Goal: Task Accomplishment & Management: Use online tool/utility

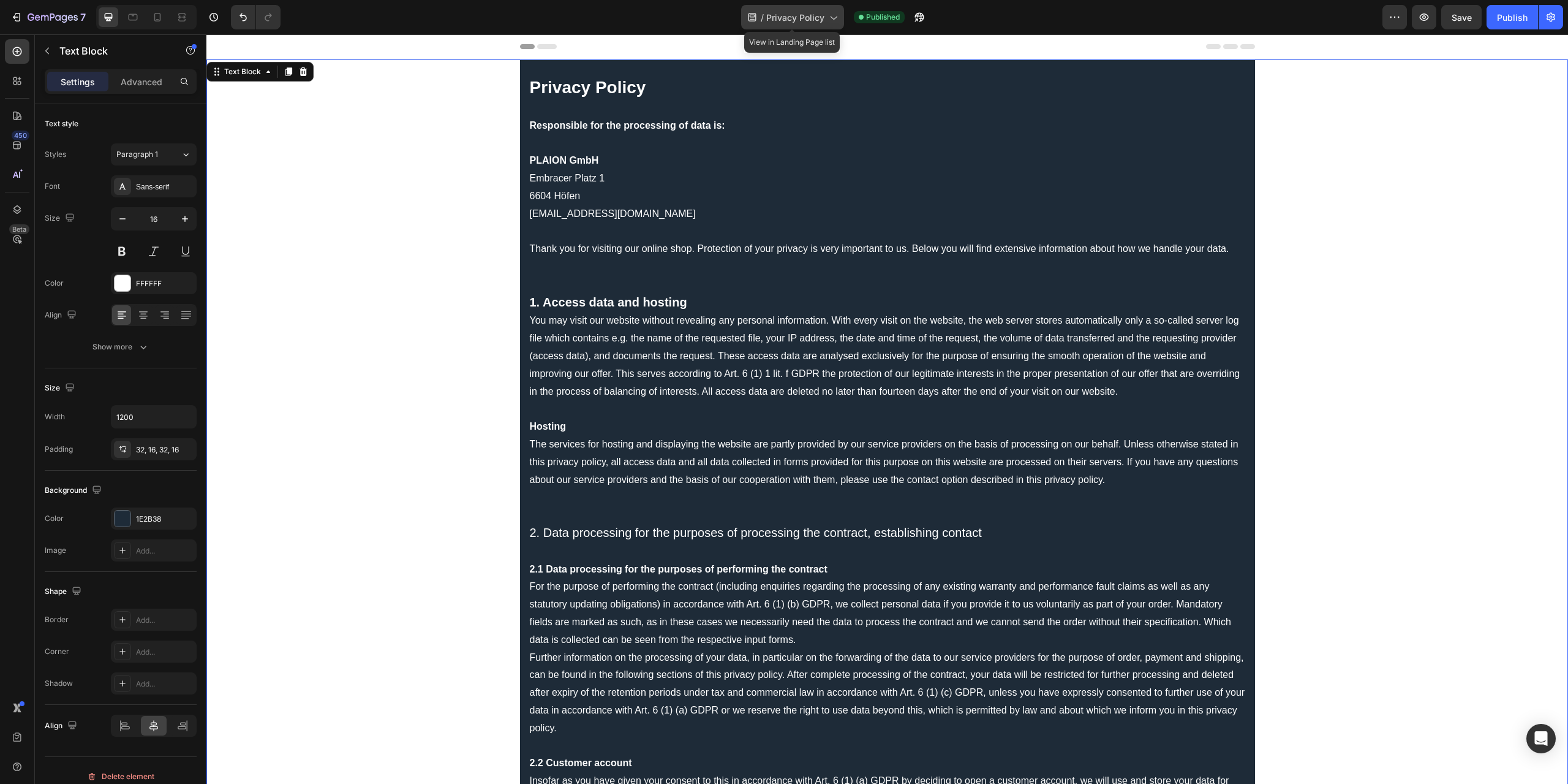
click at [828, 18] on icon at bounding box center [833, 17] width 12 height 12
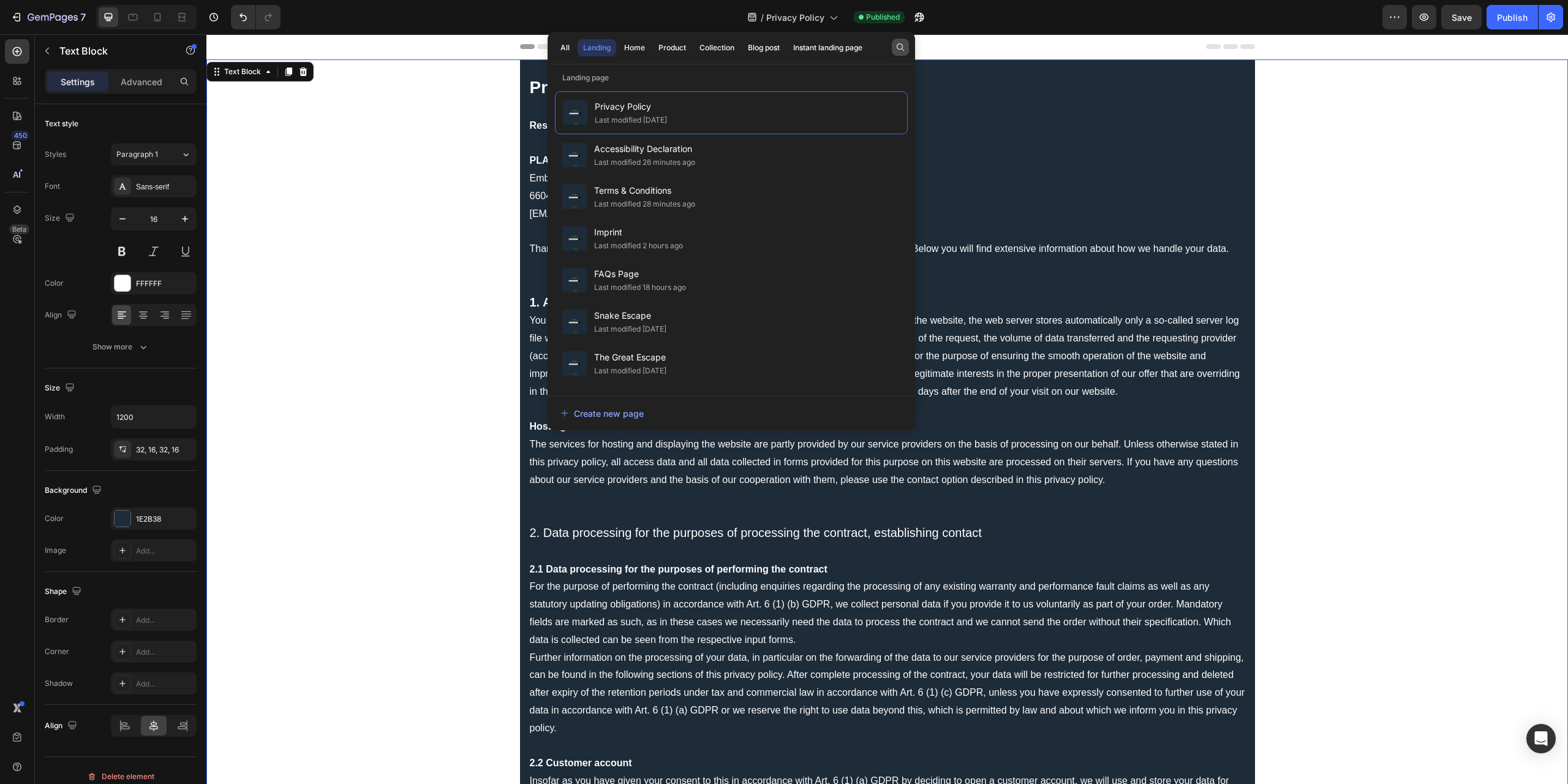
click at [903, 51] on icon "button" at bounding box center [900, 47] width 10 height 10
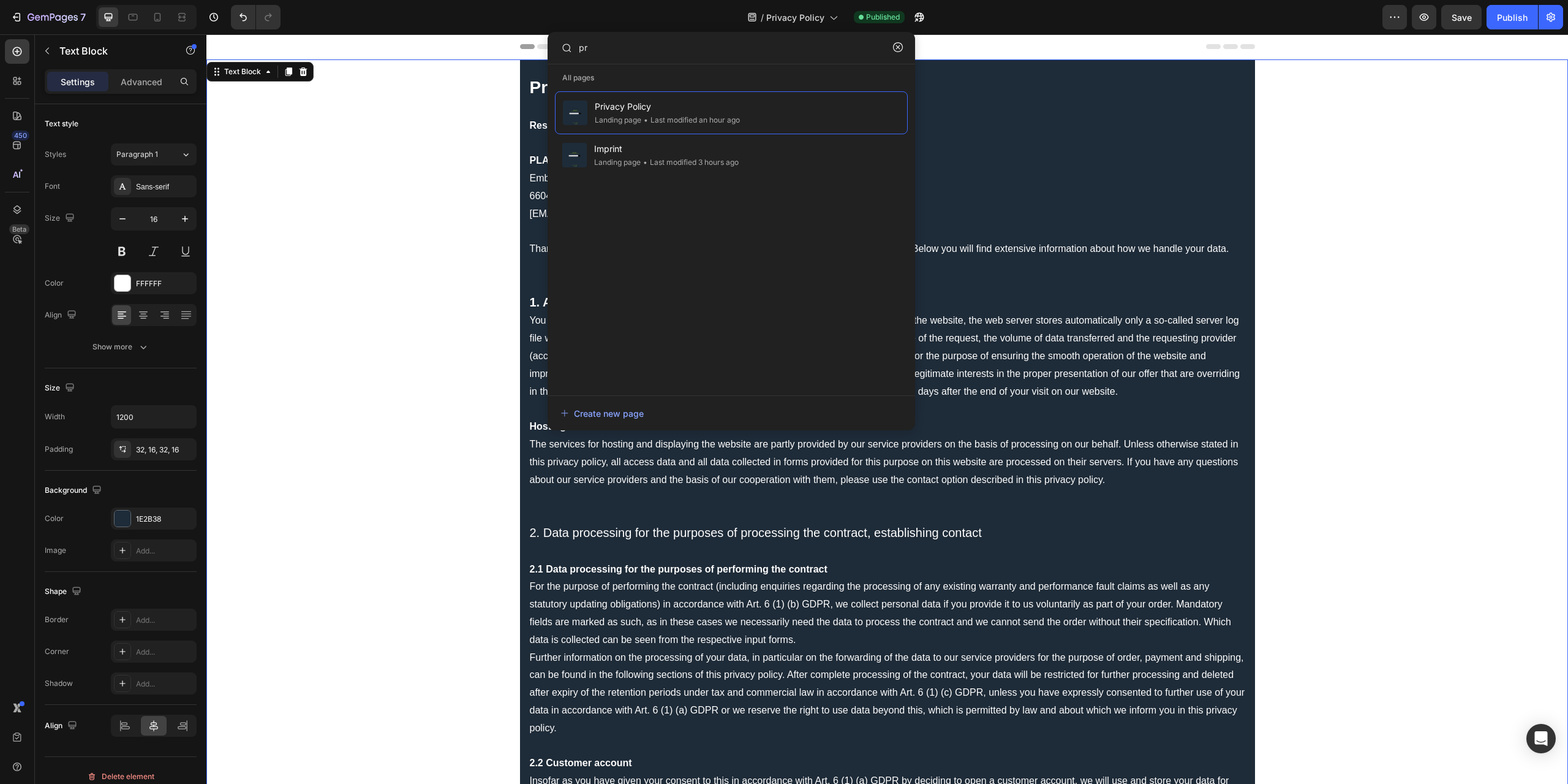
drag, startPoint x: 615, startPoint y: 45, endPoint x: 557, endPoint y: 49, distance: 58.1
click at [557, 49] on div "pr" at bounding box center [731, 47] width 355 height 24
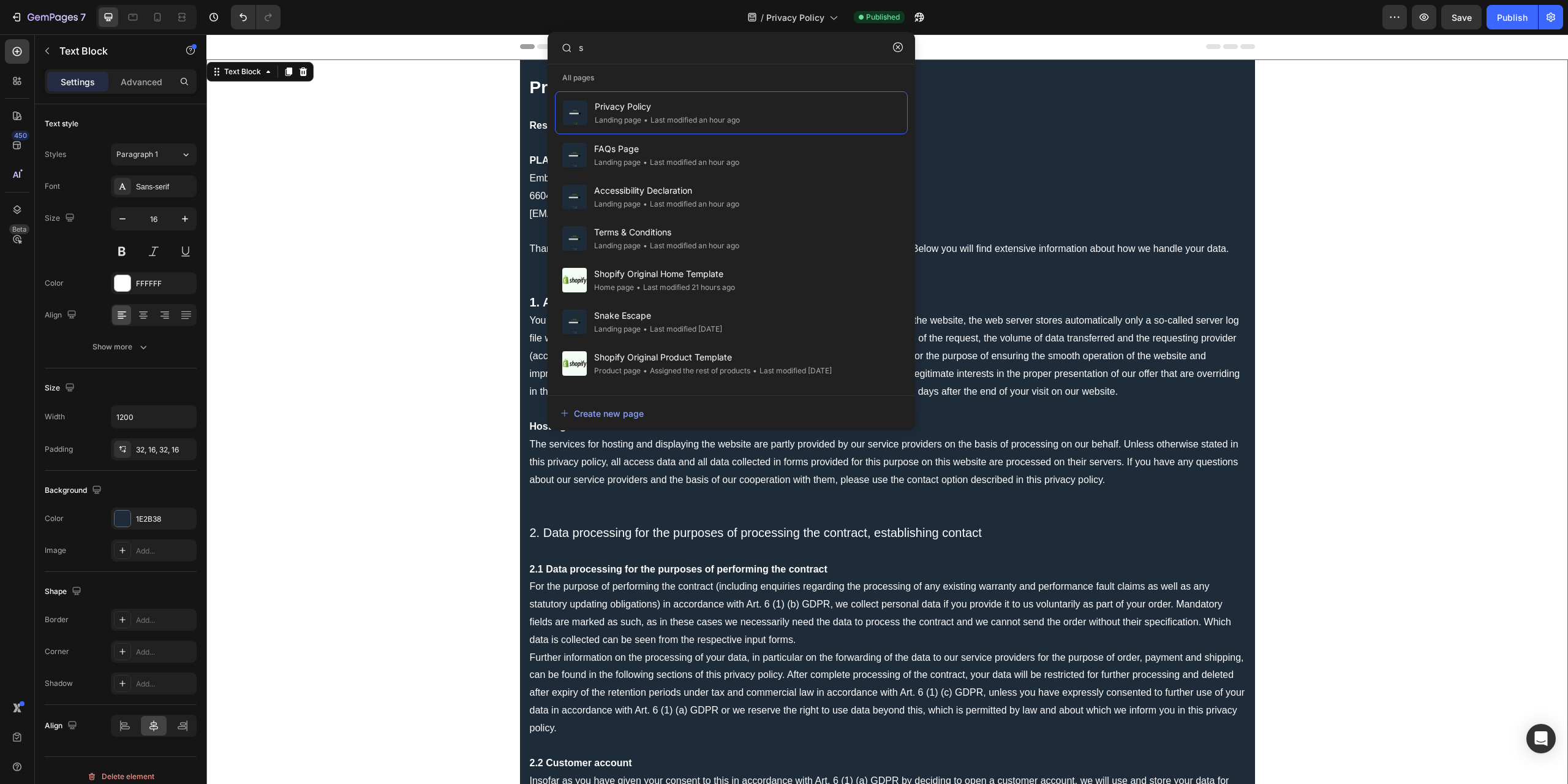
type input "sp"
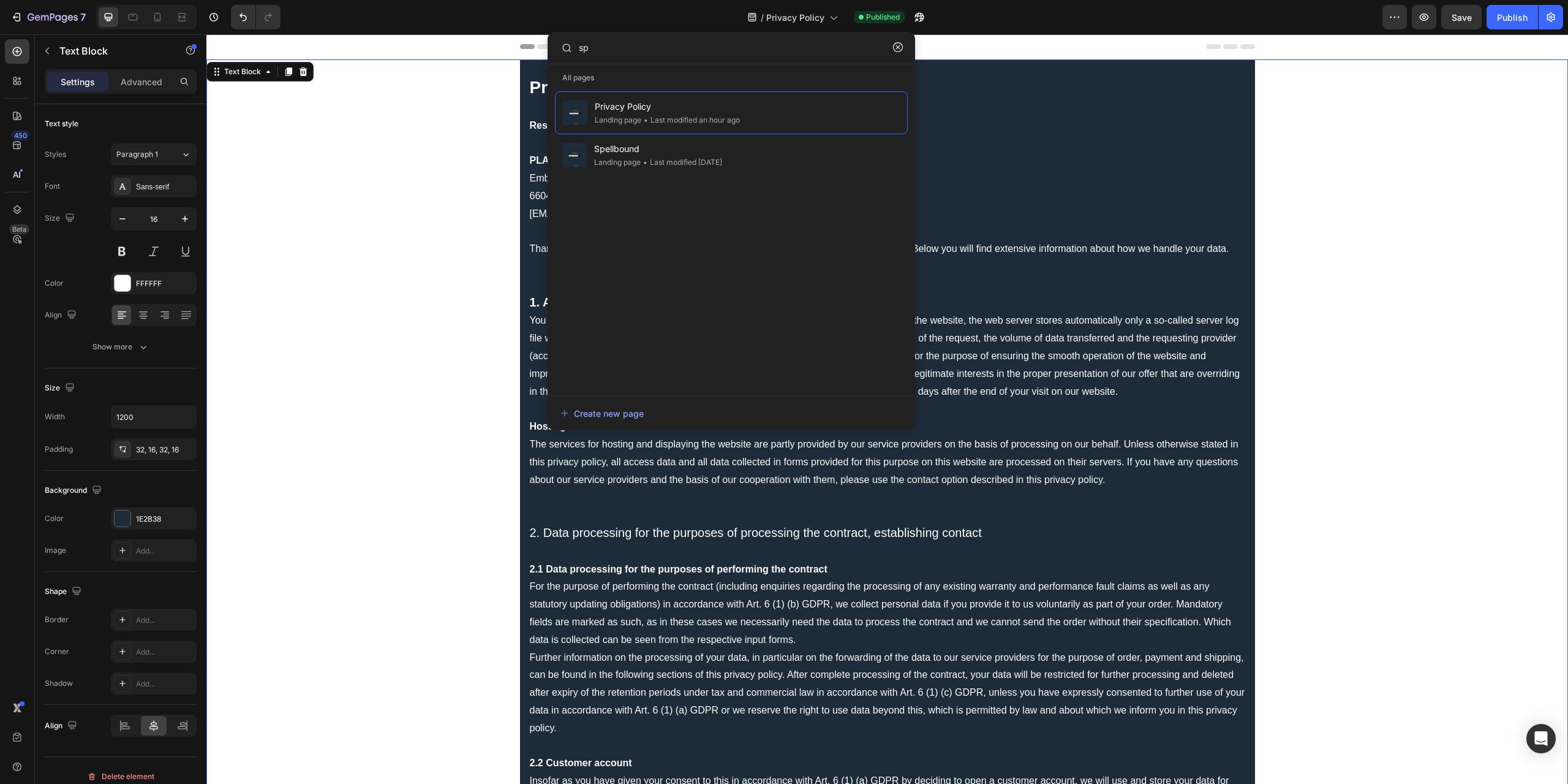
drag, startPoint x: 868, startPoint y: 82, endPoint x: 514, endPoint y: 47, distance: 355.7
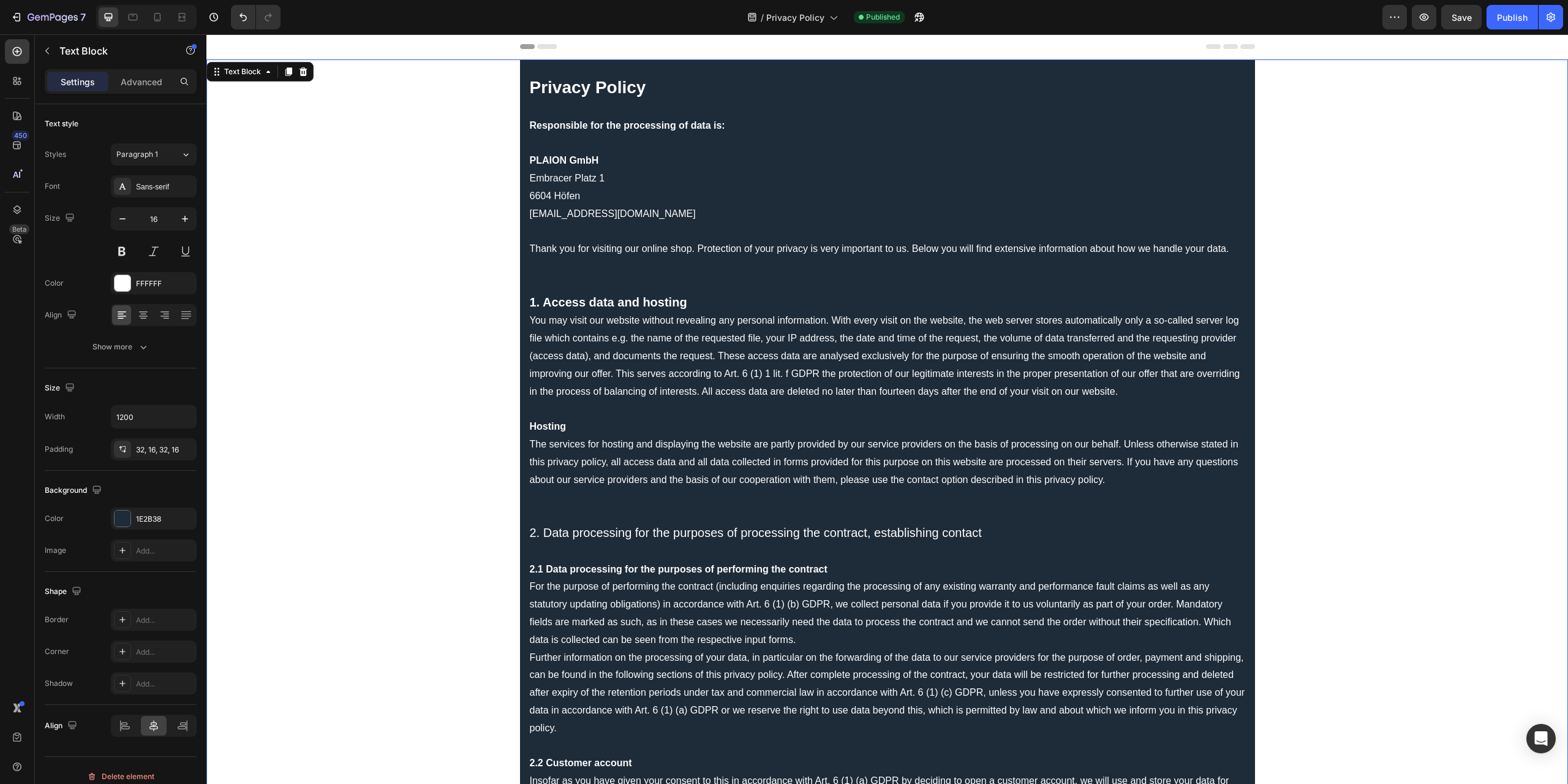
click at [41, 17] on icon "button" at bounding box center [45, 18] width 8 height 5
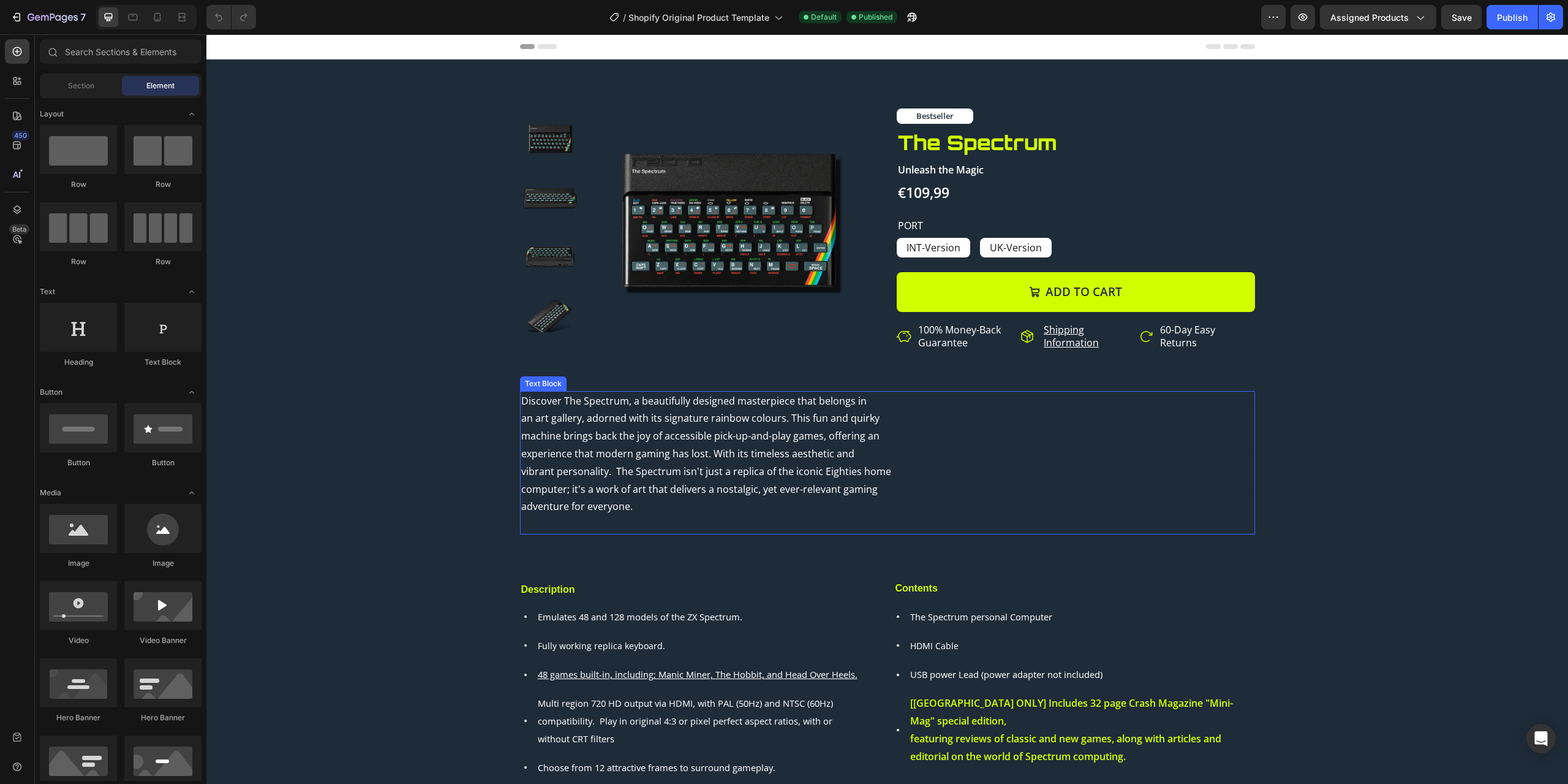
click at [1018, 505] on p "adventure for everyone." at bounding box center [887, 506] width 733 height 18
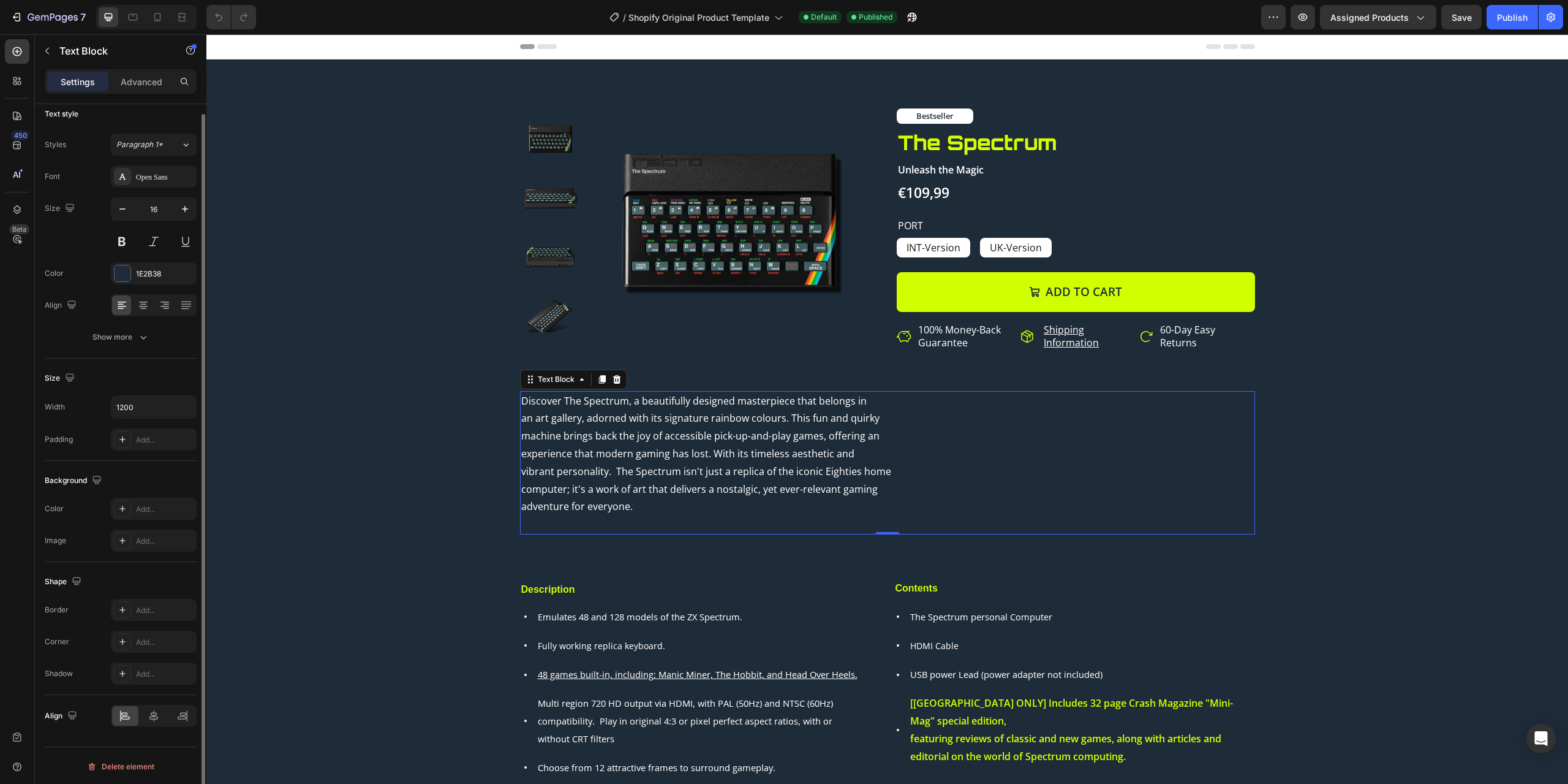
scroll to position [10, 0]
click at [122, 441] on icon at bounding box center [122, 439] width 10 height 10
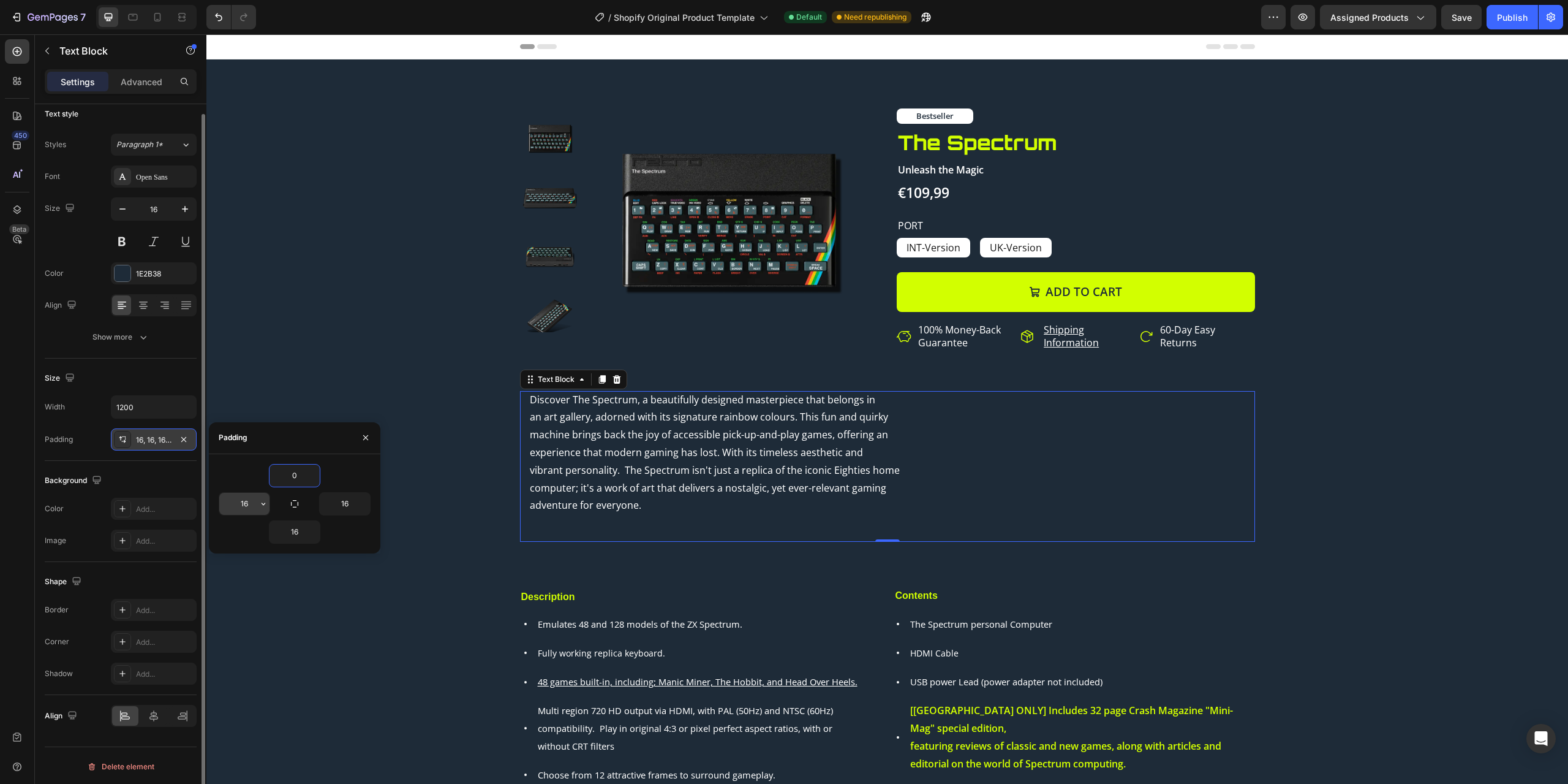
type input "0"
click at [335, 508] on input "16" at bounding box center [345, 503] width 50 height 22
click at [365, 279] on div "Product Images Bestseller Text Block The Spectrum Product Title Unleash the Mag…" at bounding box center [886, 515] width 1343 height 815
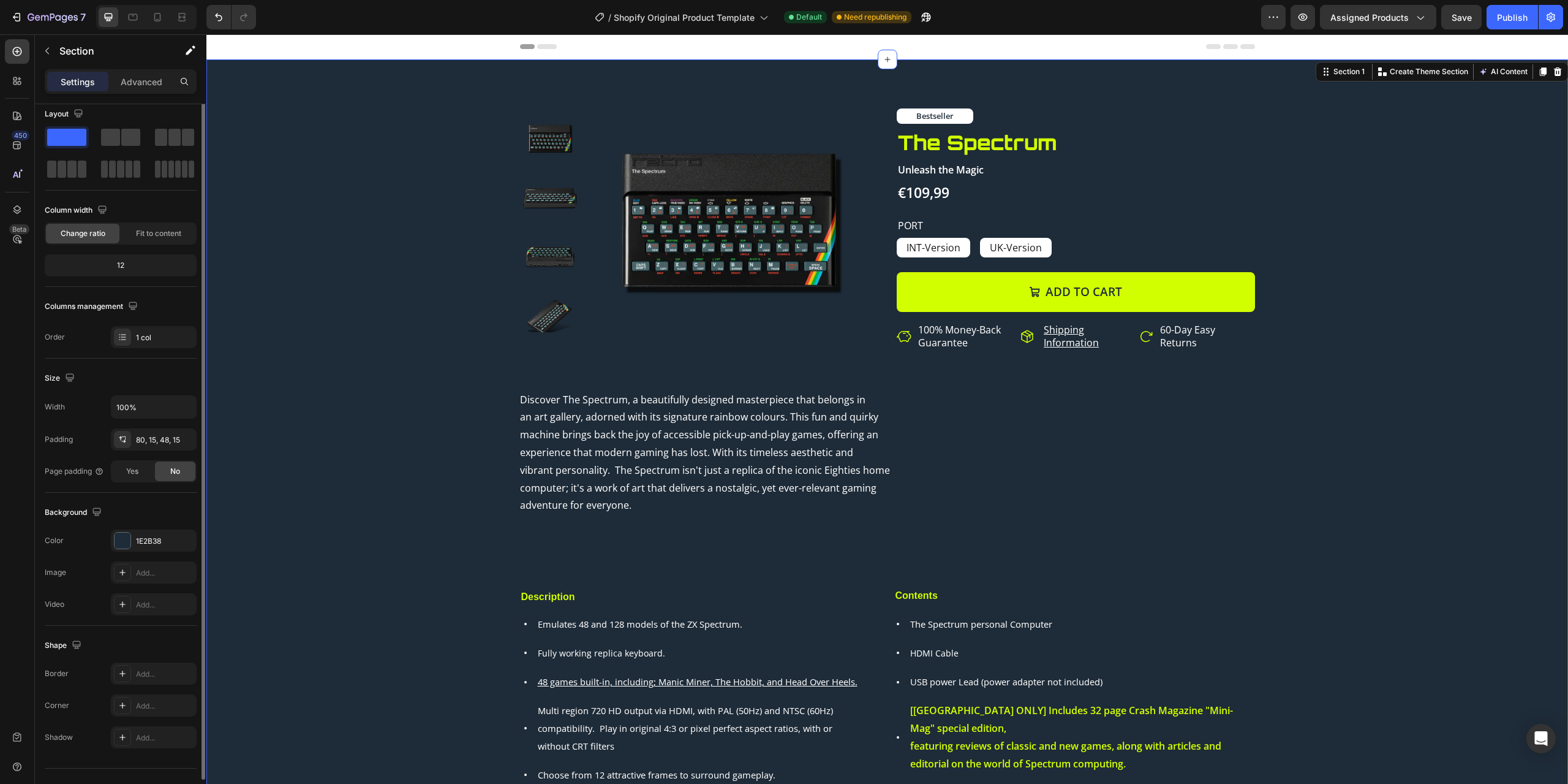
scroll to position [0, 0]
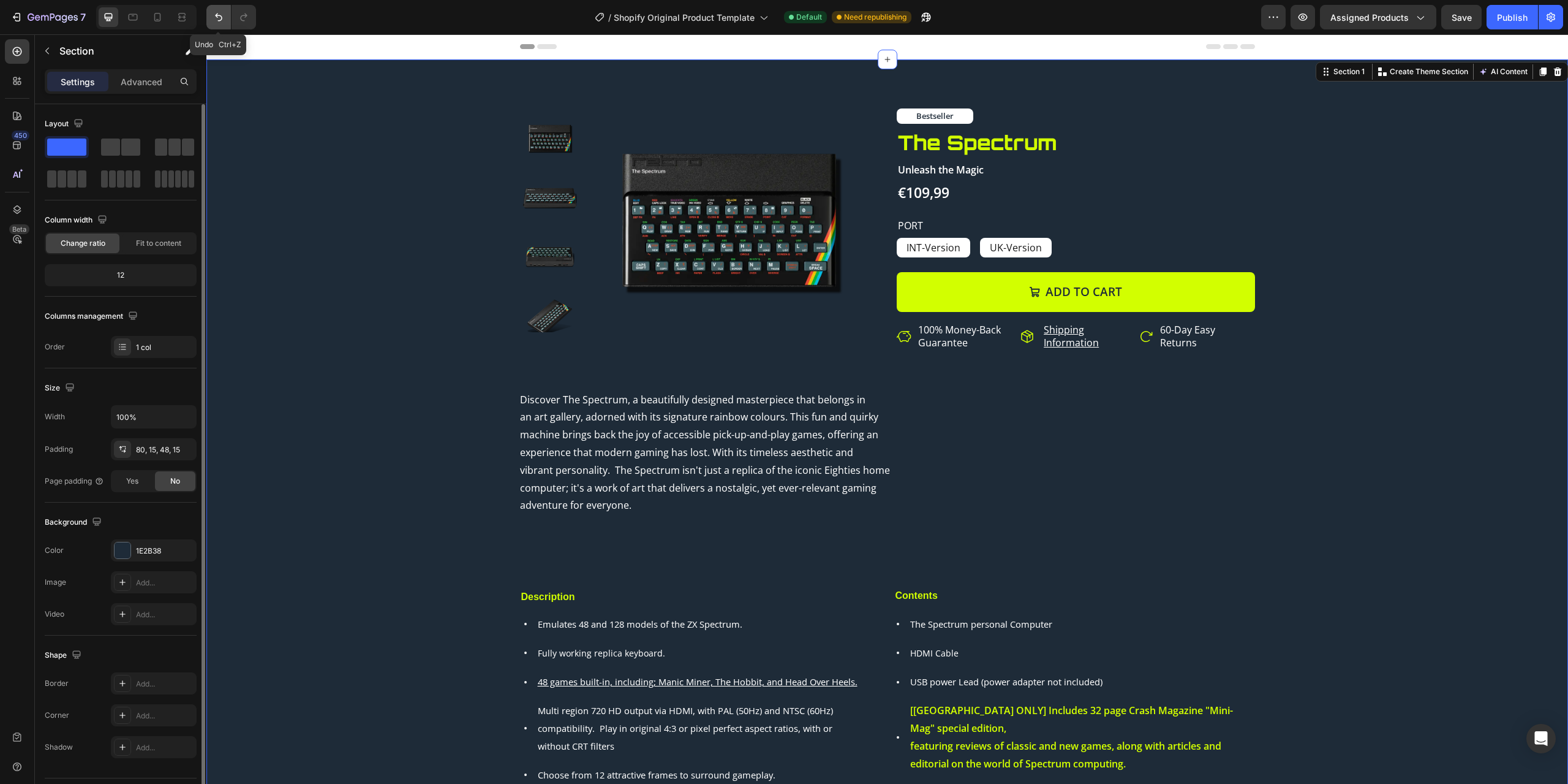
click at [221, 20] on icon "Undo/Redo" at bounding box center [218, 17] width 12 height 12
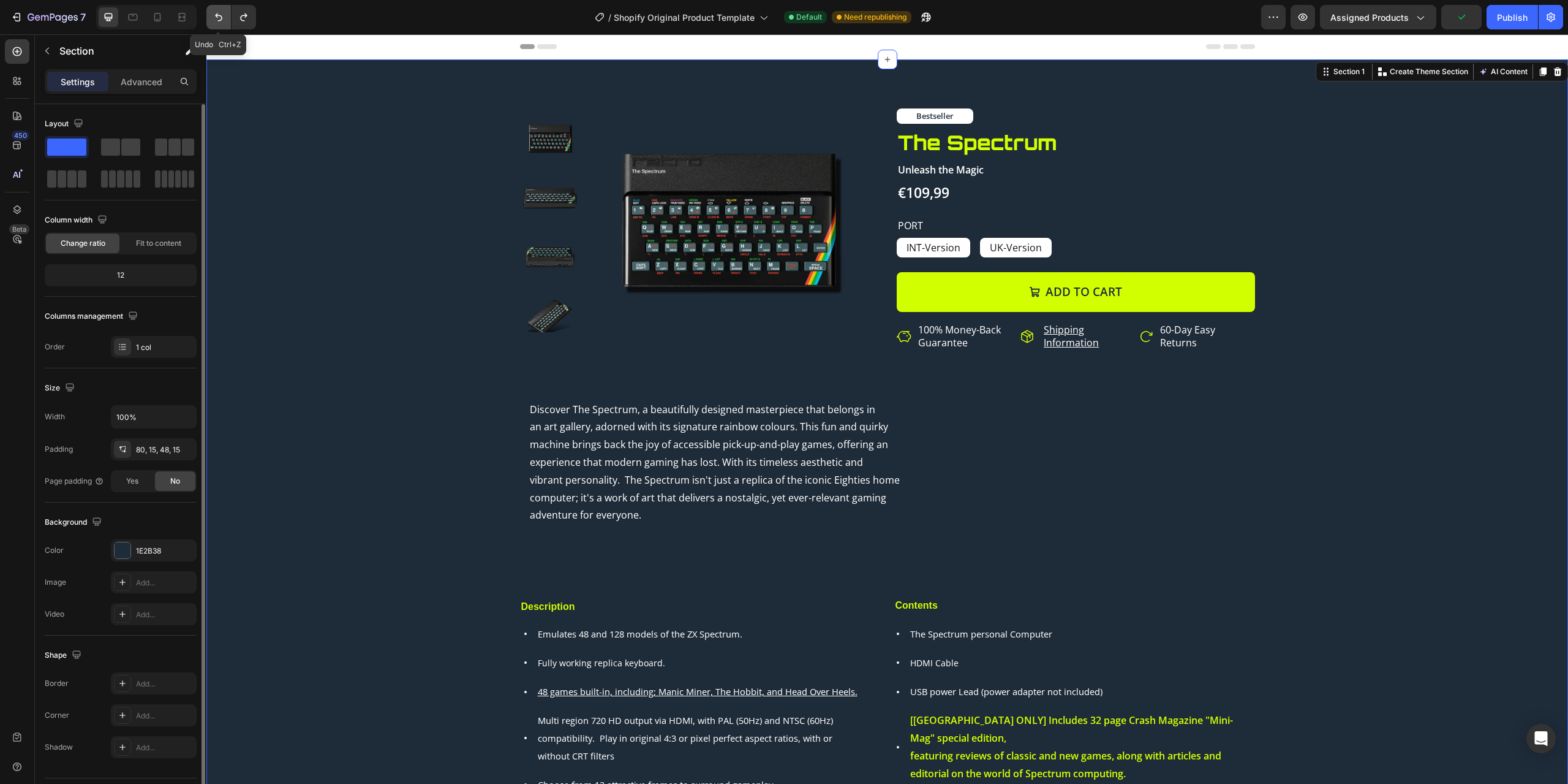
click at [221, 20] on icon "Undo/Redo" at bounding box center [218, 17] width 12 height 12
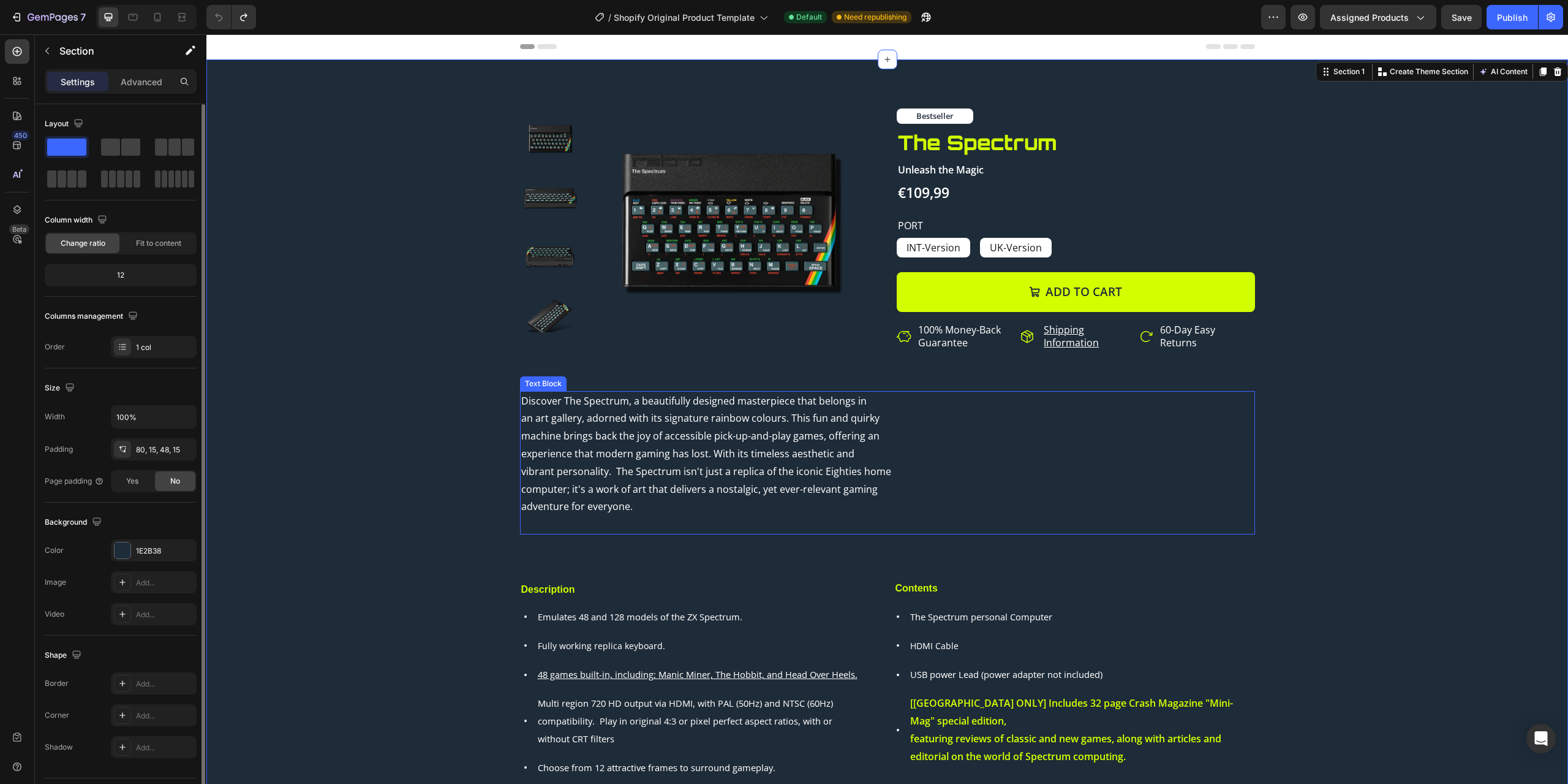
click at [614, 441] on span "machine brings back the joy of accessible pick-up-and-play games, offering an" at bounding box center [700, 436] width 358 height 14
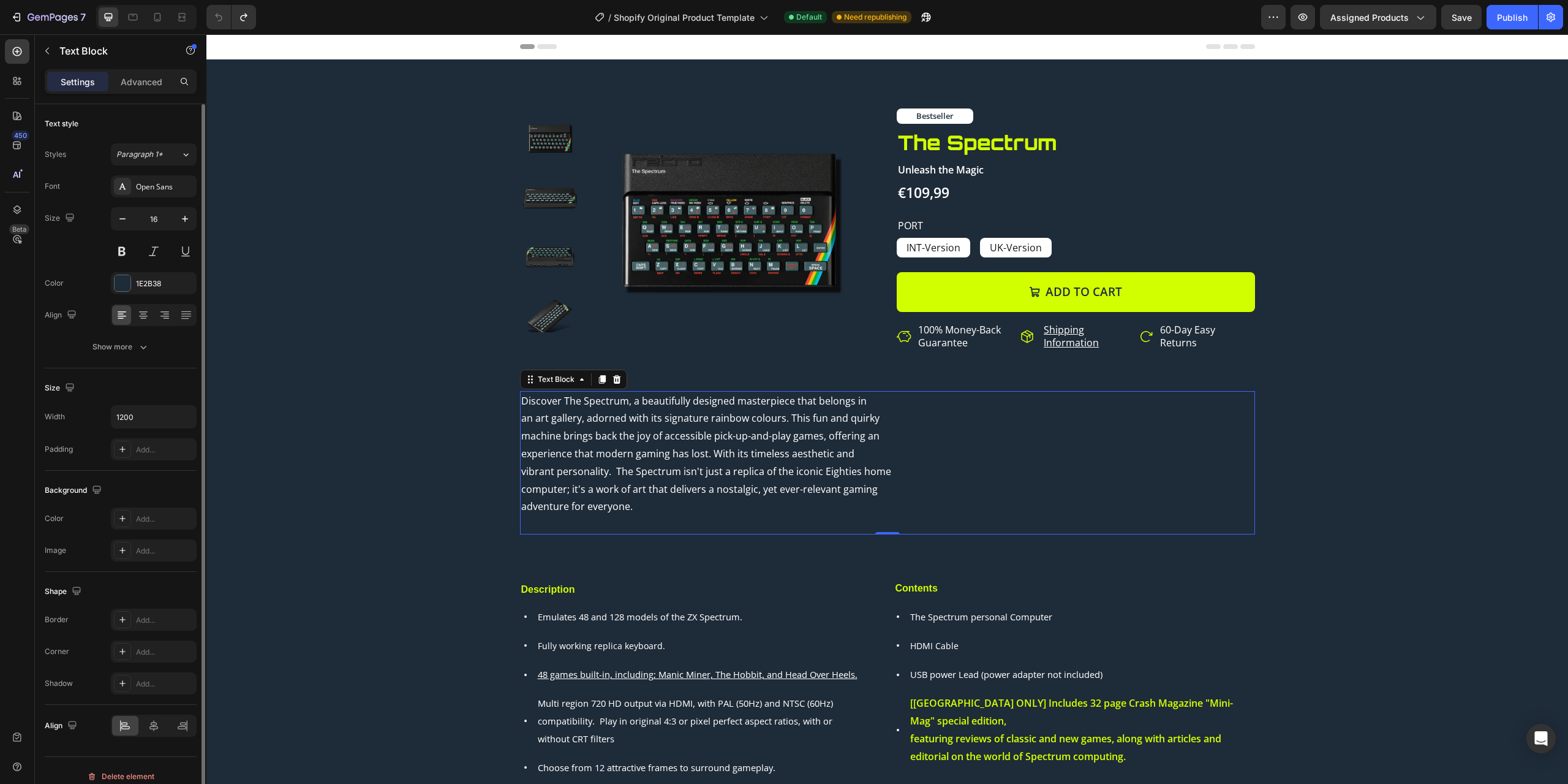
click at [145, 91] on div "Settings Advanced" at bounding box center [121, 81] width 152 height 24
click at [146, 78] on p "Advanced" at bounding box center [142, 81] width 42 height 13
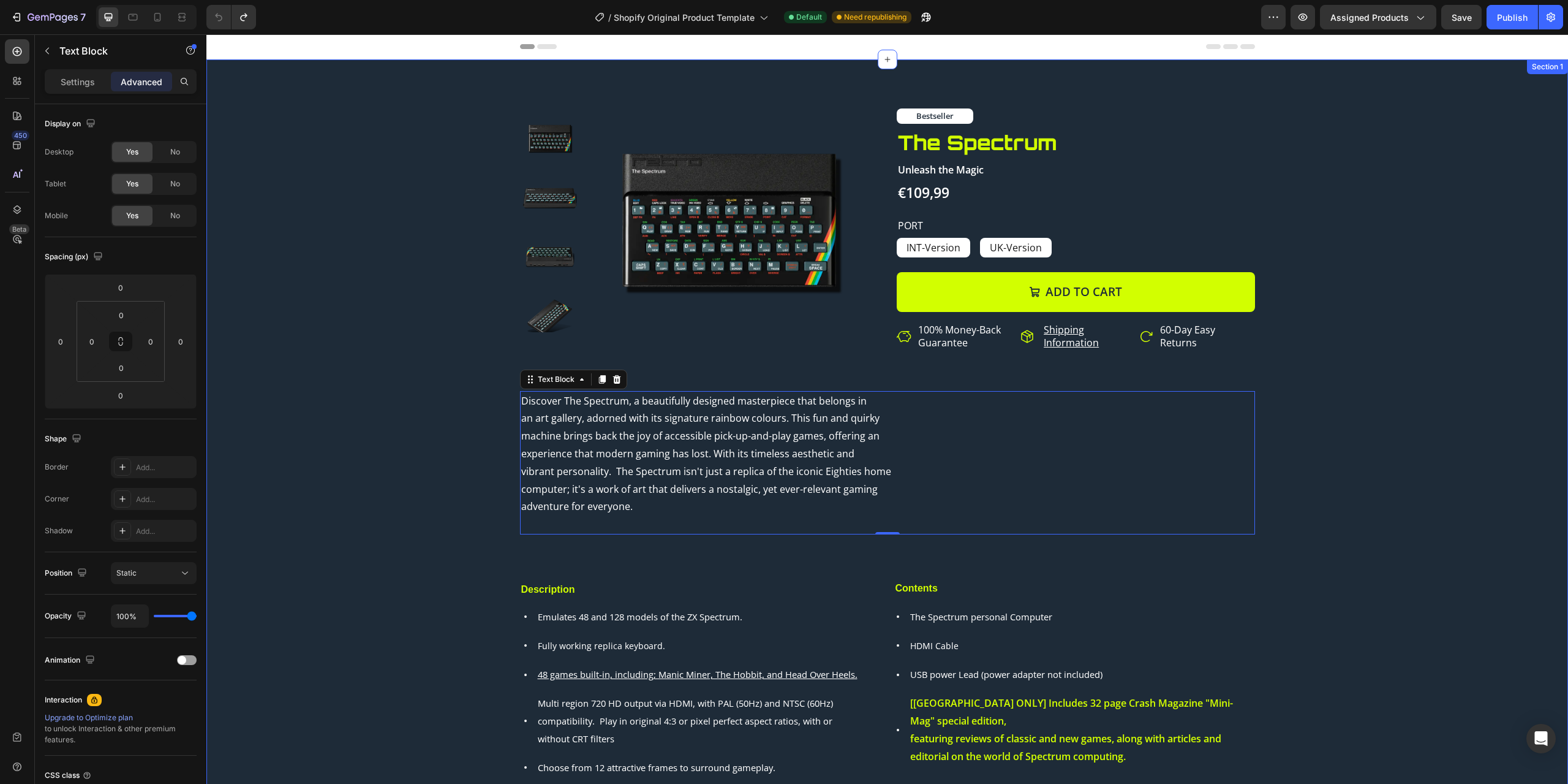
click at [440, 451] on div "Product Images Bestseller Text Block The Spectrum Product Title Unleash the Mag…" at bounding box center [886, 512] width 1343 height 808
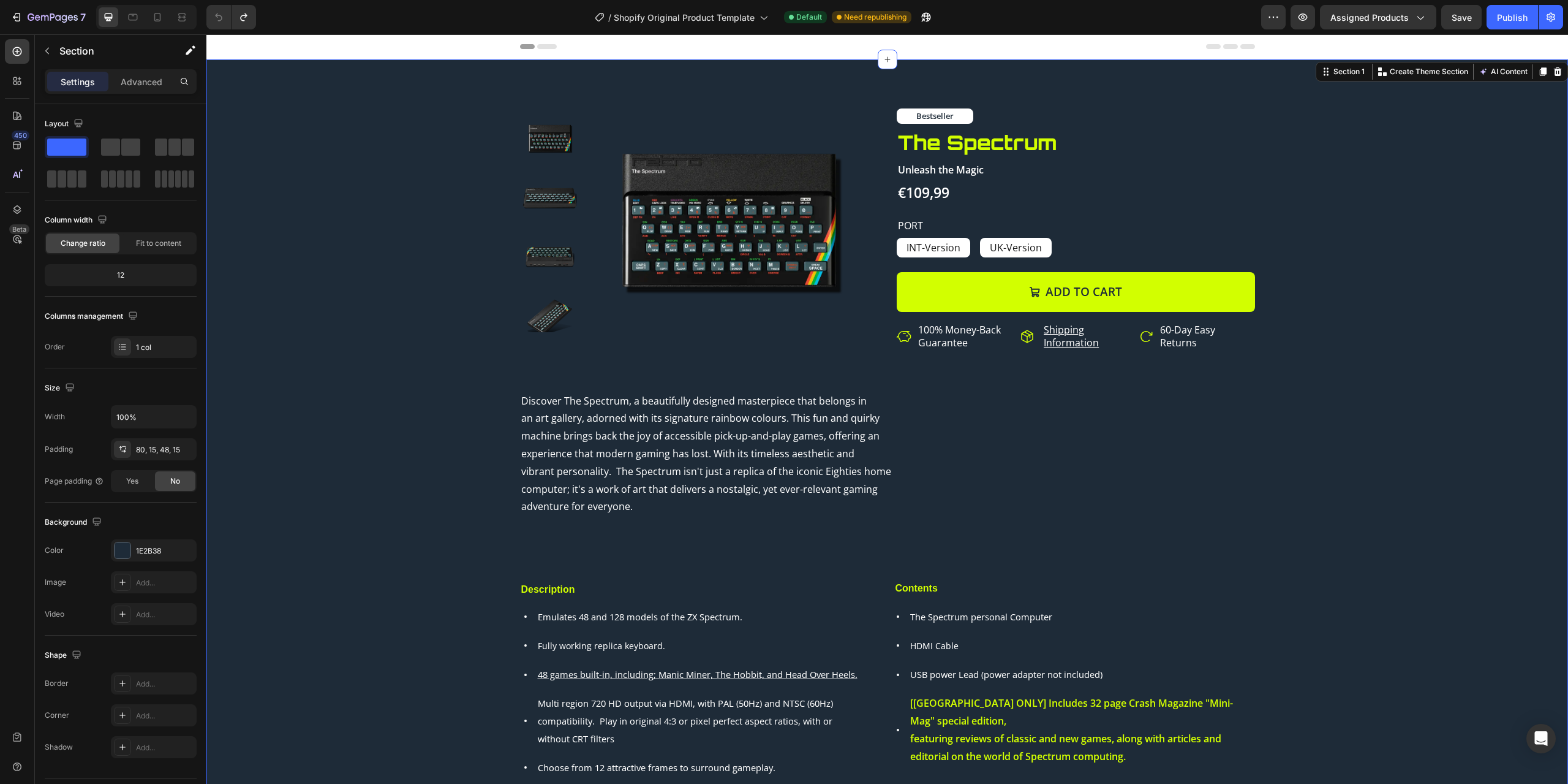
click at [440, 451] on div "Product Images Bestseller Text Block The Spectrum Product Title Unleash the Mag…" at bounding box center [886, 512] width 1343 height 808
click at [983, 464] on p "vibrant personality. The Spectrum isn't just a replica of the iconic Eighties h…" at bounding box center [887, 471] width 733 height 18
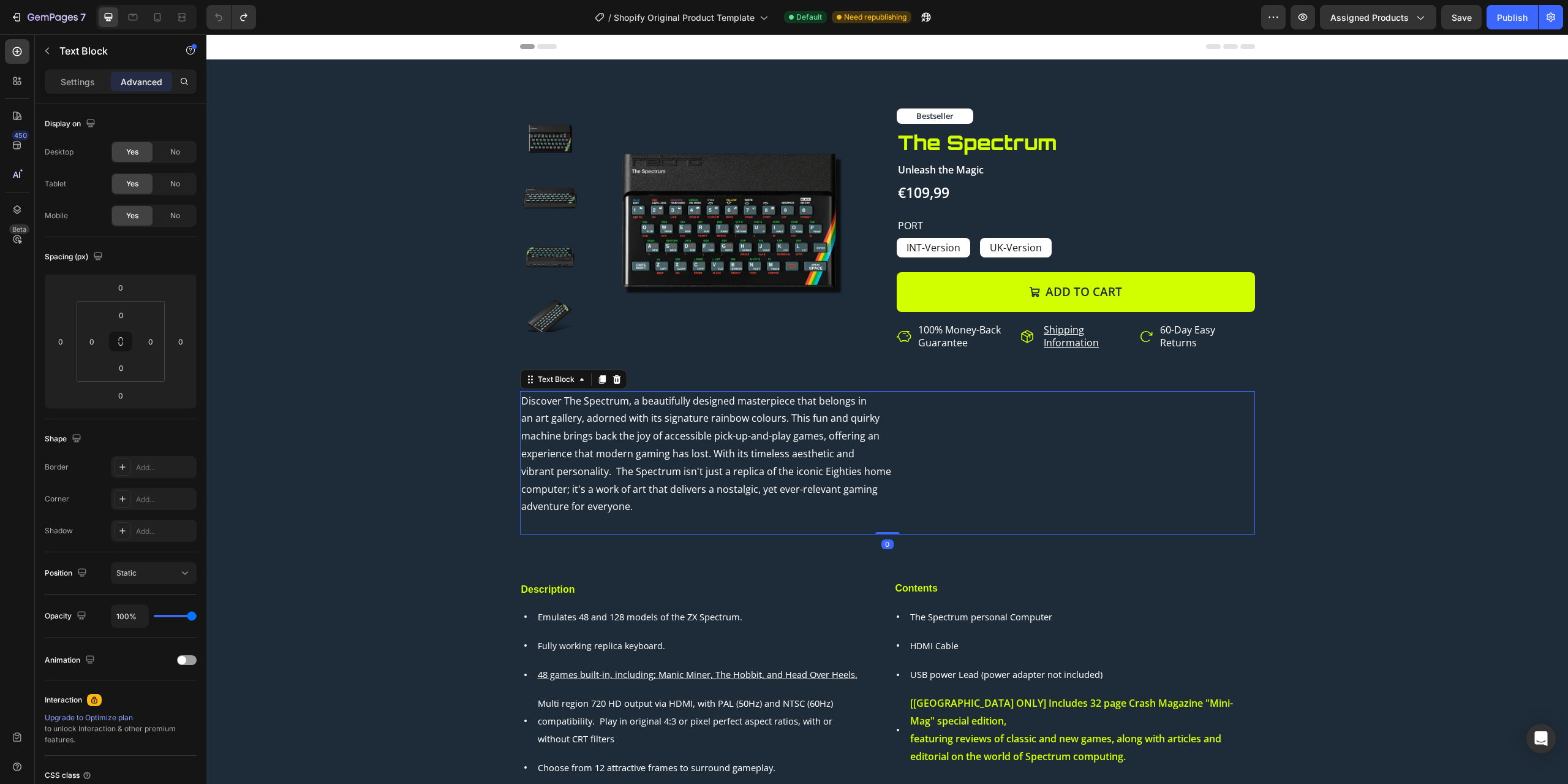
click at [983, 464] on p "vibrant personality. The Spectrum isn't just a replica of the iconic Eighties h…" at bounding box center [887, 471] width 733 height 18
click at [839, 493] on span "computer; it's a work of art that delivers a nostalgic, yet ever-relevant gaming" at bounding box center [699, 489] width 357 height 14
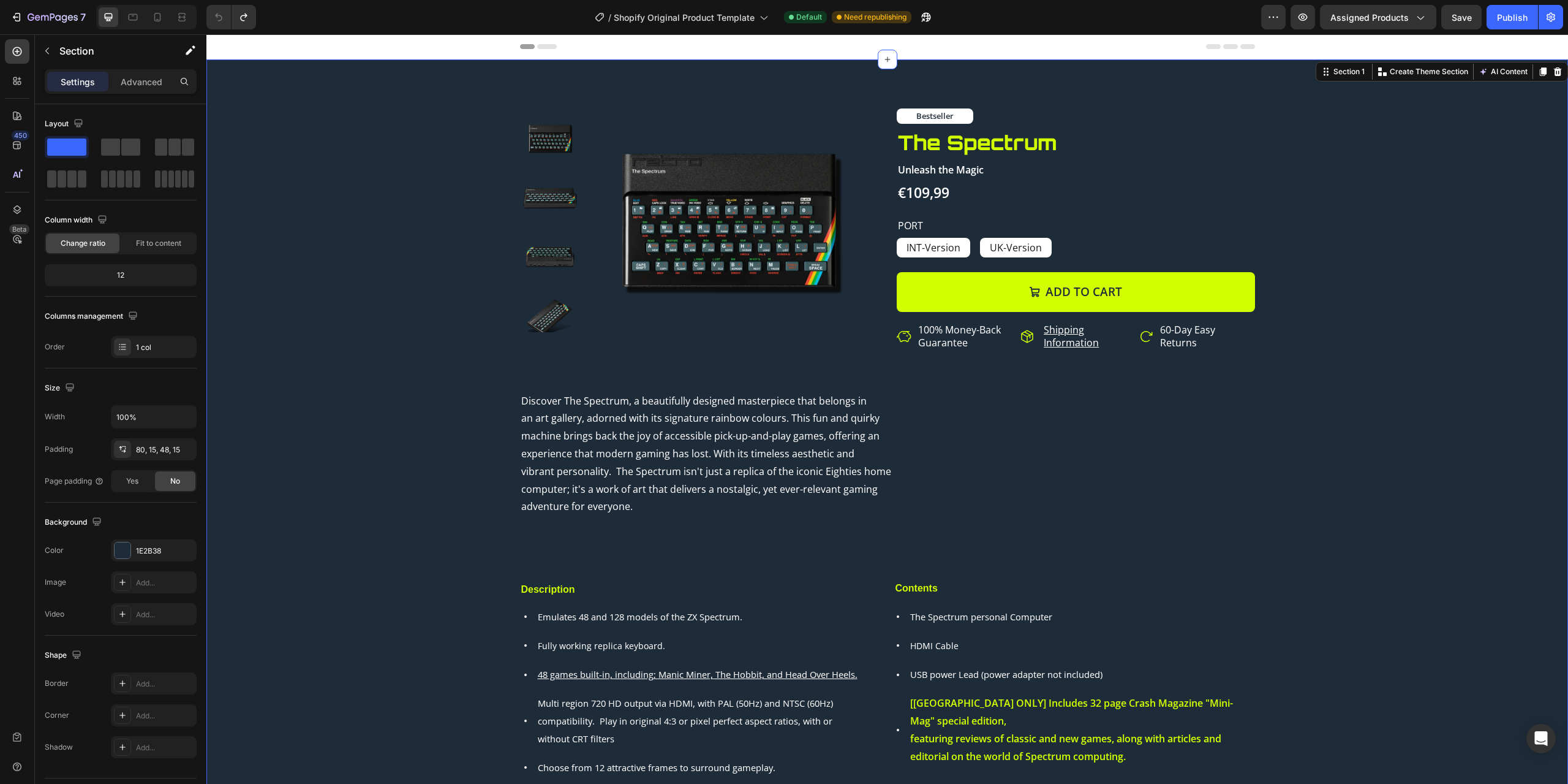
click at [472, 441] on div "Product Images Bestseller Text Block The Spectrum Product Title Unleash the Mag…" at bounding box center [886, 512] width 1343 height 808
click at [609, 438] on span "machine brings back the joy of accessible pick-up-and-play games, offering an" at bounding box center [700, 436] width 358 height 14
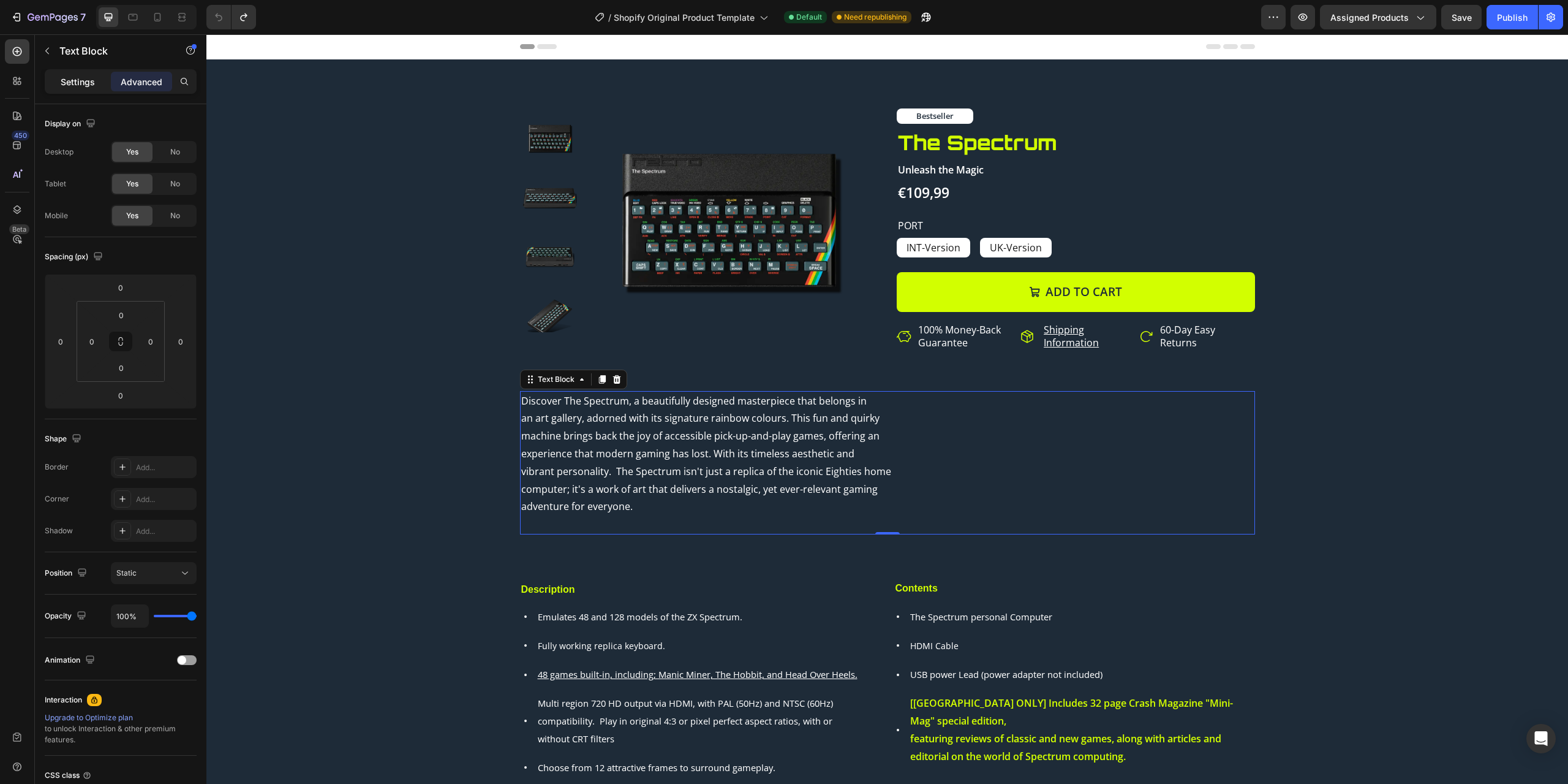
click at [68, 84] on p "Settings" at bounding box center [78, 81] width 34 height 13
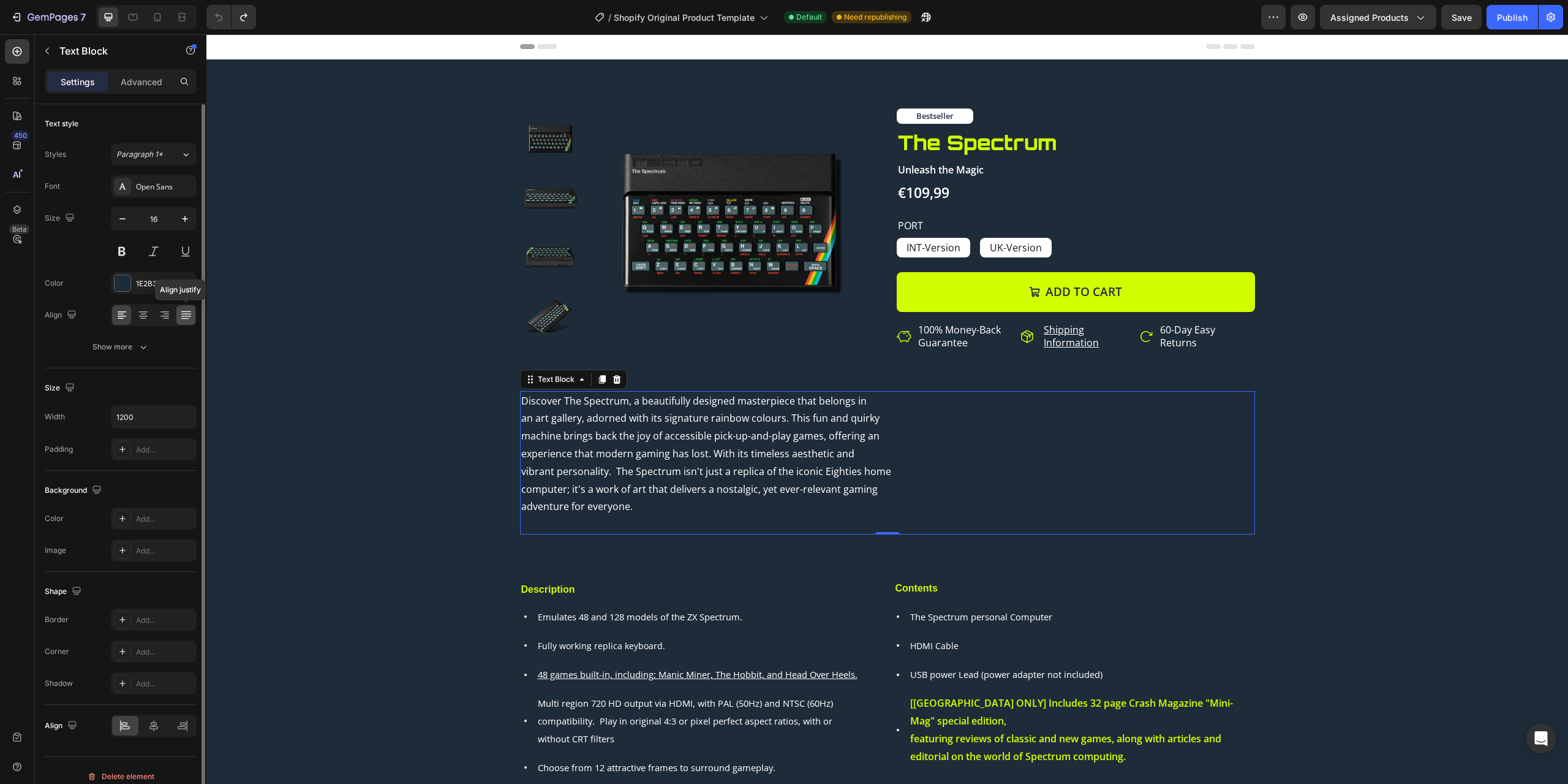
click at [179, 316] on div at bounding box center [186, 315] width 19 height 20
click at [126, 314] on icon at bounding box center [122, 315] width 12 height 12
click at [143, 350] on icon "button" at bounding box center [143, 347] width 12 height 12
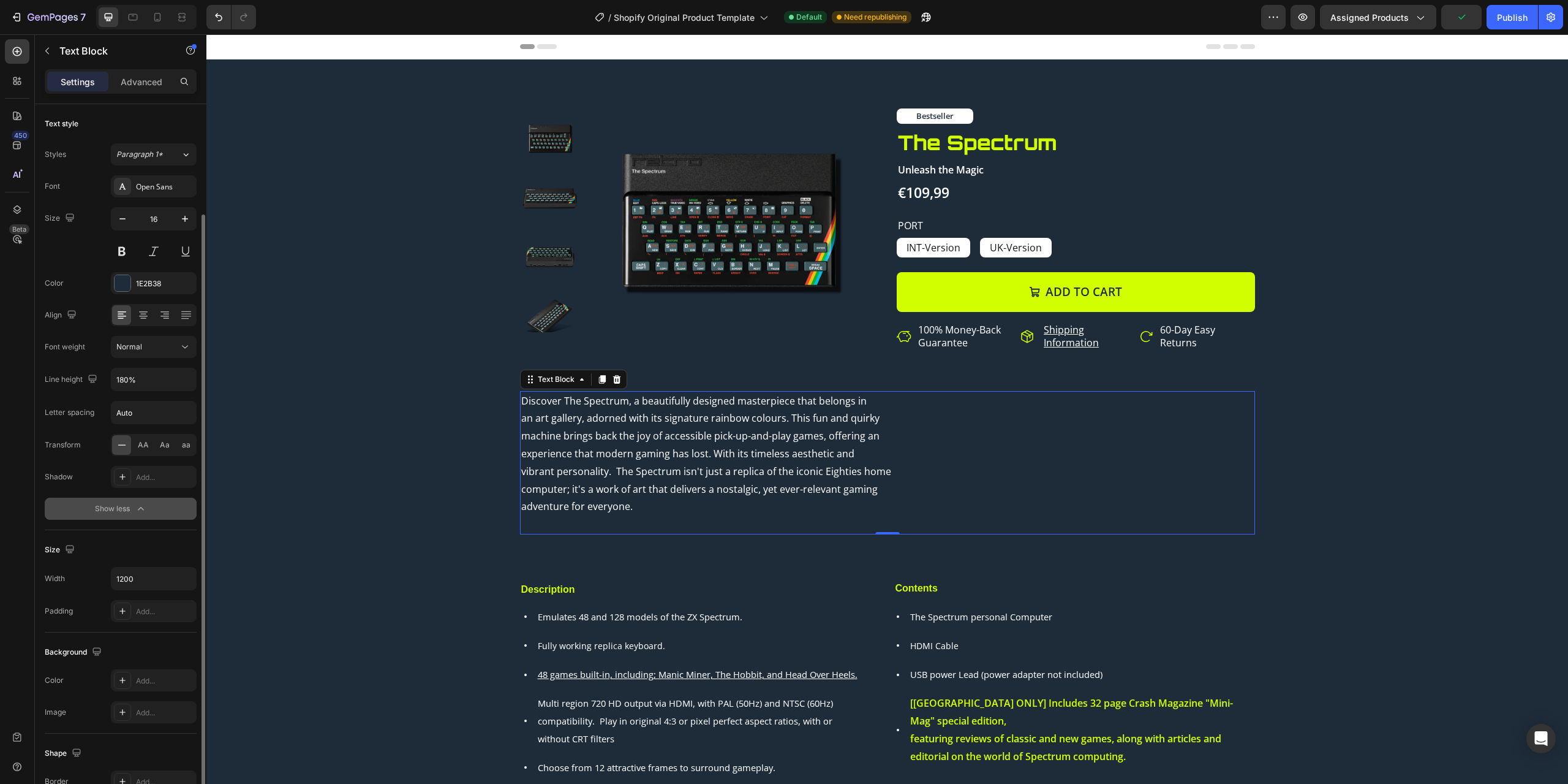
scroll to position [123, 0]
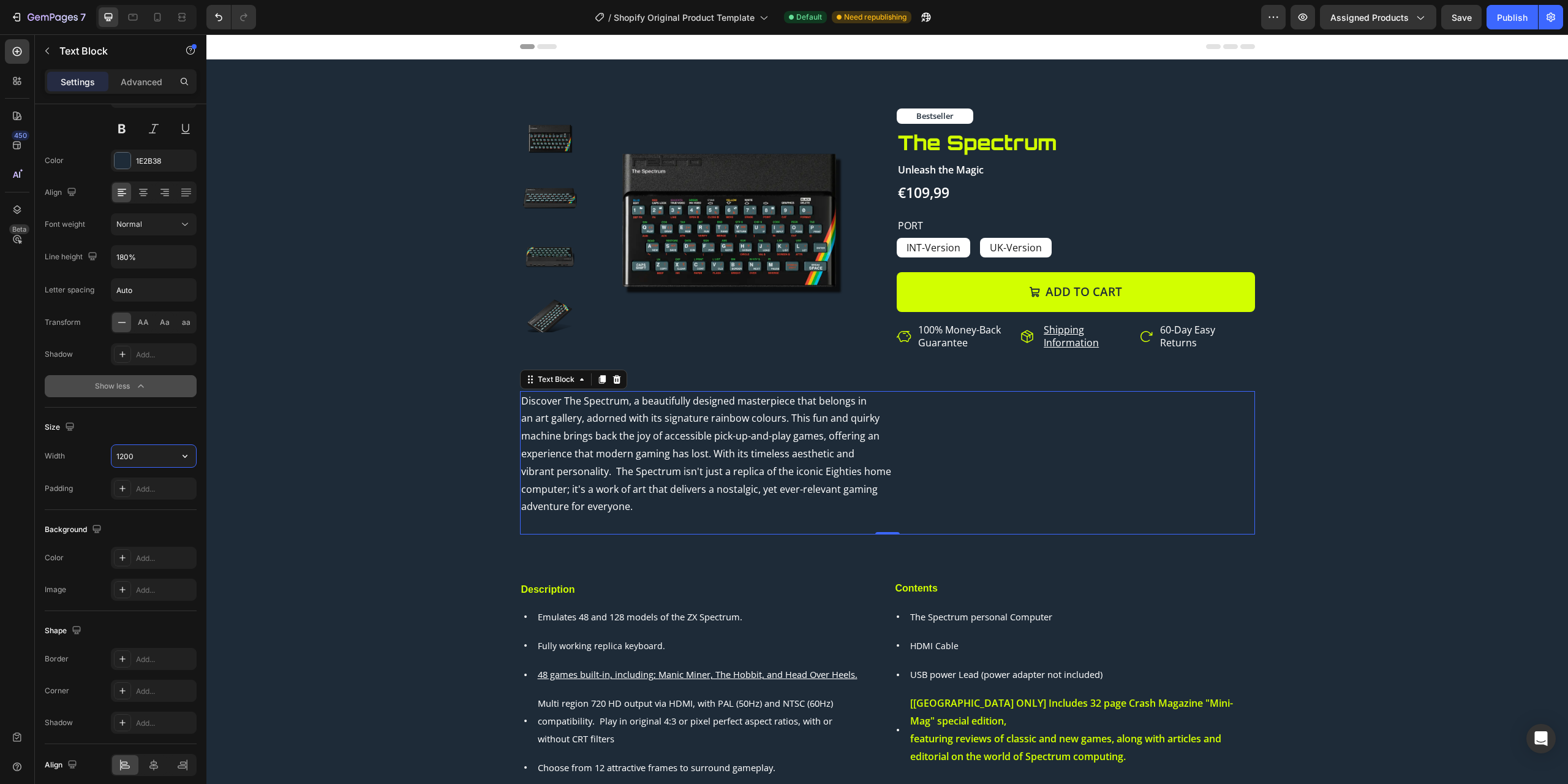
click at [135, 453] on input "1200" at bounding box center [154, 455] width 84 height 22
drag, startPoint x: 135, startPoint y: 456, endPoint x: 68, endPoint y: 455, distance: 67.0
click at [68, 455] on div "Width 1200" at bounding box center [121, 456] width 152 height 24
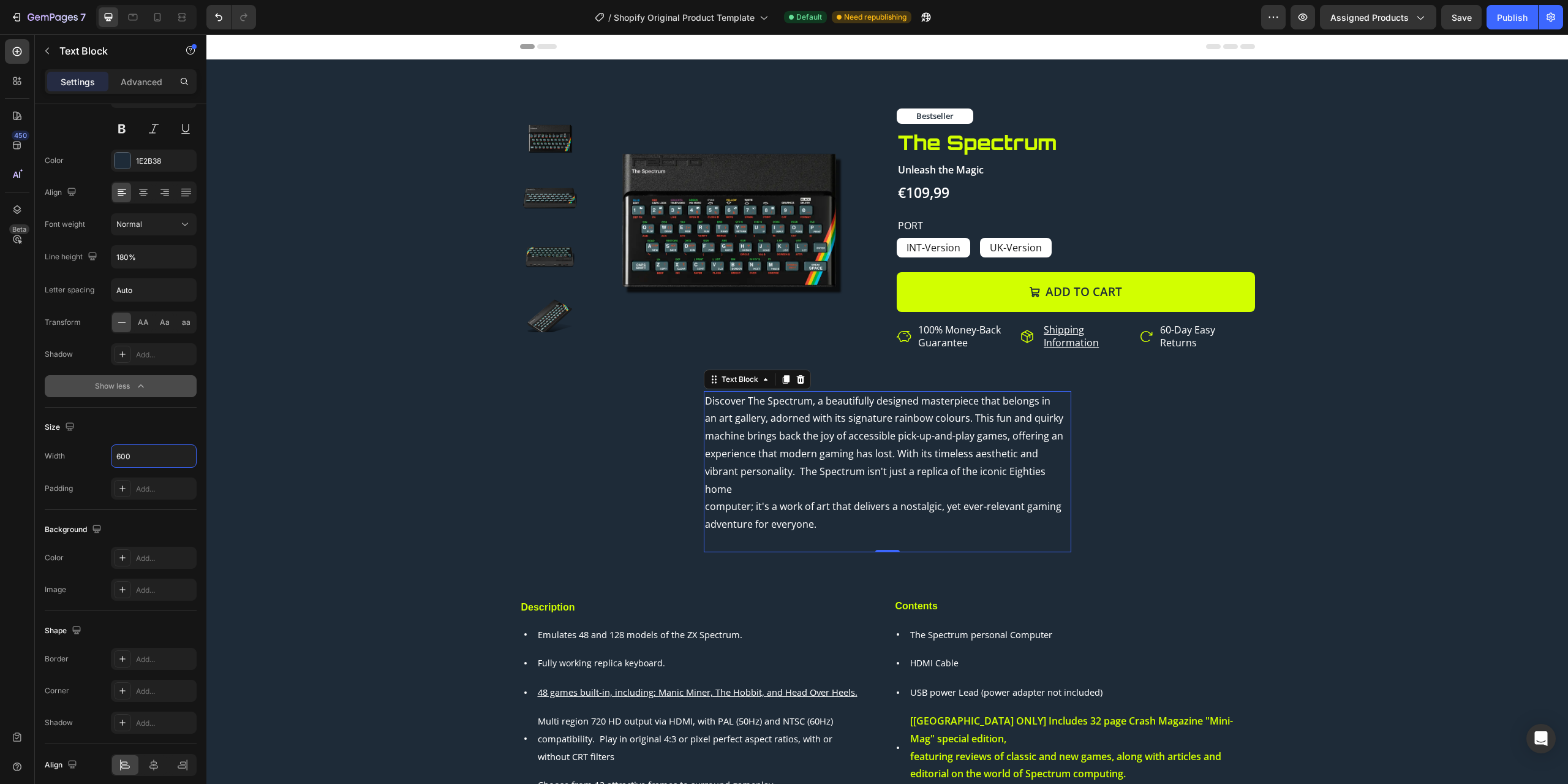
scroll to position [171, 0]
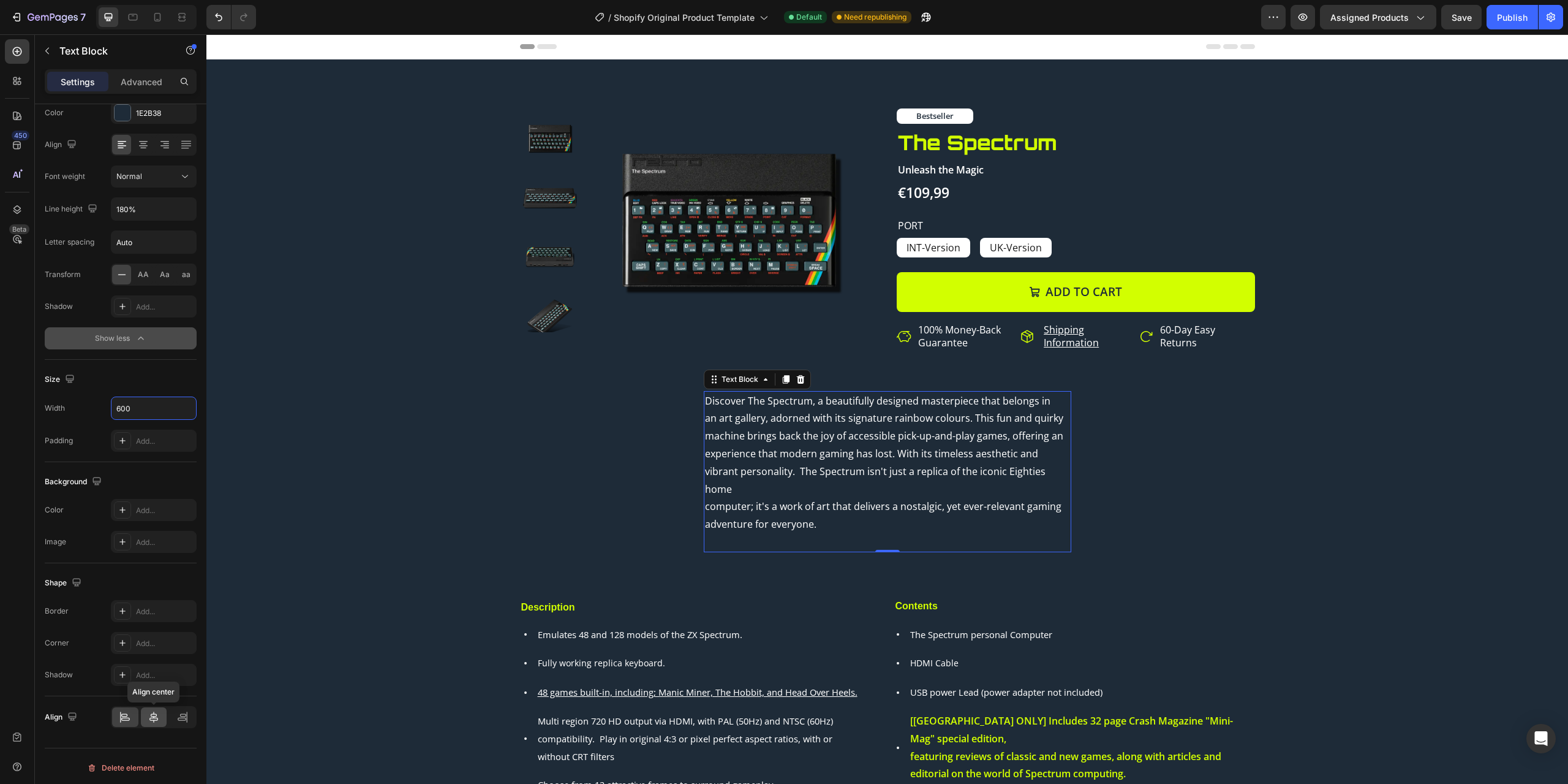
type input "600"
click at [157, 711] on icon at bounding box center [154, 717] width 12 height 12
click at [126, 713] on icon at bounding box center [125, 717] width 12 height 12
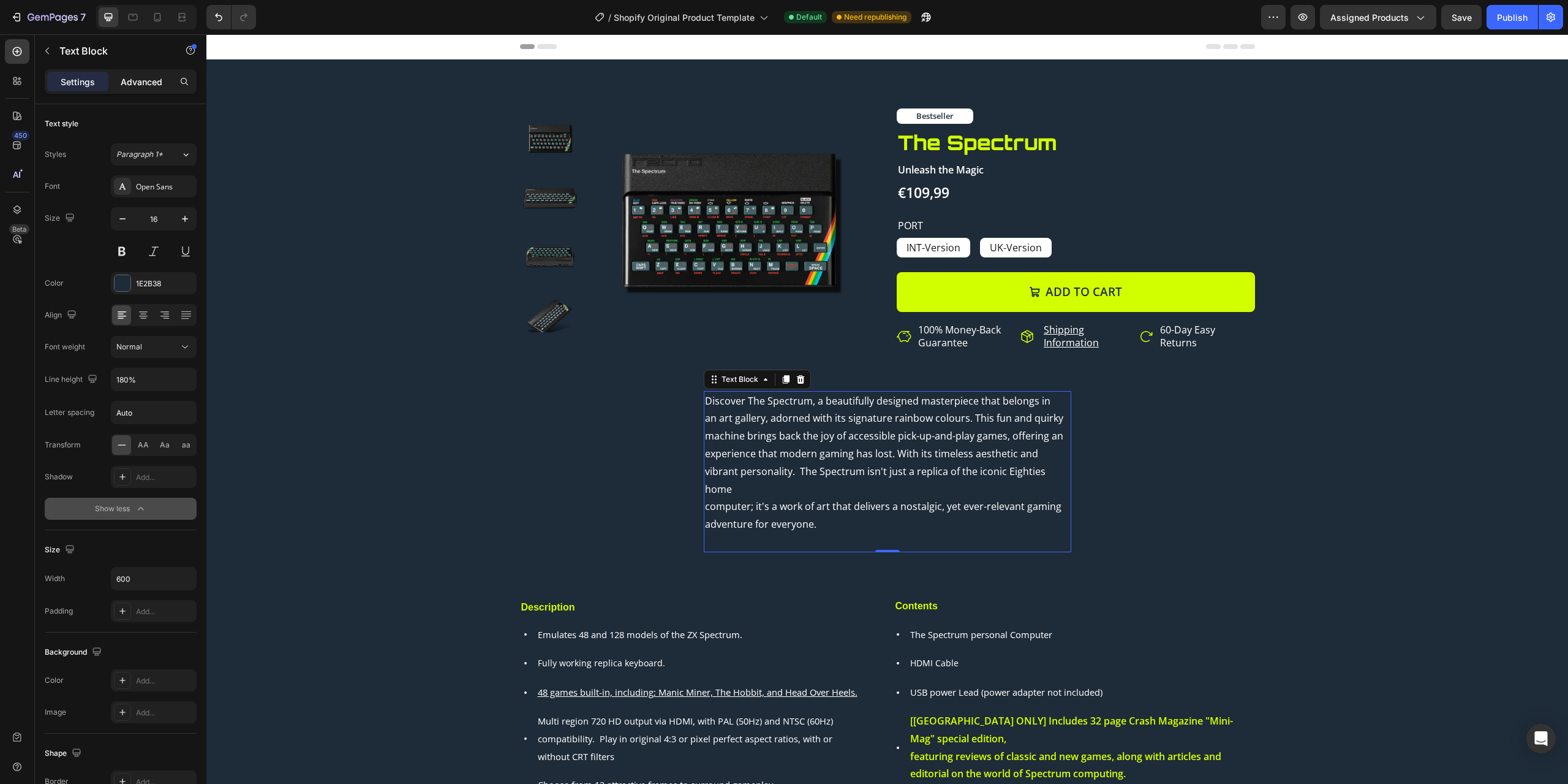
click at [140, 83] on p "Advanced" at bounding box center [142, 81] width 42 height 13
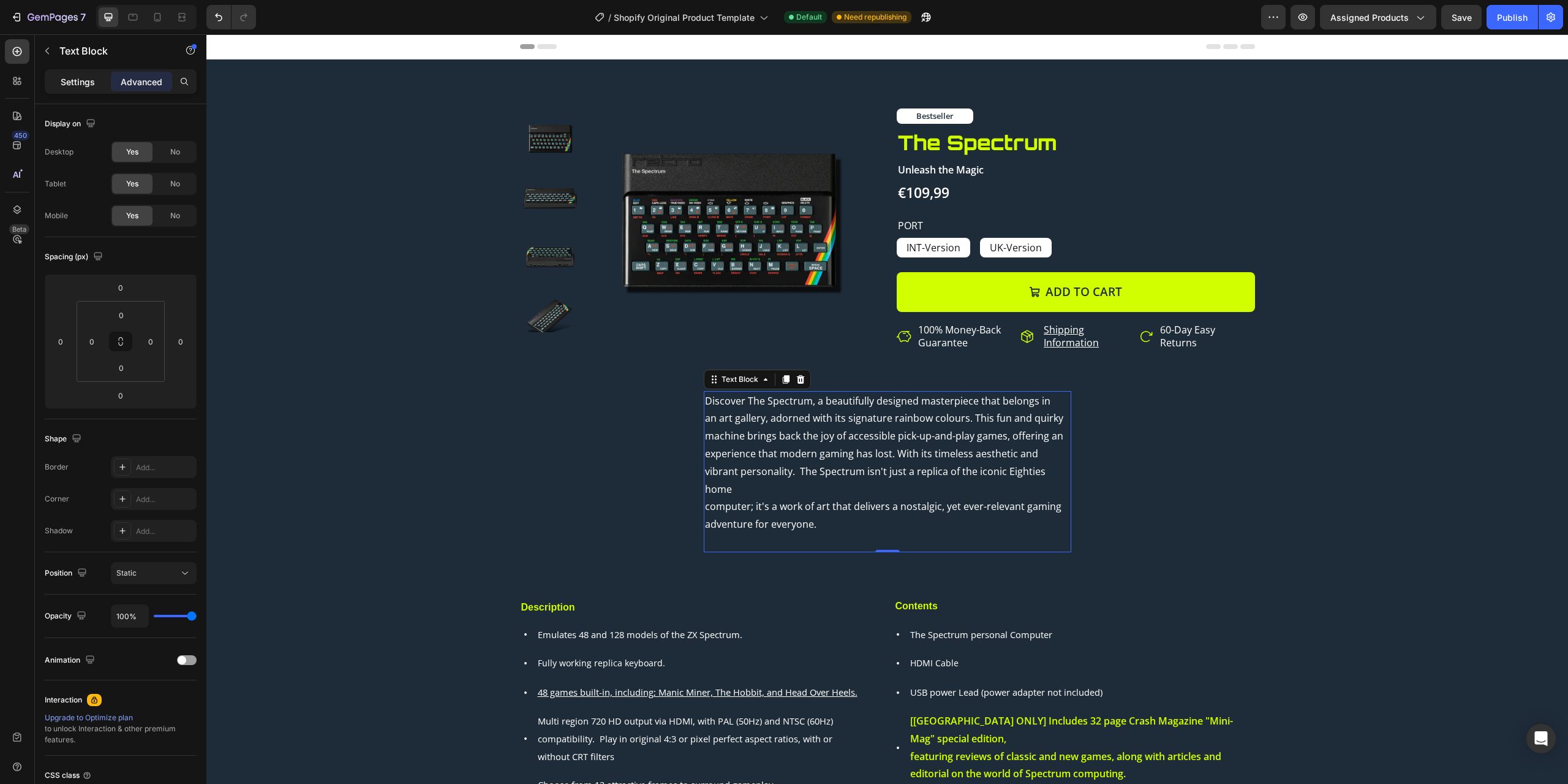
click at [91, 79] on p "Settings" at bounding box center [78, 81] width 34 height 13
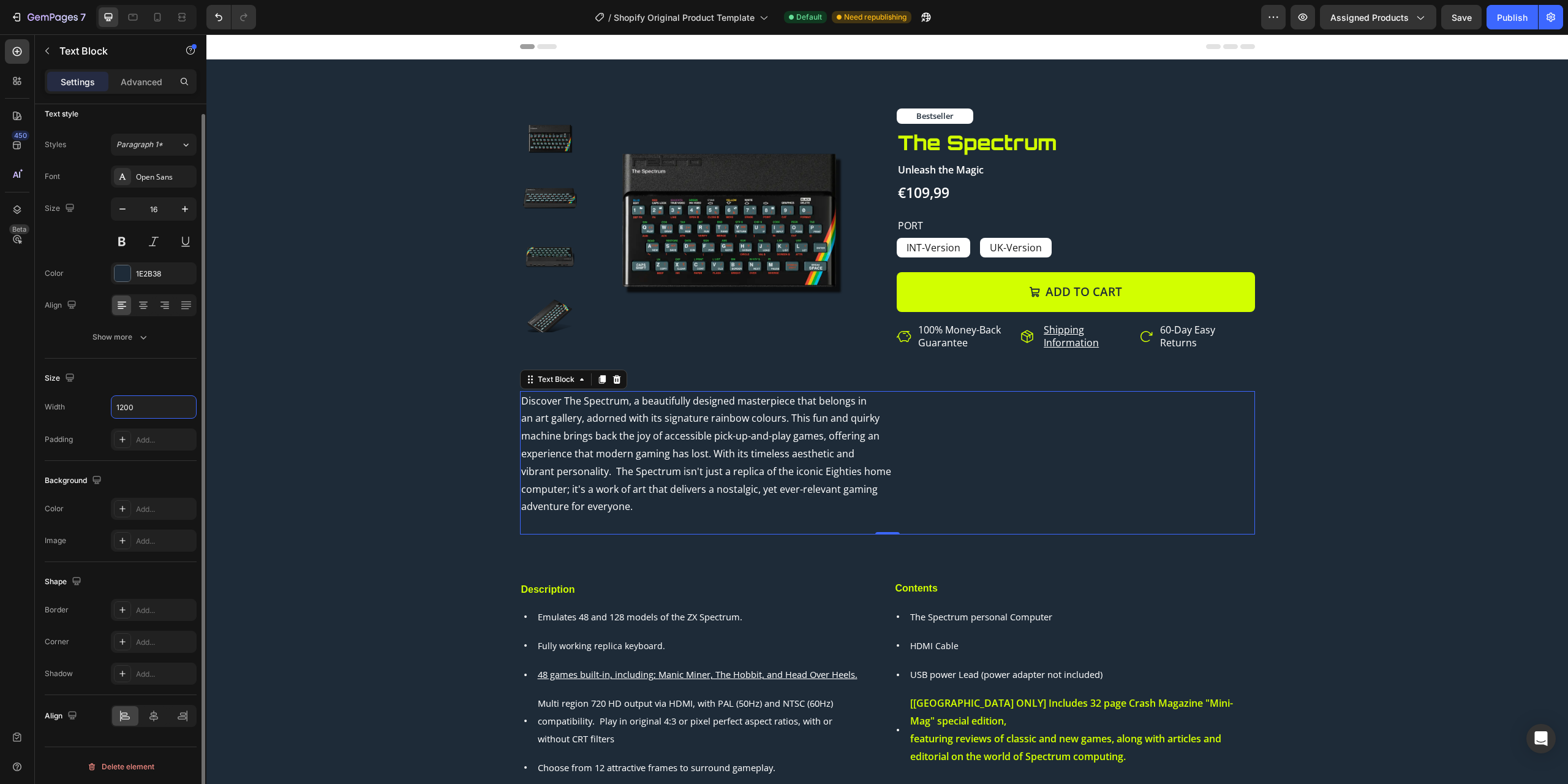
scroll to position [10, 0]
type input "1200"
click at [77, 580] on icon "button" at bounding box center [77, 581] width 12 height 12
click at [102, 578] on div "Shape" at bounding box center [121, 582] width 152 height 20
click at [68, 378] on icon "button" at bounding box center [70, 378] width 12 height 12
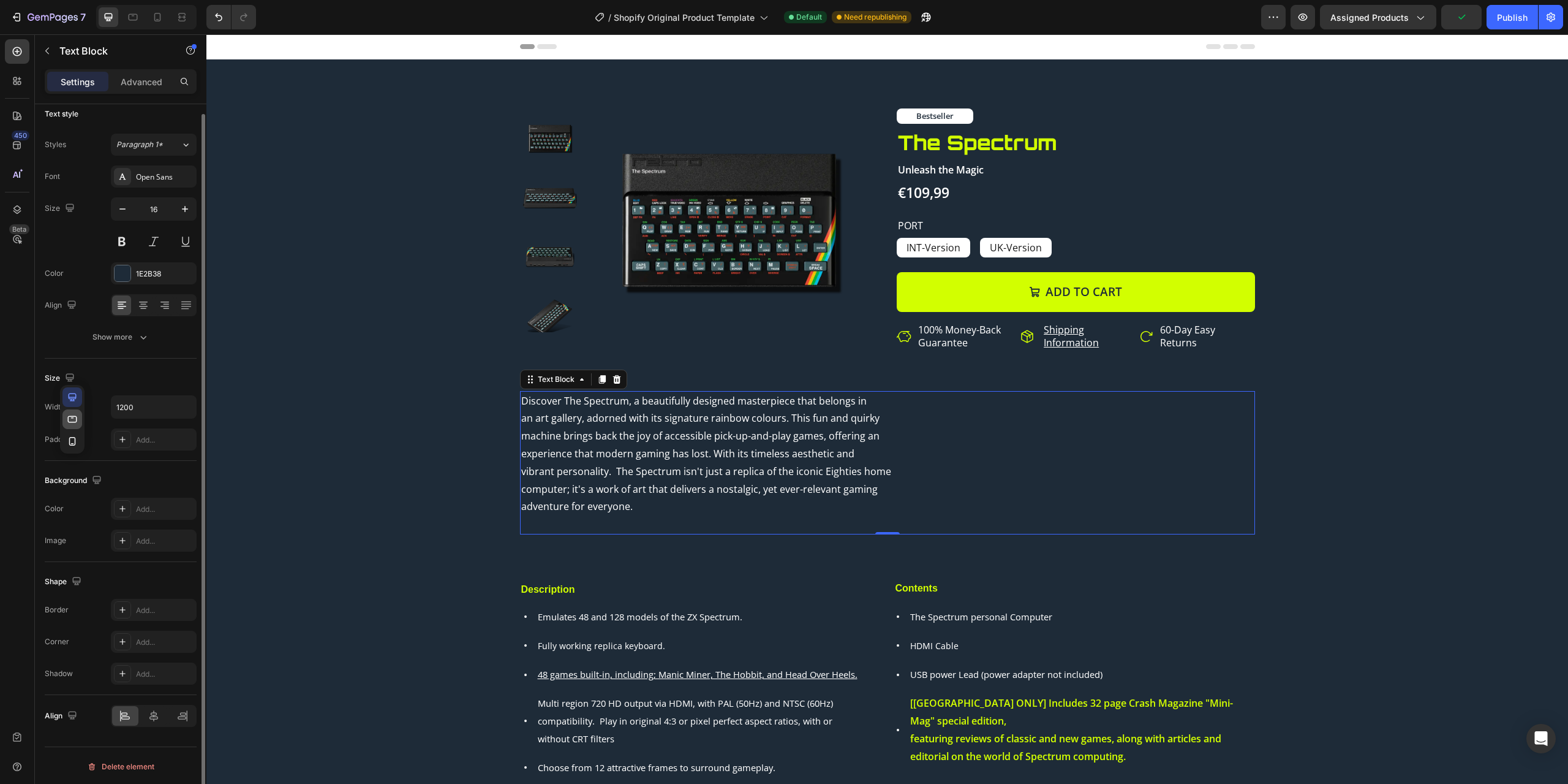
click at [69, 418] on icon "button" at bounding box center [72, 419] width 12 height 12
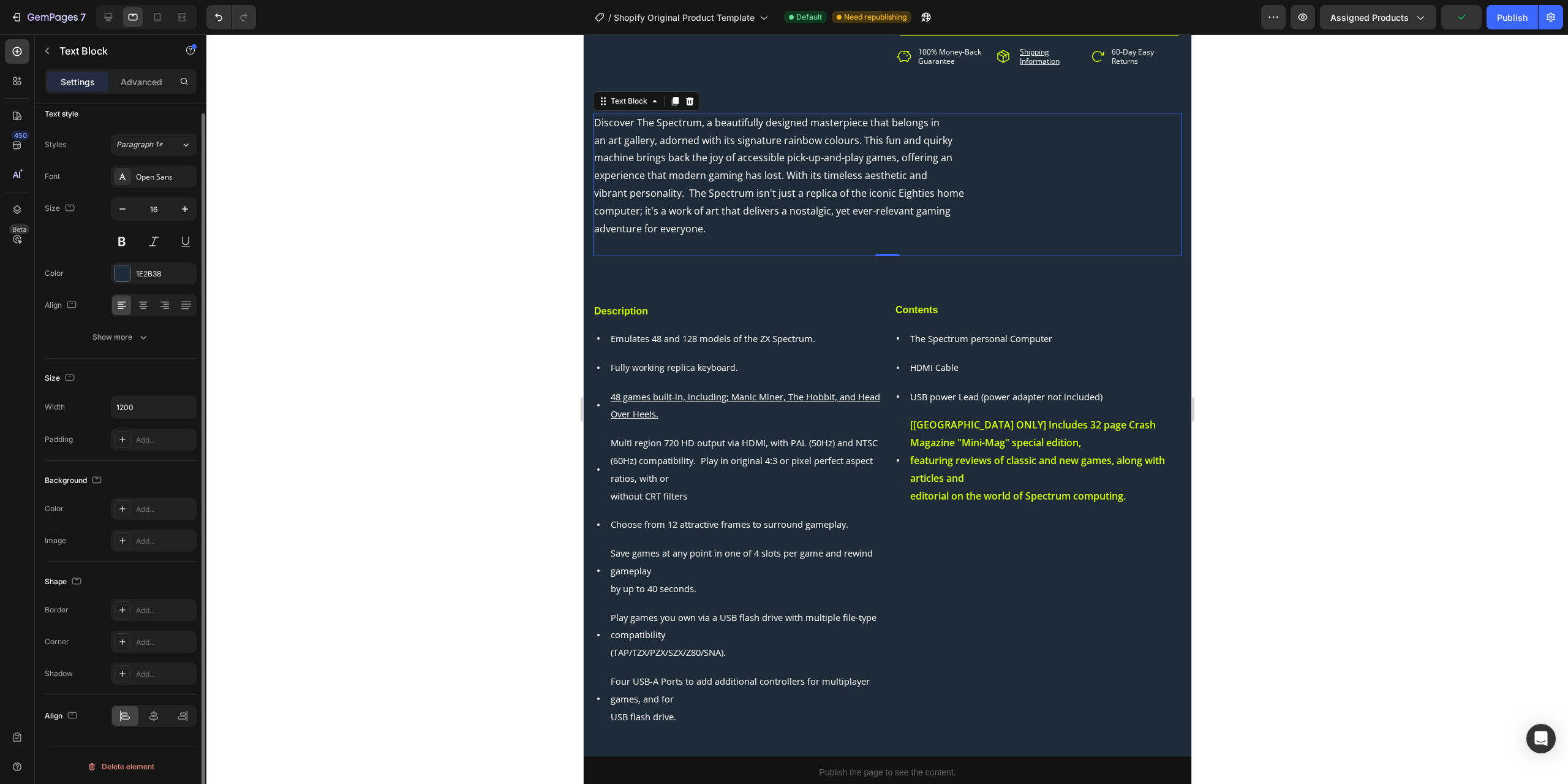
scroll to position [314, 0]
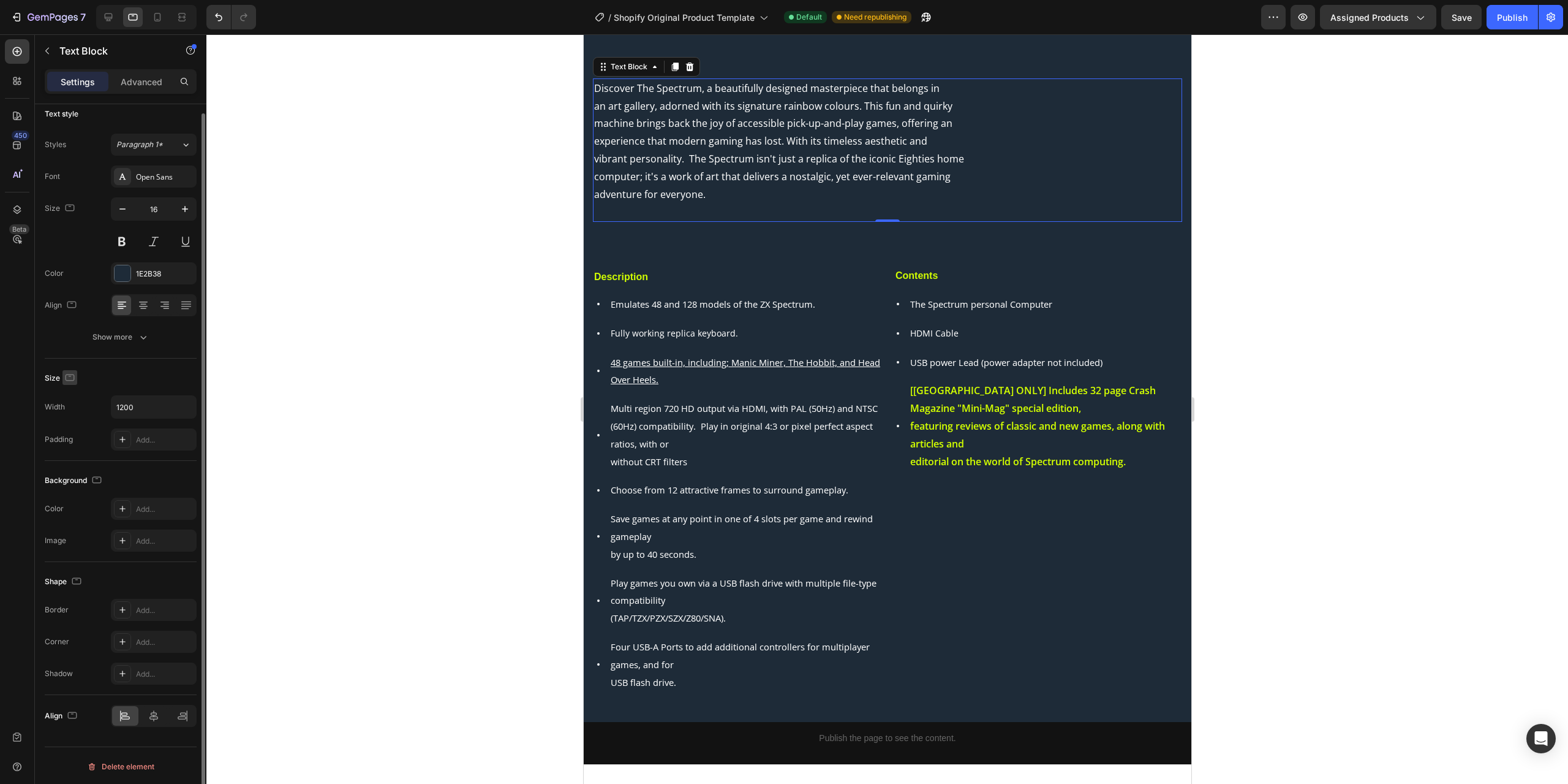
click at [68, 375] on icon "button" at bounding box center [70, 378] width 12 height 12
click at [66, 393] on icon "button" at bounding box center [72, 397] width 12 height 12
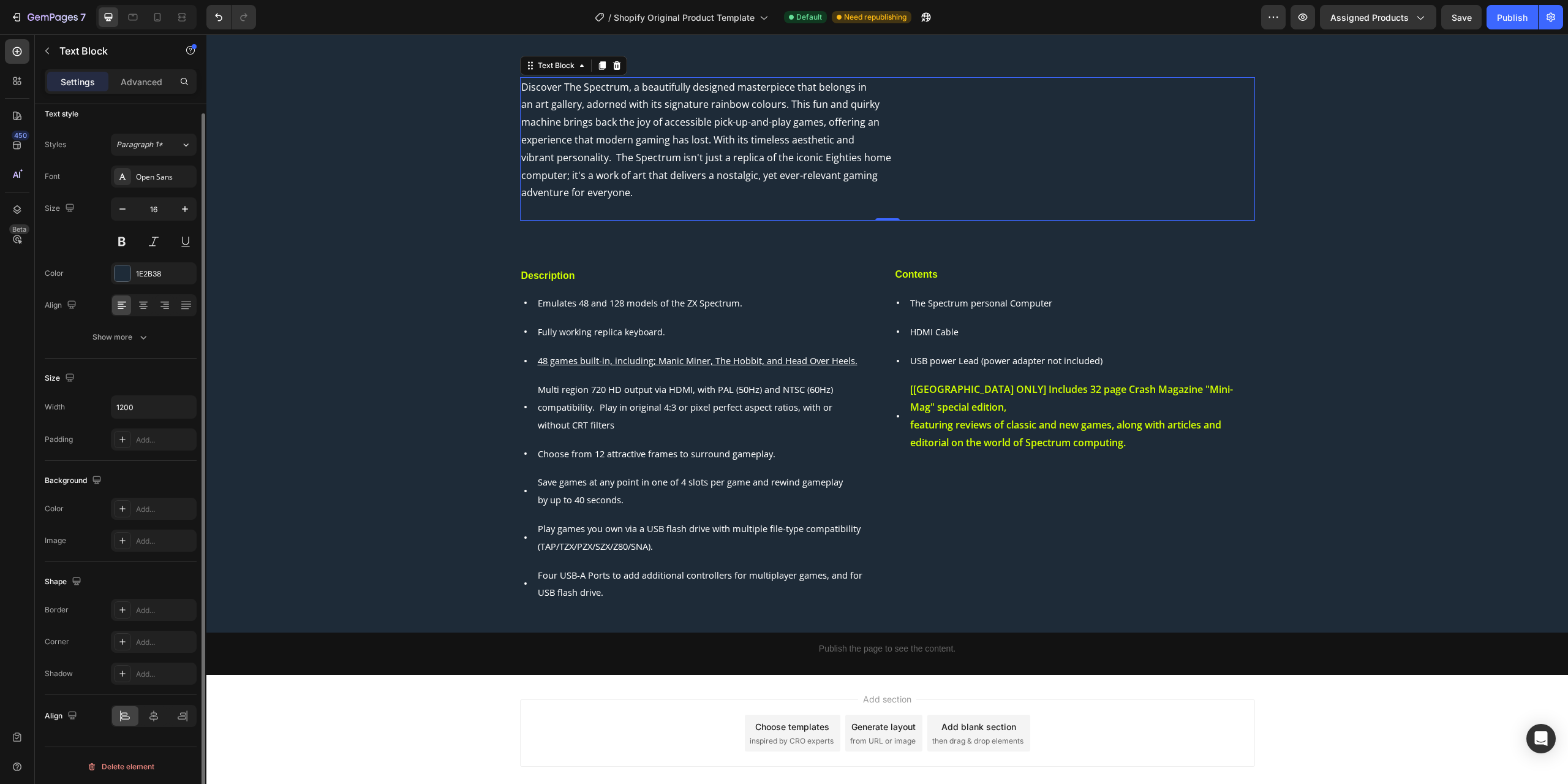
scroll to position [313, 0]
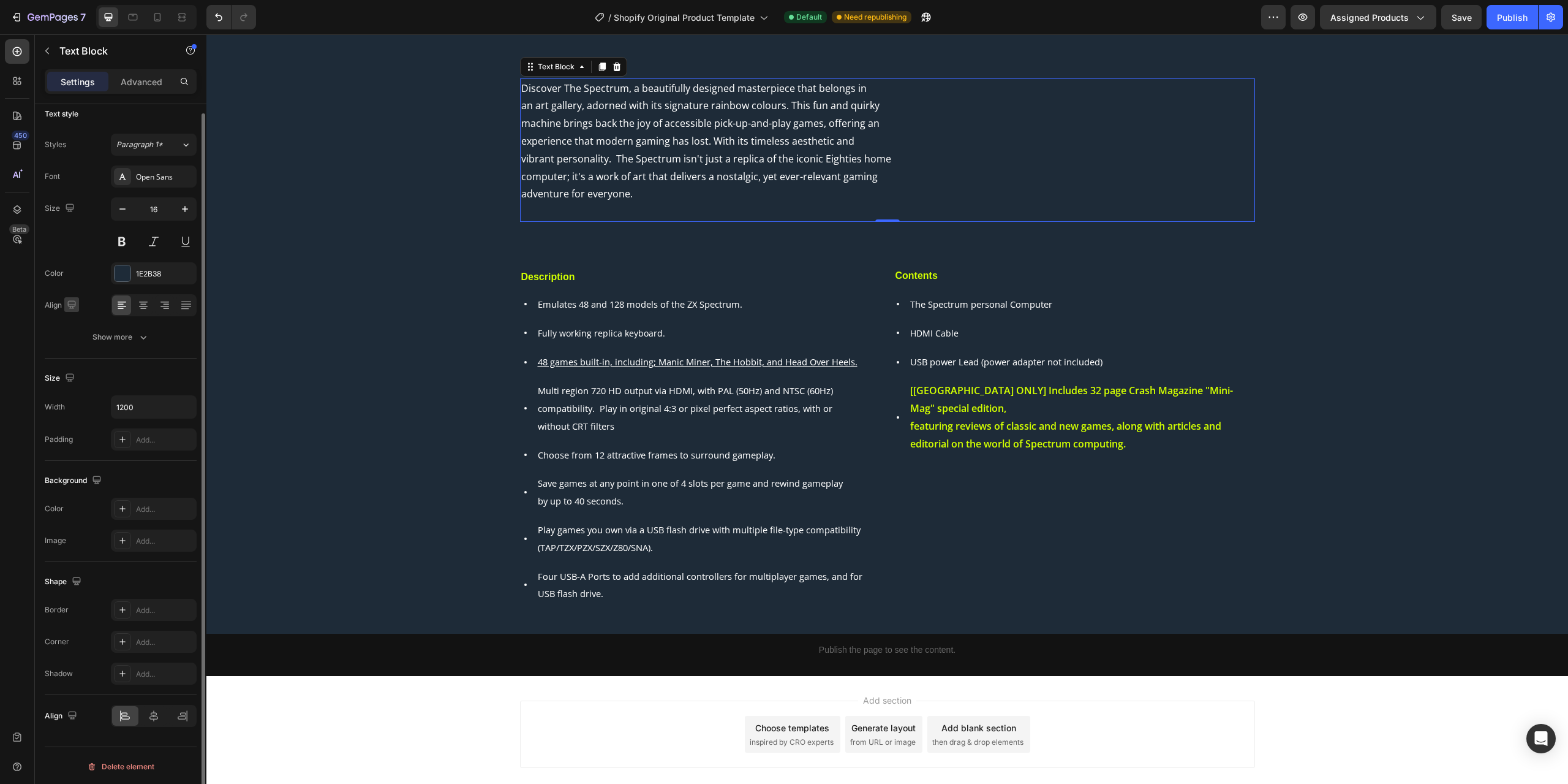
click at [77, 304] on icon "button" at bounding box center [72, 304] width 12 height 12
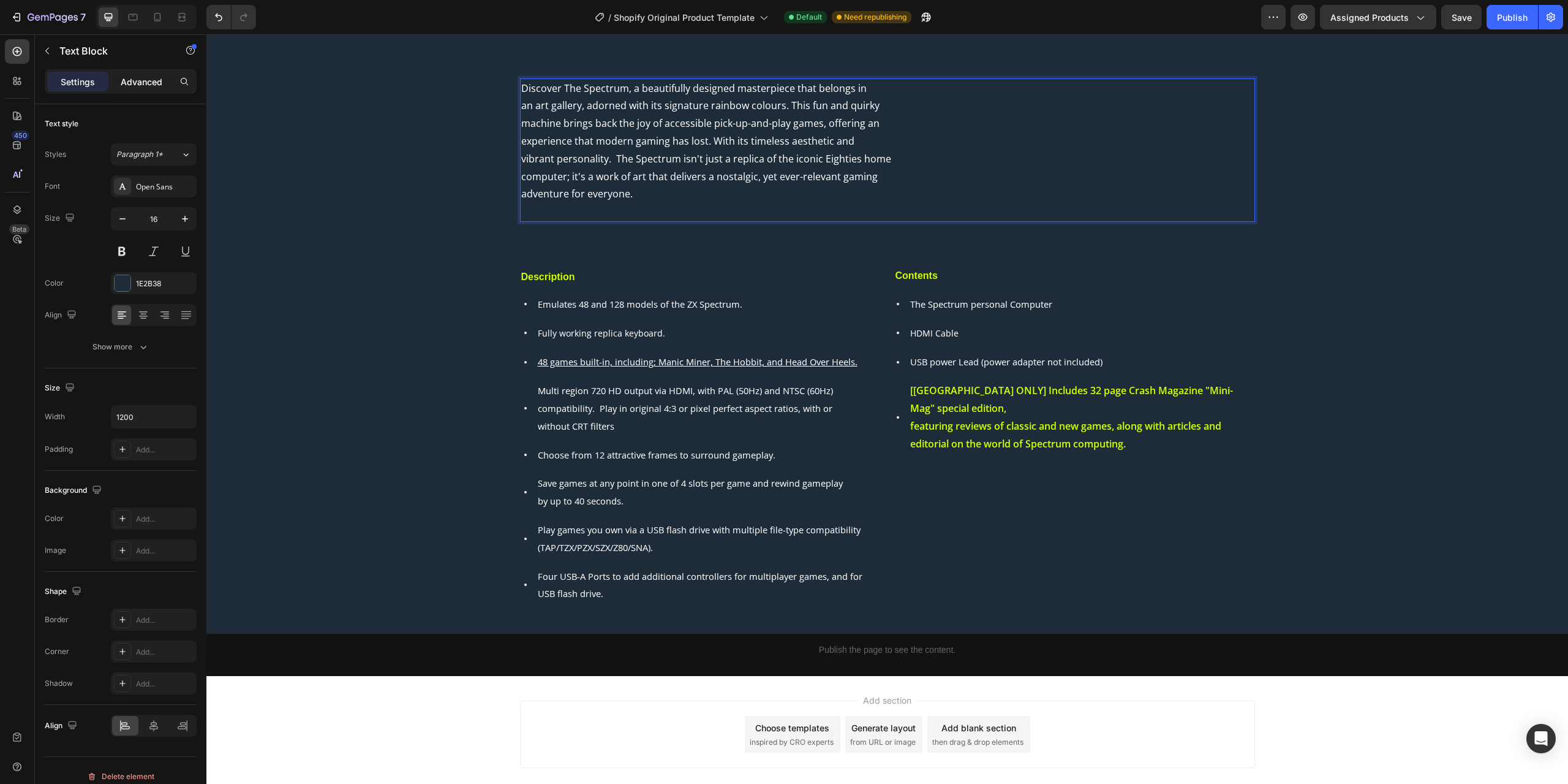
click at [153, 84] on p "Advanced" at bounding box center [142, 81] width 42 height 13
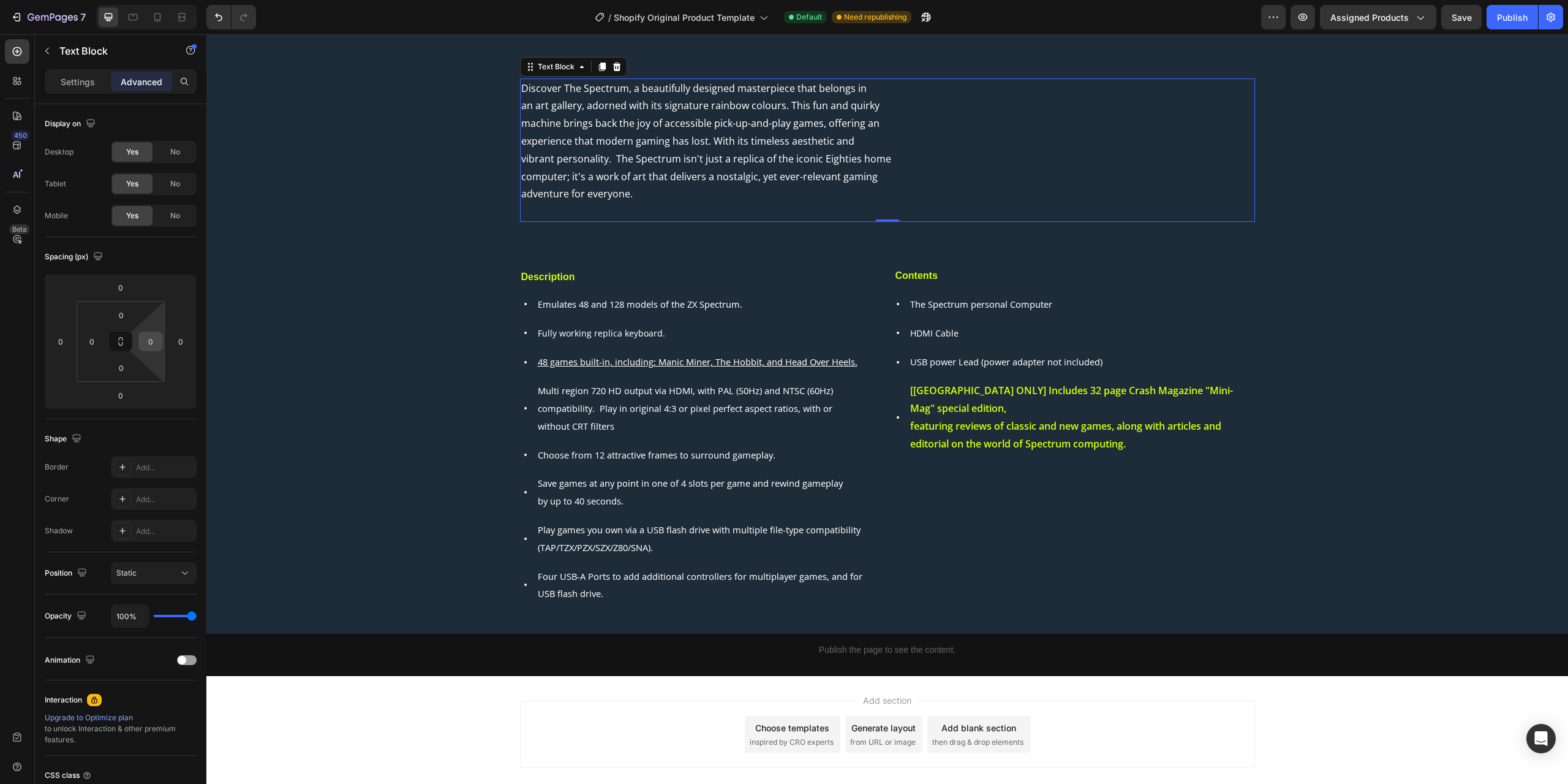
click at [148, 339] on input "0" at bounding box center [151, 341] width 18 height 18
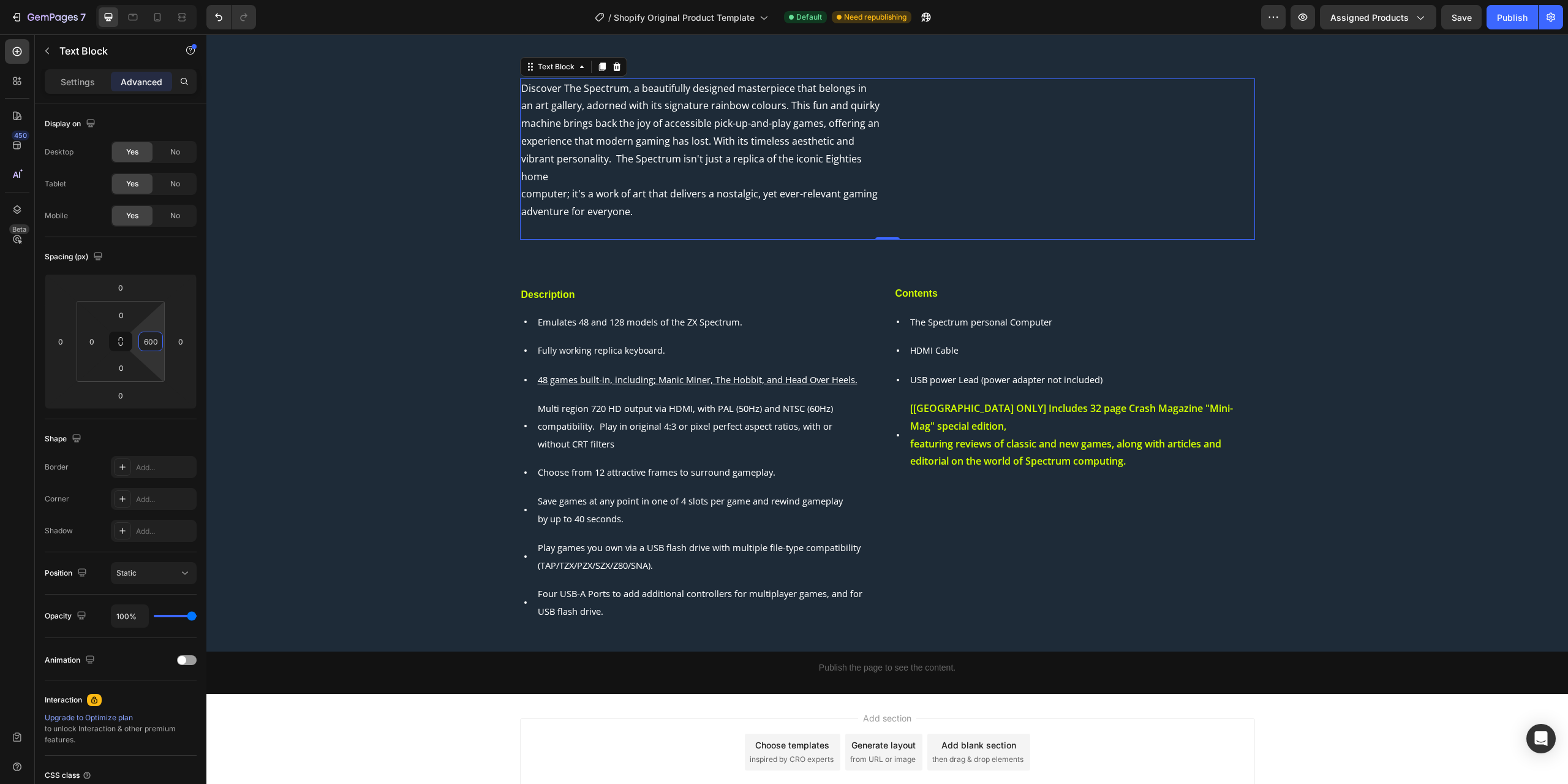
click at [151, 338] on input "600" at bounding box center [151, 341] width 18 height 18
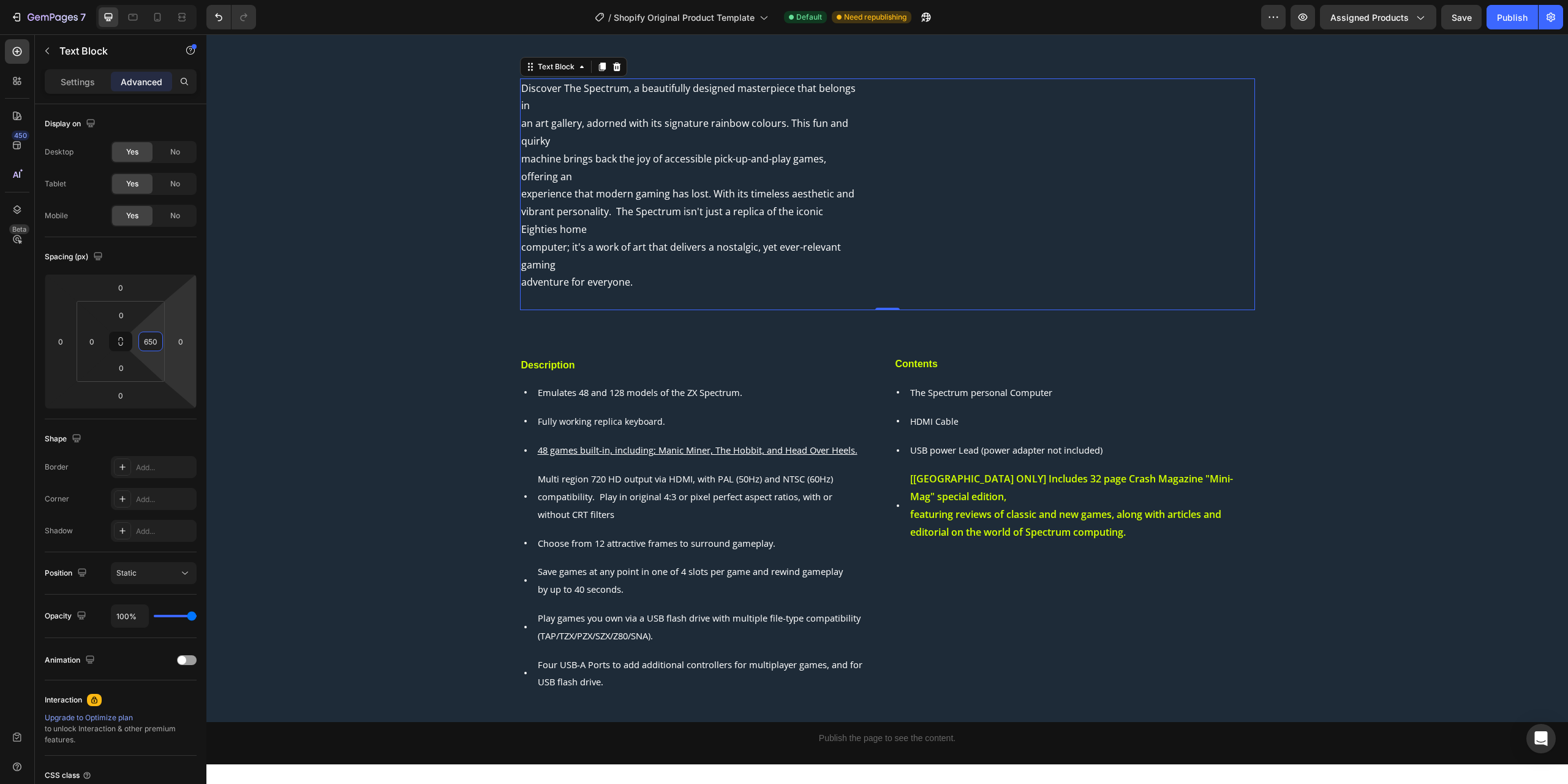
type input "650"
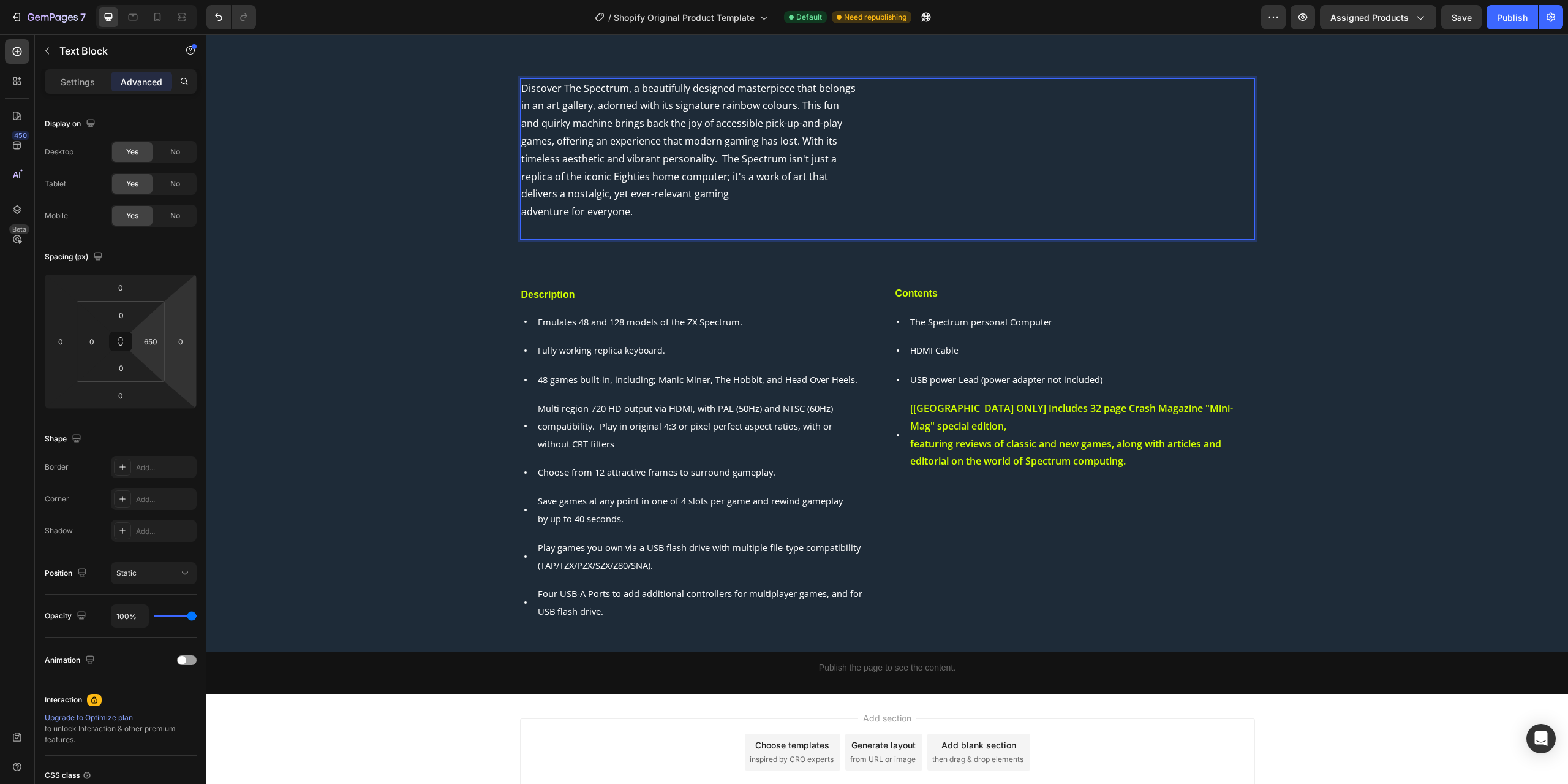
click at [521, 193] on span "Discover The Spectrum, a beautifully designed masterpiece that belongs in an ar…" at bounding box center [689, 141] width 335 height 120
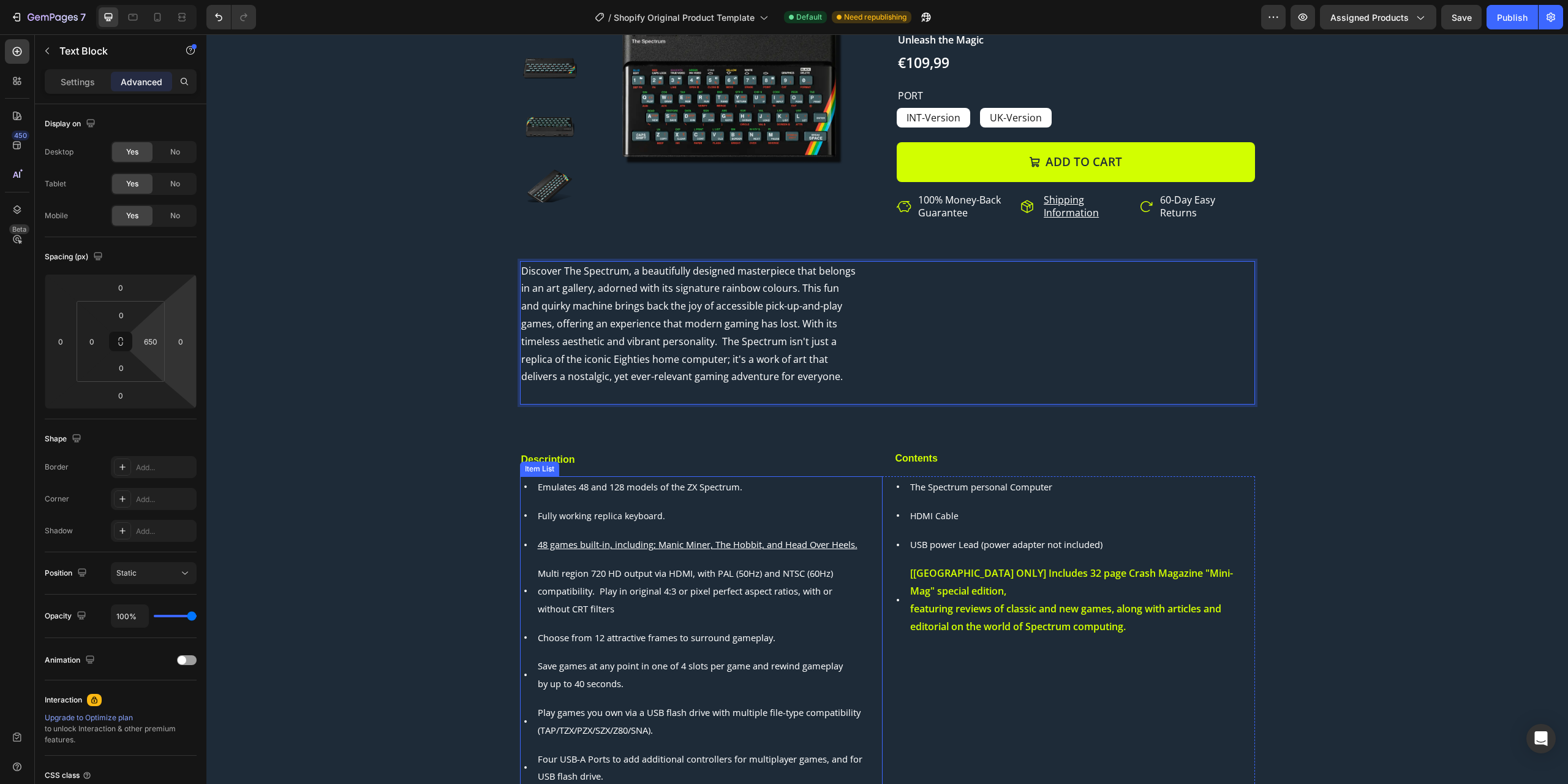
scroll to position [129, 0]
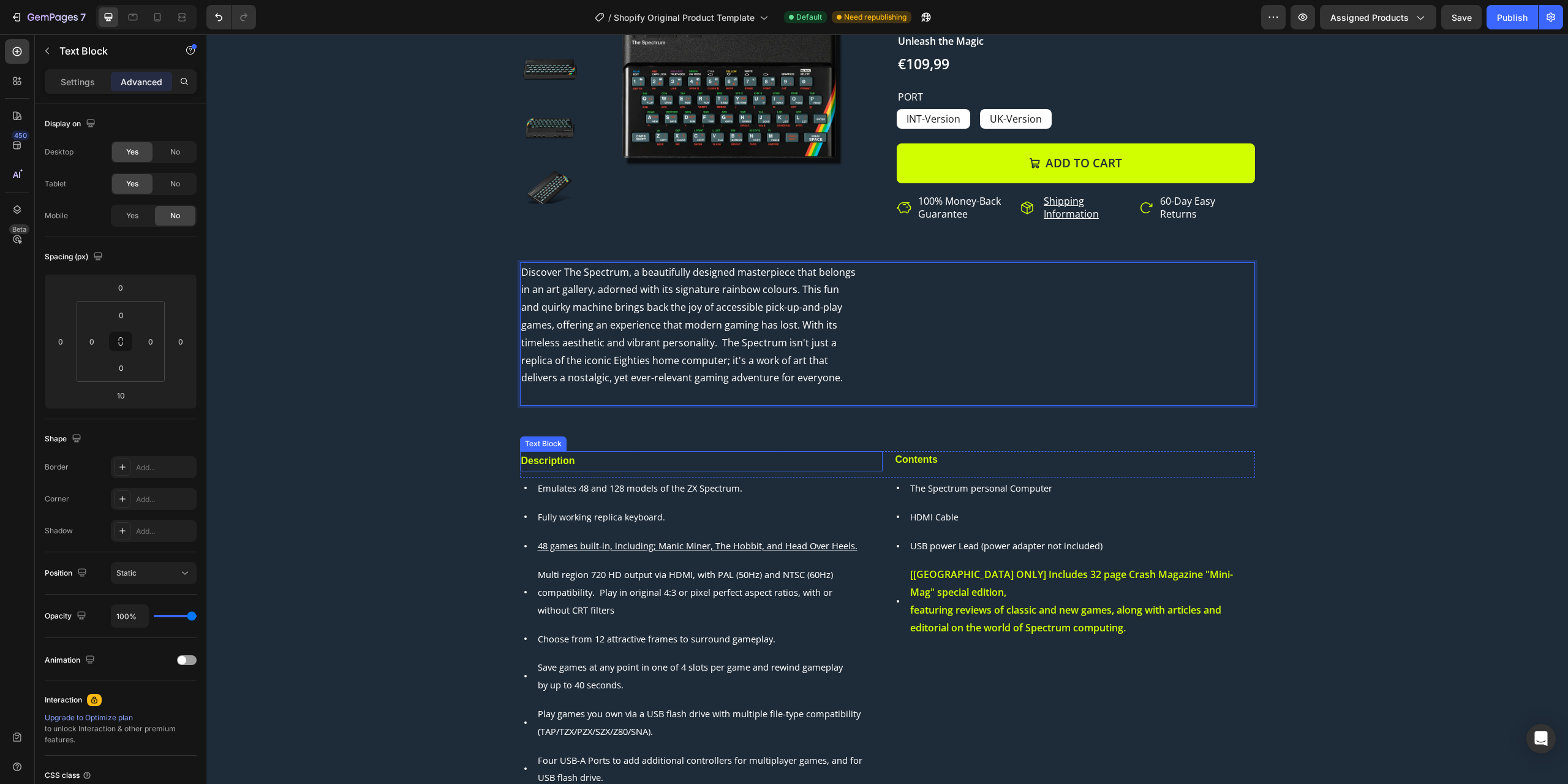
click at [775, 456] on p "Description" at bounding box center [701, 461] width 360 height 18
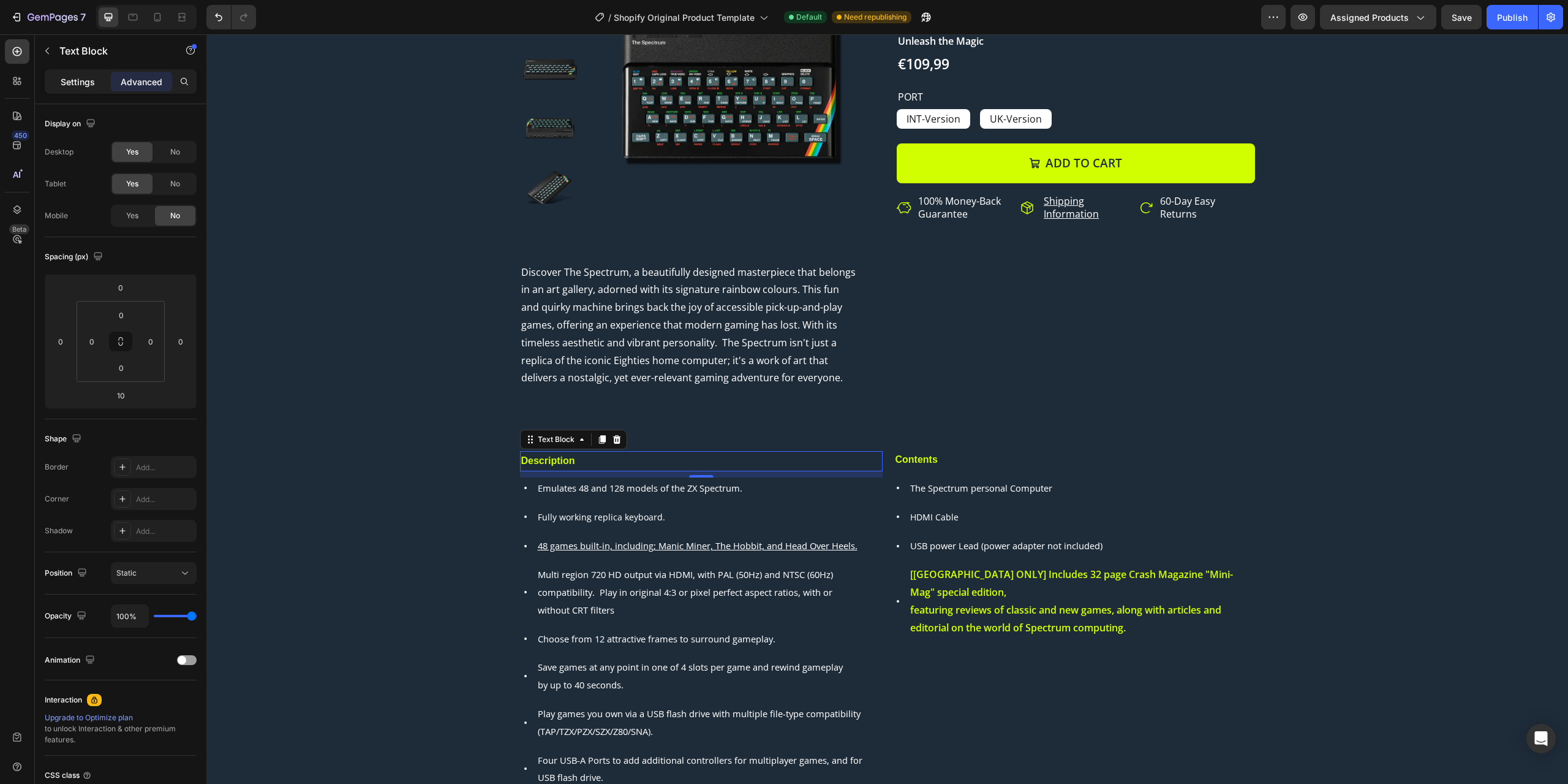
click at [98, 77] on div "Settings" at bounding box center [78, 81] width 62 height 20
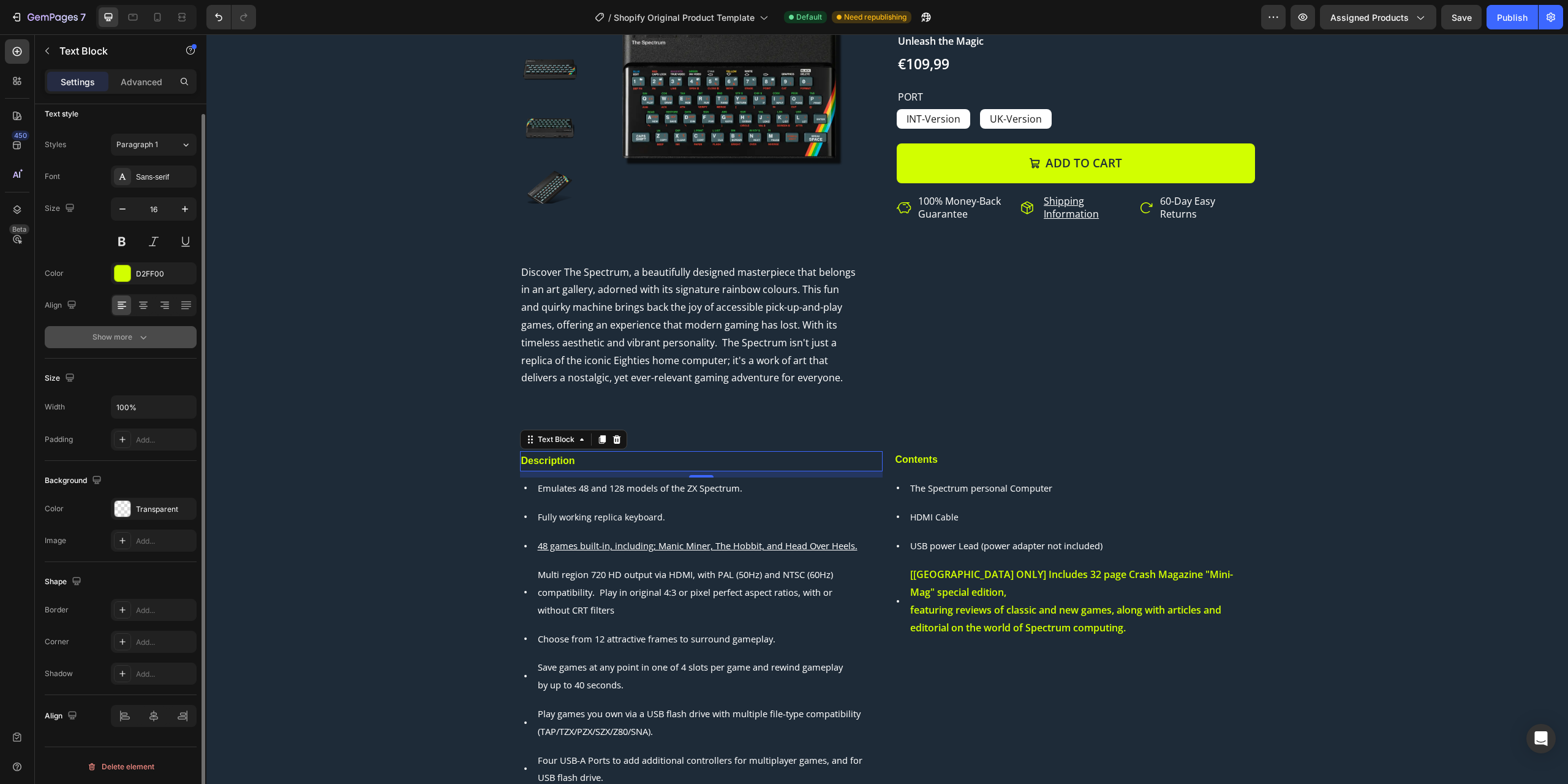
scroll to position [0, 0]
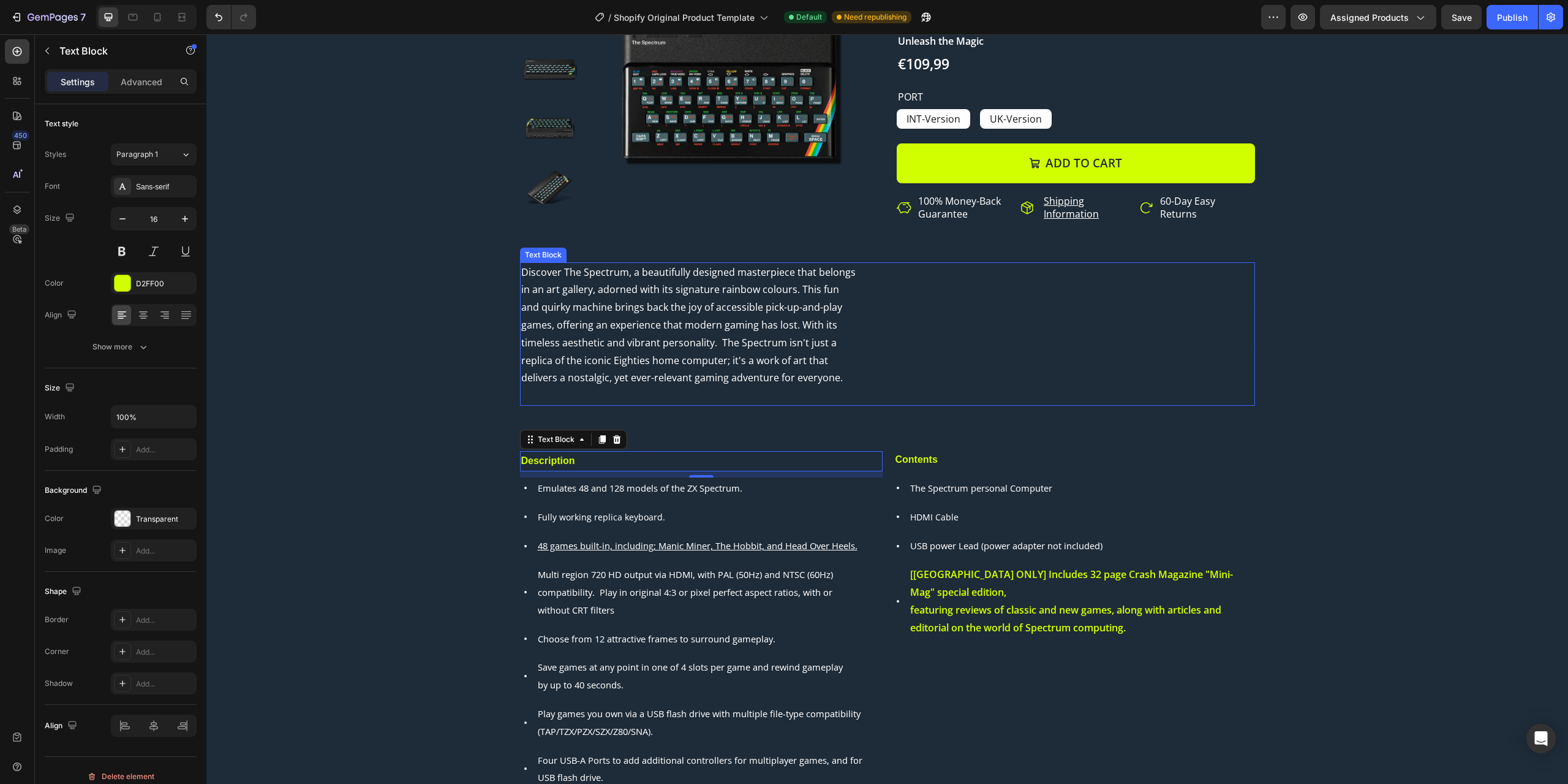
click at [639, 323] on span "Discover The Spectrum, a beautifully designed masterpiece that belongs in an ar…" at bounding box center [689, 325] width 335 height 120
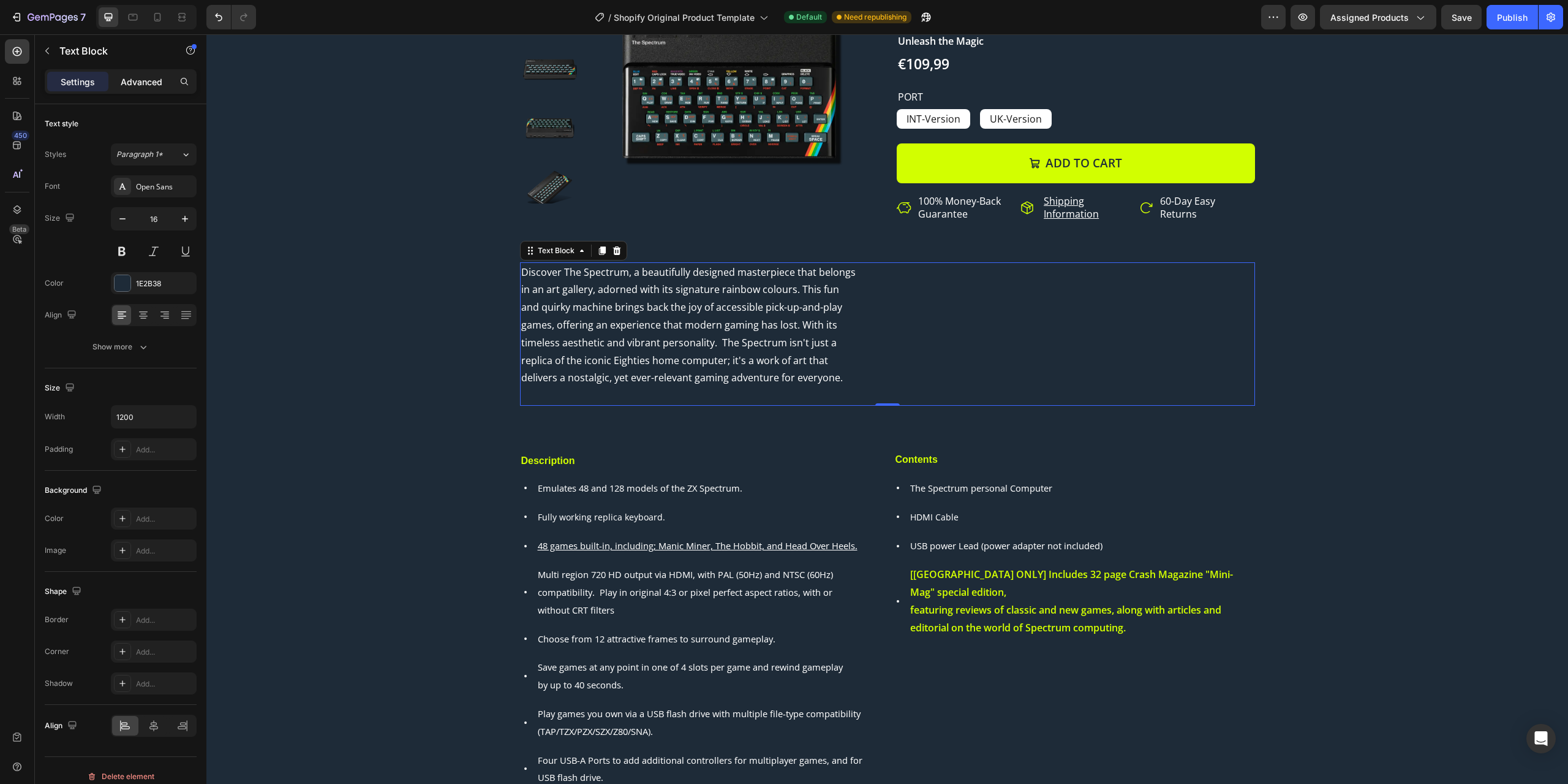
click at [152, 83] on p "Advanced" at bounding box center [142, 81] width 42 height 13
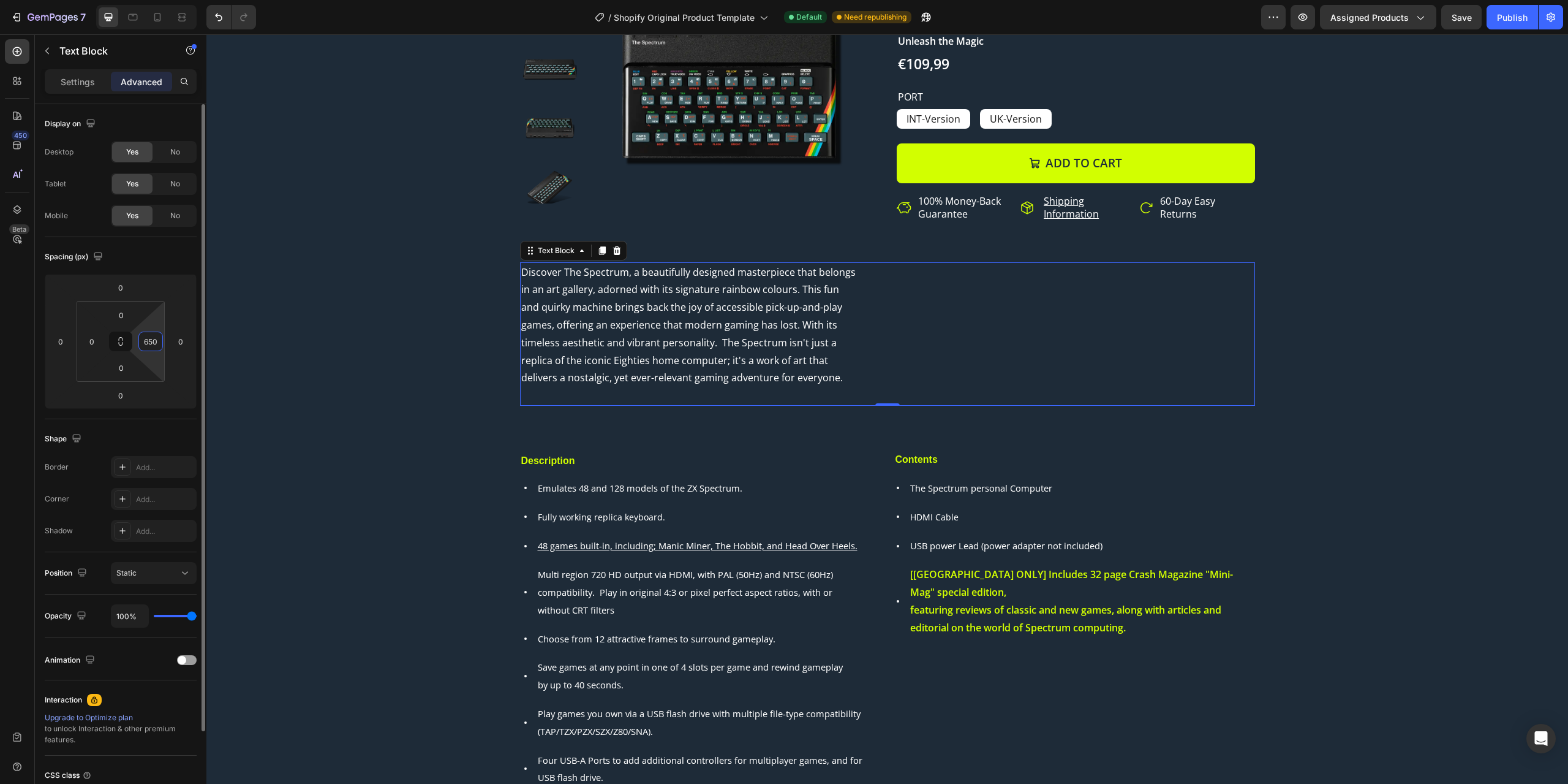
click at [149, 341] on input "650" at bounding box center [151, 341] width 18 height 18
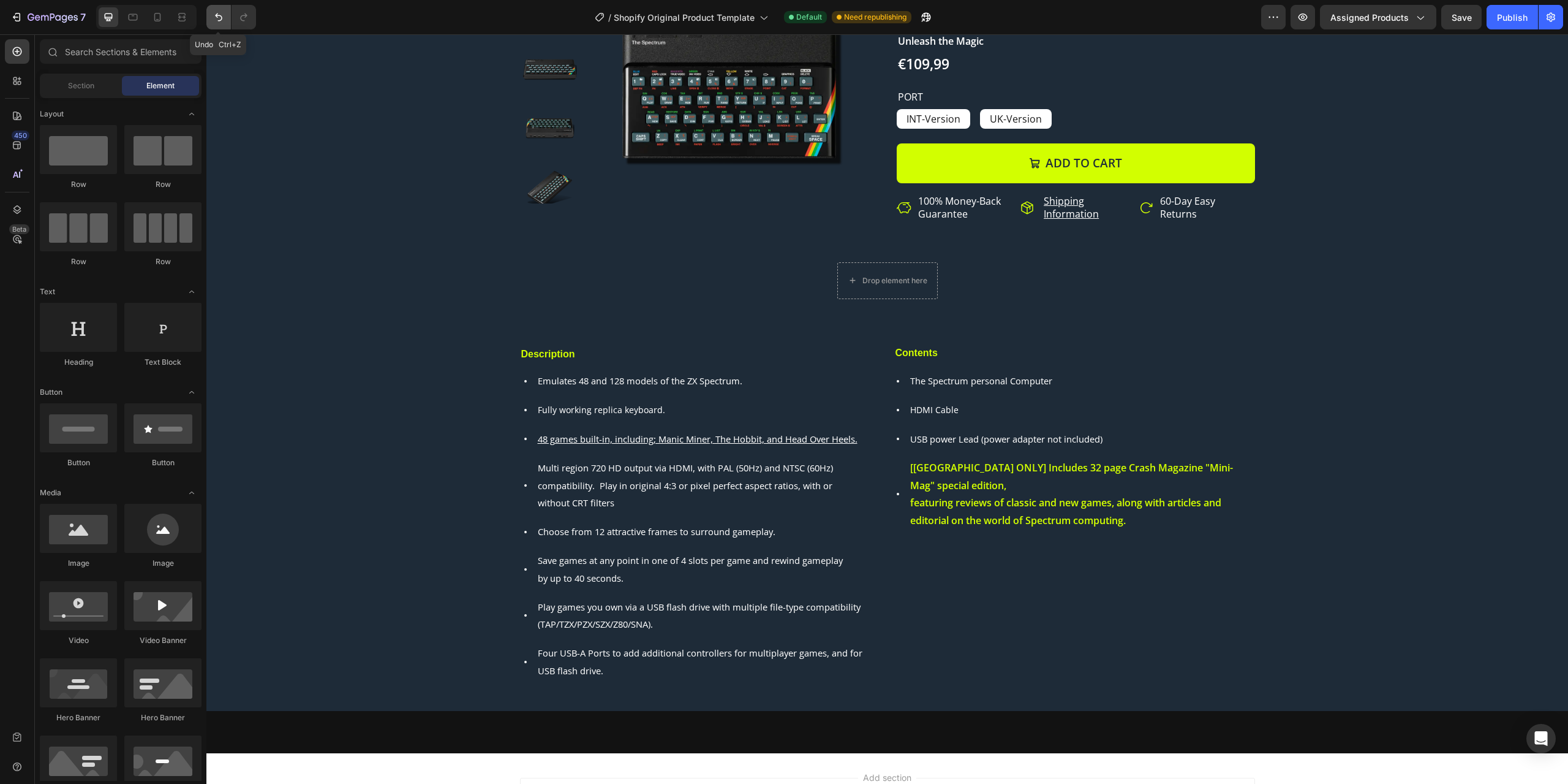
click at [208, 9] on button "Undo/Redo" at bounding box center [218, 17] width 24 height 24
click at [329, 257] on div "Product Images Bestseller Text Block The Spectrum Product Title Unleash the Mag…" at bounding box center [886, 330] width 1343 height 702
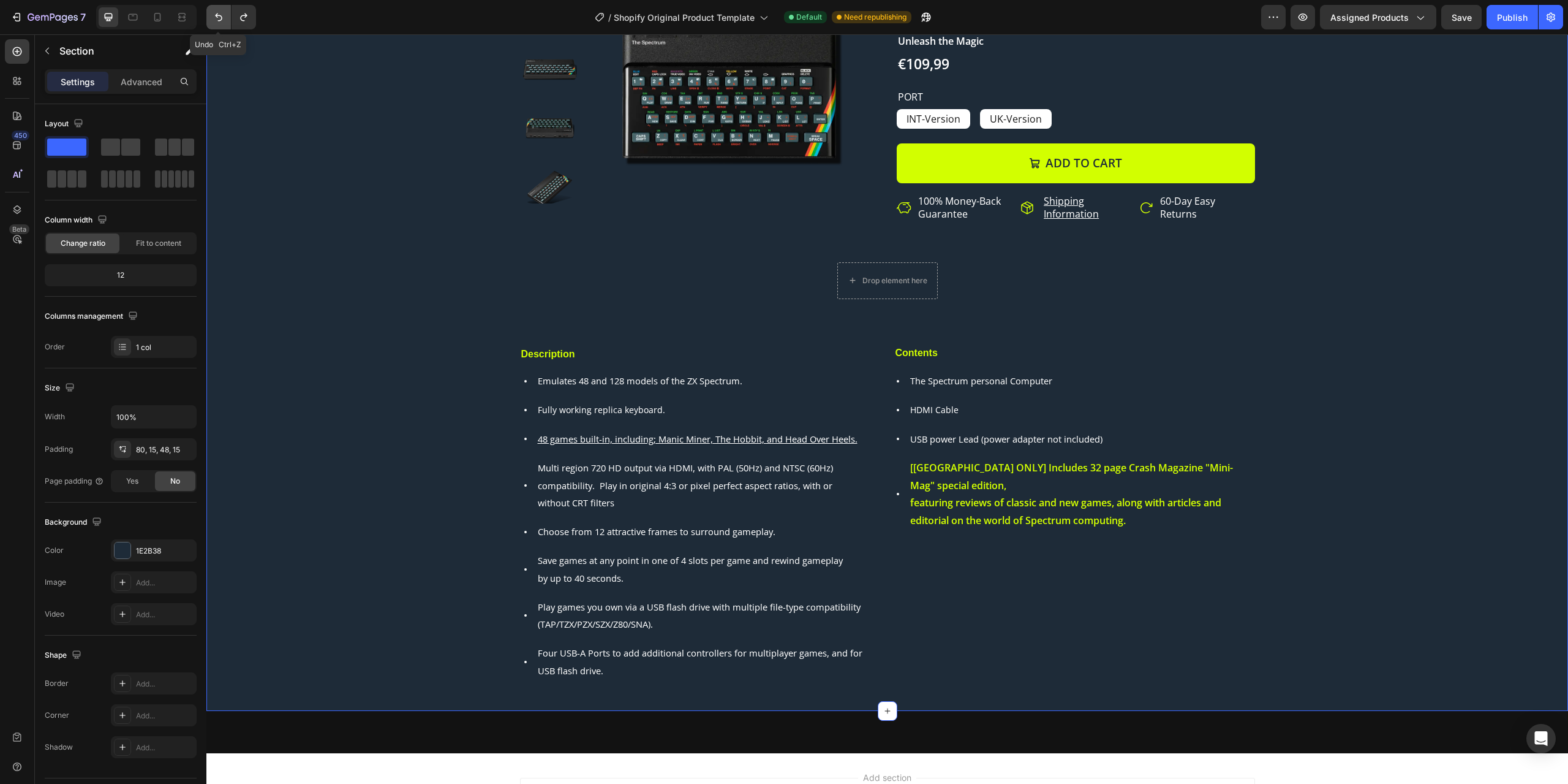
click at [215, 14] on icon "Undo/Redo" at bounding box center [218, 17] width 12 height 12
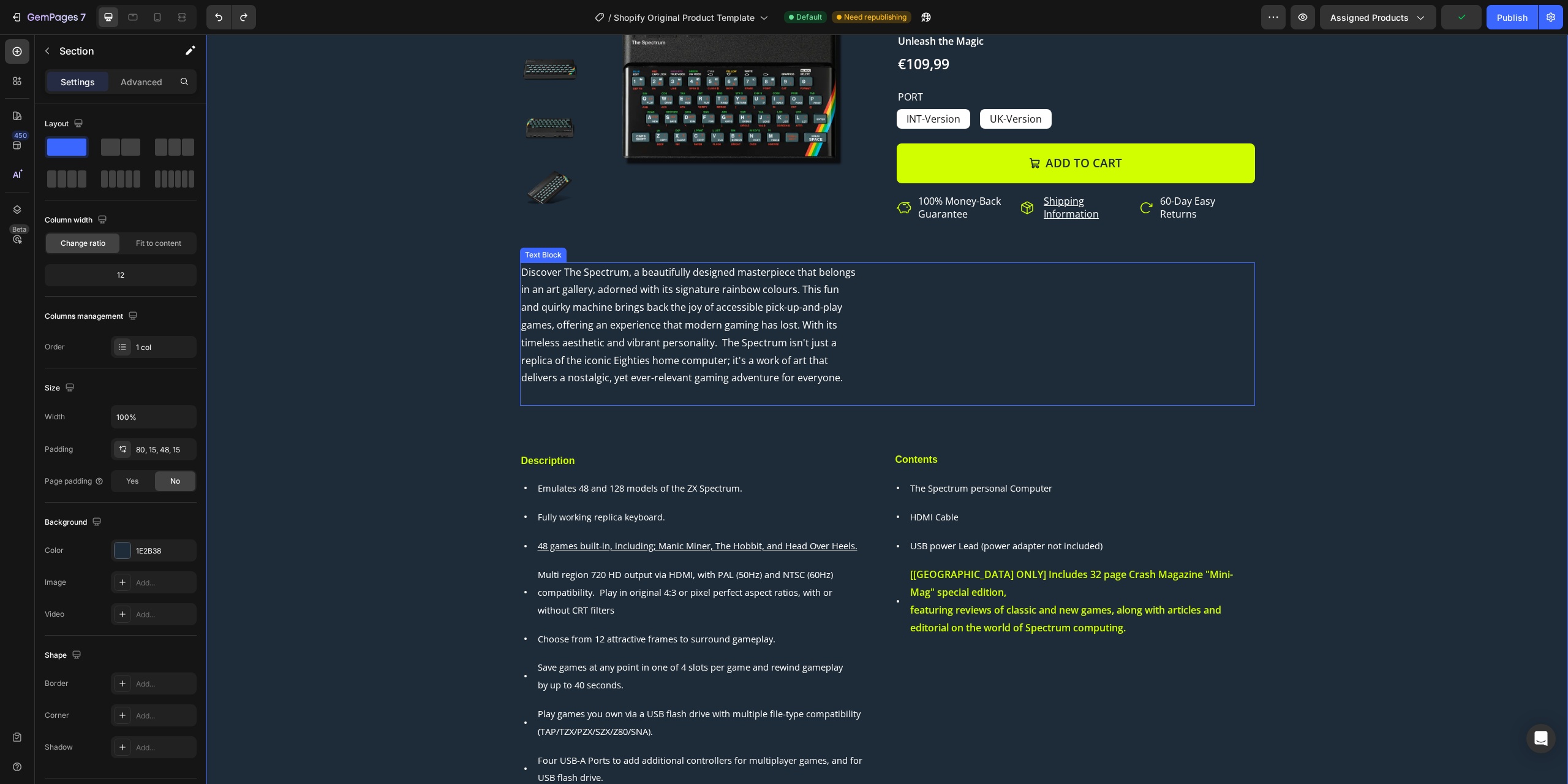
click at [638, 290] on span "Discover The Spectrum, a beautifully designed masterpiece that belongs in an ar…" at bounding box center [689, 325] width 335 height 120
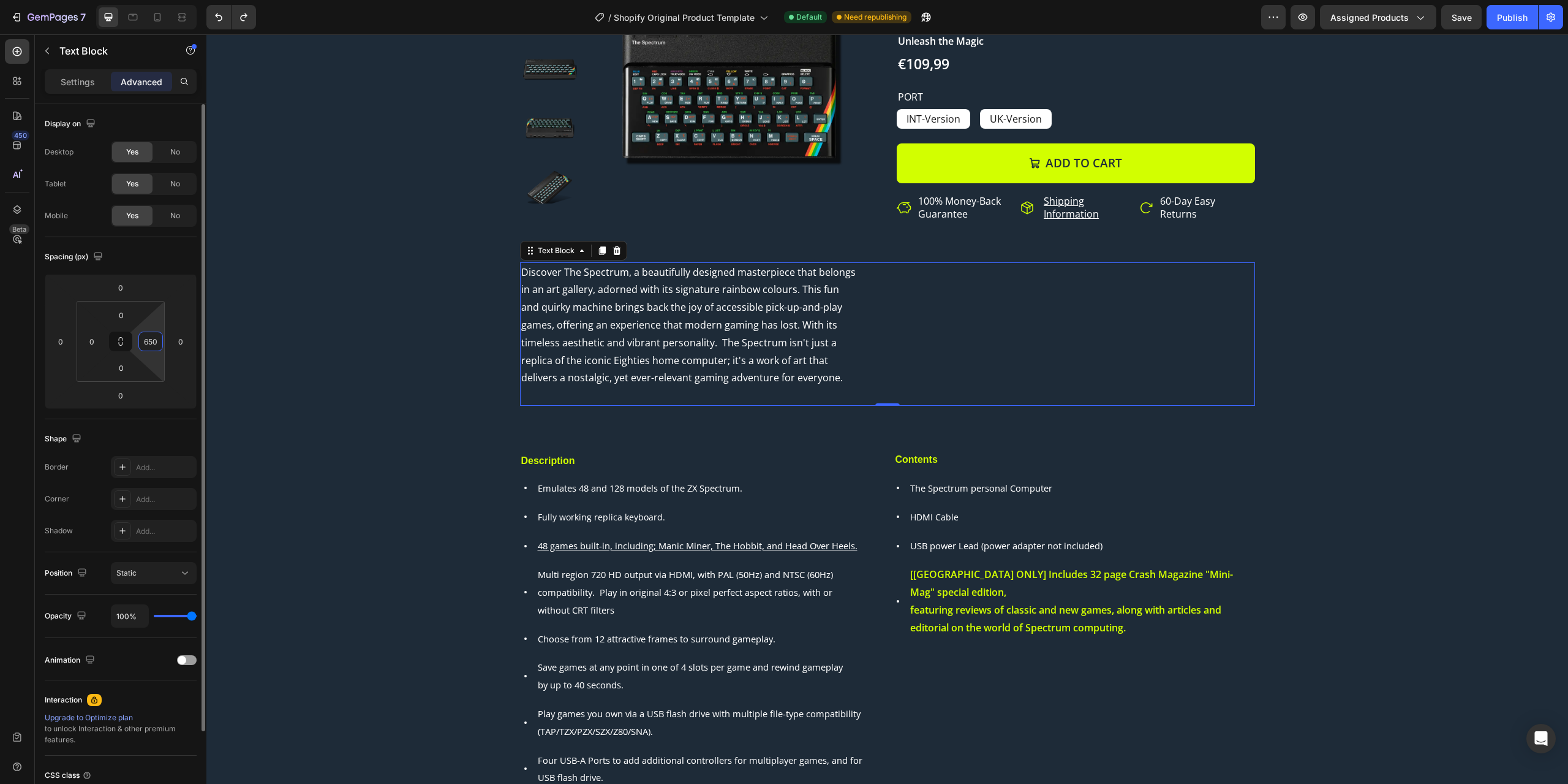
click at [152, 341] on input "650" at bounding box center [151, 341] width 18 height 18
click at [146, 340] on input "650" at bounding box center [151, 341] width 18 height 18
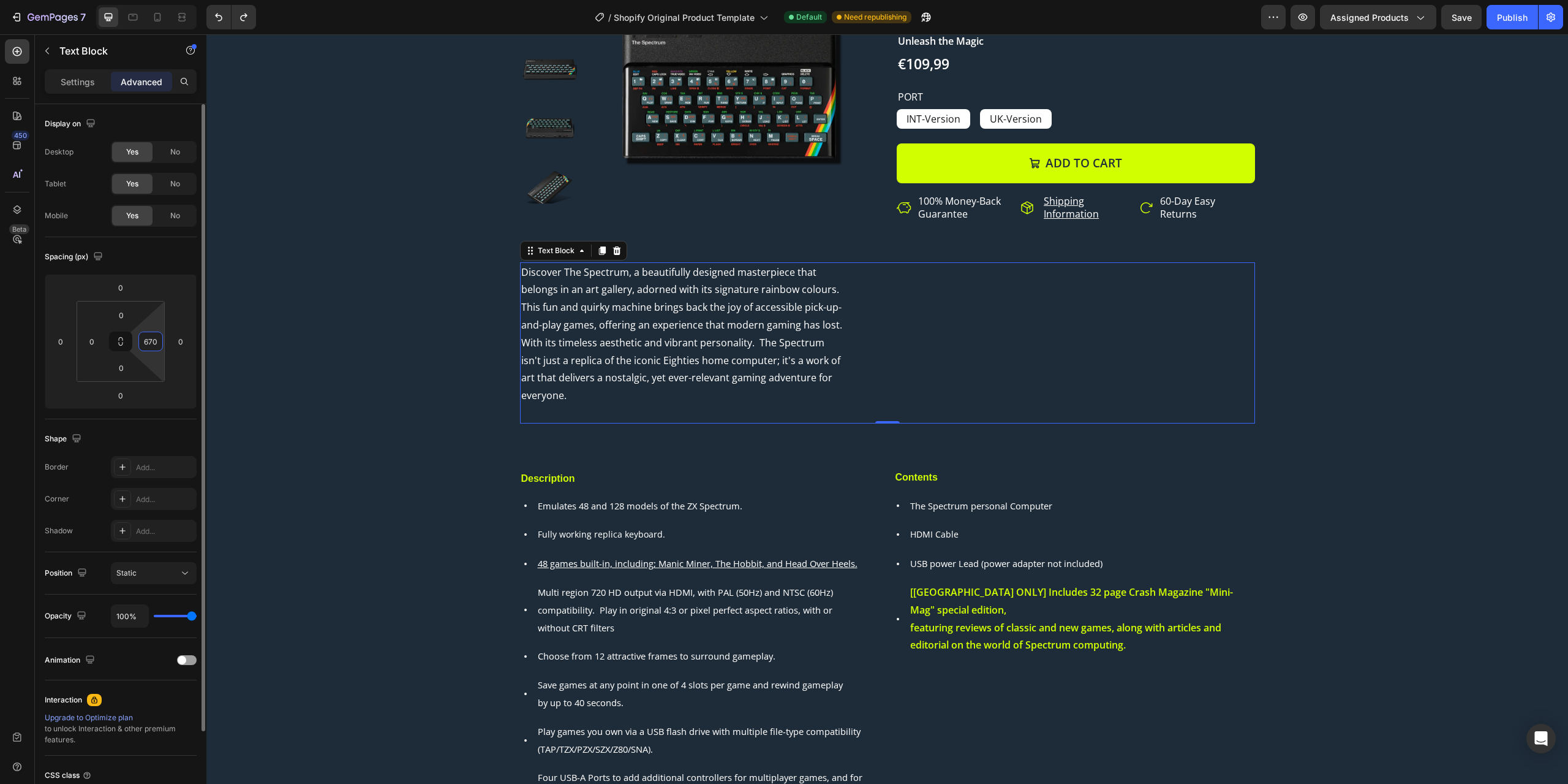
click at [148, 339] on input "670" at bounding box center [151, 341] width 18 height 18
type input "660"
click at [592, 320] on span "Discover The Spectrum, a beautifully designed masterpiece that belongs in an ar…" at bounding box center [683, 334] width 325 height 137
click at [813, 272] on p "Discover The Spectrum, a beautifully designed masterpiece that belongs in an ar…" at bounding box center [685, 333] width 328 height 141
click at [407, 323] on div "Product Images Bestseller Text Block The Spectrum Product Title Unleash the Mag…" at bounding box center [886, 392] width 1343 height 826
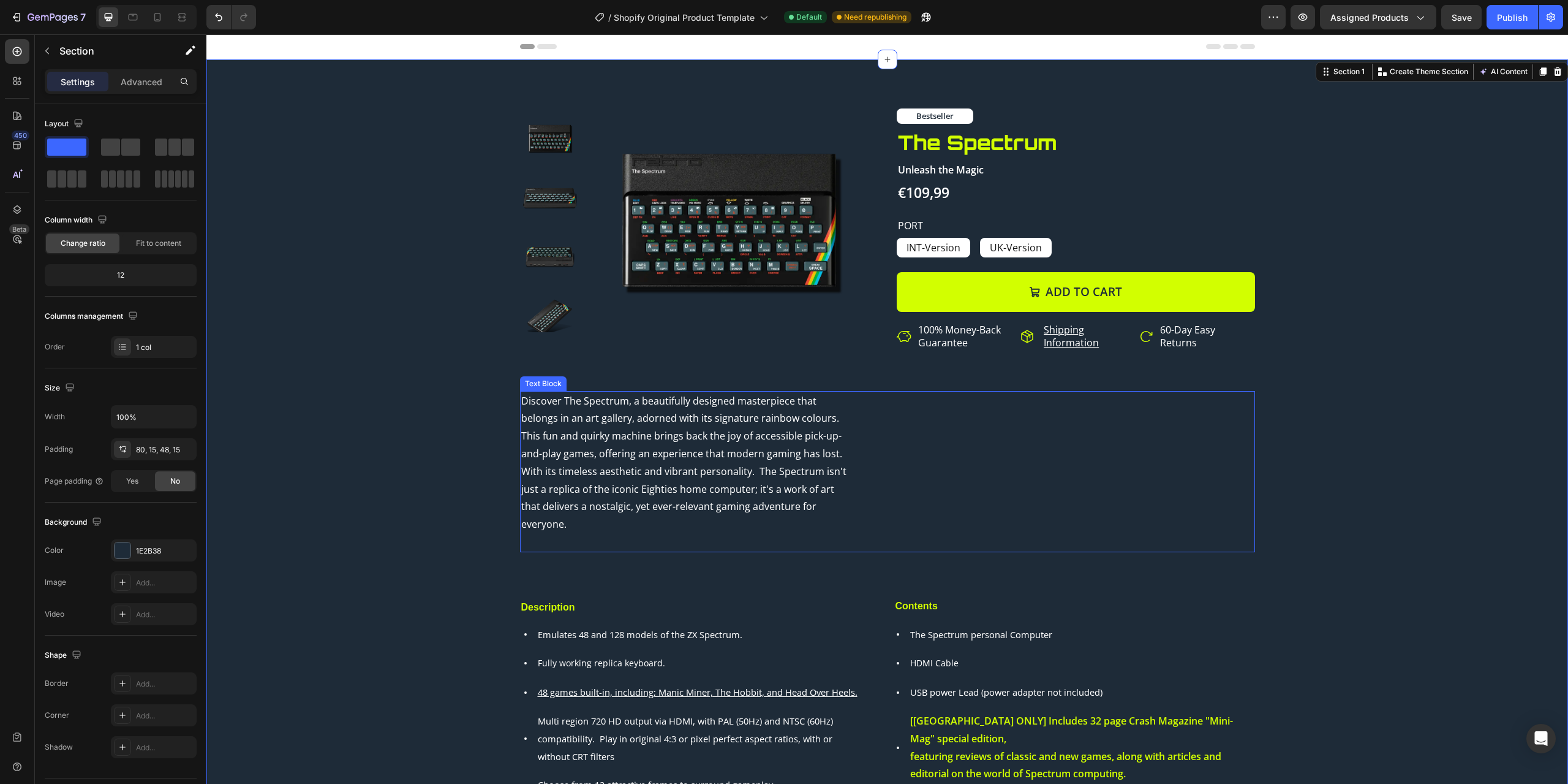
click at [727, 434] on span "Discover The Spectrum, a beautifully designed masterpiece that belongs in an ar…" at bounding box center [683, 463] width 325 height 137
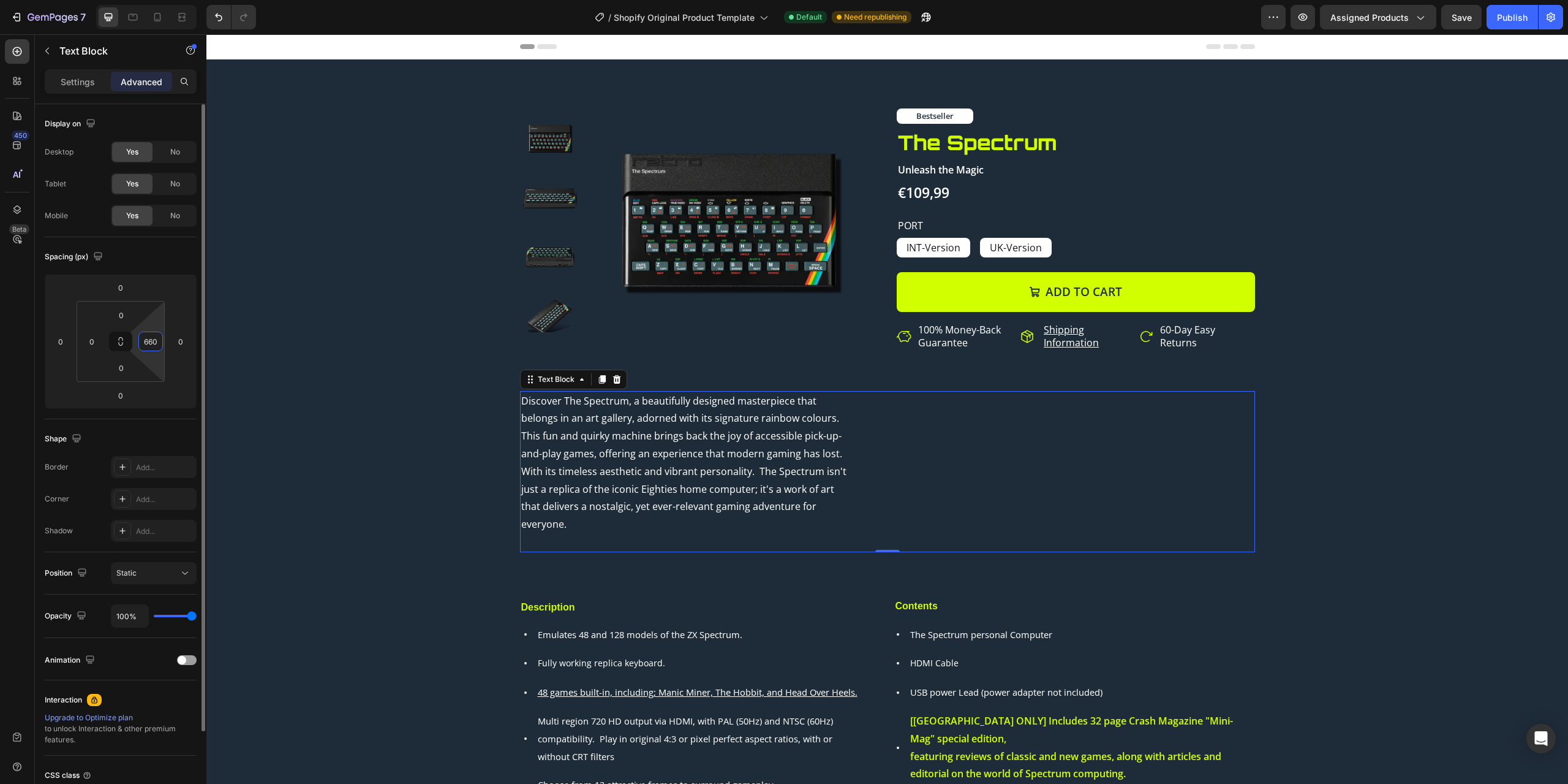
click at [153, 343] on input "660" at bounding box center [151, 341] width 18 height 18
click at [157, 341] on input "660" at bounding box center [151, 341] width 18 height 18
type input "0"
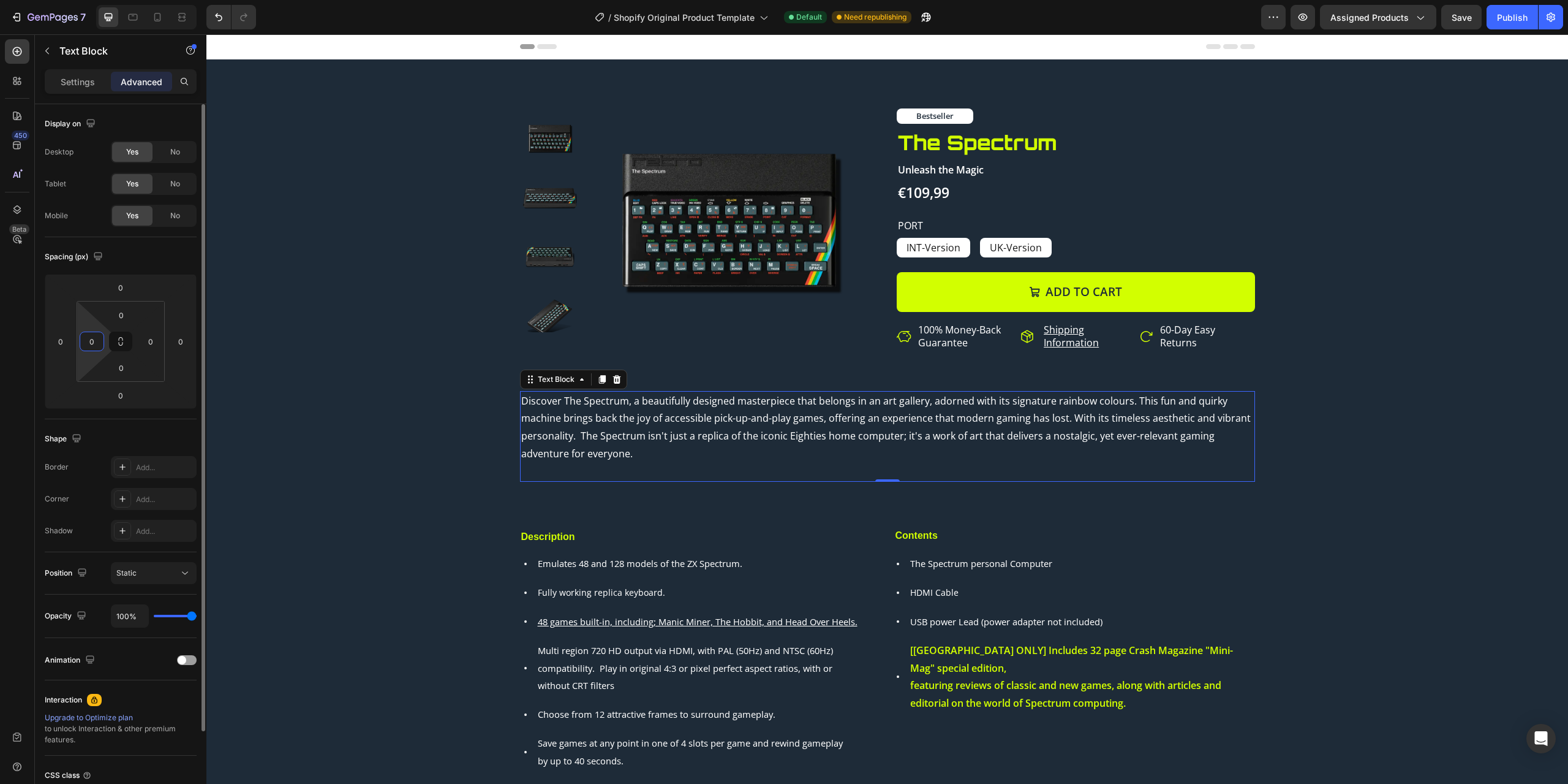
click at [97, 344] on input "0" at bounding box center [92, 341] width 18 height 18
type input "00"
type input "0"
paste input "66"
click at [58, 340] on input "660" at bounding box center [61, 341] width 18 height 18
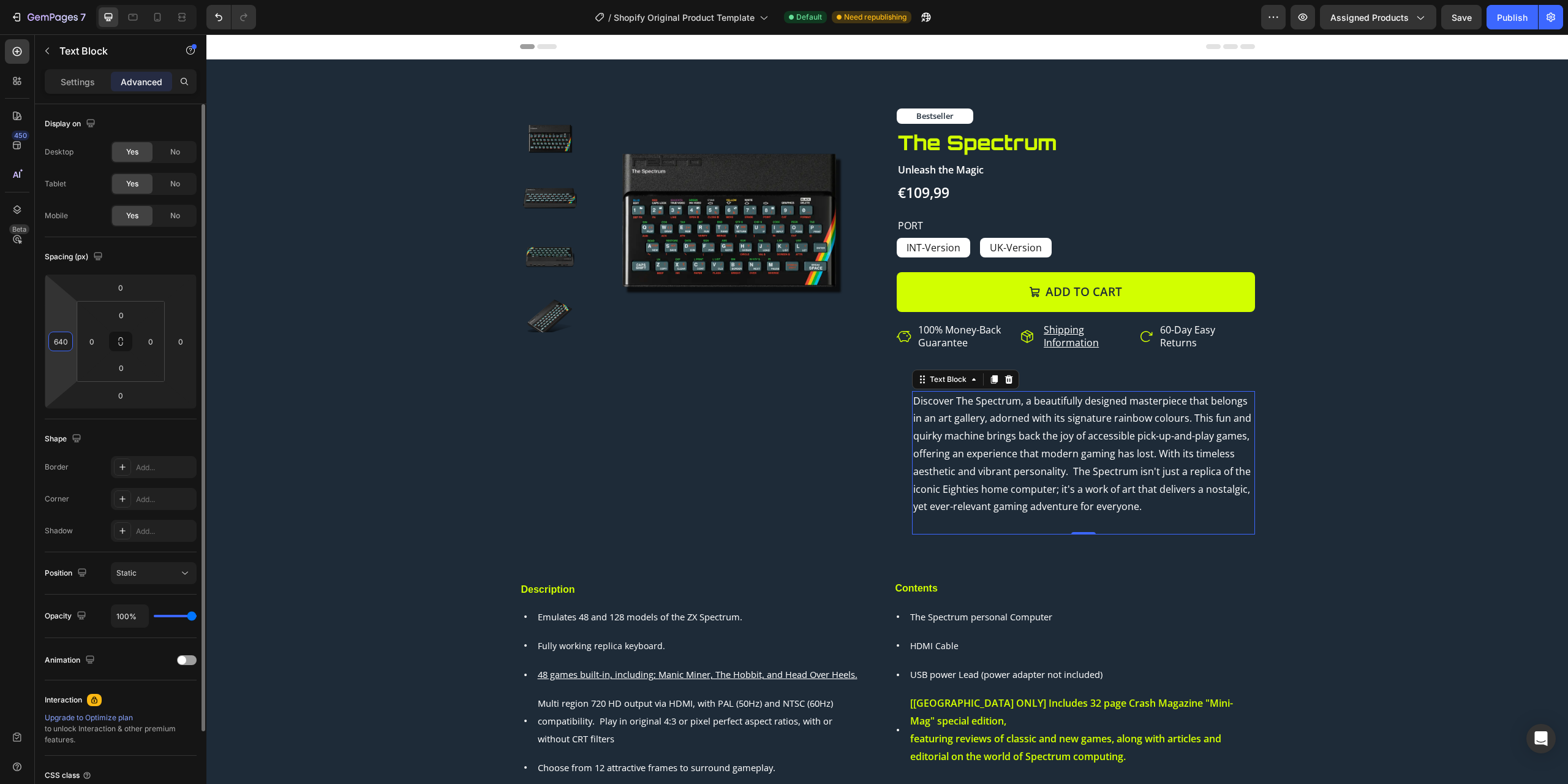
click at [59, 343] on input "640" at bounding box center [61, 341] width 18 height 18
type input "620"
click at [1464, 427] on div "Product Images Bestseller Text Block The Spectrum Product Title Unleash the Mag…" at bounding box center [886, 512] width 1343 height 808
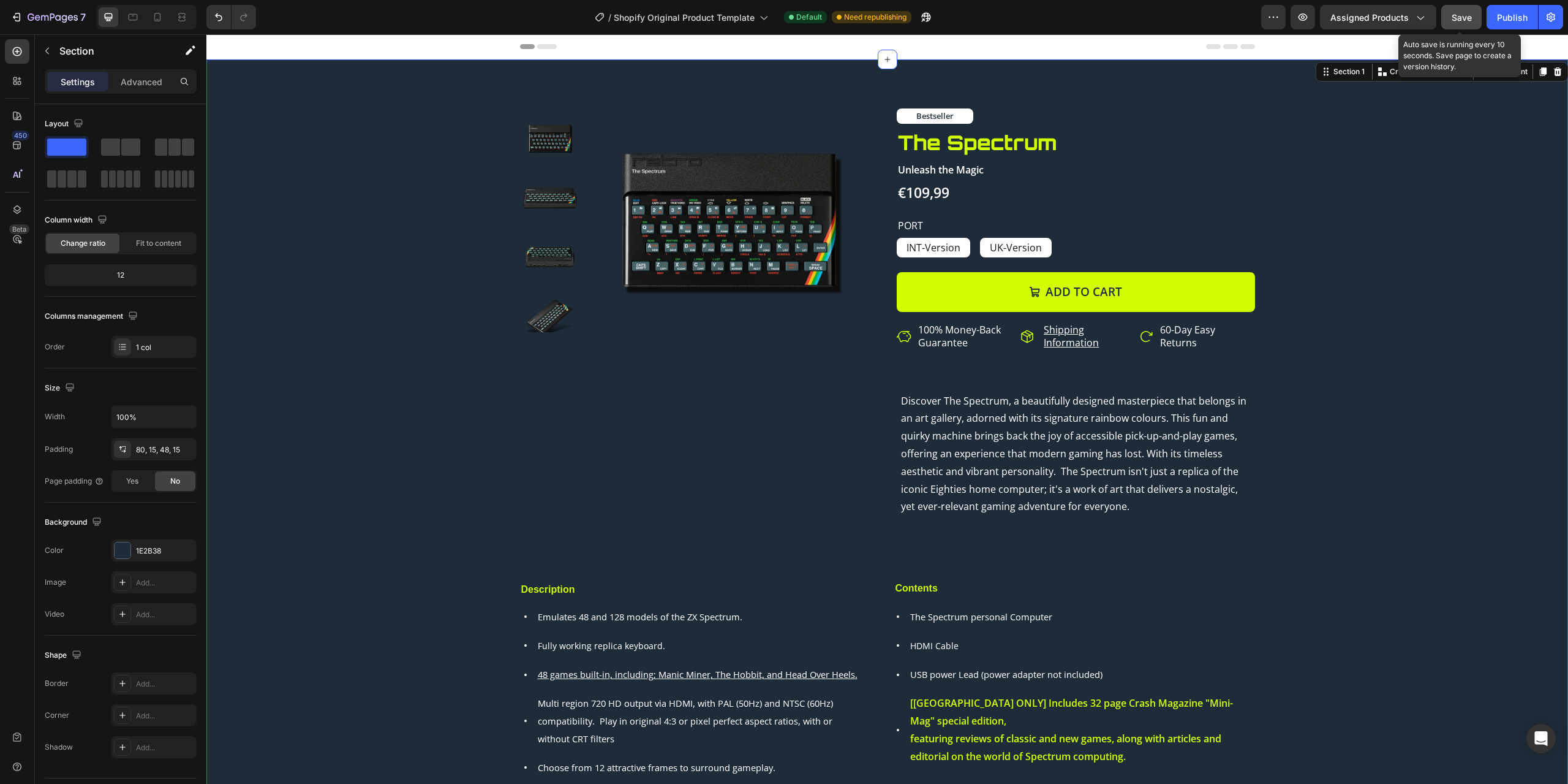
click at [1453, 14] on span "Save" at bounding box center [1461, 18] width 21 height 11
click at [1306, 19] on icon "button" at bounding box center [1302, 17] width 12 height 12
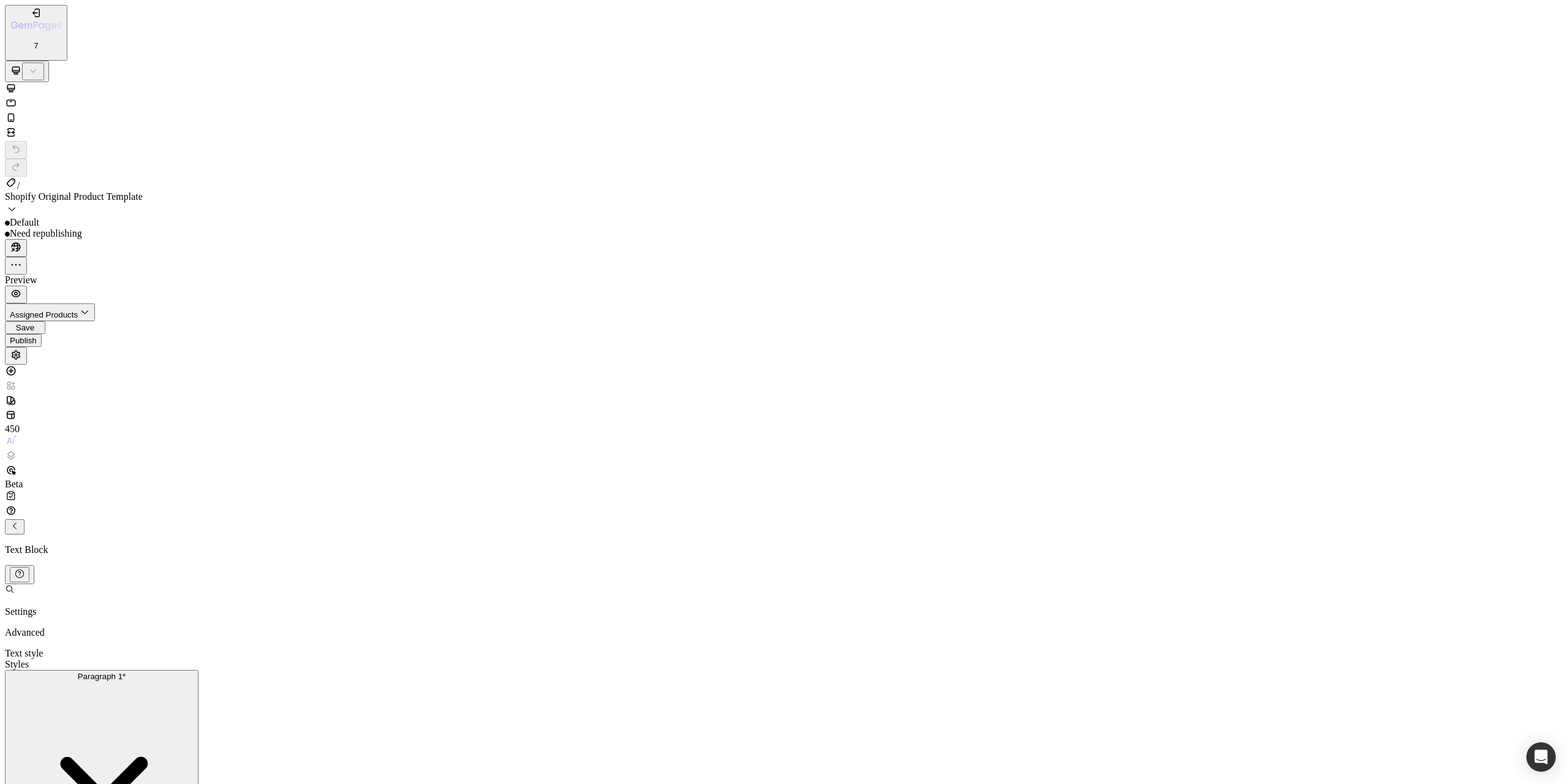
click at [66, 627] on p "Advanced" at bounding box center [35, 633] width 62 height 11
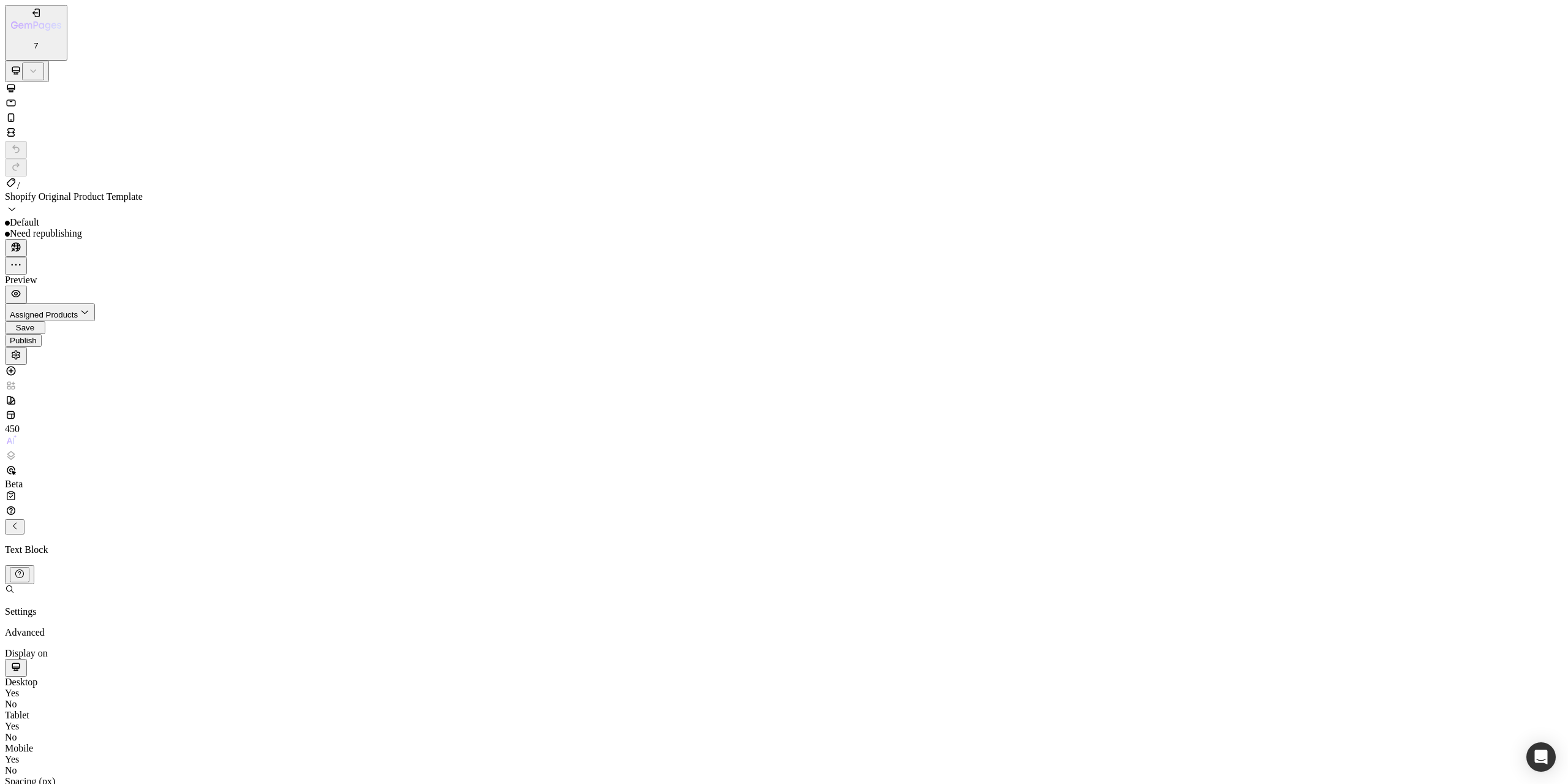
type input "062"
click at [22, 143] on icon "Undo/Redo" at bounding box center [16, 149] width 12 height 12
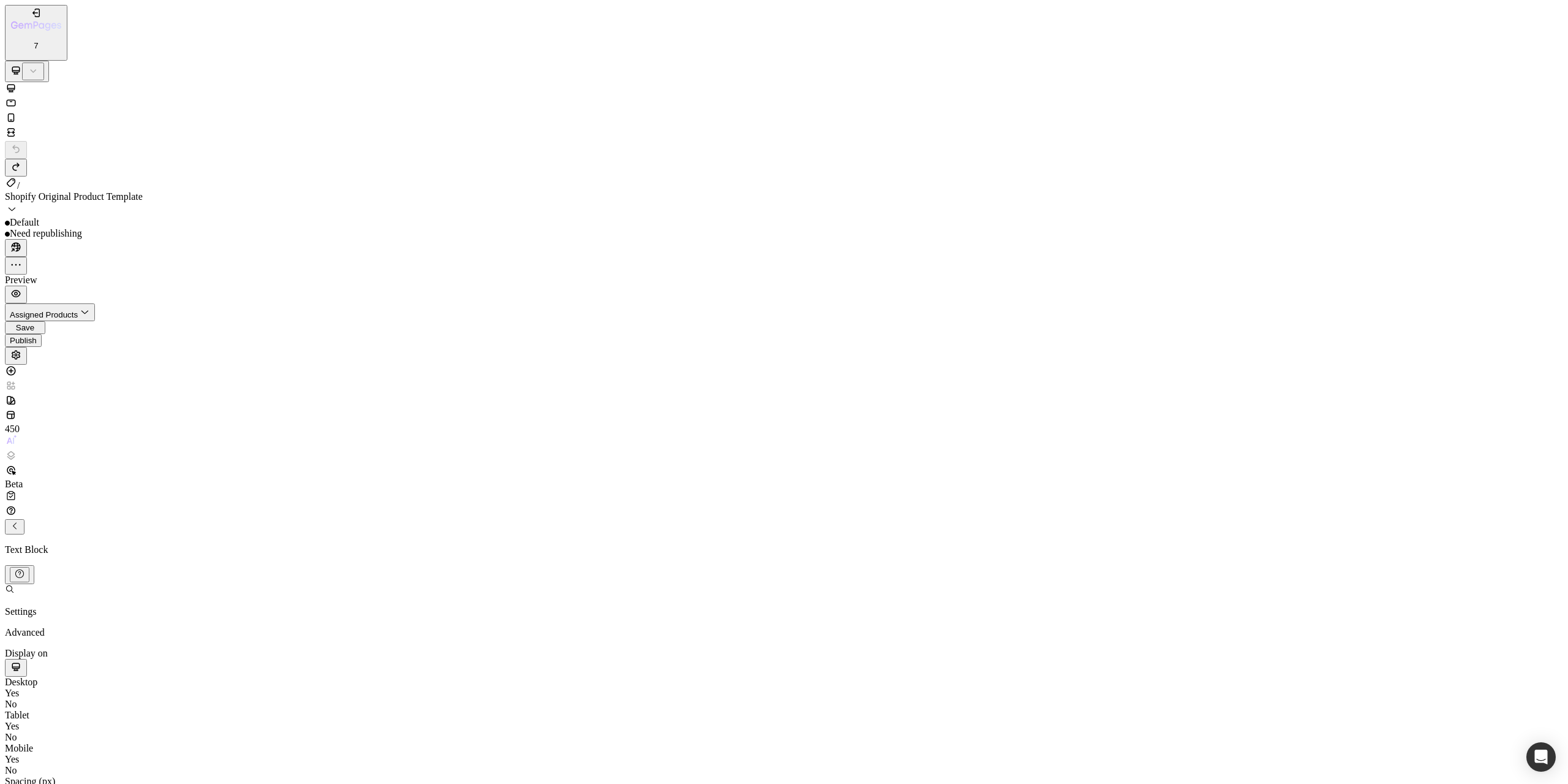
type input "611"
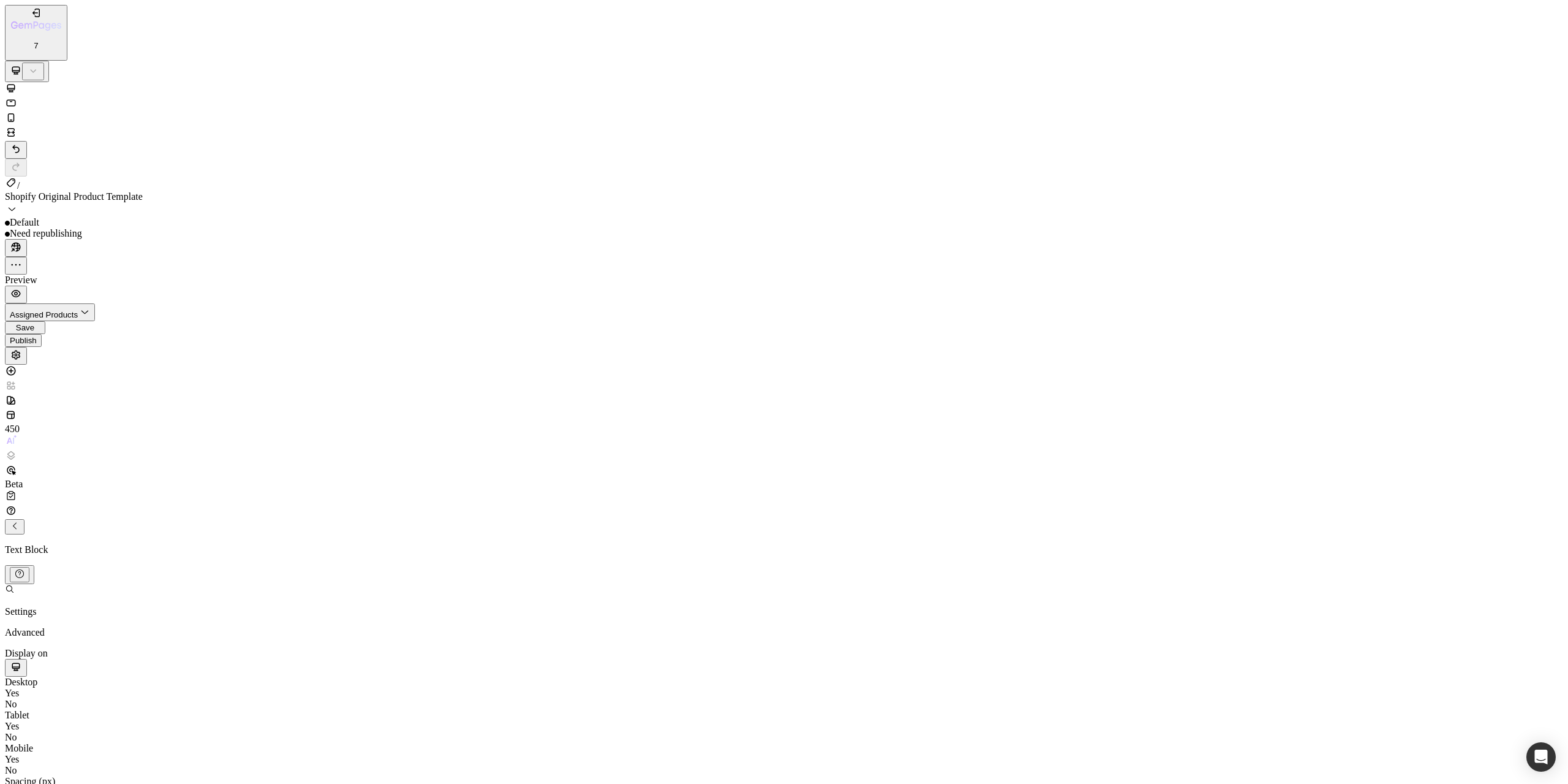
type input "612"
click at [34, 323] on span "Save" at bounding box center [25, 327] width 18 height 9
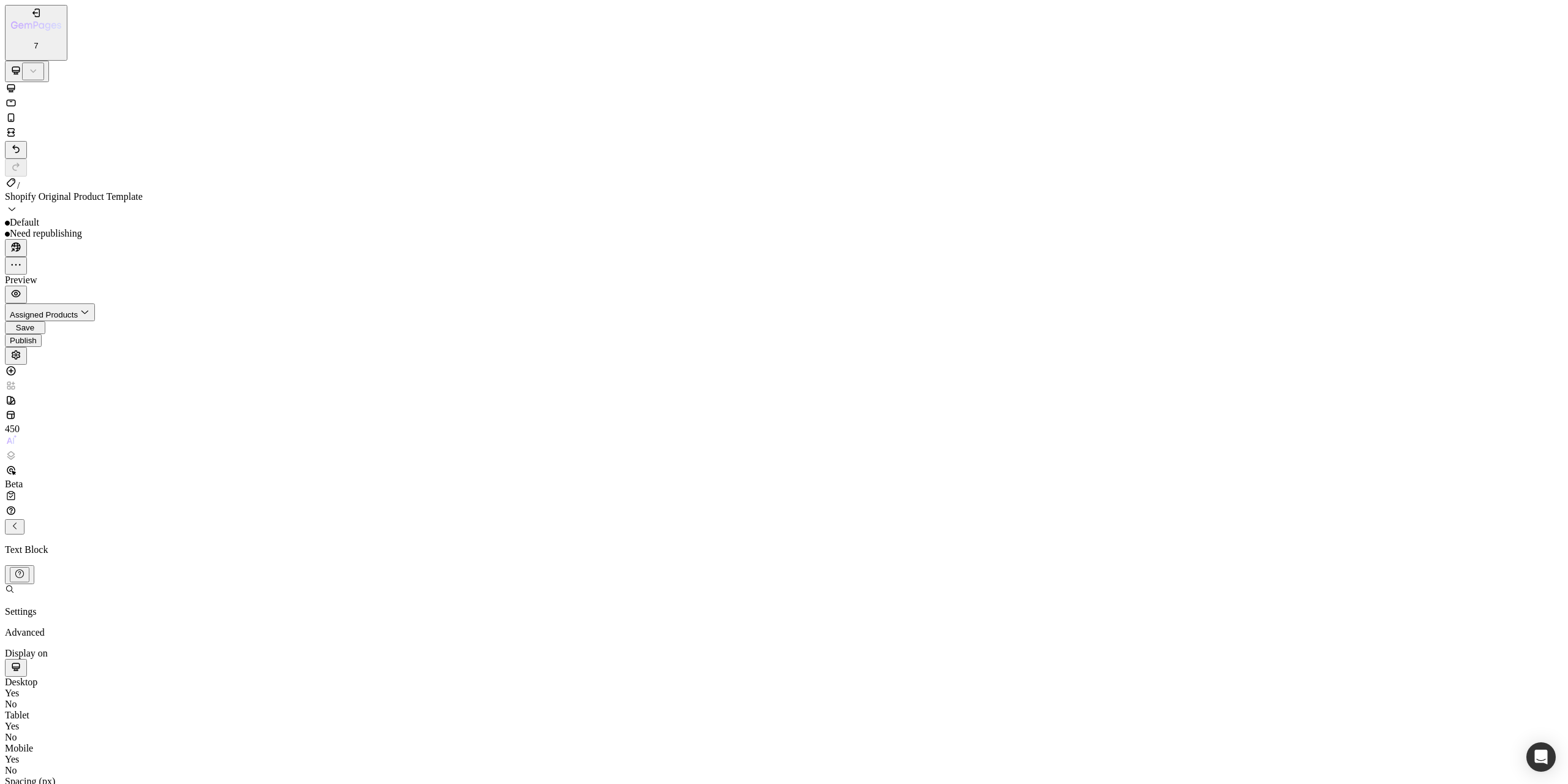
type input "615"
click at [46, 321] on button "Save" at bounding box center [24, 327] width 40 height 13
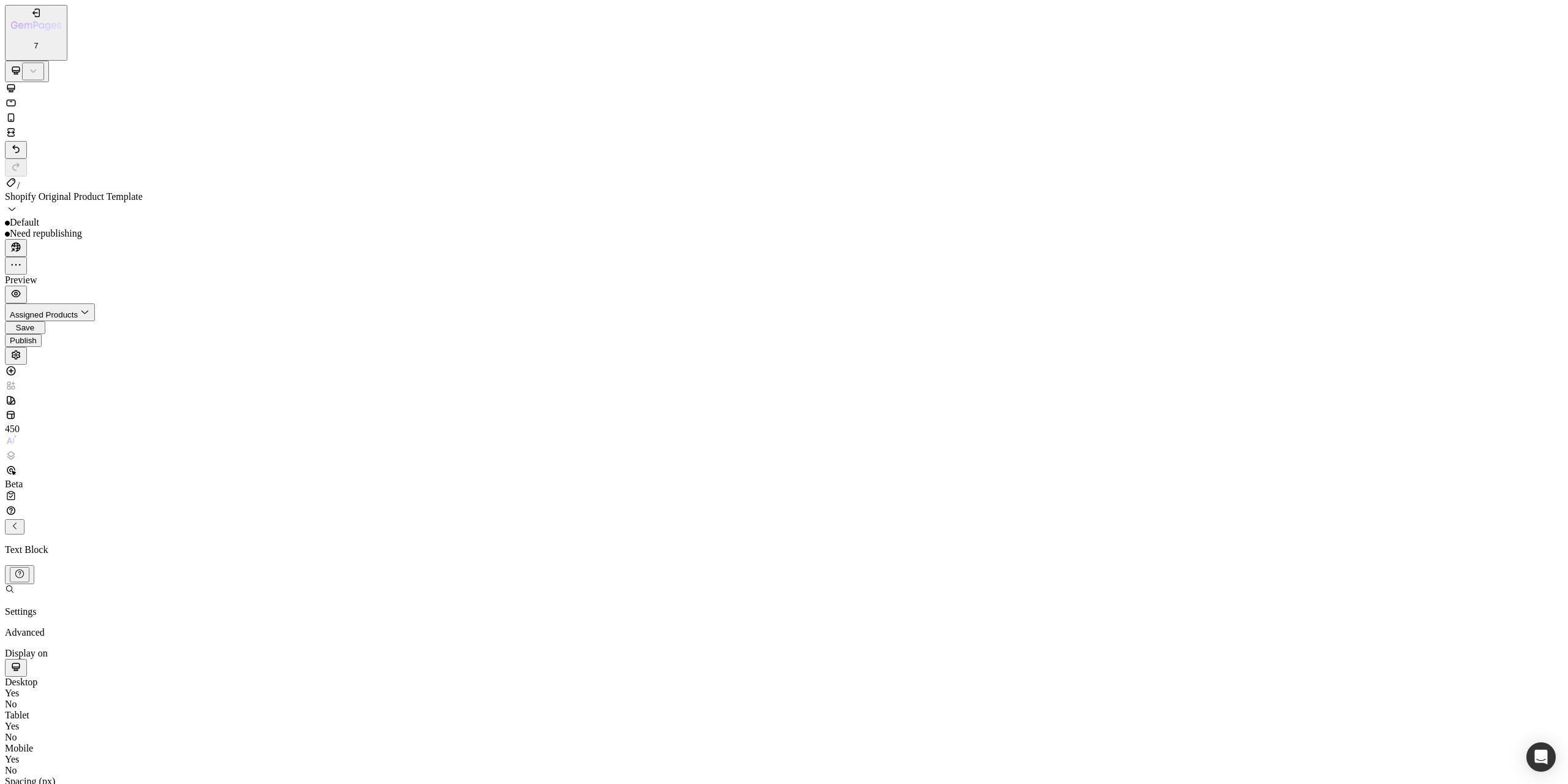
type input "614"
click at [46, 321] on button "Save" at bounding box center [24, 327] width 40 height 13
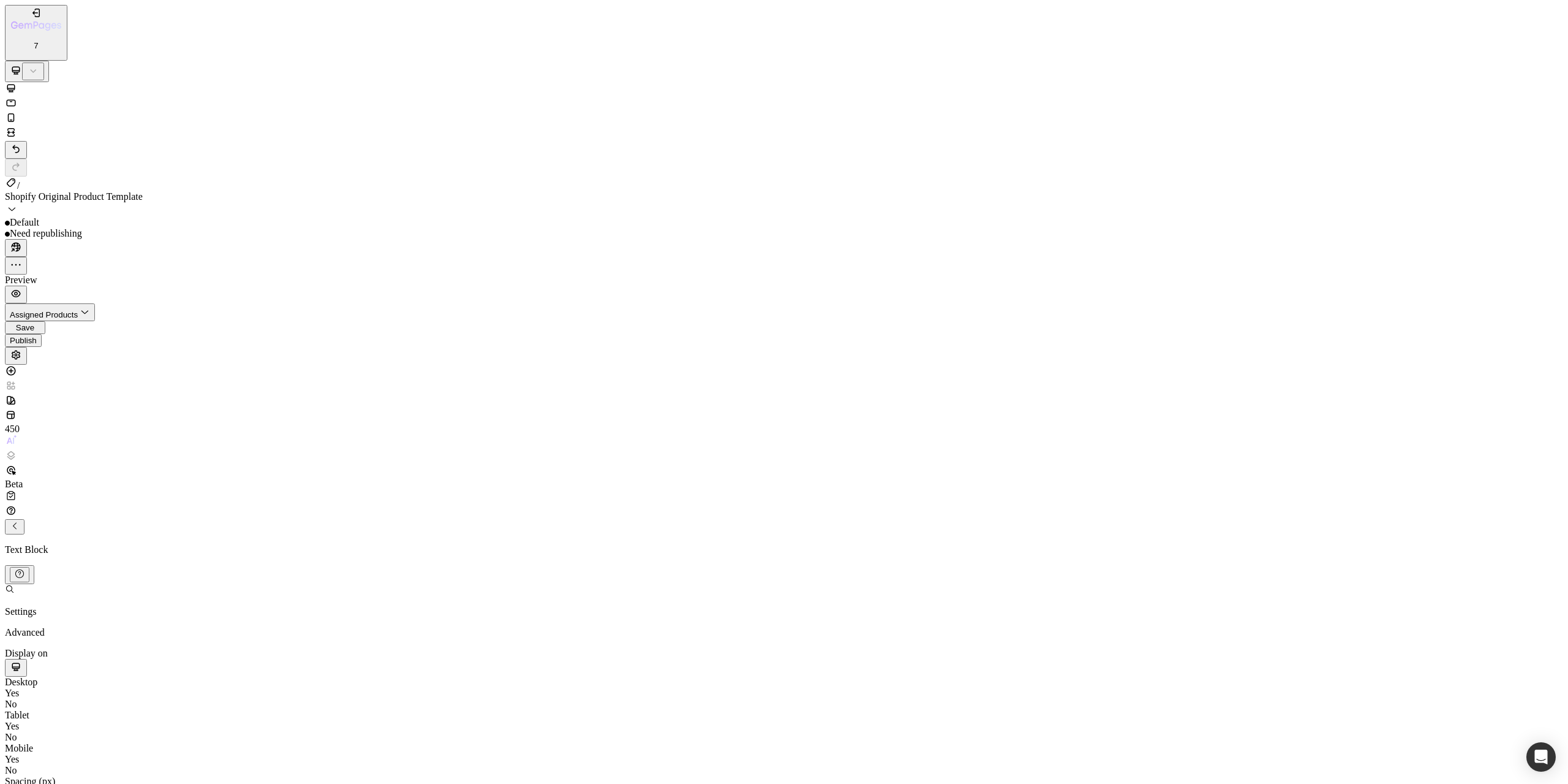
type input "615"
click at [46, 321] on button "Save" at bounding box center [24, 327] width 40 height 13
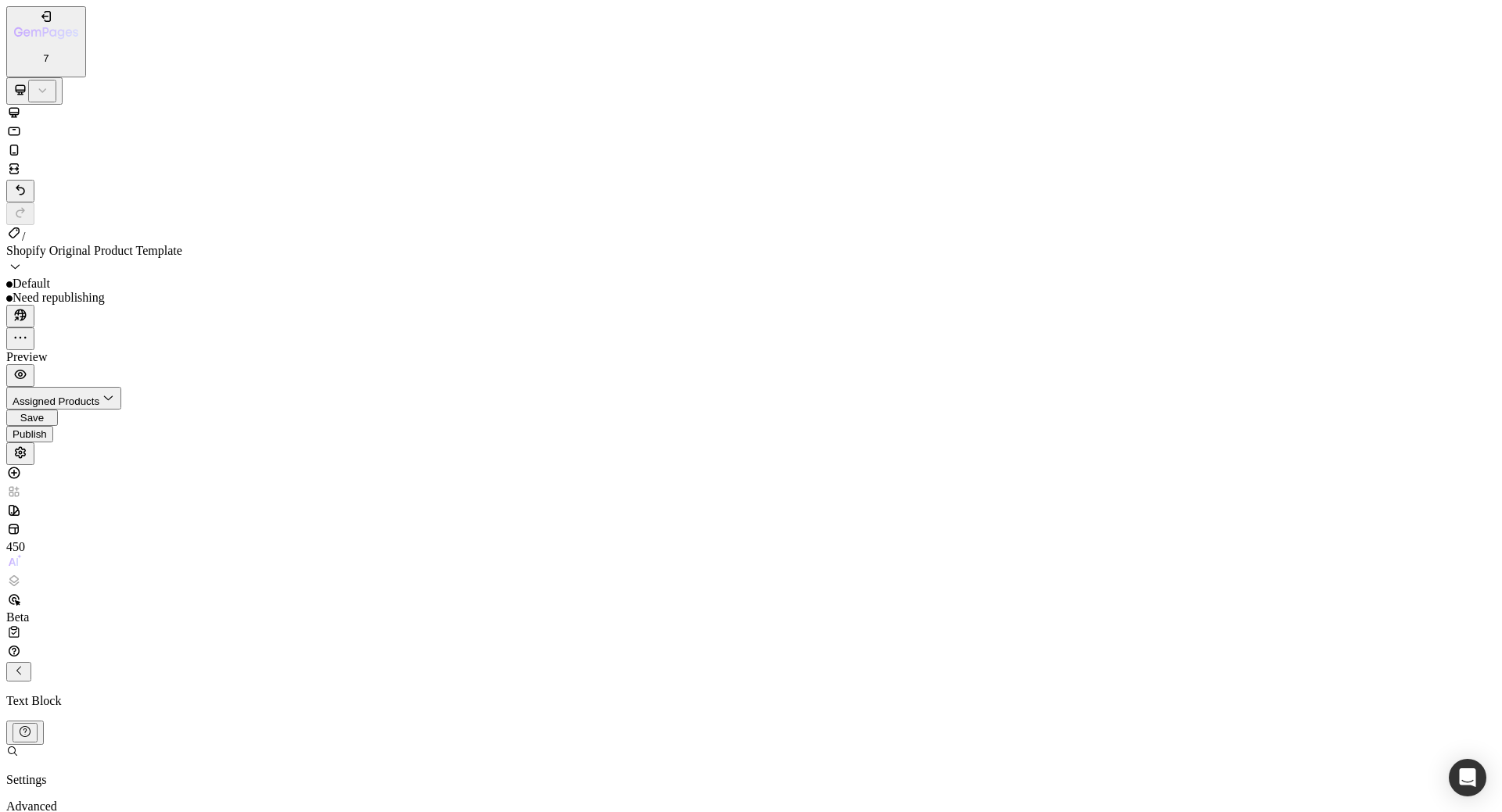
scroll to position [469, 0]
click at [85, 773] on p "Settings" at bounding box center [45, 780] width 79 height 14
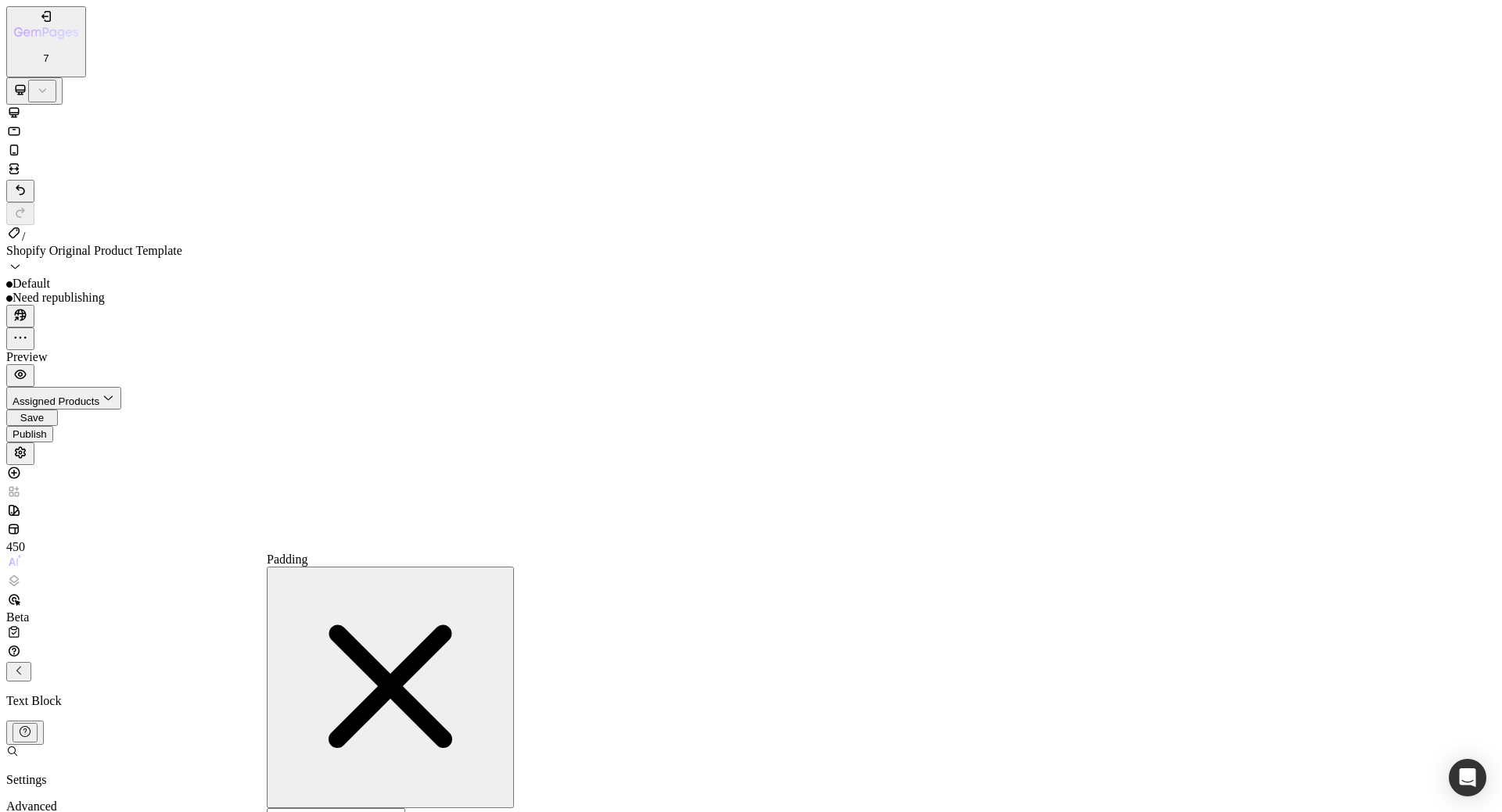
type input "3"
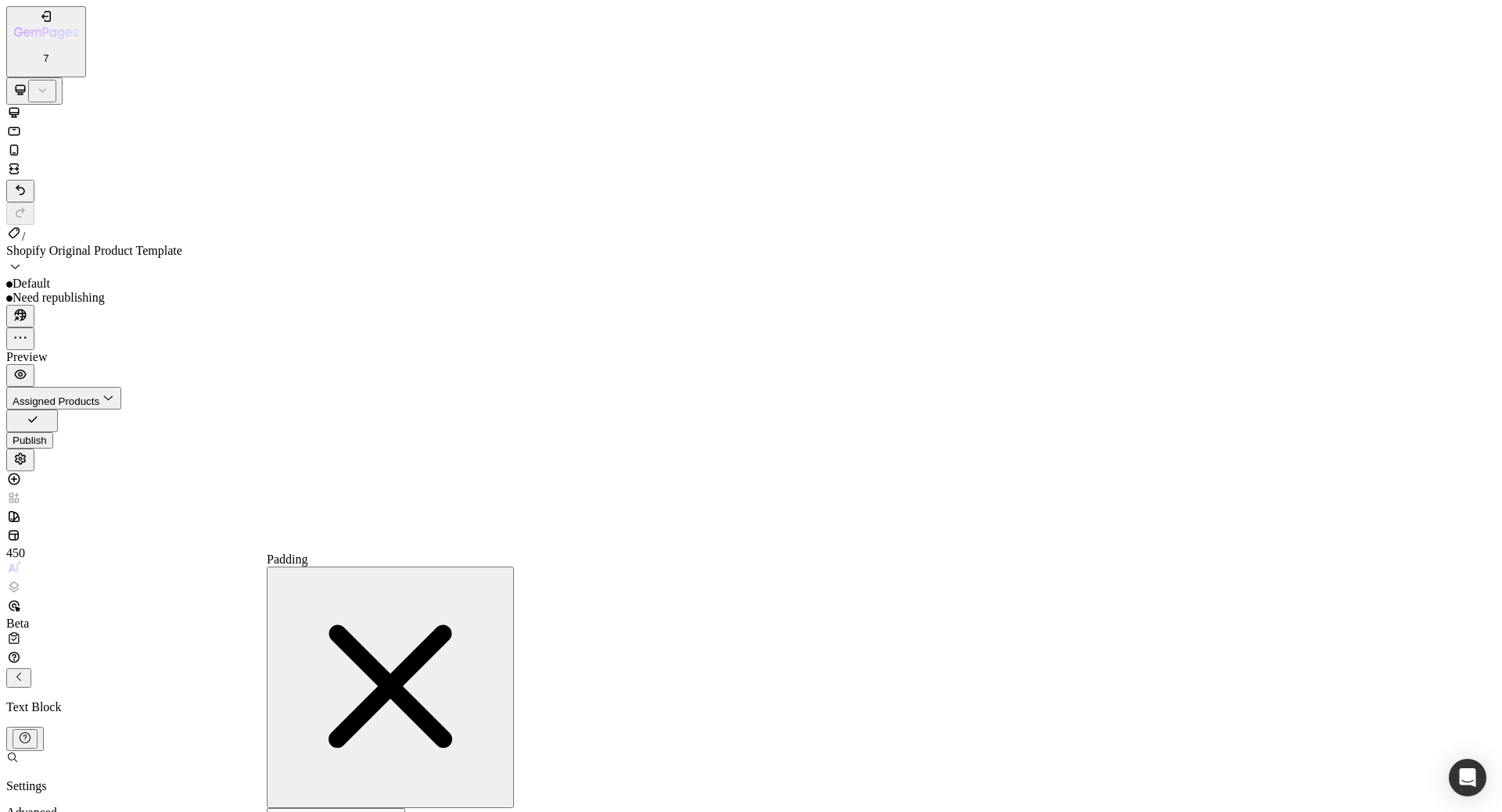
type input "4"
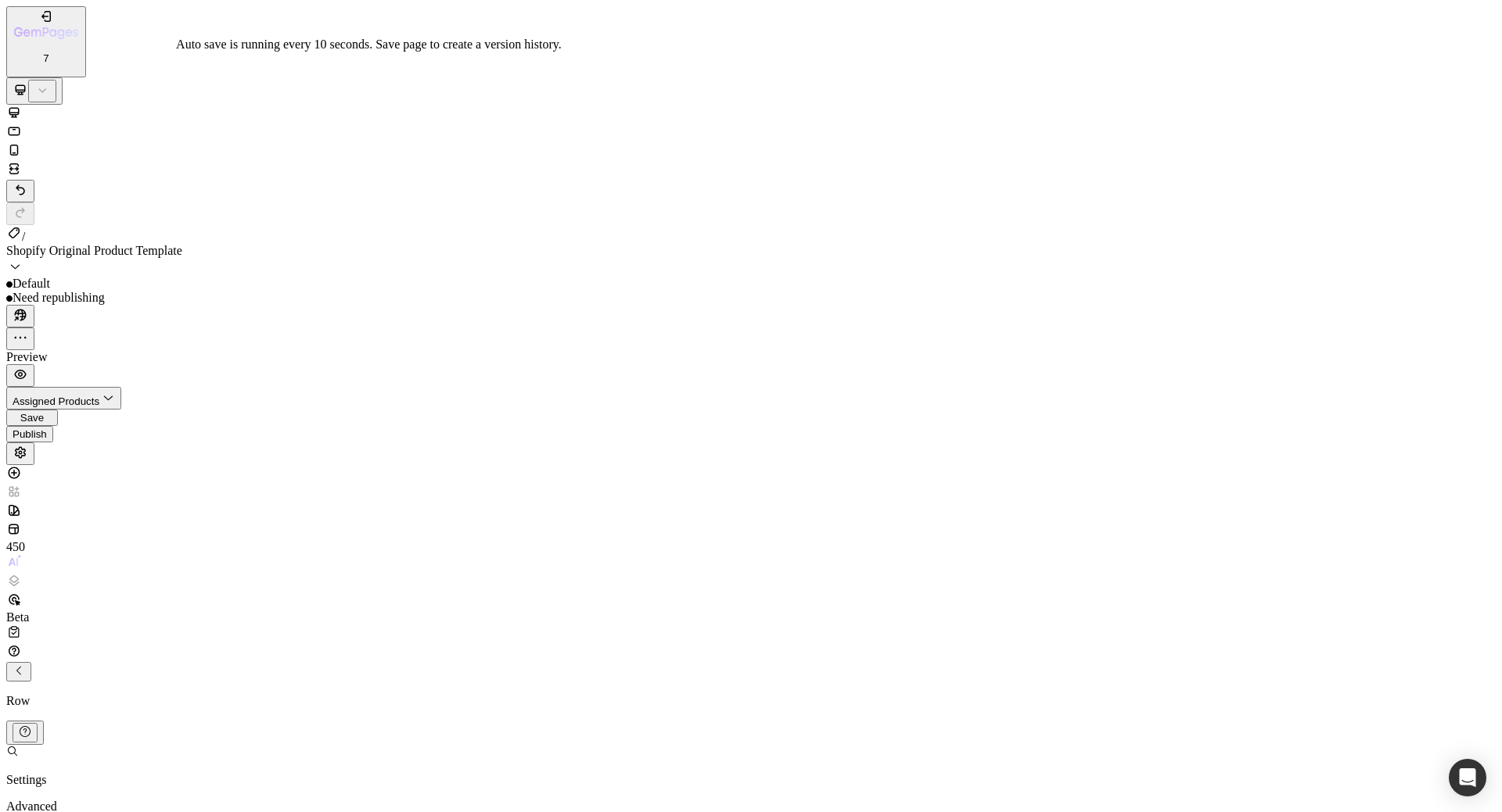
click at [58, 410] on button "Save" at bounding box center [31, 418] width 51 height 17
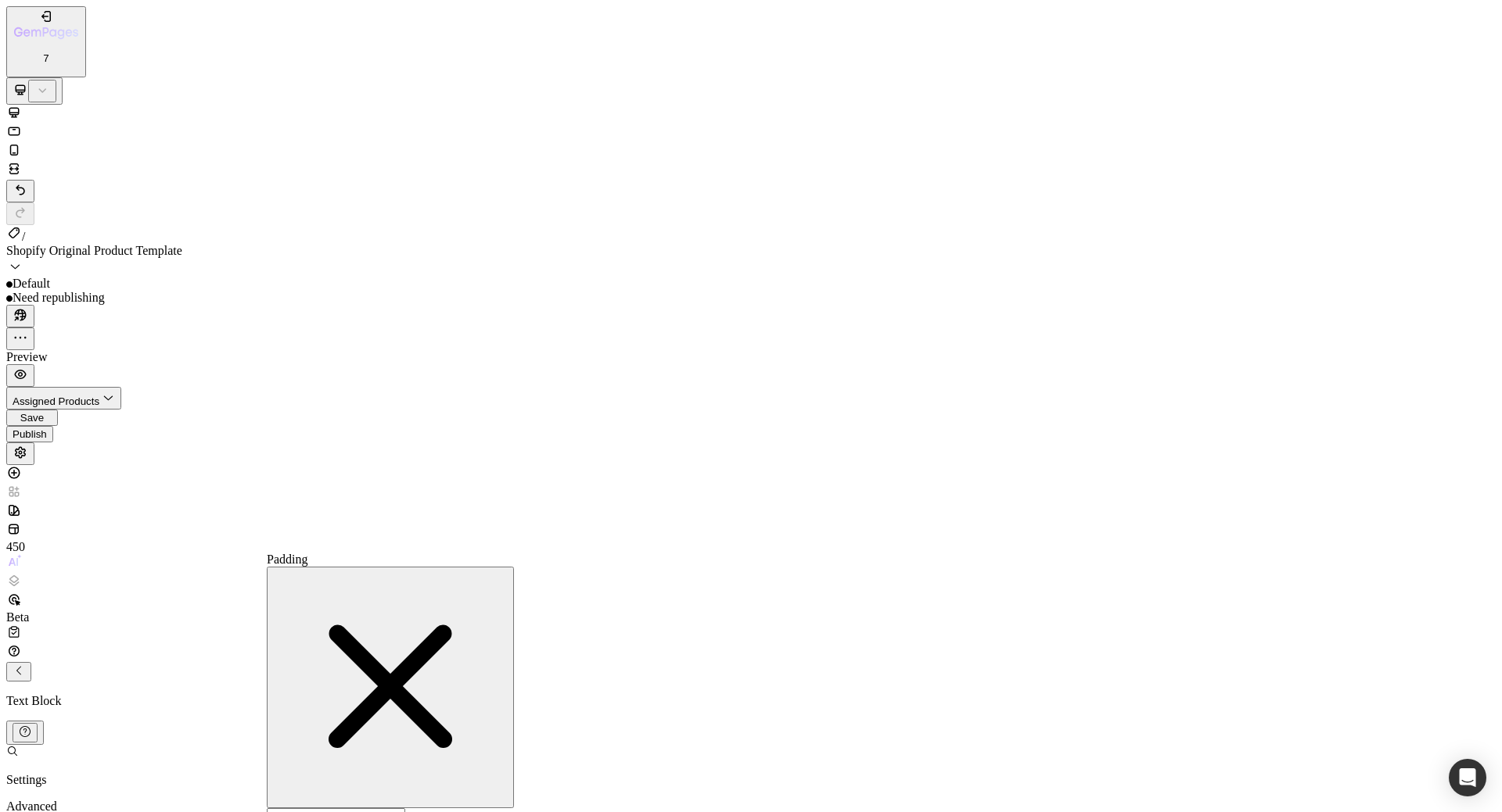
type input "5"
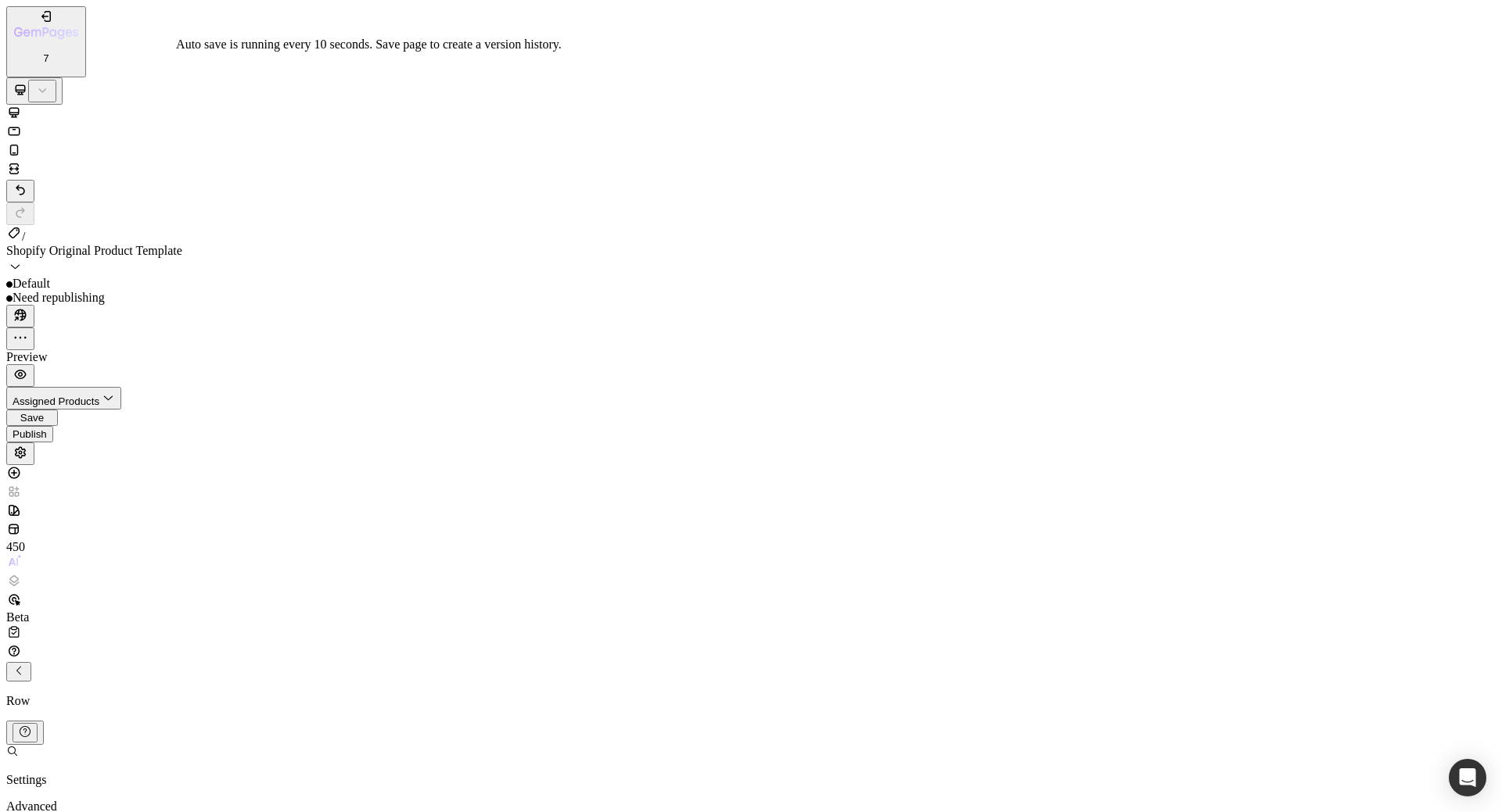
click at [44, 412] on span "Save" at bounding box center [32, 418] width 23 height 12
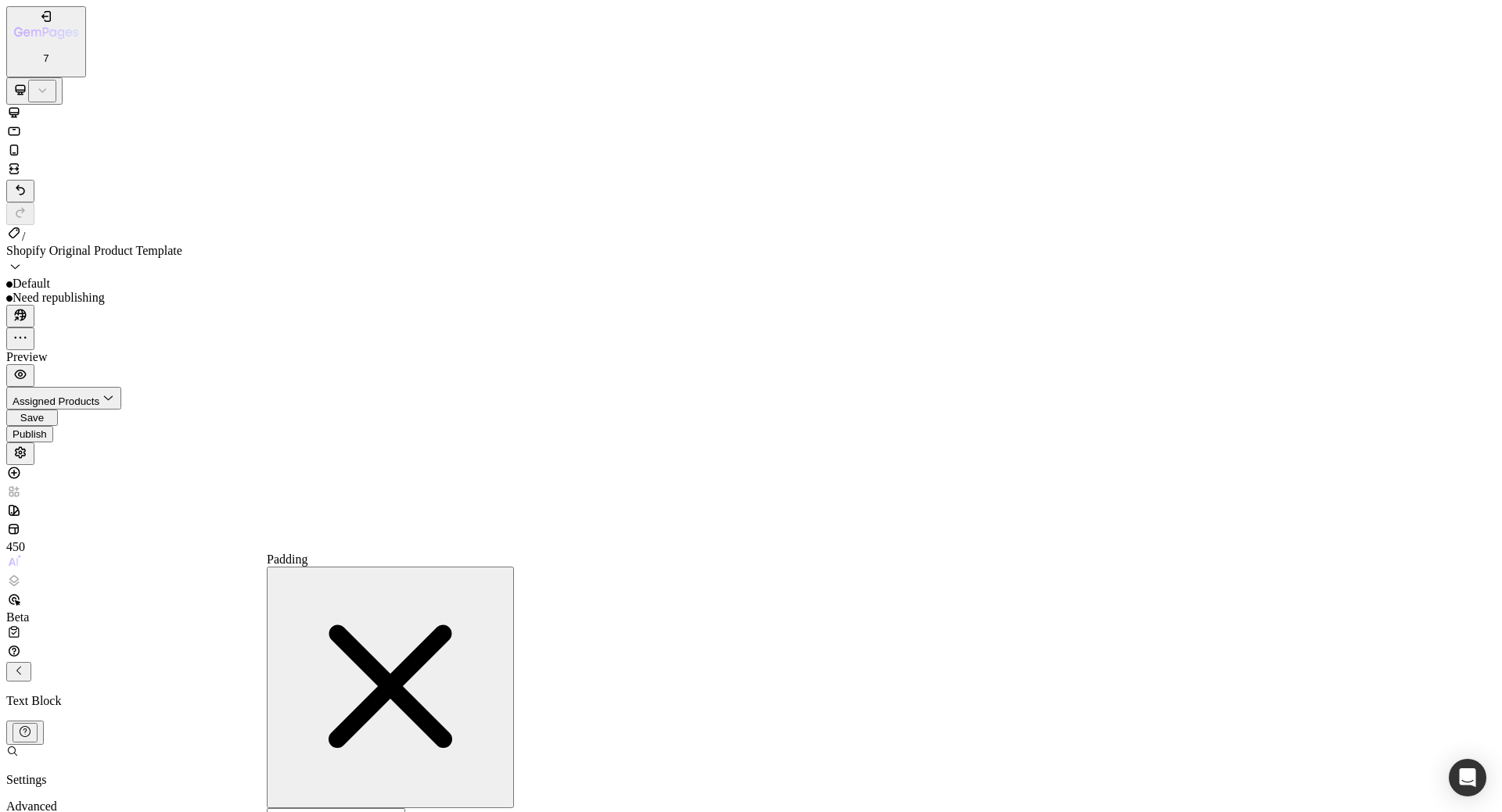
type input "6"
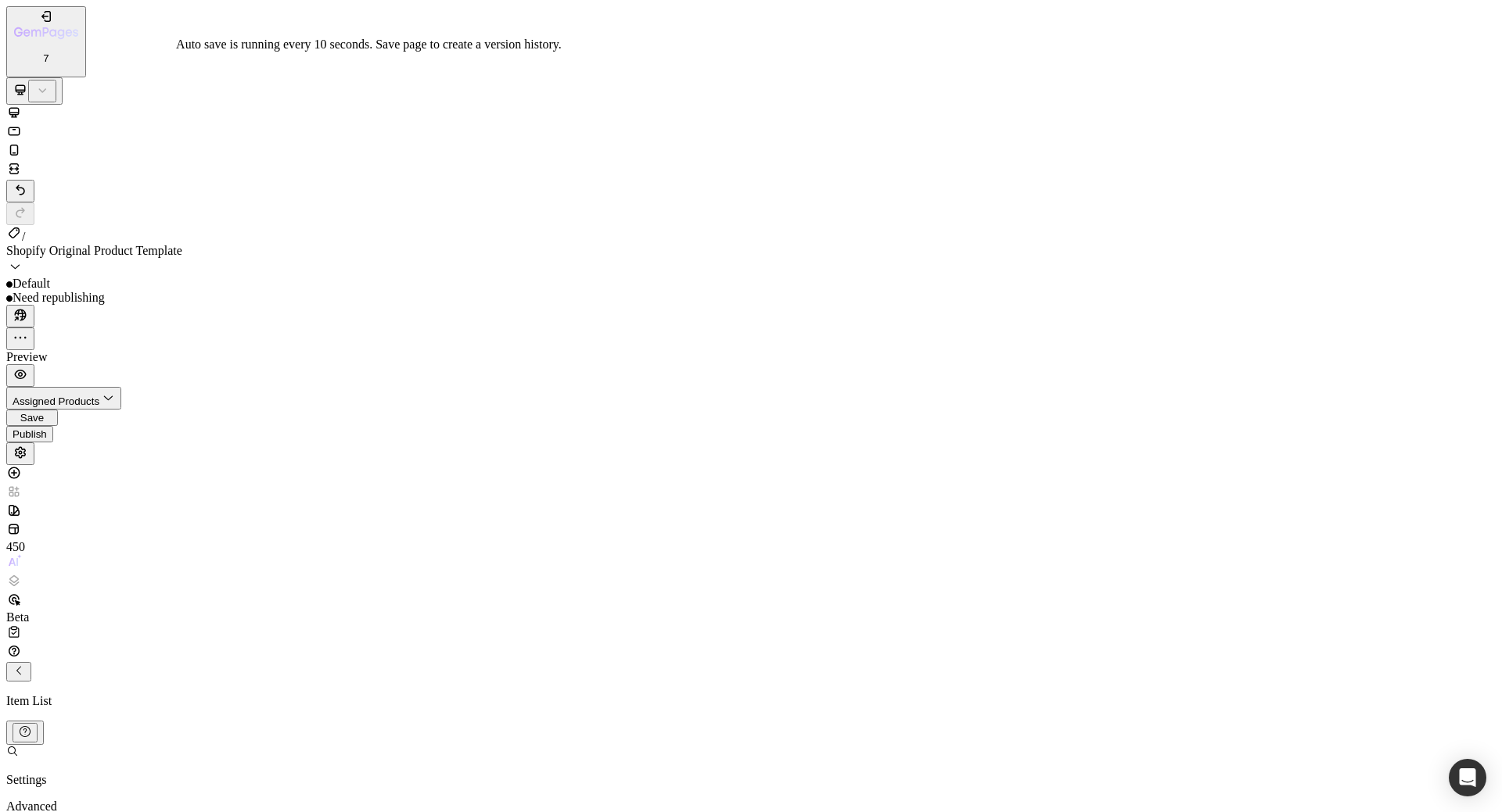
click at [44, 412] on span "Save" at bounding box center [32, 418] width 23 height 12
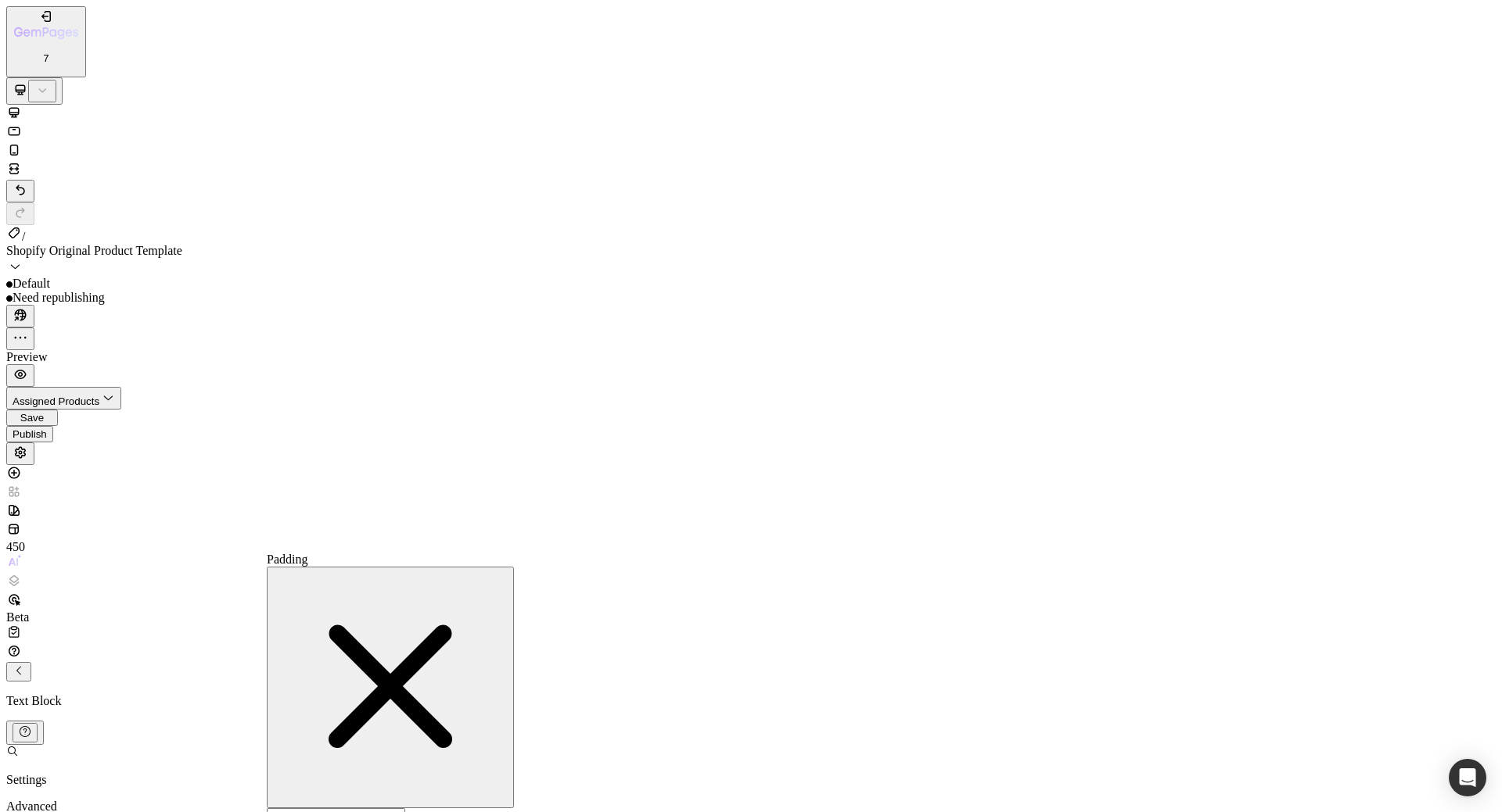
type input "7"
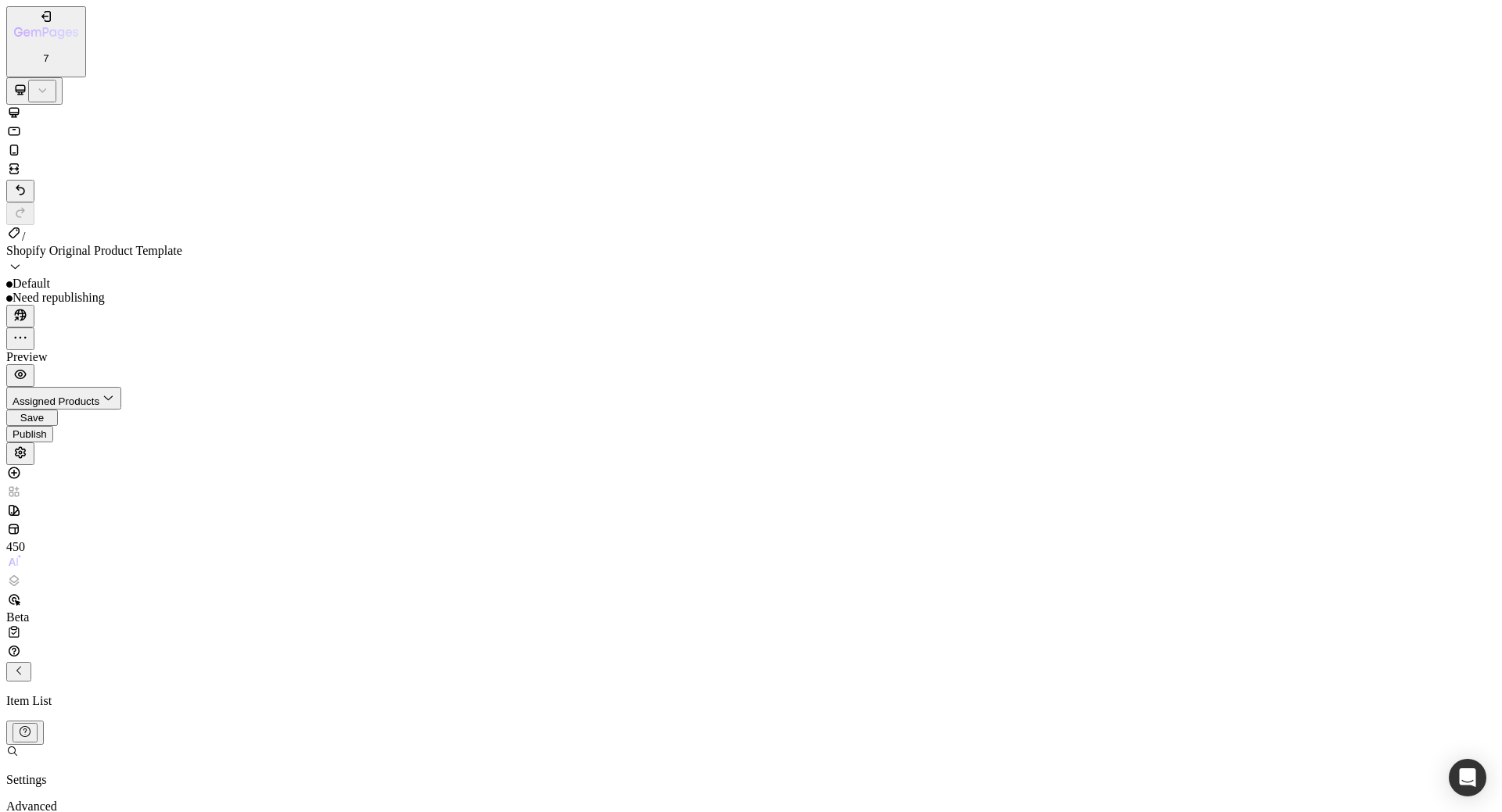
click at [85, 800] on p "Advanced" at bounding box center [45, 807] width 79 height 14
type input "100%"
type input "7"
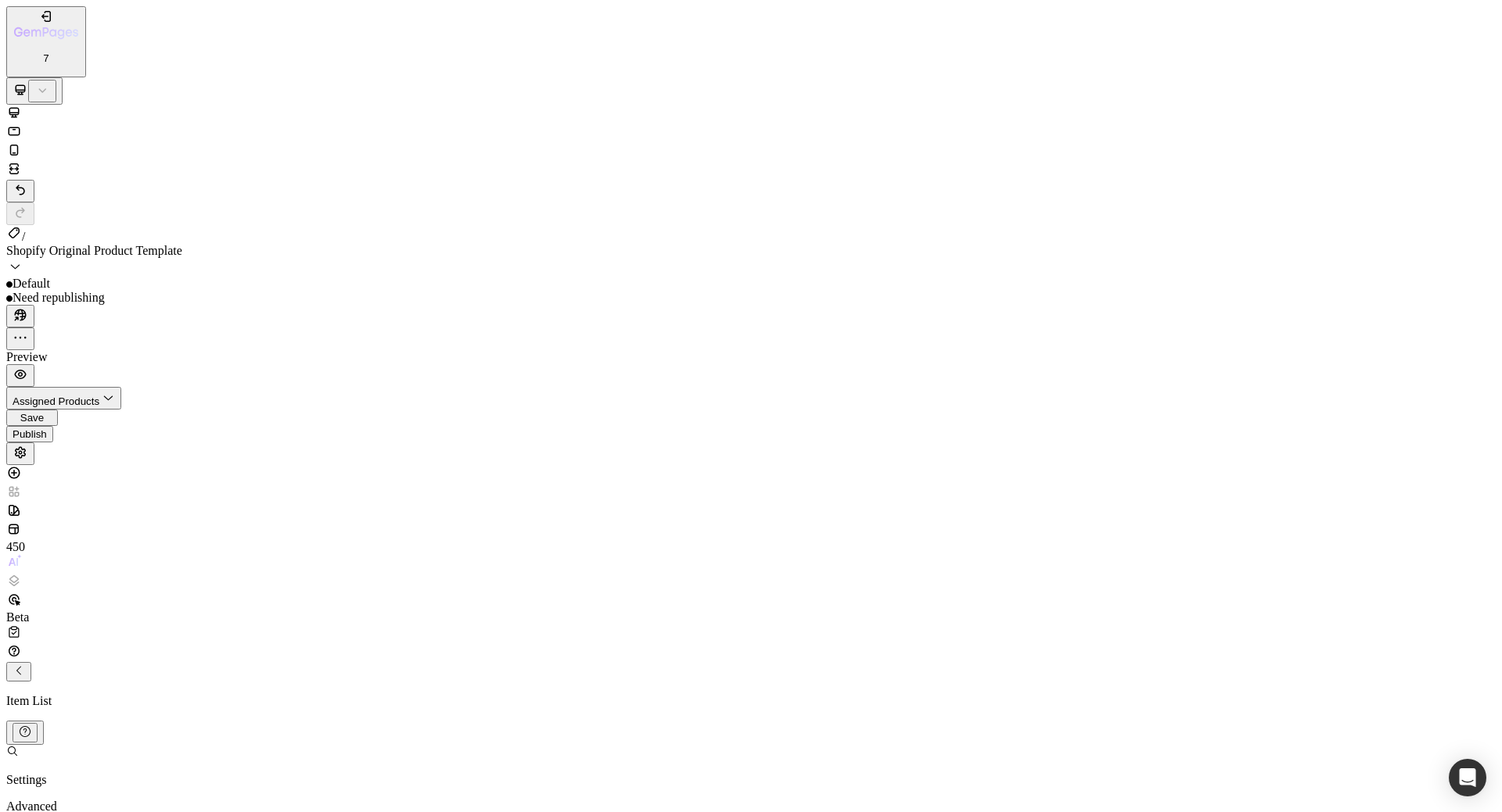
drag, startPoint x: 856, startPoint y: 11781, endPoint x: 645, endPoint y: 11791, distance: 211.2
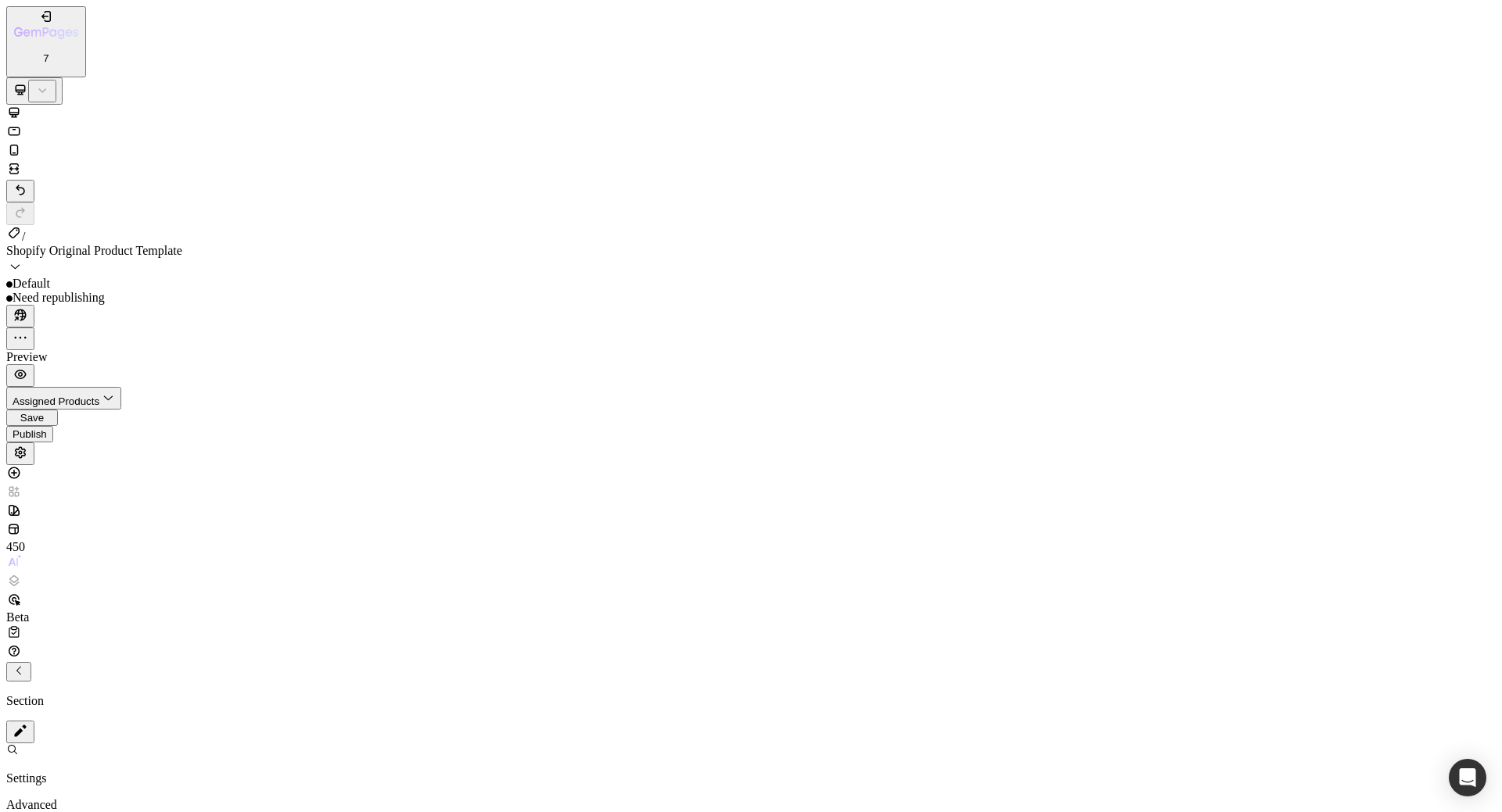
scroll to position [313, 0]
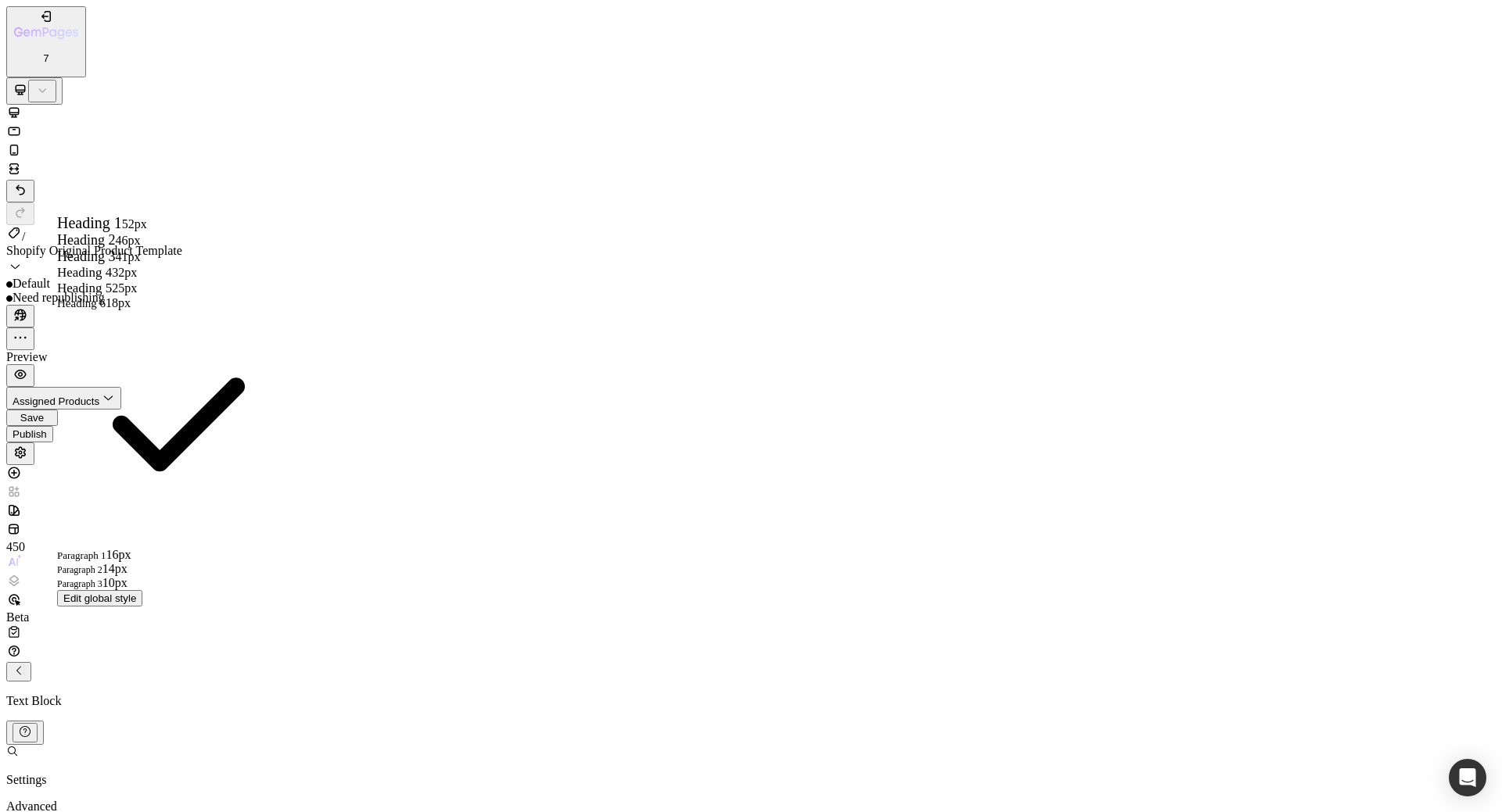
click at [194, 311] on div "Heading 6 18px" at bounding box center [175, 303] width 235 height 14
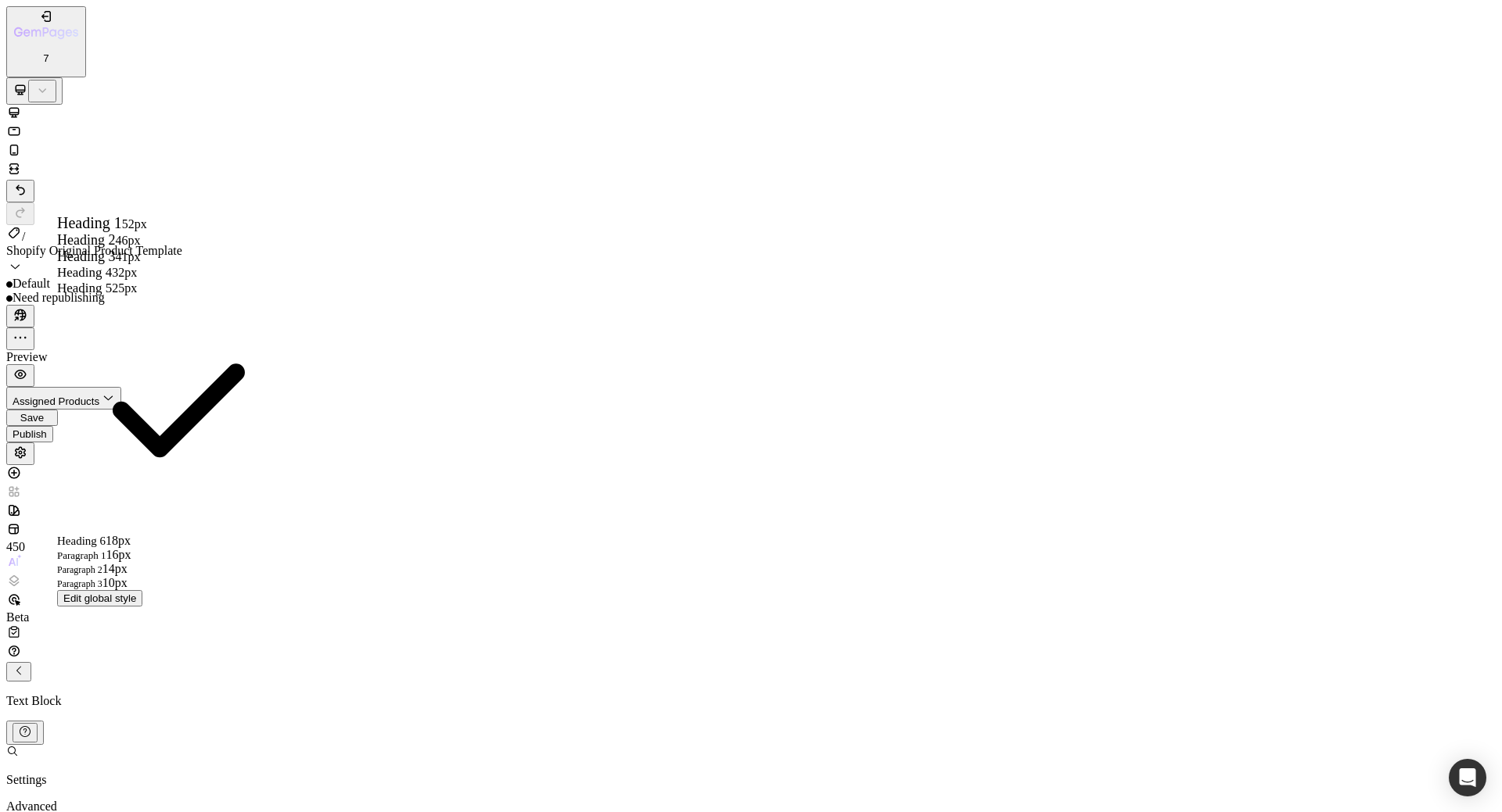
click at [167, 296] on div "Heading 5 25px" at bounding box center [175, 288] width 235 height 16
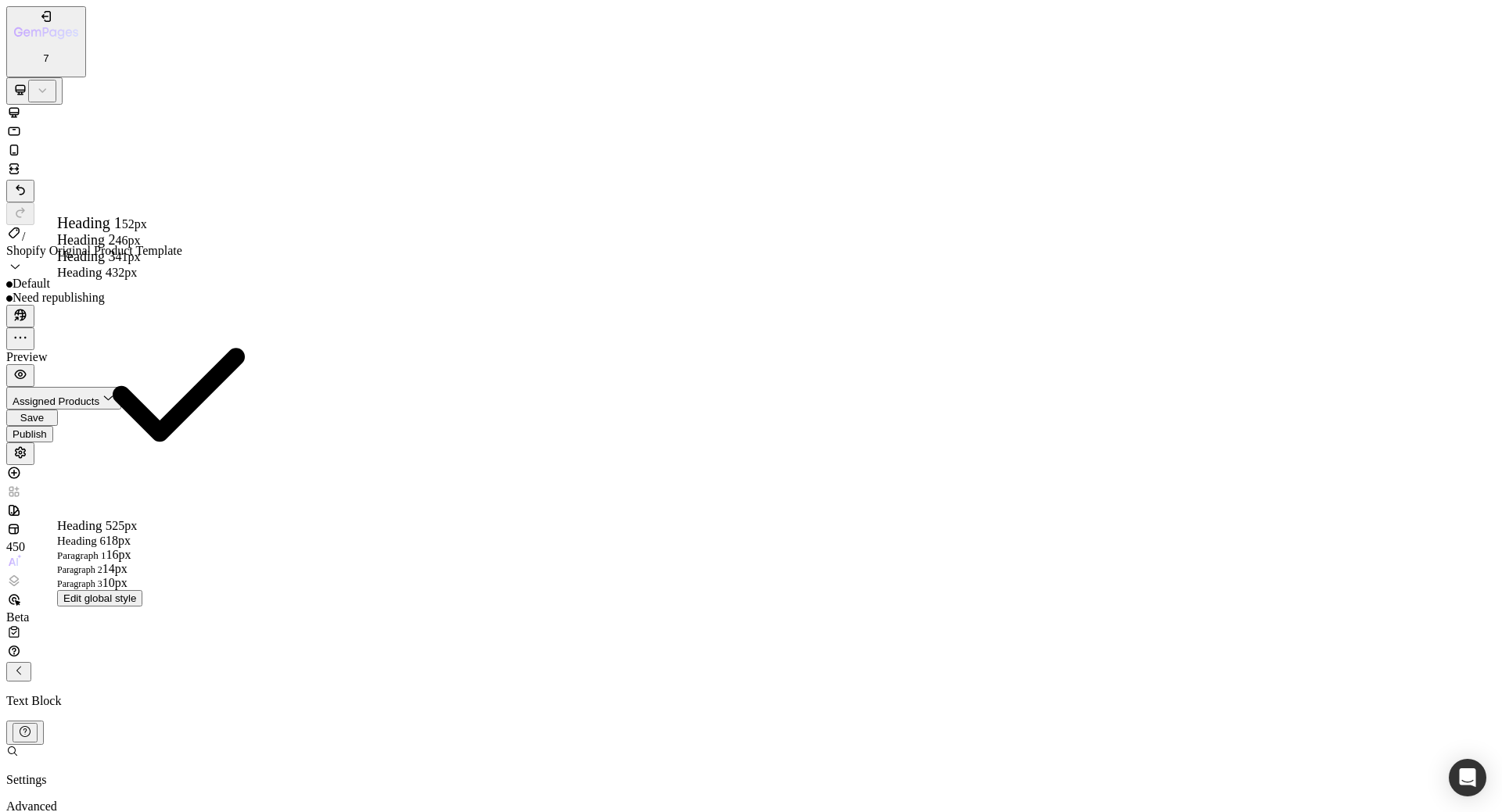
click at [165, 281] on div "Heading 4 32px" at bounding box center [175, 273] width 235 height 16
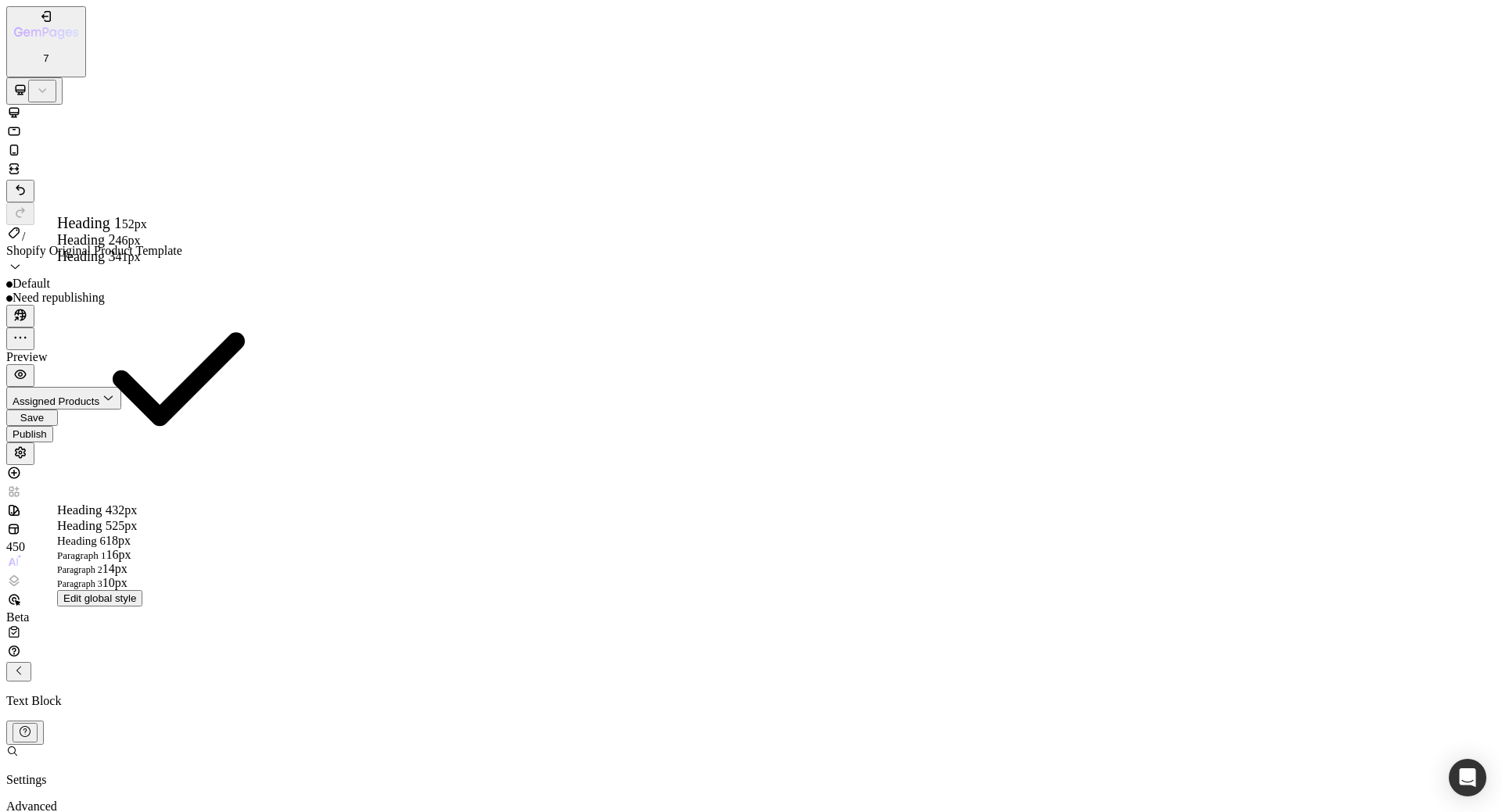
click at [167, 265] on div "Heading 3 41px" at bounding box center [175, 256] width 235 height 17
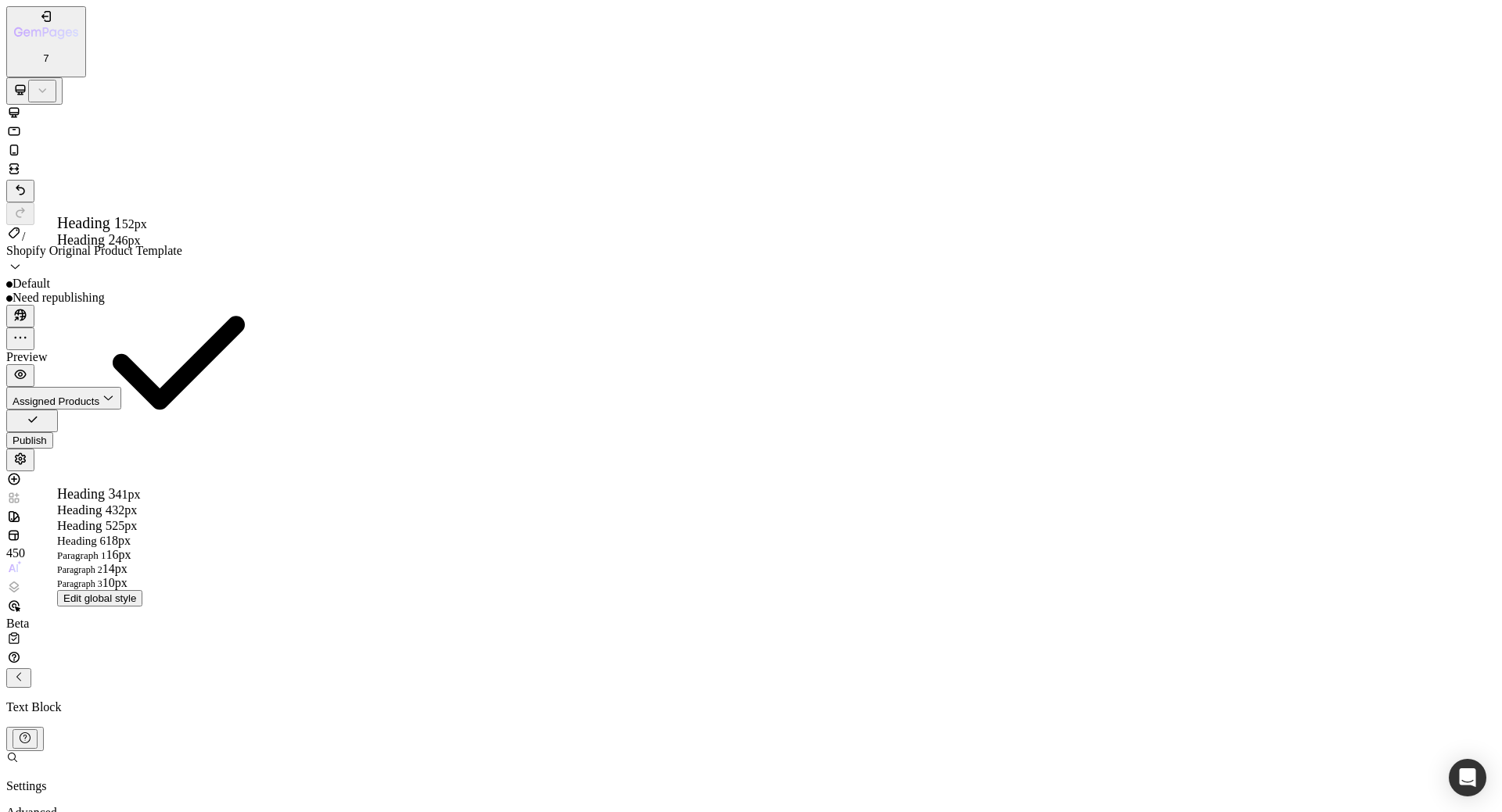
click at [122, 231] on span "Heading 1" at bounding box center [89, 223] width 65 height 17
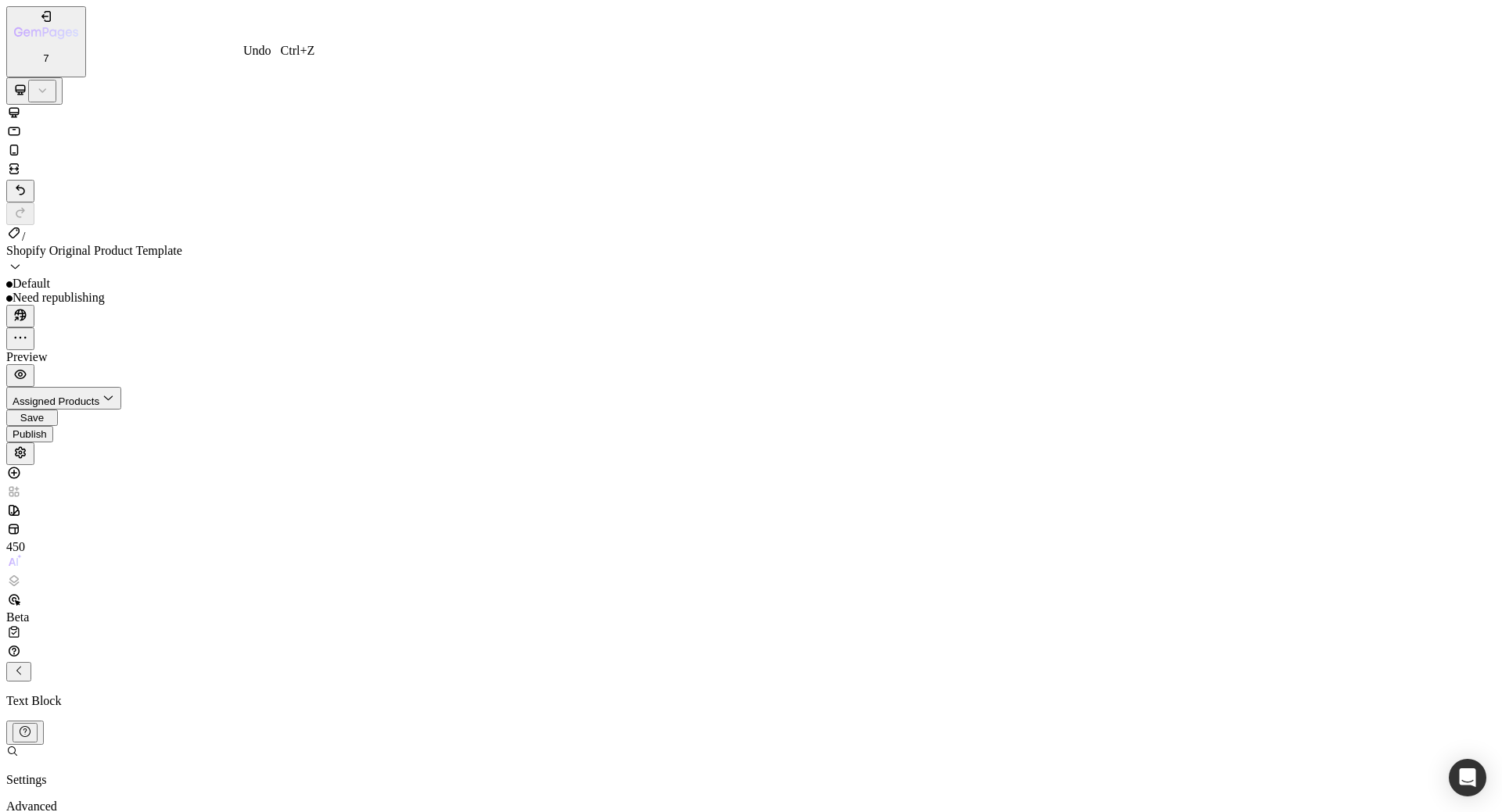
click at [34, 180] on button "Undo/Redo" at bounding box center [19, 190] width 28 height 22
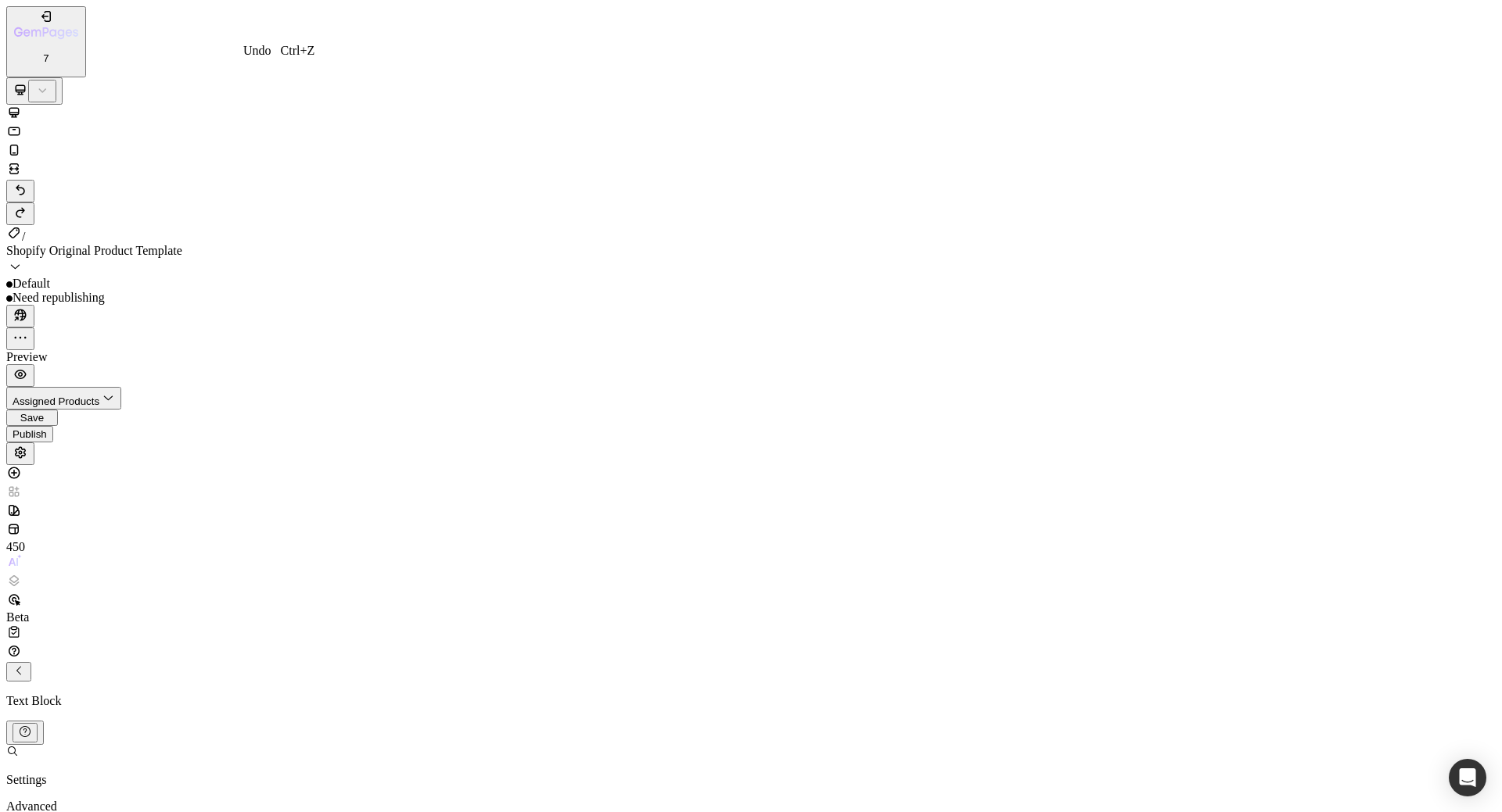
click at [34, 180] on button "Undo/Redo" at bounding box center [19, 190] width 28 height 22
click at [34, 202] on button "Undo/Redo" at bounding box center [19, 213] width 28 height 22
click at [28, 183] on icon "Undo/Redo" at bounding box center [20, 190] width 16 height 16
type input "16"
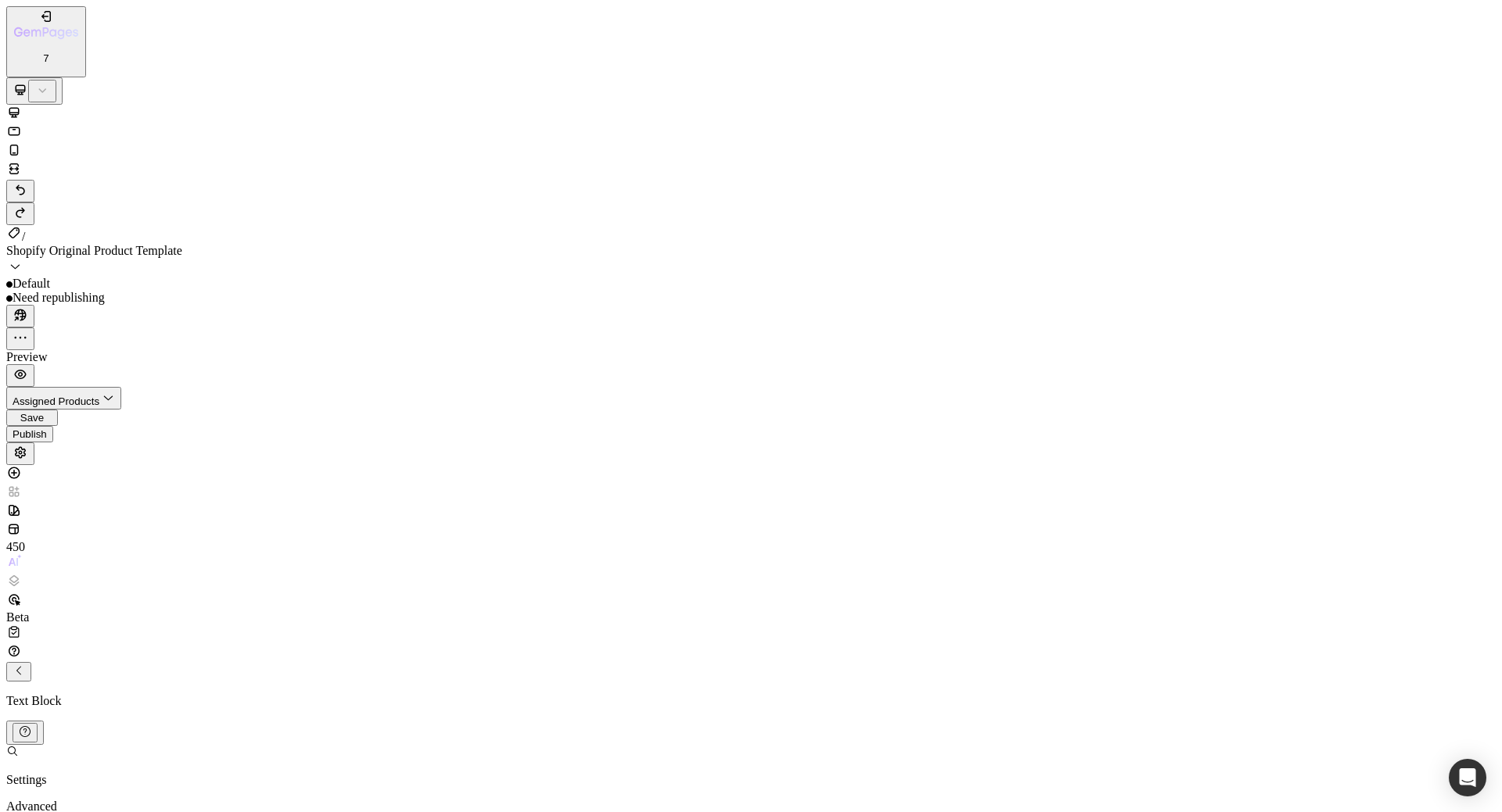
scroll to position [469, 0]
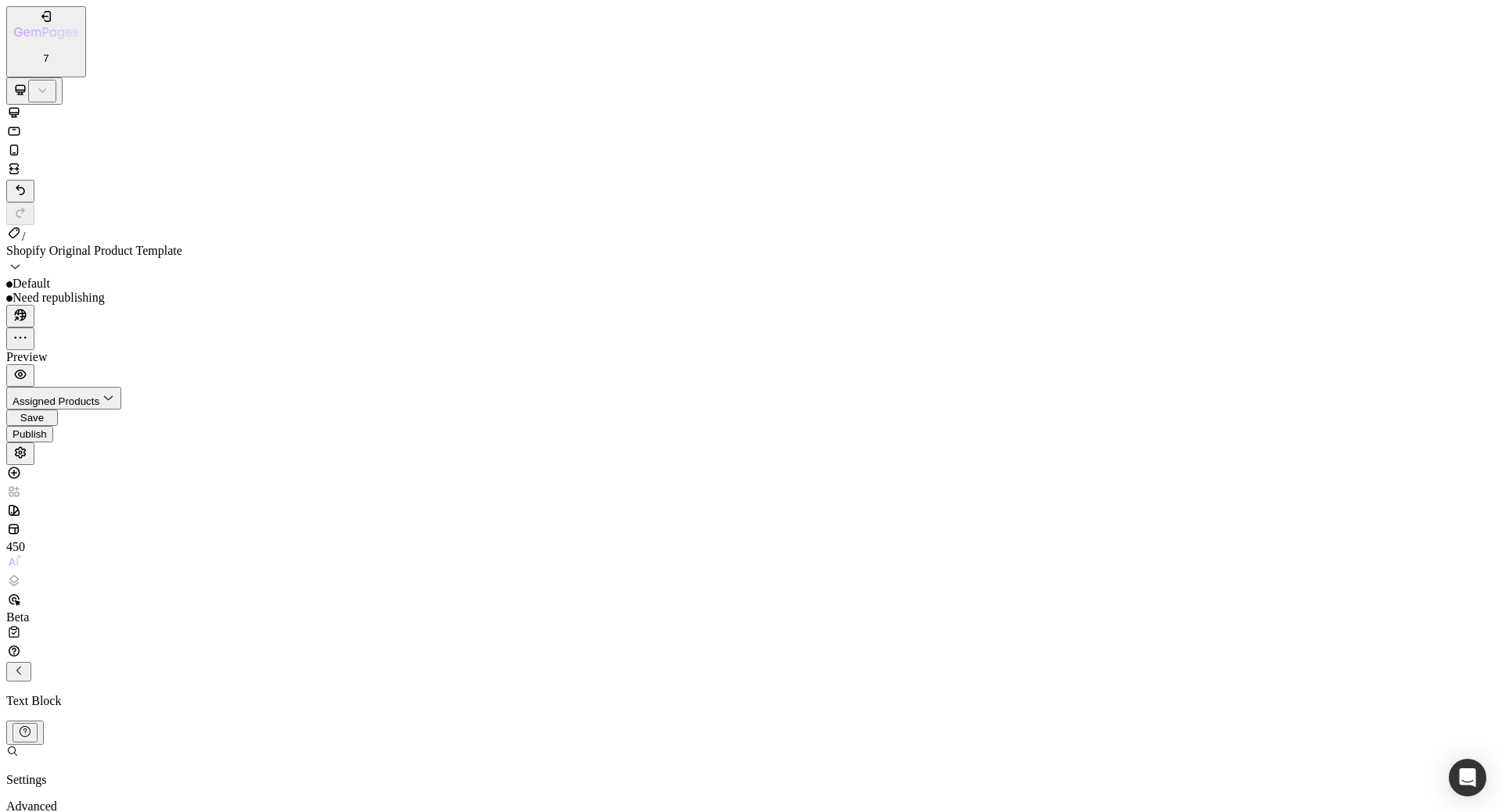
drag, startPoint x: 230, startPoint y: 26017, endPoint x: 147, endPoint y: 26014, distance: 83.1
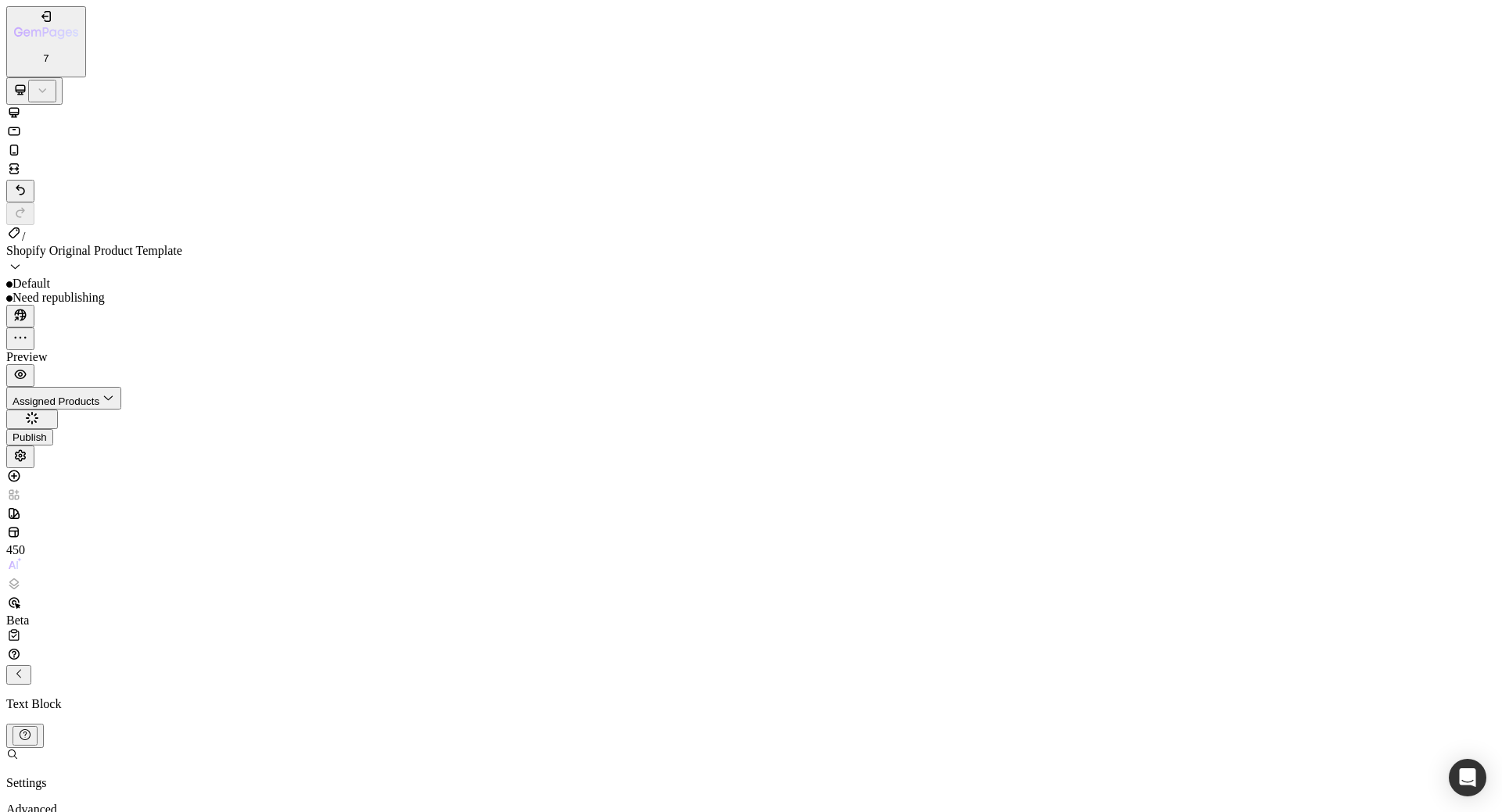
drag, startPoint x: 170, startPoint y: 525, endPoint x: 104, endPoint y: 523, distance: 66.0
type input "1"
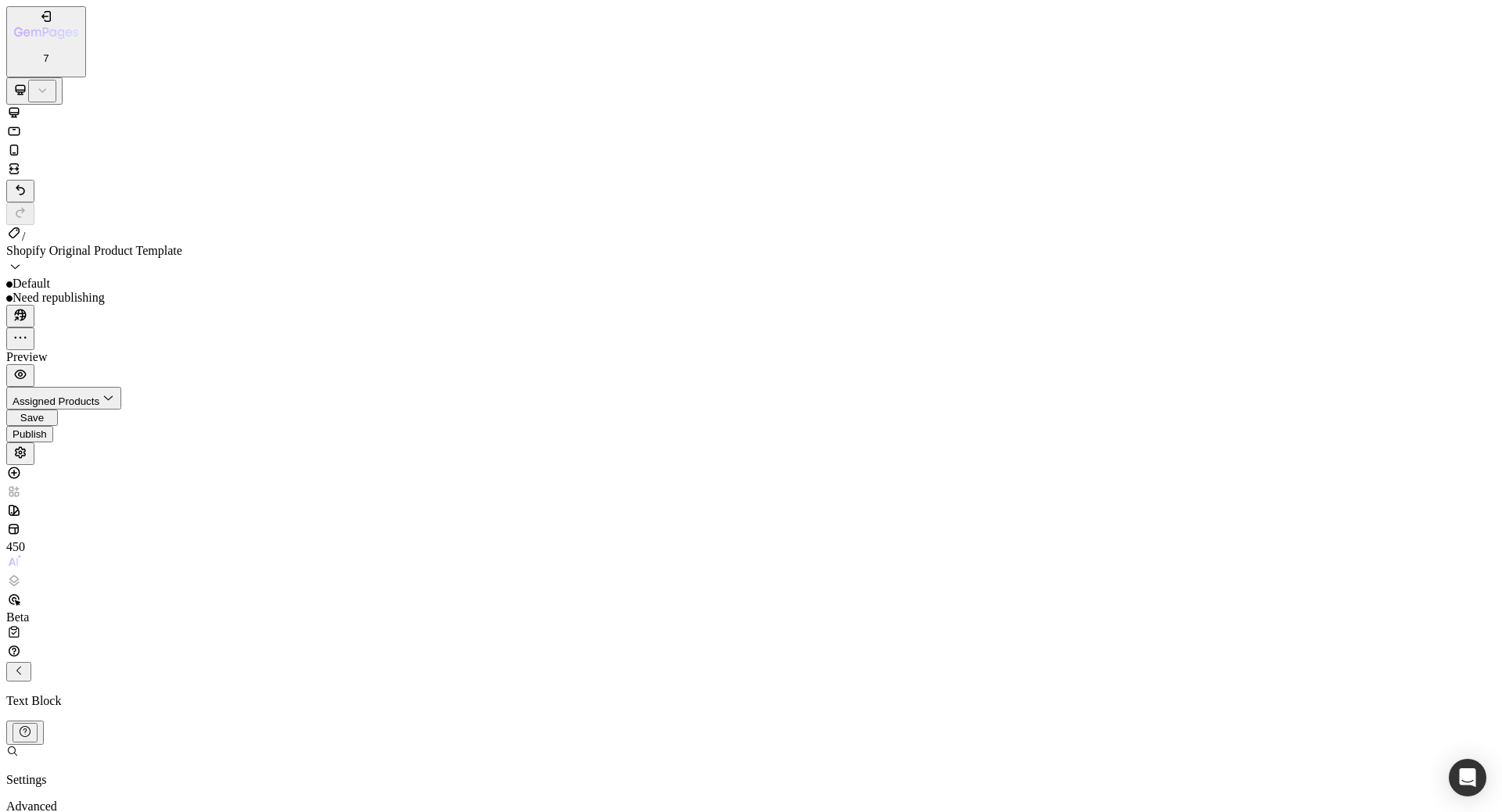
type input "1"
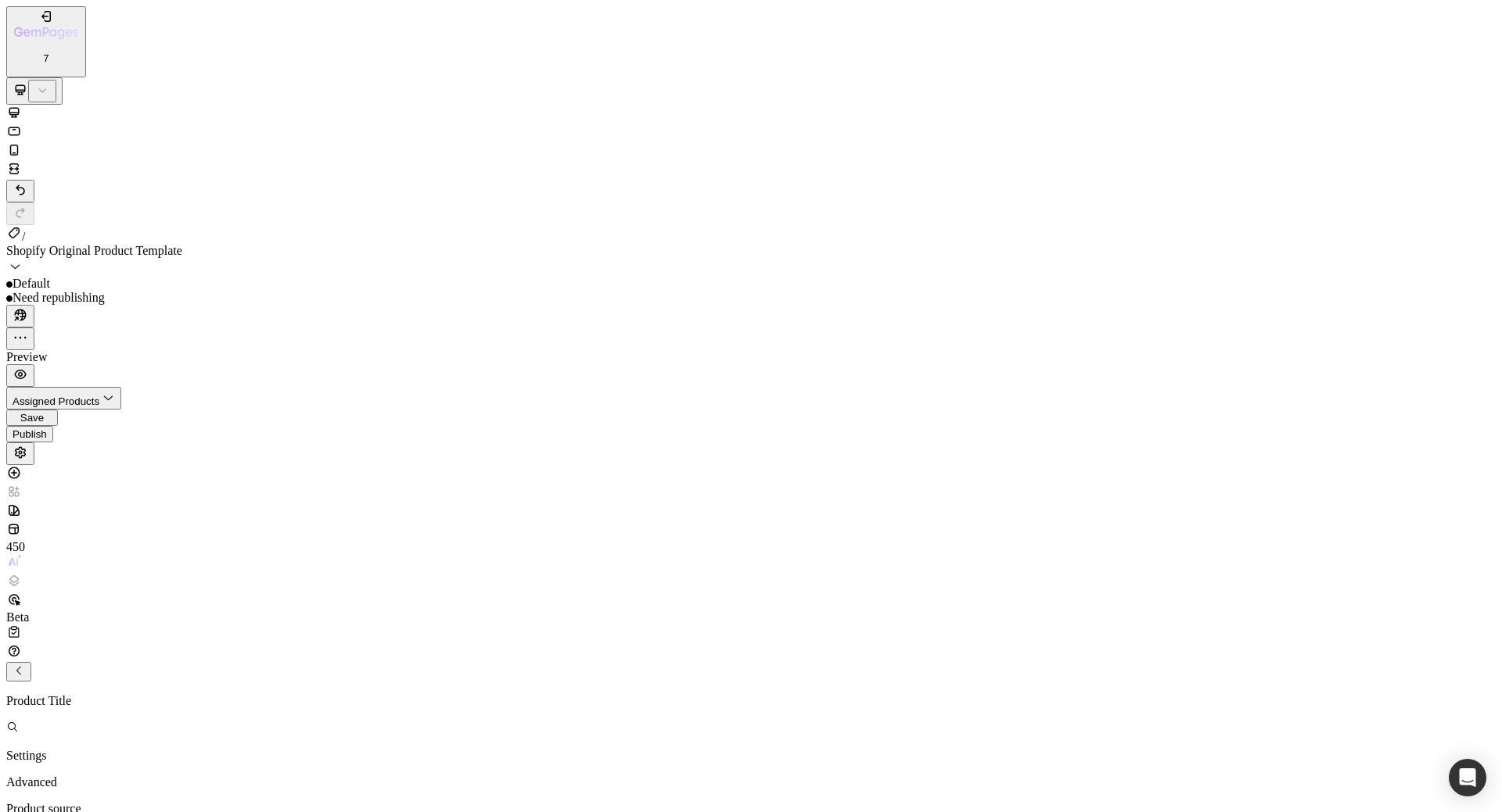
type input "1"
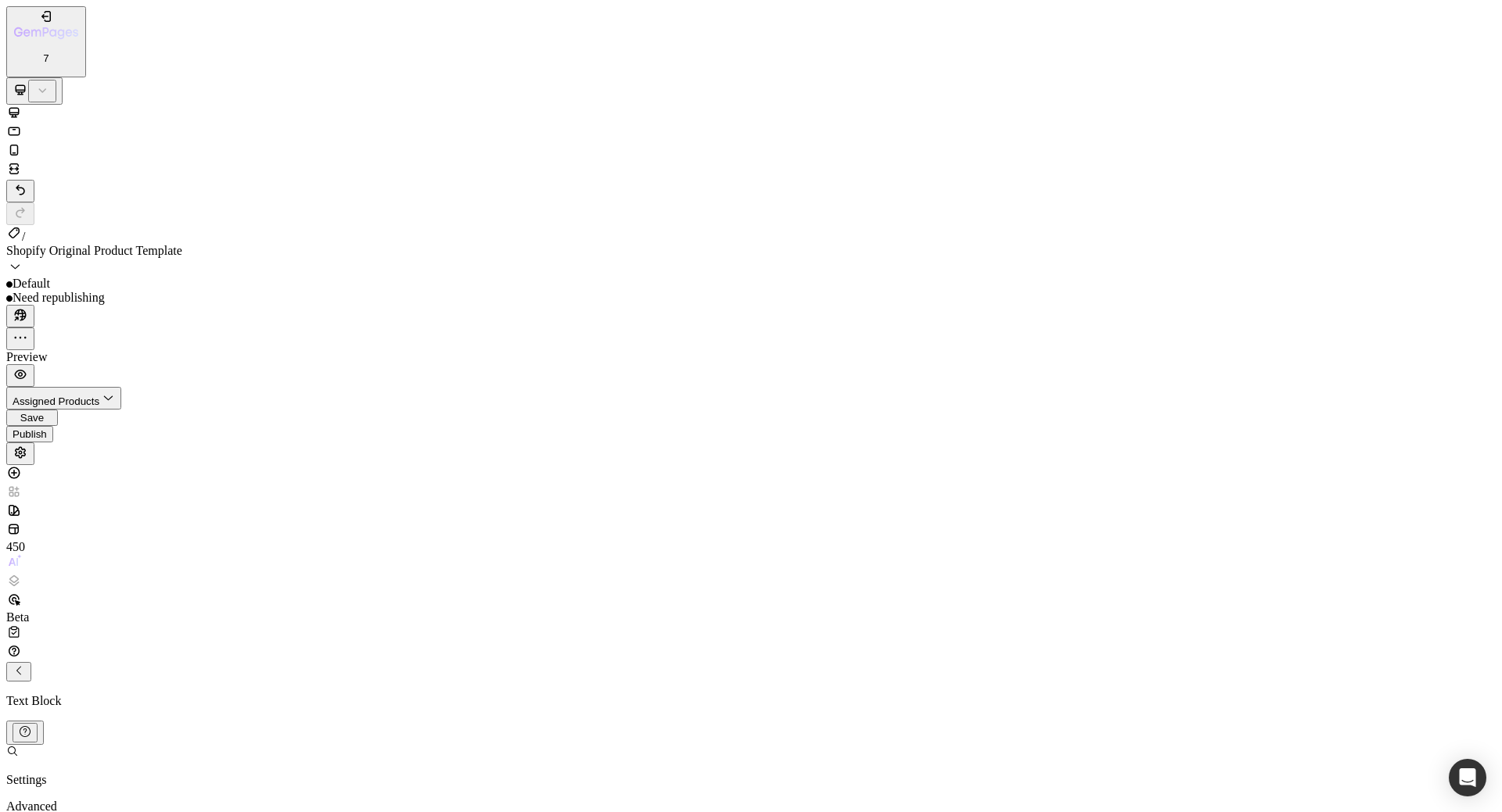
type input "20"
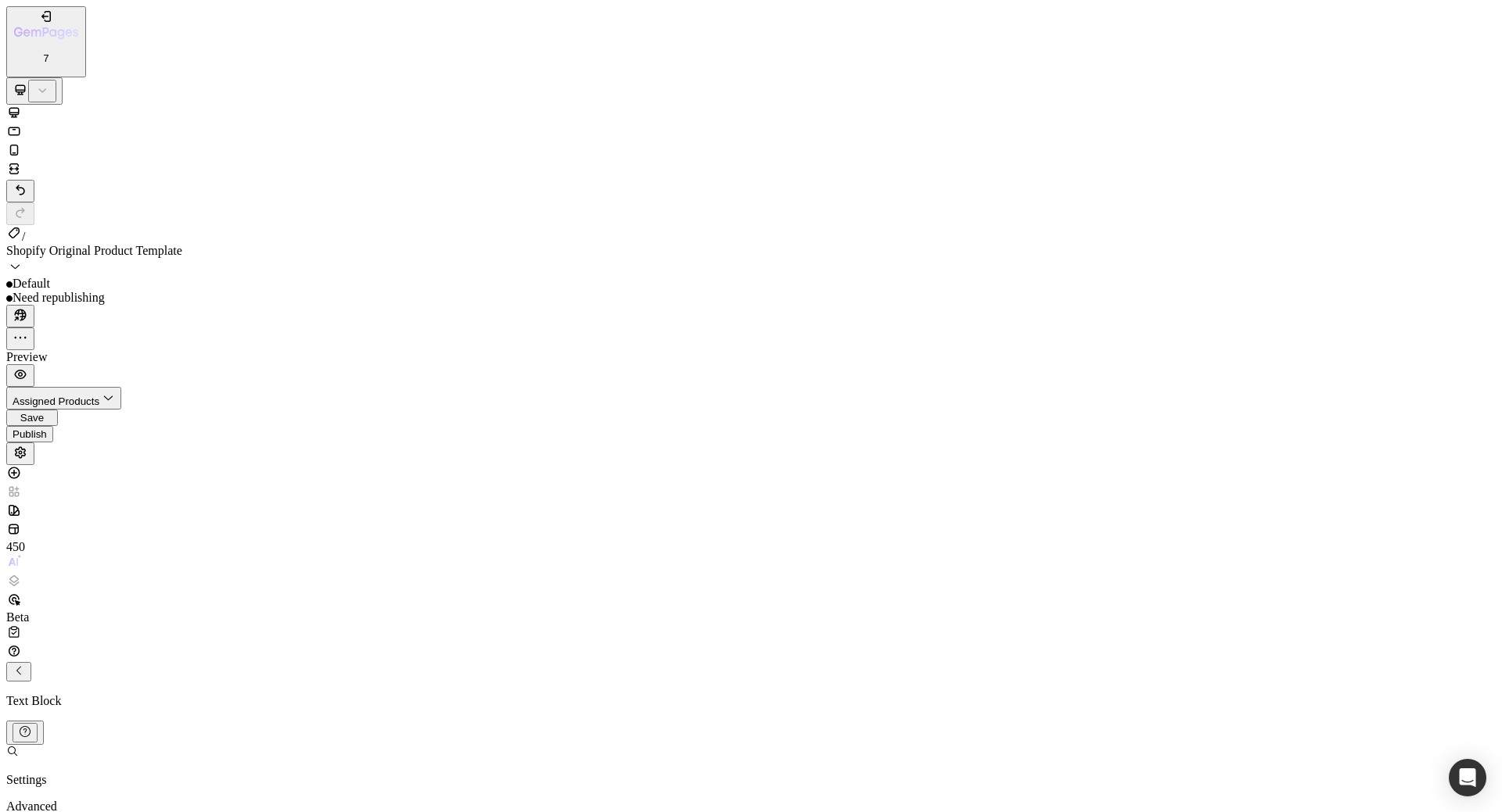
type input "20"
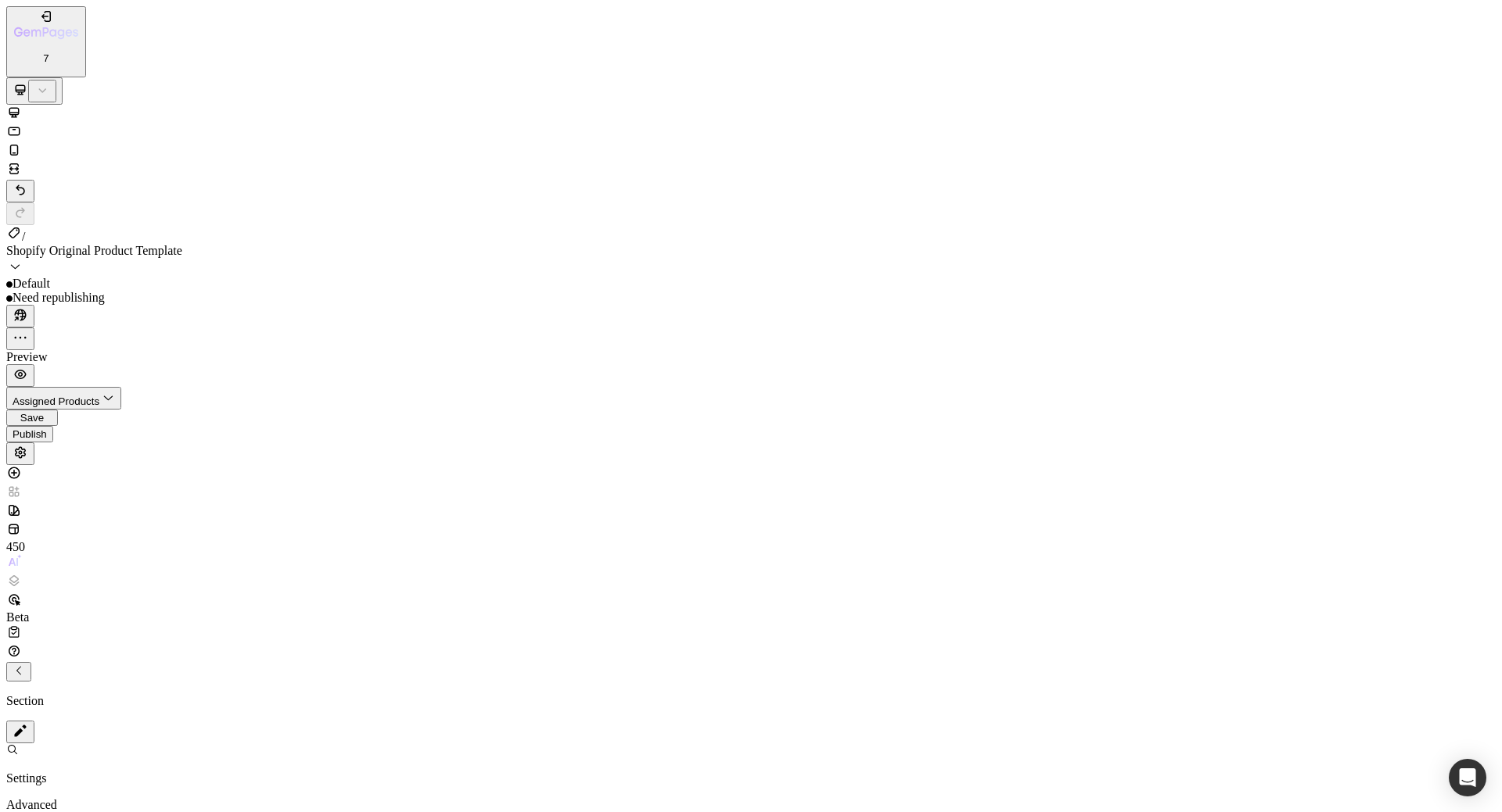
click at [85, 800] on p "Advanced" at bounding box center [45, 807] width 79 height 14
type input "100%"
type input "2"
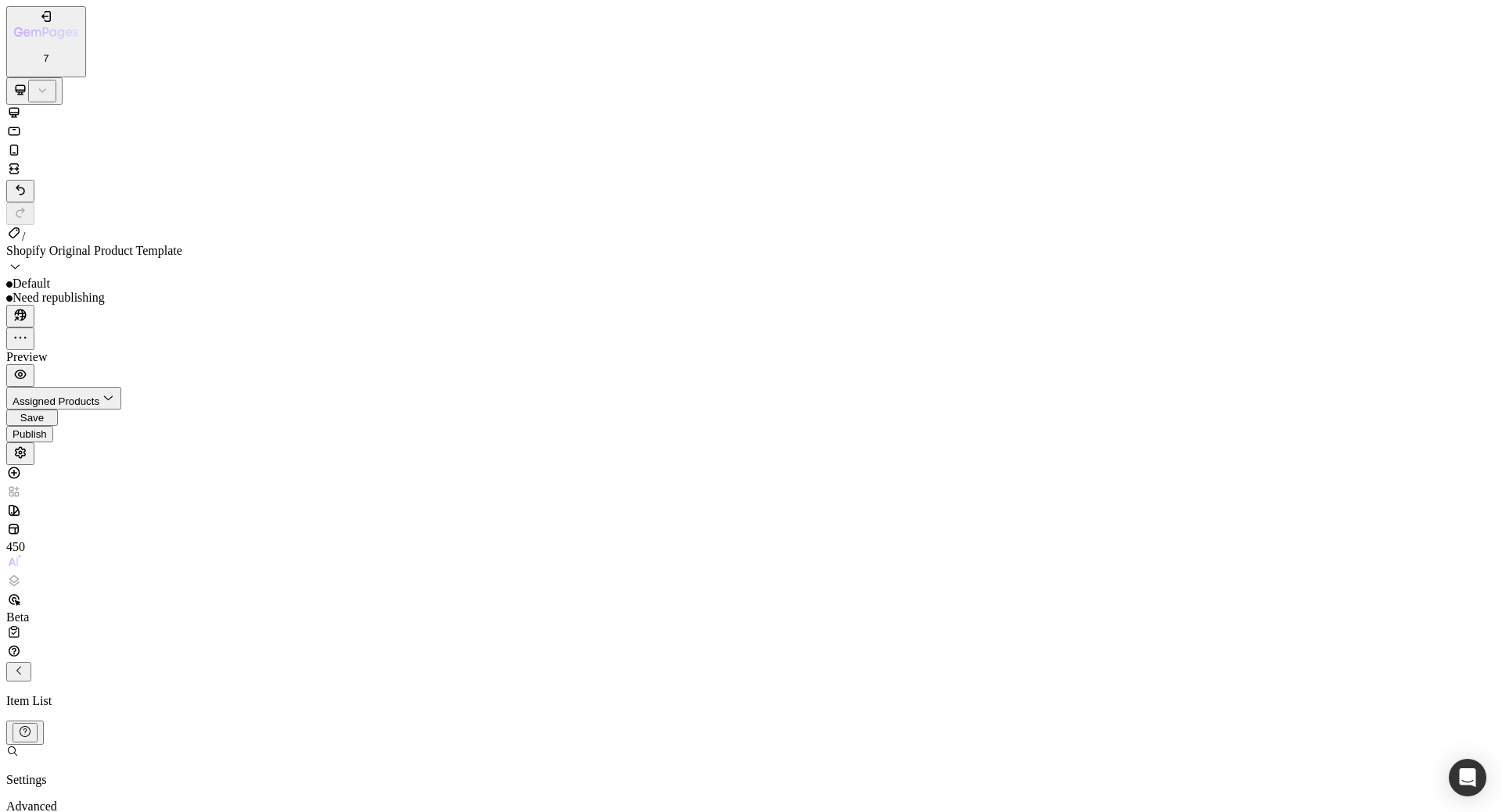
click at [58, 410] on button "Save" at bounding box center [31, 418] width 51 height 17
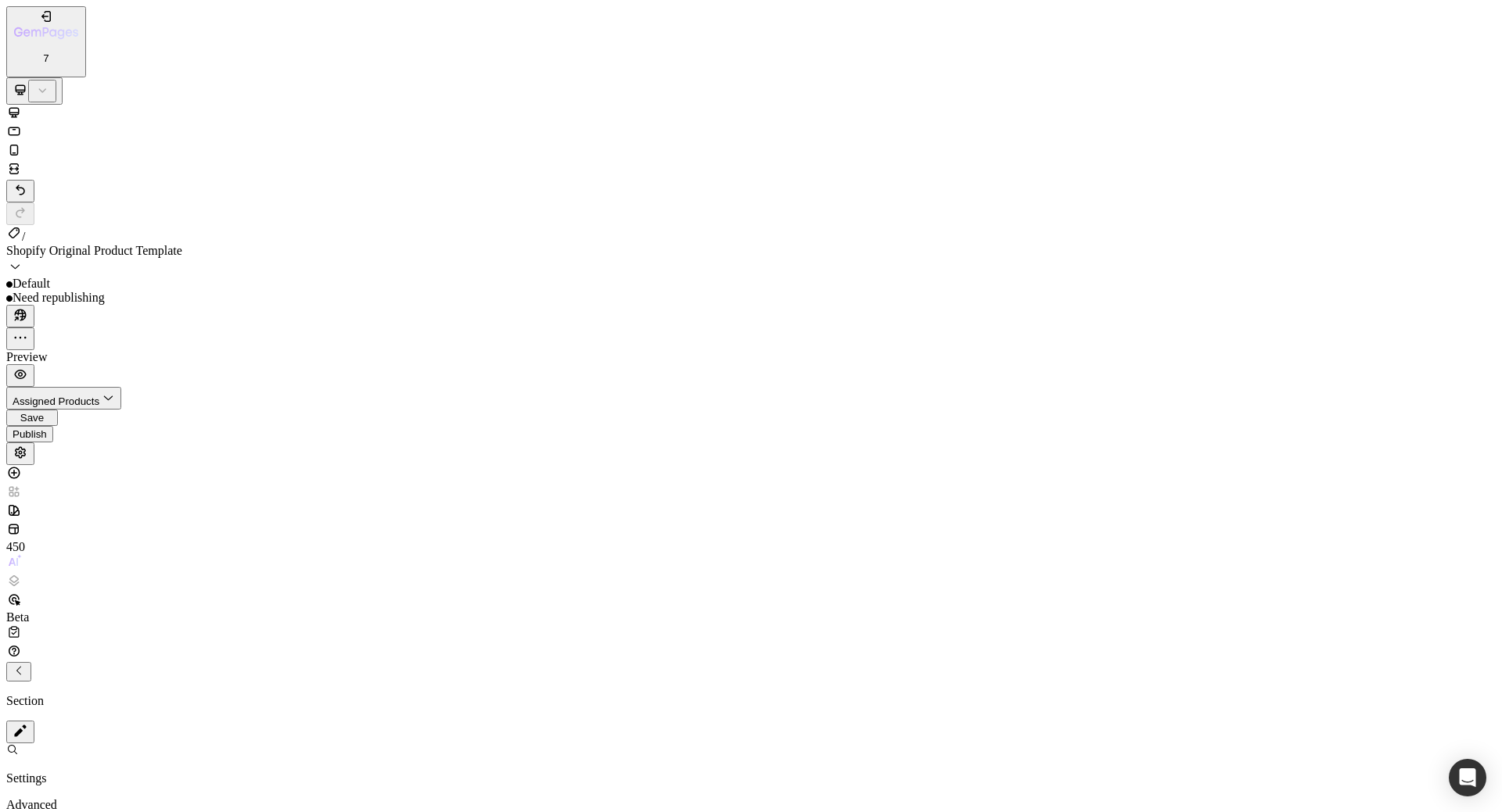
click at [85, 800] on div "Advanced" at bounding box center [45, 807] width 79 height 14
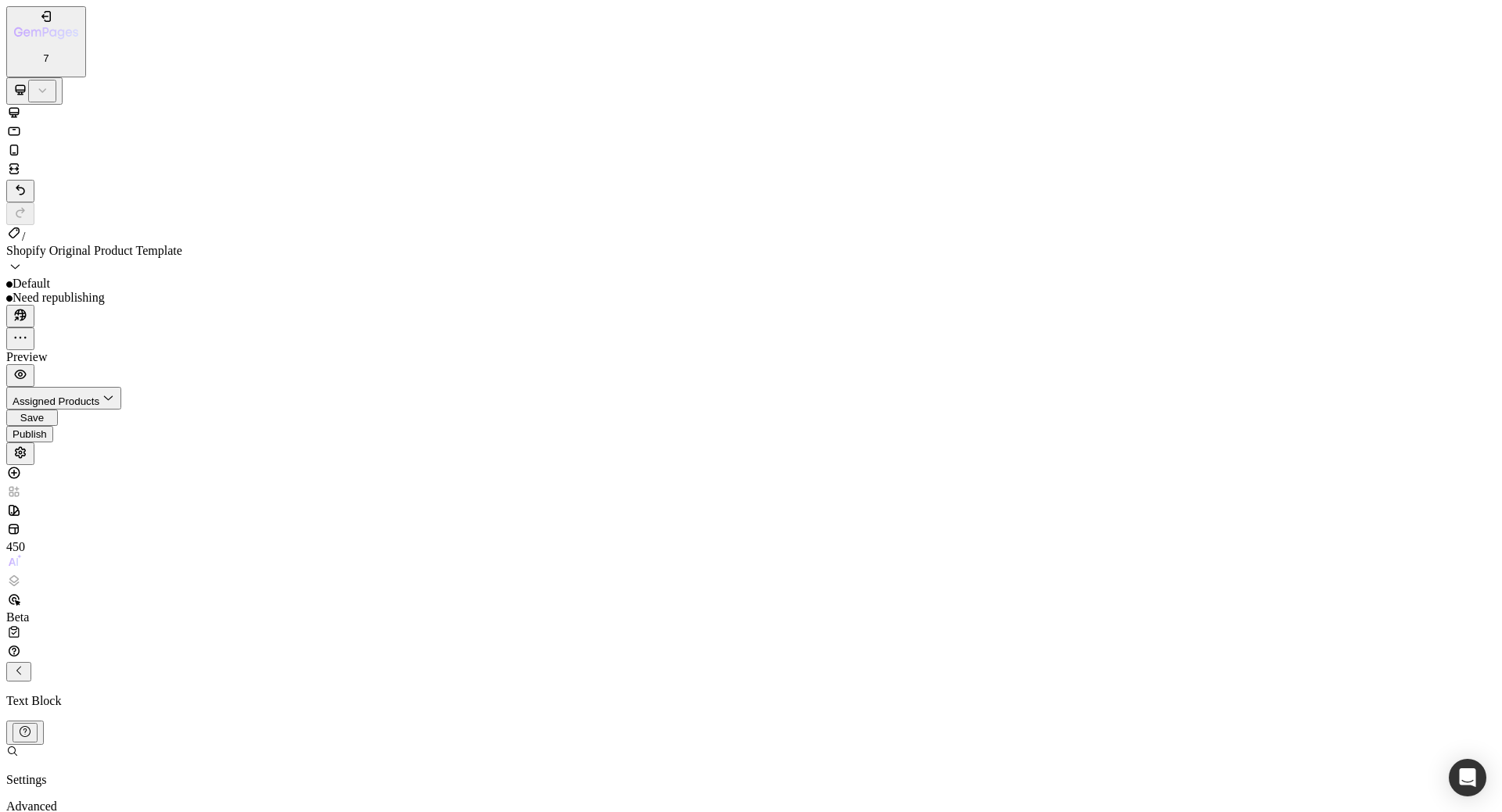
click at [85, 800] on p "Advanced" at bounding box center [45, 807] width 79 height 14
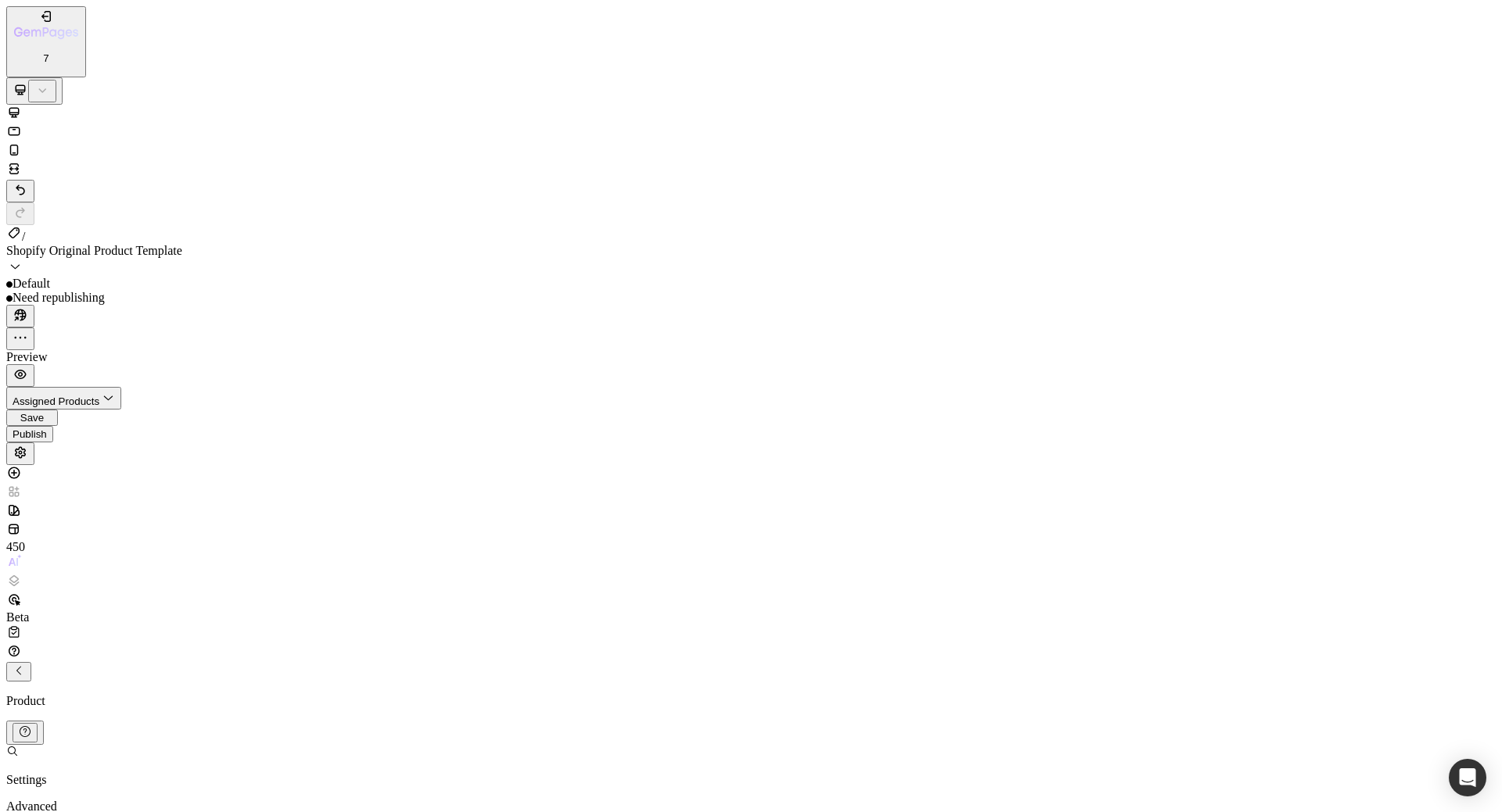
drag, startPoint x: 624, startPoint y: 23092, endPoint x: 628, endPoint y: 23073, distance: 19.4
click at [44, 412] on span "Save" at bounding box center [32, 418] width 23 height 12
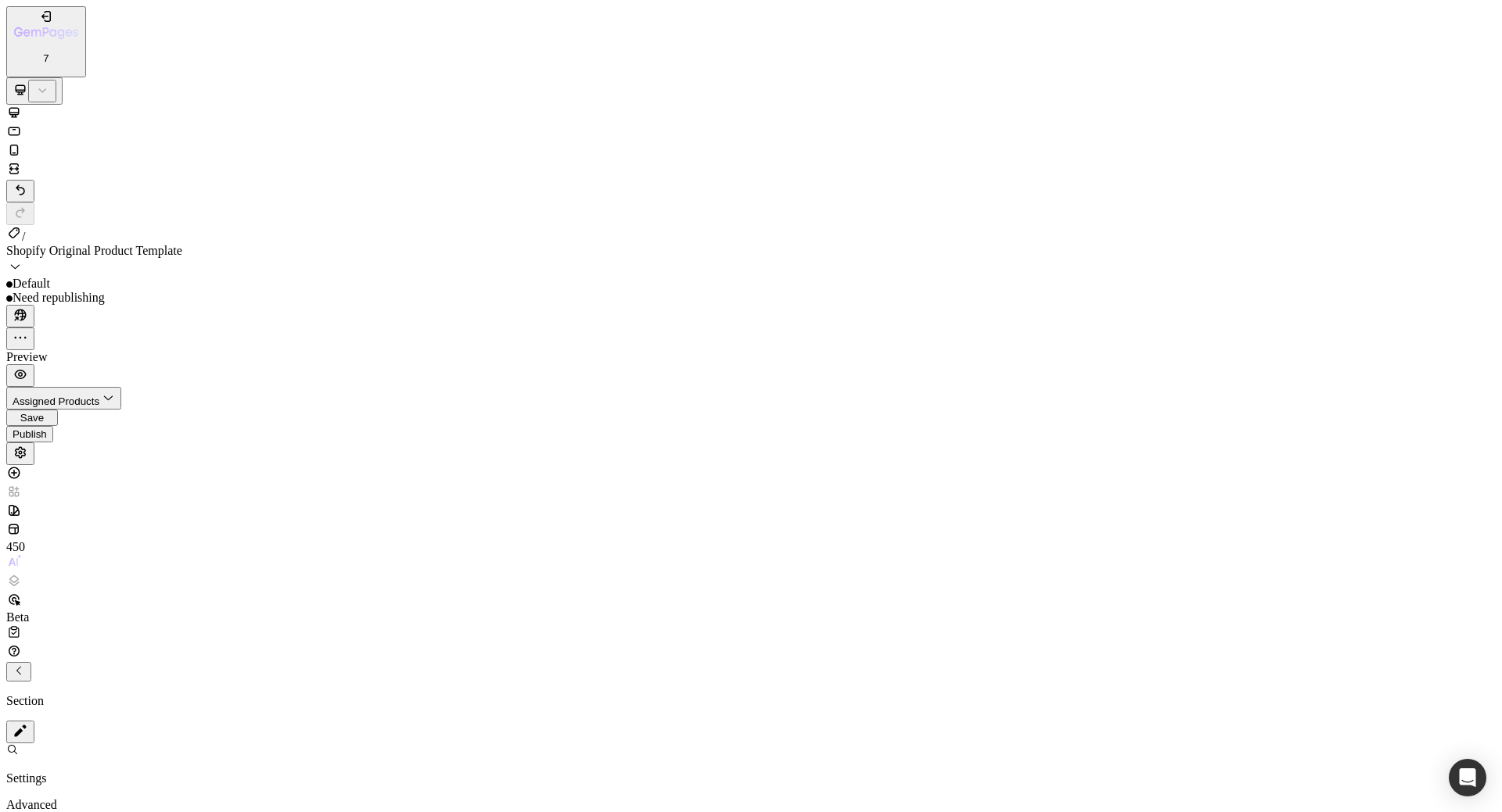
click at [76, 773] on div "Settings" at bounding box center [45, 780] width 79 height 14
type input "8"
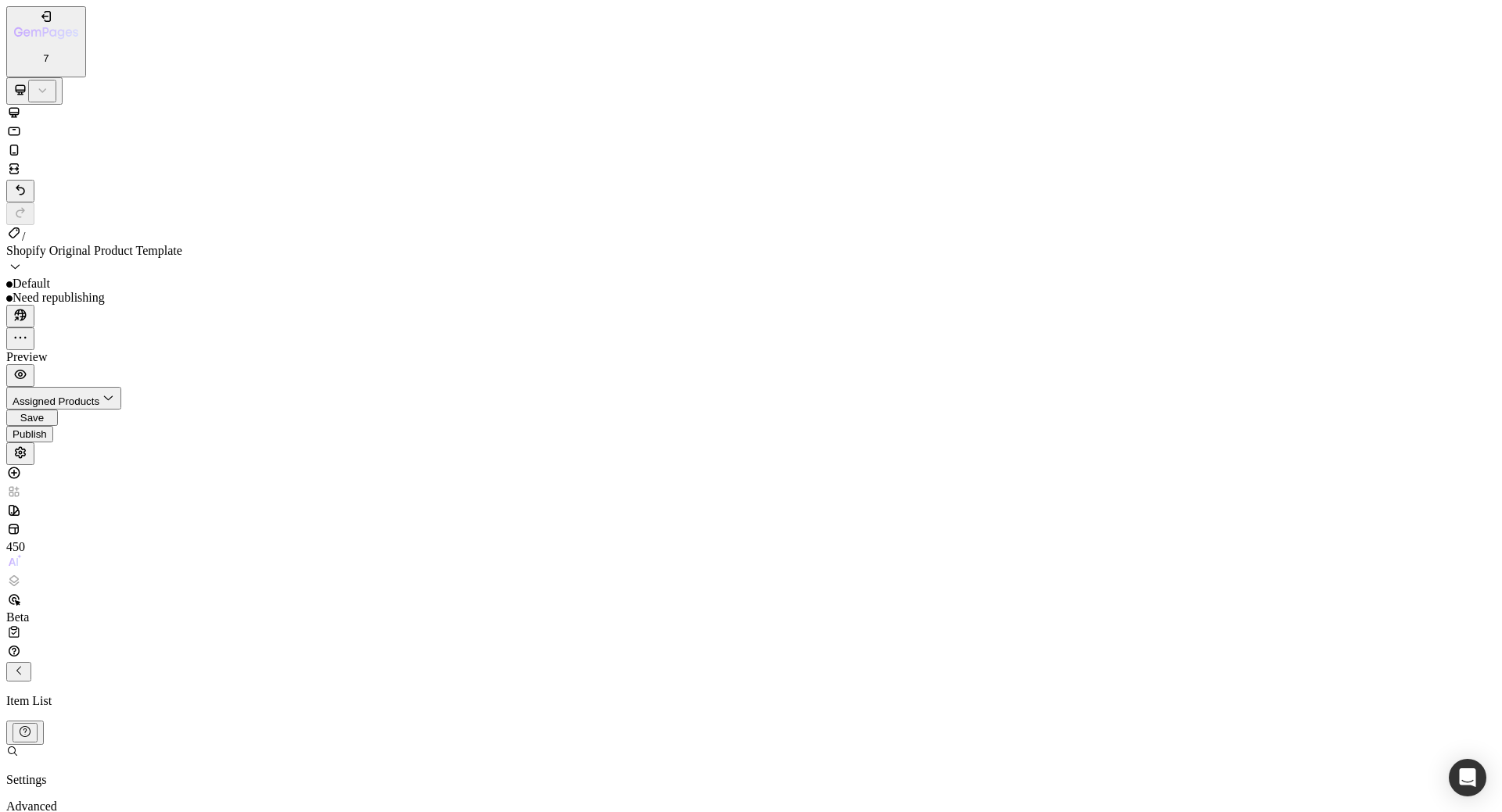
click at [85, 800] on p "Advanced" at bounding box center [45, 807] width 79 height 14
type input "100%"
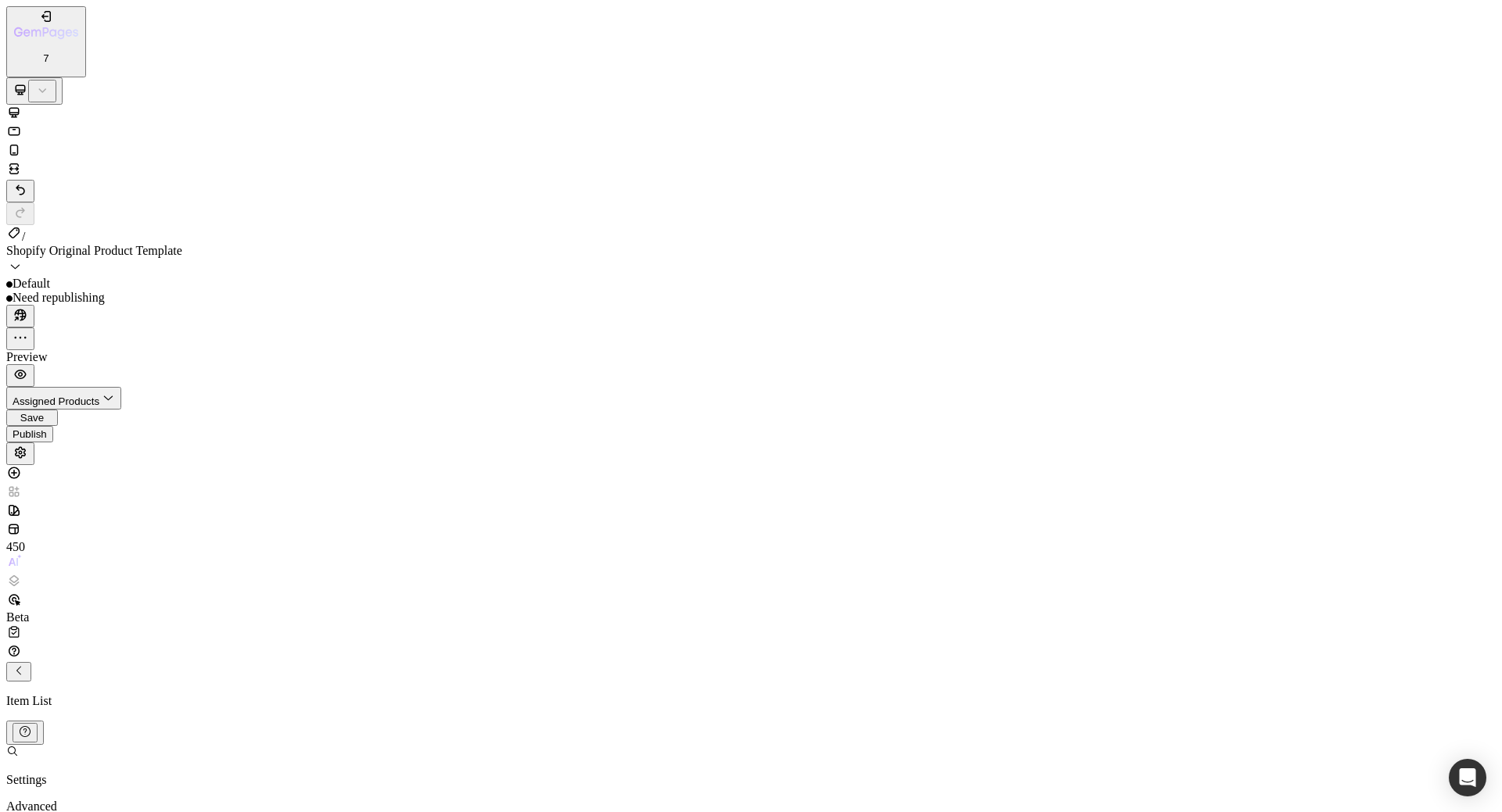
click at [85, 800] on p "Advanced" at bounding box center [45, 807] width 79 height 14
type input "100%"
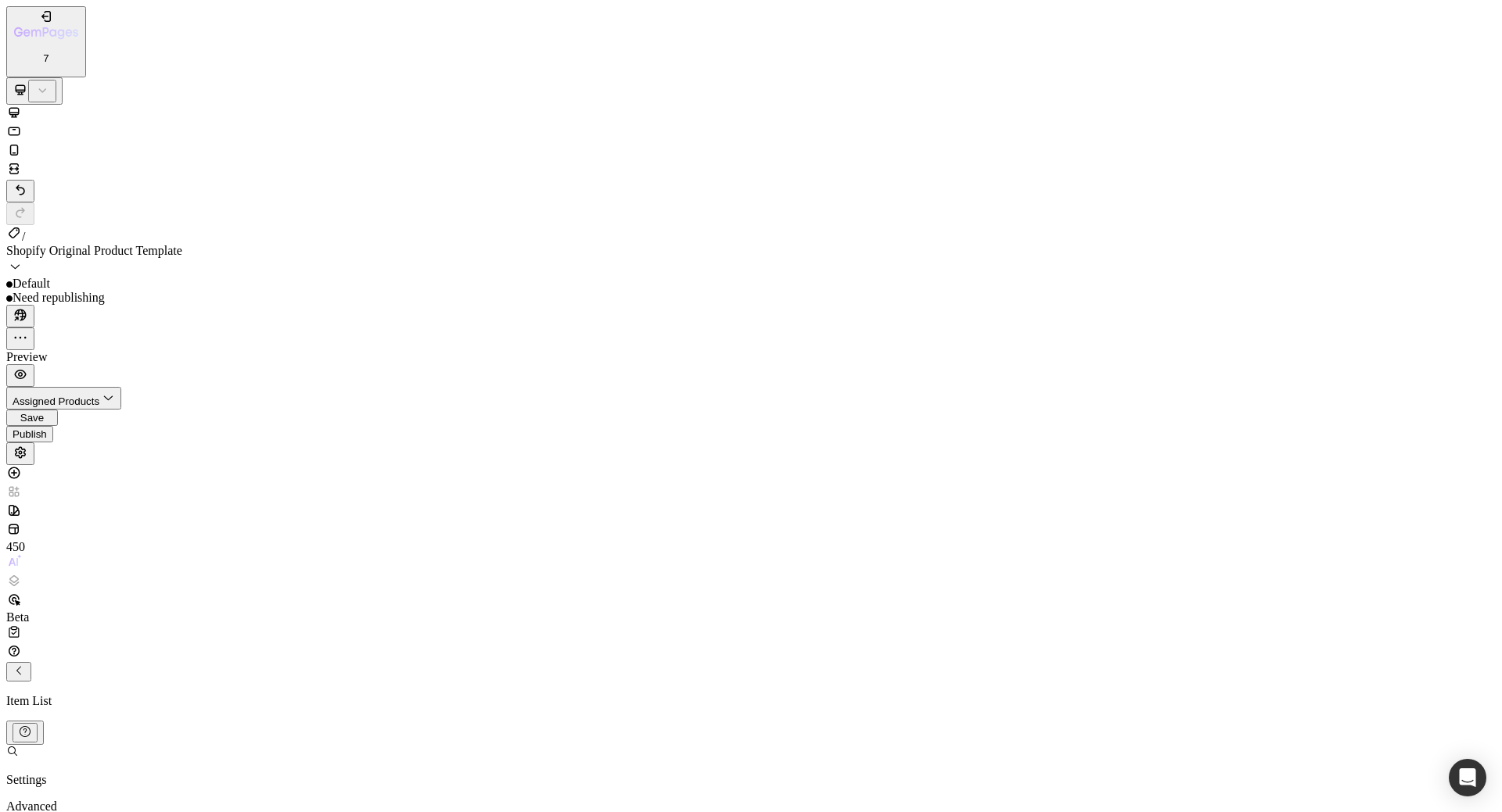
drag, startPoint x: 123, startPoint y: 429, endPoint x: 111, endPoint y: 429, distance: 12.0
drag, startPoint x: 127, startPoint y: 429, endPoint x: 108, endPoint y: 429, distance: 19.0
type input "8"
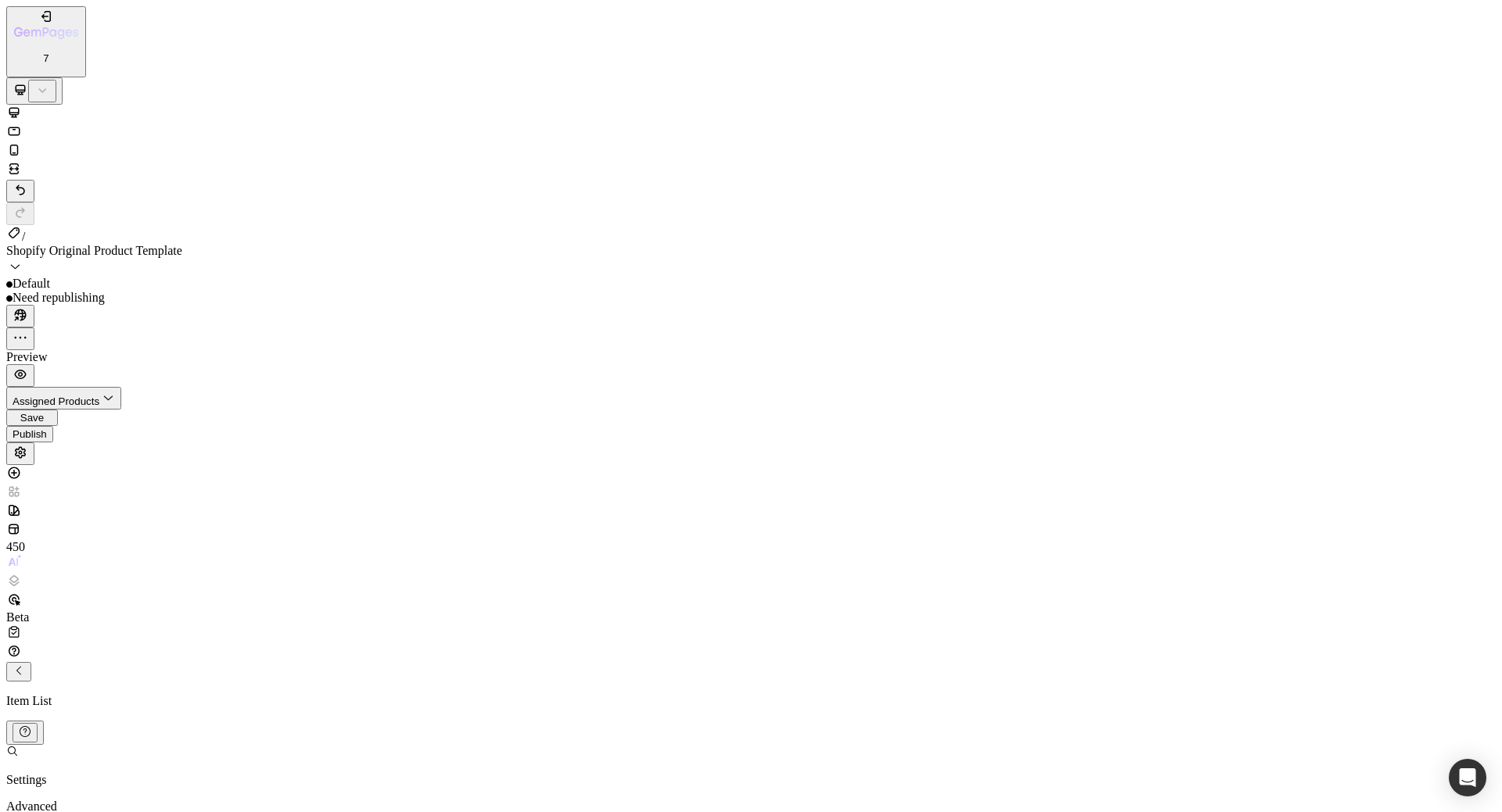
type input "08"
type input "0"
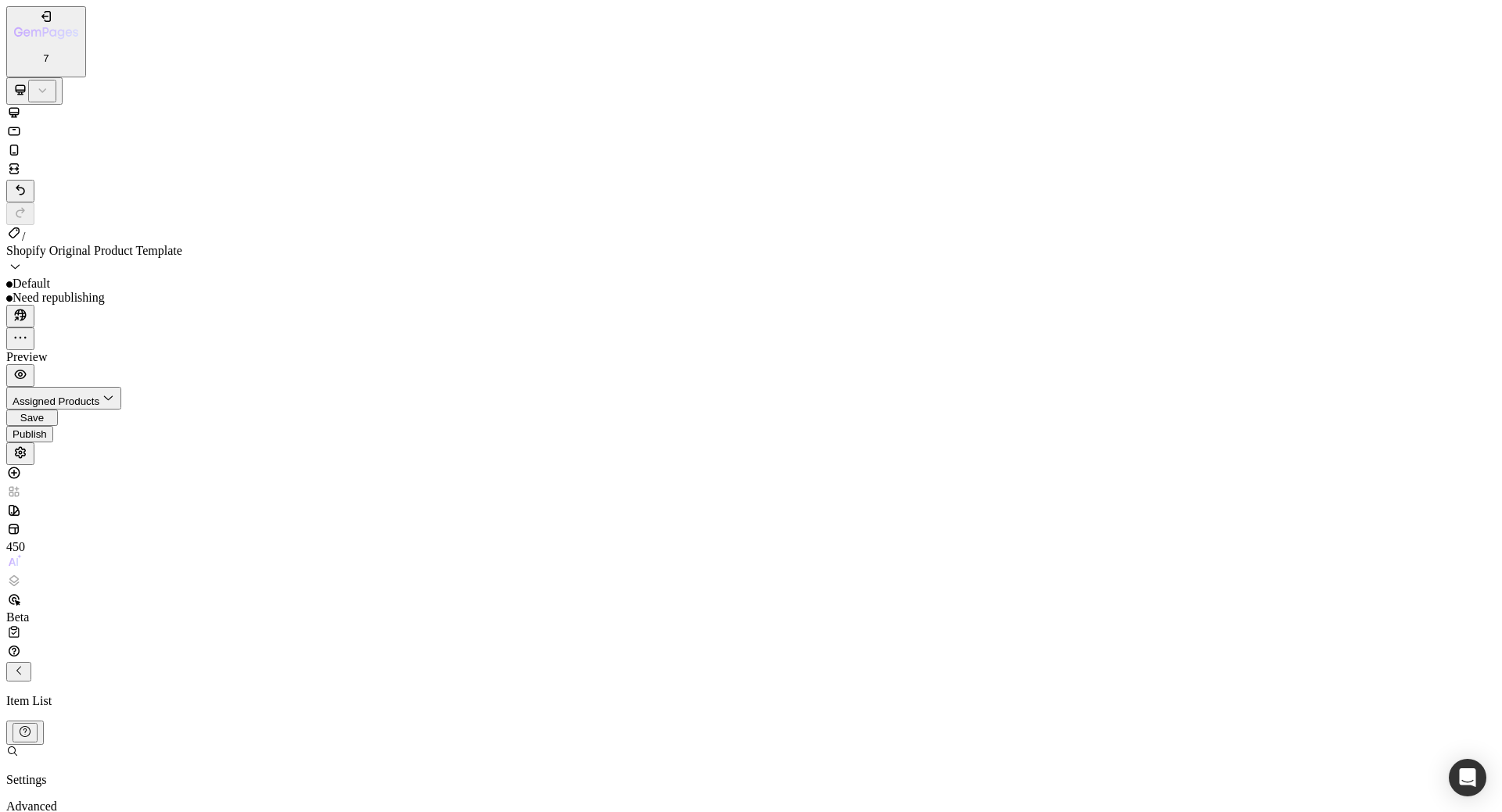
type input "13"
type input "18"
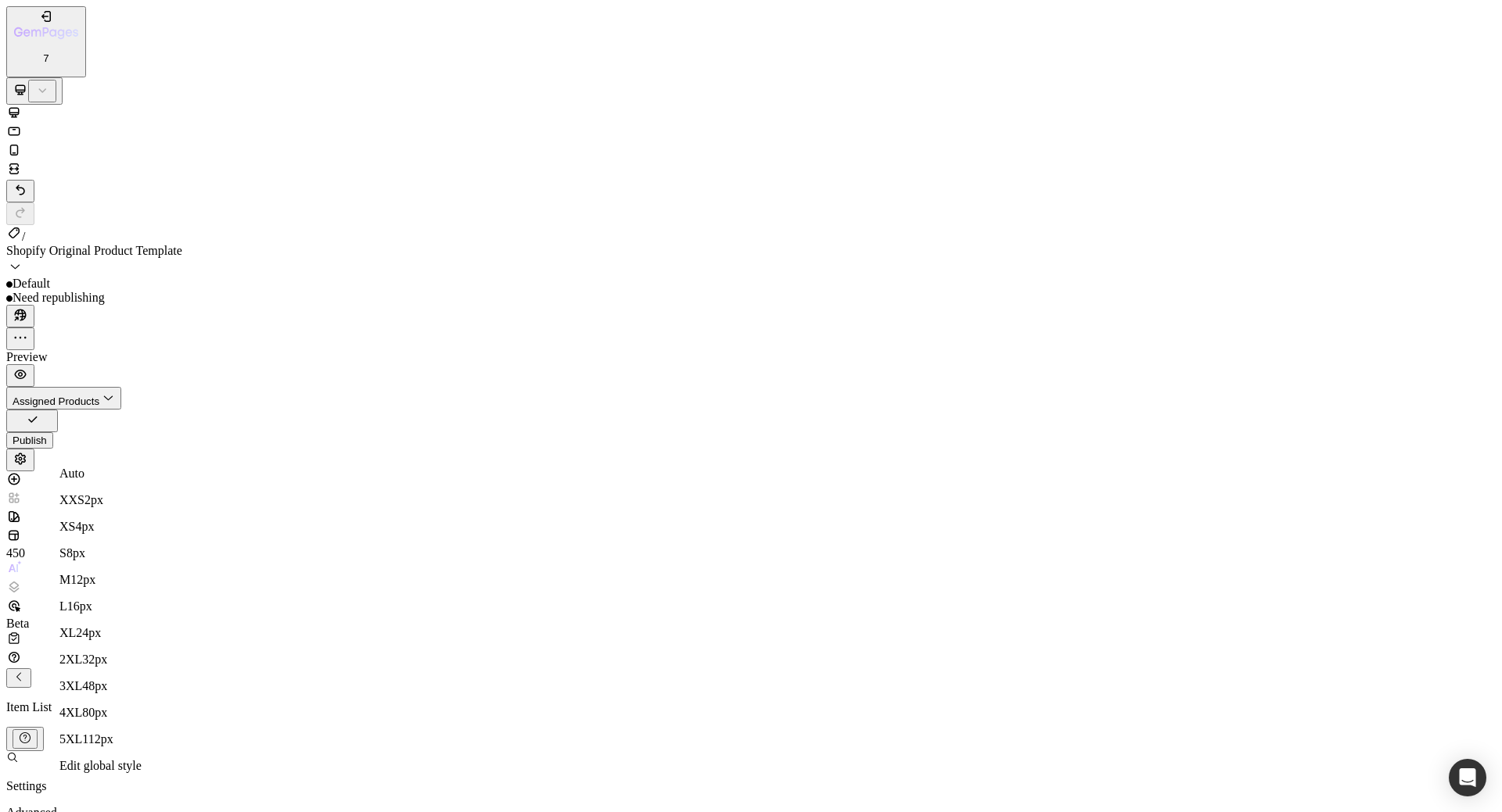
type input "22"
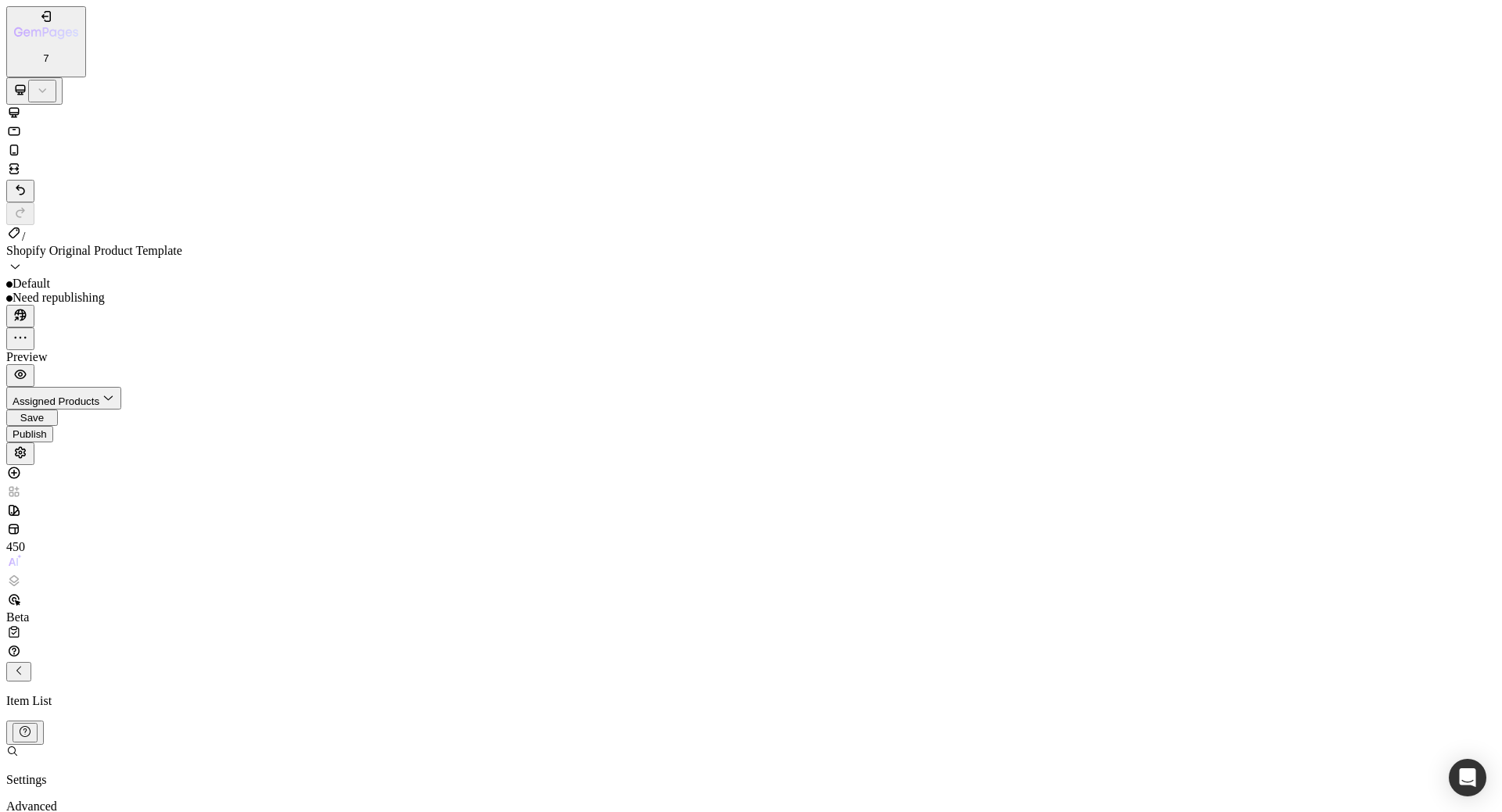
type input "20"
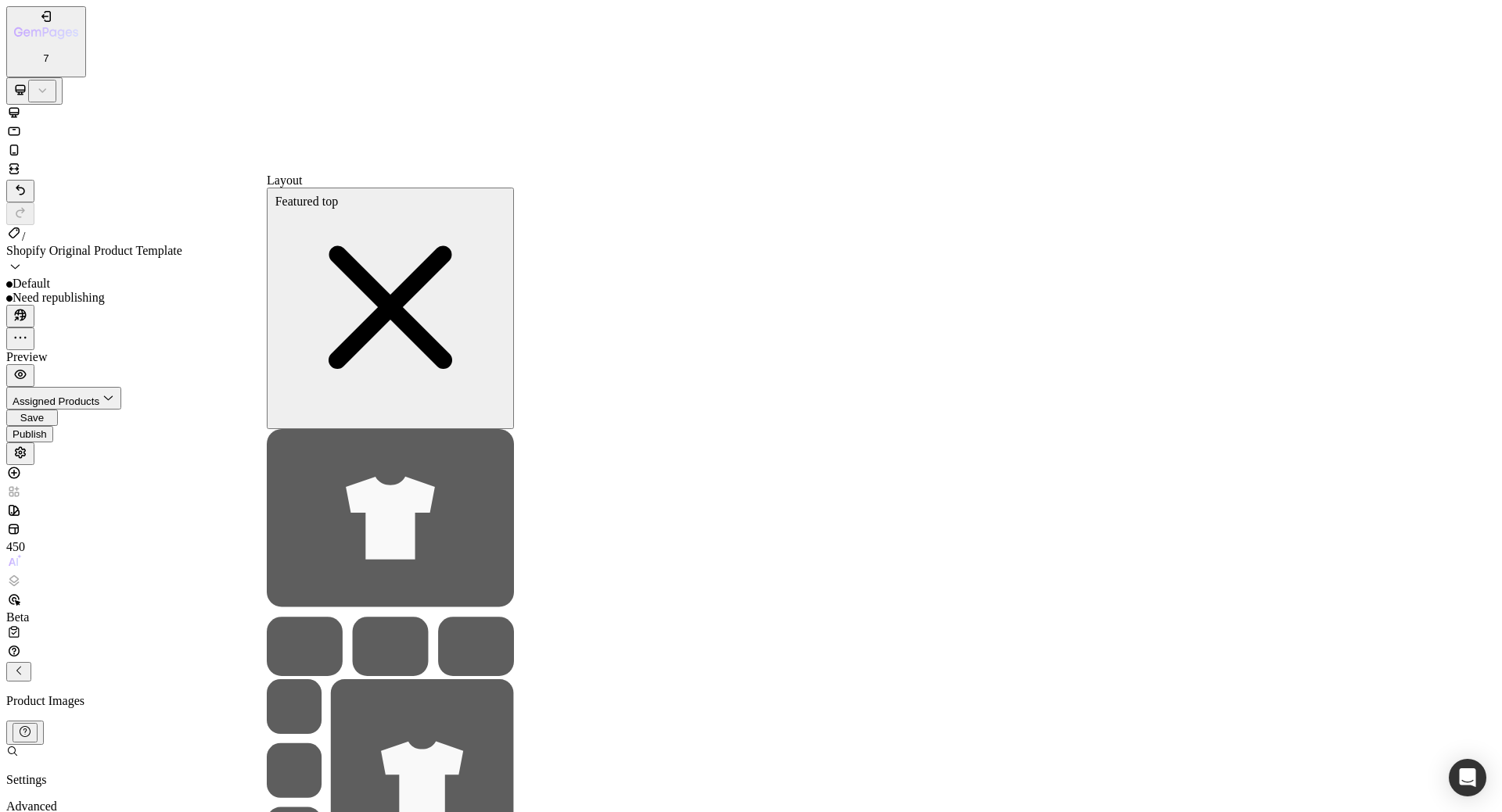
click at [346, 477] on icon at bounding box center [391, 518] width 89 height 83
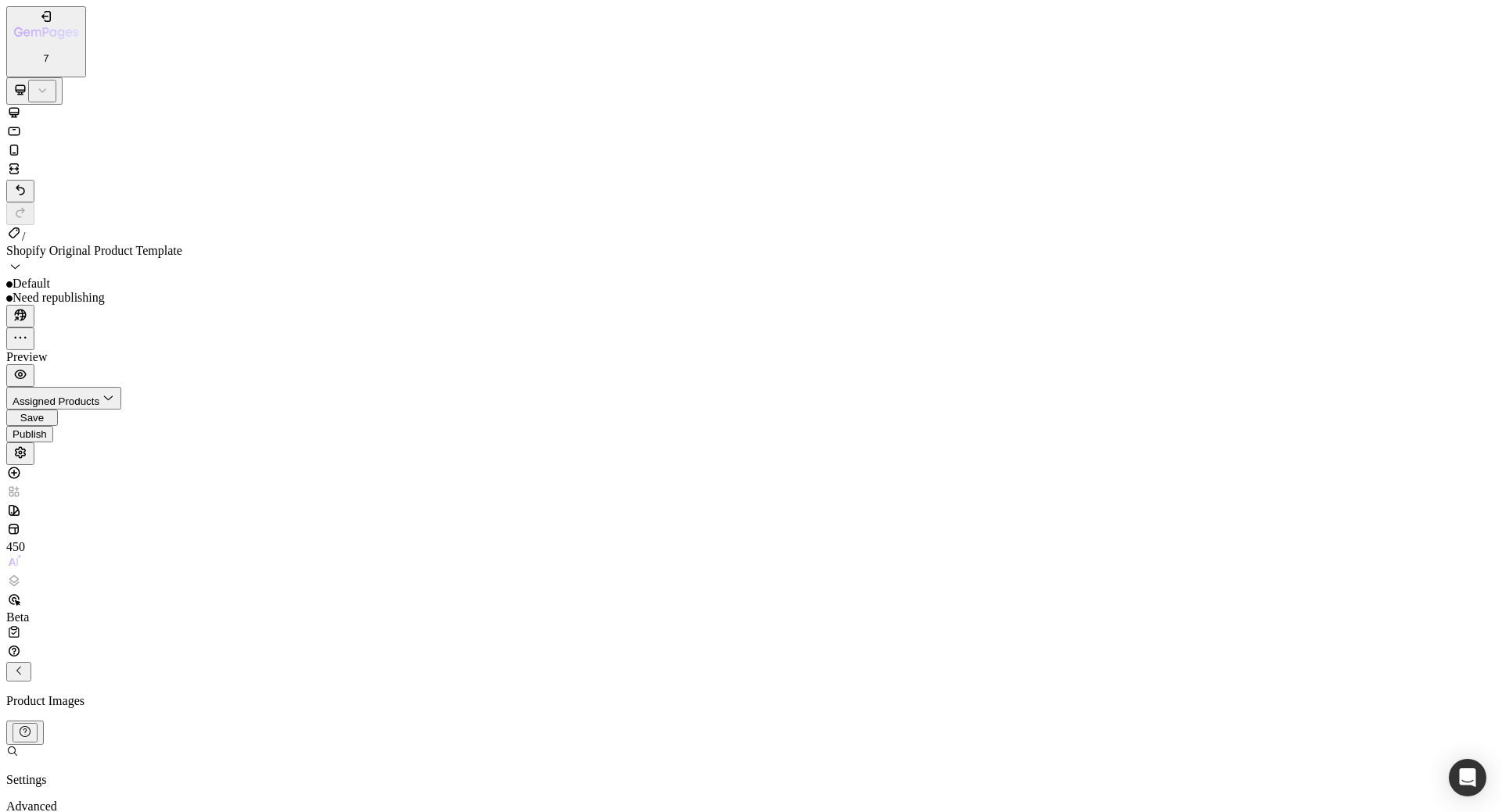
click at [85, 773] on div "Settings" at bounding box center [45, 780] width 79 height 14
type input "34"
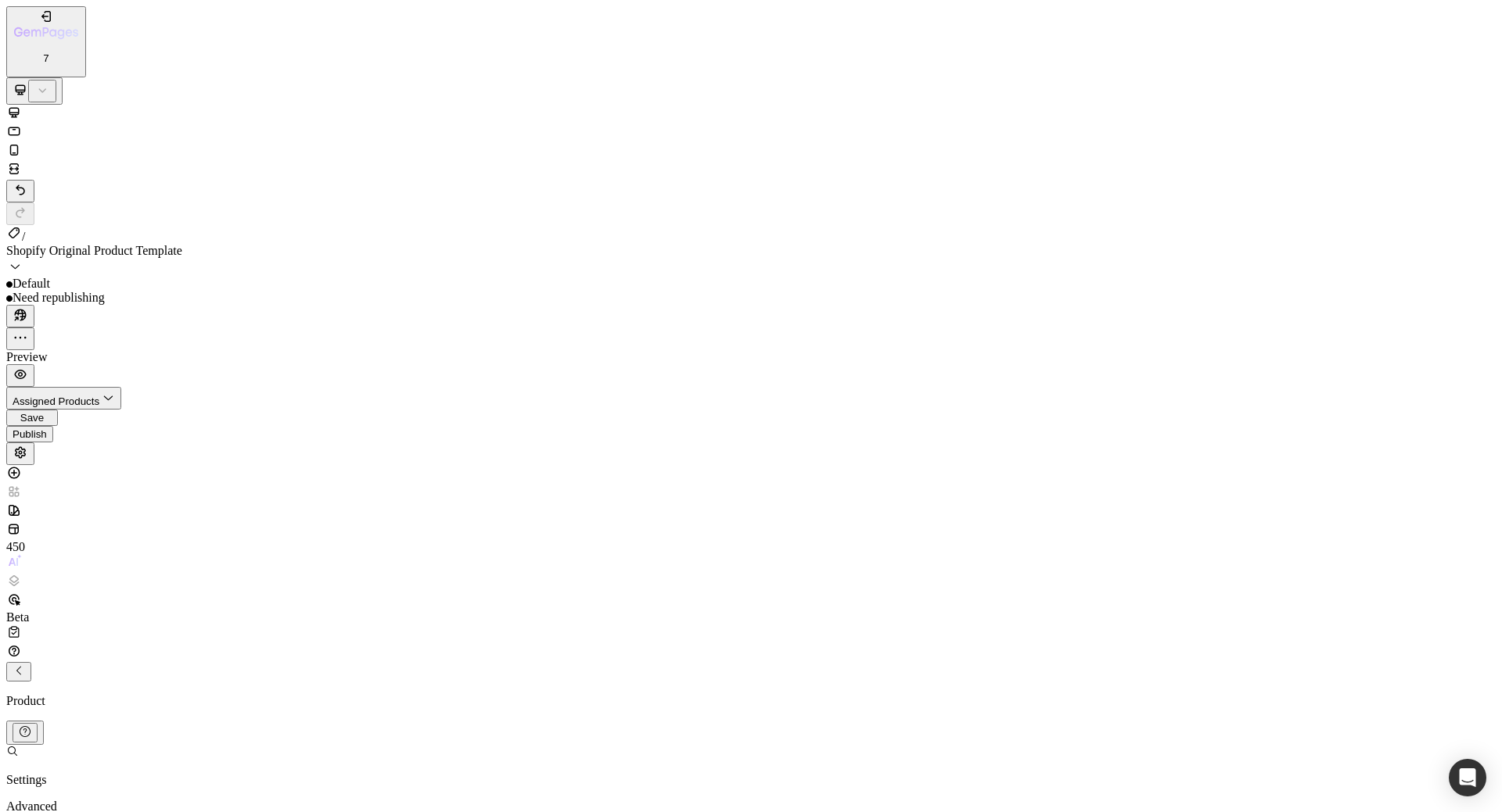
type input "43"
type input "44"
type input "49"
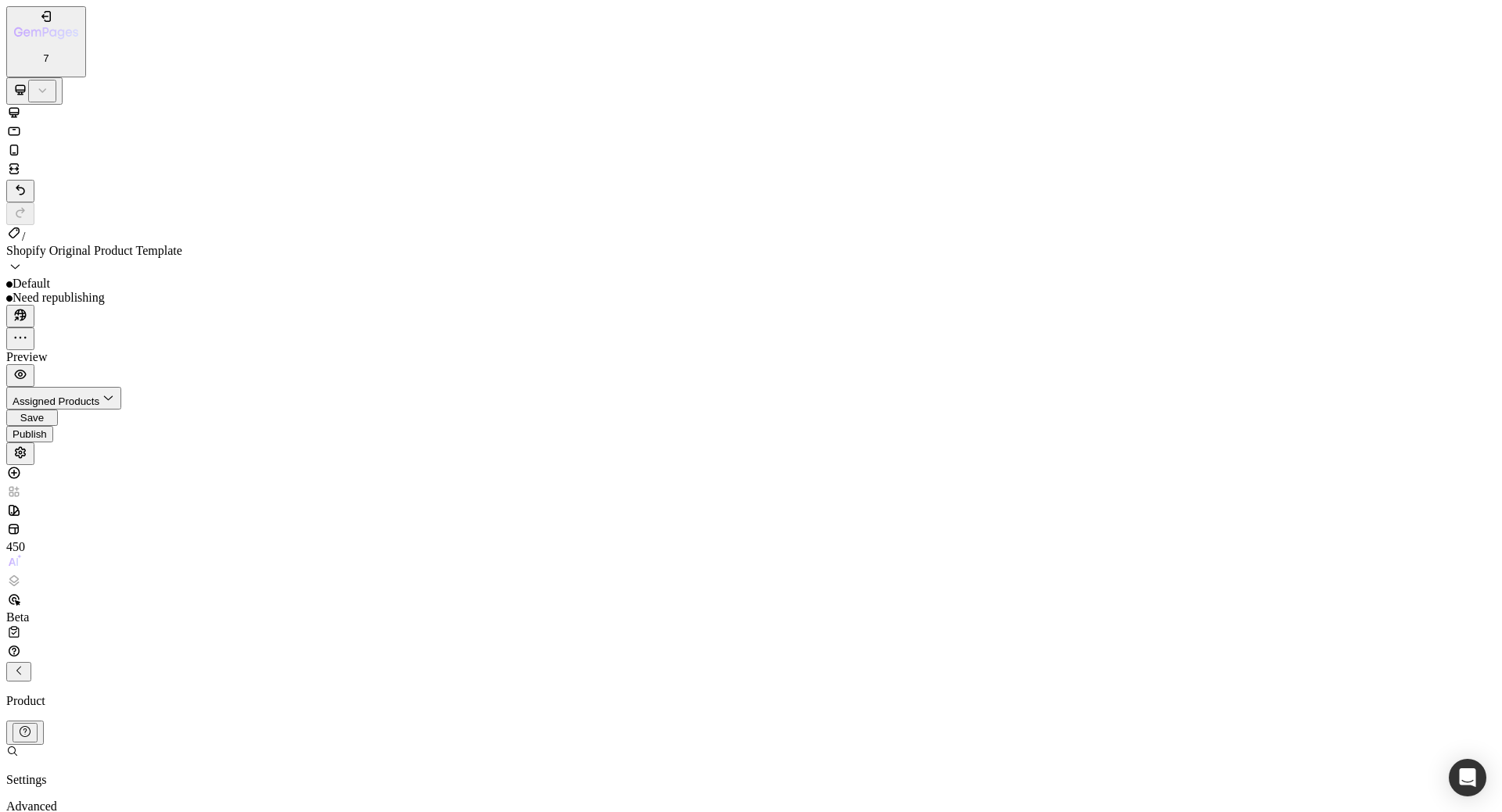
type input "49"
type input "67"
type input "80"
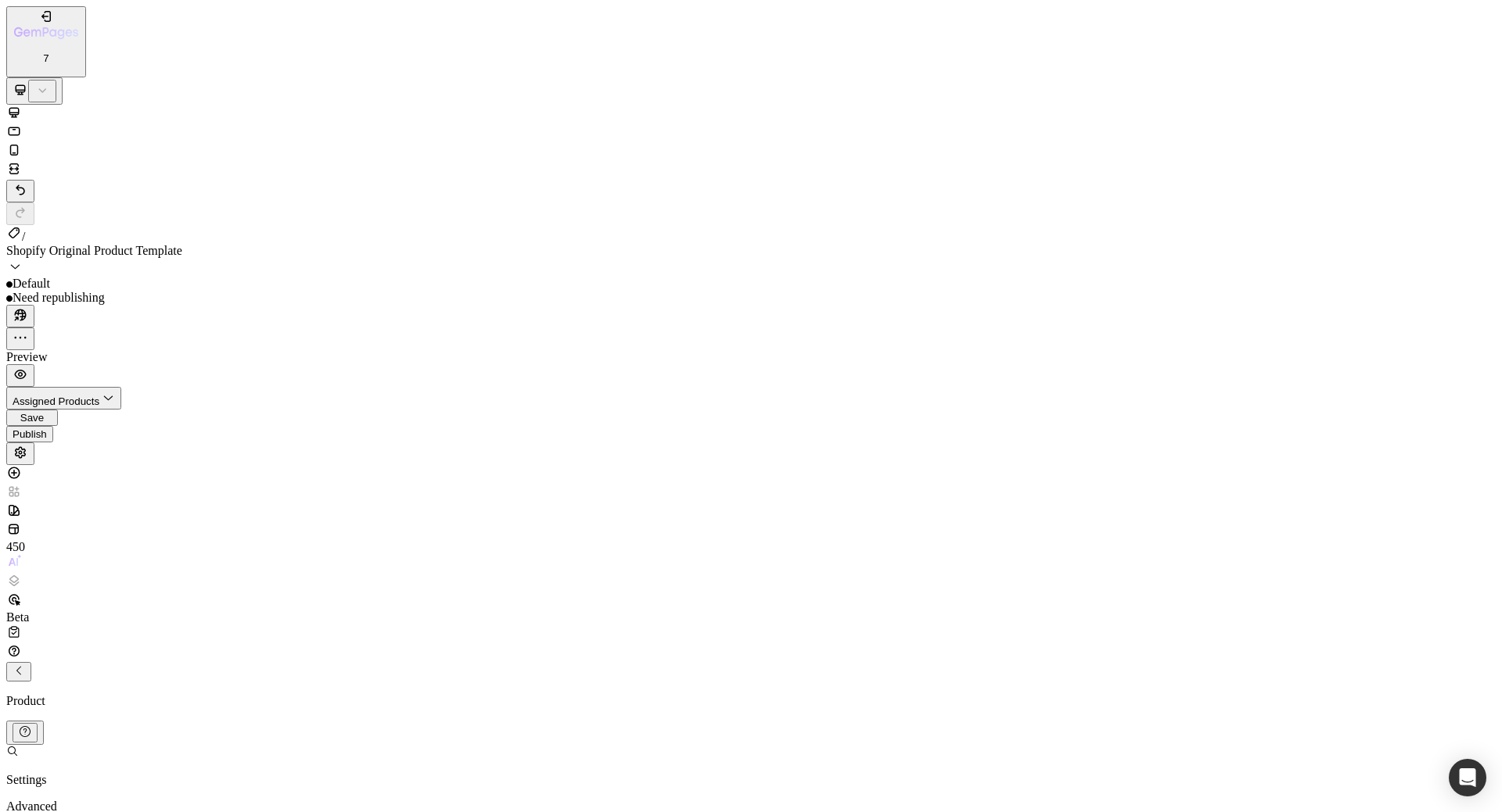
type input "36"
type input "0"
drag, startPoint x: 217, startPoint y: 410, endPoint x: 130, endPoint y: 409, distance: 87.0
type input "0"
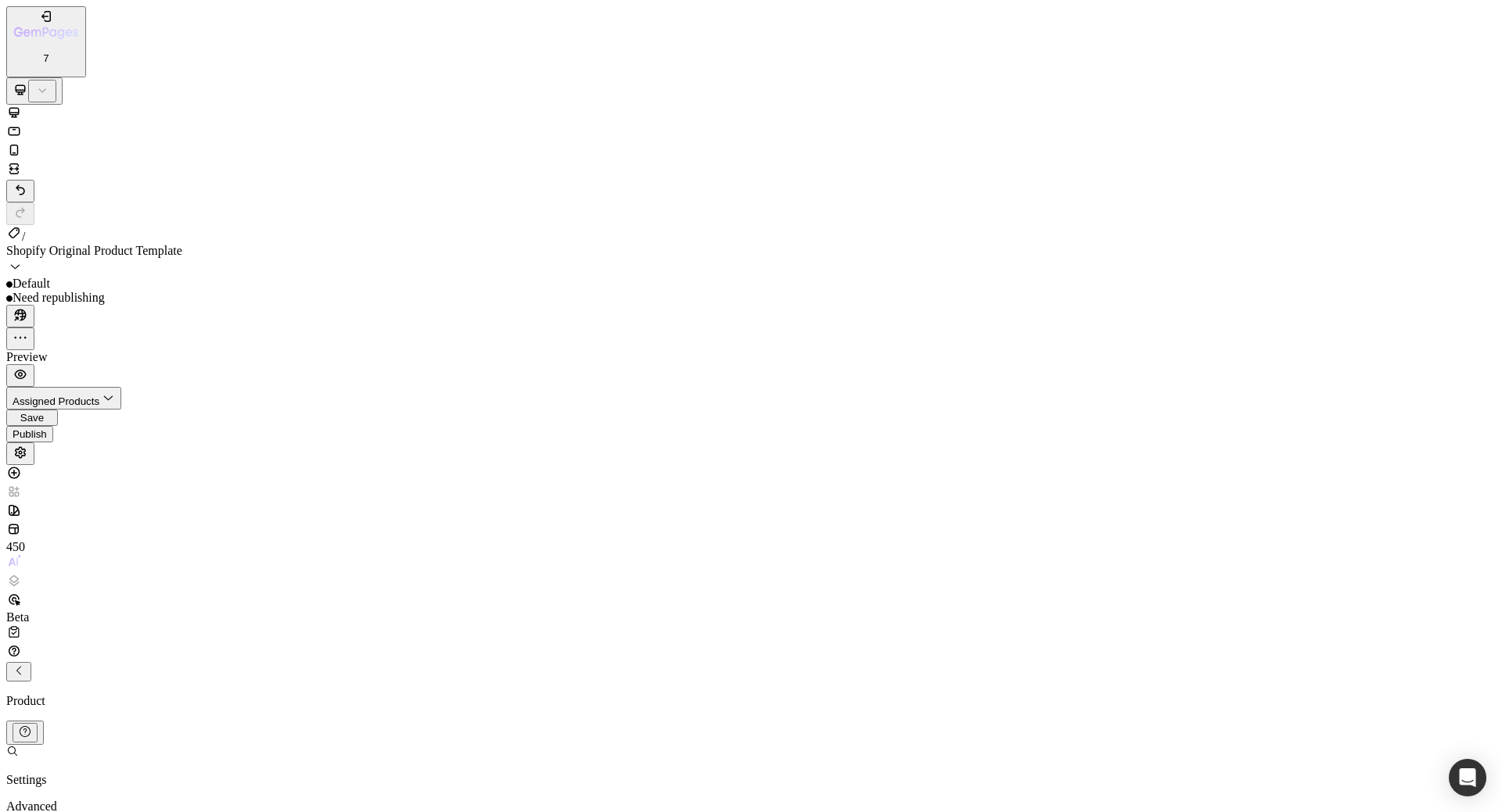
click at [28, 183] on icon "Undo/Redo" at bounding box center [20, 190] width 16 height 16
type input "30"
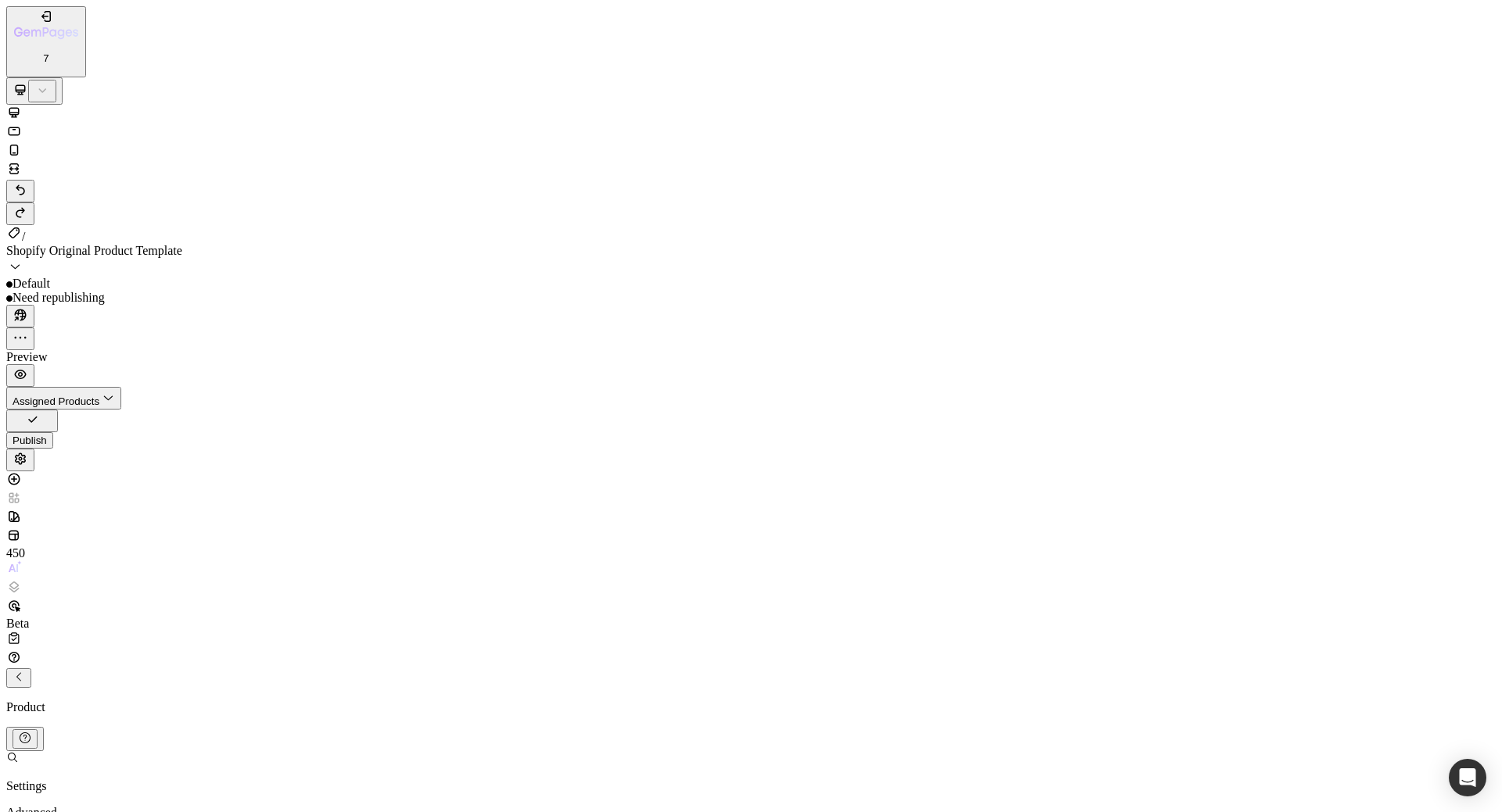
radio input "false"
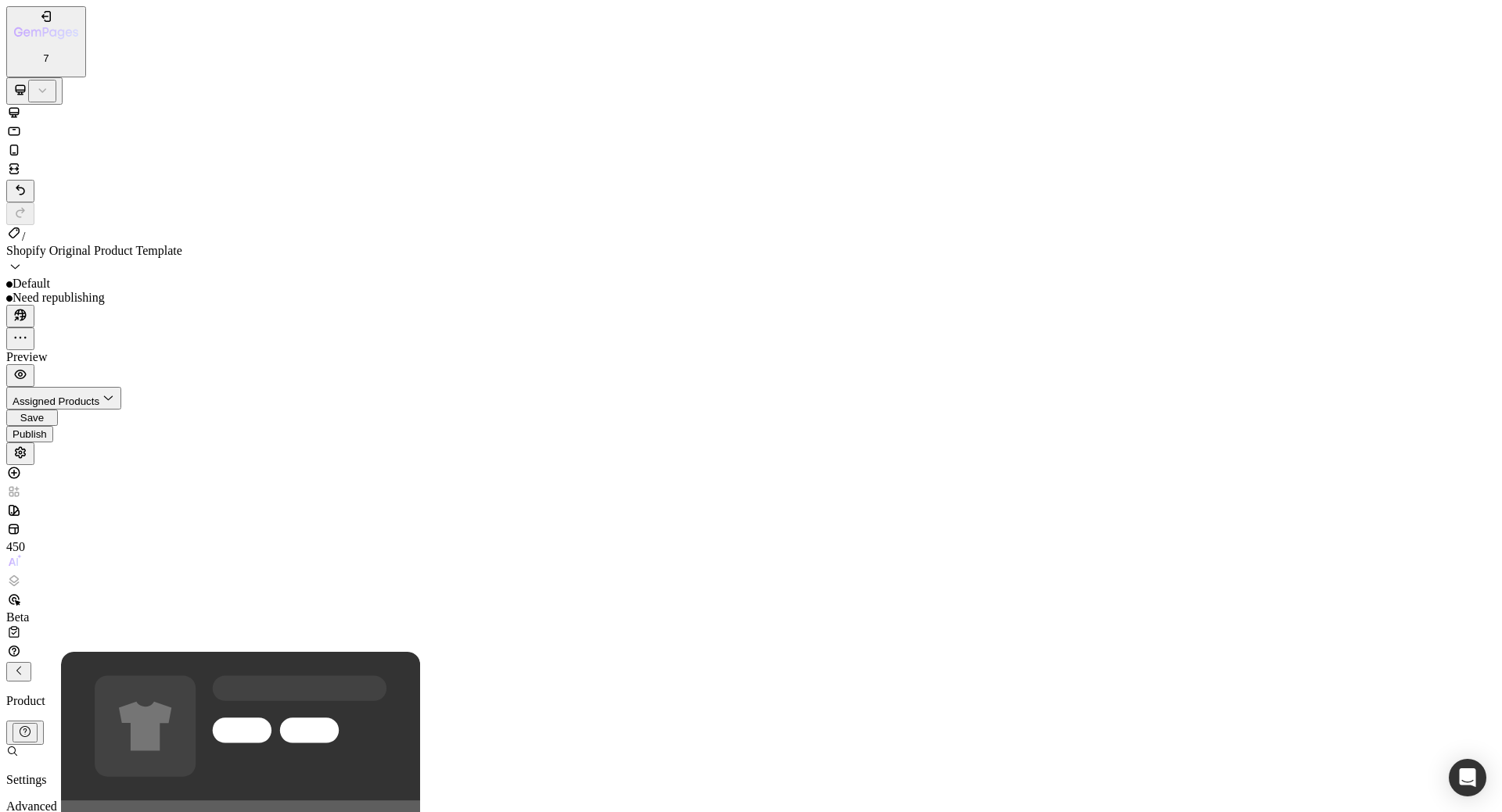
click at [190, 664] on div "Link variants, quantity between same products" at bounding box center [241, 779] width 359 height 255
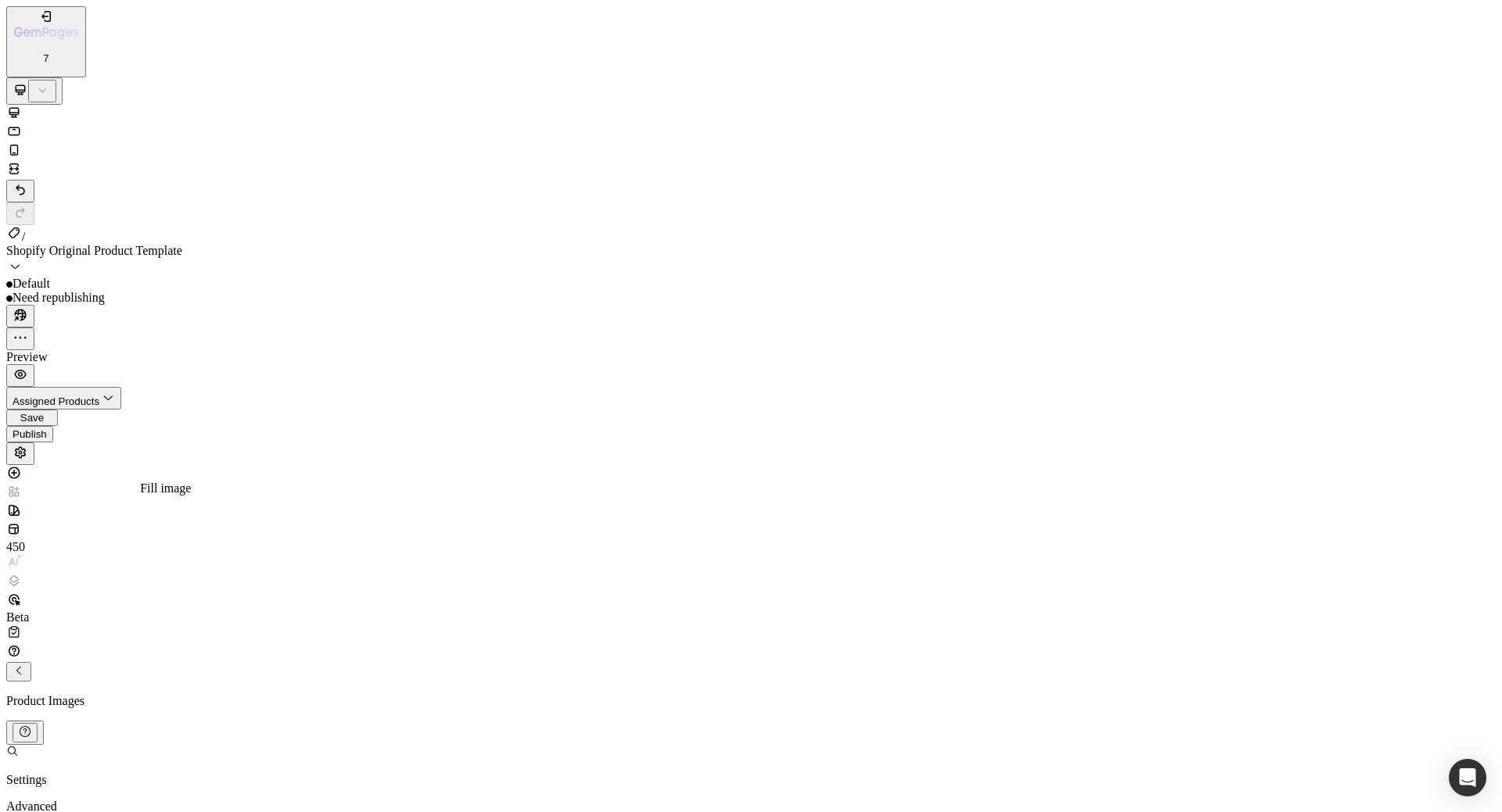
click at [110, 120] on div "Original" at bounding box center [41, 113] width 138 height 14
click at [110, 134] on div "Custom" at bounding box center [41, 127] width 138 height 14
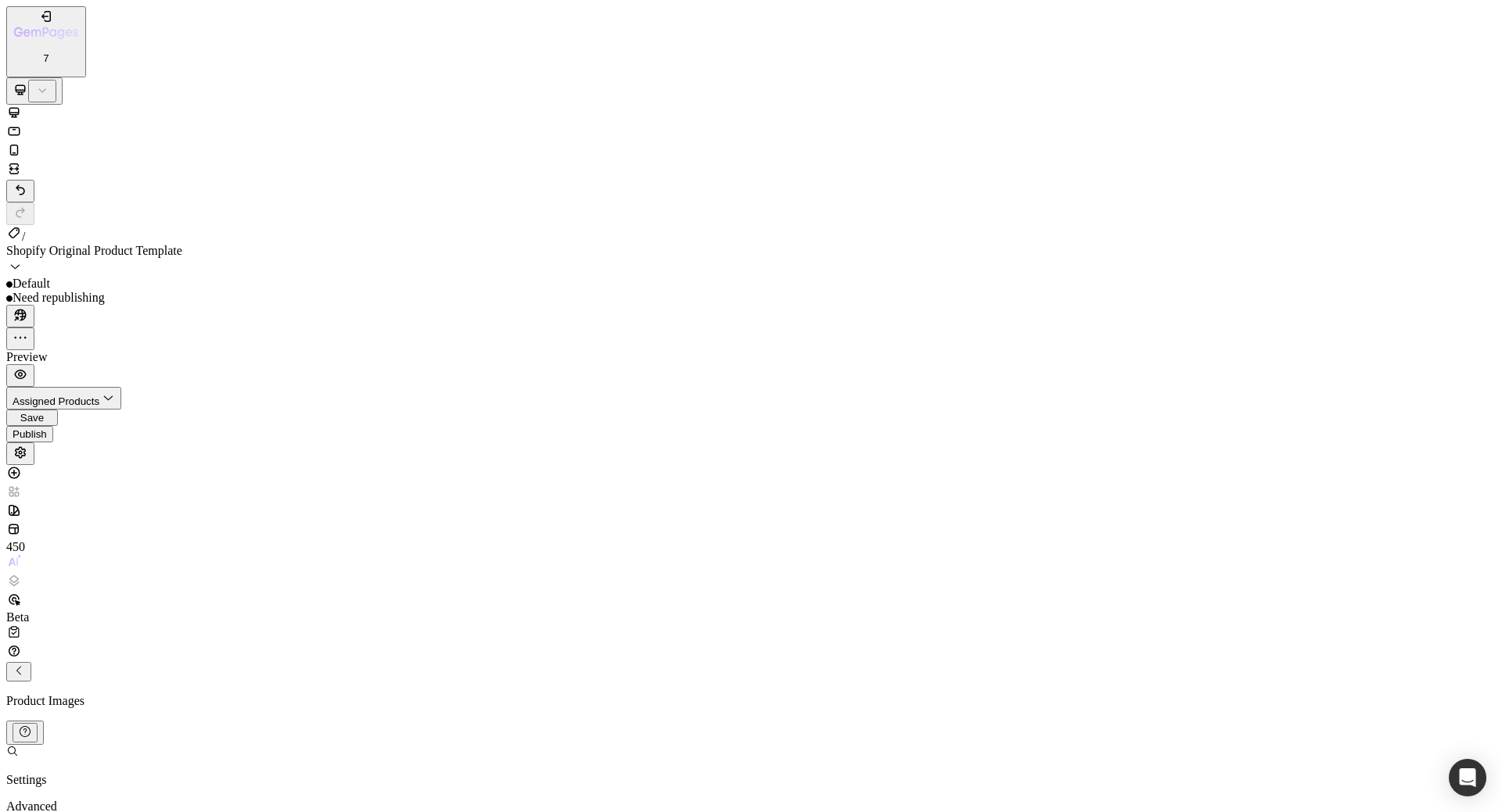
click at [110, 51] on div "Square" at bounding box center [41, 40] width 138 height 18
click at [110, 87] on div "Vertical" at bounding box center [41, 78] width 138 height 18
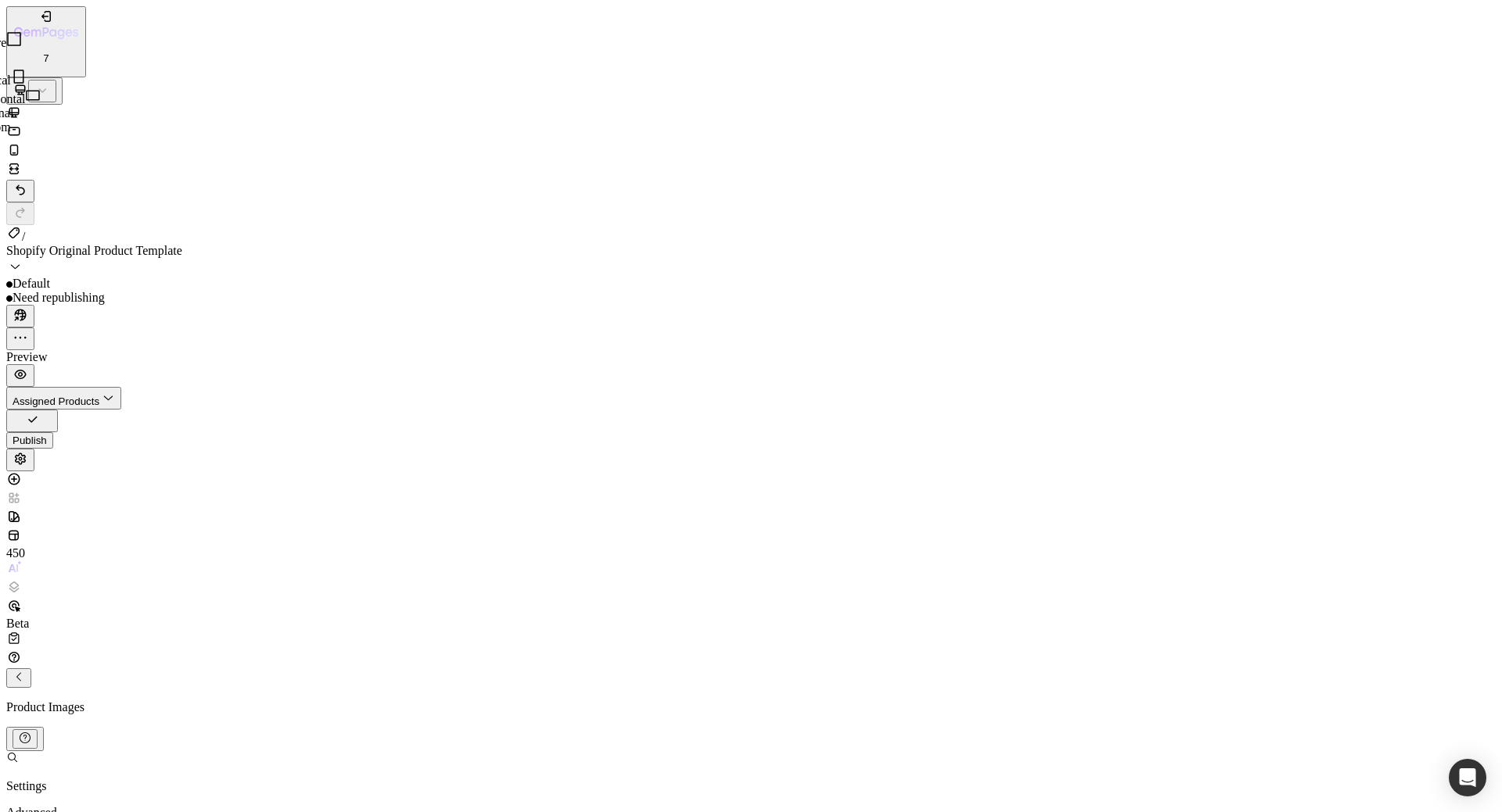
click at [110, 106] on div "Horizontal" at bounding box center [41, 96] width 138 height 18
drag, startPoint x: 377, startPoint y: 16236, endPoint x: 383, endPoint y: 16162, distance: 74.2
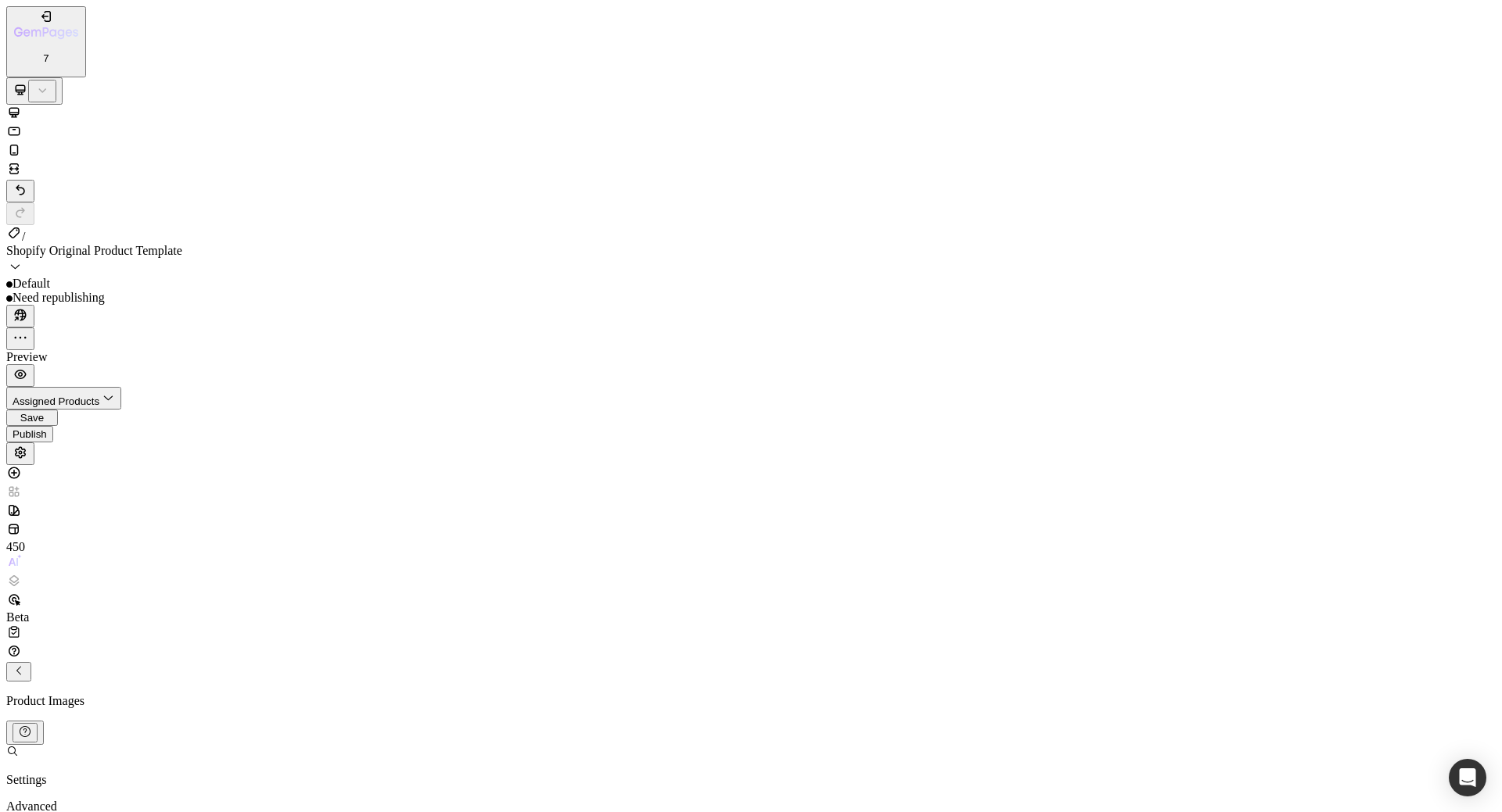
scroll to position [319, 0]
click at [85, 773] on p "Settings" at bounding box center [45, 780] width 79 height 14
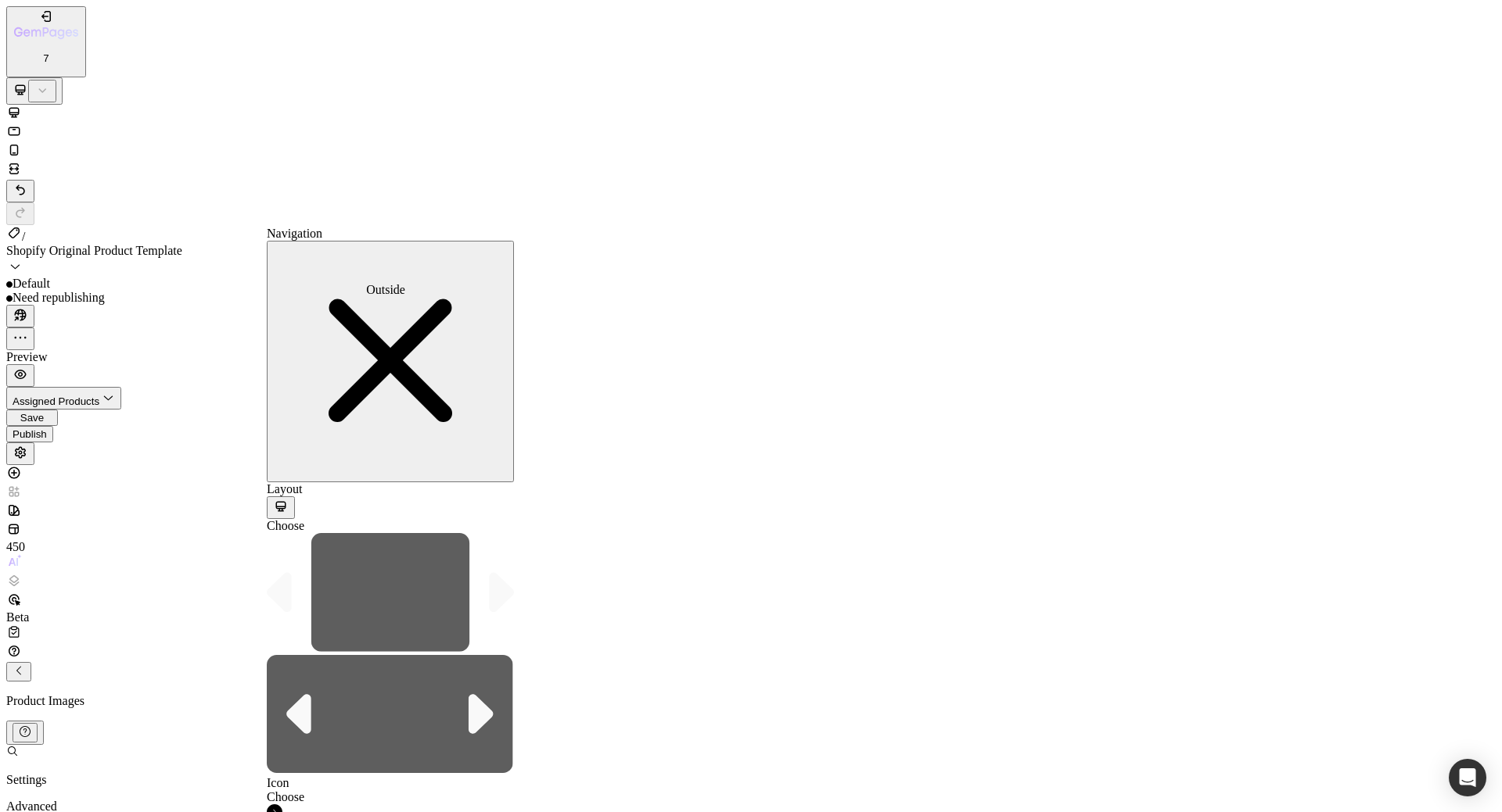
click at [378, 533] on icon at bounding box center [391, 592] width 247 height 118
click at [427, 656] on rect at bounding box center [391, 715] width 247 height 118
click at [393, 533] on rect at bounding box center [390, 592] width 158 height 118
click at [447, 656] on rect at bounding box center [391, 715] width 247 height 118
click at [283, 804] on icon at bounding box center [275, 812] width 16 height 16
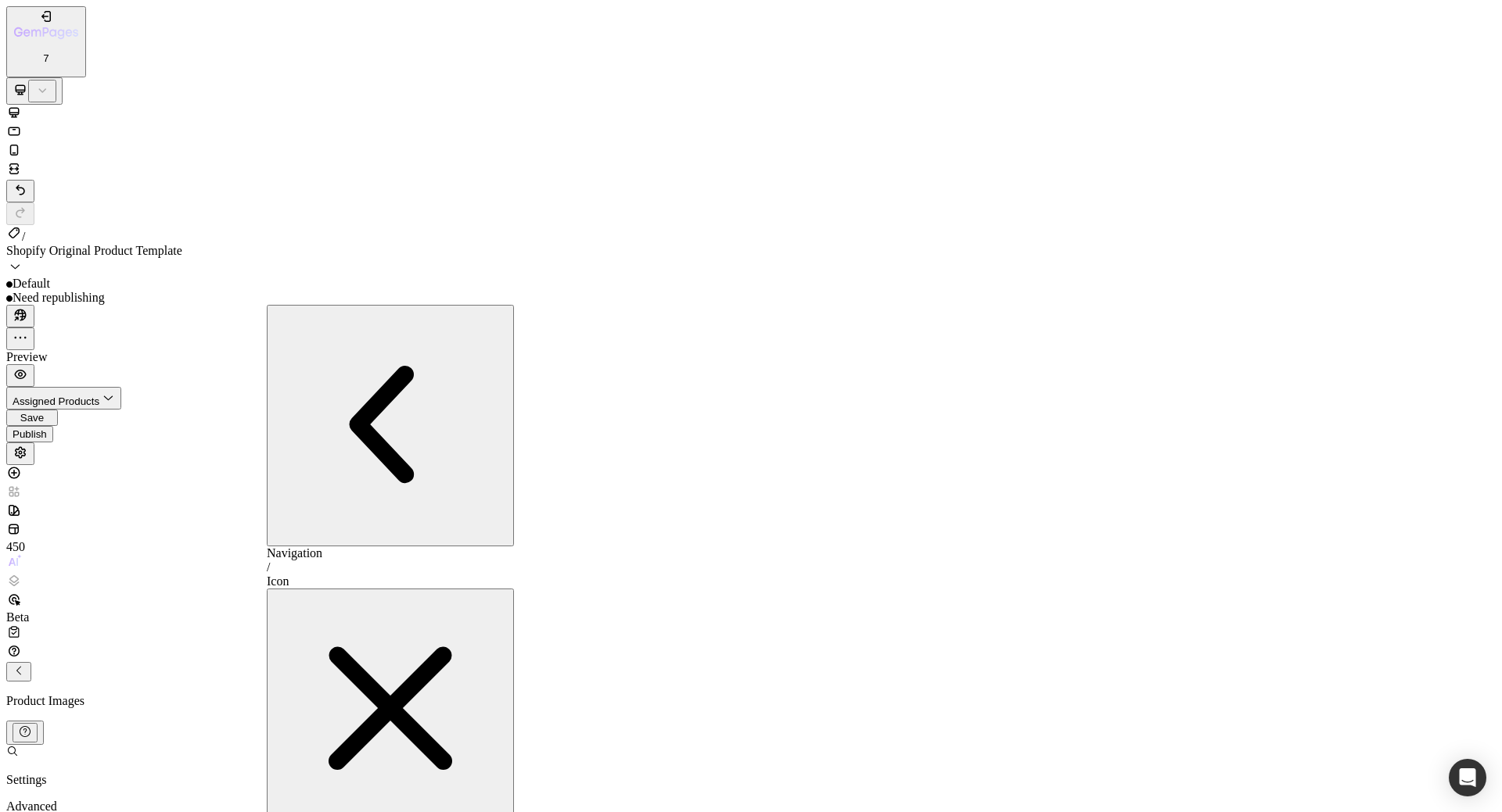
scroll to position [85, 0]
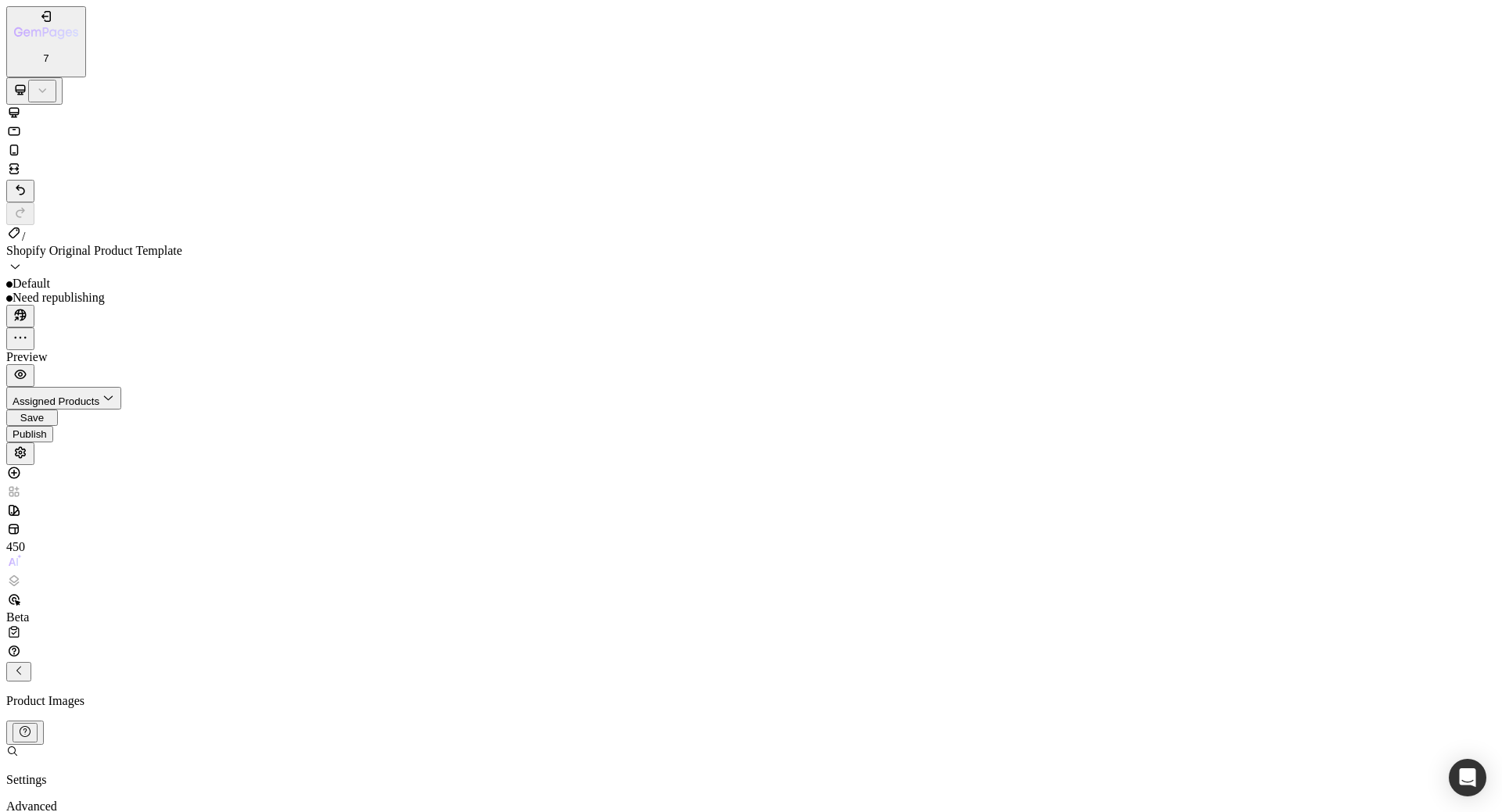
scroll to position [554, 0]
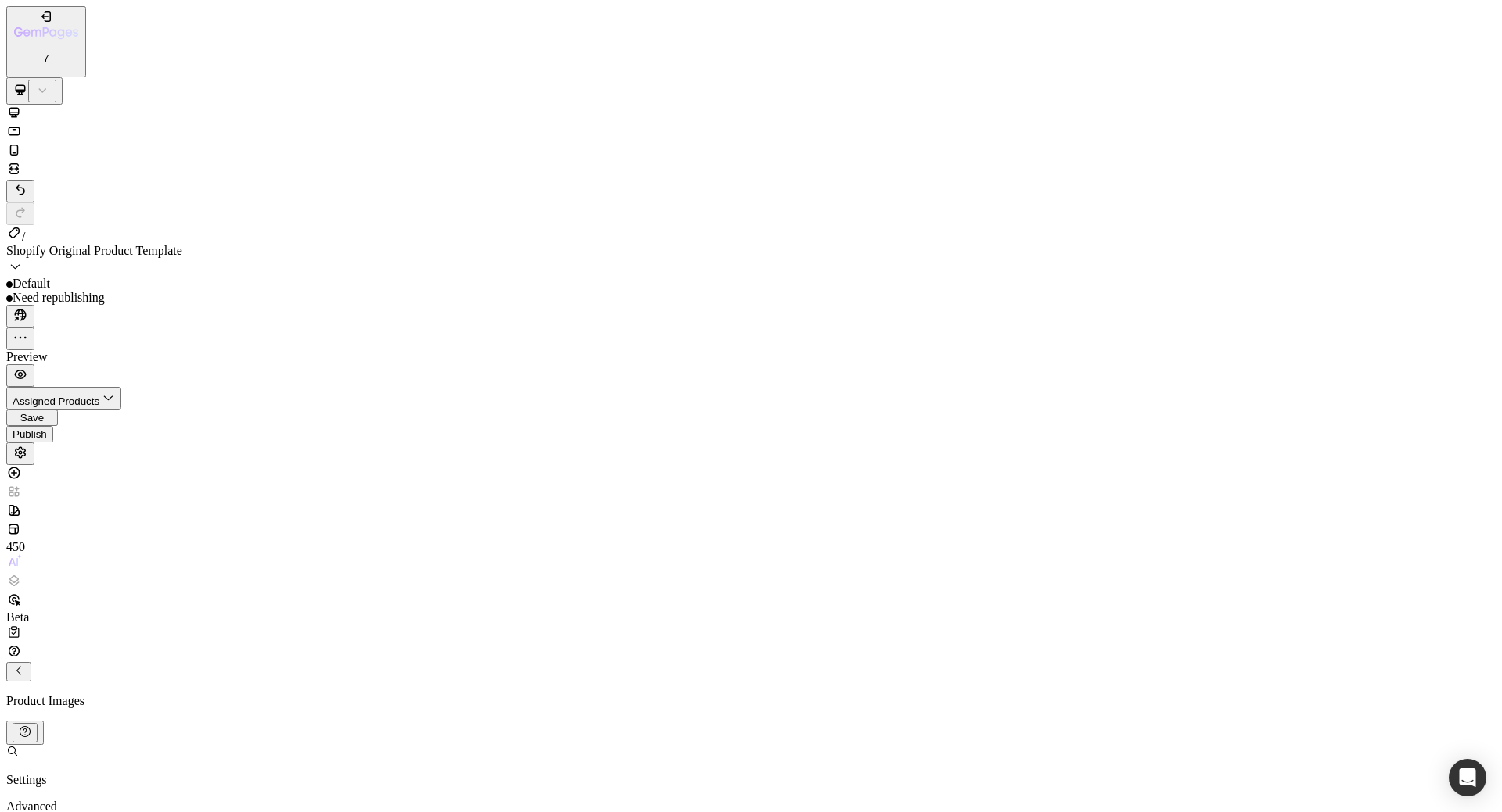
scroll to position [1066, 0]
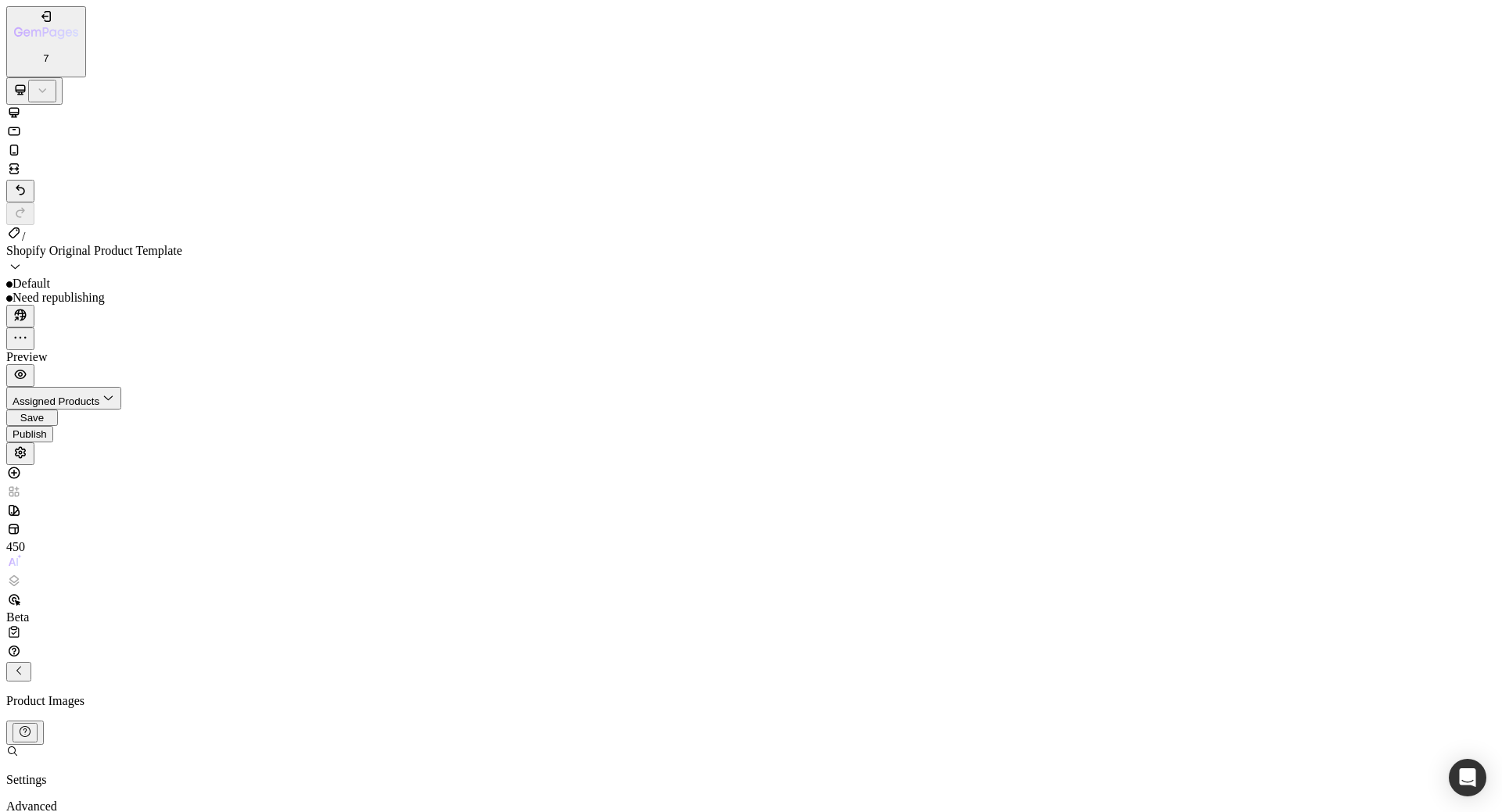
scroll to position [0, 0]
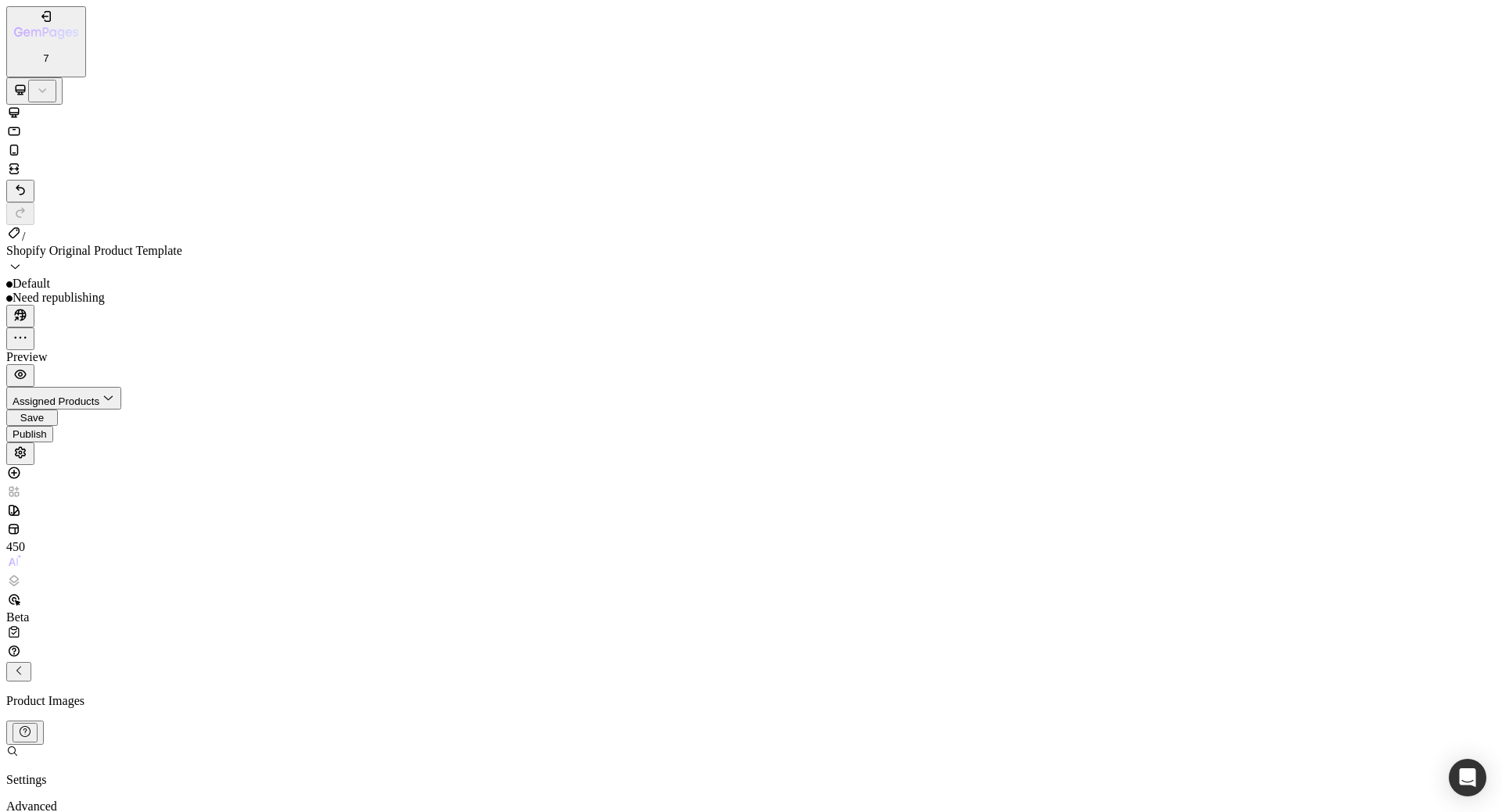
click at [110, 134] on div "Custom" at bounding box center [41, 127] width 138 height 14
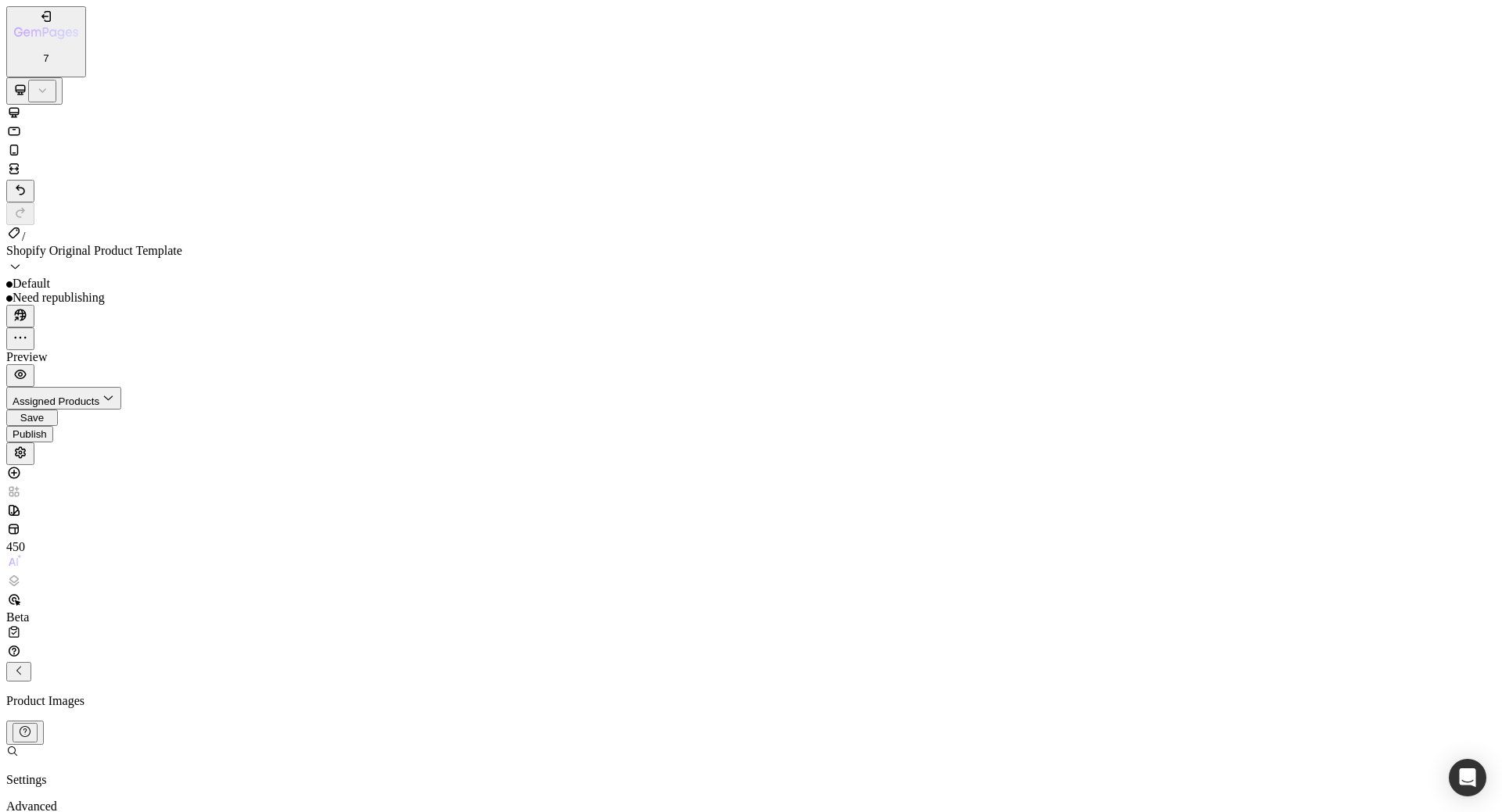
scroll to position [156, 0]
click at [44, 412] on span "Save" at bounding box center [32, 418] width 23 height 12
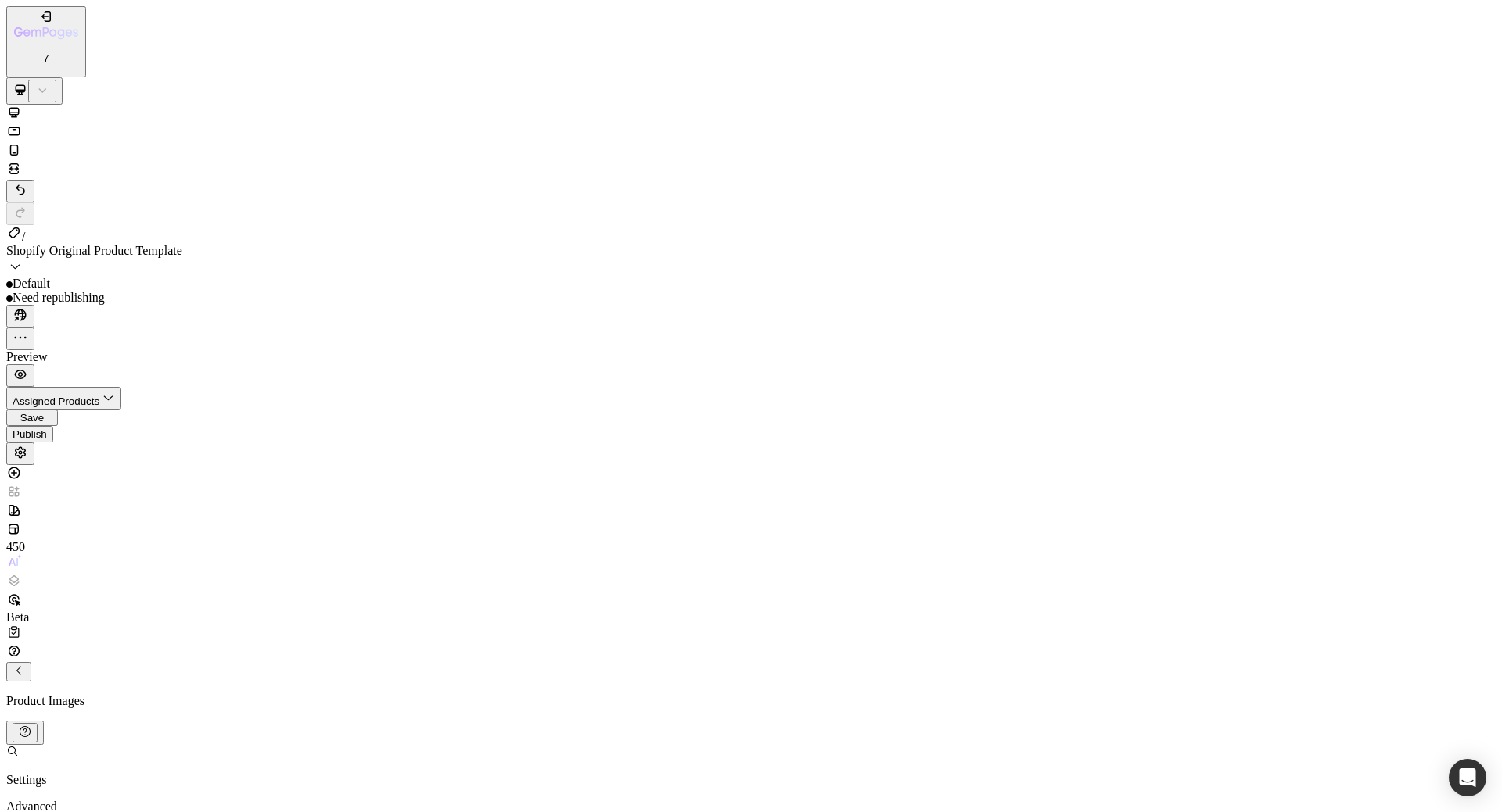
click at [22, 47] on icon at bounding box center [14, 39] width 16 height 16
click at [41, 103] on icon at bounding box center [33, 95] width 16 height 16
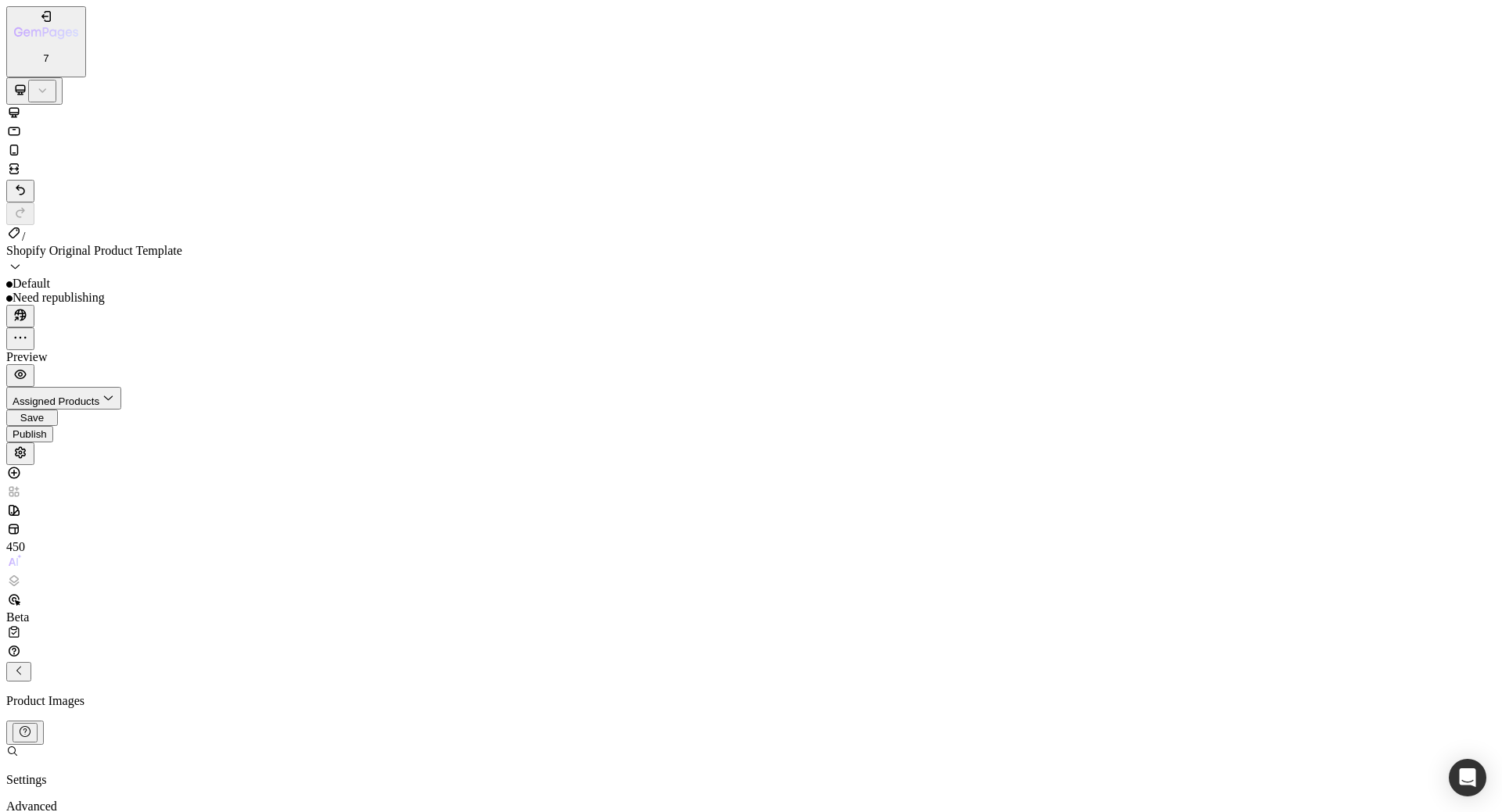
click at [41, 103] on icon at bounding box center [33, 95] width 16 height 16
click at [176, 686] on p "Large 25%" at bounding box center [144, 693] width 66 height 14
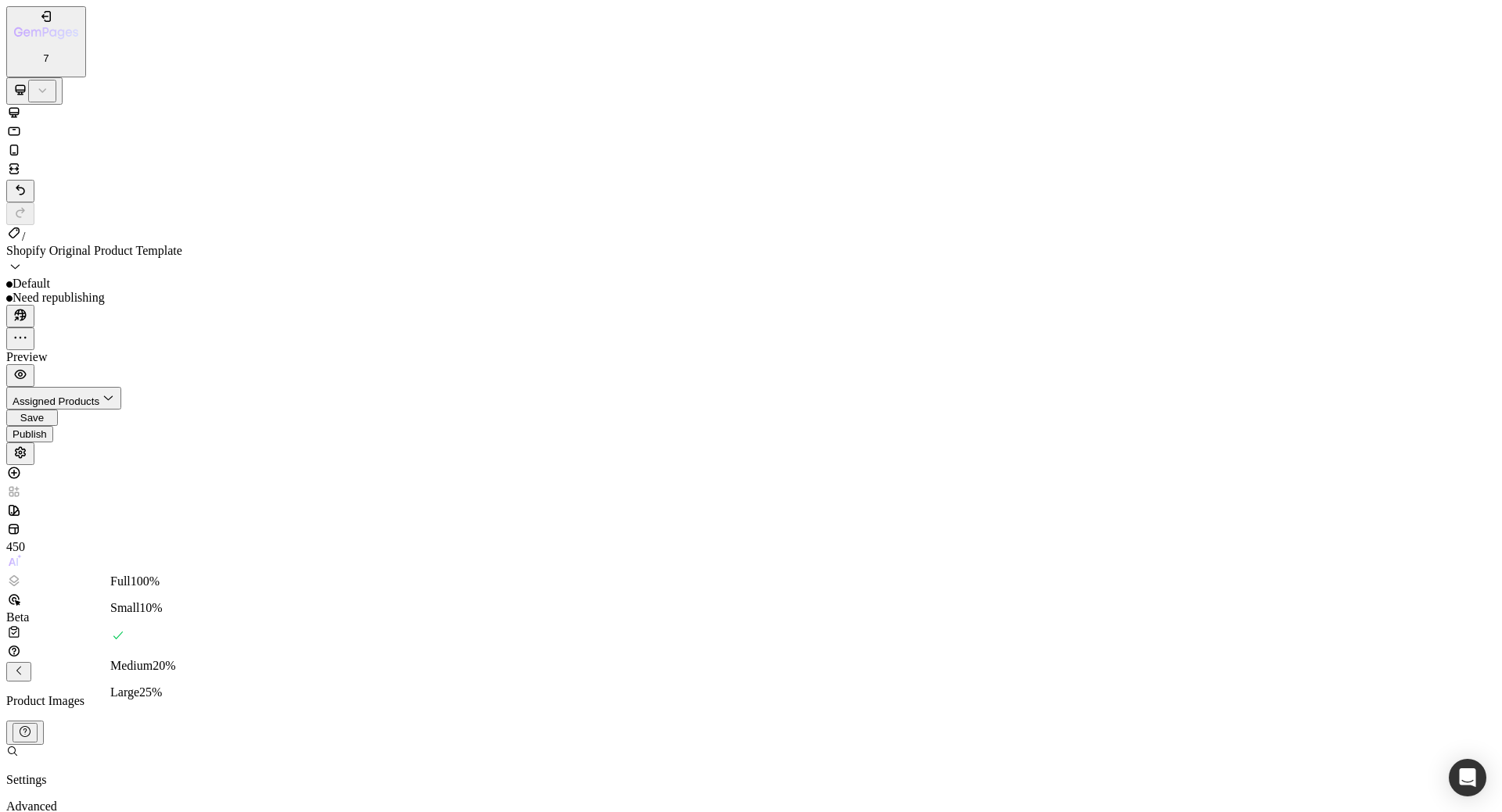
type input "25"
type input "130"
drag, startPoint x: 201, startPoint y: 624, endPoint x: 214, endPoint y: 624, distance: 13.0
drag, startPoint x: 209, startPoint y: 623, endPoint x: 168, endPoint y: 623, distance: 41.0
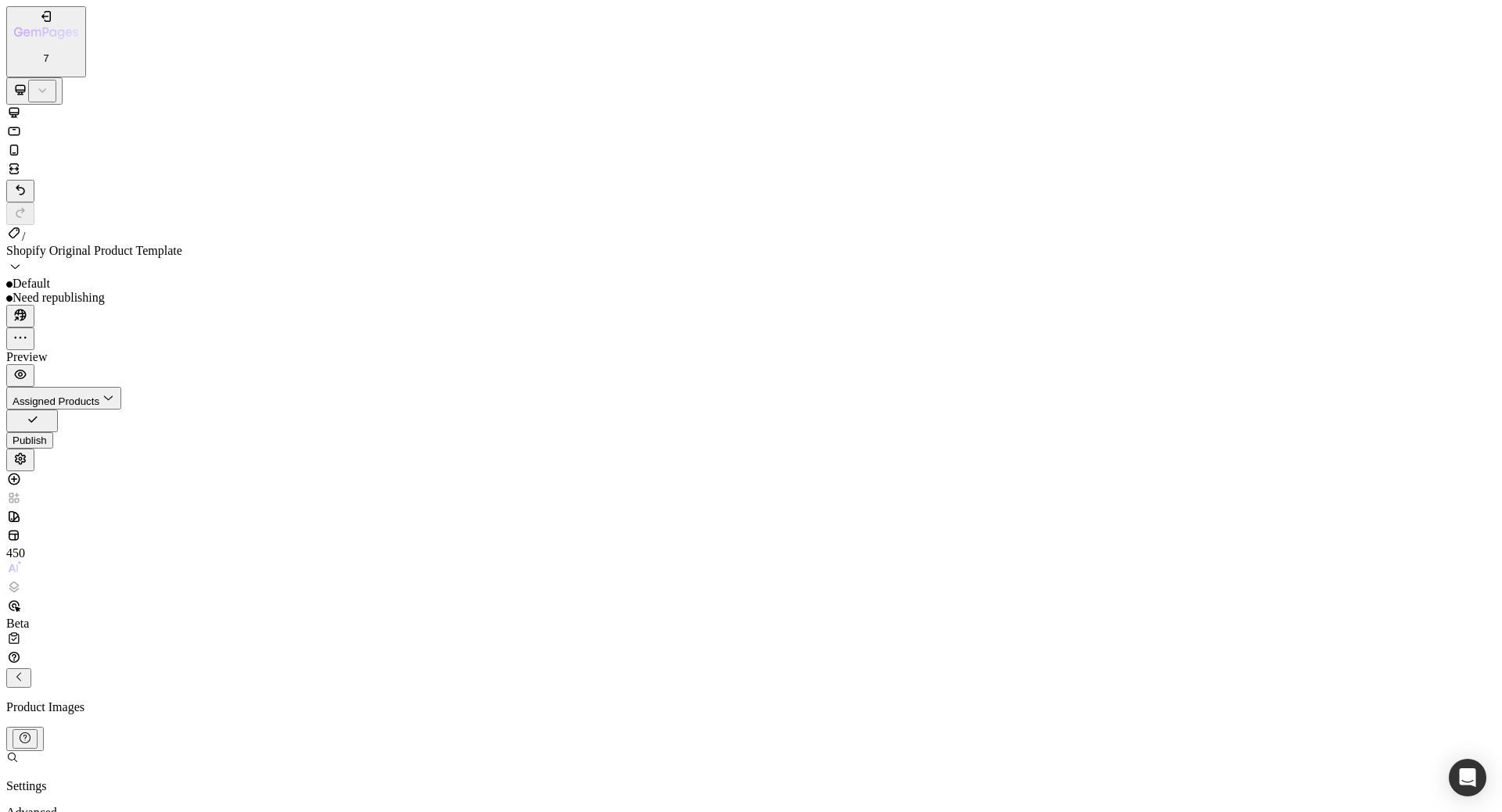
type input "0"
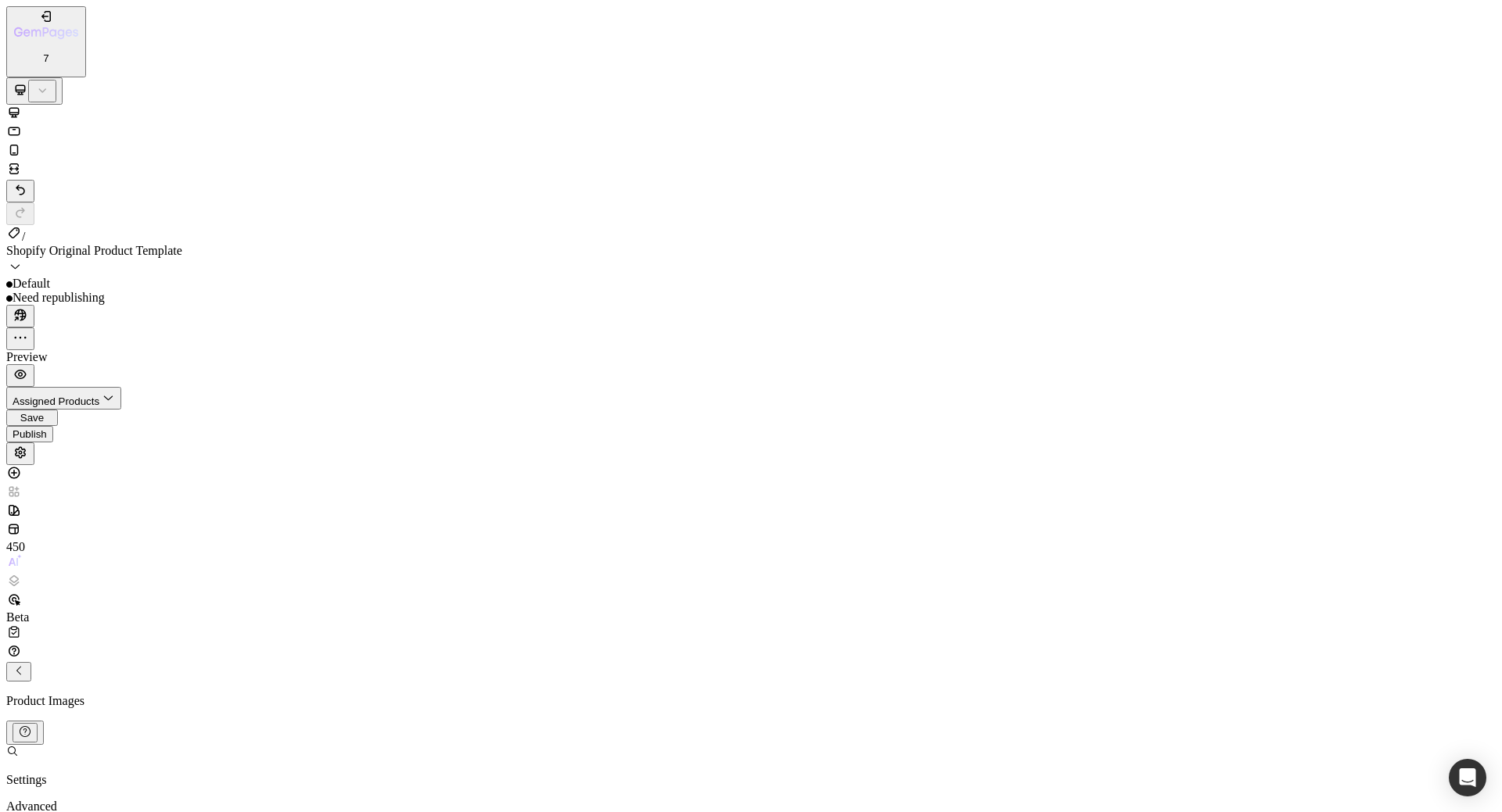
scroll to position [313, 0]
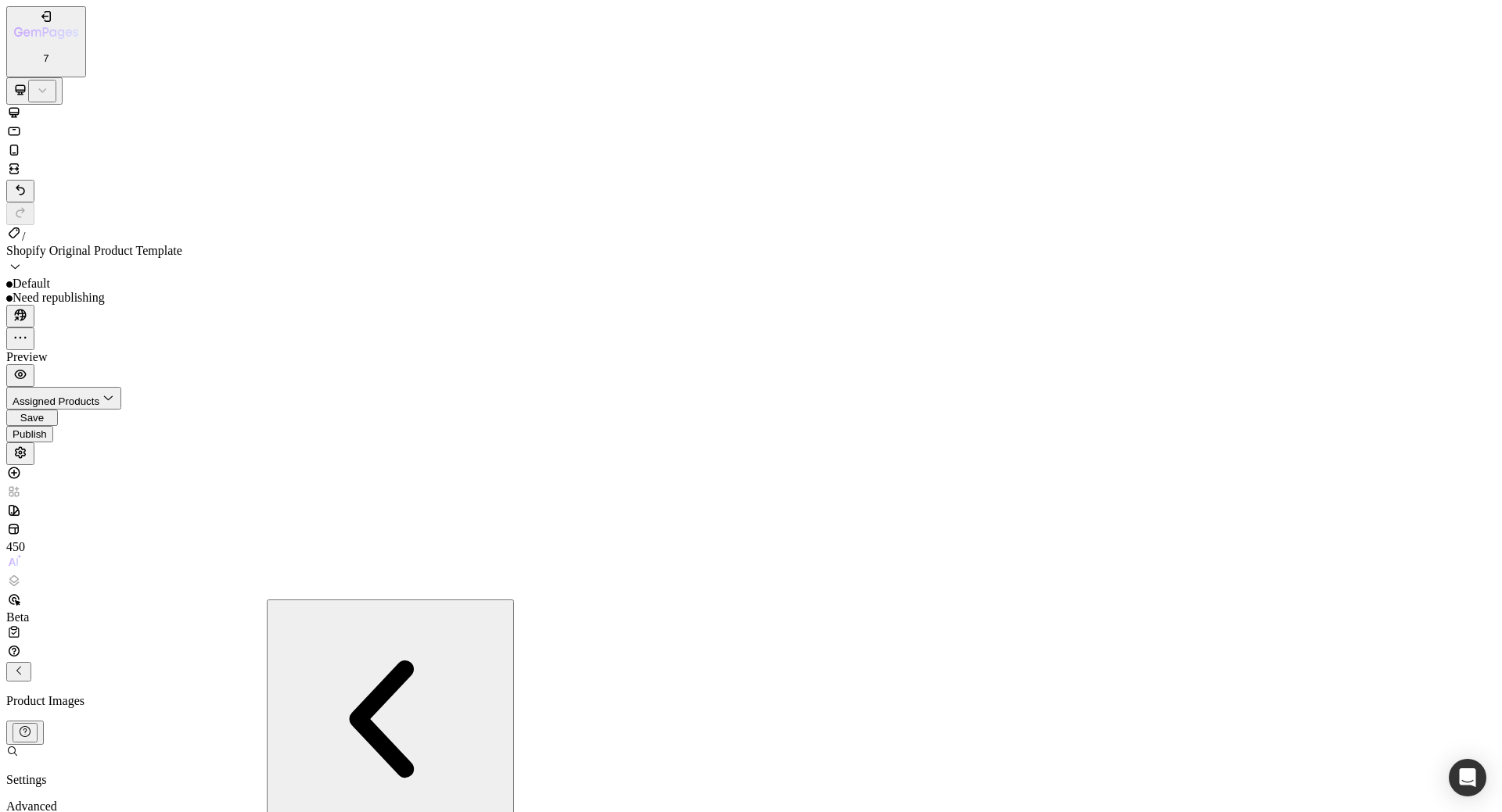
type input "F6F6F6"
click at [287, 618] on icon "button" at bounding box center [391, 720] width 235 height 235
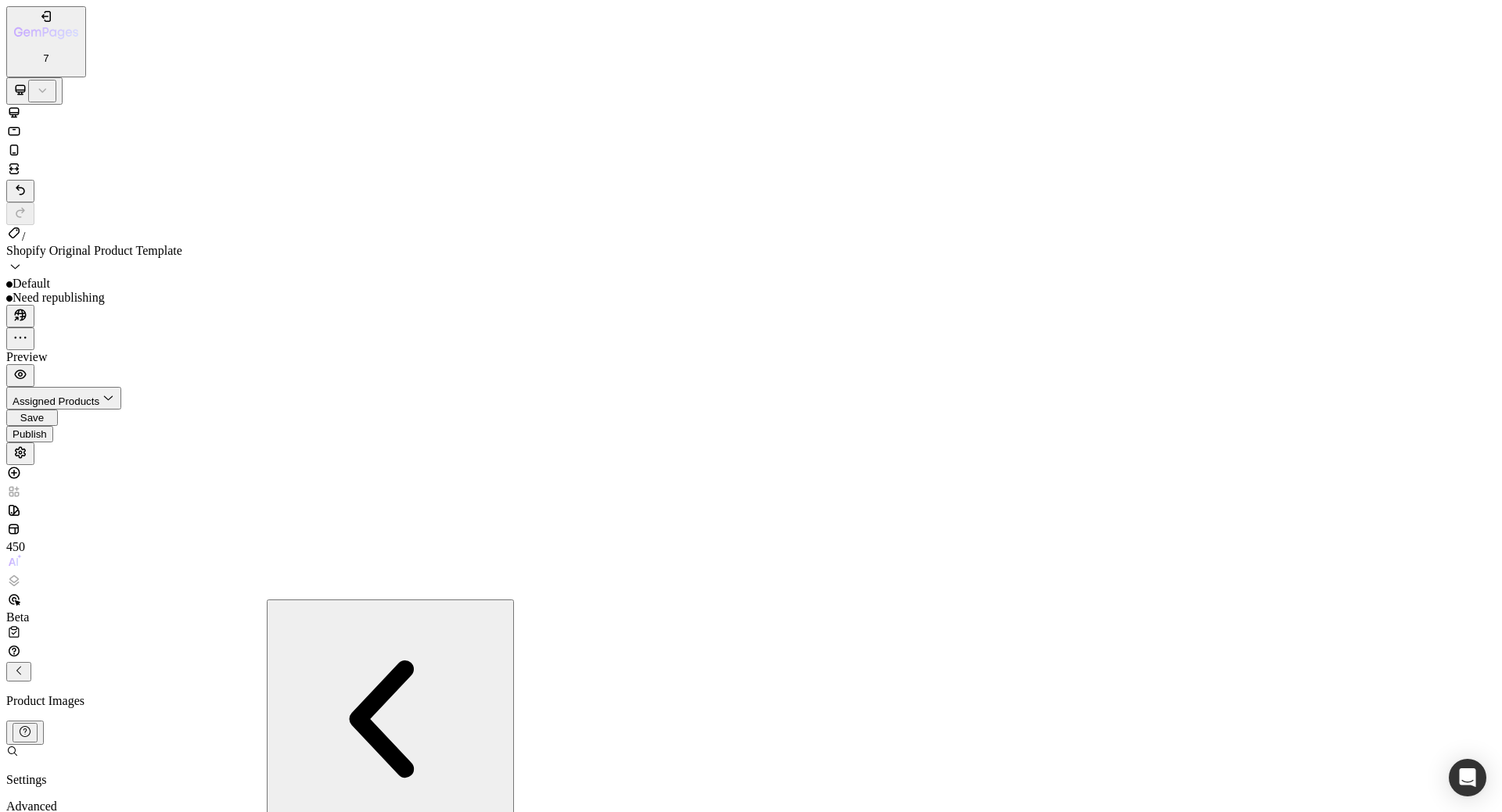
type input "17222C"
click at [283, 618] on icon "button" at bounding box center [391, 720] width 235 height 235
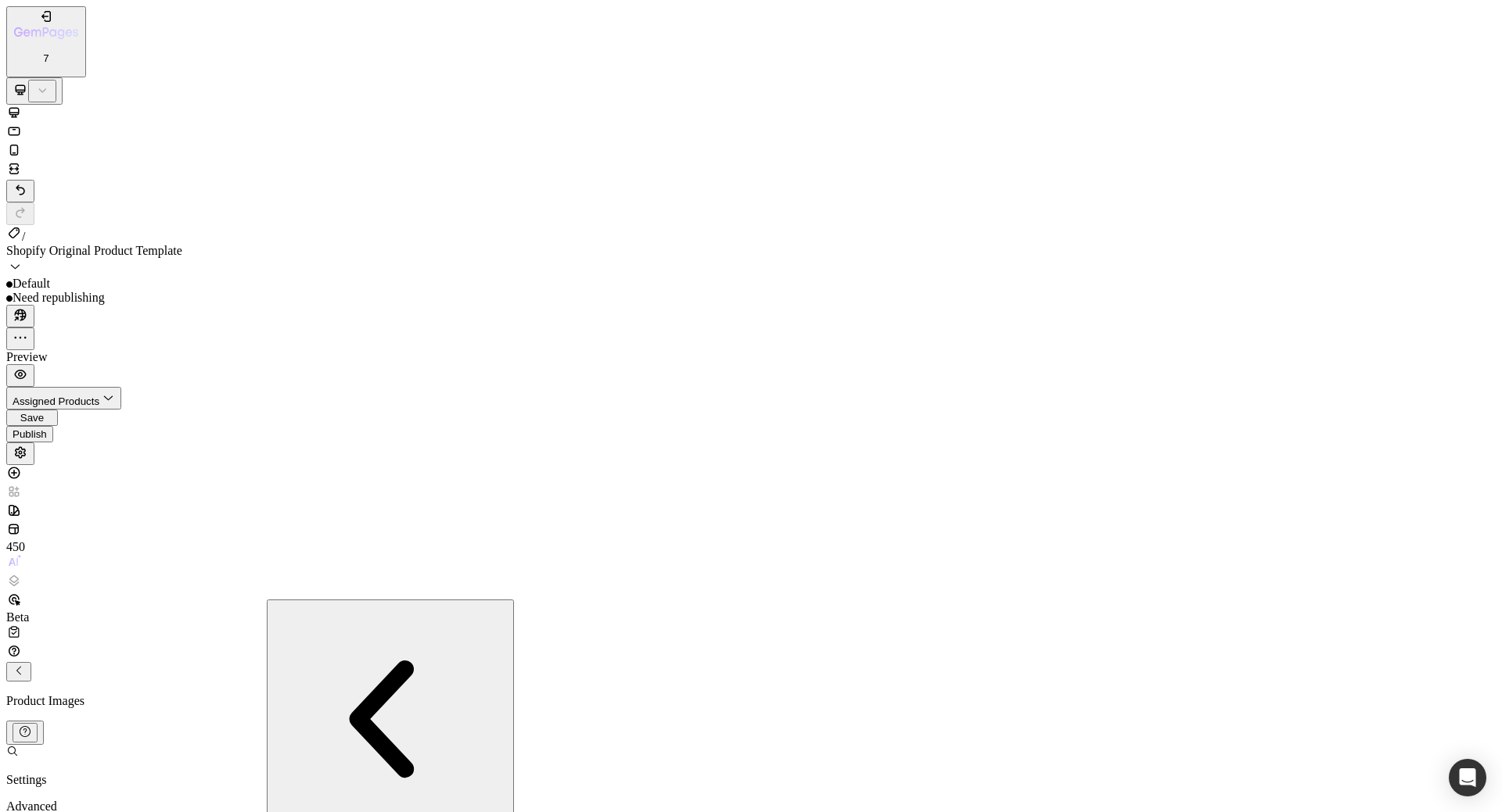
type input "D2FF00"
click at [350, 660] on icon "button" at bounding box center [382, 719] width 65 height 118
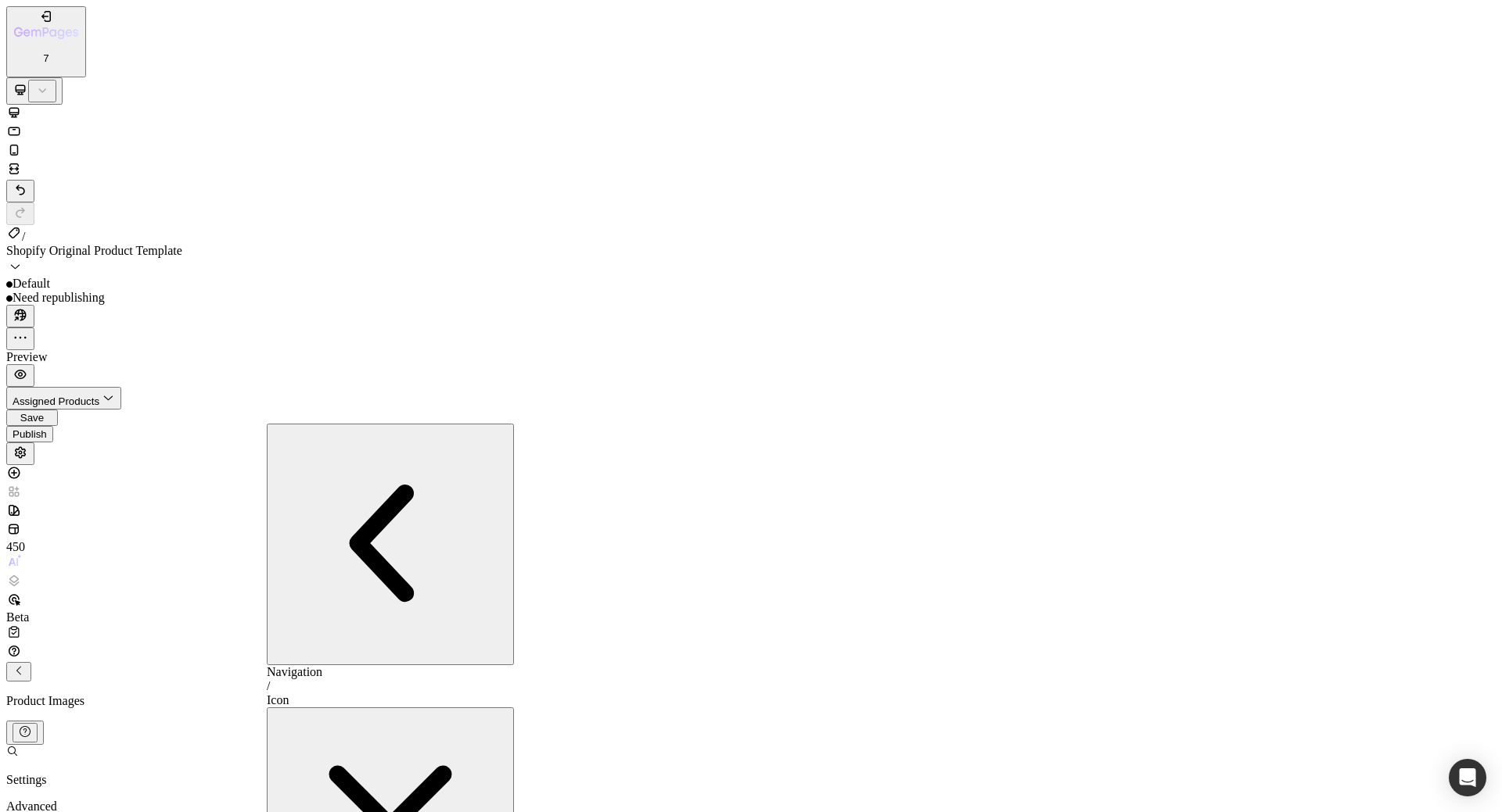
type input "arrow"
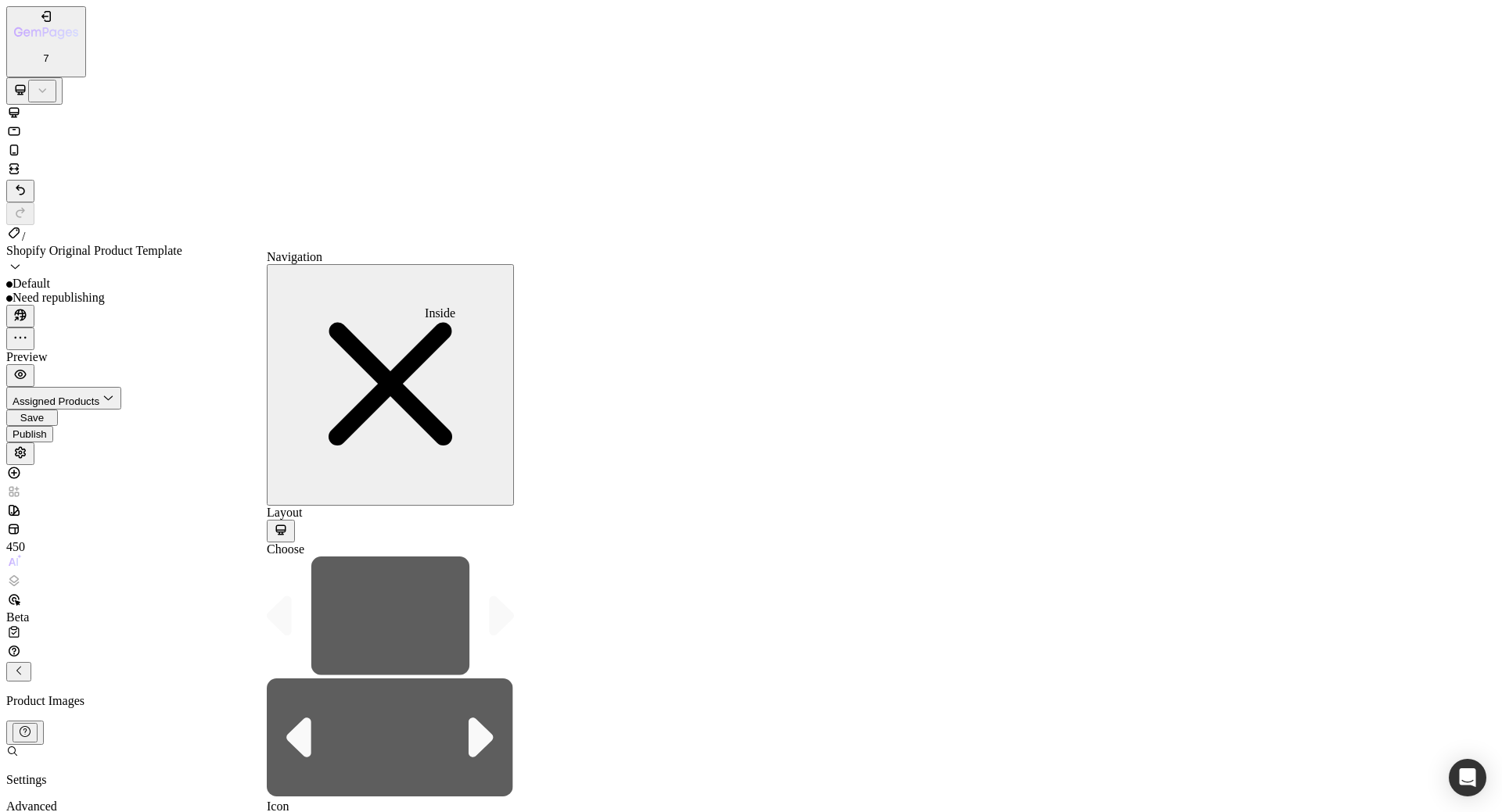
click at [442, 679] on rect at bounding box center [391, 738] width 247 height 118
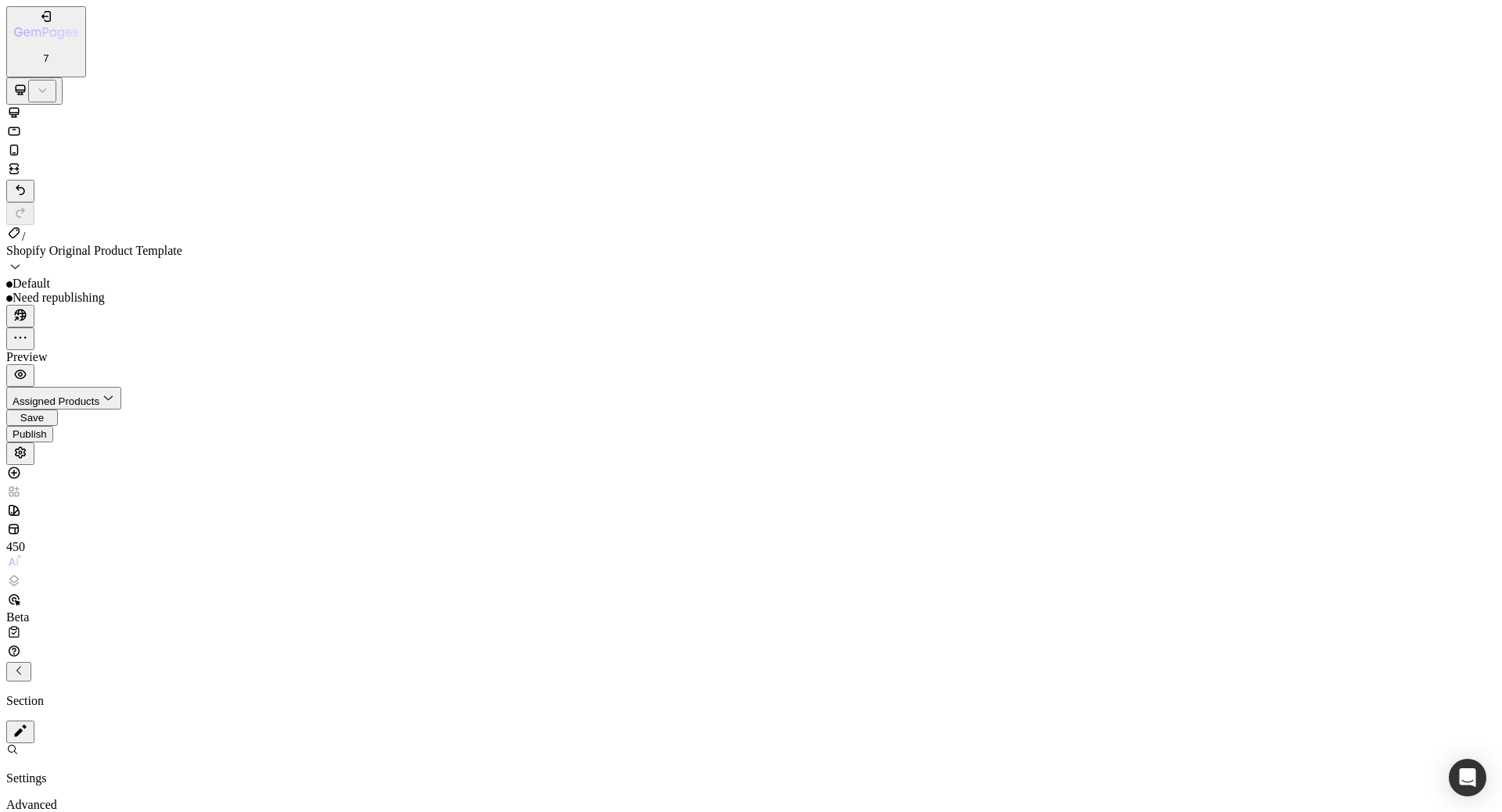
scroll to position [0, 0]
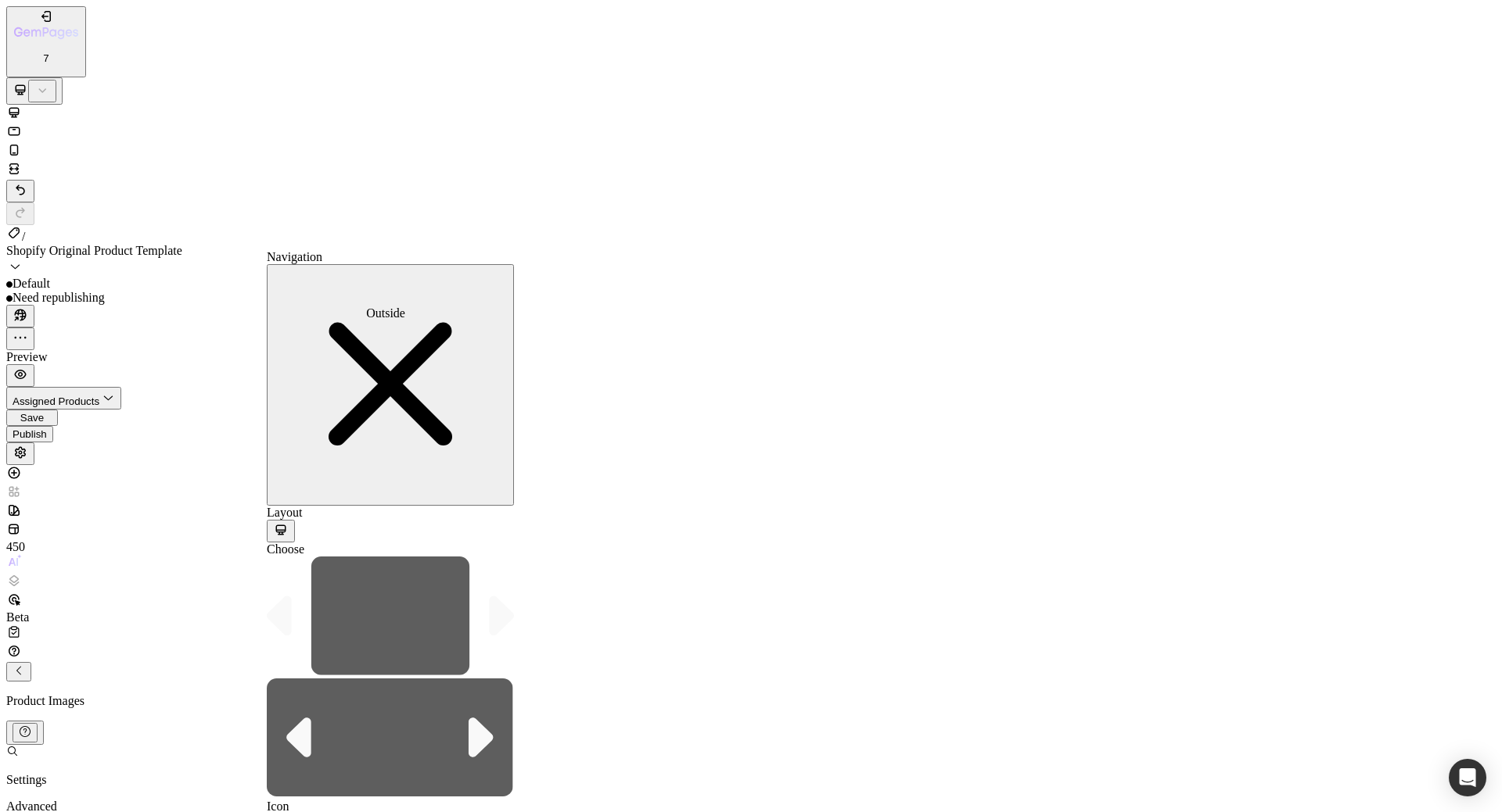
click at [395, 557] on rect at bounding box center [390, 616] width 158 height 118
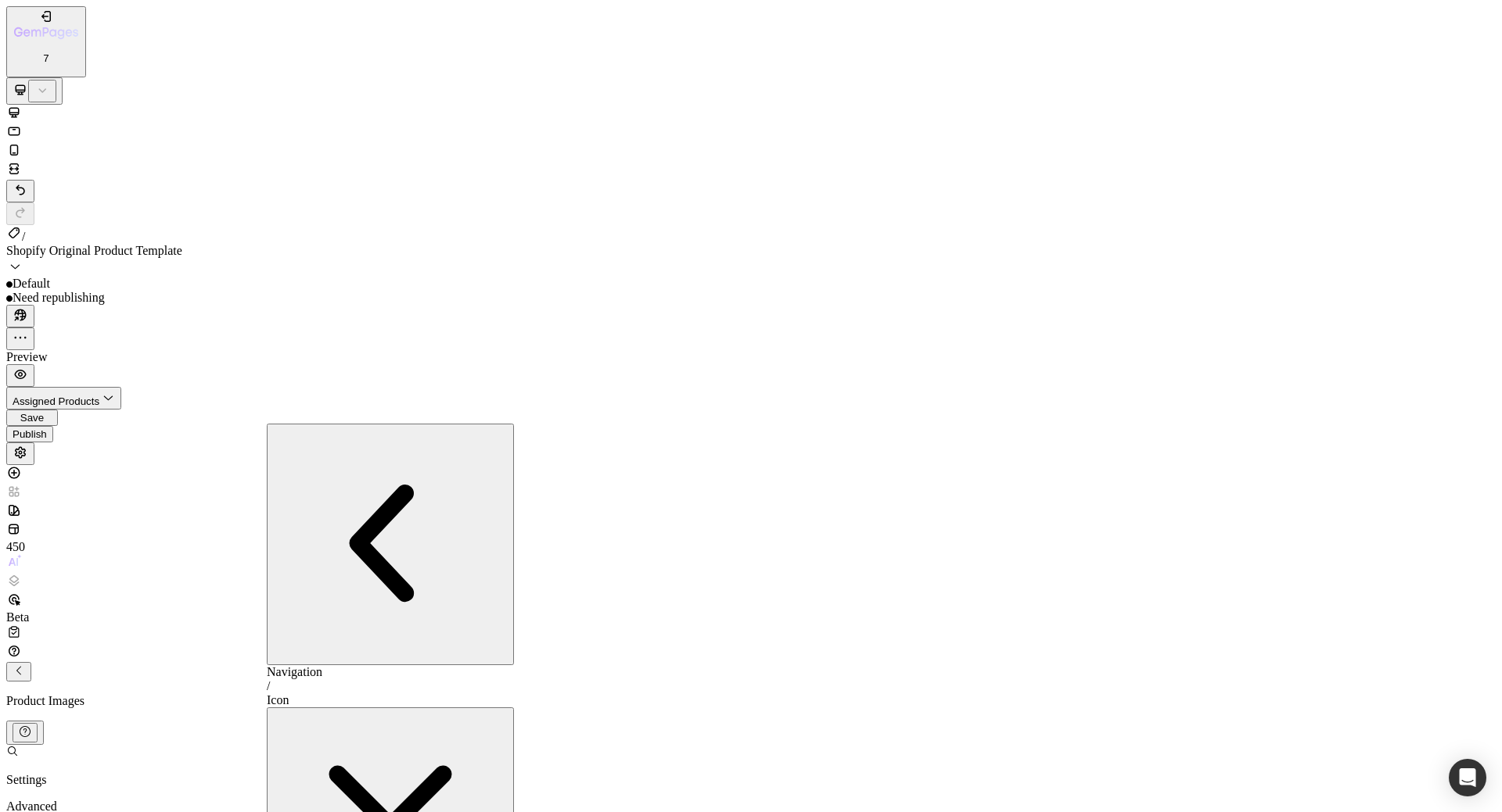
scroll to position [0, 0]
click at [290, 447] on icon "button" at bounding box center [391, 544] width 235 height 235
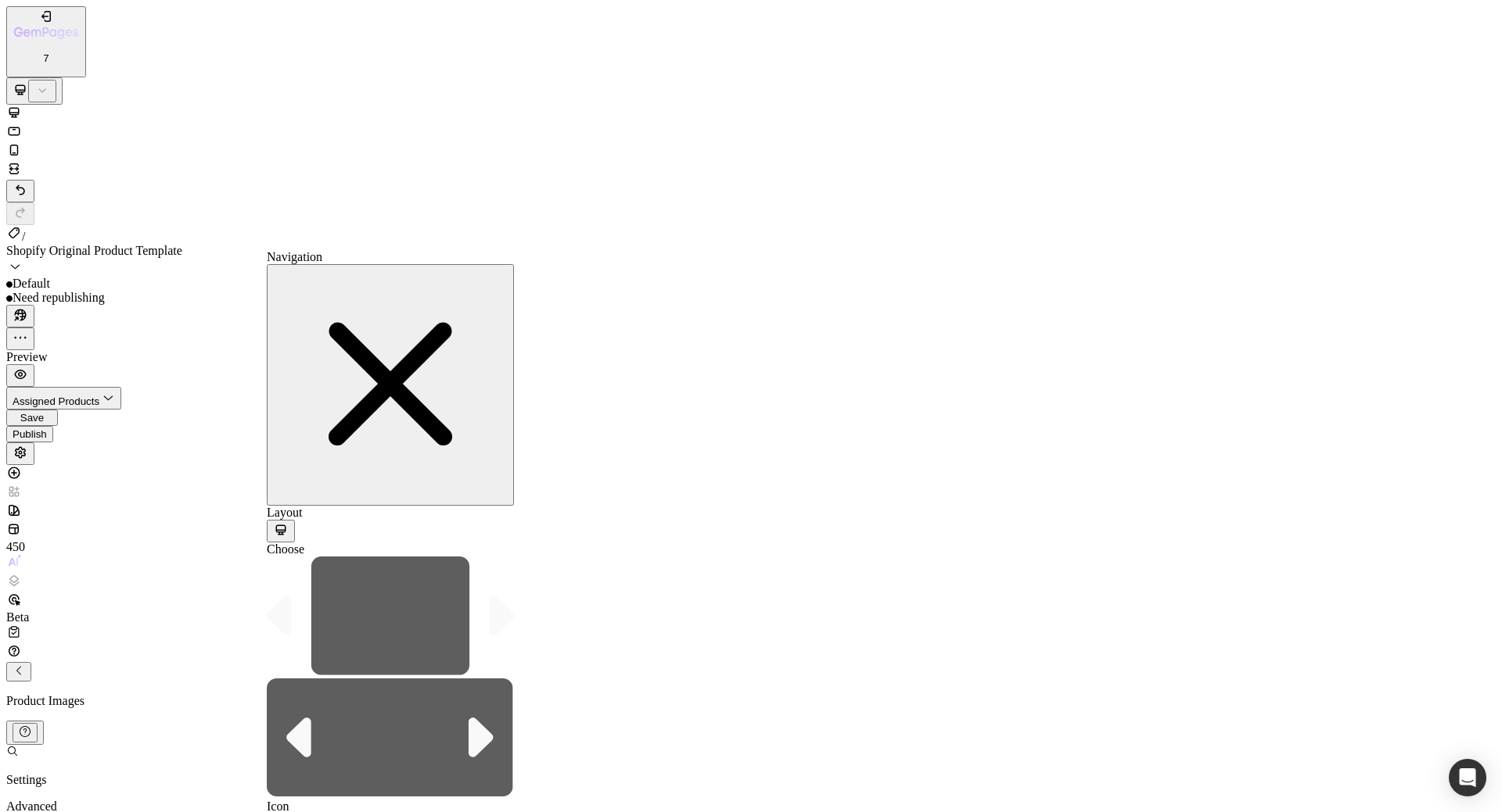
scroll to position [313, 0]
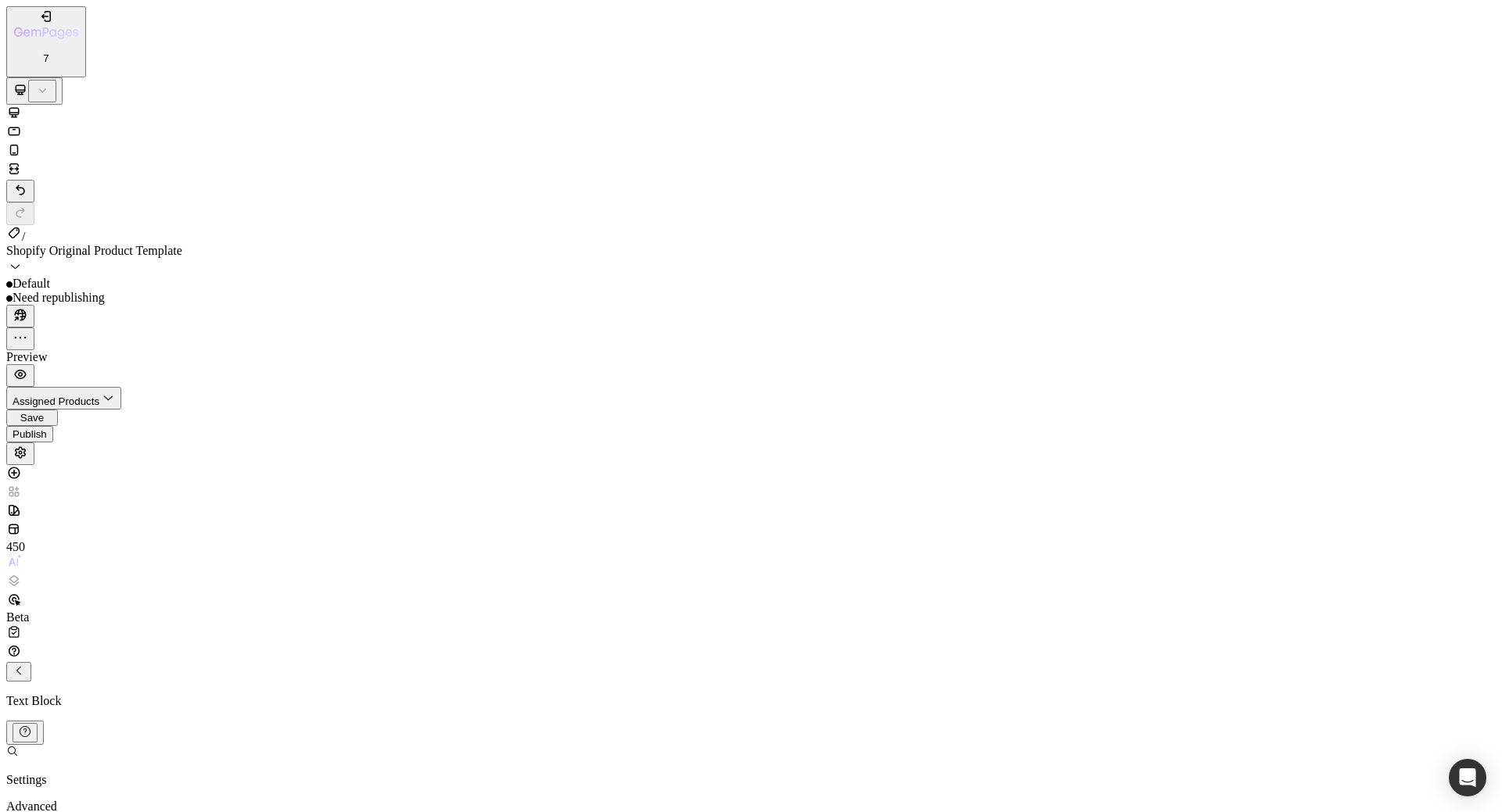
scroll to position [0, 0]
click at [85, 773] on p "Settings" at bounding box center [45, 780] width 79 height 14
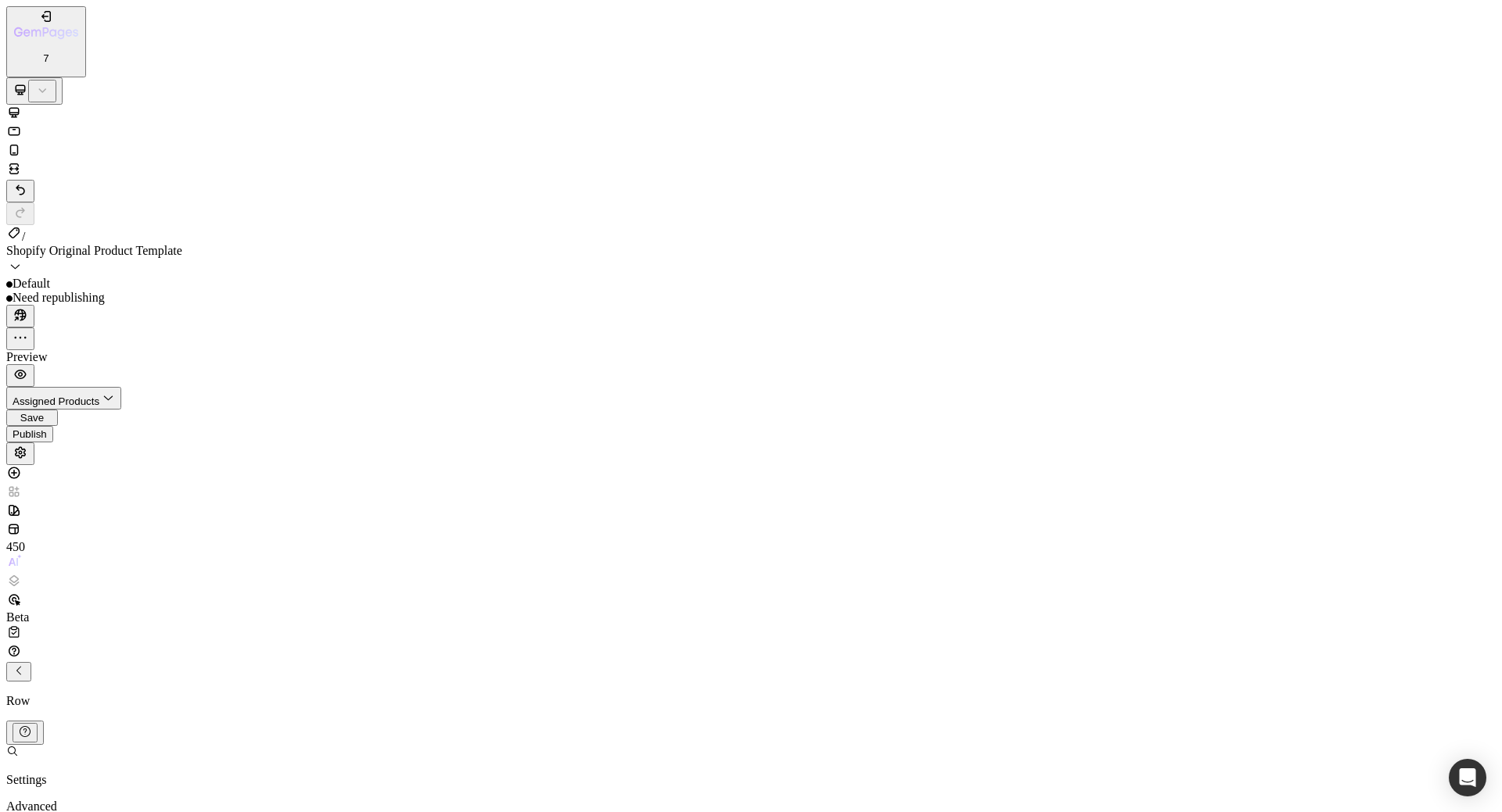
click at [85, 800] on p "Advanced" at bounding box center [45, 807] width 79 height 14
drag, startPoint x: 163, startPoint y: 367, endPoint x: 138, endPoint y: 367, distance: 25.0
type input "60"
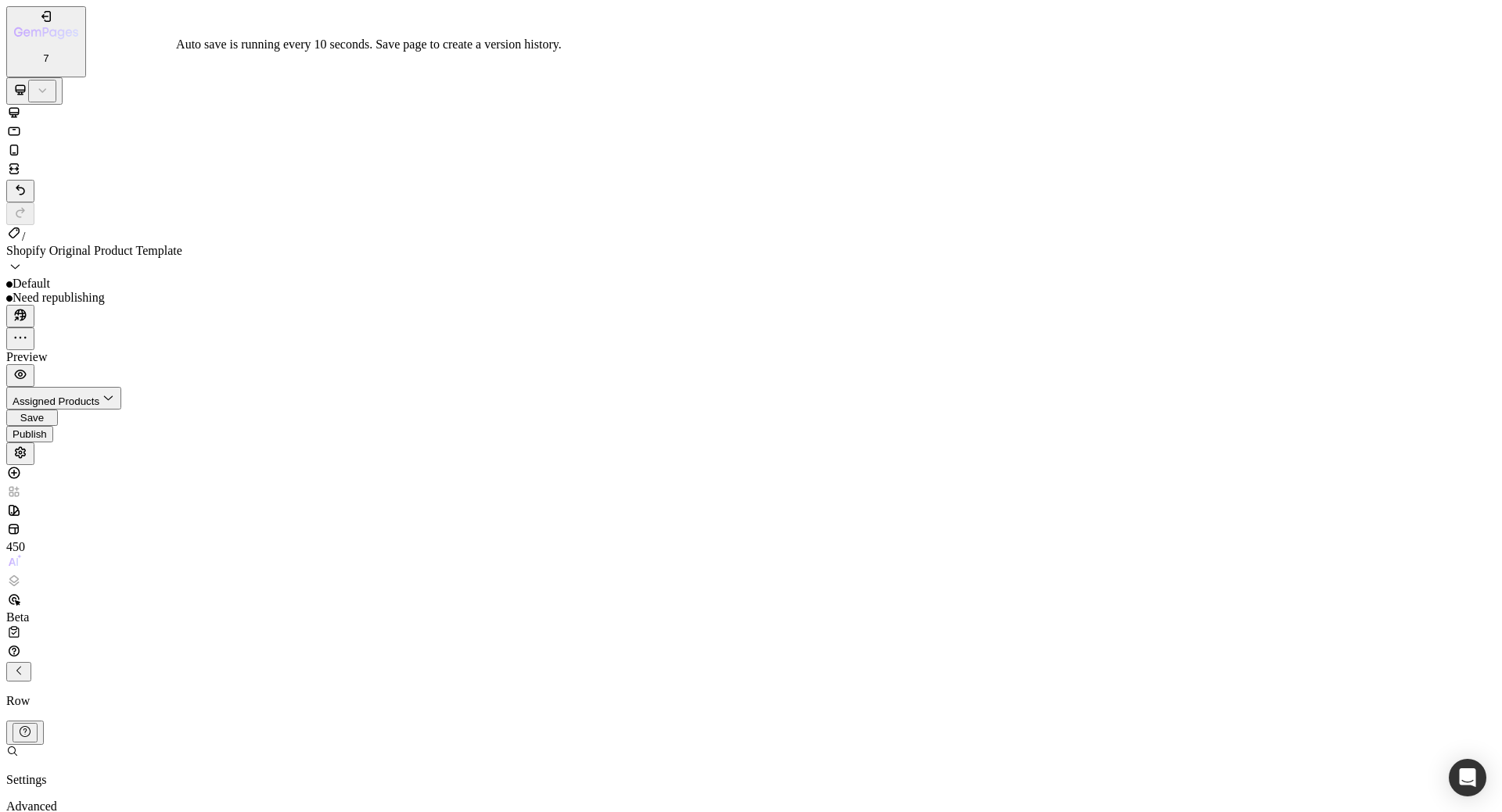
click at [51, 412] on div "Save" at bounding box center [32, 418] width 39 height 12
type input "30"
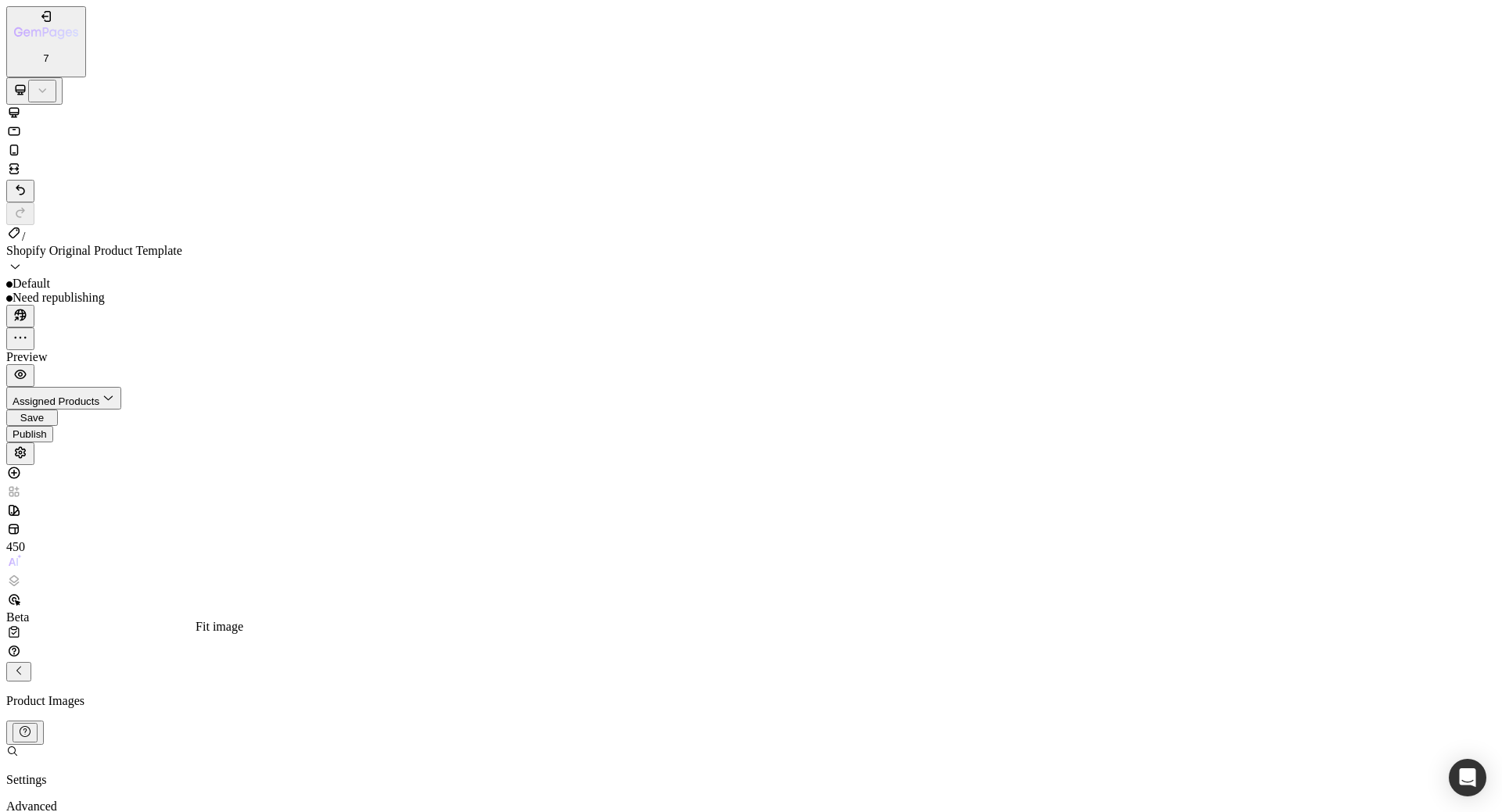
type input "30"
click at [44, 412] on span "Save" at bounding box center [32, 418] width 23 height 12
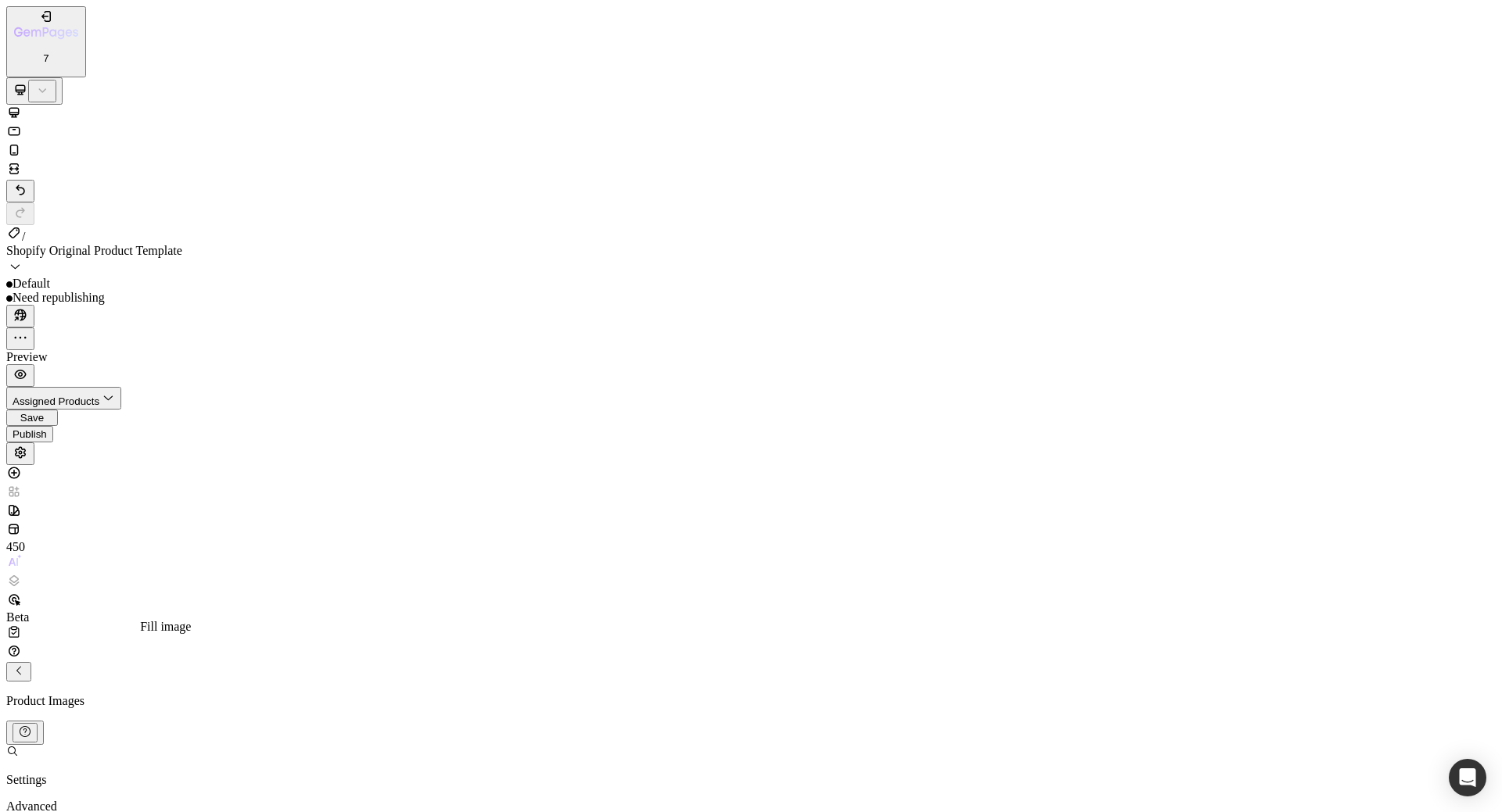
type input "80"
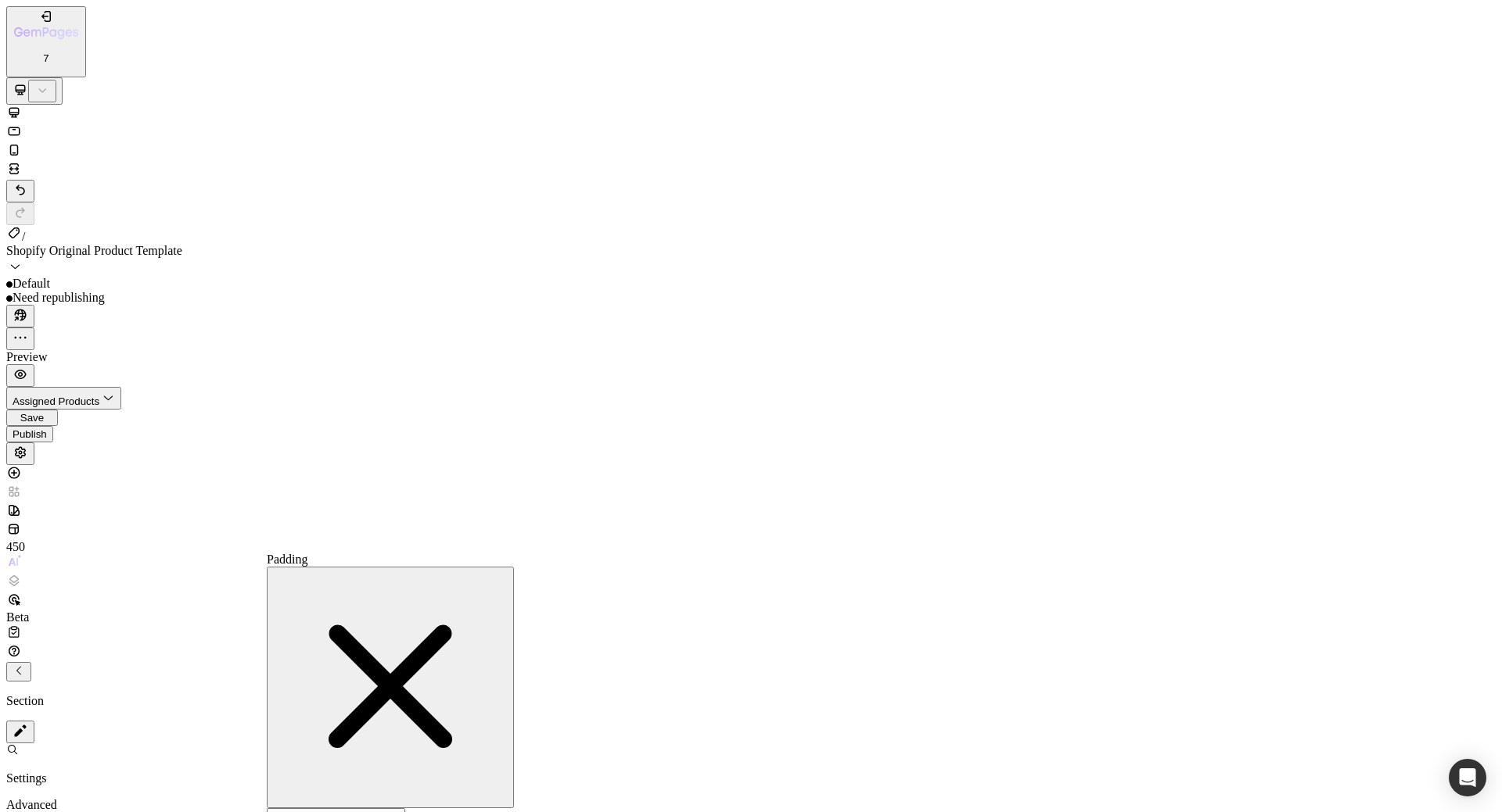
type input "20"
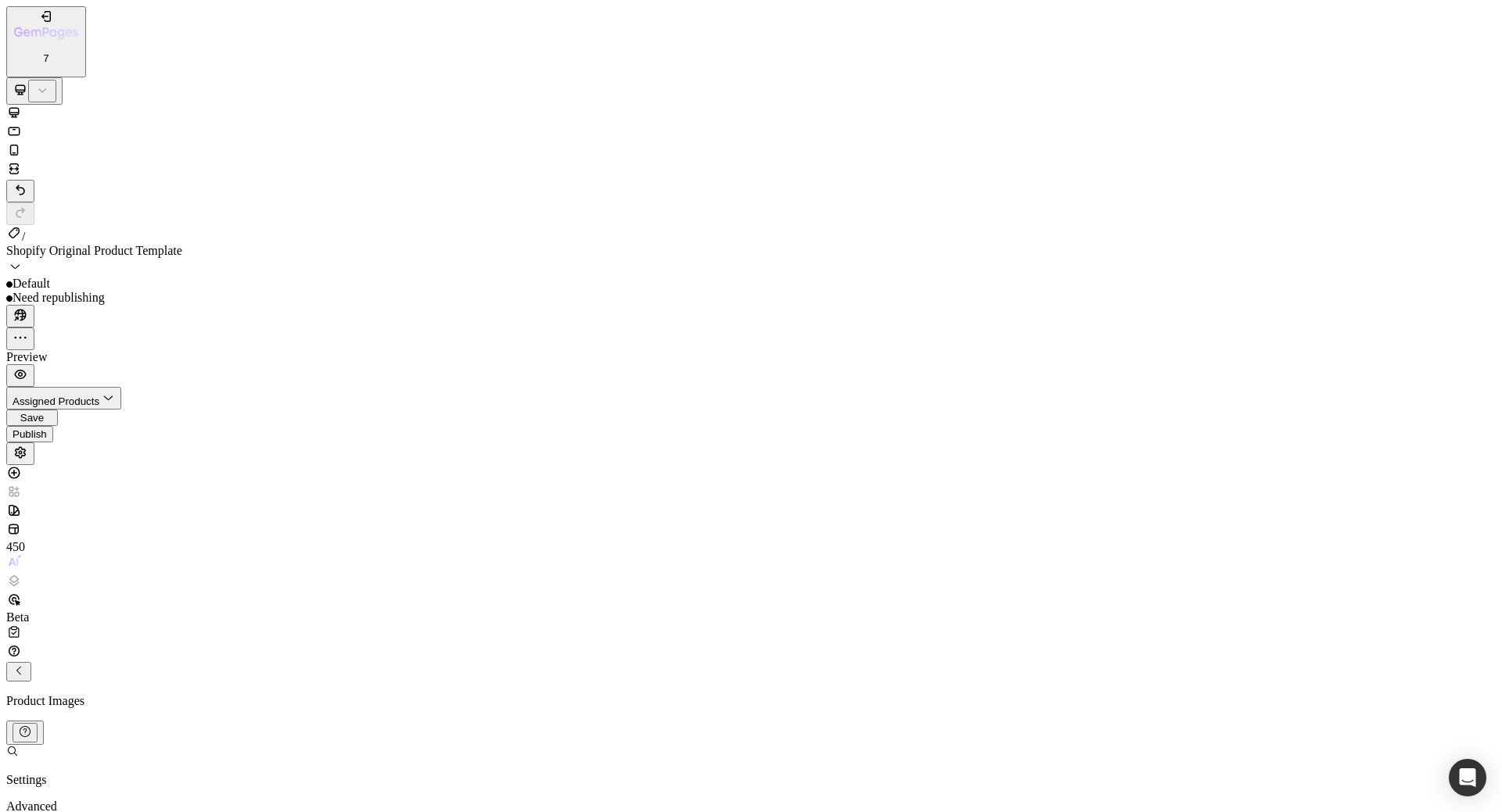
click at [85, 800] on p "Advanced" at bounding box center [45, 807] width 79 height 14
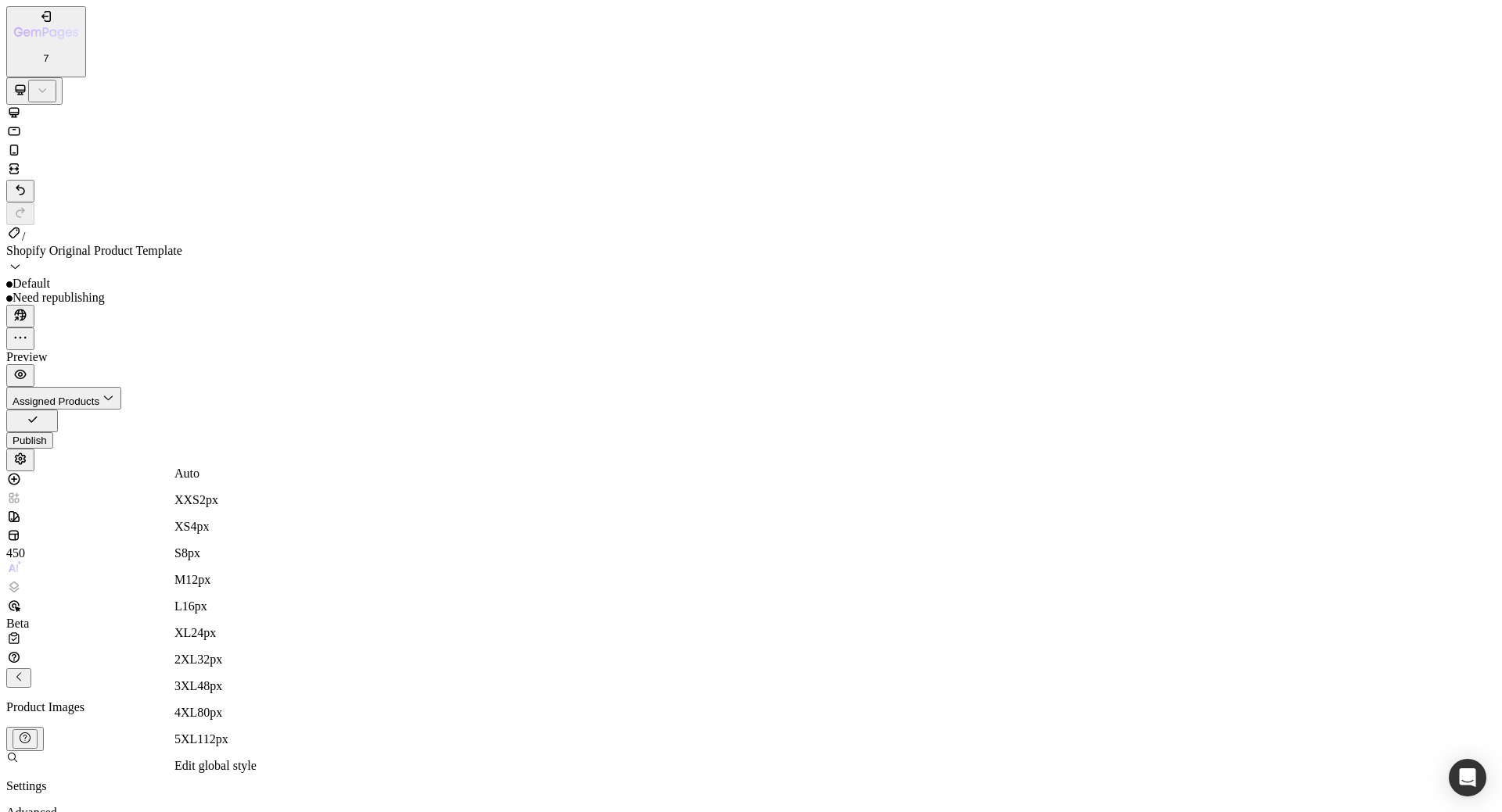
type input "20"
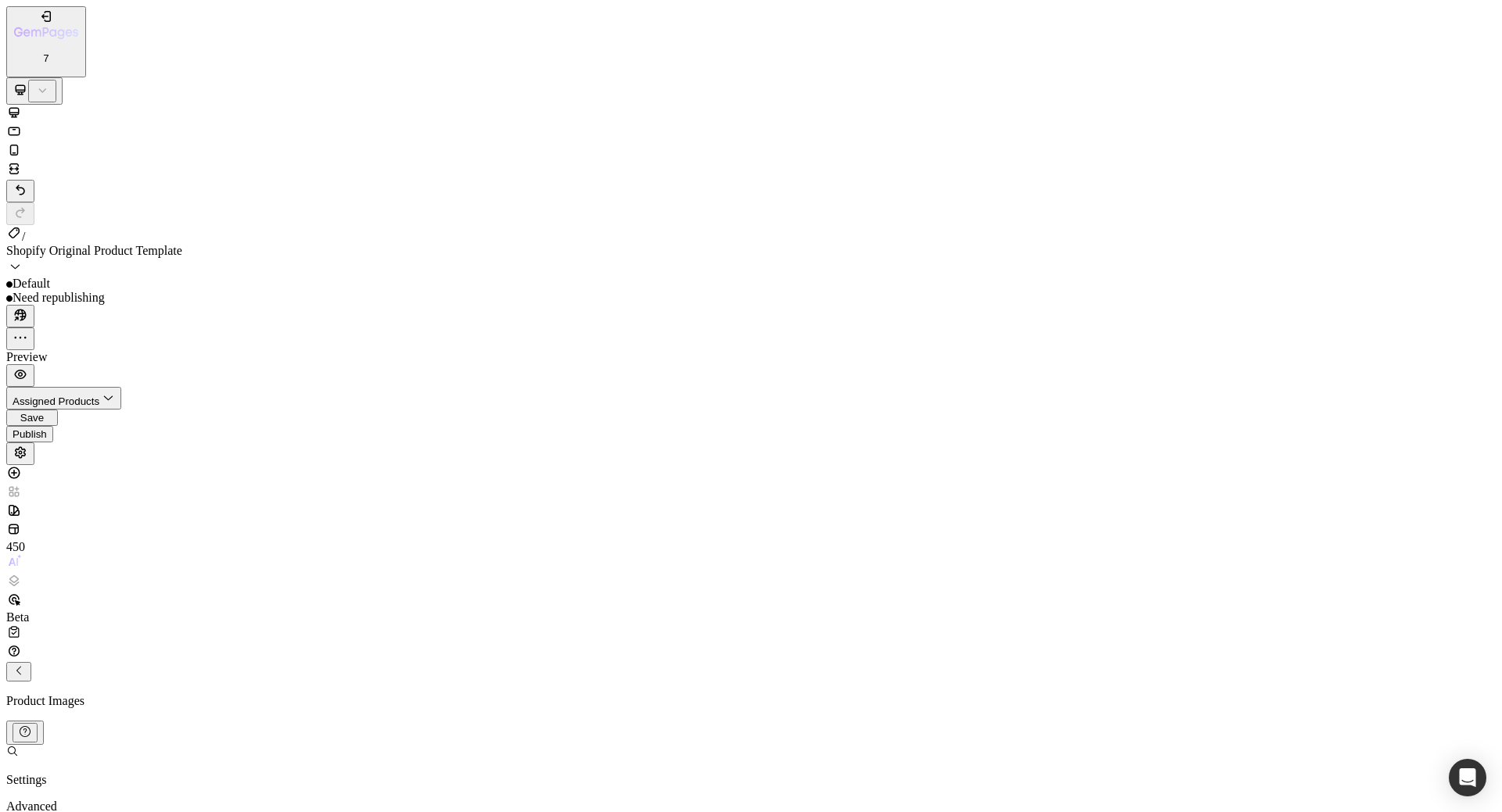
click at [44, 412] on span "Save" at bounding box center [32, 418] width 23 height 12
click at [85, 773] on p "Settings" at bounding box center [45, 780] width 79 height 14
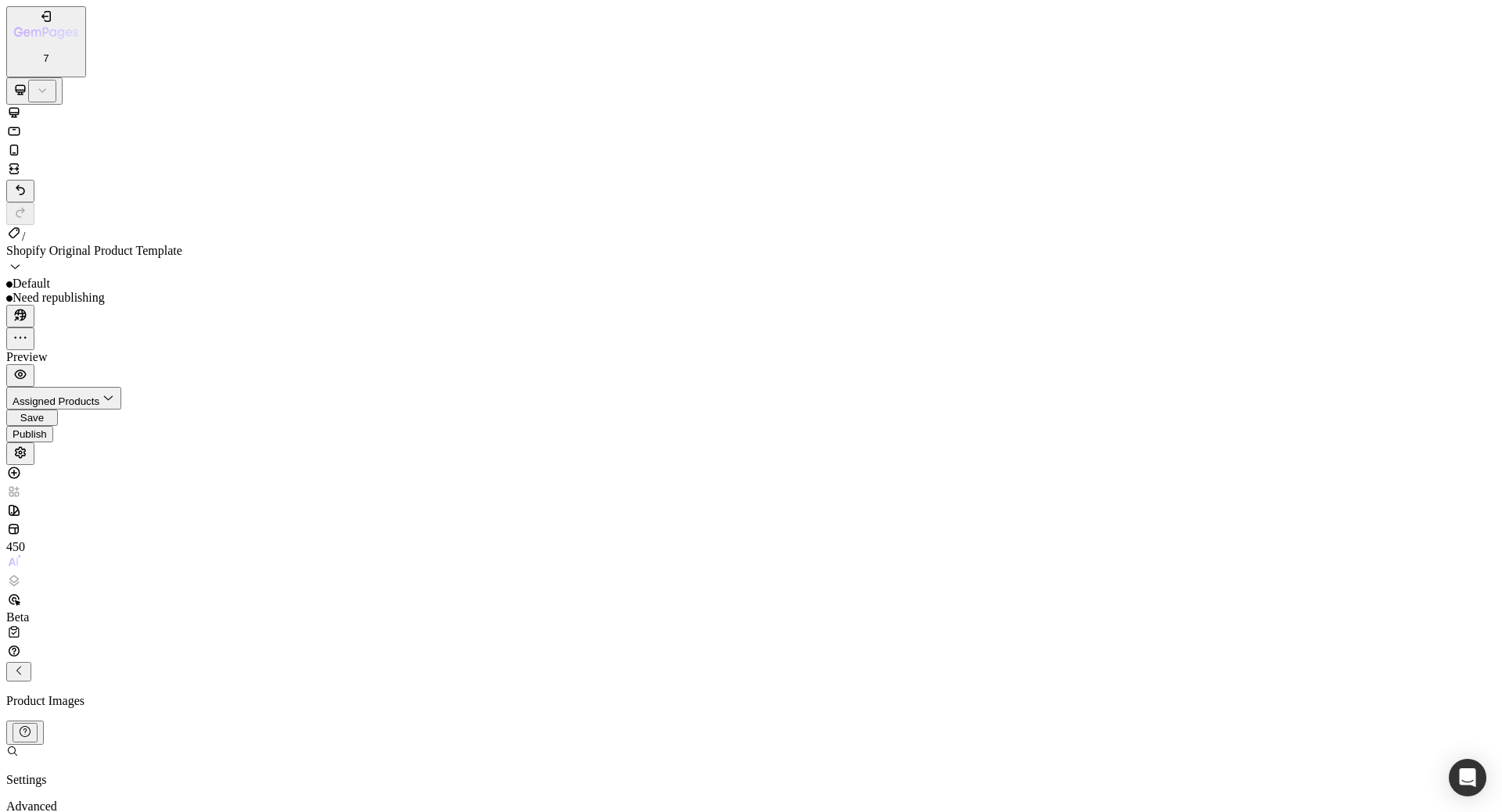
scroll to position [313, 0]
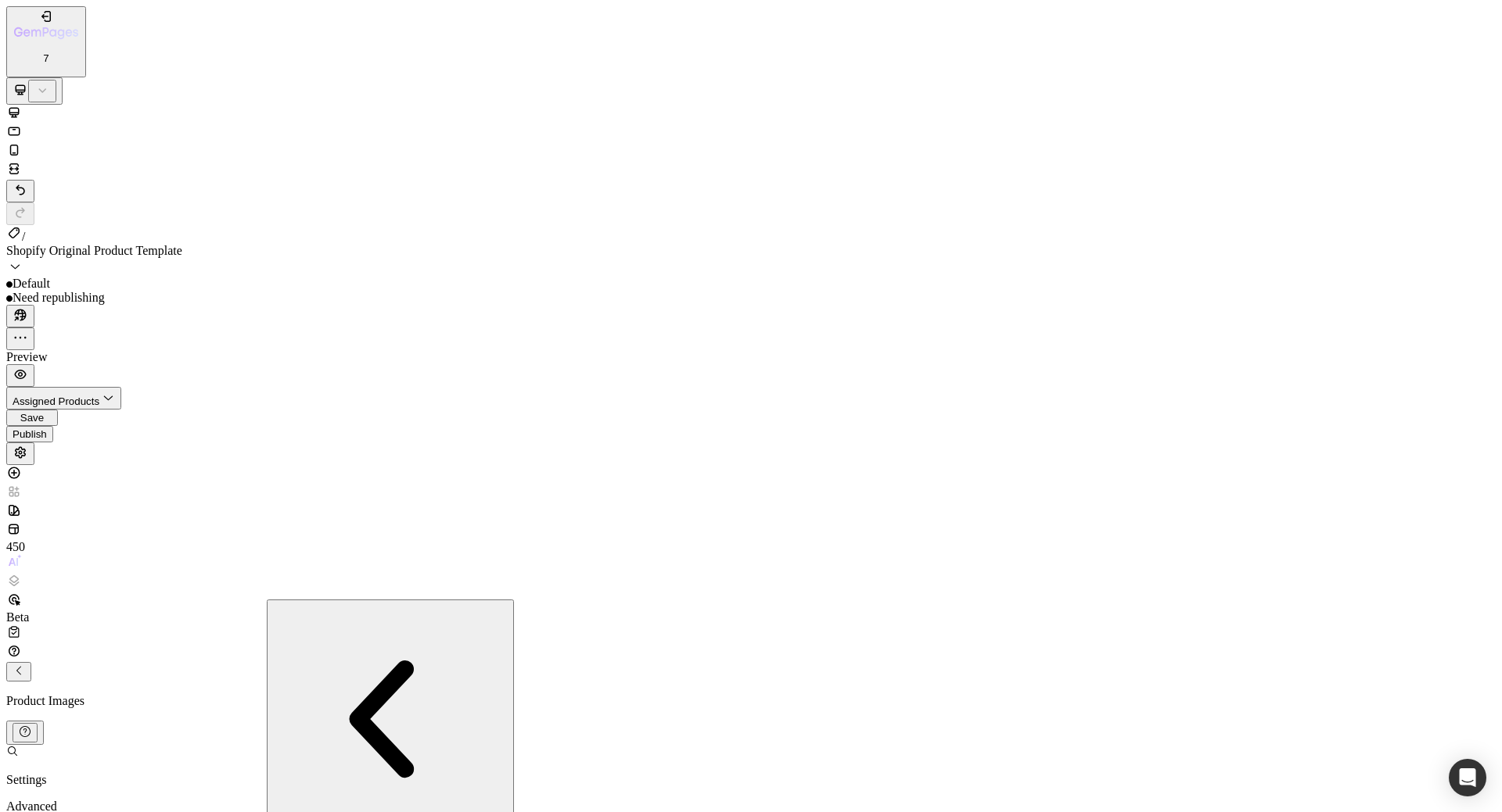
type input "D2FF00"
click at [288, 614] on icon "button" at bounding box center [391, 720] width 235 height 235
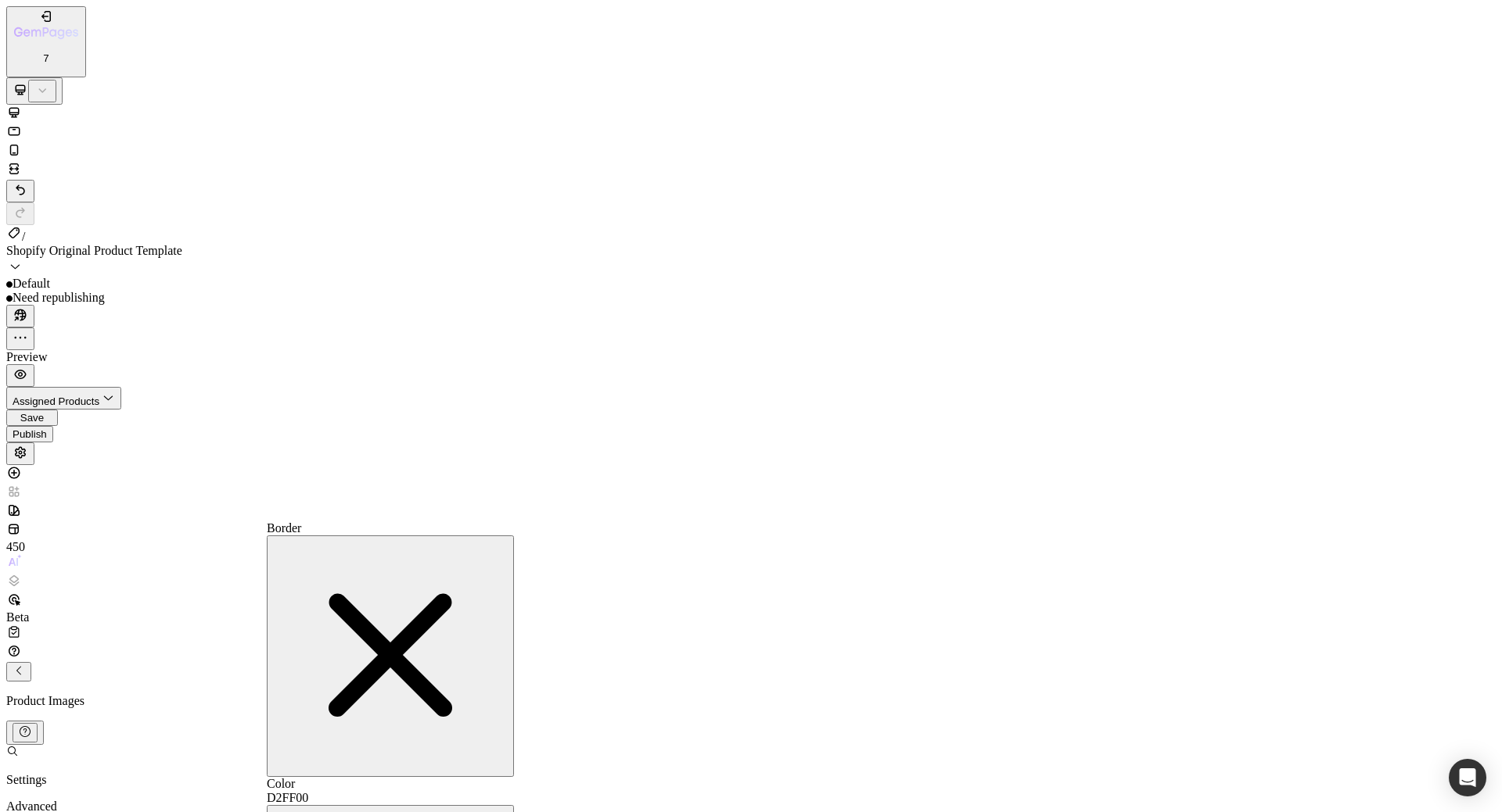
type input "0"
type input "2"
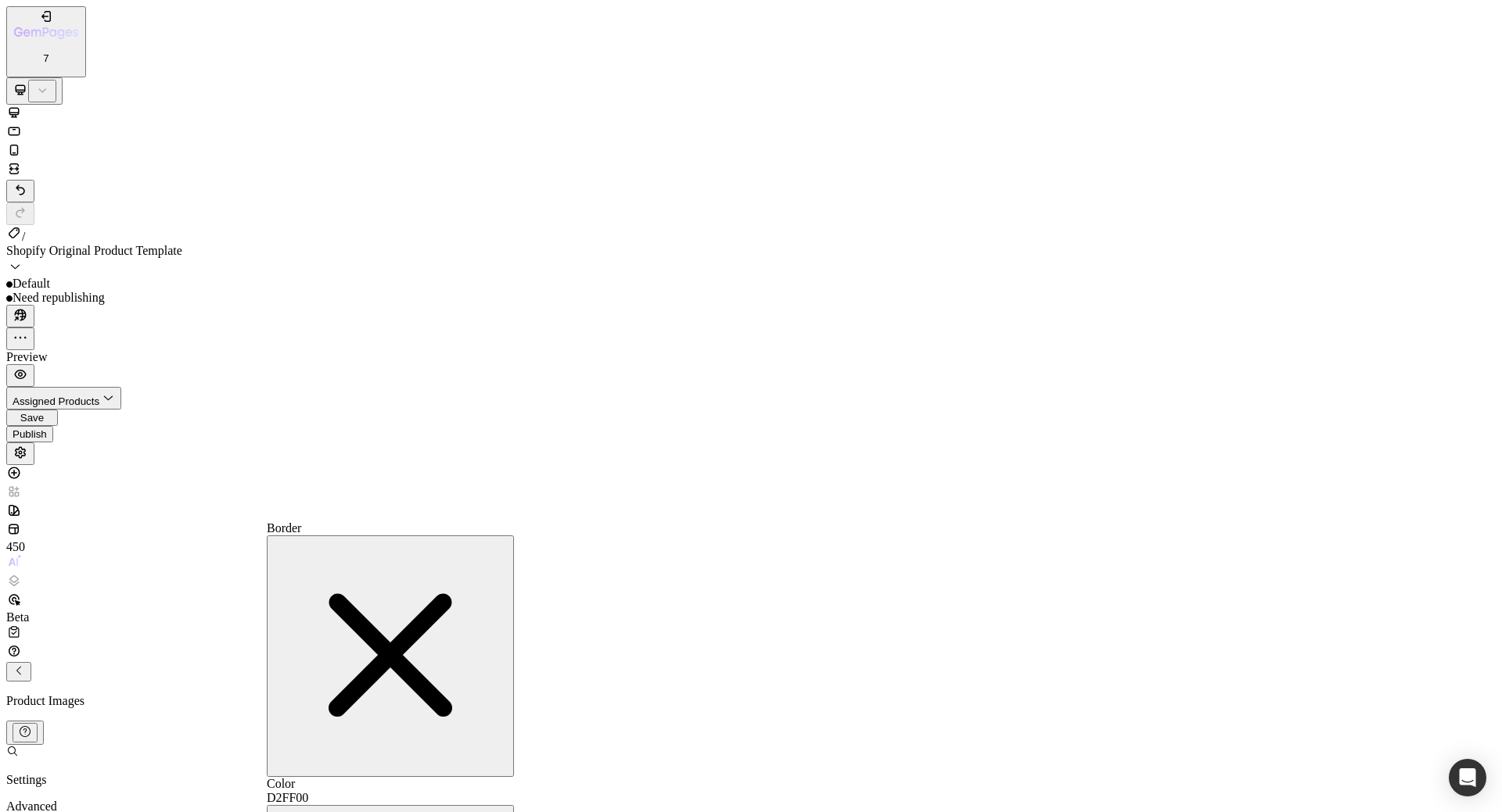
type input "0"
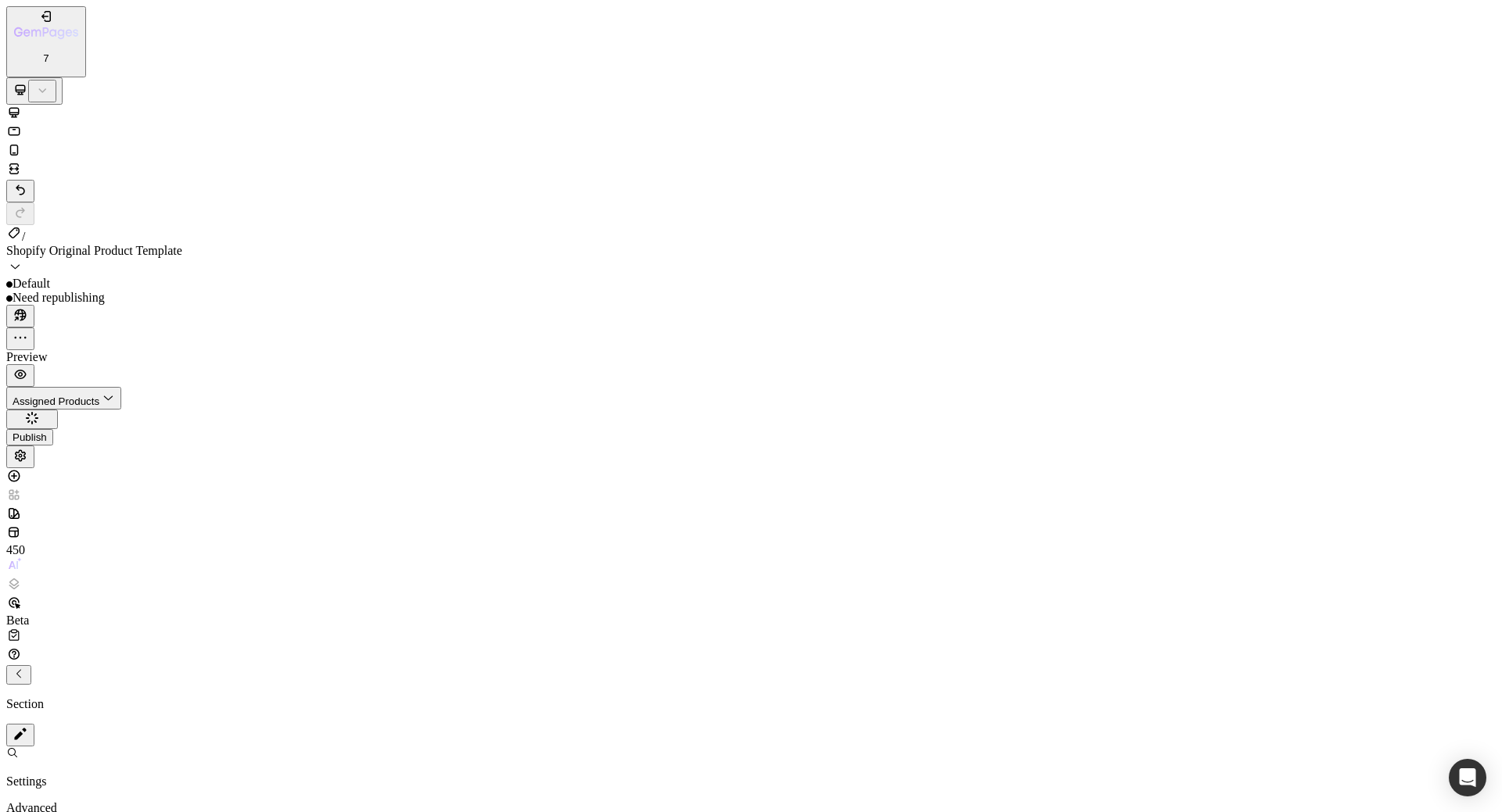
scroll to position [0, 0]
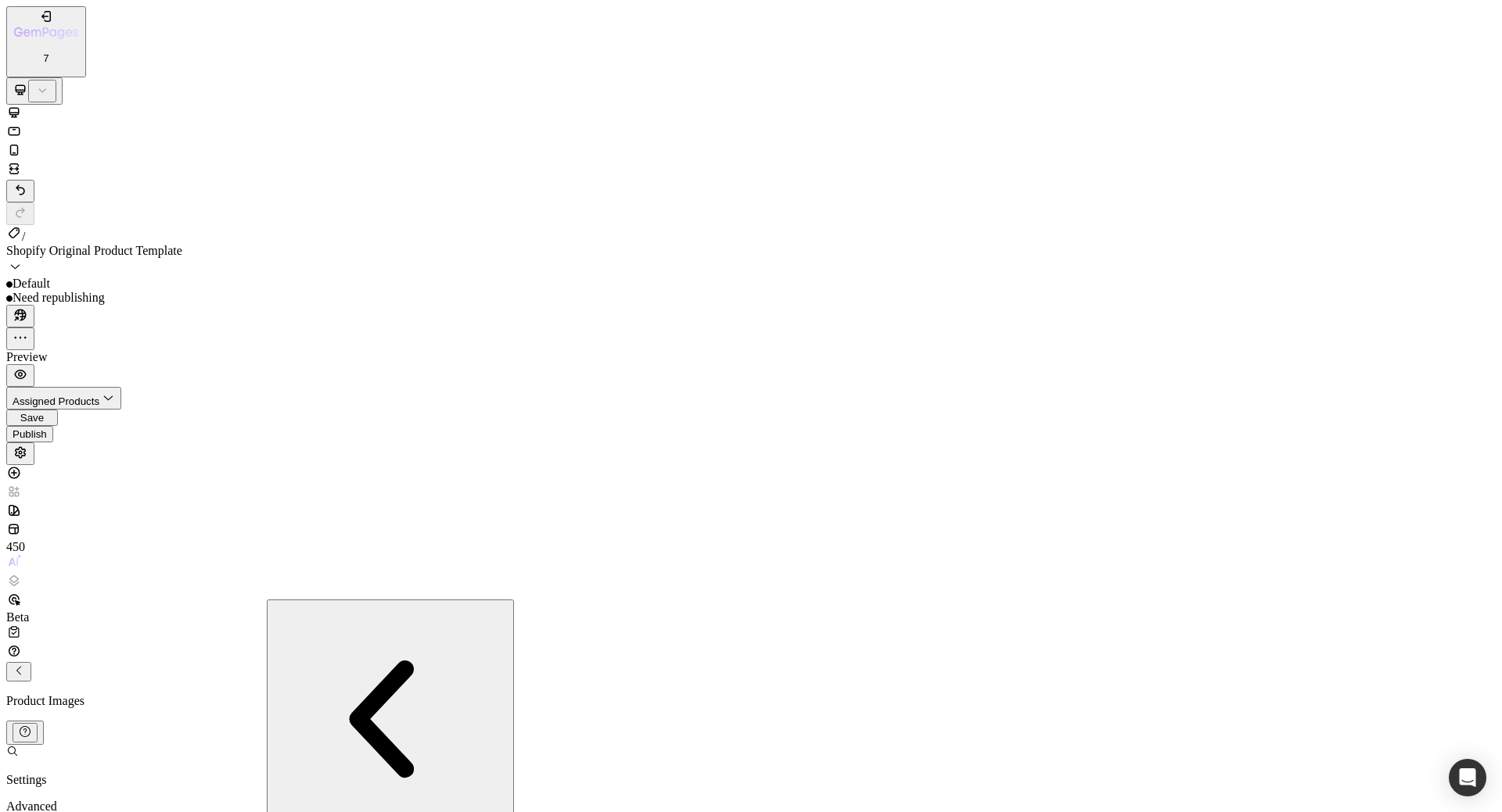
type input "1E2B38"
type input "0"
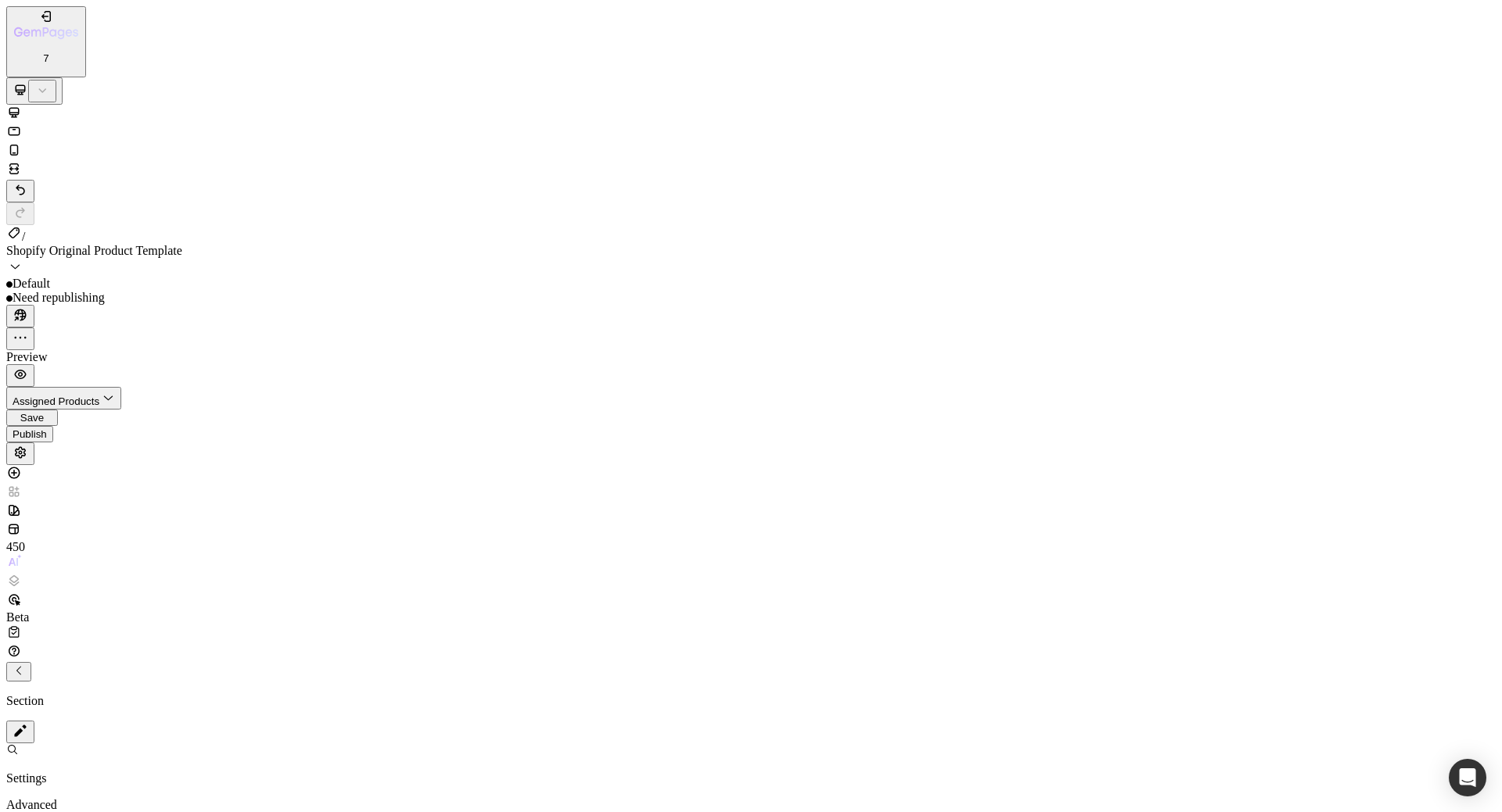
scroll to position [0, 0]
click at [58, 410] on button "Save" at bounding box center [31, 418] width 51 height 17
radio input "true"
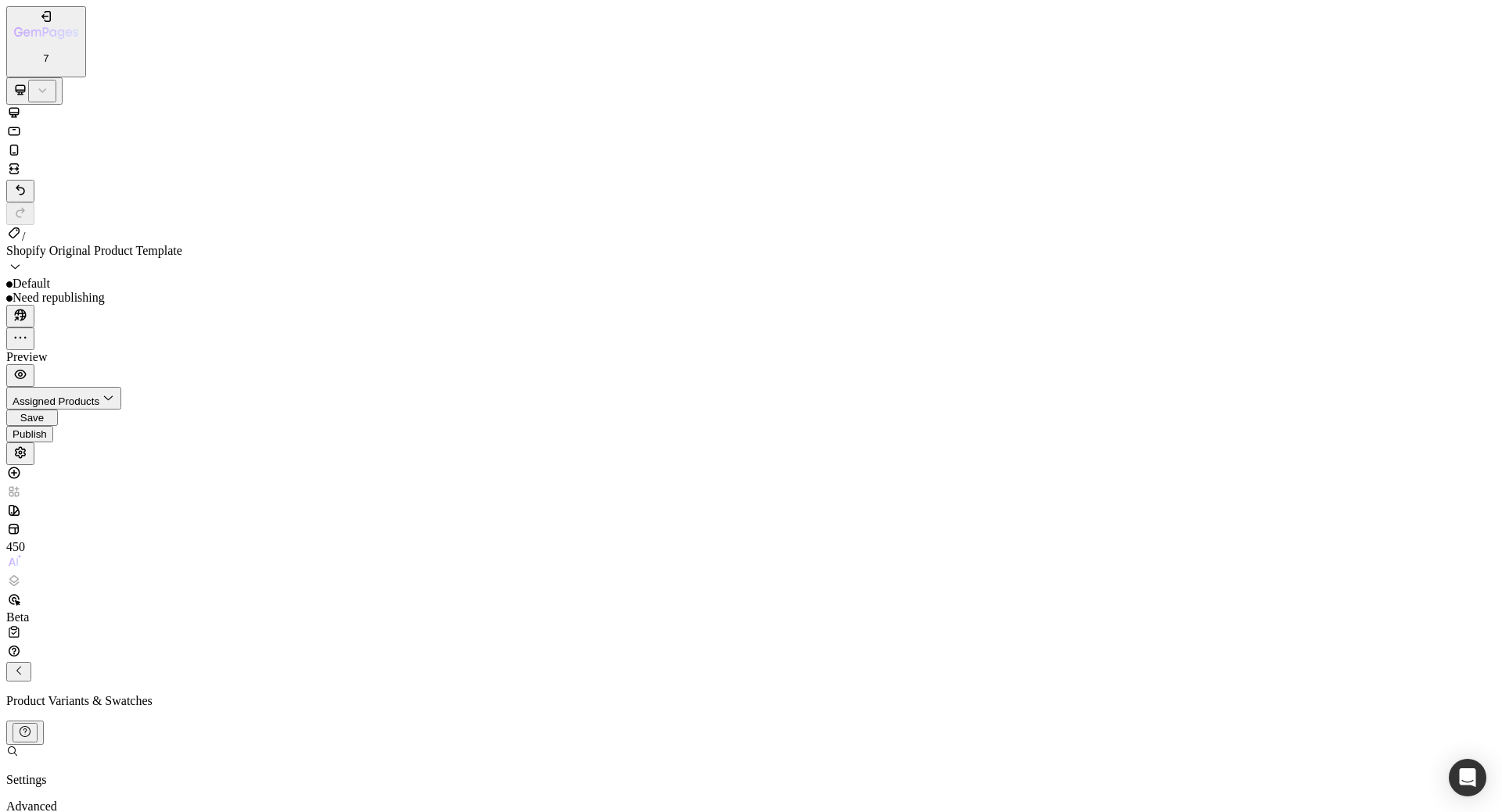
scroll to position [79, 0]
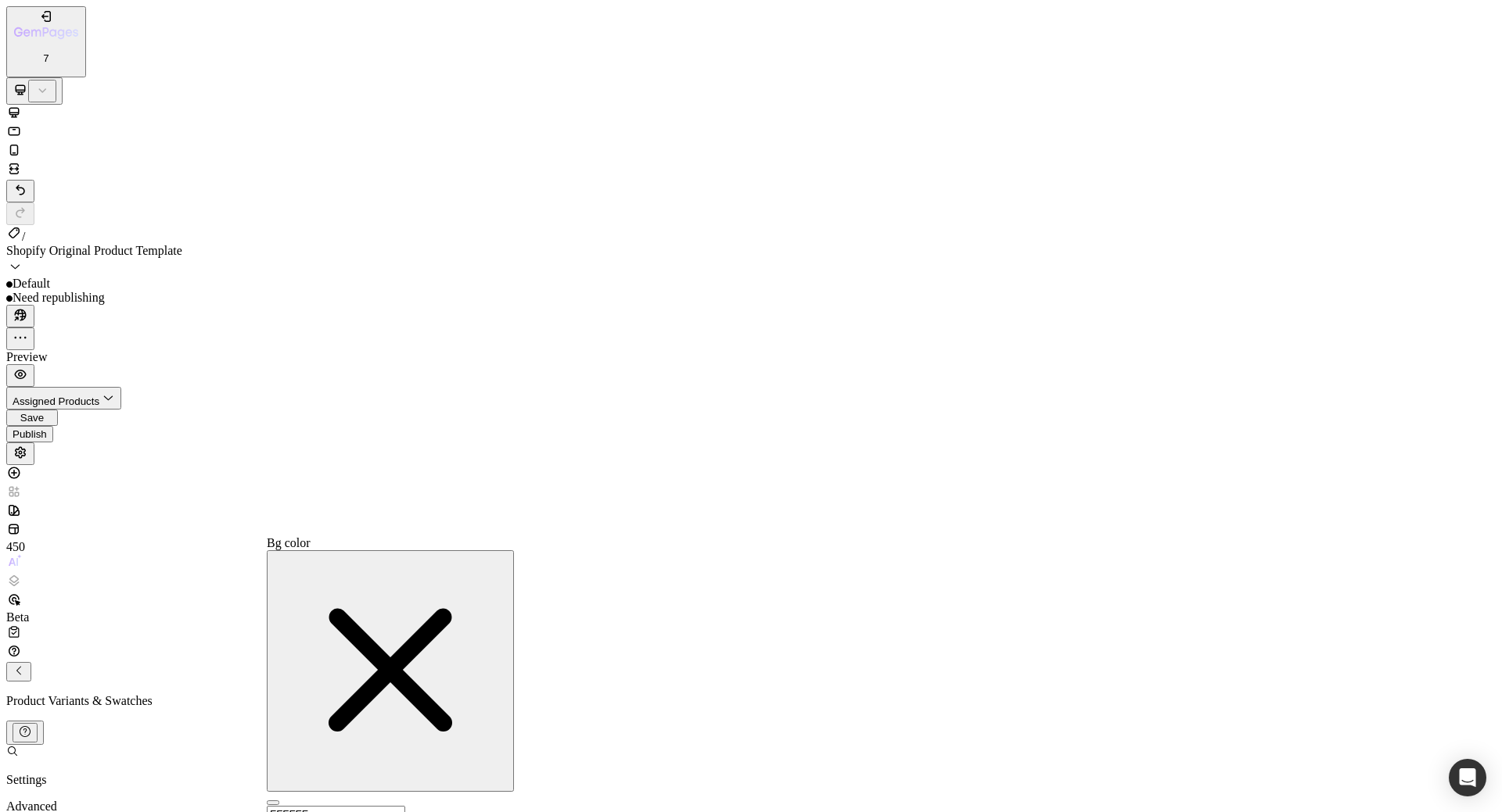
type input "1E2B38"
type input "0"
click at [34, 180] on button "Undo/Redo" at bounding box center [19, 190] width 28 height 22
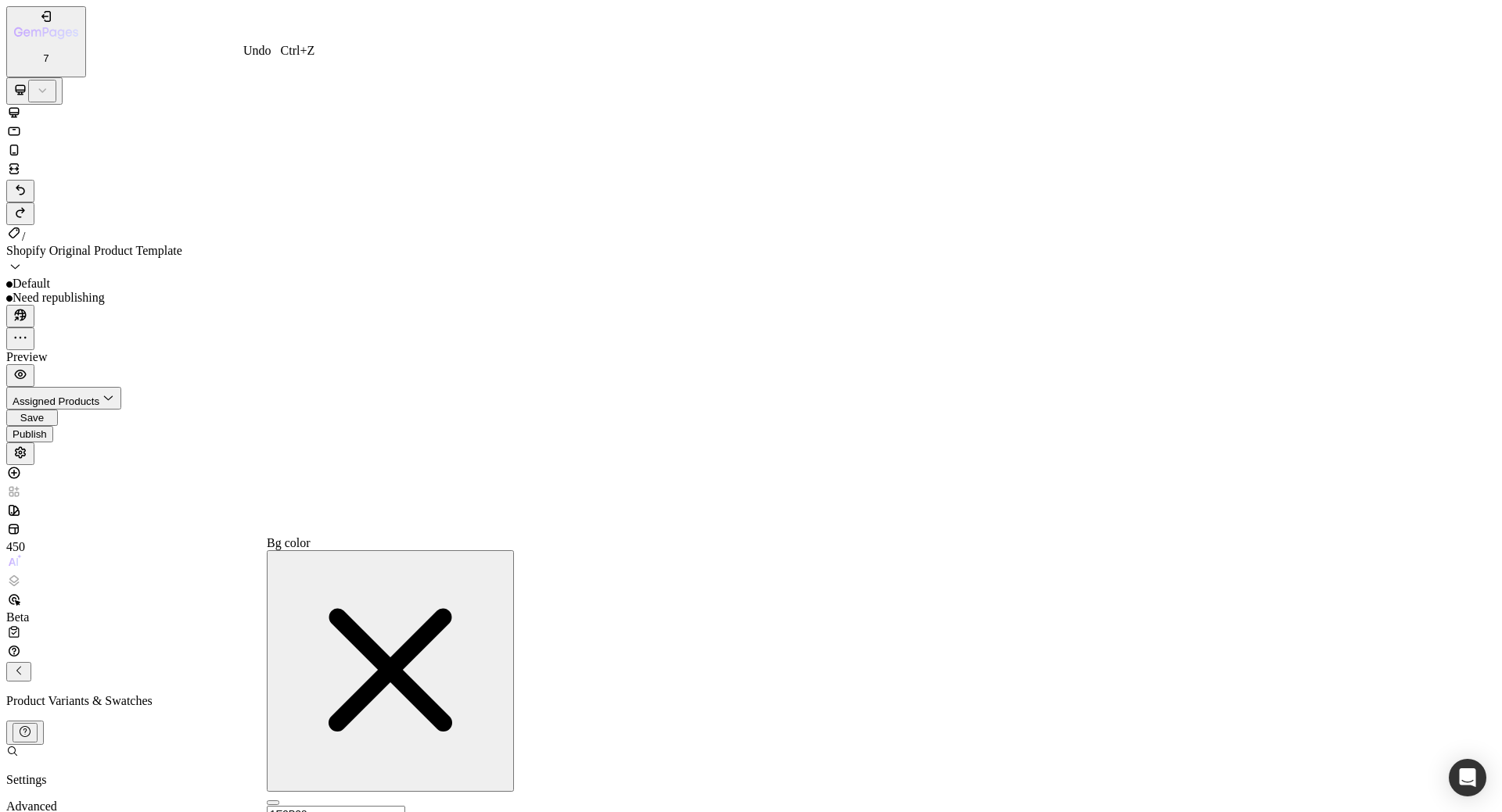
click at [34, 180] on button "Undo/Redo" at bounding box center [19, 190] width 28 height 22
type input "FFFFFF"
type input "100"
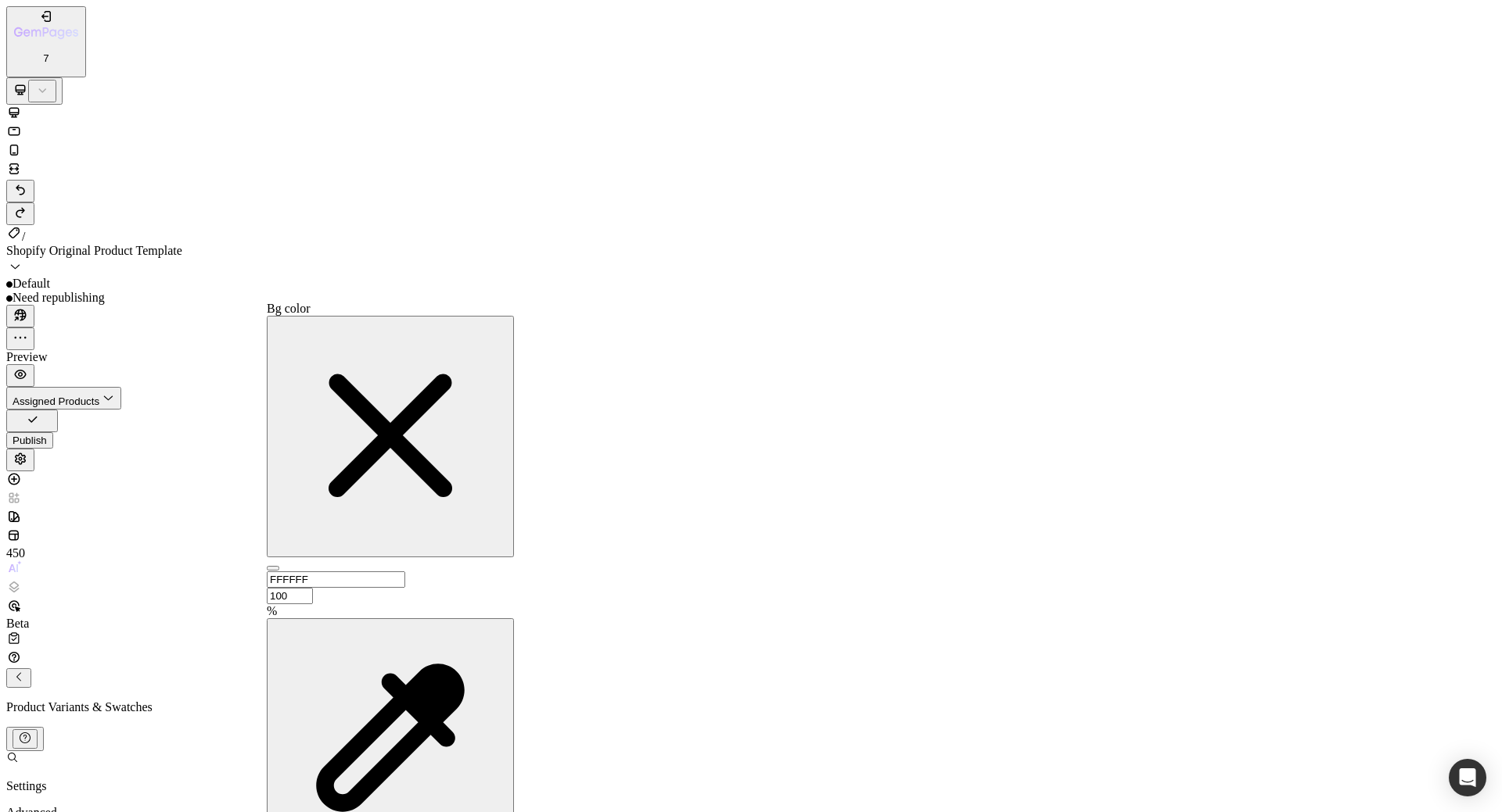
scroll to position [626, 0]
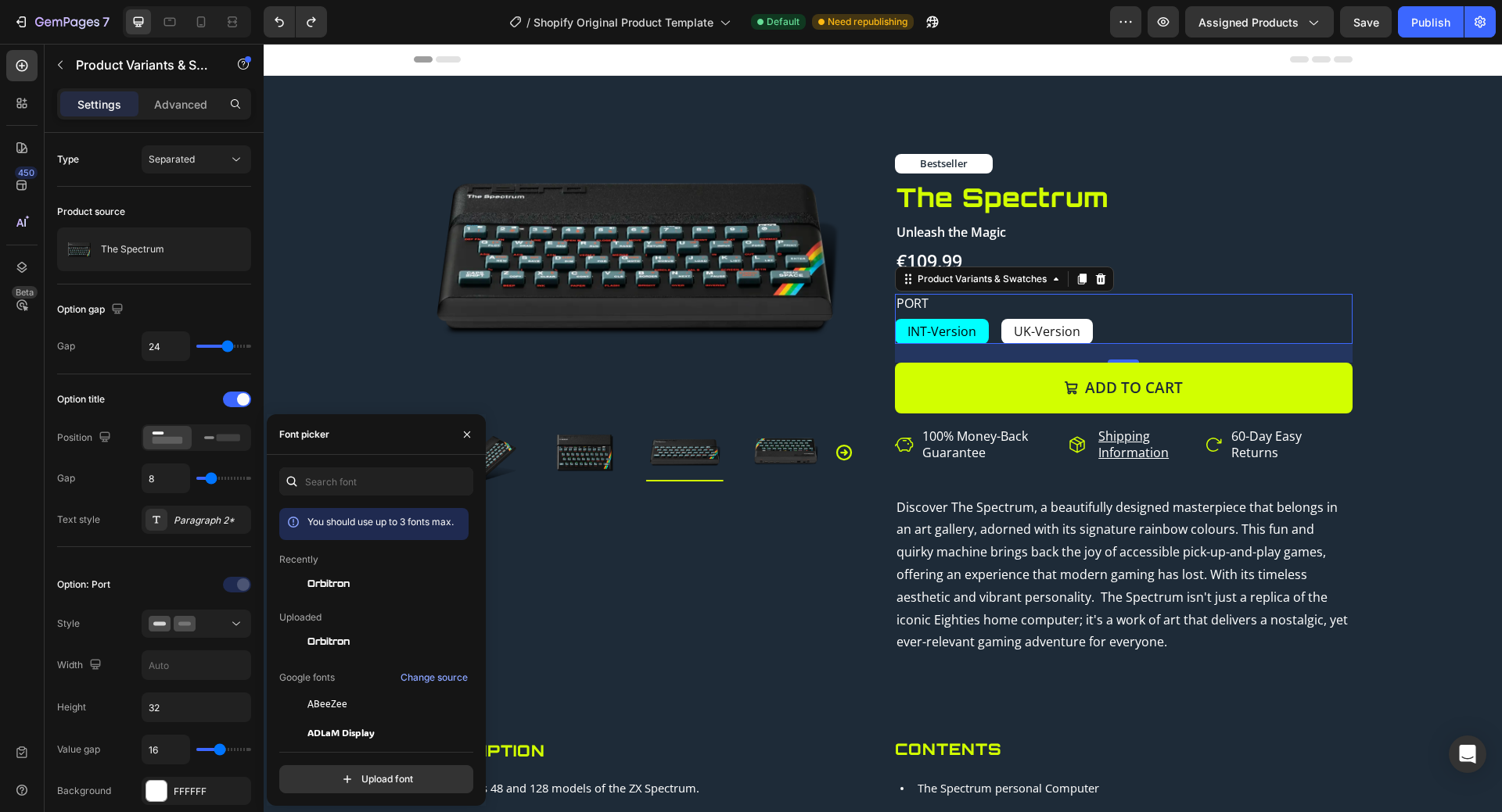
scroll to position [626, 0]
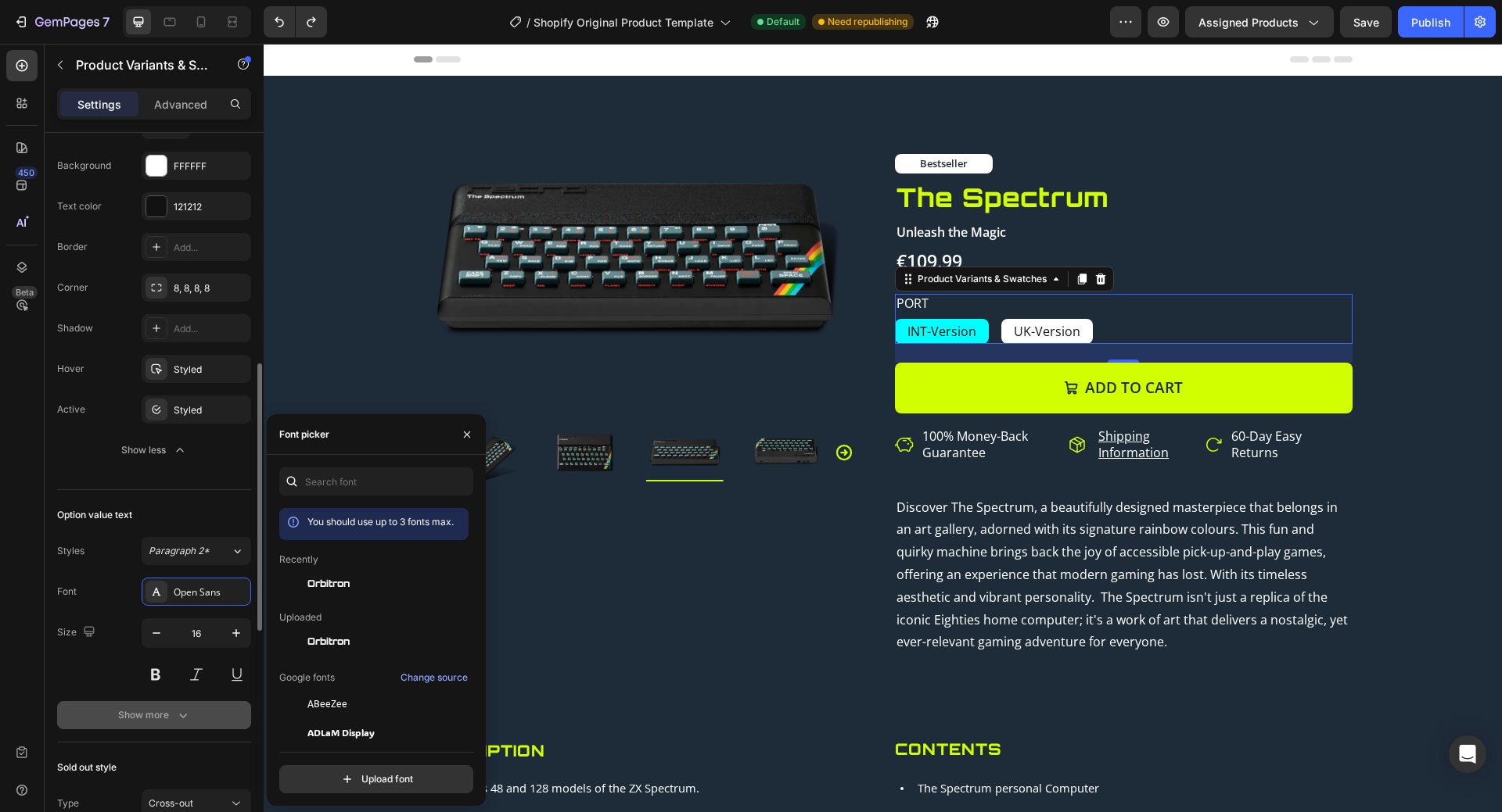
click at [145, 721] on div "Show more" at bounding box center [154, 716] width 73 height 16
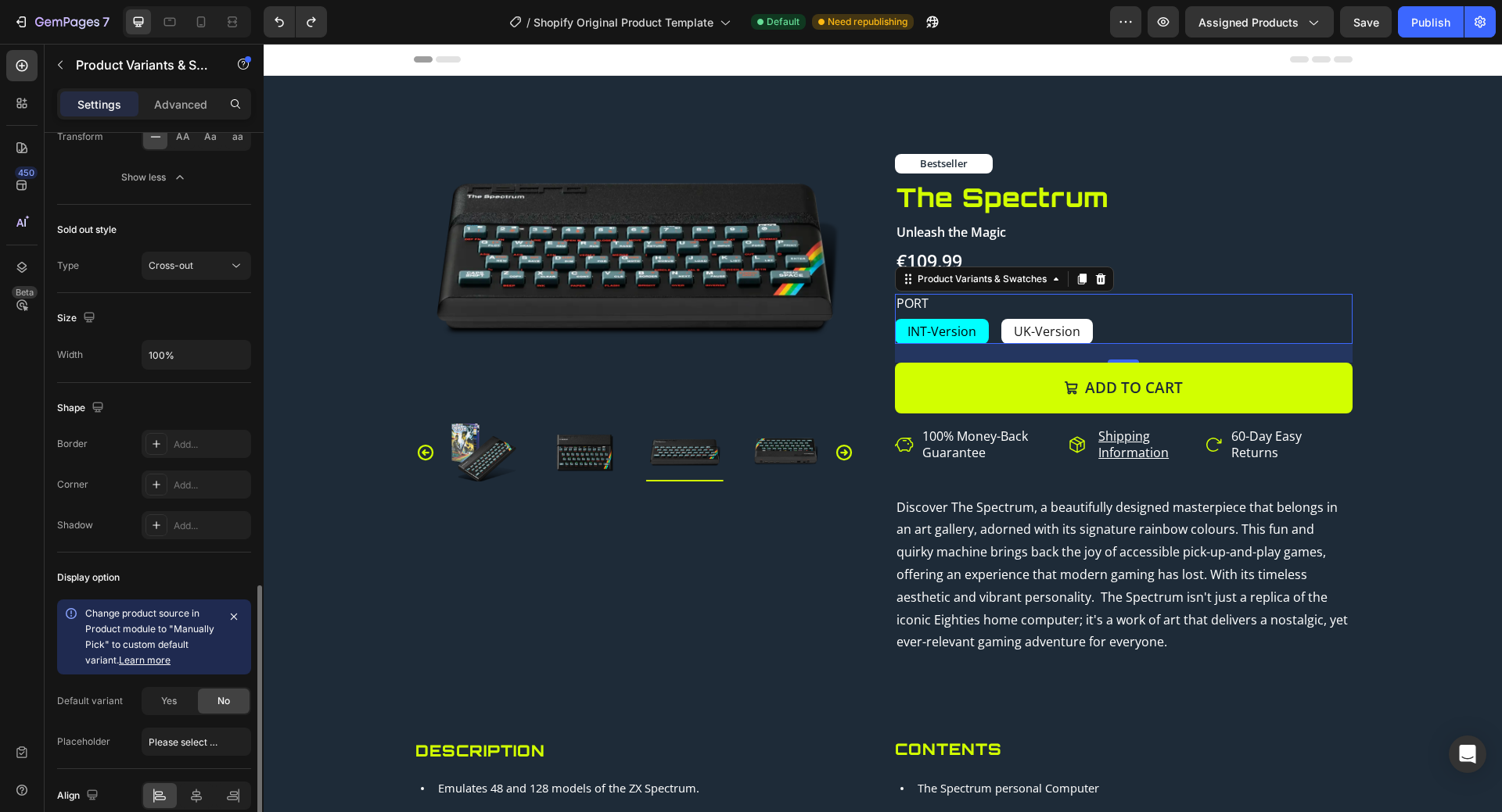
scroll to position [1402, 0]
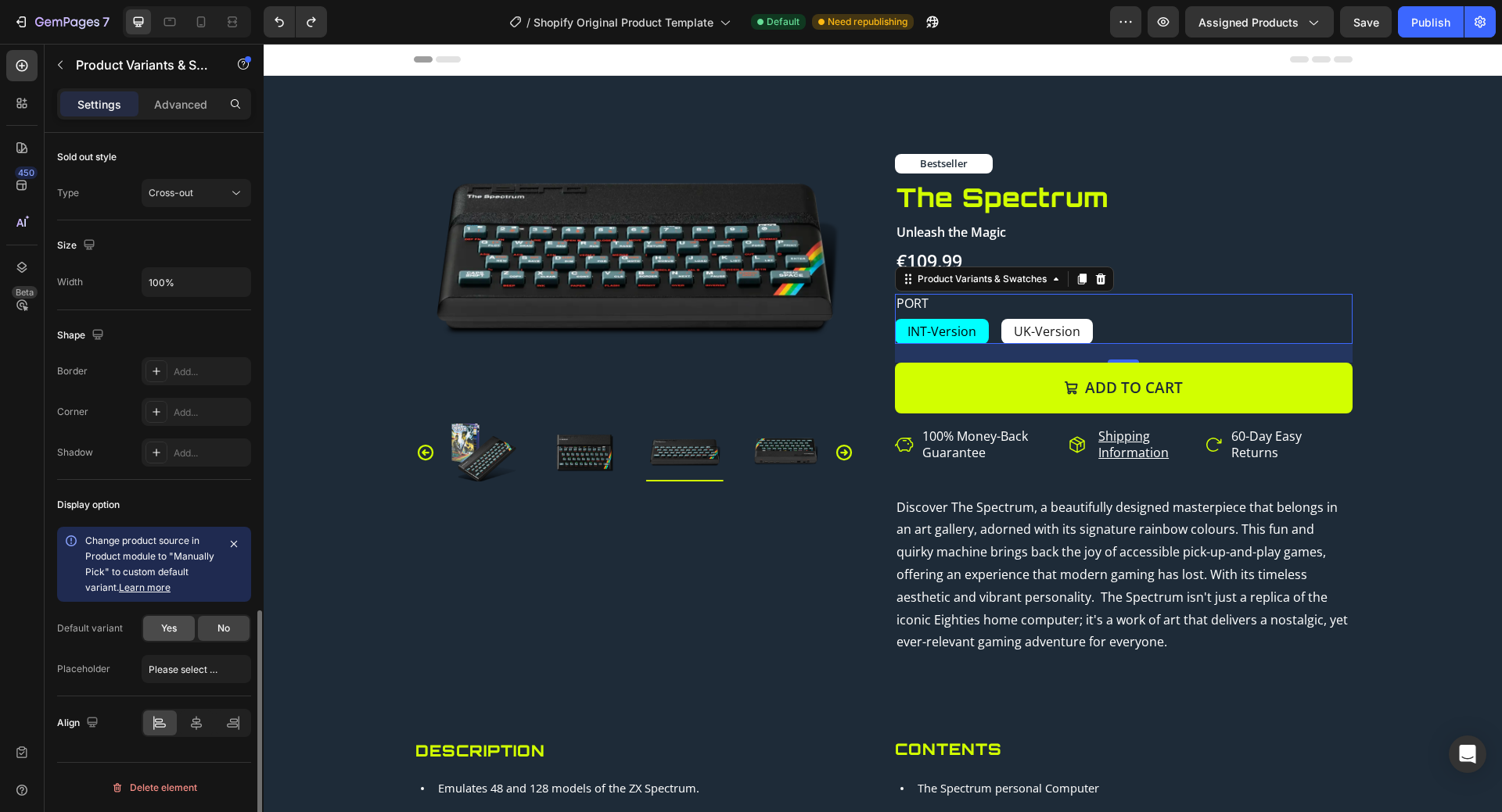
click at [185, 627] on div "Yes" at bounding box center [168, 628] width 51 height 25
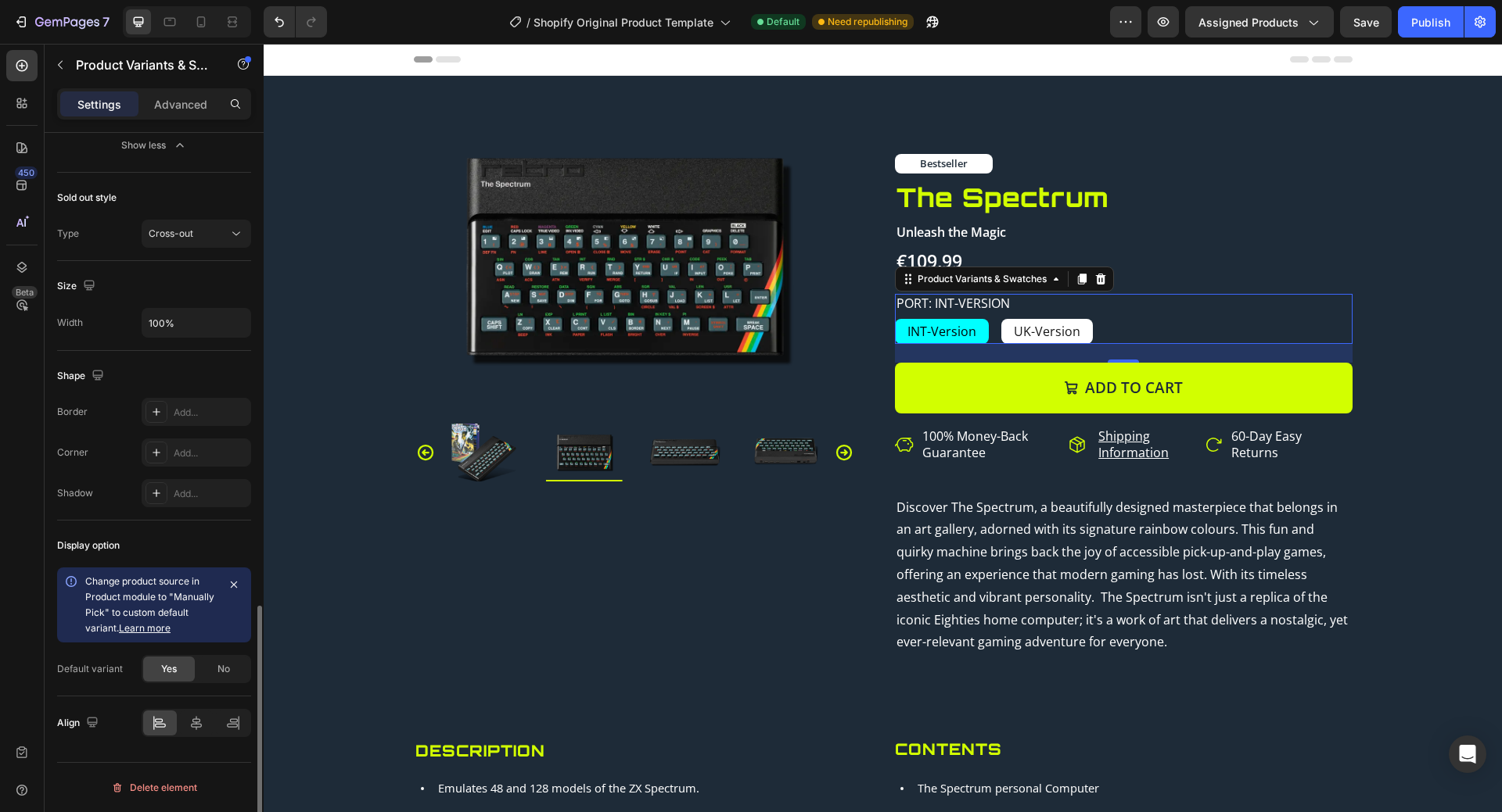
scroll to position [1362, 0]
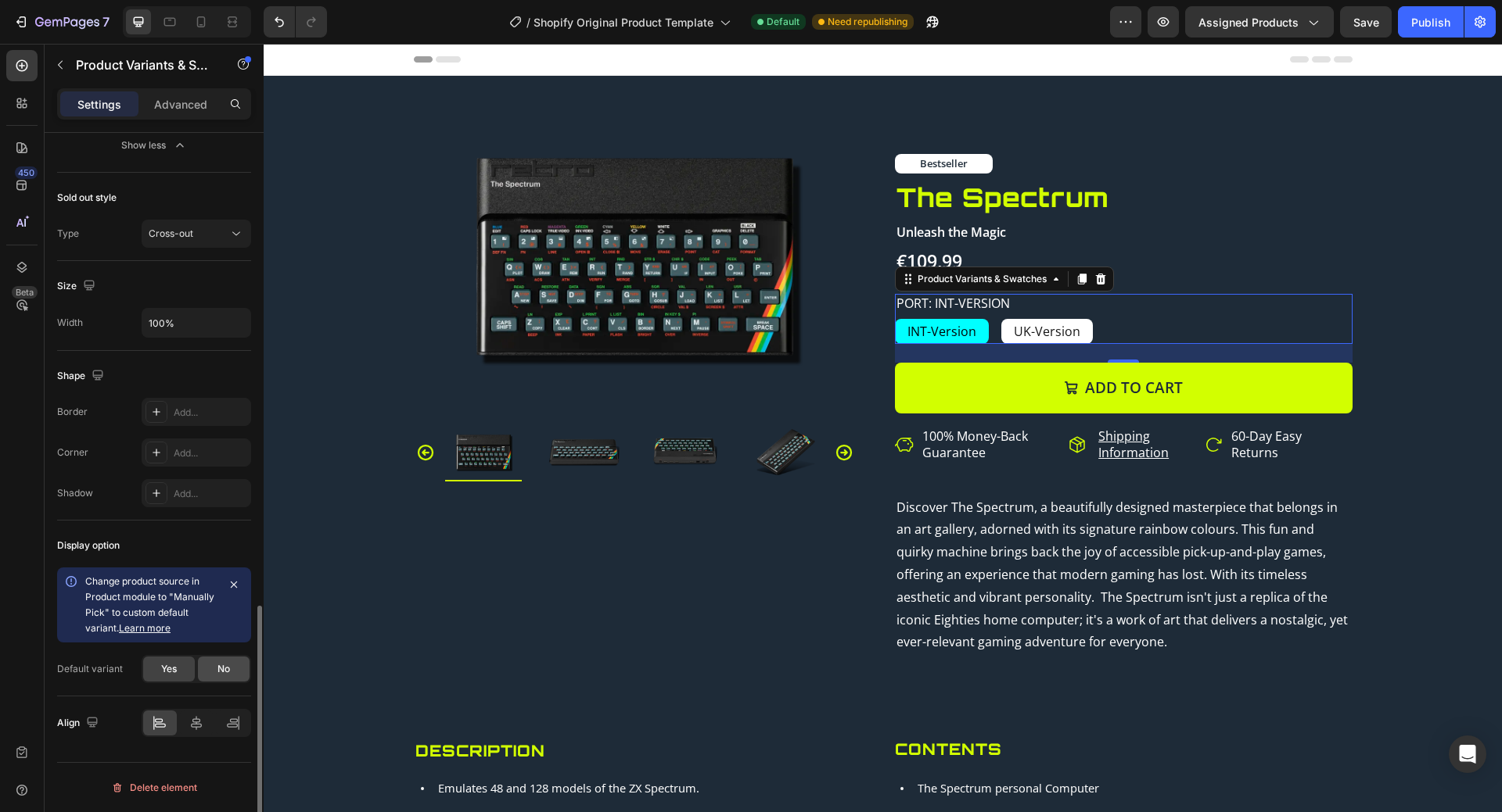
click at [230, 671] on div "No" at bounding box center [223, 669] width 51 height 25
click at [180, 671] on div "Yes" at bounding box center [168, 669] width 51 height 25
click at [216, 670] on div "No" at bounding box center [223, 669] width 51 height 25
radio input "false"
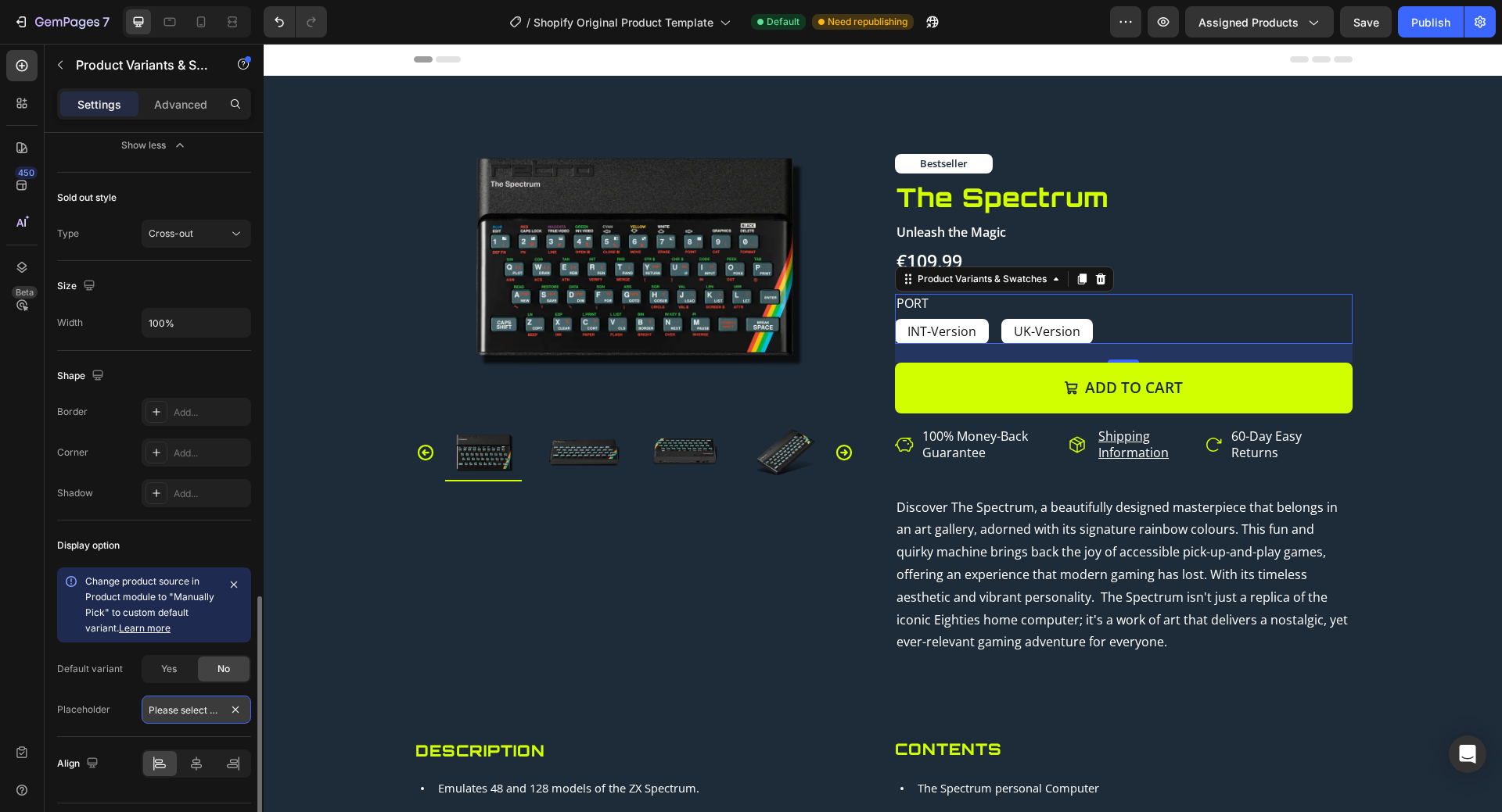
click at [205, 710] on input "Please select an option" at bounding box center [196, 709] width 110 height 28
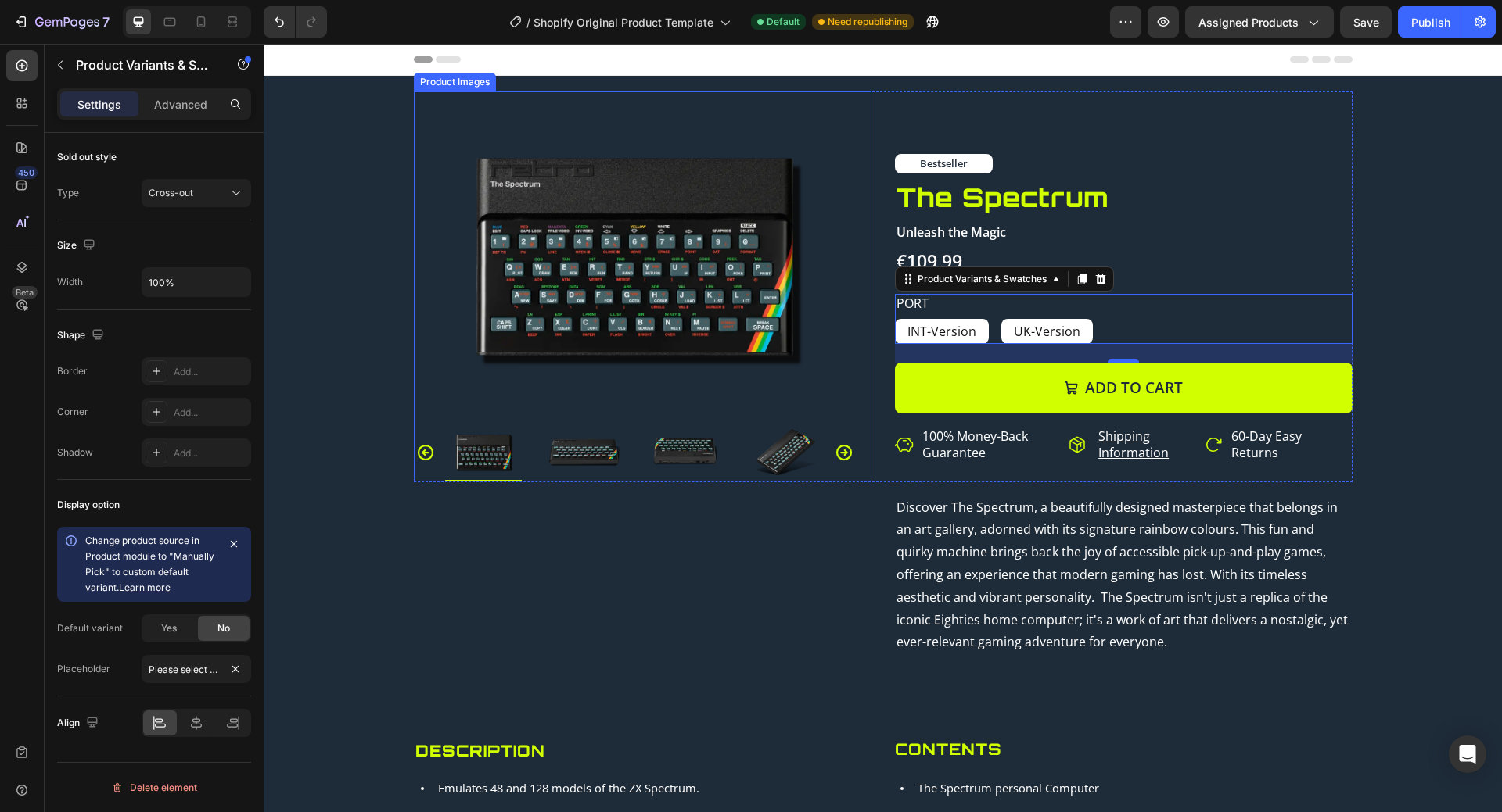
click at [720, 176] on img at bounding box center [634, 256] width 442 height 331
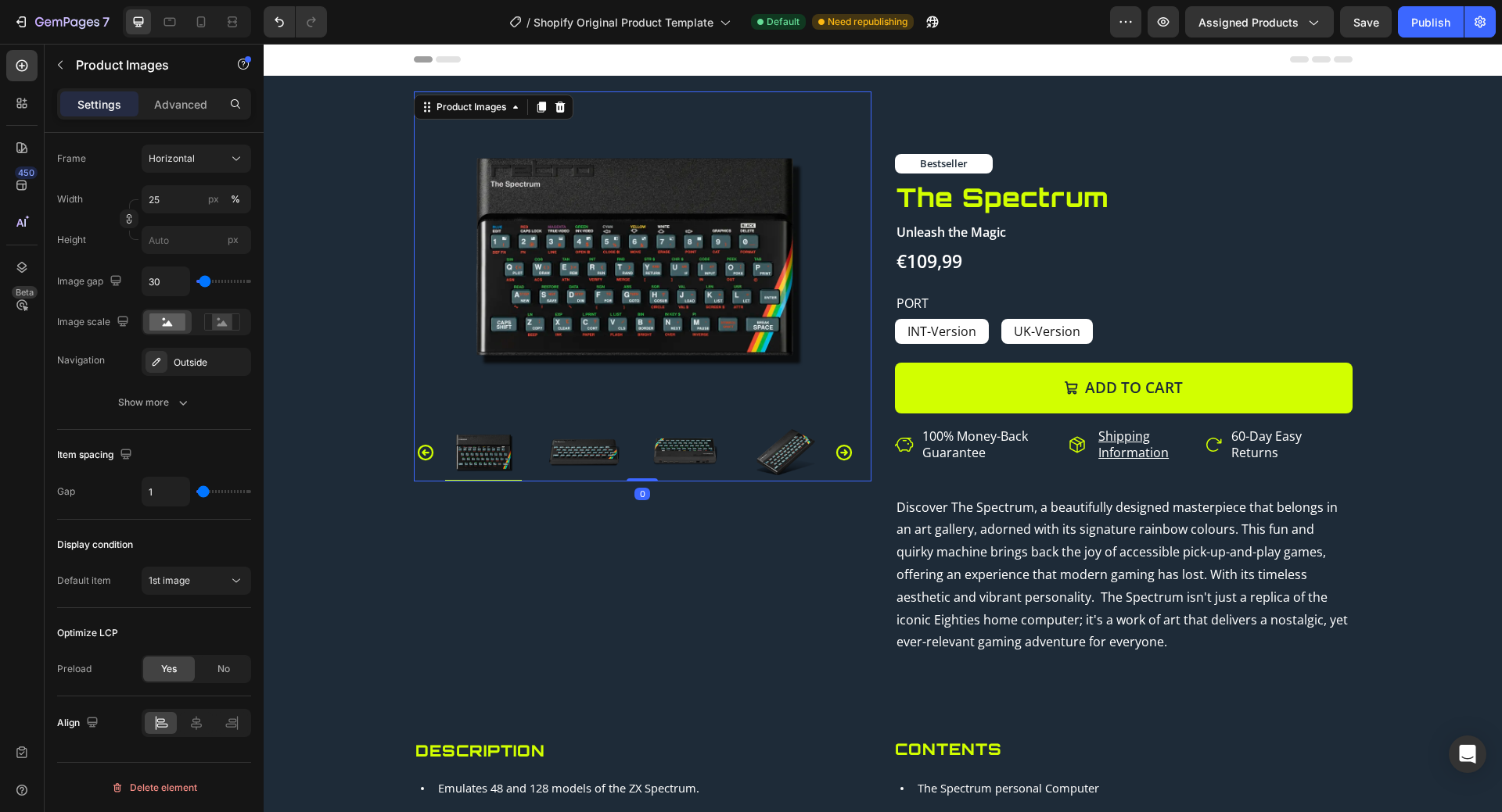
scroll to position [0, 0]
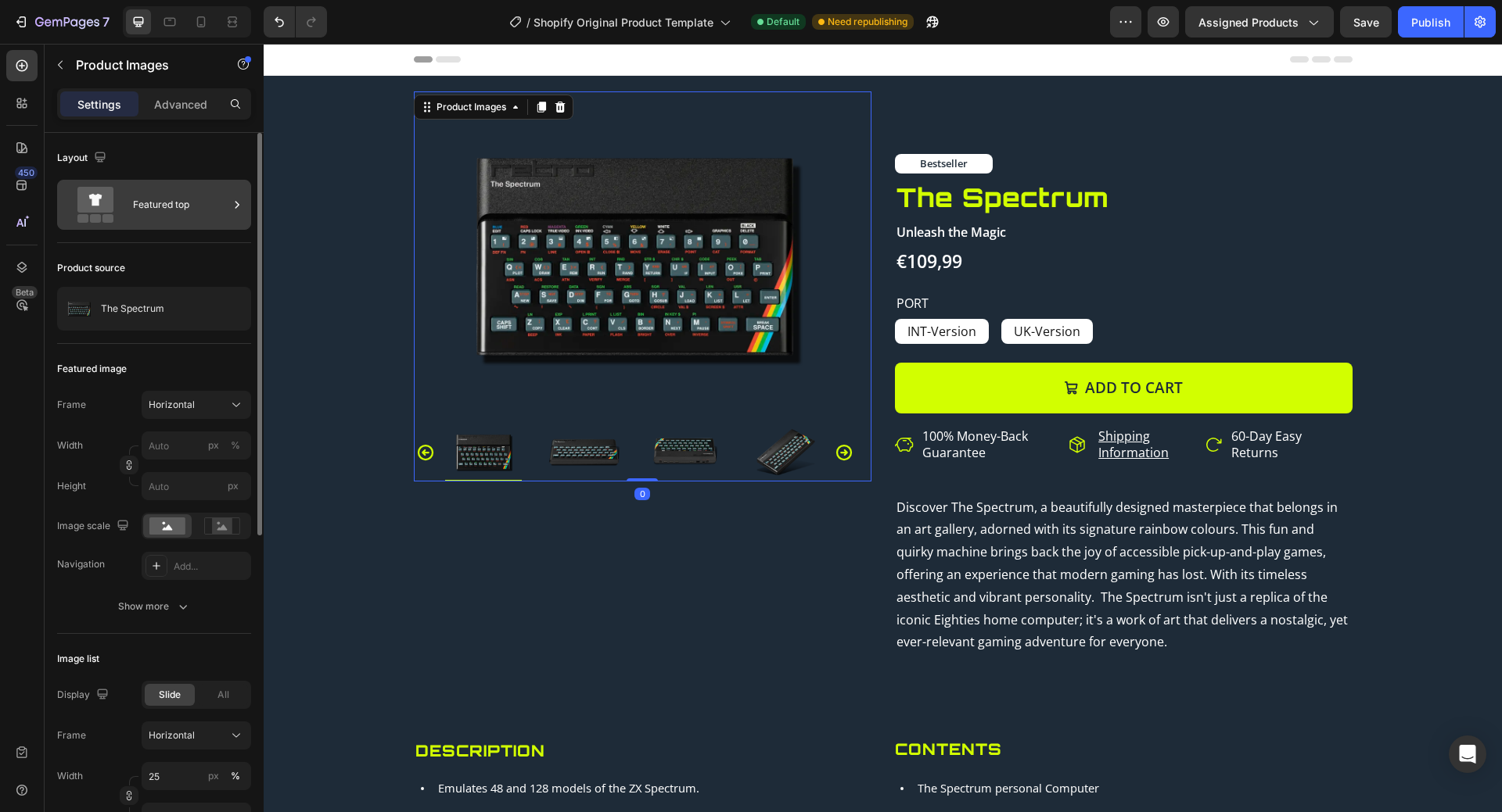
click at [91, 204] on icon at bounding box center [95, 199] width 36 height 26
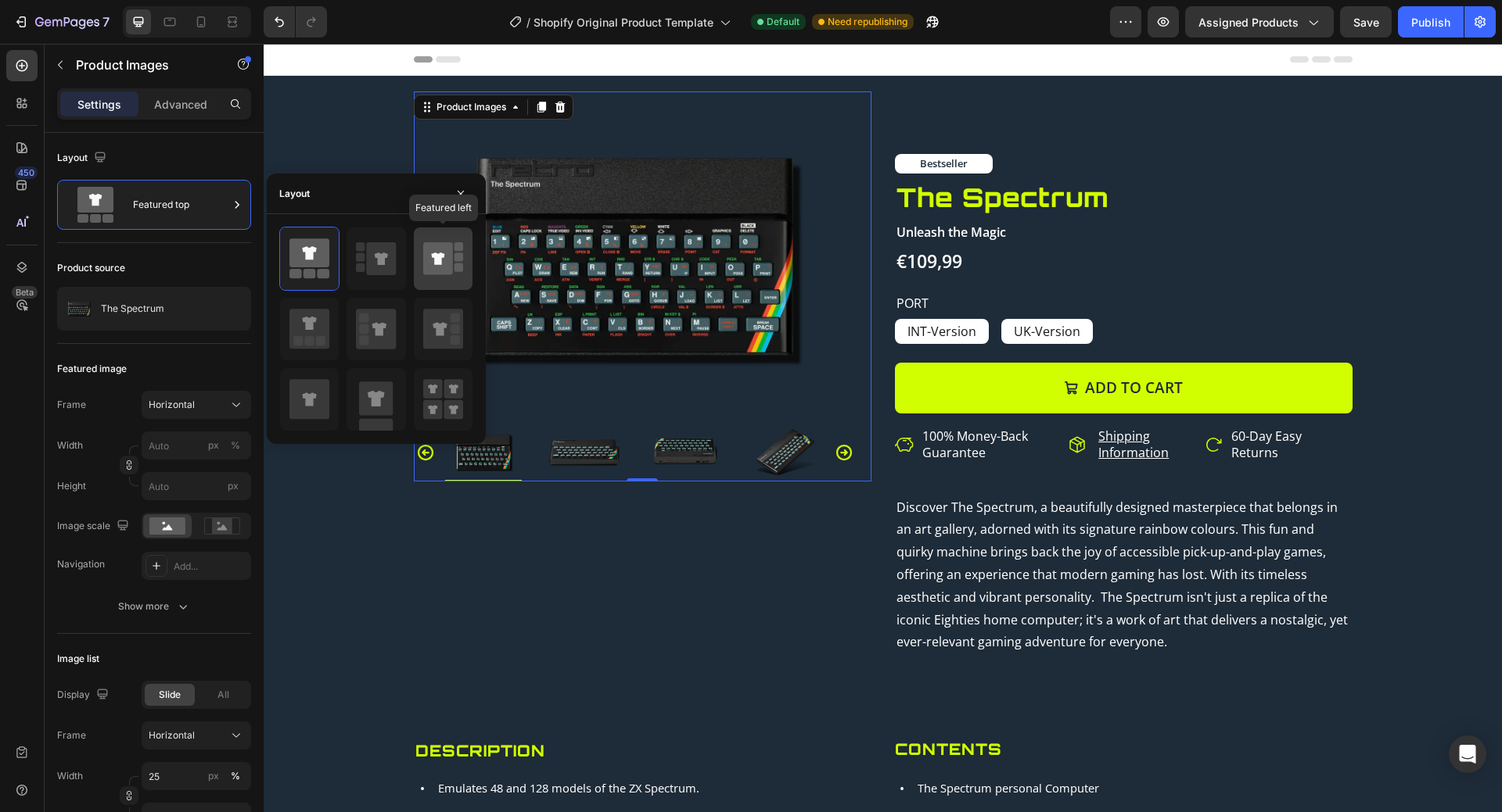
click at [424, 257] on icon at bounding box center [443, 258] width 40 height 44
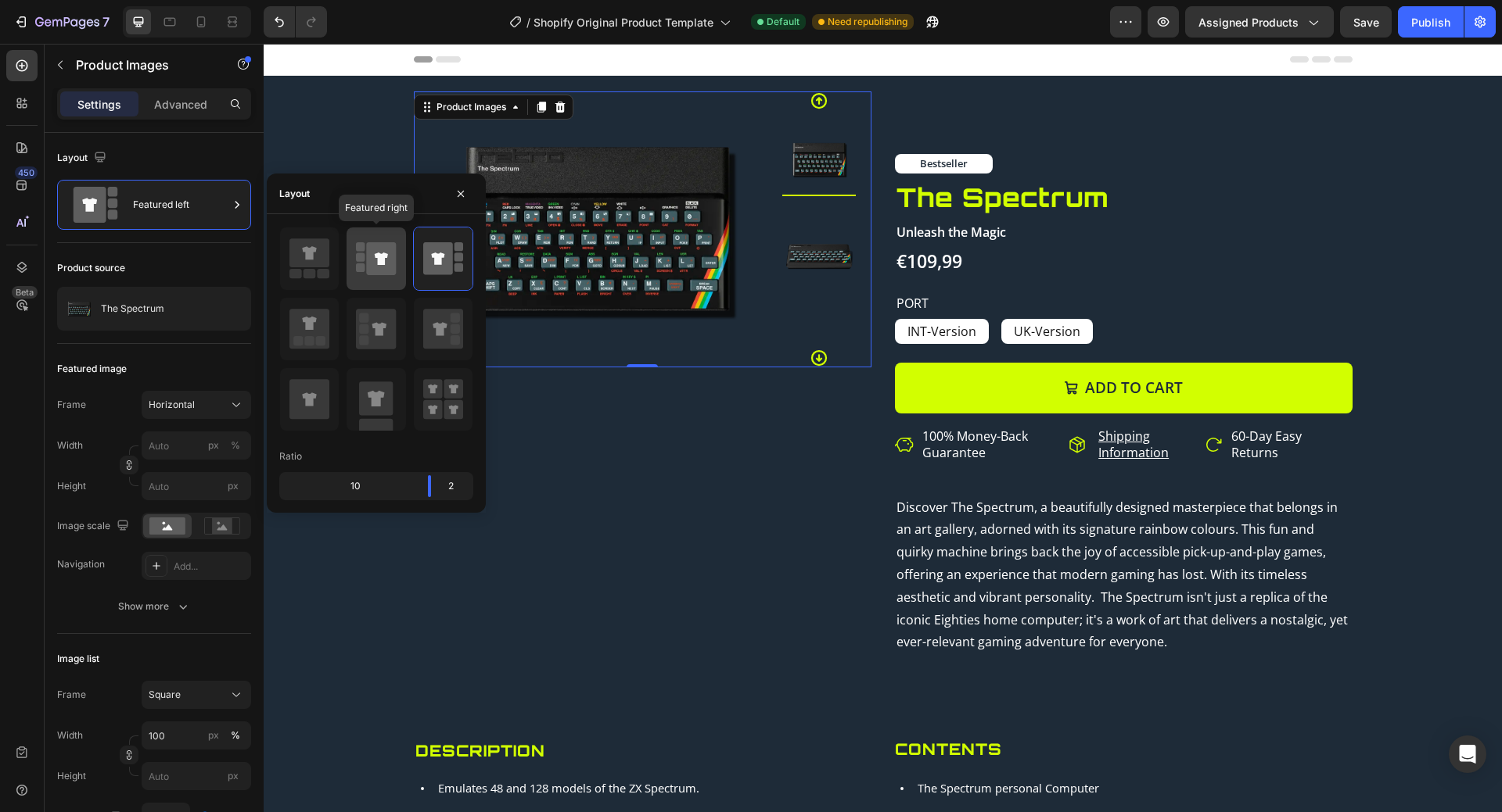
click at [382, 258] on icon at bounding box center [382, 258] width 14 height 13
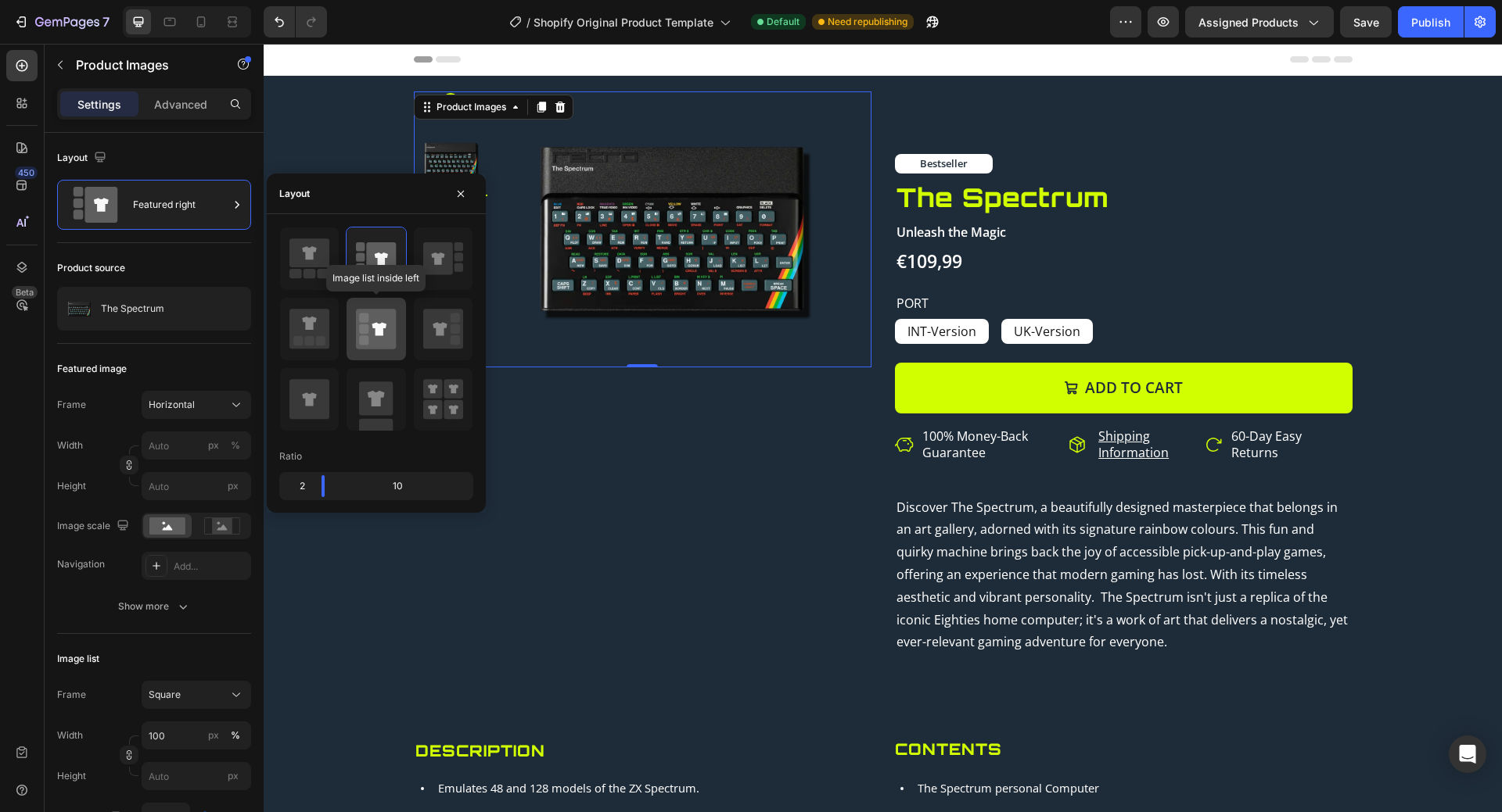
click at [378, 328] on icon at bounding box center [379, 329] width 14 height 14
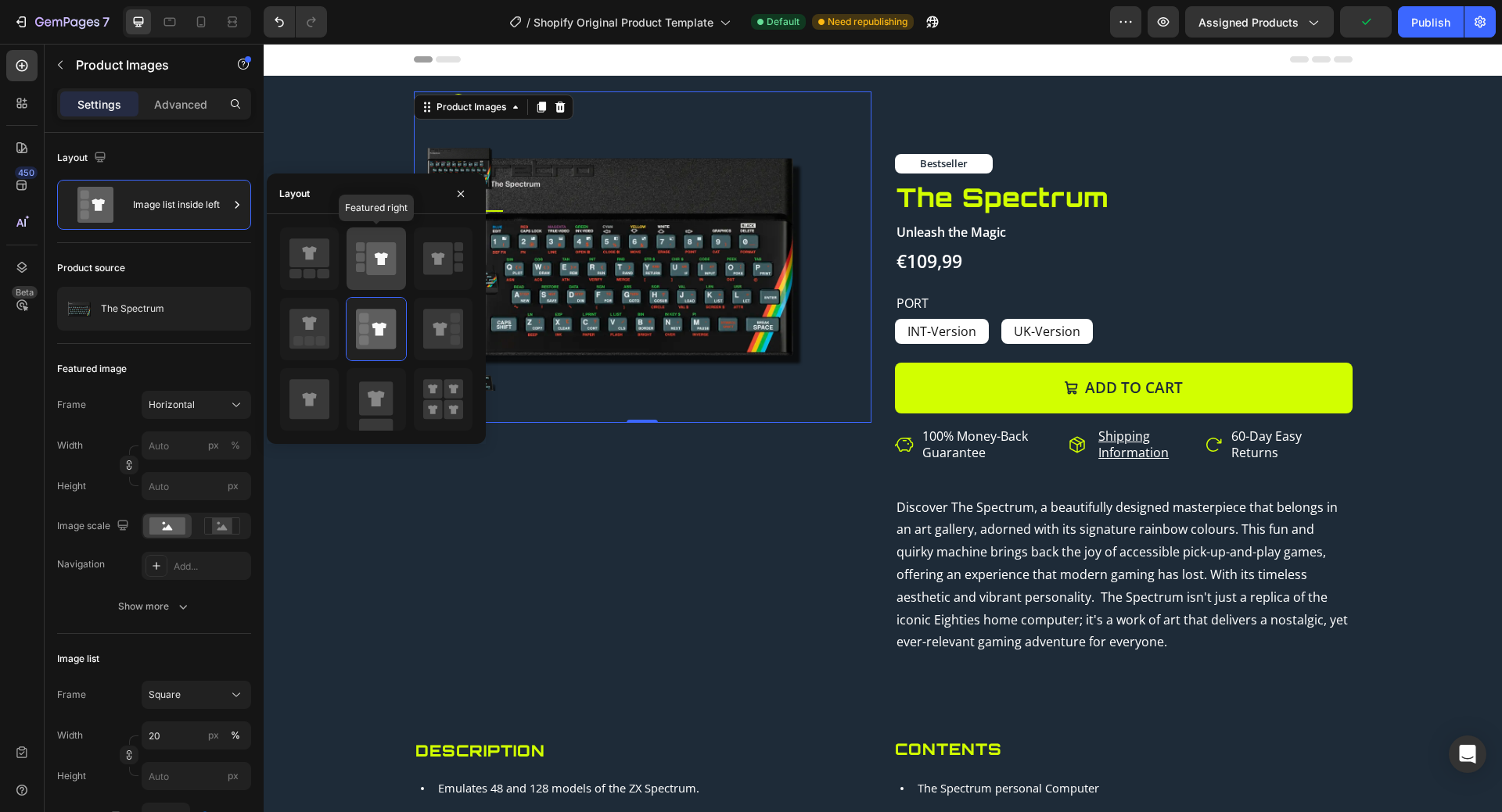
click at [375, 240] on icon at bounding box center [375, 258] width 40 height 44
type input "100"
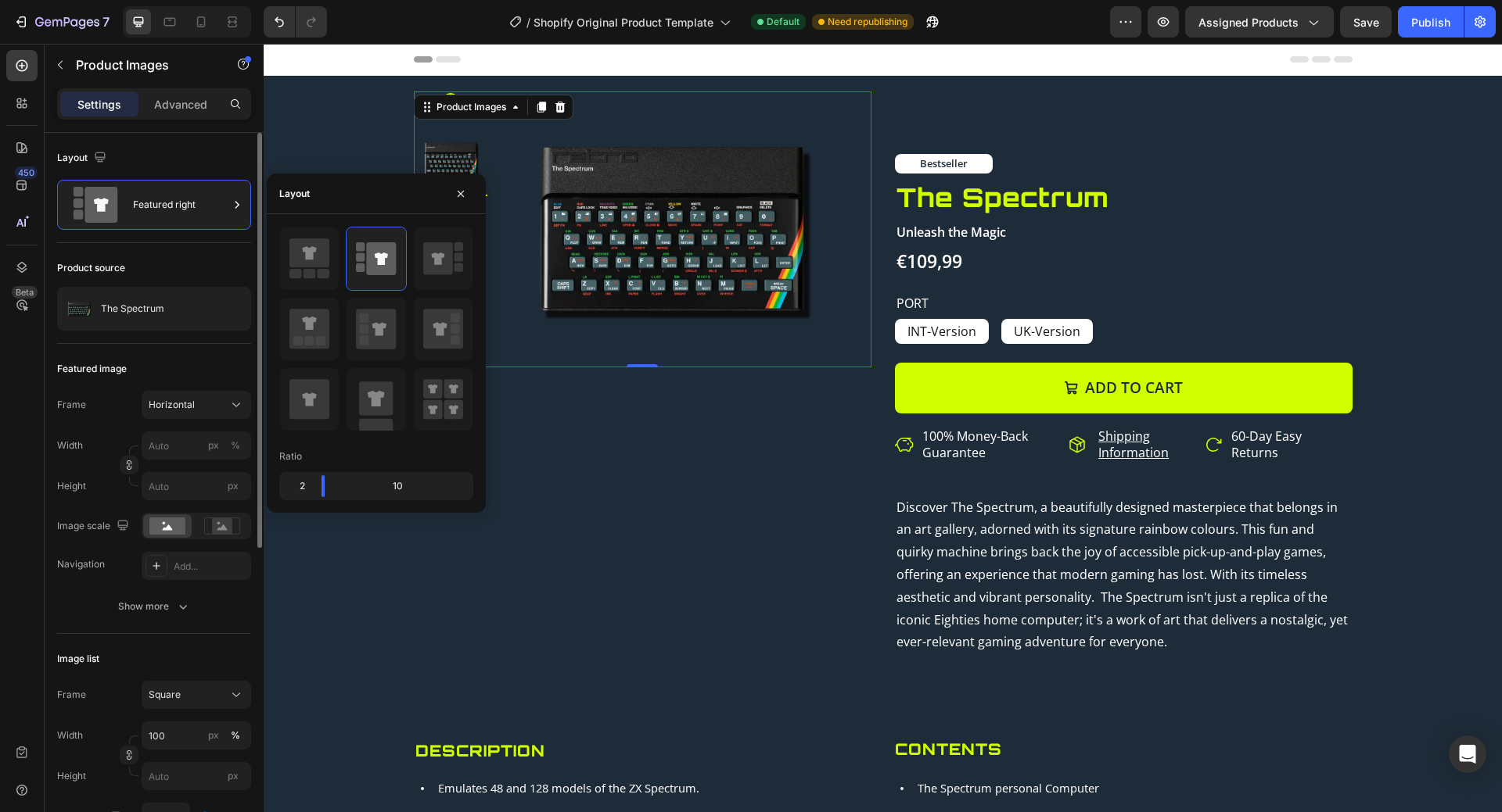
click at [243, 156] on div "Layout" at bounding box center [154, 158] width 194 height 25
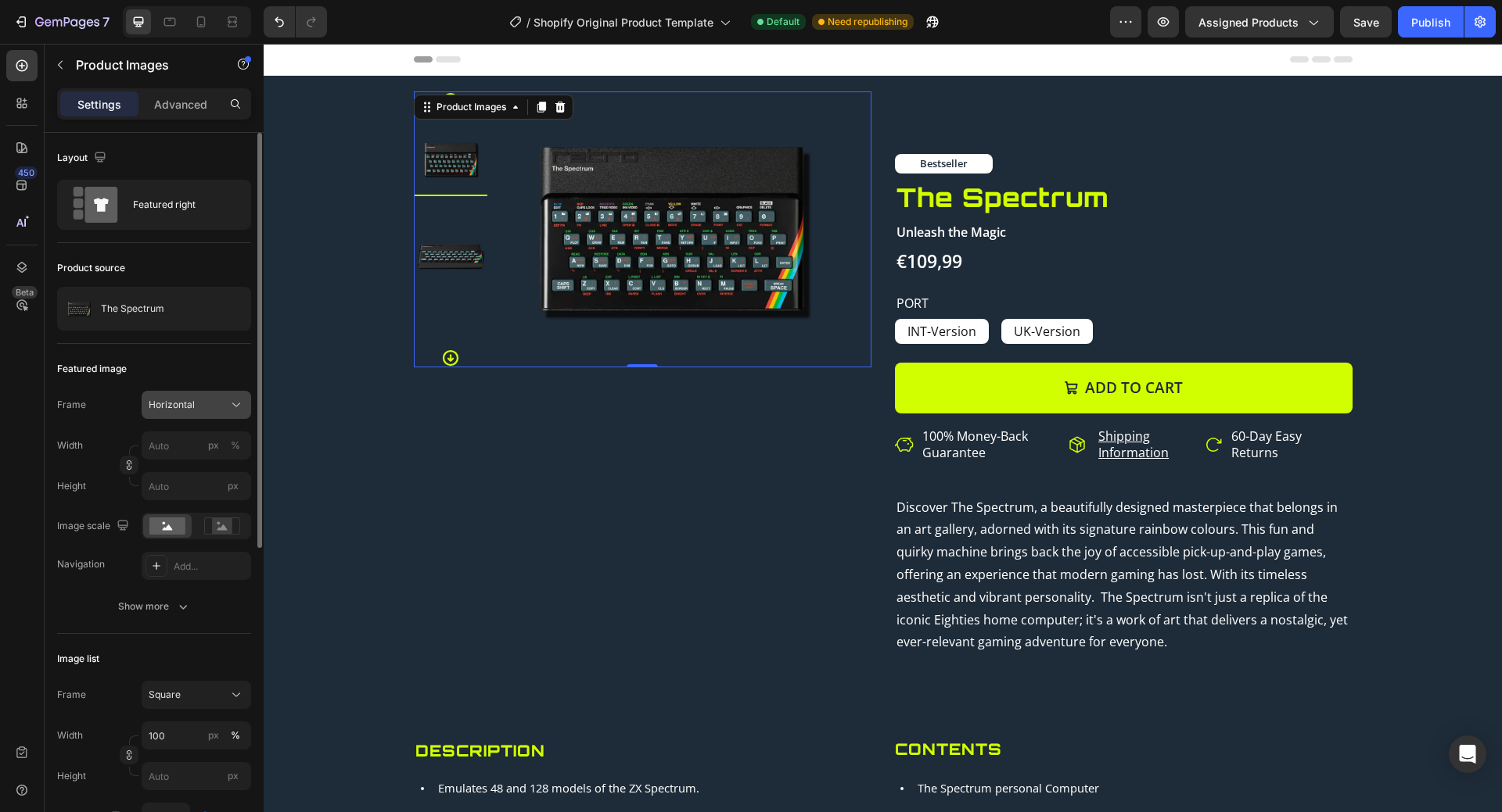
click at [234, 407] on icon at bounding box center [236, 405] width 16 height 16
click at [239, 441] on div "Square" at bounding box center [182, 443] width 125 height 30
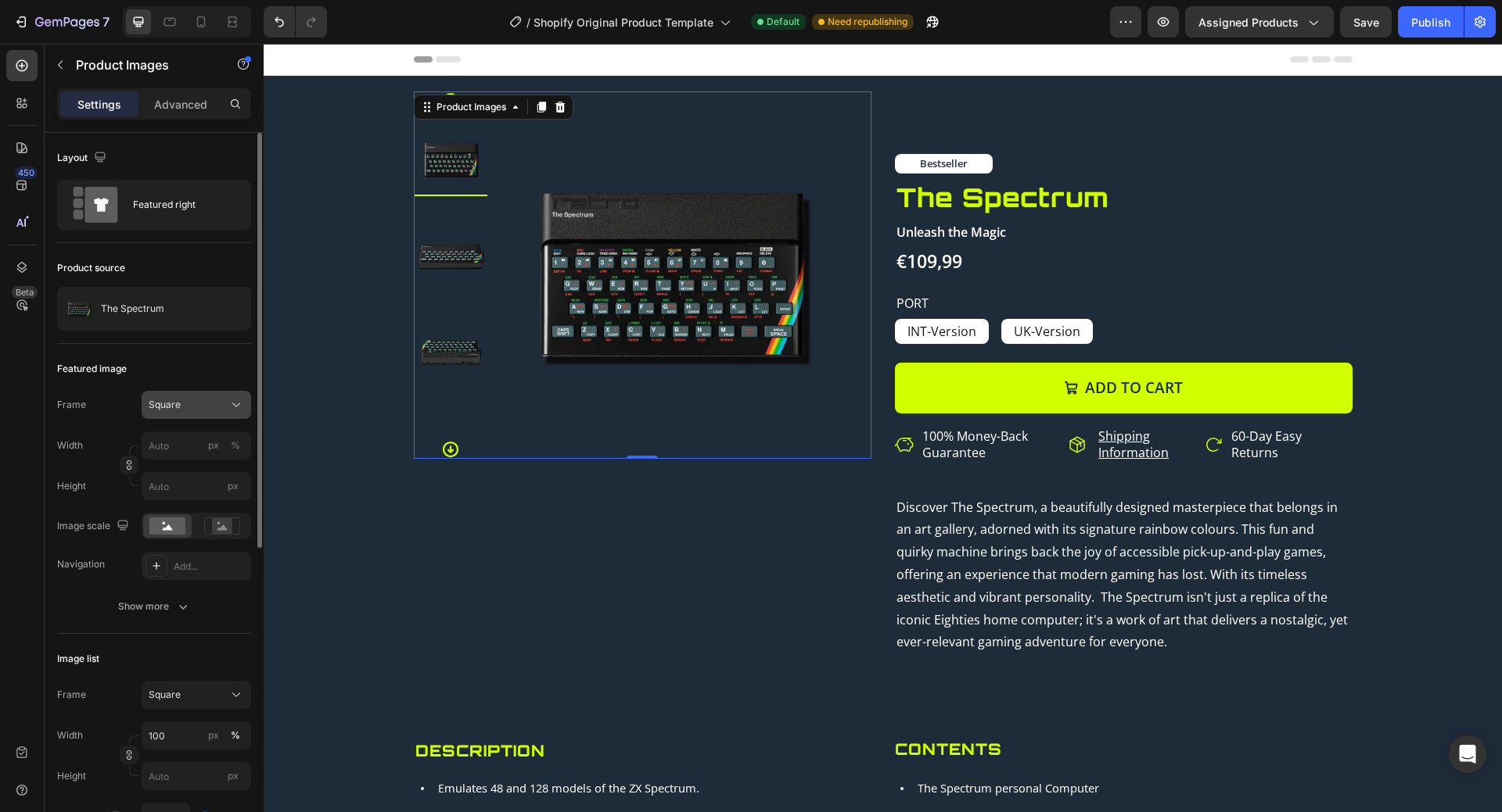
click at [240, 409] on icon at bounding box center [236, 405] width 16 height 16
click at [239, 500] on div "Horizontal" at bounding box center [182, 502] width 125 height 30
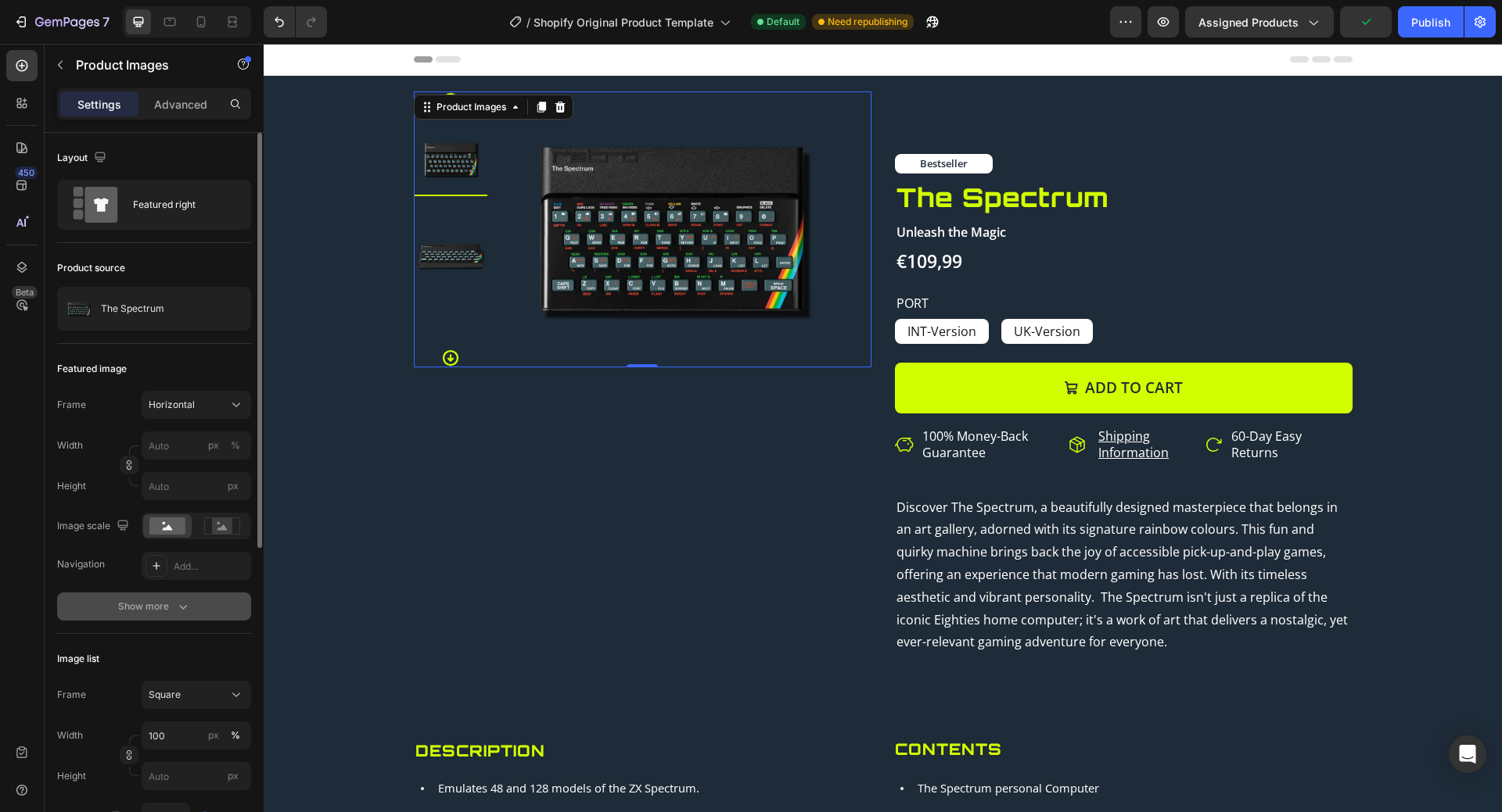
click at [179, 612] on icon "button" at bounding box center [183, 607] width 16 height 16
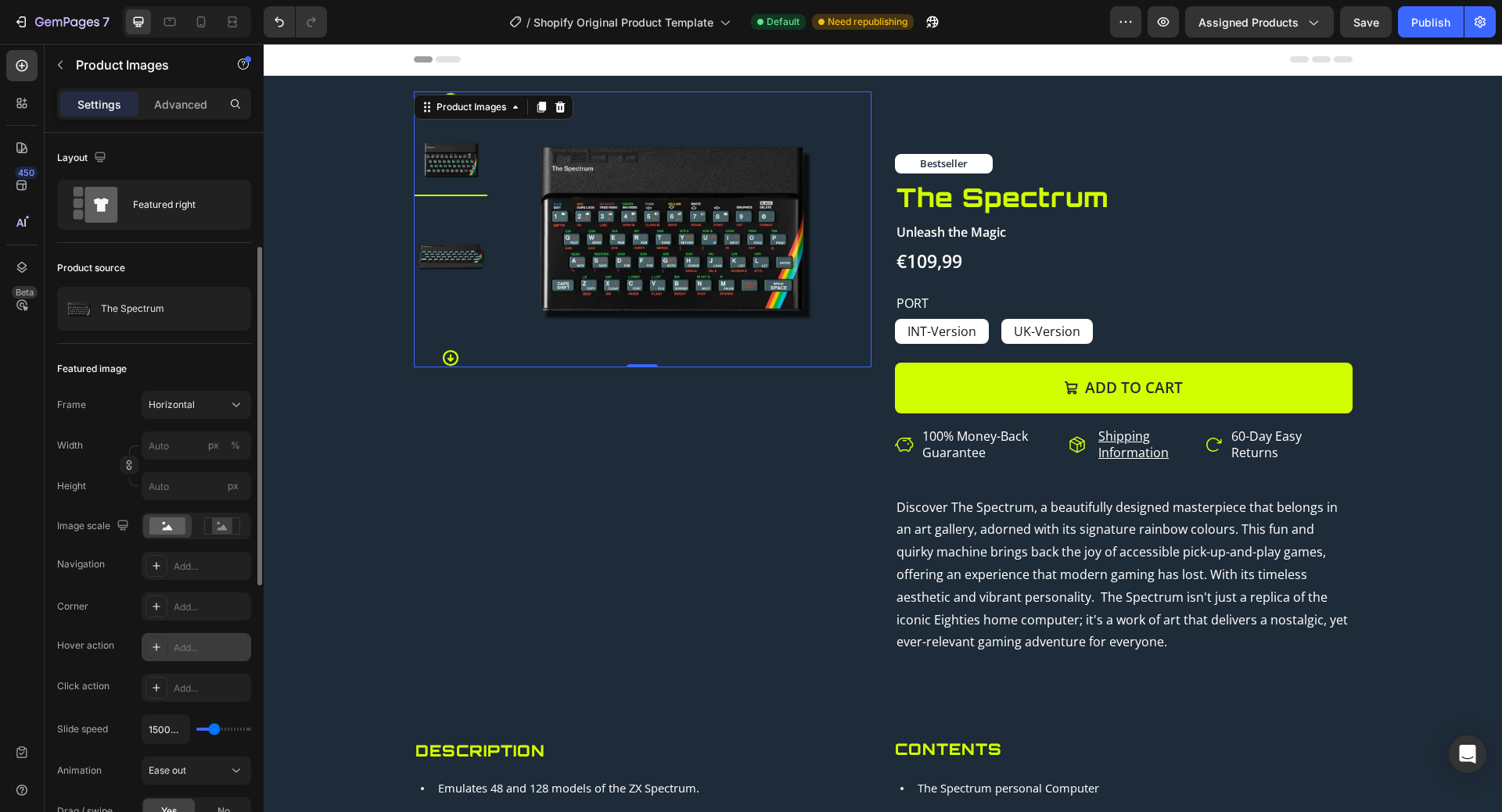
scroll to position [79, 0]
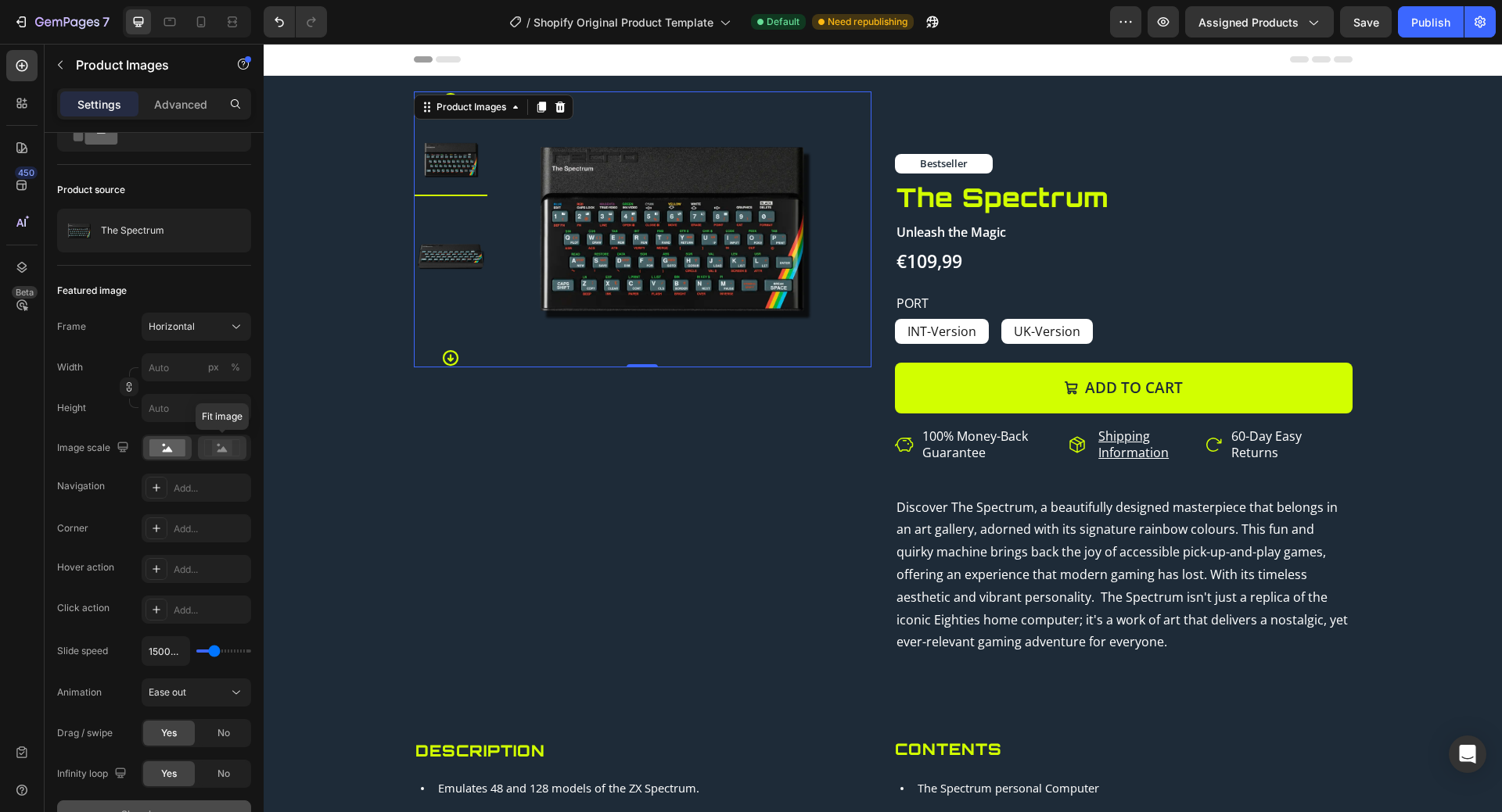
click at [217, 451] on rect at bounding box center [222, 448] width 20 height 16
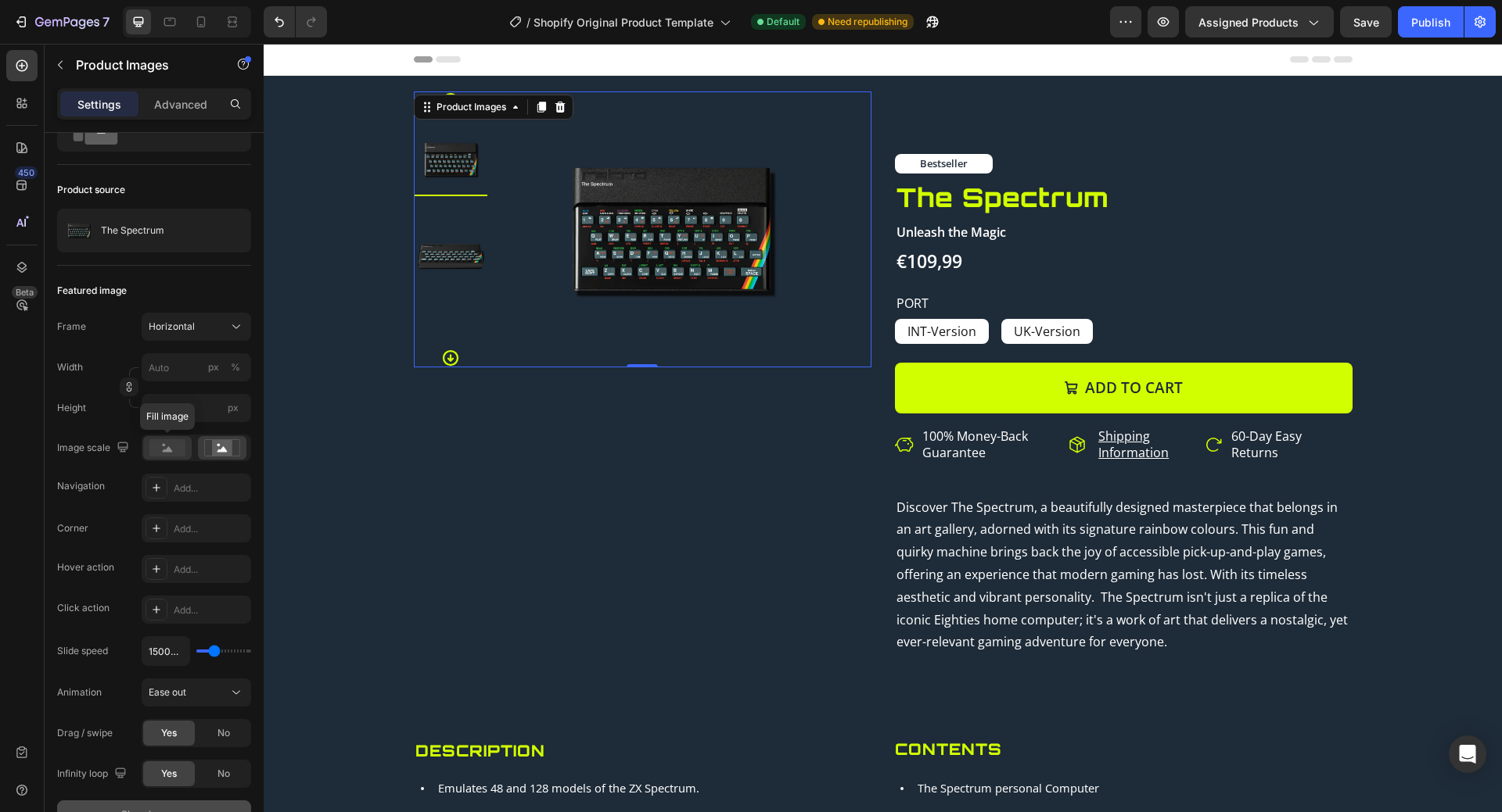
click at [172, 449] on rect at bounding box center [167, 448] width 36 height 17
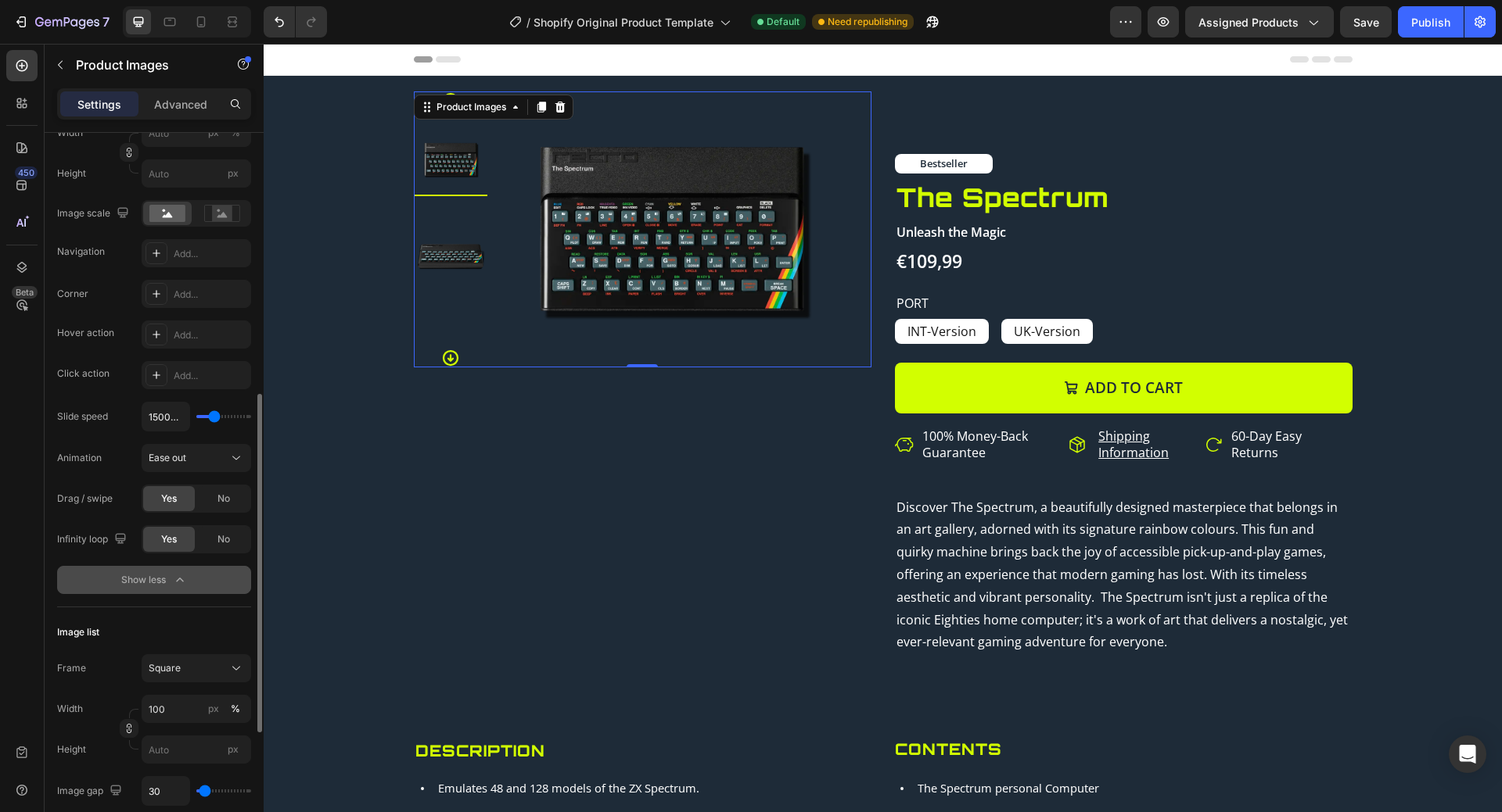
scroll to position [469, 0]
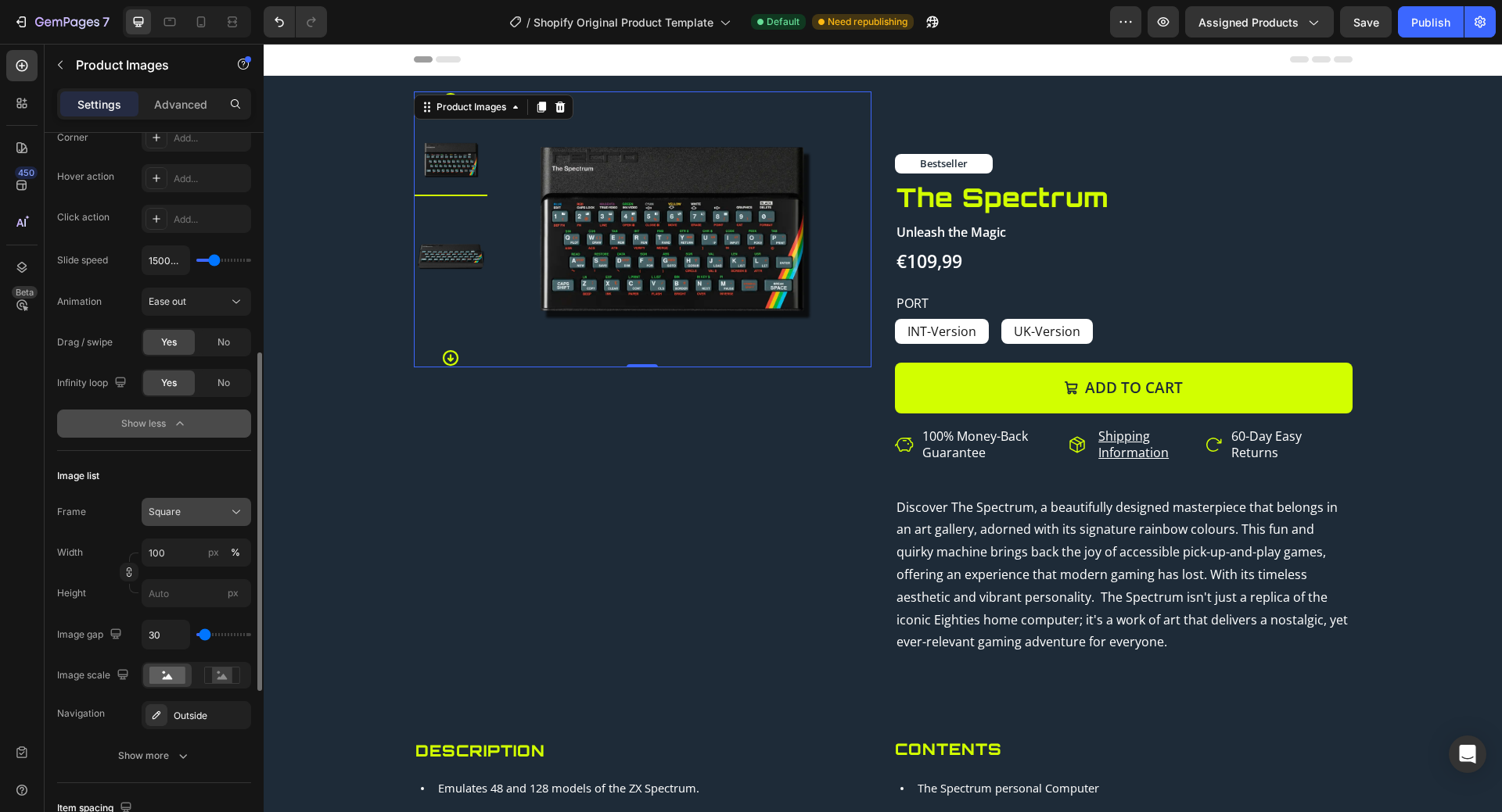
click at [230, 512] on icon at bounding box center [236, 512] width 16 height 16
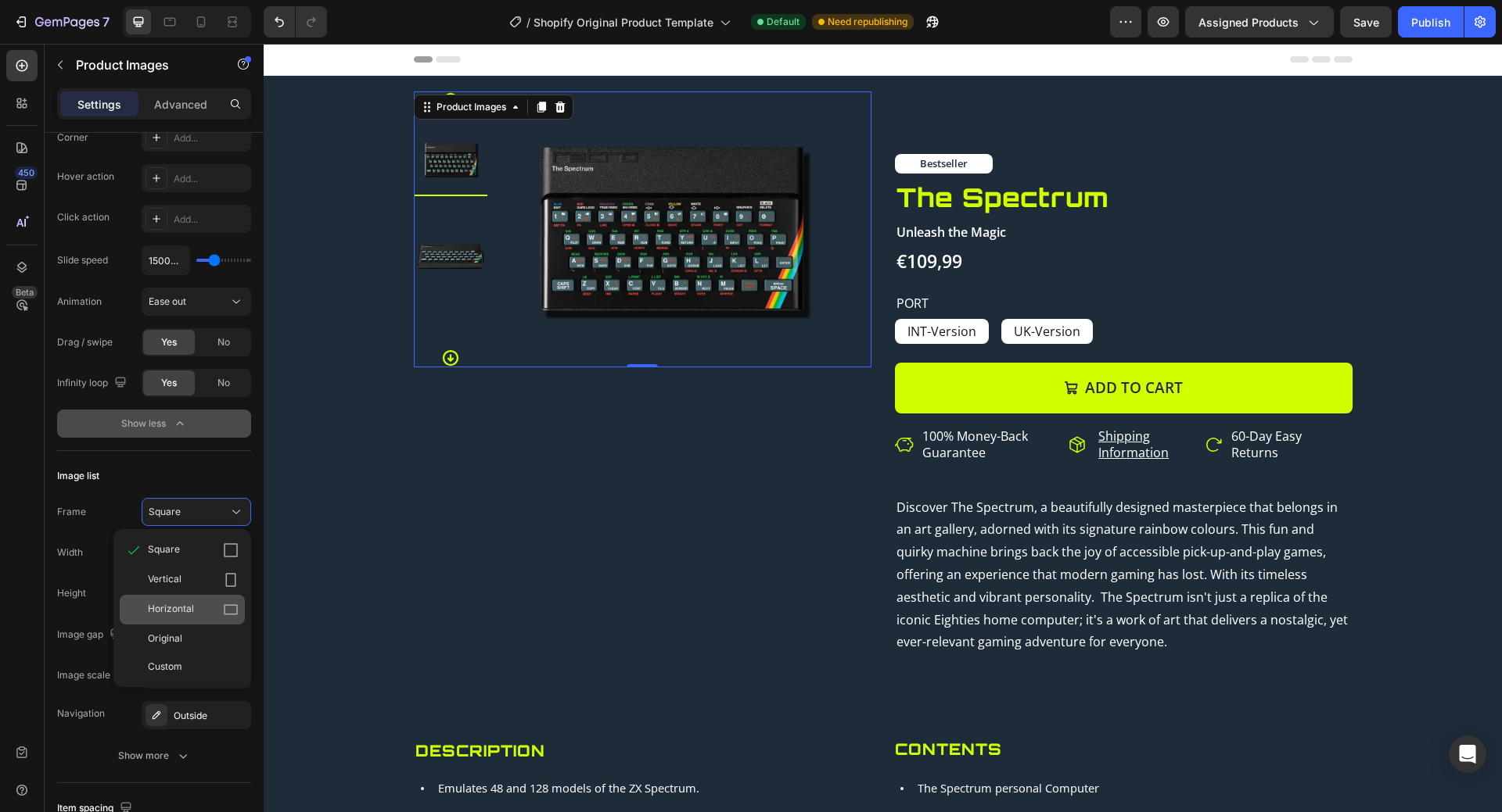
click at [226, 612] on icon at bounding box center [230, 610] width 16 height 16
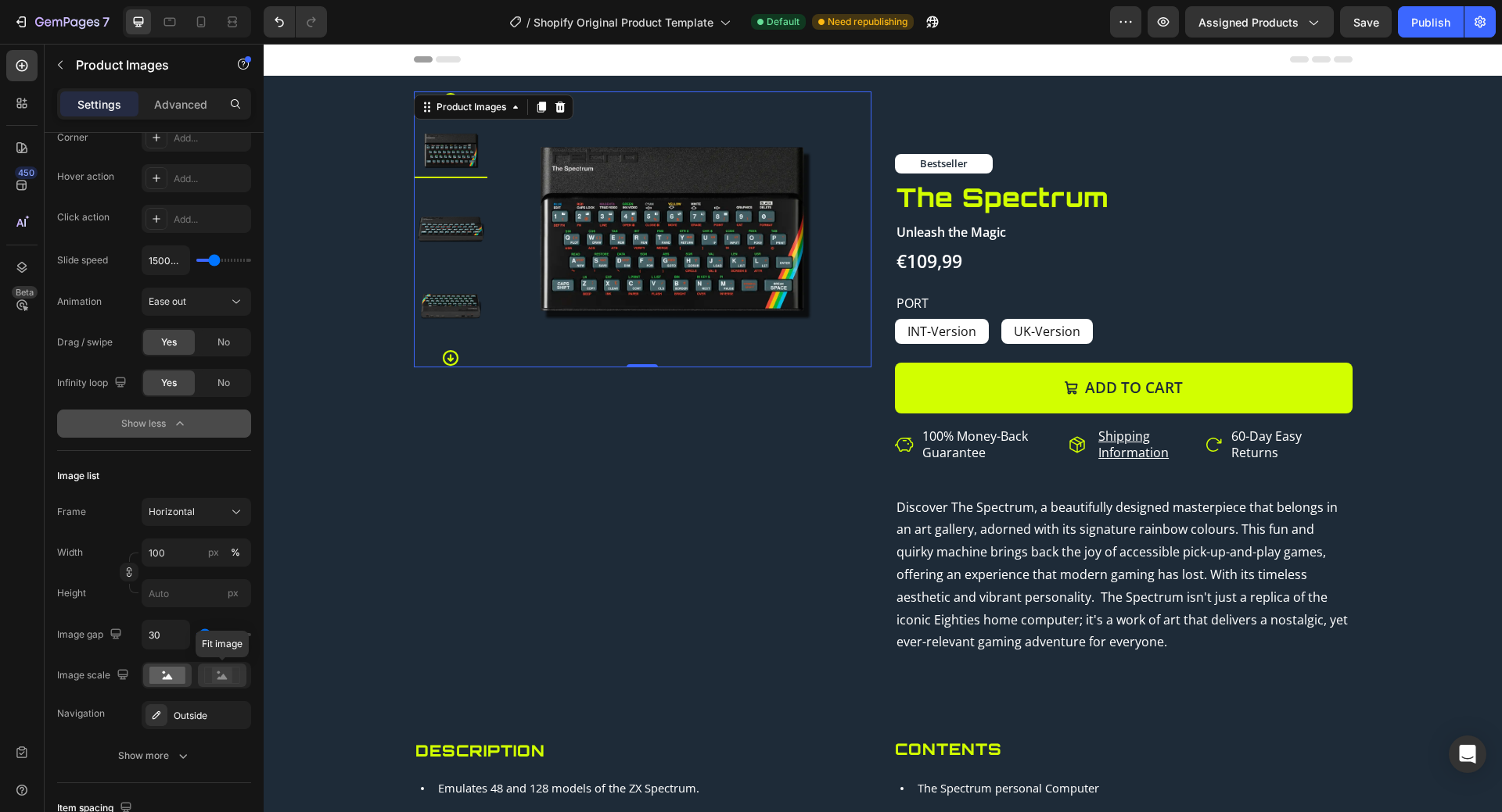
click at [230, 668] on rect at bounding box center [222, 675] width 20 height 16
click at [179, 677] on rect at bounding box center [167, 676] width 36 height 17
click at [230, 723] on button "button" at bounding box center [234, 715] width 18 height 18
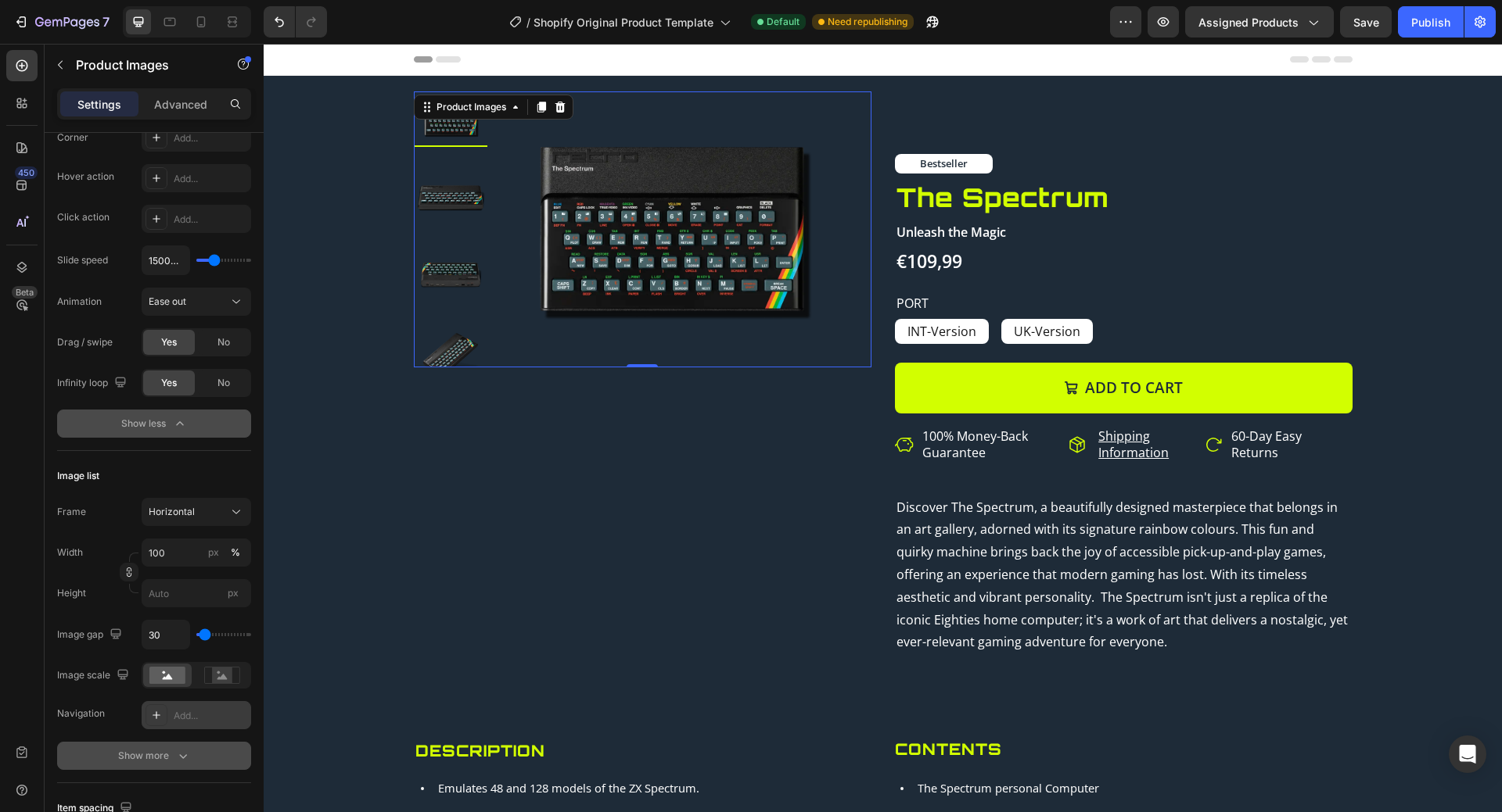
click at [177, 752] on icon "button" at bounding box center [183, 756] width 16 height 16
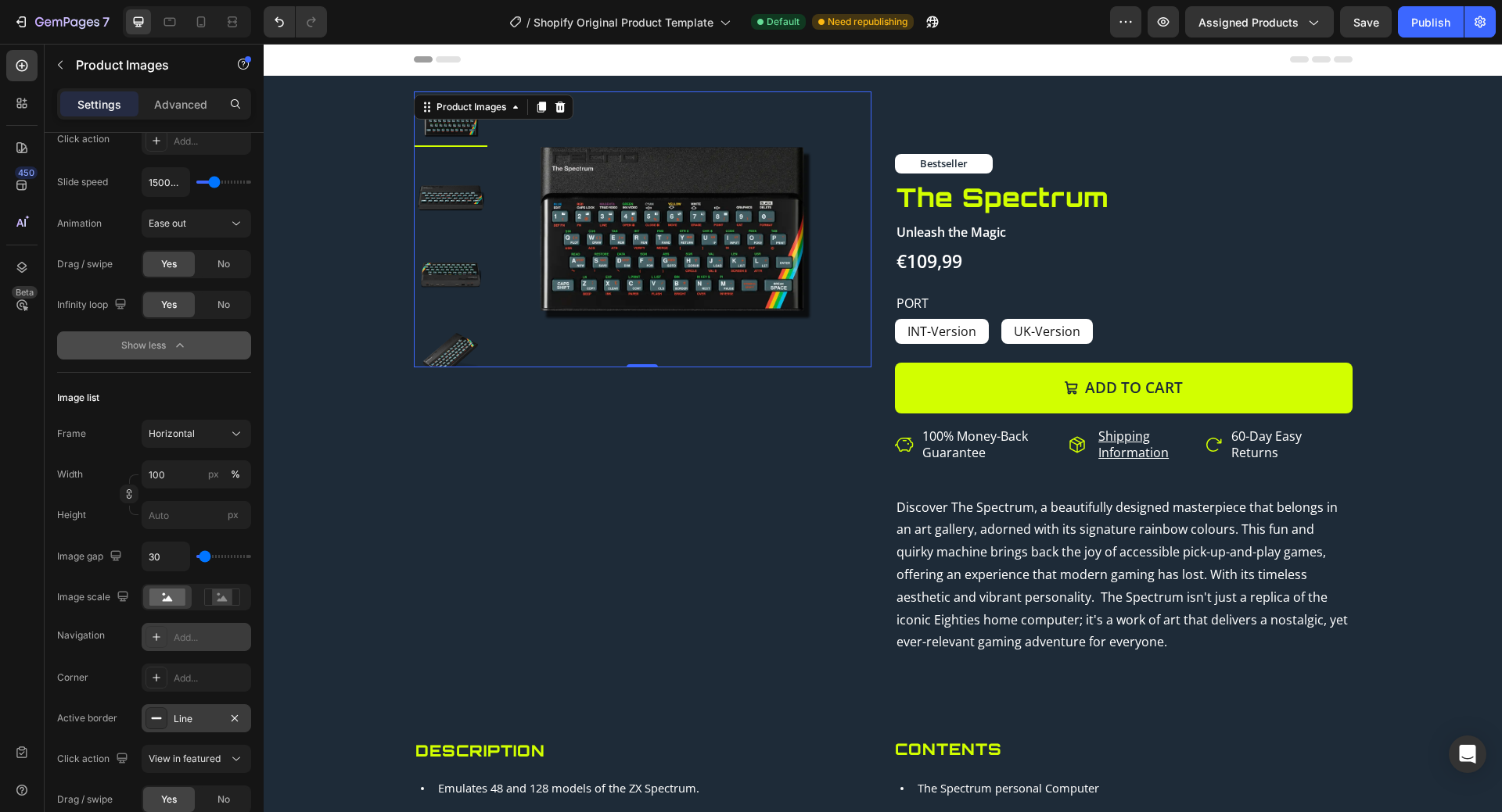
click at [200, 717] on div "Line" at bounding box center [196, 719] width 46 height 14
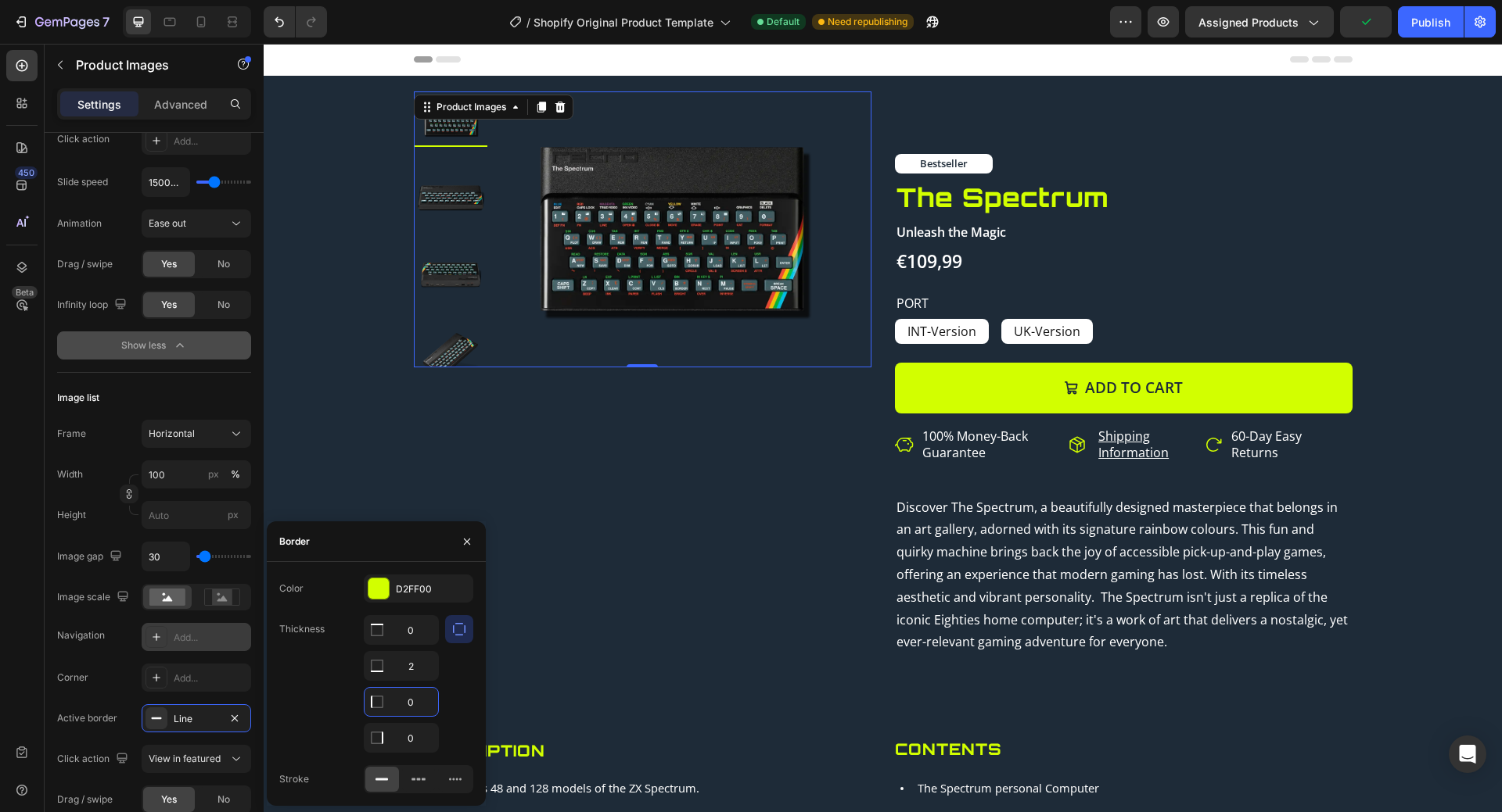
click at [415, 699] on input "0" at bounding box center [401, 701] width 74 height 28
type input "2"
click at [418, 644] on input "2" at bounding box center [401, 629] width 74 height 28
type input "0"
click at [409, 778] on div at bounding box center [419, 780] width 34 height 25
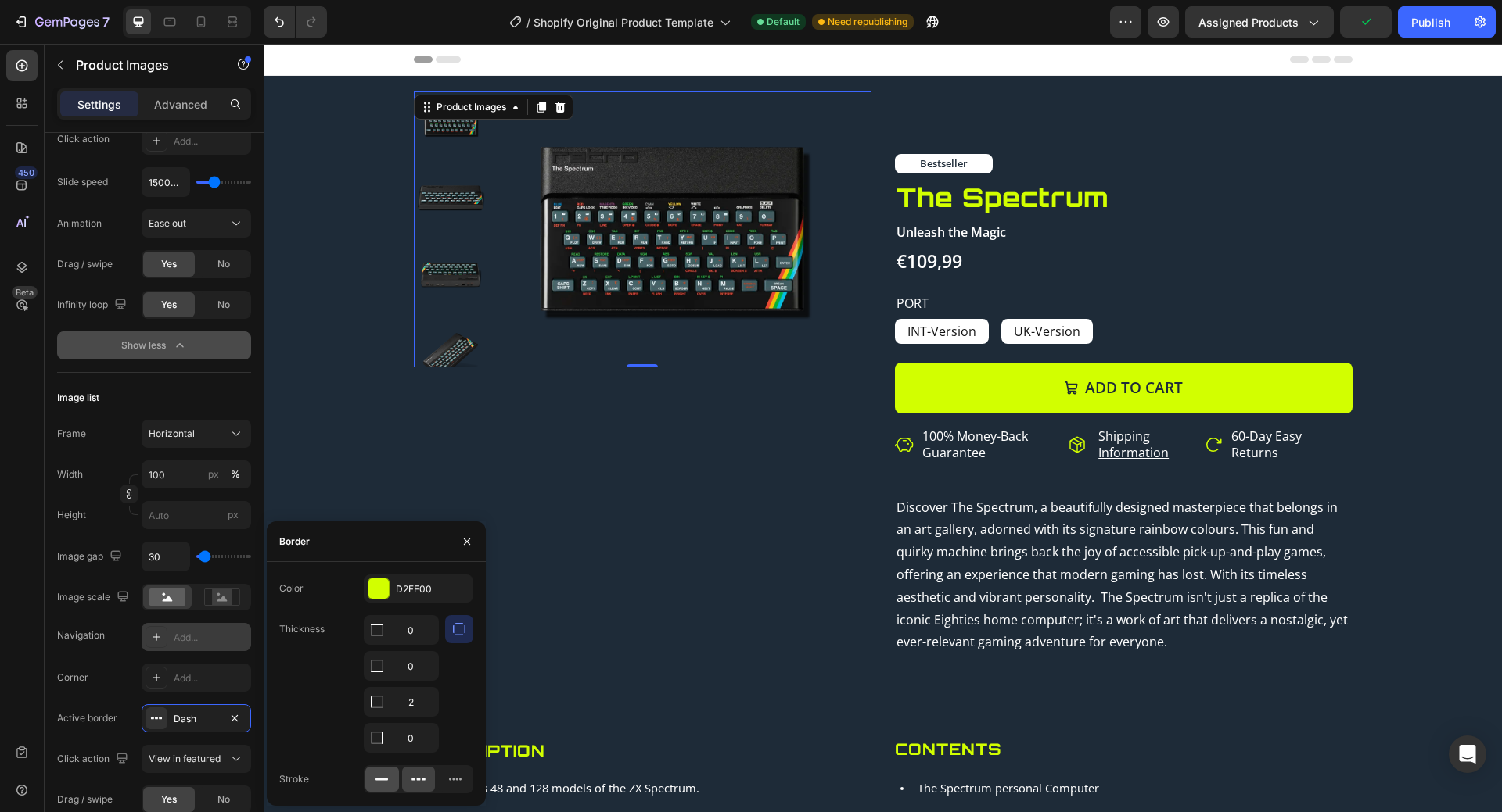
click at [390, 775] on icon at bounding box center [382, 780] width 16 height 16
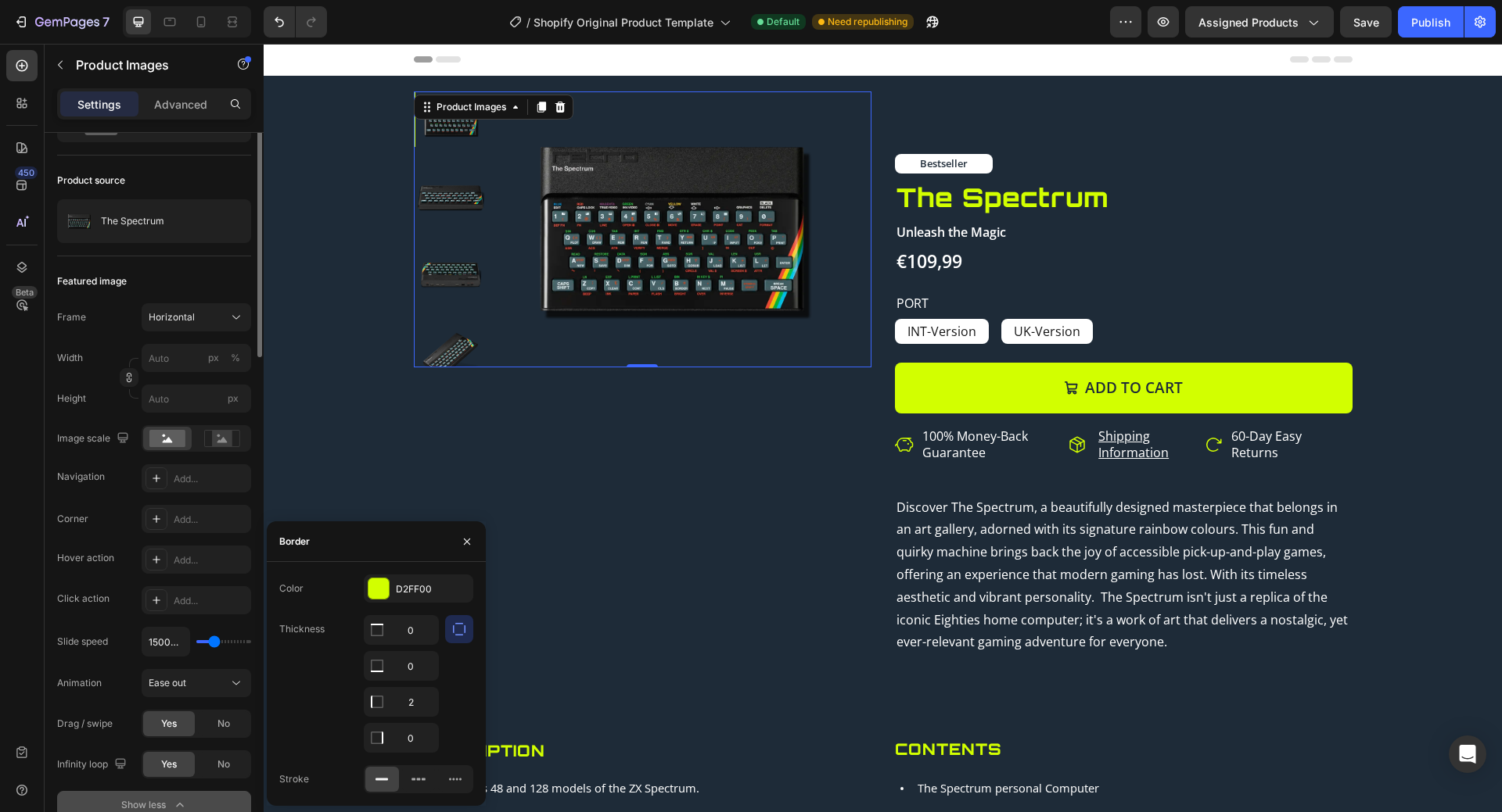
scroll to position [0, 0]
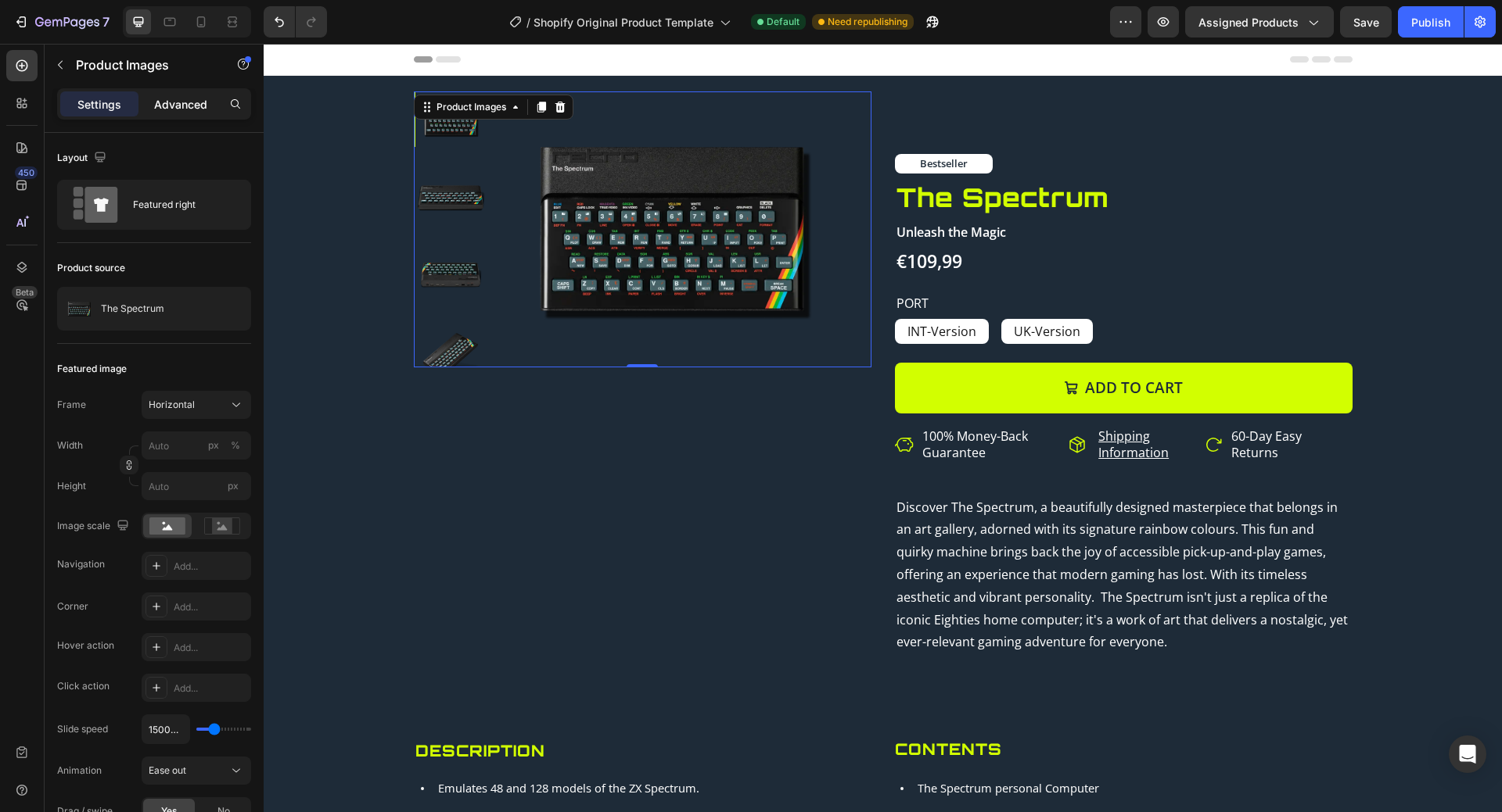
click at [197, 111] on p "Advanced" at bounding box center [181, 104] width 53 height 17
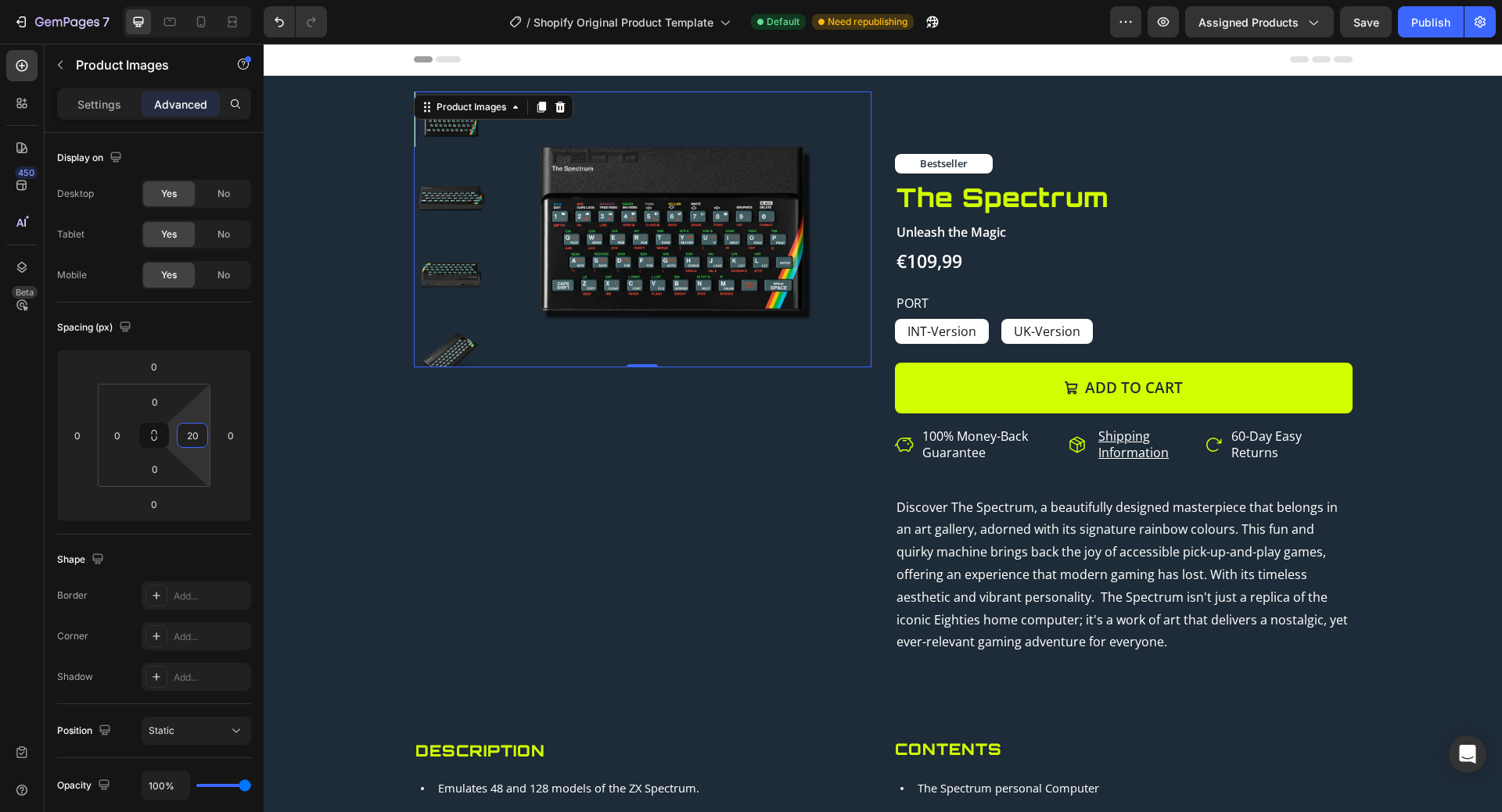
click at [200, 435] on input "20" at bounding box center [192, 435] width 23 height 23
click at [335, 513] on div "Product Images 0 Bestseller Text Block The Spectrum Product Title Unleash the M…" at bounding box center [882, 631] width 1214 height 1080
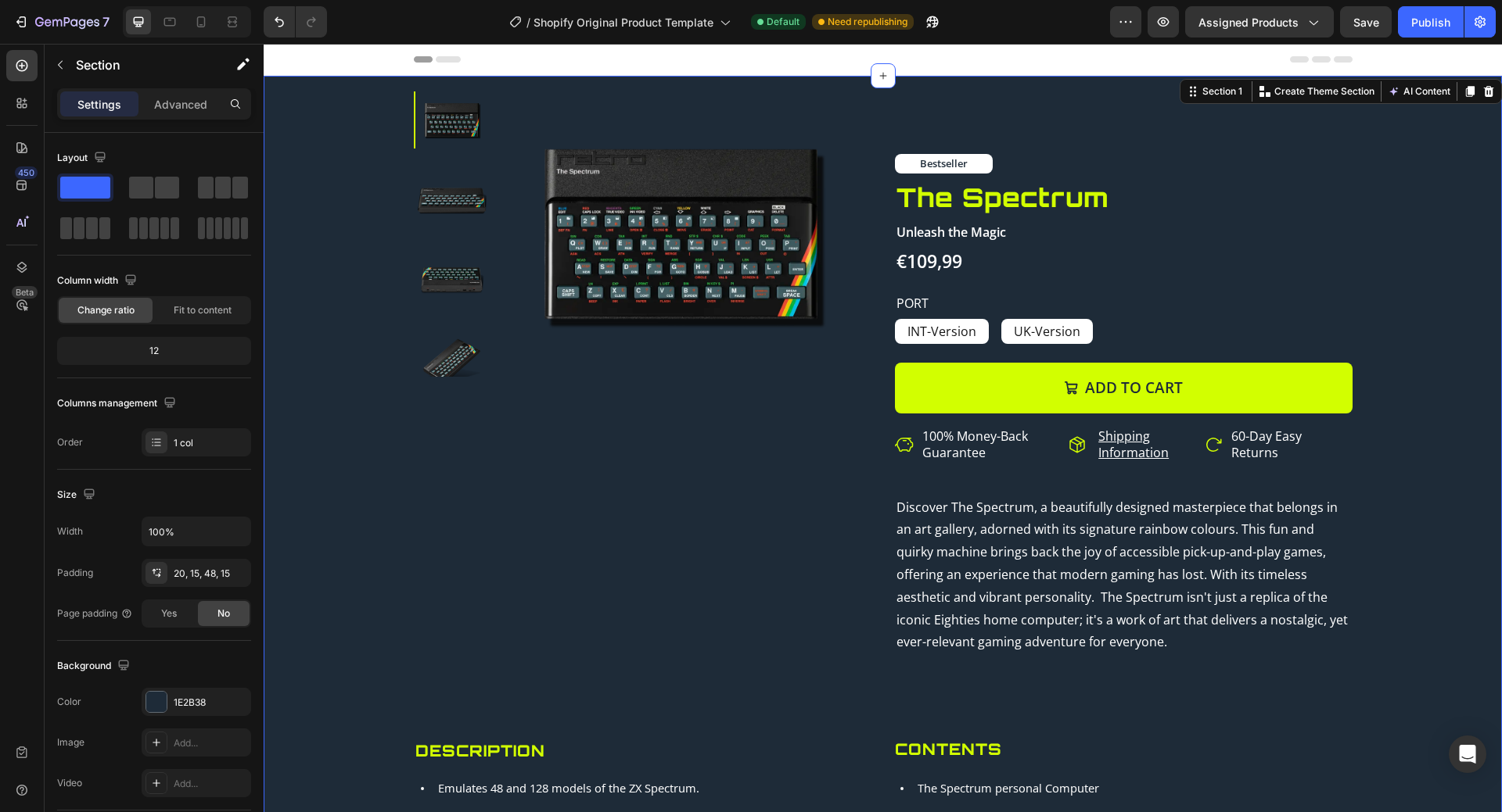
click at [360, 356] on div "Product Images Bestseller Text Block The Spectrum Product Title Unleash the Mag…" at bounding box center [882, 631] width 1214 height 1080
click at [205, 580] on div "20, 15, 48, 15" at bounding box center [196, 574] width 46 height 14
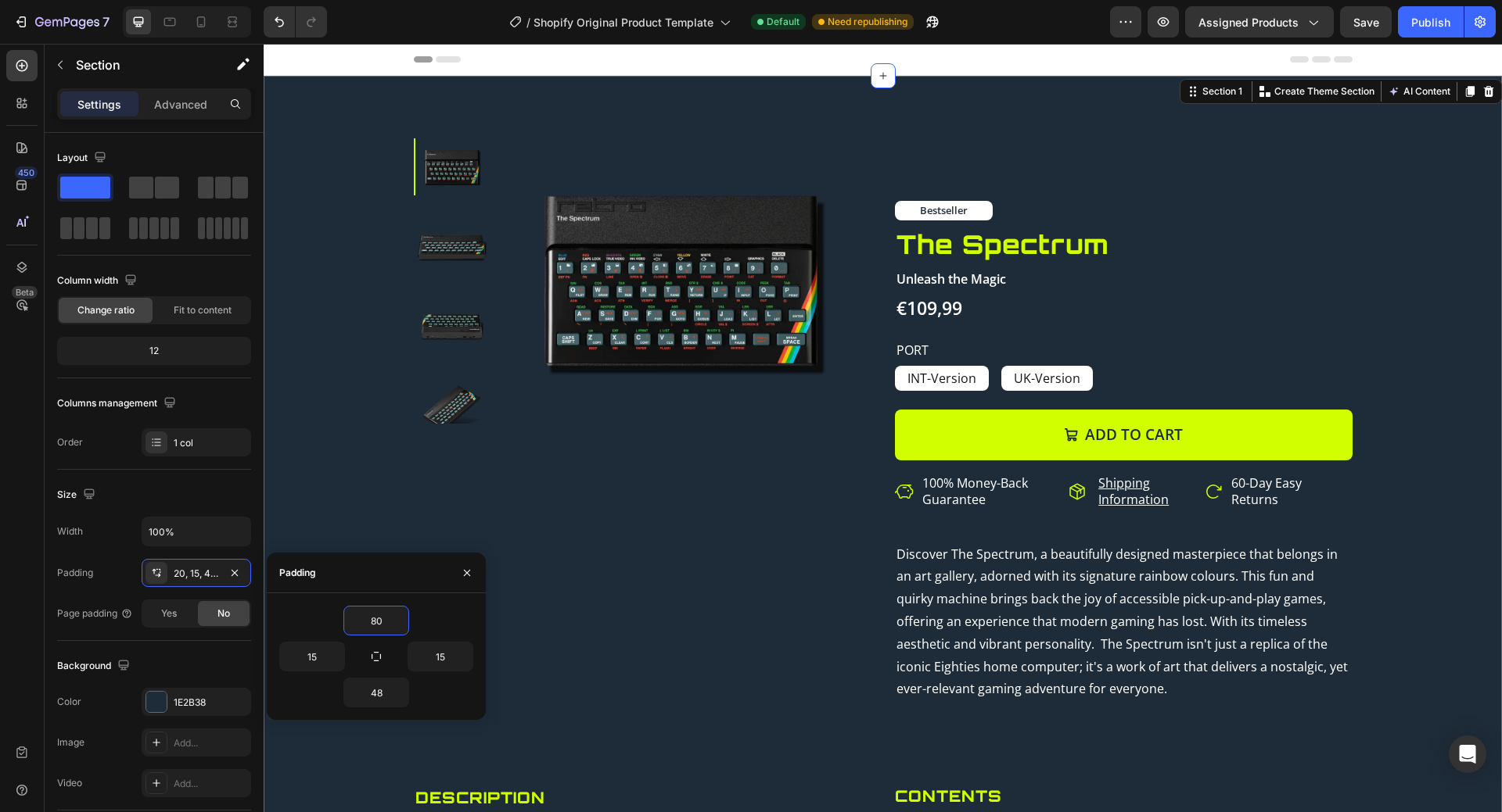
type input "80"
click at [608, 159] on img at bounding box center [681, 281] width 381 height 286
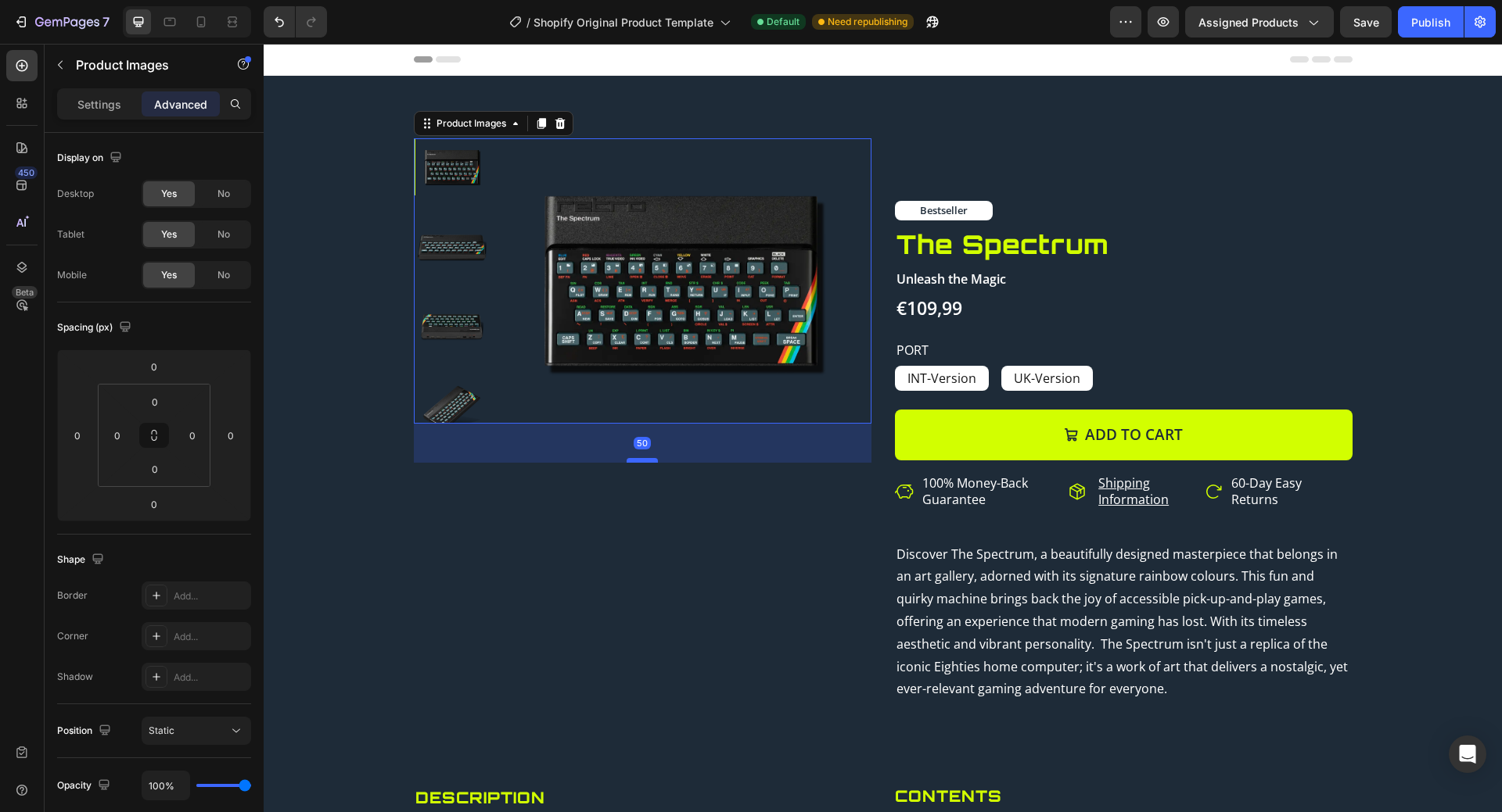
drag, startPoint x: 635, startPoint y: 422, endPoint x: 635, endPoint y: 460, distance: 38.0
click at [635, 460] on div at bounding box center [642, 460] width 31 height 5
click at [267, 23] on button "Undo/Redo" at bounding box center [279, 21] width 31 height 31
click at [271, 23] on button "Undo/Redo" at bounding box center [279, 21] width 31 height 31
type input "0"
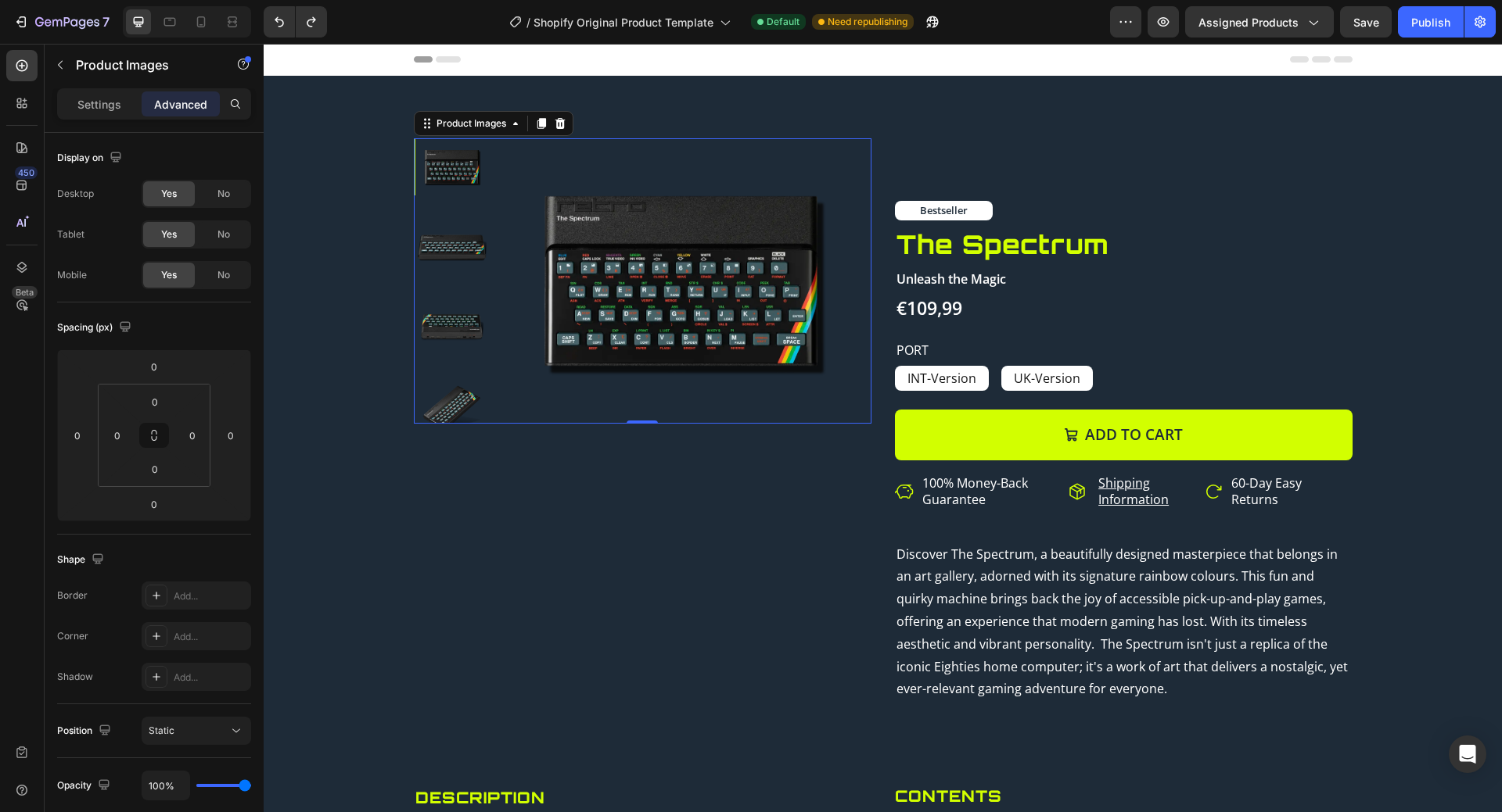
click at [465, 399] on img at bounding box center [452, 408] width 76 height 57
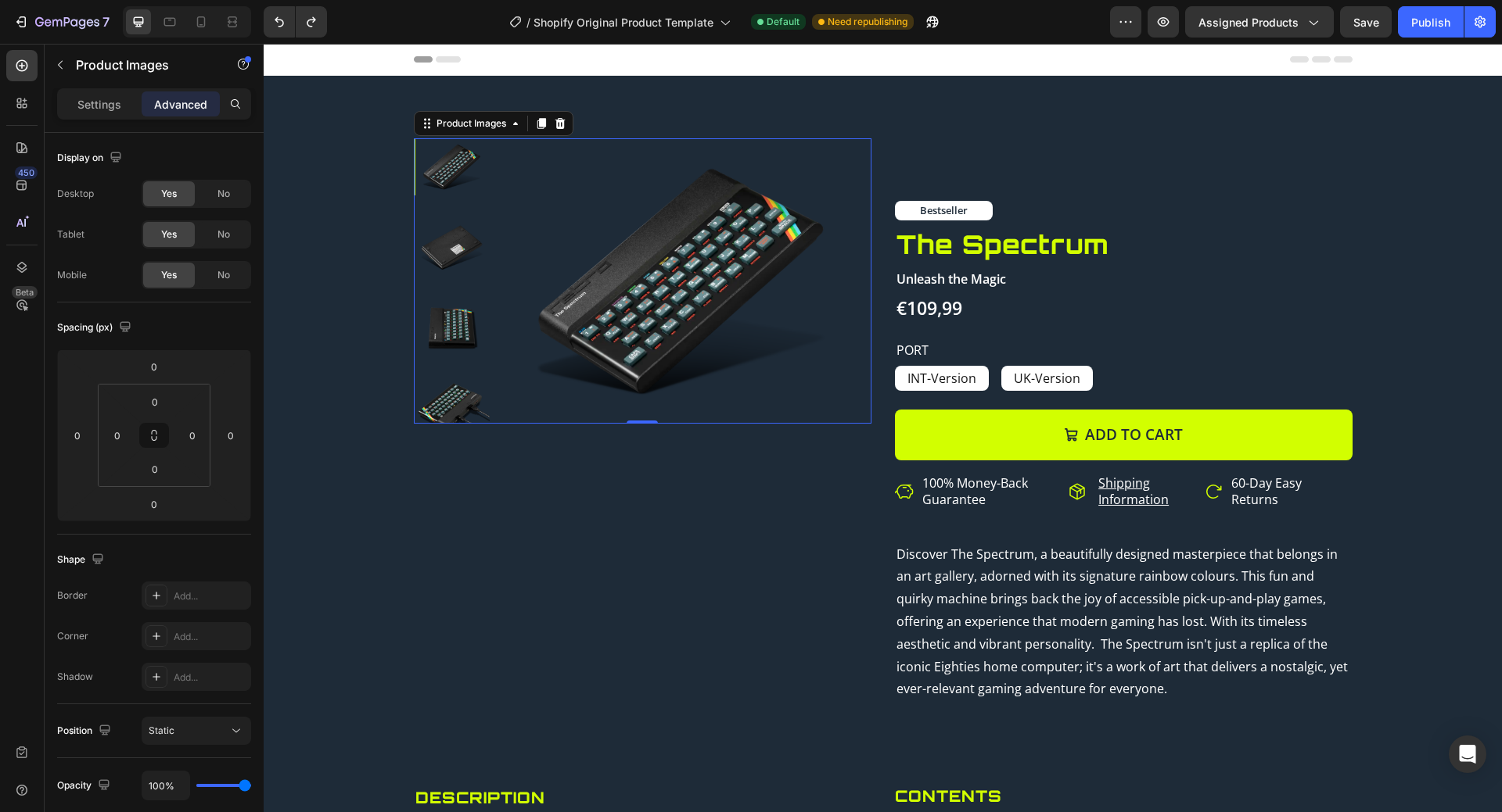
click at [457, 246] on img at bounding box center [452, 247] width 76 height 57
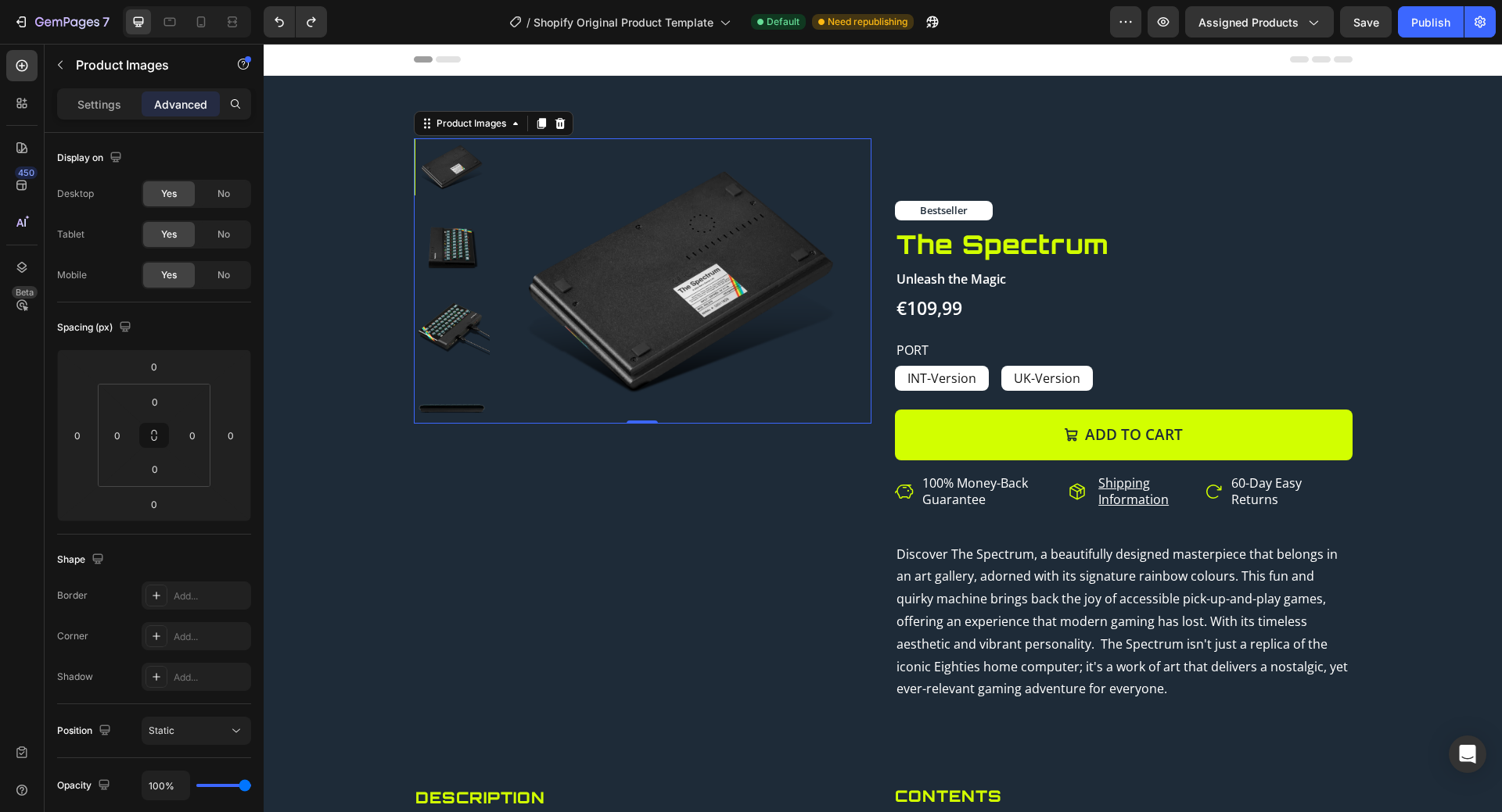
click at [431, 258] on img at bounding box center [452, 247] width 76 height 57
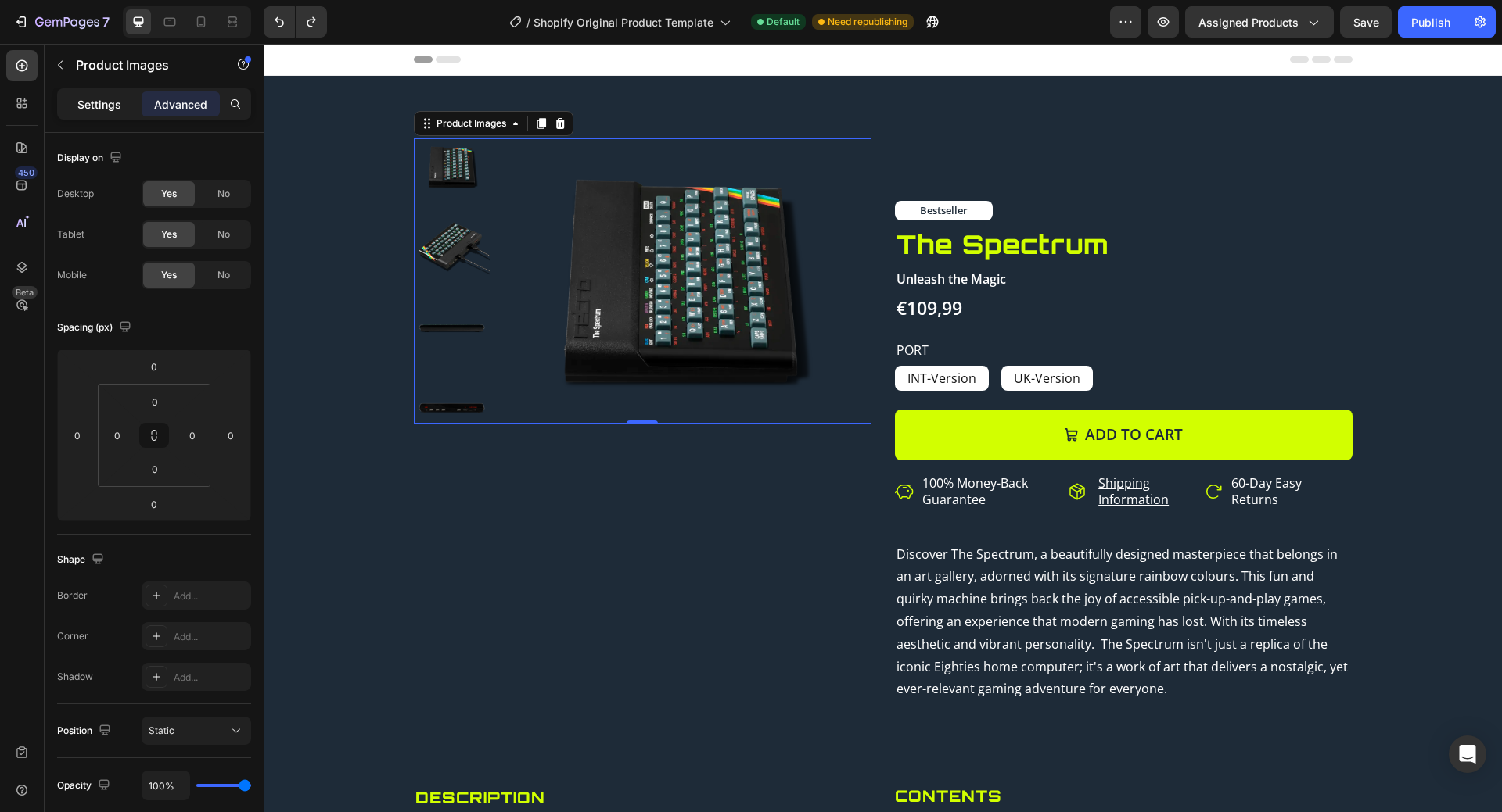
click at [117, 105] on p "Settings" at bounding box center [99, 104] width 44 height 17
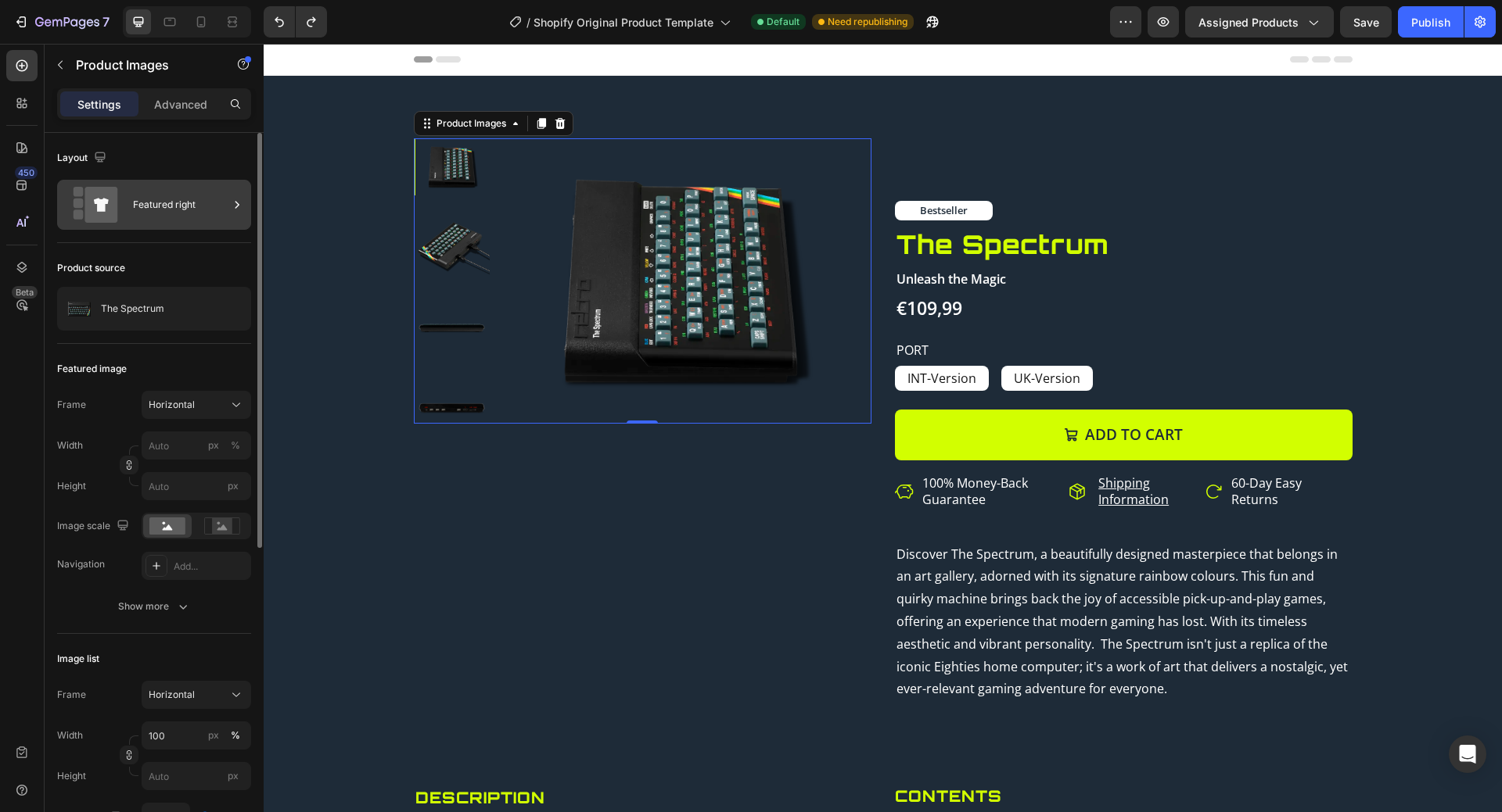
click at [157, 184] on div "Featured right" at bounding box center [154, 205] width 194 height 51
click at [229, 407] on icon at bounding box center [236, 405] width 16 height 16
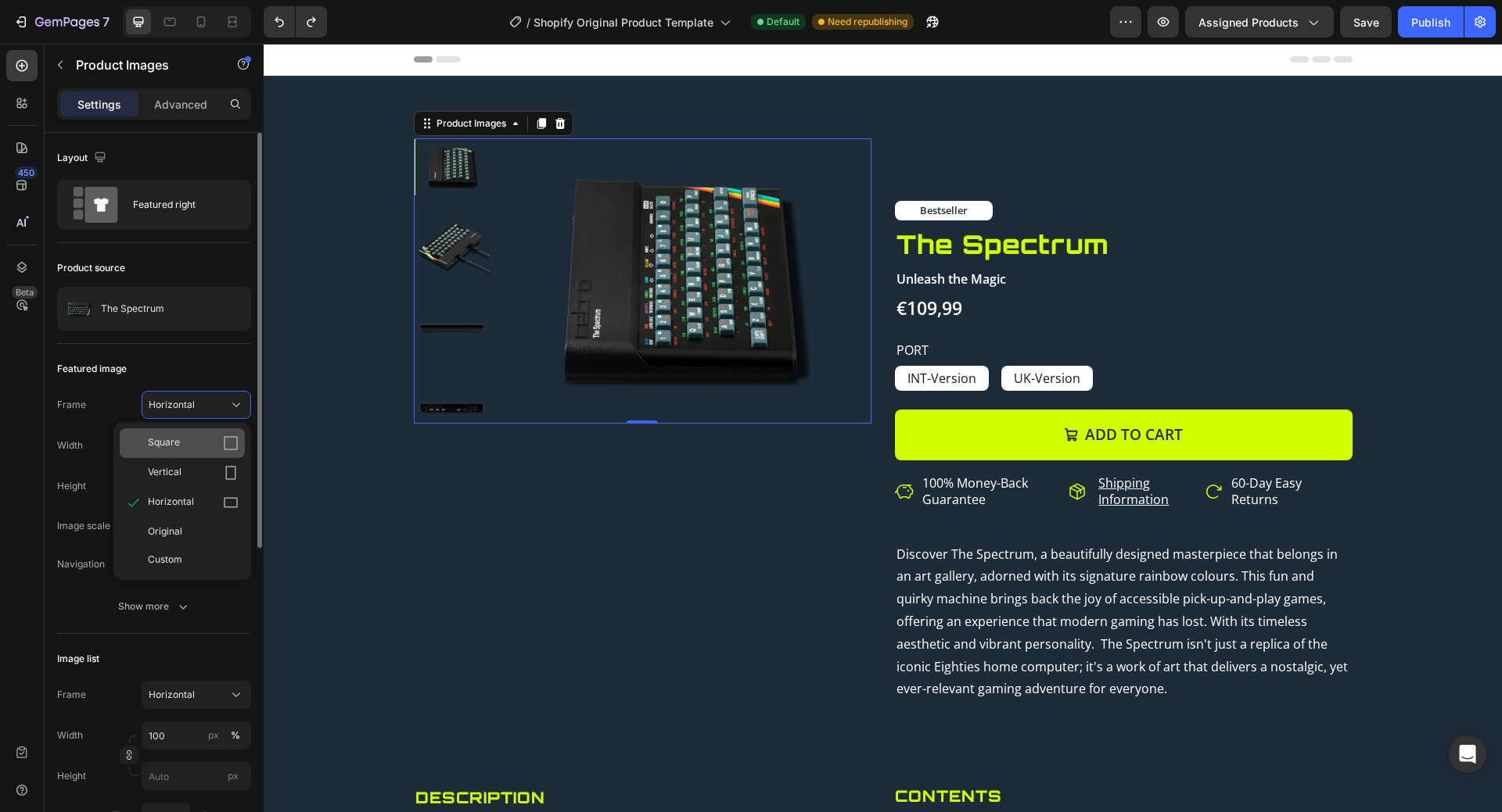
click at [229, 435] on icon at bounding box center [230, 443] width 16 height 16
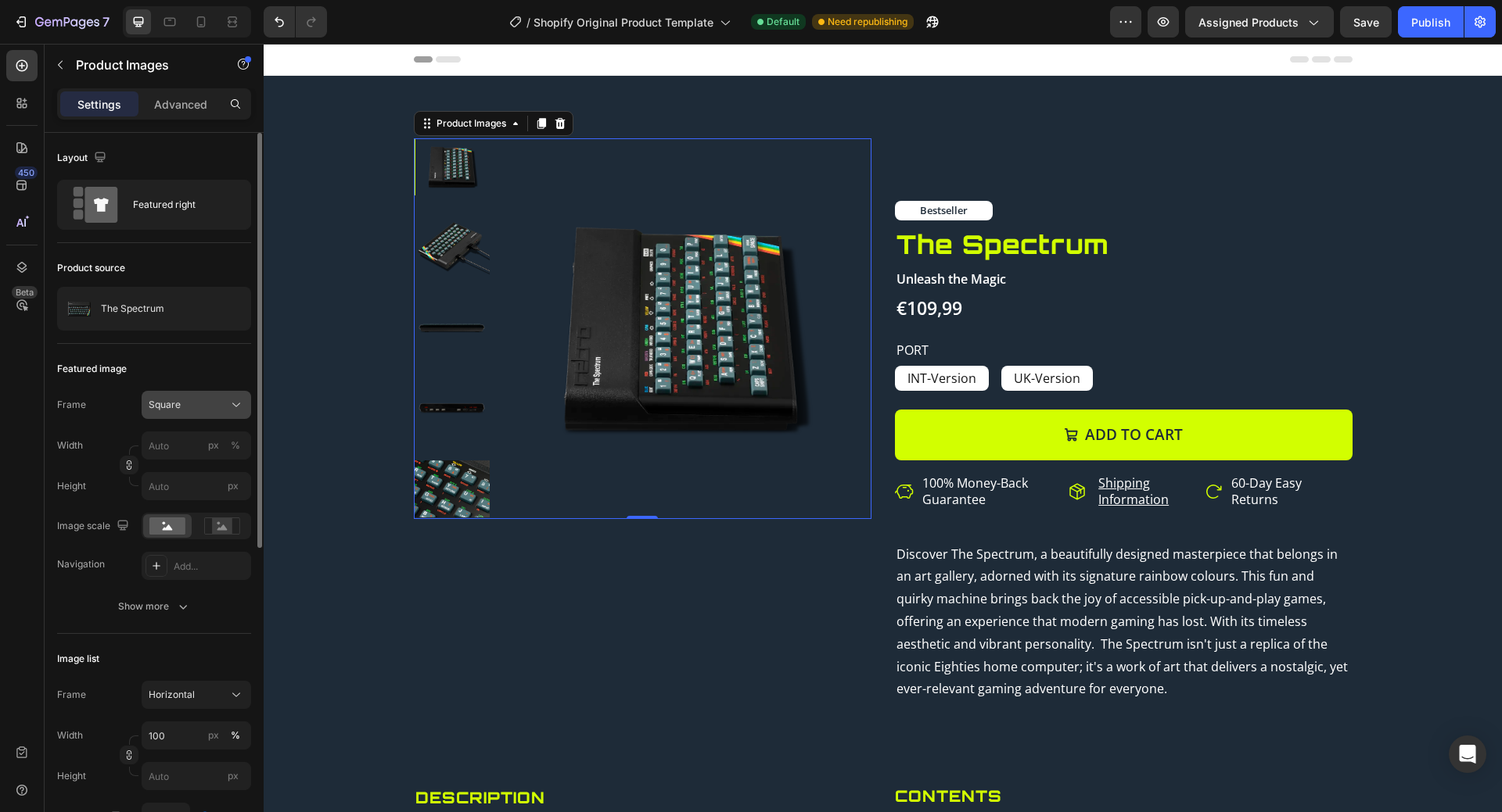
click at [230, 401] on icon at bounding box center [236, 405] width 16 height 16
click at [228, 493] on div "Horizontal" at bounding box center [182, 502] width 125 height 30
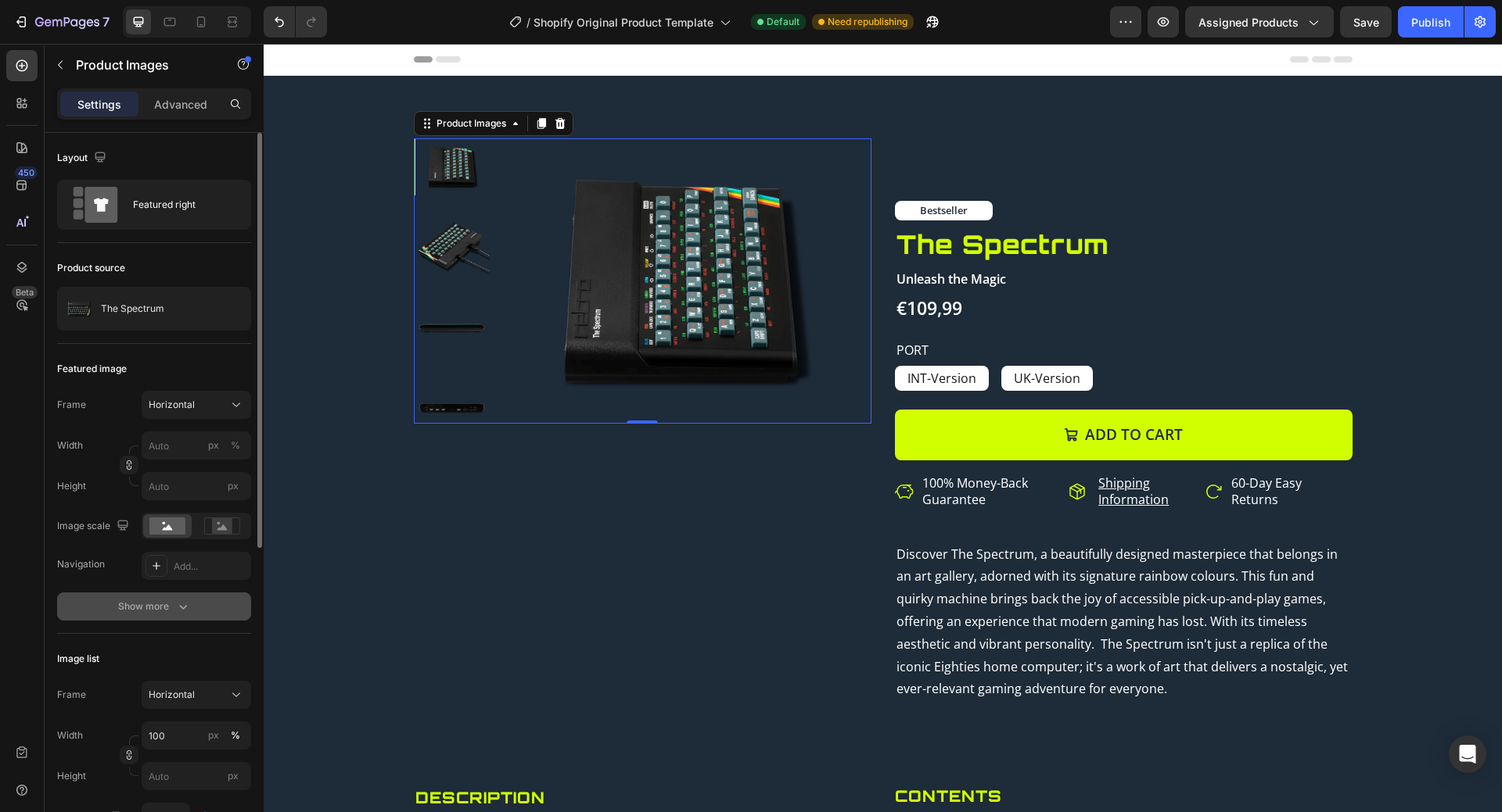
click at [155, 616] on button "Show more" at bounding box center [154, 606] width 194 height 28
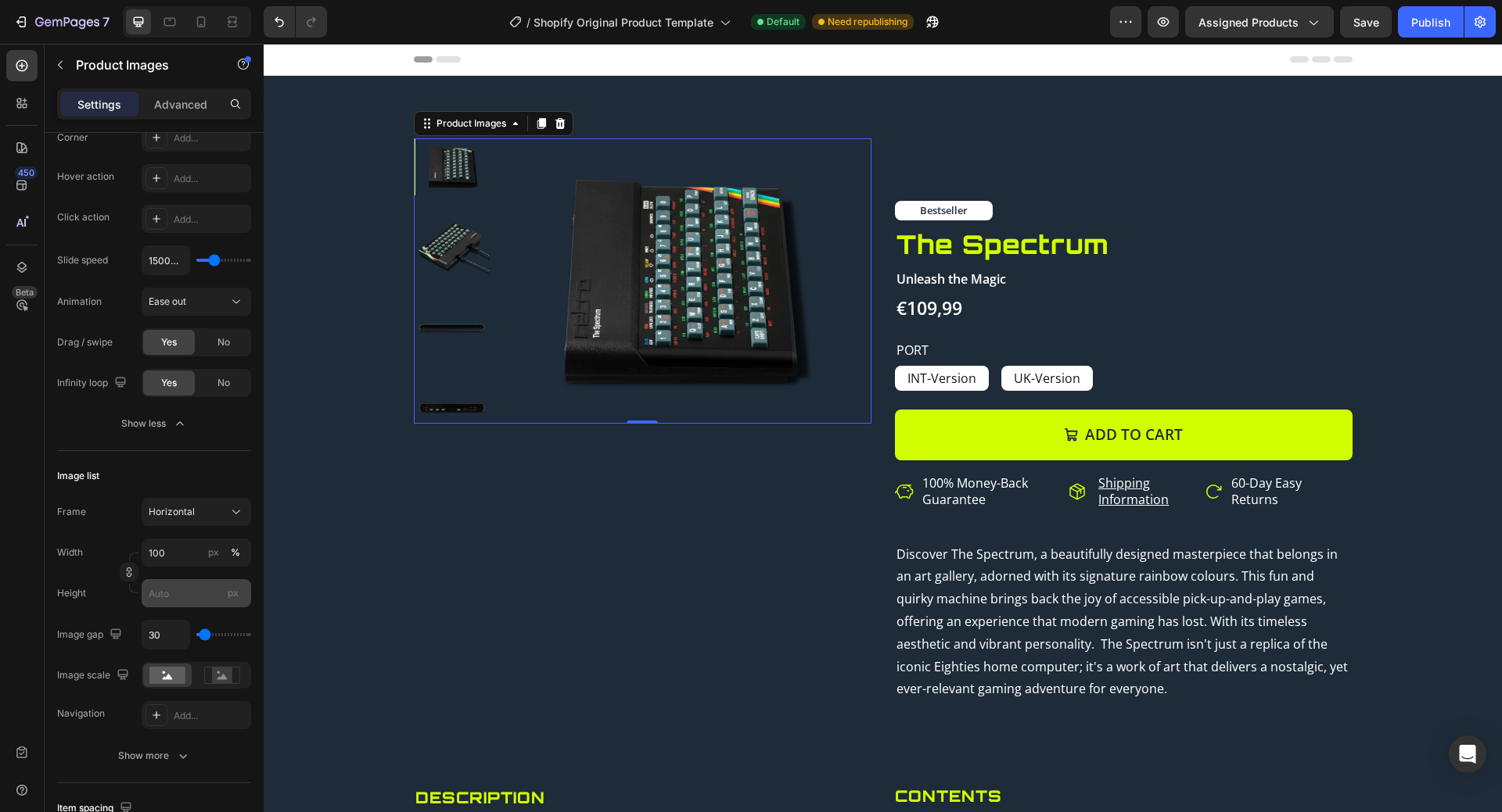
scroll to position [548, 0]
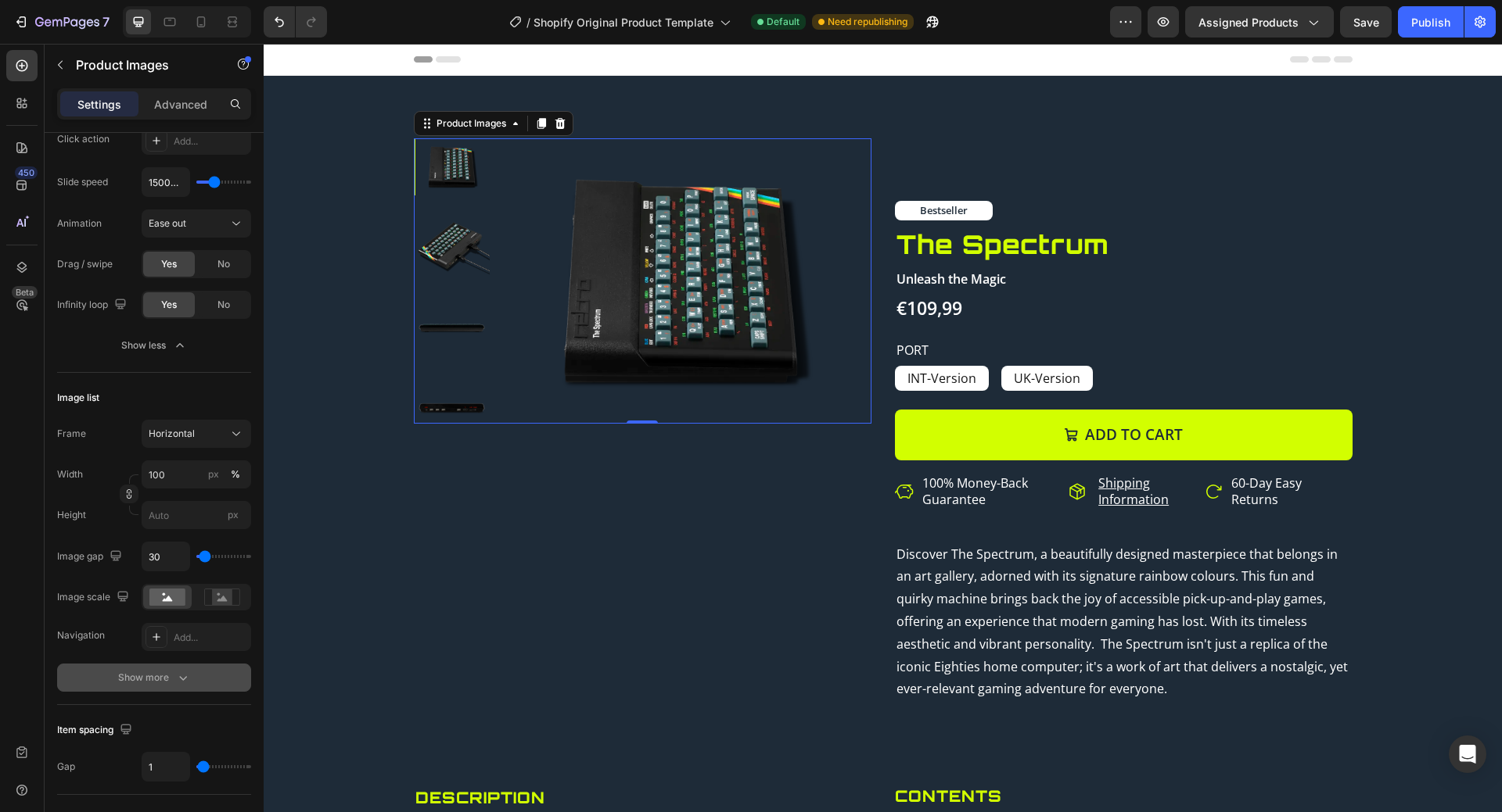
click at [180, 680] on icon "button" at bounding box center [183, 678] width 16 height 16
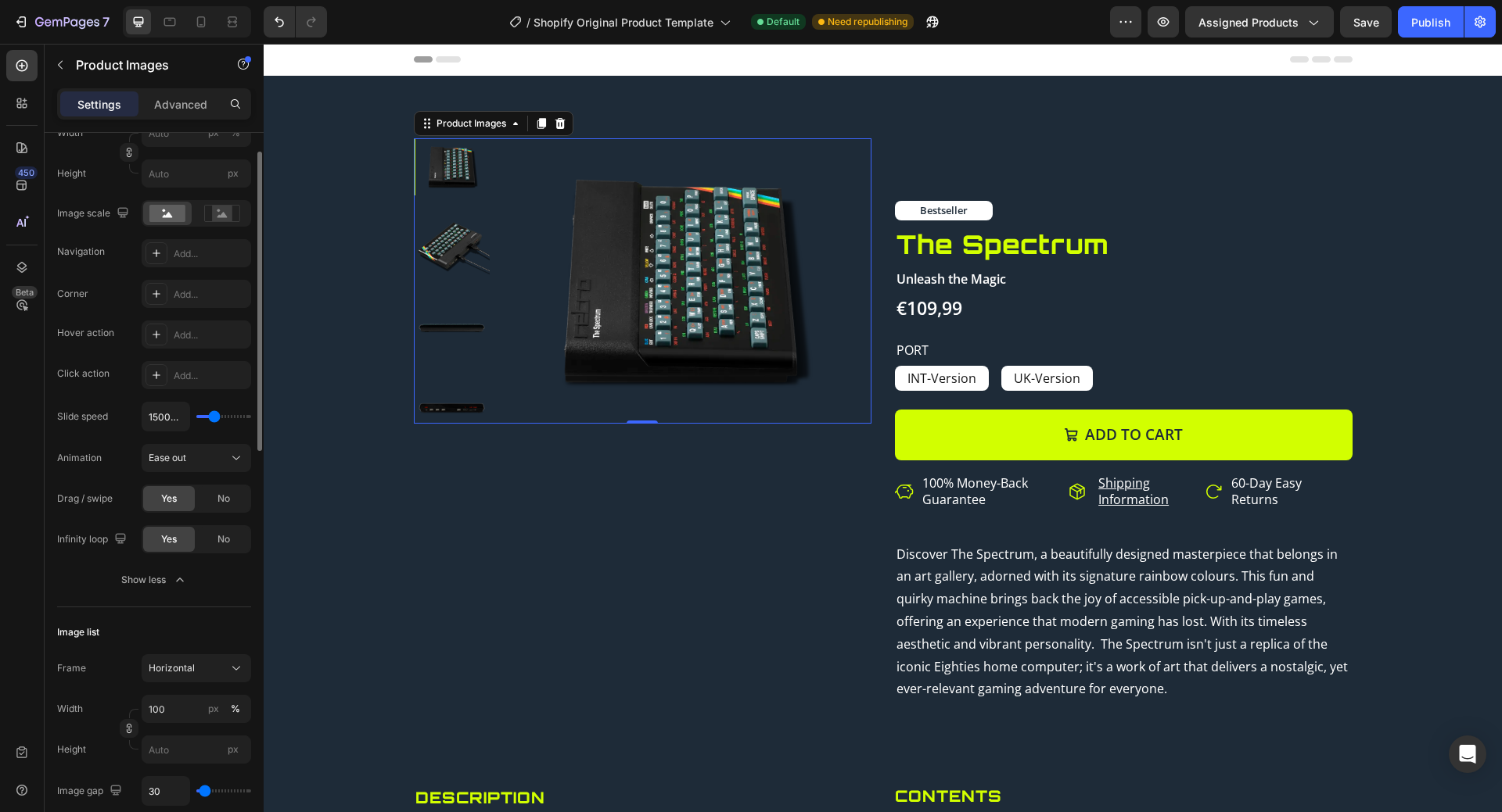
scroll to position [235, 0]
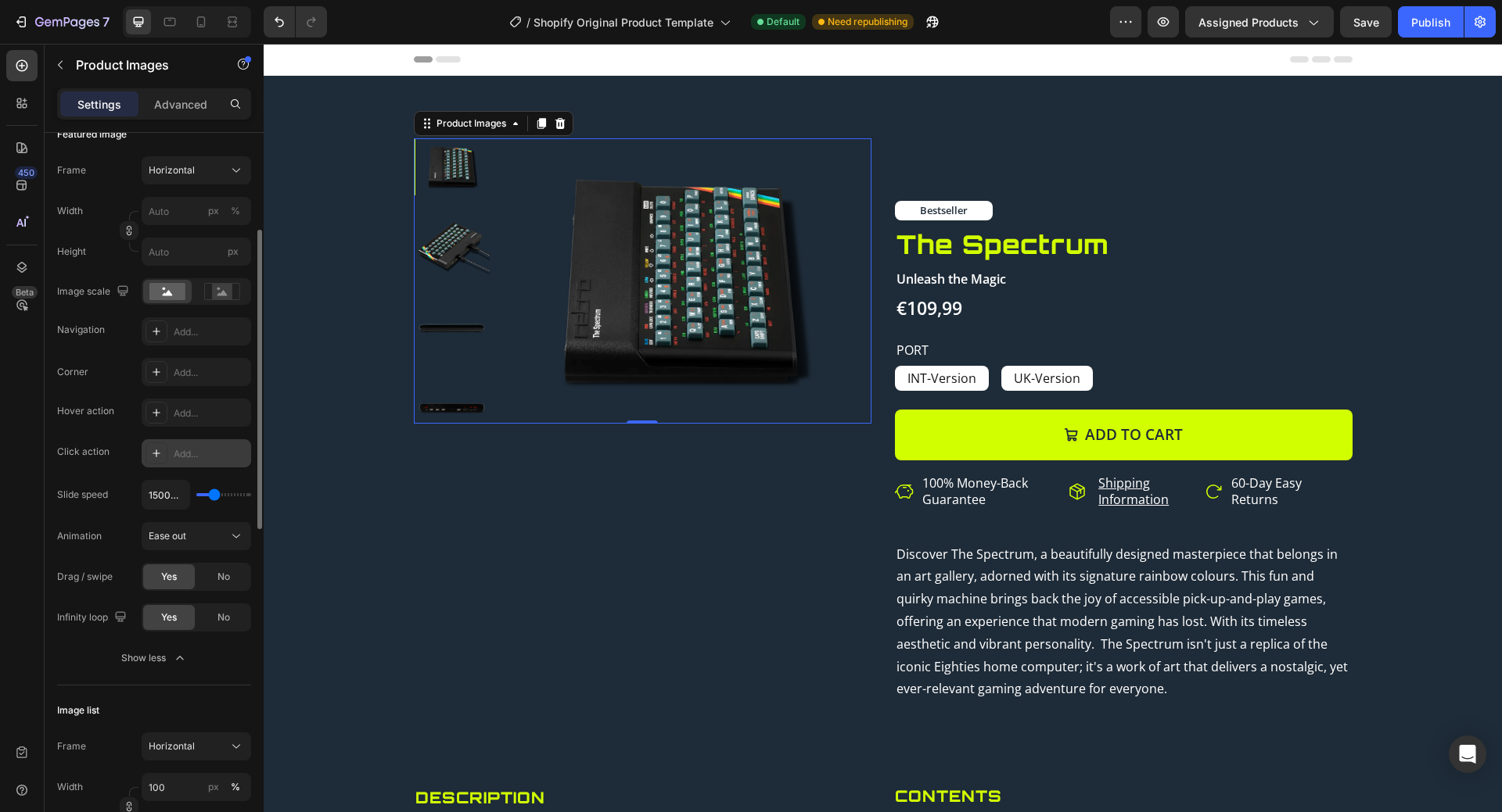
click at [157, 455] on icon at bounding box center [156, 453] width 13 height 13
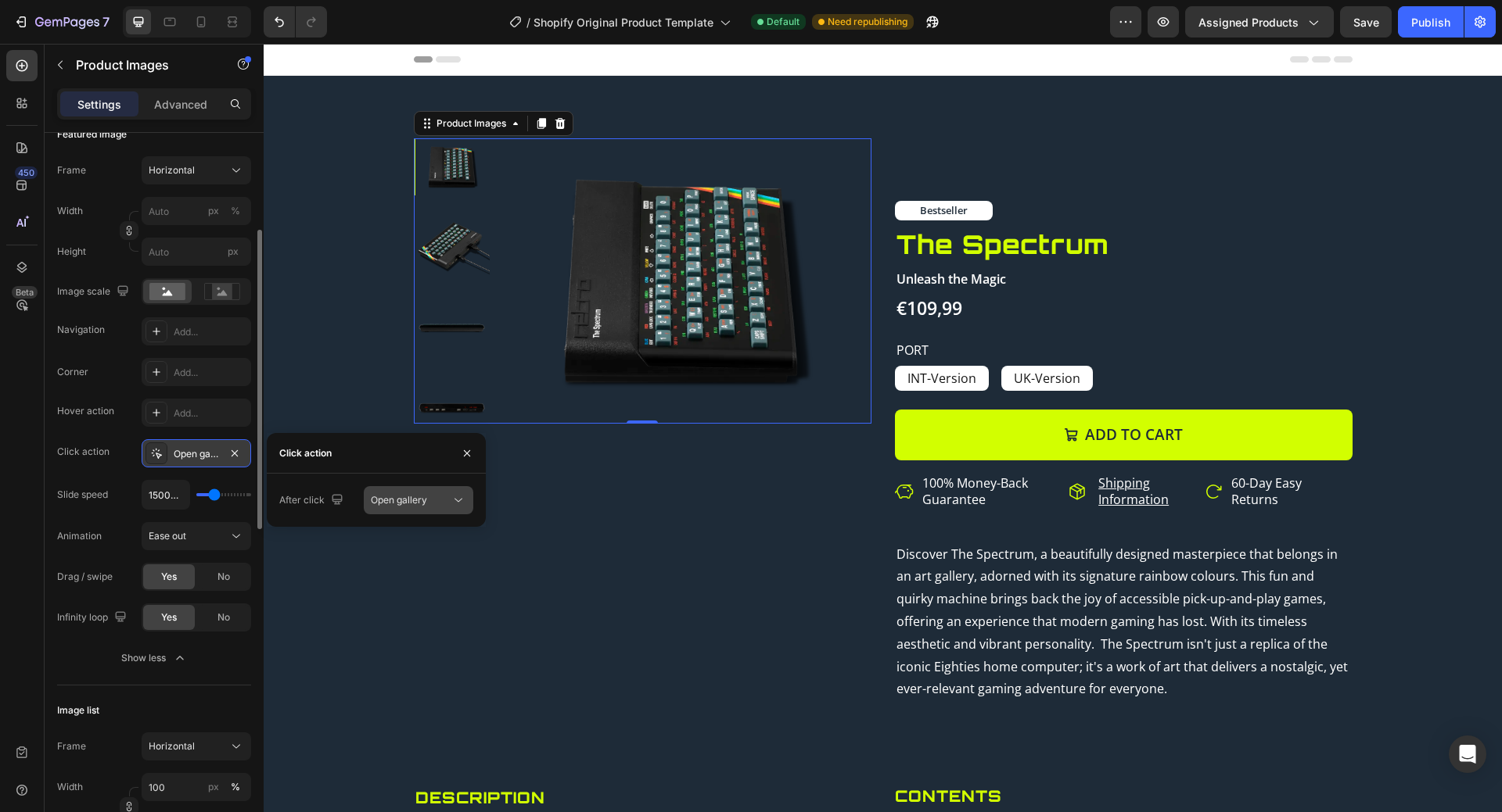
click at [459, 501] on icon at bounding box center [459, 500] width 16 height 16
click at [939, 160] on div "Bestseller Text Block The Spectrum Product Title Unleash the Magic Text Block €…" at bounding box center [1123, 333] width 458 height 391
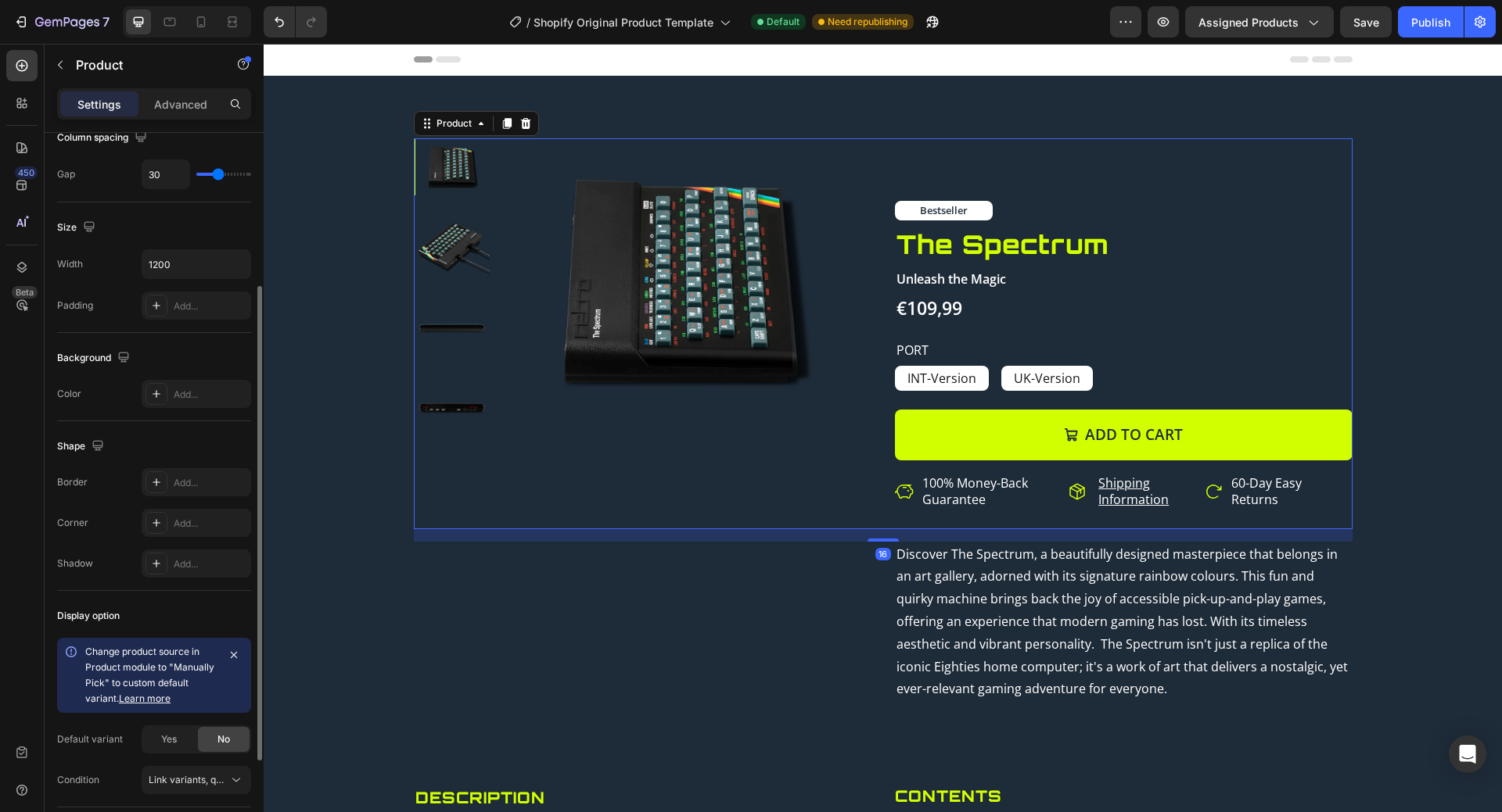
scroll to position [0, 0]
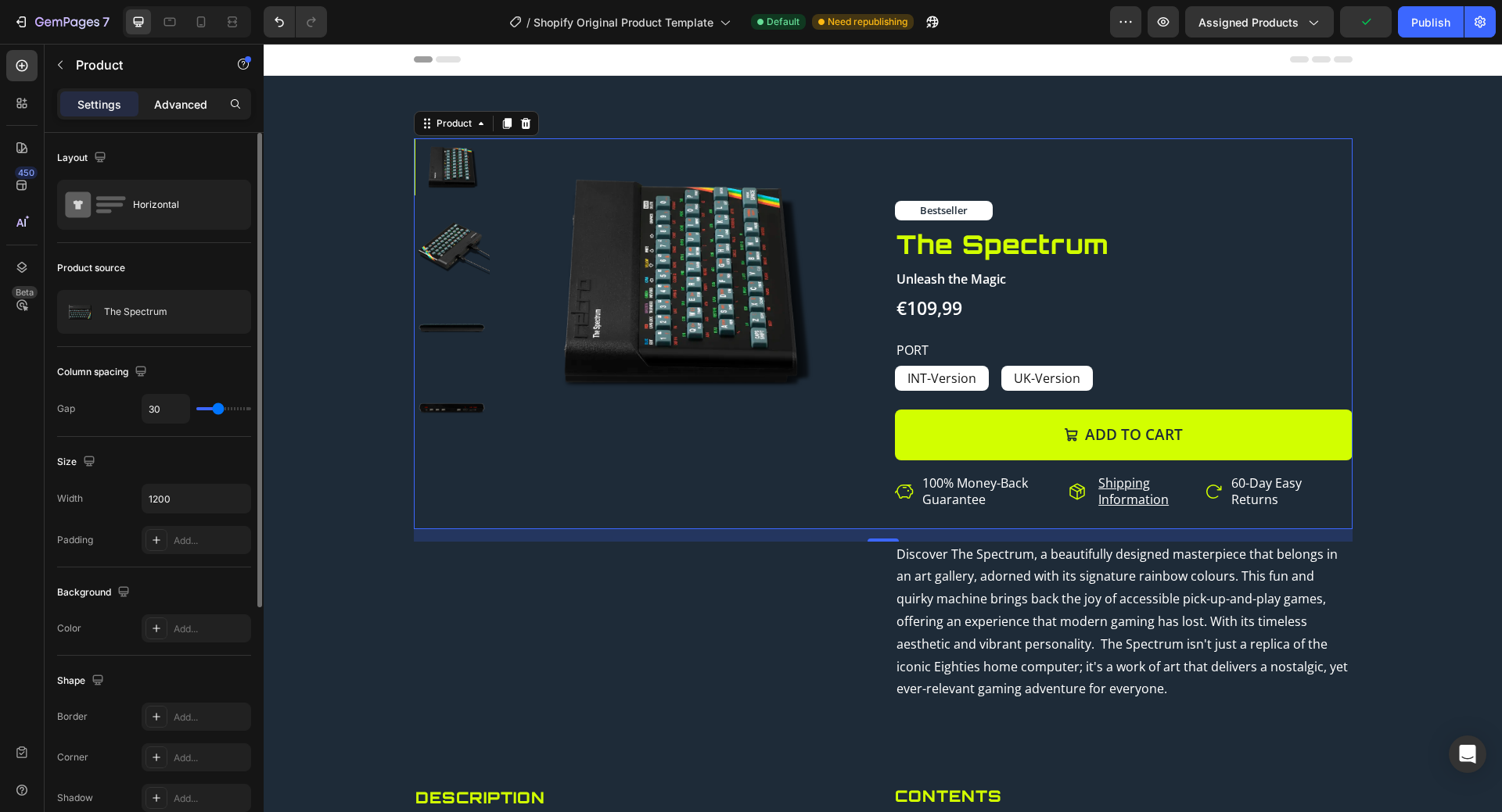
click at [176, 102] on p "Advanced" at bounding box center [181, 104] width 53 height 17
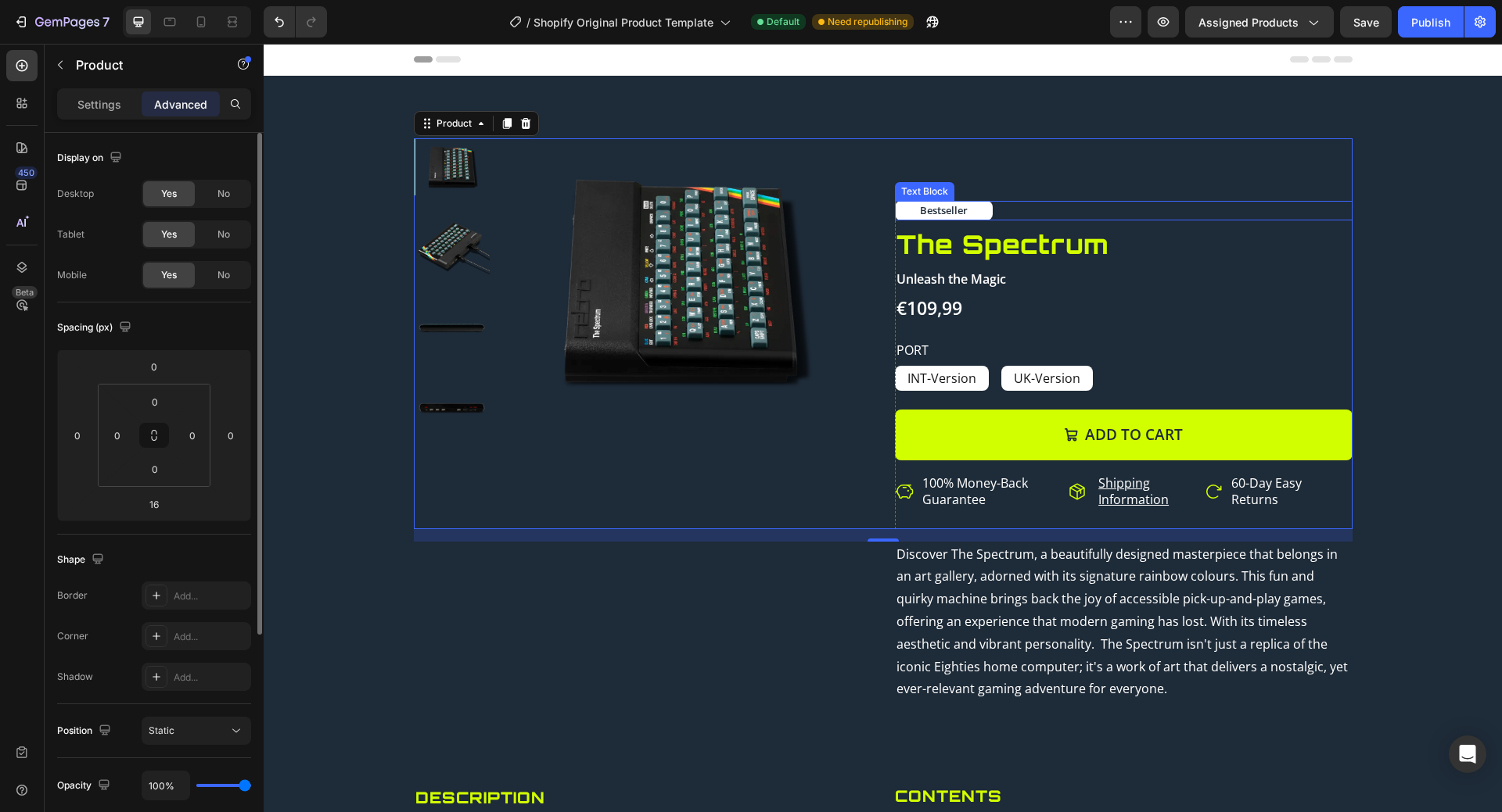
click at [1156, 212] on div "Bestseller" at bounding box center [1123, 211] width 458 height 19
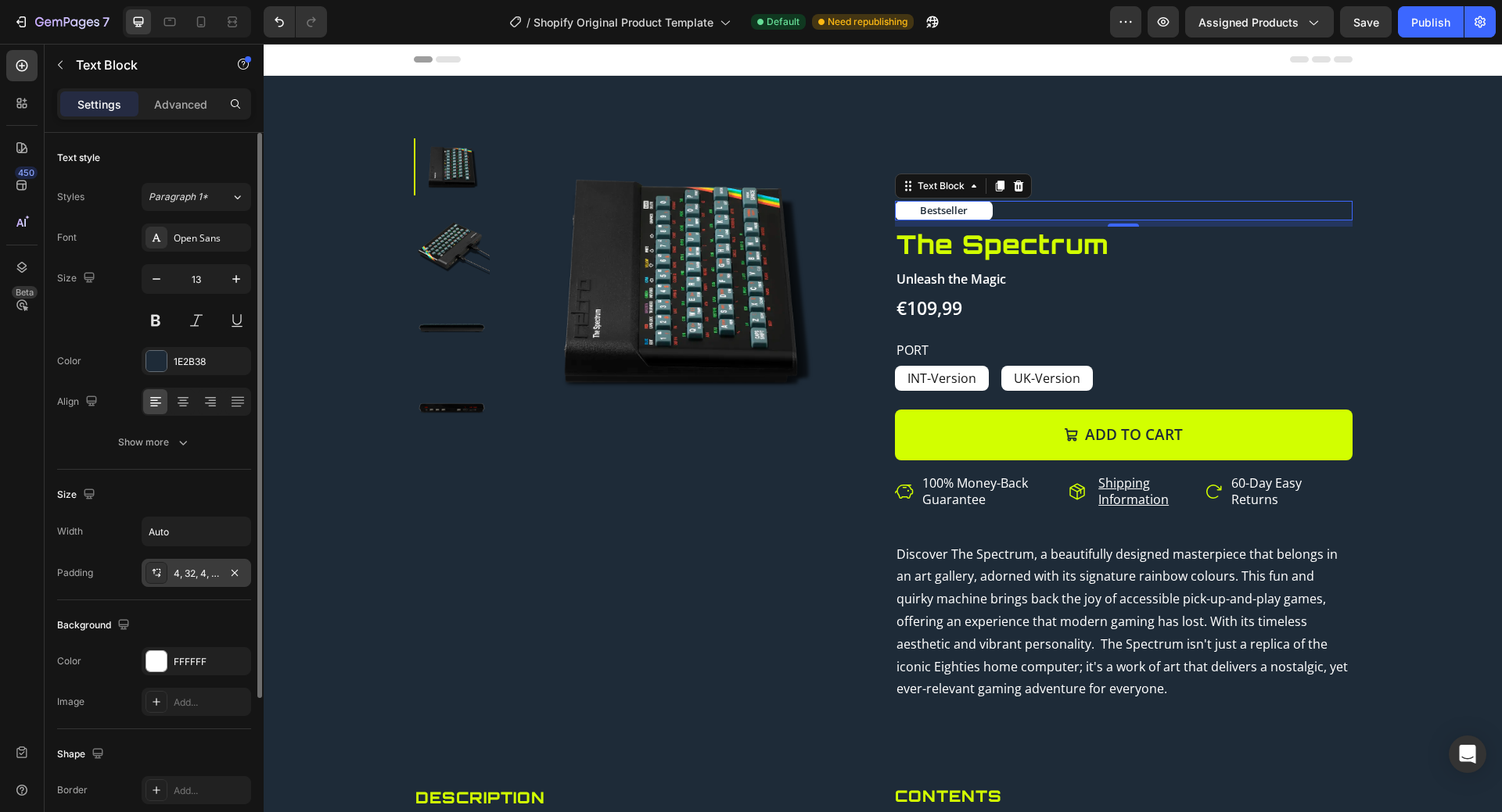
click at [154, 574] on icon at bounding box center [156, 573] width 13 height 13
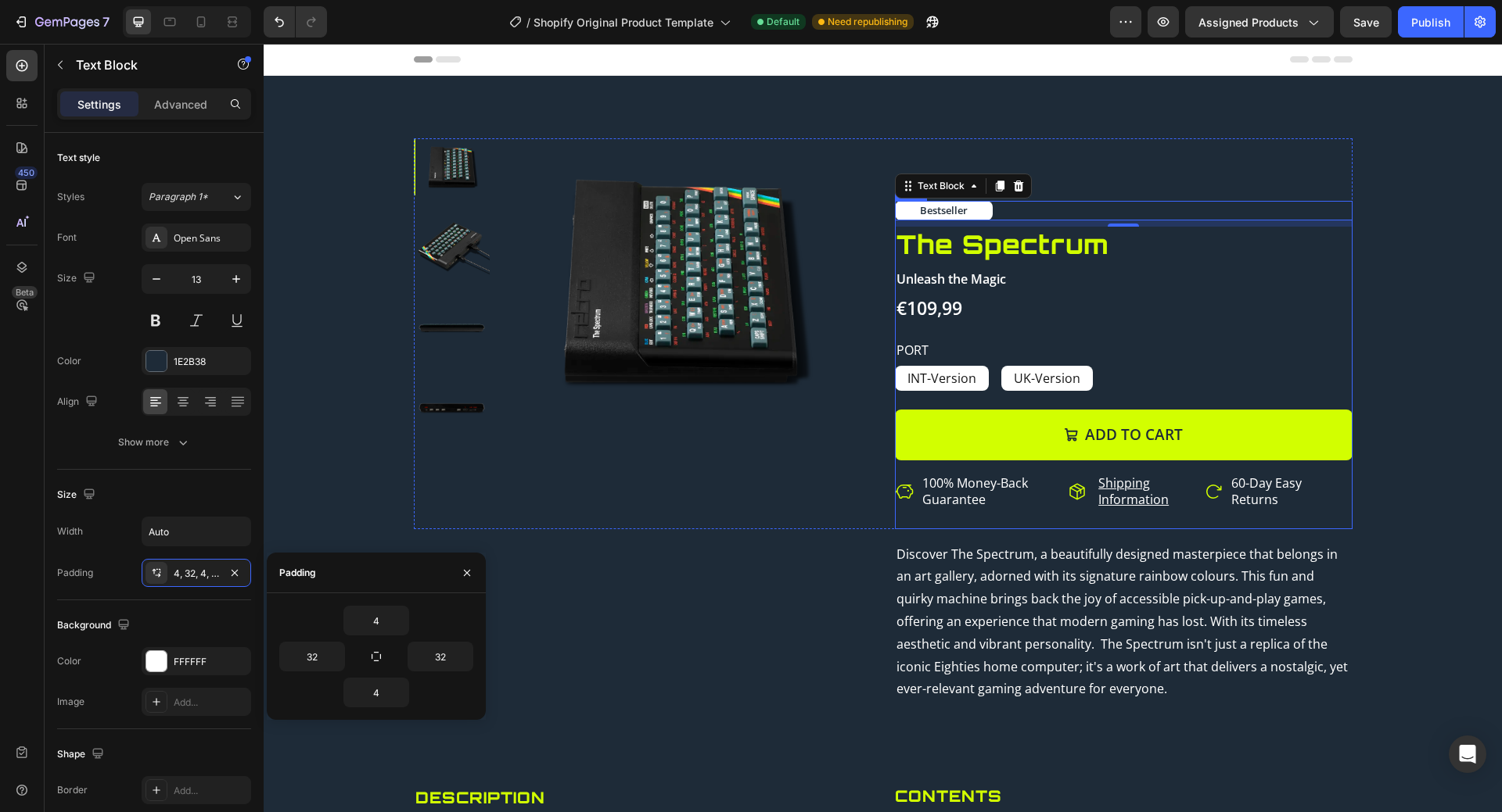
click at [1338, 524] on div "Bestseller Text Block 8 The Spectrum Product Title Unleash the Magic Text Block…" at bounding box center [1123, 365] width 458 height 328
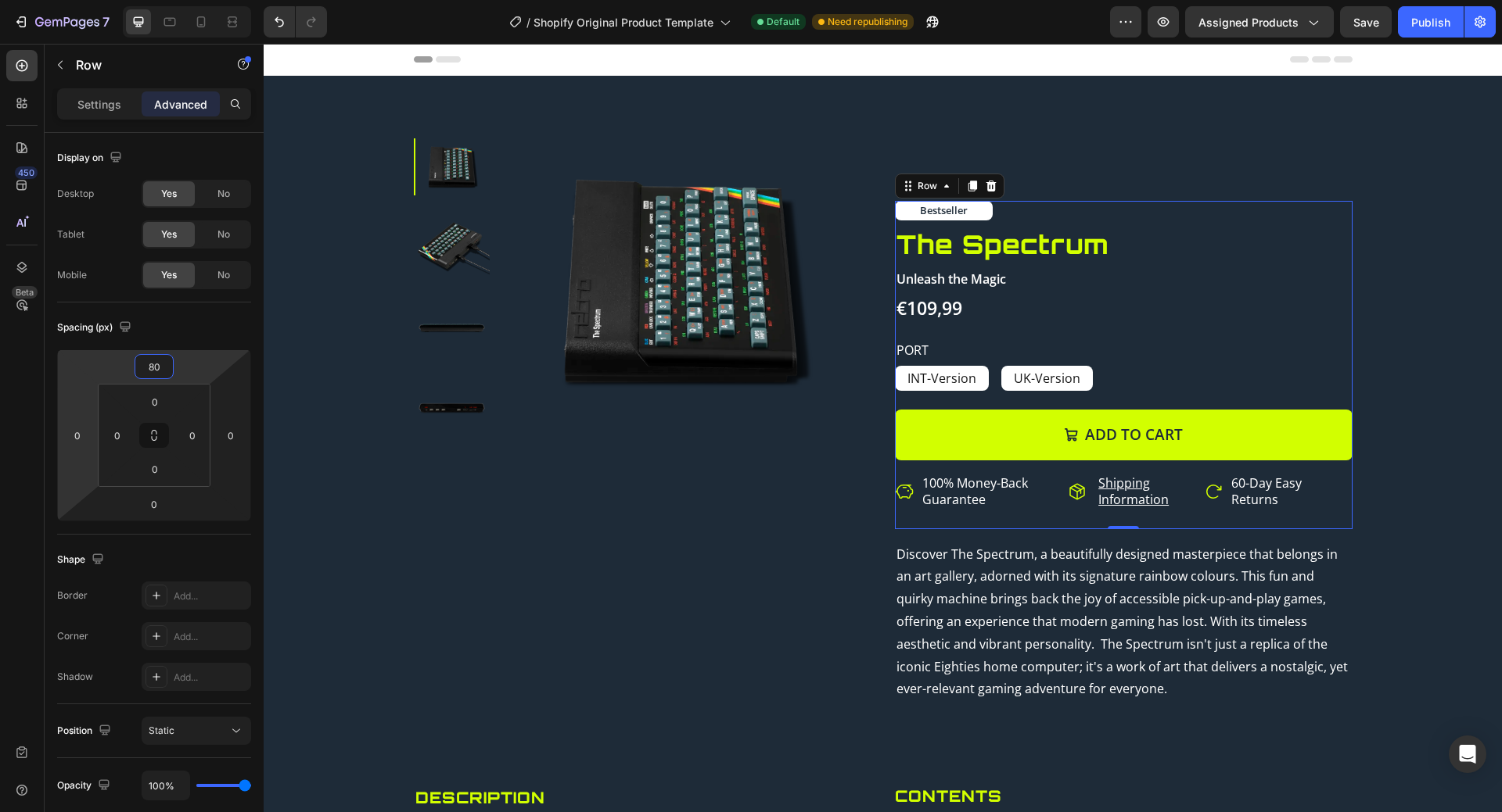
type input "0"
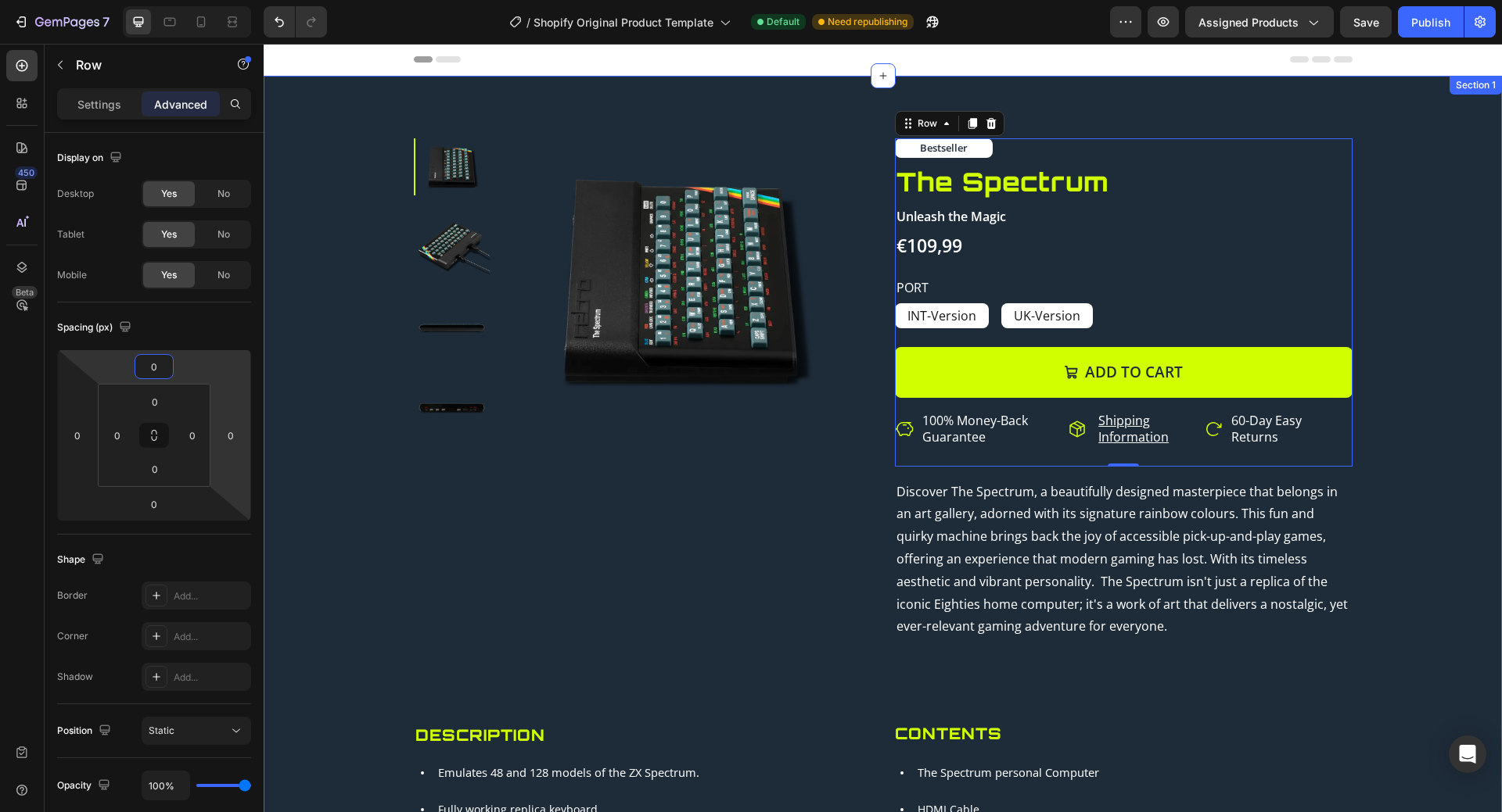
click at [348, 479] on div "Product Images Bestseller Text Block The Spectrum Product Title Unleash the Mag…" at bounding box center [882, 646] width 1214 height 1017
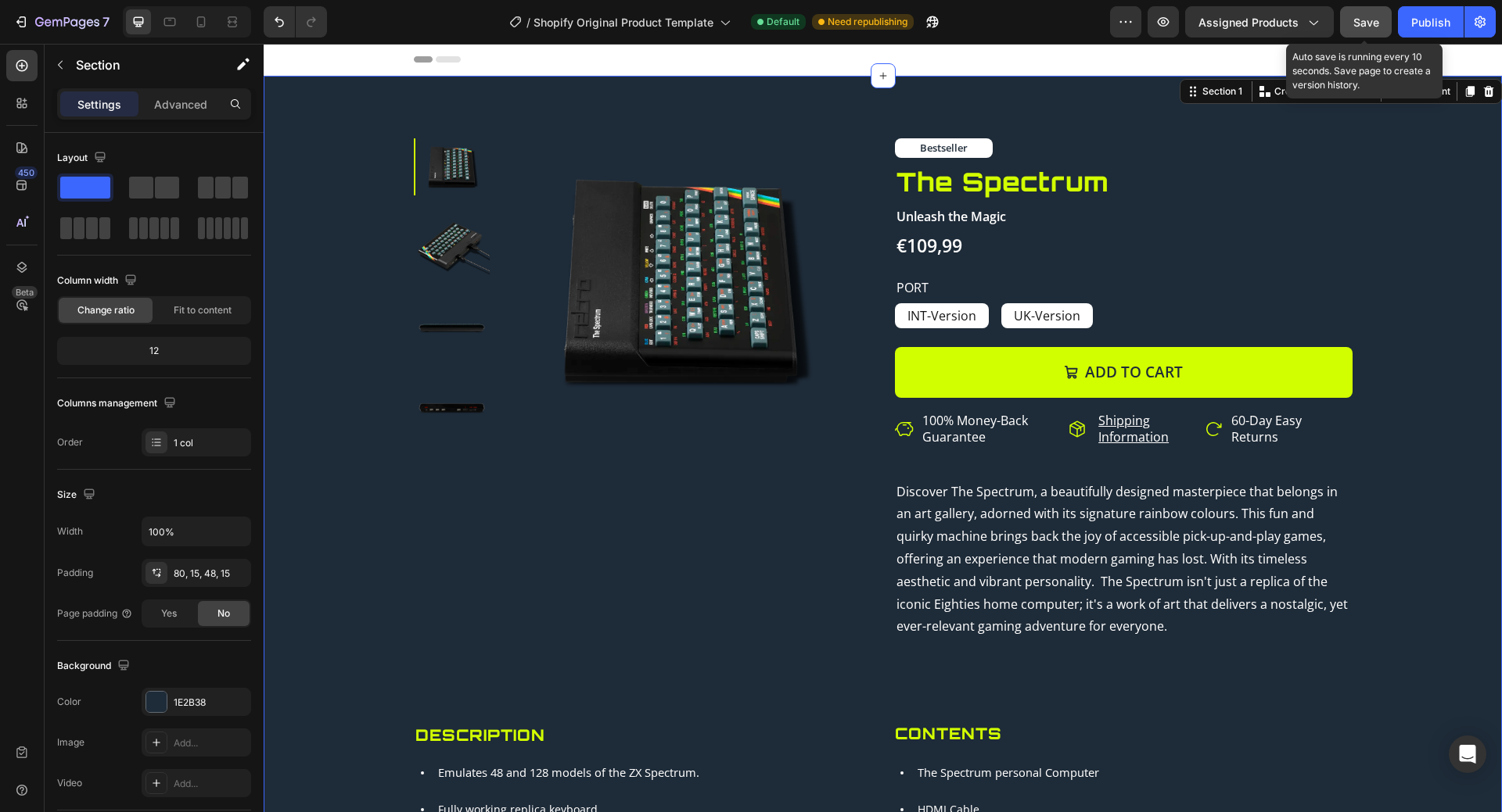
click at [1375, 14] on div "Save" at bounding box center [1366, 21] width 26 height 17
click at [420, 166] on div at bounding box center [452, 166] width 76 height 57
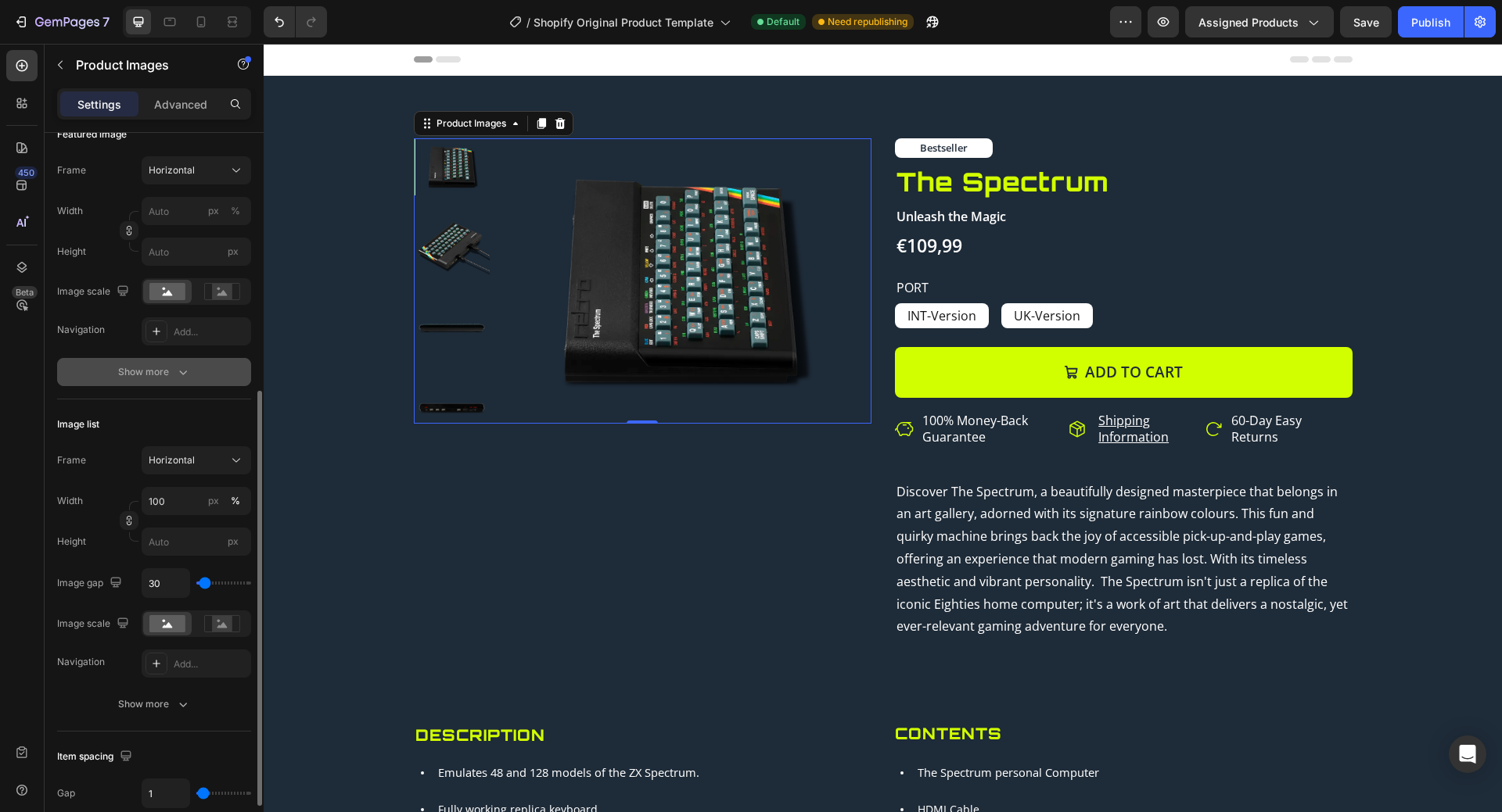
scroll to position [313, 0]
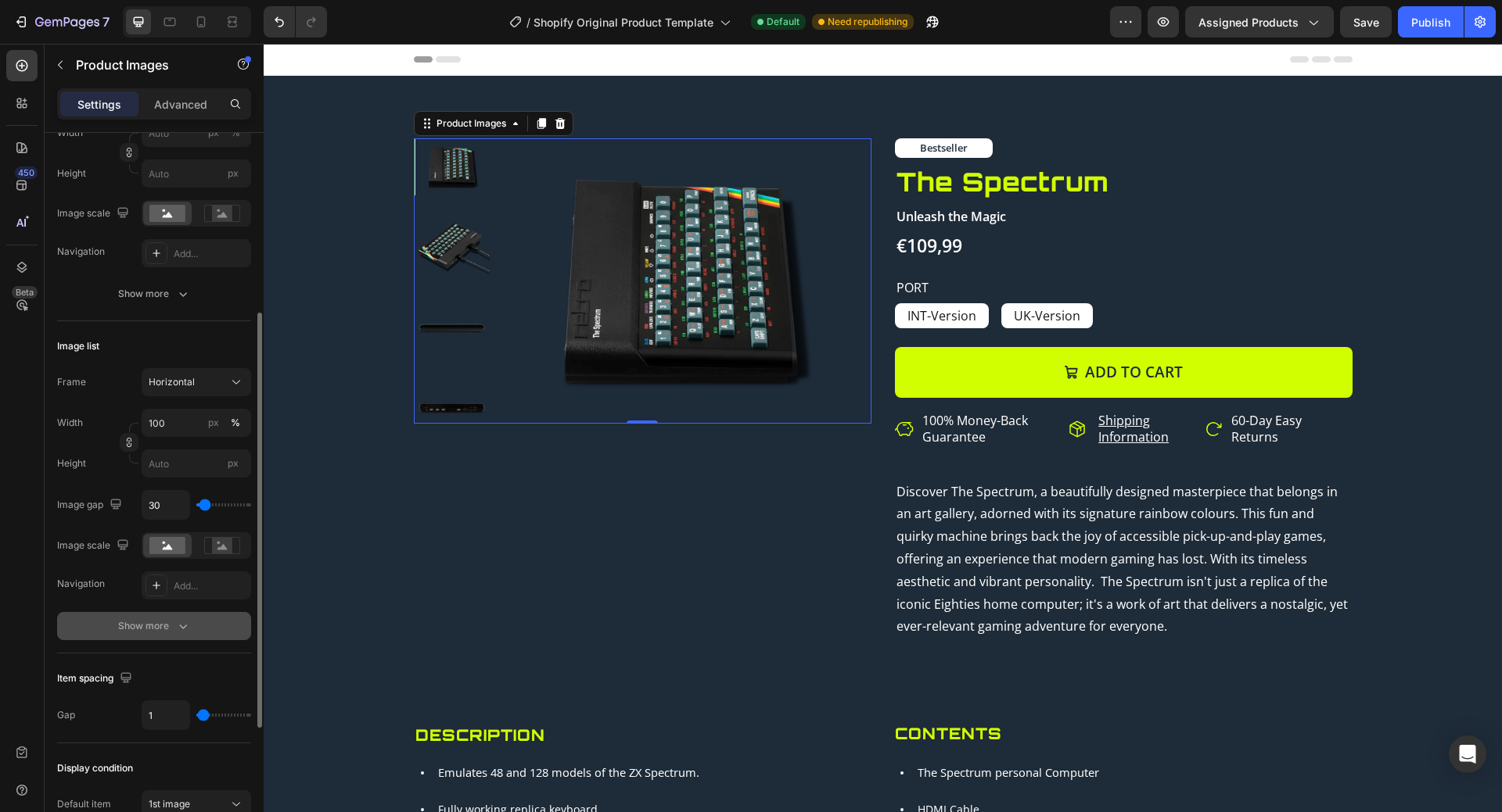
click at [159, 632] on div "Show more" at bounding box center [154, 626] width 73 height 16
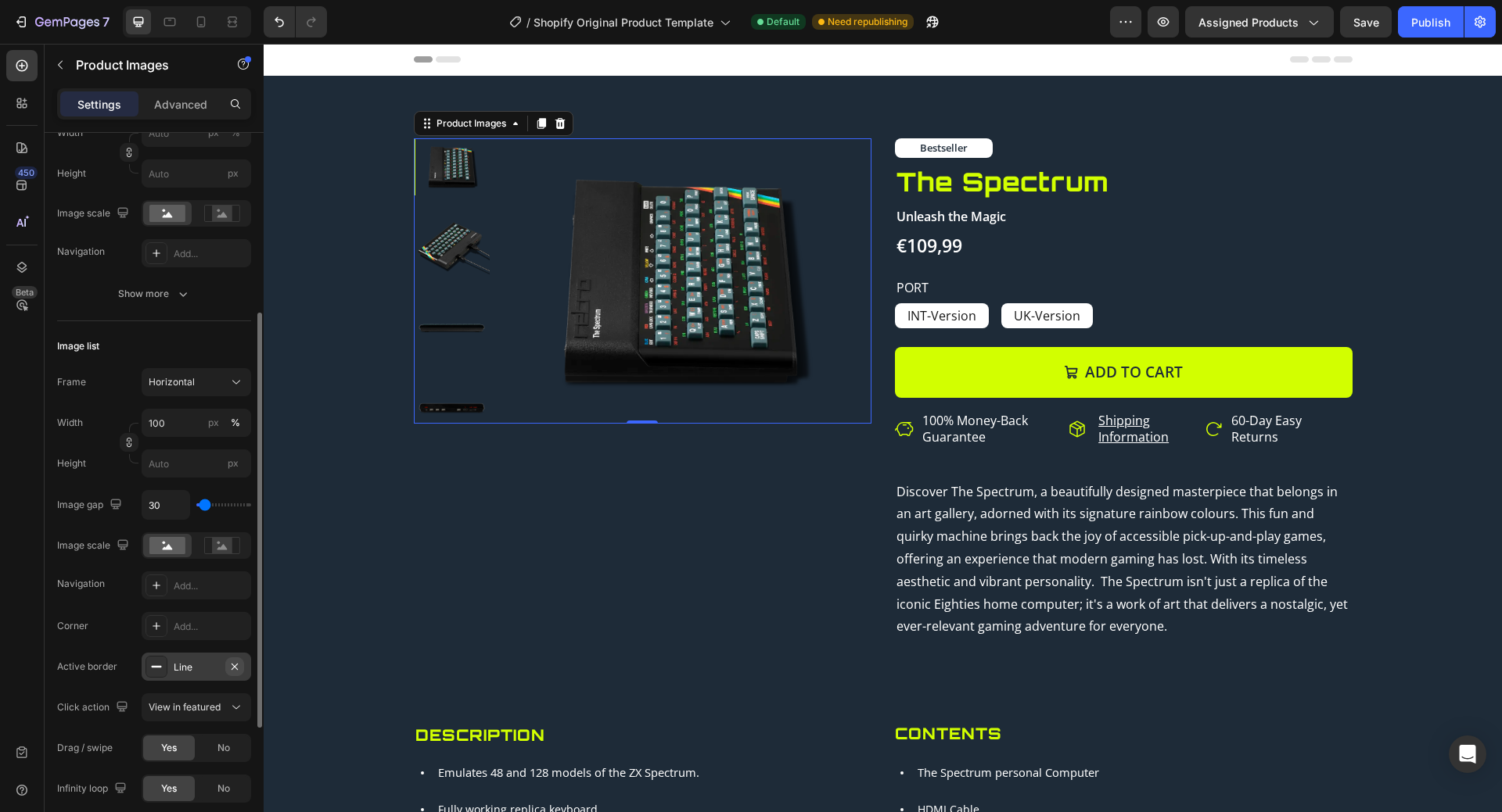
click at [235, 670] on icon "button" at bounding box center [234, 666] width 13 height 13
click at [1363, 24] on span "Save" at bounding box center [1366, 22] width 26 height 14
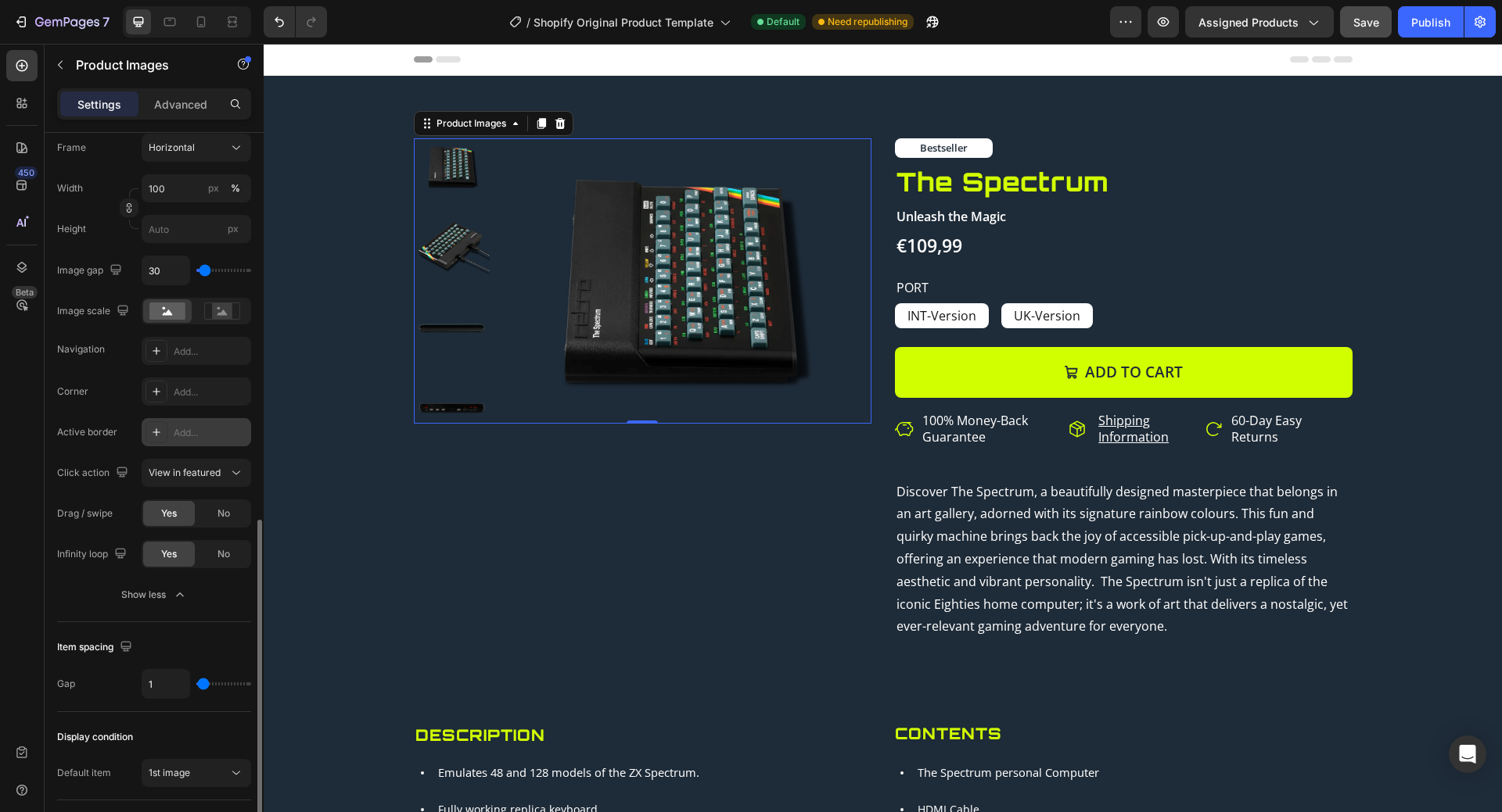
scroll to position [626, 0]
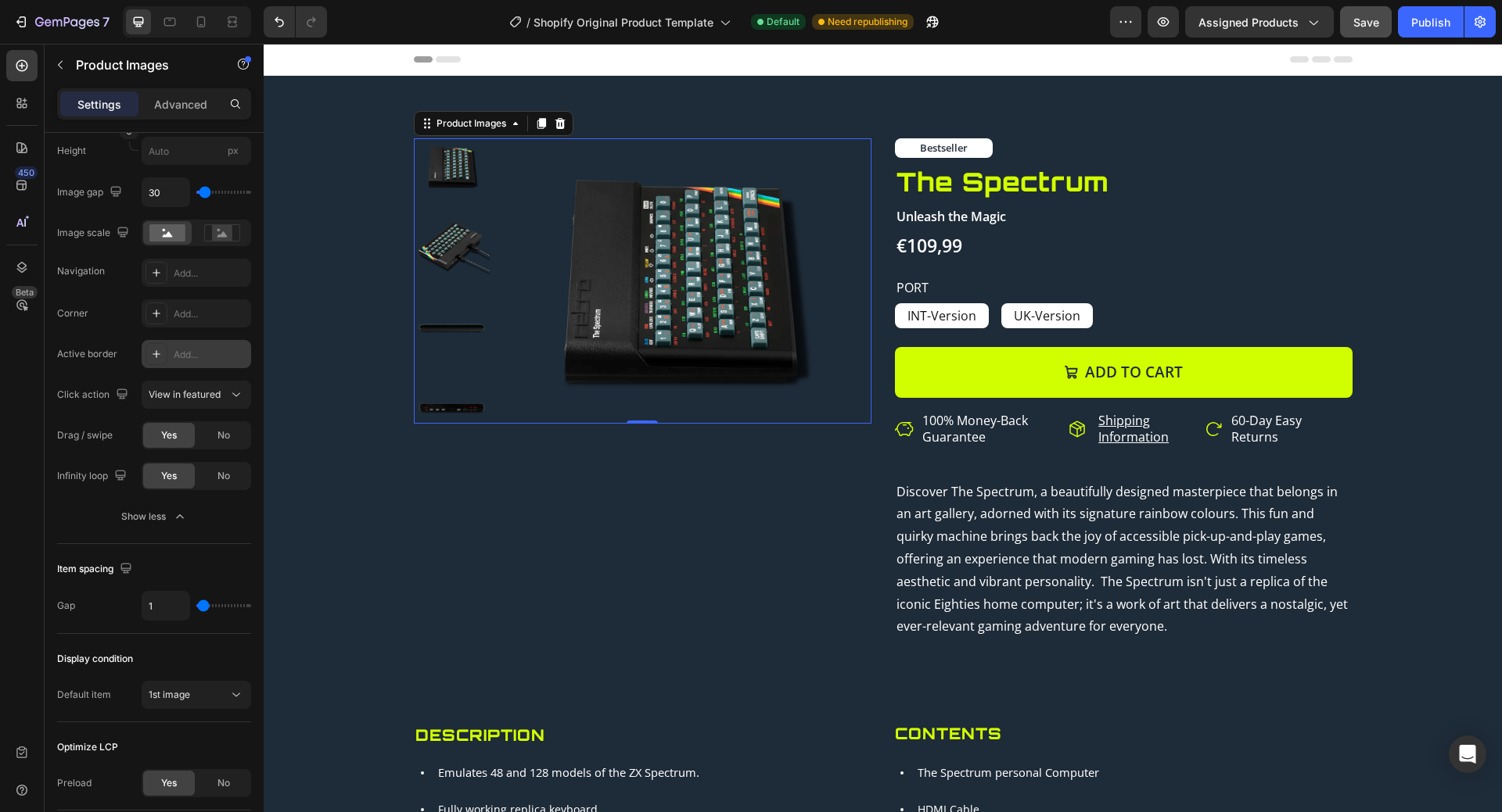
drag, startPoint x: 517, startPoint y: 262, endPoint x: 390, endPoint y: 363, distance: 162.3
click at [517, 262] on img at bounding box center [681, 281] width 381 height 286
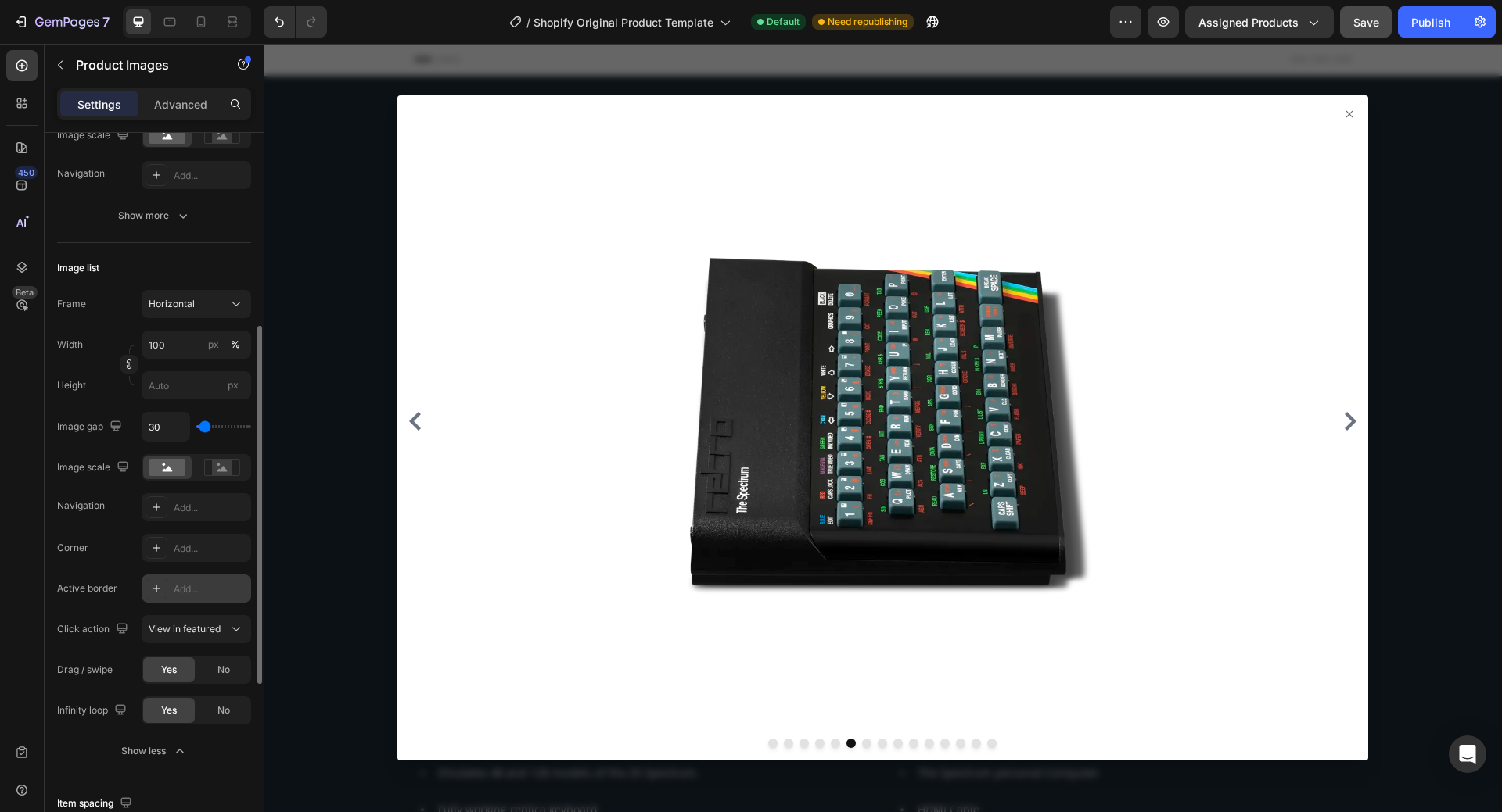
scroll to position [548, 0]
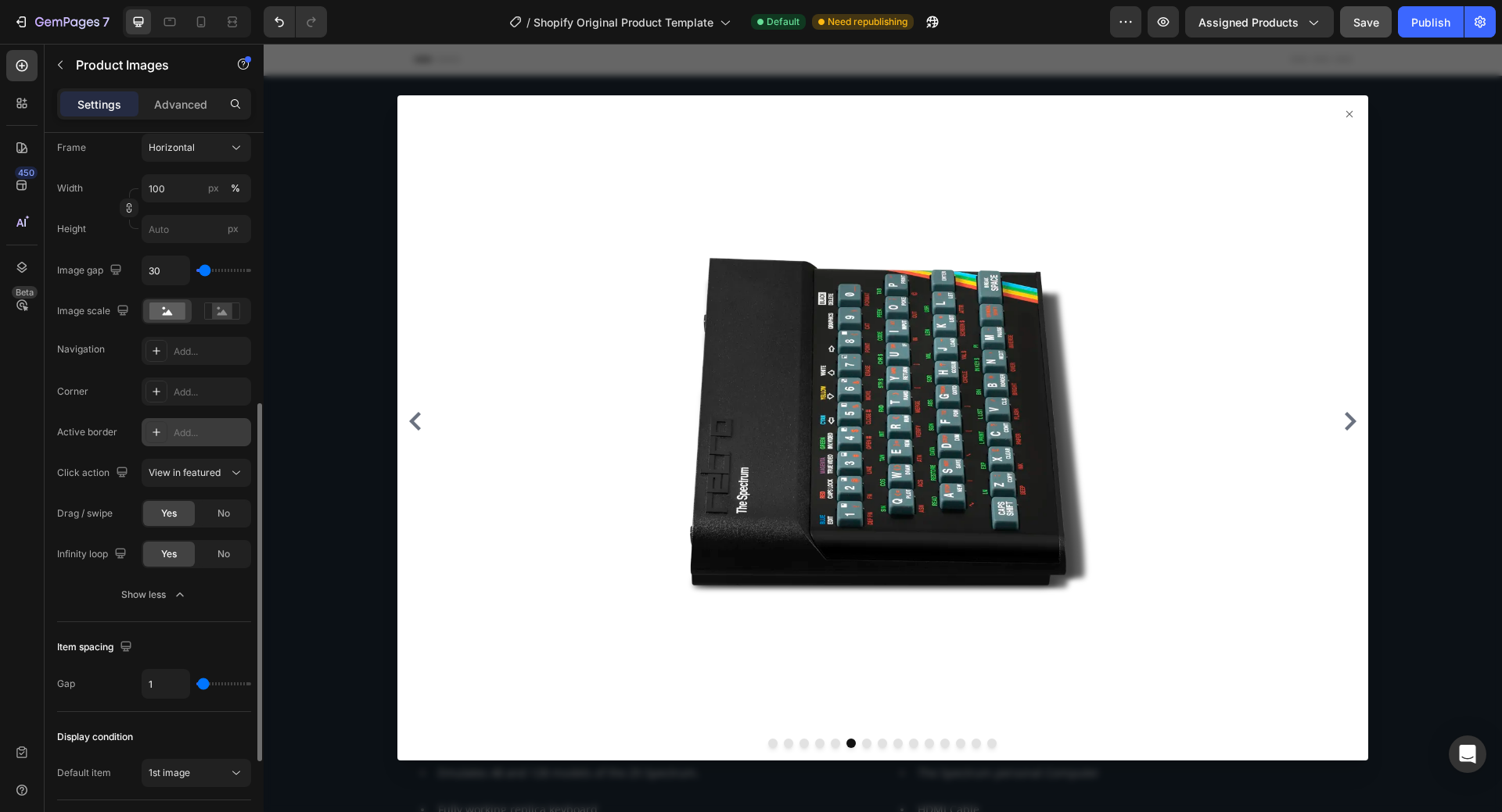
click at [360, 321] on div at bounding box center [882, 427] width 1238 height 768
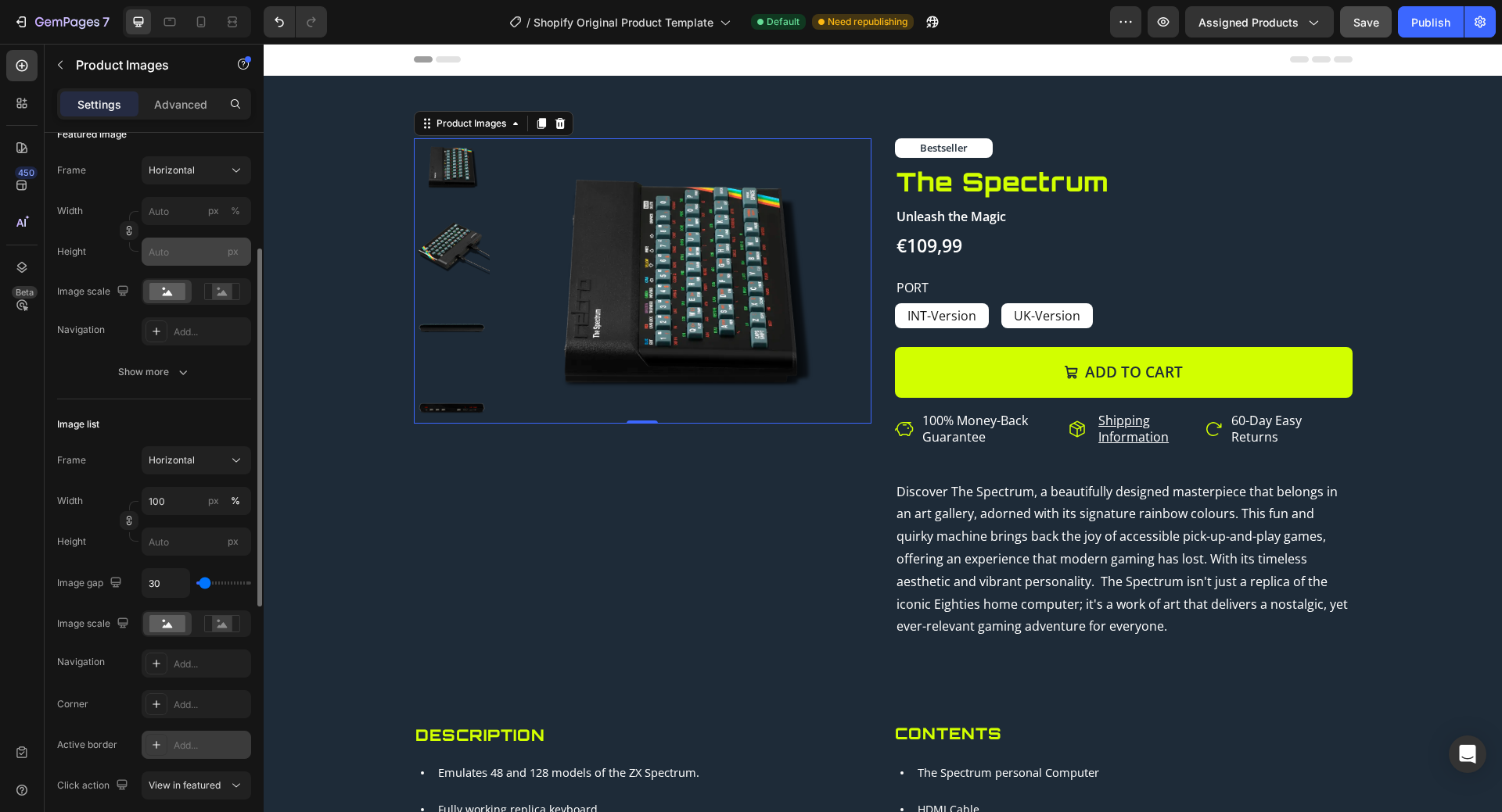
scroll to position [0, 0]
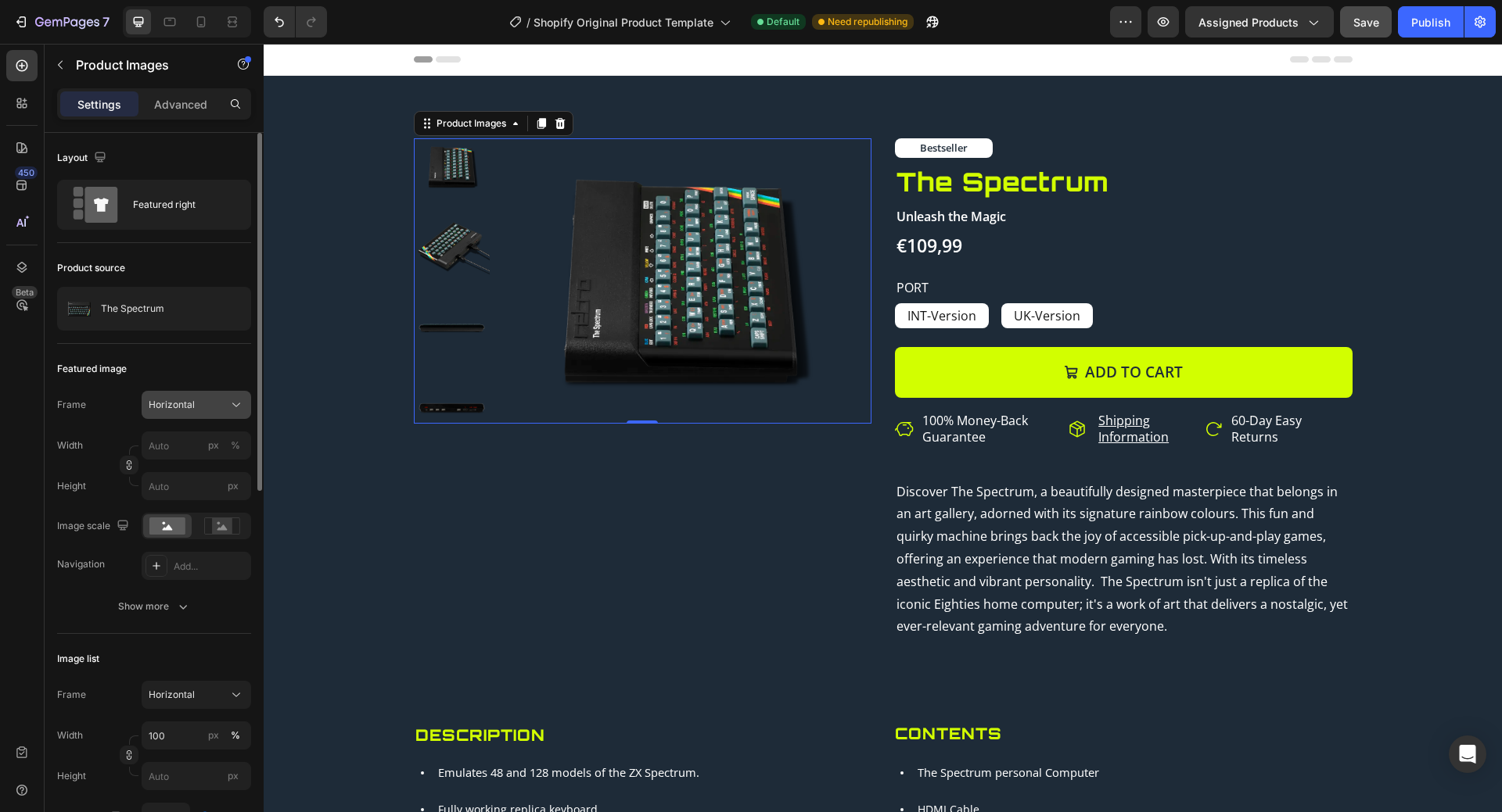
click at [235, 395] on button "Horizontal" at bounding box center [196, 405] width 110 height 28
click at [170, 605] on div "Show more" at bounding box center [154, 607] width 73 height 16
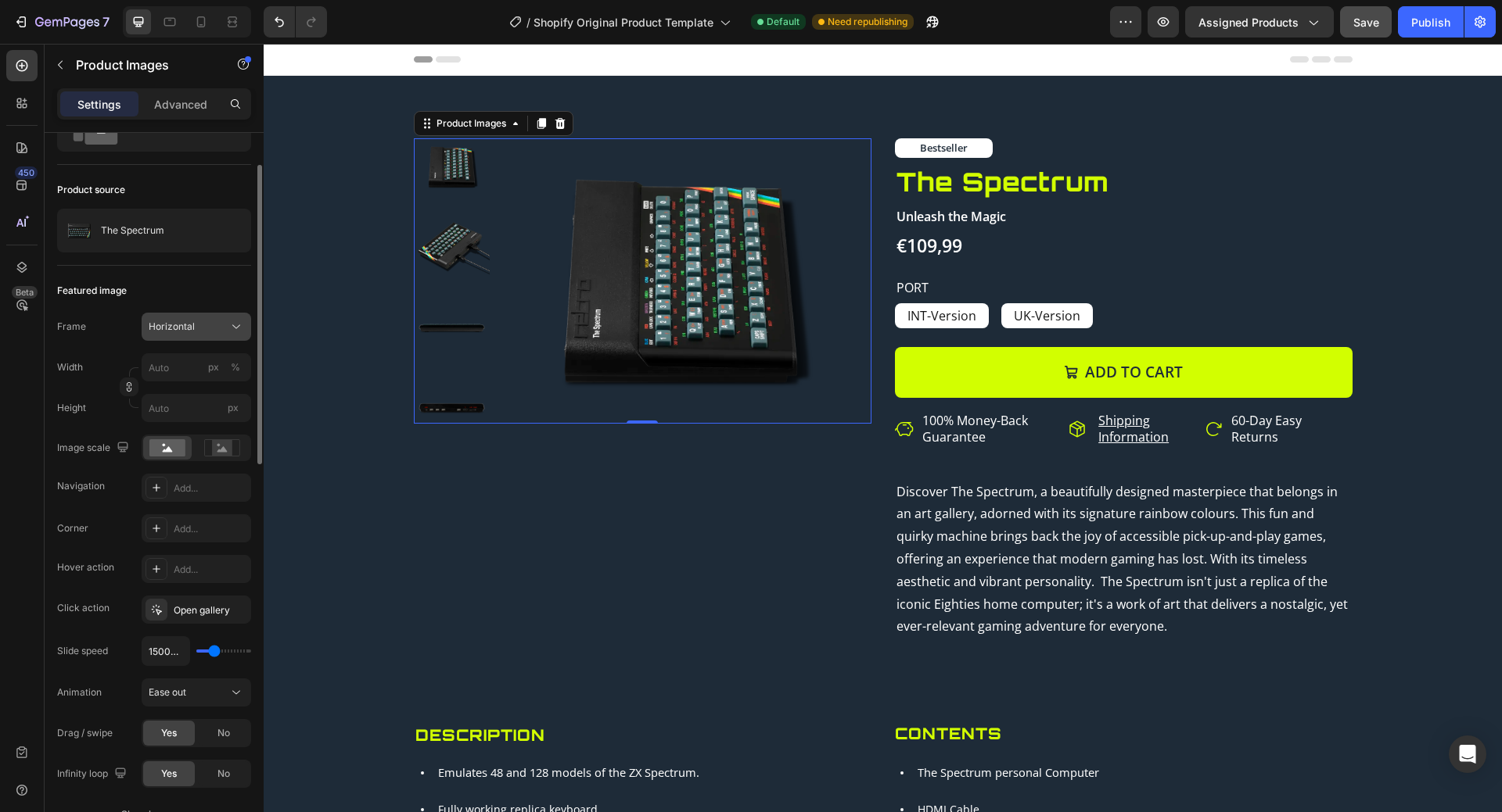
click at [227, 326] on div "Horizontal" at bounding box center [196, 326] width 95 height 16
click at [234, 325] on icon at bounding box center [236, 326] width 16 height 16
click at [205, 455] on div "Original" at bounding box center [192, 454] width 90 height 14
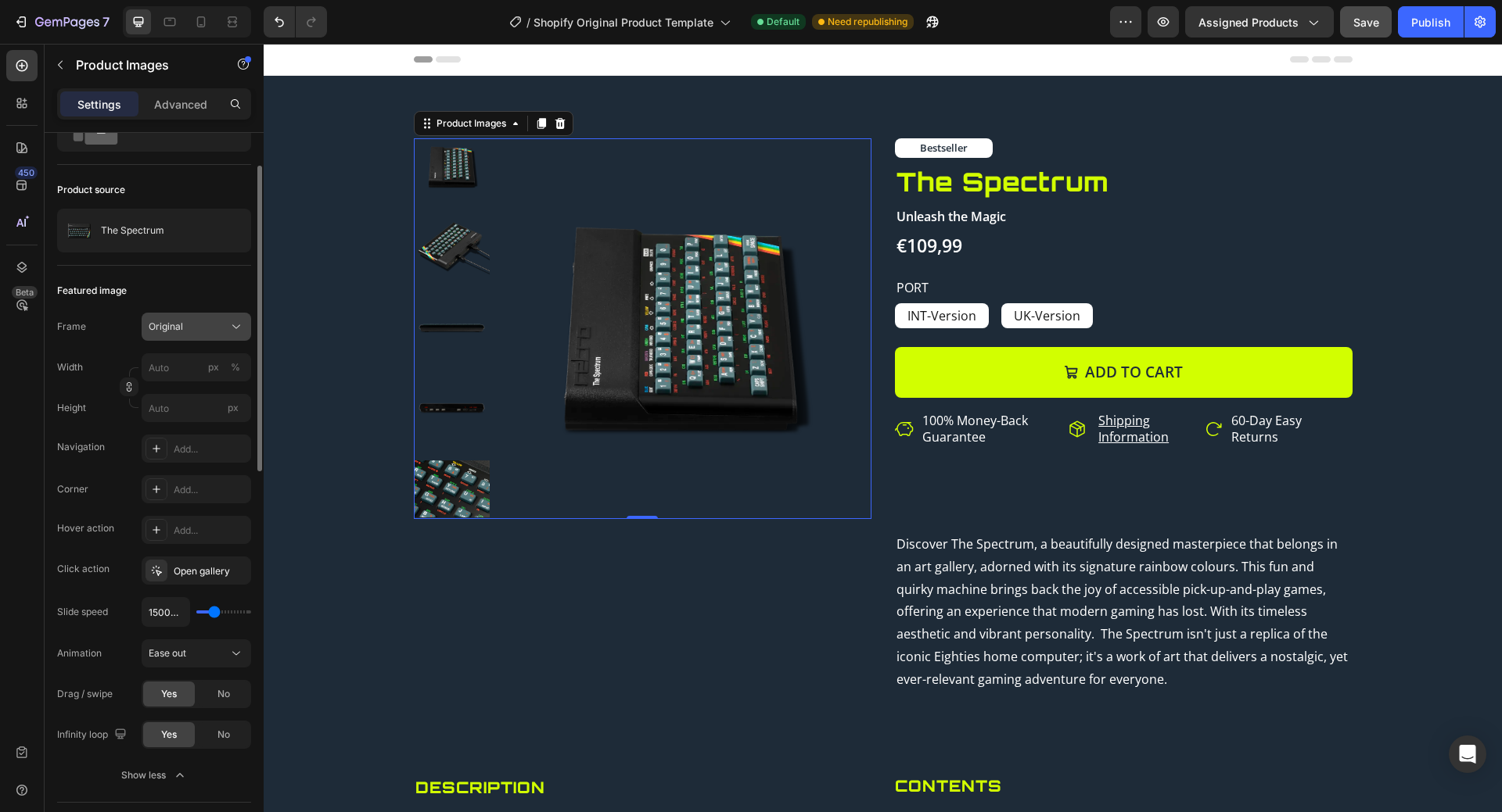
click at [231, 327] on icon at bounding box center [236, 326] width 16 height 16
click at [230, 375] on div "Square" at bounding box center [182, 365] width 125 height 30
click at [235, 329] on icon at bounding box center [236, 326] width 16 height 16
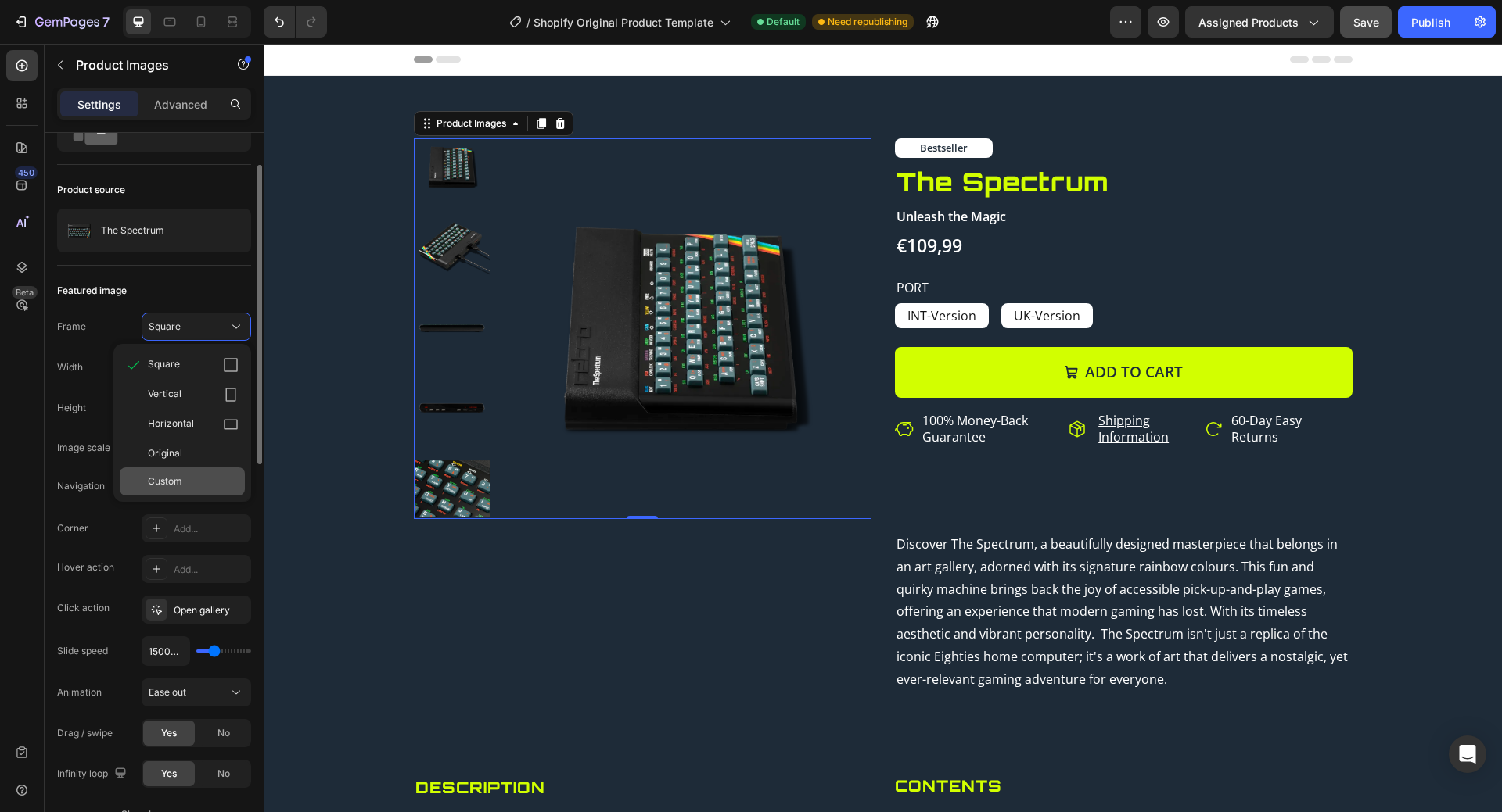
click at [207, 471] on div "Custom" at bounding box center [182, 481] width 125 height 28
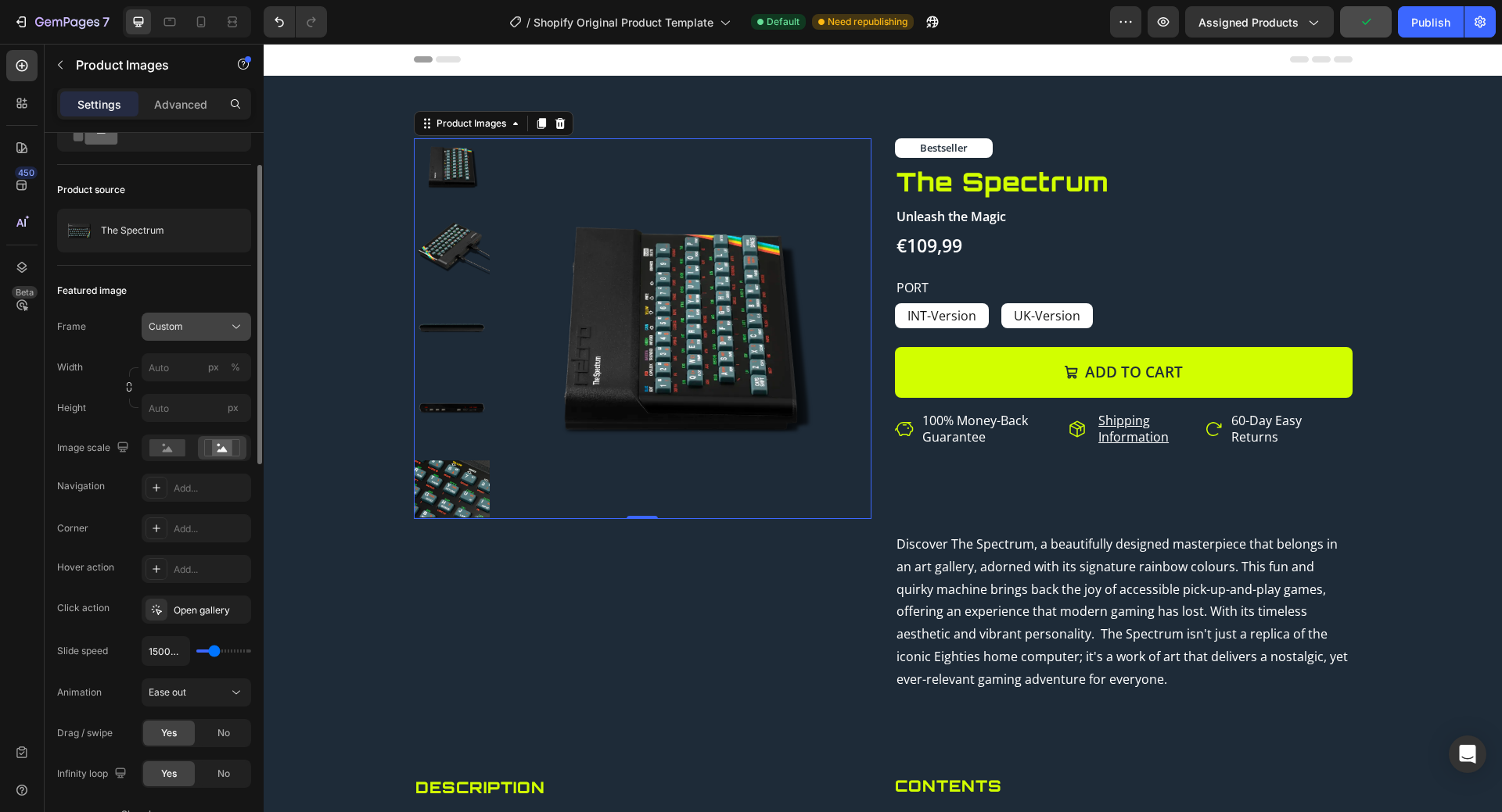
click at [244, 321] on button "Custom" at bounding box center [196, 326] width 110 height 28
click at [230, 414] on div "Horizontal" at bounding box center [182, 424] width 125 height 30
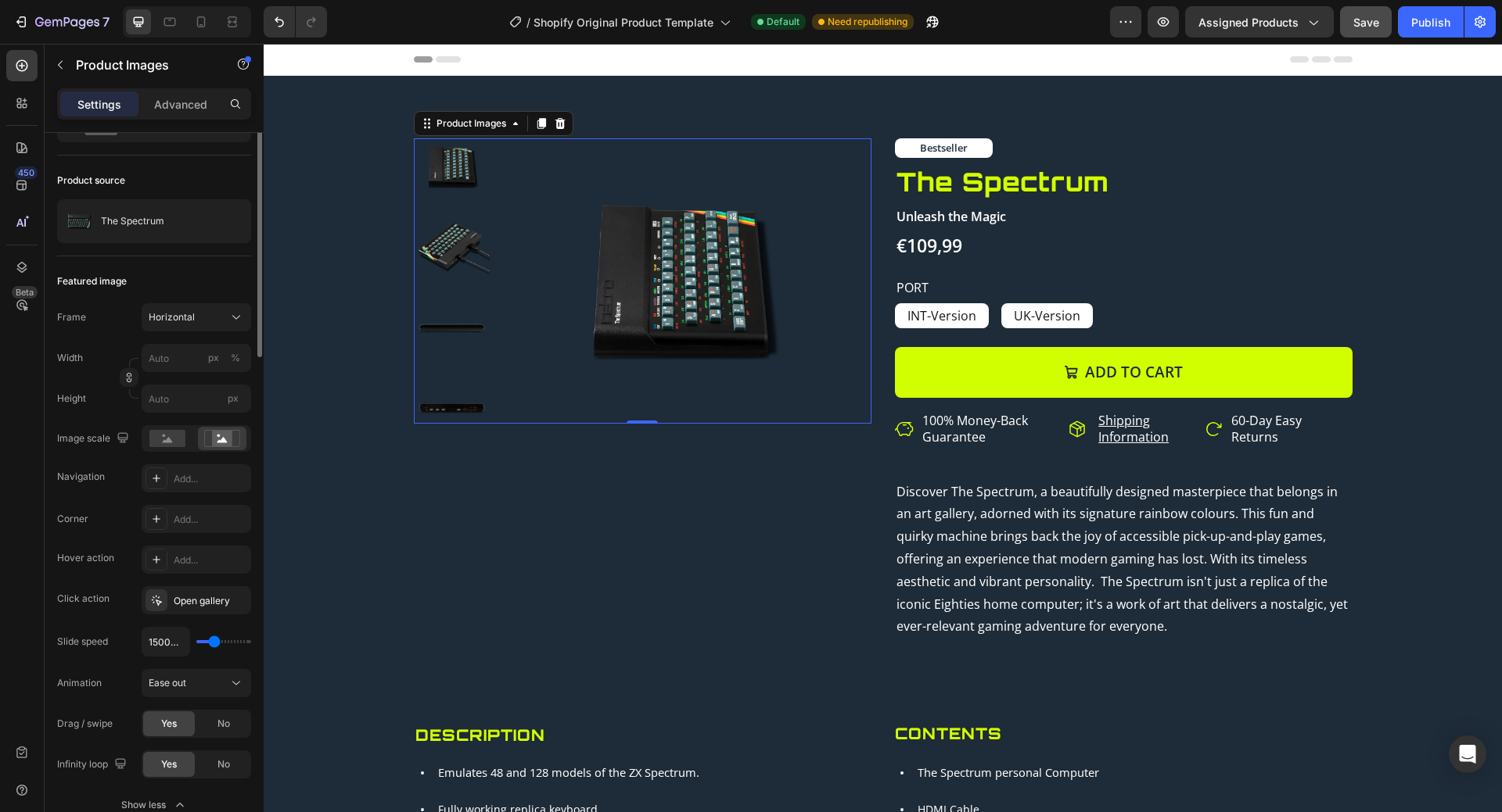
scroll to position [0, 0]
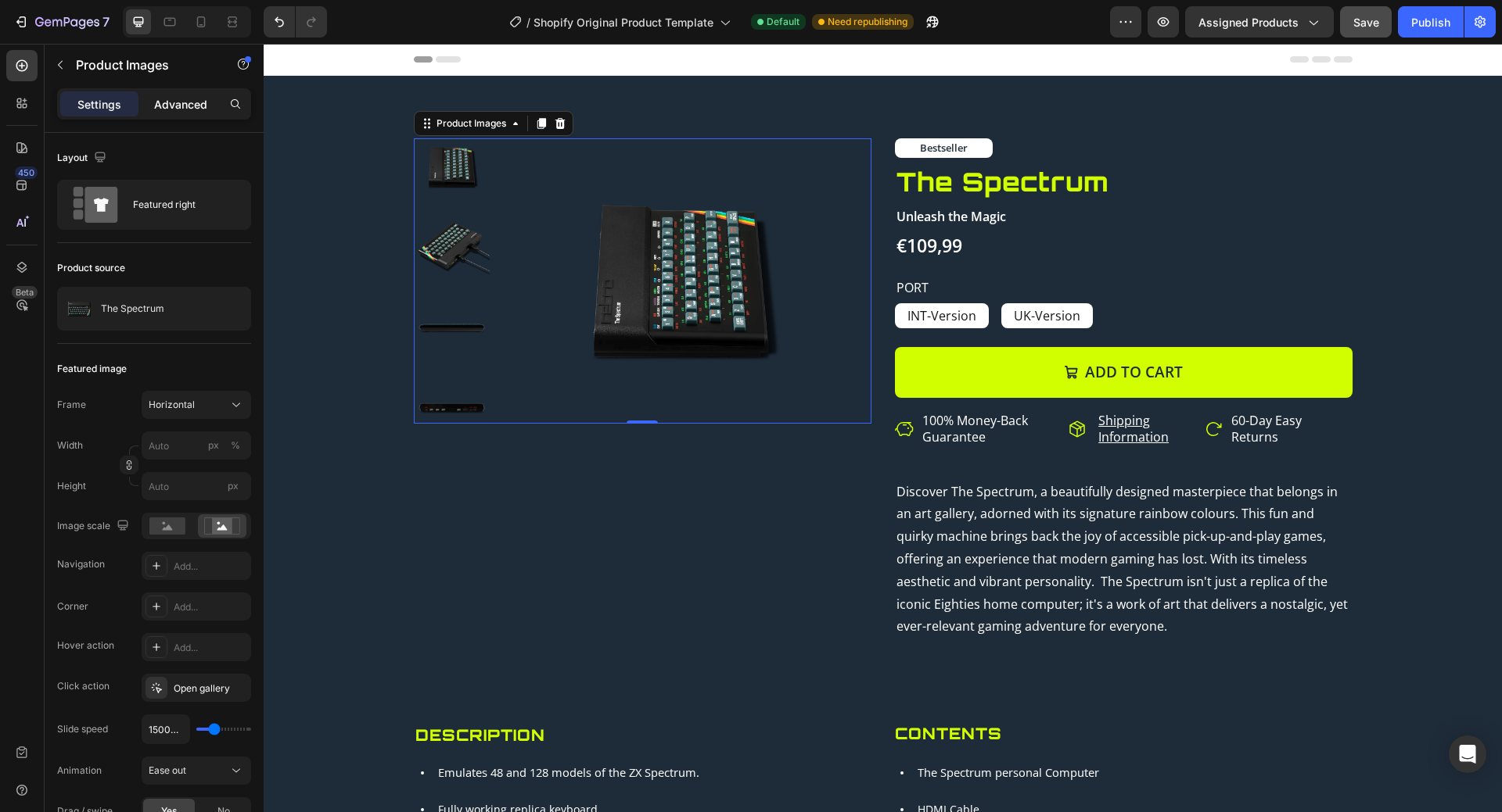
click at [162, 98] on p "Advanced" at bounding box center [181, 104] width 53 height 17
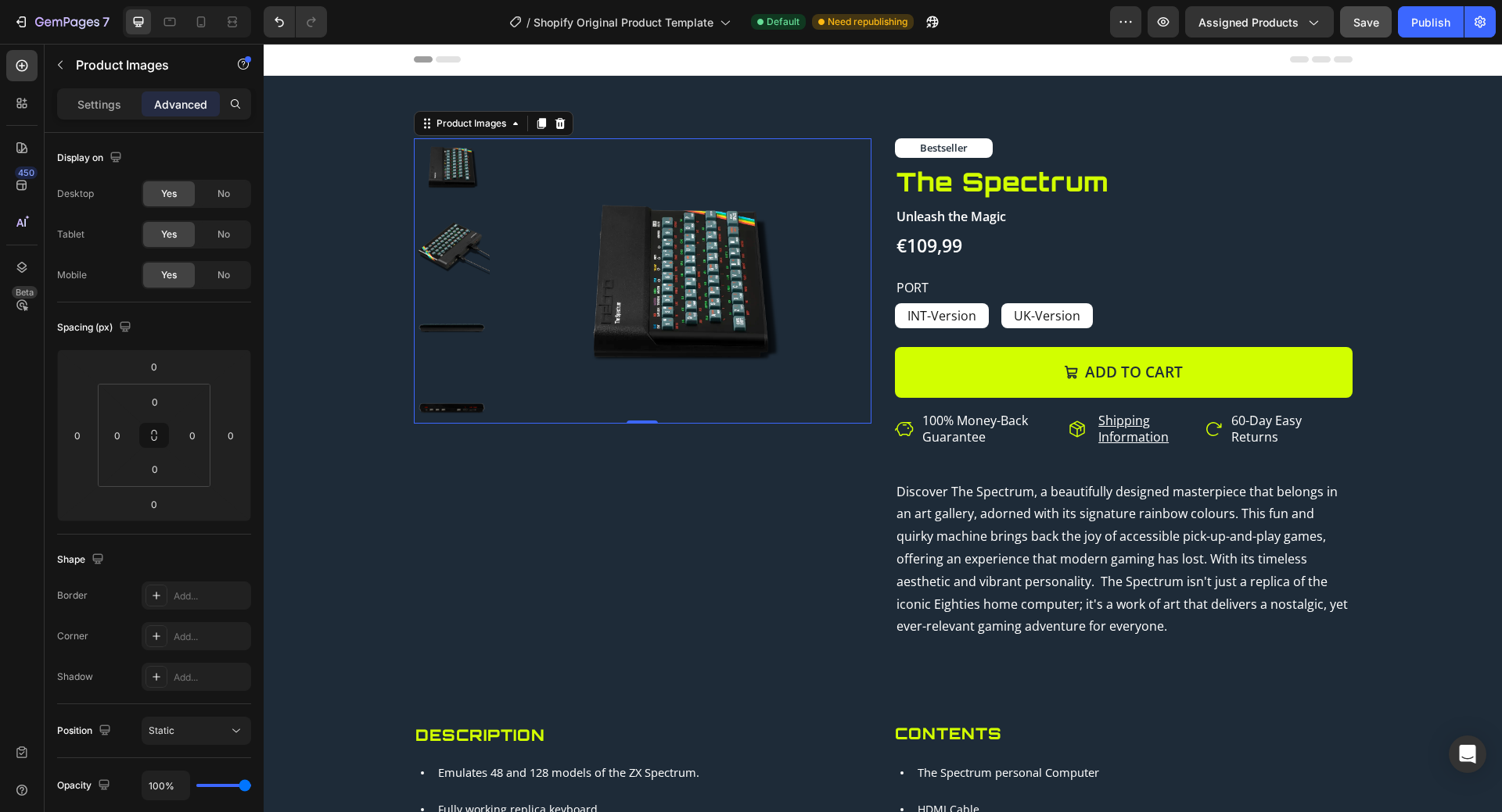
click at [644, 276] on img at bounding box center [681, 281] width 381 height 286
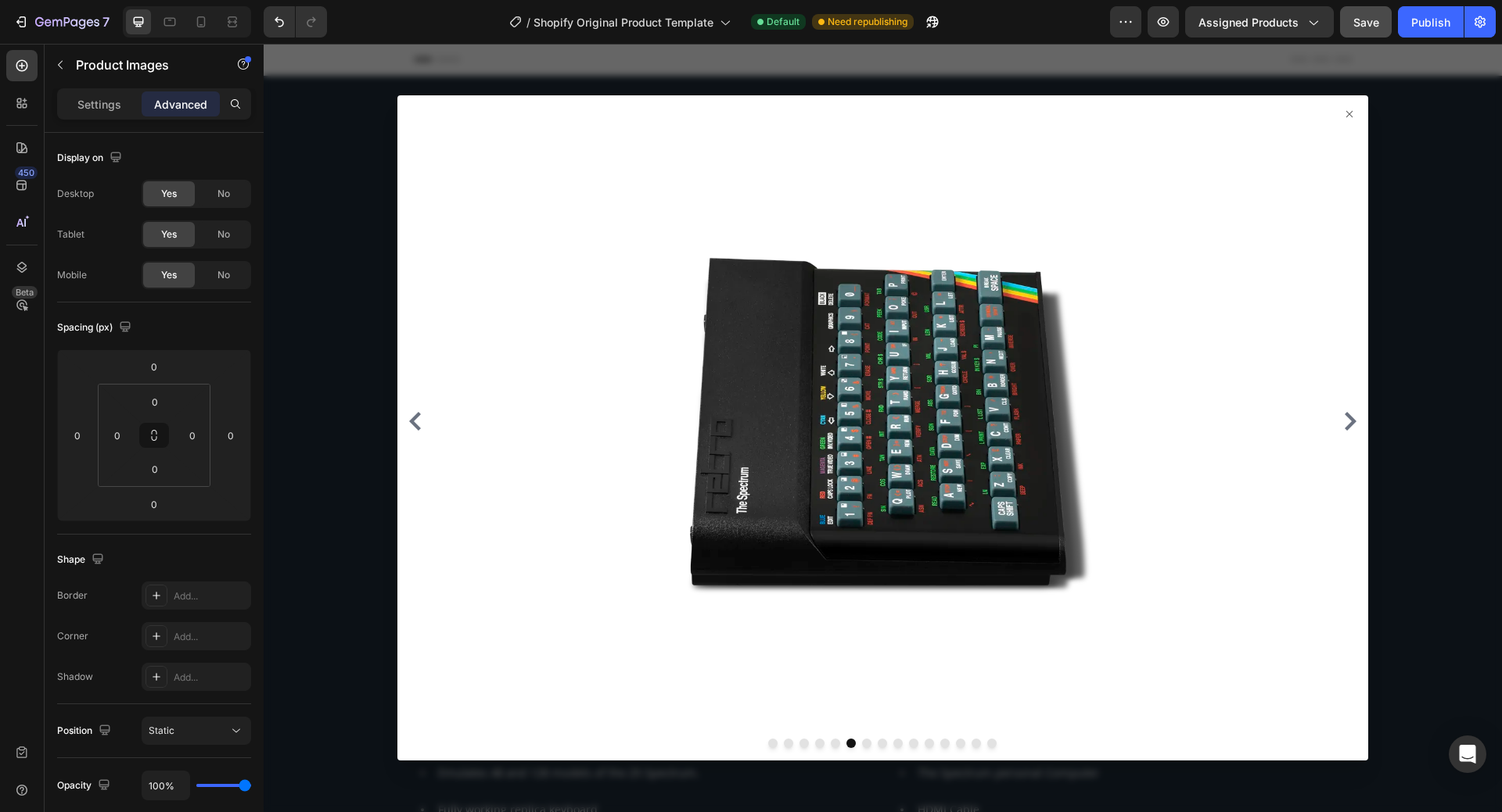
click at [592, 303] on img at bounding box center [877, 422] width 861 height 615
click at [94, 96] on p "Settings" at bounding box center [99, 104] width 44 height 17
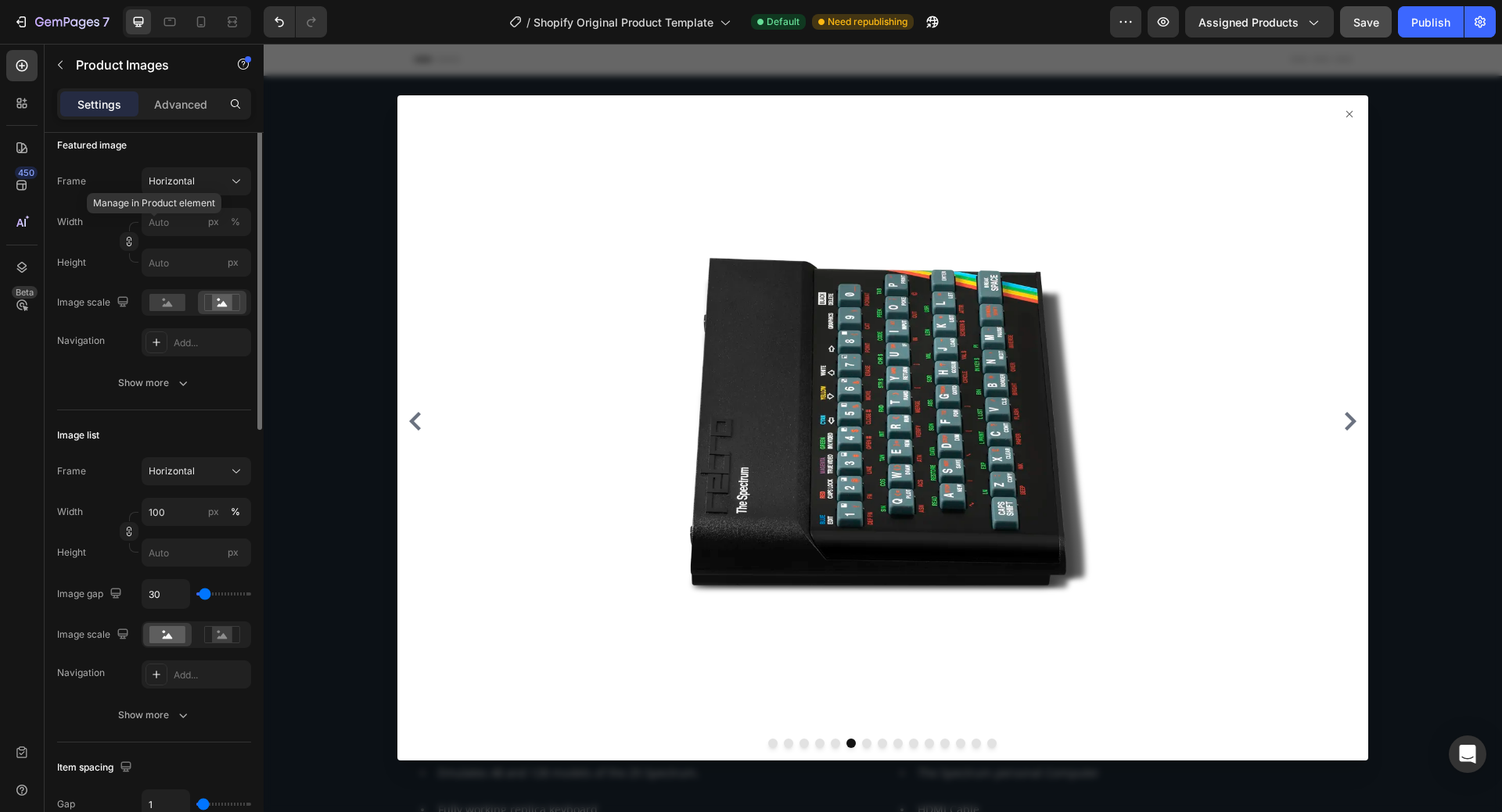
scroll to position [67, 0]
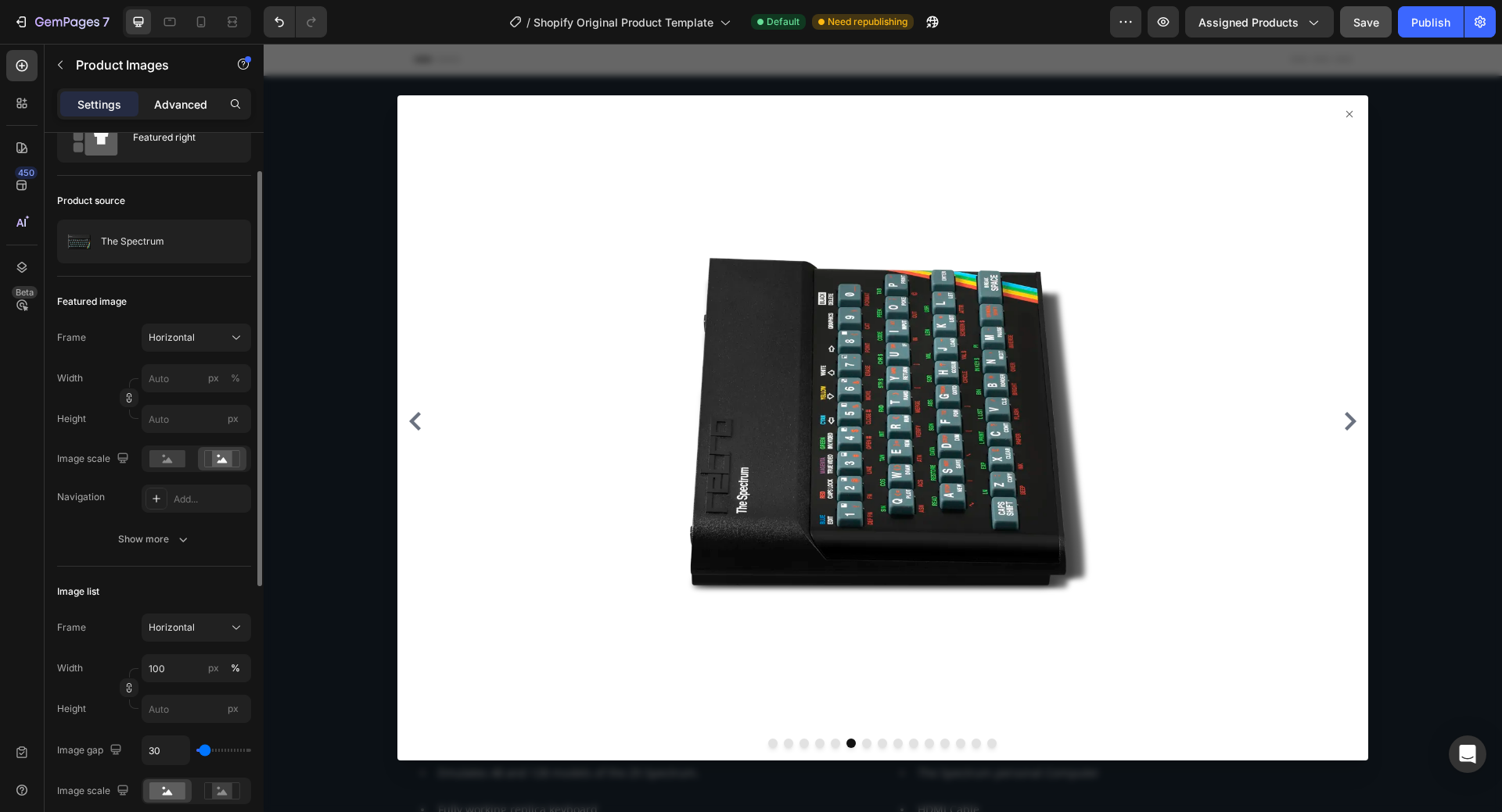
click at [188, 104] on p "Advanced" at bounding box center [181, 104] width 53 height 17
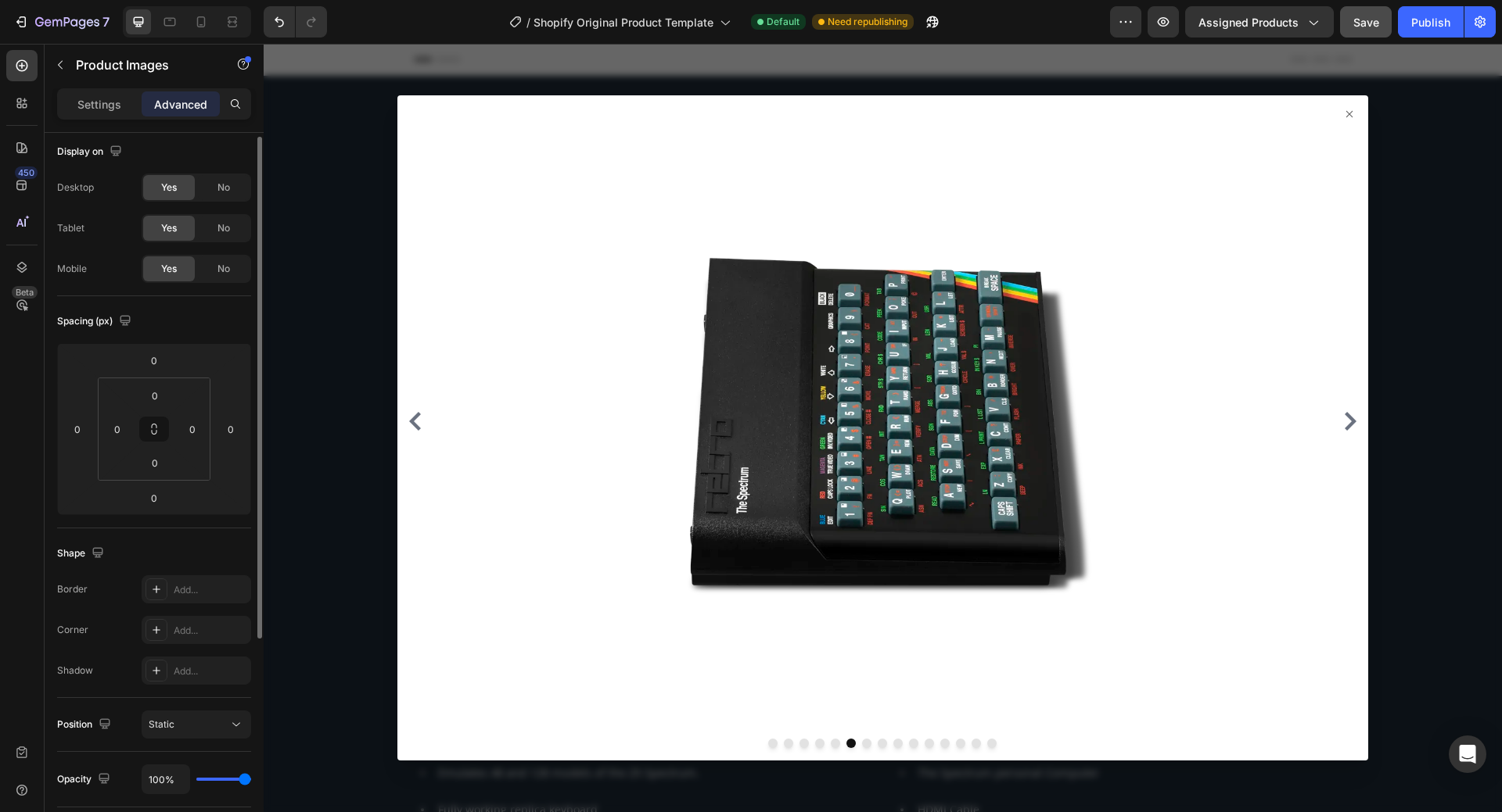
scroll to position [0, 0]
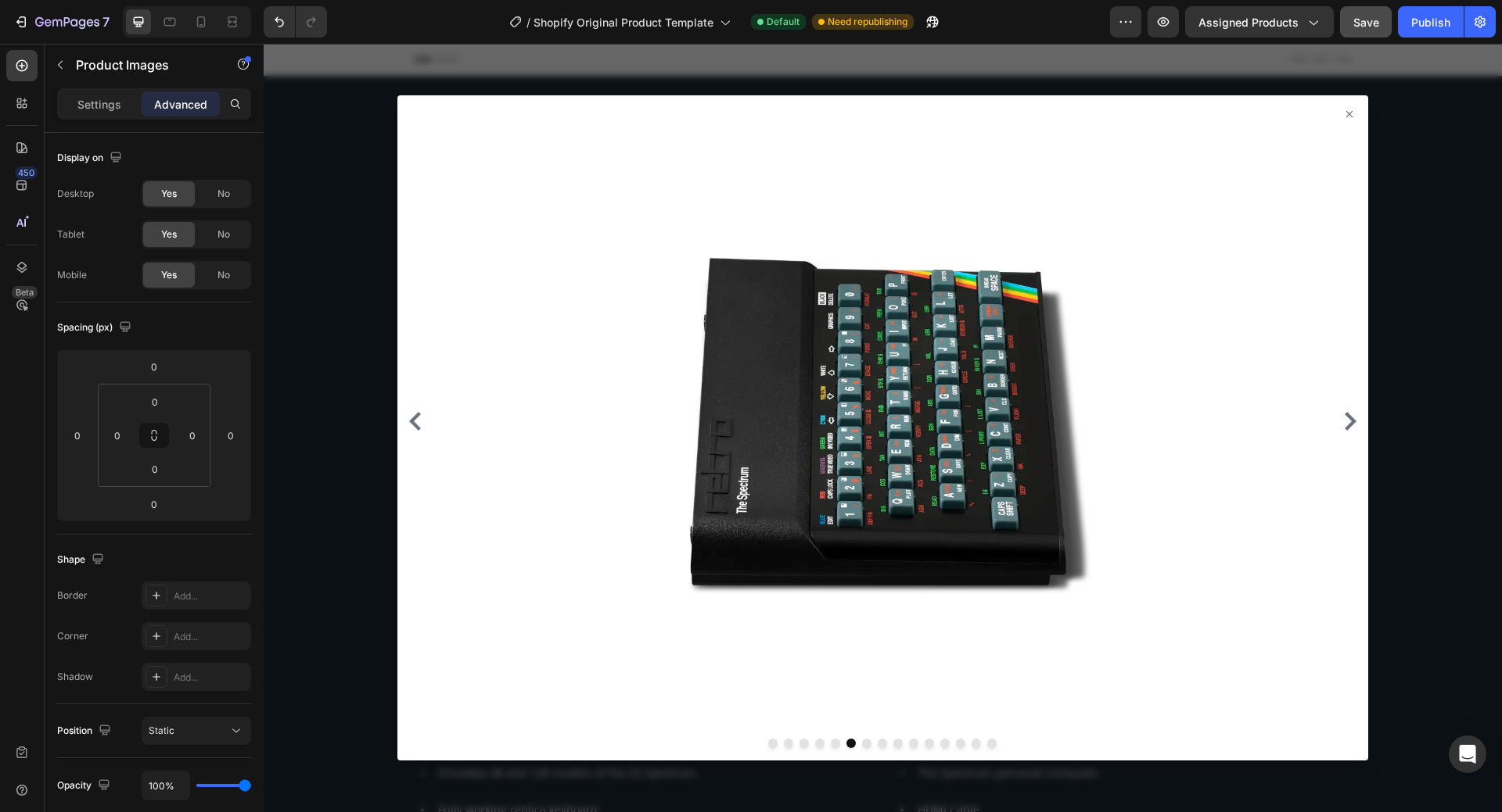
click at [563, 221] on img at bounding box center [877, 422] width 861 height 615
drag, startPoint x: 579, startPoint y: 219, endPoint x: 1342, endPoint y: 109, distance: 770.9
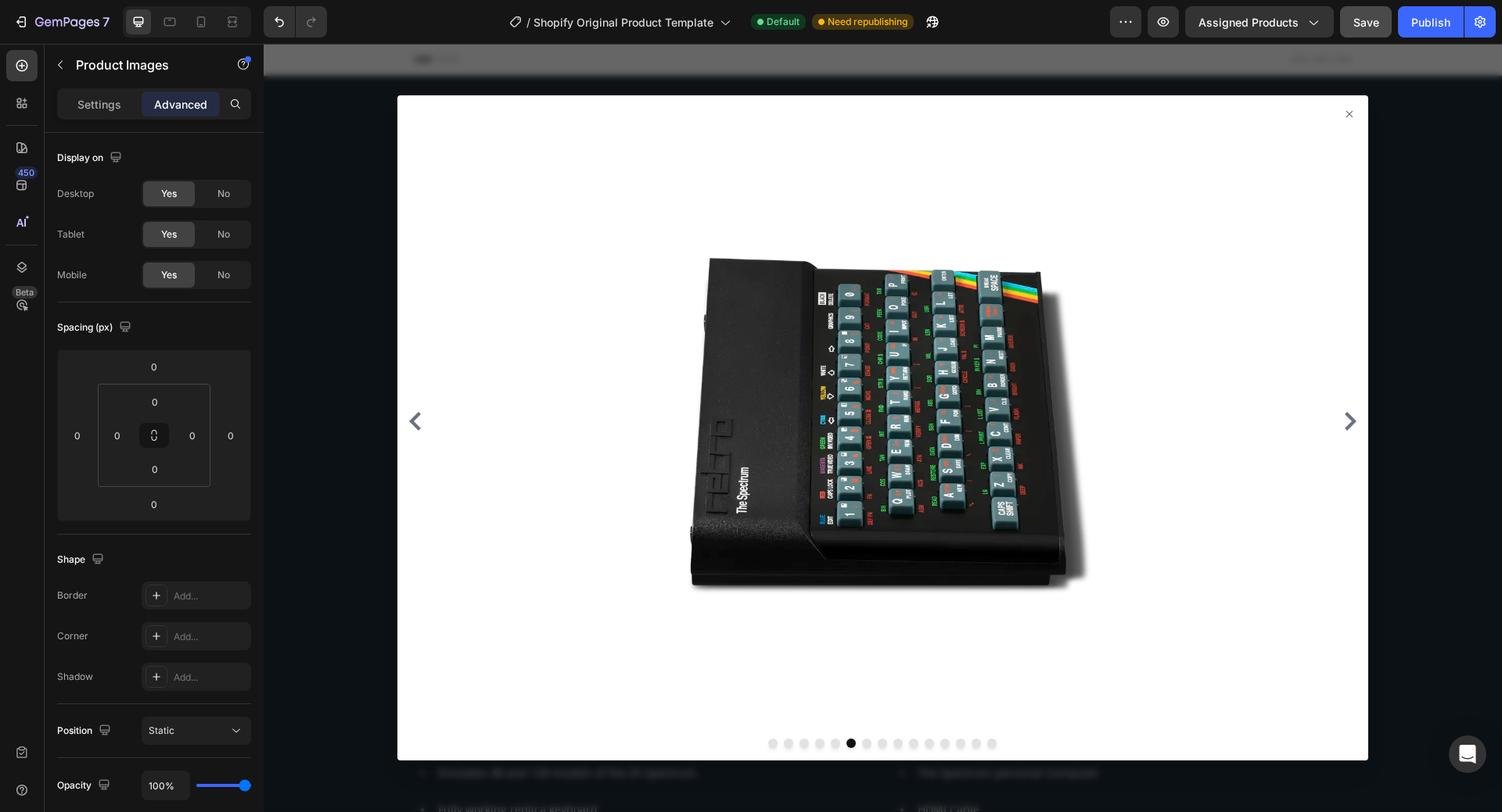
click at [1343, 109] on icon at bounding box center [1348, 114] width 13 height 13
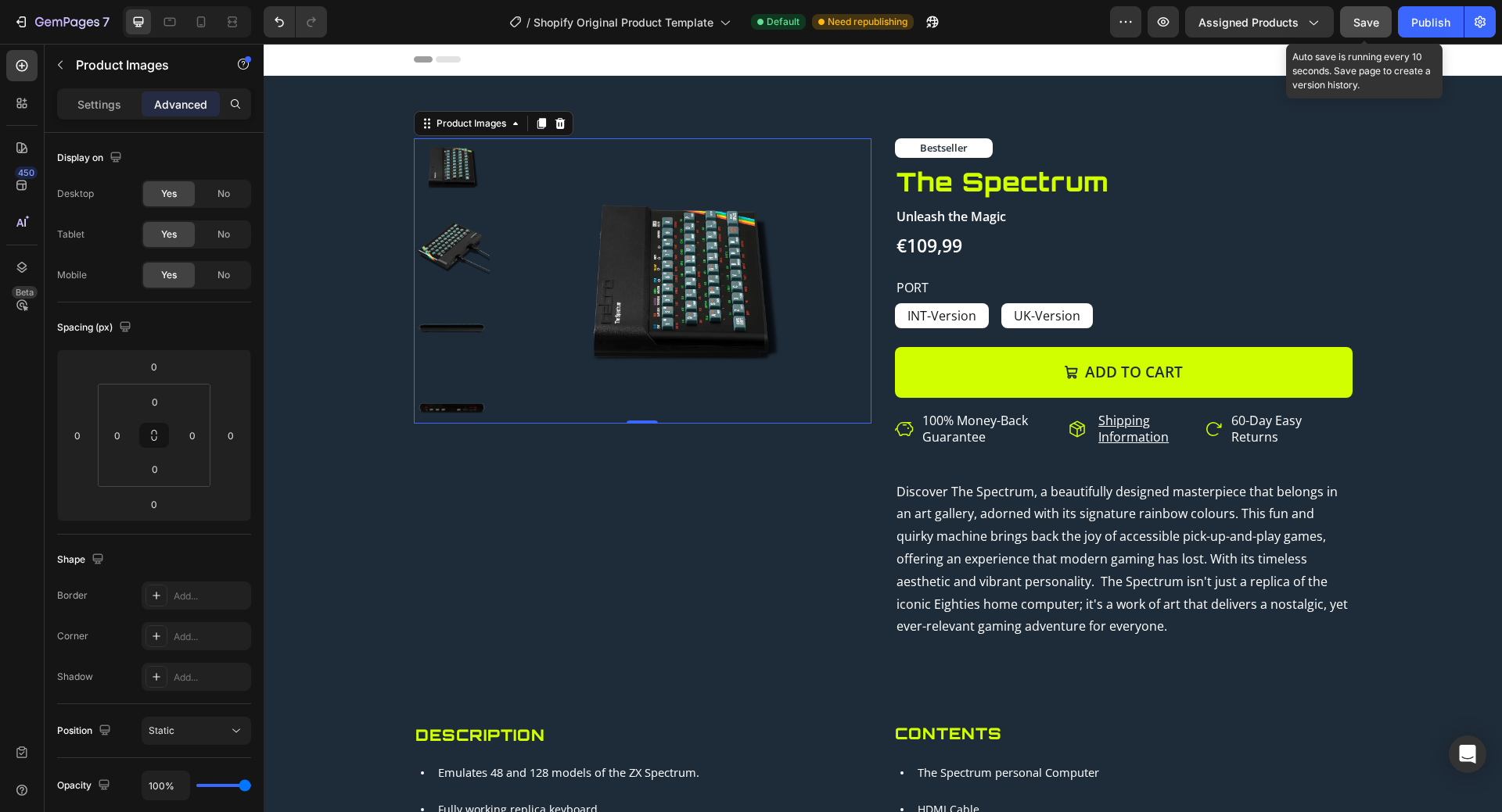
click at [1362, 23] on span "Save" at bounding box center [1366, 22] width 26 height 14
click at [117, 101] on p "Settings" at bounding box center [99, 104] width 44 height 17
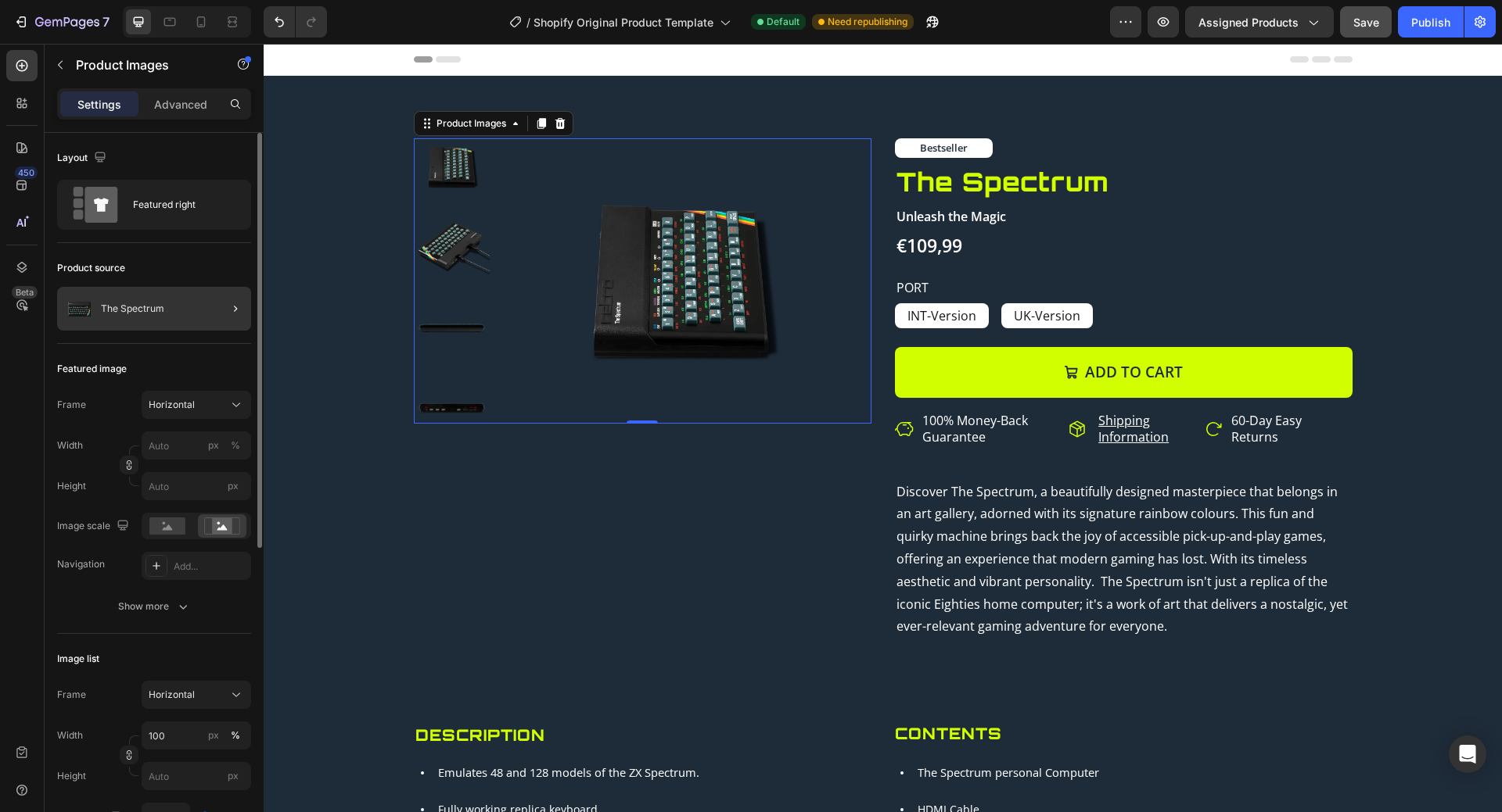
click at [222, 307] on div at bounding box center [228, 308] width 44 height 44
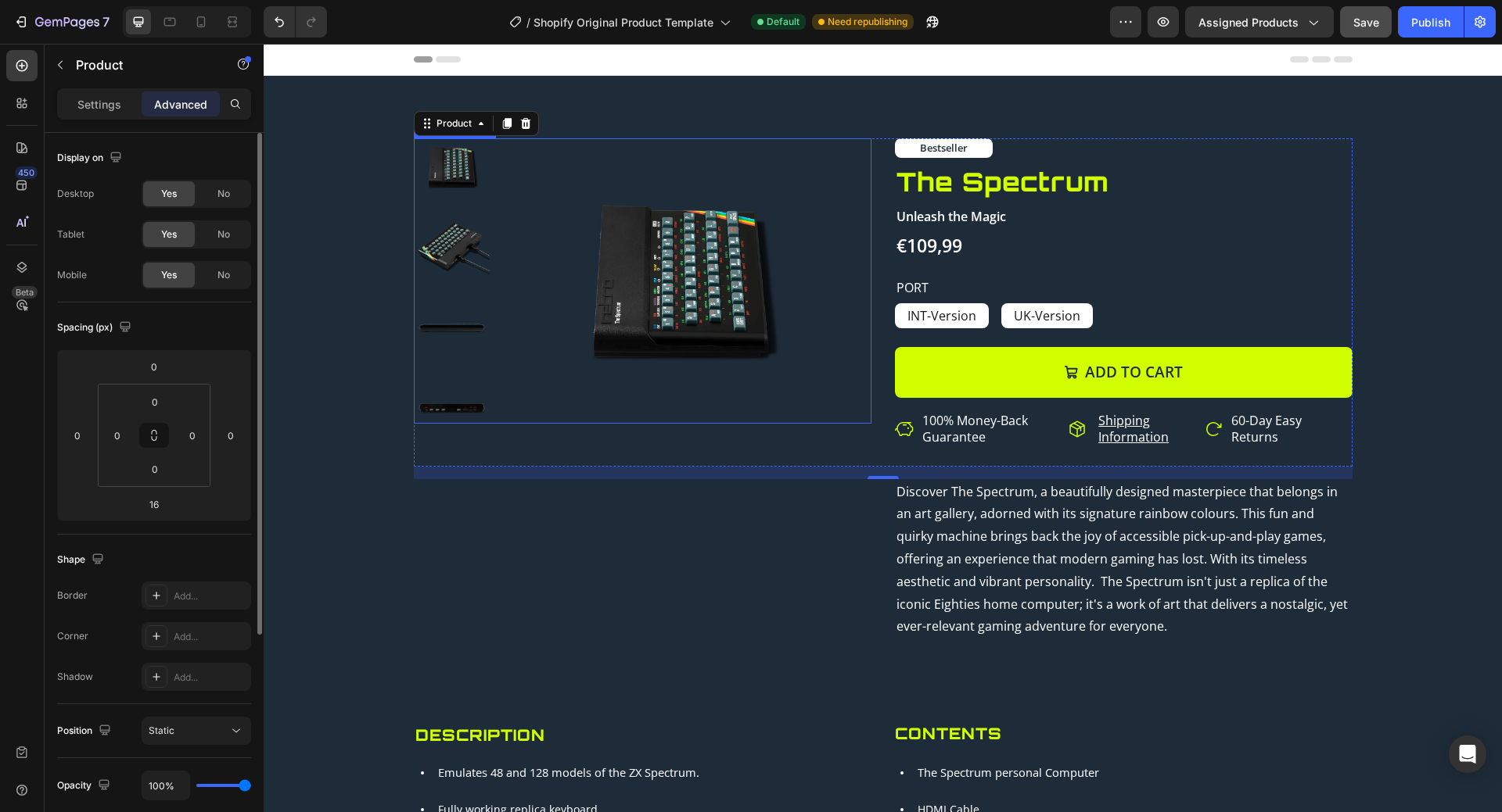
click at [699, 290] on img at bounding box center [681, 281] width 381 height 286
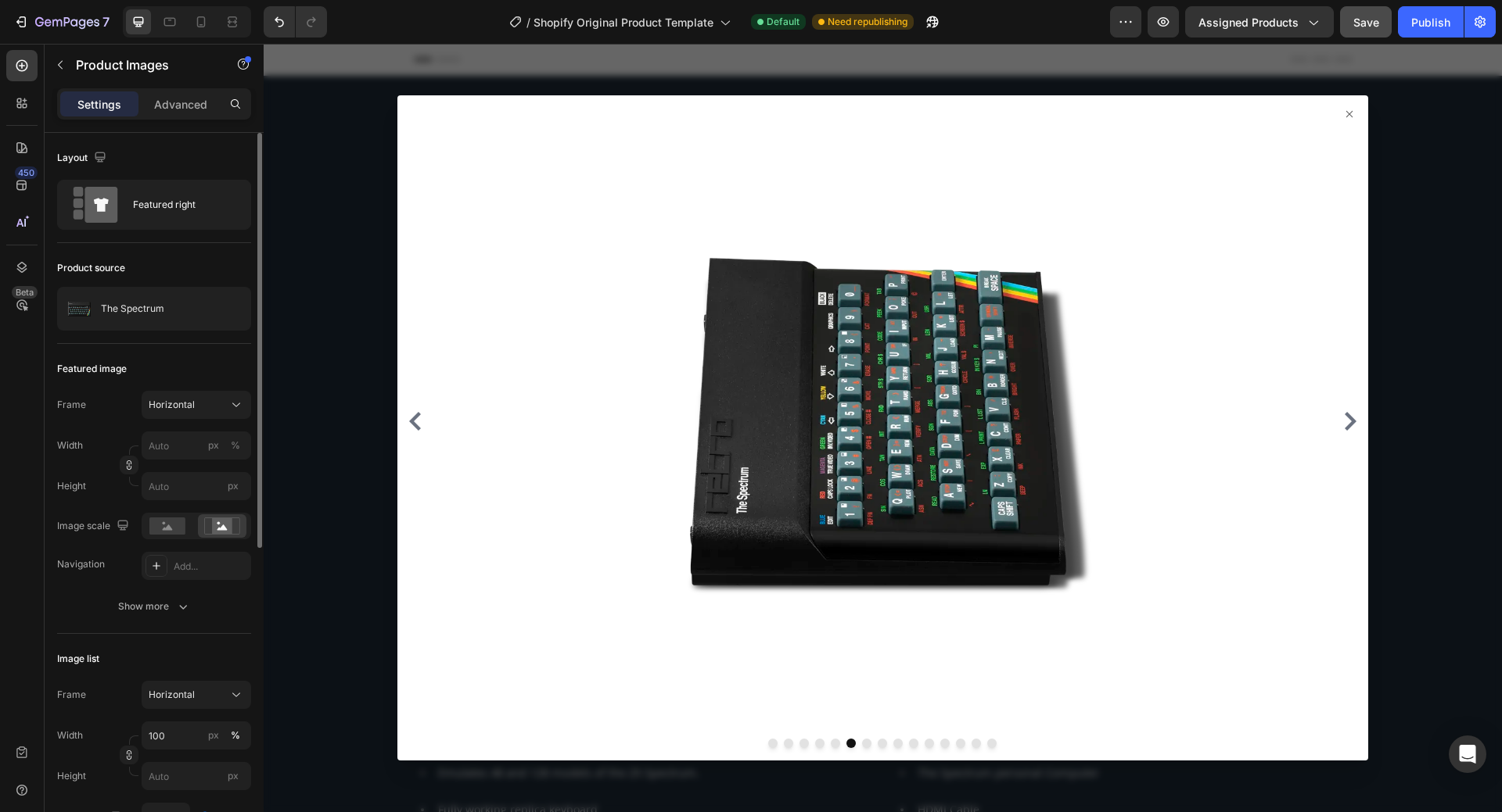
click at [348, 387] on div at bounding box center [882, 427] width 1238 height 768
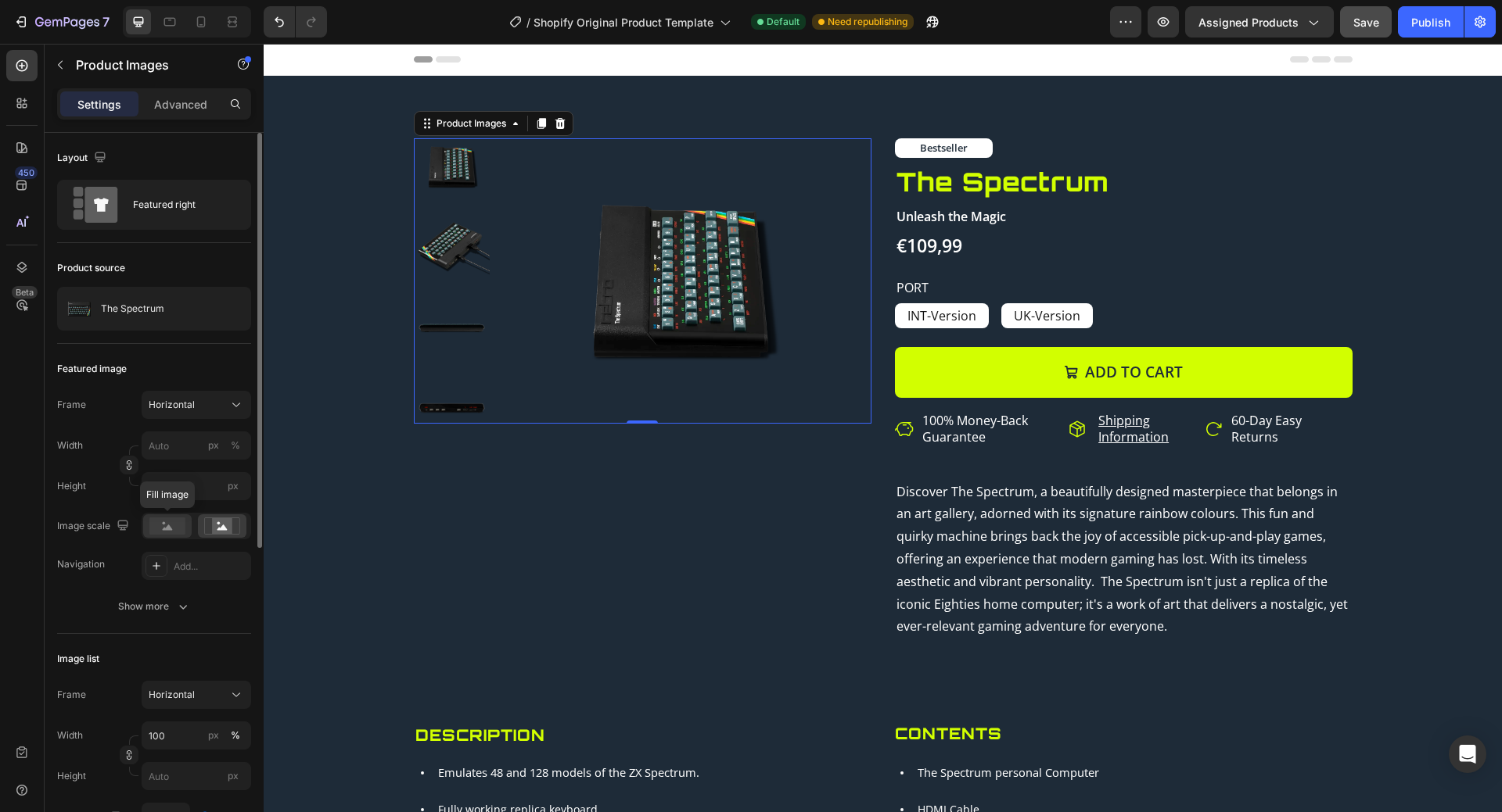
click at [154, 519] on rect at bounding box center [167, 526] width 36 height 17
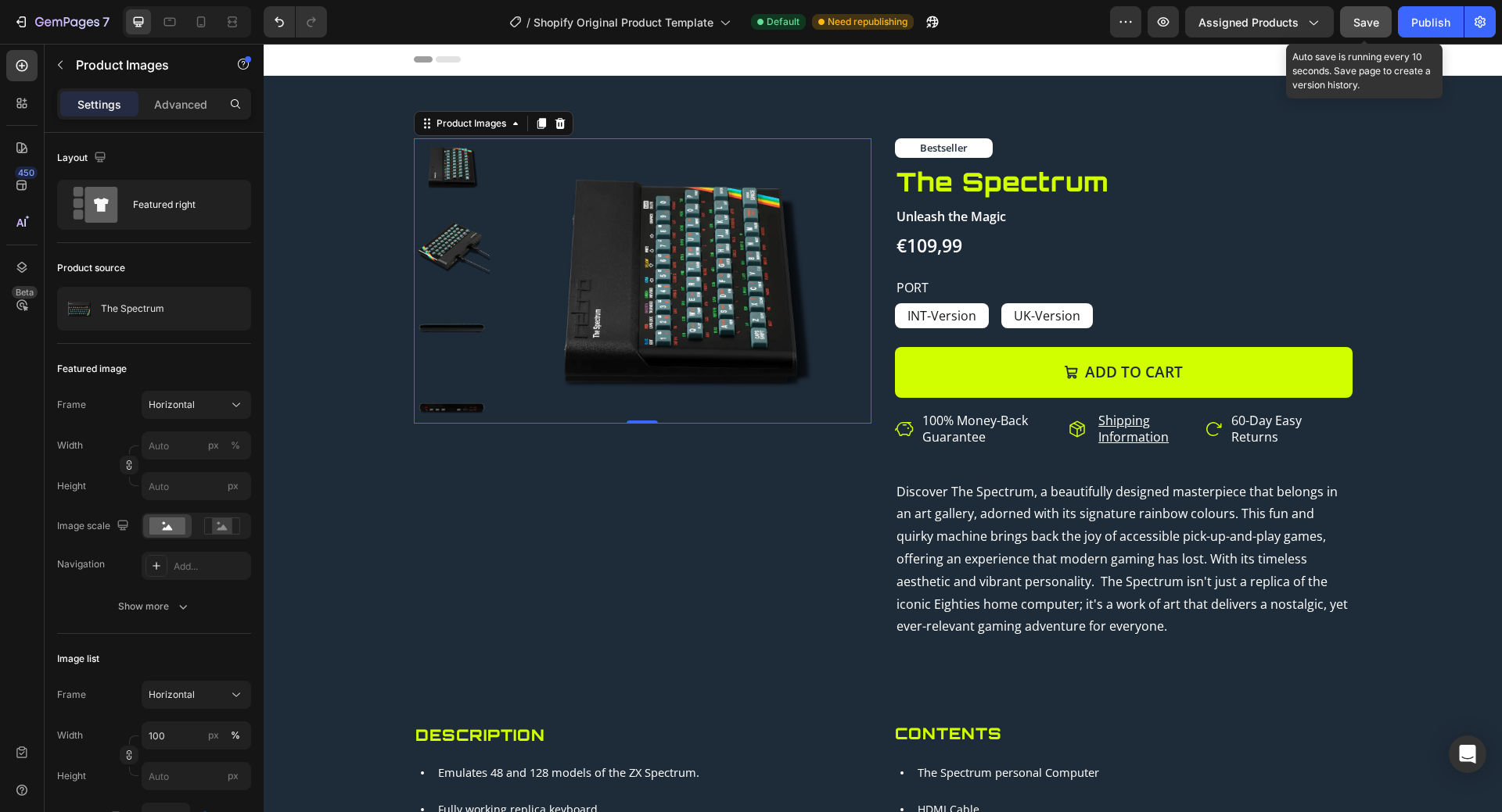
click at [1355, 18] on span "Save" at bounding box center [1366, 22] width 26 height 14
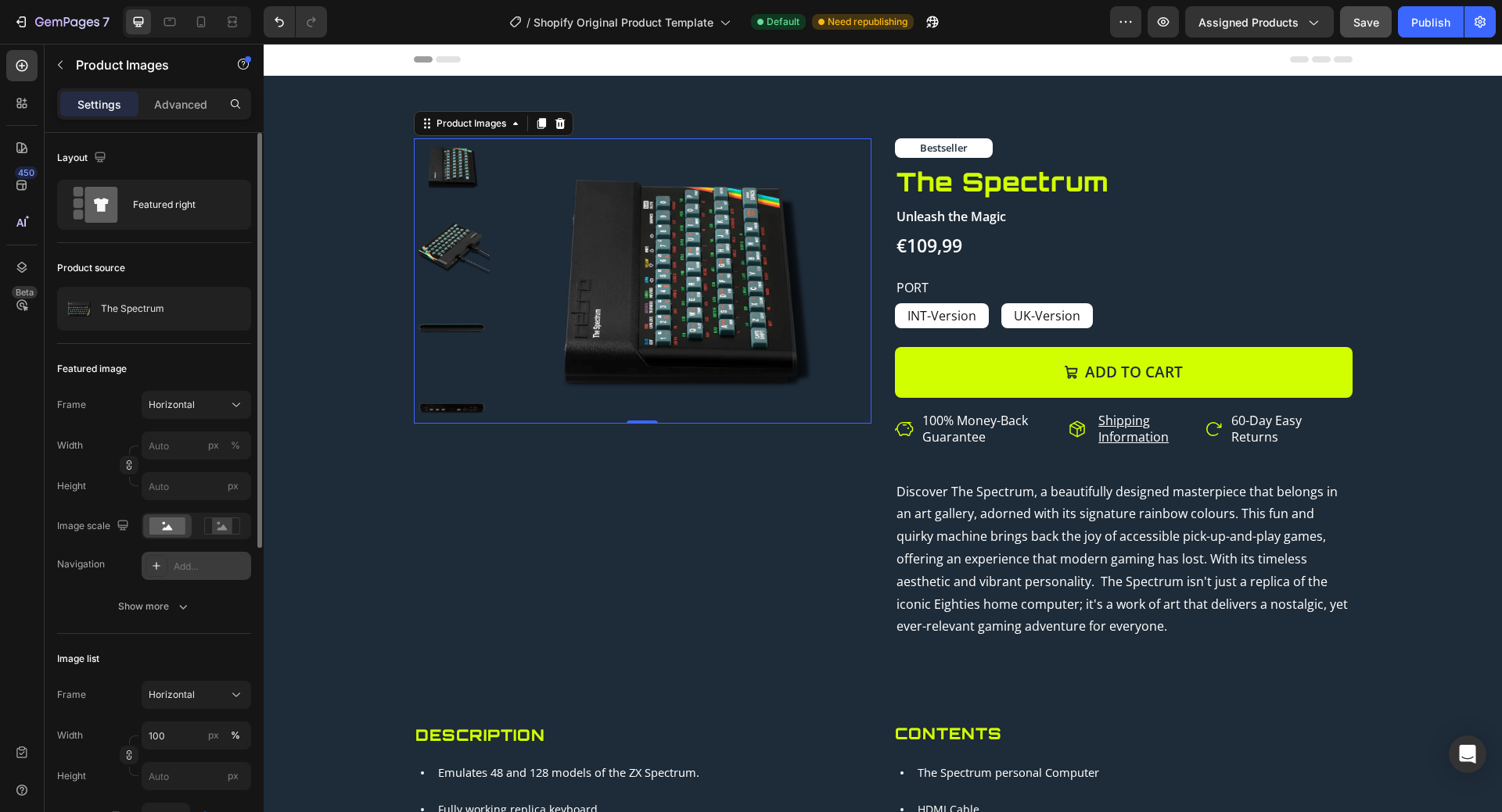
scroll to position [156, 0]
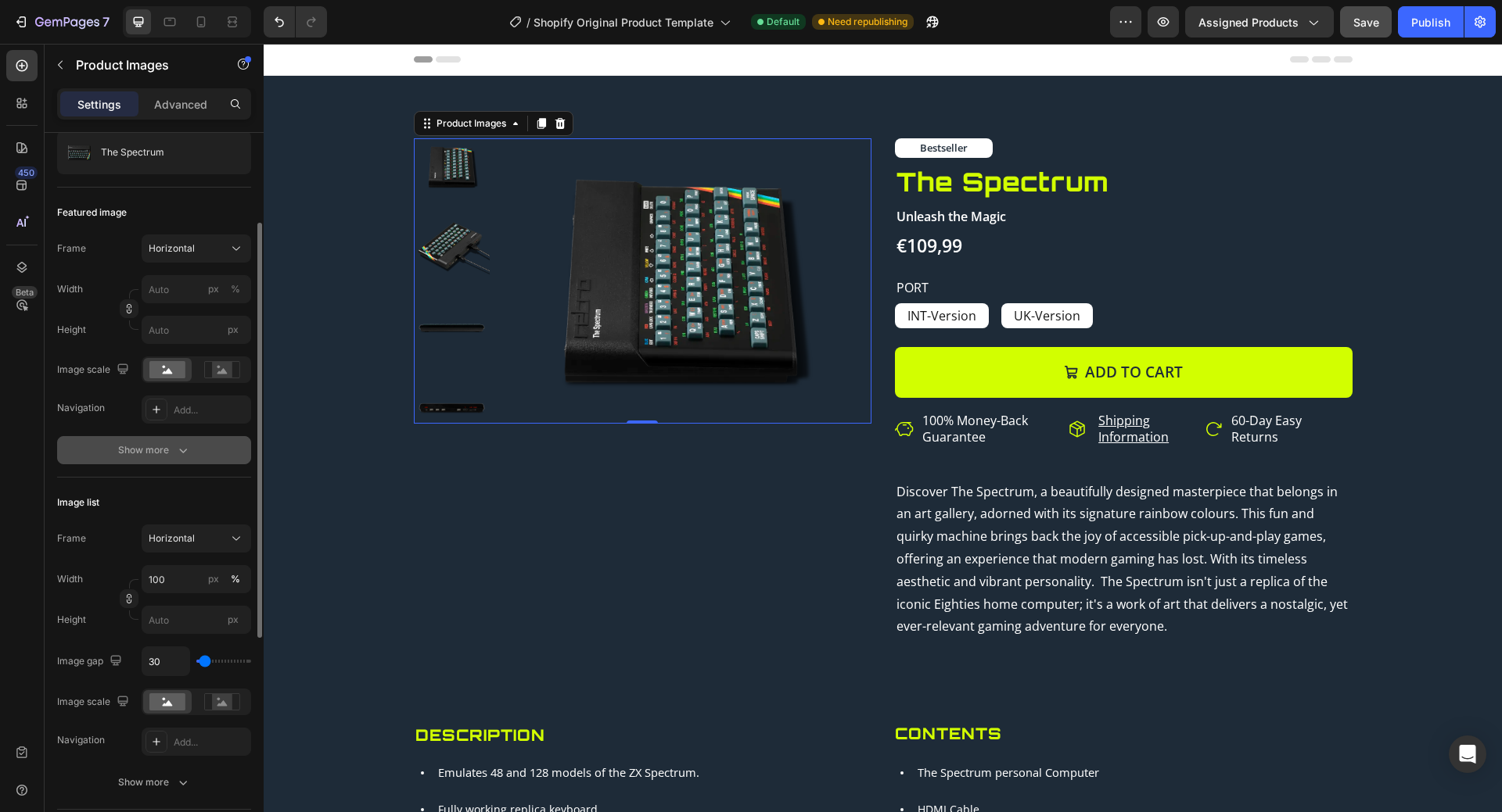
click at [180, 445] on icon "button" at bounding box center [183, 451] width 16 height 16
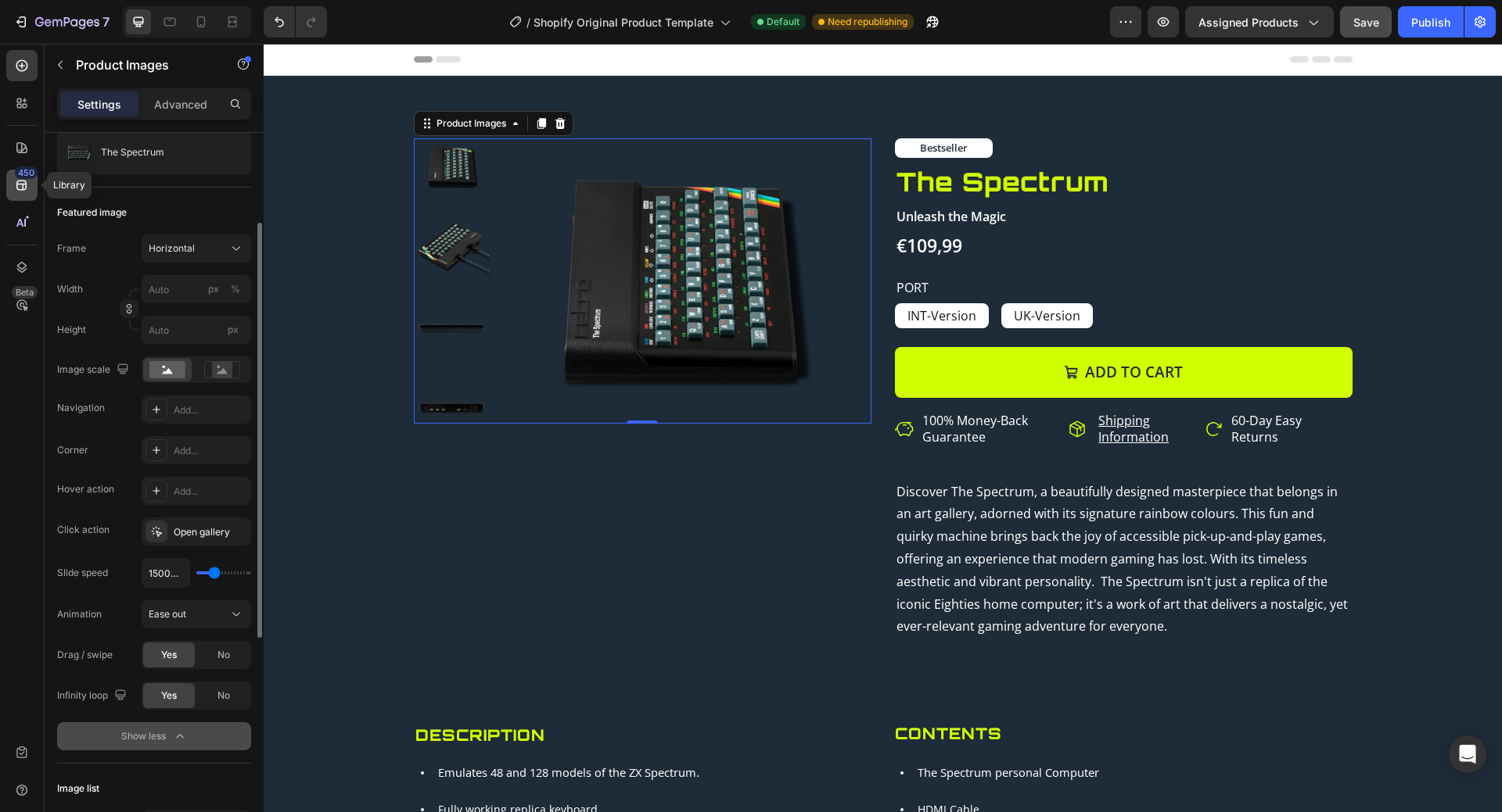
click at [23, 189] on icon at bounding box center [21, 186] width 10 height 10
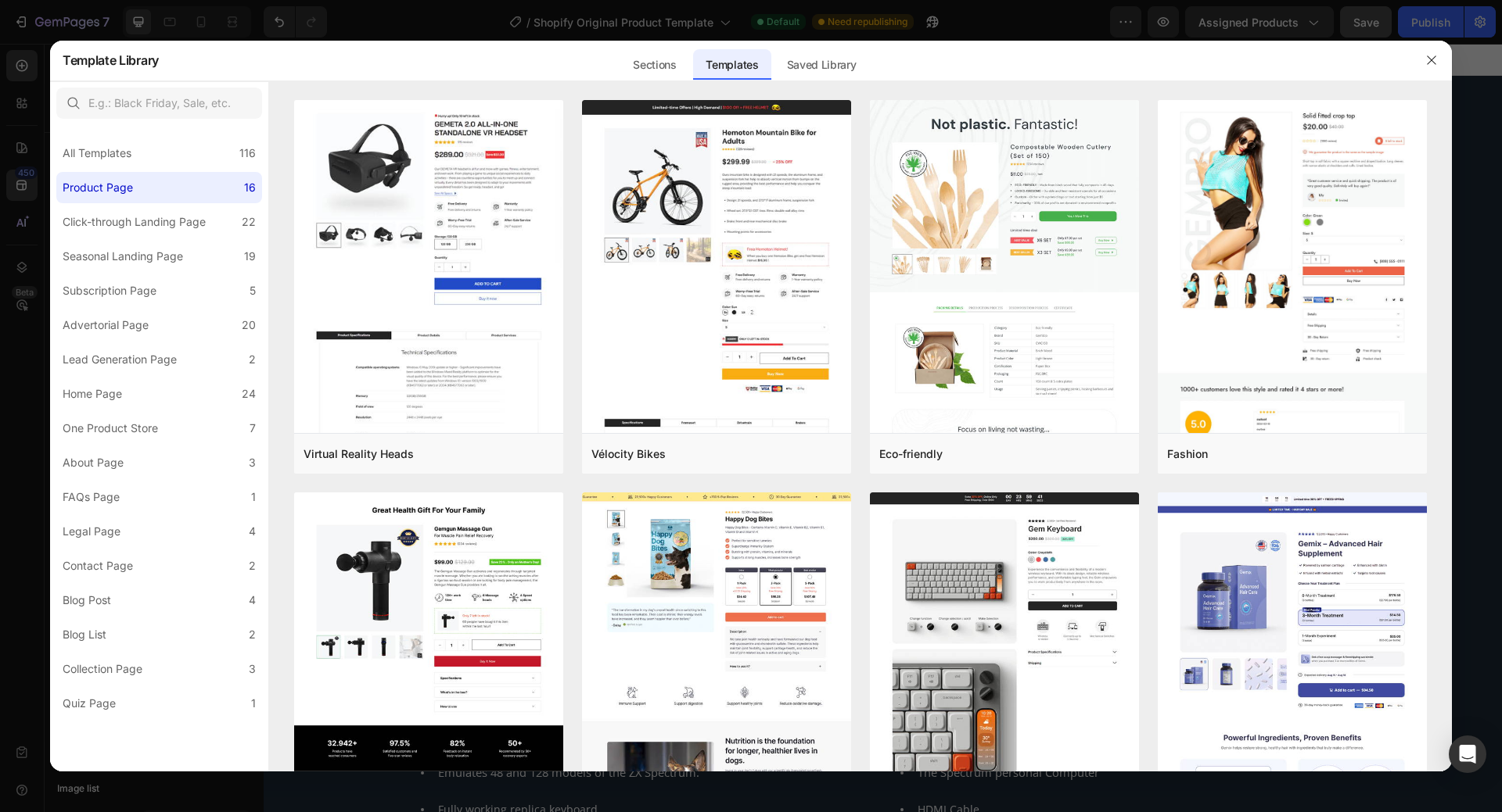
click at [17, 155] on div at bounding box center [751, 406] width 1502 height 812
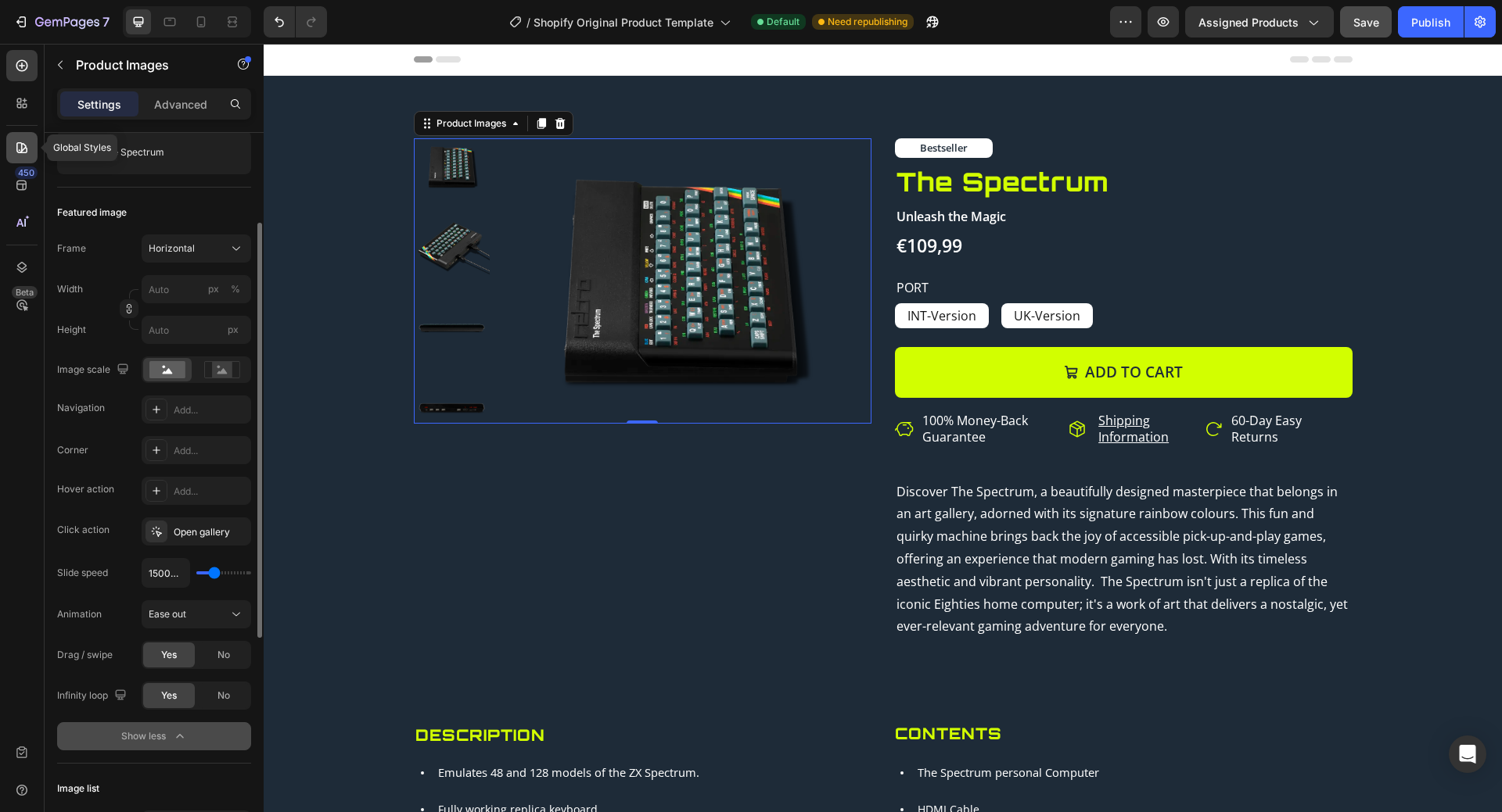
click at [16, 147] on icon at bounding box center [21, 148] width 16 height 16
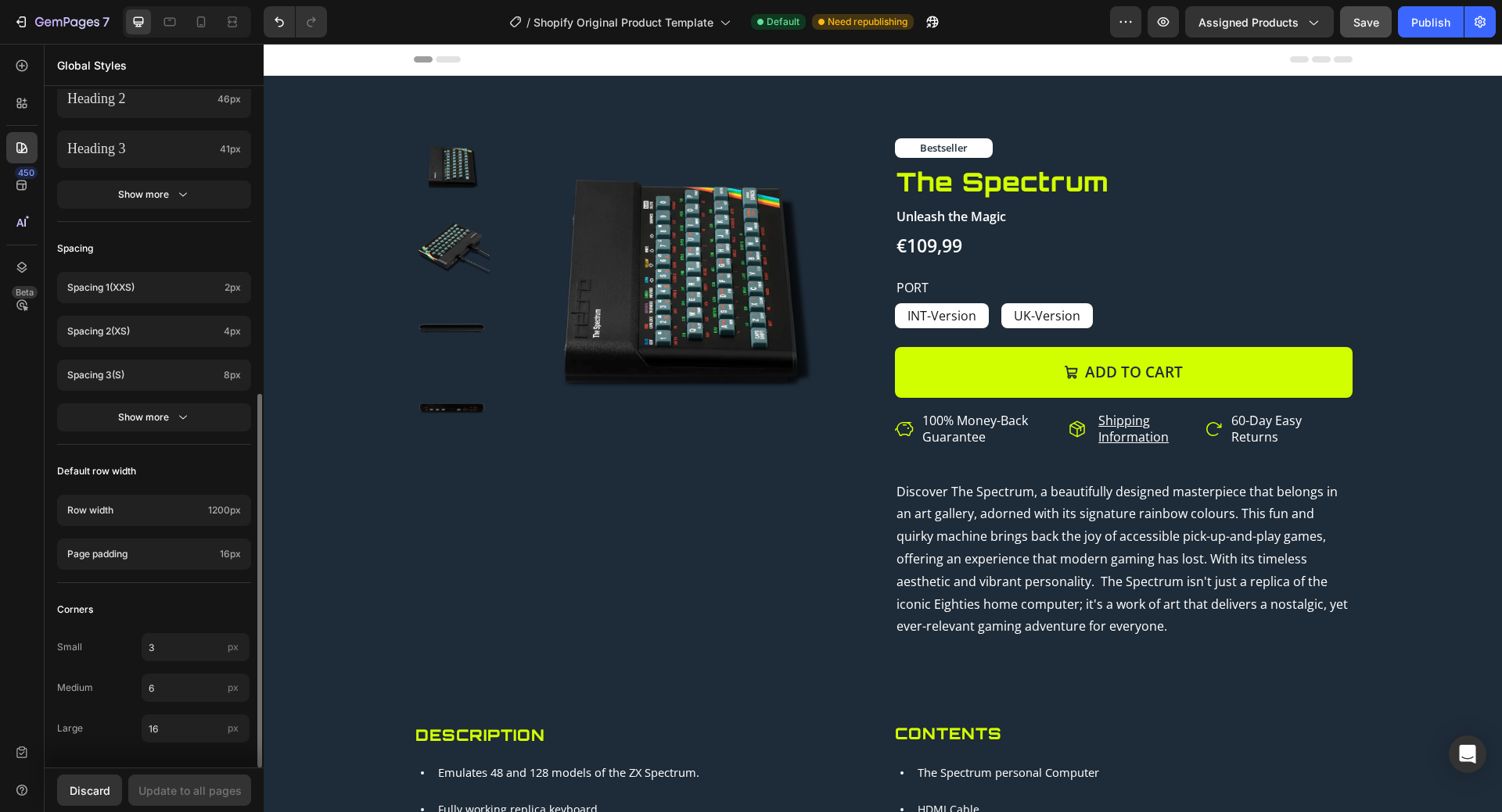
scroll to position [0, 0]
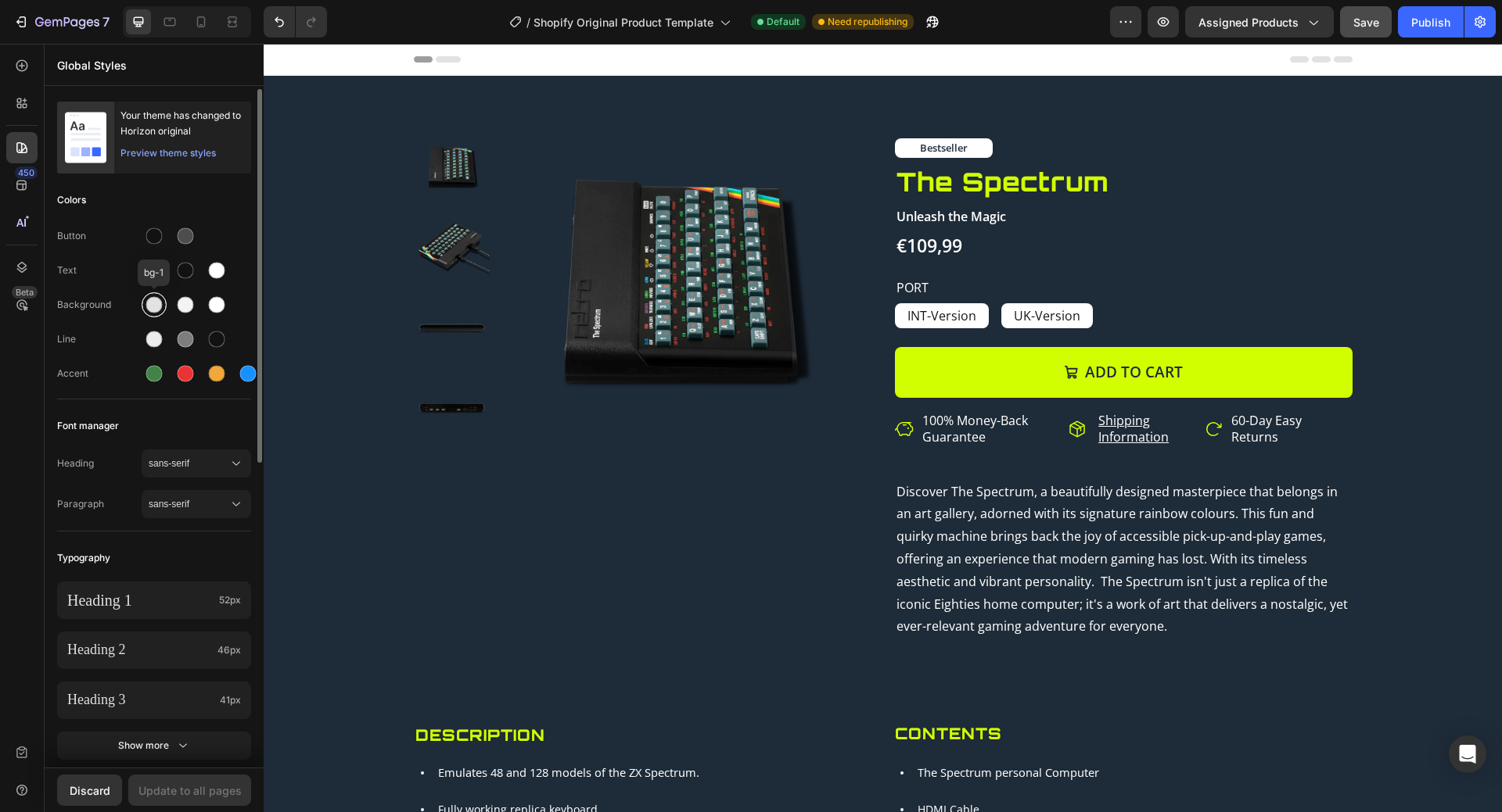
click at [154, 314] on div at bounding box center [154, 304] width 18 height 18
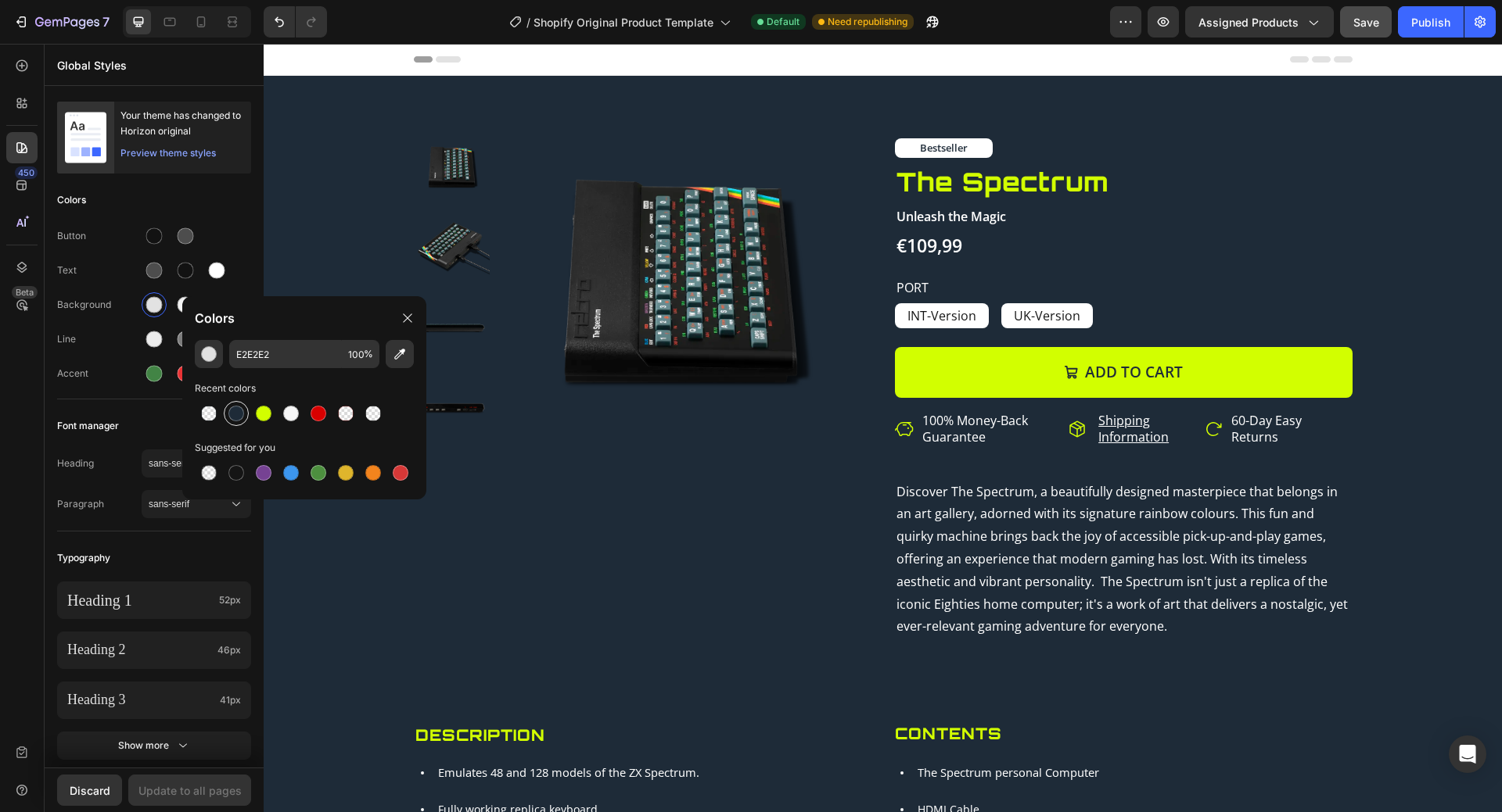
click at [230, 412] on div at bounding box center [236, 414] width 16 height 16
type input "1E2B38"
click at [181, 303] on div at bounding box center [186, 305] width 17 height 17
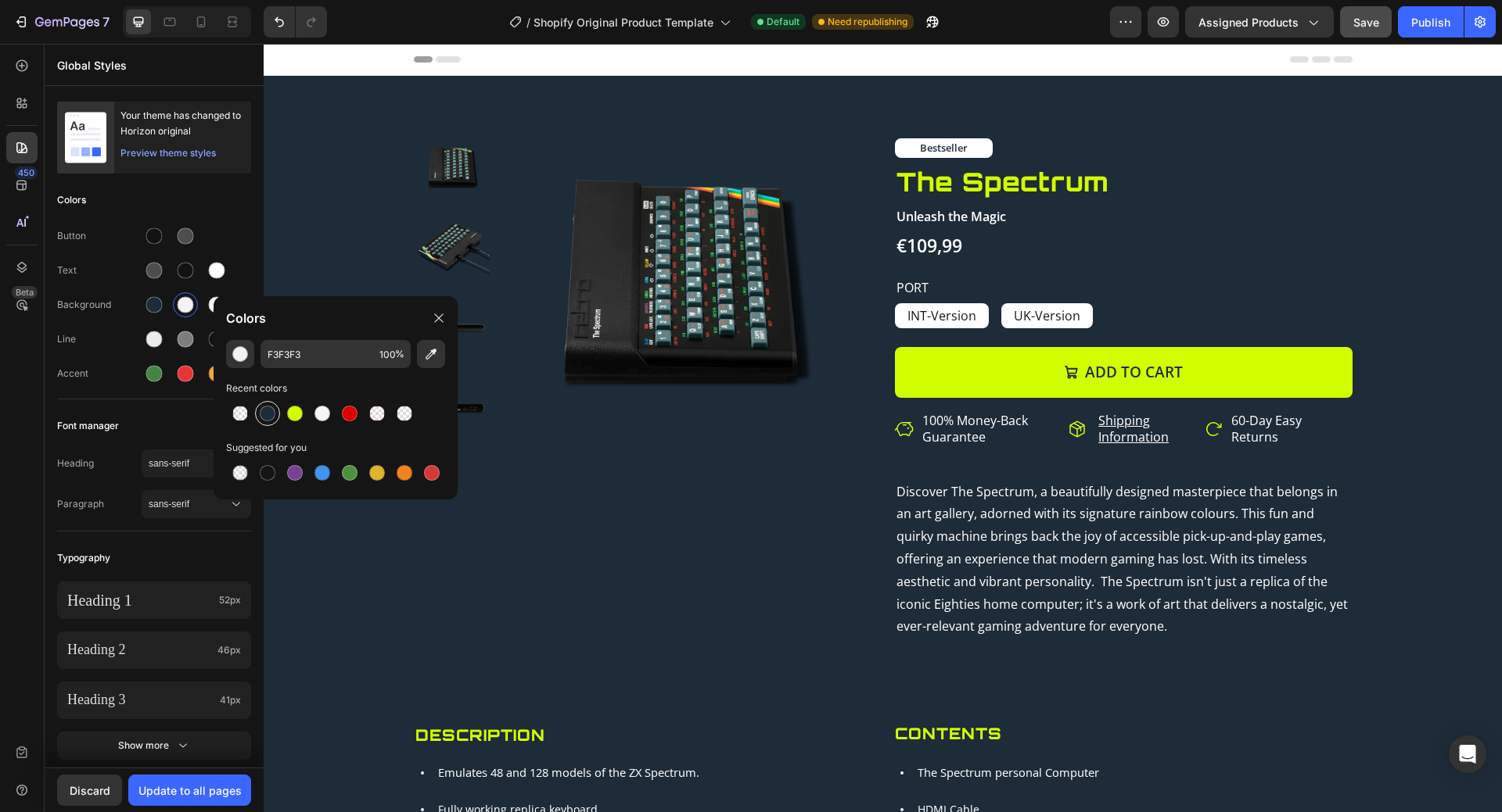
click at [267, 419] on div at bounding box center [267, 414] width 16 height 16
type input "1E2B38"
click at [207, 303] on div at bounding box center [216, 304] width 18 height 18
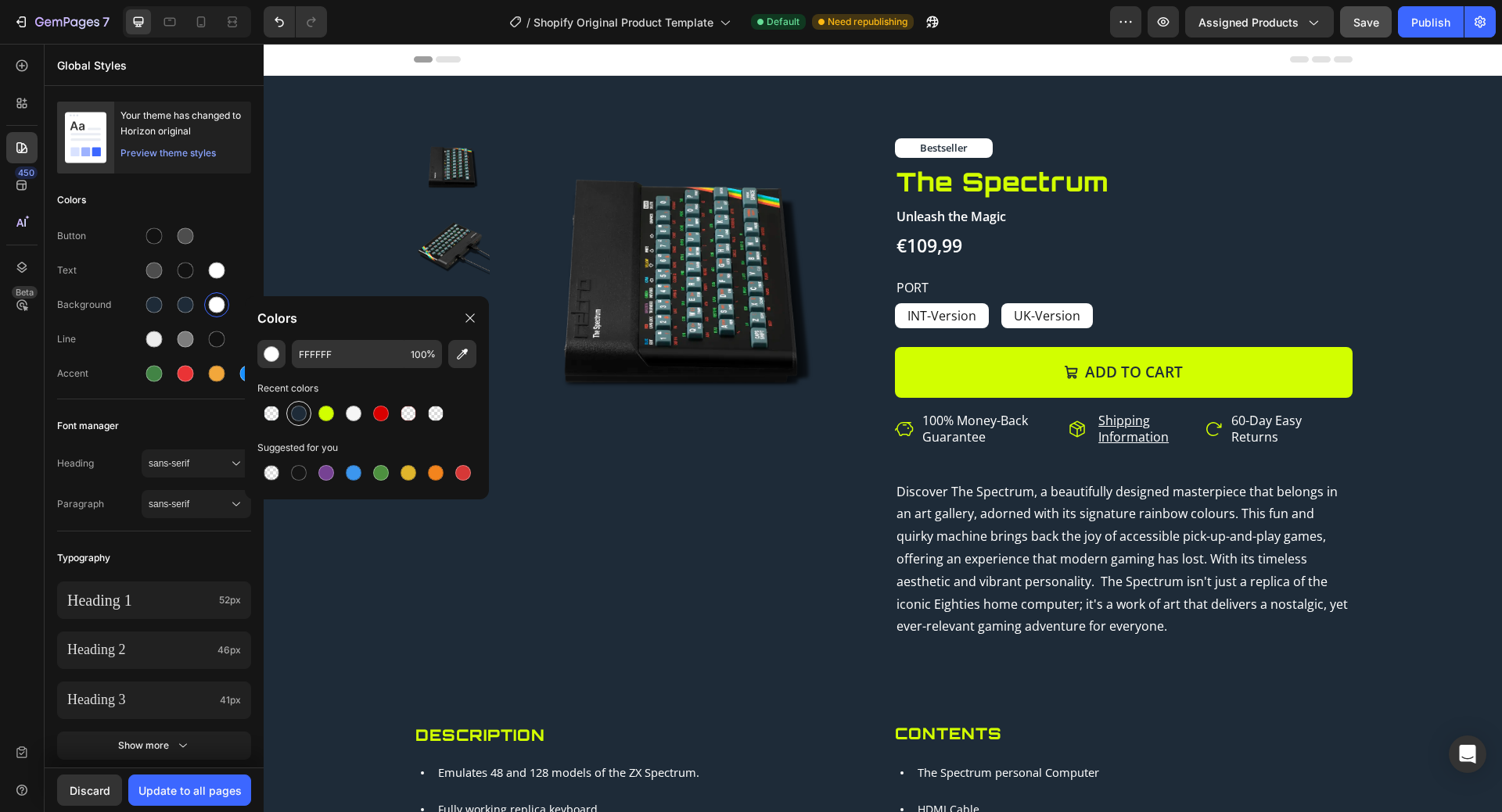
click at [304, 411] on div at bounding box center [298, 414] width 16 height 16
type input "1E2B38"
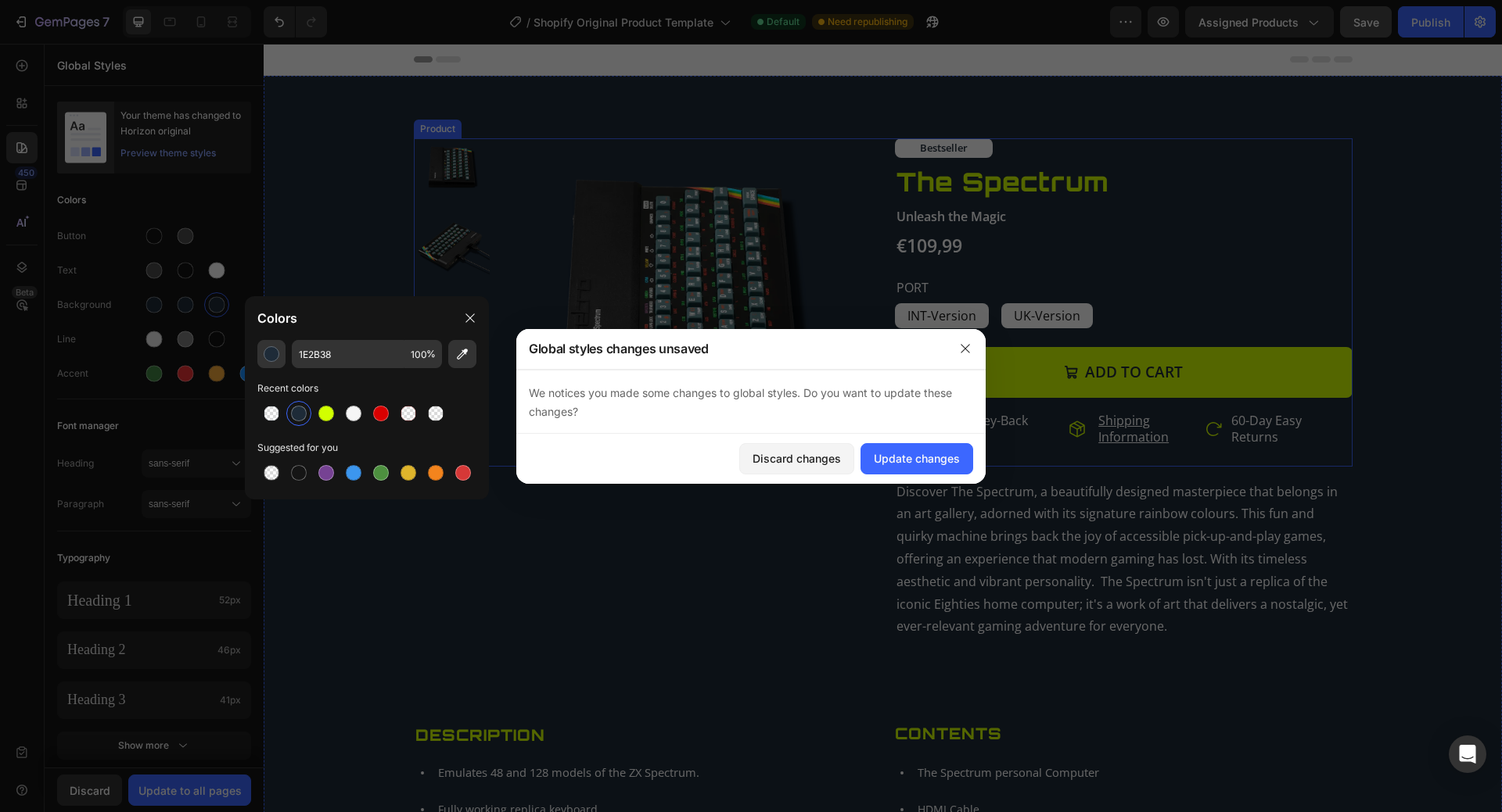
click at [657, 431] on div "Product Images" at bounding box center [642, 302] width 458 height 328
click at [768, 459] on div "Discard changes" at bounding box center [796, 458] width 88 height 17
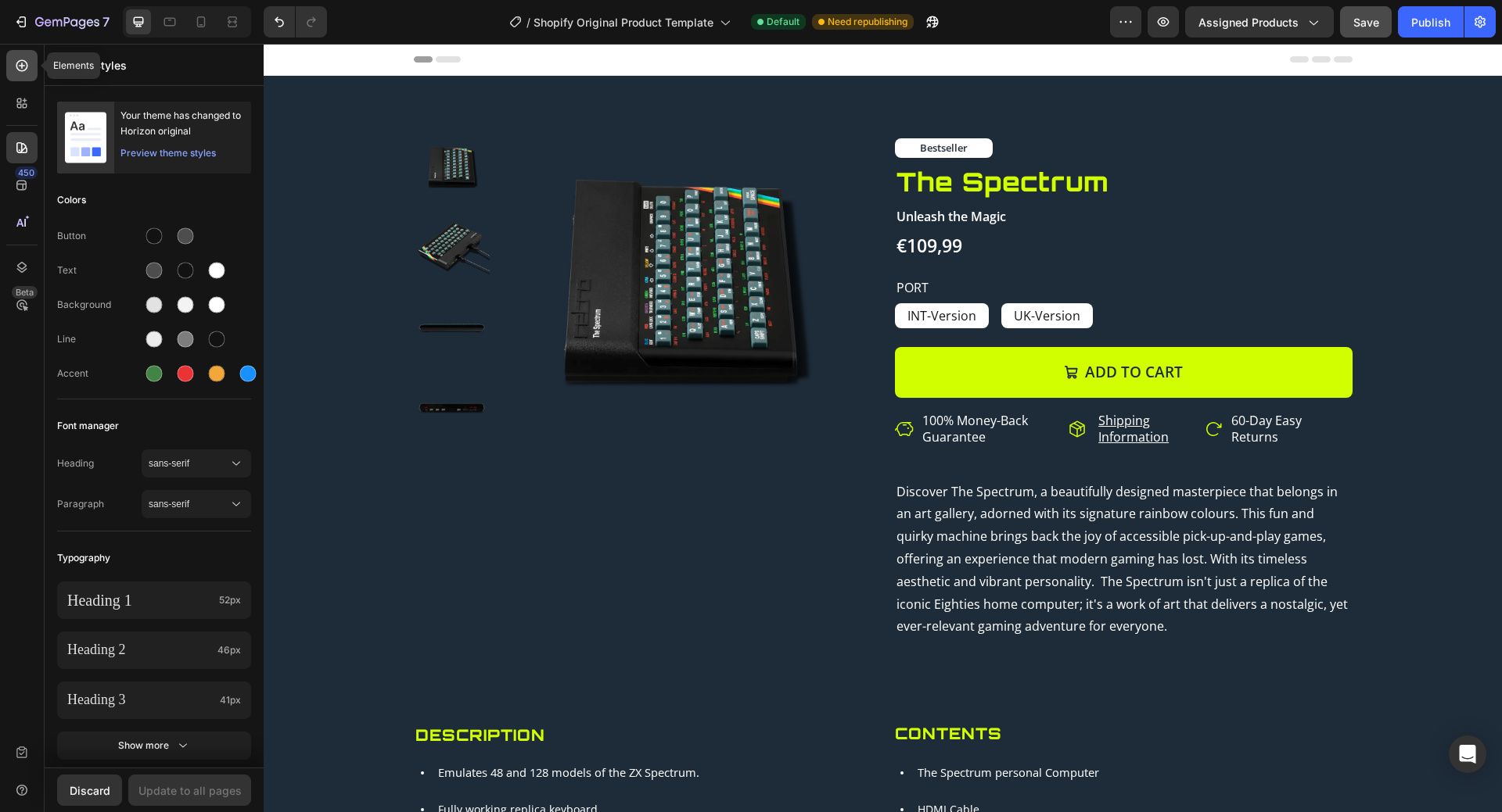
click at [18, 70] on icon at bounding box center [22, 66] width 12 height 12
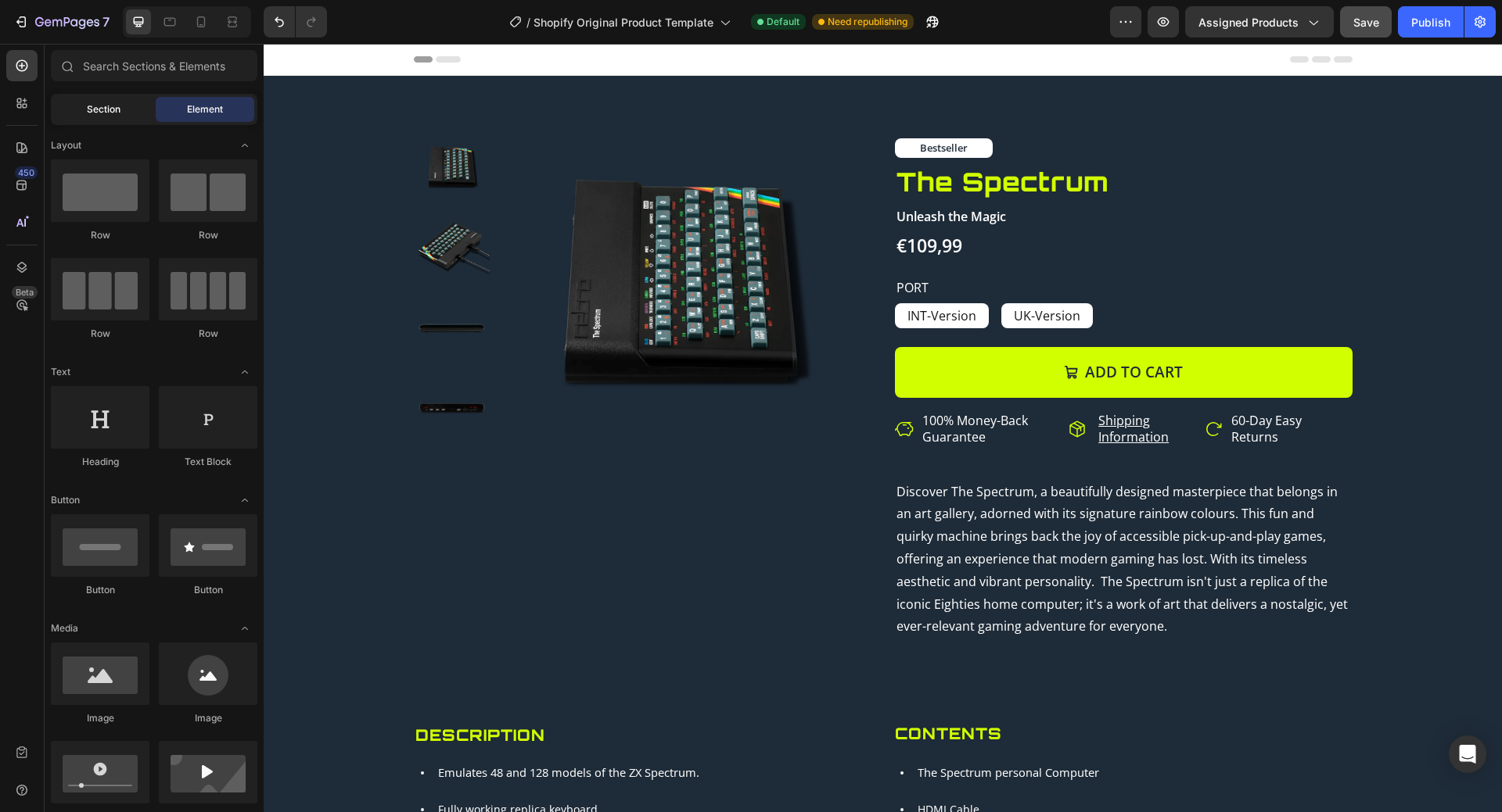
click at [119, 106] on span "Section" at bounding box center [103, 109] width 34 height 14
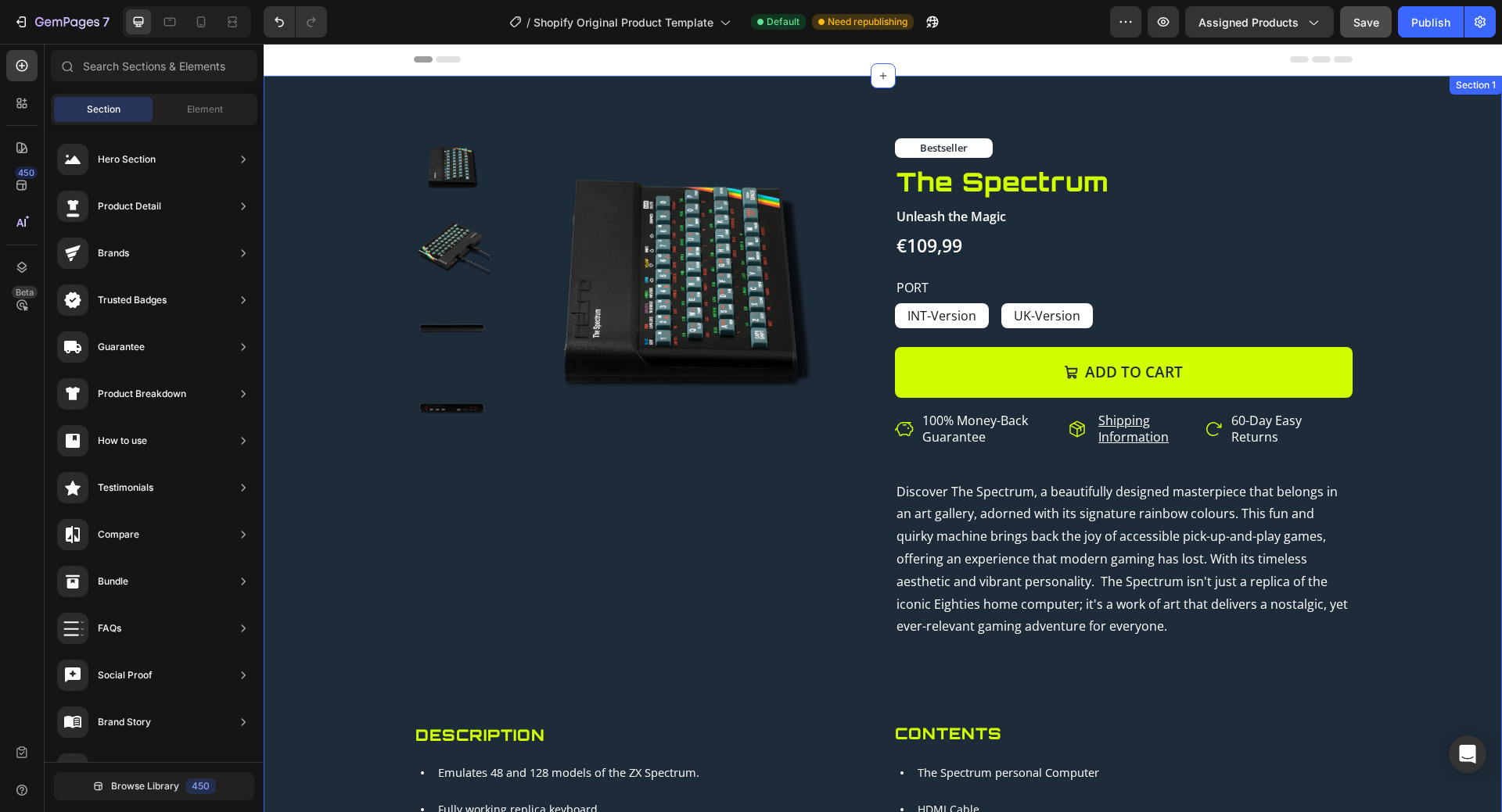
click at [321, 87] on div "Product Images Bestseller Text Block The Spectrum Product Title Unleash the Mag…" at bounding box center [882, 634] width 1238 height 1117
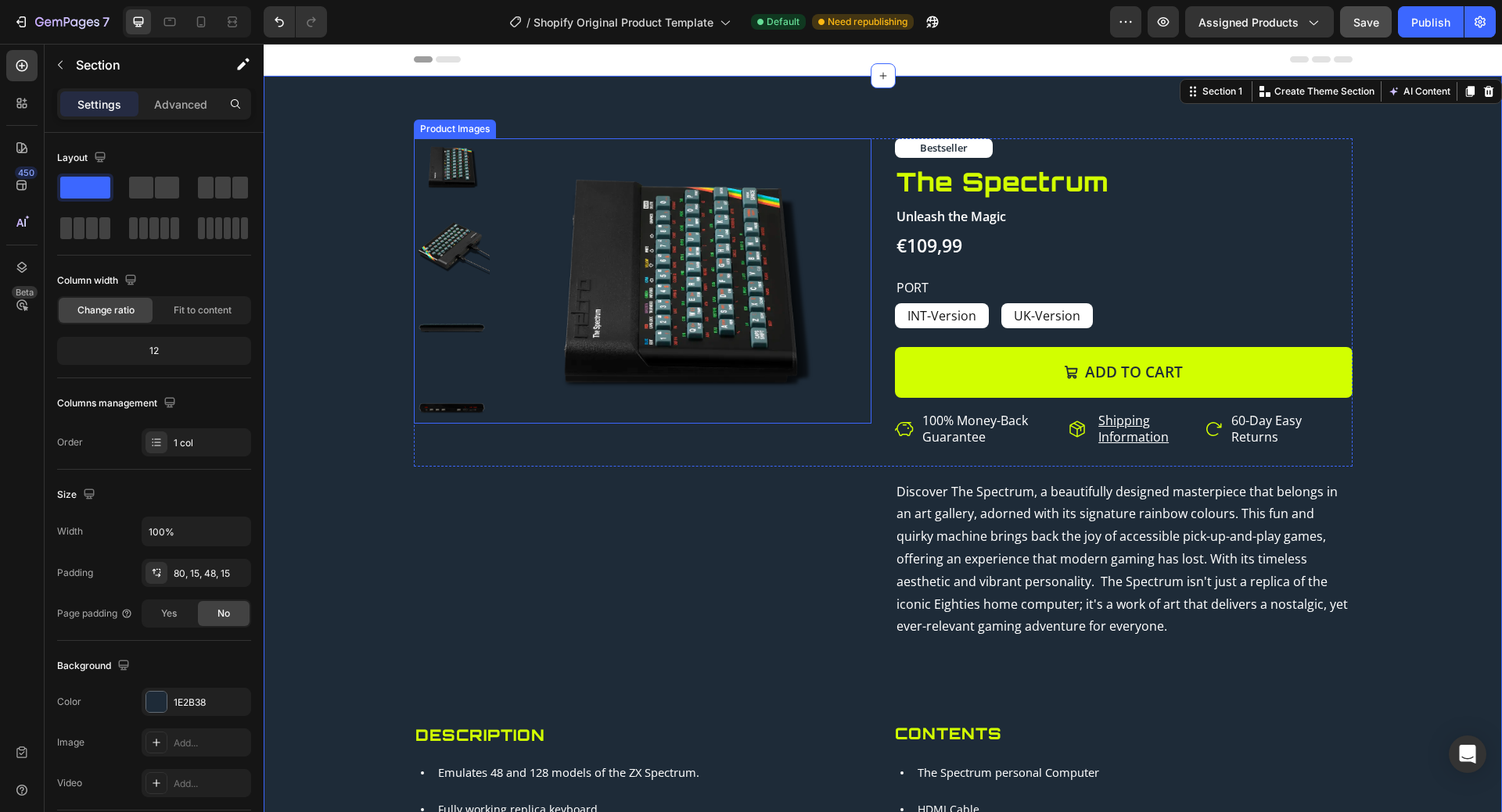
click at [630, 233] on img at bounding box center [681, 281] width 381 height 286
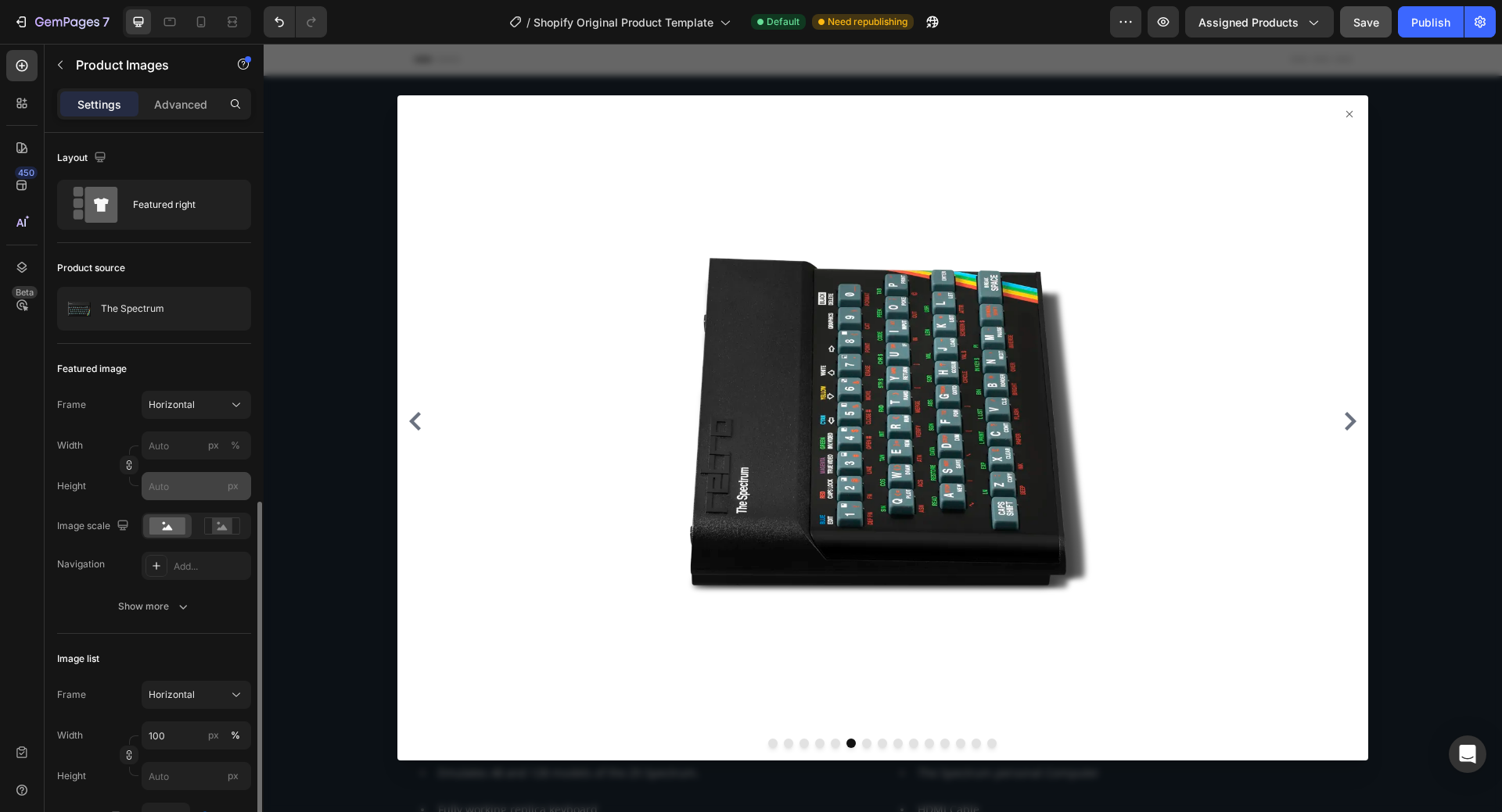
scroll to position [536, 0]
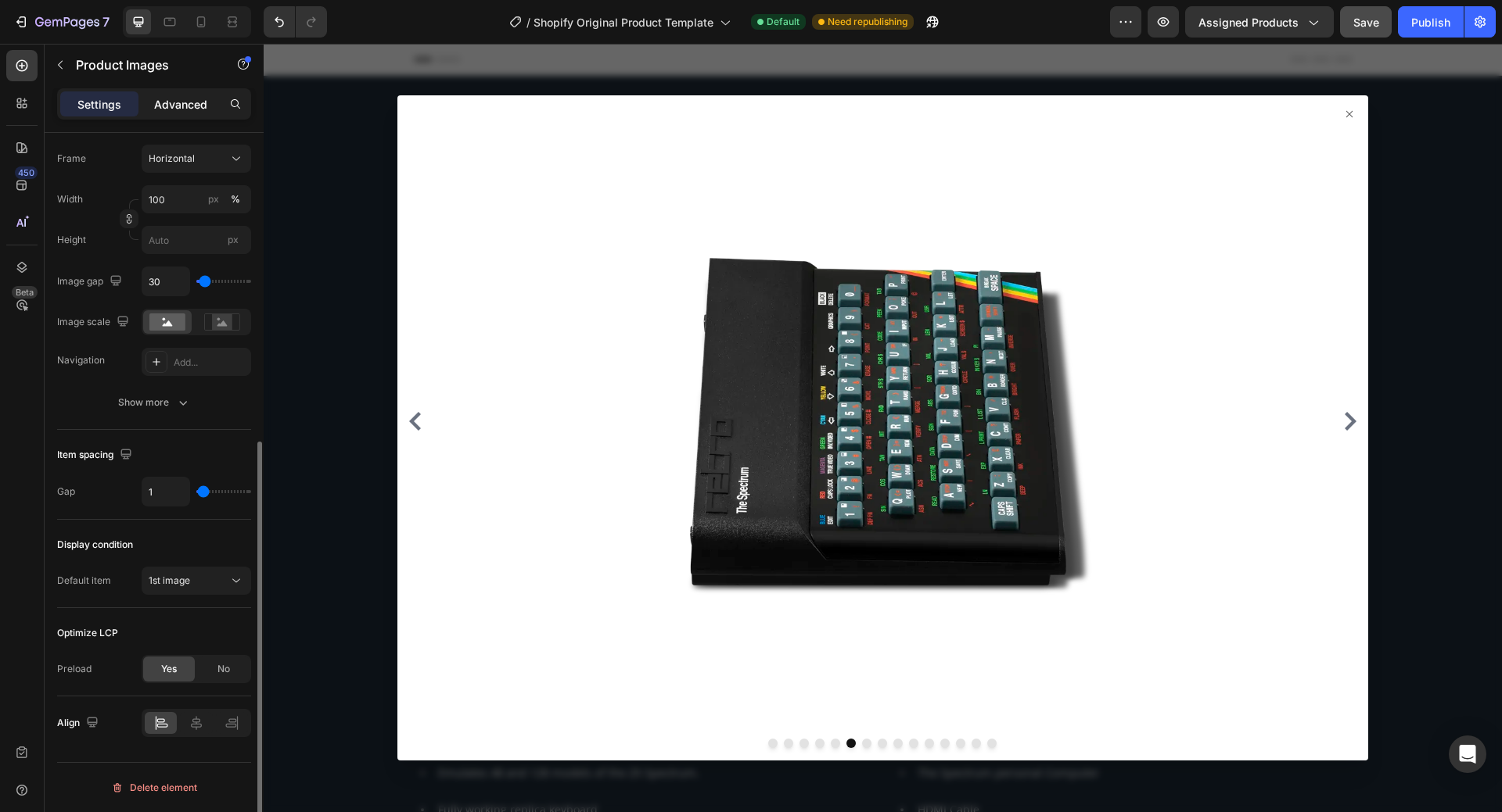
click at [183, 101] on p "Advanced" at bounding box center [181, 104] width 53 height 17
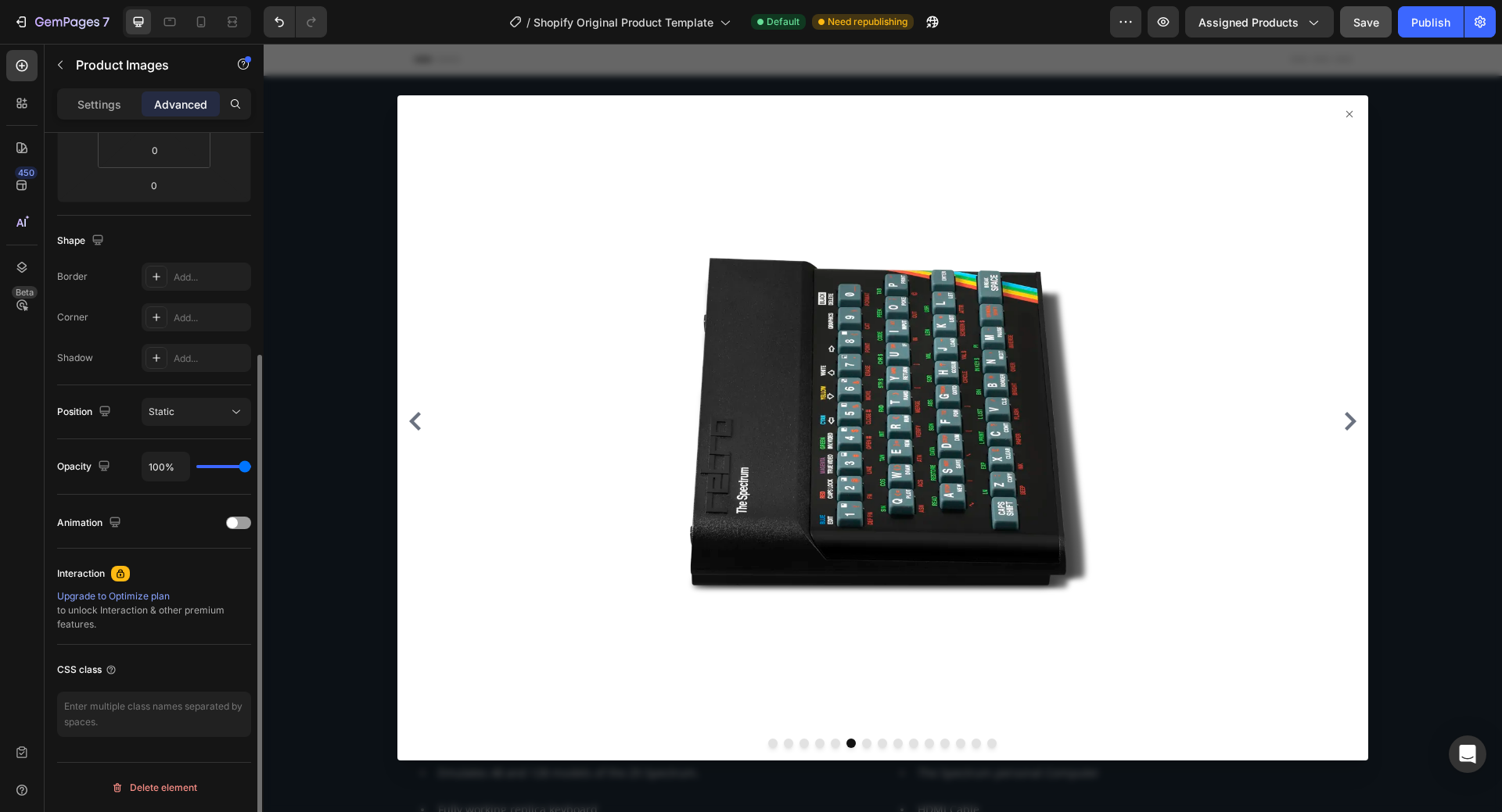
scroll to position [319, 0]
click at [131, 711] on textarea at bounding box center [154, 714] width 194 height 46
paste textarea "background-color: #f5f5f5; /* hier deine Wunschfarbe */"
type textarea "background-color: #f5f5f5; /* hier deine Wunschfarbe */"
click at [301, 624] on div at bounding box center [882, 427] width 1238 height 768
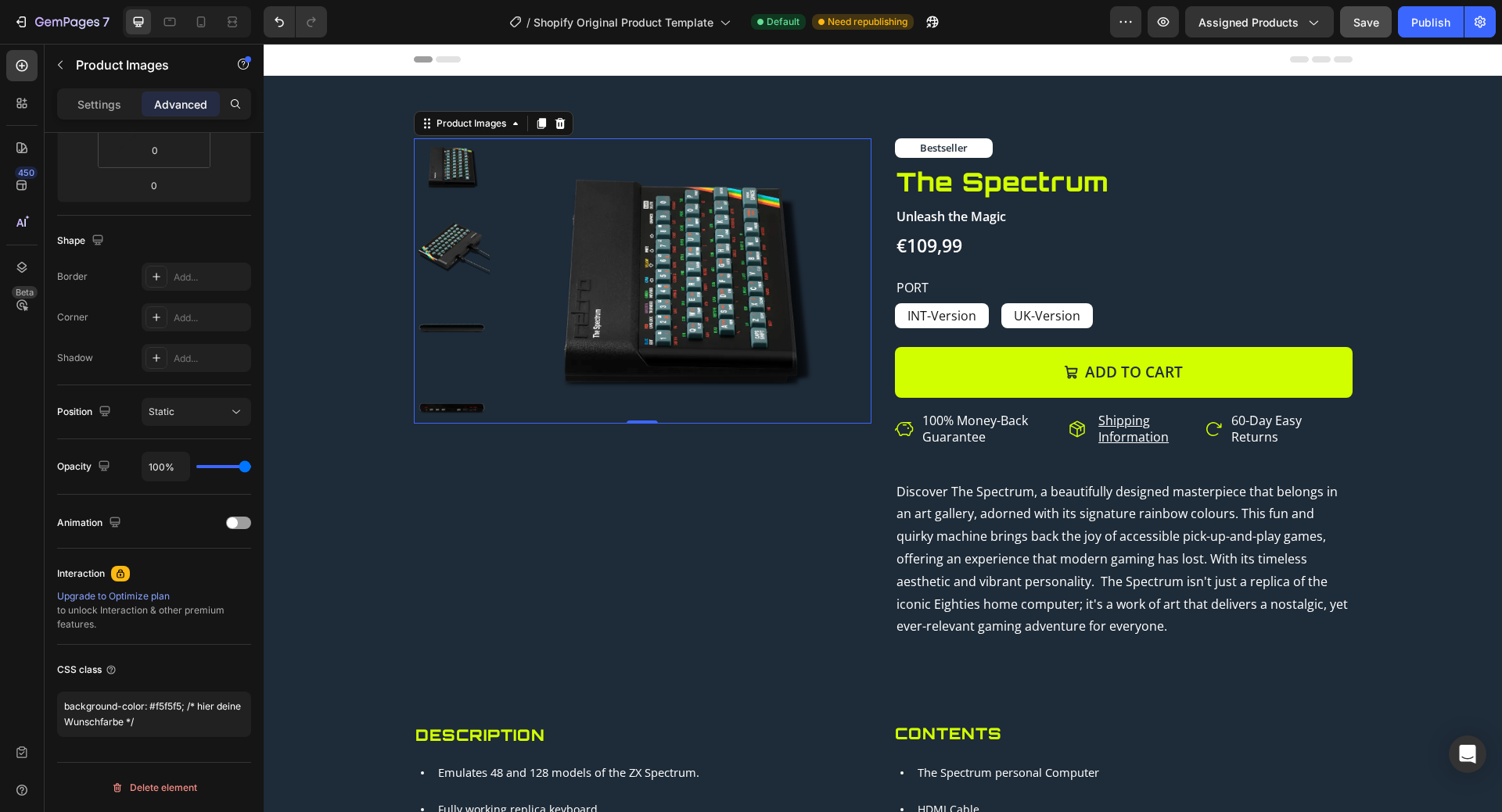
click at [612, 289] on img at bounding box center [681, 281] width 381 height 286
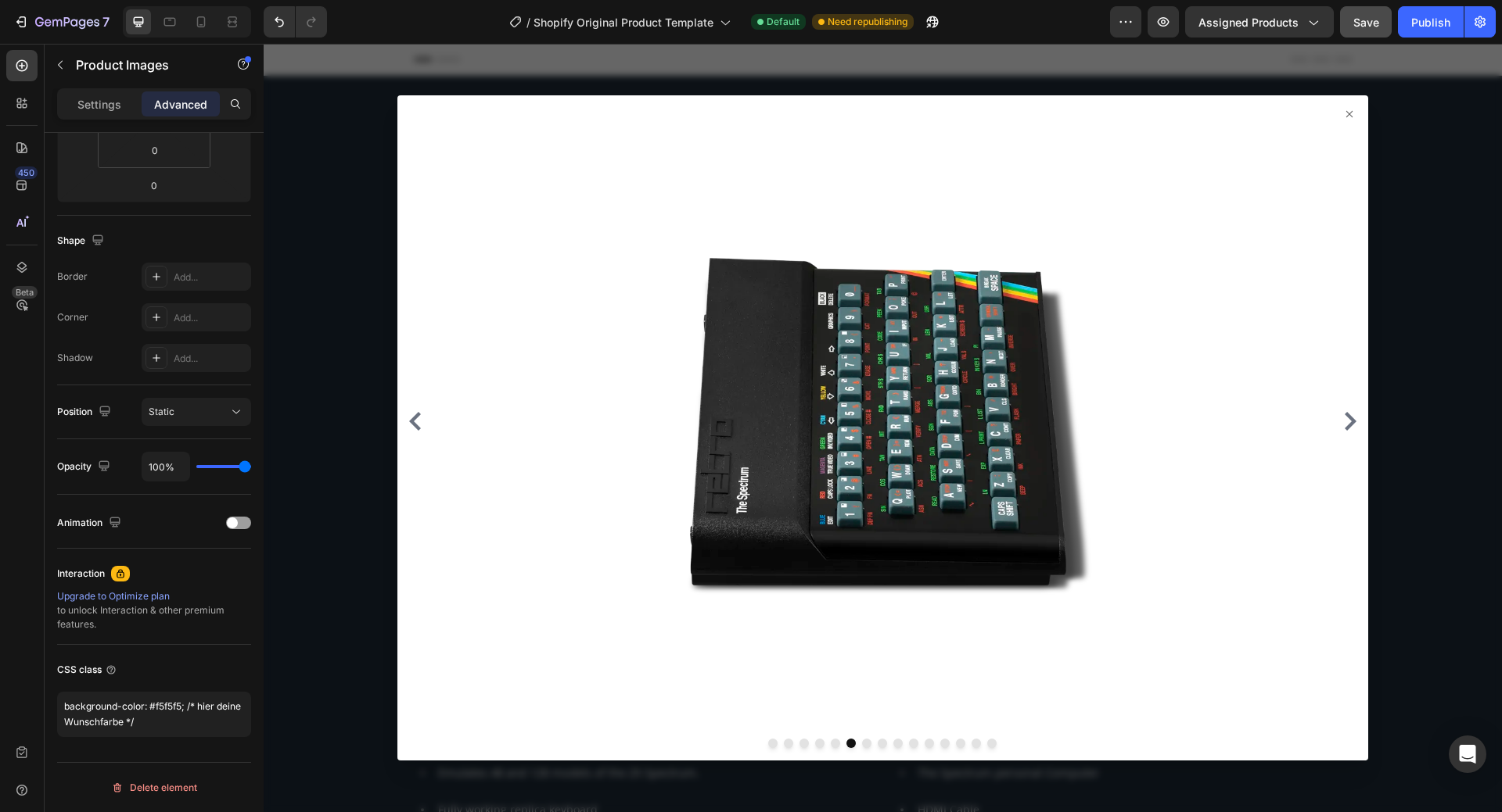
click at [708, 375] on img at bounding box center [877, 422] width 861 height 615
click at [167, 725] on textarea "background-color: #f5f5f5; /* hier deine Wunschfarbe */" at bounding box center [154, 714] width 194 height 46
click at [334, 309] on div at bounding box center [882, 427] width 1238 height 768
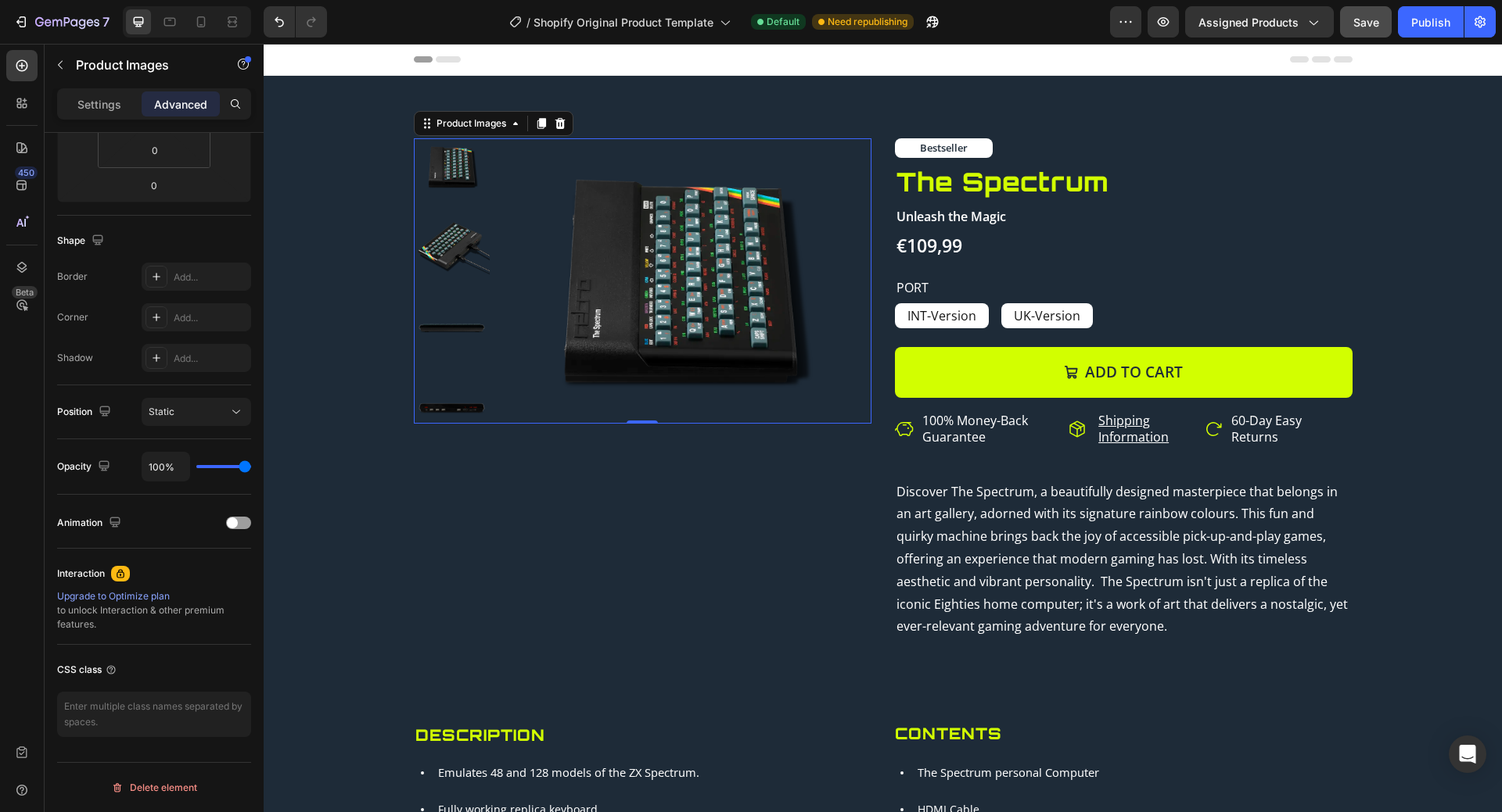
click at [585, 290] on img at bounding box center [681, 281] width 381 height 286
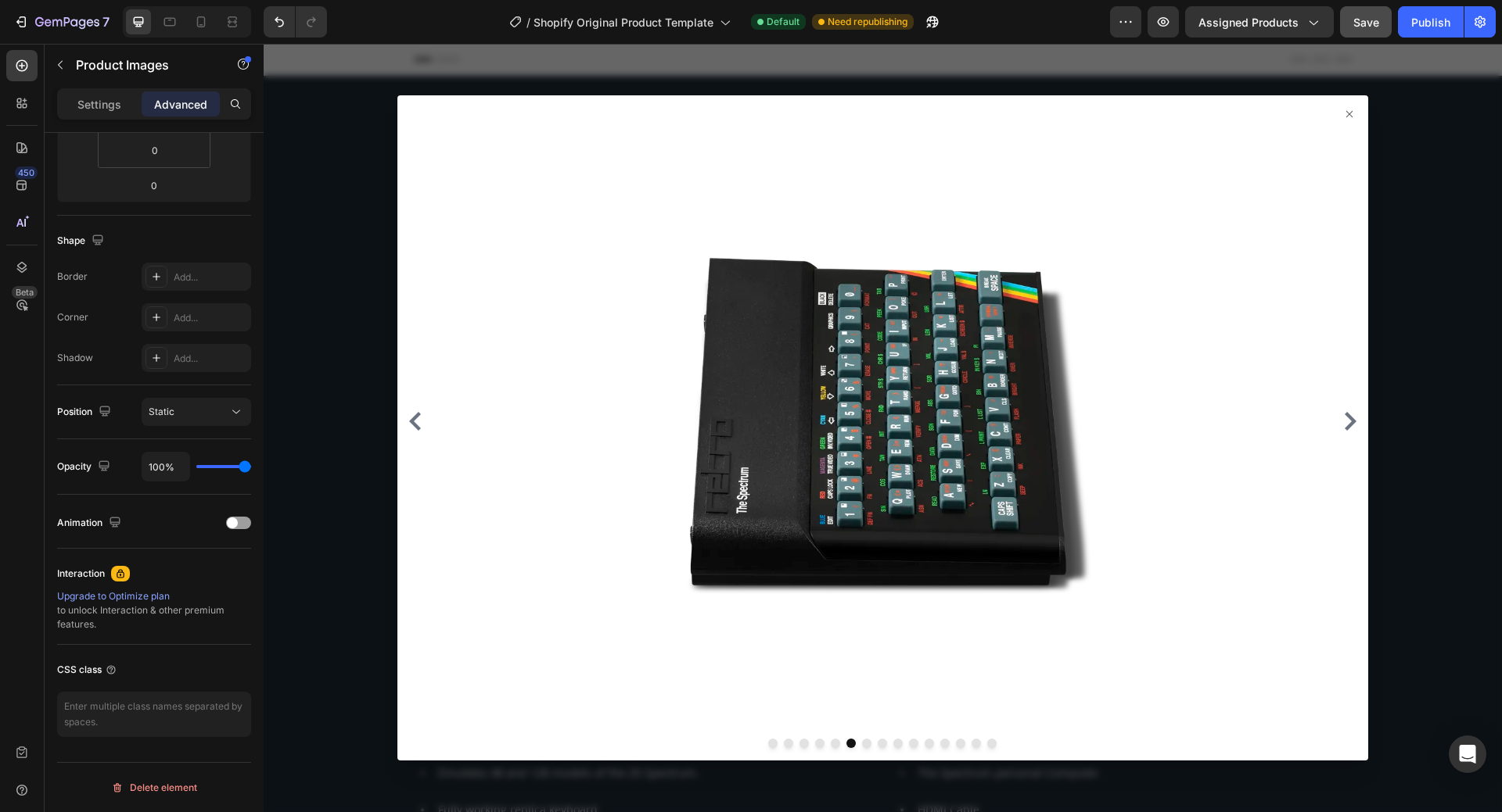
click at [318, 254] on div at bounding box center [882, 427] width 1238 height 768
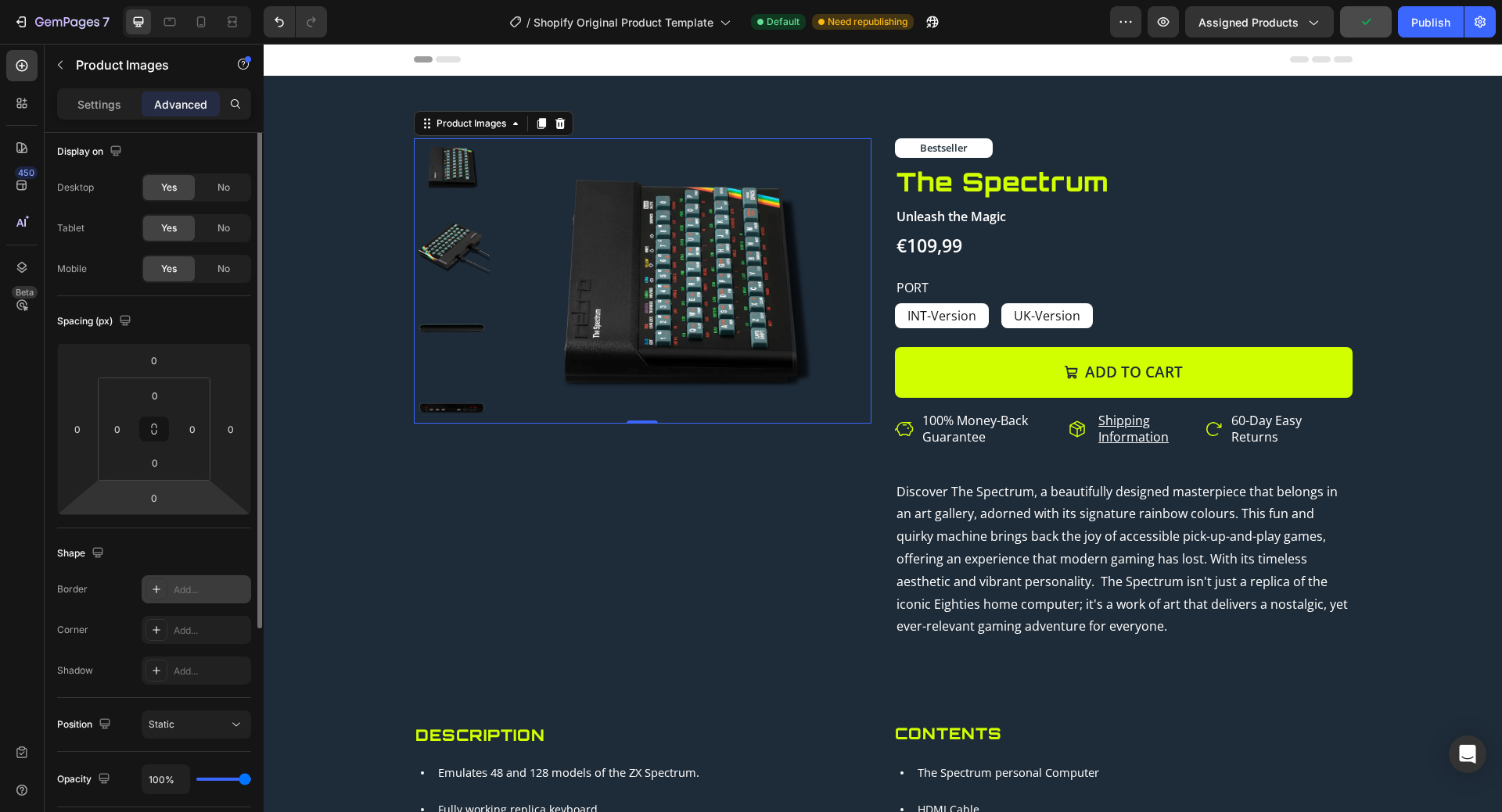
scroll to position [0, 0]
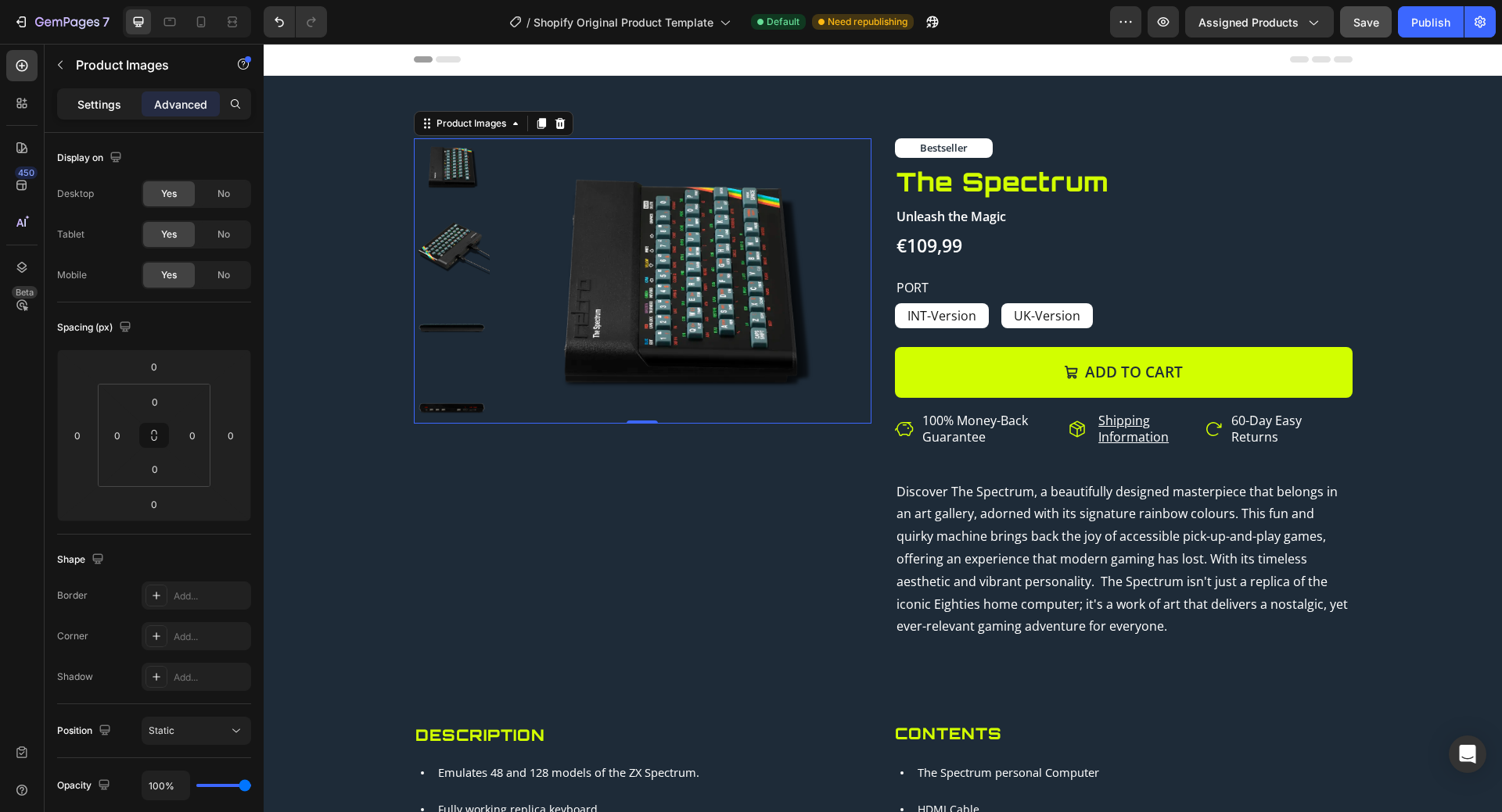
click at [90, 105] on p "Settings" at bounding box center [99, 104] width 44 height 17
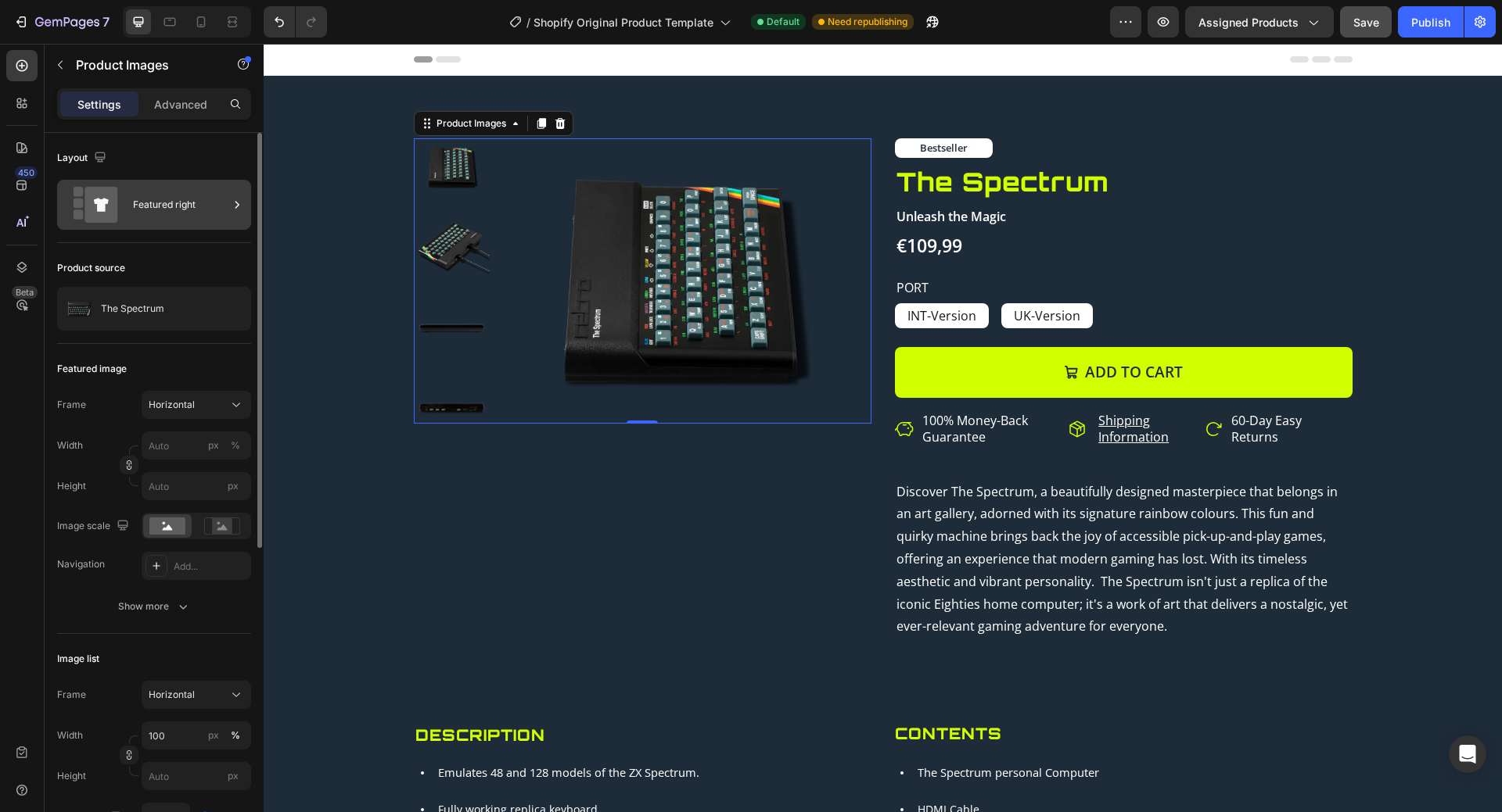
click at [209, 208] on div "Featured right" at bounding box center [181, 204] width 95 height 36
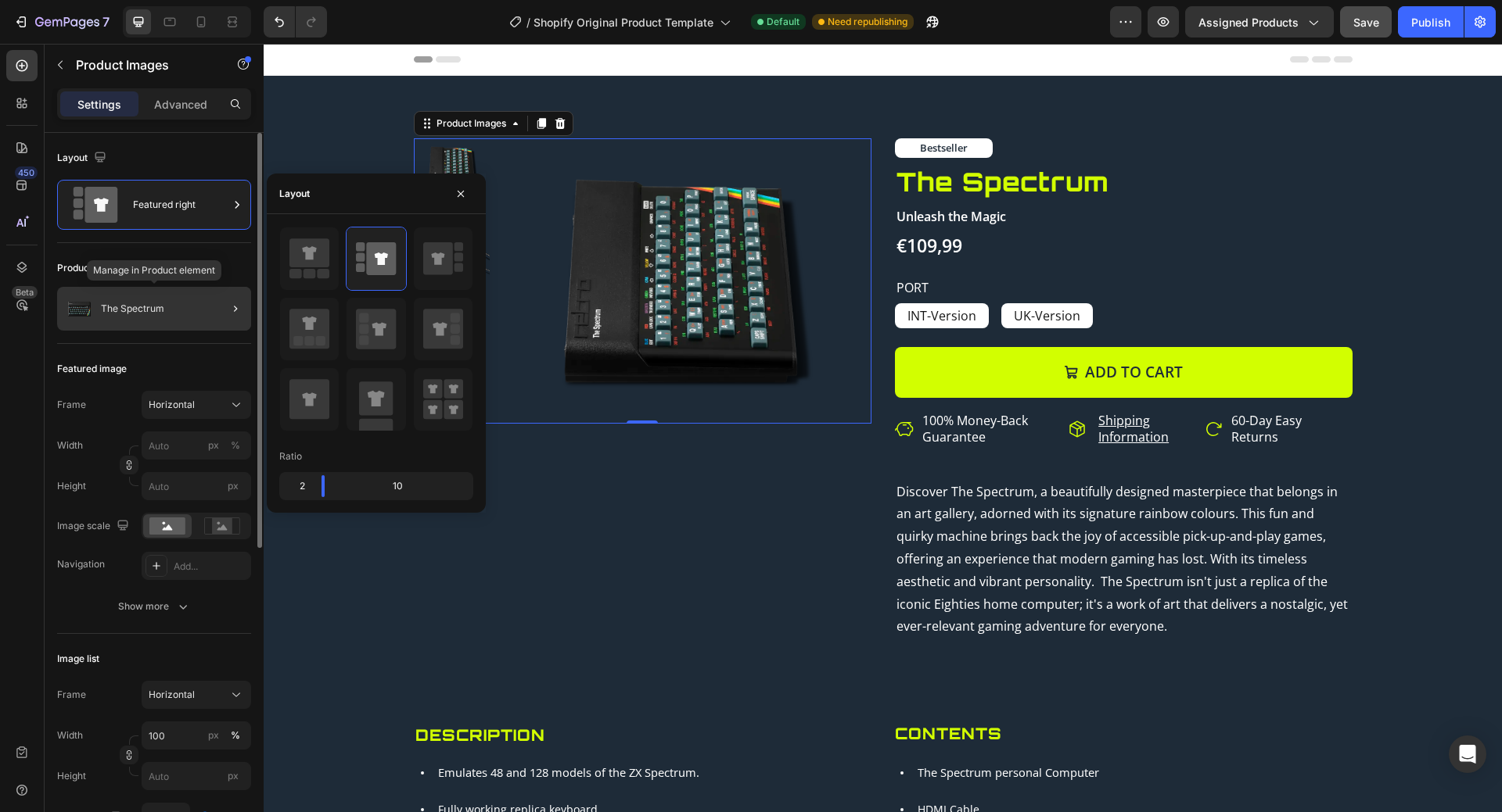
click at [200, 314] on div "The Spectrum" at bounding box center [154, 308] width 194 height 44
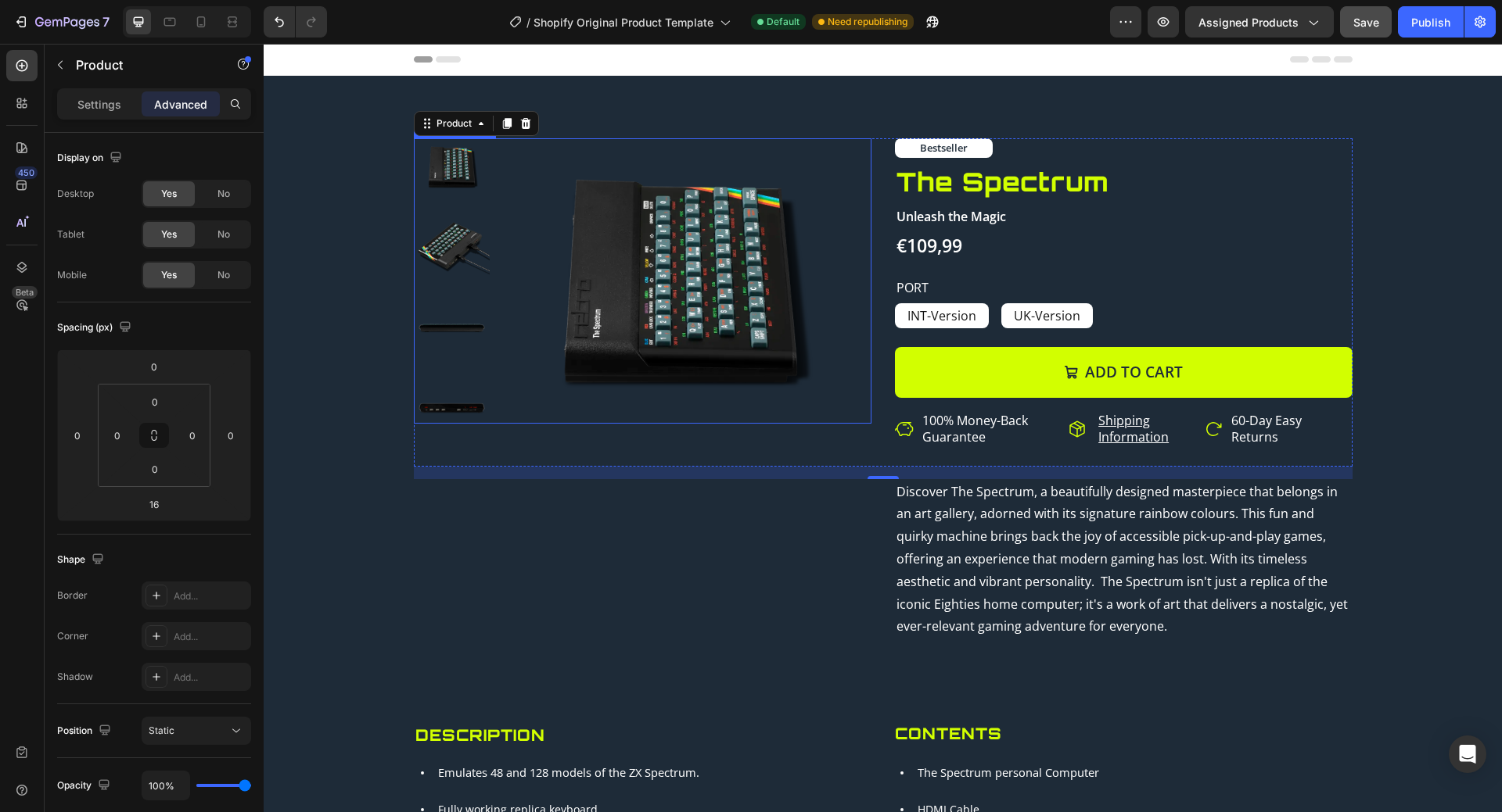
click at [467, 351] on img at bounding box center [452, 327] width 76 height 57
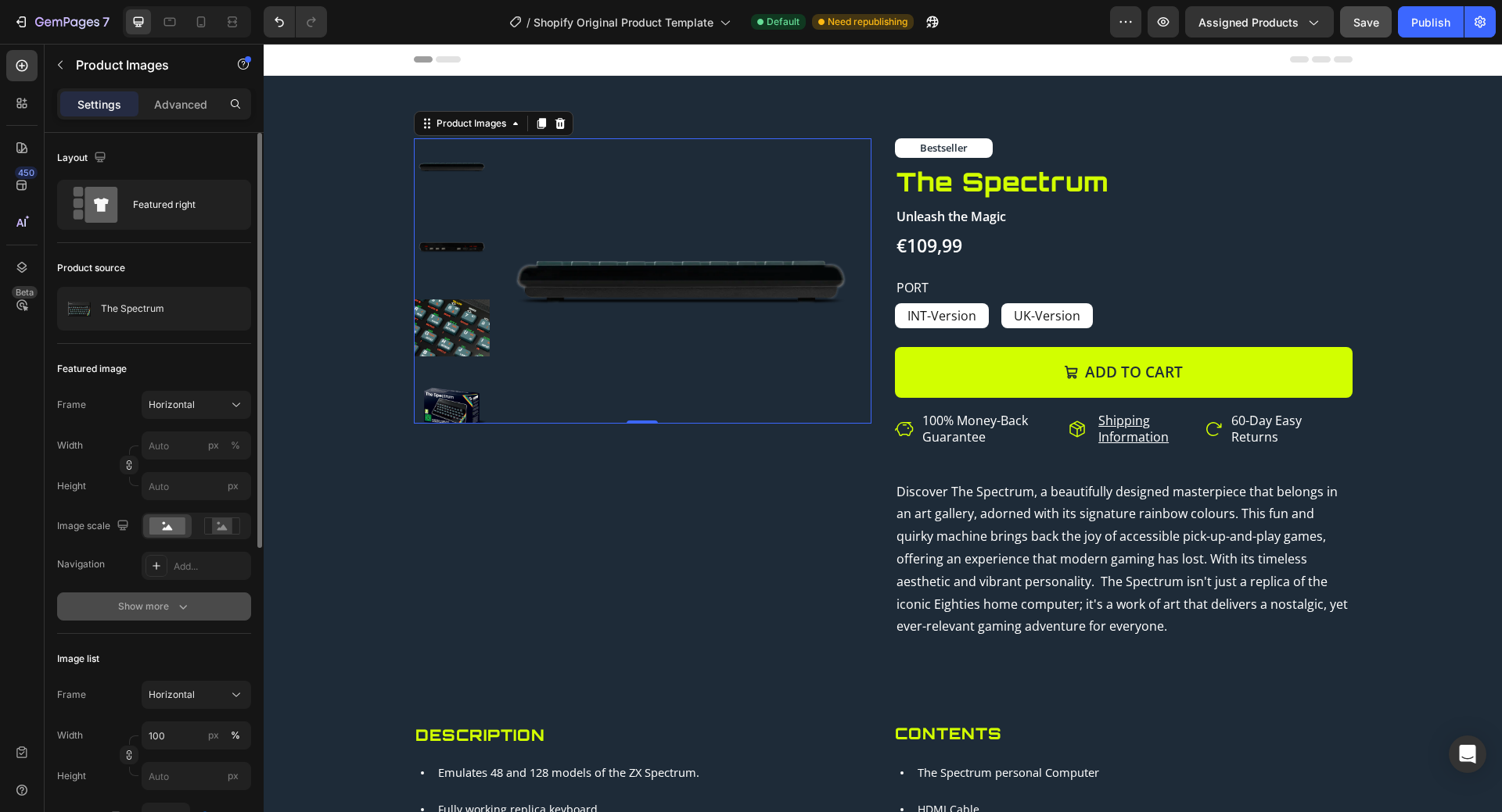
click at [151, 609] on div "Show more" at bounding box center [154, 607] width 73 height 16
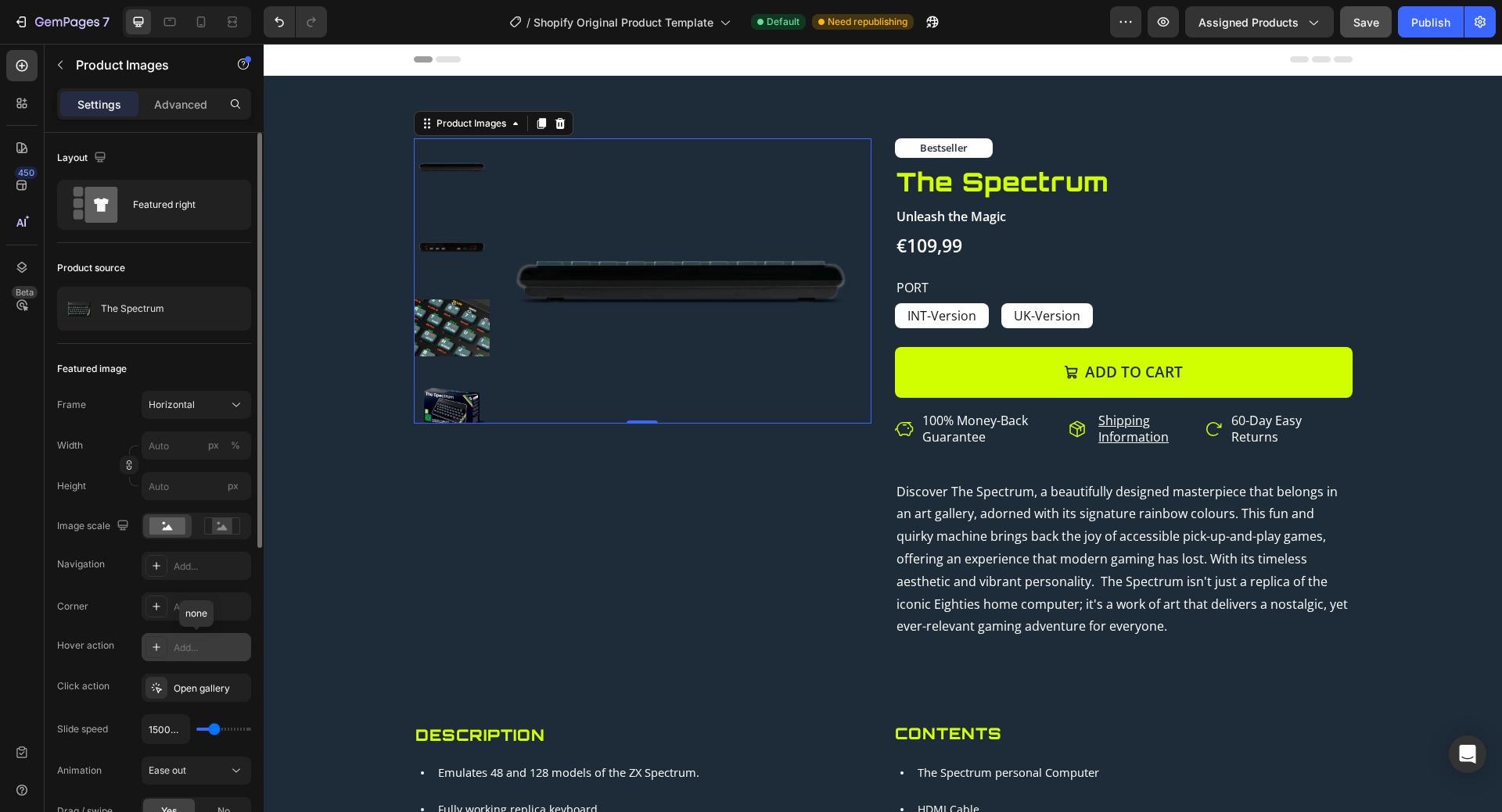
scroll to position [79, 0]
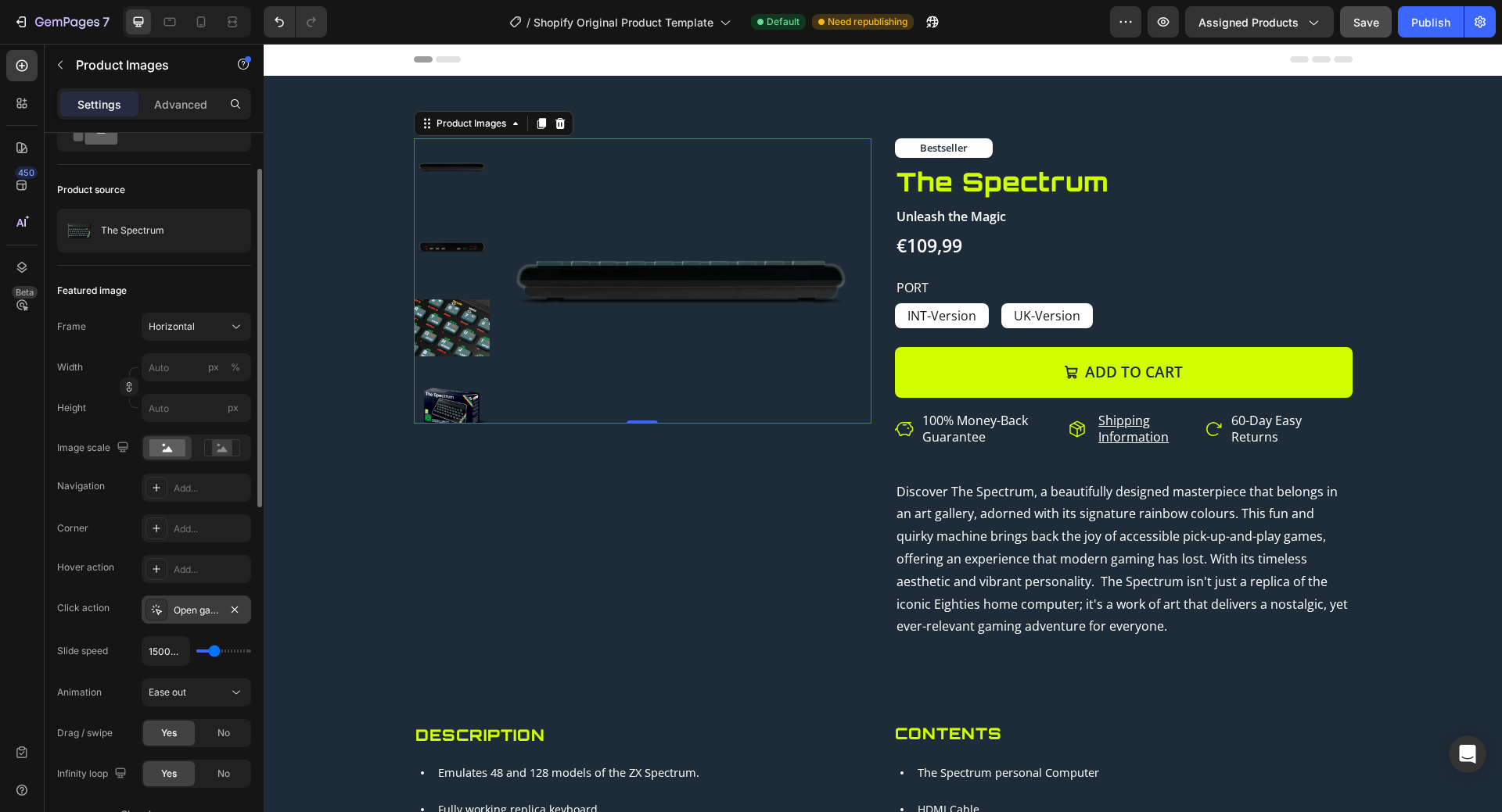
click at [194, 608] on div "Open gallery" at bounding box center [196, 610] width 46 height 14
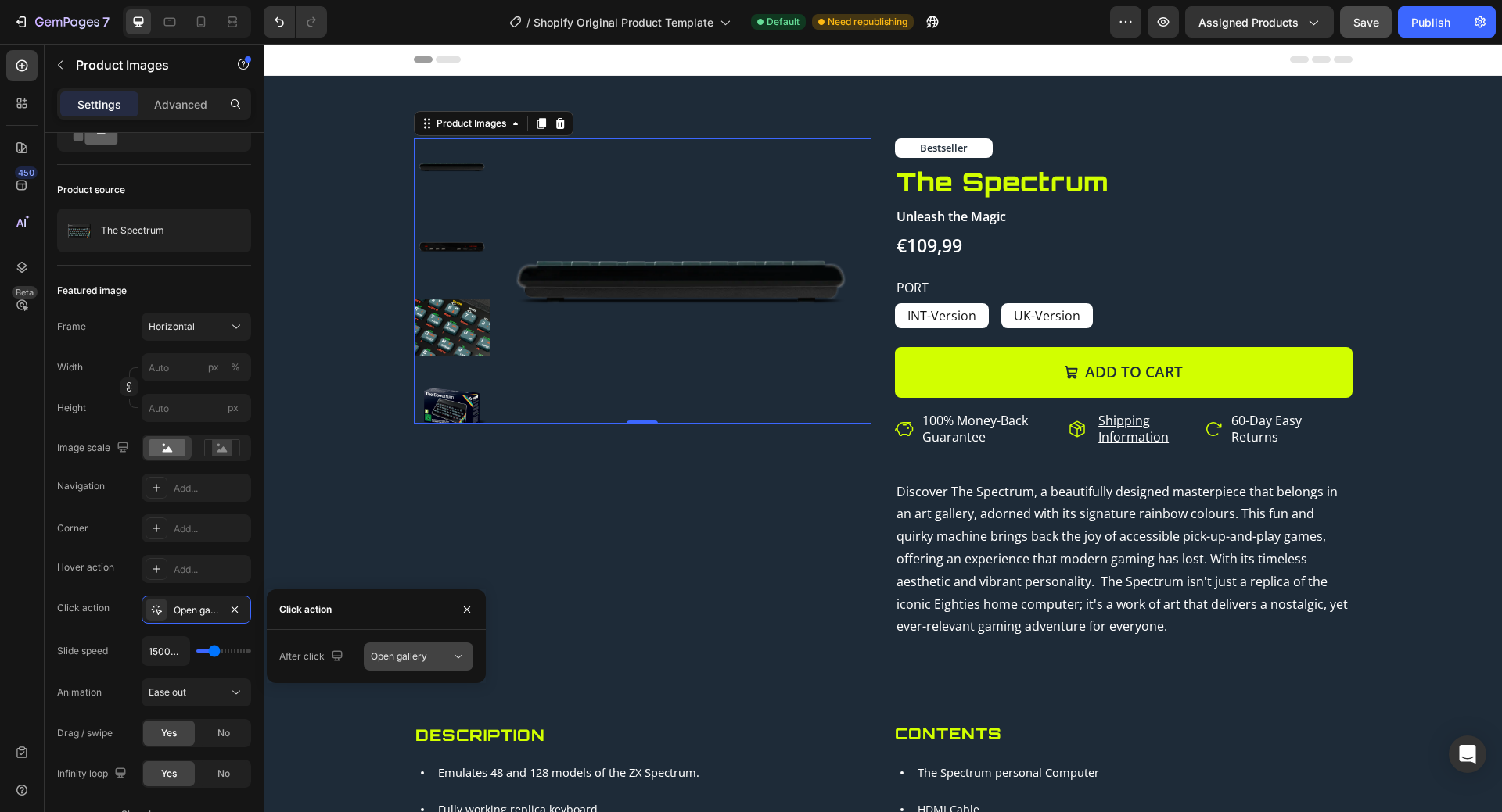
click at [465, 655] on icon at bounding box center [459, 657] width 16 height 16
click at [336, 656] on icon "button" at bounding box center [337, 656] width 16 height 16
click at [336, 661] on icon "button" at bounding box center [337, 656] width 16 height 16
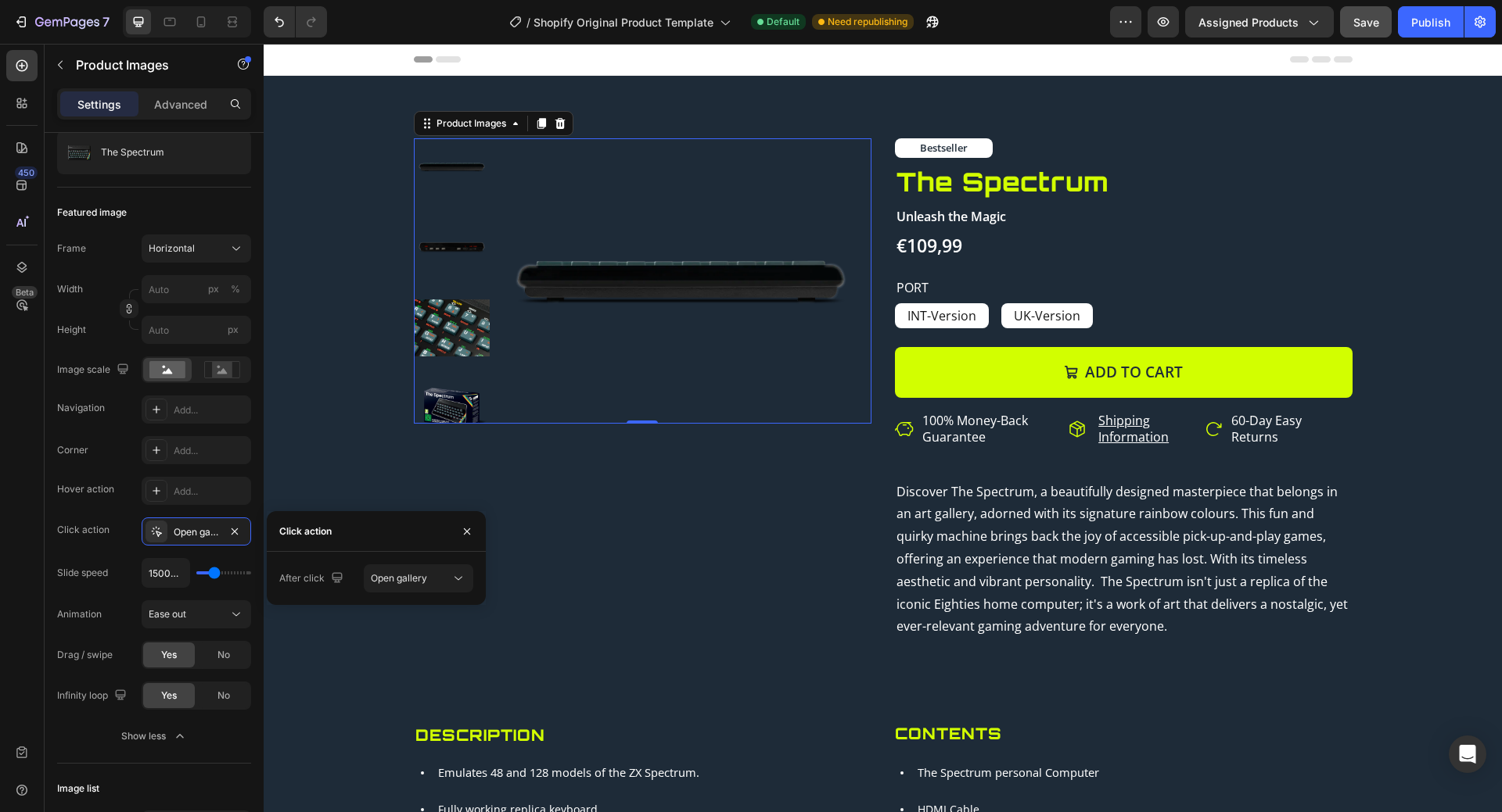
click at [424, 170] on img at bounding box center [452, 166] width 76 height 57
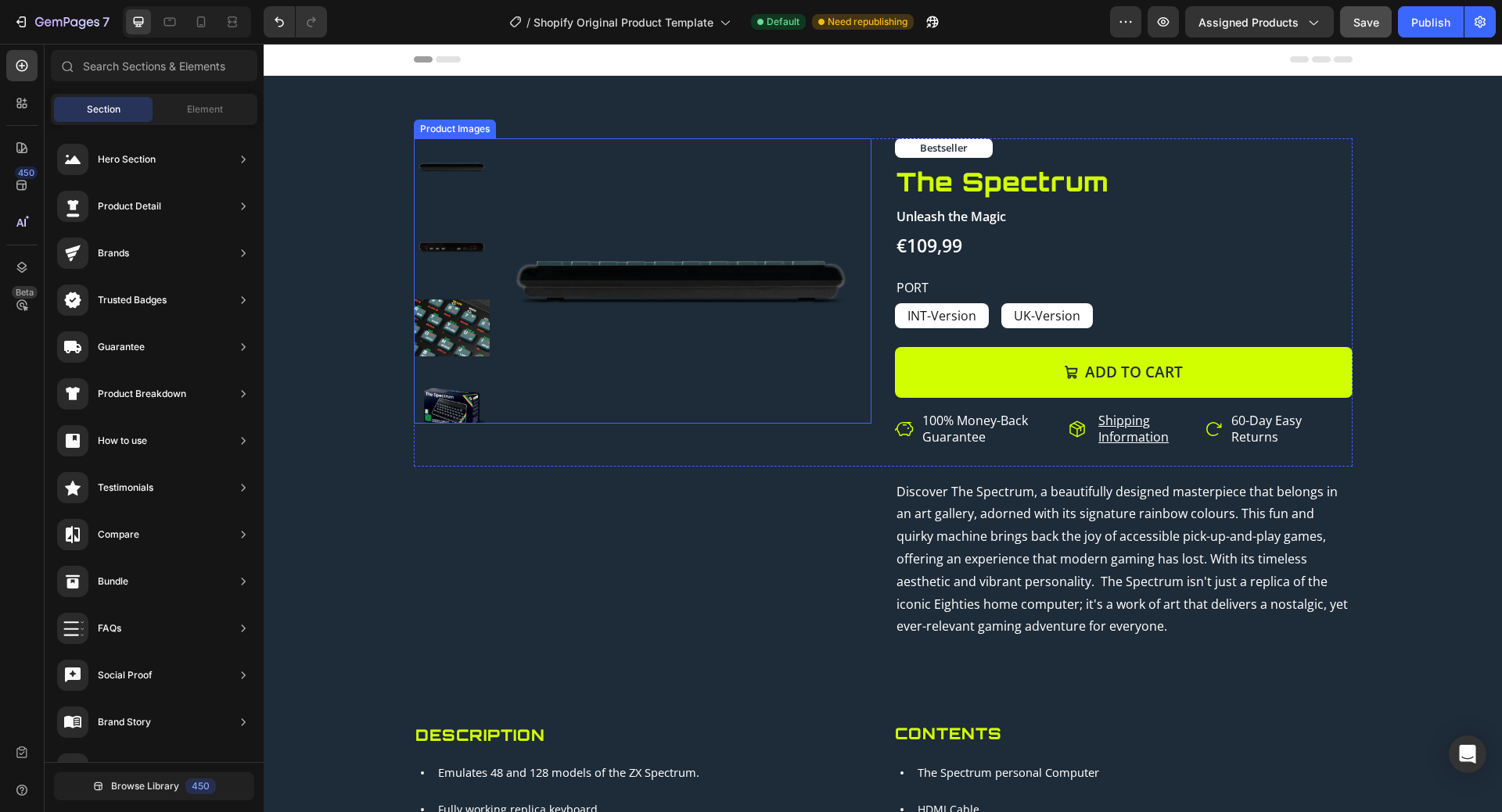
click at [431, 329] on img at bounding box center [452, 327] width 76 height 57
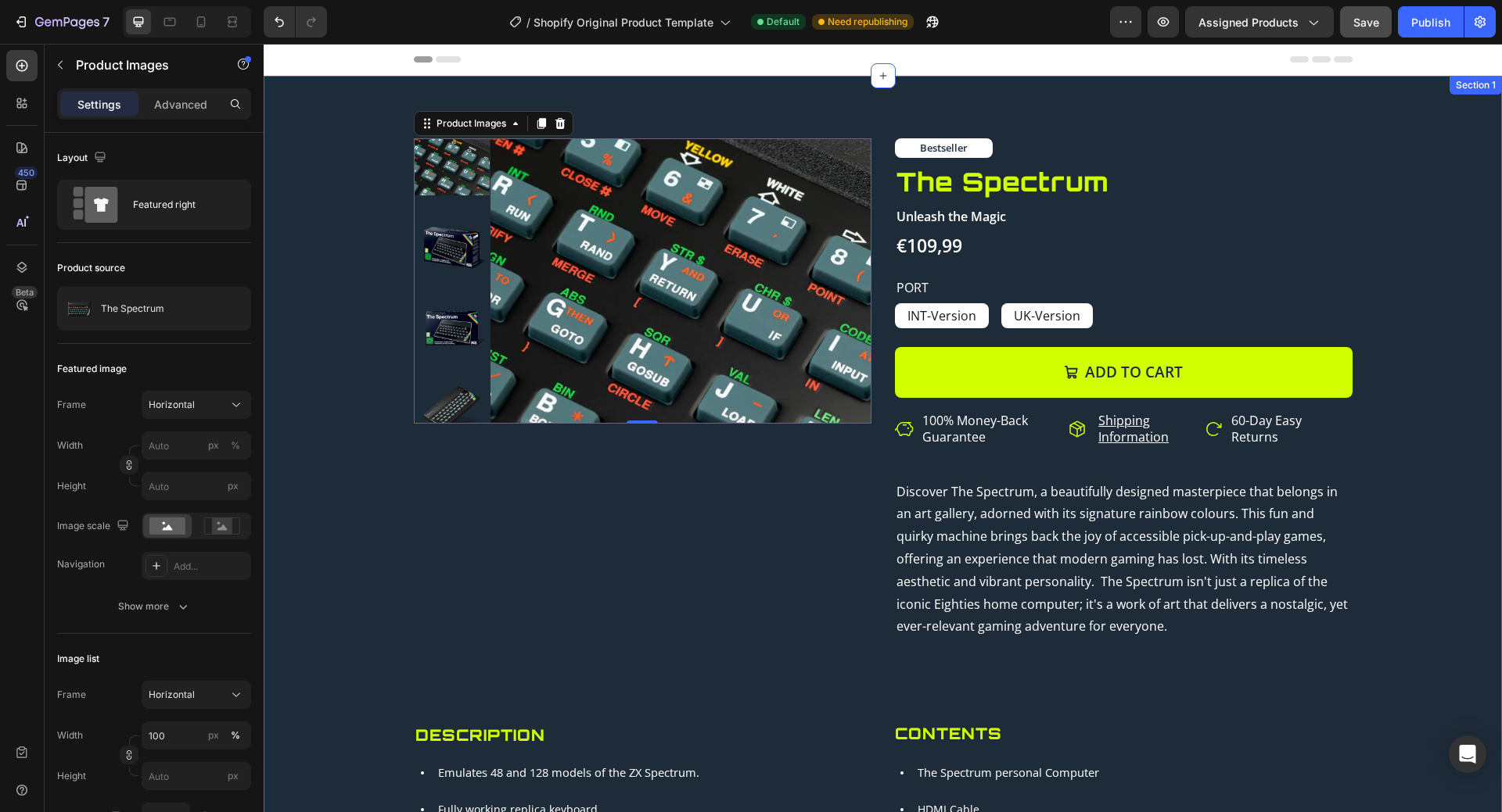
click at [379, 456] on div "Product Images 0 Bestseller Text Block The Spectrum Product Title Unleash the M…" at bounding box center [882, 646] width 1214 height 1017
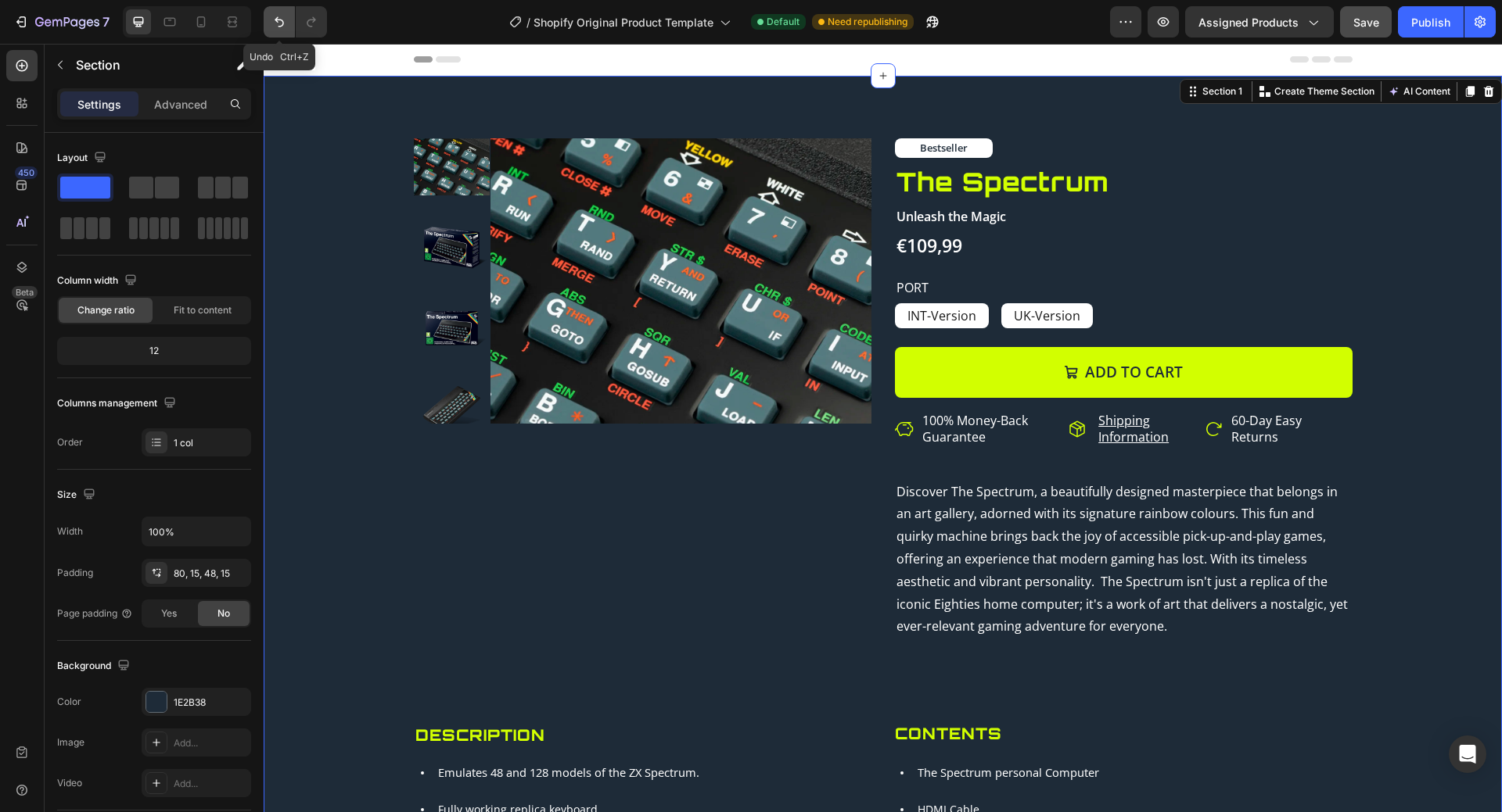
click at [280, 25] on icon "Undo/Redo" at bounding box center [279, 21] width 16 height 16
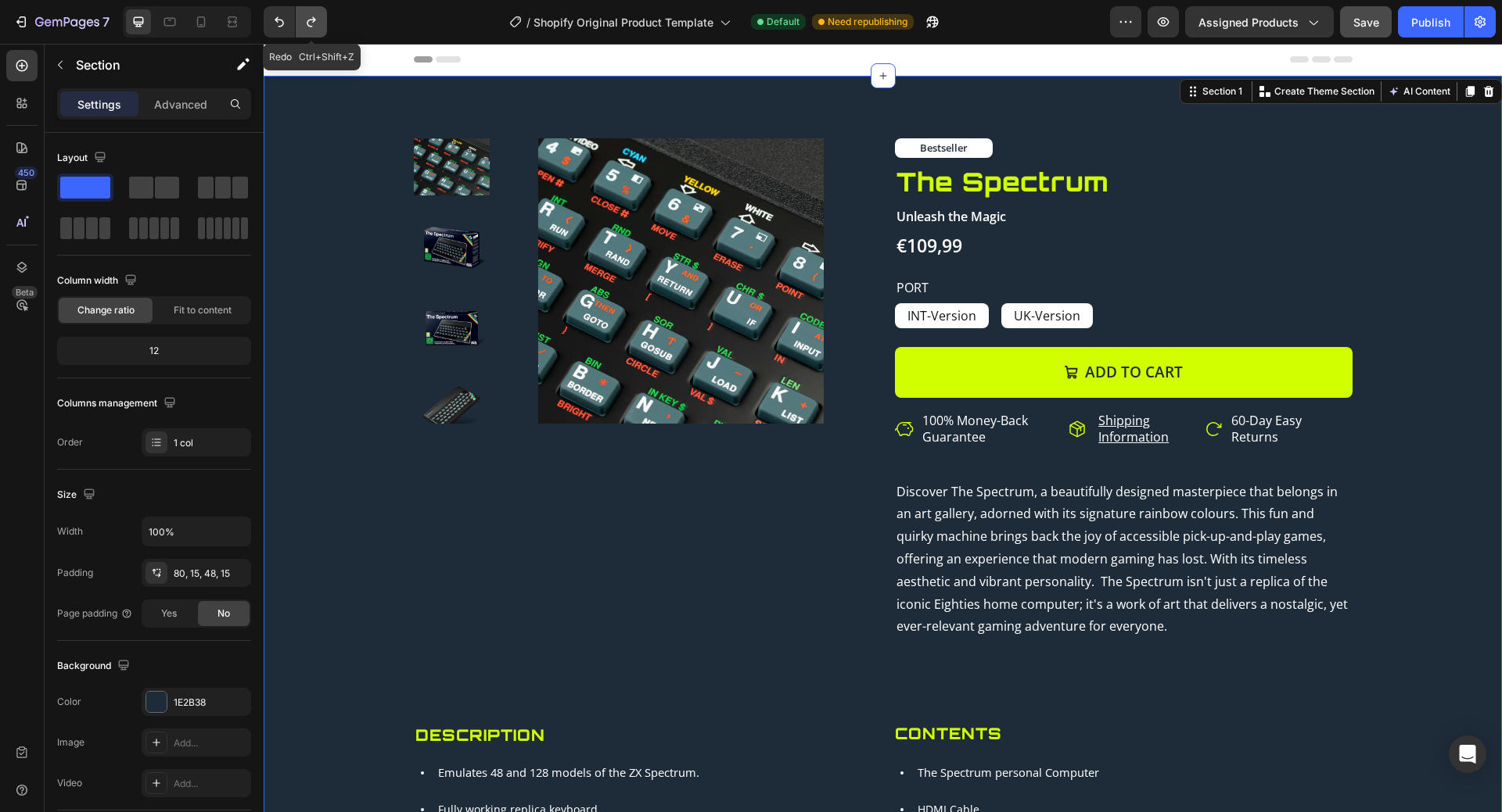
click at [304, 24] on icon "Undo/Redo" at bounding box center [311, 21] width 16 height 16
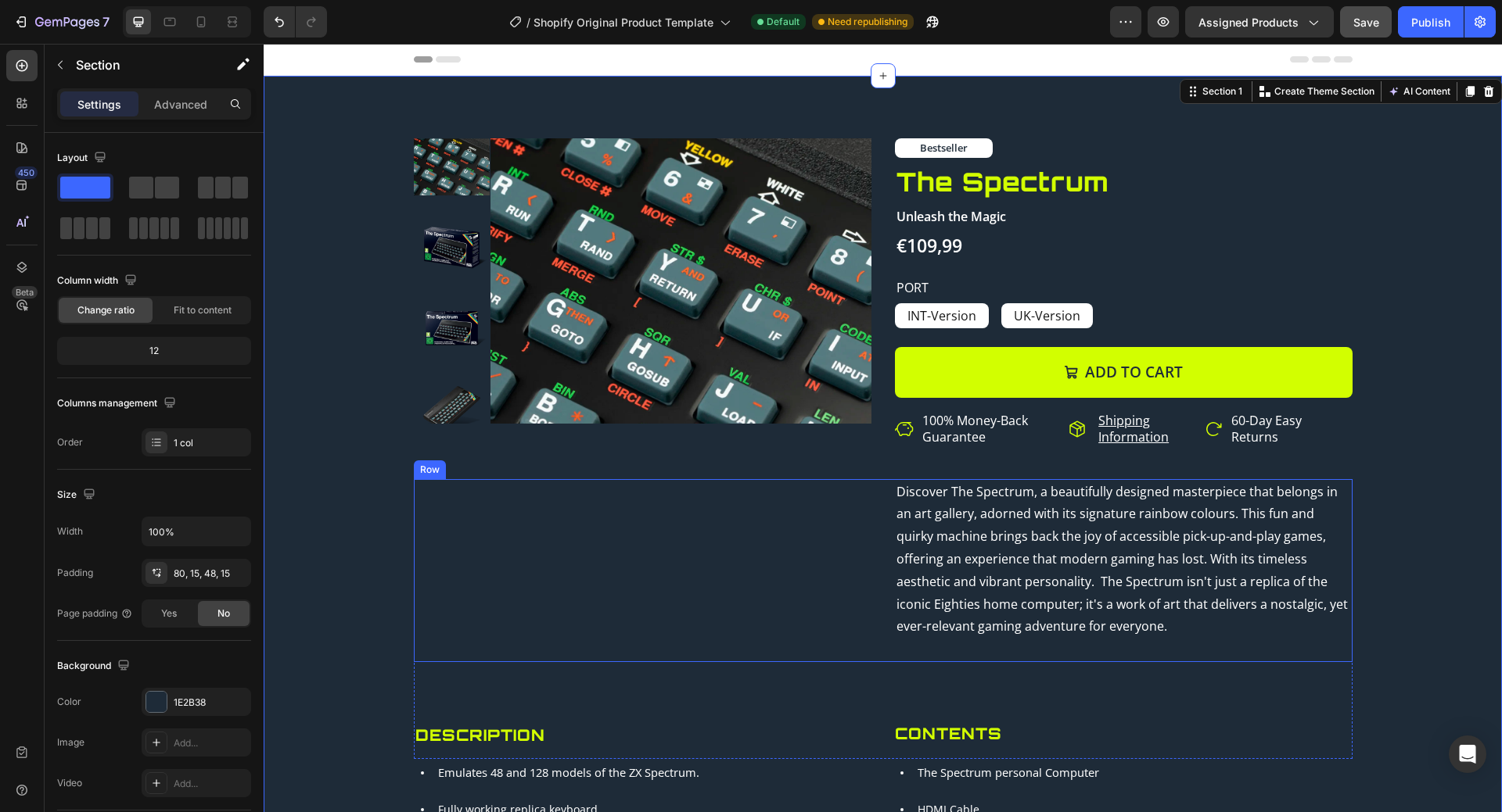
scroll to position [623, 0]
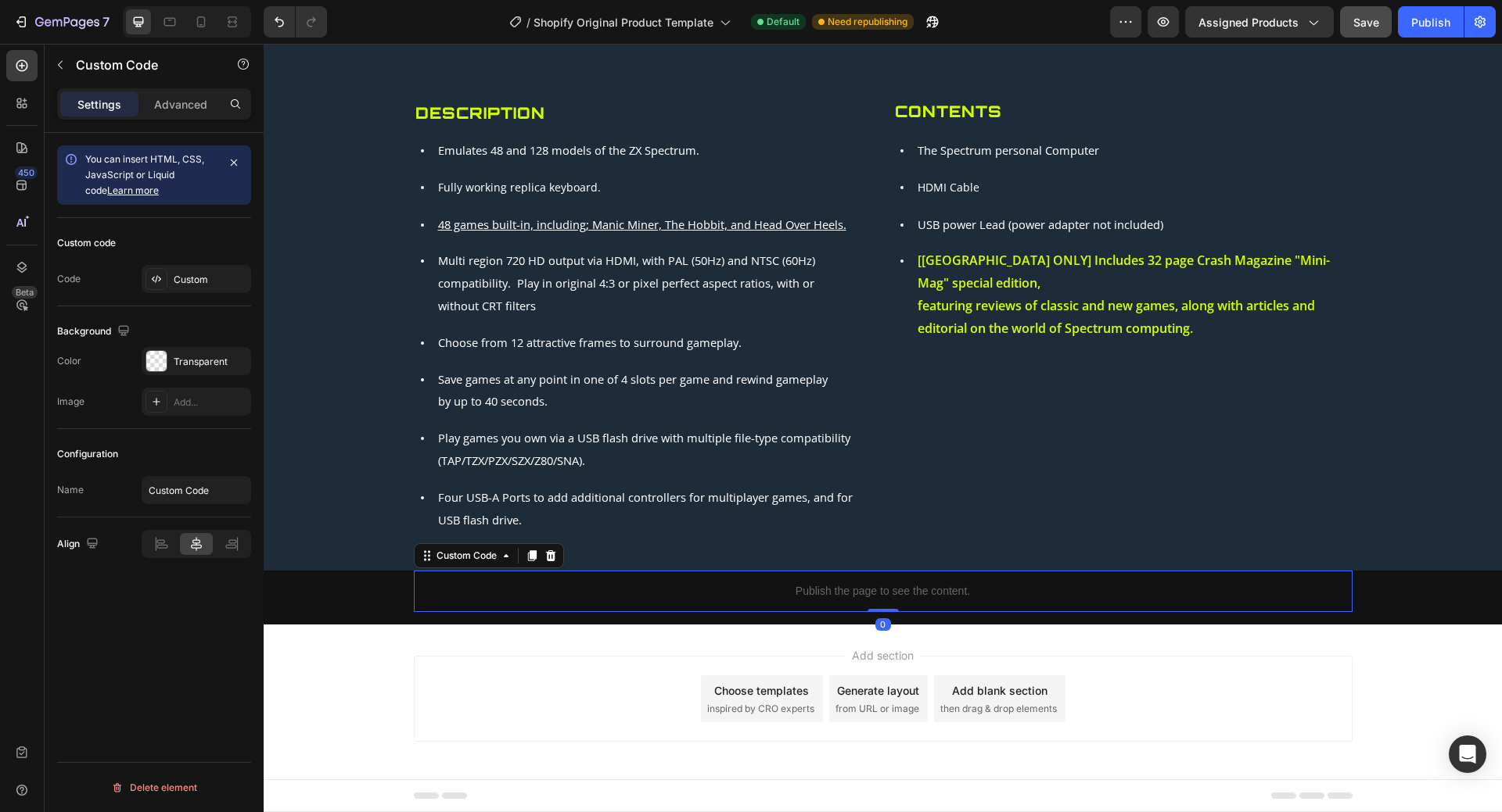
click at [592, 594] on p "Publish the page to see the content." at bounding box center [883, 592] width 939 height 17
click at [165, 99] on p "Advanced" at bounding box center [181, 104] width 53 height 17
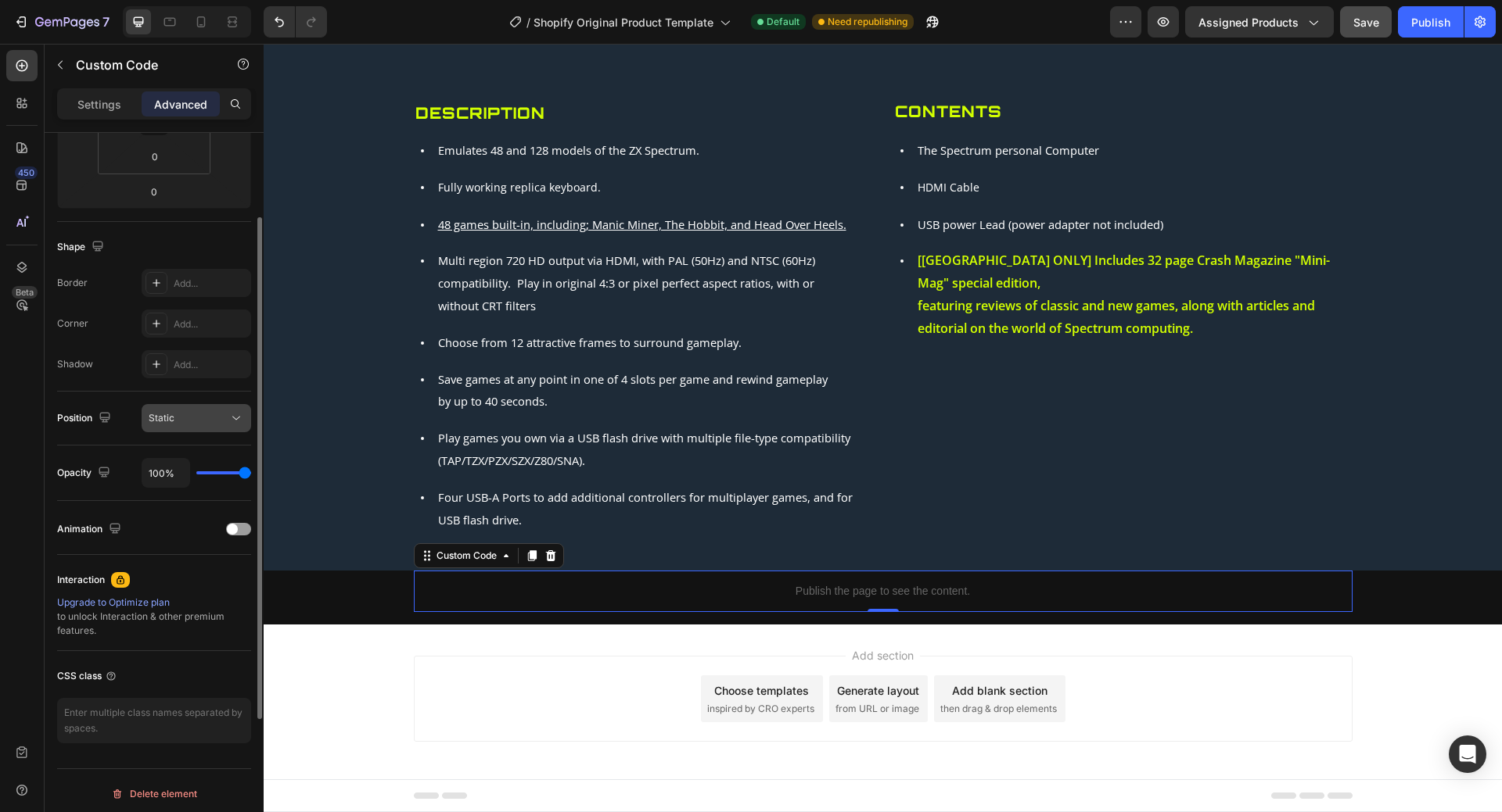
scroll to position [319, 0]
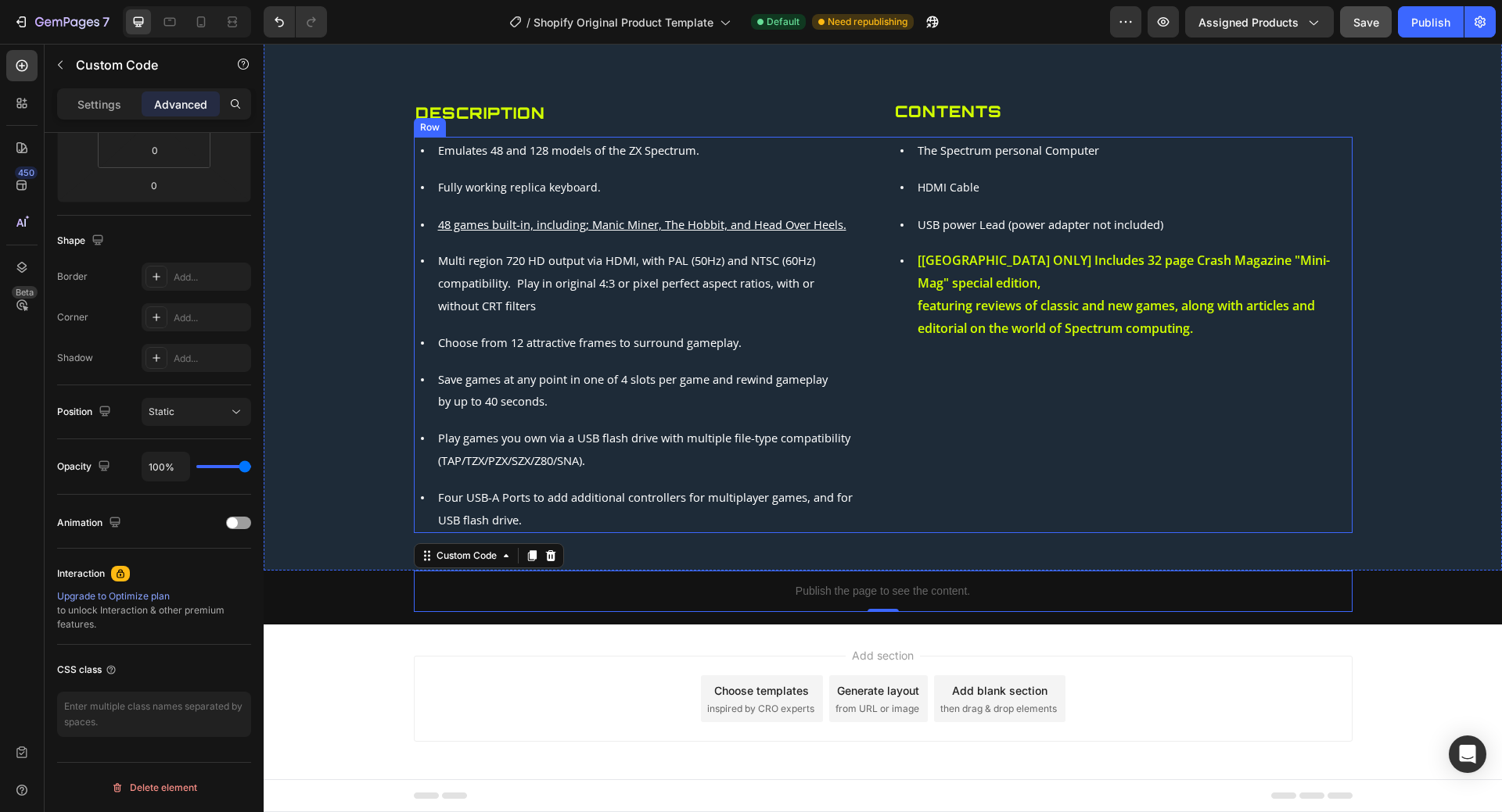
click at [1005, 459] on div "The Spectrum personal Computer HDMI Cable USB power Lead (power adapter not inc…" at bounding box center [1120, 335] width 463 height 396
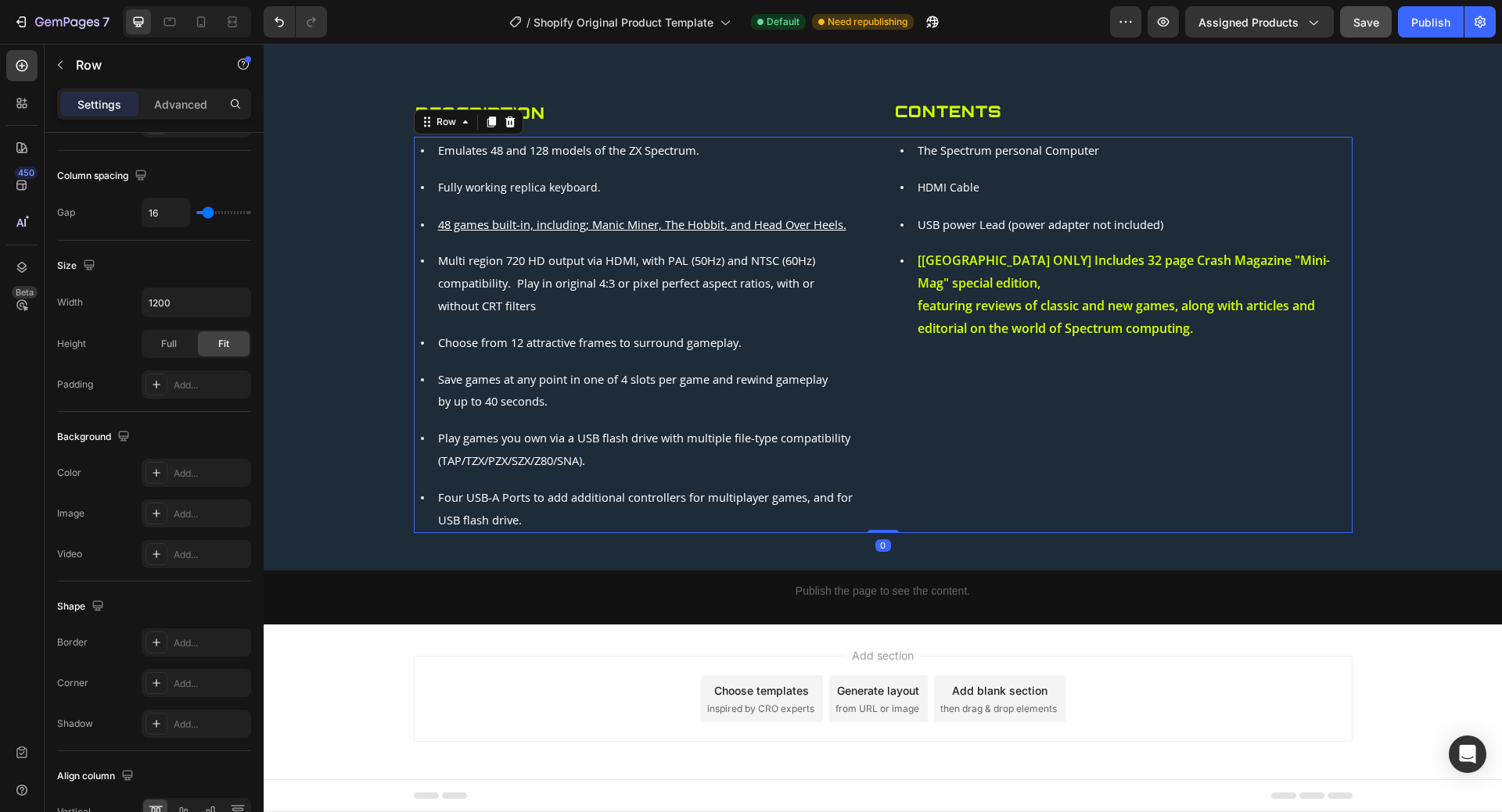
scroll to position [0, 0]
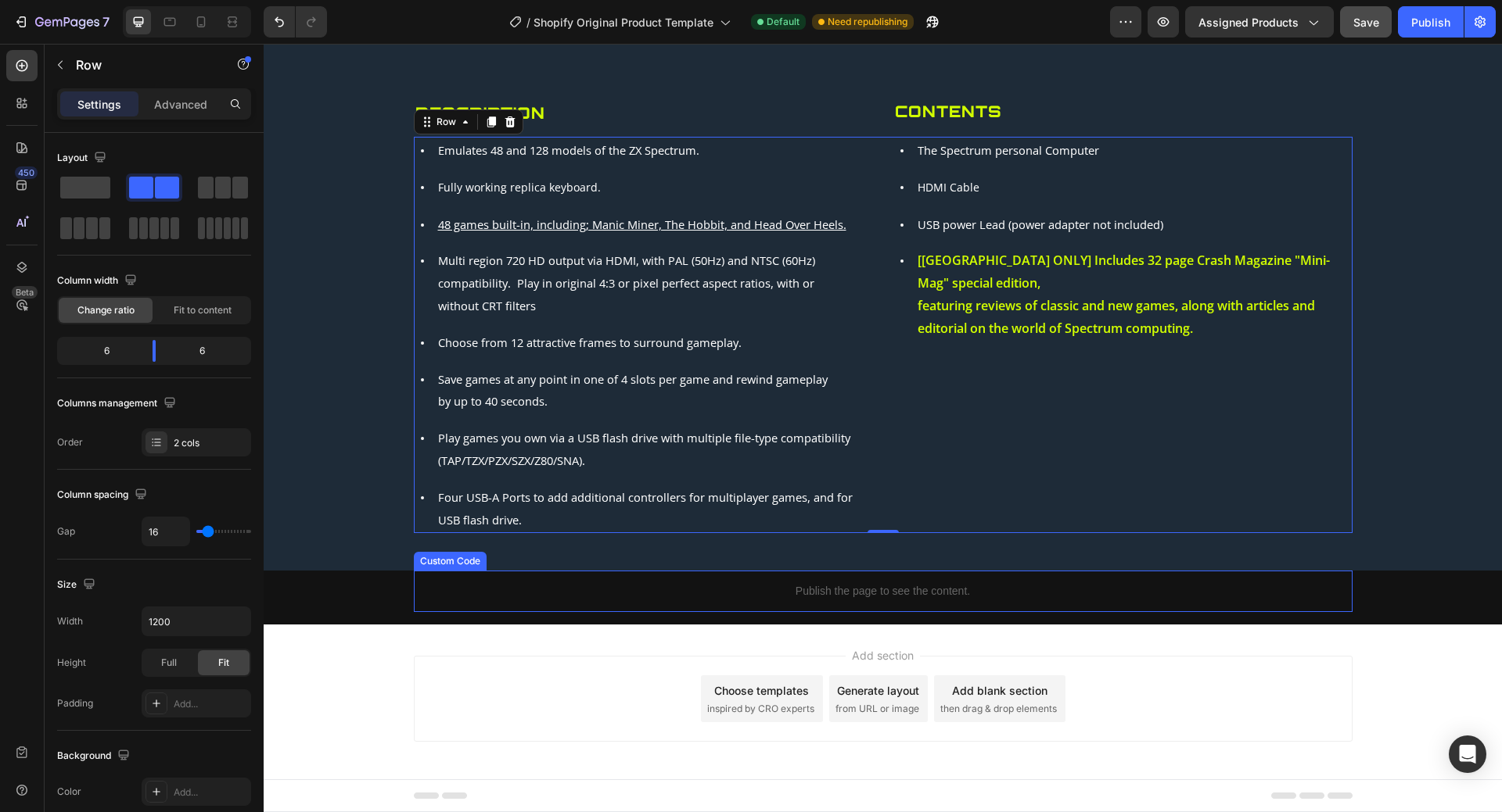
click at [595, 592] on p "Publish the page to see the content." at bounding box center [883, 592] width 939 height 17
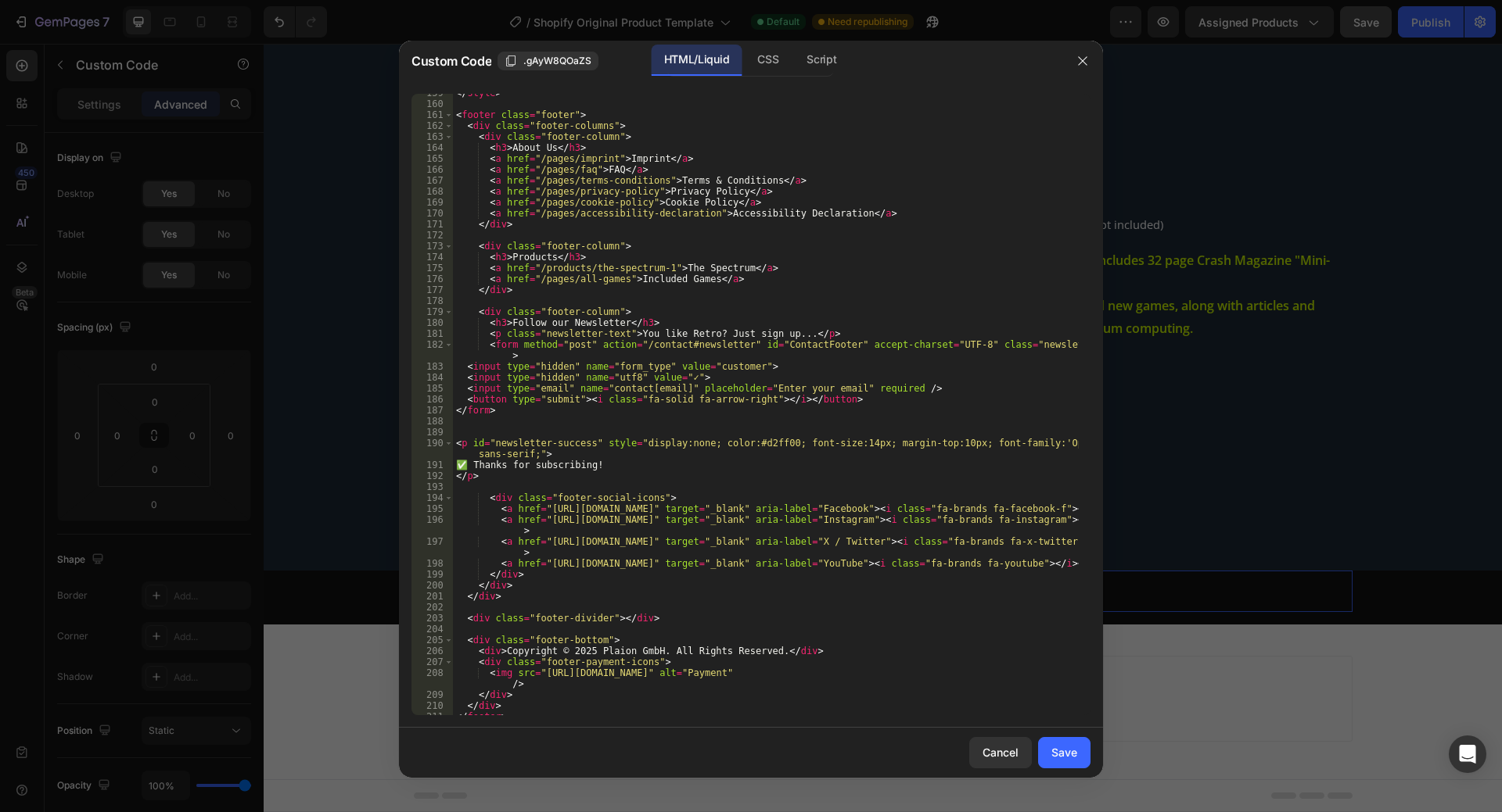
scroll to position [1742, 0]
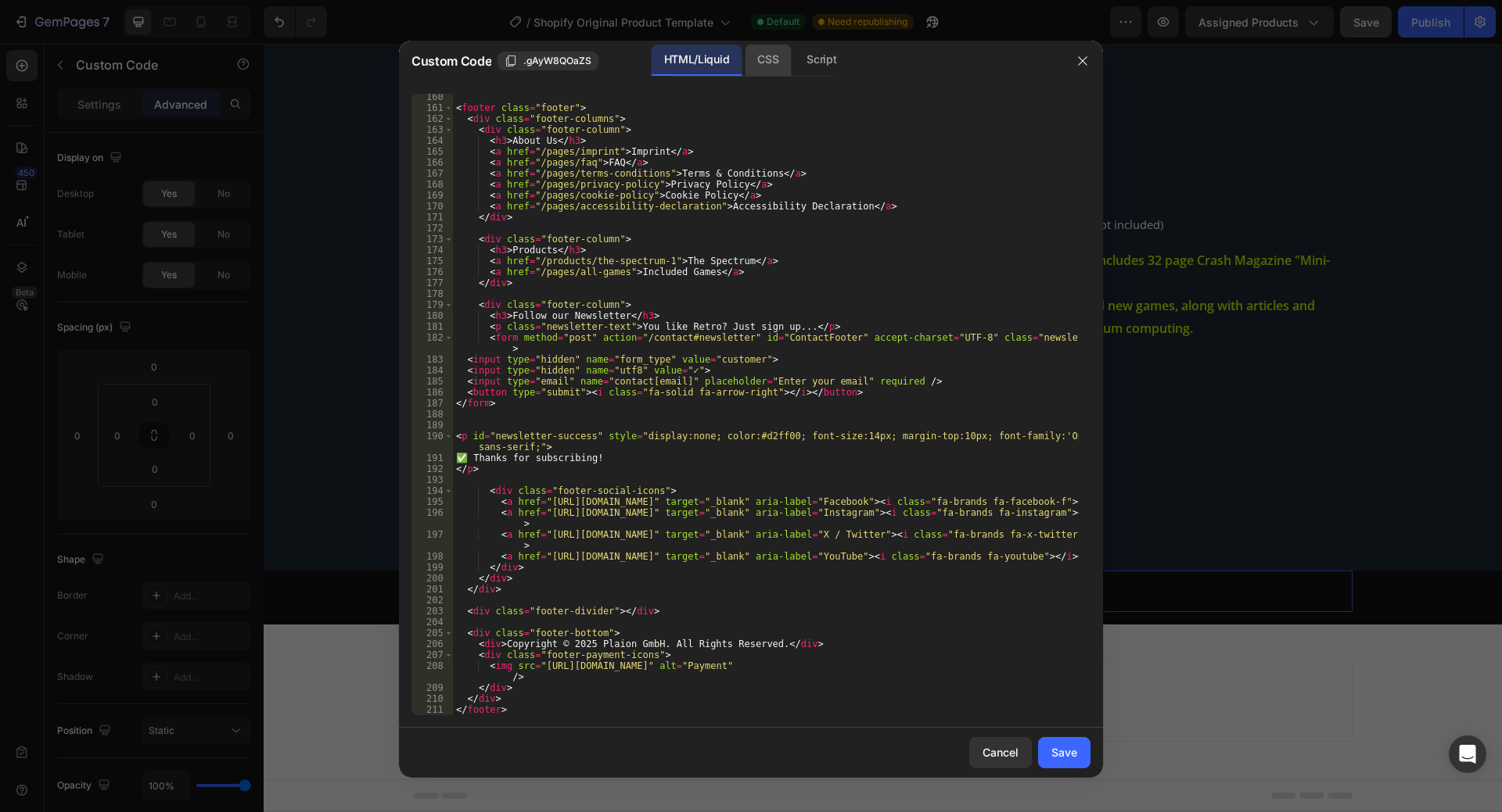
click at [794, 70] on div "CSS" at bounding box center [821, 60] width 54 height 31
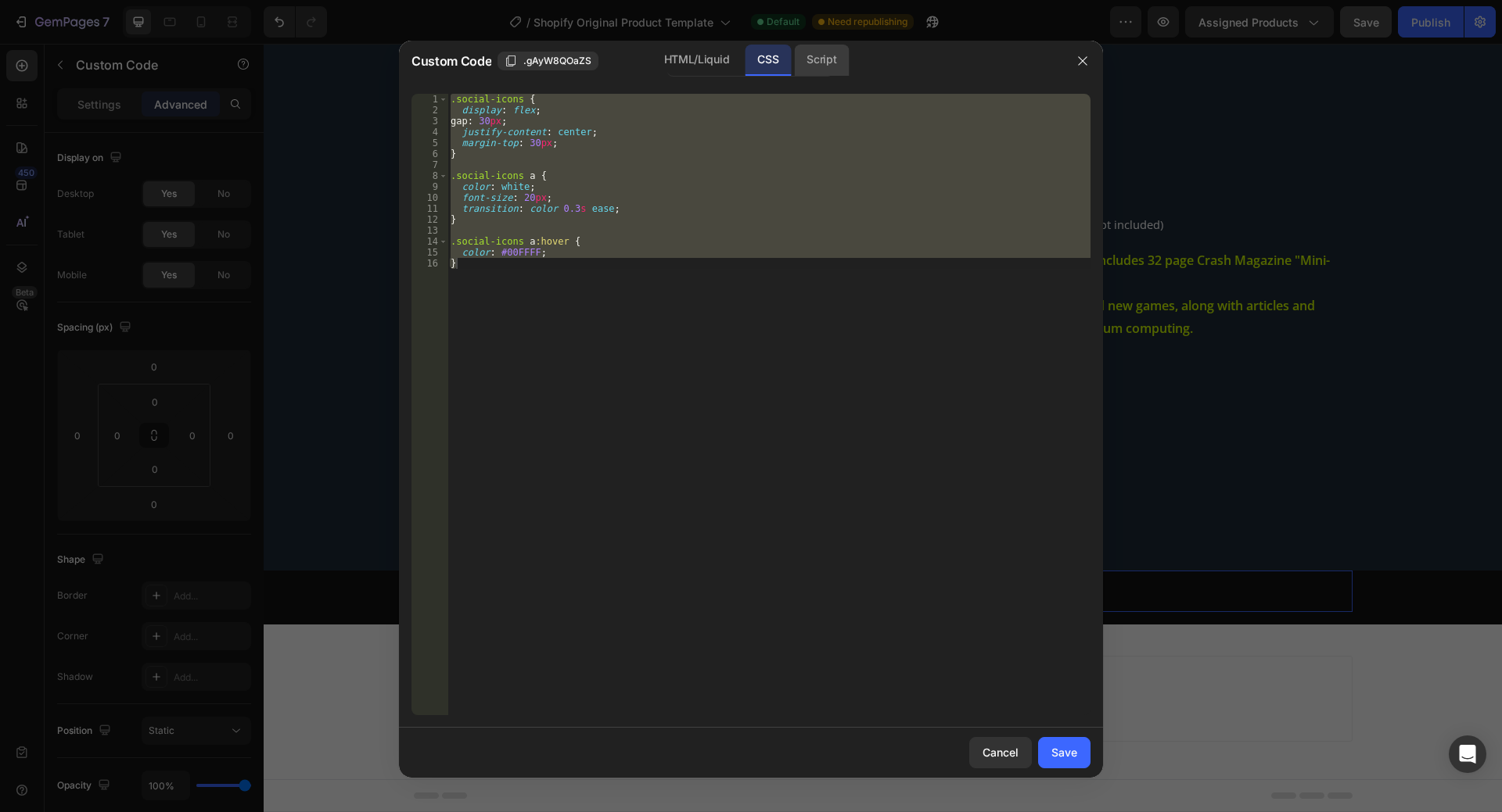
click at [821, 65] on div "Script" at bounding box center [821, 60] width 54 height 31
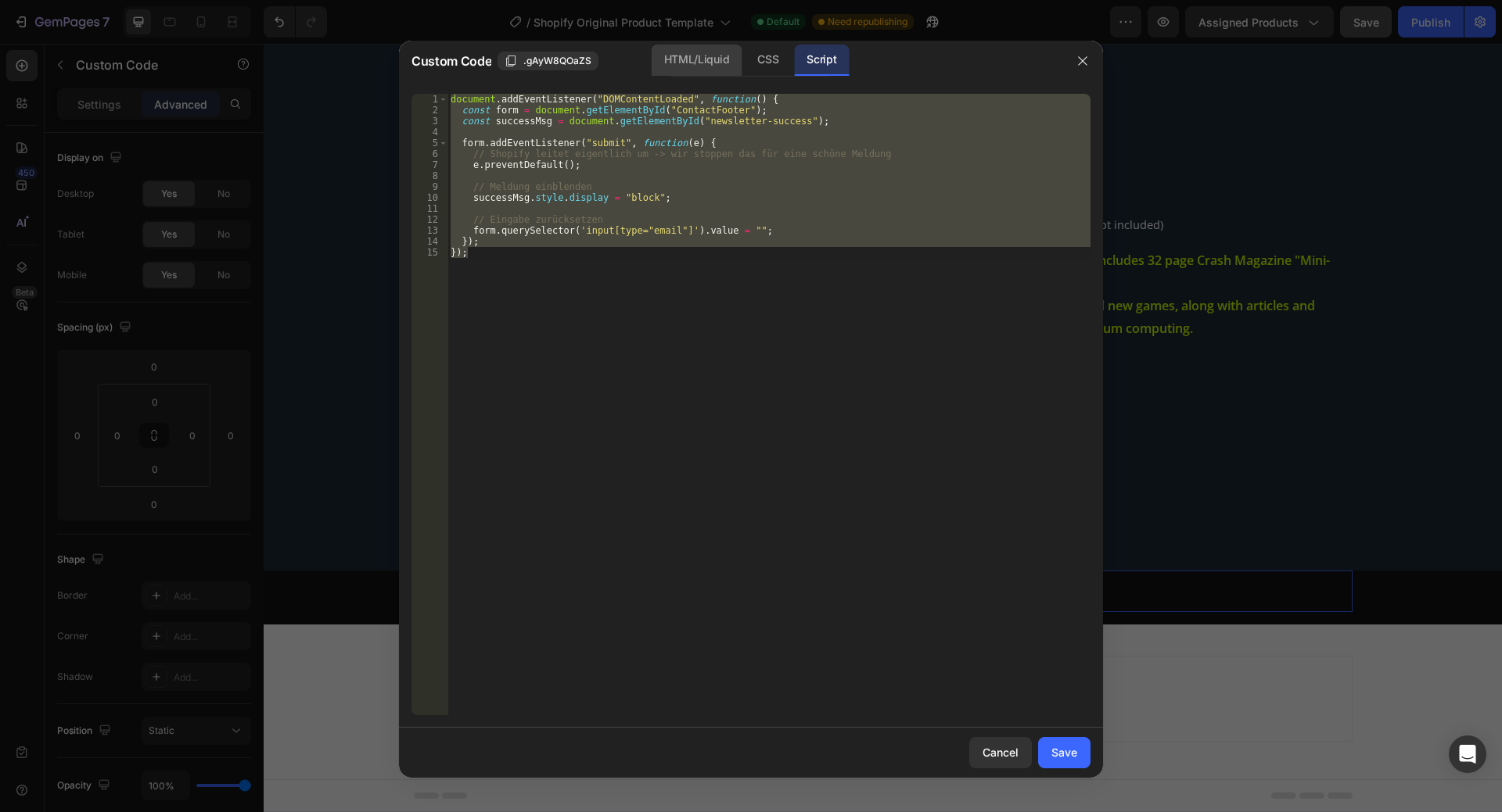
click at [744, 52] on div "HTML/Liquid" at bounding box center [767, 60] width 46 height 31
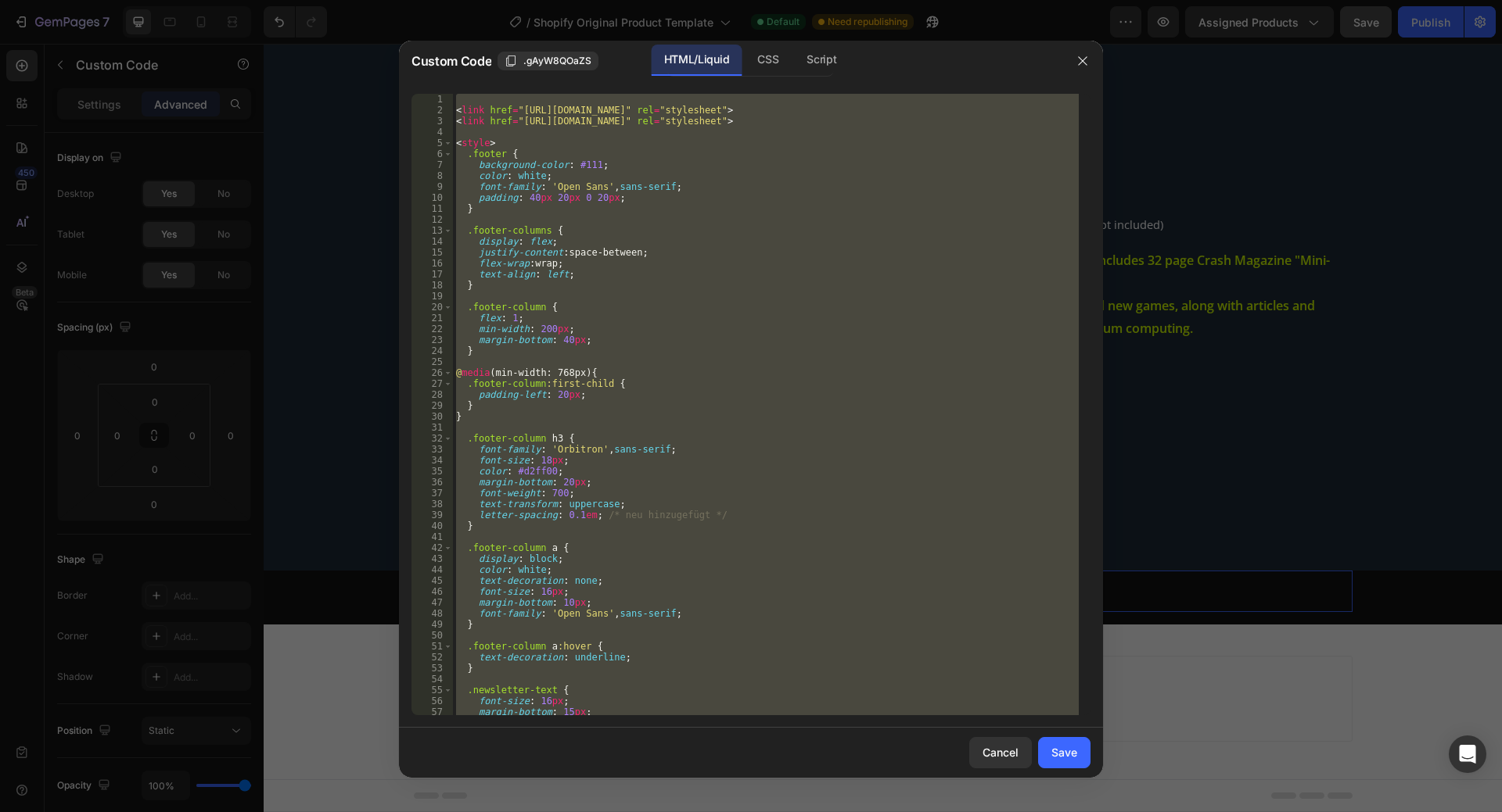
scroll to position [1699, 0]
click at [1078, 62] on icon "button" at bounding box center [1082, 60] width 13 height 13
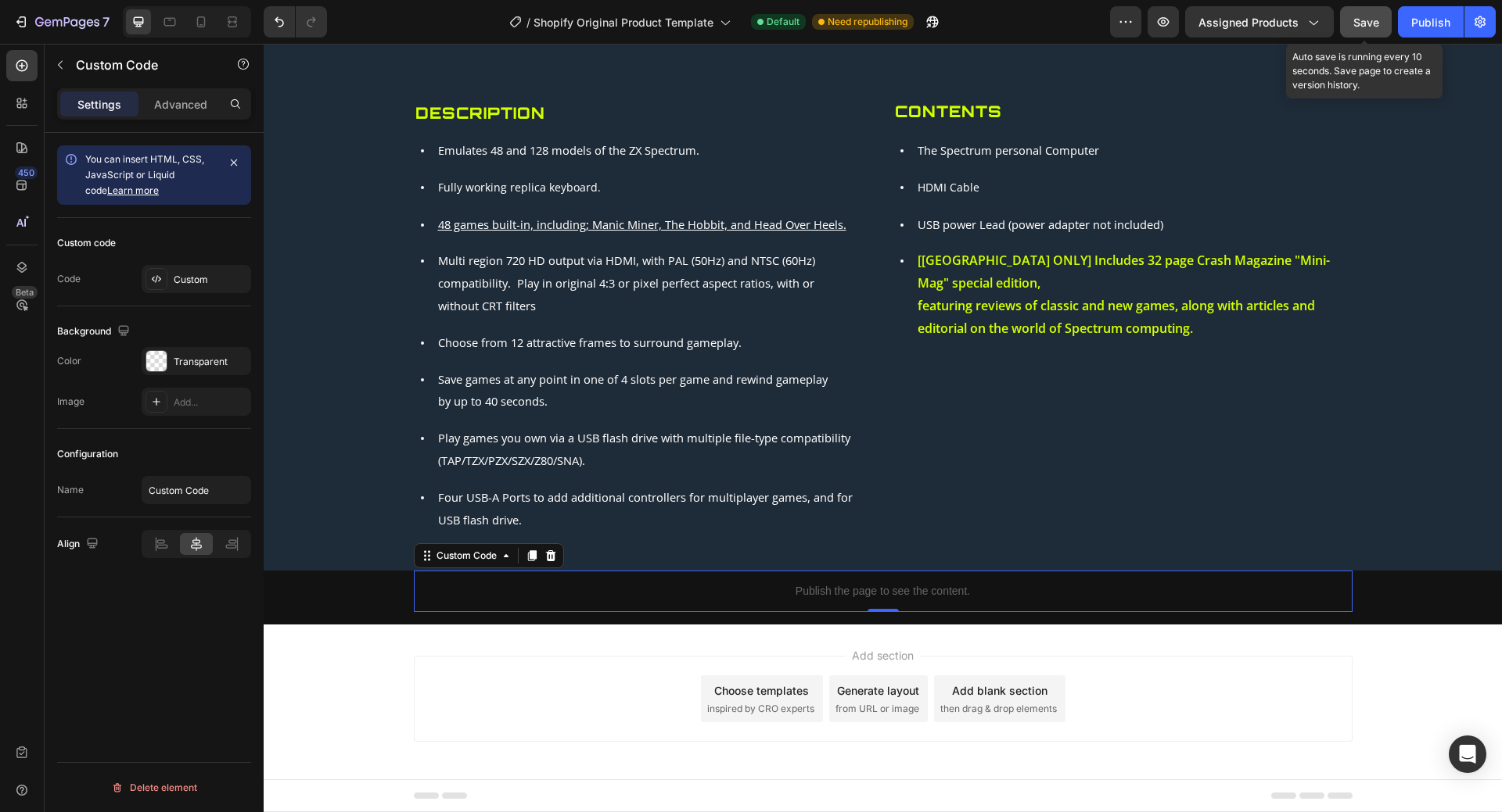
click at [1353, 22] on span "Save" at bounding box center [1366, 22] width 26 height 14
click at [979, 257] on strong "[UK ONLY] Includes 32 page Crash Magazine "Mini-Mag" special edition," at bounding box center [1123, 271] width 412 height 40
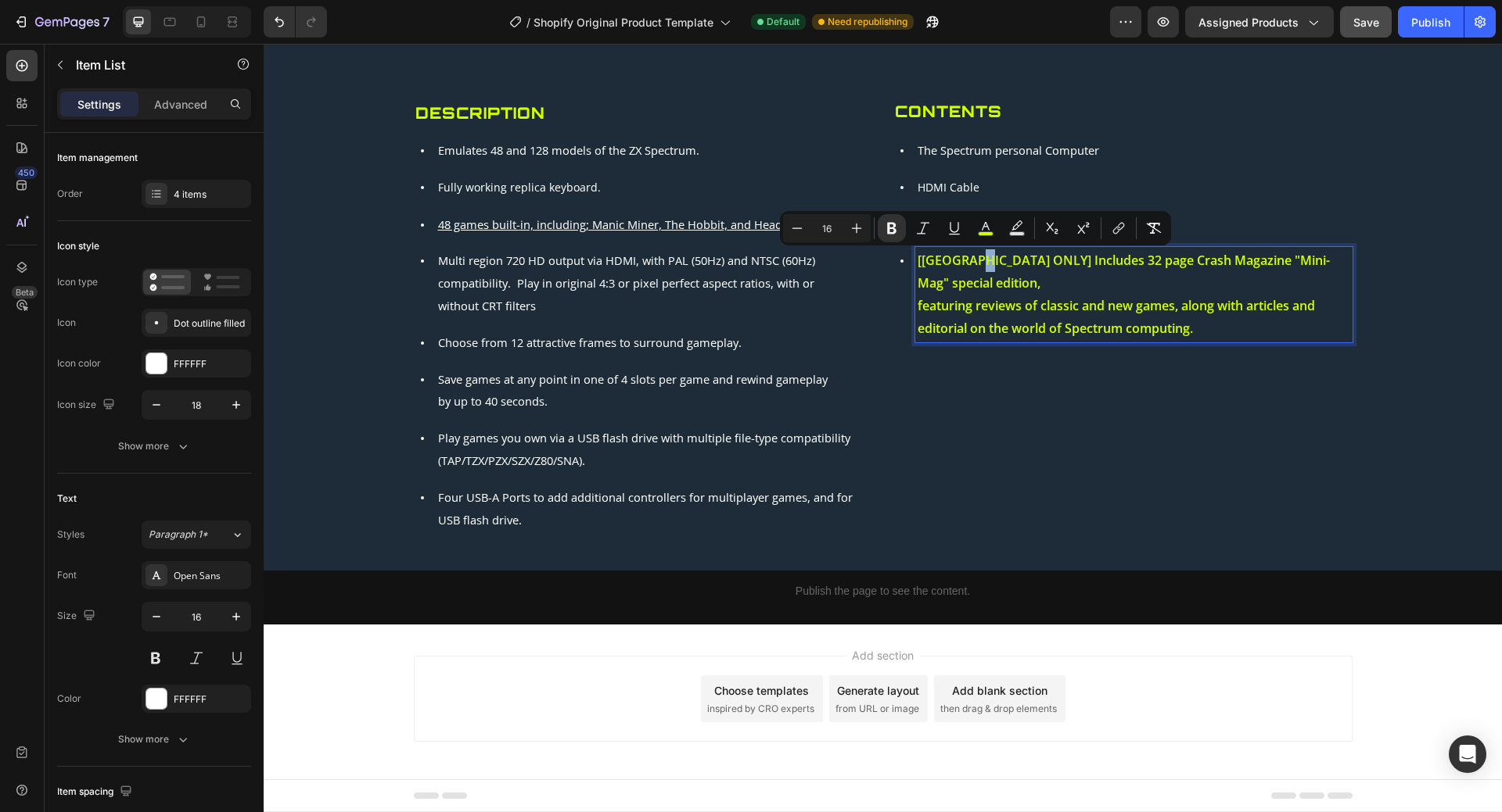
click at [976, 261] on strong "[UK ONLY] Includes 32 page Crash Magazine "Mini-Mag" special edition," at bounding box center [1123, 271] width 412 height 40
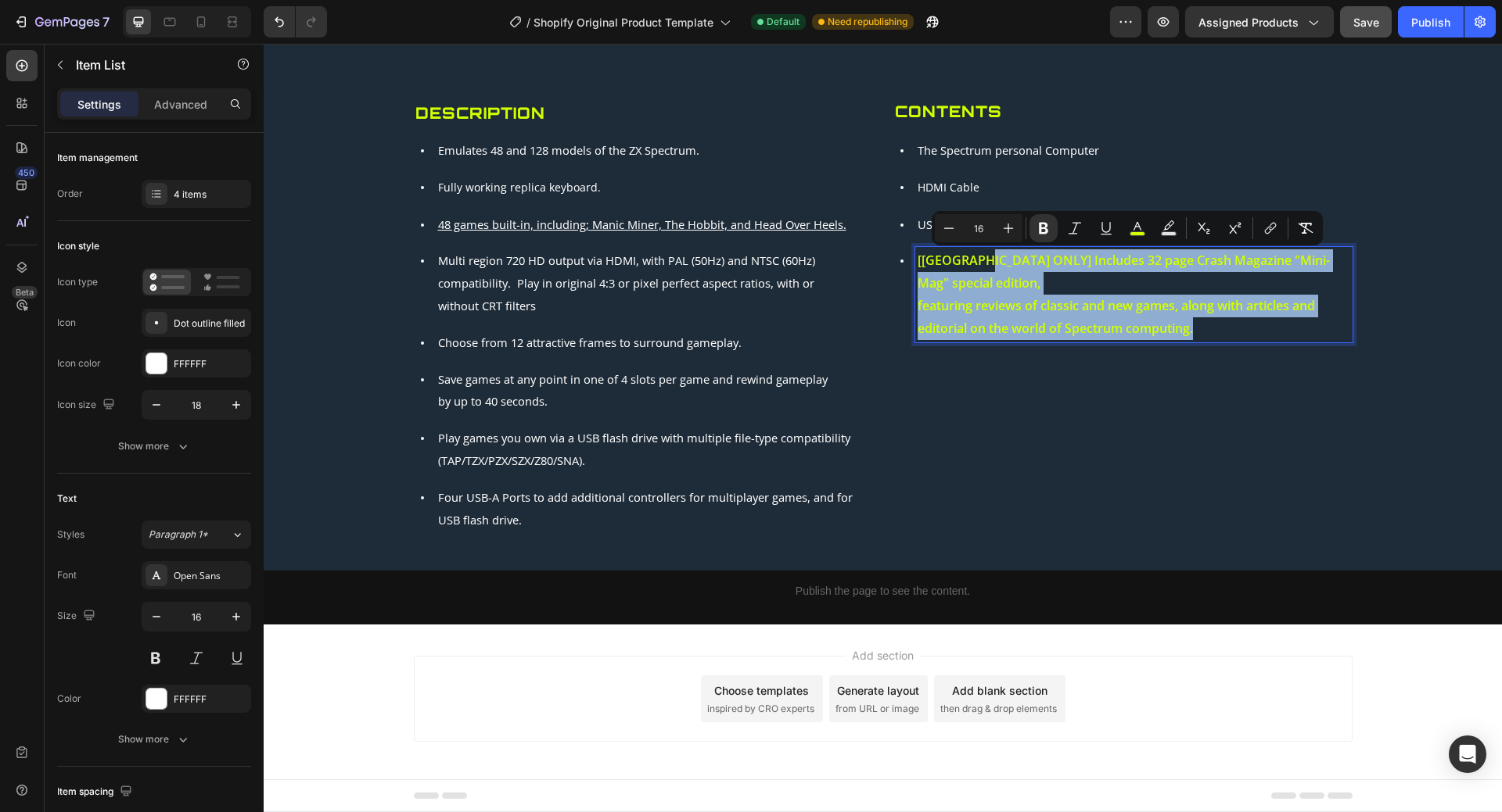
drag, startPoint x: 976, startPoint y: 261, endPoint x: 1213, endPoint y: 342, distance: 250.5
click at [1213, 342] on div "[UK ONLY] Includes 32 page Crash Magazine "Mini-Mag" special edition, featuring…" at bounding box center [1134, 293] width 437 height 94
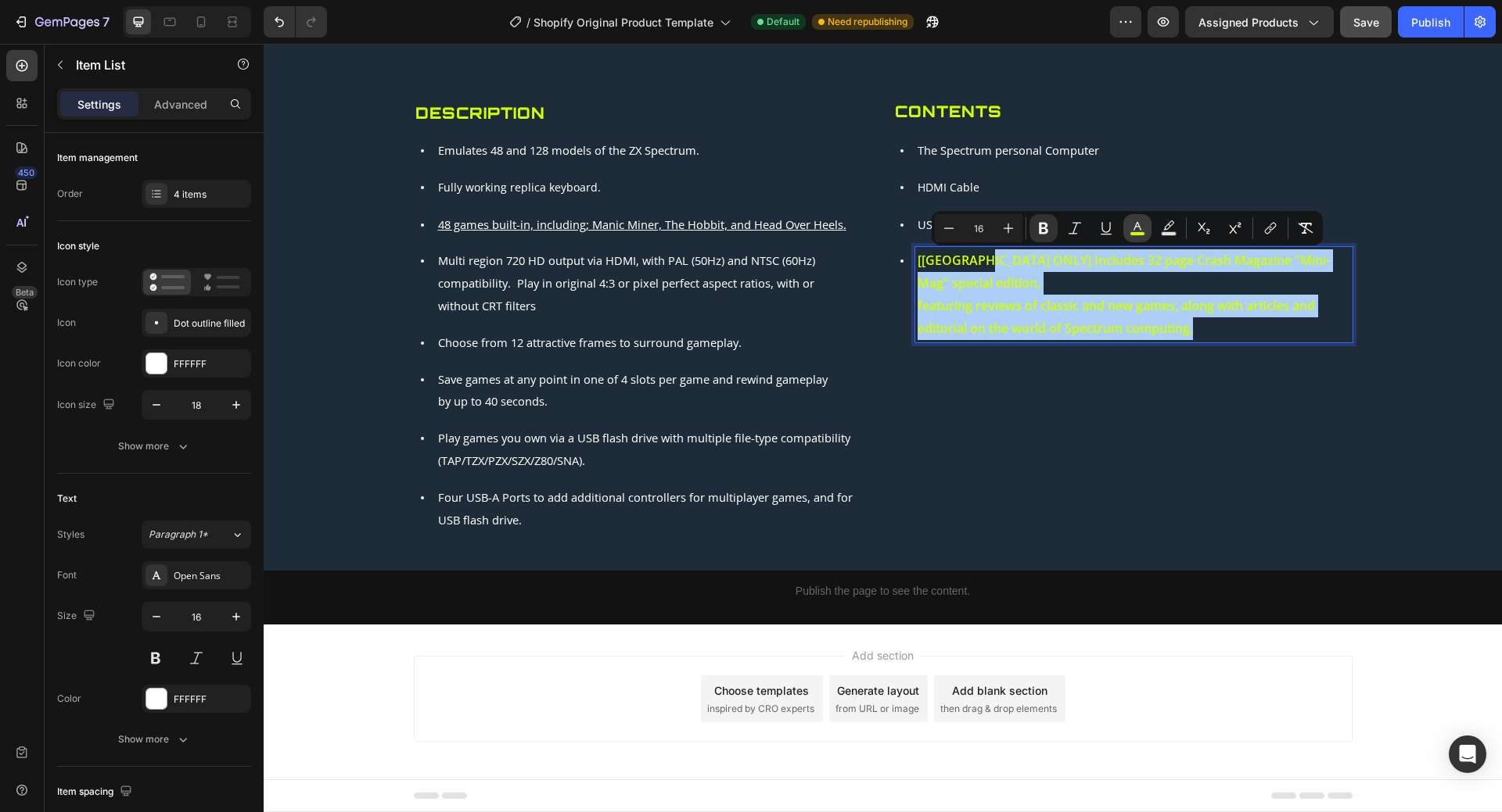
click at [1133, 232] on rect "Editor contextual toolbar" at bounding box center [1137, 234] width 15 height 4
type input "D2FF00"
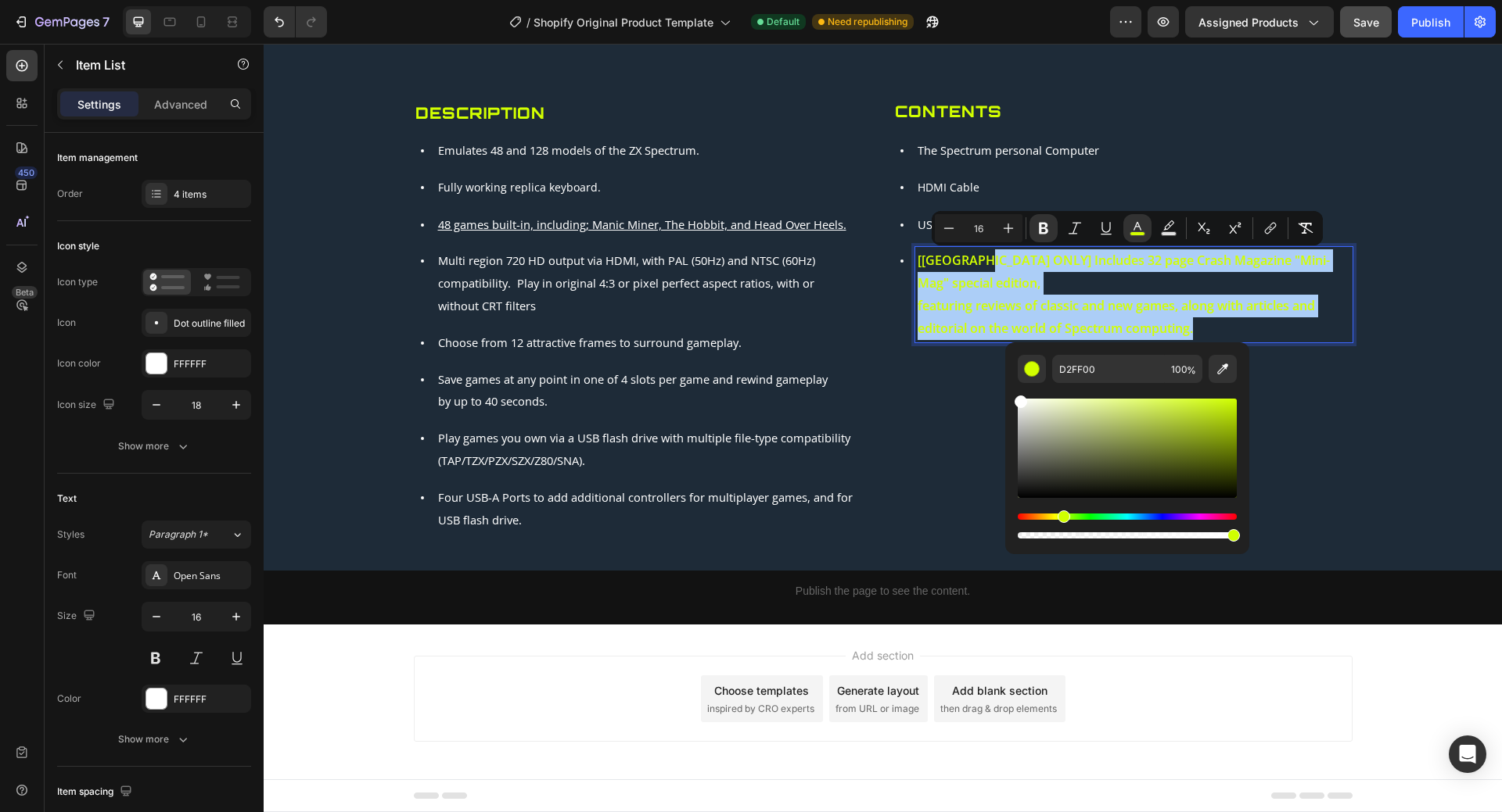
drag, startPoint x: 1056, startPoint y: 426, endPoint x: 1011, endPoint y: 391, distance: 57.0
click at [1011, 391] on div "D2FF00 100 %" at bounding box center [1126, 442] width 244 height 199
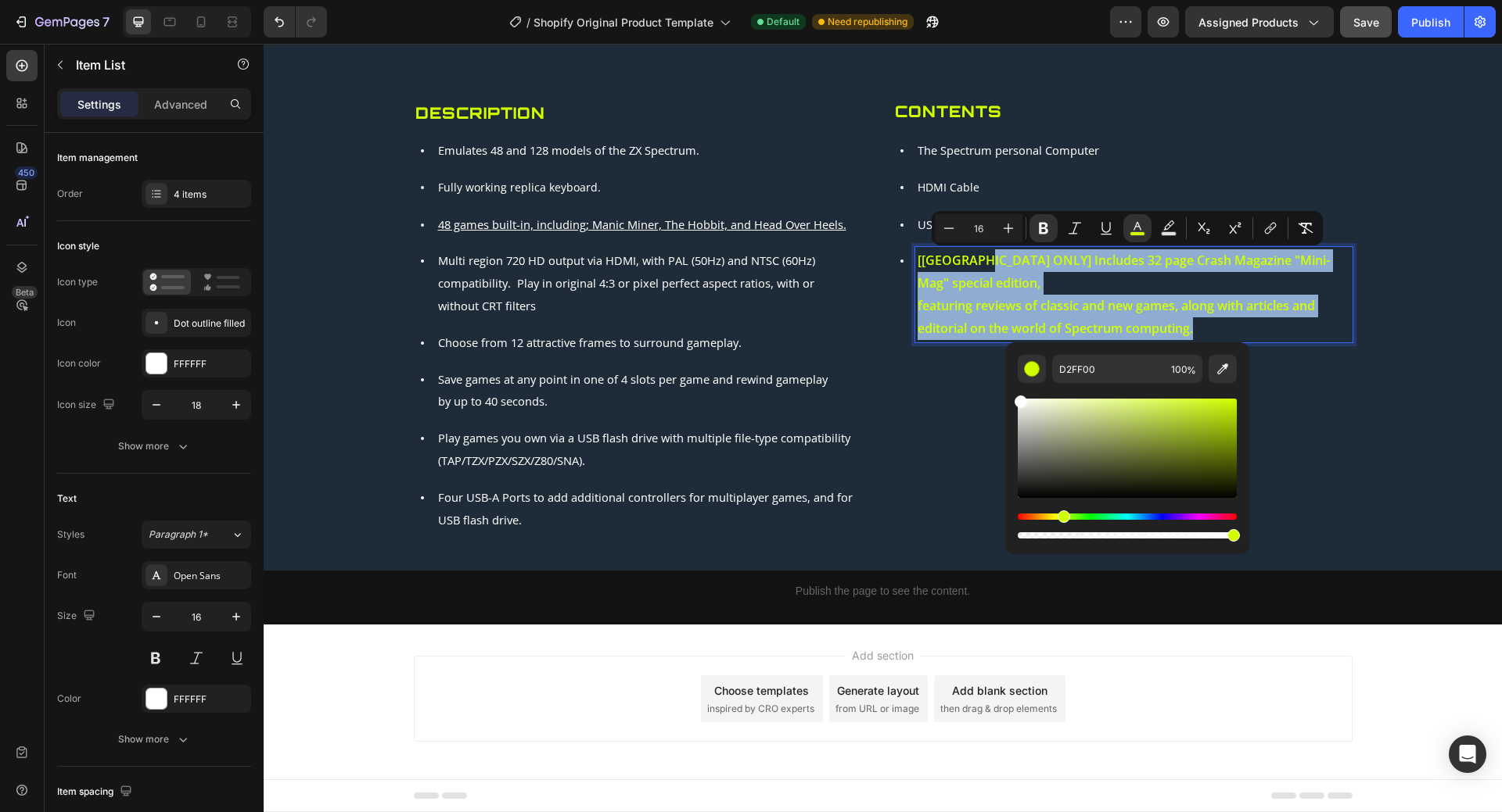
type input "FFFFFF"
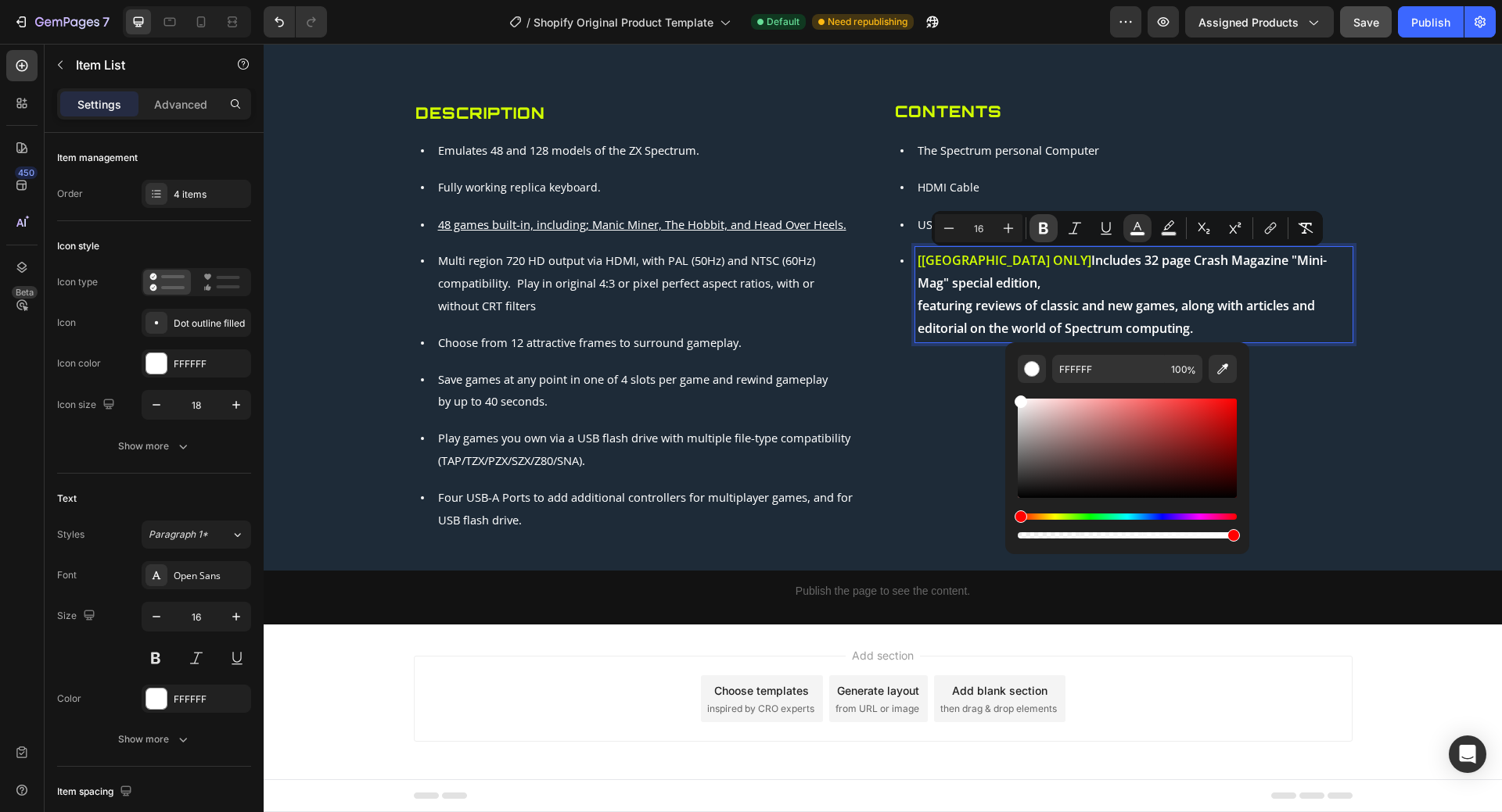
click at [1048, 229] on icon "Editor contextual toolbar" at bounding box center [1043, 228] width 16 height 16
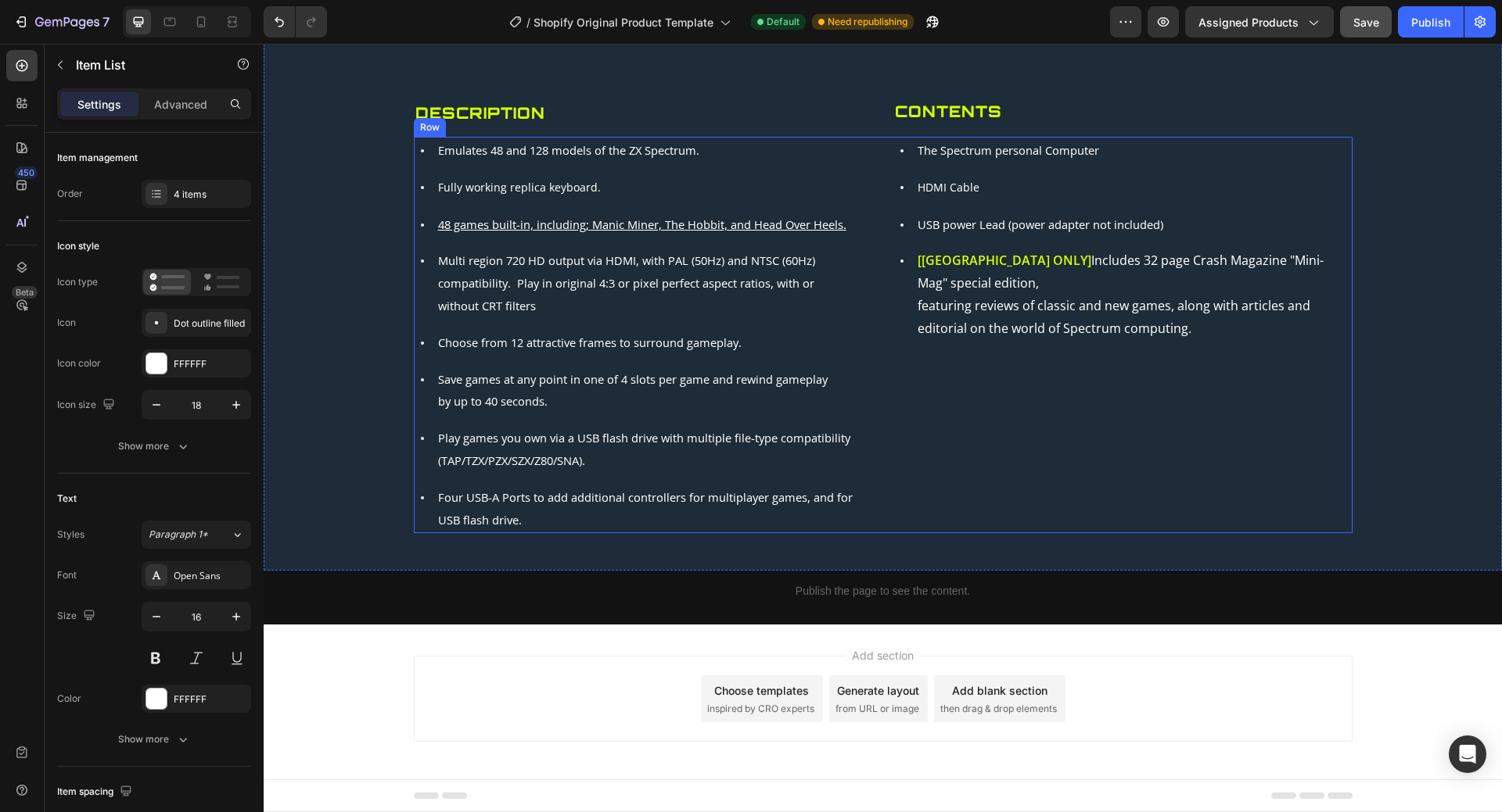
click at [1017, 320] on span "editorial on the world of Spectrum computing." at bounding box center [1054, 328] width 274 height 17
click at [976, 261] on strong "[[GEOGRAPHIC_DATA] ONLY]" at bounding box center [1004, 260] width 174 height 17
drag, startPoint x: 906, startPoint y: 262, endPoint x: 894, endPoint y: 262, distance: 12.0
click at [895, 262] on div "[UK ONLY] Includes 32 page Crash Magazine "Mini-Mag" special edition, featuring…" at bounding box center [1104, 293] width 418 height 94
click at [708, 251] on p "Multi region 720 HD output via HDMI, with PAL (50Hz) and NTSC (60Hz) compatibil…" at bounding box center [656, 272] width 436 height 46
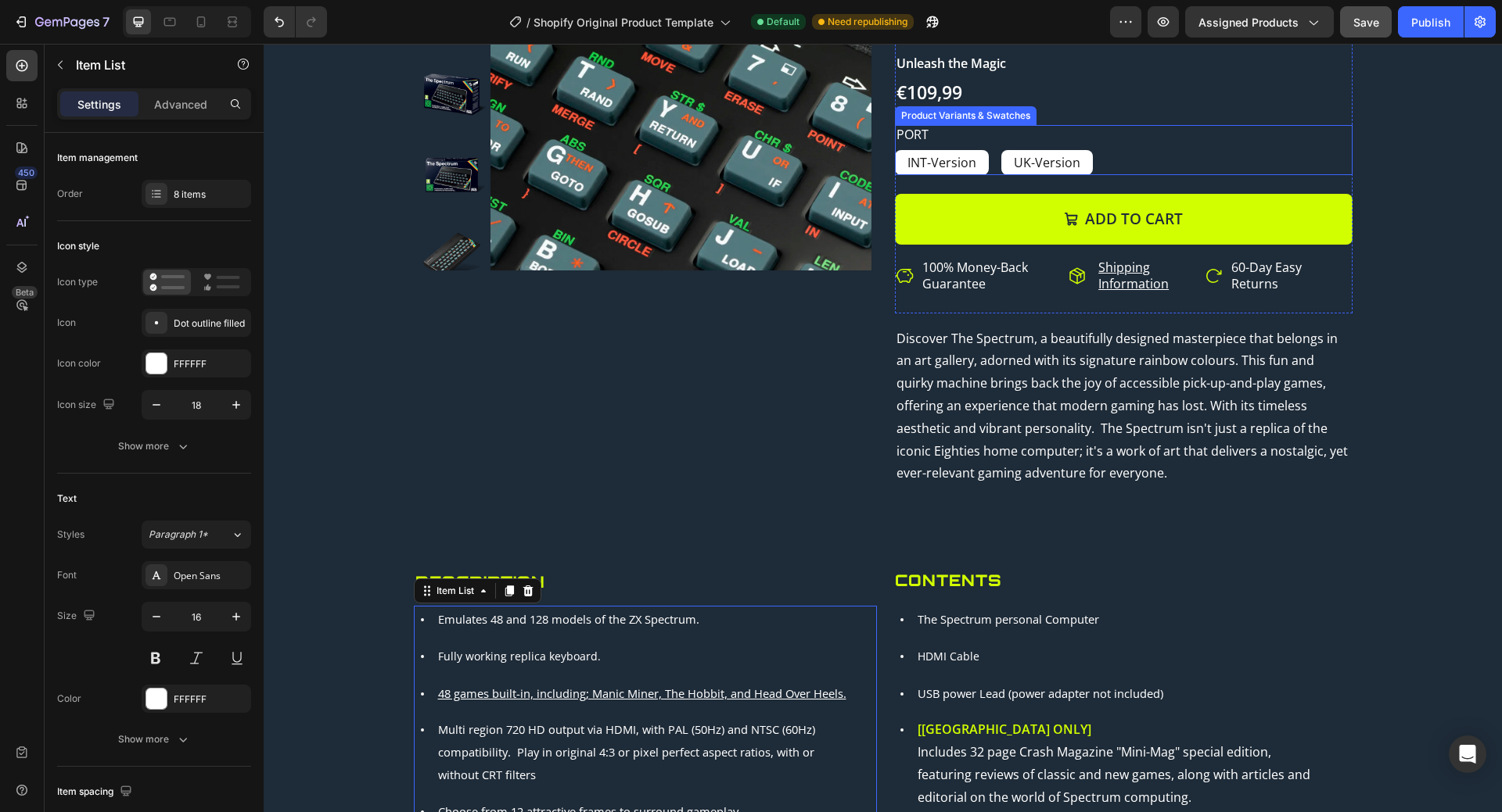
scroll to position [0, 0]
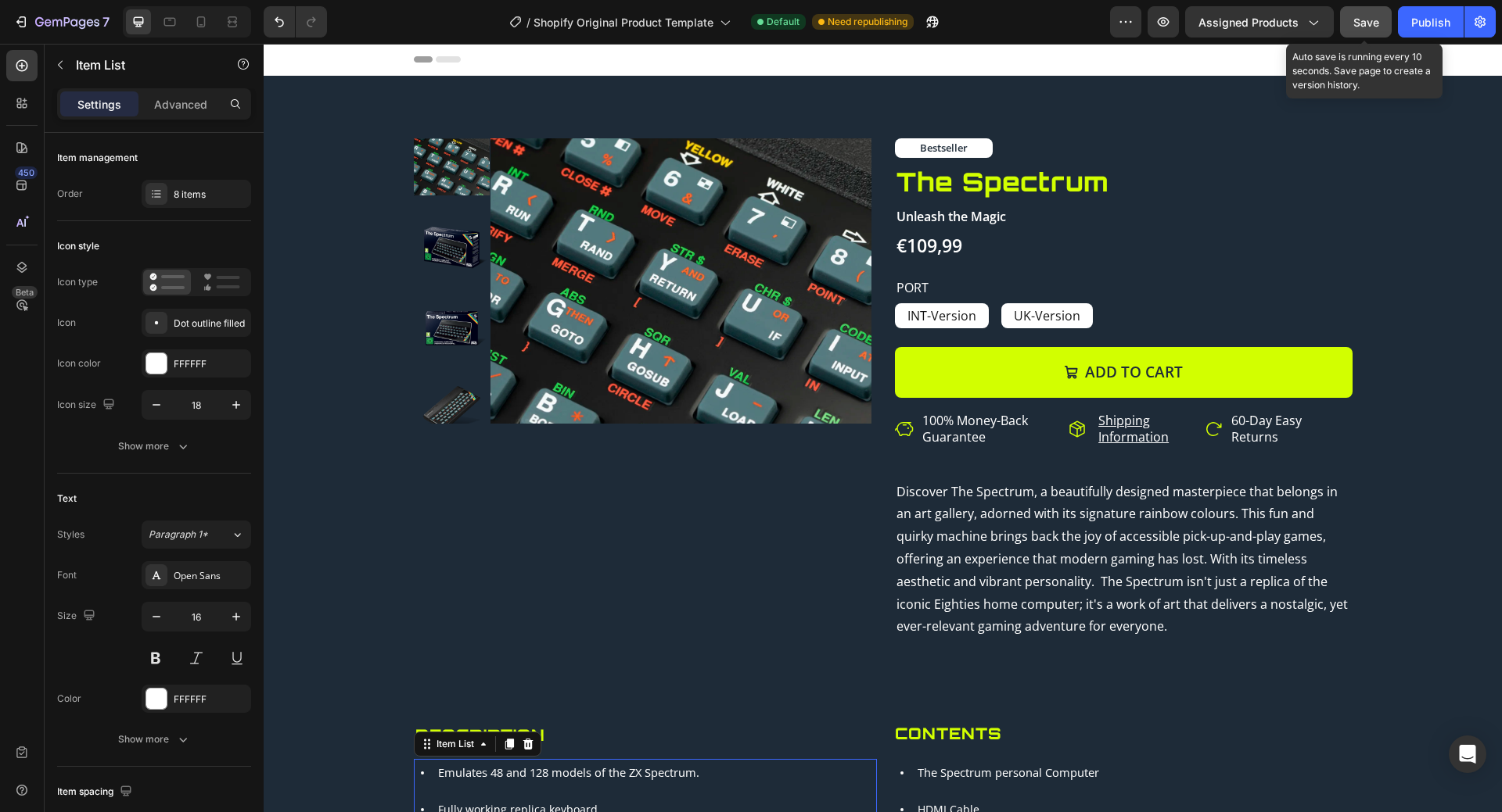
click at [1371, 20] on span "Save" at bounding box center [1366, 22] width 26 height 14
click at [1385, 16] on button "Save" at bounding box center [1365, 21] width 51 height 31
click at [1384, 30] on button "Save" at bounding box center [1365, 21] width 51 height 31
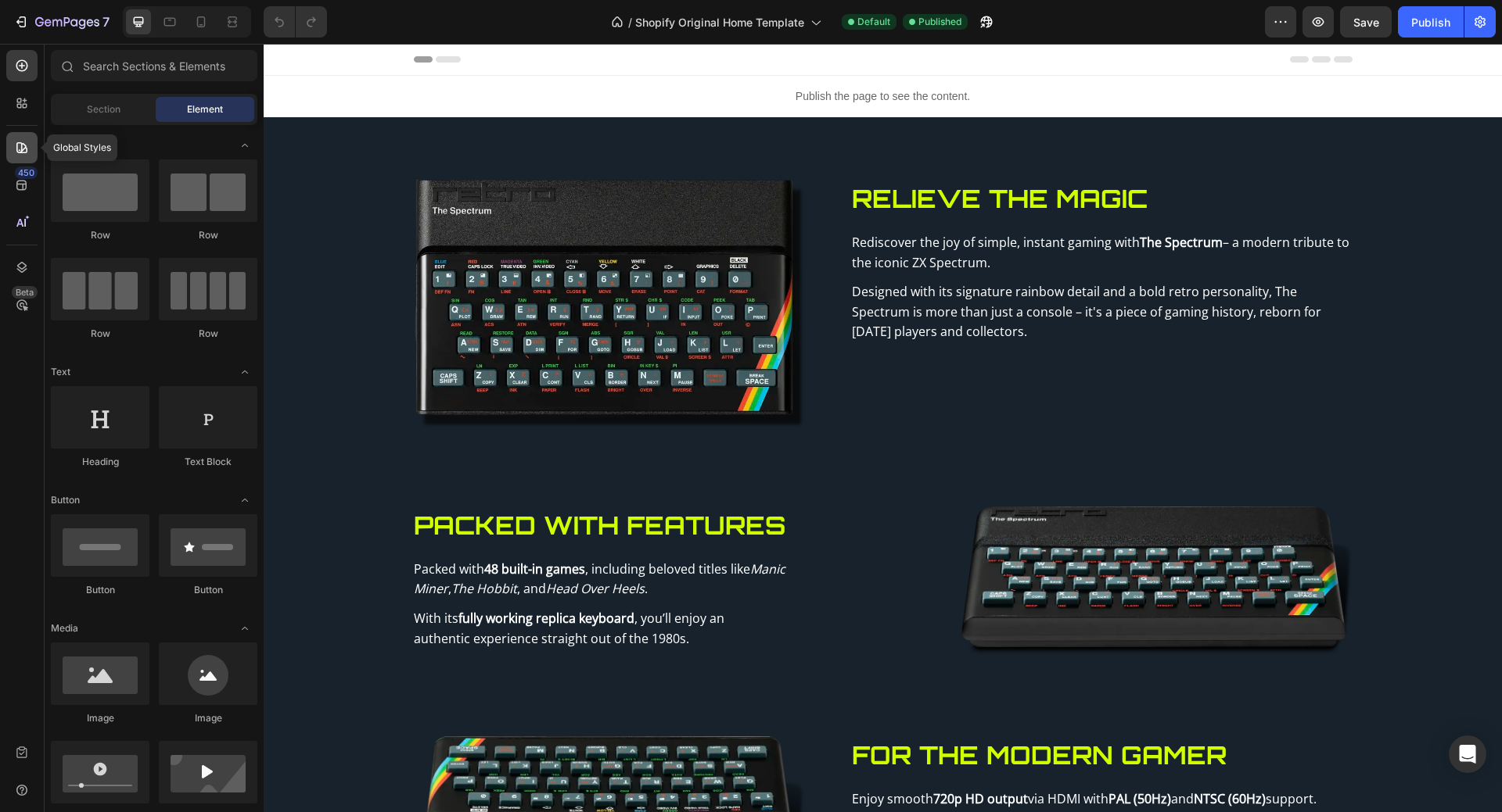
click at [20, 152] on icon at bounding box center [21, 148] width 11 height 11
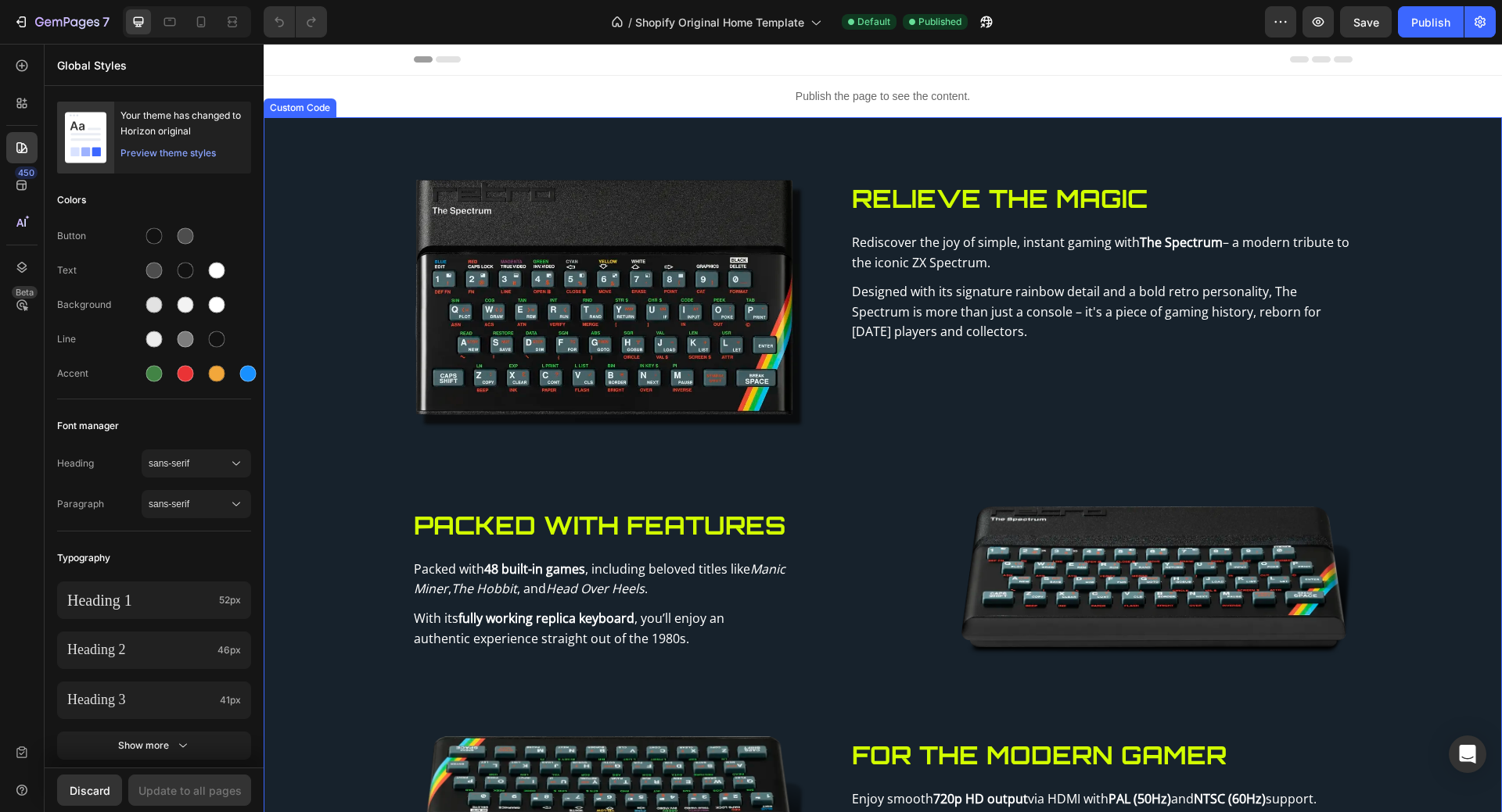
click at [775, 278] on img at bounding box center [609, 304] width 392 height 249
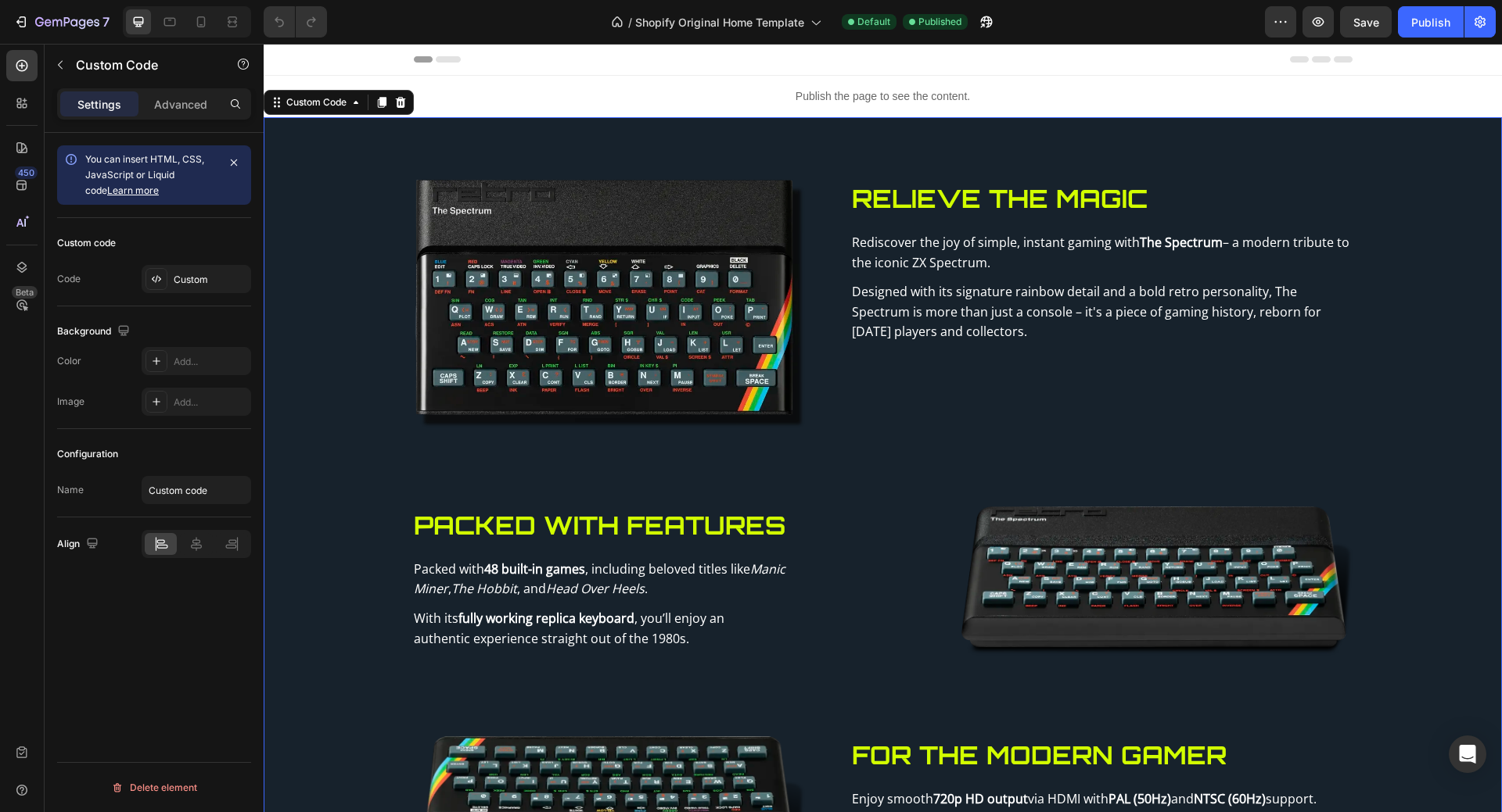
click at [921, 254] on p "Rediscover the joy of simple, instant gaming with The Spectrum – a modern tribu…" at bounding box center [1102, 253] width 500 height 40
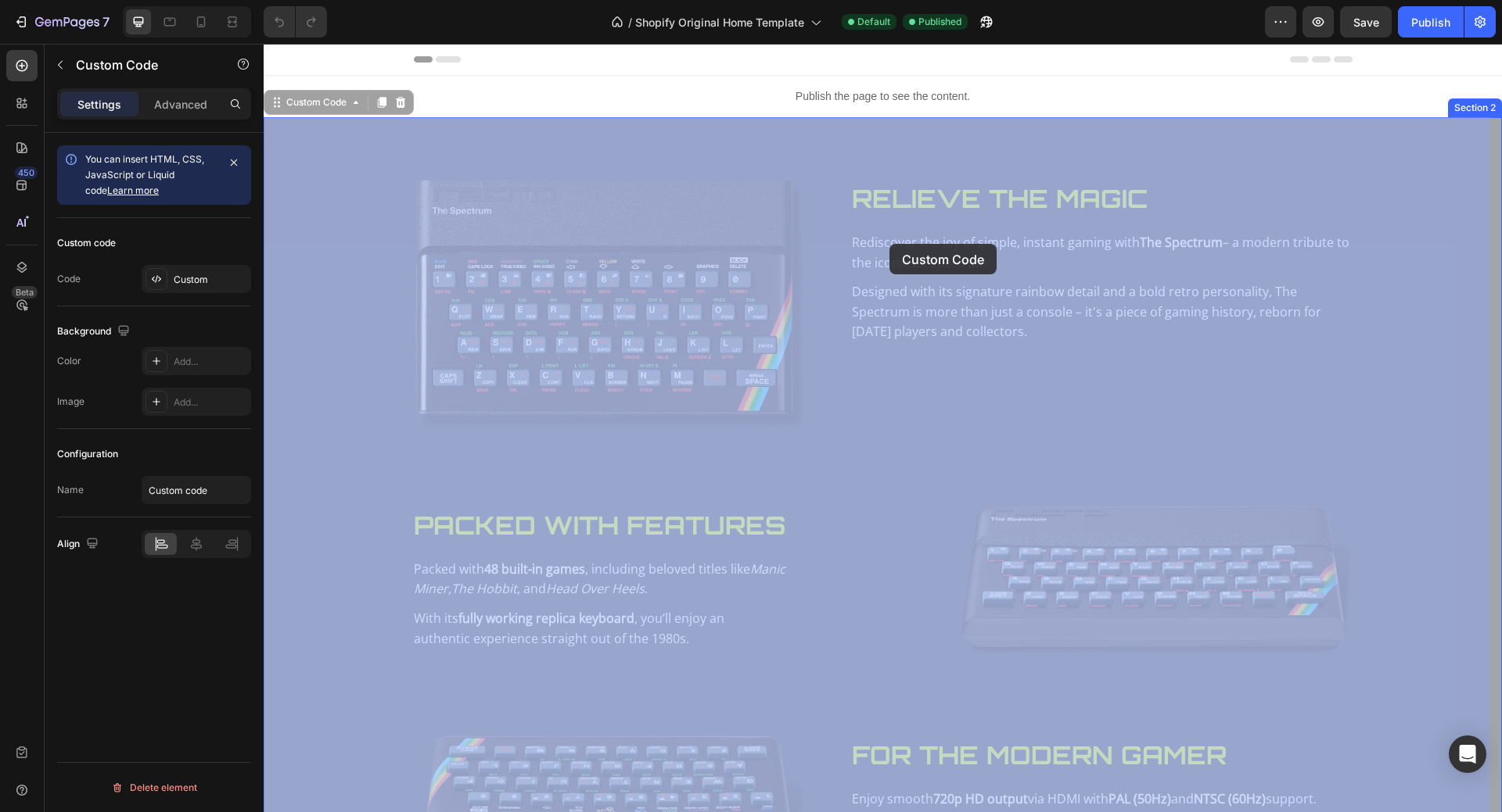
drag, startPoint x: 841, startPoint y: 239, endPoint x: 889, endPoint y: 244, distance: 48.3
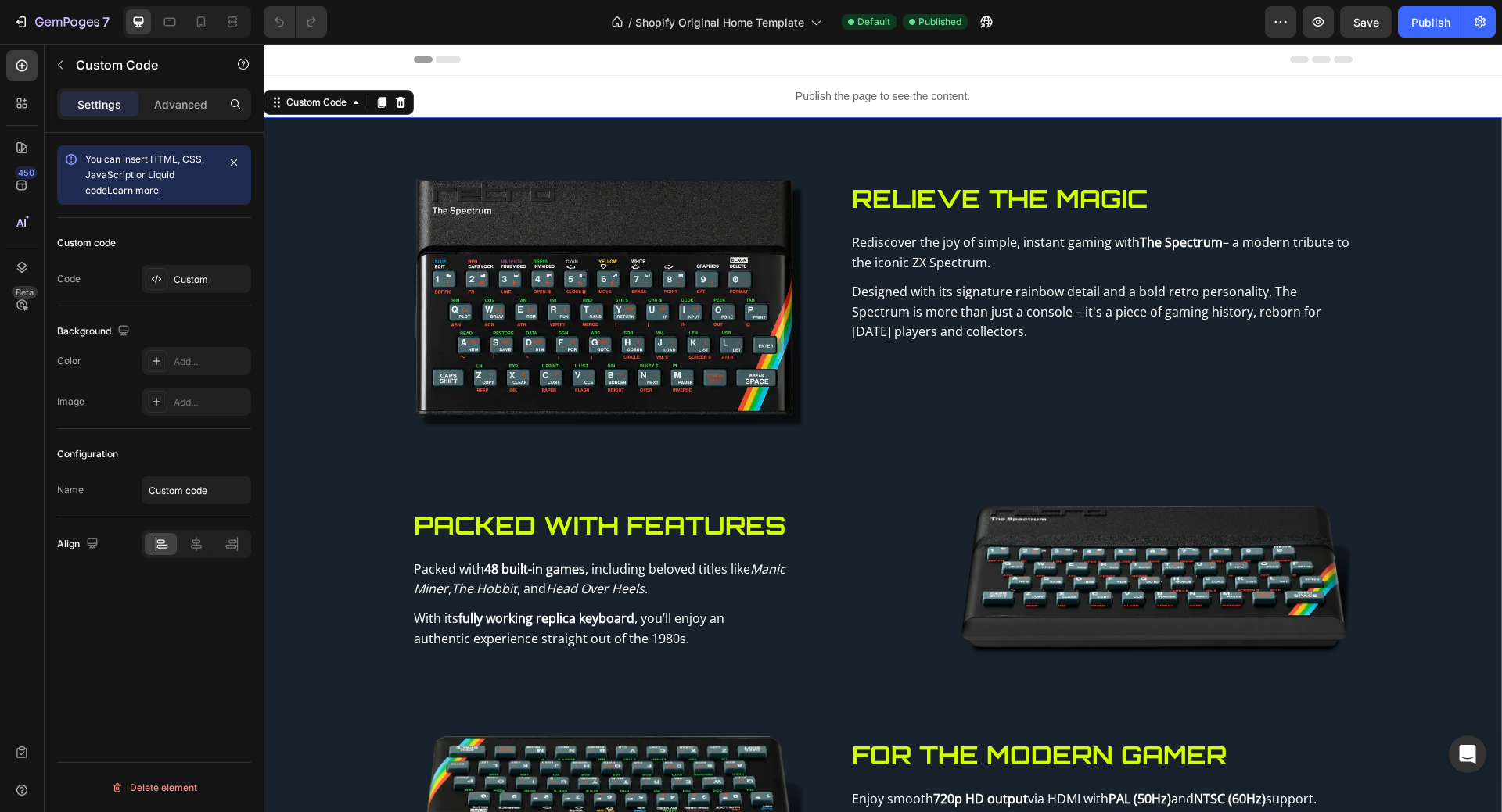
click at [900, 260] on p "Rediscover the joy of simple, instant gaming with The Spectrum – a modern tribu…" at bounding box center [1102, 253] width 500 height 40
click at [883, 271] on p "Rediscover the joy of simple, instant gaming with The Spectrum – a modern tribu…" at bounding box center [1102, 253] width 500 height 40
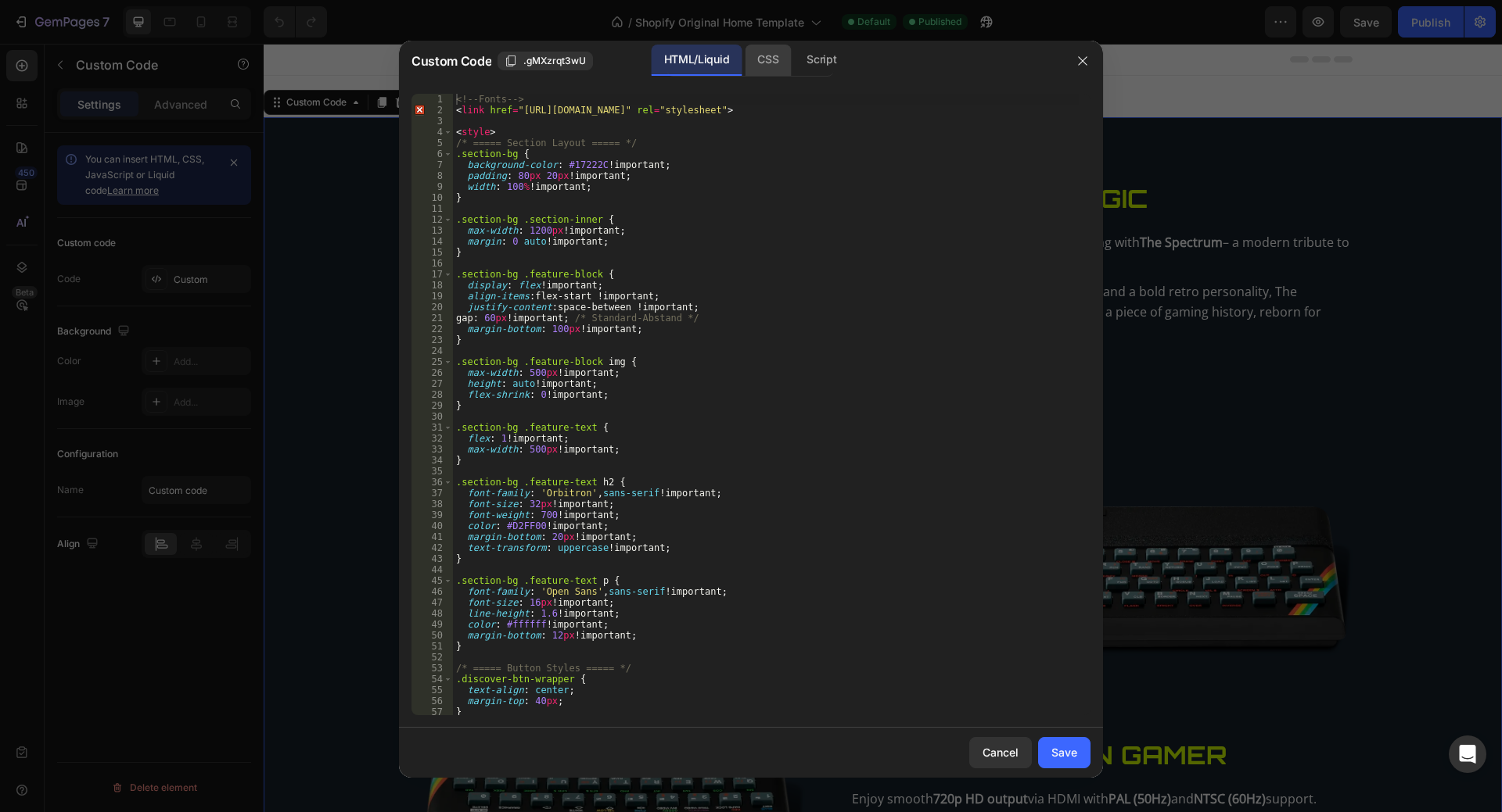
click at [794, 62] on div "CSS" at bounding box center [821, 60] width 54 height 31
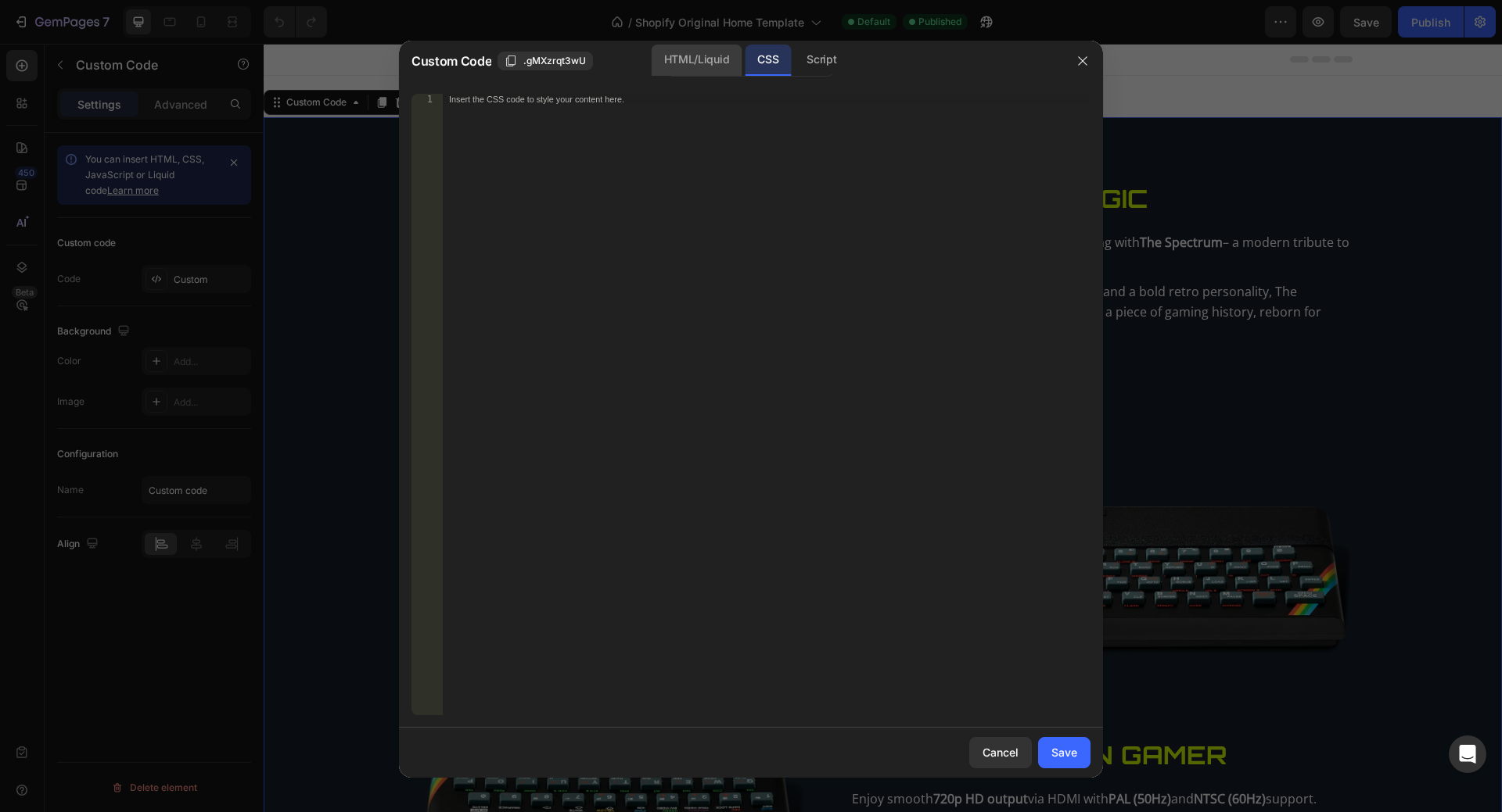
click at [720, 60] on div "HTML/Liquid" at bounding box center [697, 60] width 90 height 31
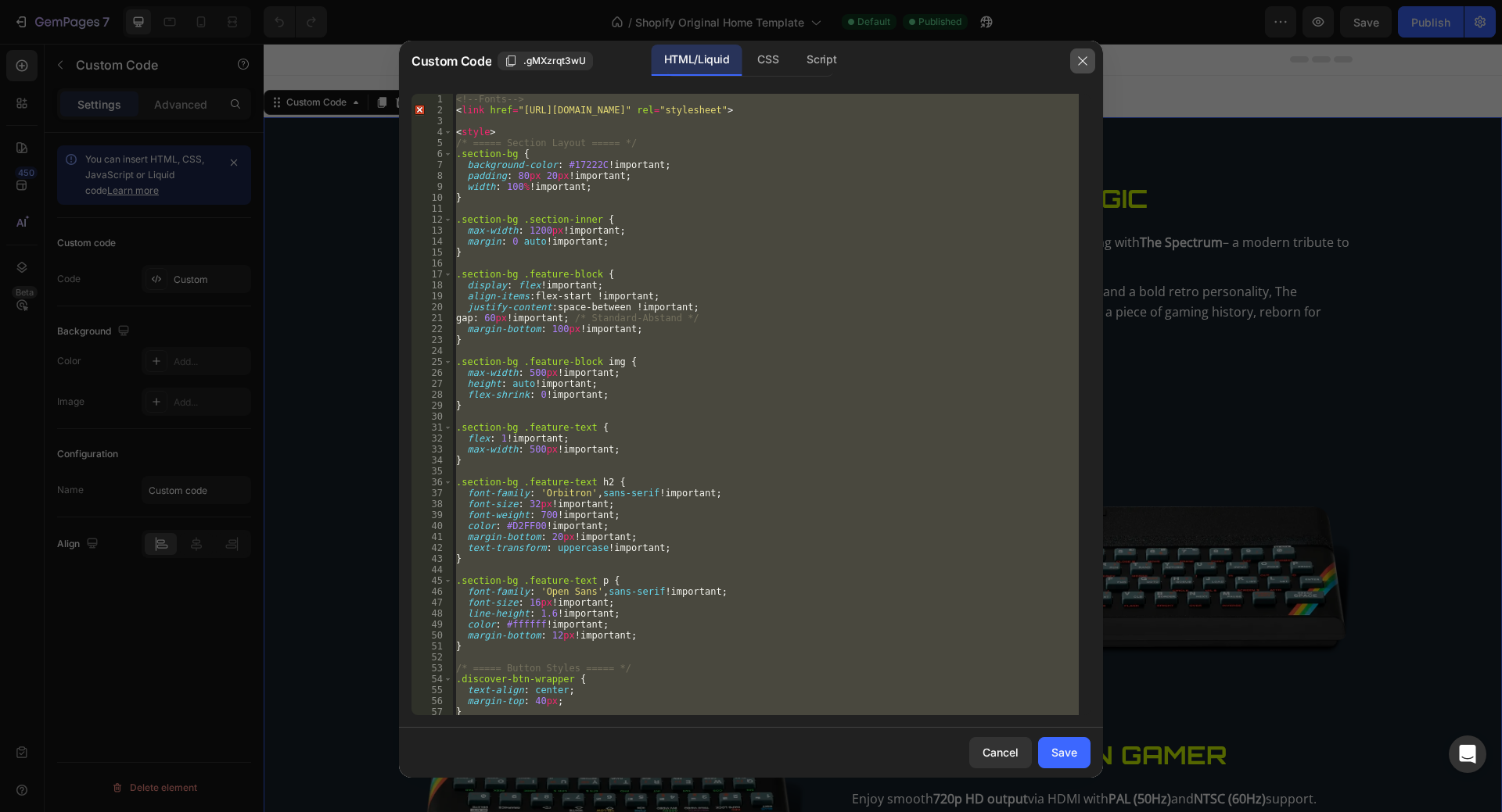
click at [1075, 52] on button "button" at bounding box center [1082, 61] width 25 height 25
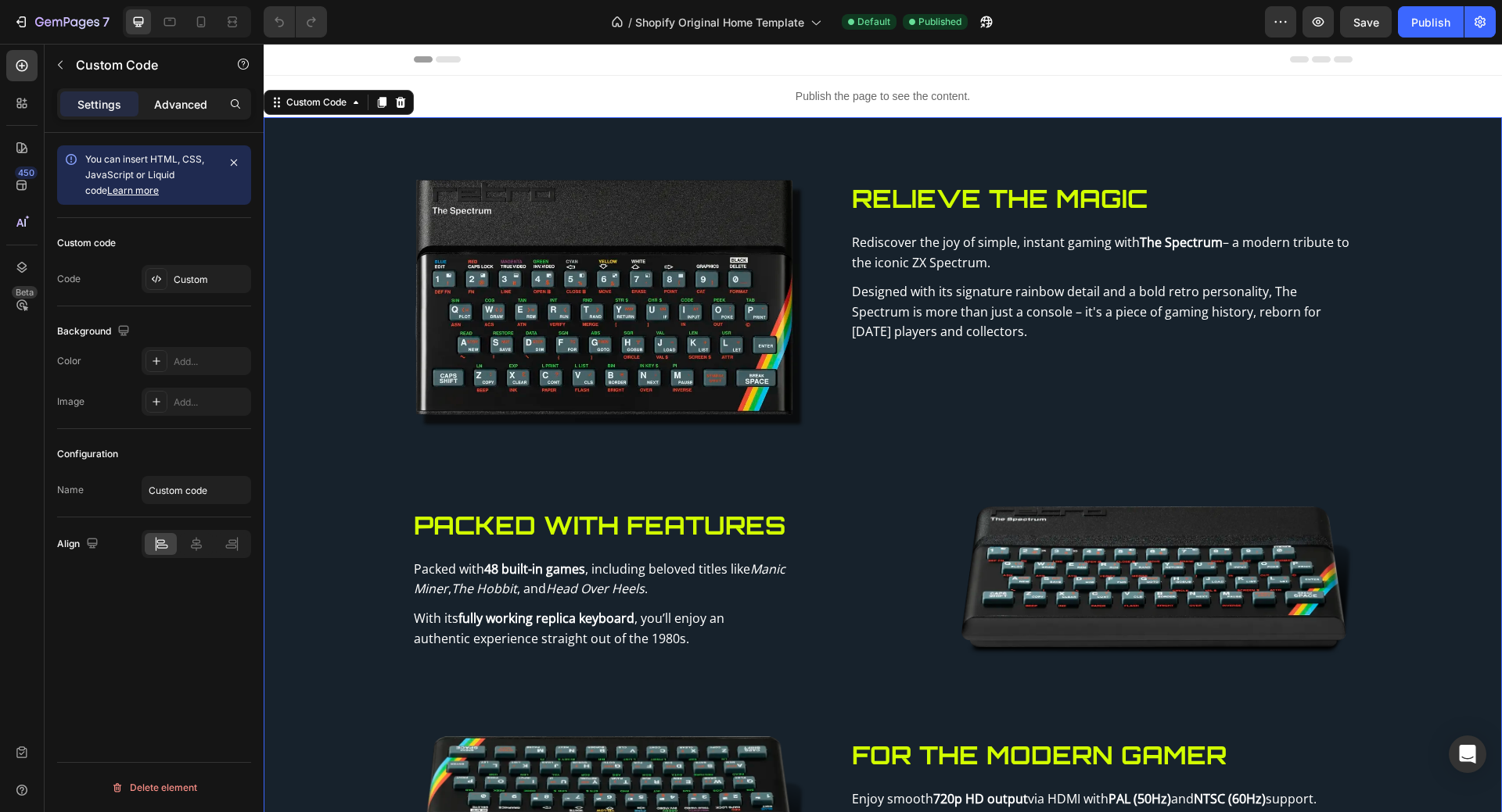
click at [190, 94] on div "Advanced" at bounding box center [181, 104] width 79 height 25
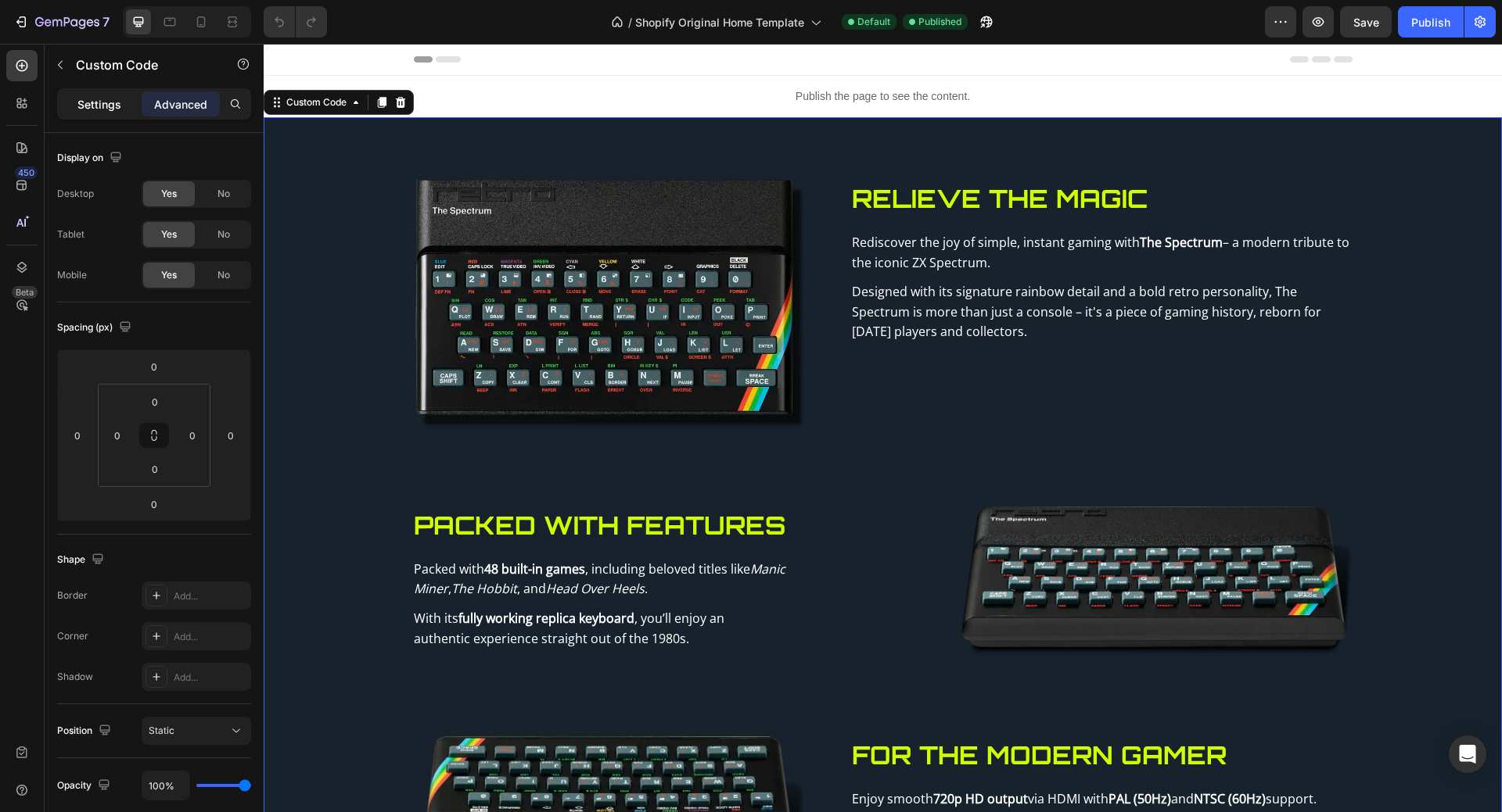
click at [102, 111] on p "Settings" at bounding box center [99, 104] width 44 height 17
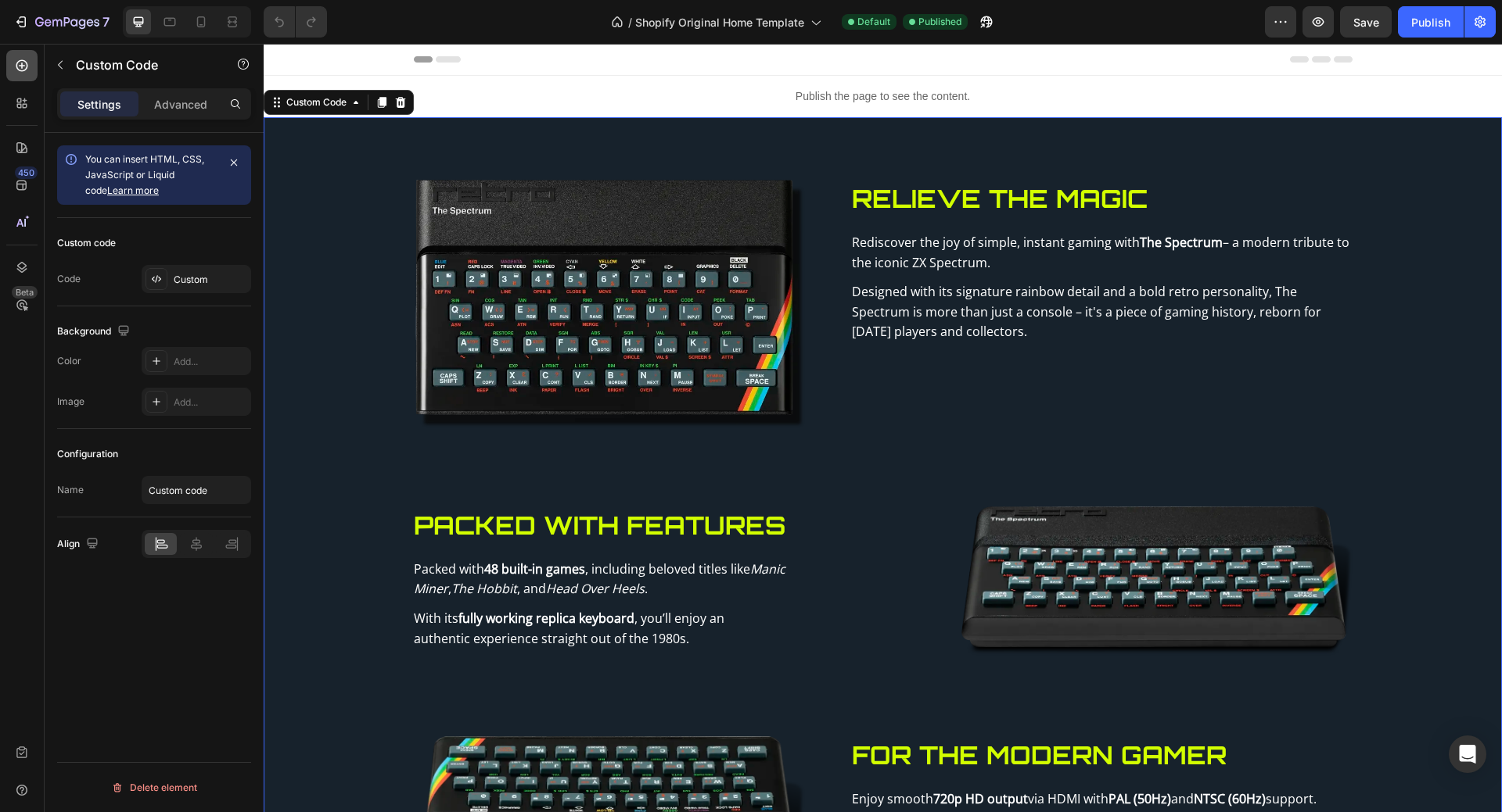
click at [23, 71] on icon at bounding box center [22, 66] width 12 height 12
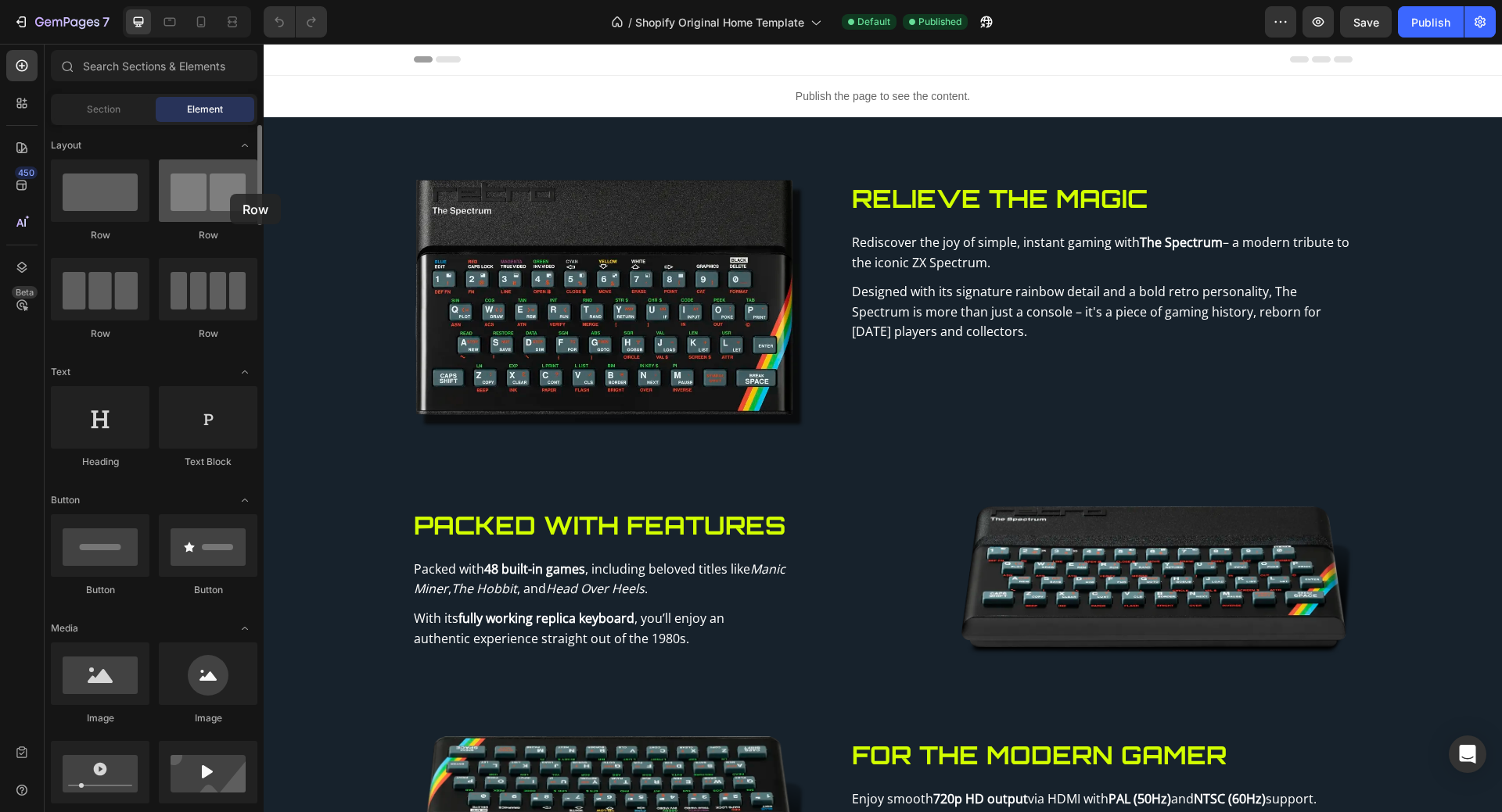
click at [230, 194] on div at bounding box center [207, 190] width 98 height 62
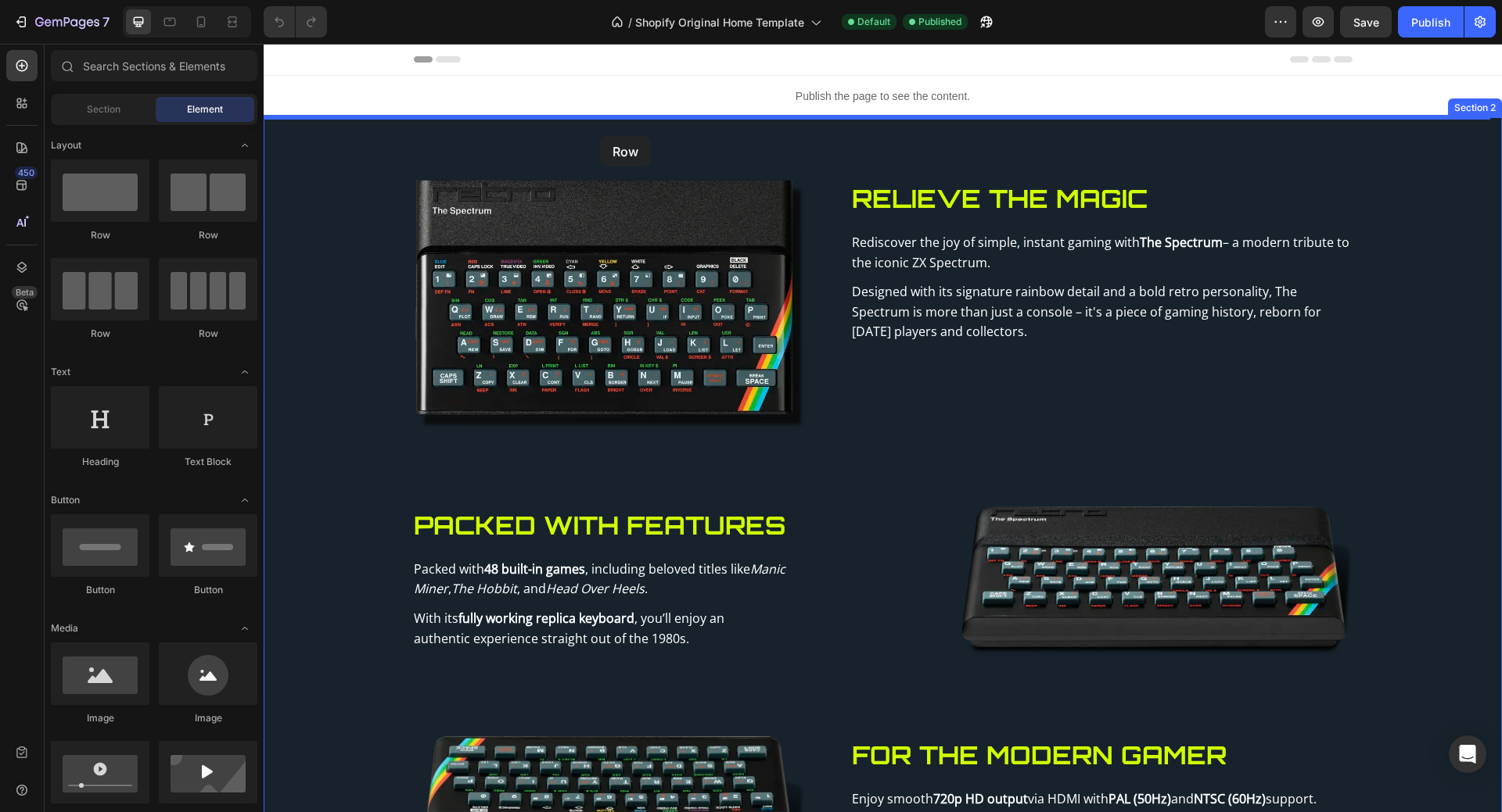
drag, startPoint x: 467, startPoint y: 247, endPoint x: 599, endPoint y: 136, distance: 172.5
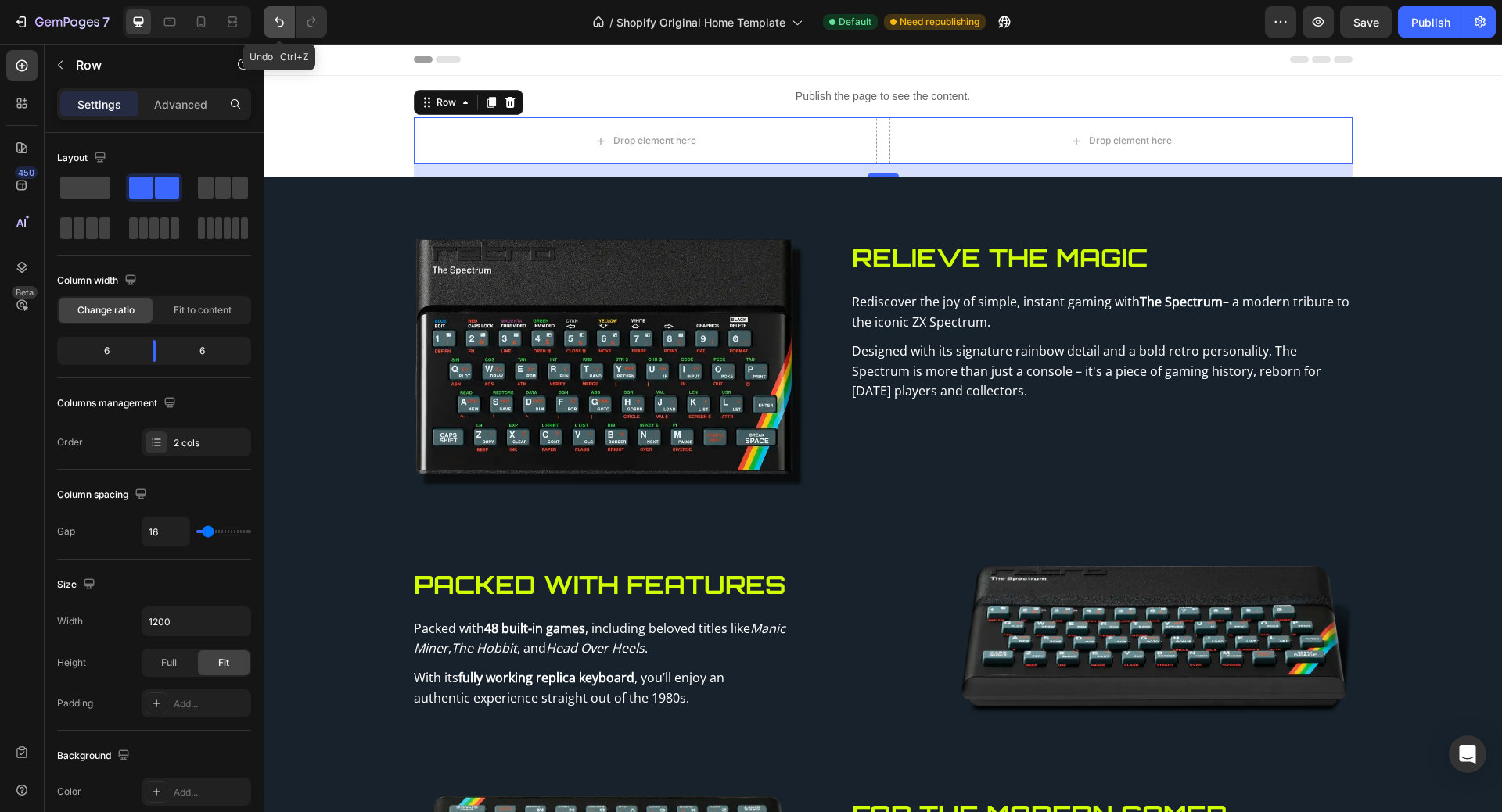
click at [284, 25] on icon "Undo/Redo" at bounding box center [279, 21] width 16 height 16
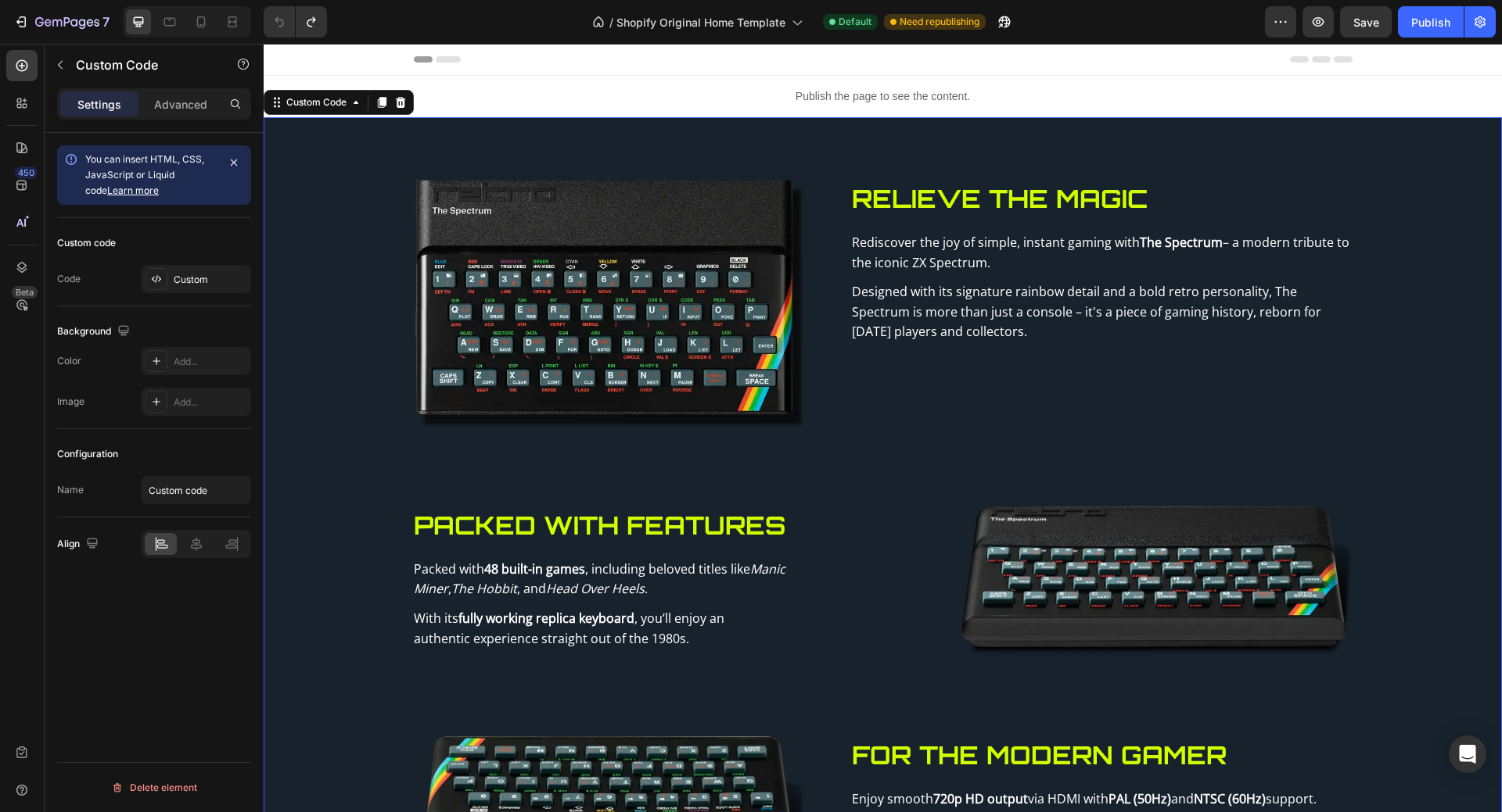
click at [1086, 308] on p "Designed with its signature rainbow detail and a bold retro personality, The Sp…" at bounding box center [1102, 313] width 500 height 60
click at [13, 58] on div at bounding box center [21, 66] width 31 height 31
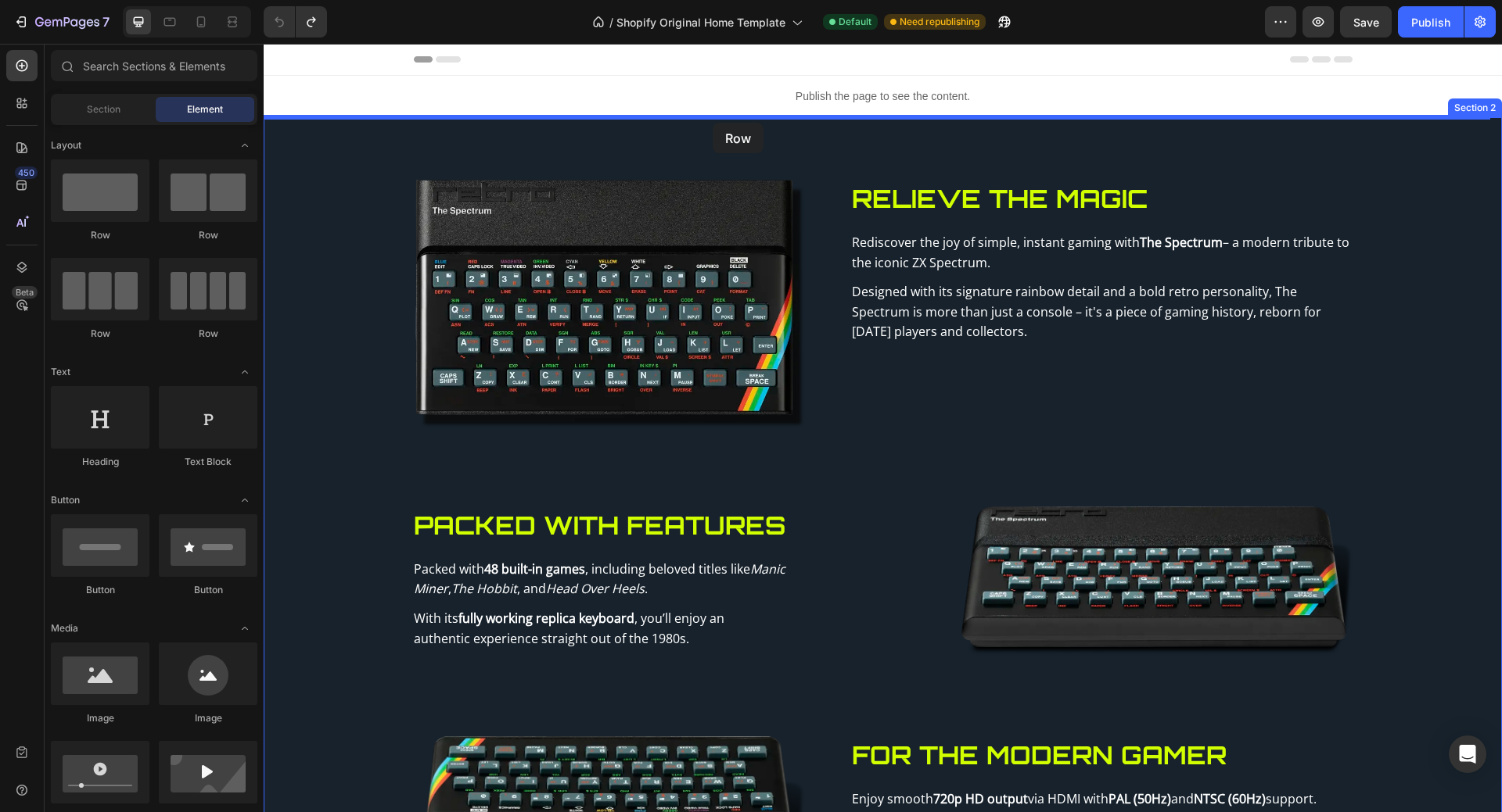
drag, startPoint x: 460, startPoint y: 250, endPoint x: 712, endPoint y: 122, distance: 282.6
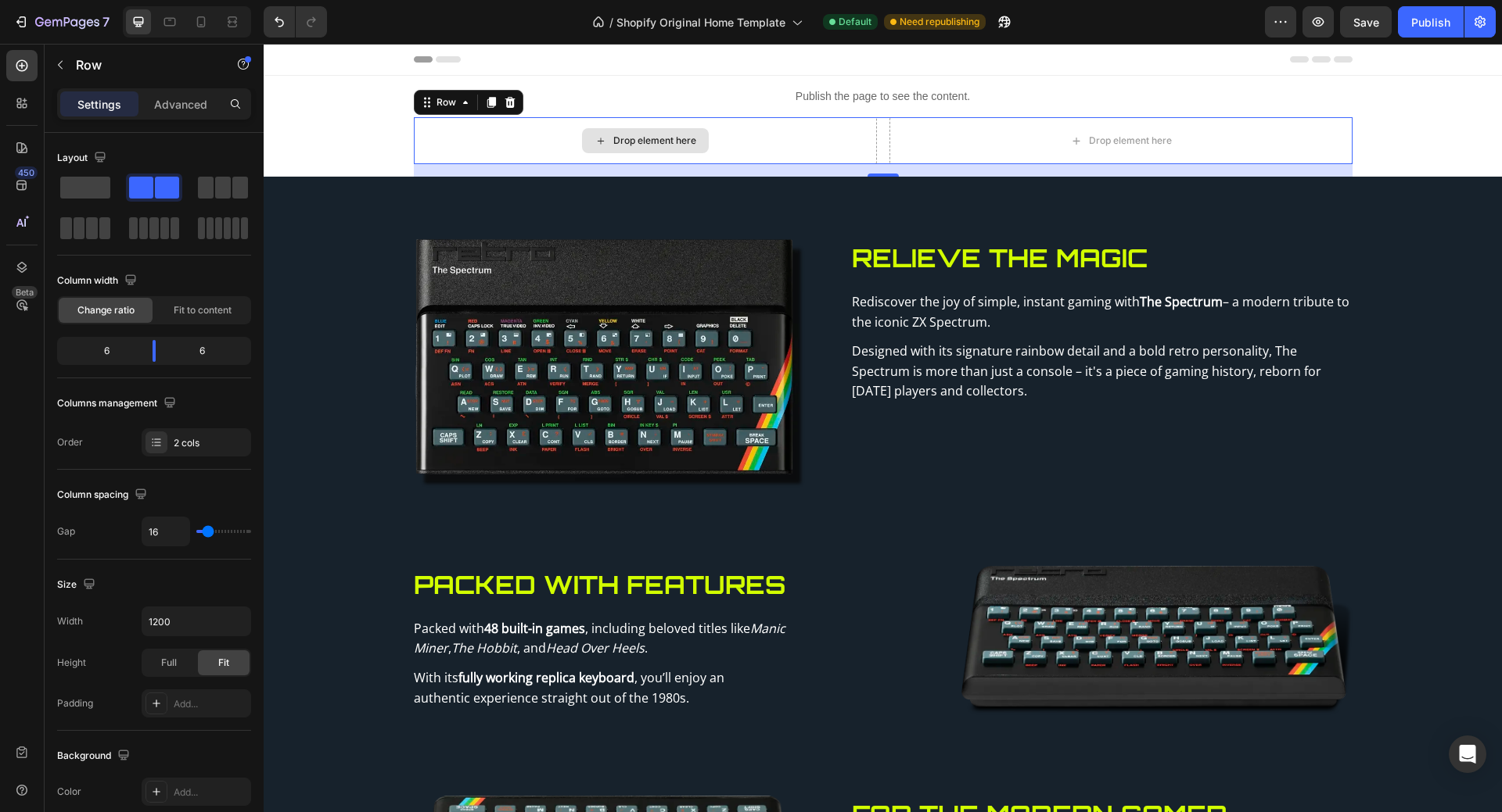
click at [582, 139] on div "Drop element here" at bounding box center [645, 141] width 126 height 25
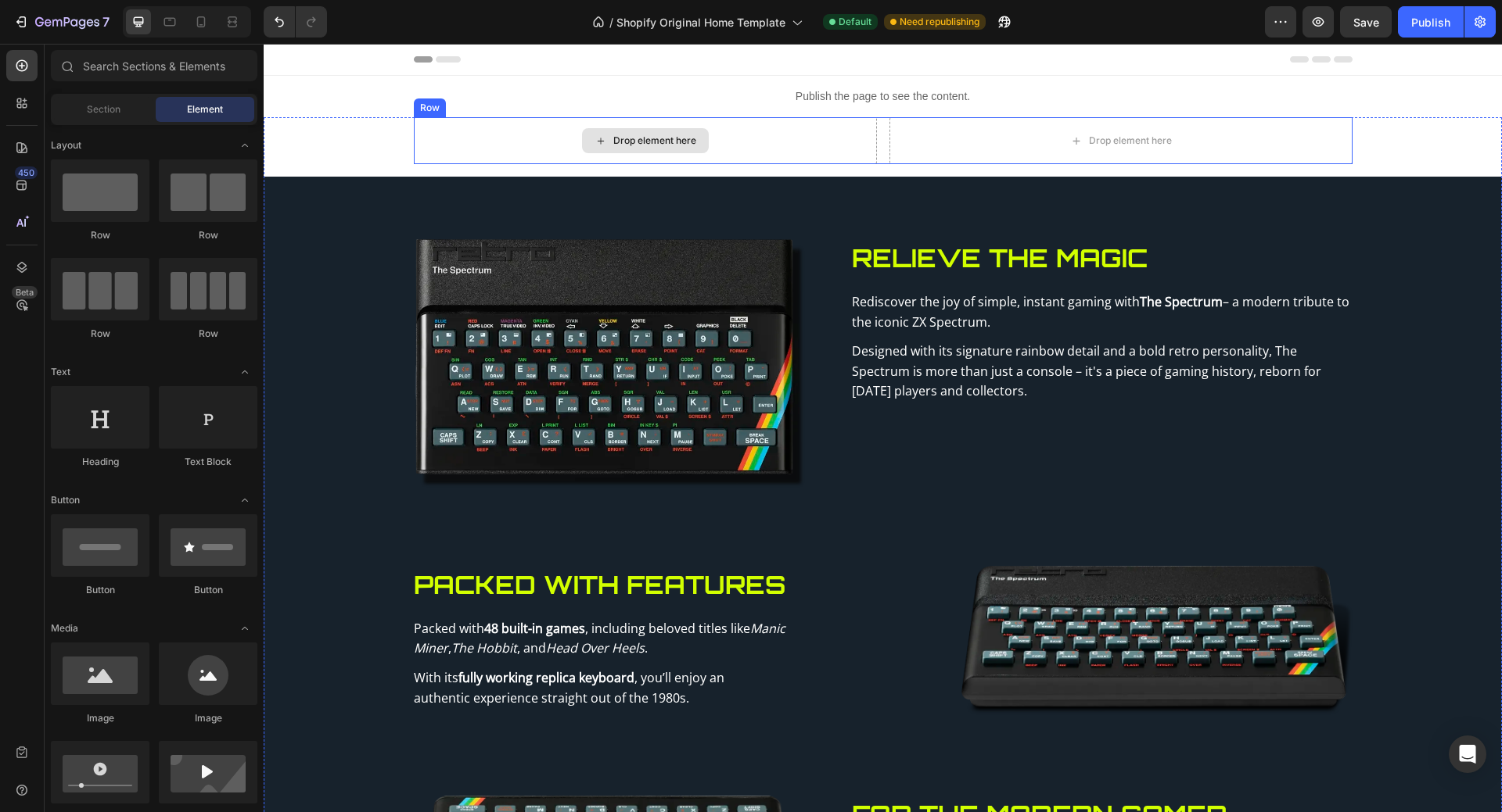
click at [595, 139] on icon at bounding box center [600, 141] width 13 height 14
click at [131, 116] on div "Section" at bounding box center [103, 110] width 98 height 25
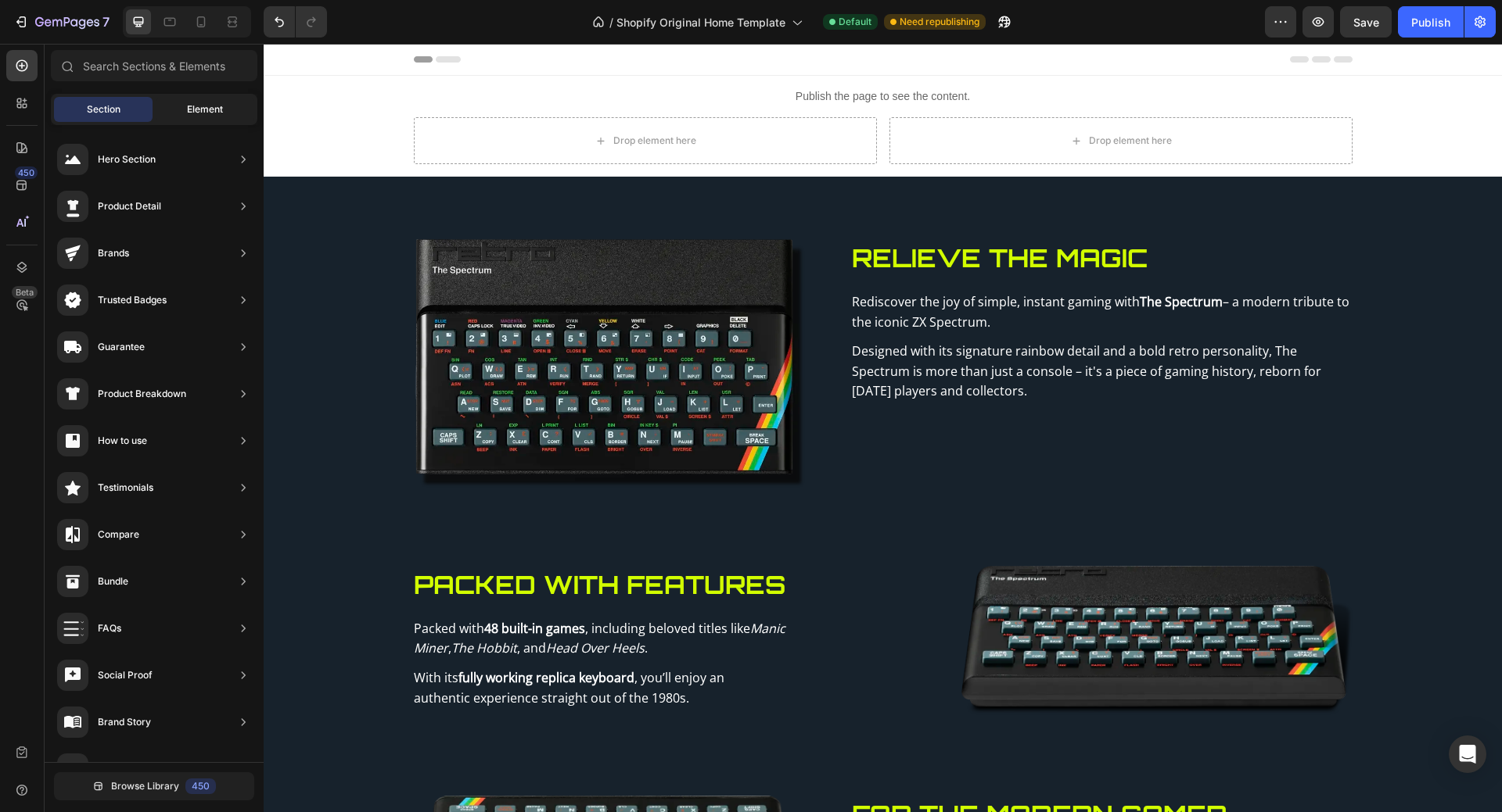
click at [191, 107] on span "Element" at bounding box center [204, 109] width 36 height 14
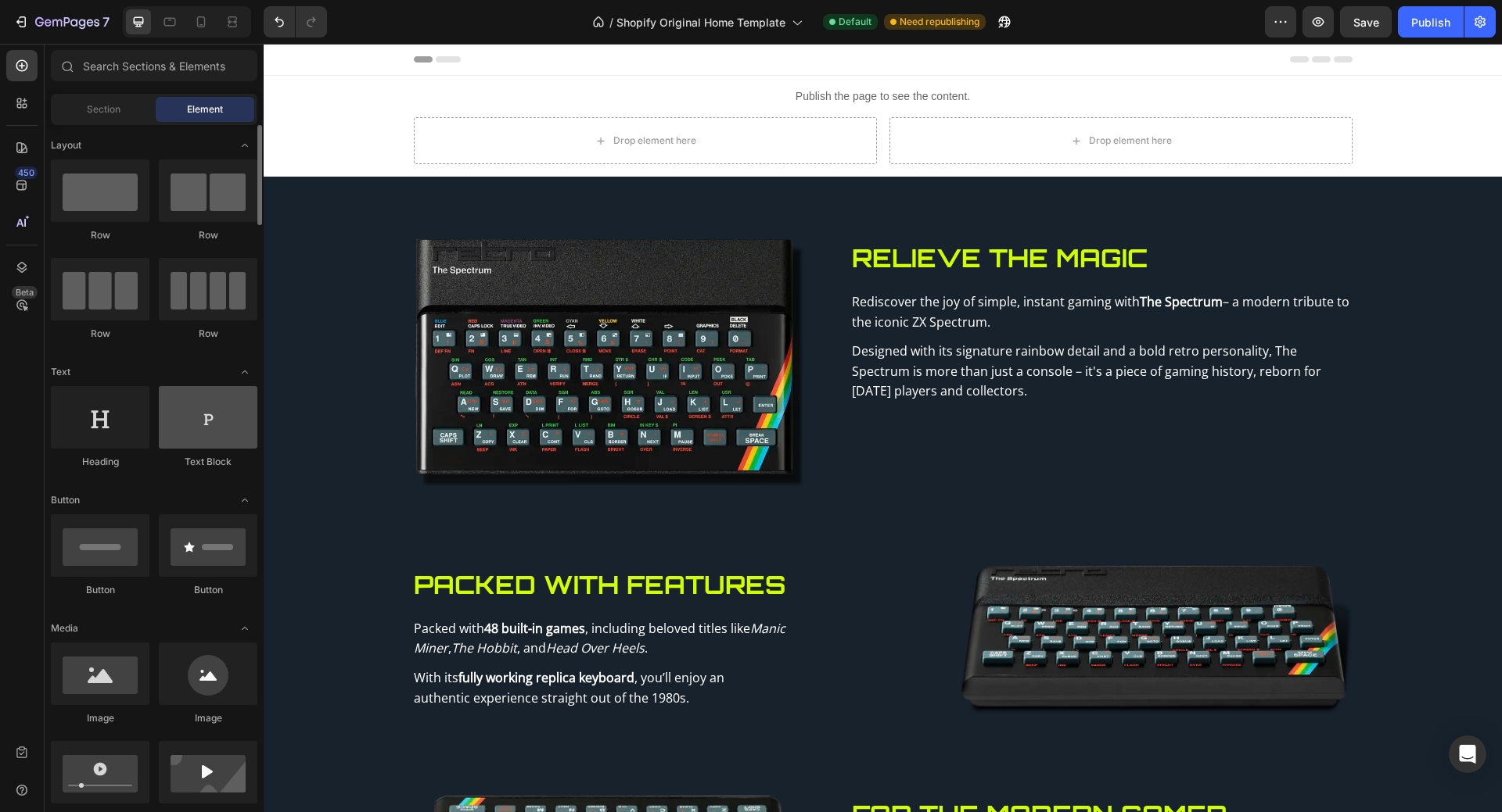
scroll to position [156, 0]
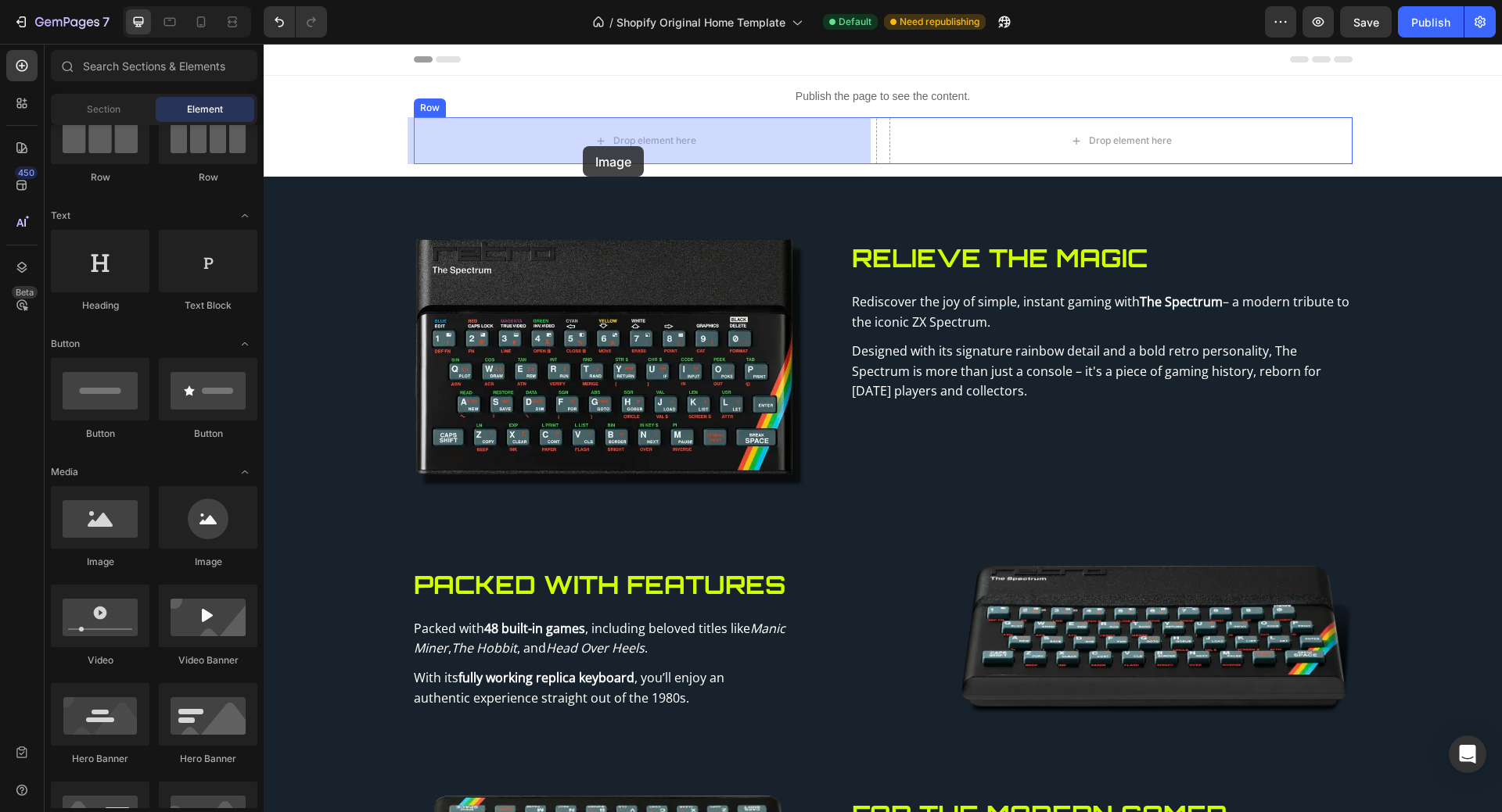
drag, startPoint x: 359, startPoint y: 572, endPoint x: 583, endPoint y: 147, distance: 480.4
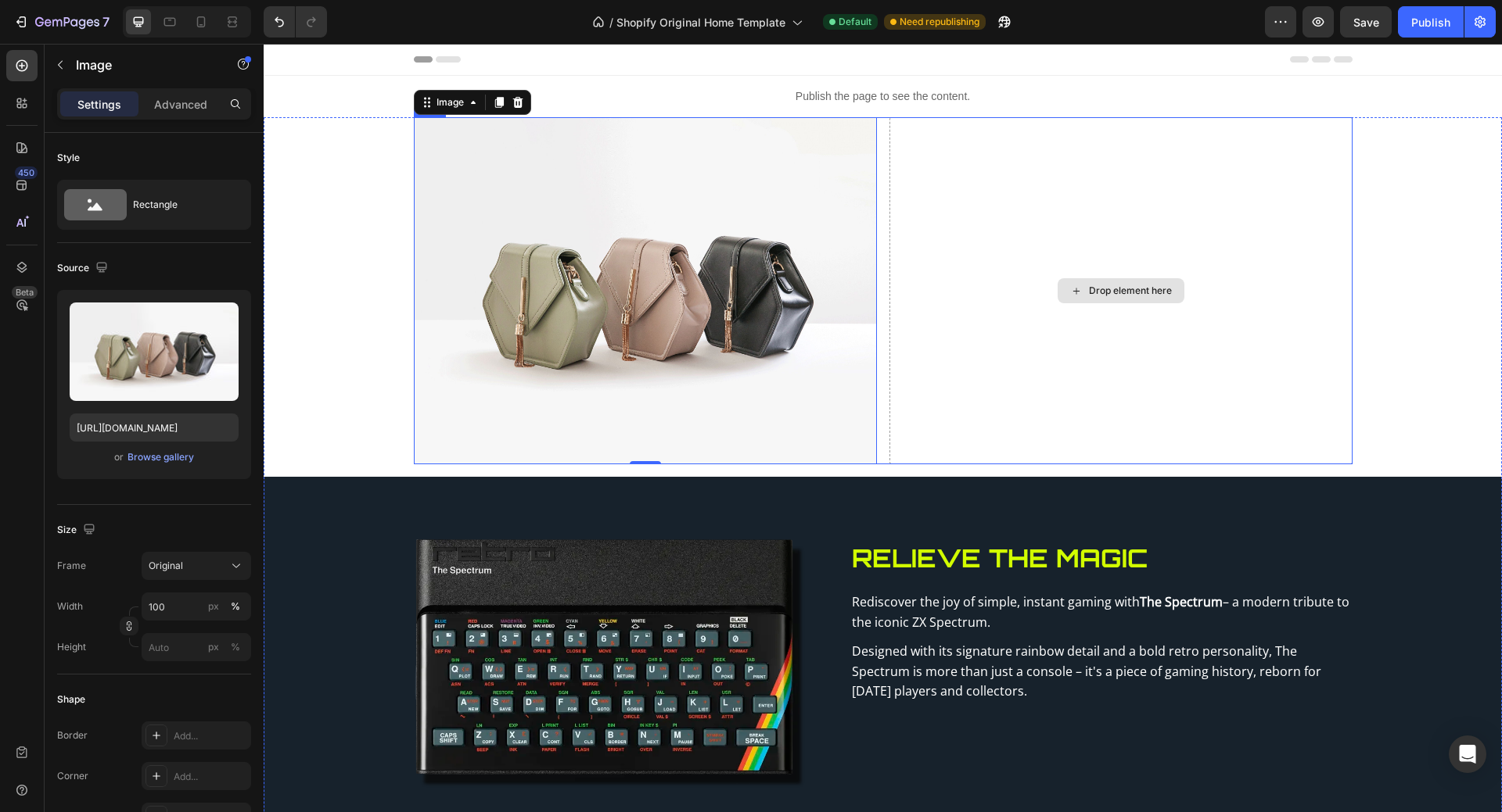
click at [1142, 297] on div "Drop element here" at bounding box center [1120, 291] width 126 height 25
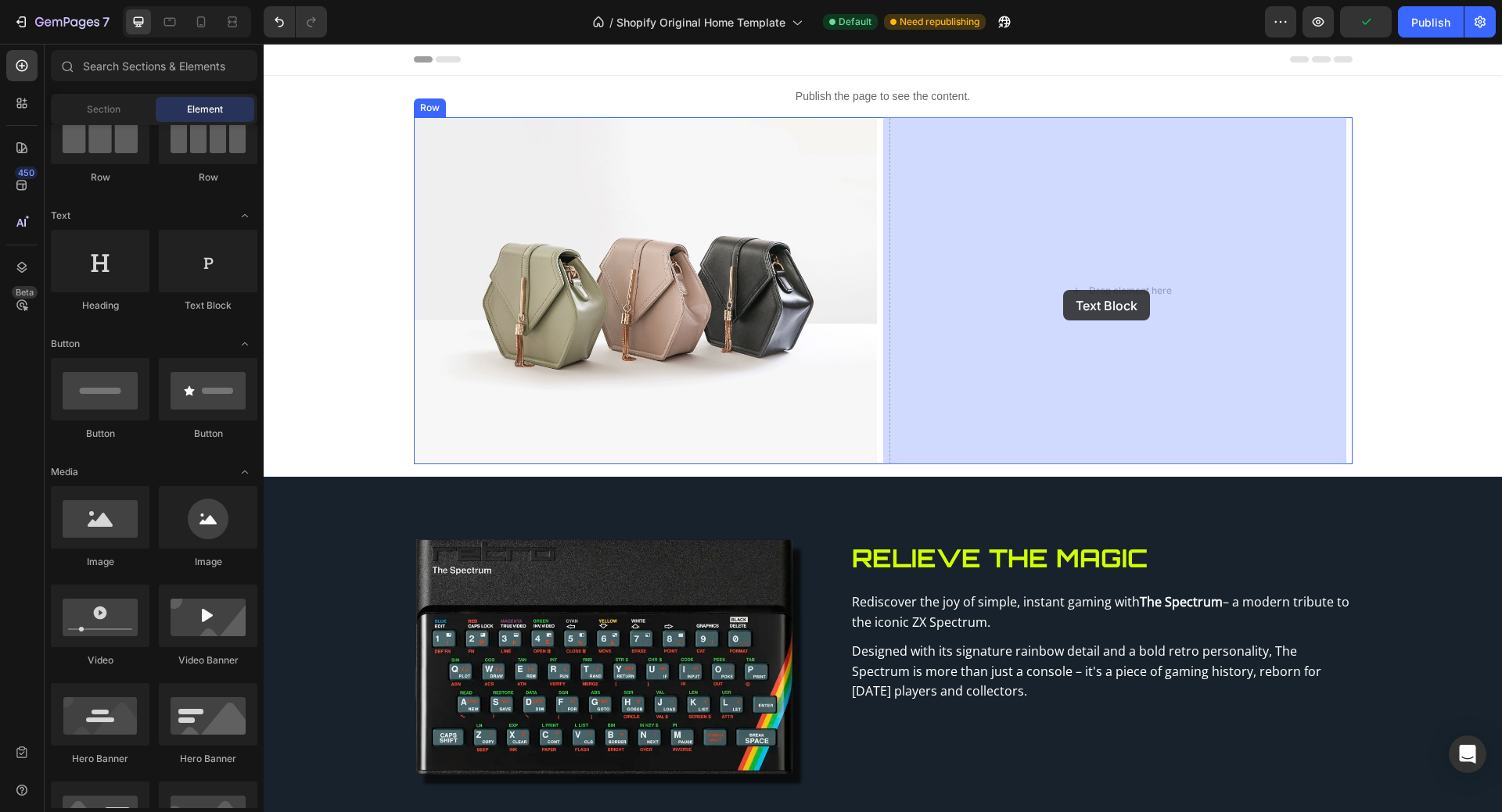
drag, startPoint x: 475, startPoint y: 312, endPoint x: 1145, endPoint y: 275, distance: 671.0
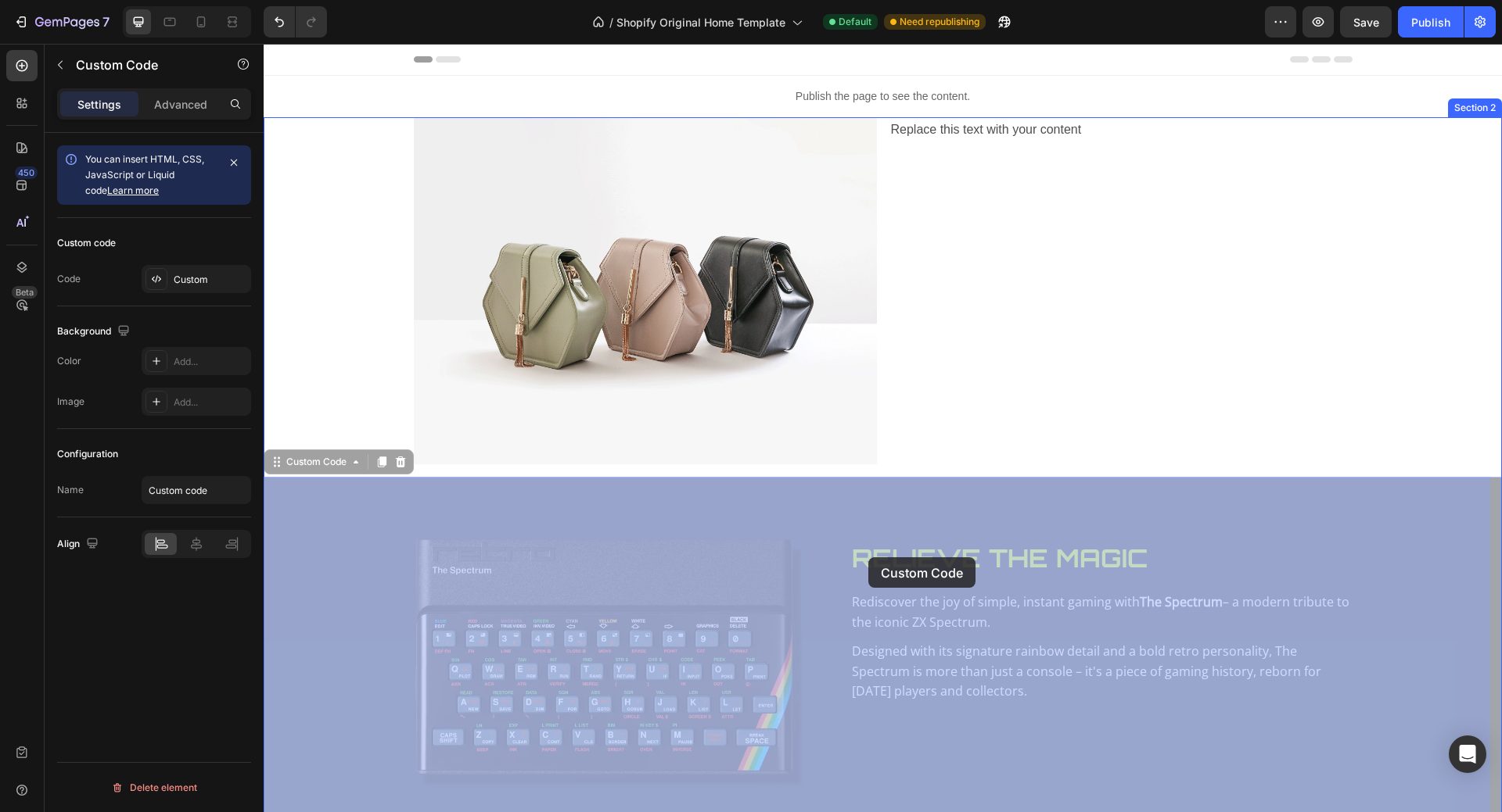
drag, startPoint x: 846, startPoint y: 555, endPoint x: 869, endPoint y: 558, distance: 23.2
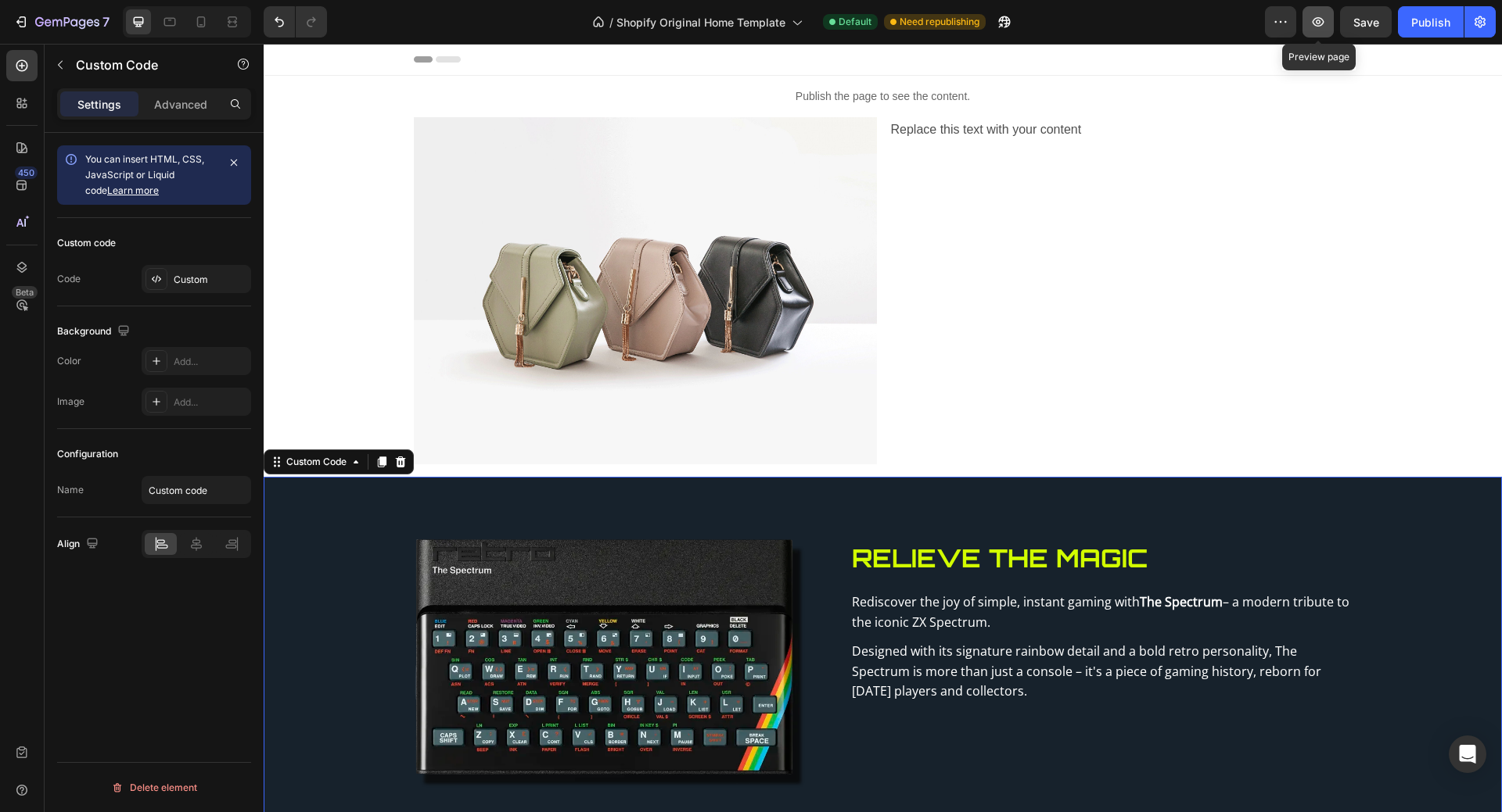
click at [1316, 23] on icon "button" at bounding box center [1317, 21] width 16 height 16
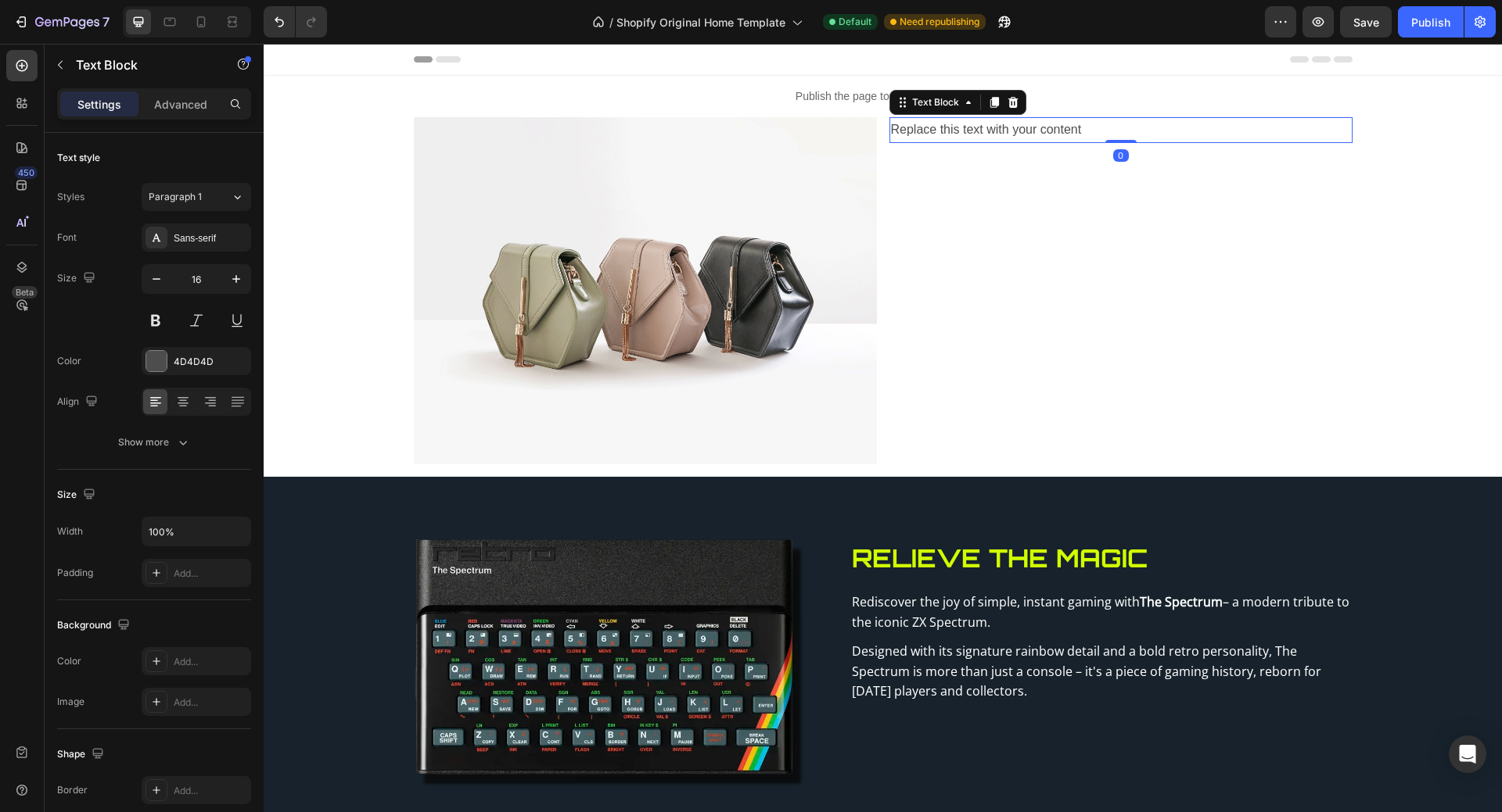
click at [945, 128] on div "Replace this text with your content" at bounding box center [1120, 130] width 463 height 26
click at [951, 130] on div "Replace this text with your content" at bounding box center [1120, 130] width 463 height 26
click at [951, 130] on p "Replace this text with your content" at bounding box center [1120, 129] width 460 height 22
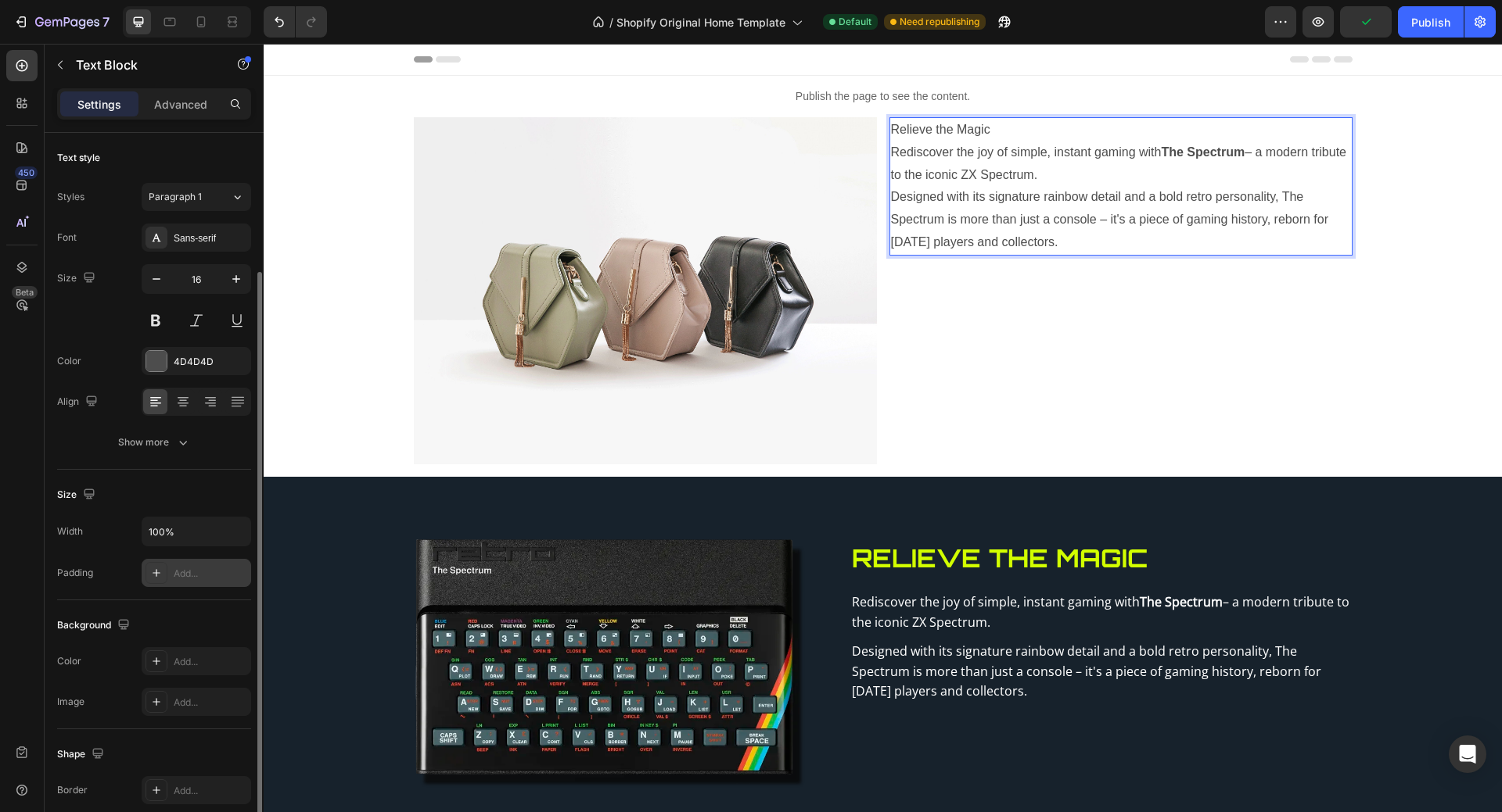
scroll to position [79, 0]
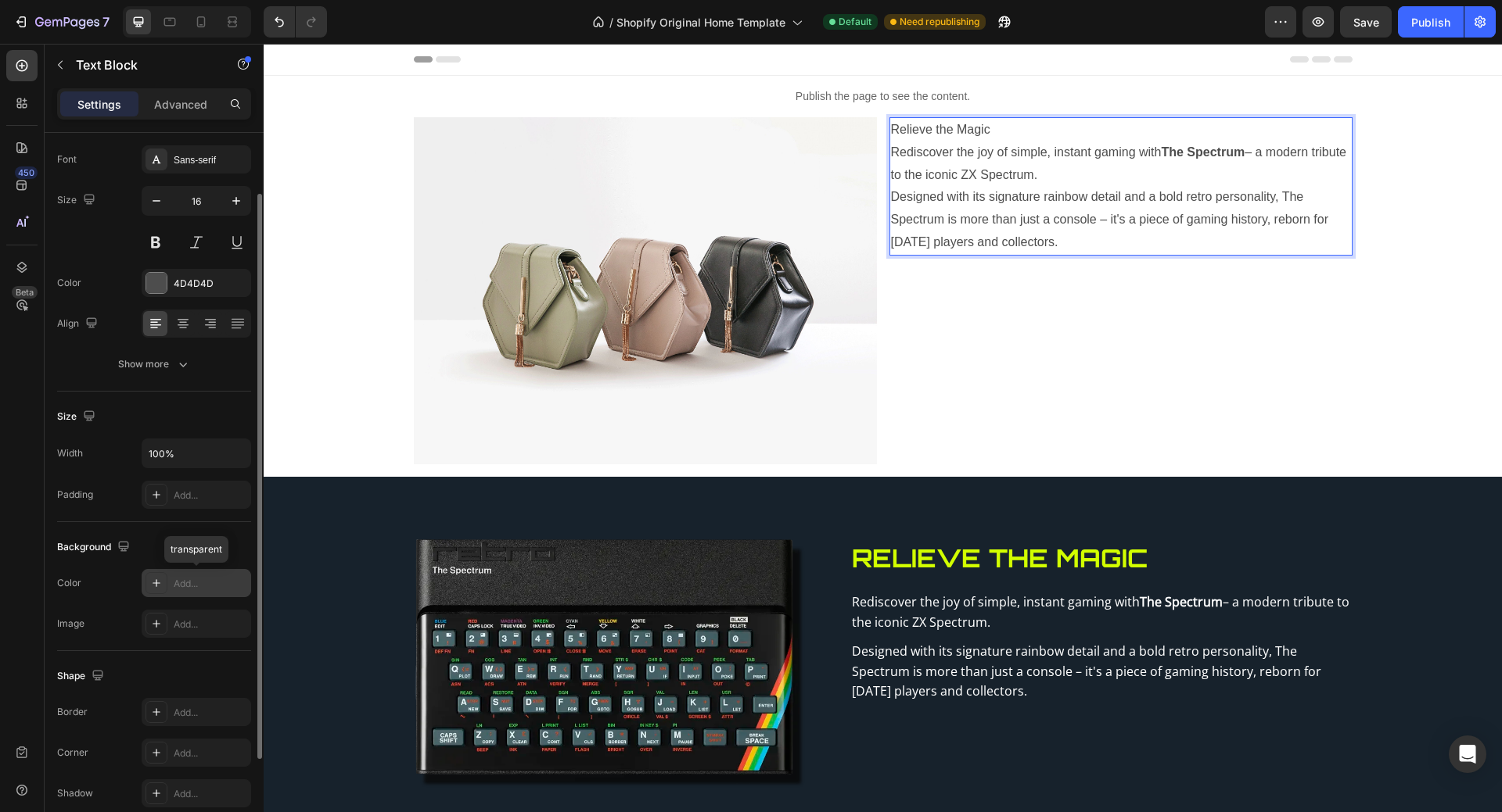
click at [158, 585] on icon at bounding box center [156, 583] width 13 height 13
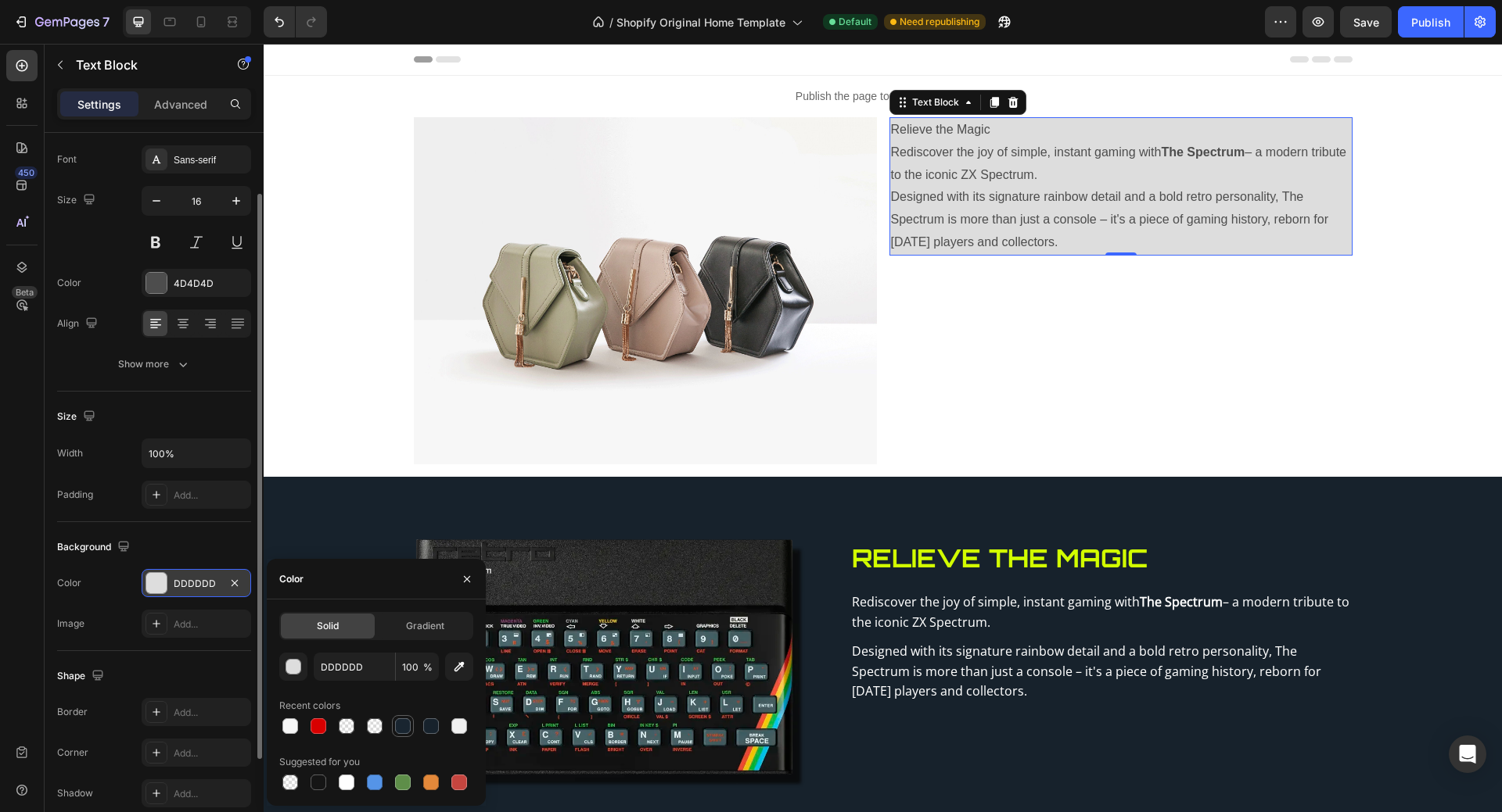
click at [398, 728] on div at bounding box center [403, 727] width 16 height 16
type input "192530"
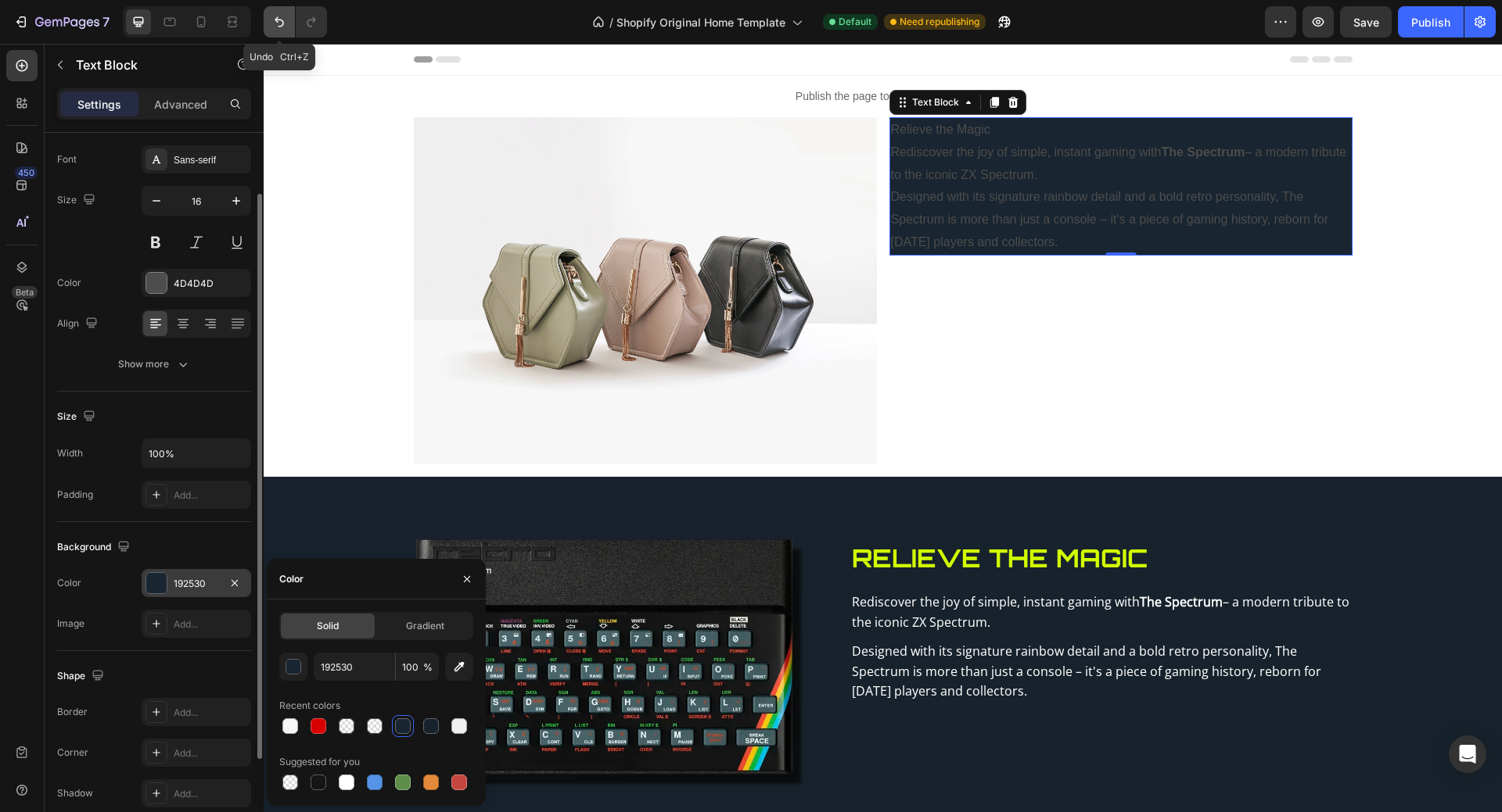
click at [279, 26] on icon "Undo/Redo" at bounding box center [280, 22] width 10 height 10
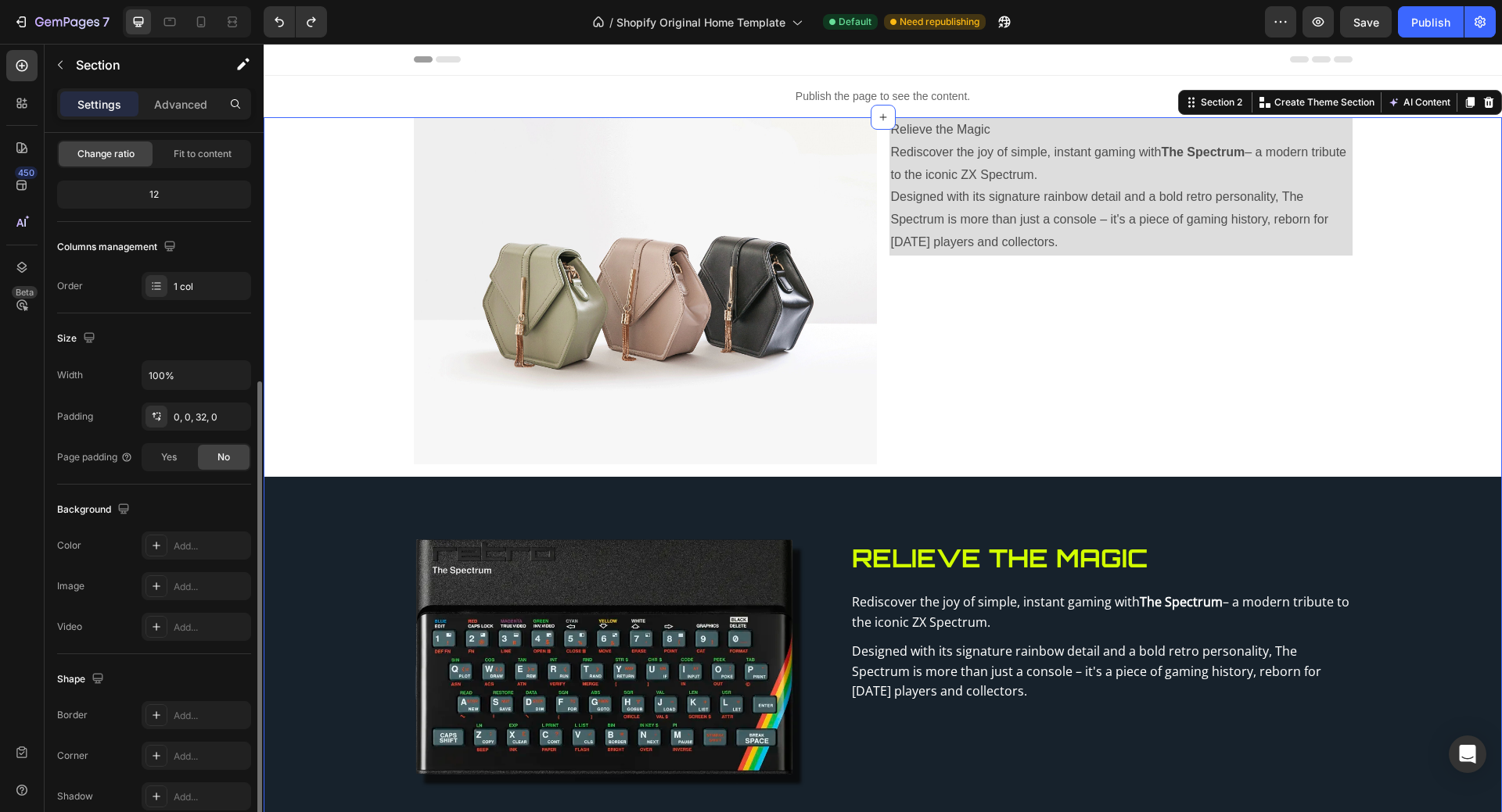
scroll to position [230, 0]
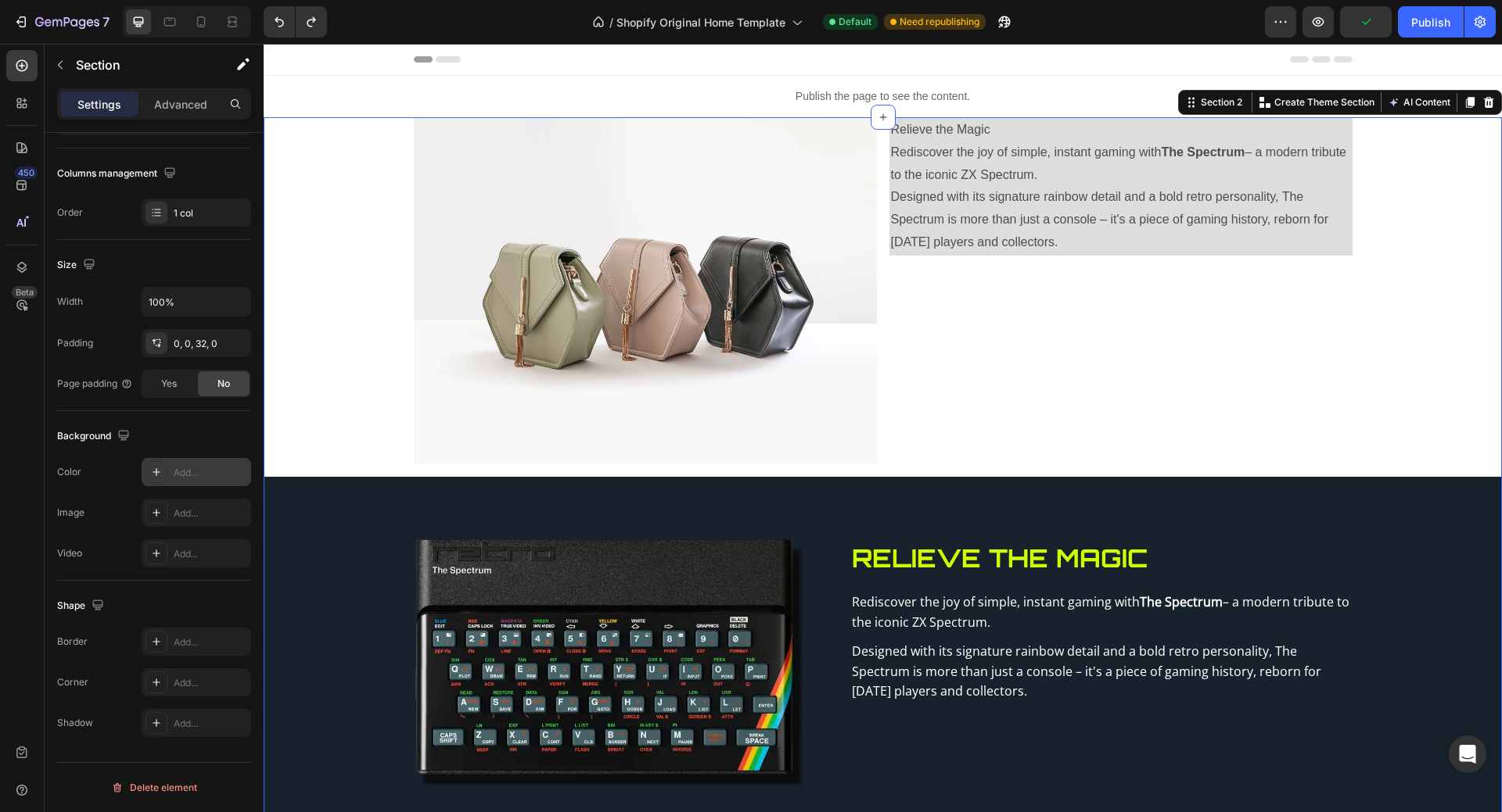
click at [157, 473] on icon at bounding box center [156, 472] width 13 height 13
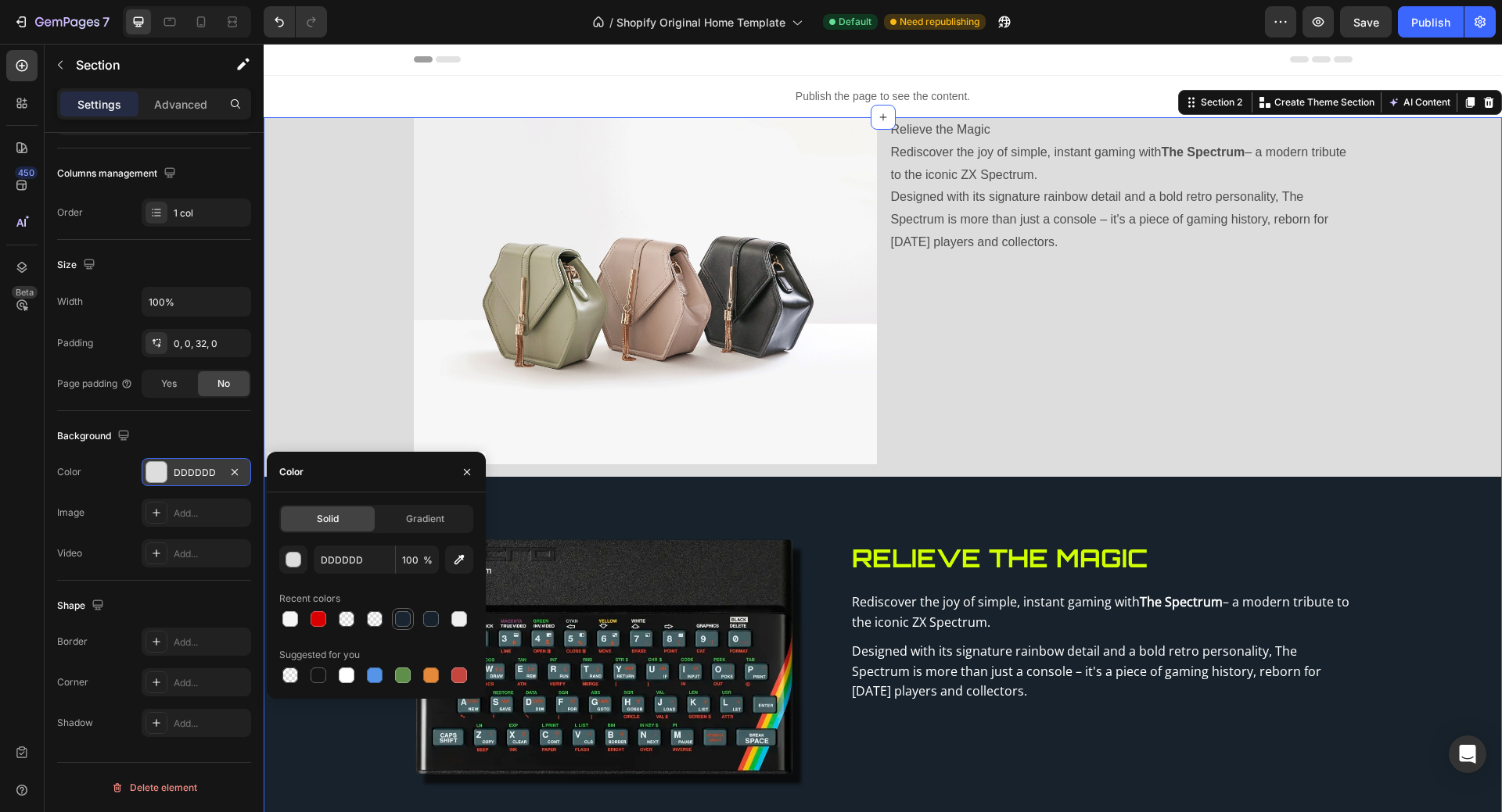
click at [395, 624] on div at bounding box center [403, 620] width 16 height 16
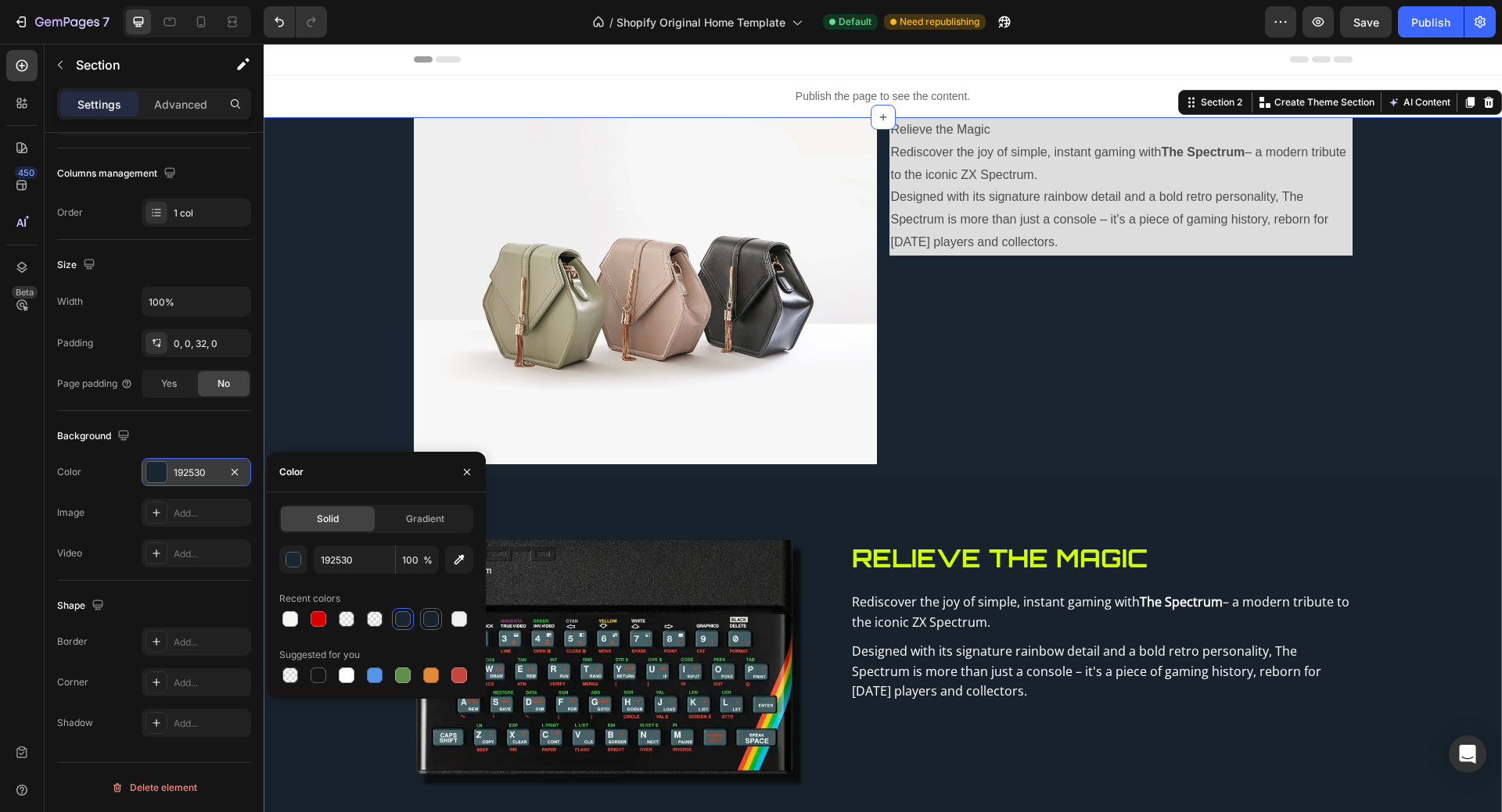
click at [426, 622] on div at bounding box center [431, 620] width 16 height 16
type input "17222C"
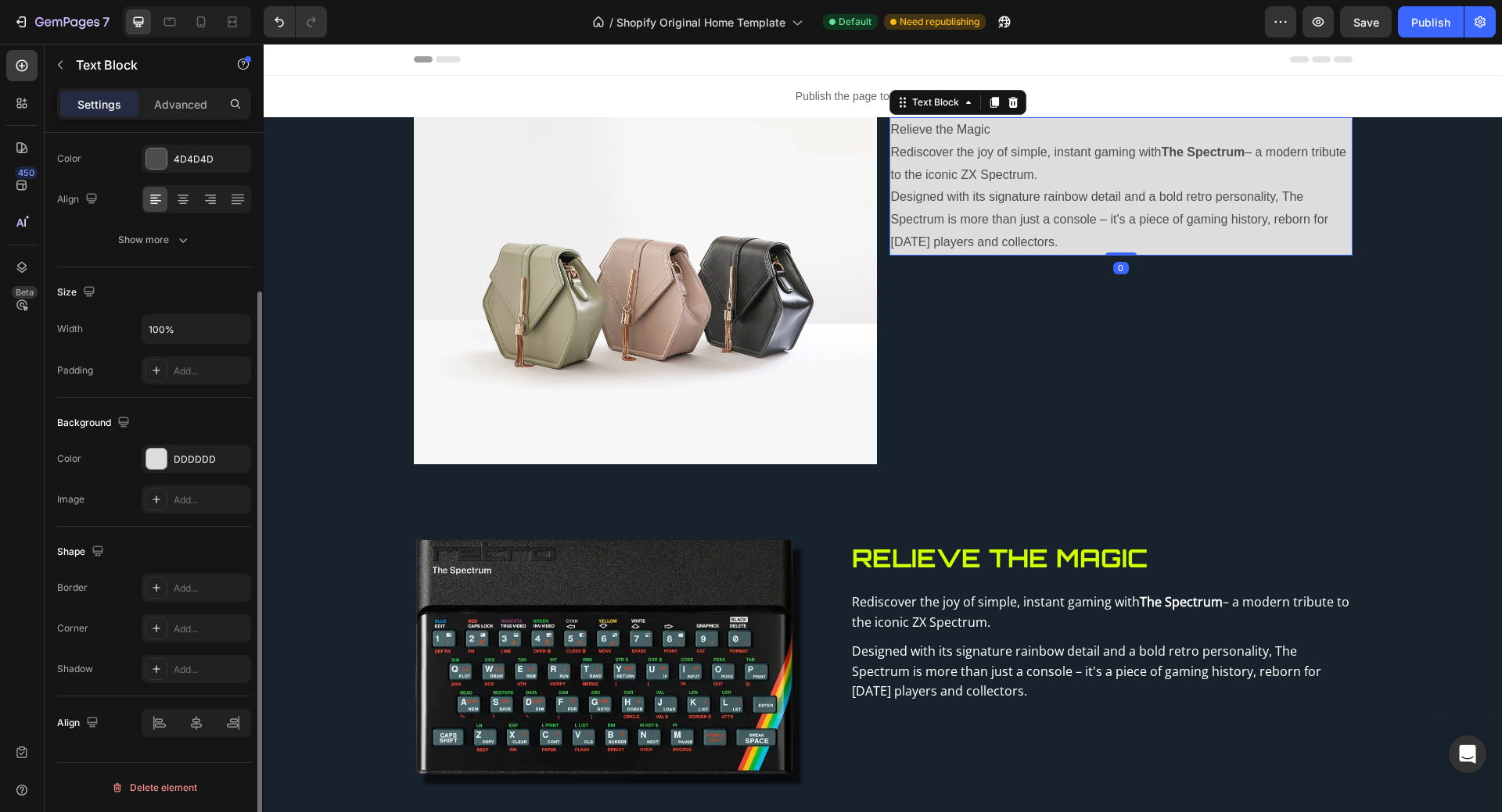
scroll to position [0, 0]
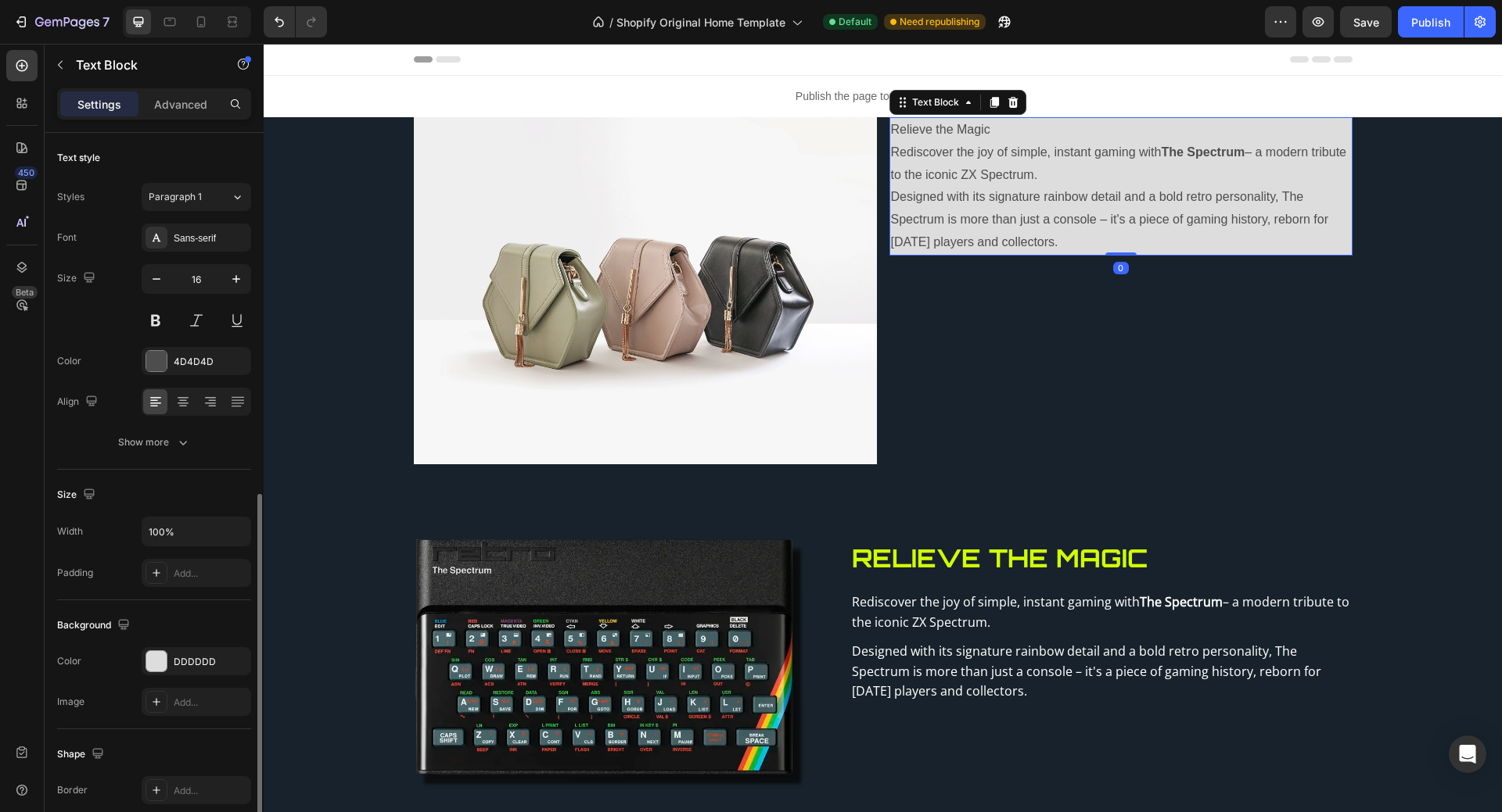
click at [1121, 249] on p "Designed with its signature rainbow detail and a bold retro personality, The Sp…" at bounding box center [1120, 220] width 460 height 67
click at [163, 660] on div at bounding box center [156, 661] width 20 height 20
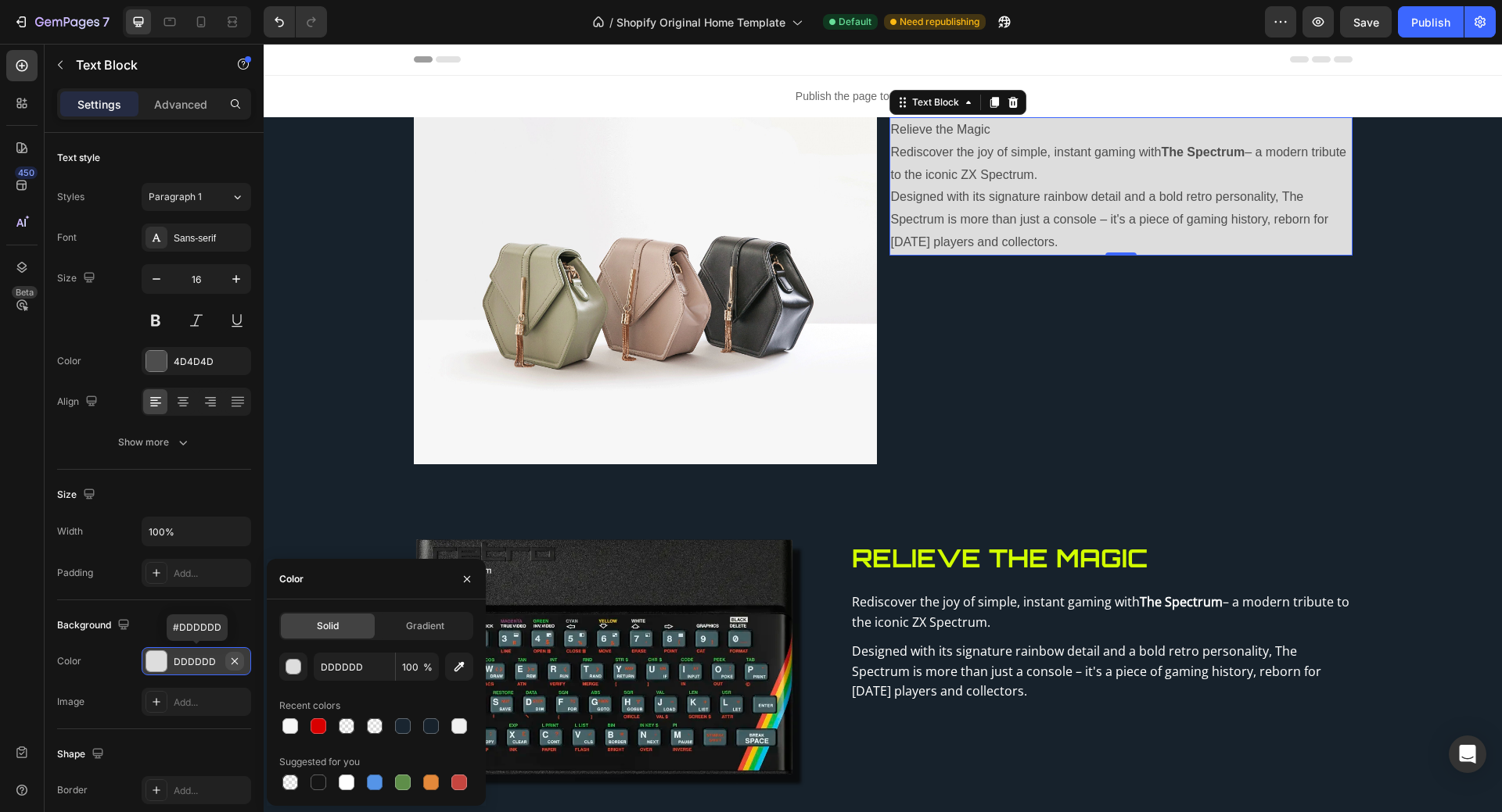
click at [234, 663] on icon "button" at bounding box center [234, 661] width 13 height 13
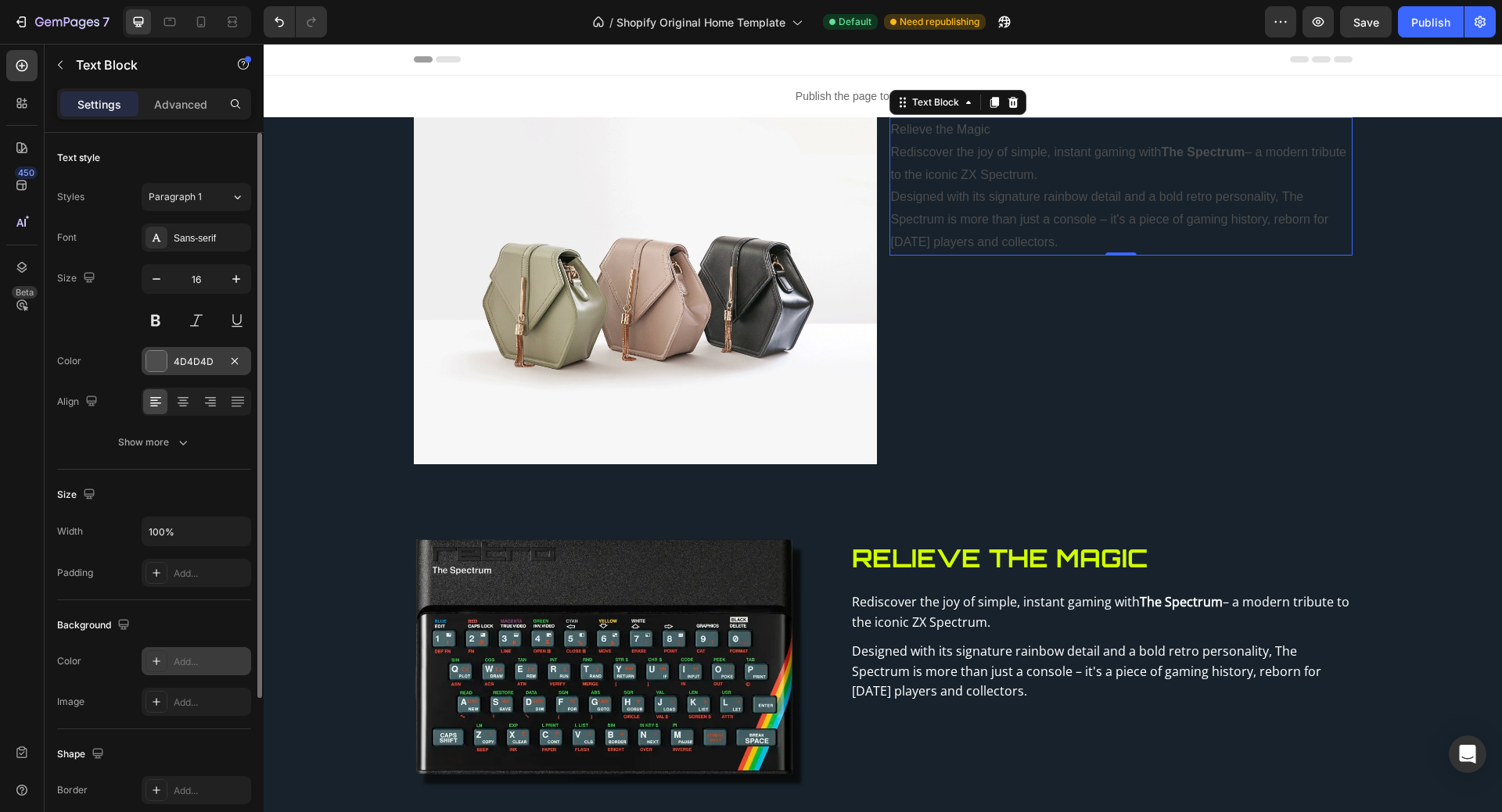
click at [160, 367] on div at bounding box center [156, 360] width 20 height 20
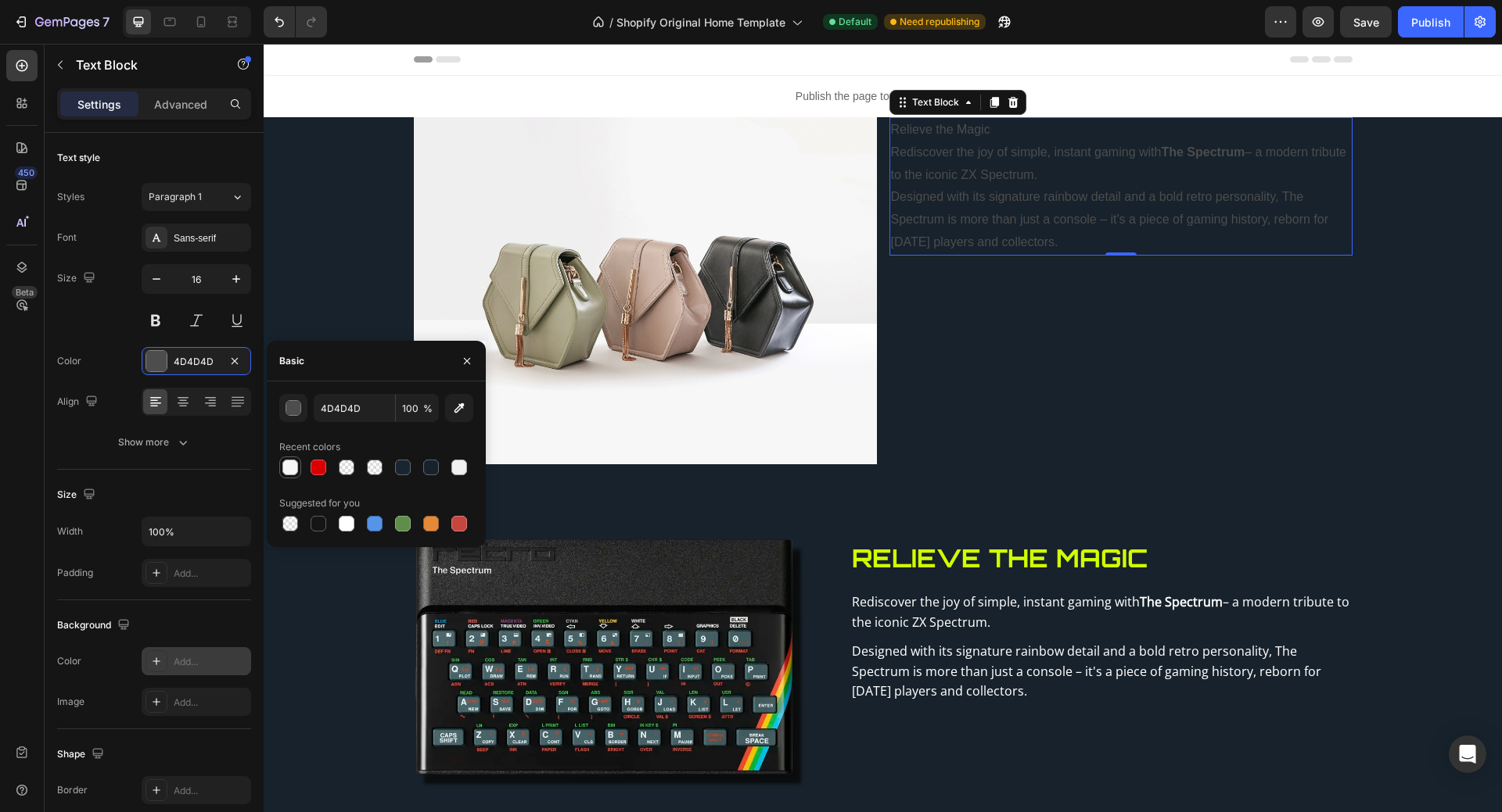
click at [294, 475] on div at bounding box center [290, 467] width 16 height 16
type input "F6F6F6"
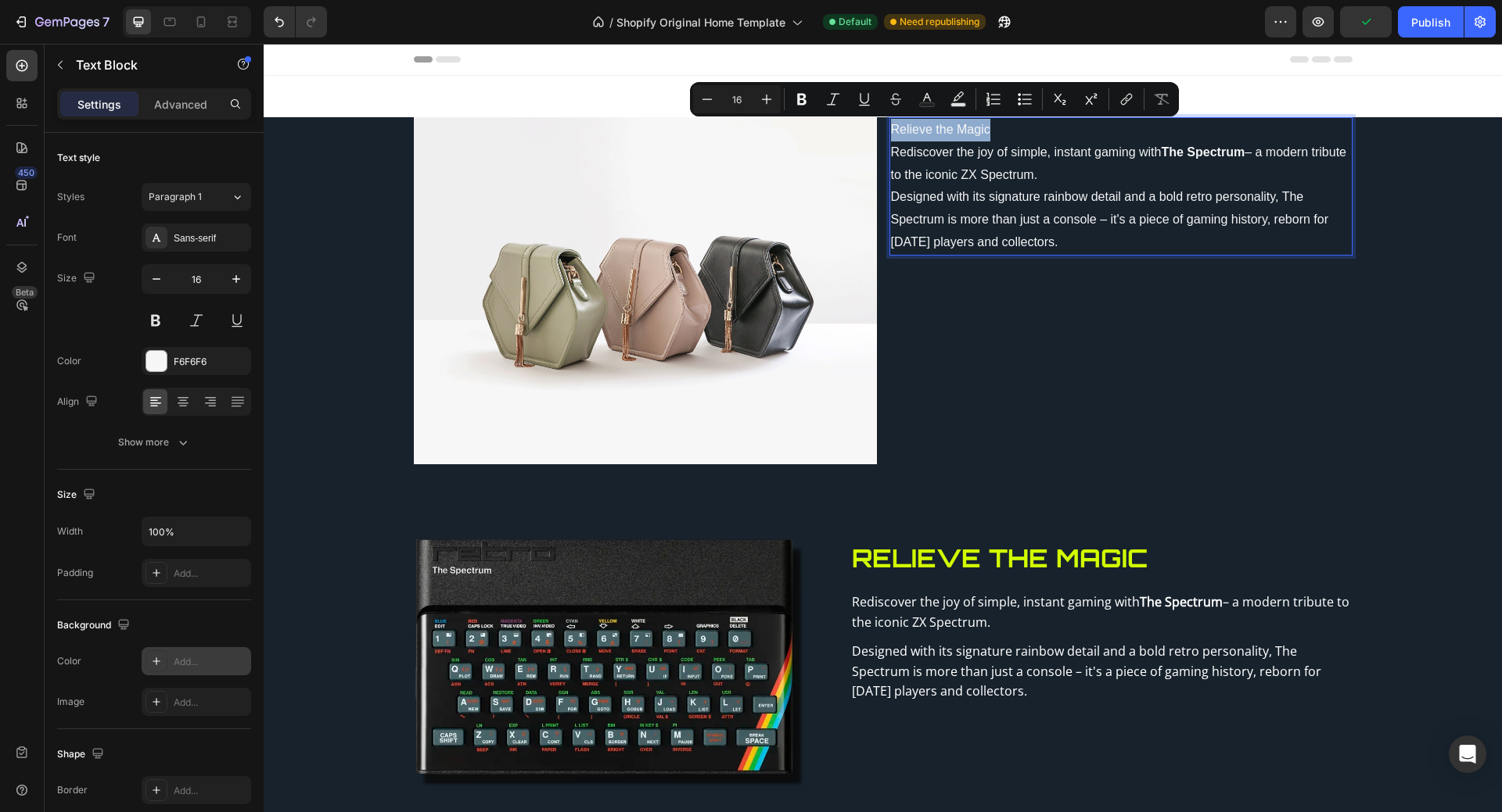
drag, startPoint x: 994, startPoint y: 126, endPoint x: 883, endPoint y: 132, distance: 111.2
click at [889, 132] on div "Relieve the Magic Rediscover the joy of simple, instant gaming with The Spectru…" at bounding box center [1120, 186] width 463 height 138
click at [933, 100] on icon "Editor contextual toolbar" at bounding box center [927, 99] width 16 height 16
type input "F6F6F6"
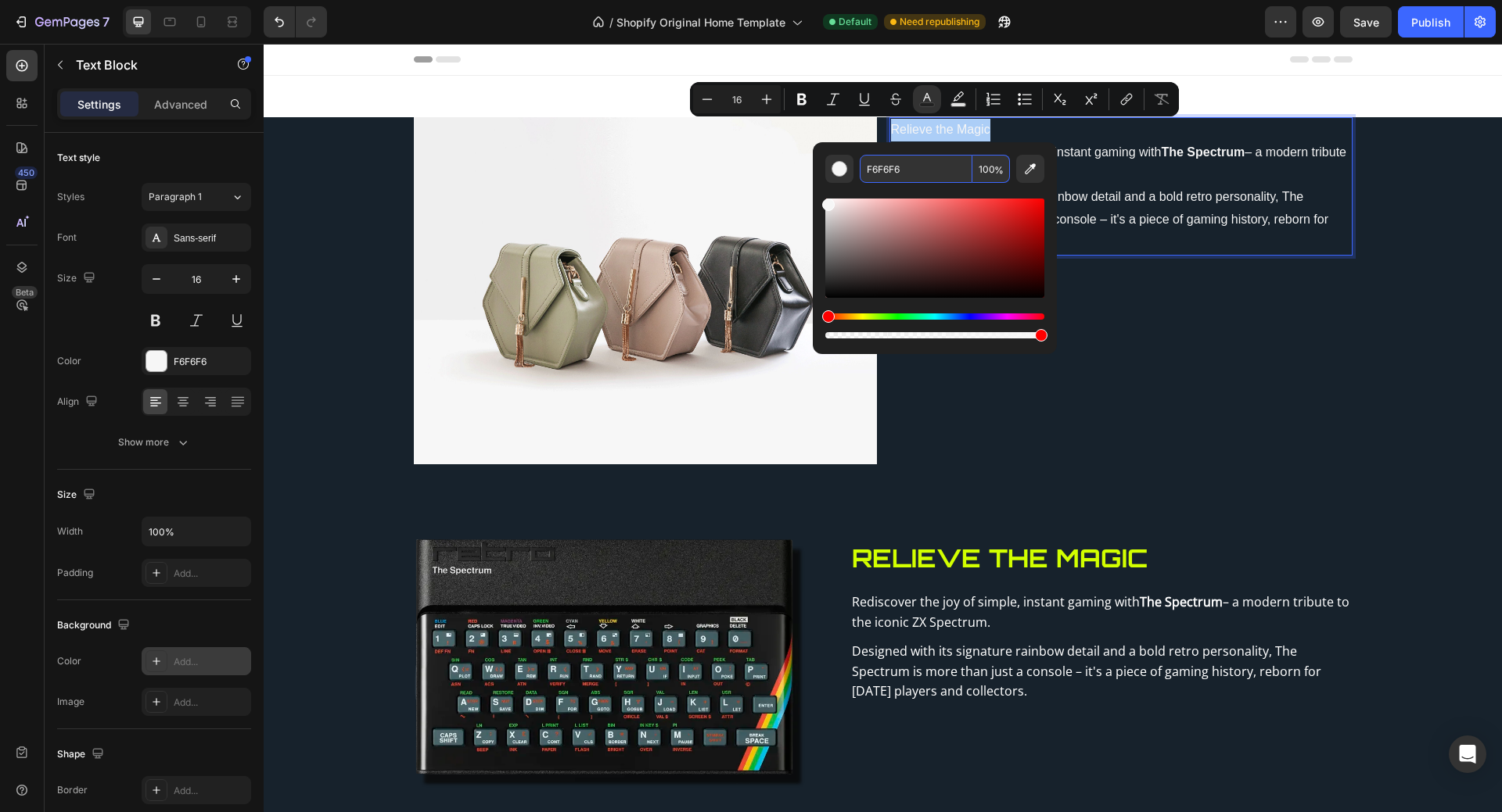
click at [913, 160] on input "F6F6F6" at bounding box center [916, 168] width 113 height 28
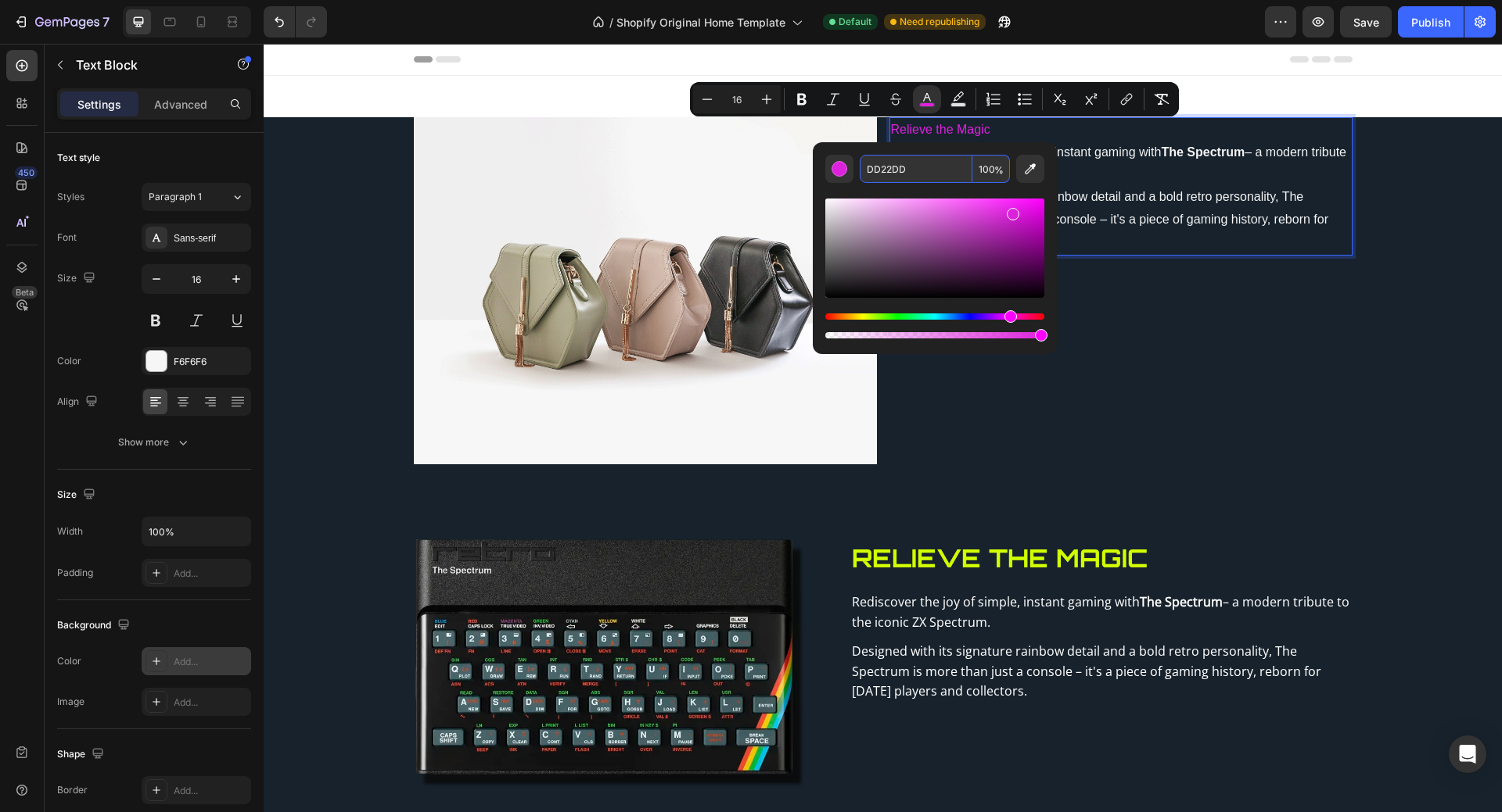
click at [913, 173] on input "DD22DD" at bounding box center [916, 168] width 113 height 28
type input "D2FF00"
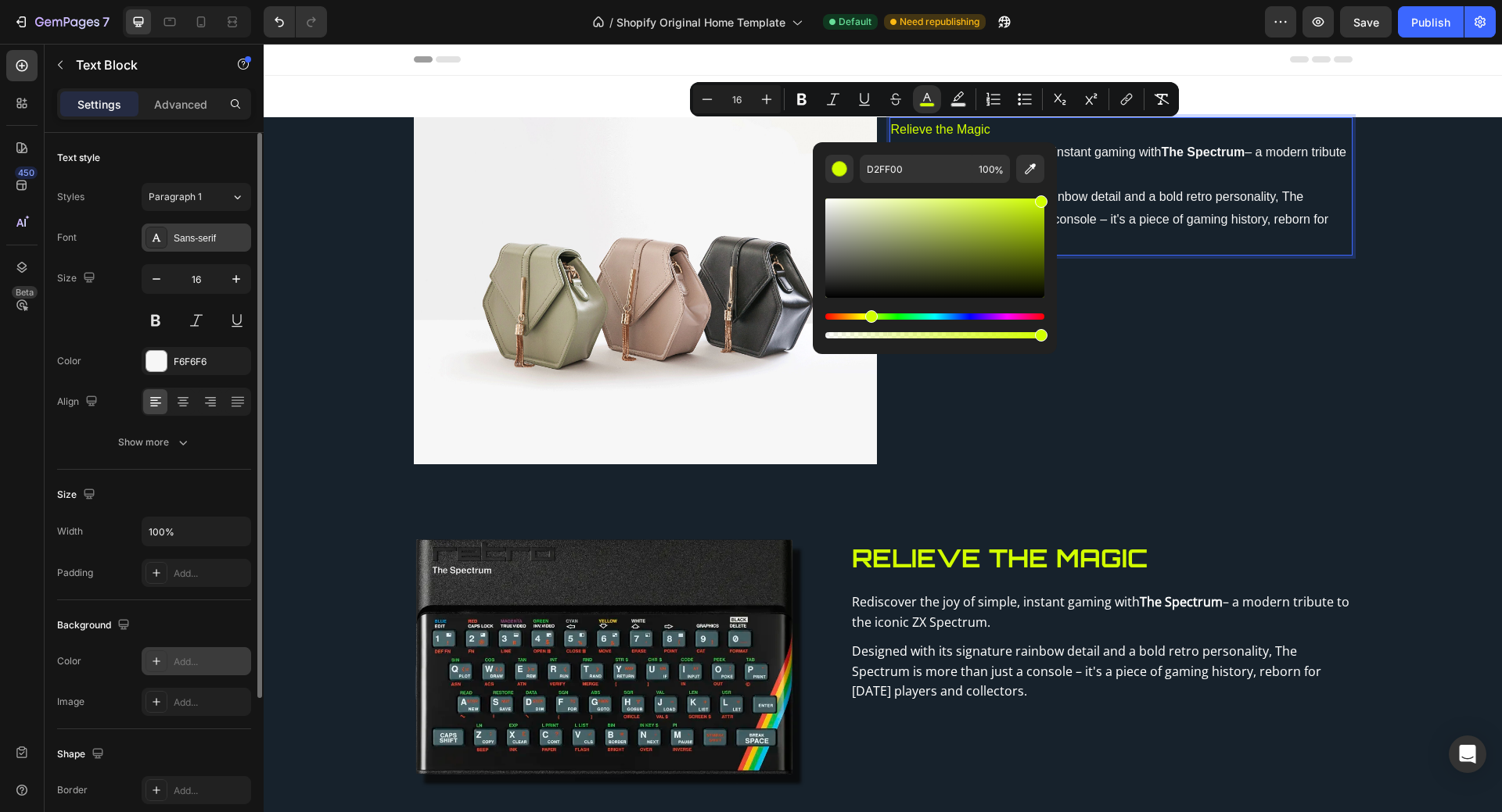
click at [195, 243] on div "Sans-serif" at bounding box center [211, 238] width 74 height 14
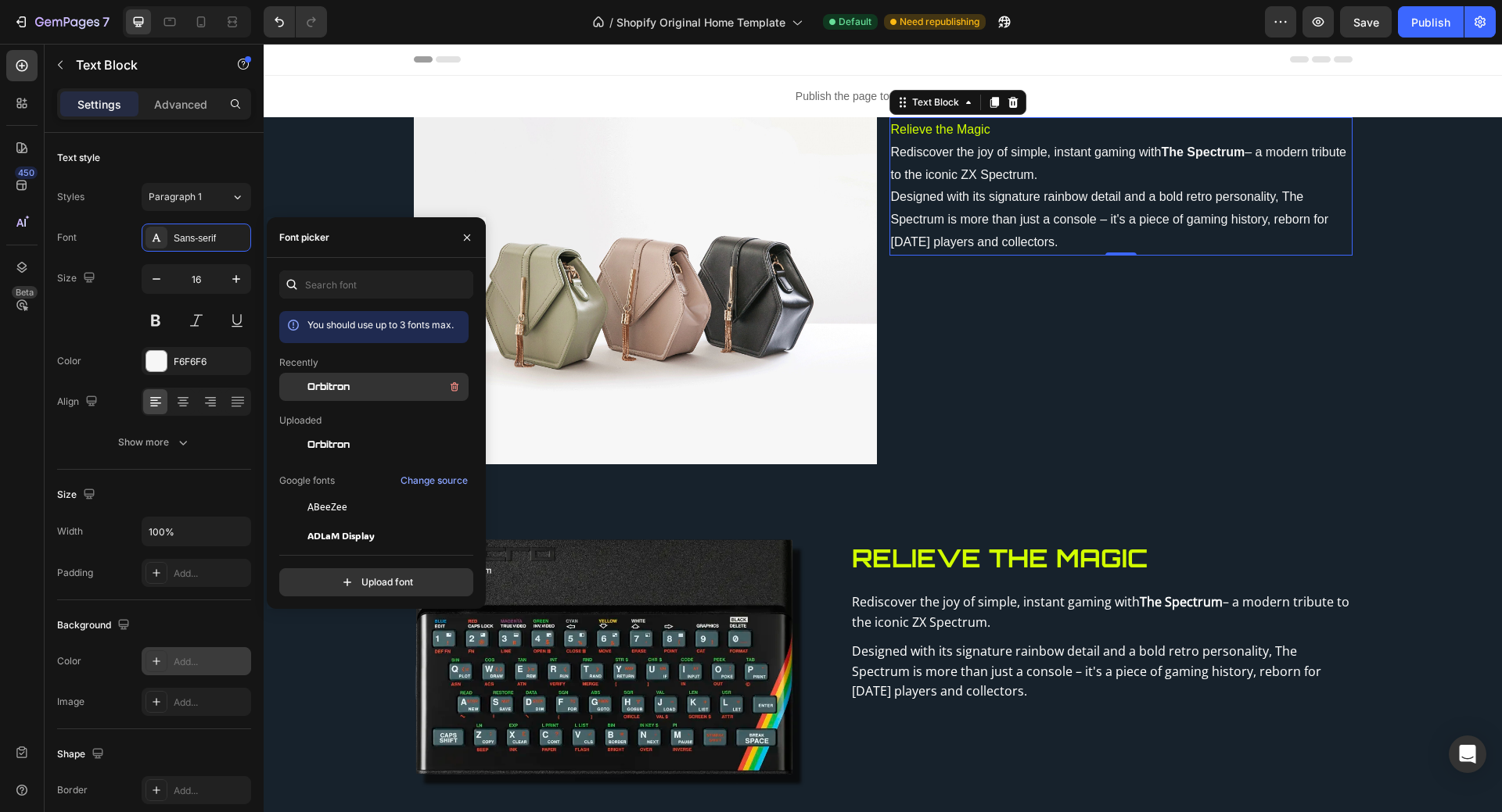
click at [331, 386] on span "Orbitron" at bounding box center [327, 387] width 42 height 14
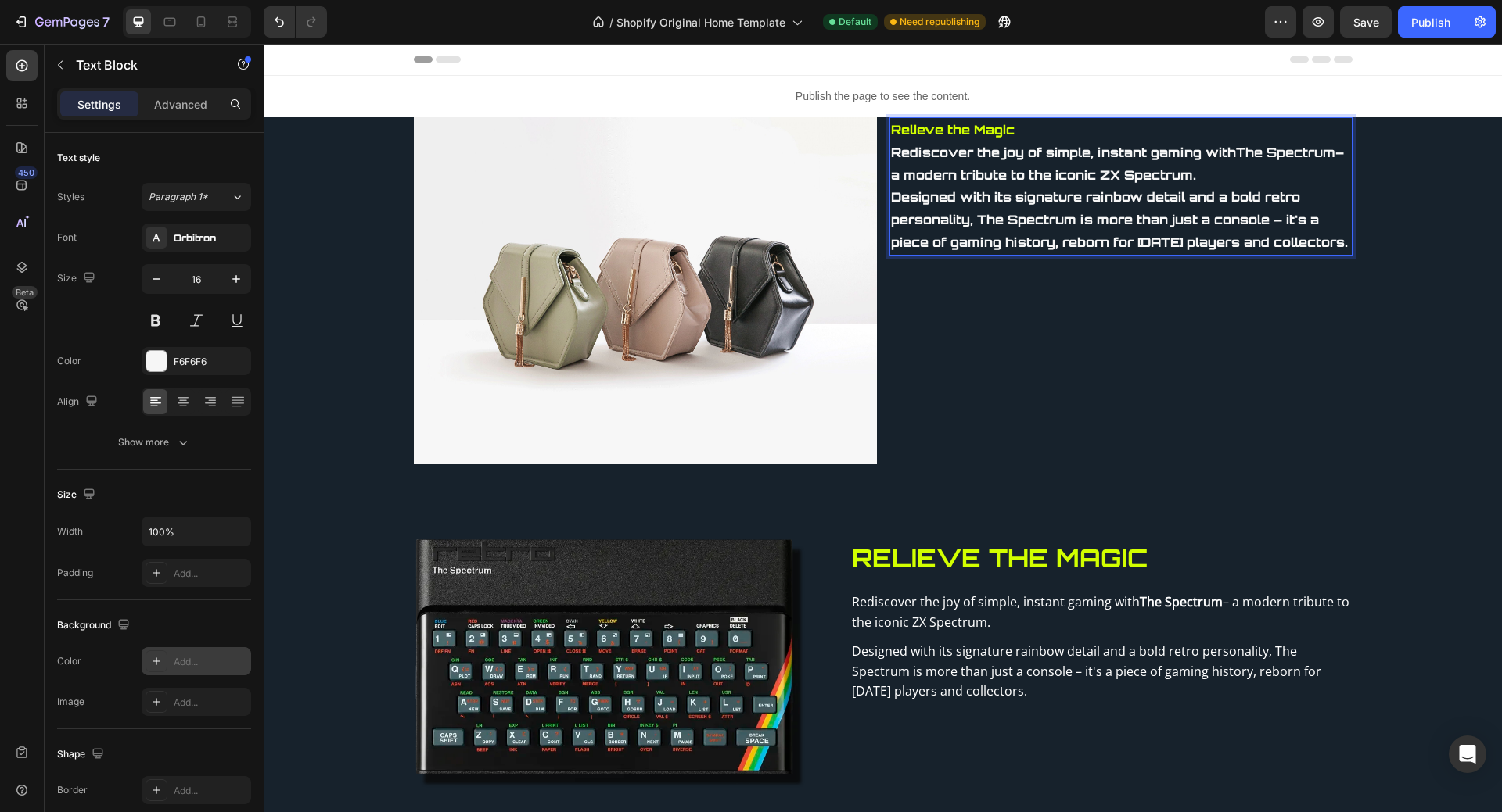
click at [983, 254] on p "Designed with its signature rainbow detail and a bold retro personality, The Sp…" at bounding box center [1120, 220] width 460 height 67
drag, startPoint x: 952, startPoint y: 253, endPoint x: 880, endPoint y: 155, distance: 121.6
click at [880, 155] on div "Image Relieve the Magic Rediscover the joy of simple, instant gaming with The S…" at bounding box center [883, 290] width 939 height 347
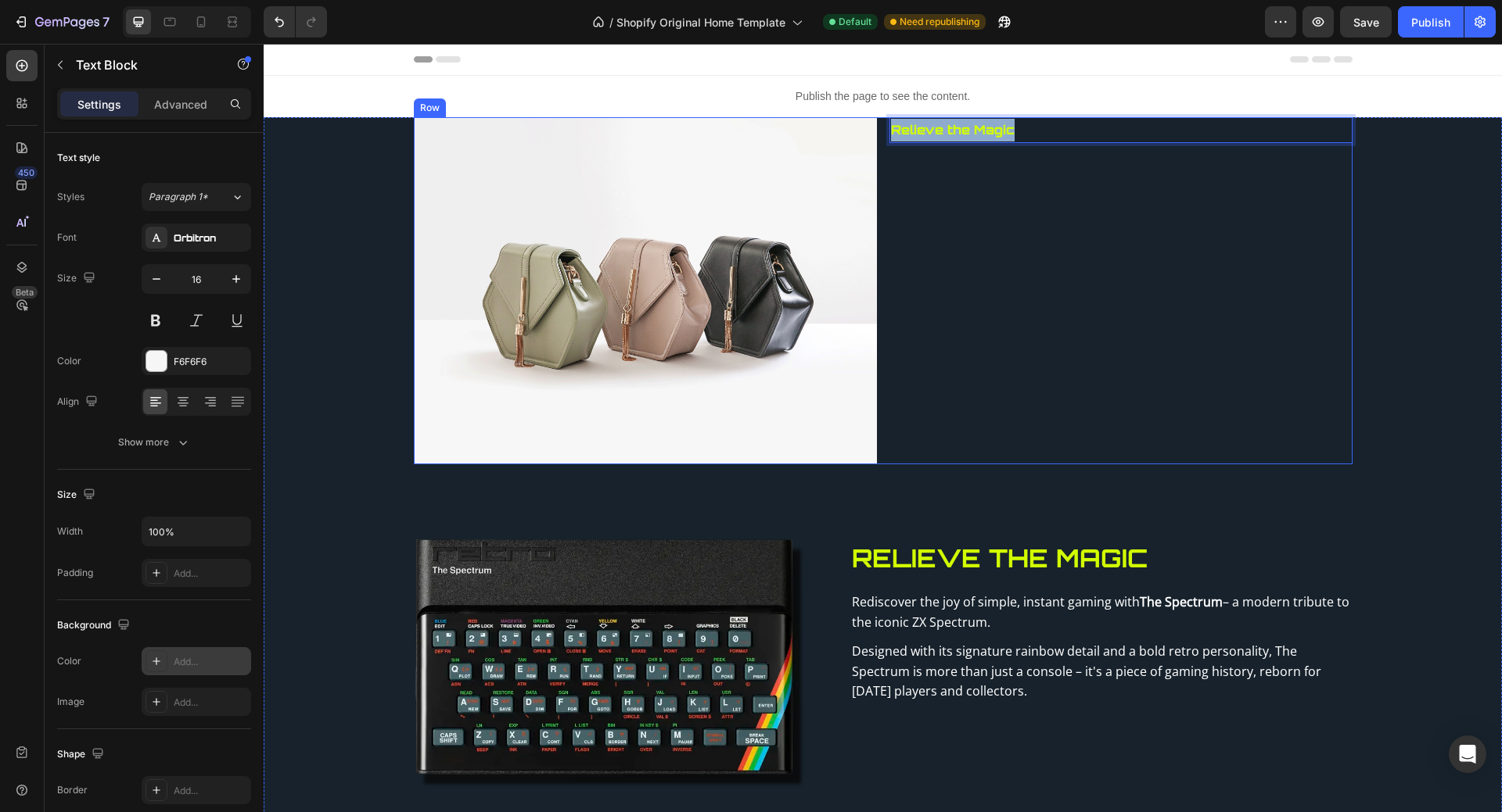
drag, startPoint x: 1012, startPoint y: 126, endPoint x: 876, endPoint y: 126, distance: 136.0
click at [876, 126] on div "Image Relieve the Magic Text Block 0 Row" at bounding box center [883, 290] width 939 height 347
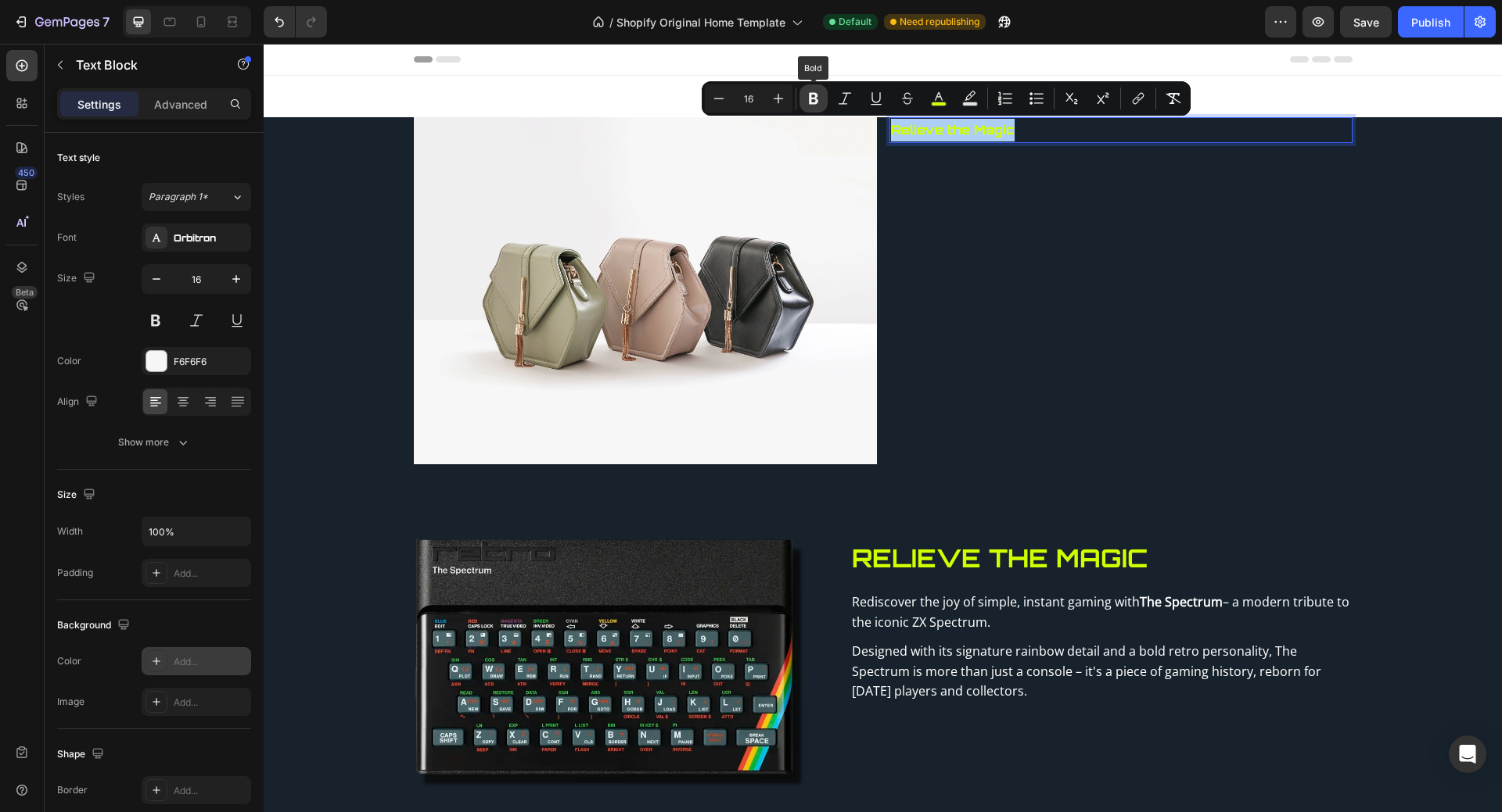
click at [816, 106] on button "Bold" at bounding box center [813, 98] width 28 height 28
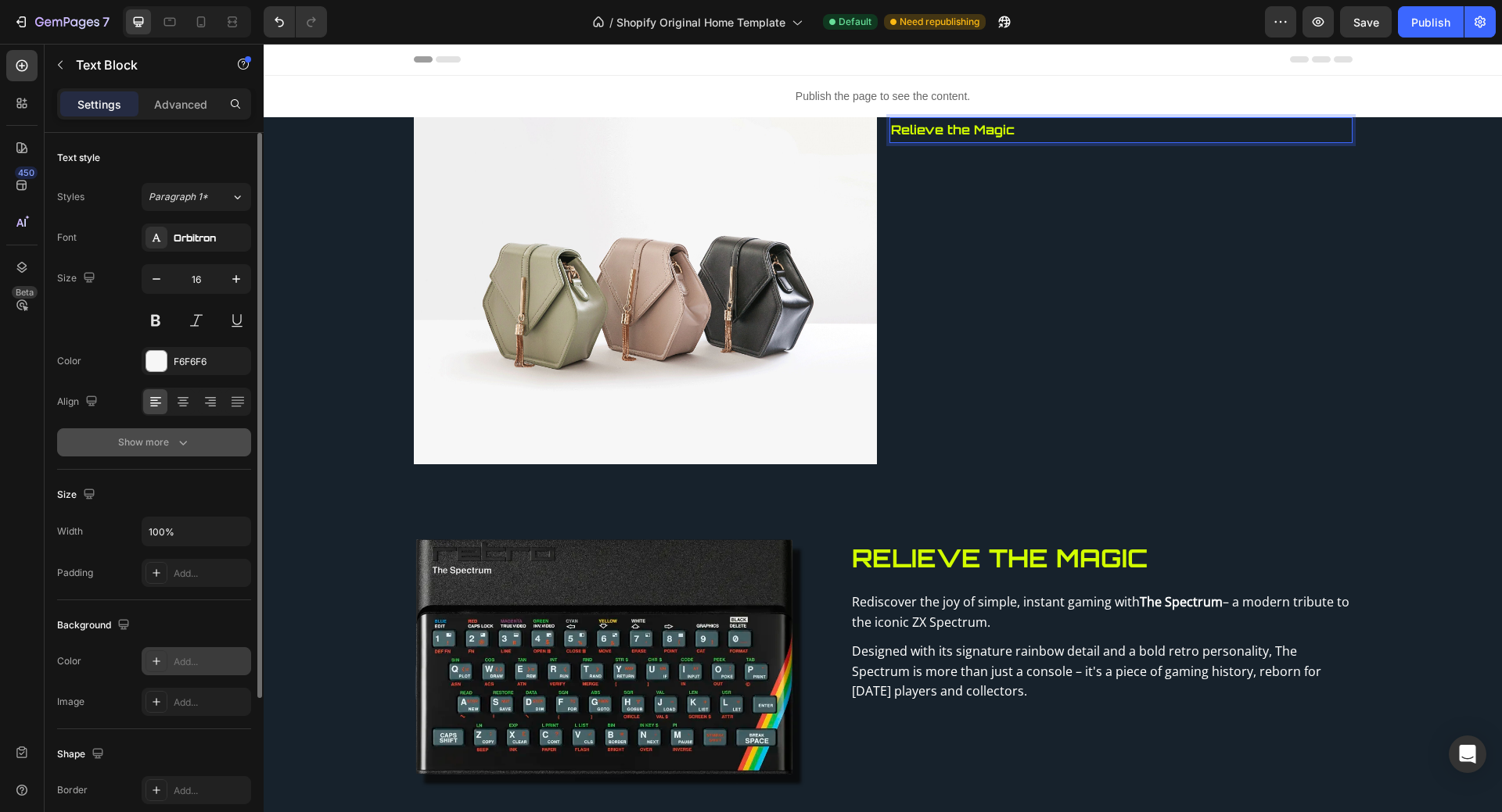
click at [180, 439] on icon "button" at bounding box center [183, 443] width 16 height 16
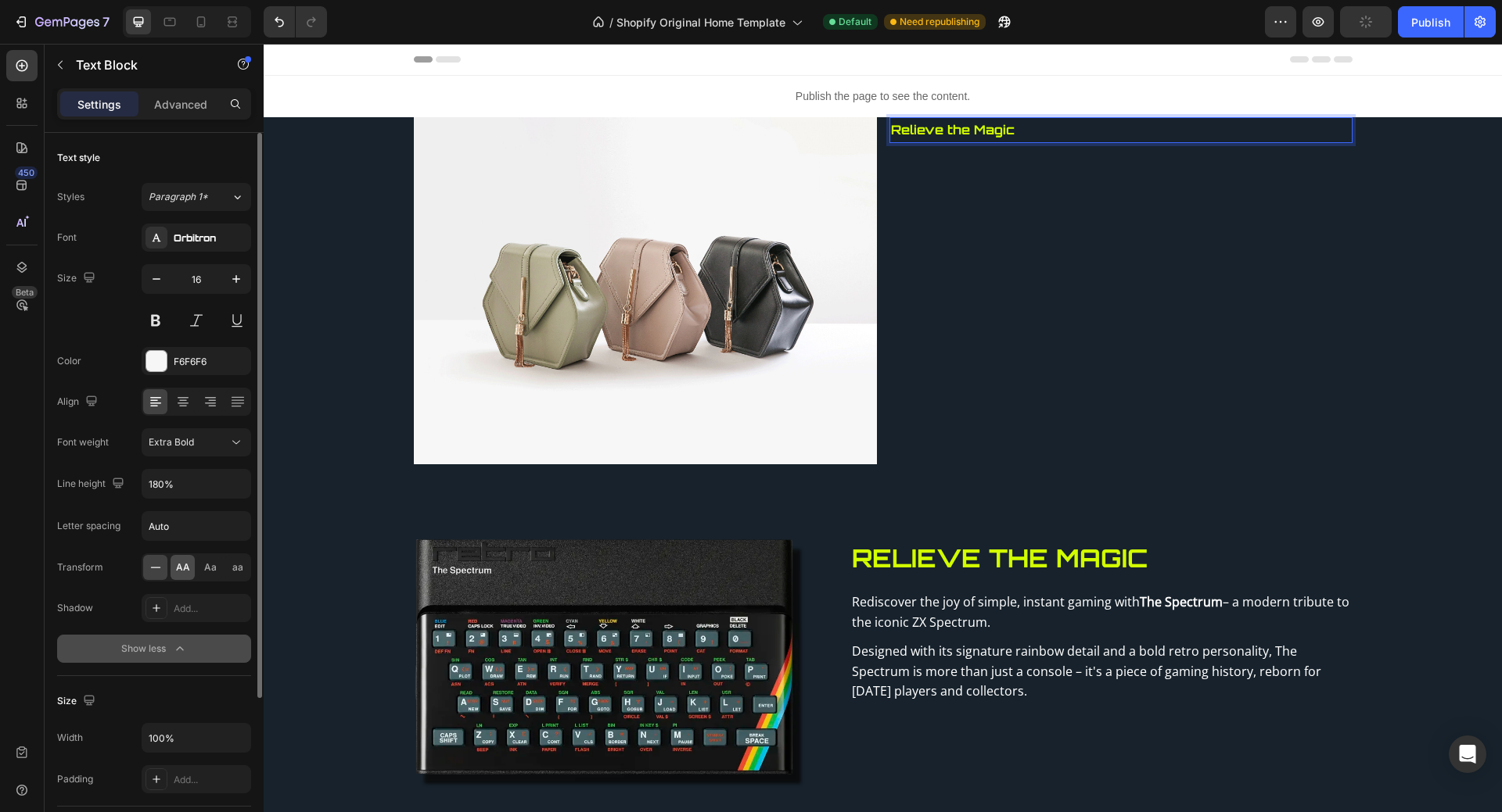
click at [184, 565] on span "AA" at bounding box center [183, 567] width 14 height 14
click at [234, 287] on icon "button" at bounding box center [236, 279] width 16 height 16
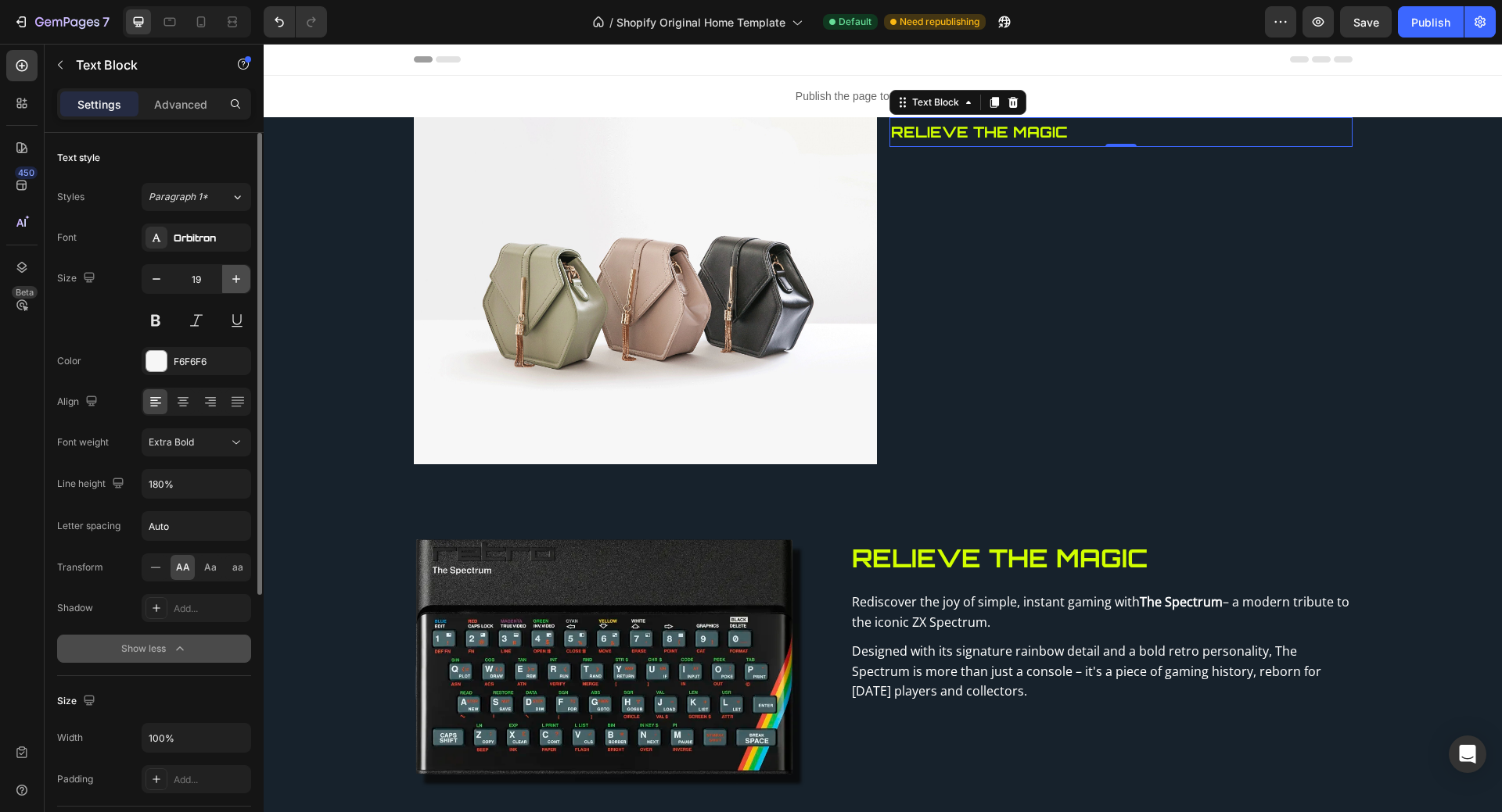
click at [234, 287] on icon "button" at bounding box center [236, 279] width 16 height 16
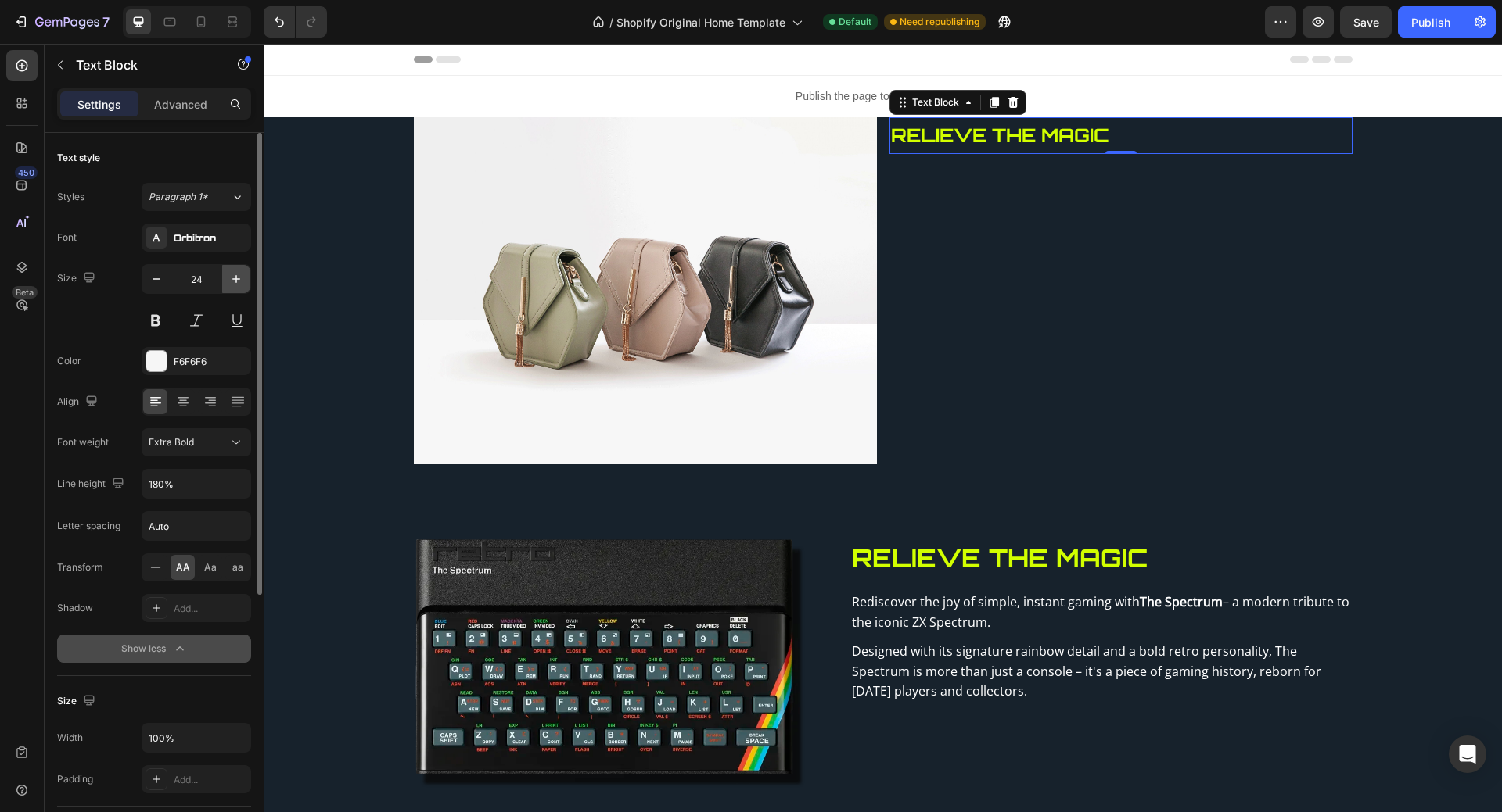
click at [234, 287] on icon "button" at bounding box center [236, 279] width 16 height 16
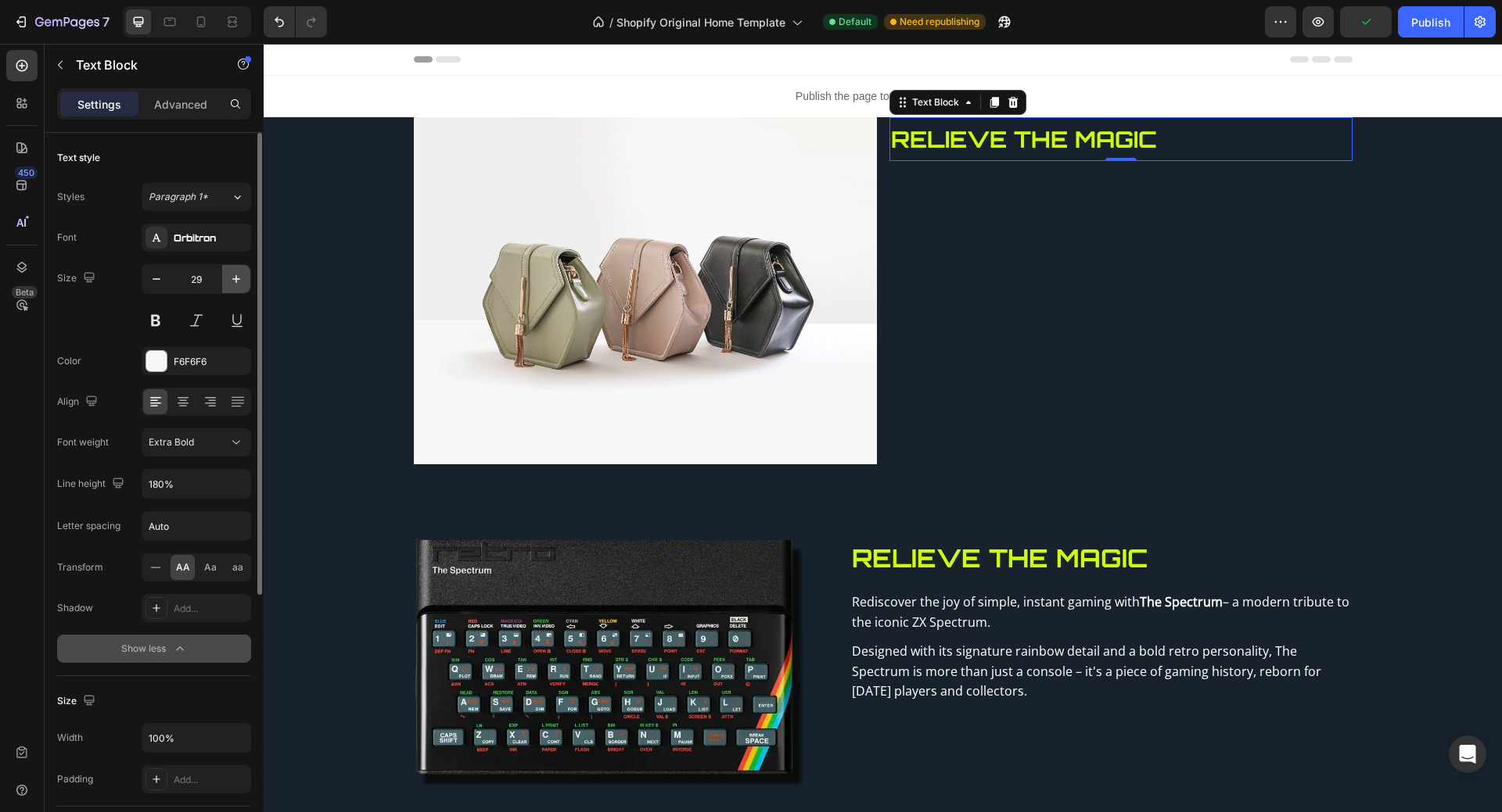
click at [234, 287] on icon "button" at bounding box center [236, 279] width 16 height 16
type input "33"
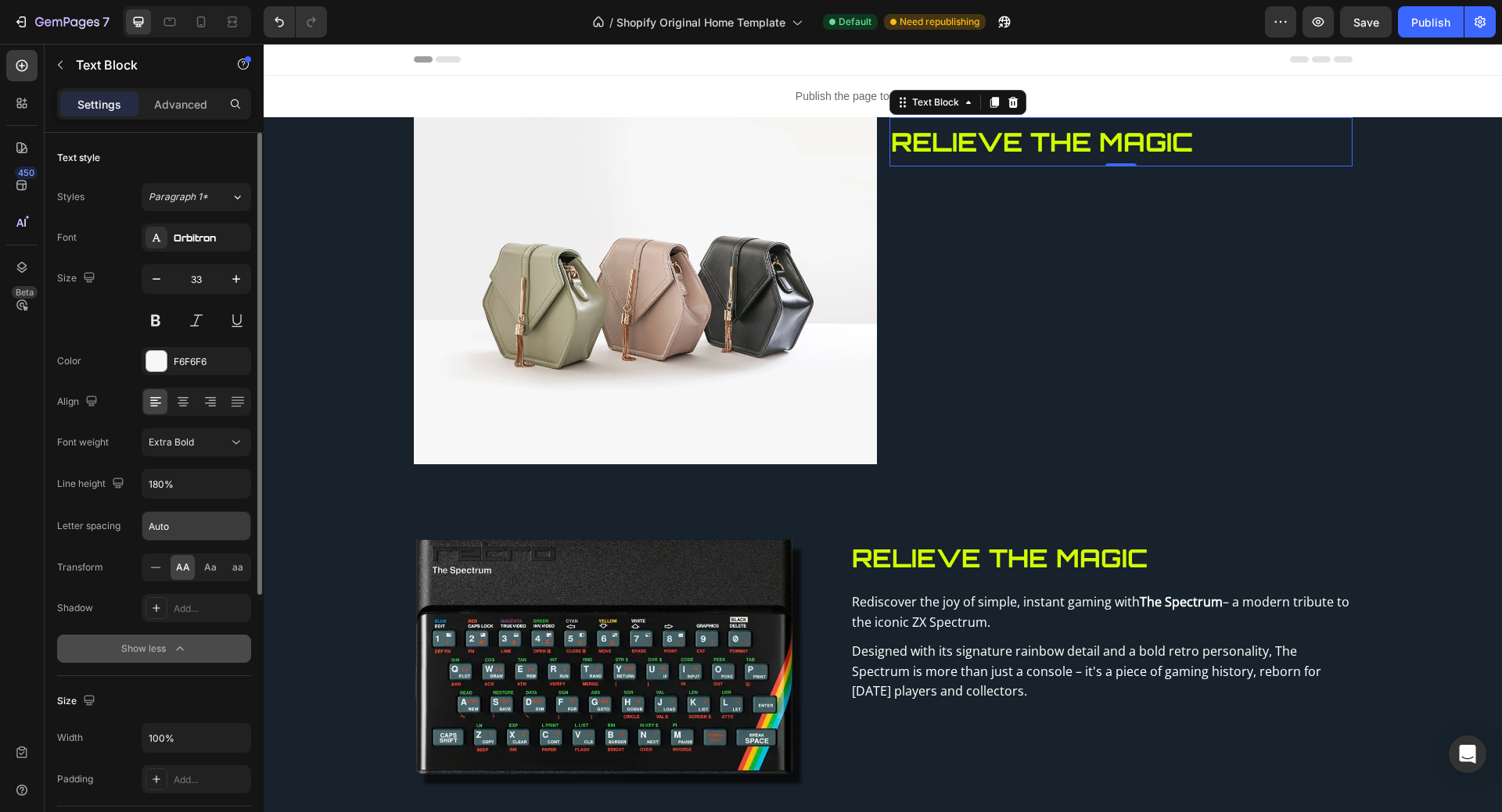
click at [182, 530] on input "Auto" at bounding box center [196, 525] width 108 height 28
type input "1"
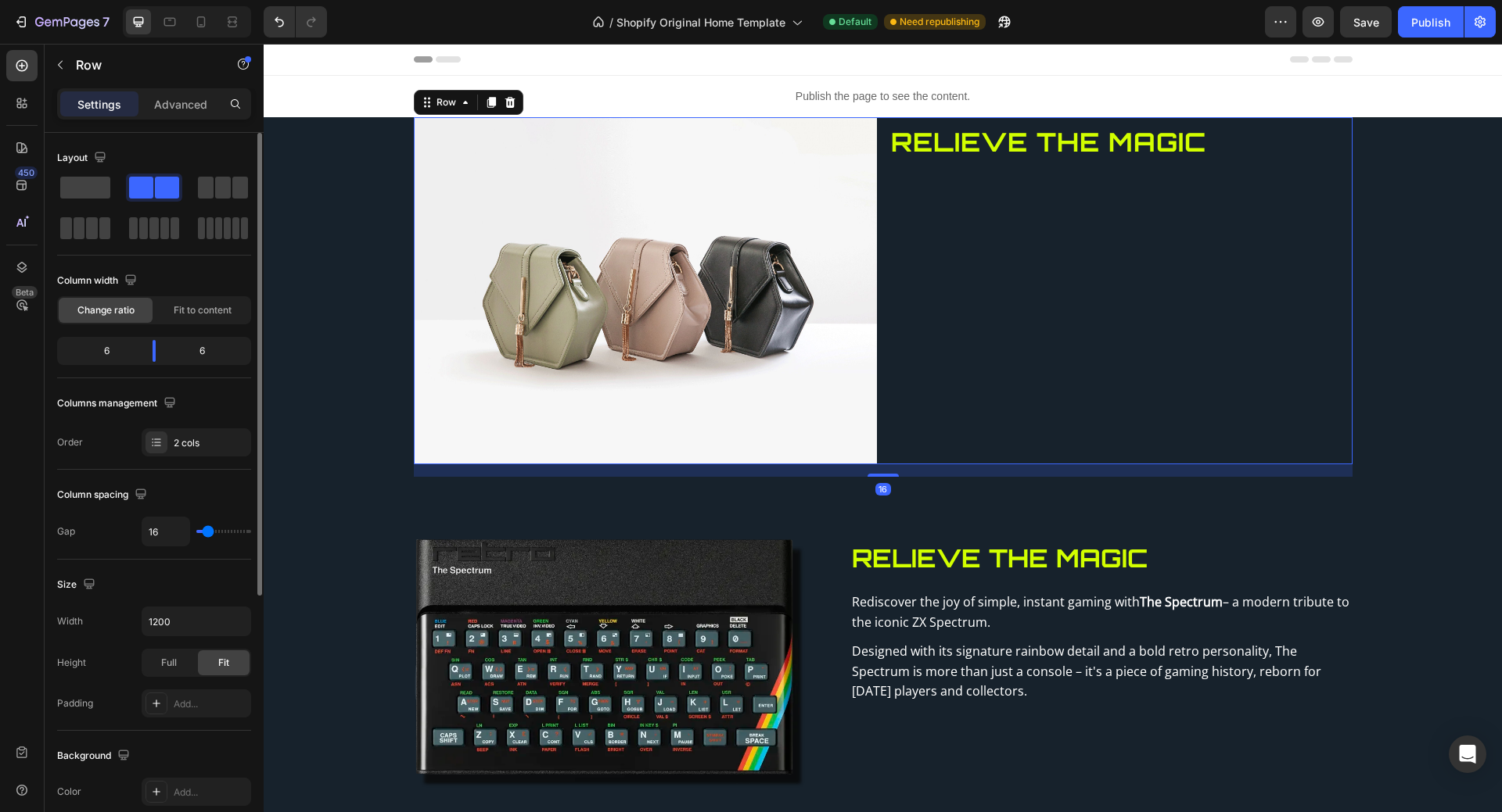
click at [1103, 246] on div "Relieve the Magic Text Block" at bounding box center [1120, 290] width 463 height 347
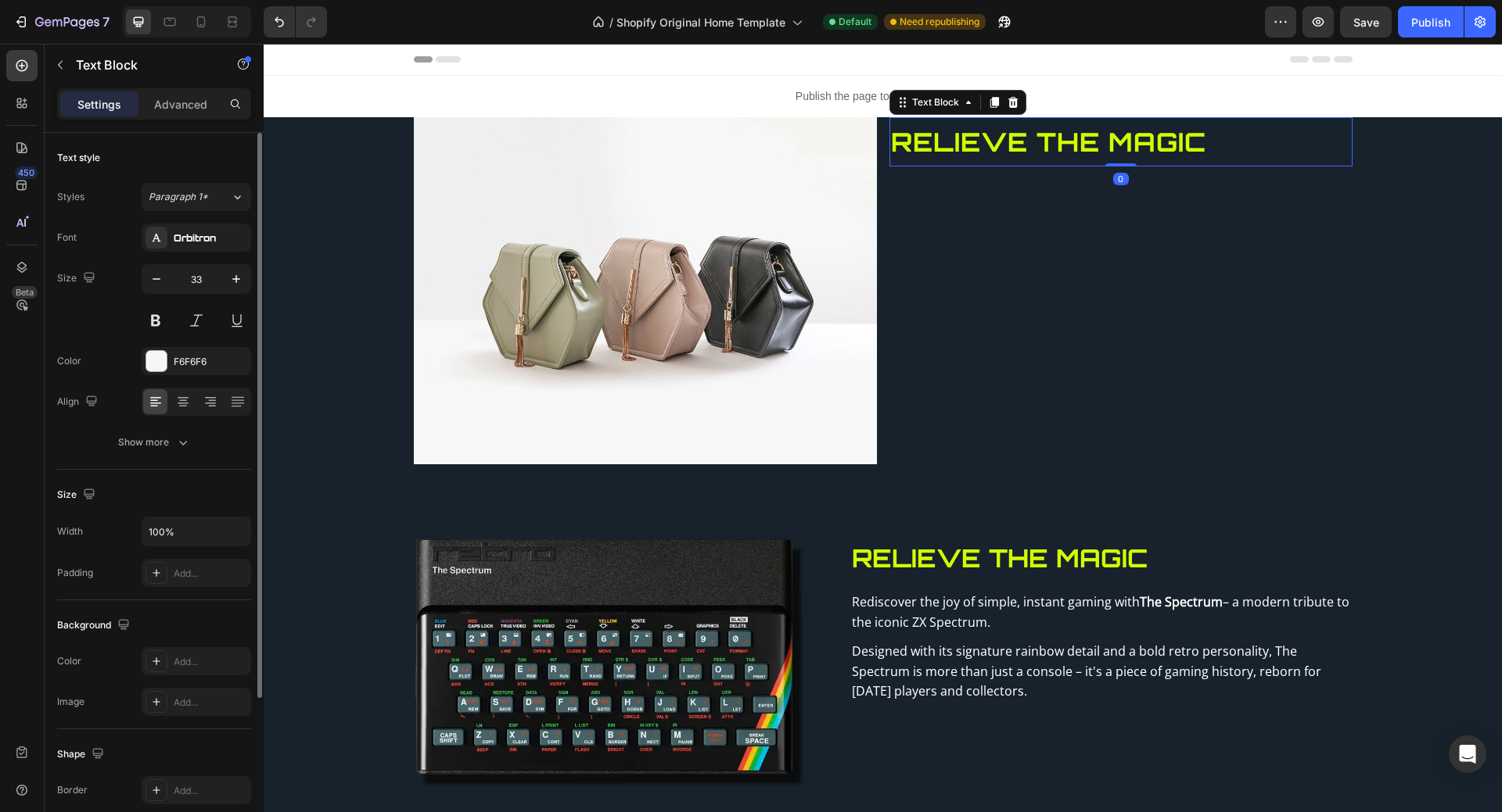
click at [1243, 144] on p "Relieve the Magic" at bounding box center [1120, 141] width 460 height 46
click at [19, 70] on icon at bounding box center [21, 66] width 16 height 16
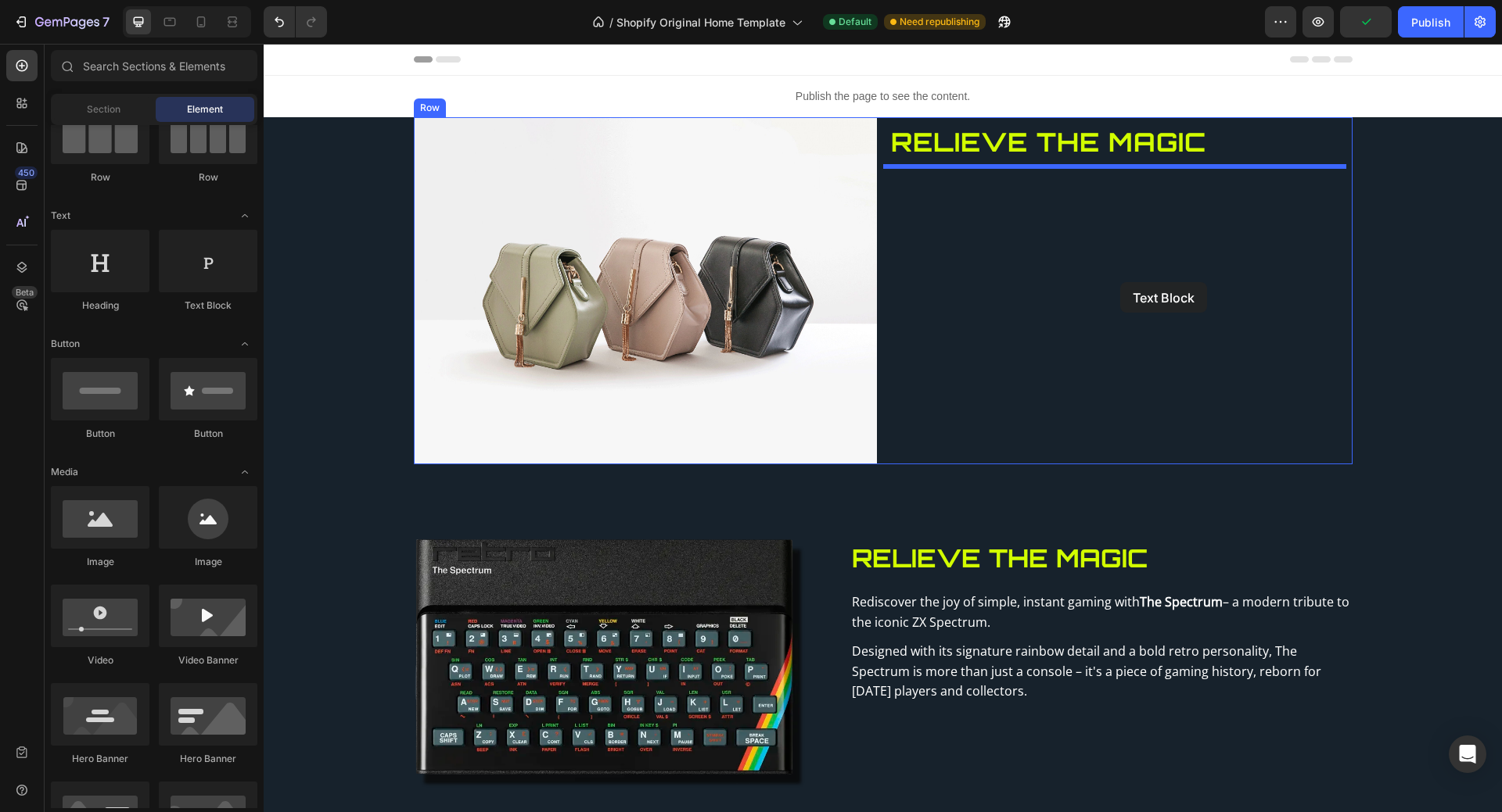
drag, startPoint x: 460, startPoint y: 309, endPoint x: 1120, endPoint y: 283, distance: 660.5
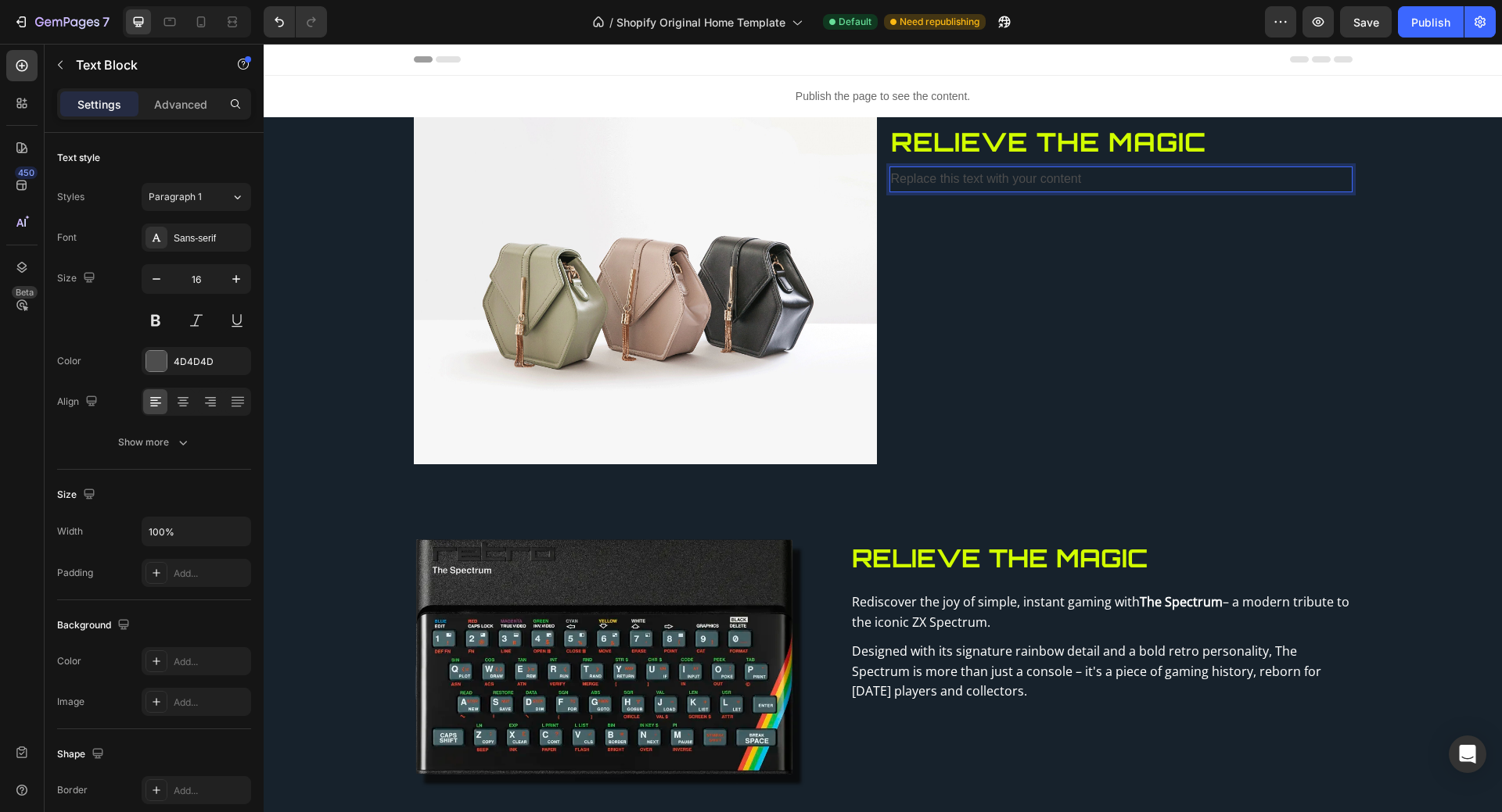
click at [992, 179] on div "Replace this text with your content" at bounding box center [1120, 179] width 463 height 26
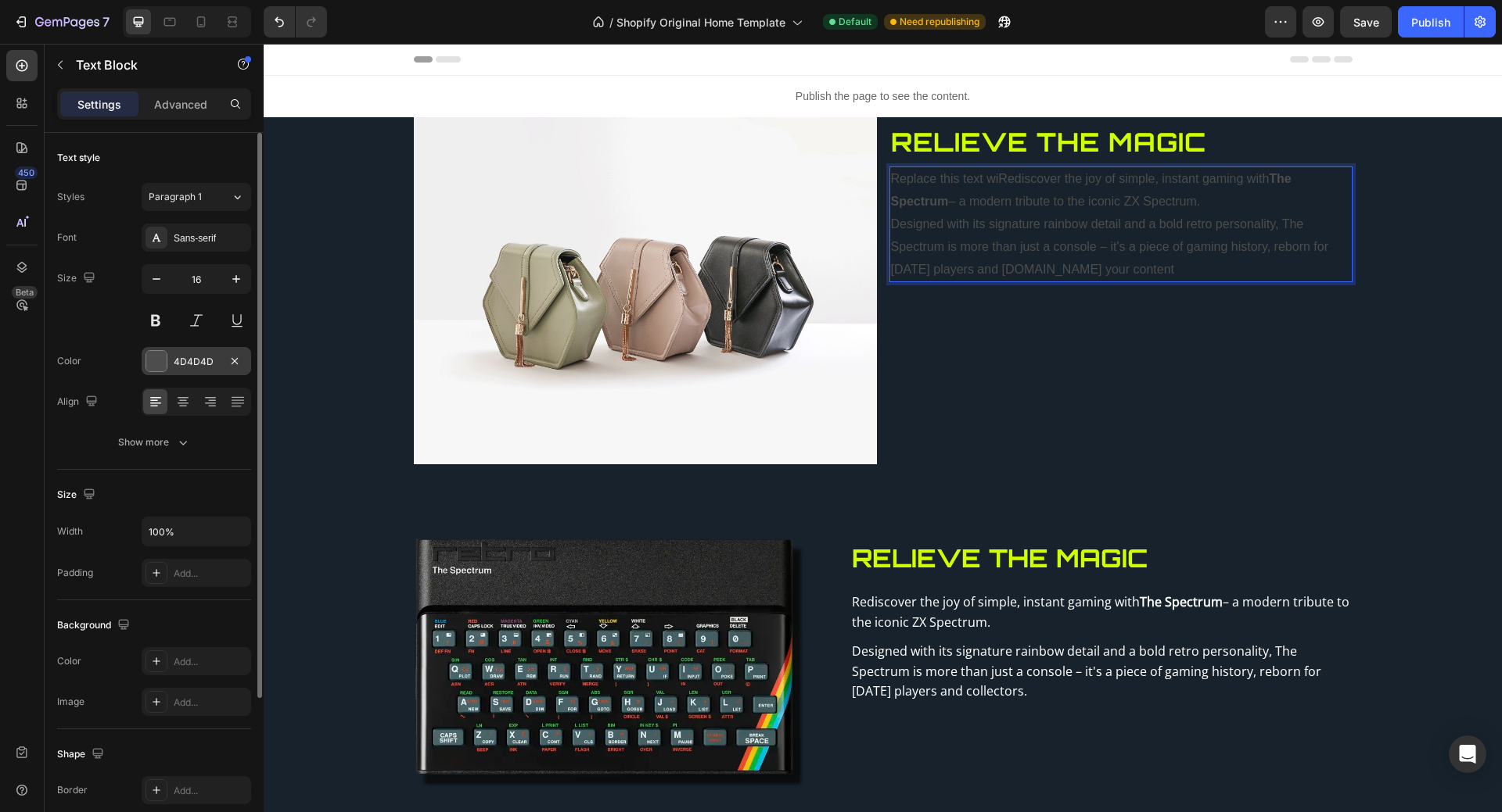
click at [154, 364] on div at bounding box center [156, 360] width 20 height 20
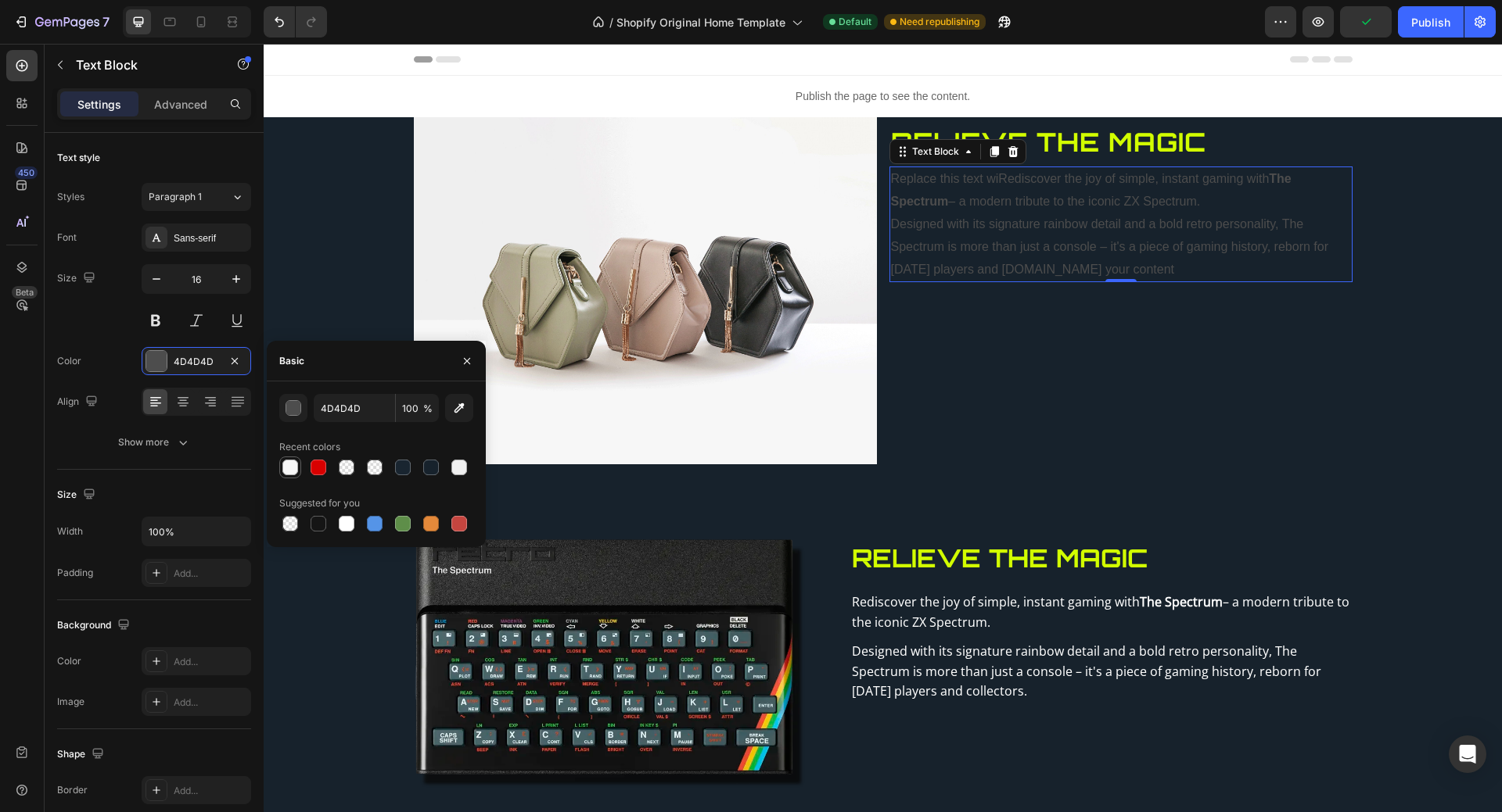
click at [289, 467] on div at bounding box center [290, 467] width 16 height 16
type input "F6F6F6"
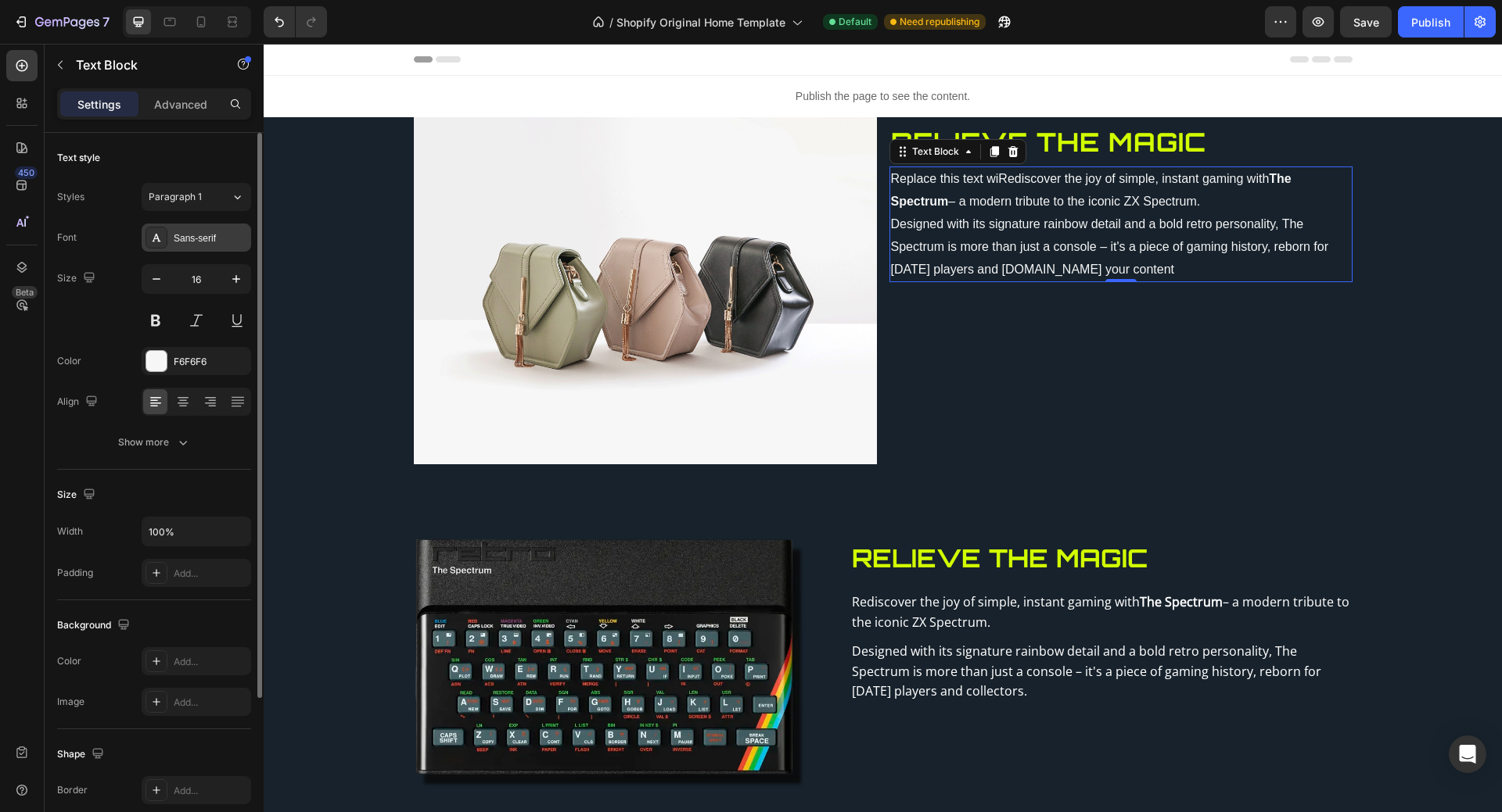
click at [229, 243] on div "Sans-serif" at bounding box center [211, 238] width 74 height 14
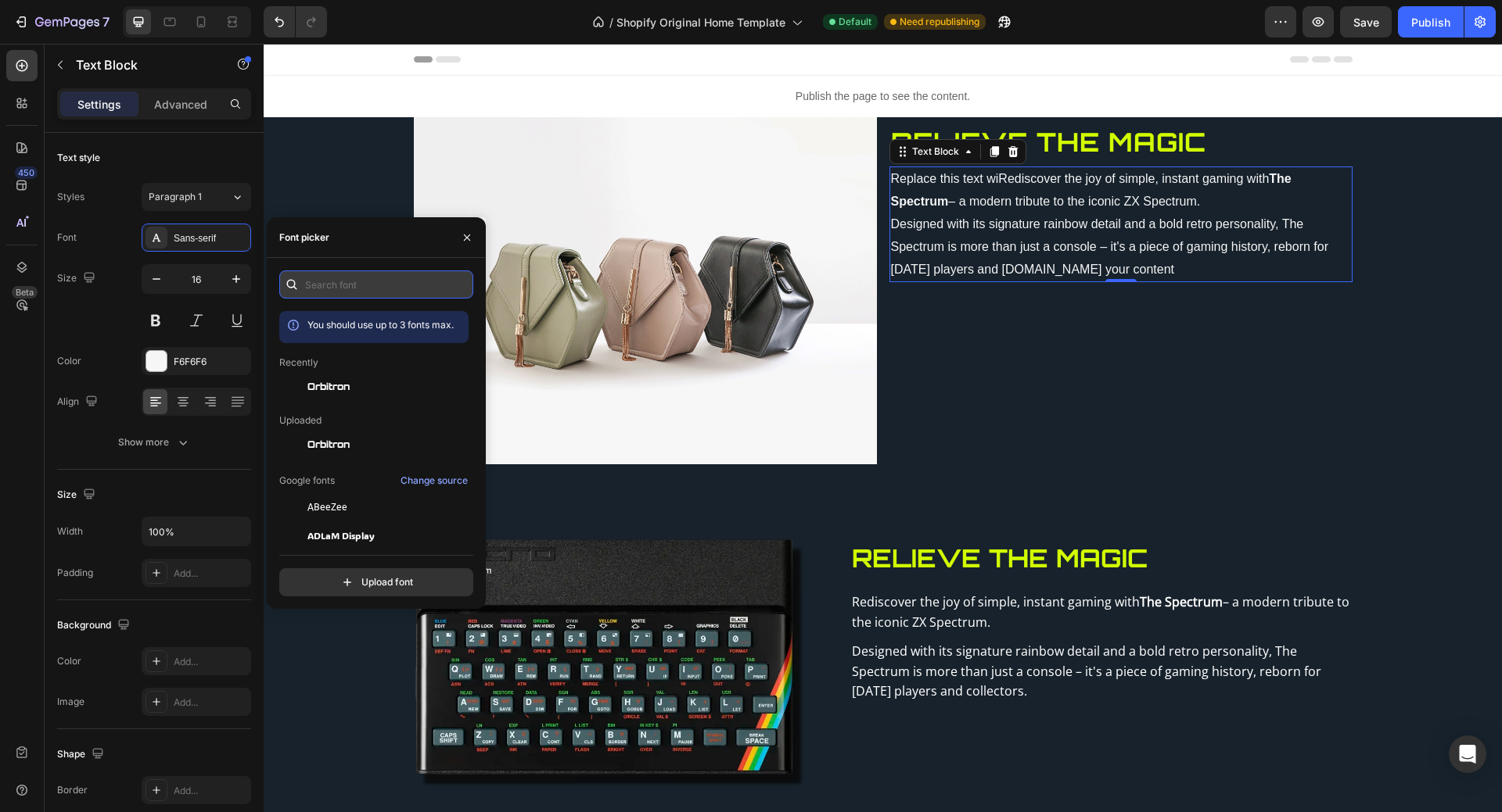
click at [340, 287] on input "text" at bounding box center [376, 285] width 194 height 28
drag, startPoint x: 343, startPoint y: 283, endPoint x: 279, endPoint y: 283, distance: 64.0
click at [279, 283] on div "sans You should use up to 3 fonts max. Google fonts Change source AR One Sans […" at bounding box center [376, 434] width 219 height 326
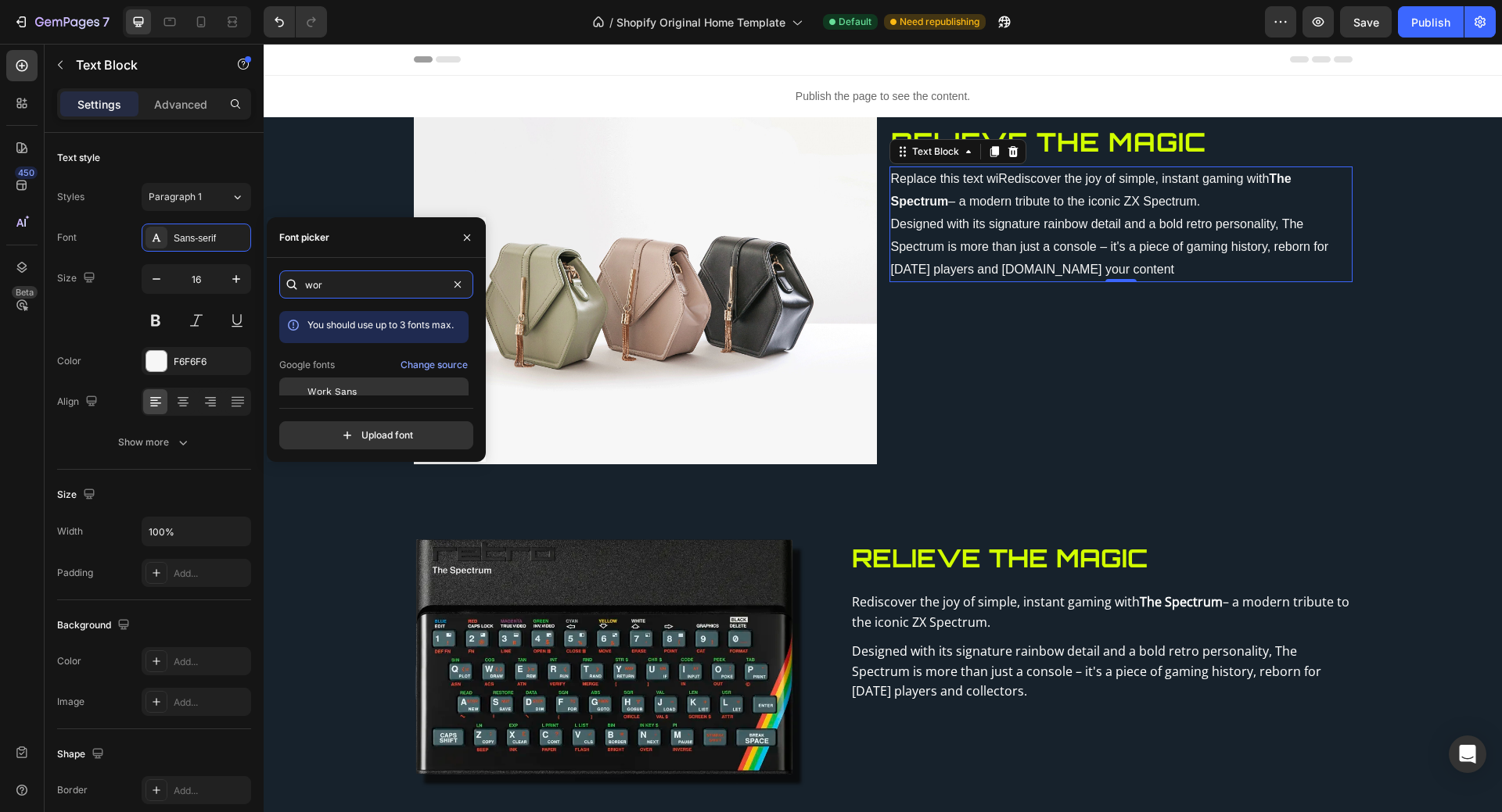
type input "wor"
click at [337, 389] on span "Work Sans" at bounding box center [331, 391] width 50 height 14
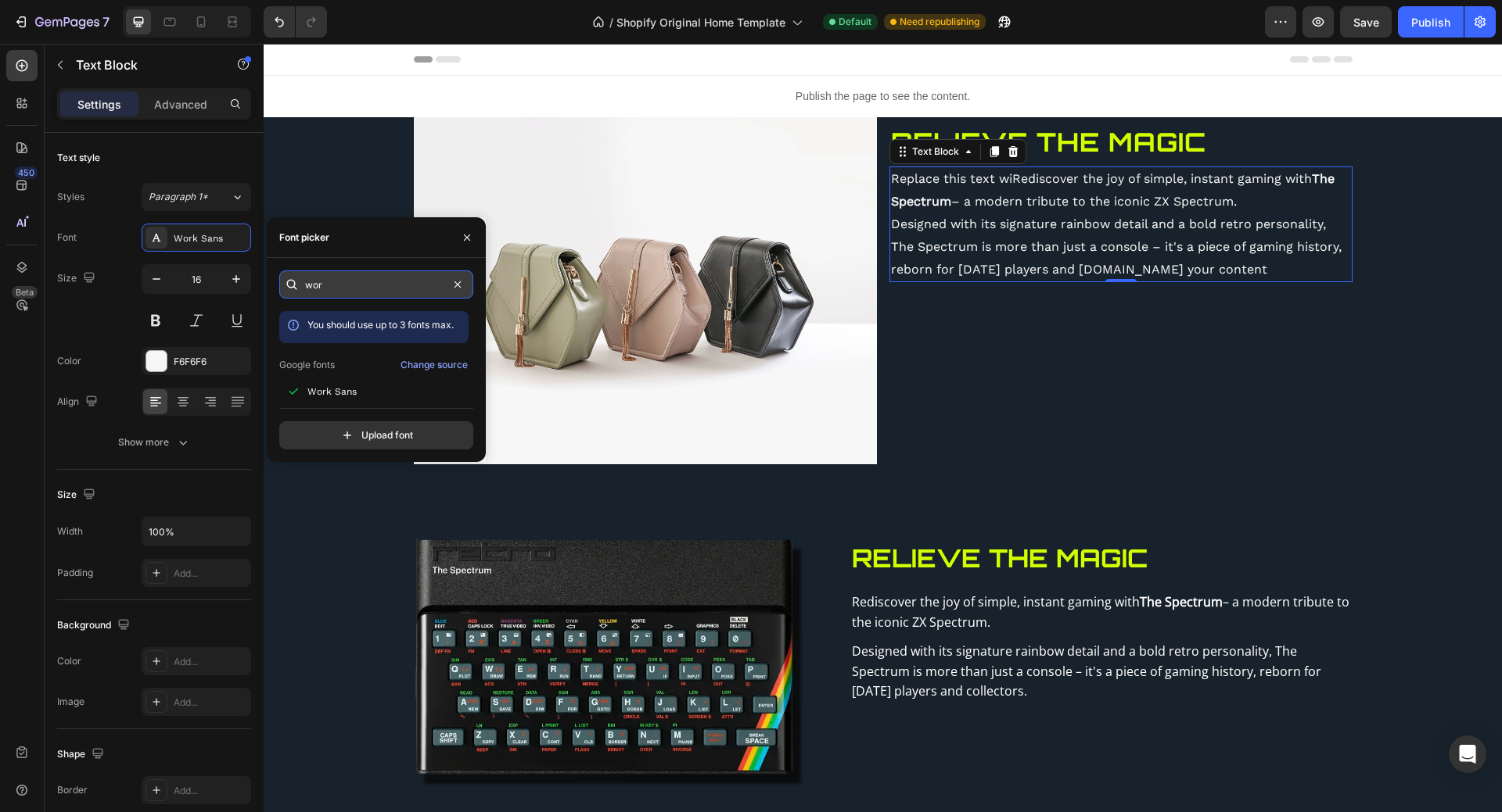
click at [366, 285] on input "wor" at bounding box center [376, 285] width 194 height 28
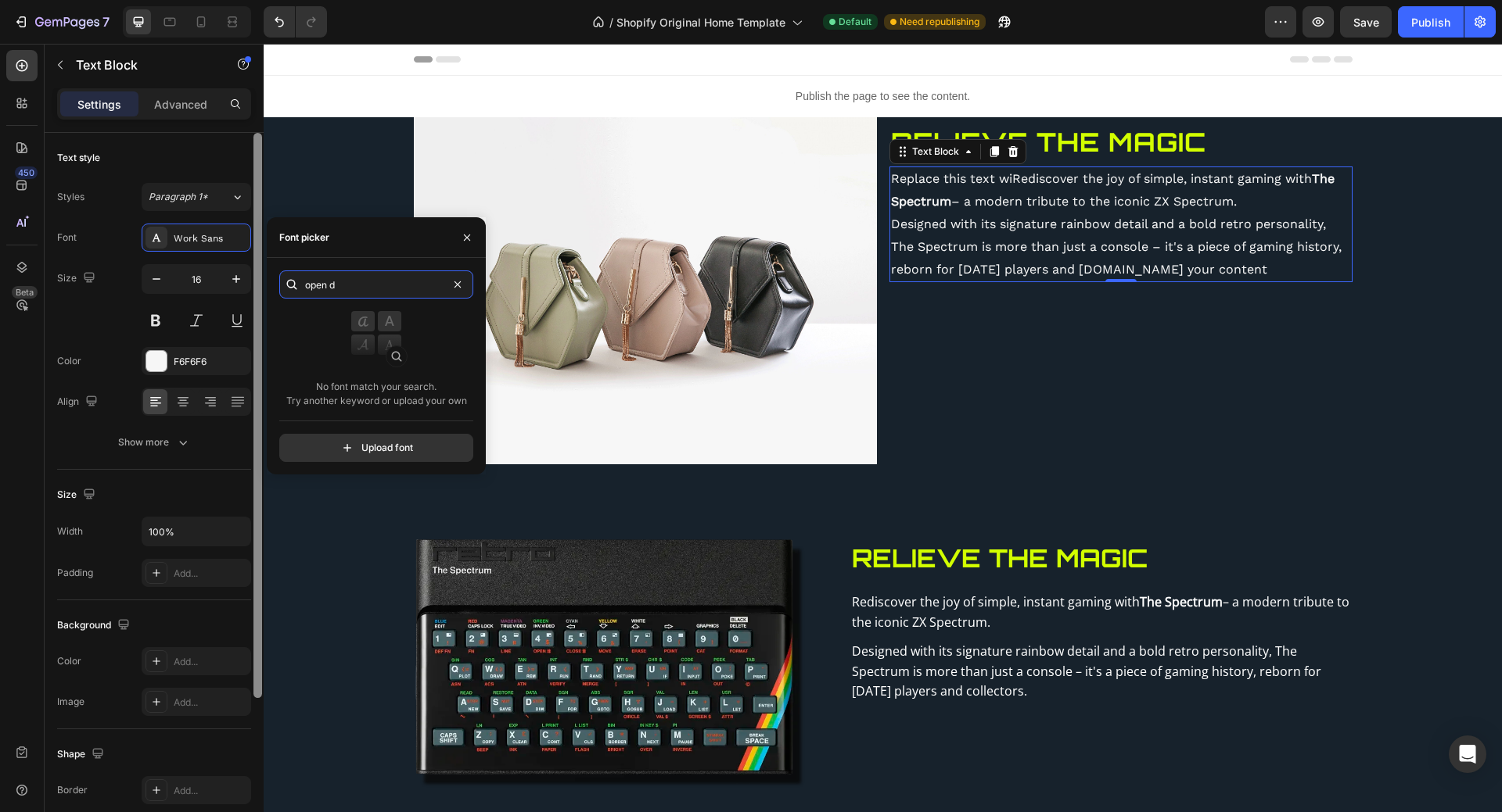
drag, startPoint x: 362, startPoint y: 283, endPoint x: 256, endPoint y: 285, distance: 106.0
click at [256, 285] on div "450 Beta Sections(18) Elements(83) Section Element Hero Section Product Detail …" at bounding box center [131, 427] width 263 height 768
drag, startPoint x: 348, startPoint y: 280, endPoint x: 243, endPoint y: 300, distance: 106.9
click at [243, 300] on div "450 Beta Sections(18) Elements(83) Section Element Hero Section Product Detail …" at bounding box center [131, 427] width 263 height 768
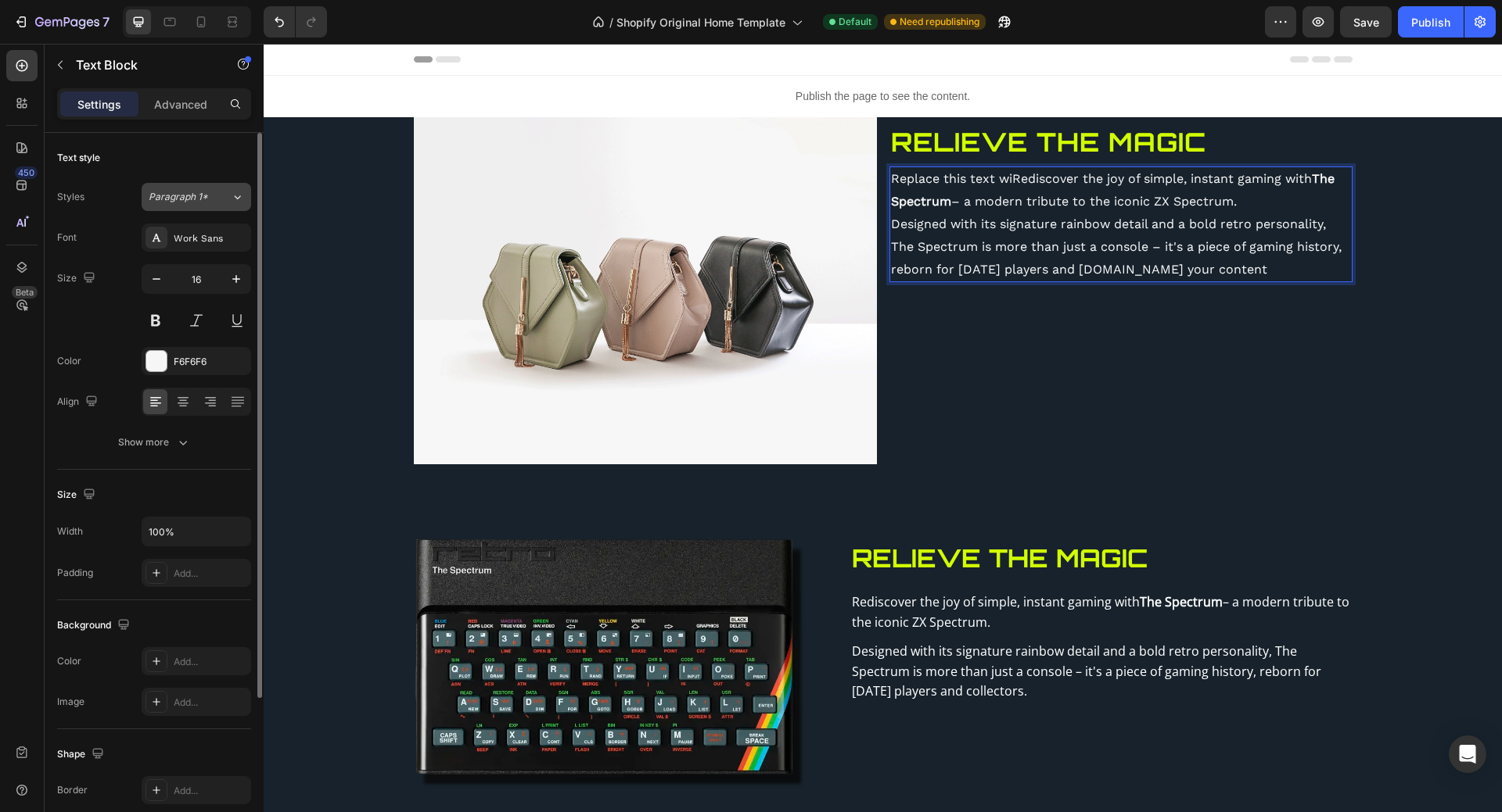
click at [234, 194] on icon at bounding box center [237, 197] width 14 height 16
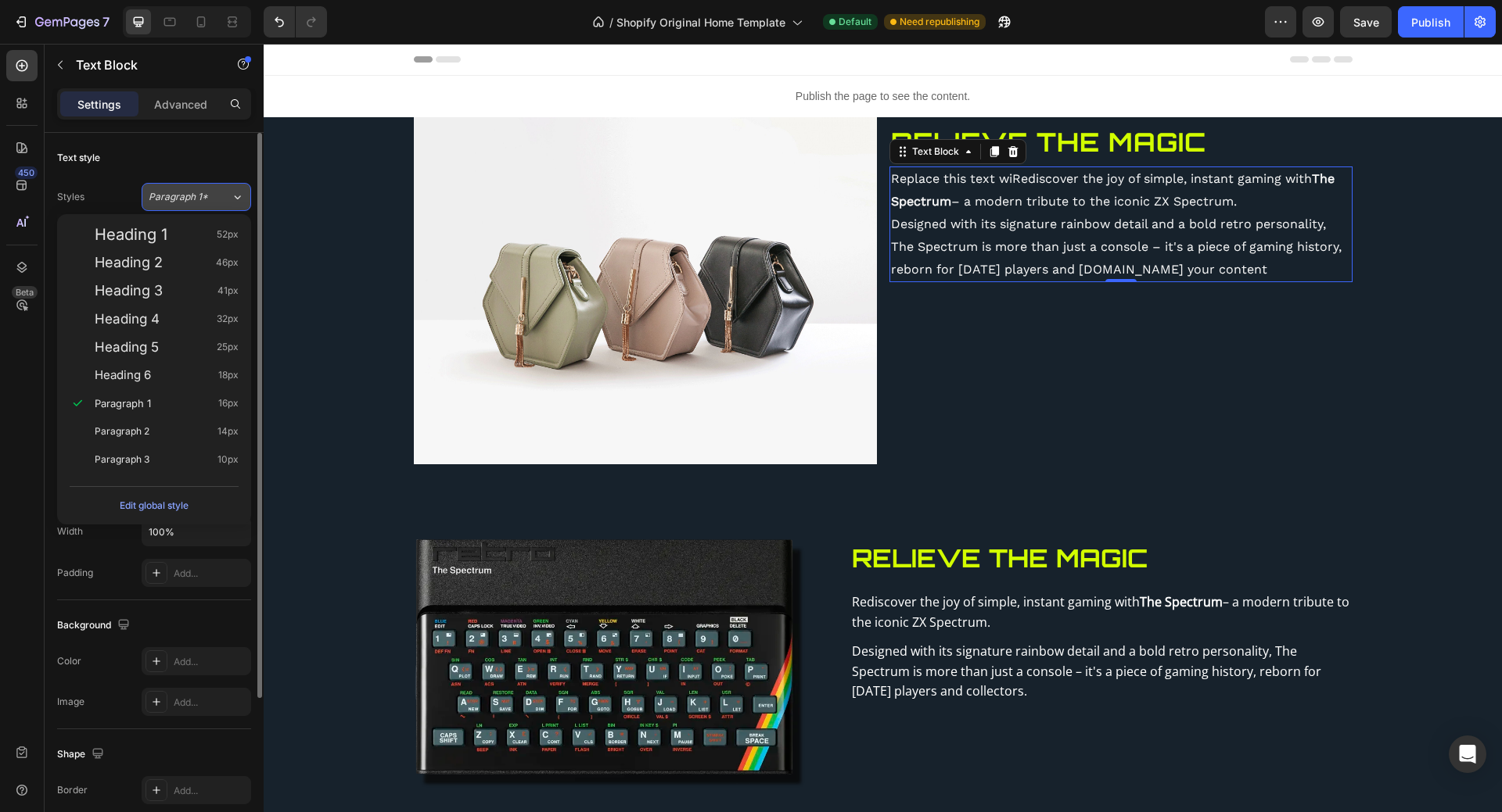
click at [234, 194] on icon at bounding box center [237, 197] width 14 height 16
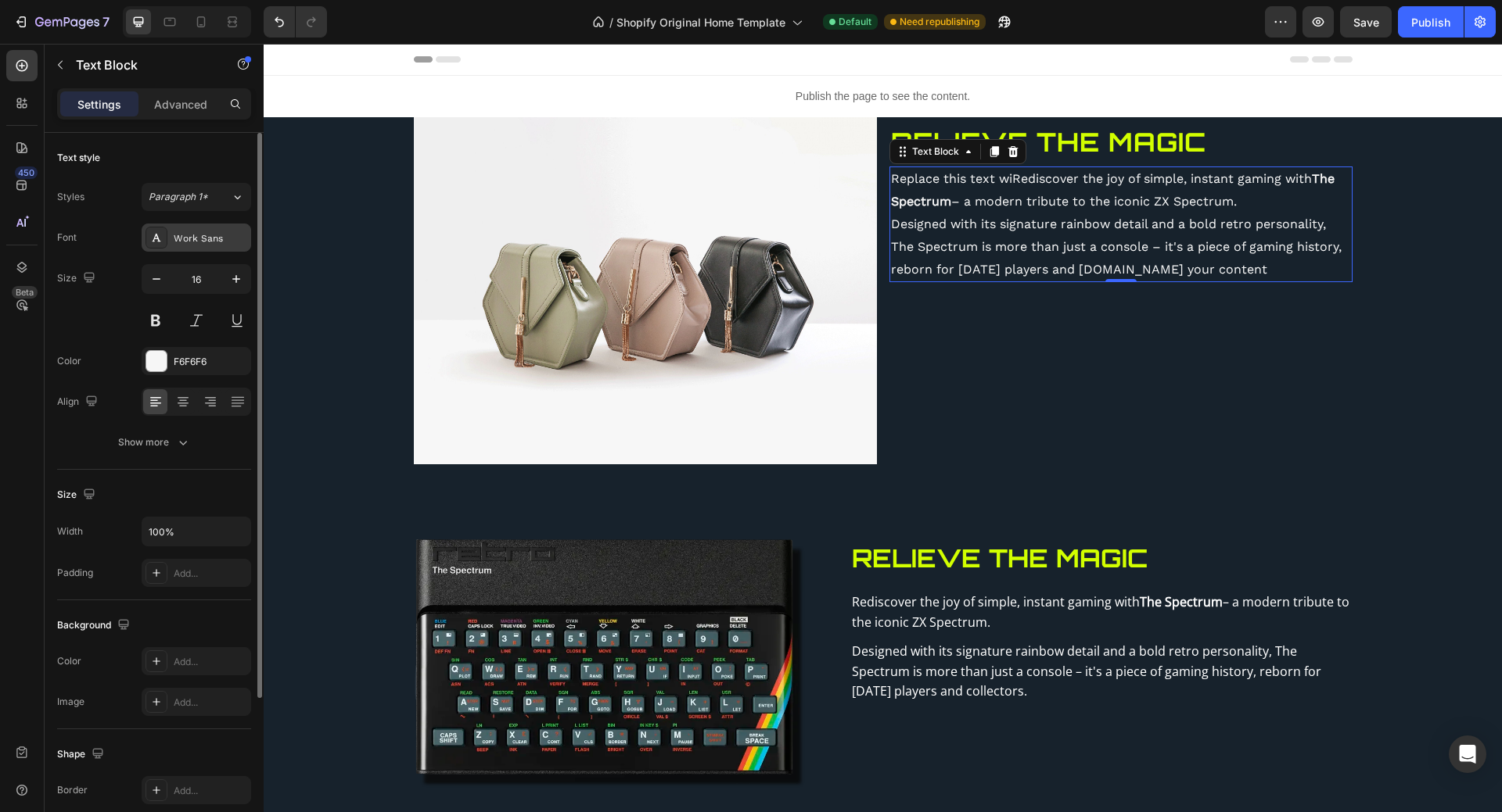
click at [209, 239] on div "Work Sans" at bounding box center [211, 238] width 74 height 14
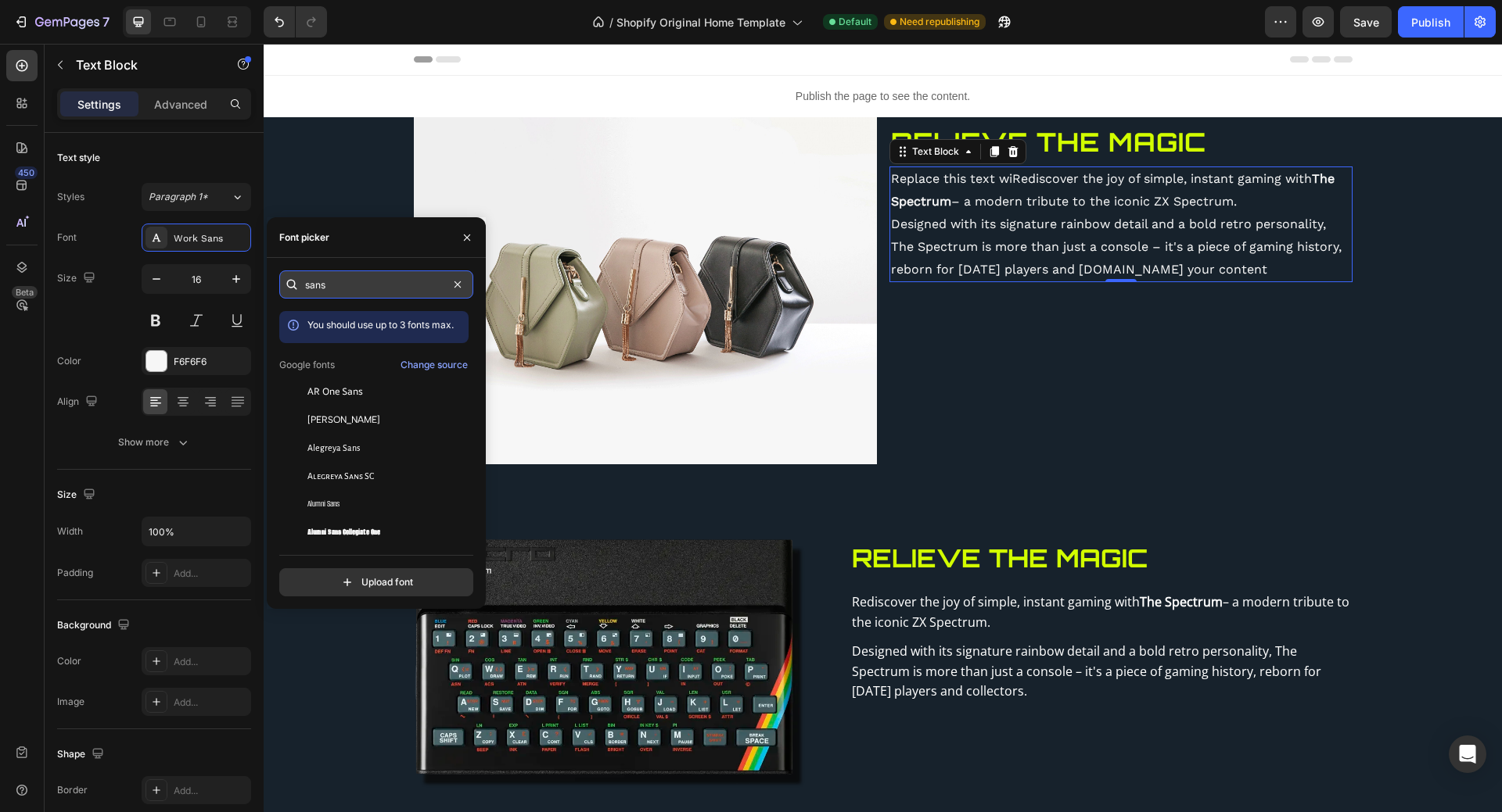
click at [329, 283] on input "sans" at bounding box center [376, 285] width 194 height 28
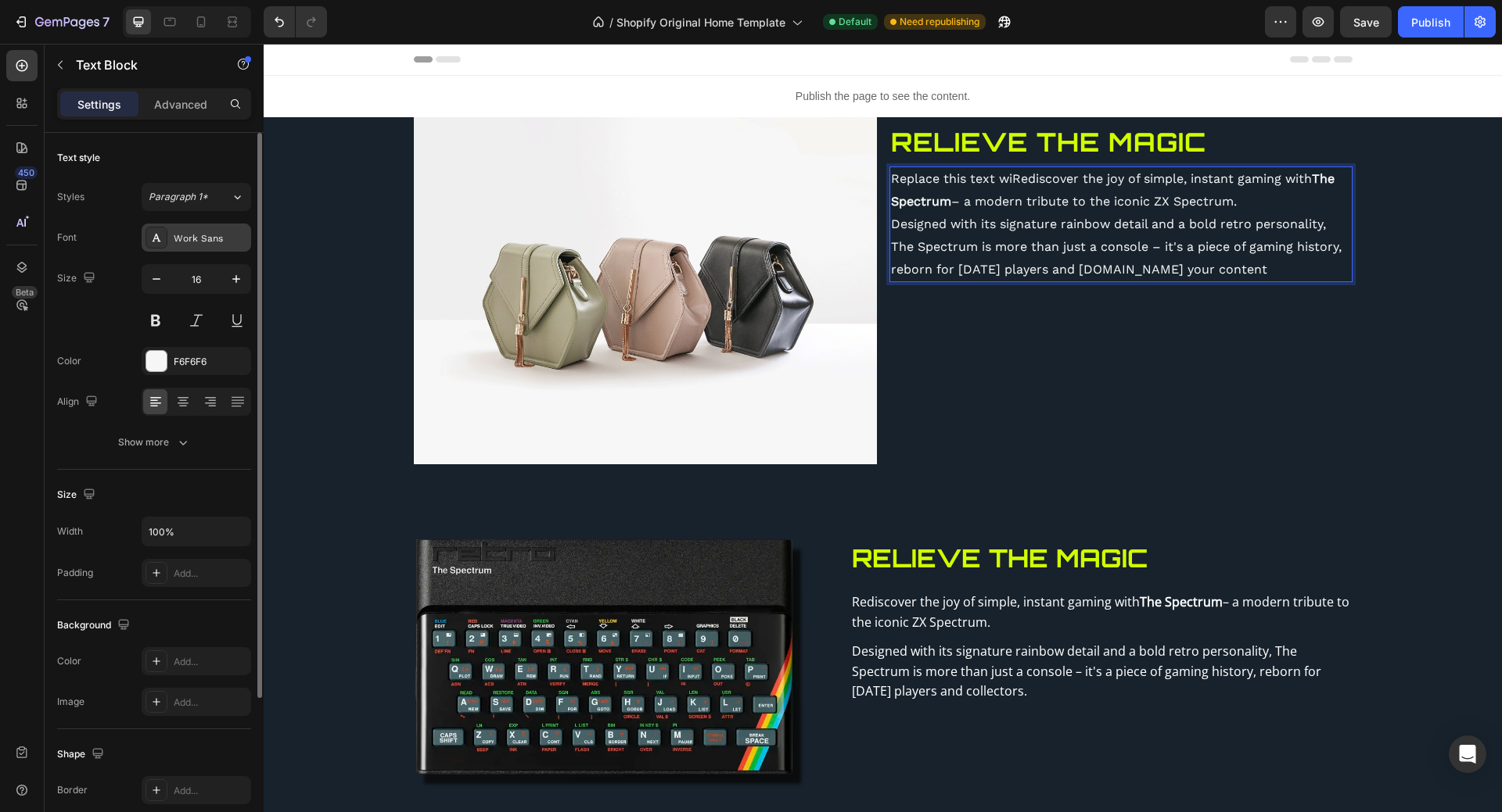
click at [179, 244] on div "Work Sans" at bounding box center [211, 238] width 74 height 14
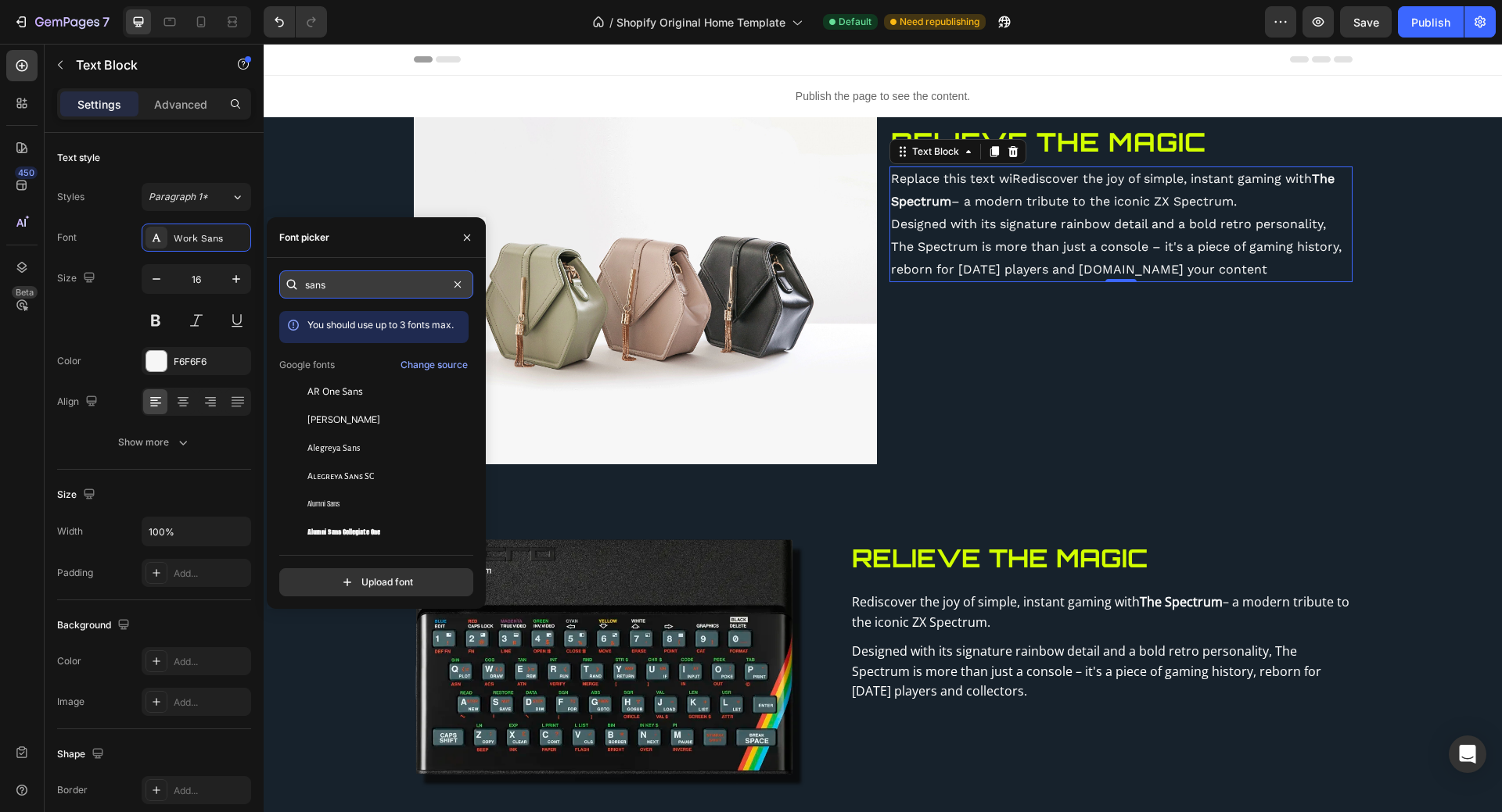
click at [329, 290] on input "sans" at bounding box center [376, 285] width 194 height 28
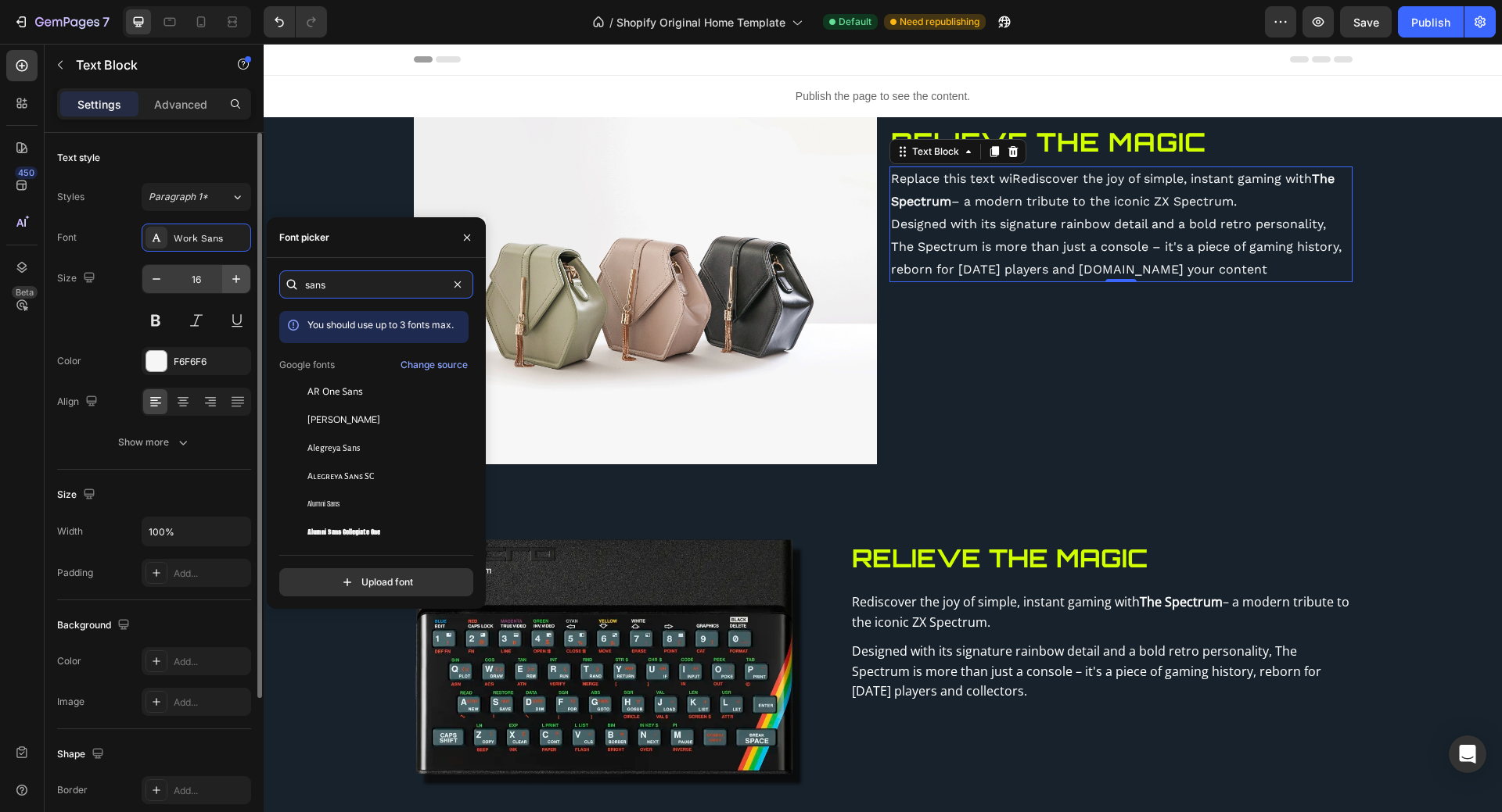
drag, startPoint x: 339, startPoint y: 288, endPoint x: 239, endPoint y: 285, distance: 100.0
click at [239, 285] on div "450 Beta Sections(18) Elements(83) Section Element Hero Section Product Detail …" at bounding box center [131, 427] width 263 height 768
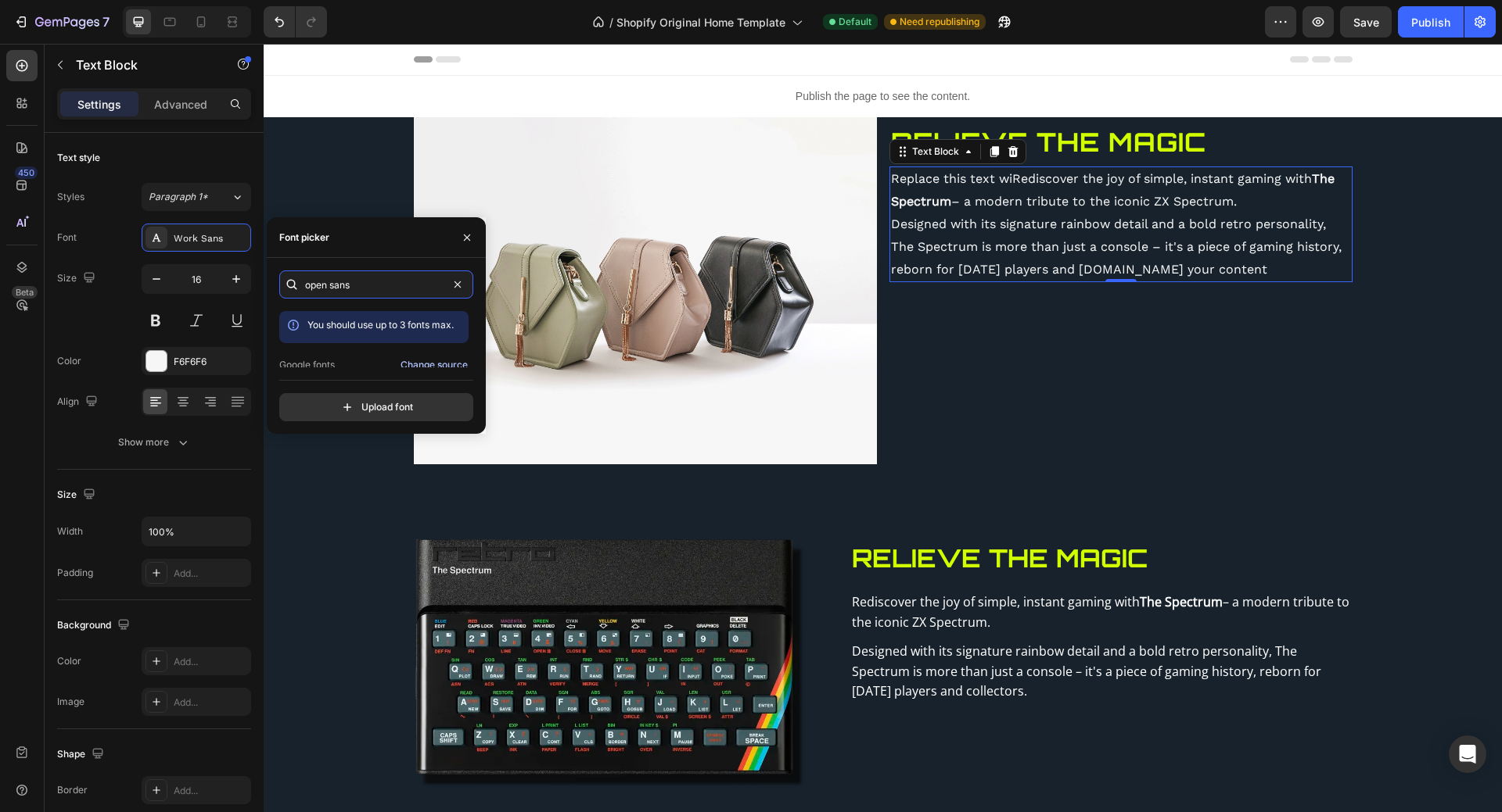
type input "open sans"
click at [400, 364] on div "Change source" at bounding box center [433, 365] width 67 height 14
click at [467, 232] on icon "button" at bounding box center [466, 237] width 13 height 13
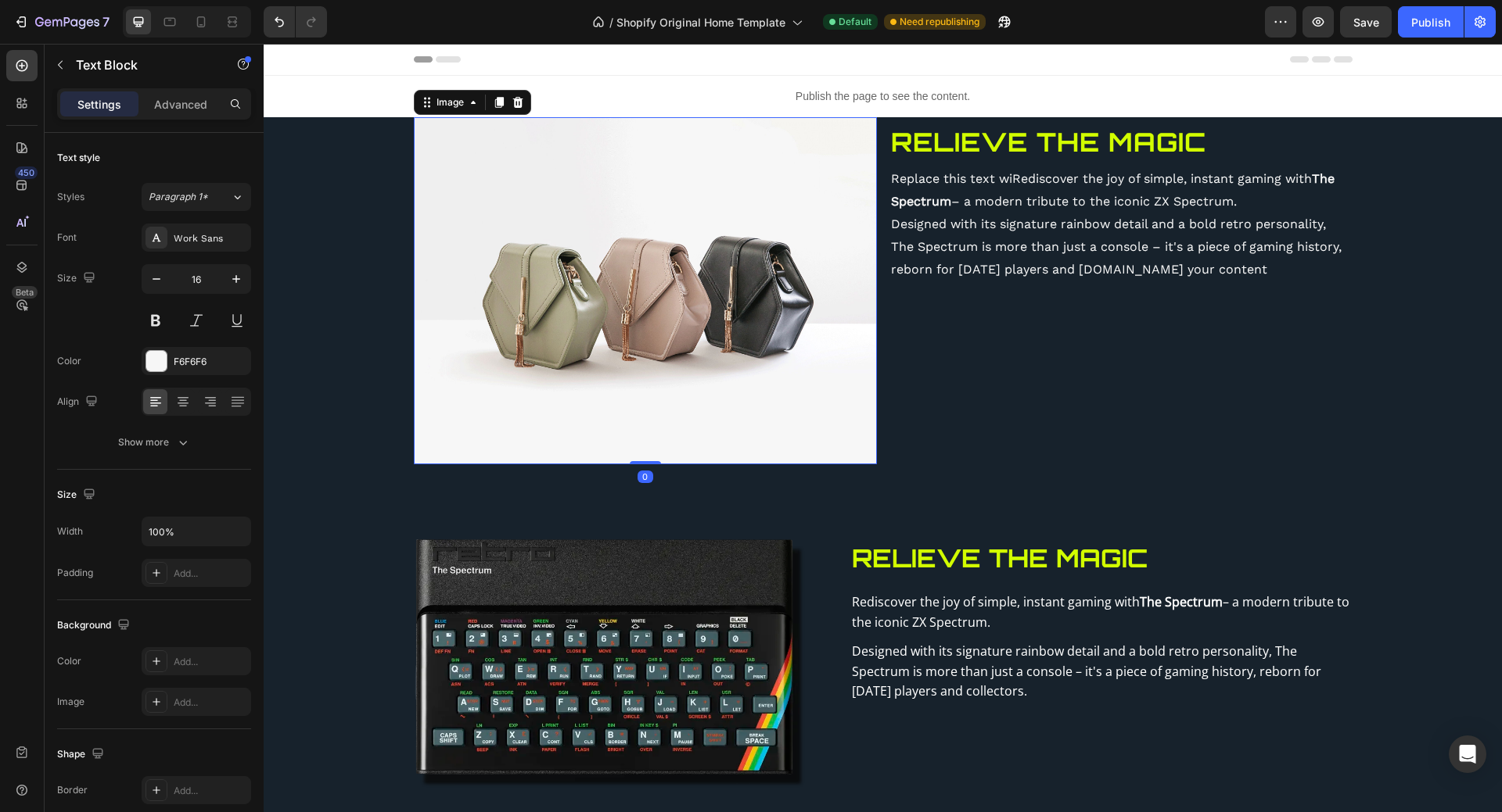
click at [757, 339] on img at bounding box center [645, 290] width 463 height 347
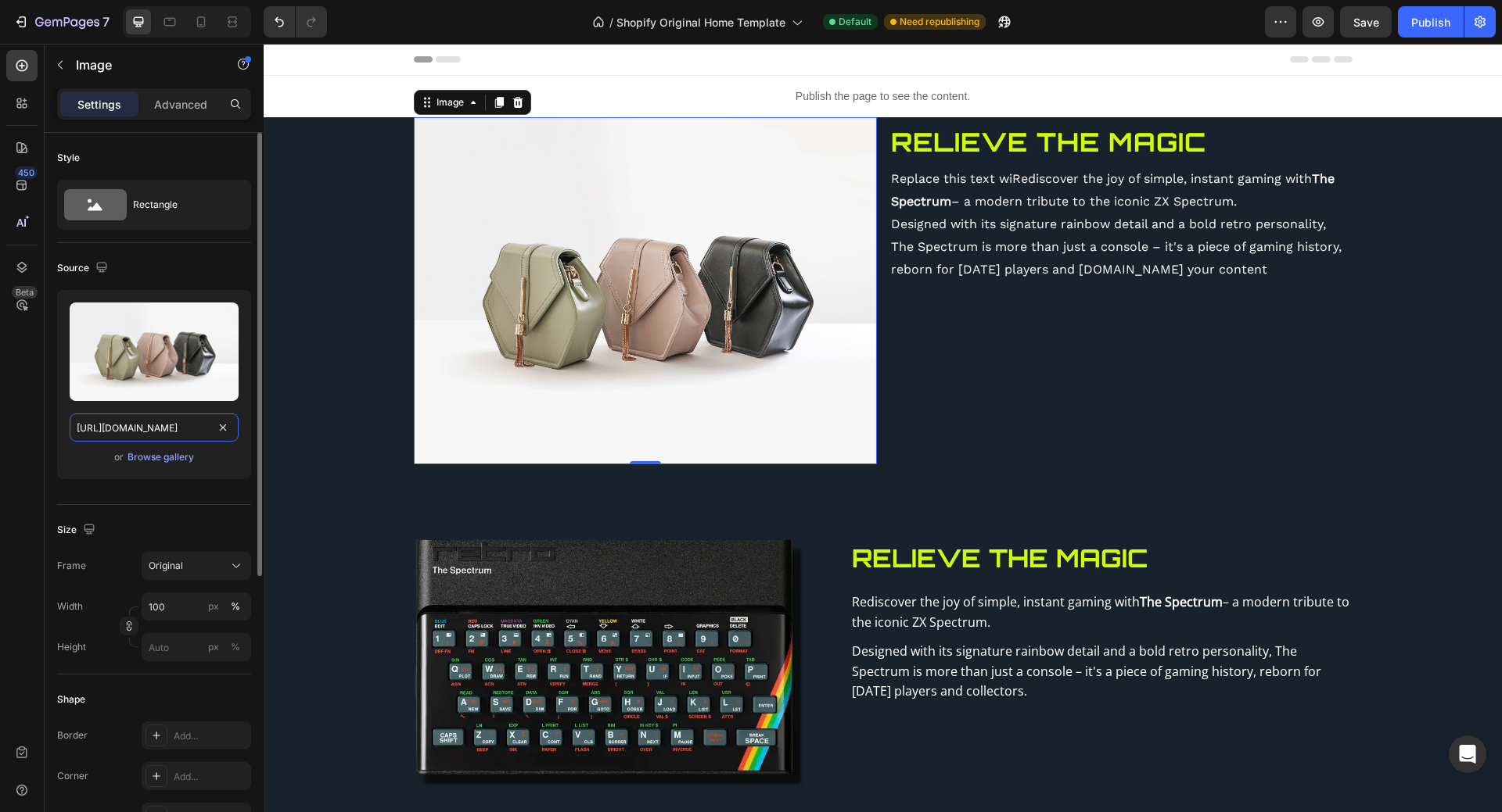
click at [157, 427] on input "https://cdn.shopify.com/s/files/1/2005/9307/files/image_demo.jpg" at bounding box center [154, 427] width 169 height 28
click at [160, 459] on div "Browse gallery" at bounding box center [160, 457] width 66 height 14
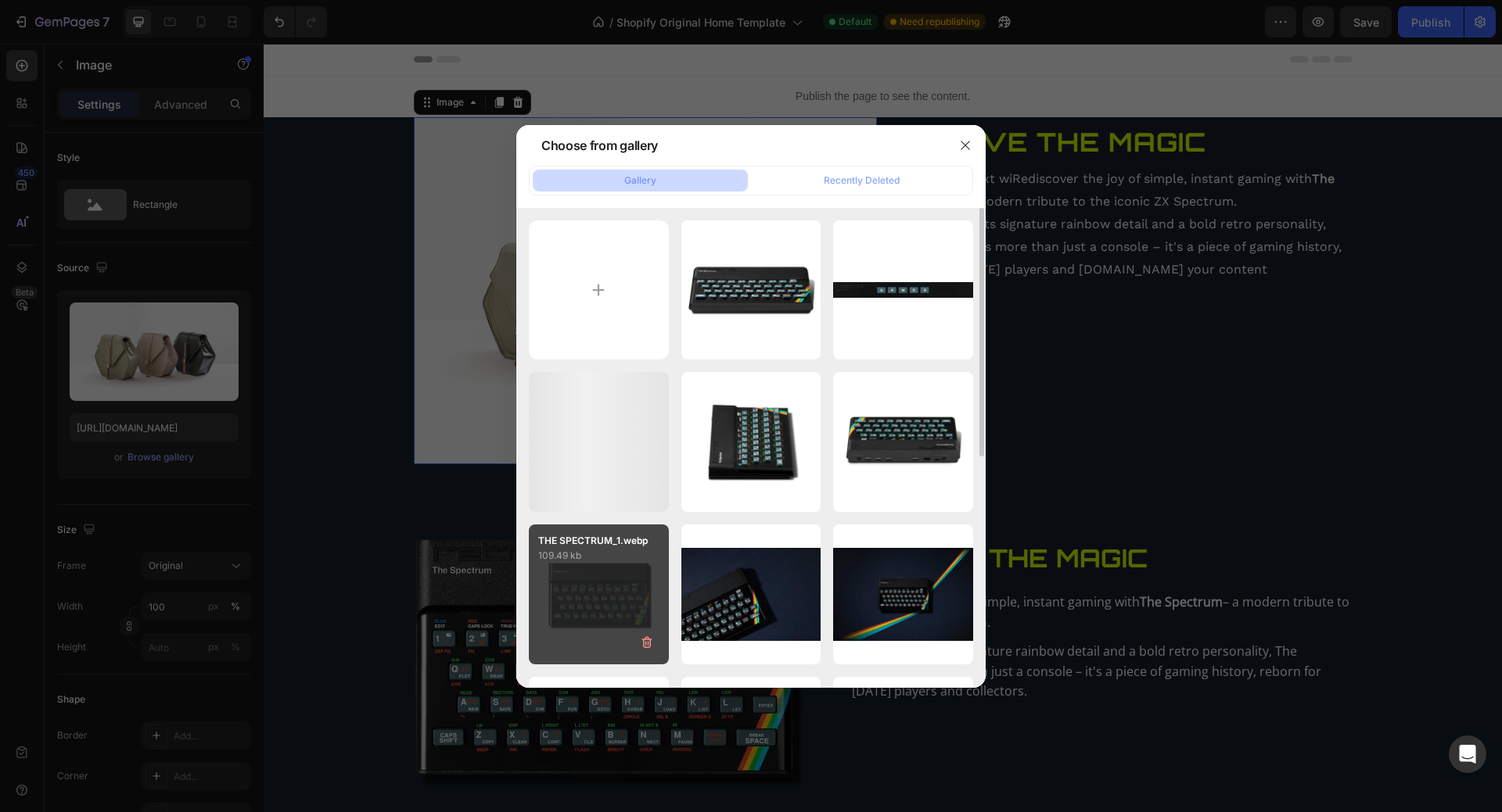
click at [593, 578] on div "THE SPECTRUM_1.webp 109.49 kb" at bounding box center [598, 594] width 140 height 140
type input "https://cdn.shopify.com/s/files/1/0969/9976/8403/files/gempages_574352245835957…"
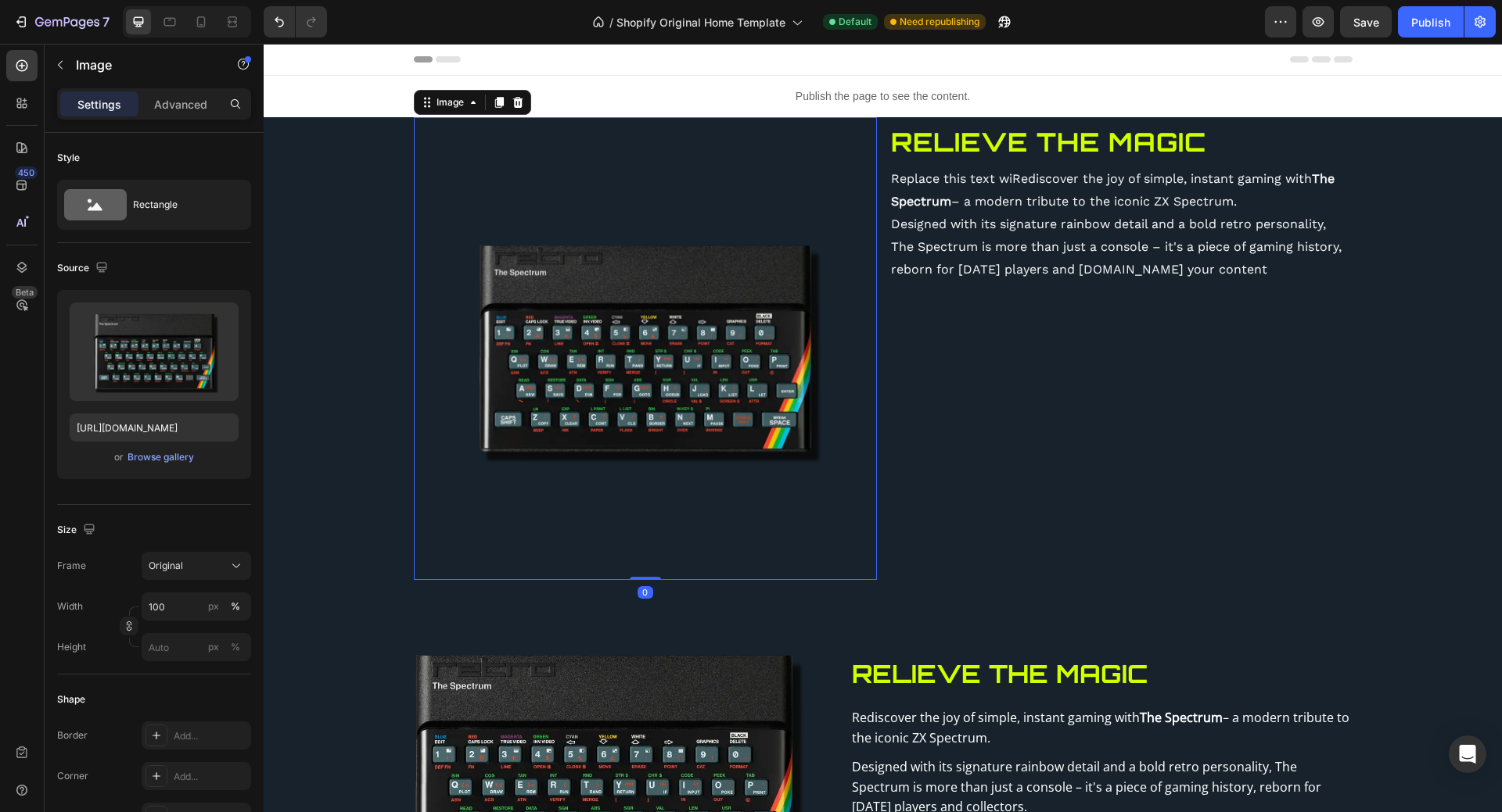
drag, startPoint x: 635, startPoint y: 579, endPoint x: 646, endPoint y: 525, distance: 55.1
click at [646, 525] on div "Image 0" at bounding box center [645, 349] width 463 height 463
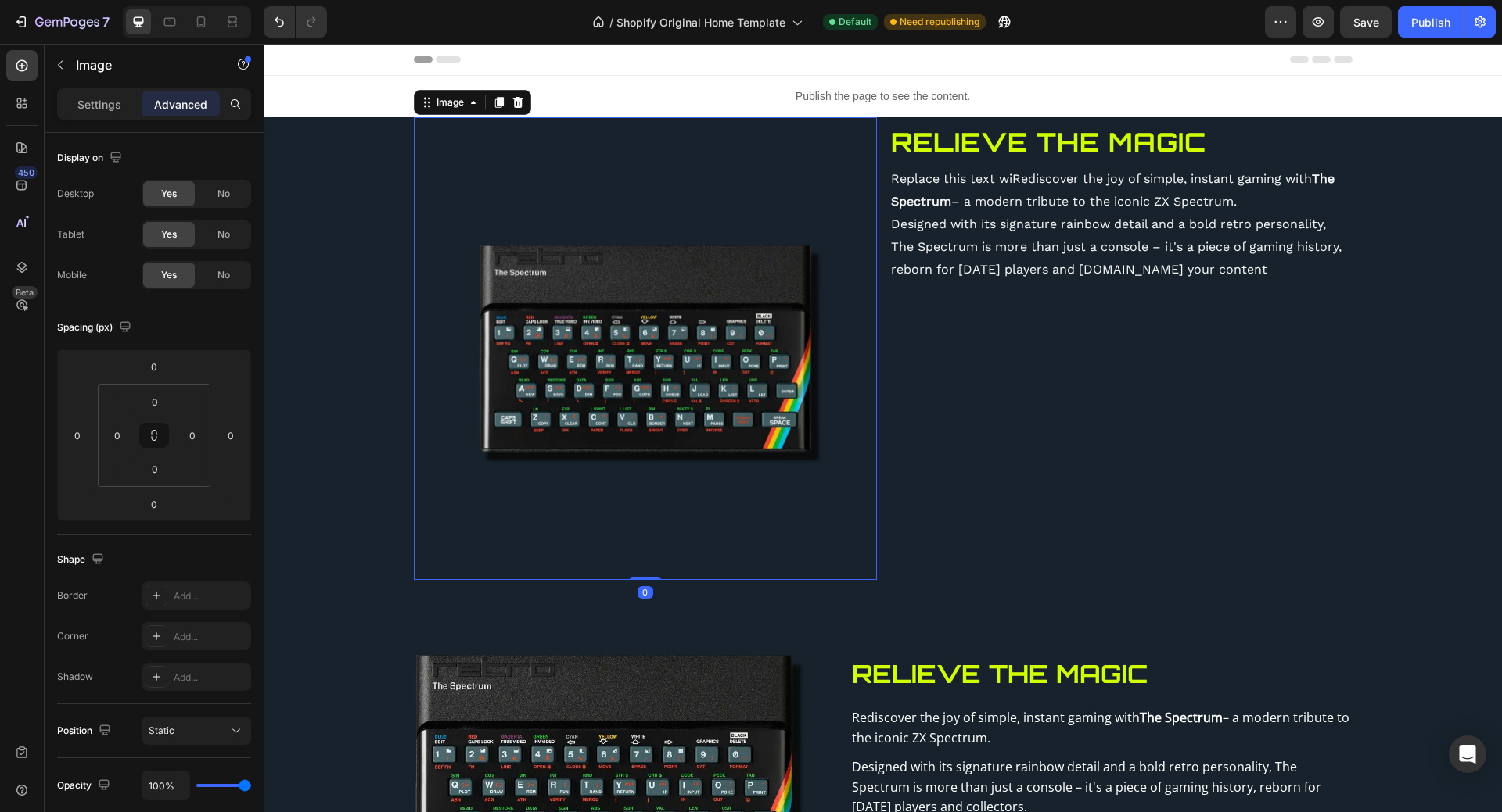
click at [603, 432] on img at bounding box center [645, 349] width 463 height 463
click at [114, 104] on p "Settings" at bounding box center [99, 104] width 44 height 17
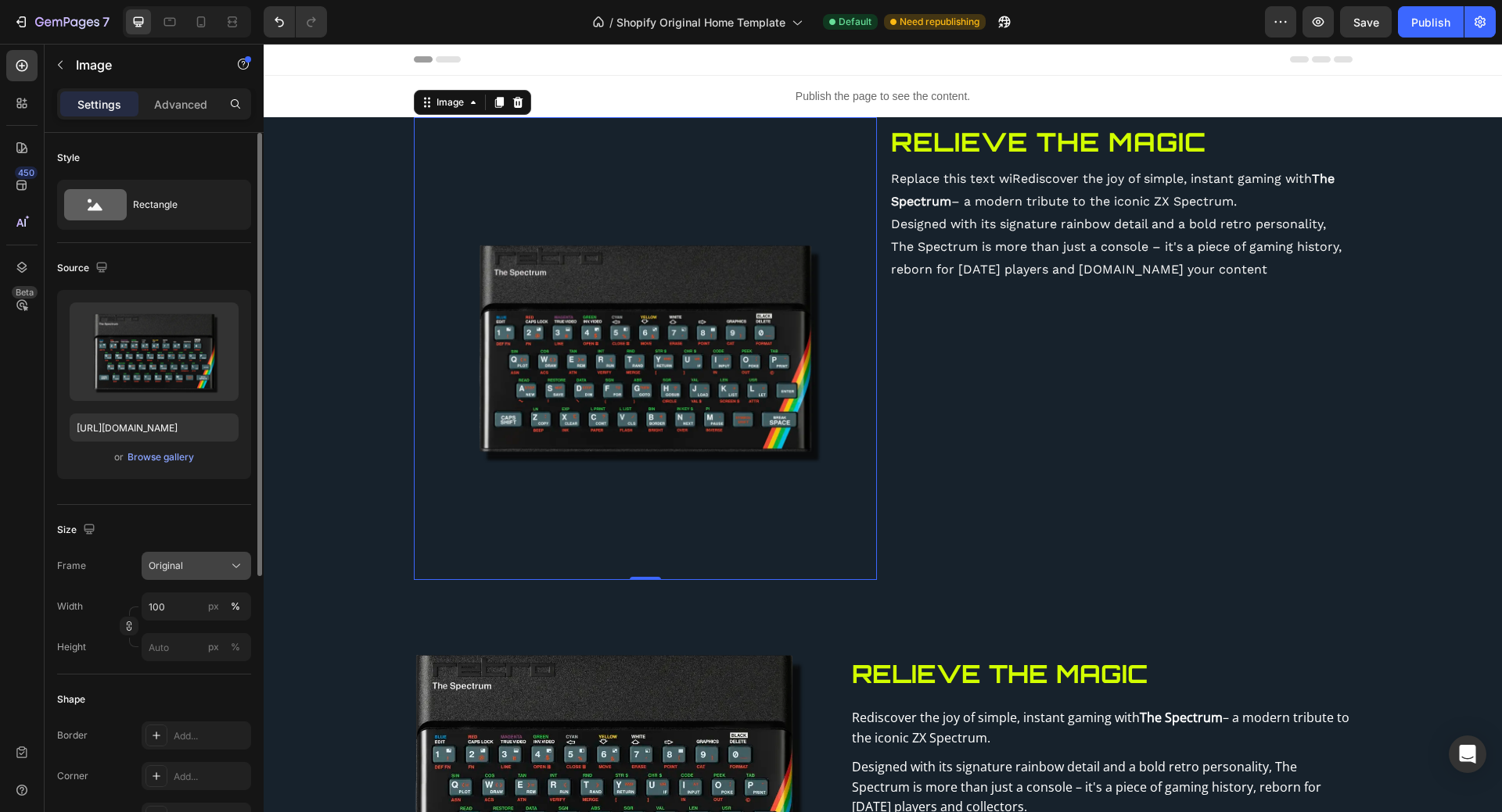
click at [236, 571] on icon at bounding box center [236, 566] width 16 height 16
click at [232, 665] on icon at bounding box center [230, 663] width 16 height 16
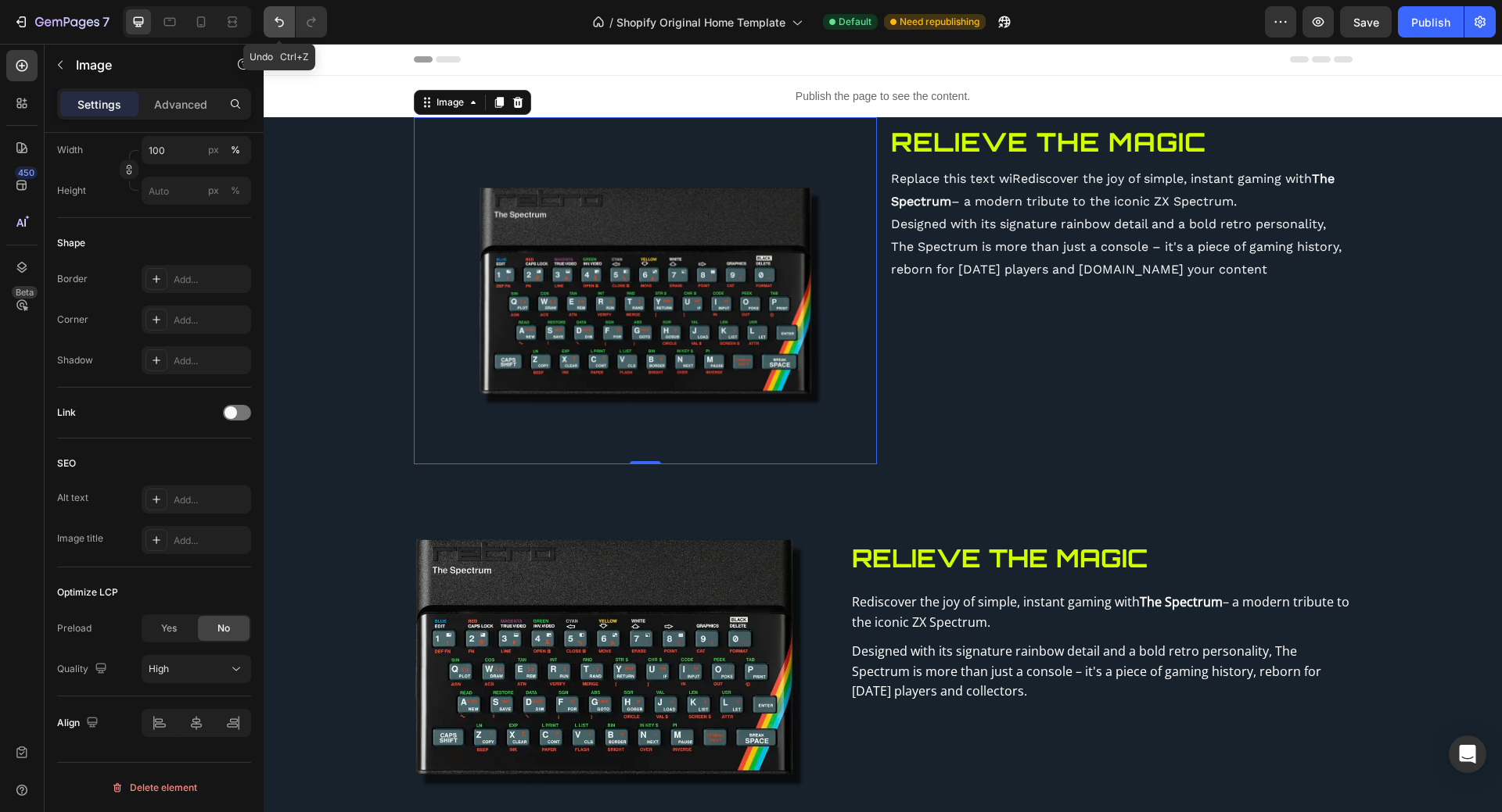
click at [287, 18] on icon "Undo/Redo" at bounding box center [279, 21] width 16 height 16
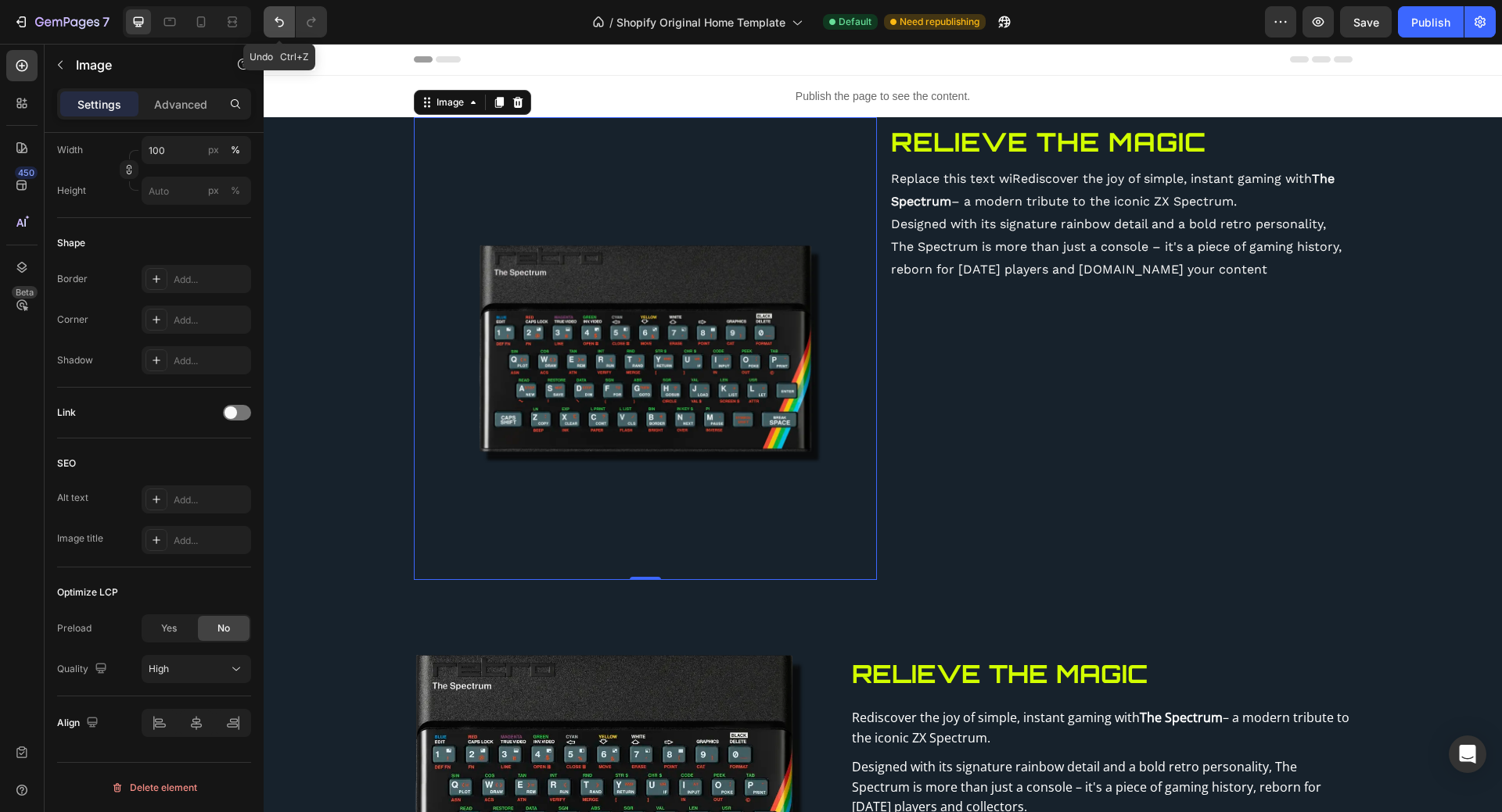
scroll to position [457, 0]
click at [287, 18] on icon "Undo/Redo" at bounding box center [279, 21] width 16 height 16
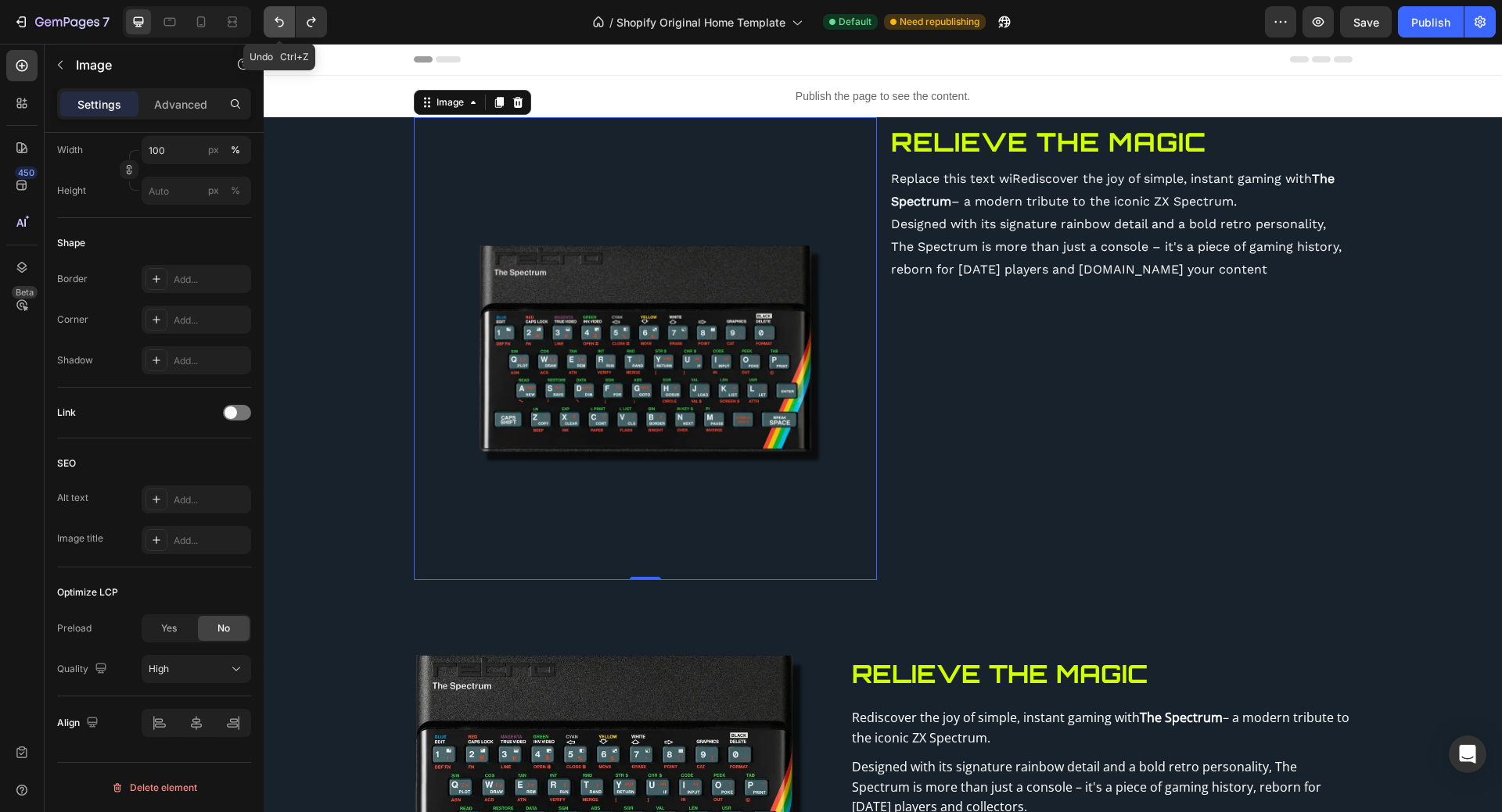
click at [287, 18] on icon "Undo/Redo" at bounding box center [279, 21] width 16 height 16
type input "https://cdn.shopify.com/s/files/1/2005/9307/files/image_demo.jpg"
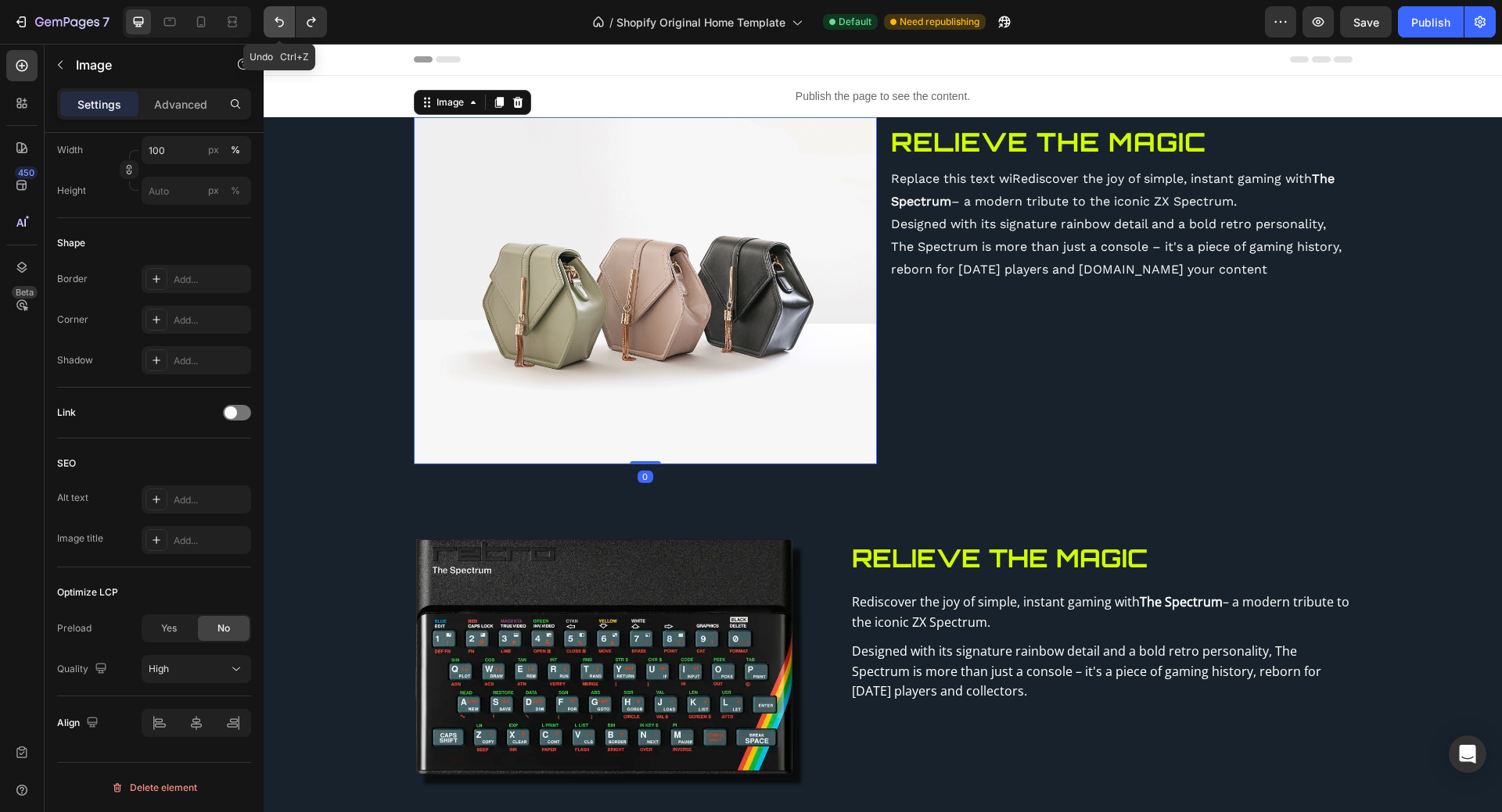
click at [287, 18] on icon "Undo/Redo" at bounding box center [279, 21] width 16 height 16
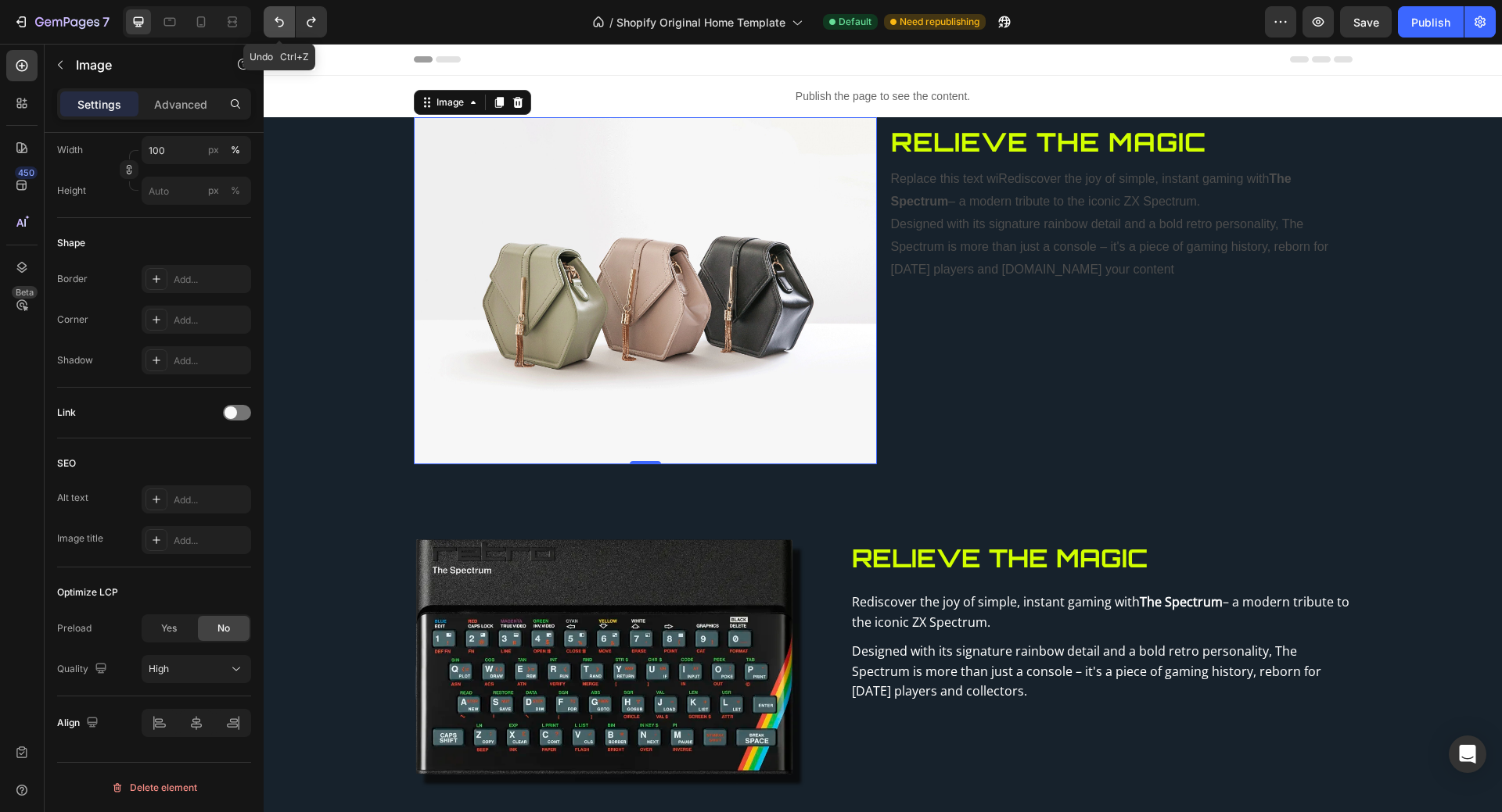
click at [287, 18] on icon "Undo/Redo" at bounding box center [279, 21] width 16 height 16
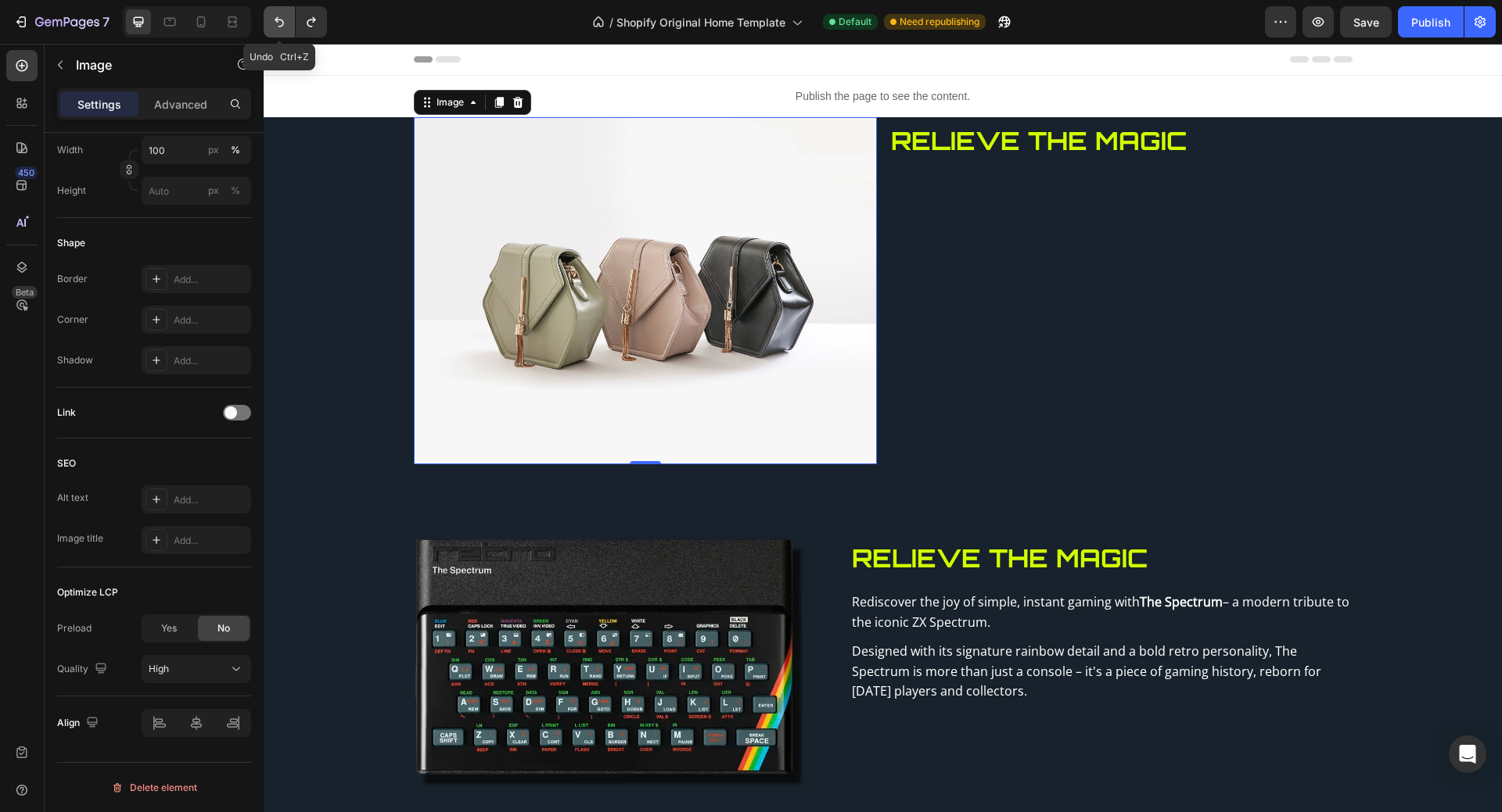
click at [287, 18] on icon "Undo/Redo" at bounding box center [279, 21] width 16 height 16
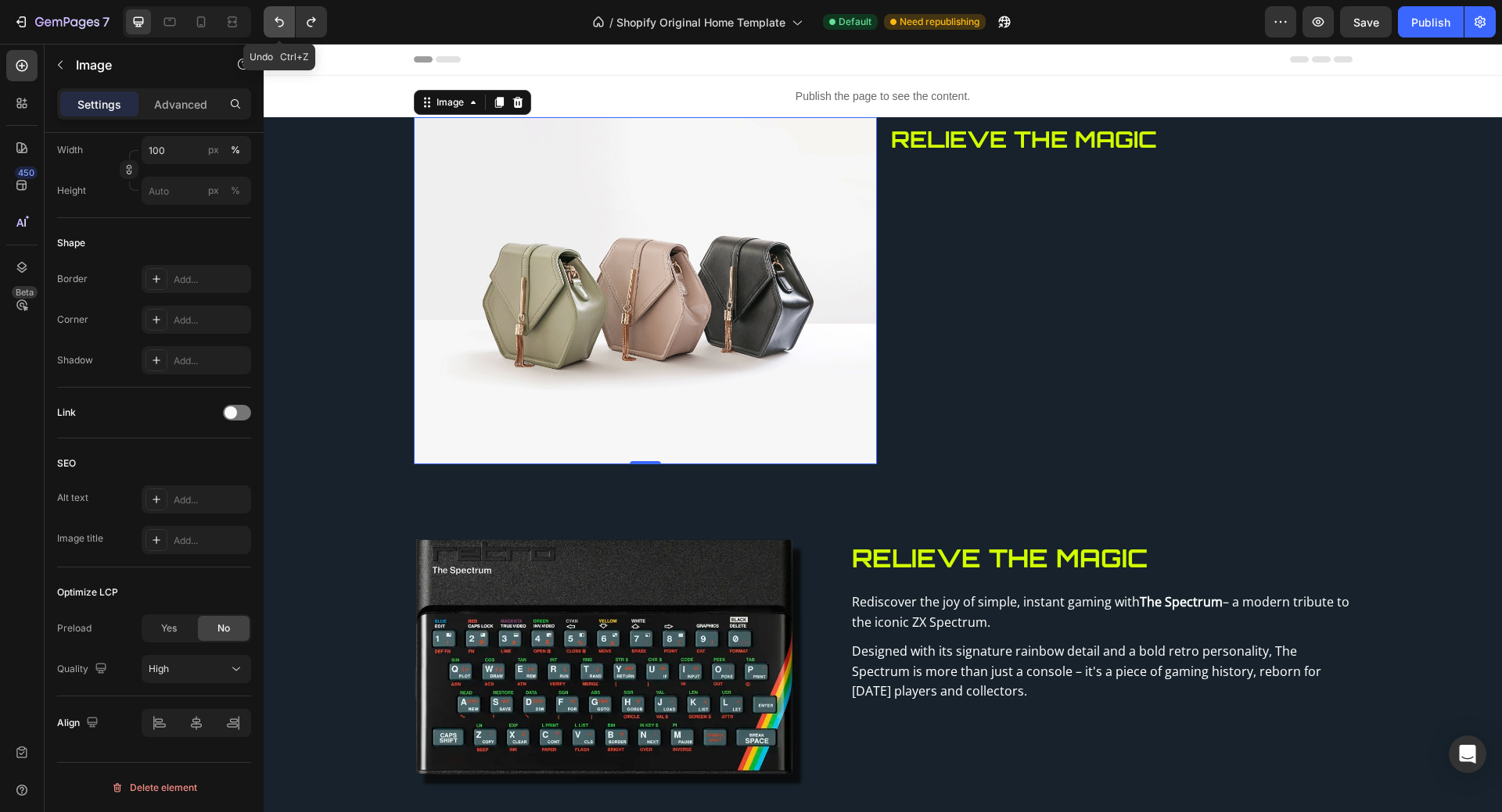
click at [287, 18] on icon "Undo/Redo" at bounding box center [279, 21] width 16 height 16
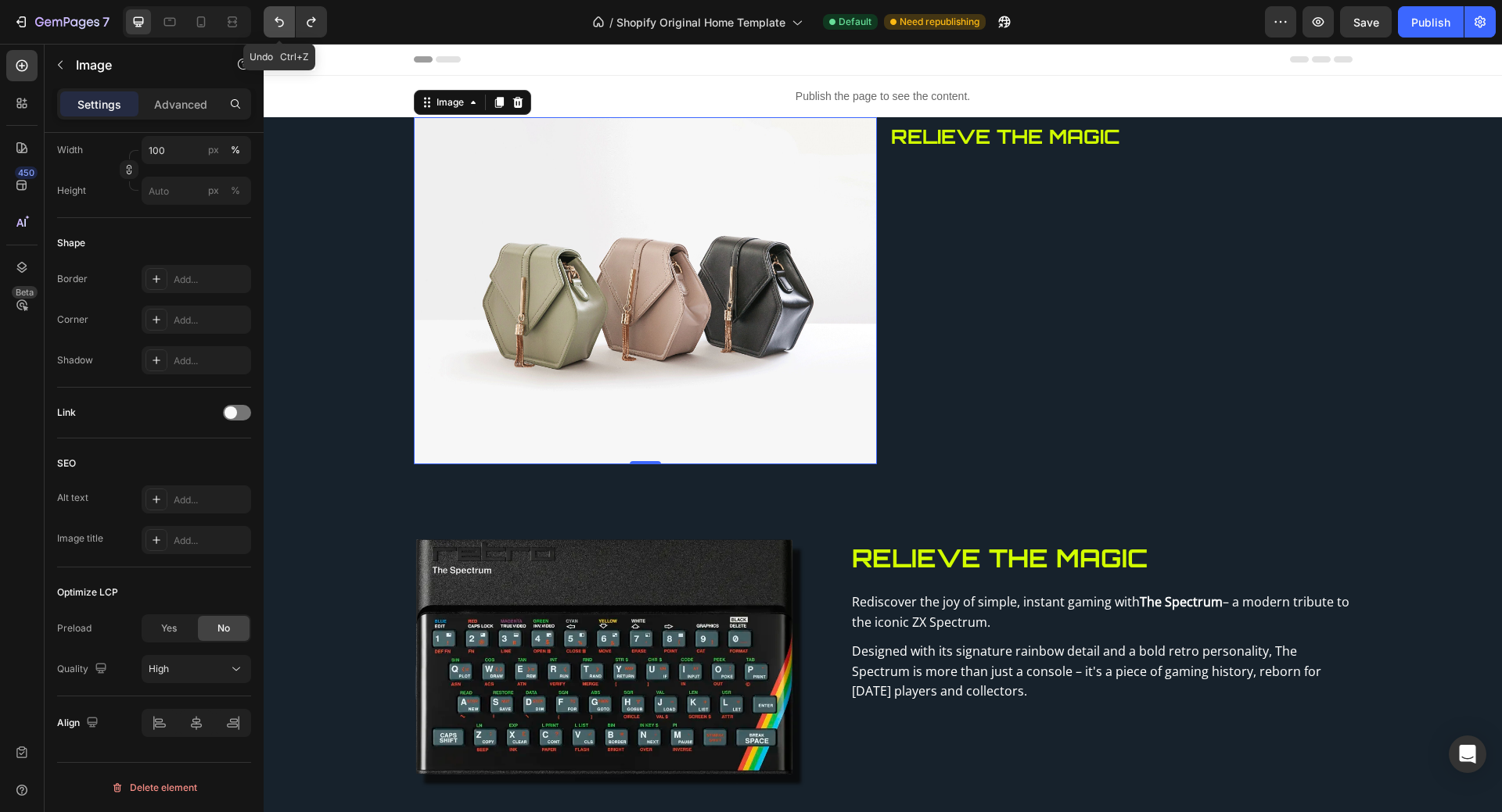
click at [287, 18] on icon "Undo/Redo" at bounding box center [279, 21] width 16 height 16
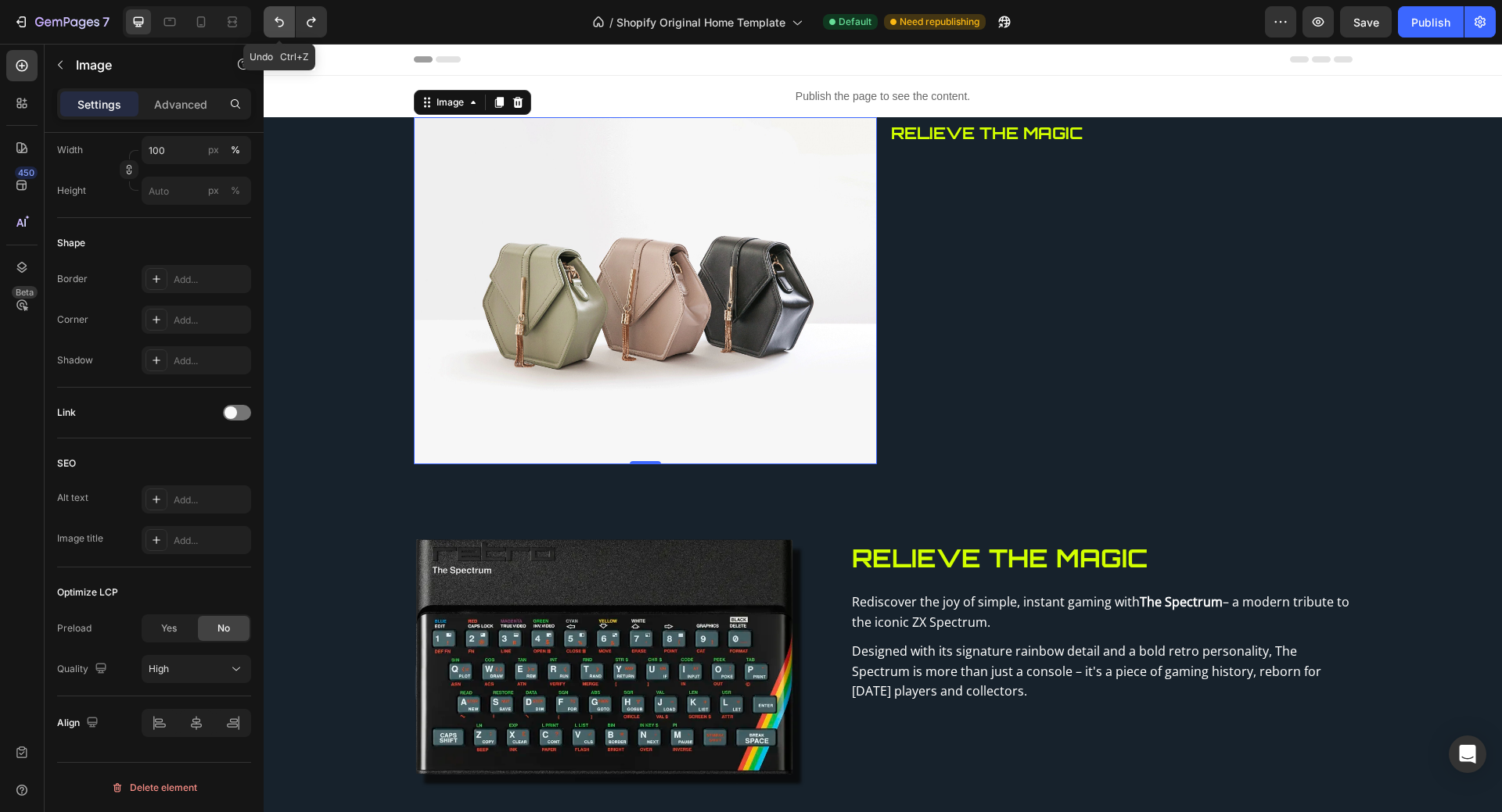
click at [287, 18] on icon "Undo/Redo" at bounding box center [279, 21] width 16 height 16
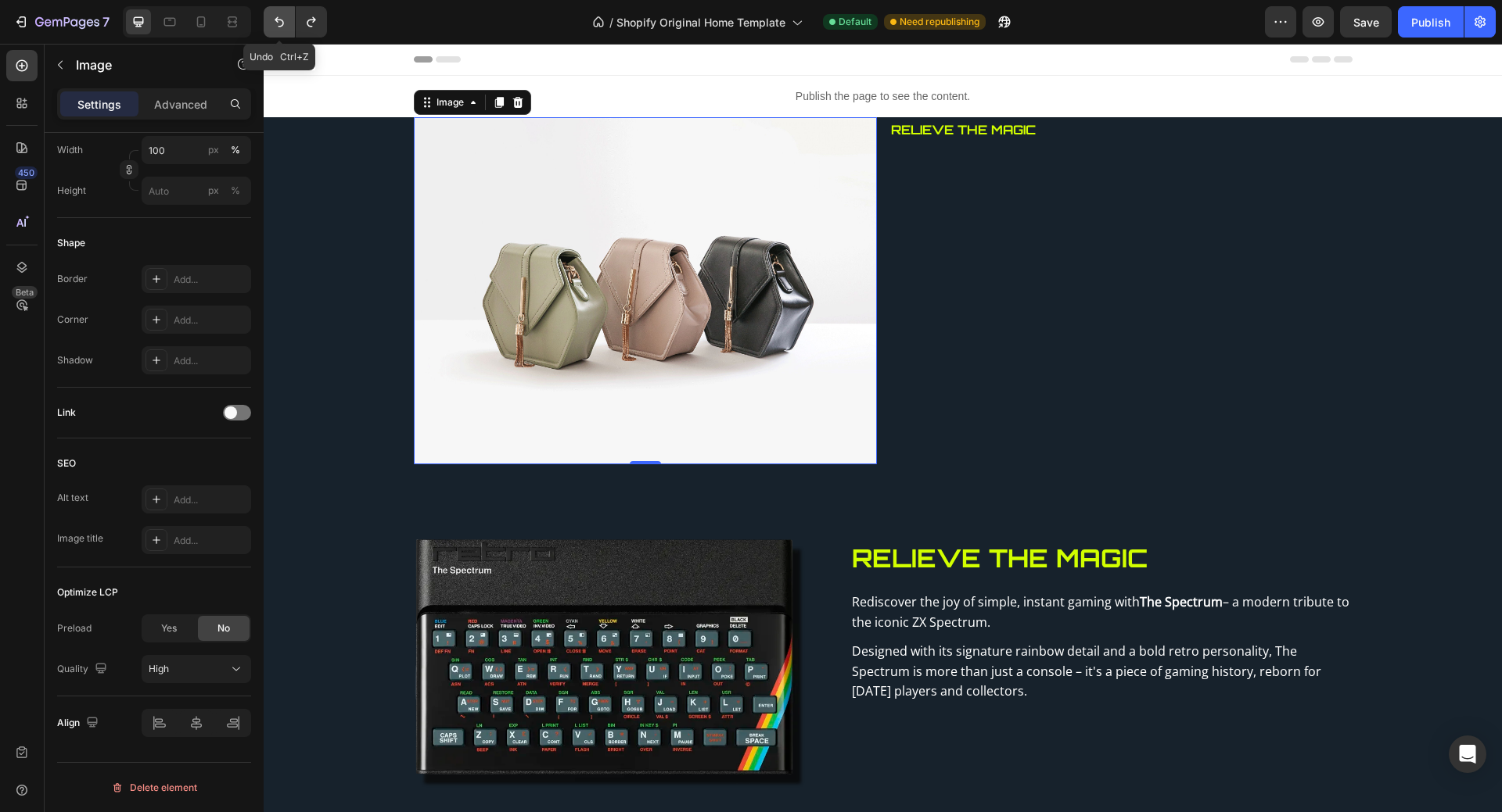
click at [287, 18] on icon "Undo/Redo" at bounding box center [279, 21] width 16 height 16
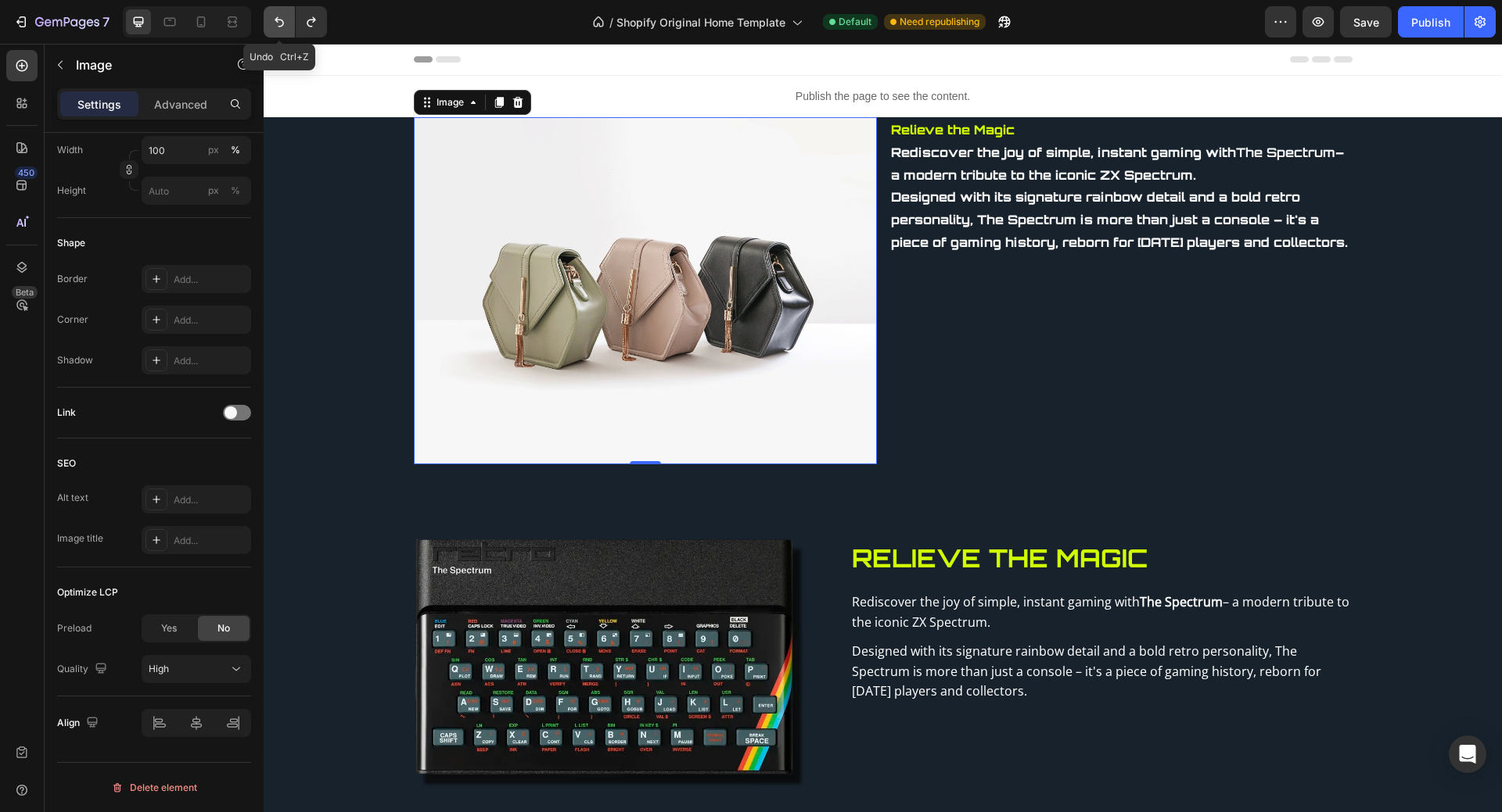
click at [287, 18] on icon "Undo/Redo" at bounding box center [279, 21] width 16 height 16
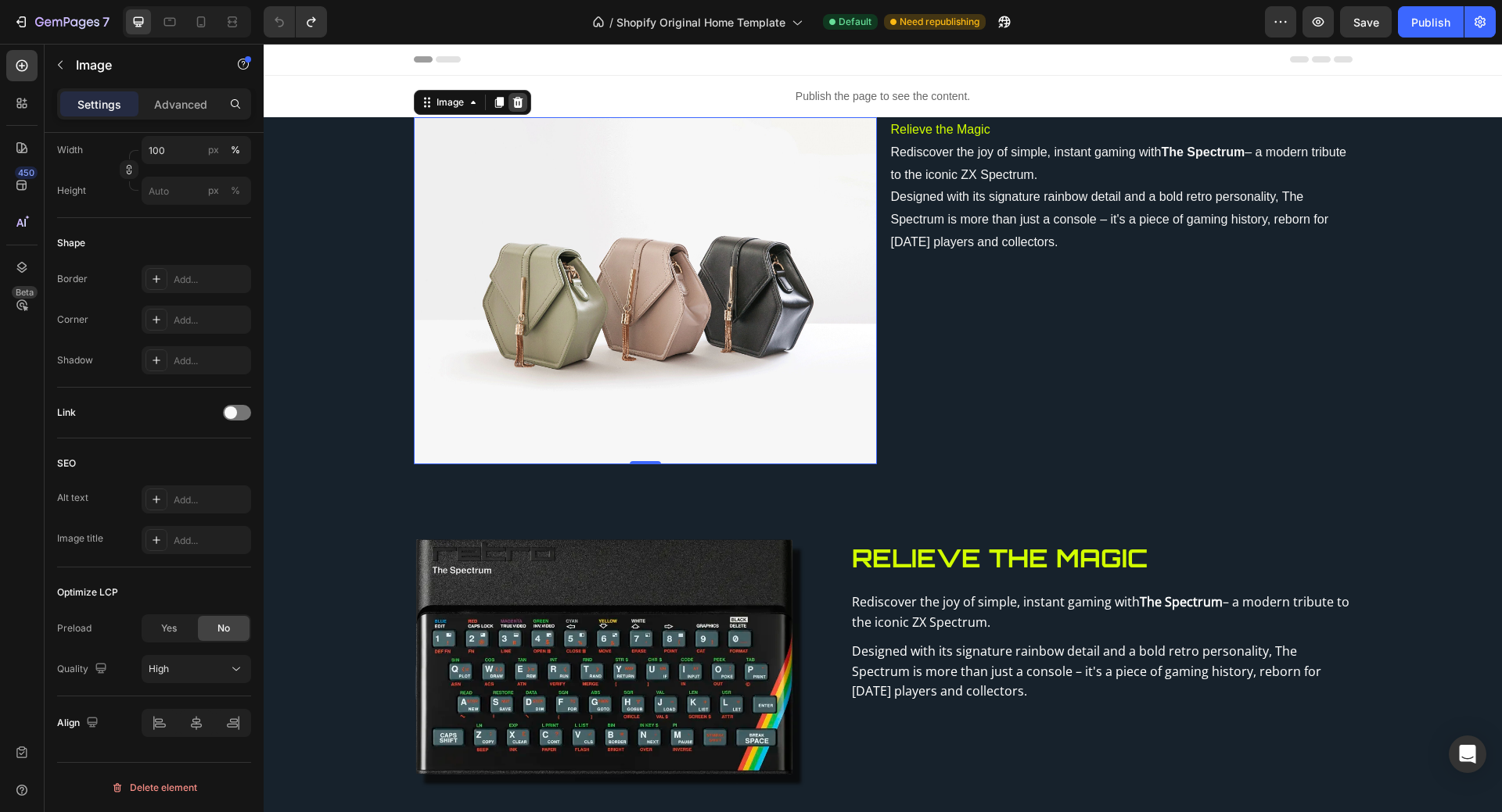
click at [520, 104] on div at bounding box center [517, 102] width 18 height 18
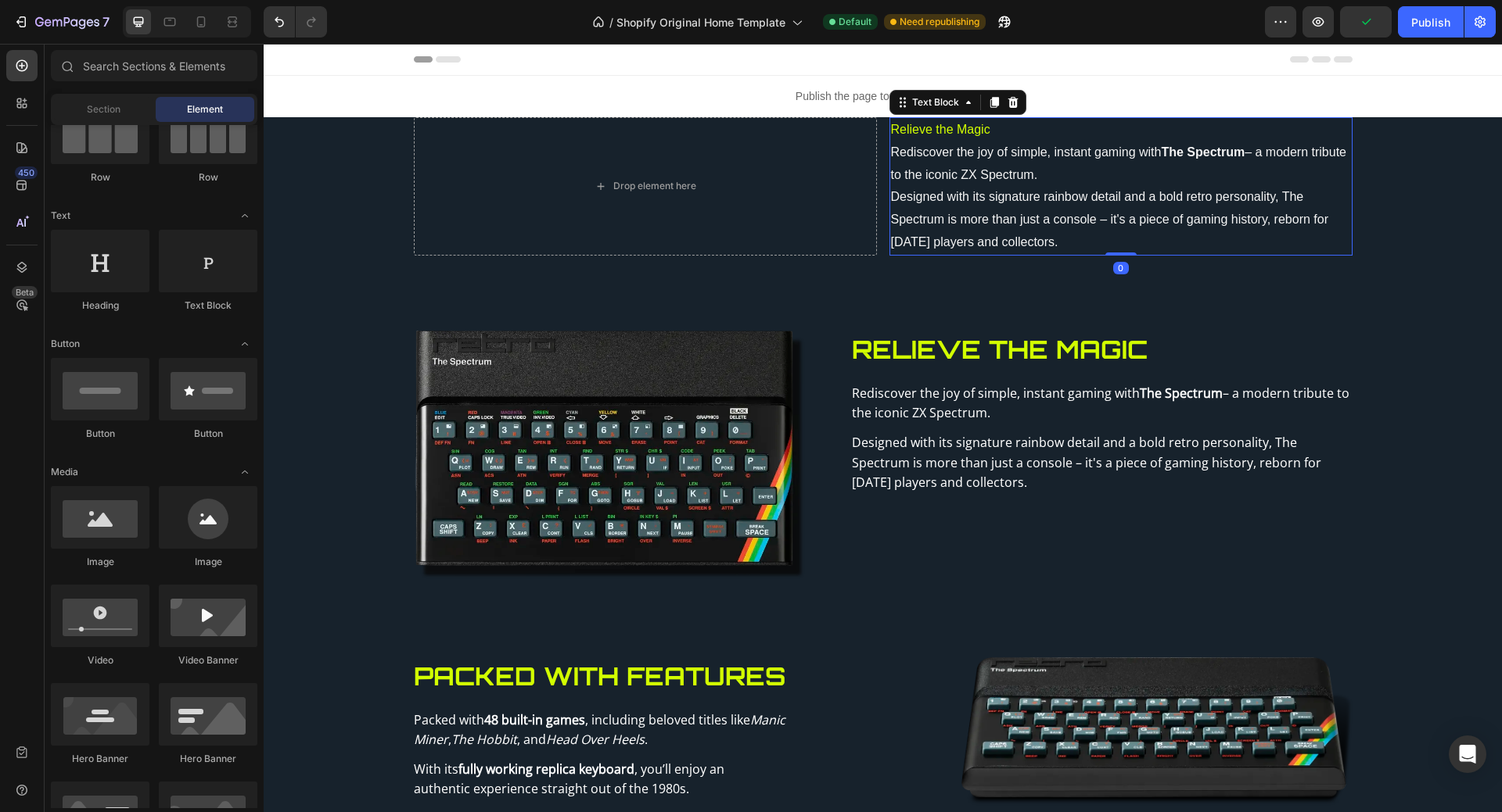
click at [1037, 167] on p "Rediscover the joy of simple, instant gaming with The Spectrum – a modern tribu…" at bounding box center [1120, 164] width 460 height 46
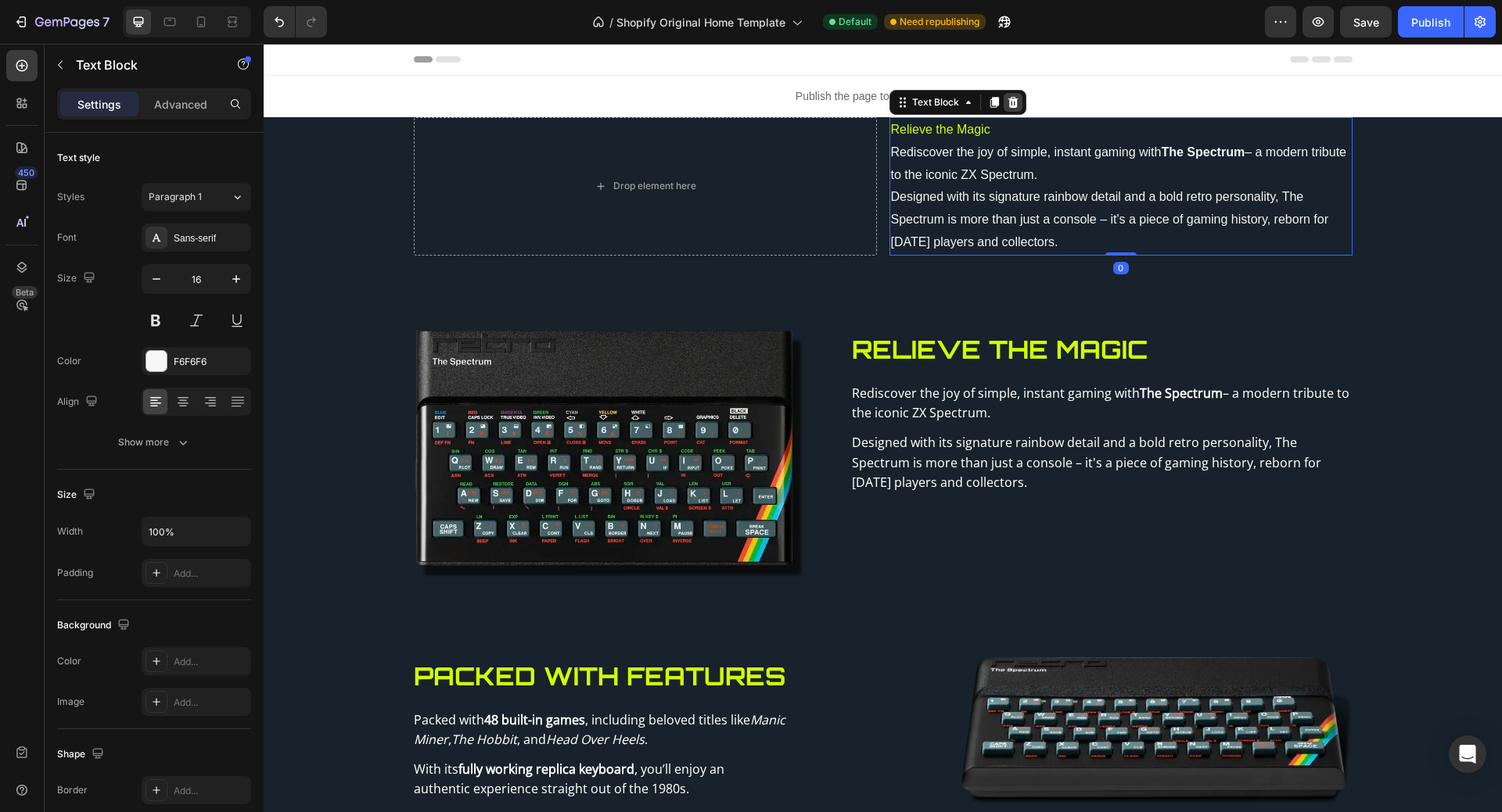
click at [1007, 102] on icon at bounding box center [1012, 102] width 10 height 11
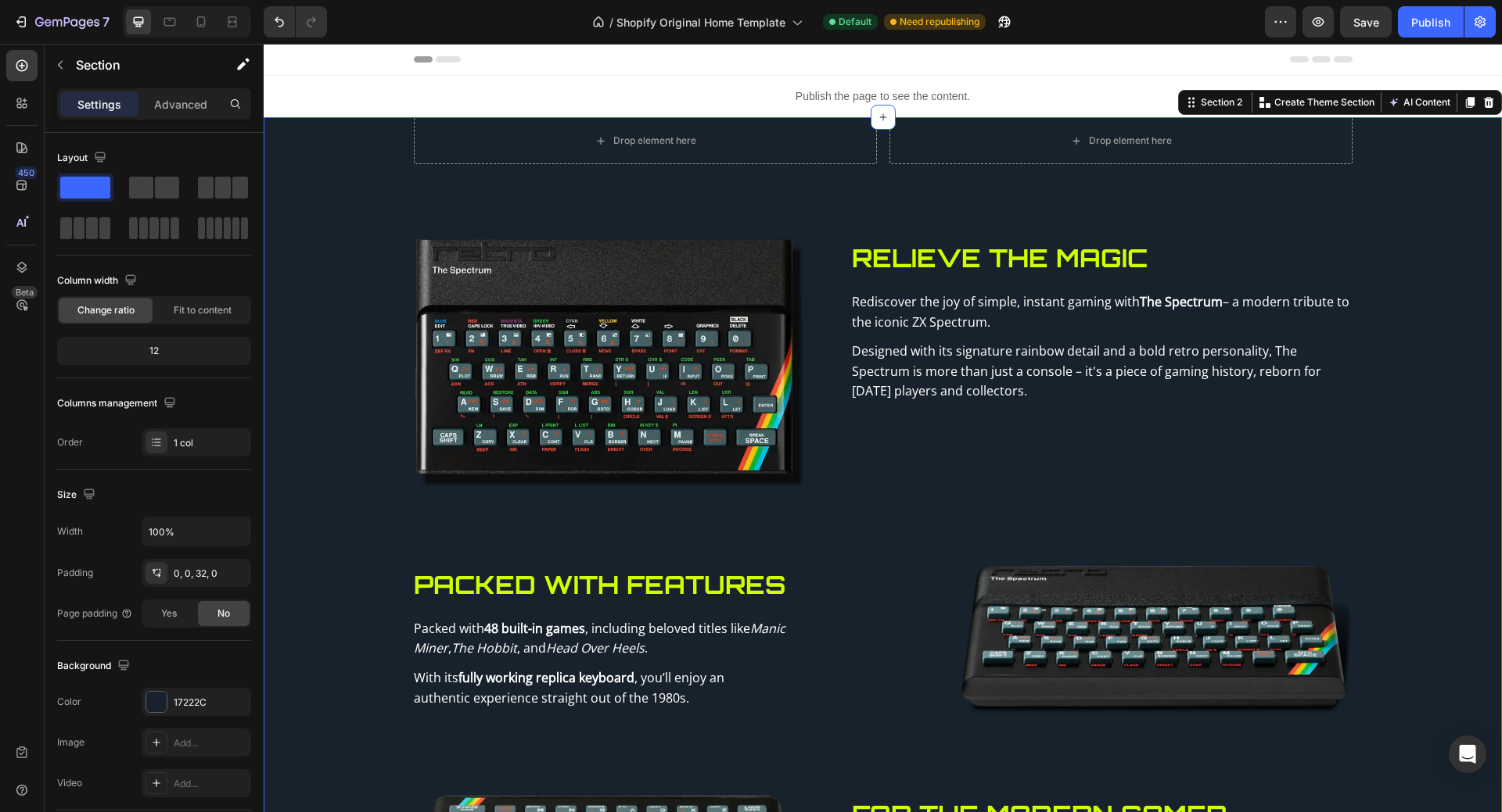
click at [1407, 155] on div "Drop element here Drop element here Row Relieve the Magic Rediscover the joy of…" at bounding box center [882, 746] width 1238 height 1257
click at [1483, 98] on icon at bounding box center [1488, 102] width 13 height 13
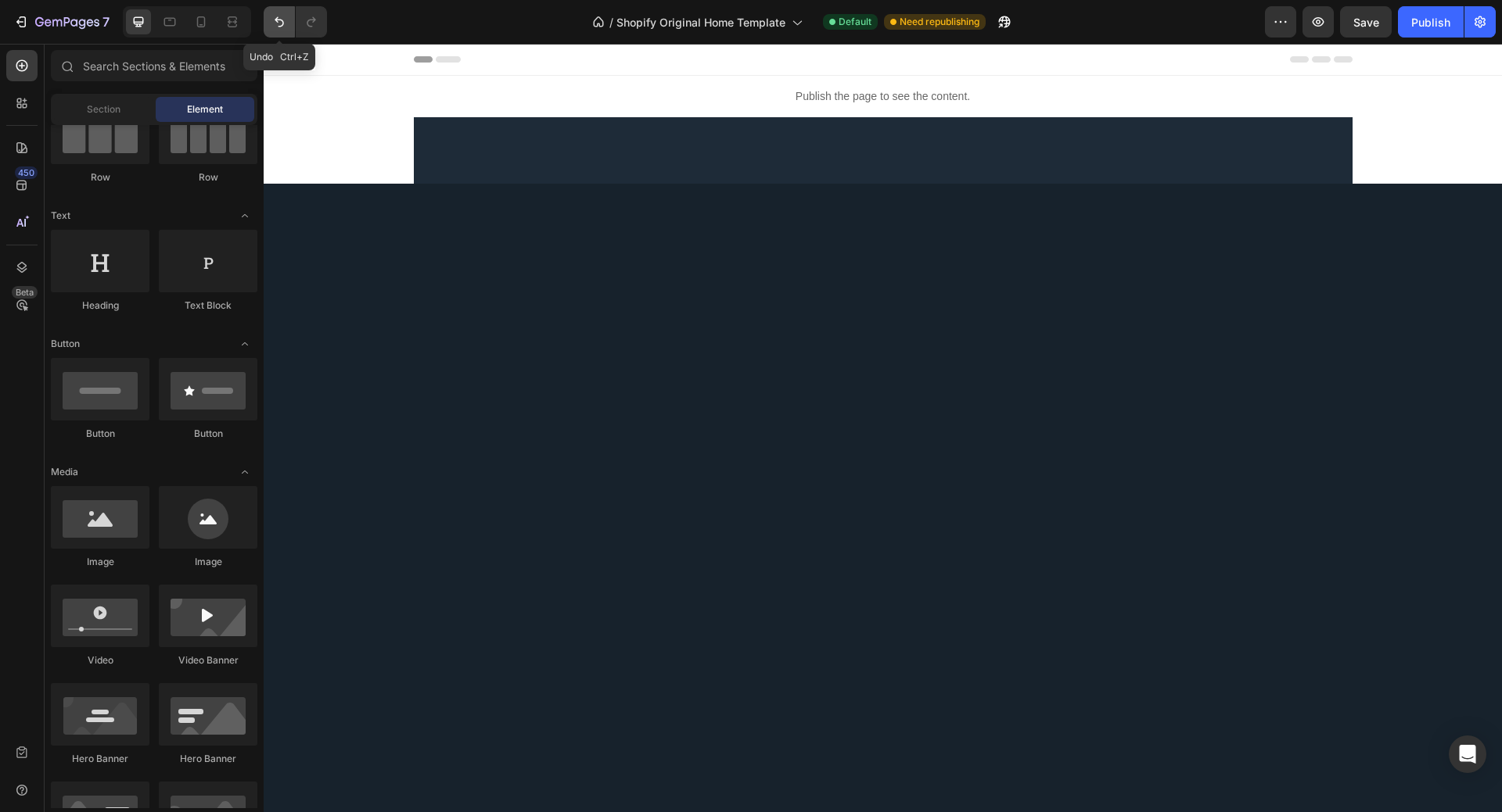
click at [278, 22] on icon "Undo/Redo" at bounding box center [279, 21] width 16 height 16
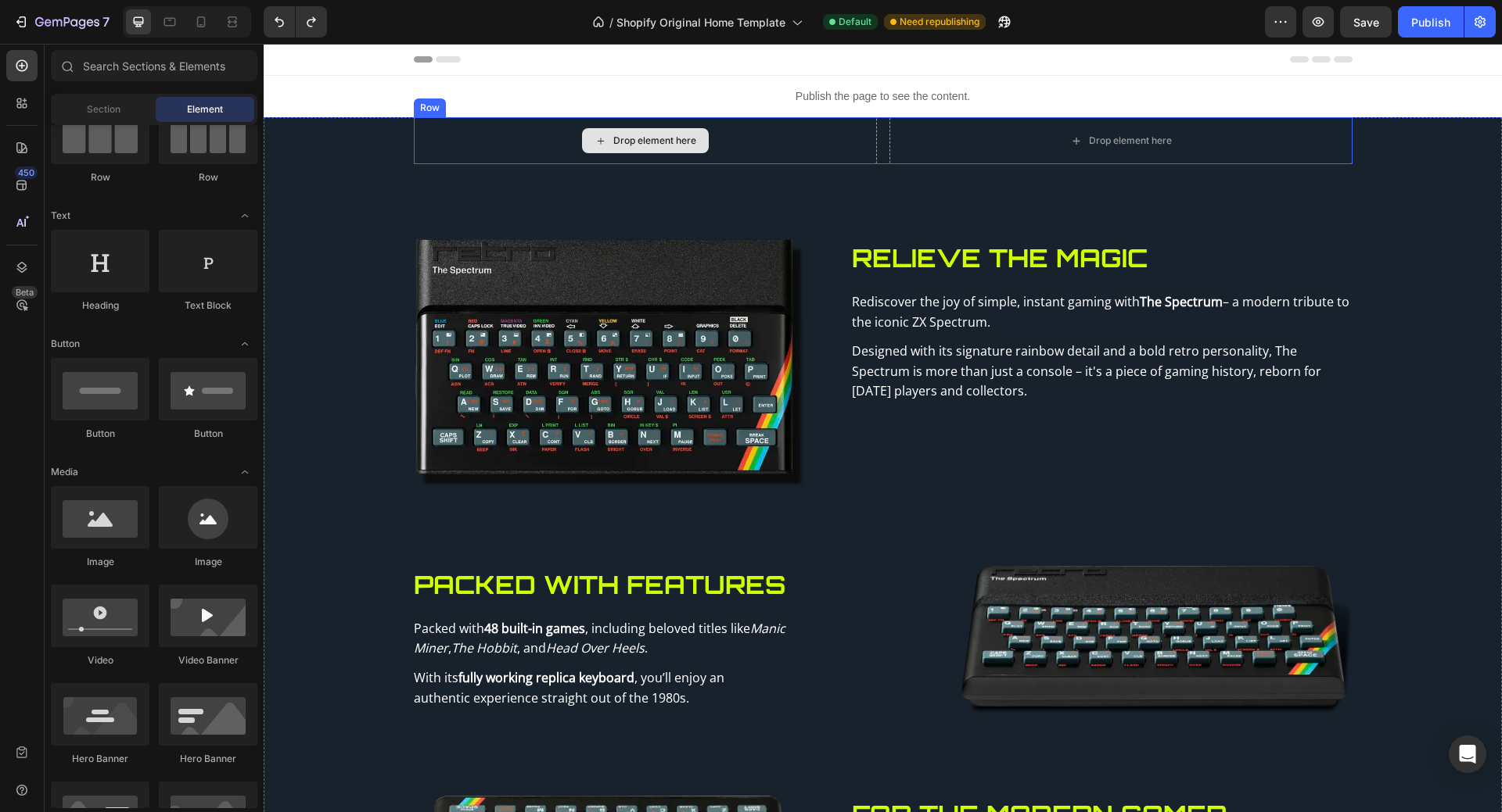
click at [782, 152] on div "Drop element here" at bounding box center [645, 141] width 463 height 47
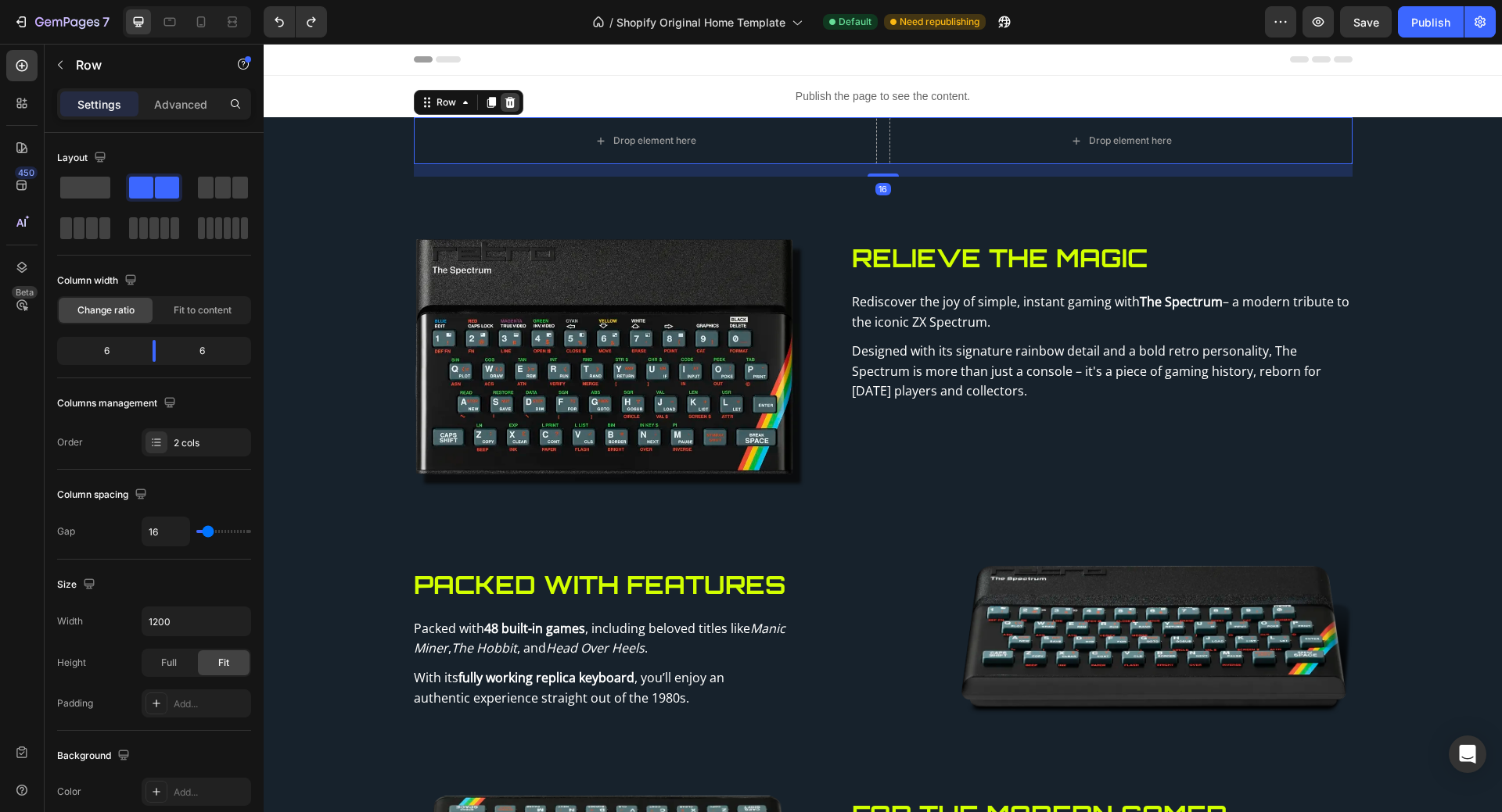
click at [504, 105] on icon at bounding box center [509, 102] width 10 height 11
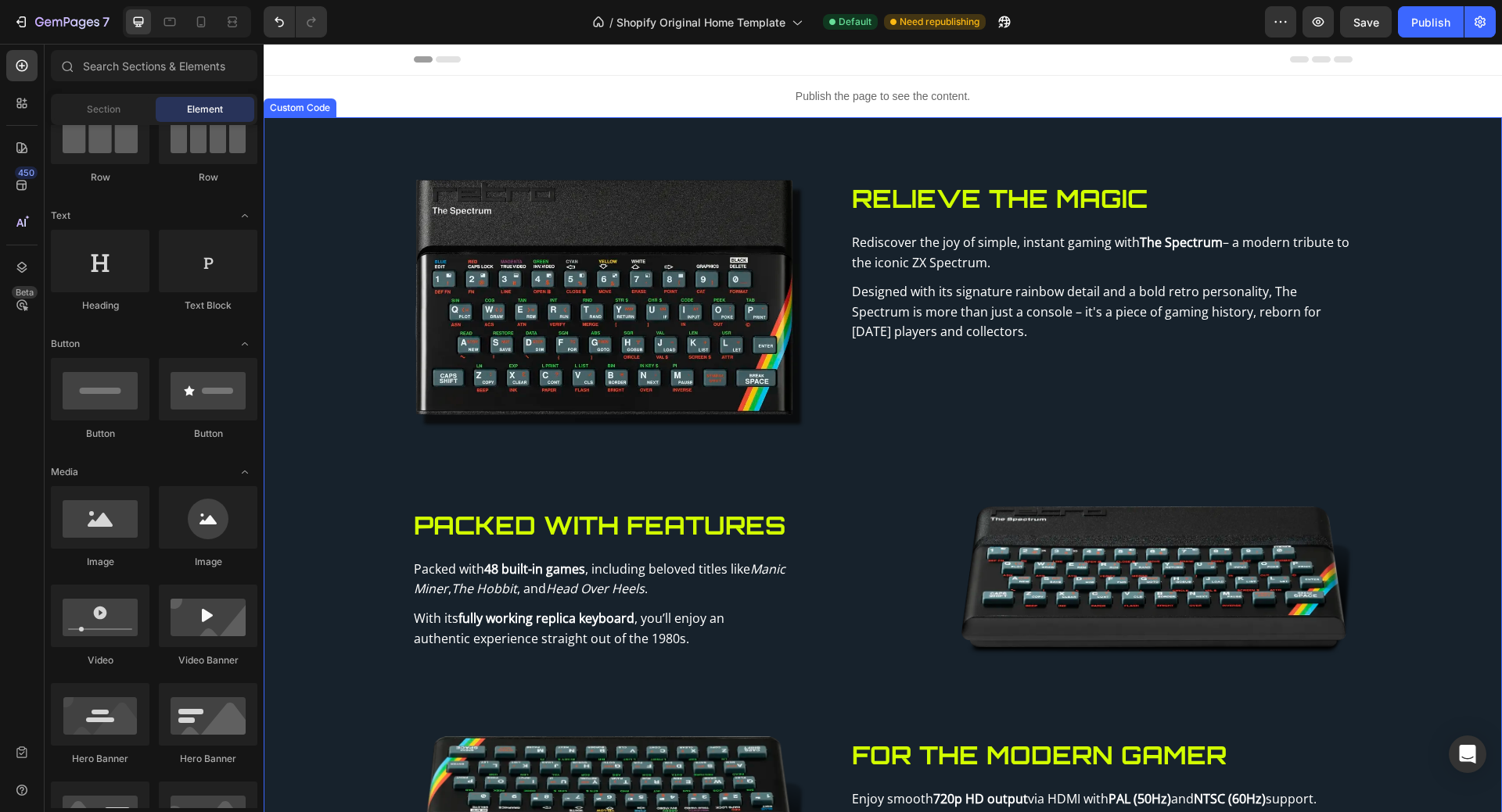
click at [823, 154] on section "Relieve the Magic Rediscover the joy of simple, instant gaming with The Spectru…" at bounding box center [882, 716] width 1238 height 1198
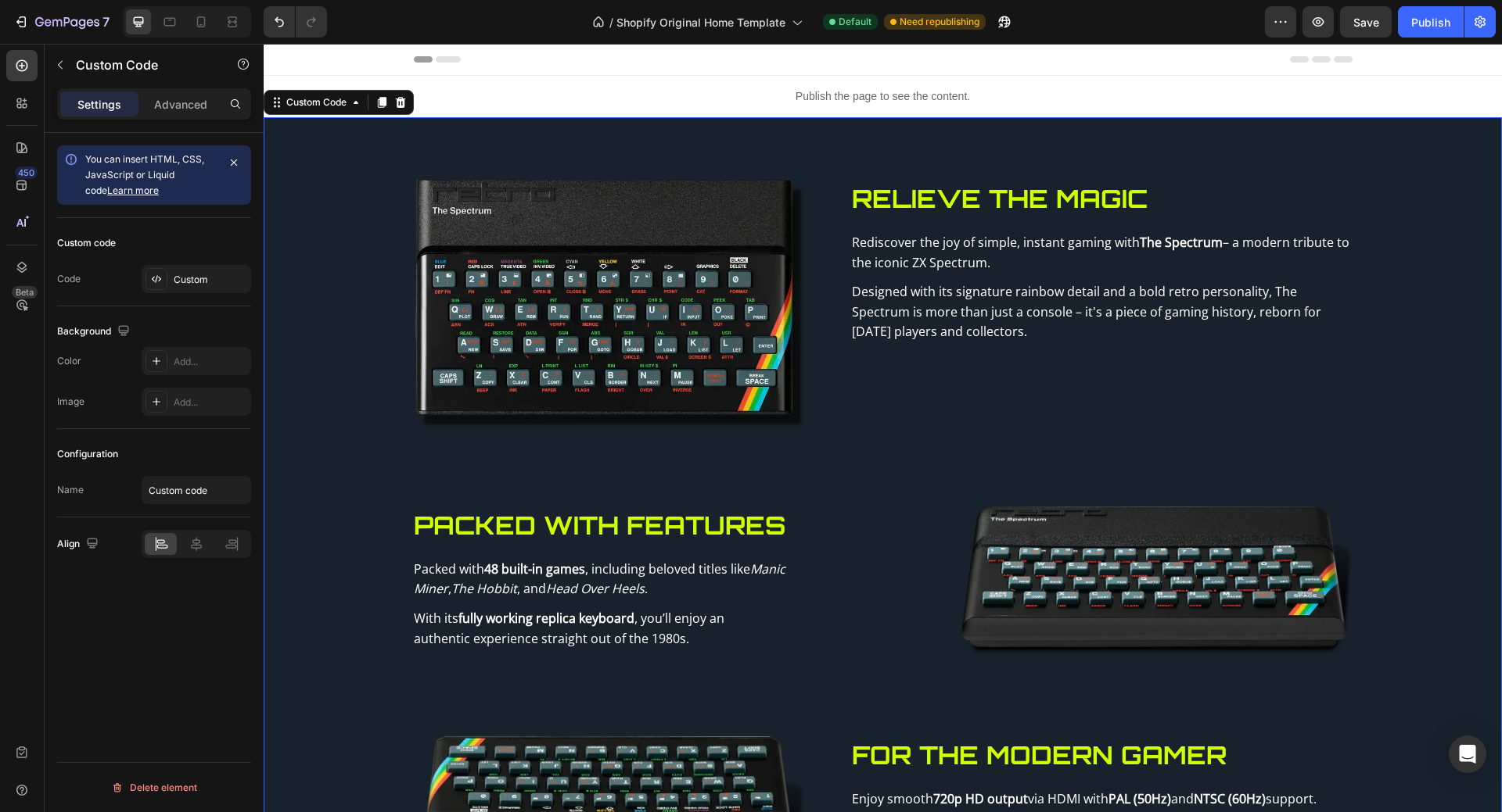
click at [823, 154] on section "Relieve the Magic Rediscover the joy of simple, instant gaming with The Spectru…" at bounding box center [882, 716] width 1238 height 1198
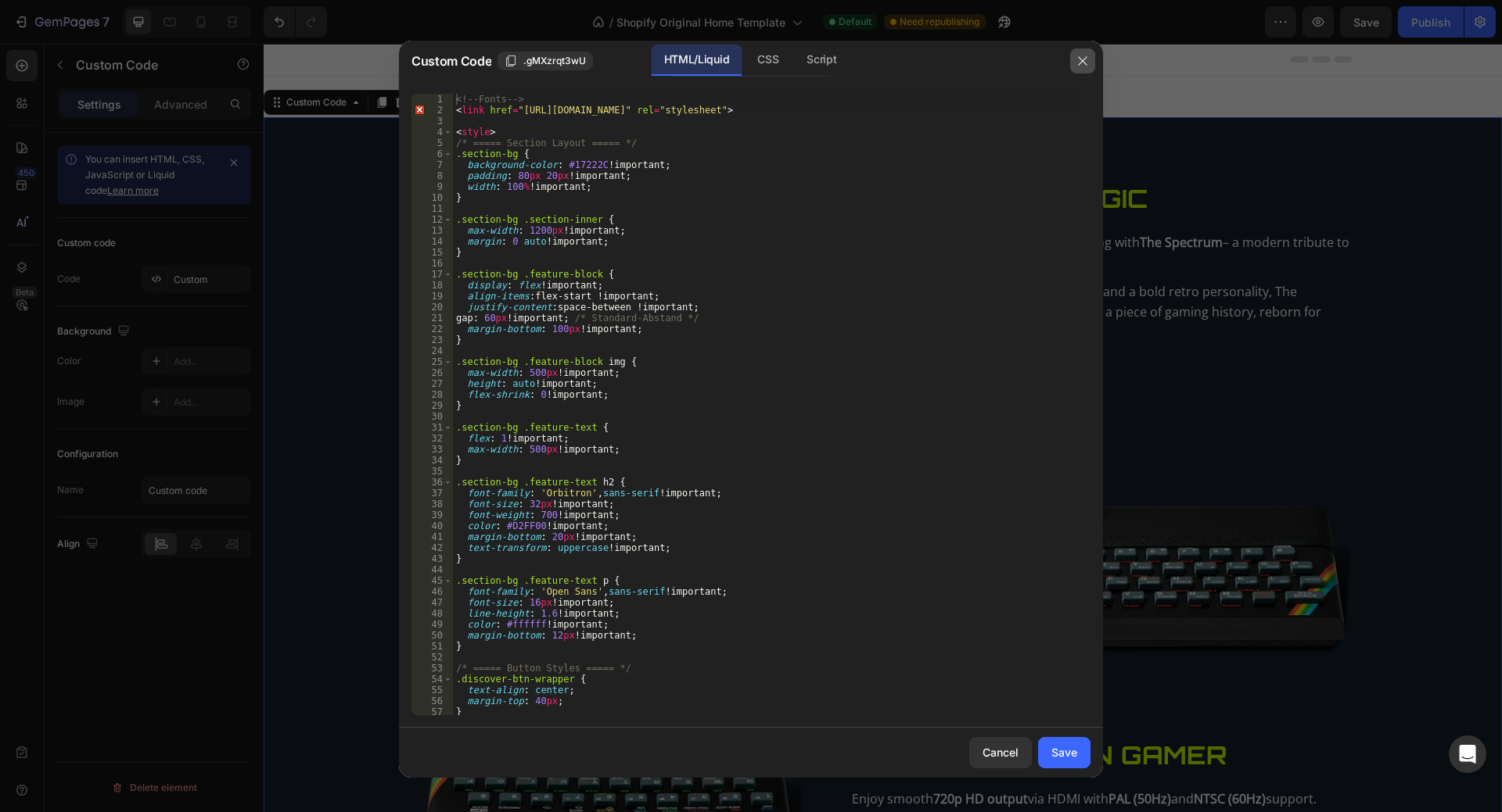
click at [1089, 69] on button "button" at bounding box center [1082, 61] width 25 height 25
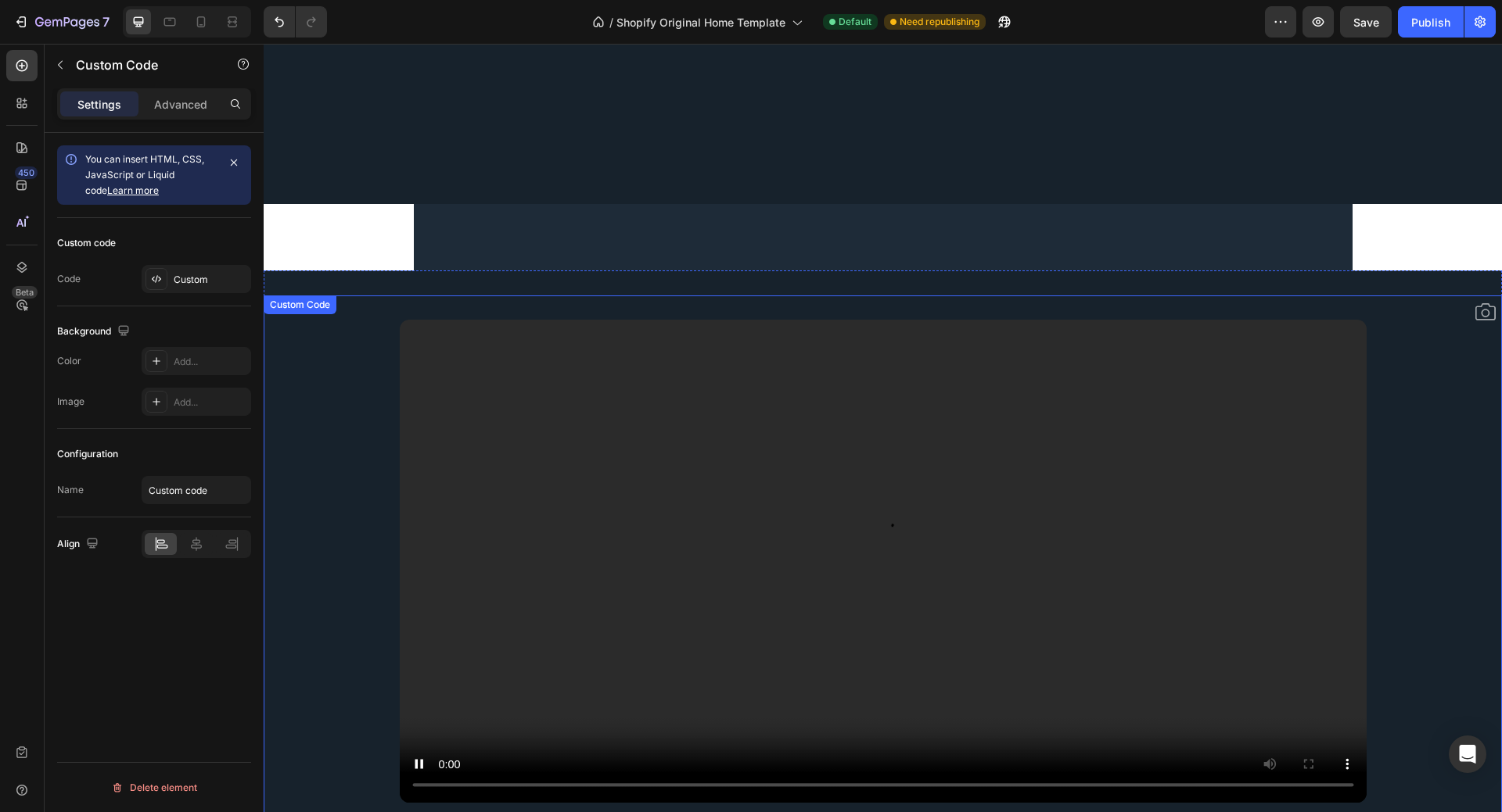
scroll to position [1007, 0]
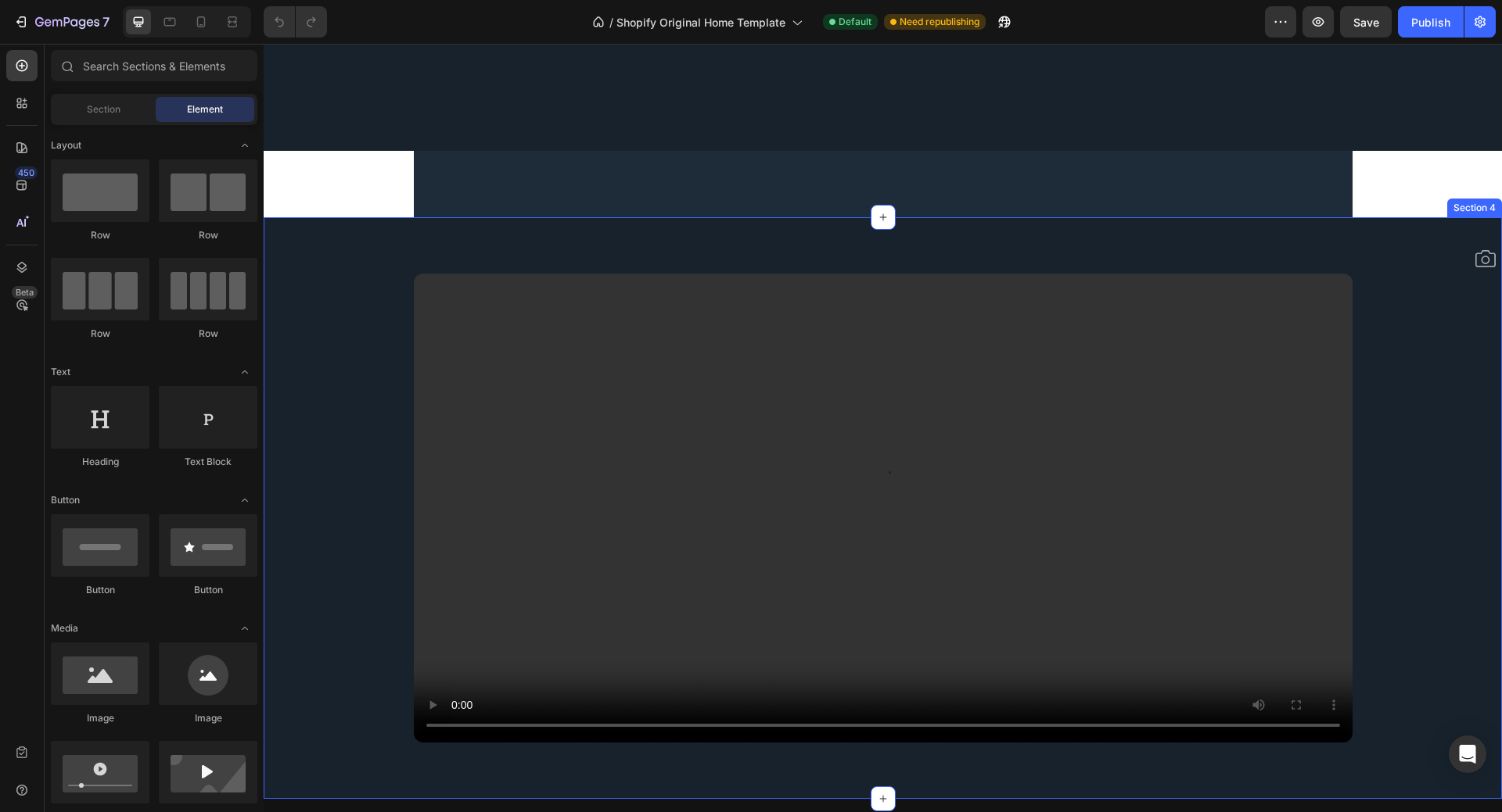
scroll to position [1476, 0]
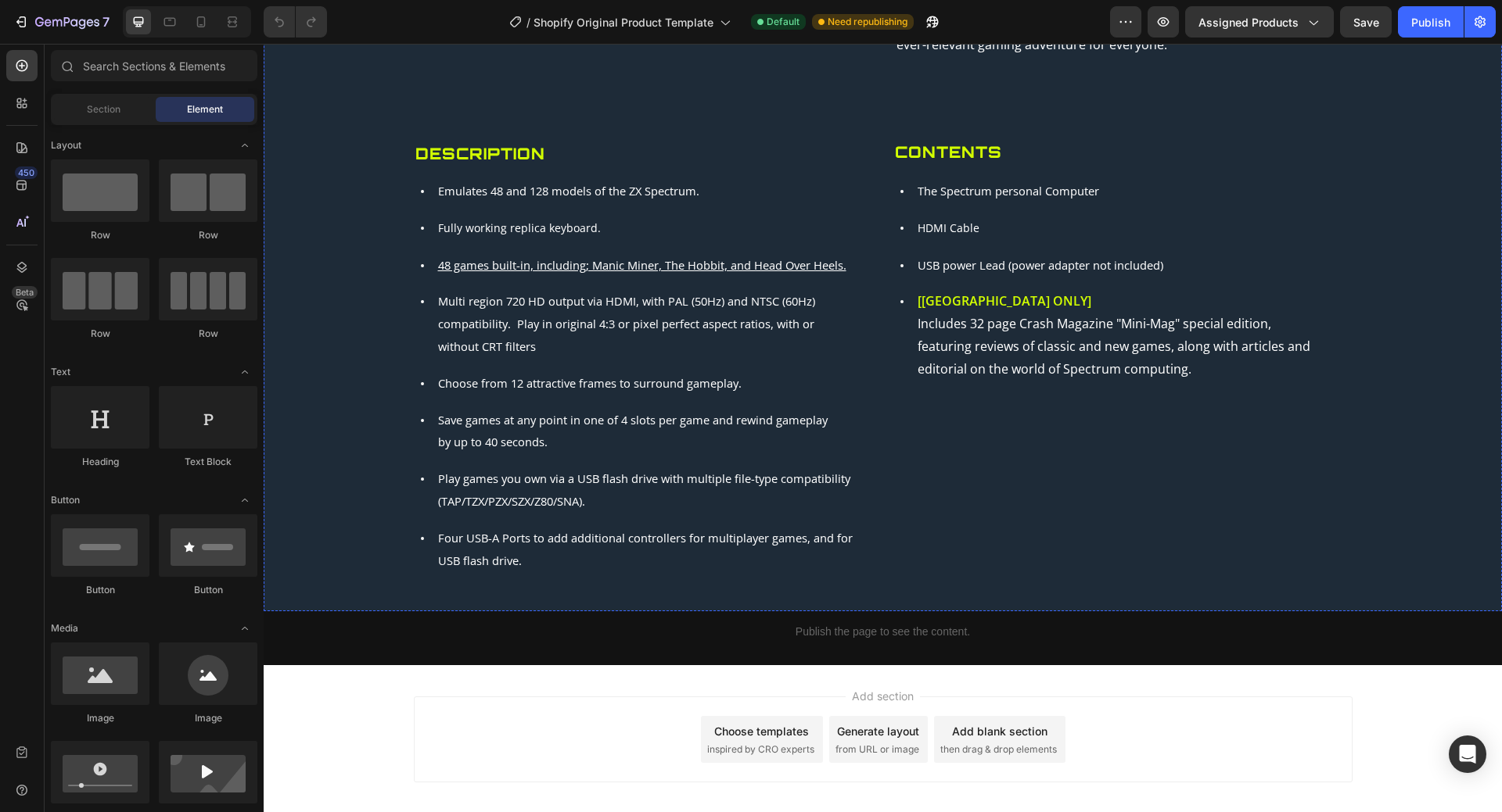
scroll to position [623, 0]
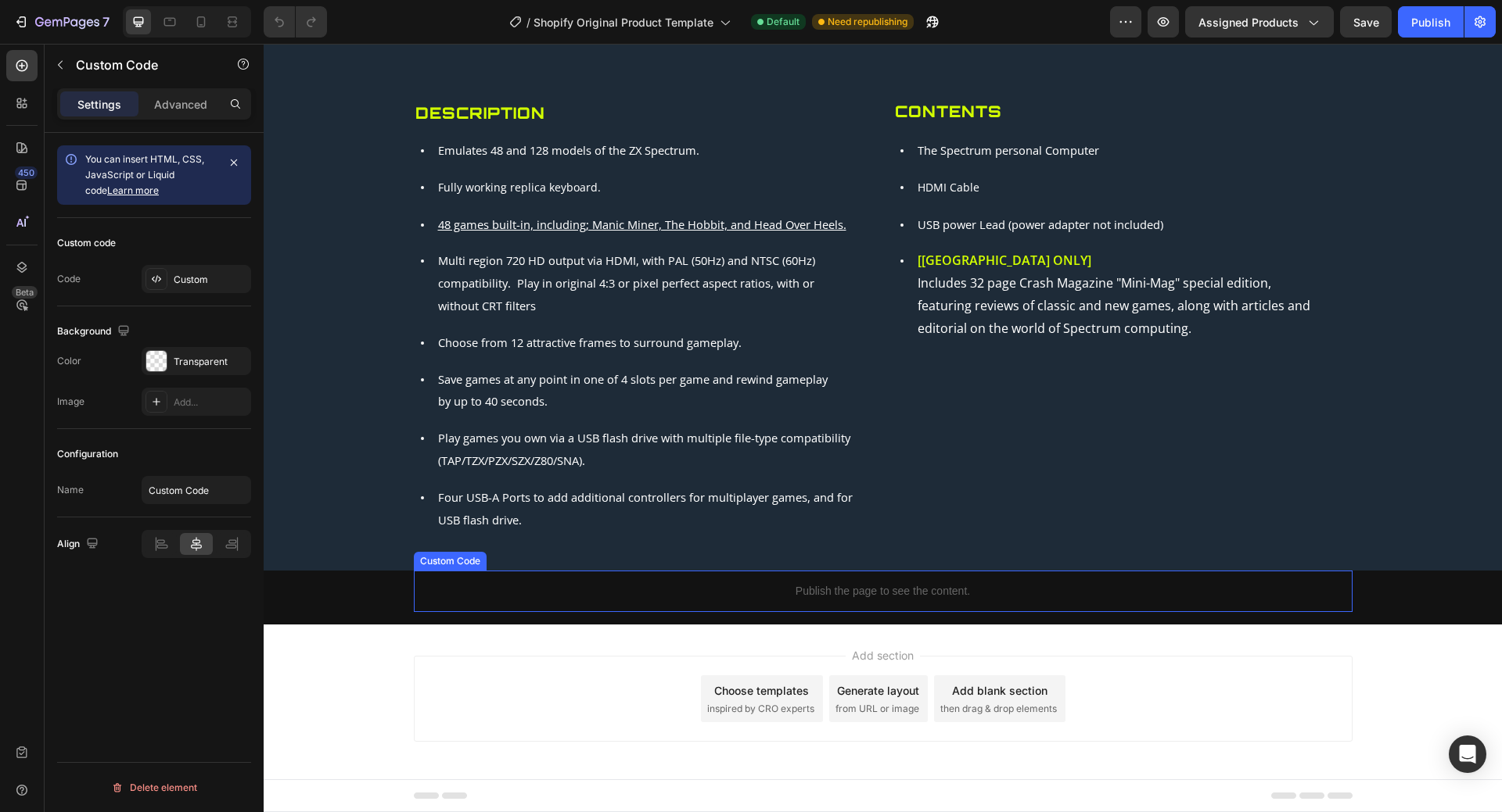
click at [681, 595] on p "Publish the page to see the content." at bounding box center [883, 592] width 939 height 17
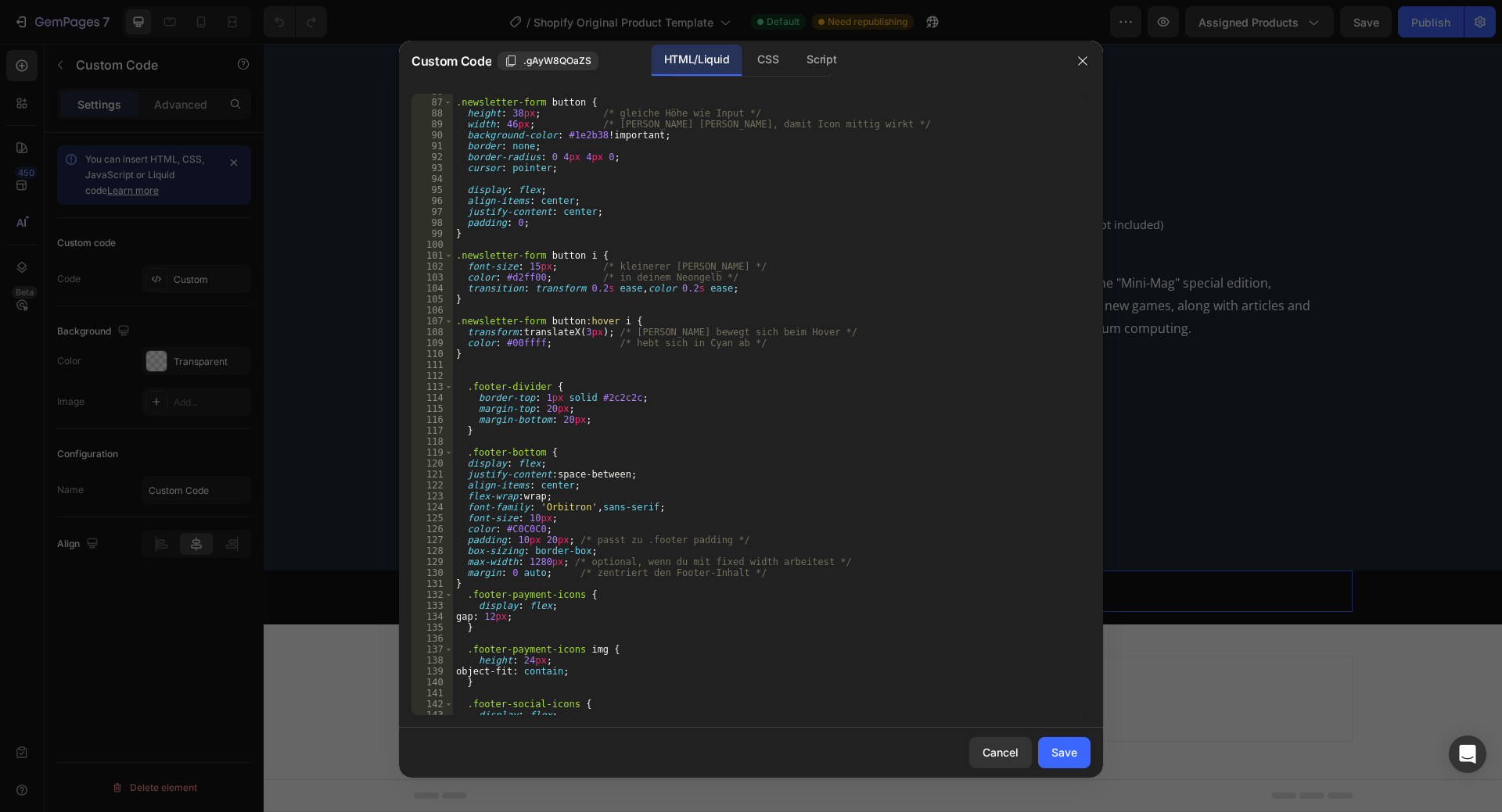
scroll to position [985, 0]
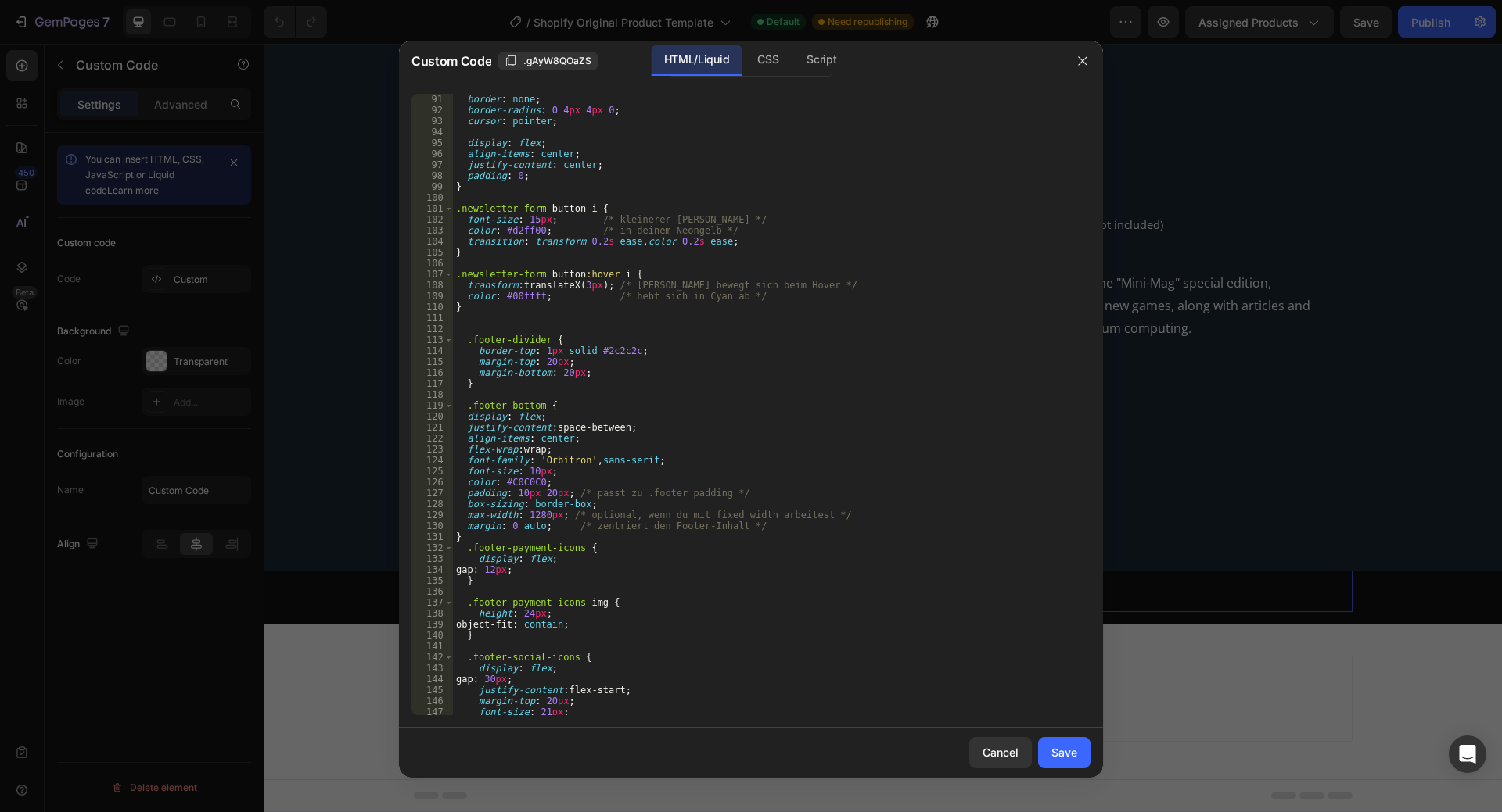
click at [655, 470] on div "border : none ; border-radius : 0 4 px 4 px 0 ; cursor : pointer ; display : fl…" at bounding box center [766, 416] width 626 height 644
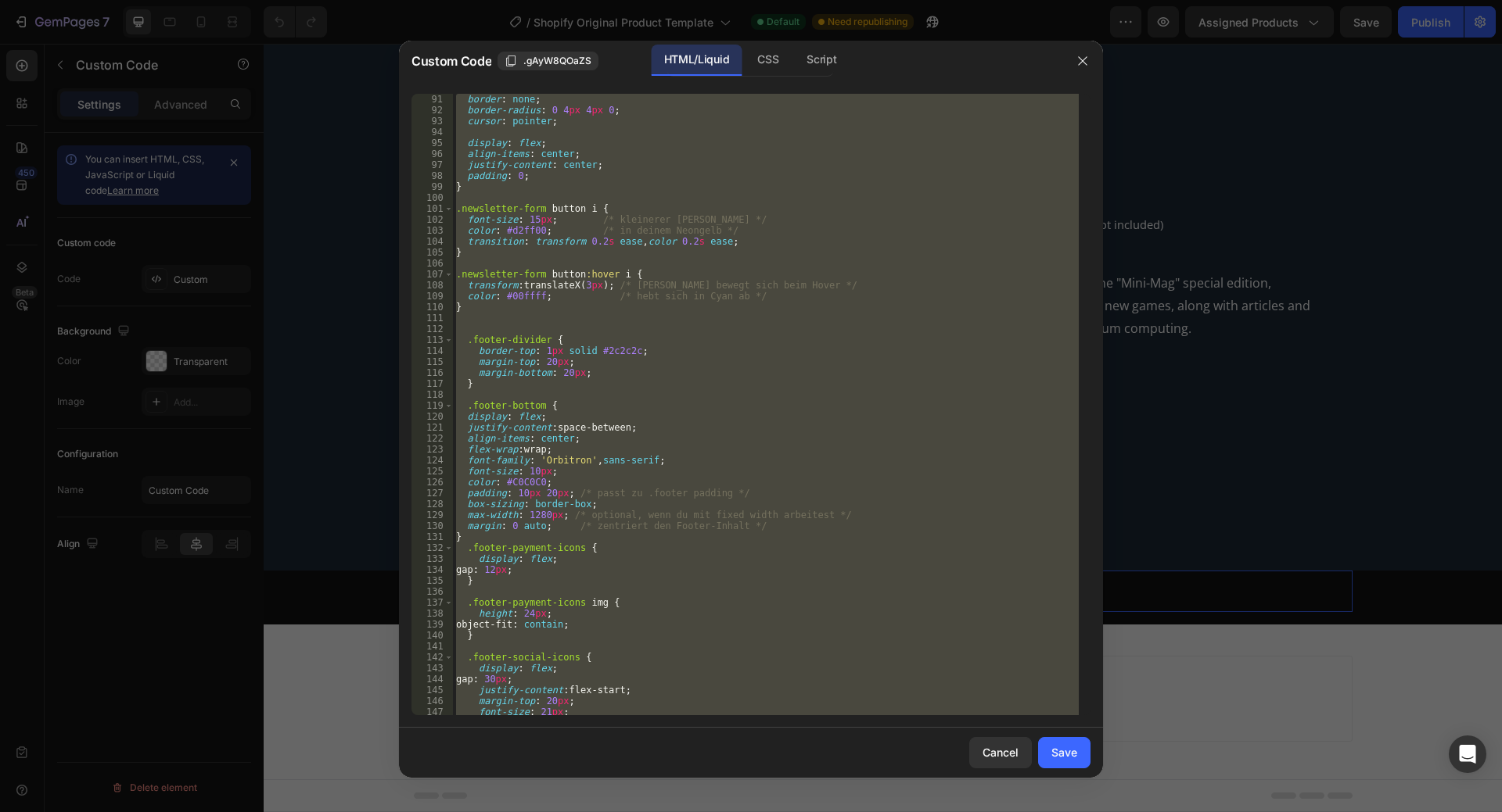
click at [728, 436] on div "border : none ; border-radius : 0 4 px 4 px 0 ; cursor : pointer ; display : fl…" at bounding box center [766, 405] width 626 height 622
type textarea "align-items: center;"
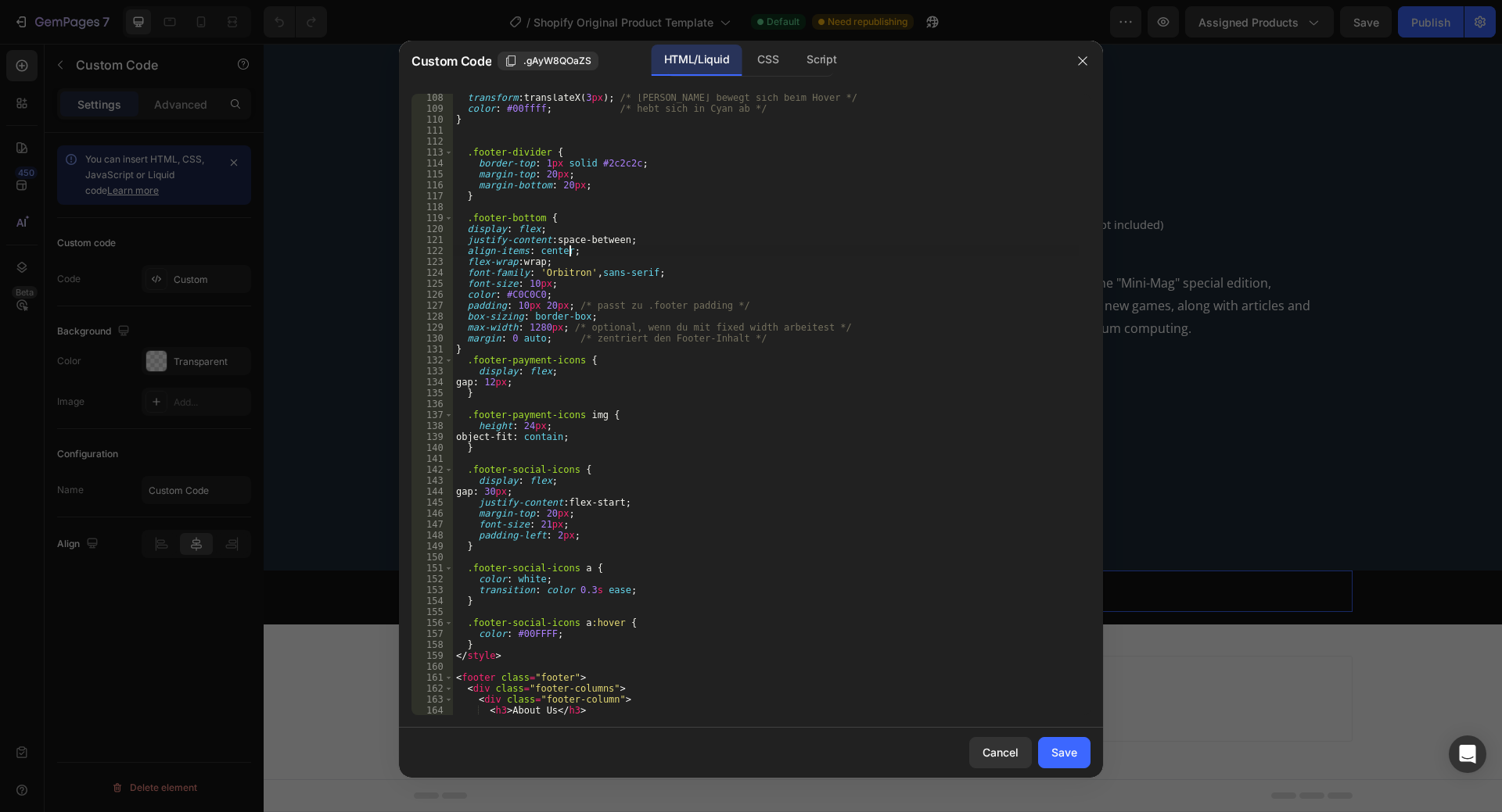
scroll to position [1079, 0]
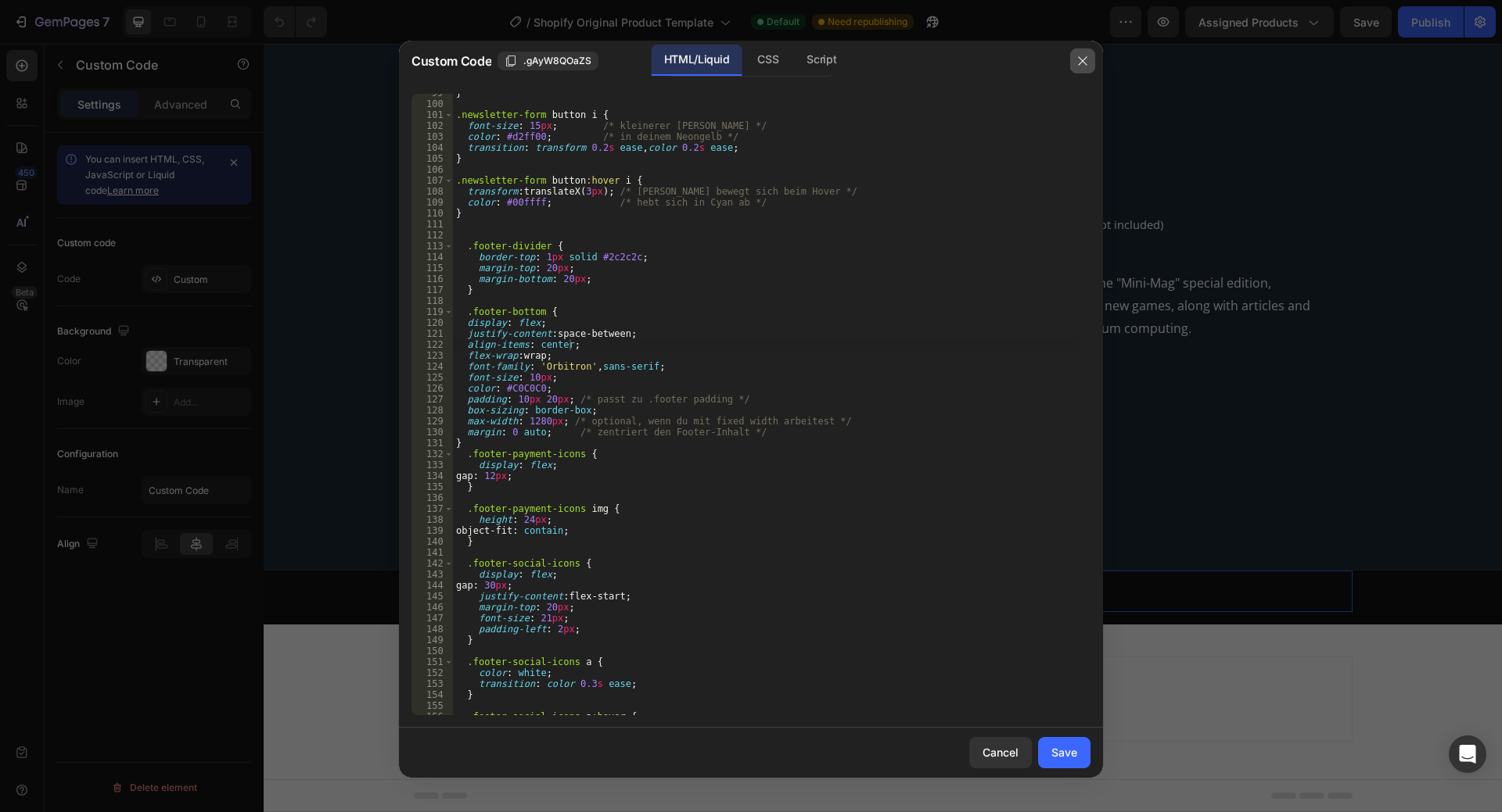
click at [1084, 58] on icon "button" at bounding box center [1082, 60] width 13 height 13
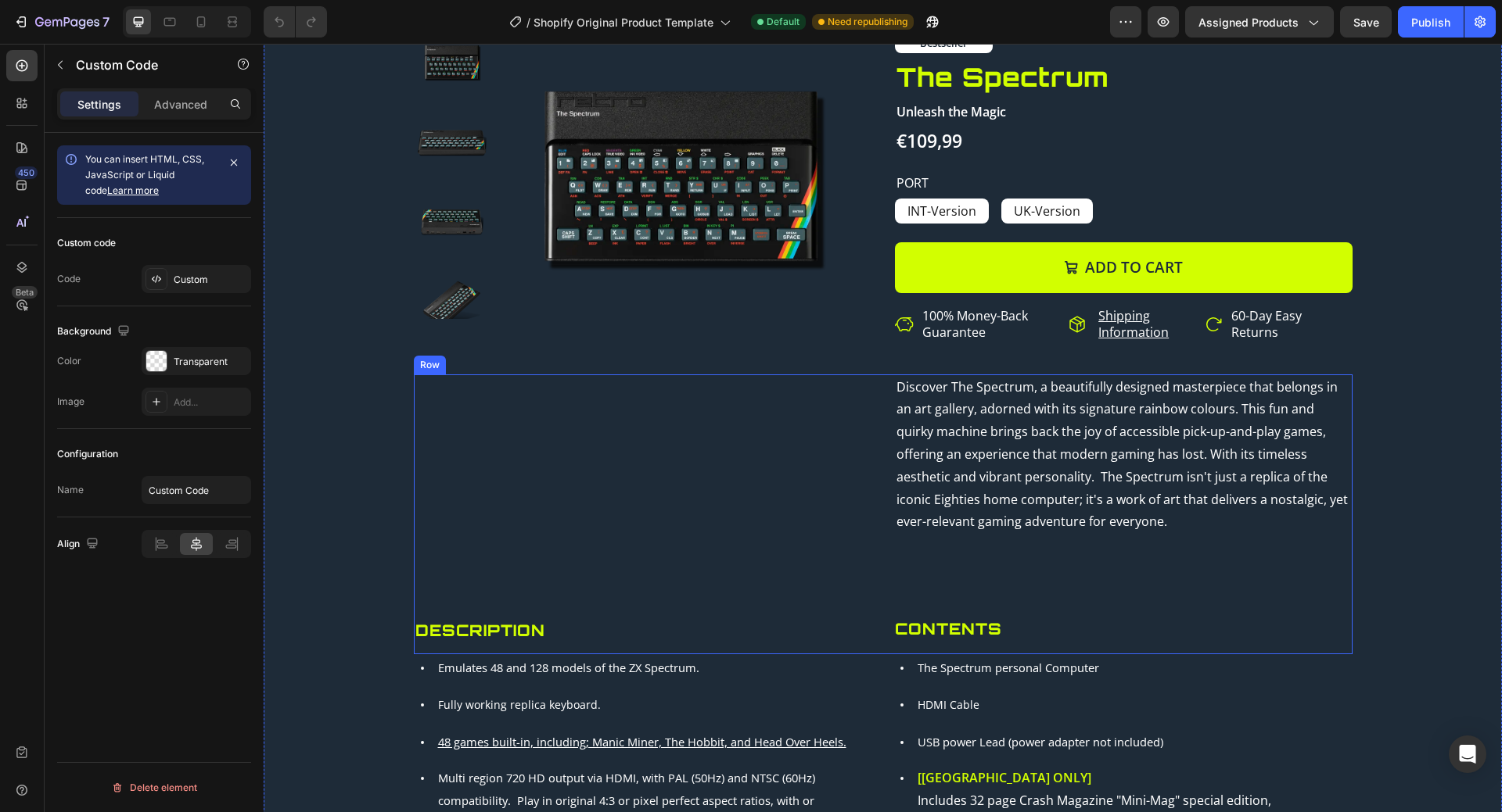
scroll to position [0, 0]
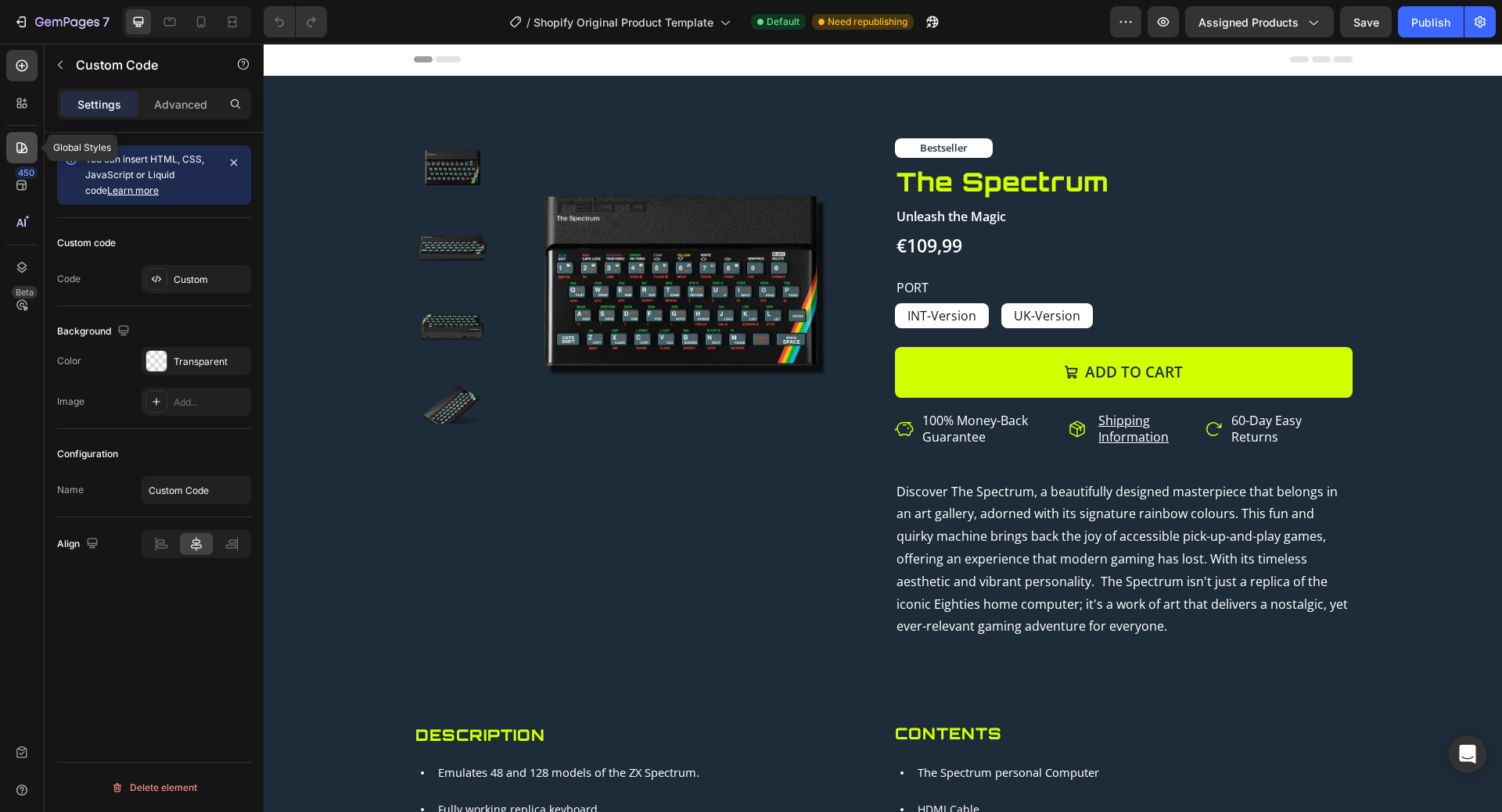
click at [25, 149] on icon at bounding box center [21, 148] width 11 height 11
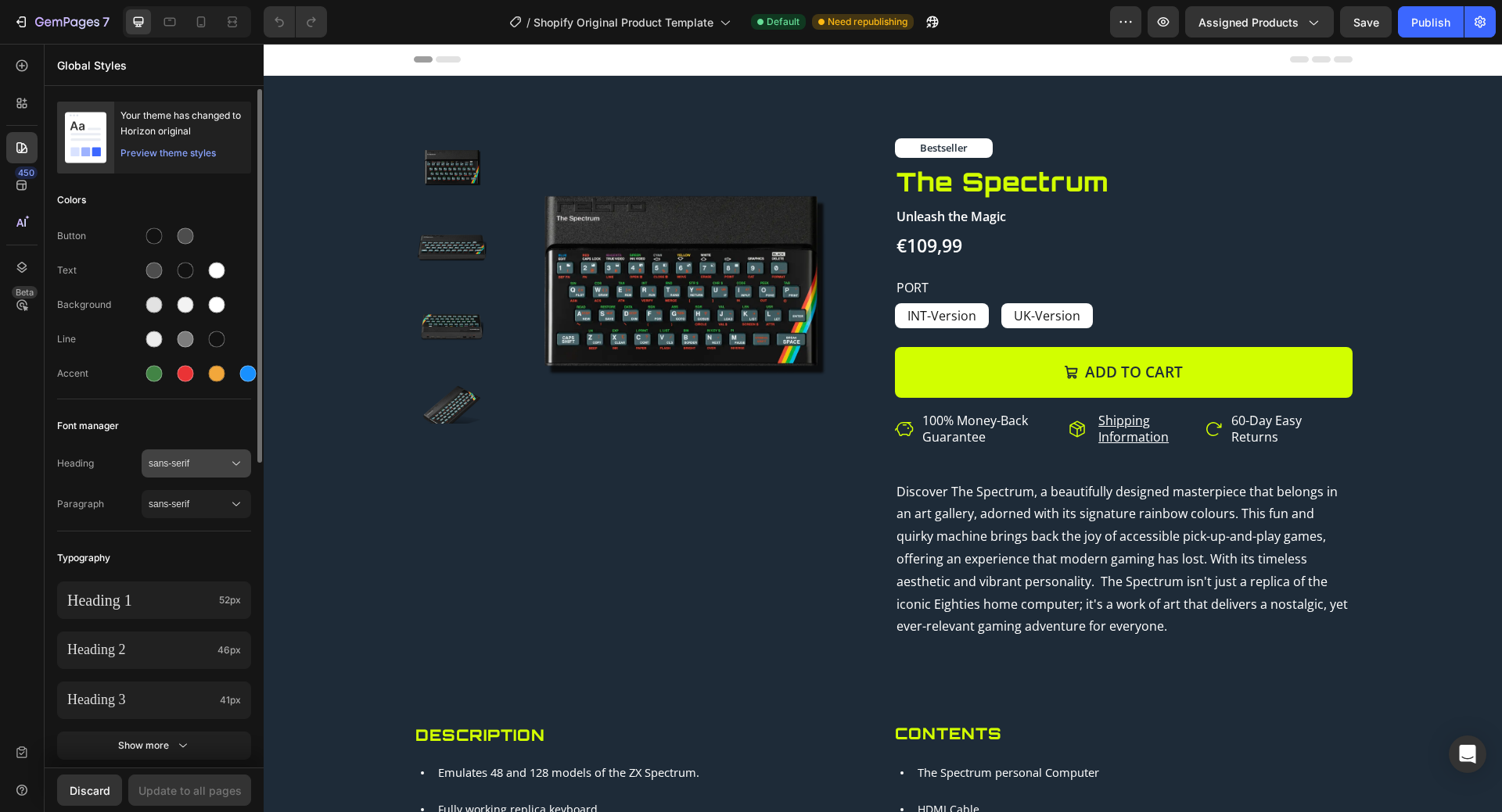
click at [247, 462] on button "sans-serif" at bounding box center [196, 463] width 110 height 28
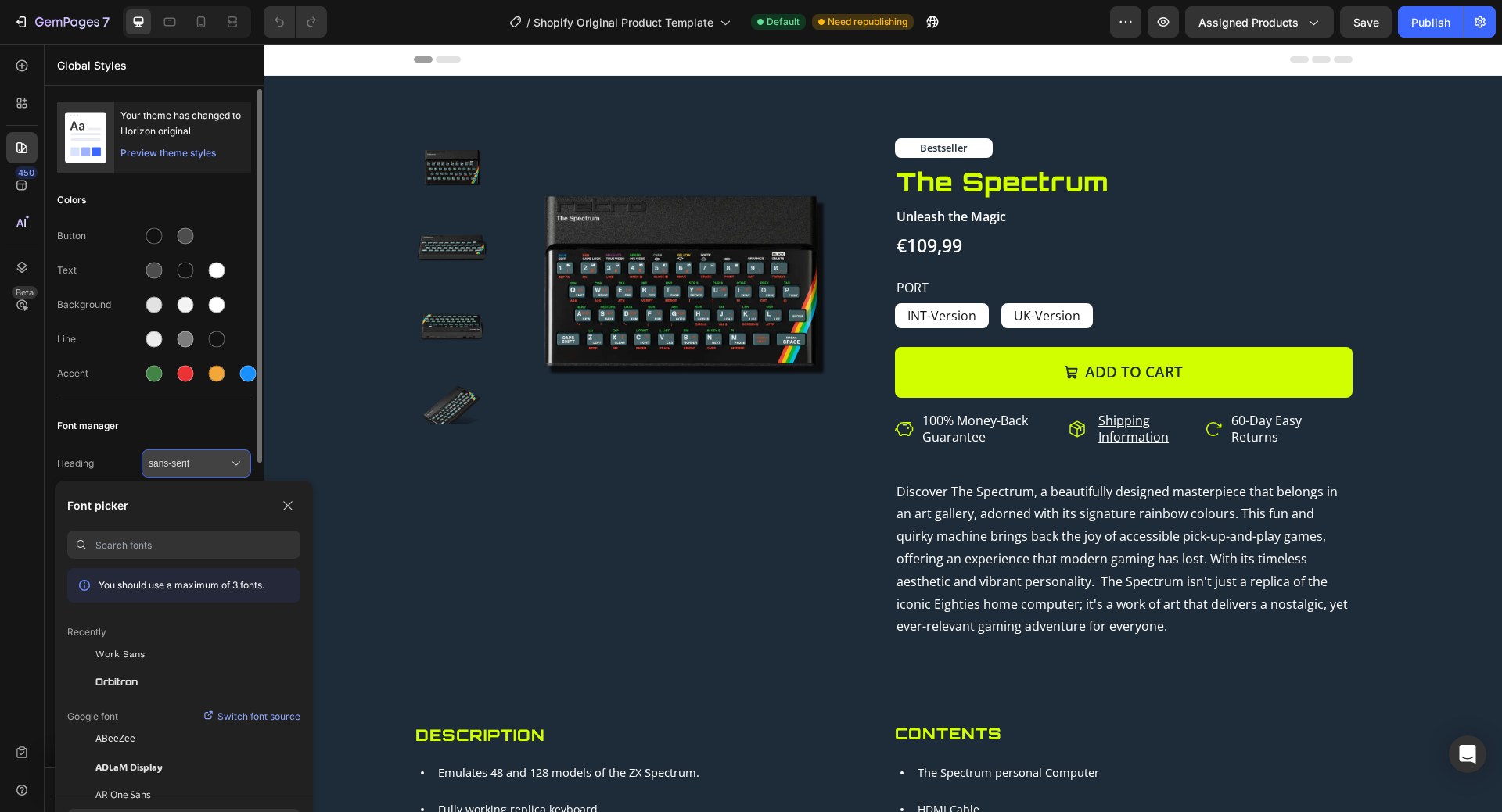
click at [247, 462] on button "sans-serif" at bounding box center [196, 463] width 110 height 28
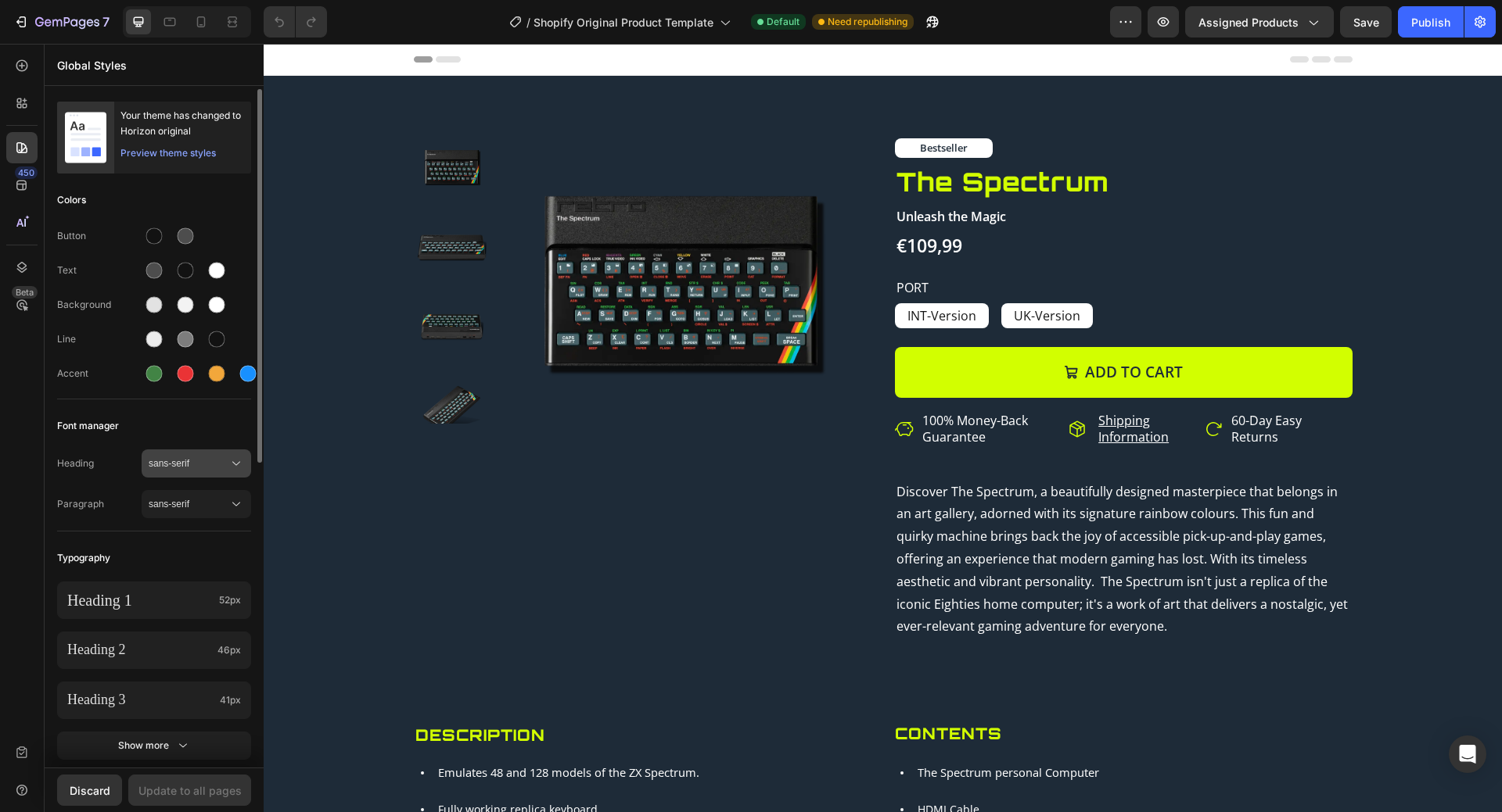
click at [236, 461] on icon at bounding box center [236, 463] width 16 height 16
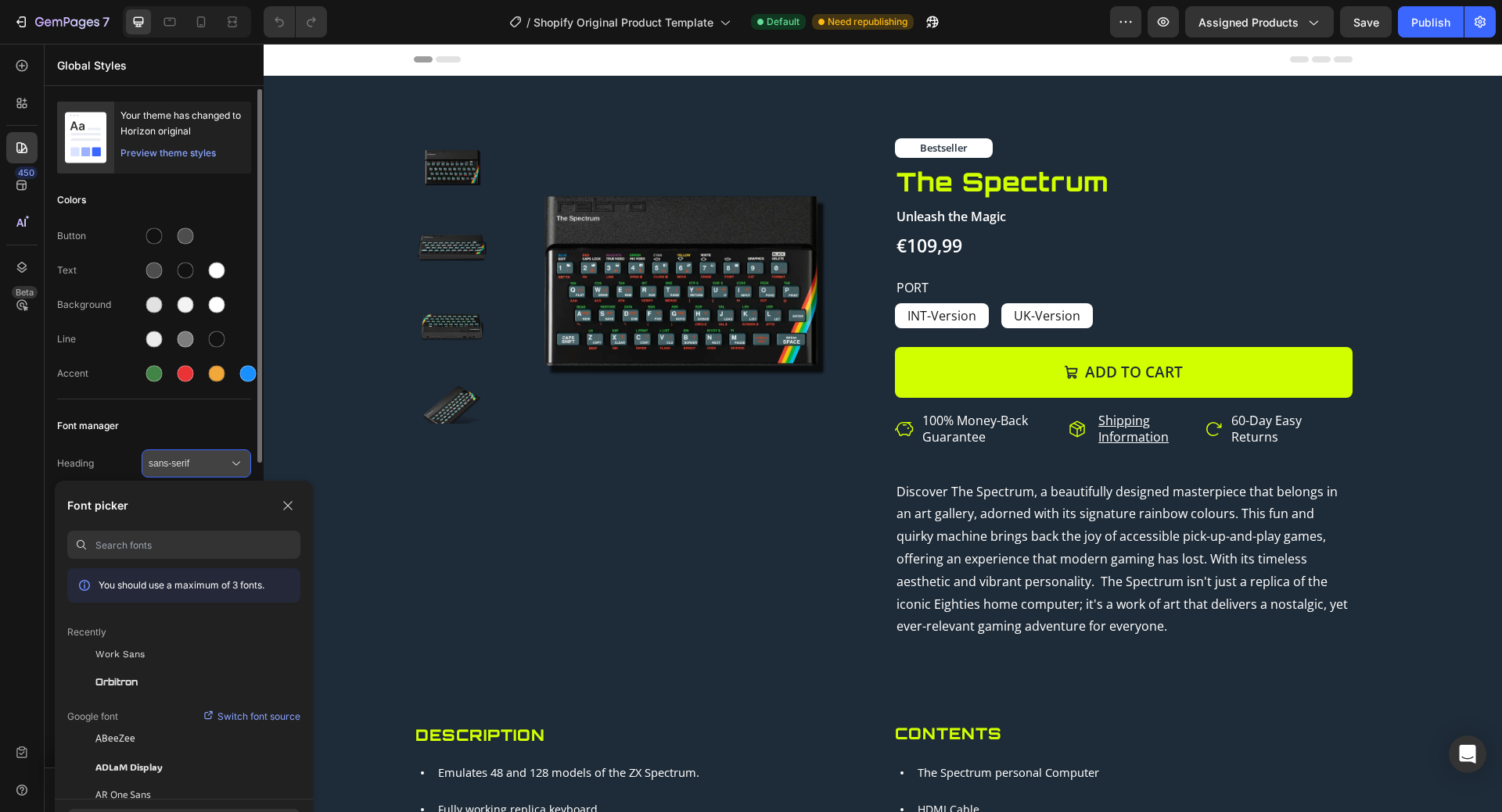
click at [236, 461] on icon at bounding box center [236, 463] width 16 height 16
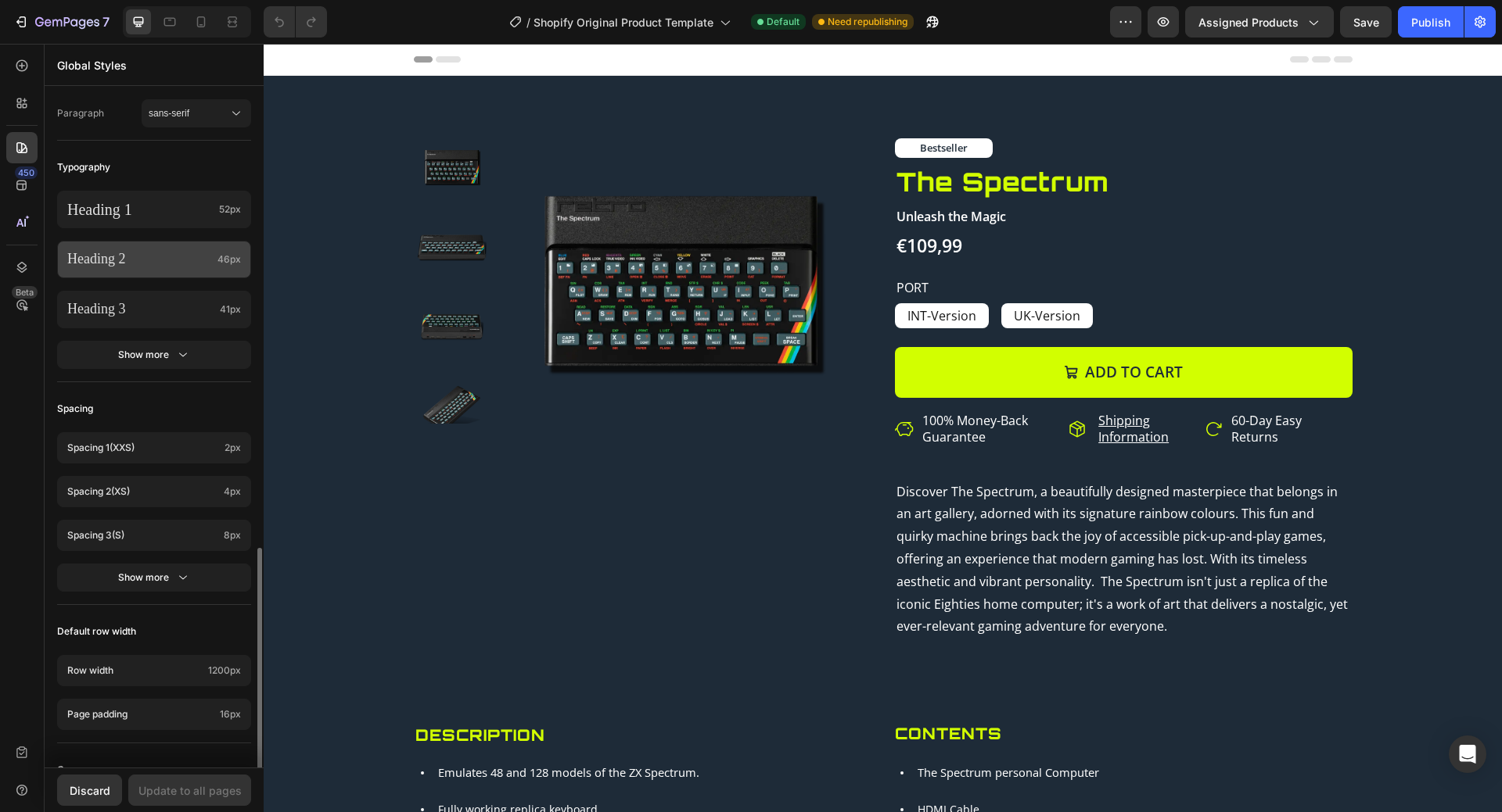
scroll to position [552, 0]
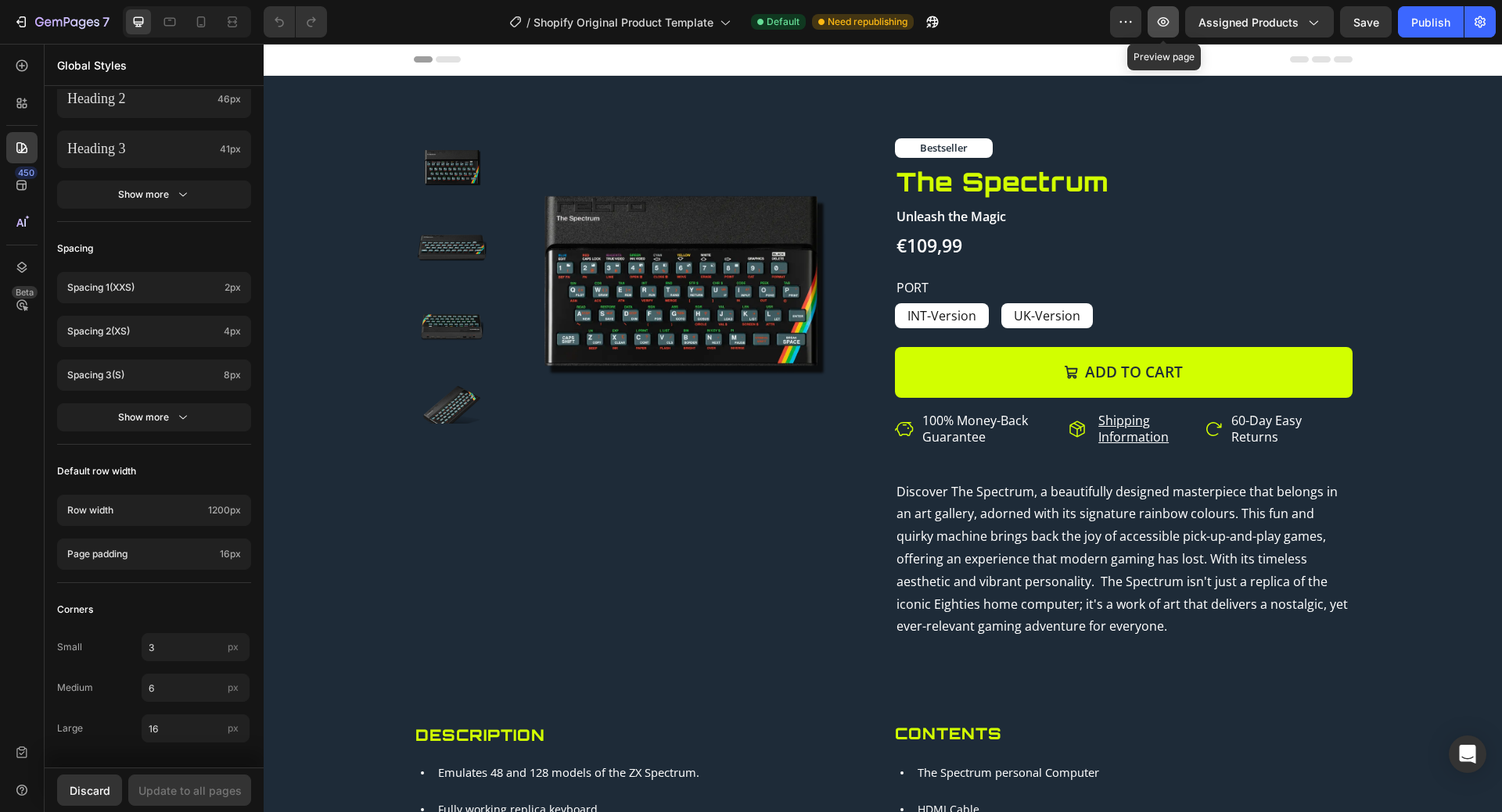
click at [1169, 14] on icon "button" at bounding box center [1163, 21] width 16 height 16
click at [15, 178] on icon at bounding box center [21, 186] width 16 height 16
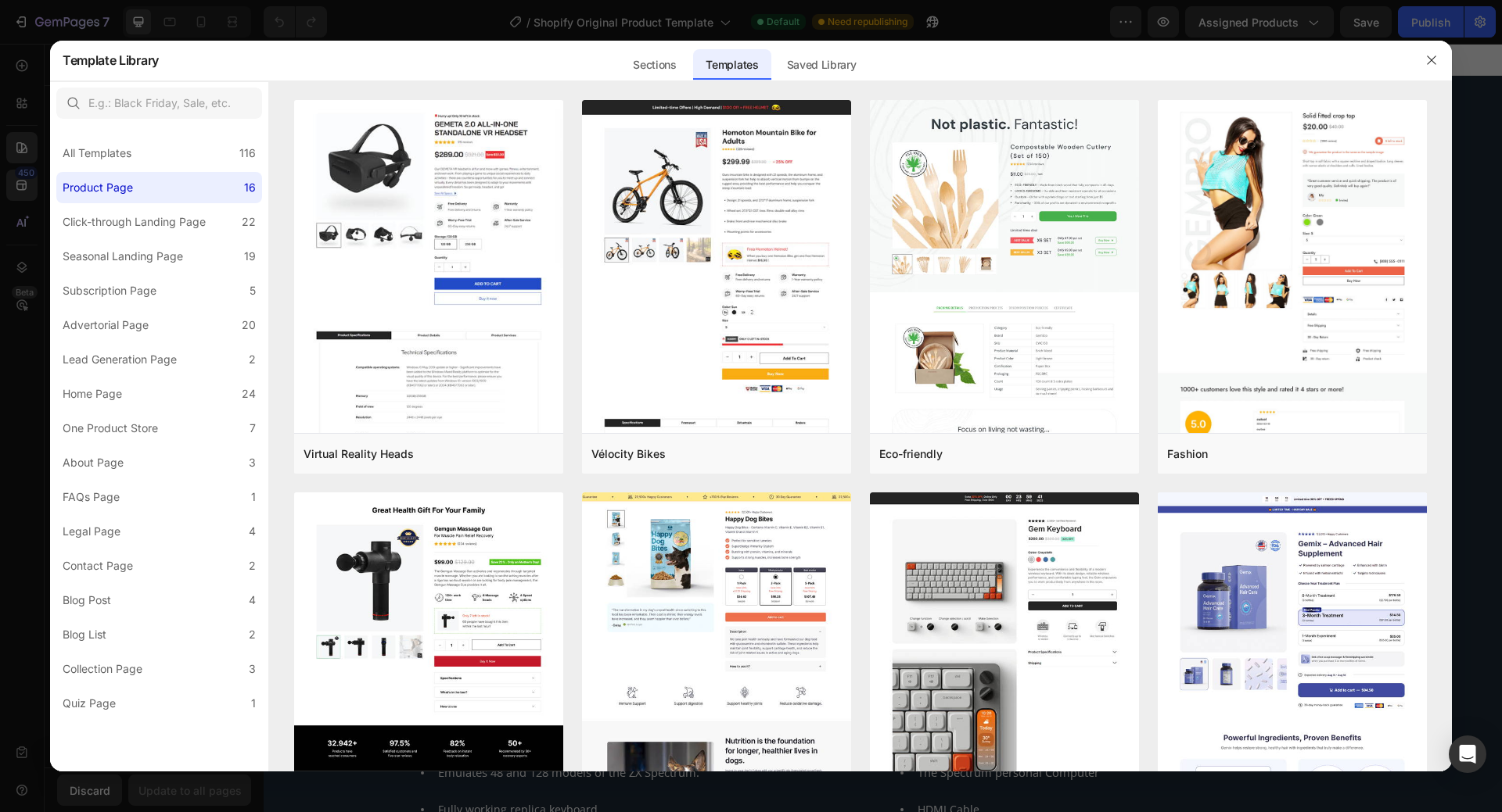
click at [19, 219] on div at bounding box center [751, 406] width 1502 height 812
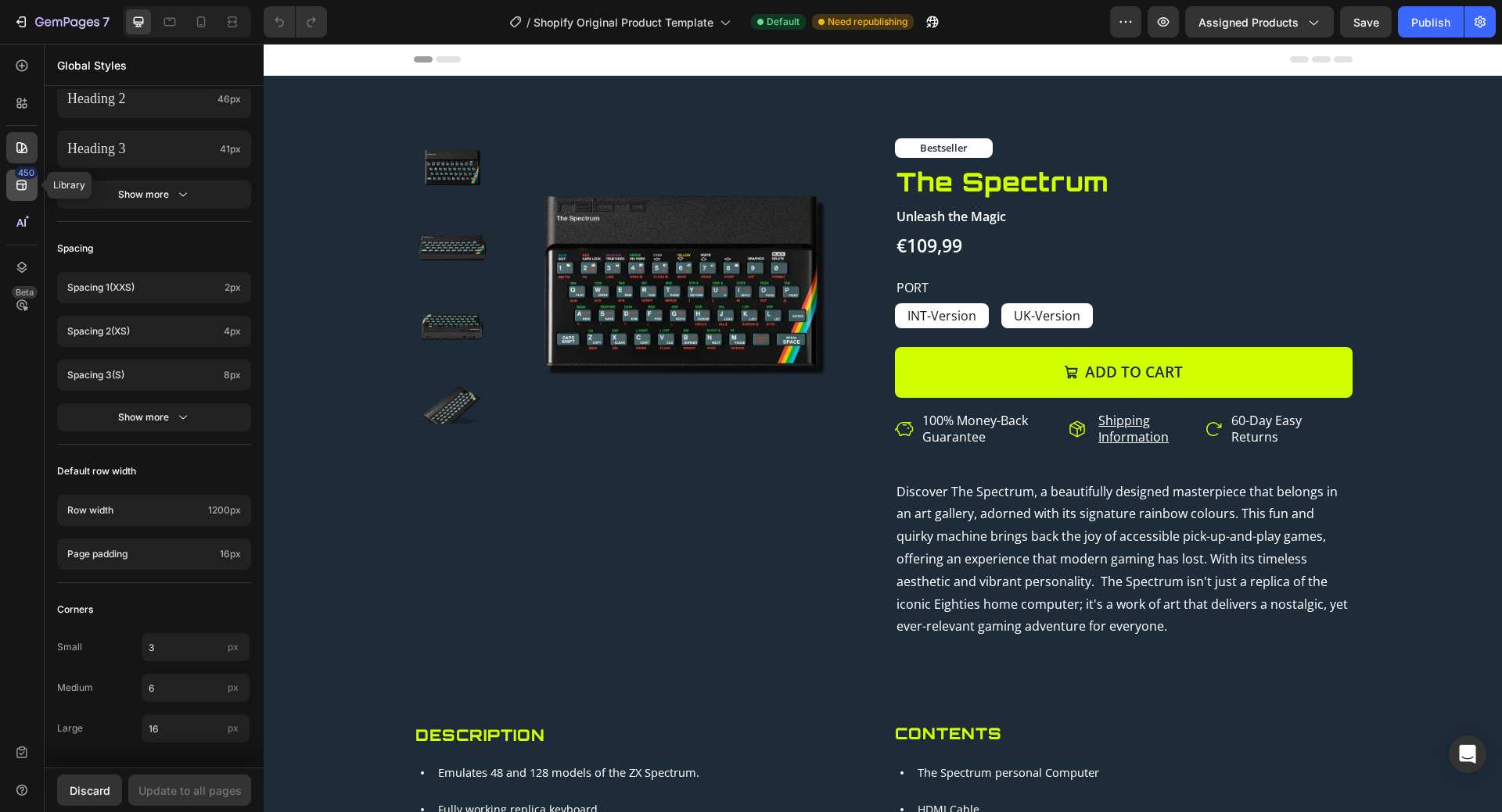
click at [22, 183] on icon at bounding box center [21, 186] width 16 height 16
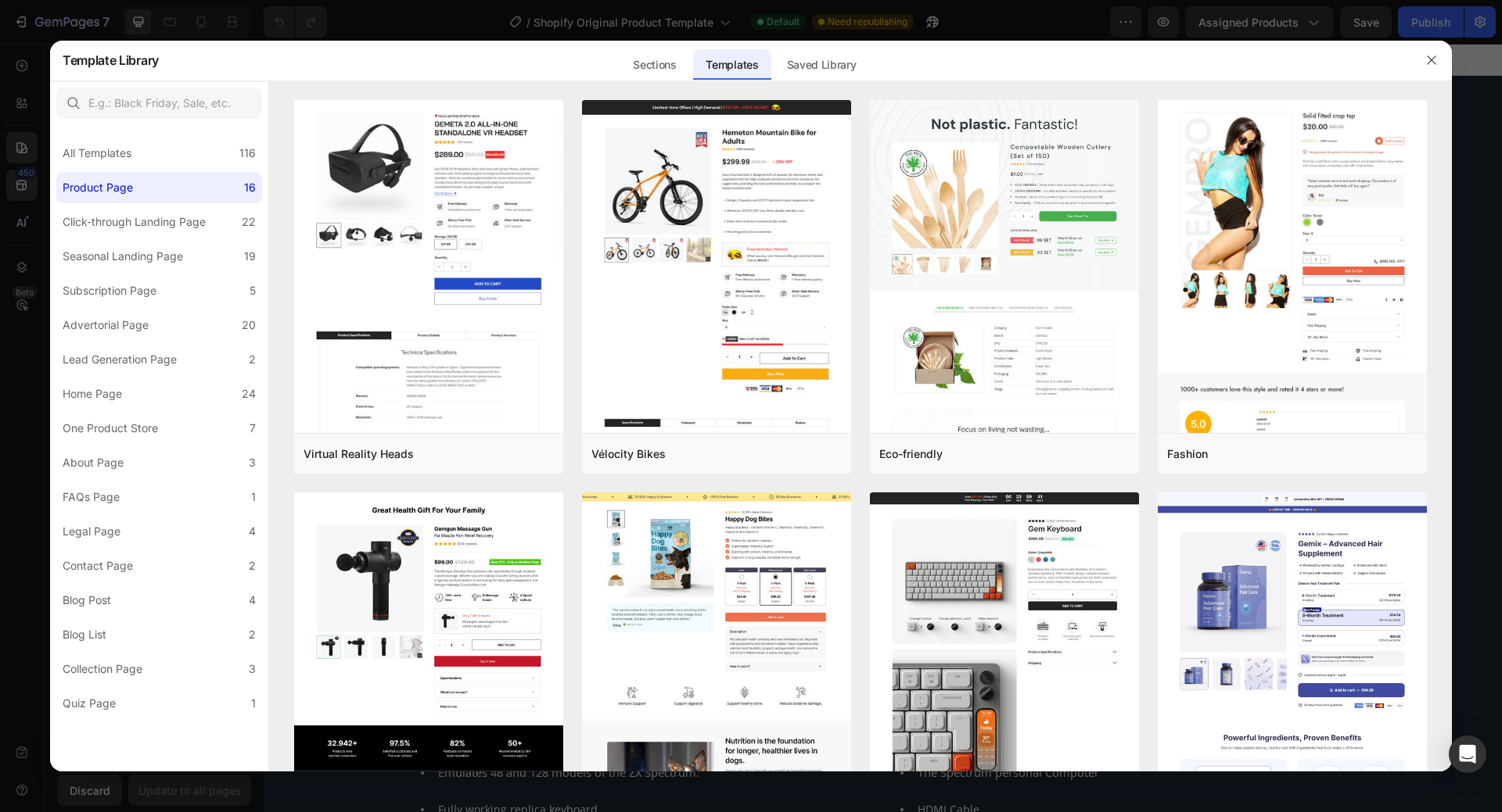
click at [415, 2] on div at bounding box center [751, 406] width 1502 height 812
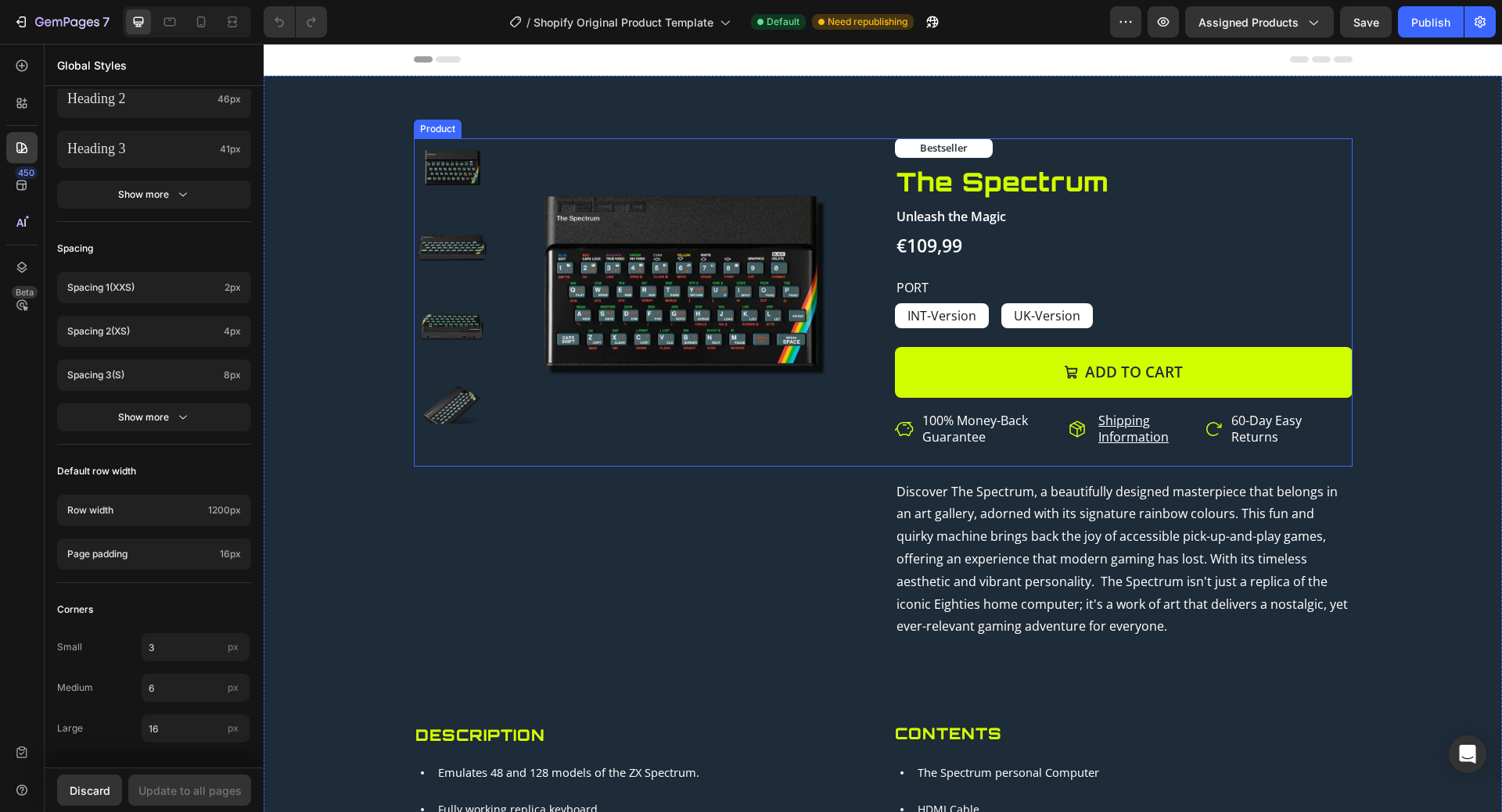
click at [598, 442] on div "Product Images" at bounding box center [642, 302] width 458 height 328
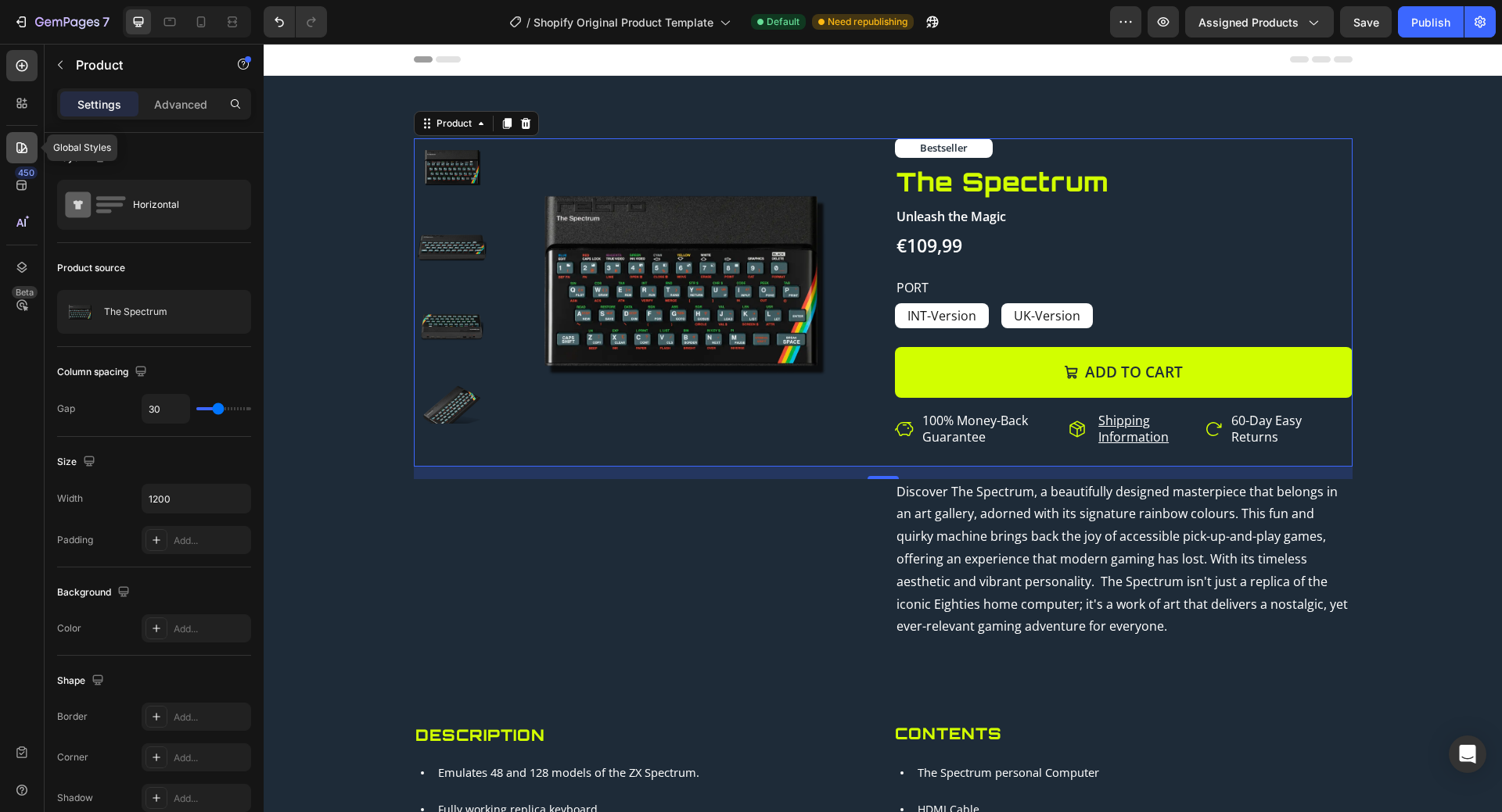
click at [32, 145] on div at bounding box center [21, 148] width 31 height 31
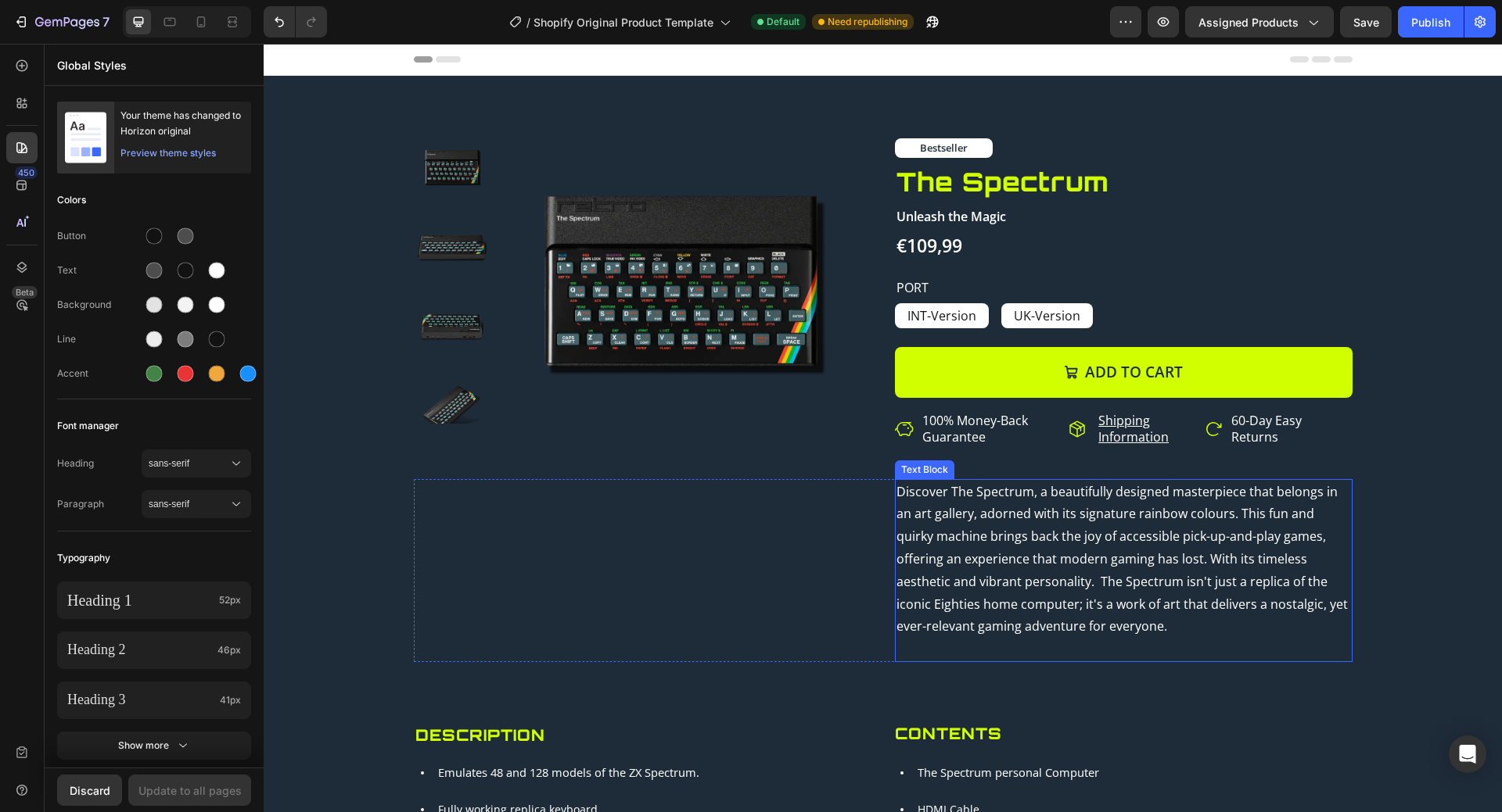
click at [916, 509] on span "Discover The Spectrum, a beautifully designed masterpiece that belongs in an ar…" at bounding box center [1122, 558] width 451 height 152
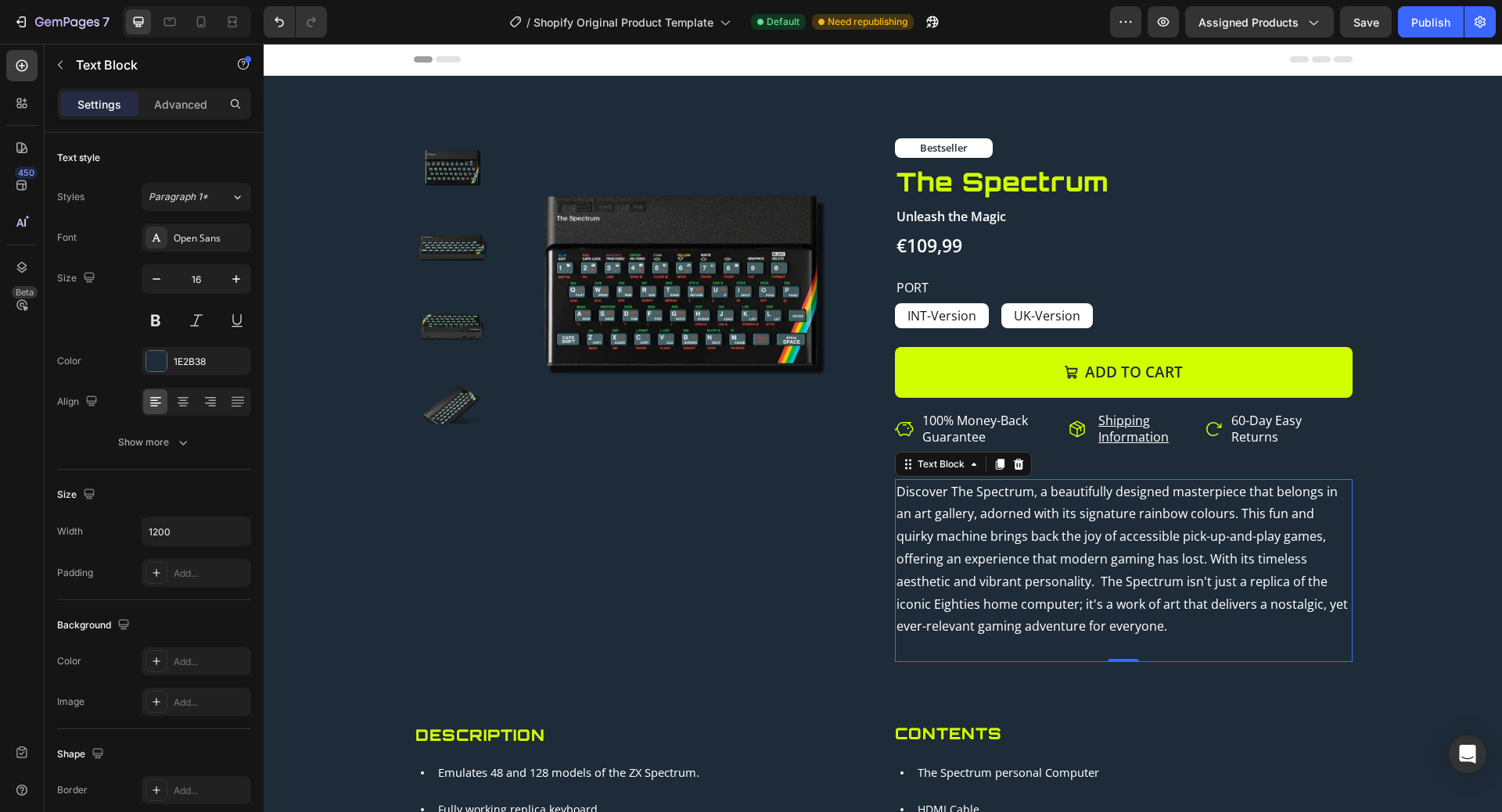
click at [989, 595] on span "Discover The Spectrum, a beautifully designed masterpiece that belongs in an ar…" at bounding box center [1122, 558] width 451 height 152
click at [174, 109] on p "Advanced" at bounding box center [181, 104] width 53 height 17
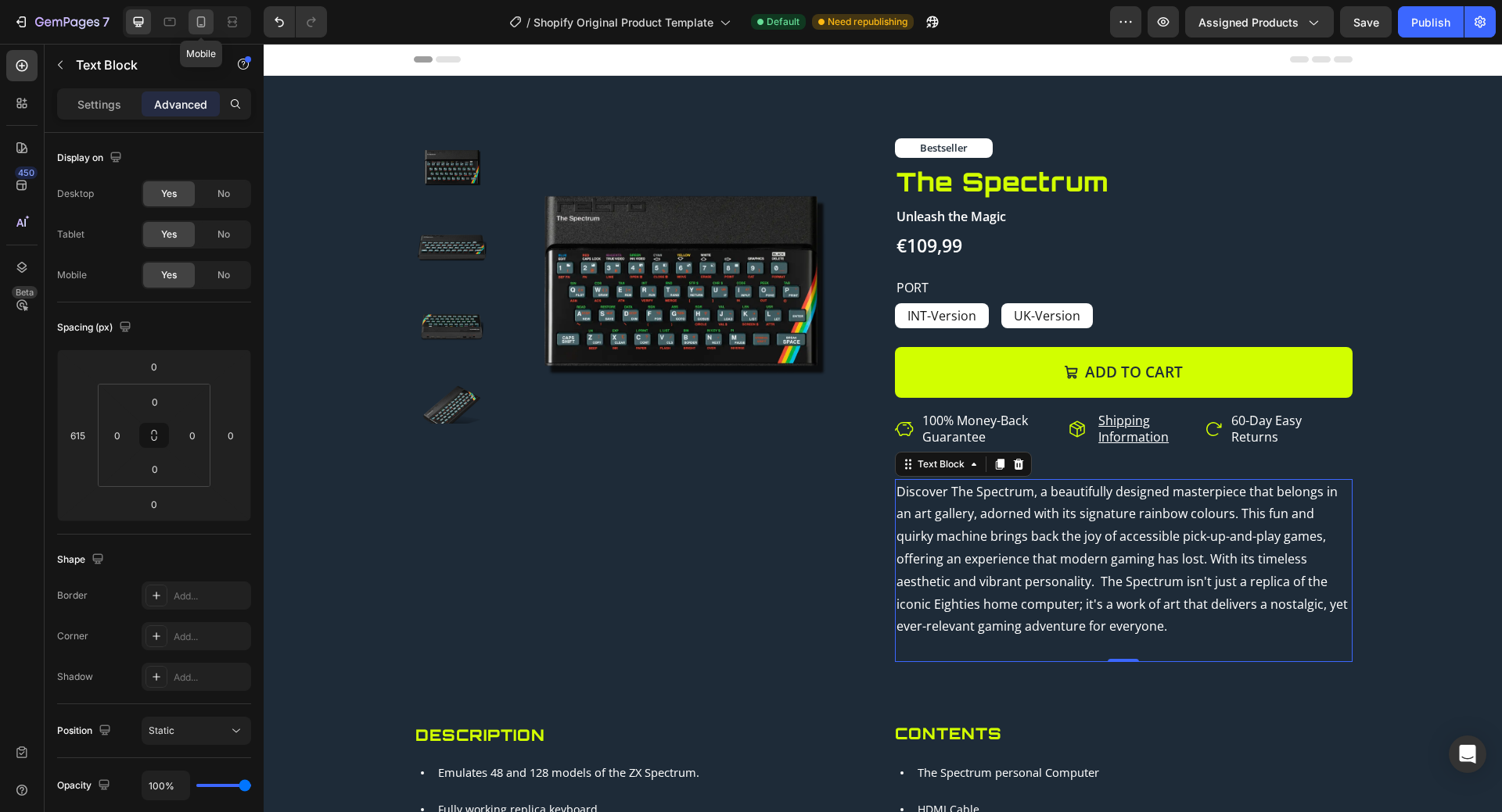
click at [211, 22] on div at bounding box center [201, 22] width 25 height 25
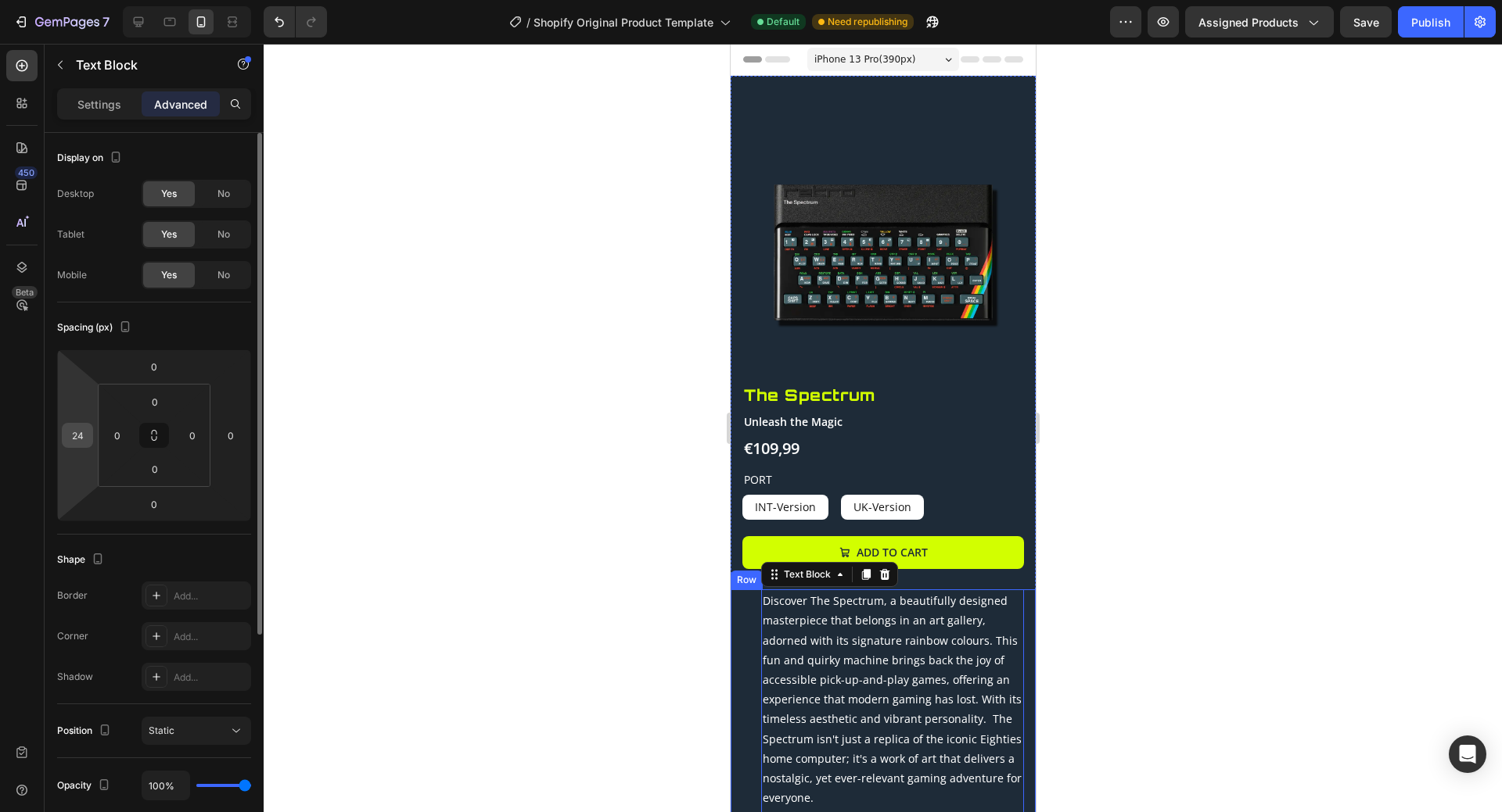
click at [82, 435] on input "24" at bounding box center [78, 435] width 23 height 23
type input "0"
click at [385, 477] on div at bounding box center [882, 427] width 1238 height 768
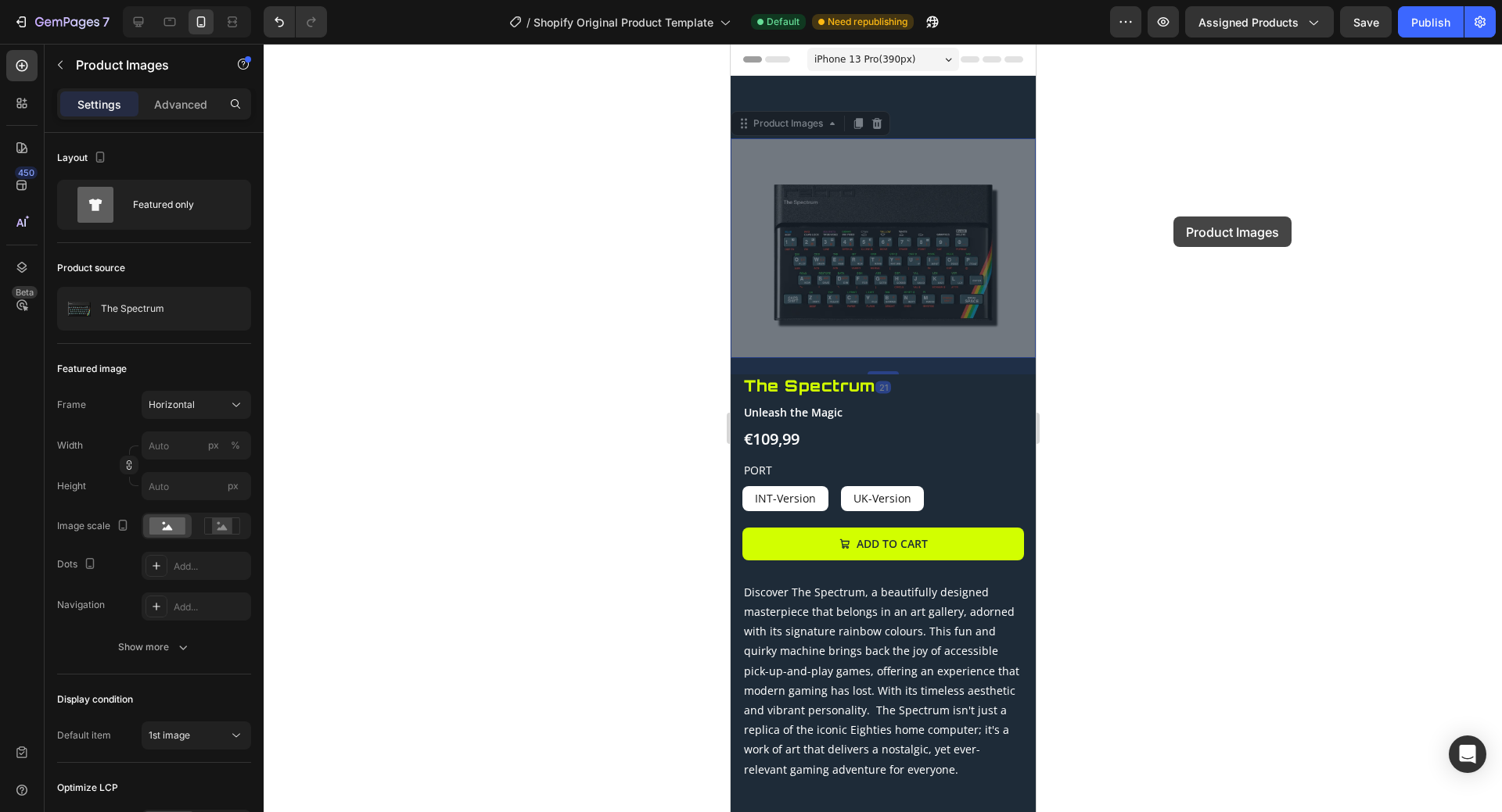
click at [1198, 221] on div at bounding box center [882, 427] width 1238 height 768
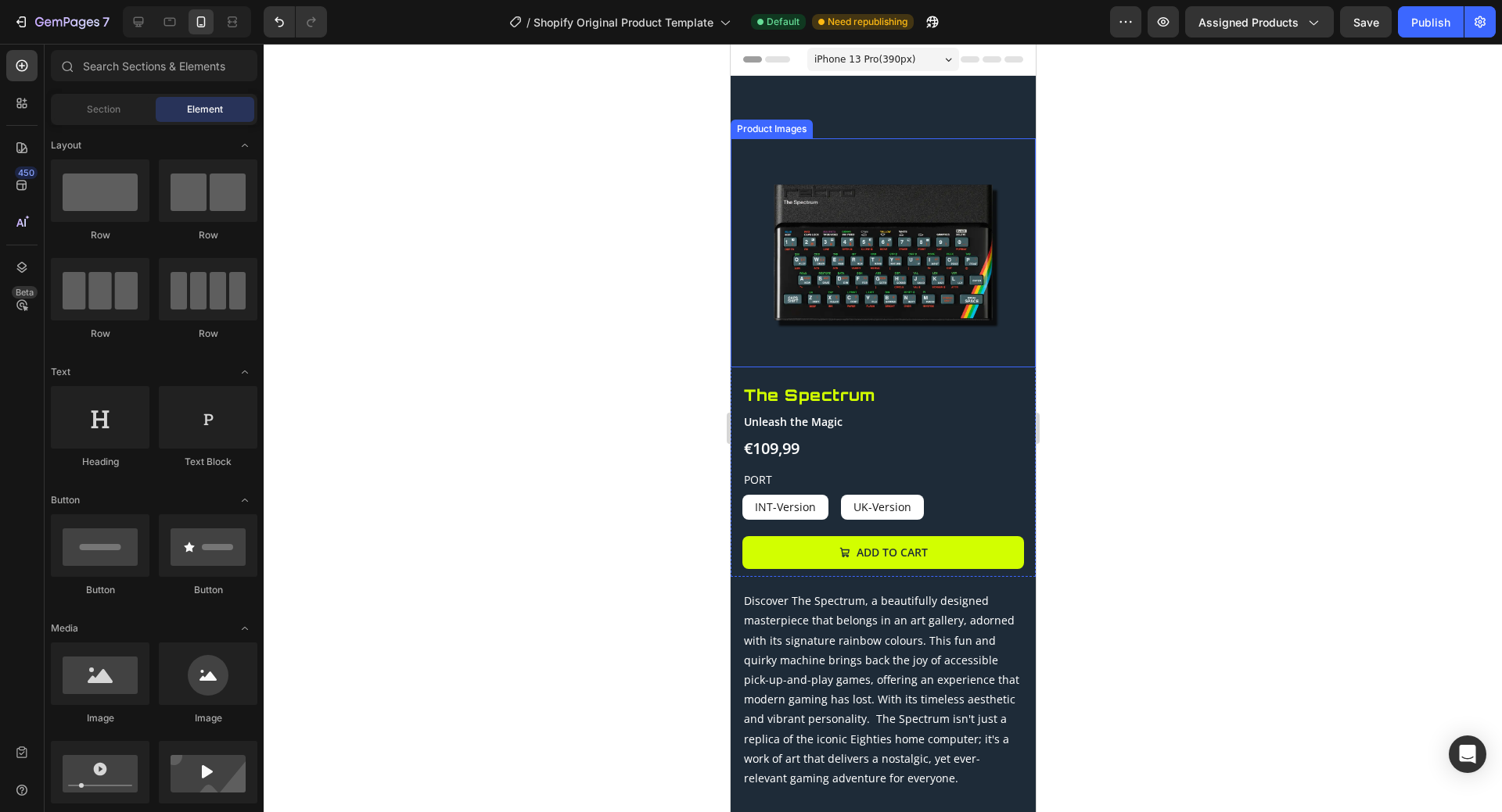
click at [913, 271] on img at bounding box center [882, 253] width 305 height 229
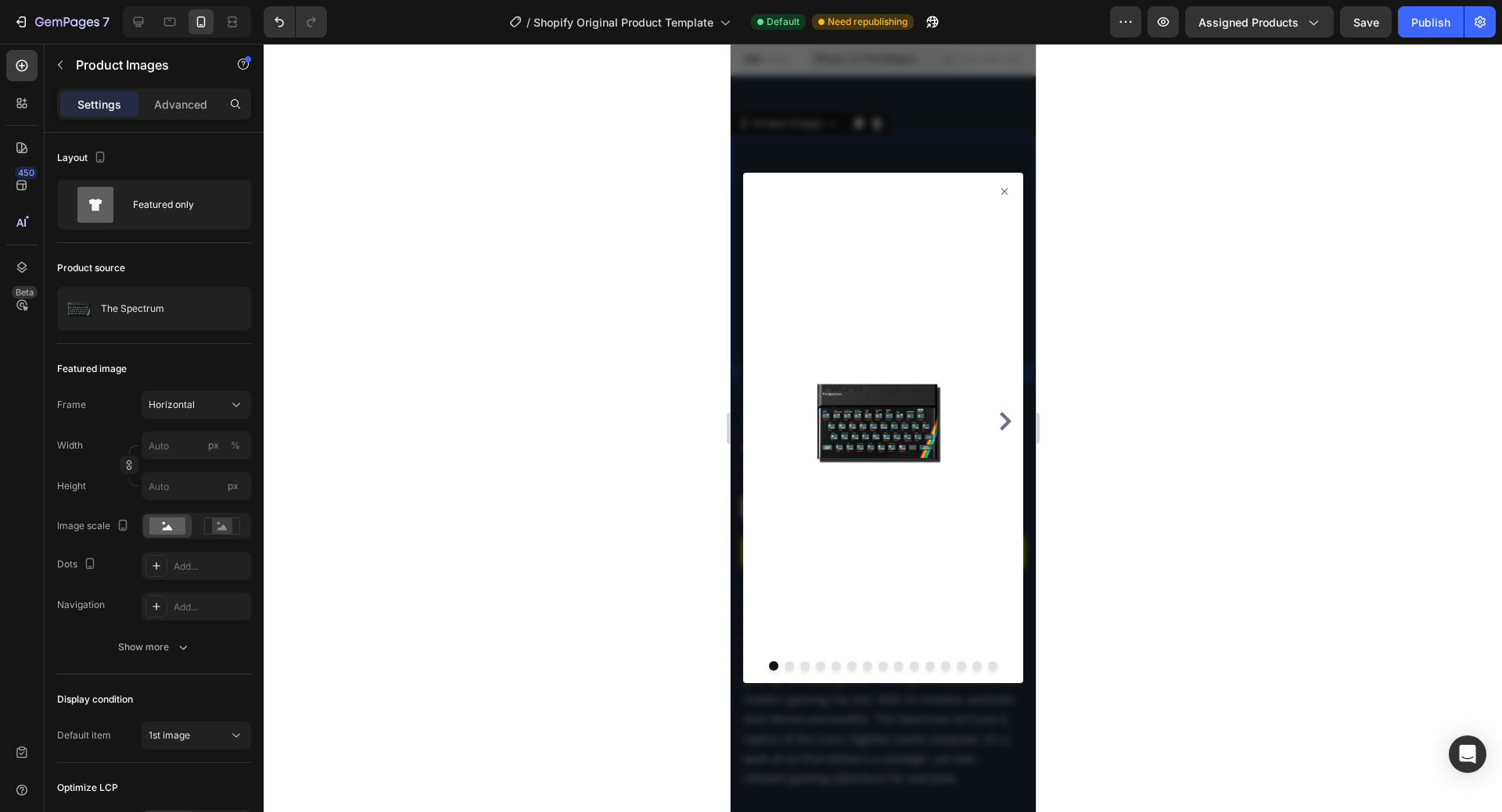
click at [997, 192] on icon at bounding box center [1003, 191] width 13 height 13
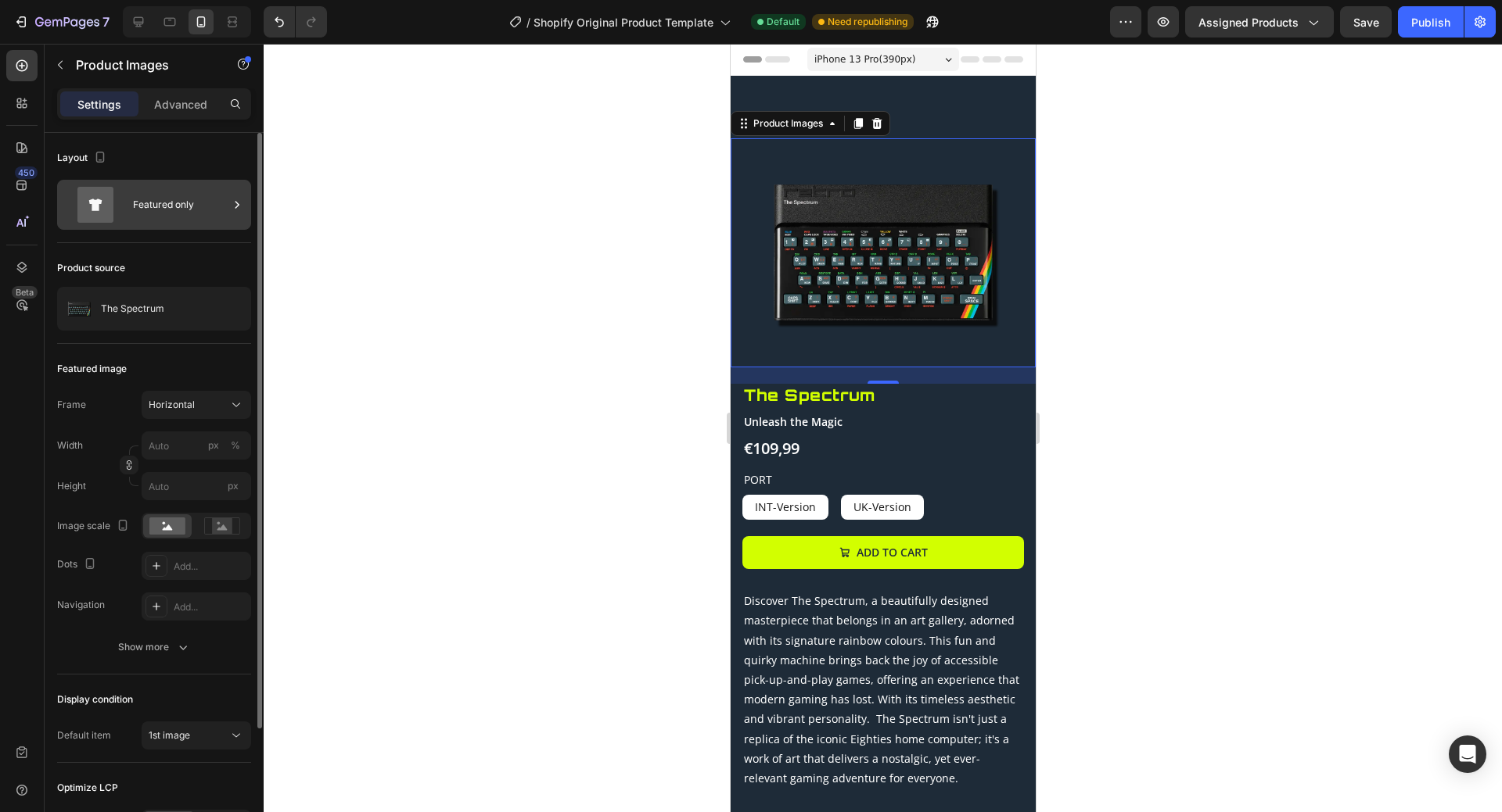
click at [238, 207] on icon at bounding box center [237, 204] width 4 height 7
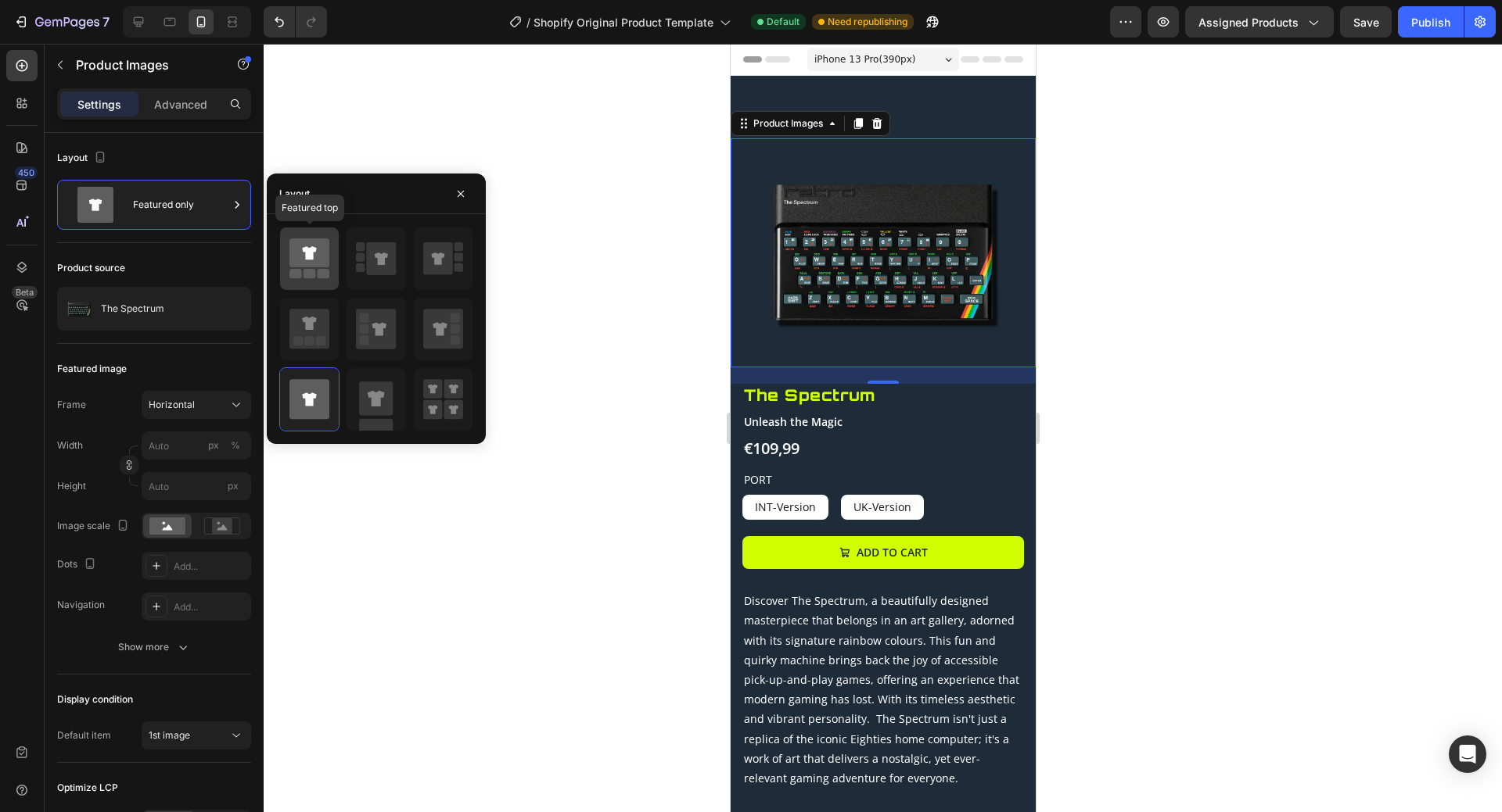
click at [293, 251] on icon at bounding box center [309, 254] width 40 height 29
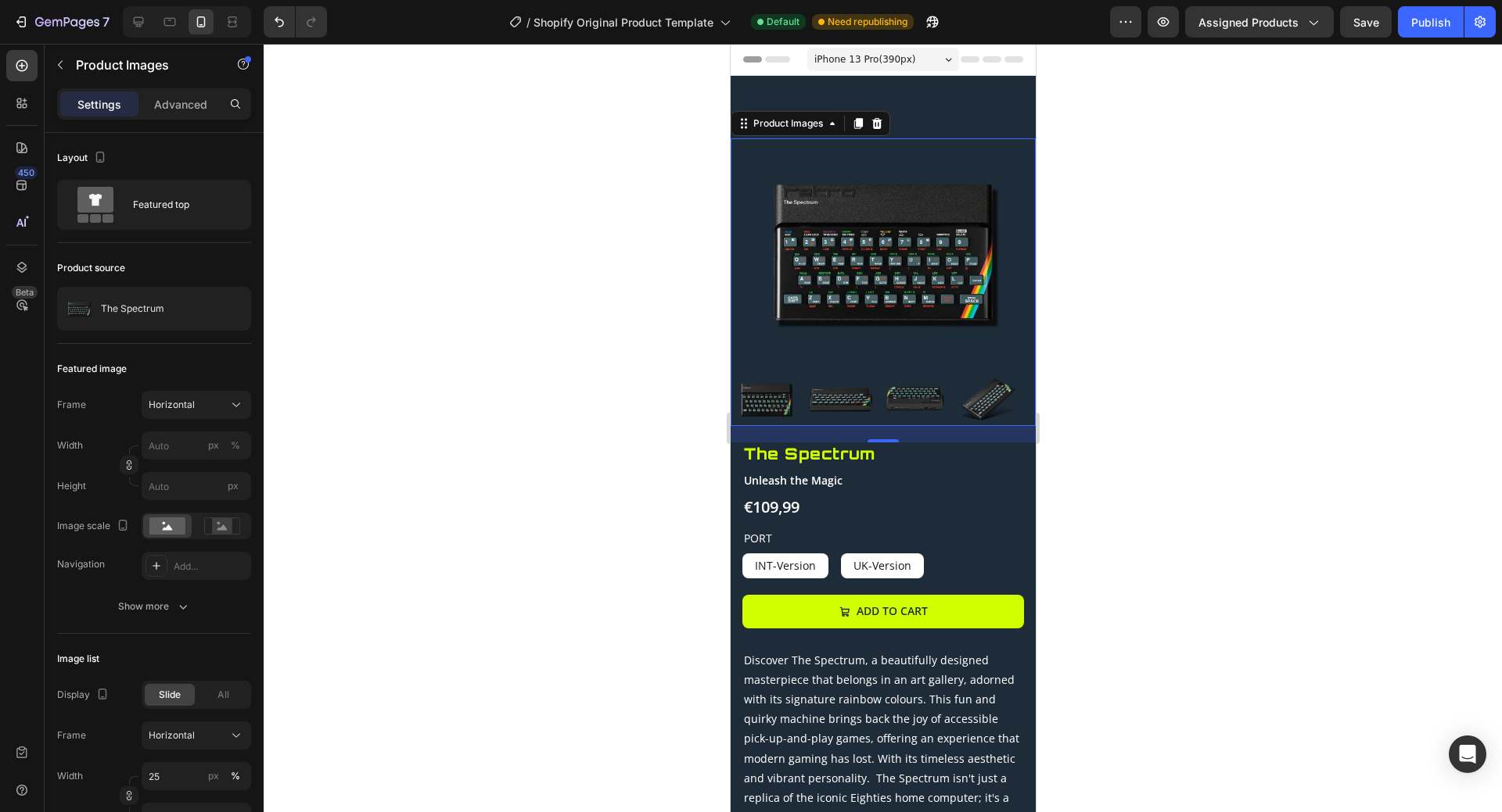
click at [641, 185] on div at bounding box center [882, 427] width 1238 height 768
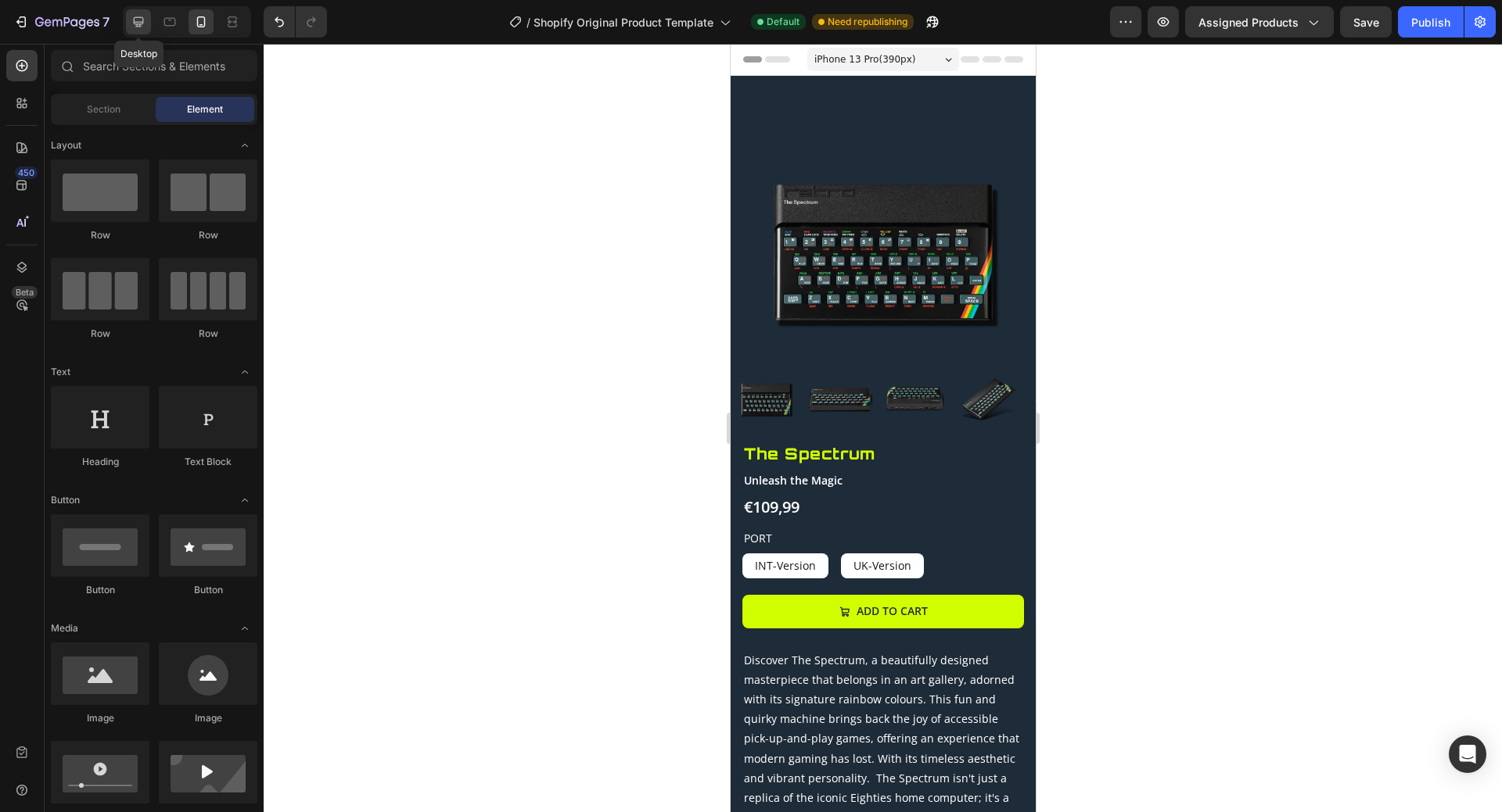
click at [143, 15] on icon at bounding box center [138, 21] width 16 height 16
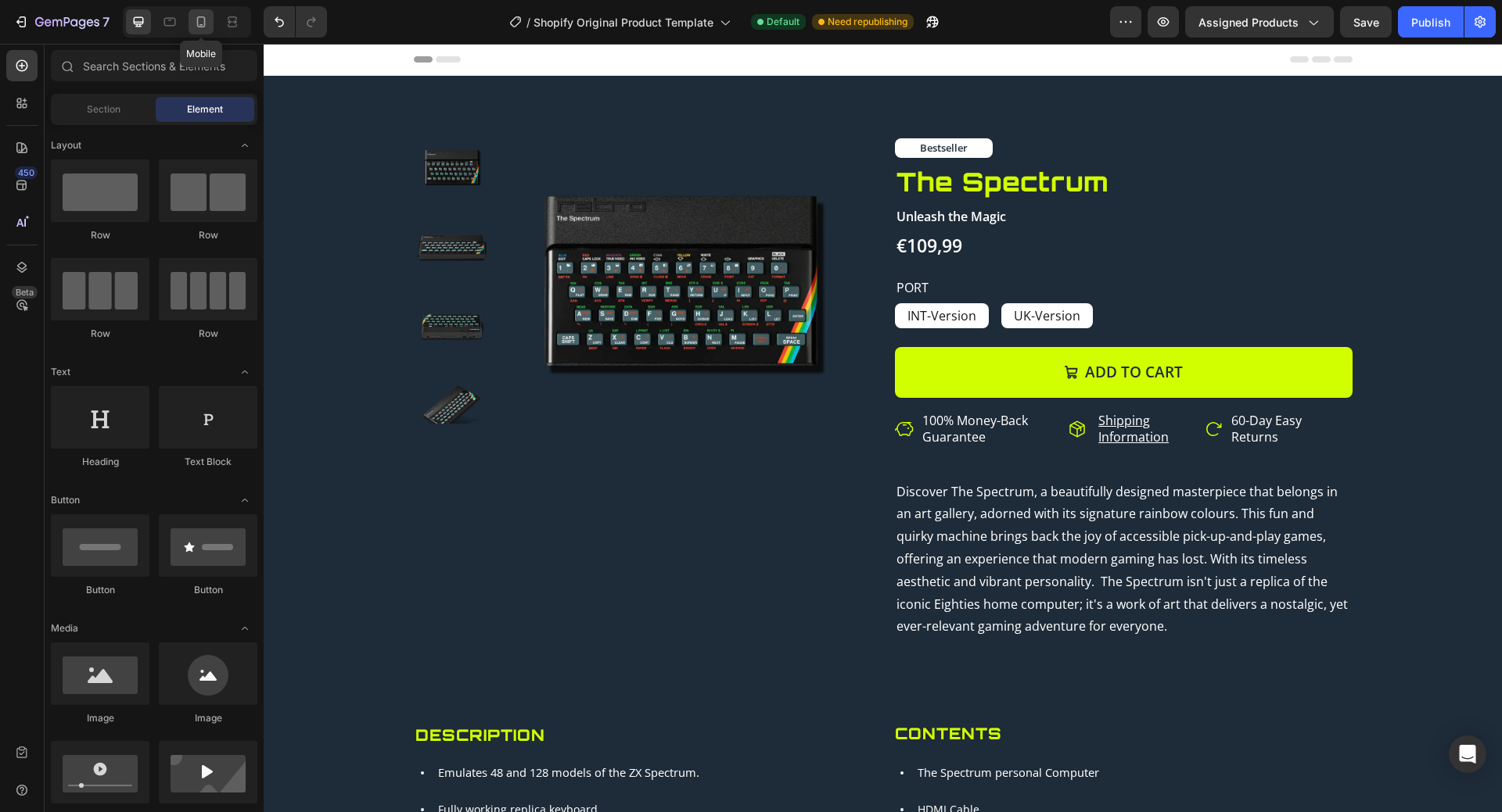
click at [201, 17] on icon at bounding box center [201, 21] width 9 height 11
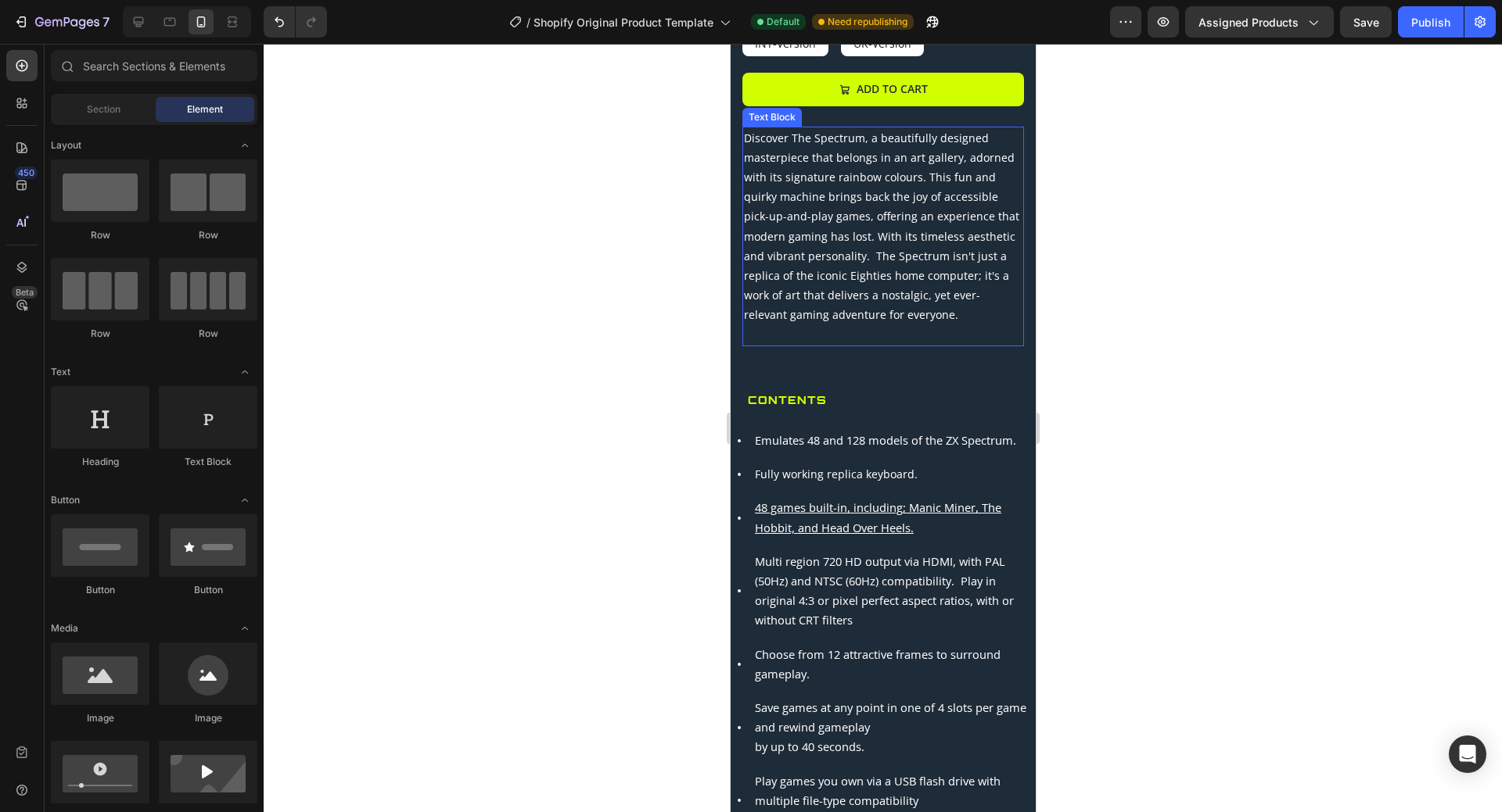
scroll to position [548, 0]
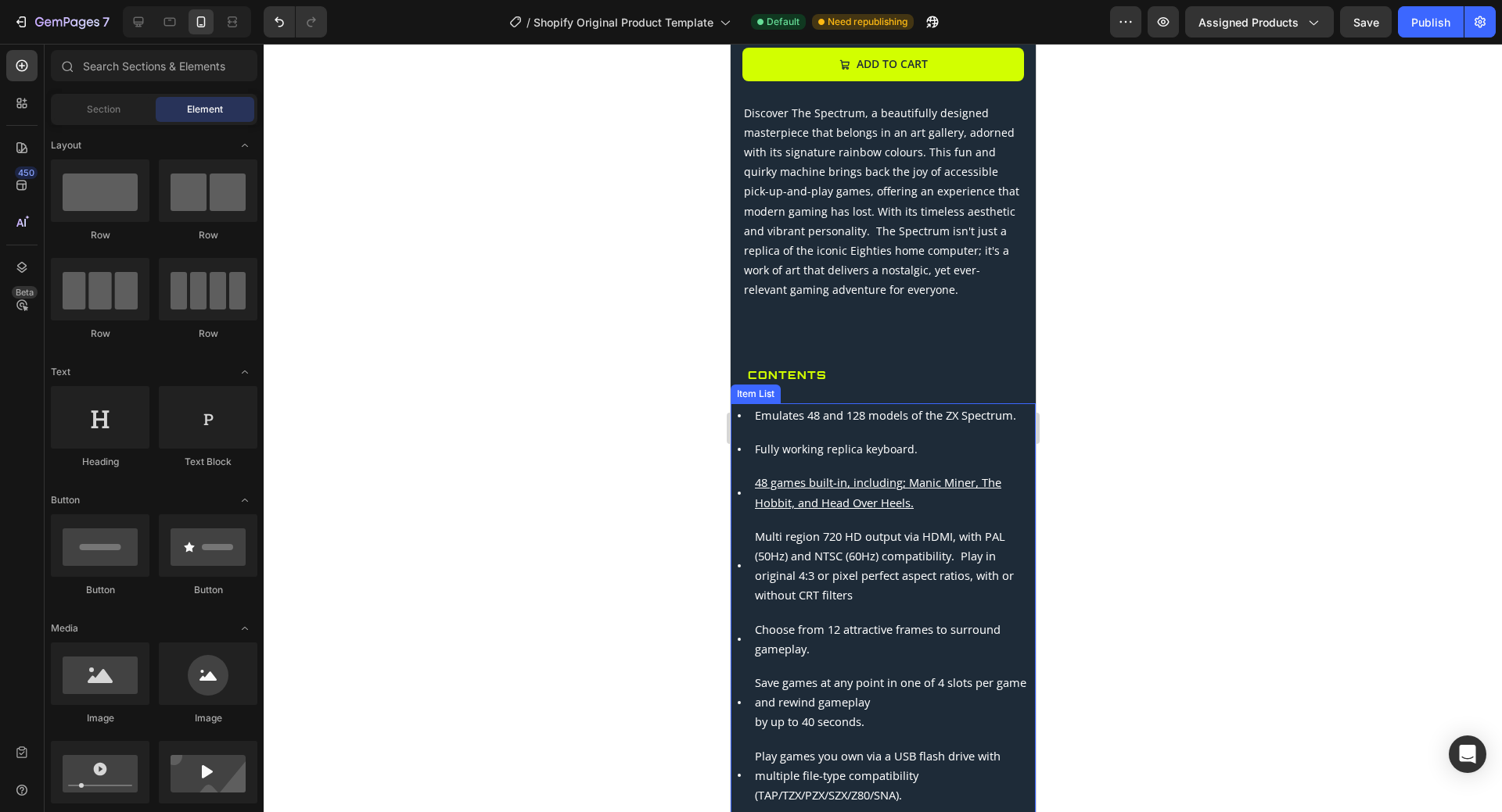
click at [736, 409] on icon at bounding box center [738, 416] width 14 height 14
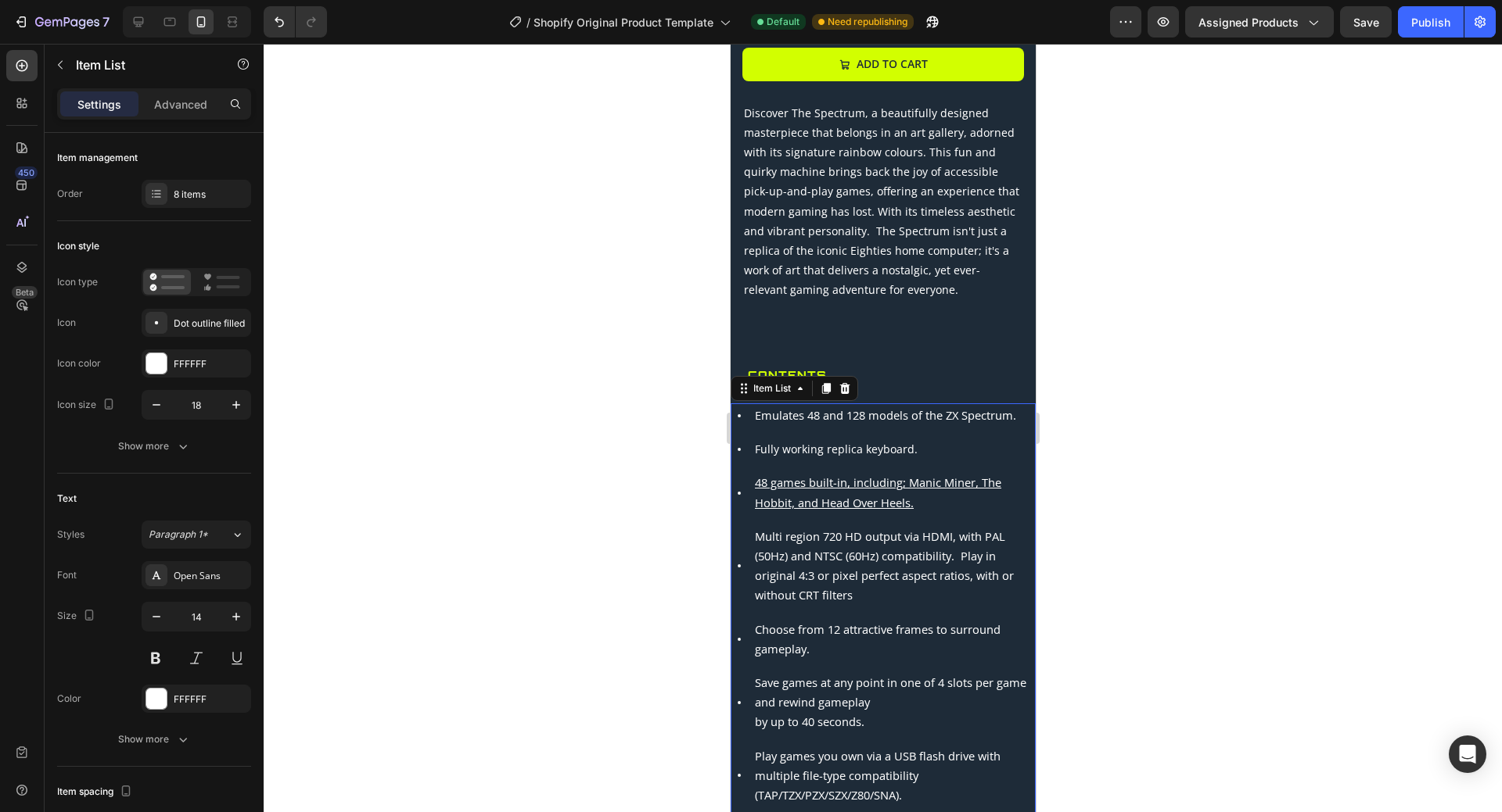
click at [684, 283] on div at bounding box center [882, 427] width 1238 height 768
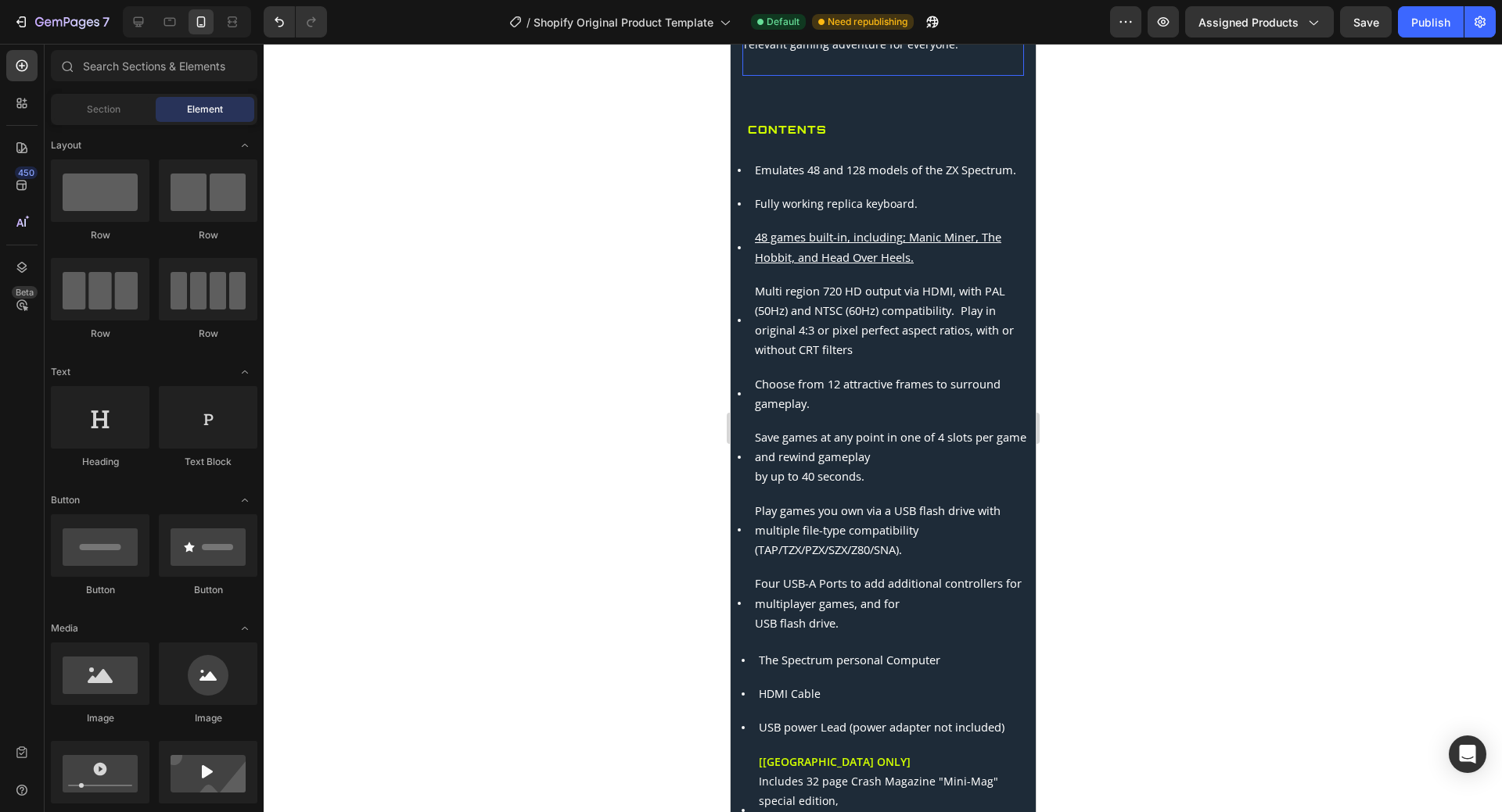
scroll to position [782, 0]
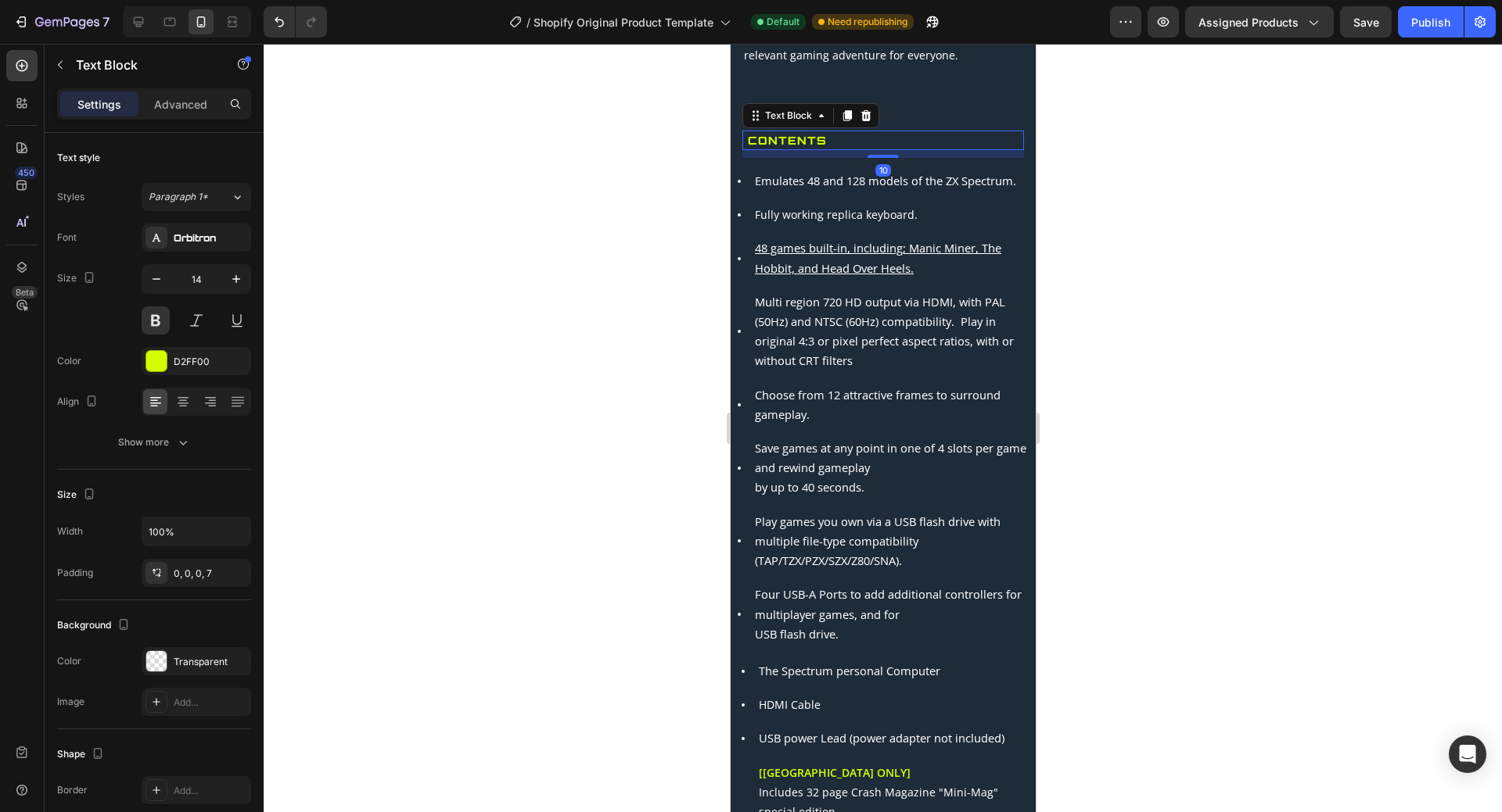
click at [802, 131] on p "Contents" at bounding box center [885, 140] width 276 height 19
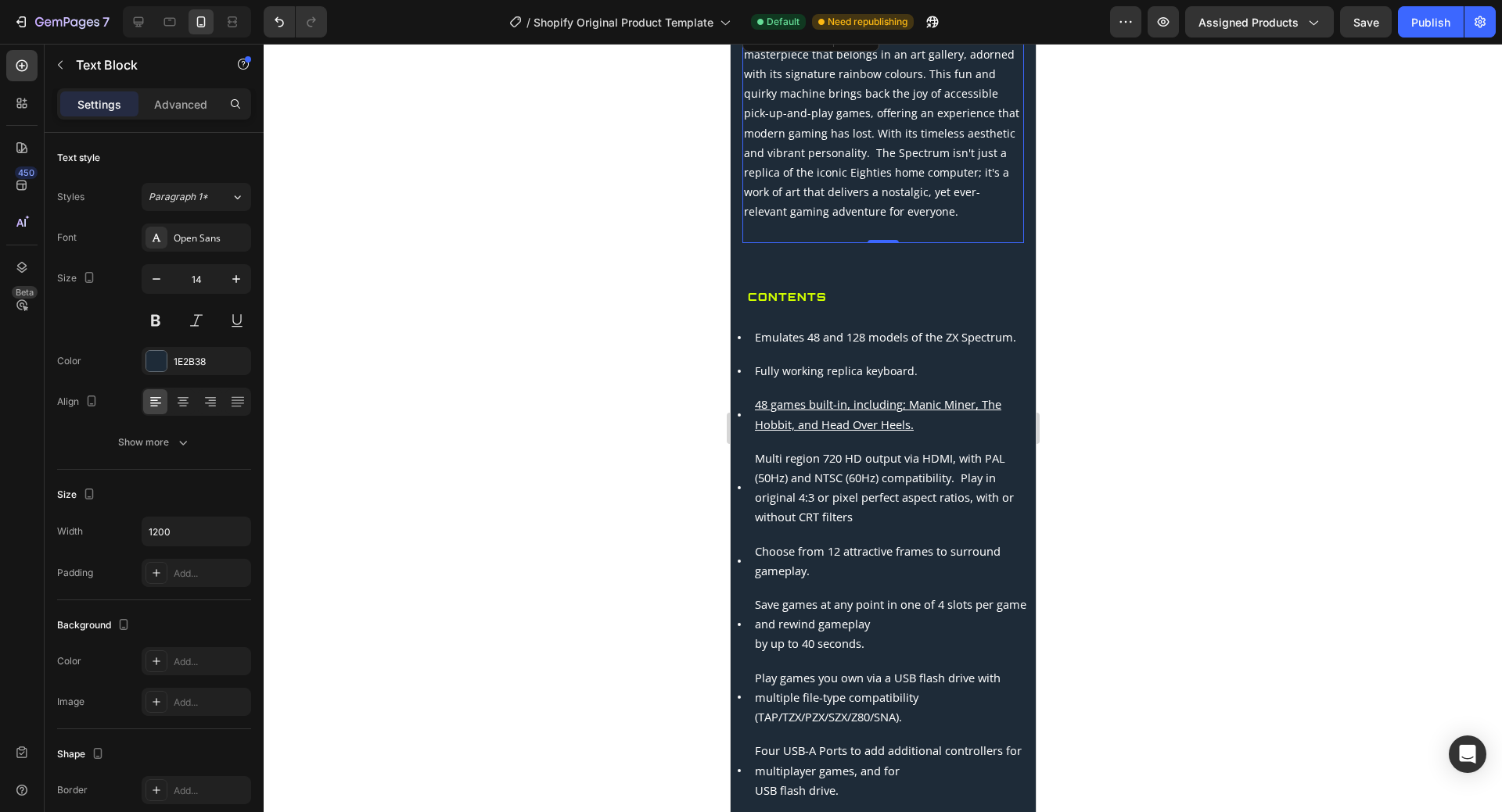
click at [768, 204] on span "Discover The Spectrum, a beautifully designed masterpiece that belongs in an ar…" at bounding box center [880, 123] width 275 height 192
click at [187, 94] on div "Advanced" at bounding box center [181, 104] width 79 height 25
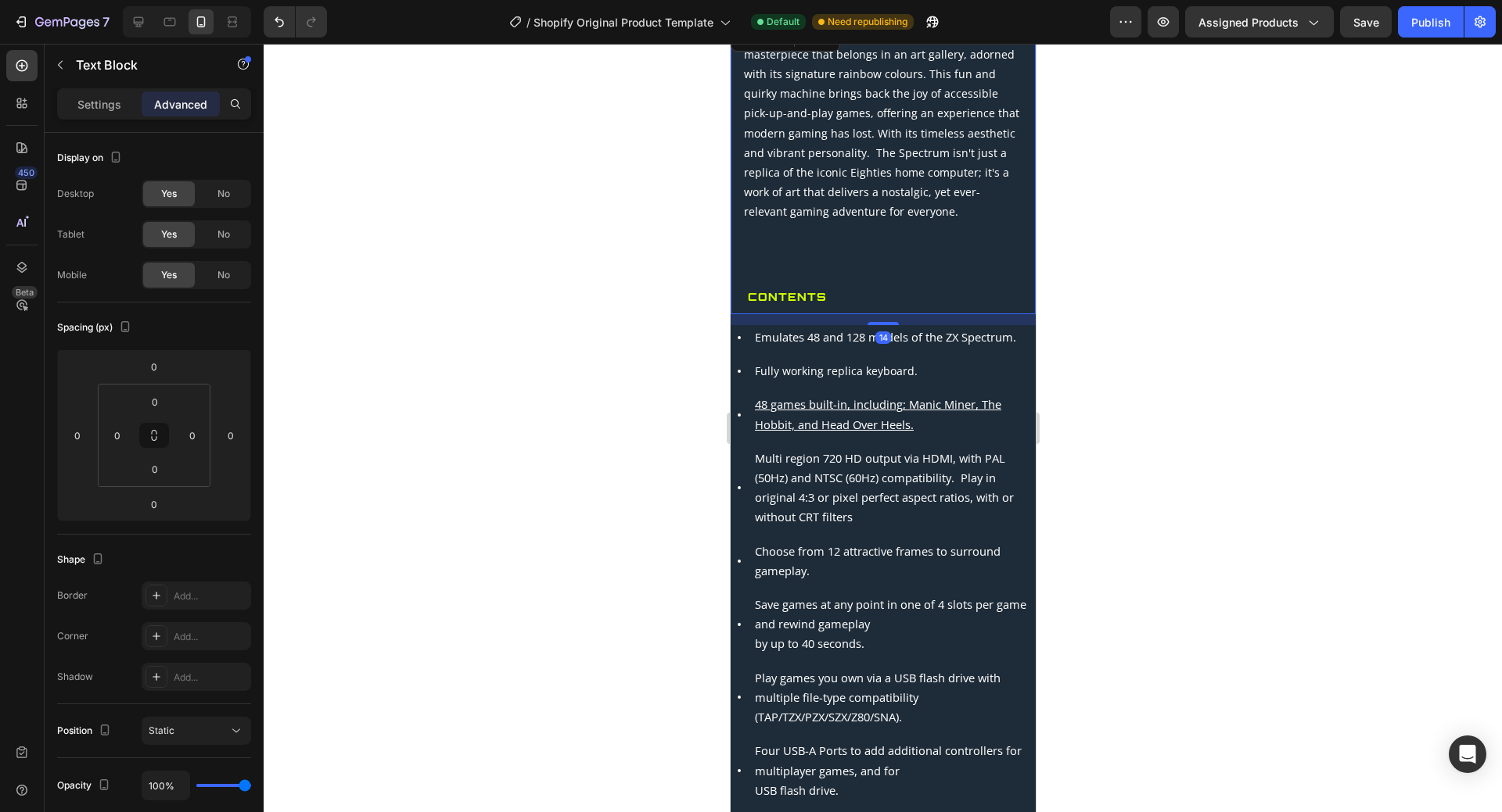
click at [732, 196] on div "Discover The Spectrum, a beautifully designed masterpiece that belongs in an ar…" at bounding box center [882, 168] width 305 height 290
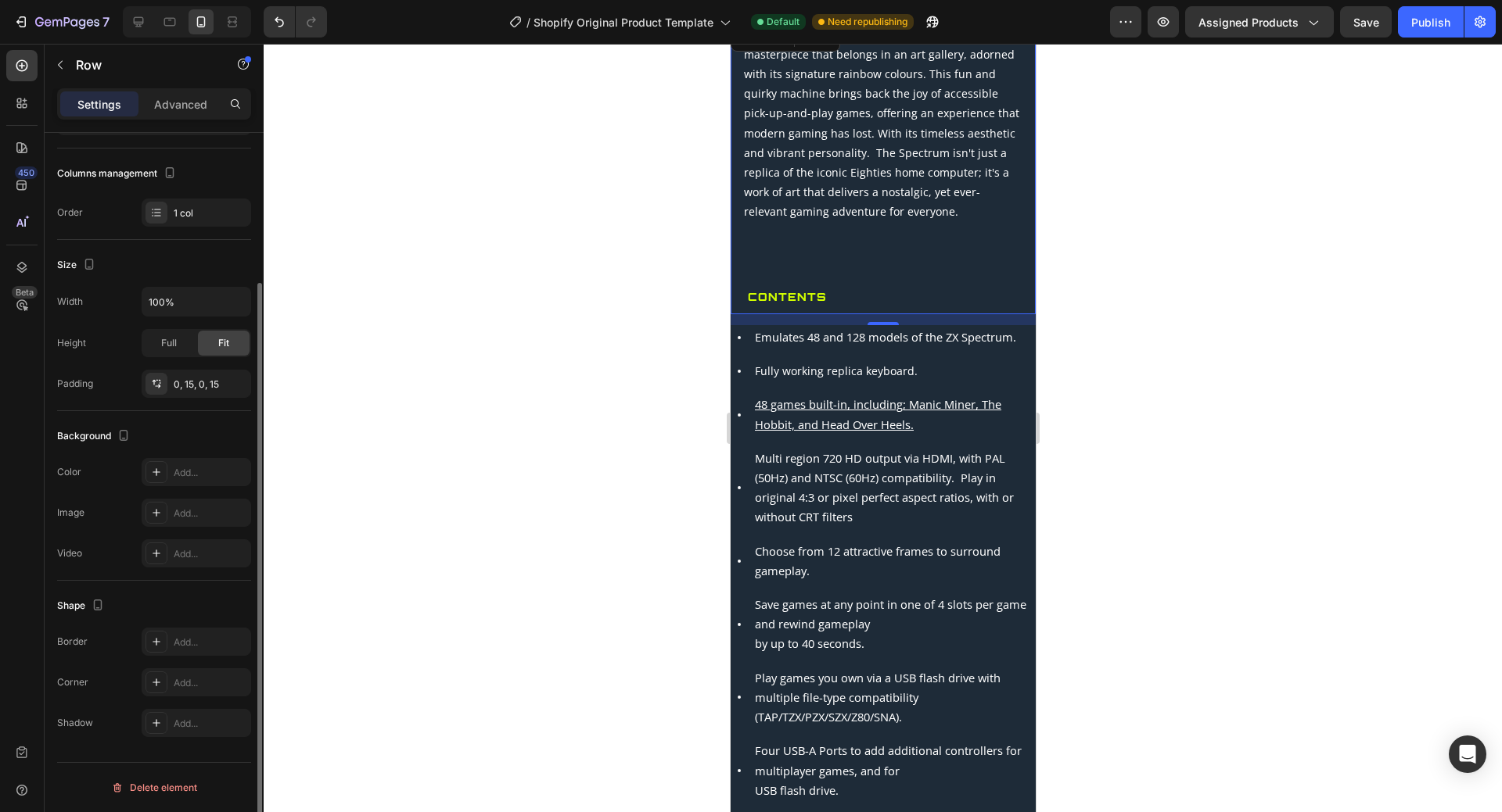
scroll to position [0, 0]
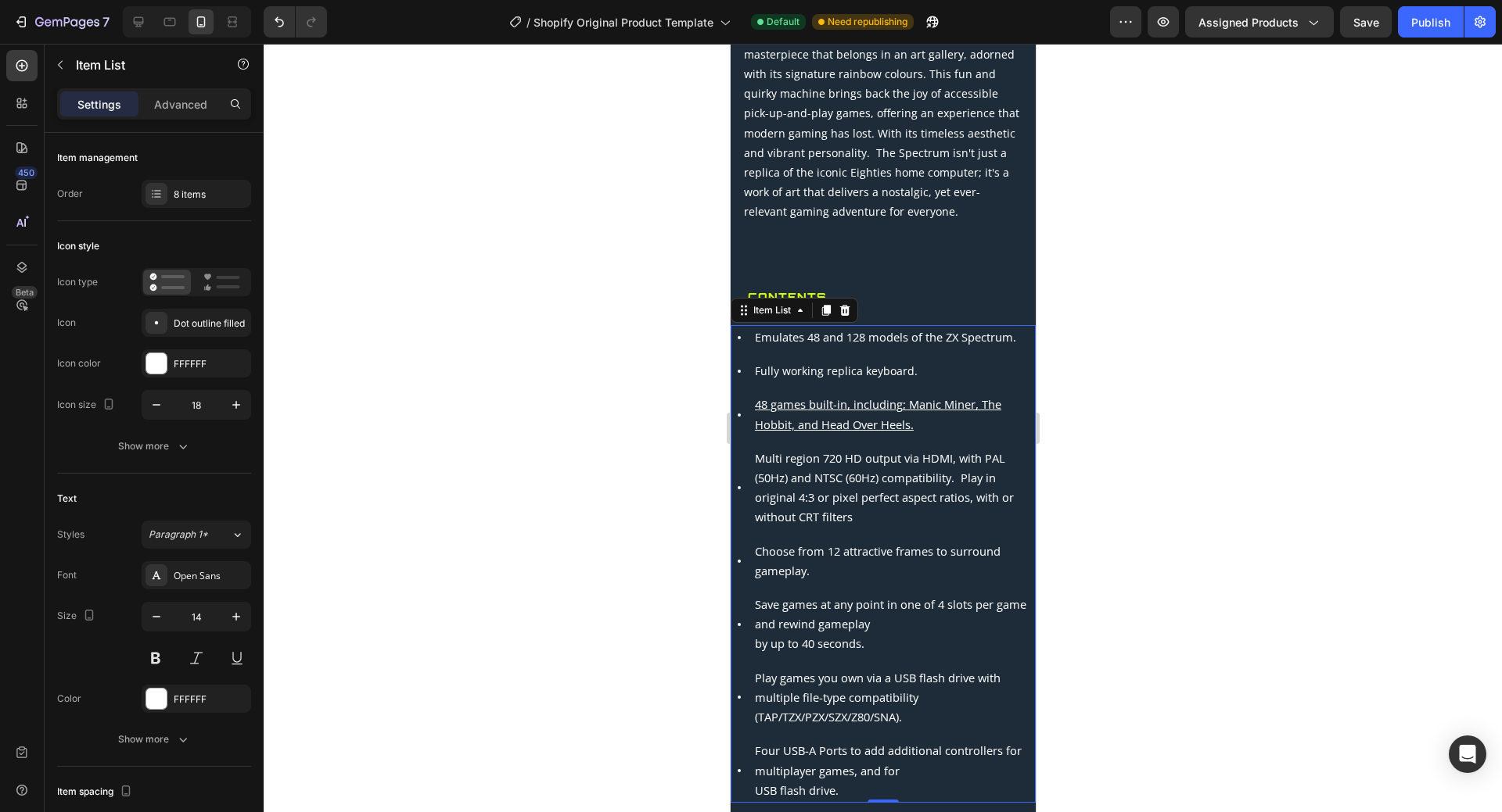
click at [740, 331] on icon at bounding box center [738, 338] width 14 height 14
click at [202, 106] on p "Advanced" at bounding box center [181, 104] width 53 height 17
type input "100%"
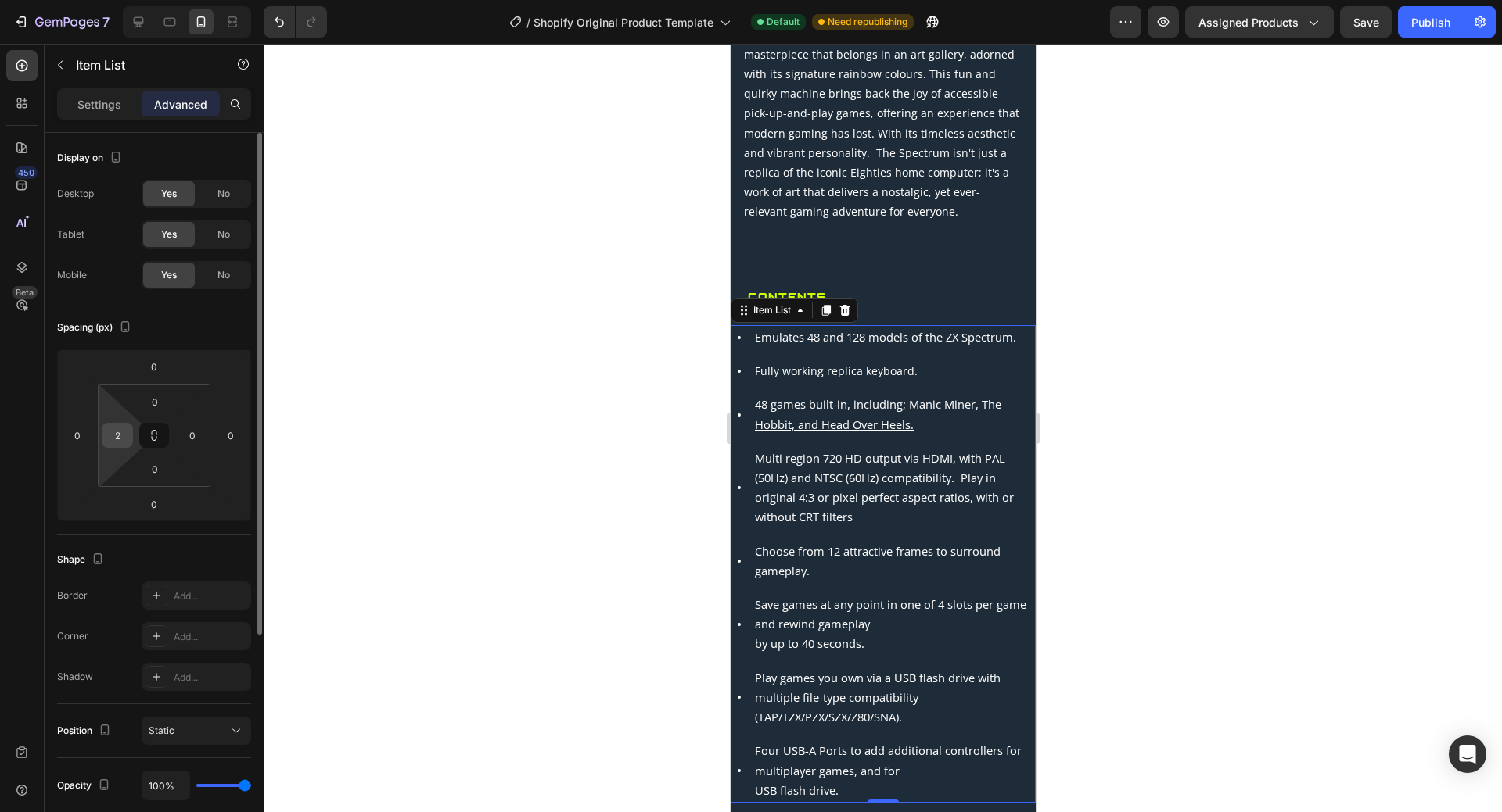
click at [123, 431] on input "2" at bounding box center [118, 435] width 23 height 23
drag, startPoint x: 120, startPoint y: 437, endPoint x: 102, endPoint y: 436, distance: 18.0
click at [102, 436] on div "7" at bounding box center [118, 436] width 31 height 25
drag, startPoint x: 127, startPoint y: 435, endPoint x: 102, endPoint y: 435, distance: 25.0
click at [102, 435] on div "10" at bounding box center [118, 436] width 31 height 25
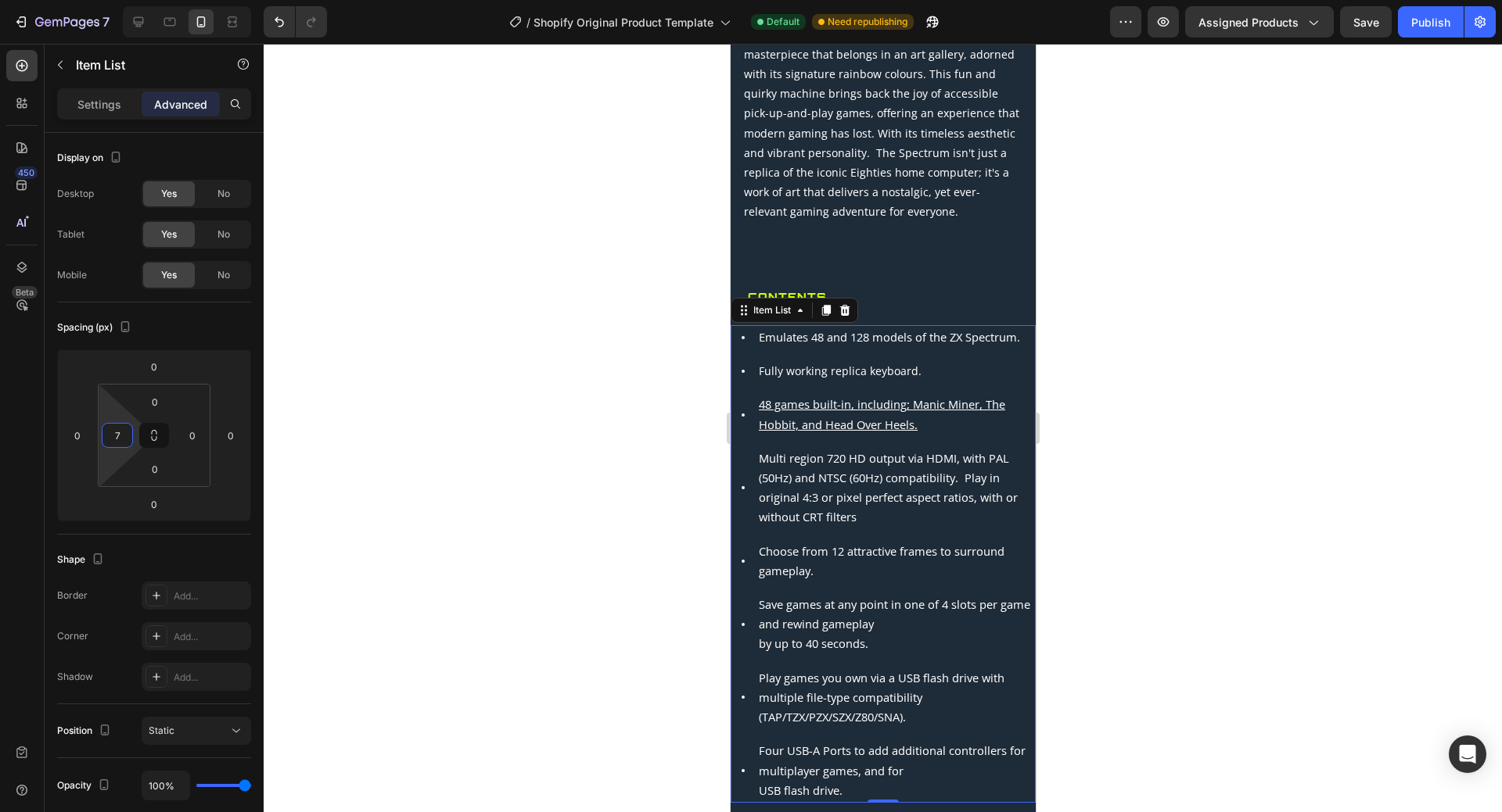
type input "7"
click at [1224, 319] on div at bounding box center [882, 427] width 1238 height 768
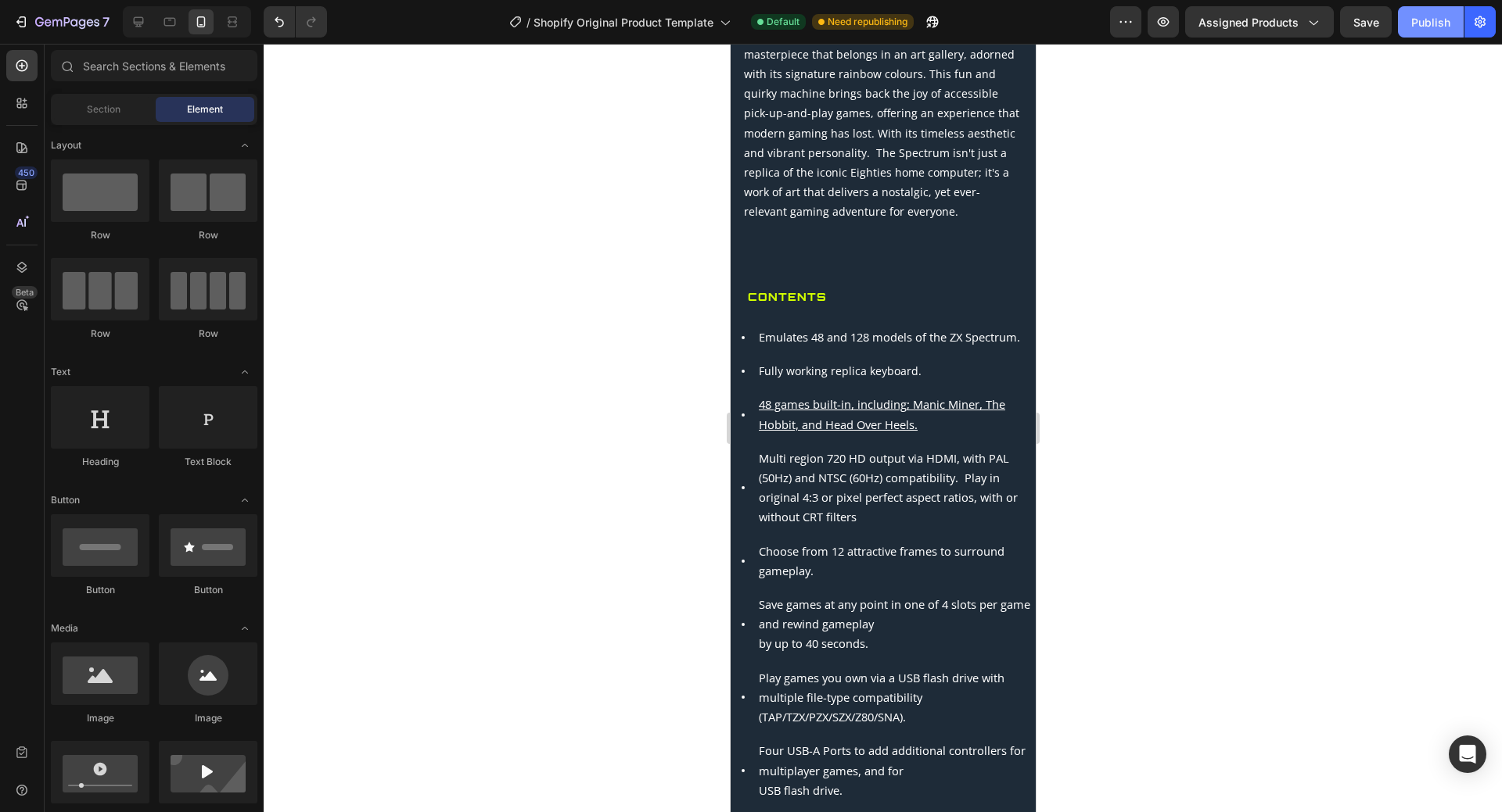
click at [1432, 24] on div "Publish" at bounding box center [1430, 21] width 39 height 17
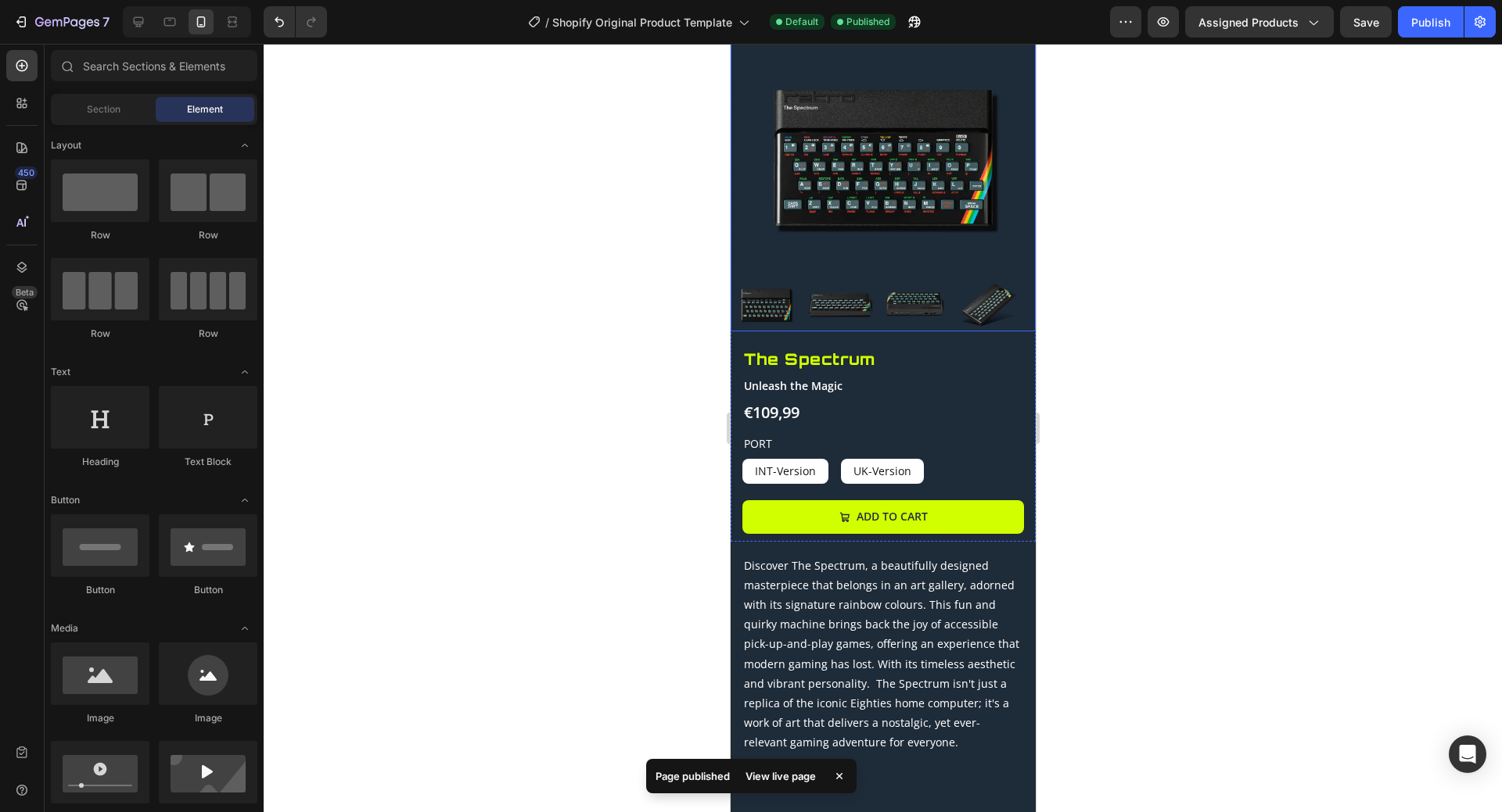
scroll to position [313, 0]
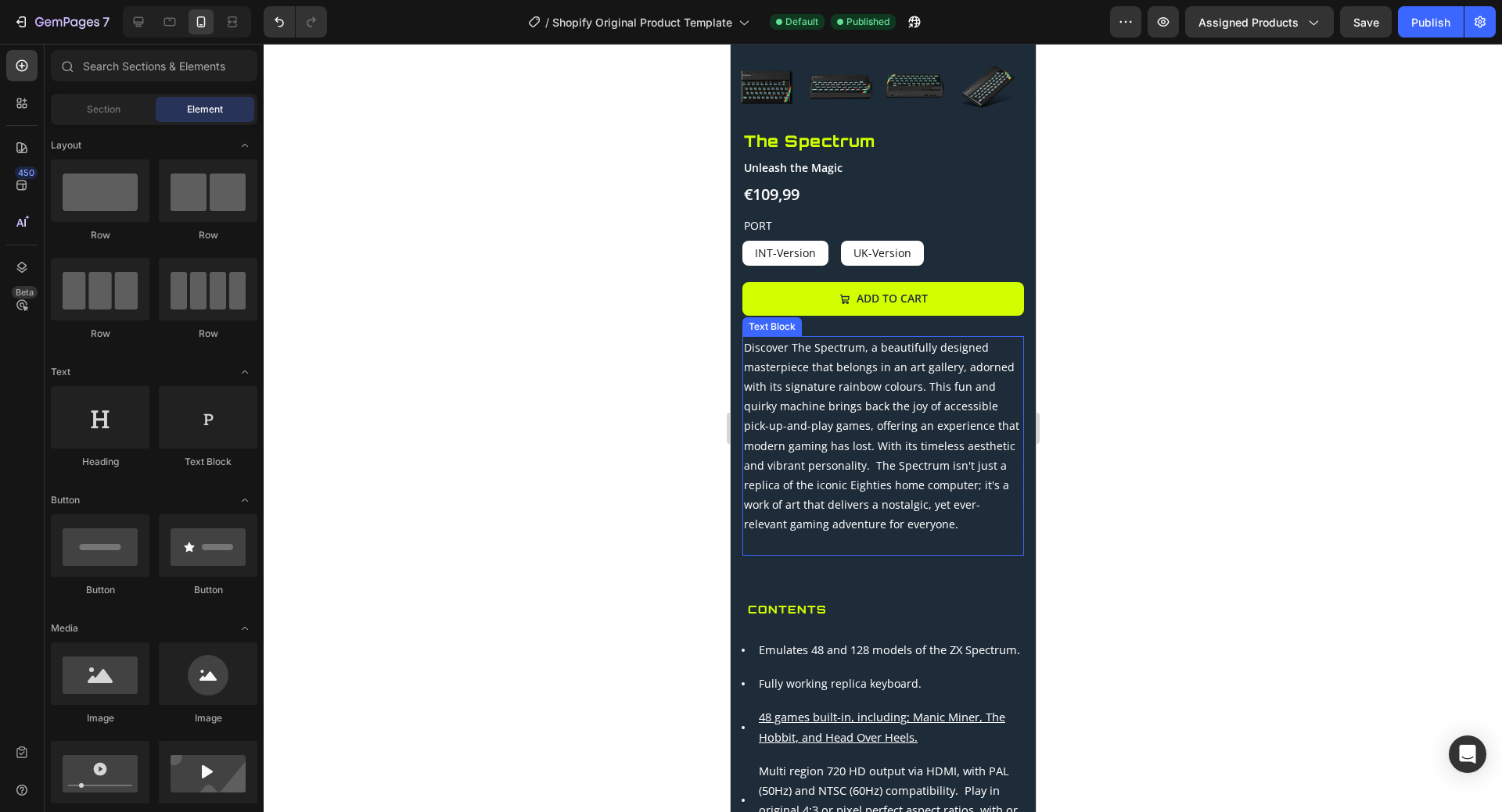
click at [841, 429] on span "Discover The Spectrum, a beautifully designed masterpiece that belongs in an ar…" at bounding box center [880, 436] width 275 height 192
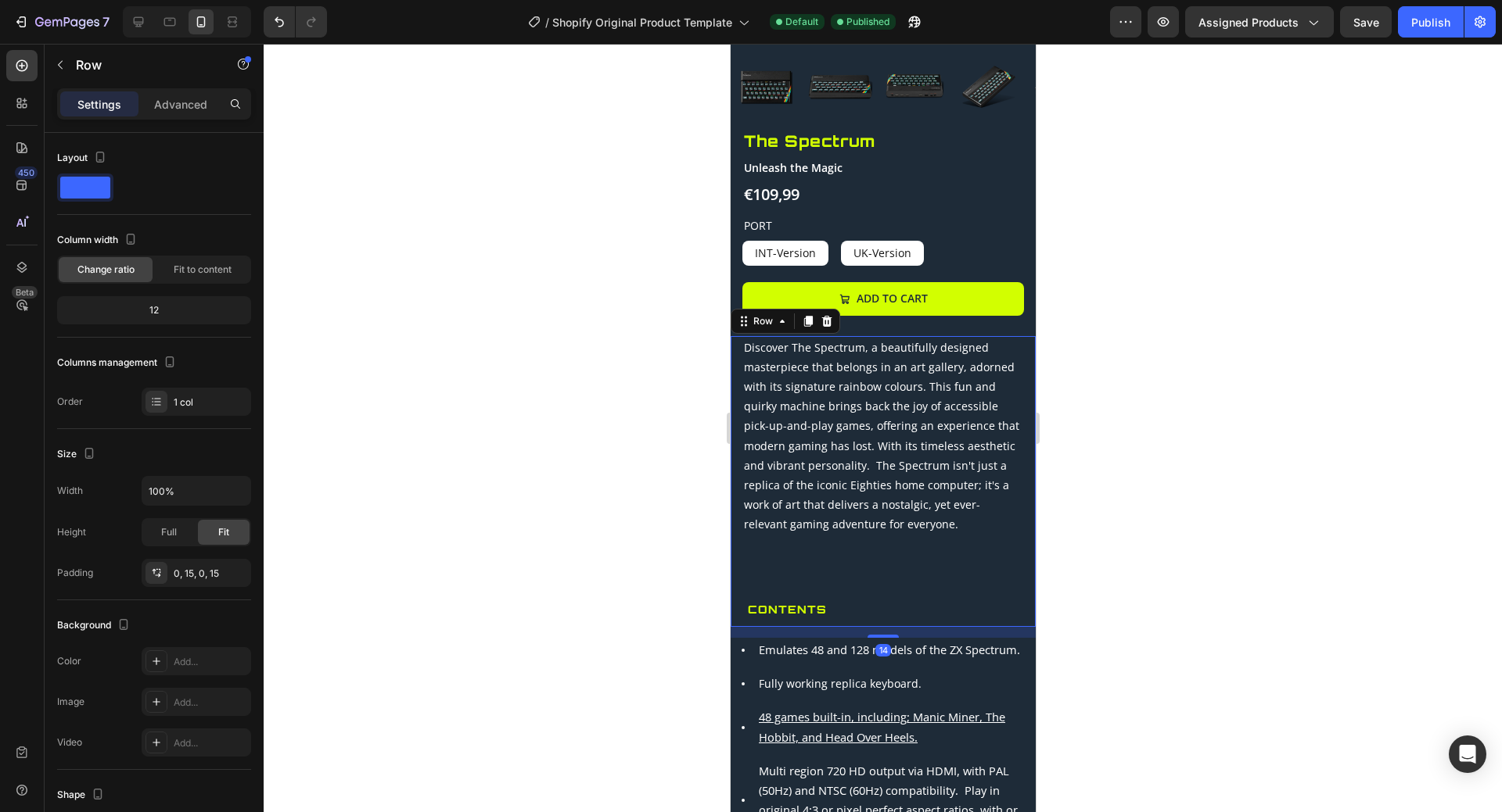
click at [973, 559] on div "Discover The Spectrum, a beautifully designed masterpiece that belongs in an ar…" at bounding box center [882, 481] width 282 height 290
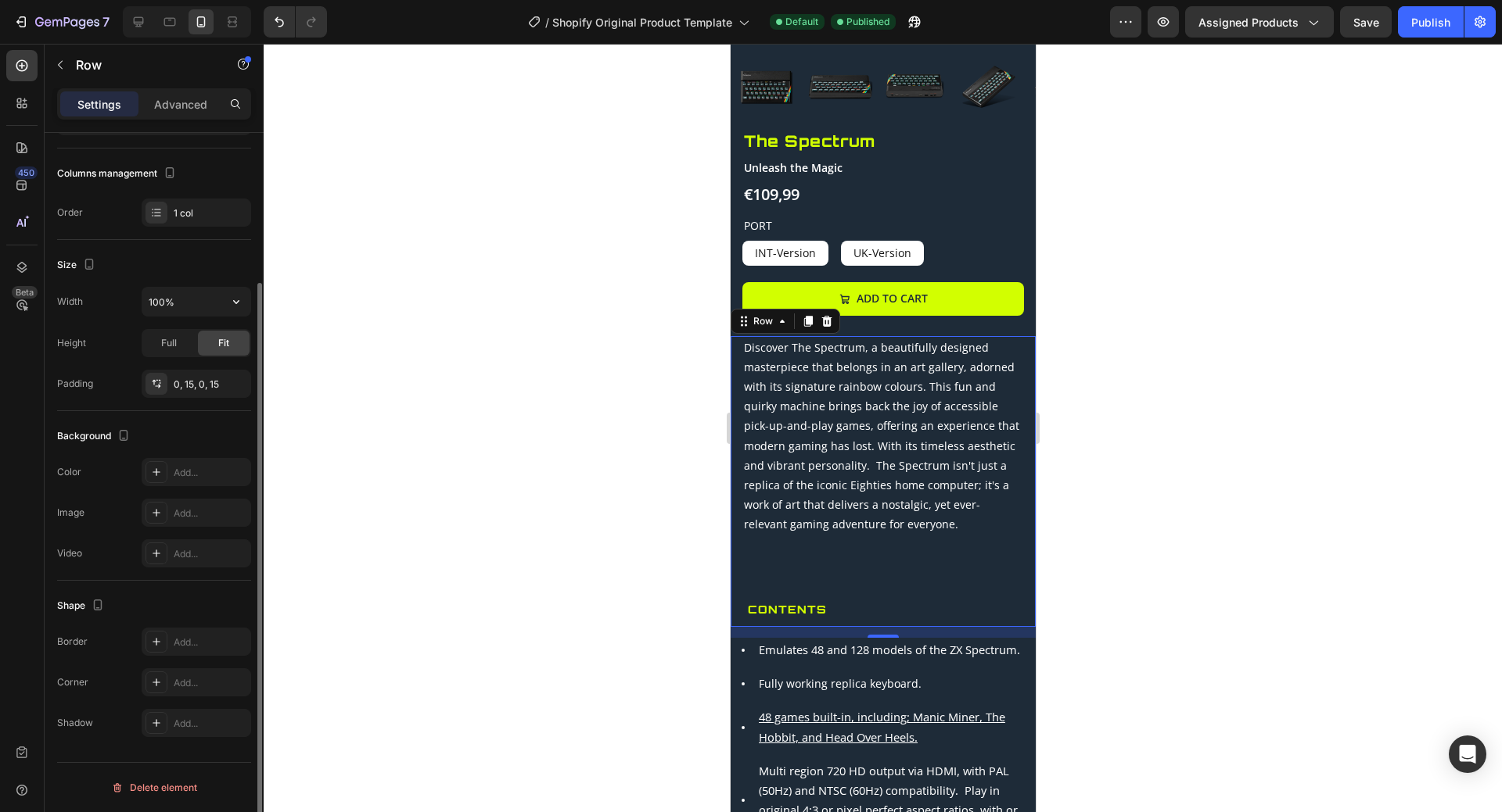
scroll to position [0, 0]
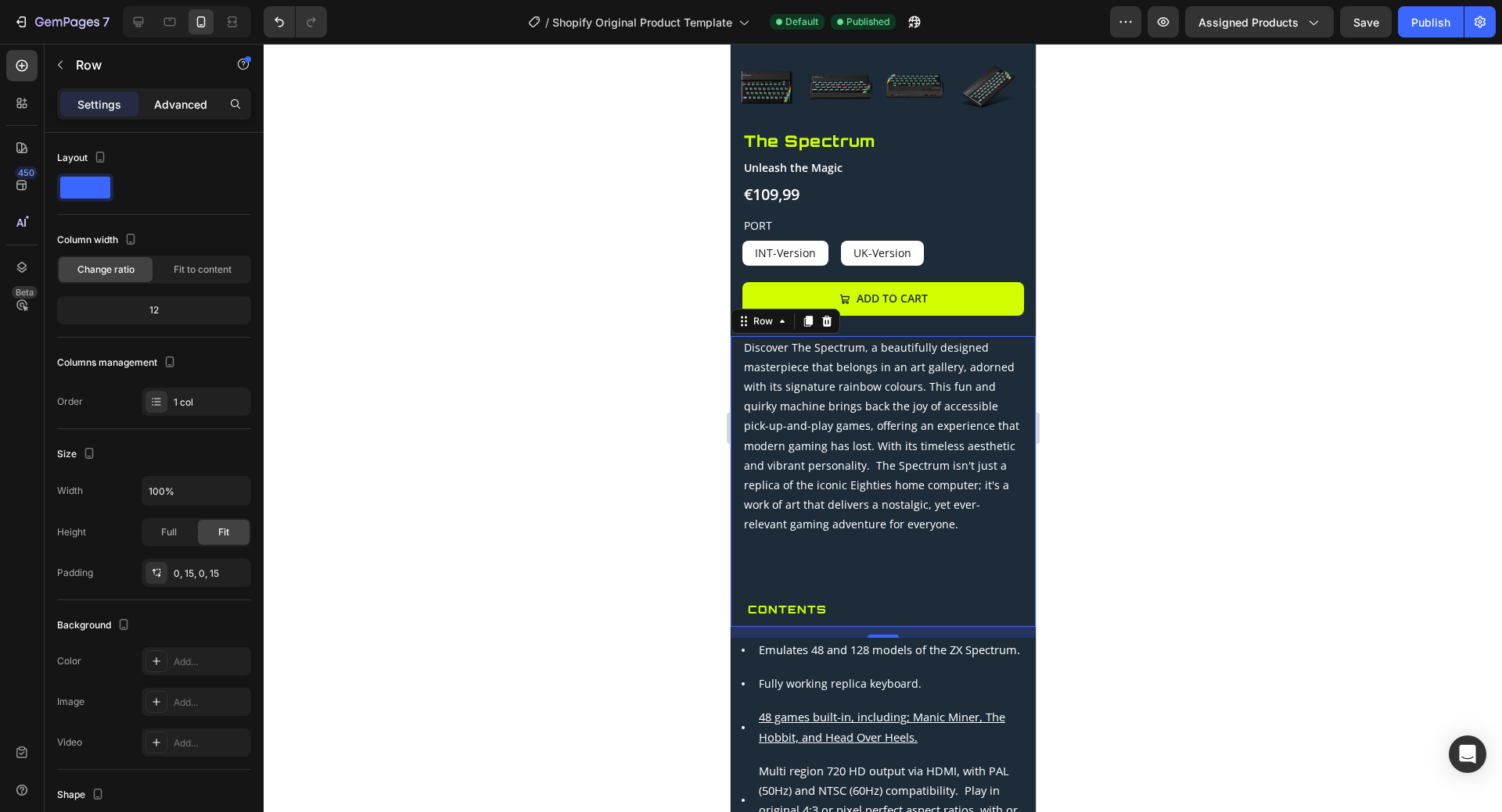
click at [170, 110] on p "Advanced" at bounding box center [181, 104] width 53 height 17
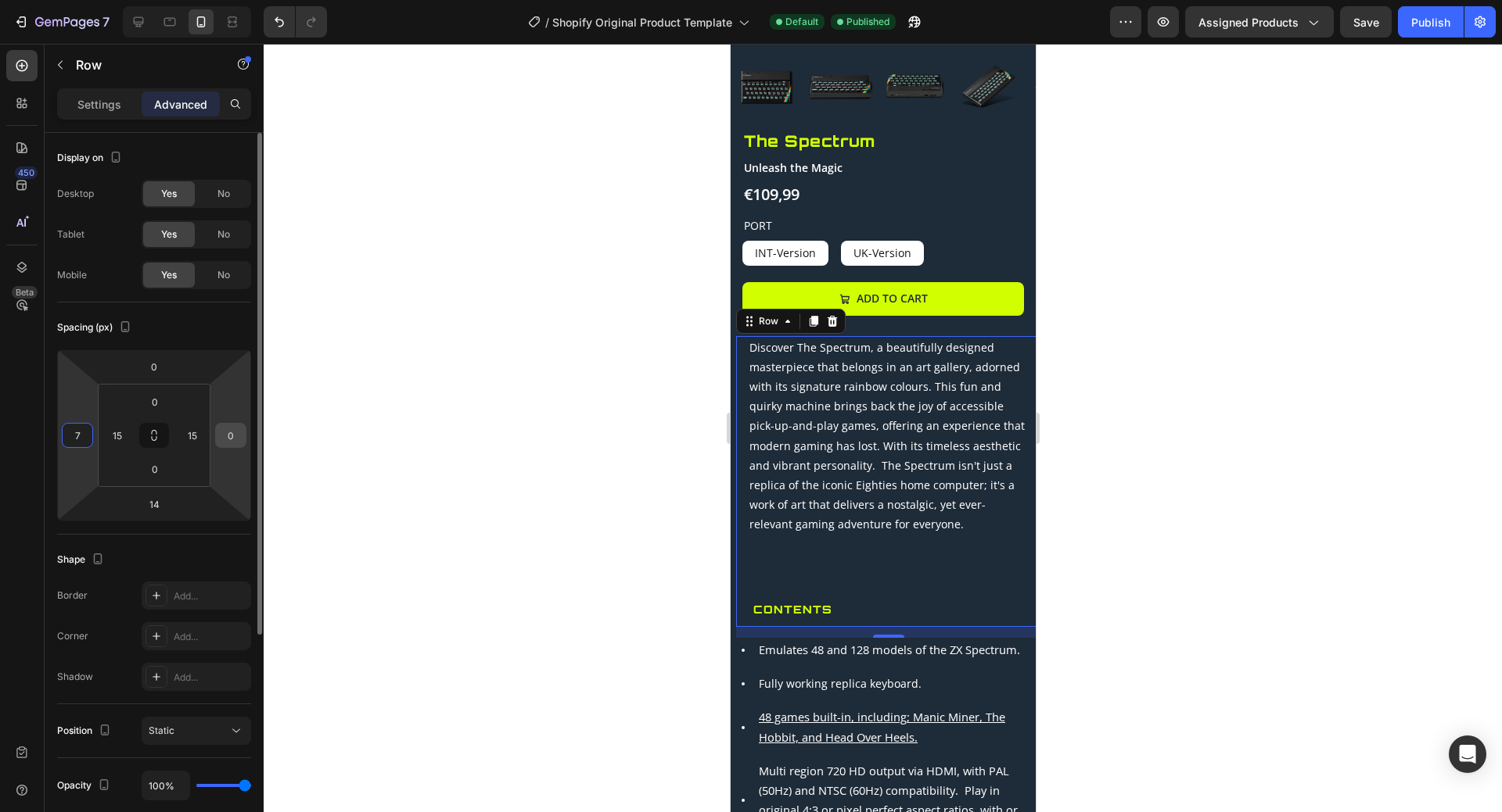
type input "7"
click at [233, 435] on input "0" at bounding box center [230, 435] width 23 height 23
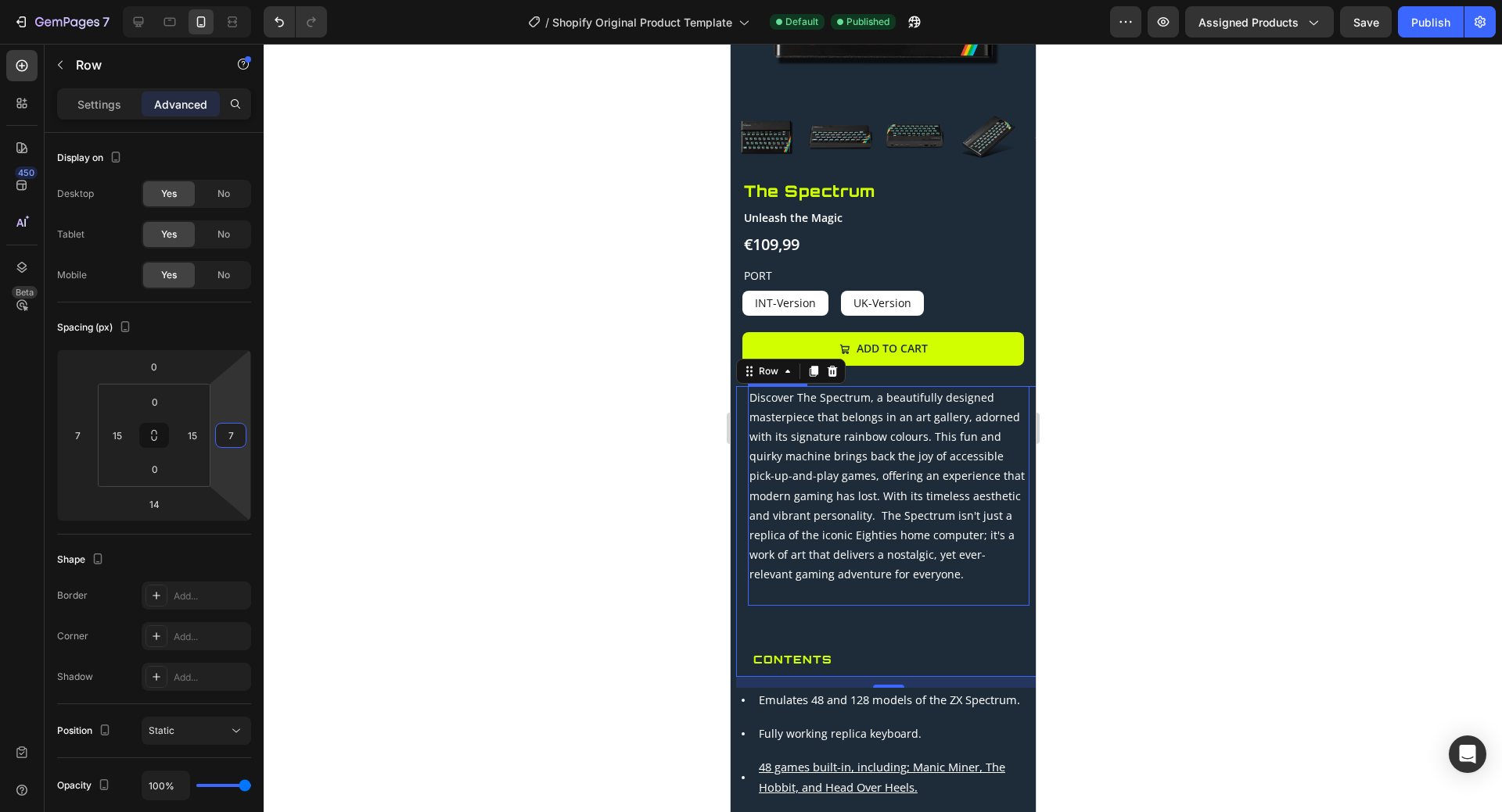
scroll to position [235, 0]
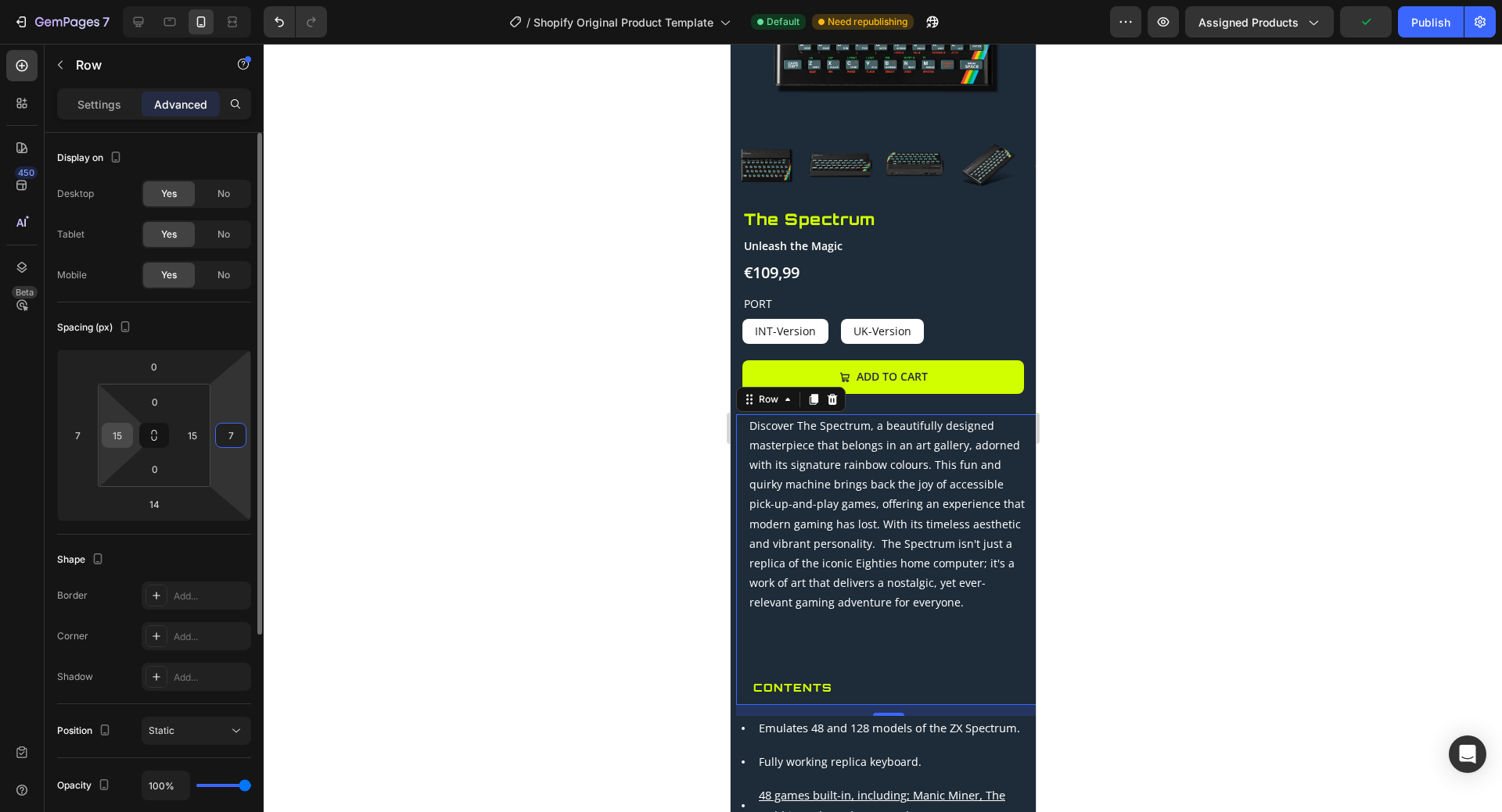
type input "7"
click at [126, 437] on input "15" at bounding box center [118, 435] width 23 height 23
type input "0"
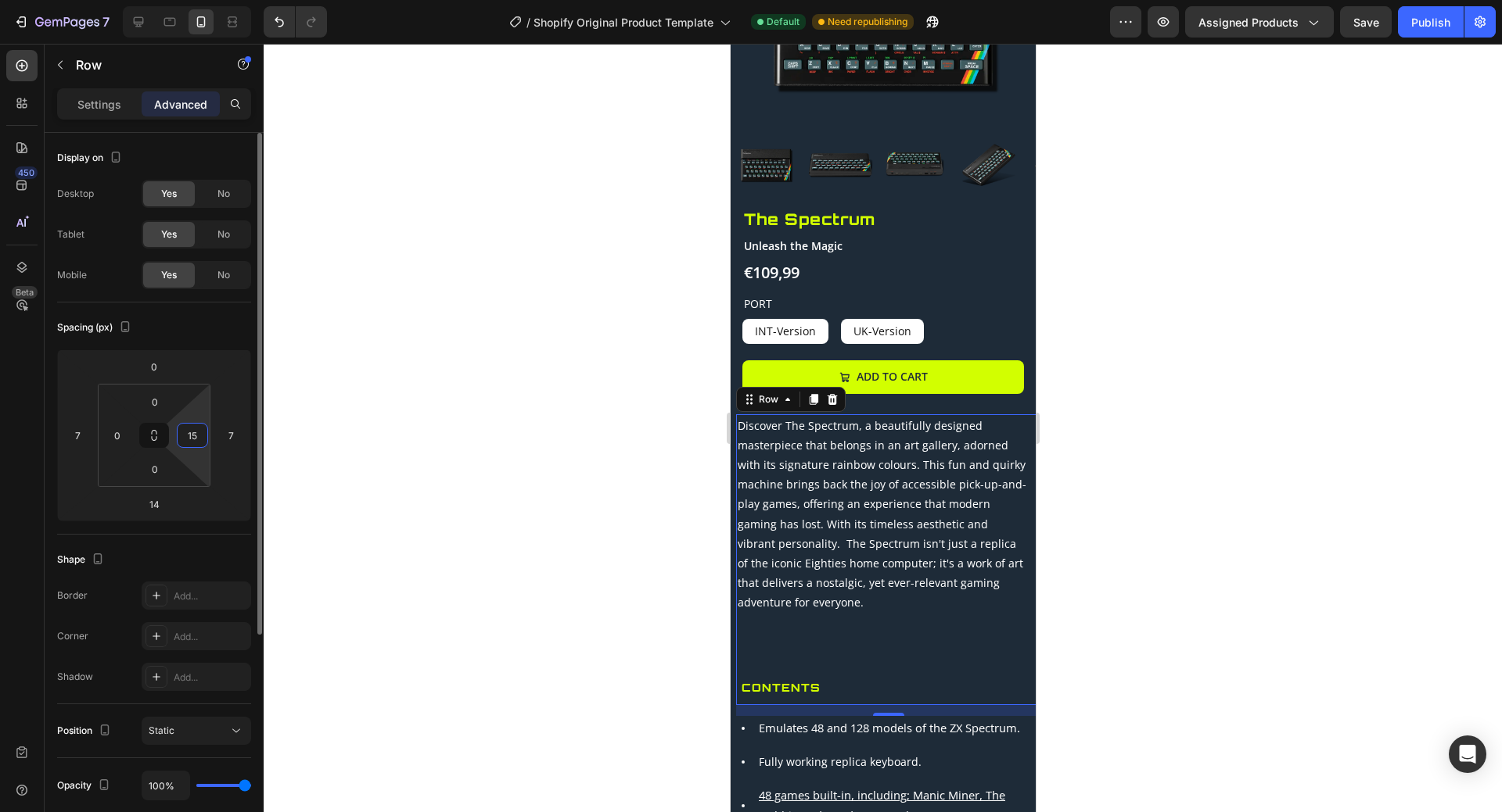
click at [191, 436] on input "15" at bounding box center [192, 435] width 23 height 23
type input "0"
click at [88, 439] on input "7" at bounding box center [78, 435] width 23 height 23
type input "15"
click at [224, 438] on input "7" at bounding box center [230, 435] width 23 height 23
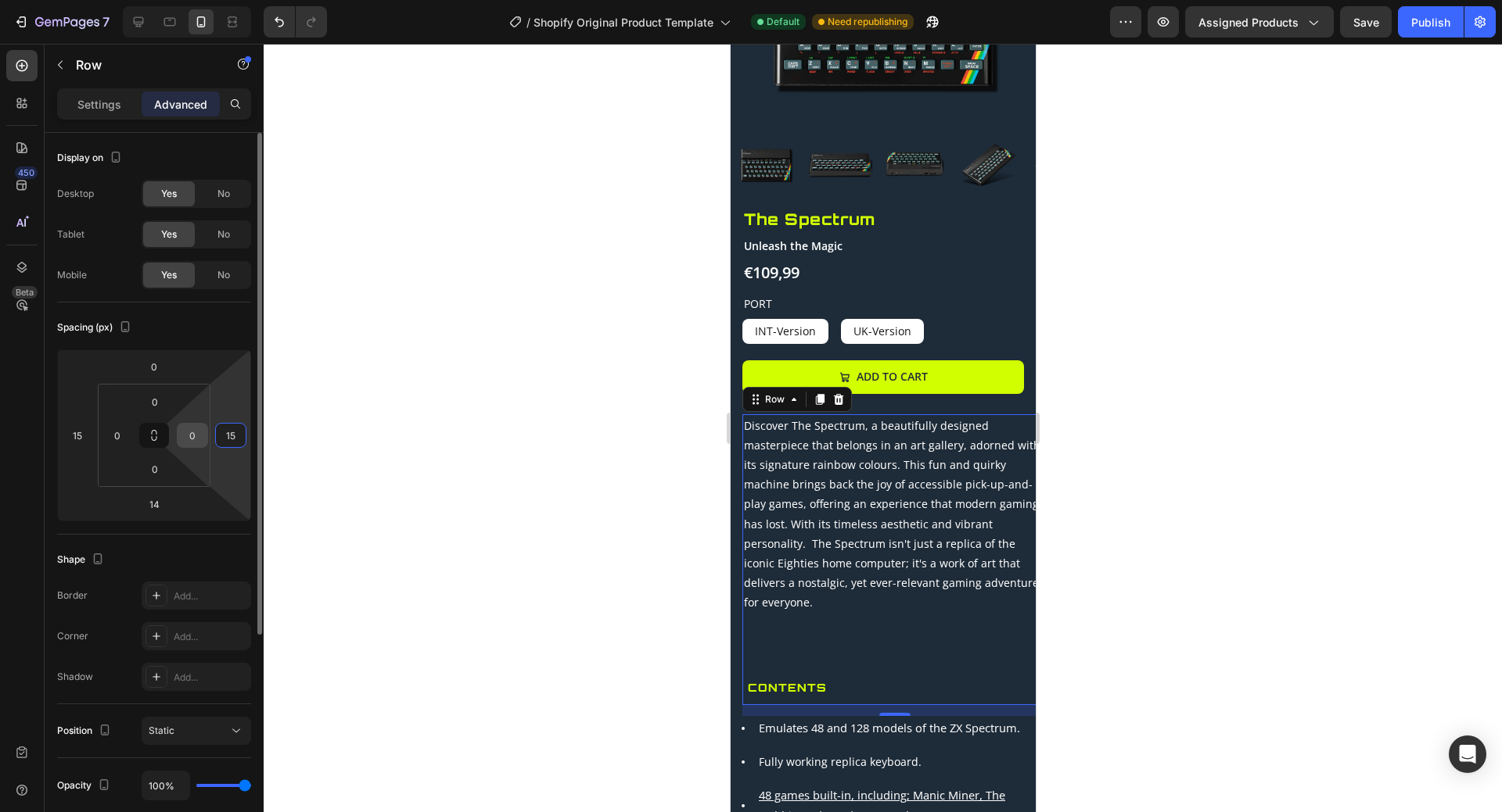
type input "15"
click at [196, 439] on input "0" at bounding box center [192, 435] width 23 height 23
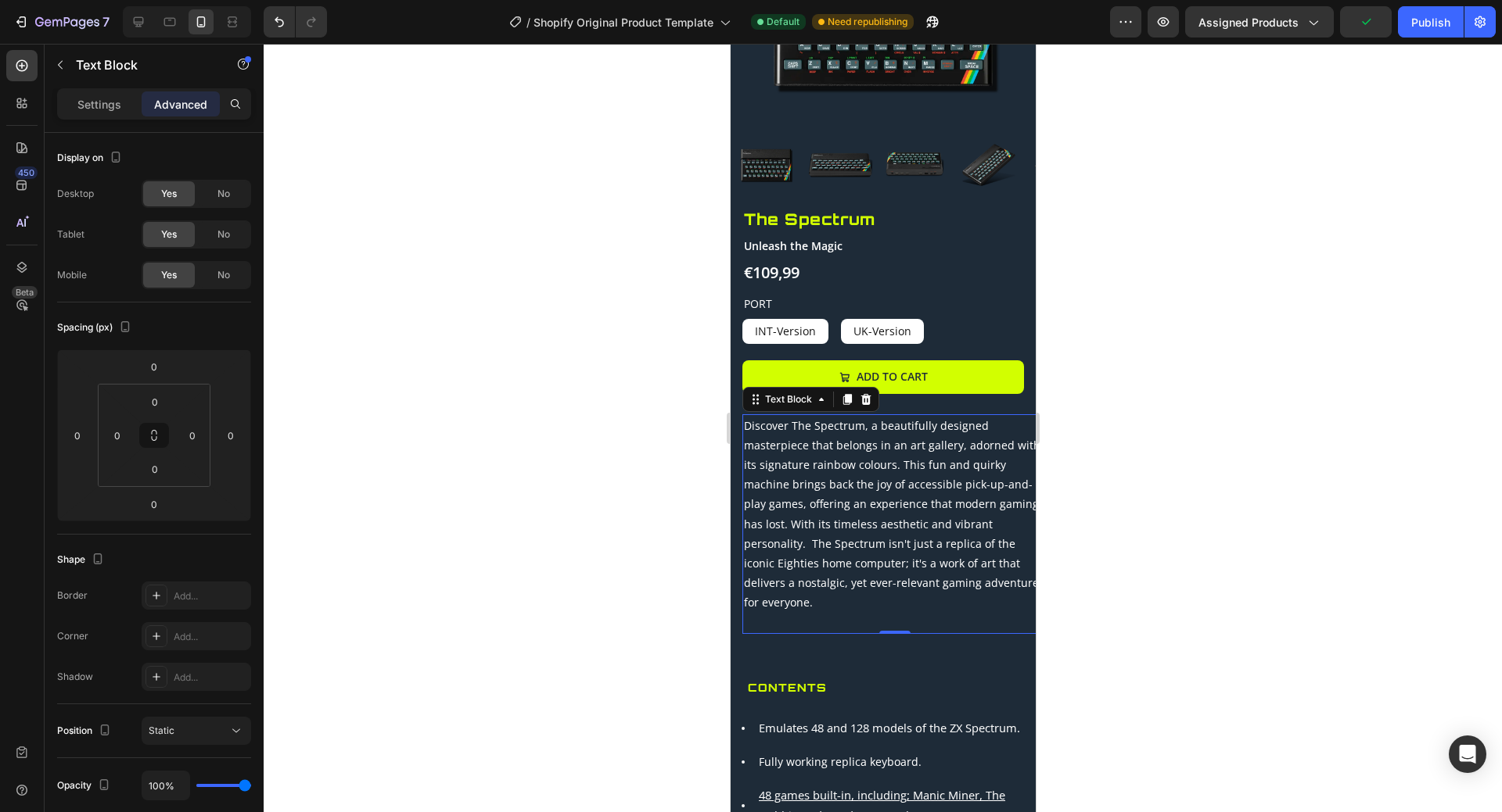
click at [875, 513] on span "Discover The Spectrum, a beautifully designed masterpiece that belongs in an ar…" at bounding box center [891, 515] width 296 height 192
click at [132, 18] on icon at bounding box center [138, 21] width 16 height 16
type input "615"
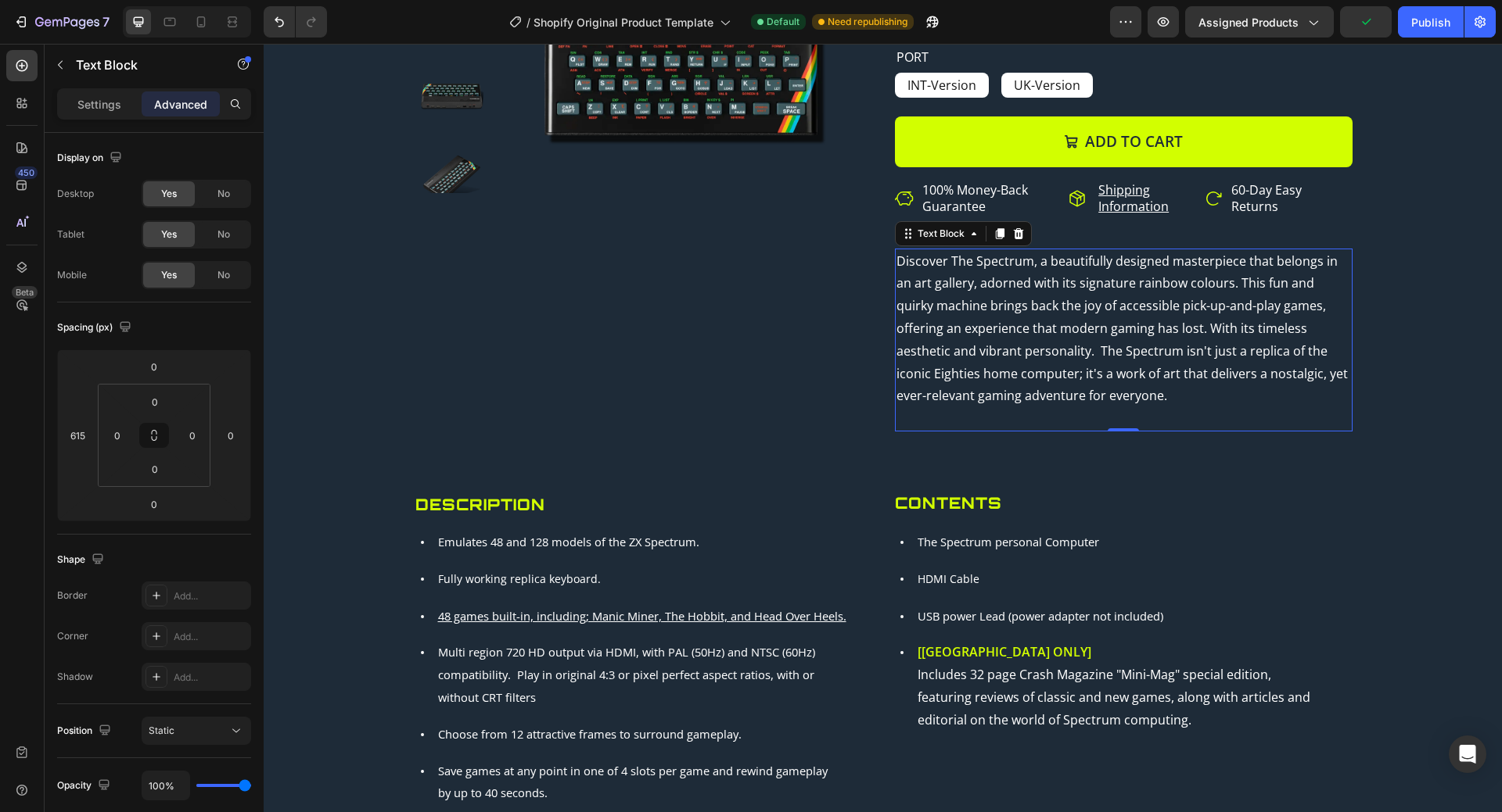
scroll to position [224, 0]
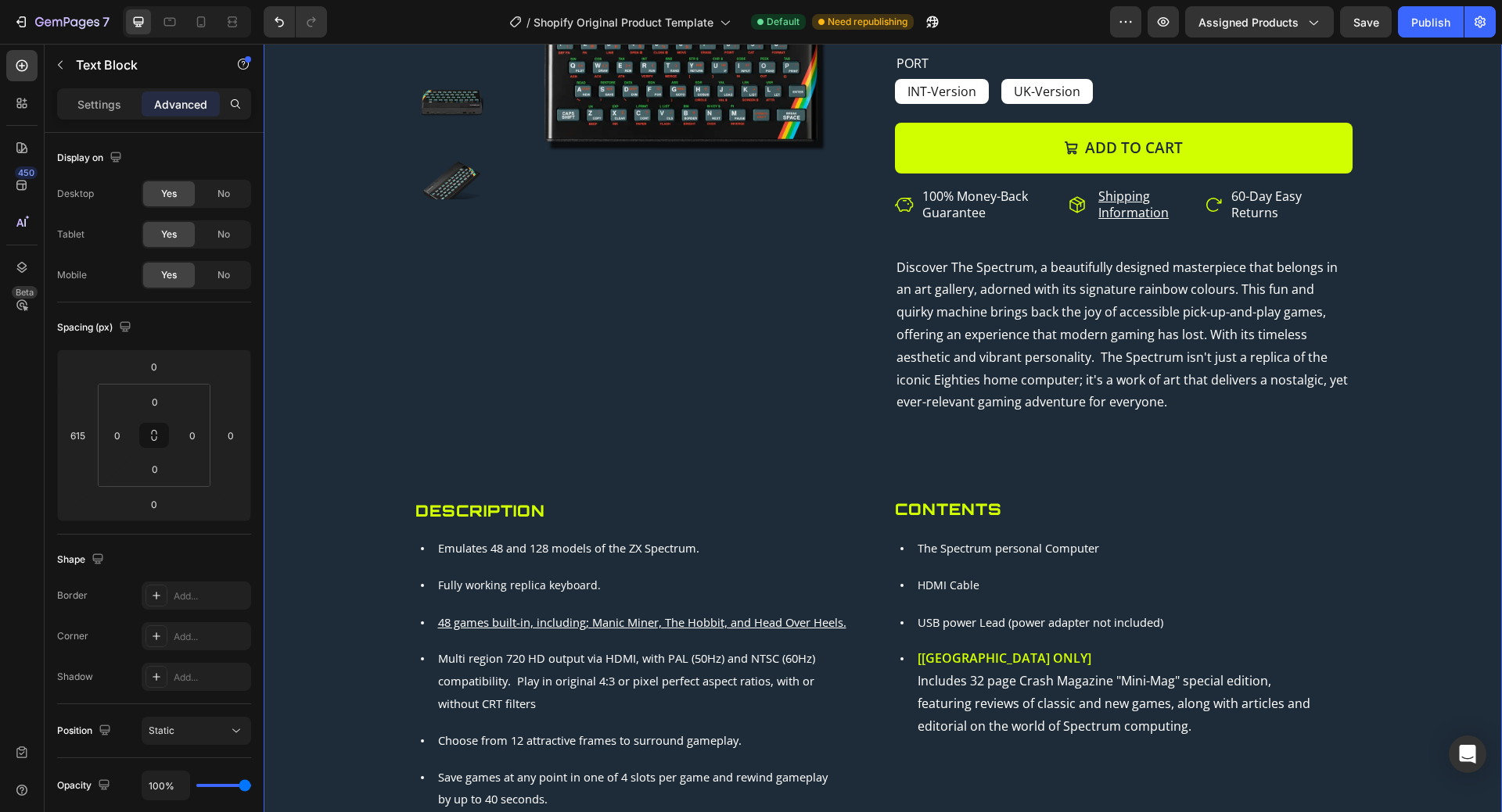
click at [1439, 529] on div "Product Images Bestseller Text Block The Spectrum Product Title Unleash the Mag…" at bounding box center [882, 422] width 1214 height 1017
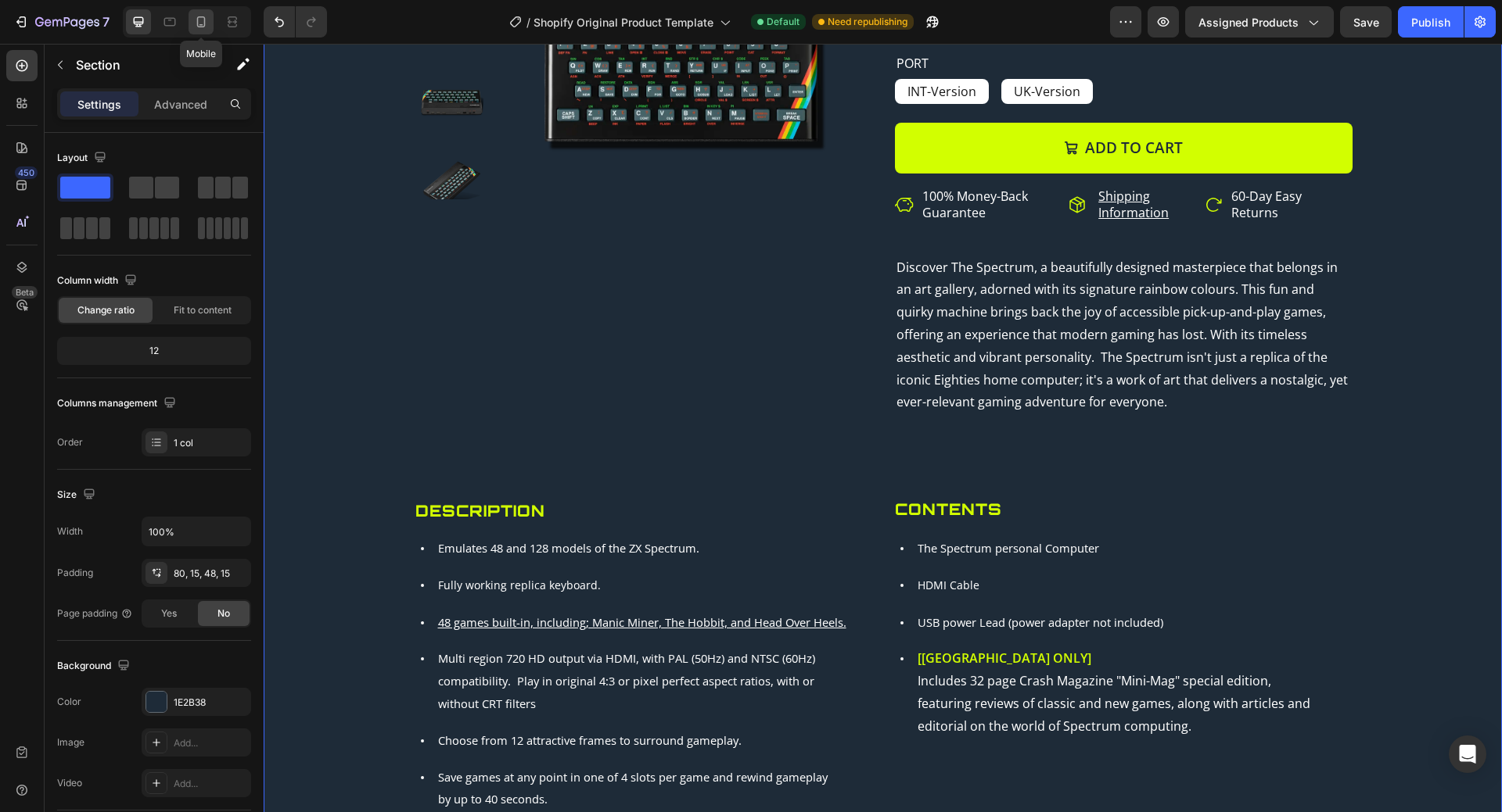
click at [204, 26] on icon at bounding box center [201, 21] width 9 height 11
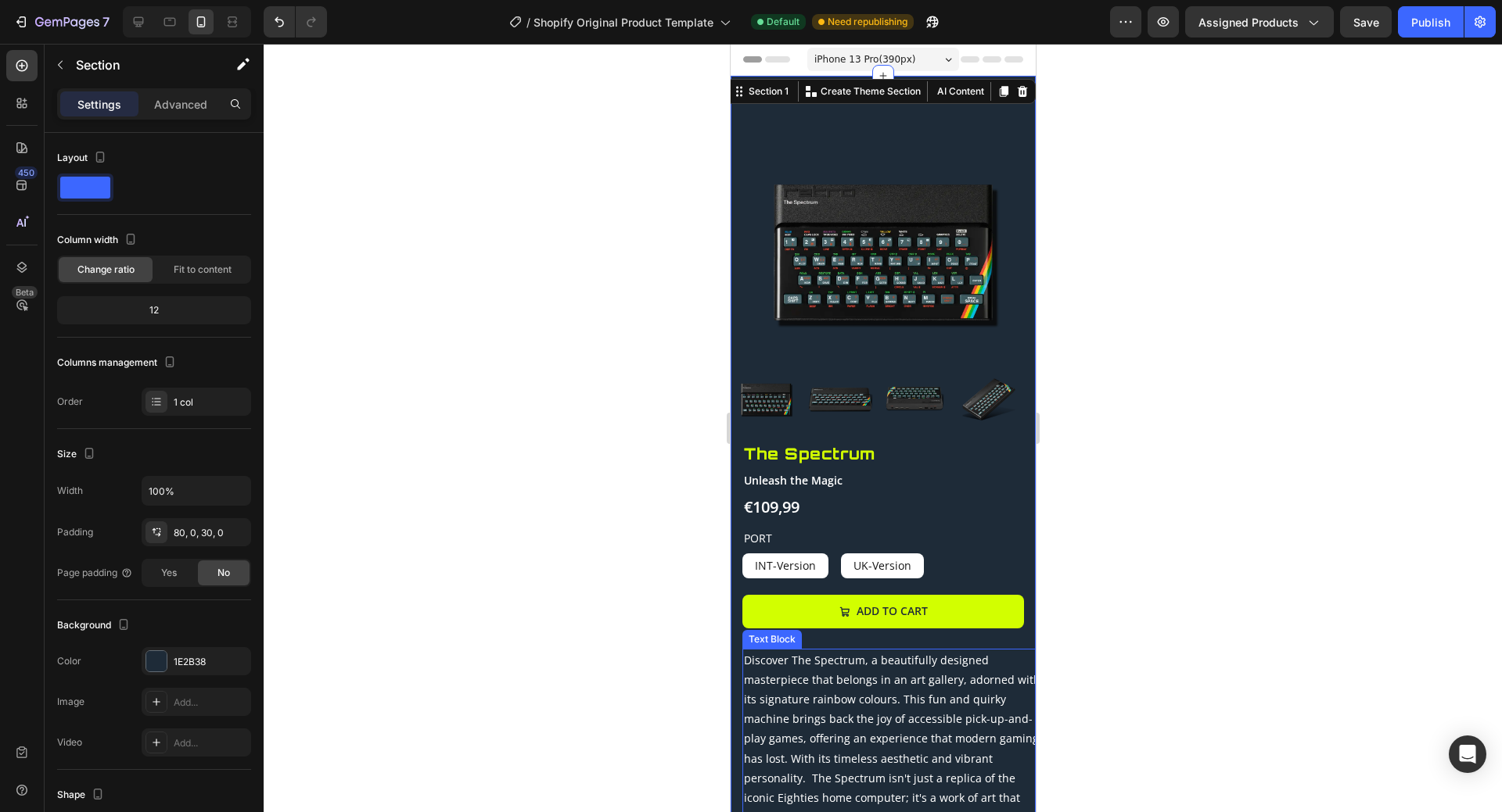
click at [888, 657] on span "Discover The Spectrum, a beautifully designed masterpiece that belongs in an ar…" at bounding box center [891, 749] width 296 height 192
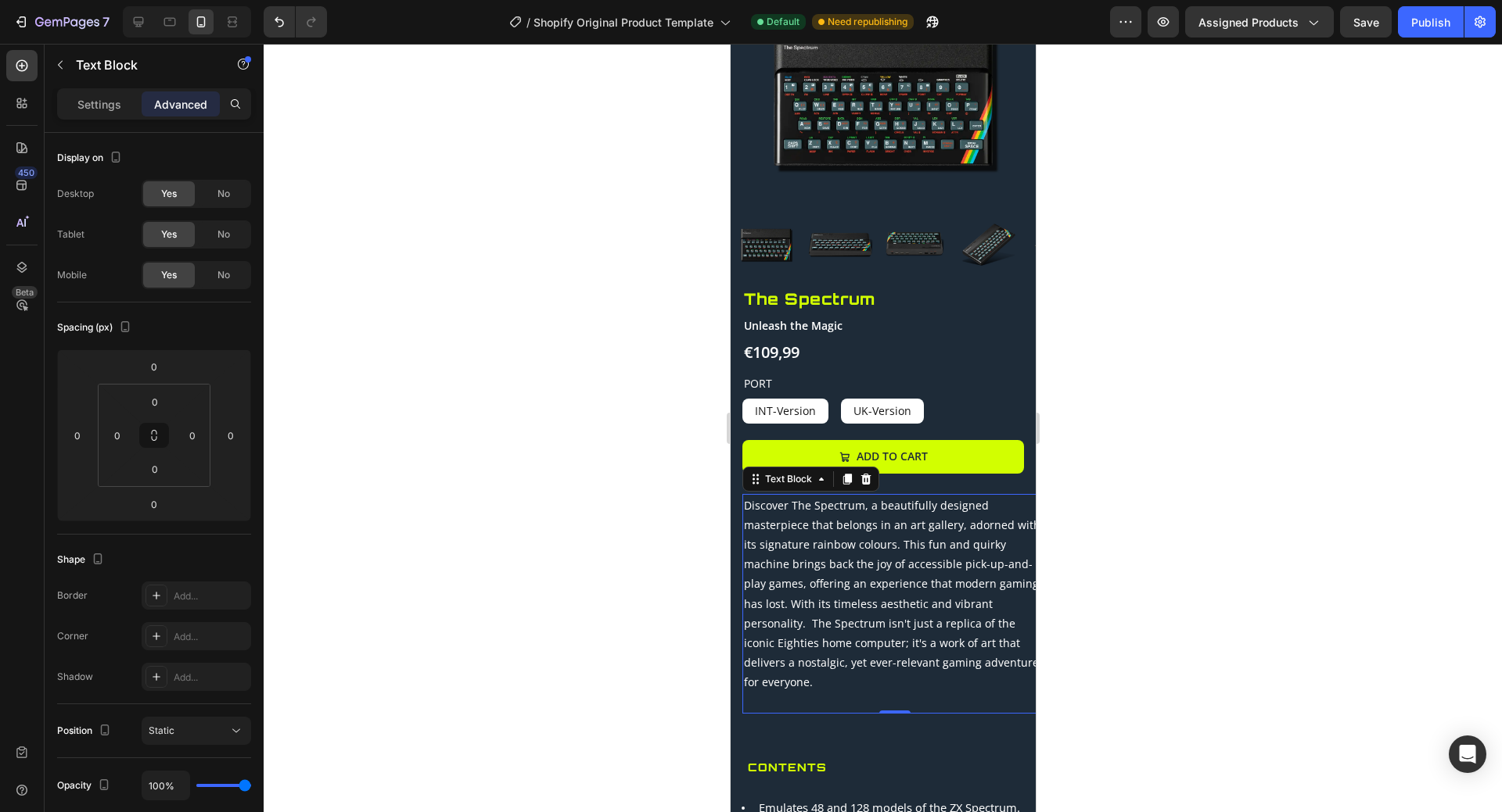
scroll to position [156, 0]
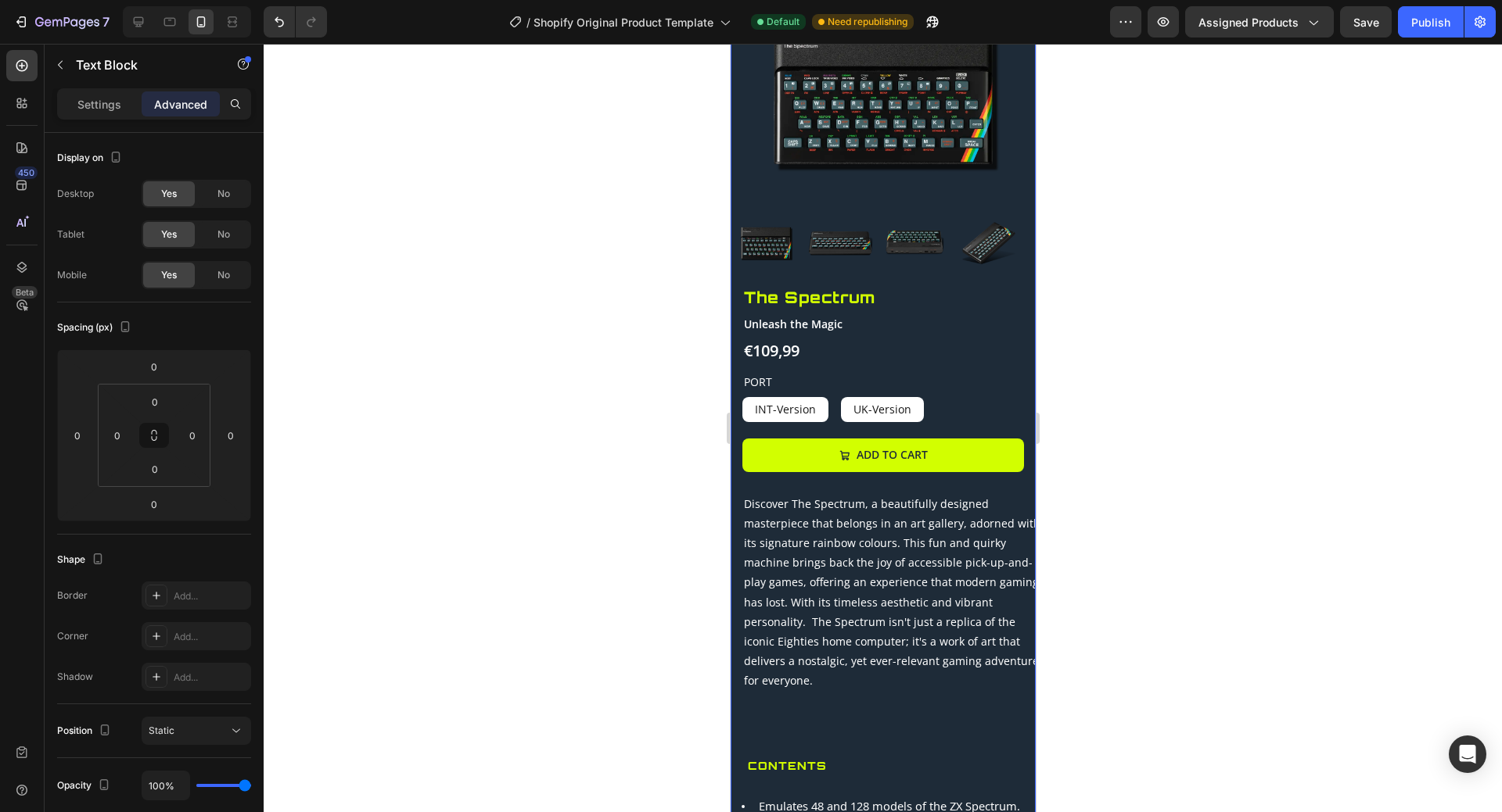
click at [736, 595] on div "Product Images Bestseller Text Block The Spectrum Product Title Unleash the Mag…" at bounding box center [882, 745] width 305 height 1527
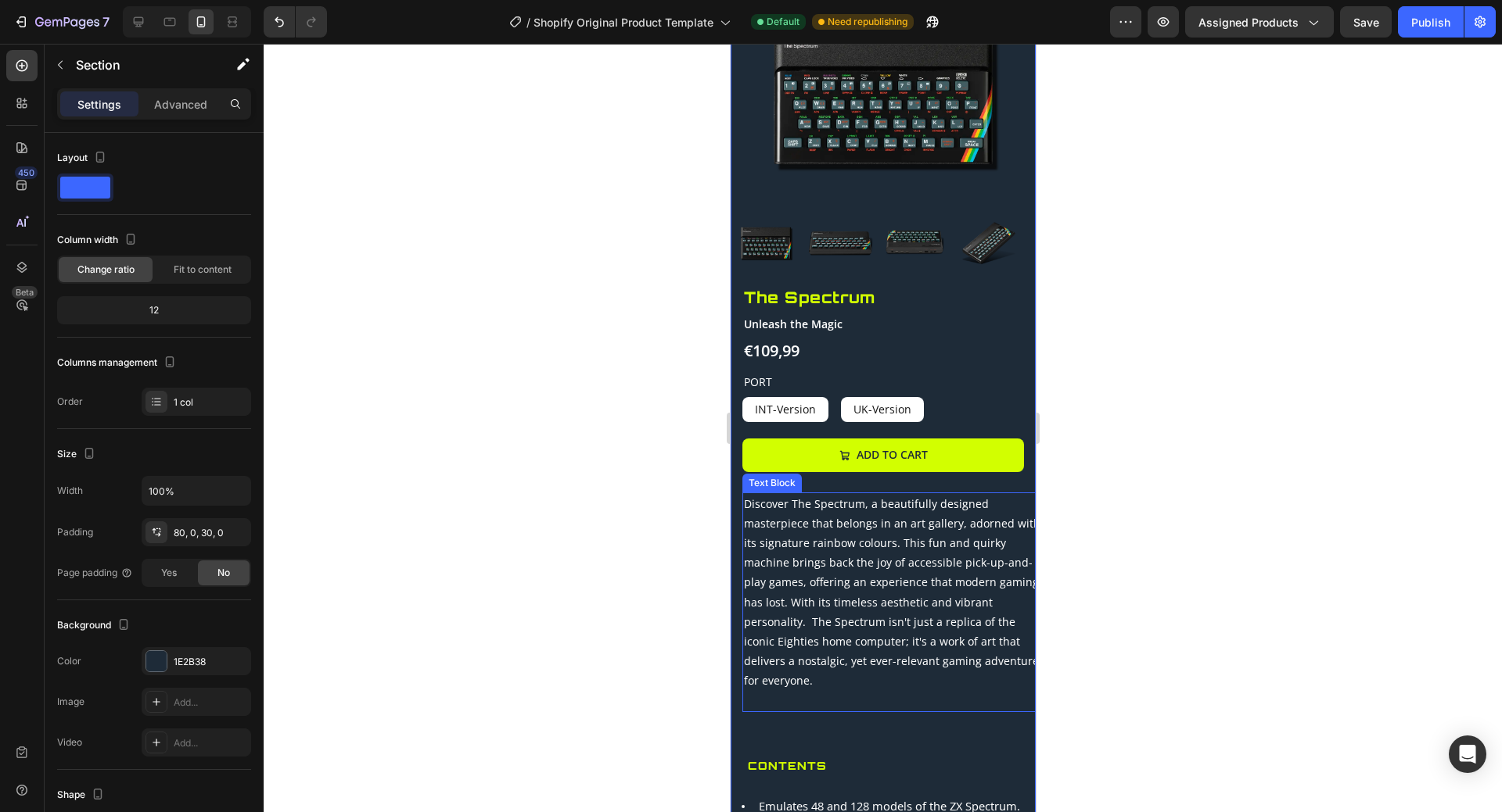
click at [842, 680] on p "Discover The Spectrum, a beautifully designed masterpiece that belongs in an ar…" at bounding box center [894, 592] width 302 height 197
click at [982, 473] on div "Product Images Bestseller Text Block The Spectrum Product Title Unleash the Mag…" at bounding box center [882, 745] width 305 height 1527
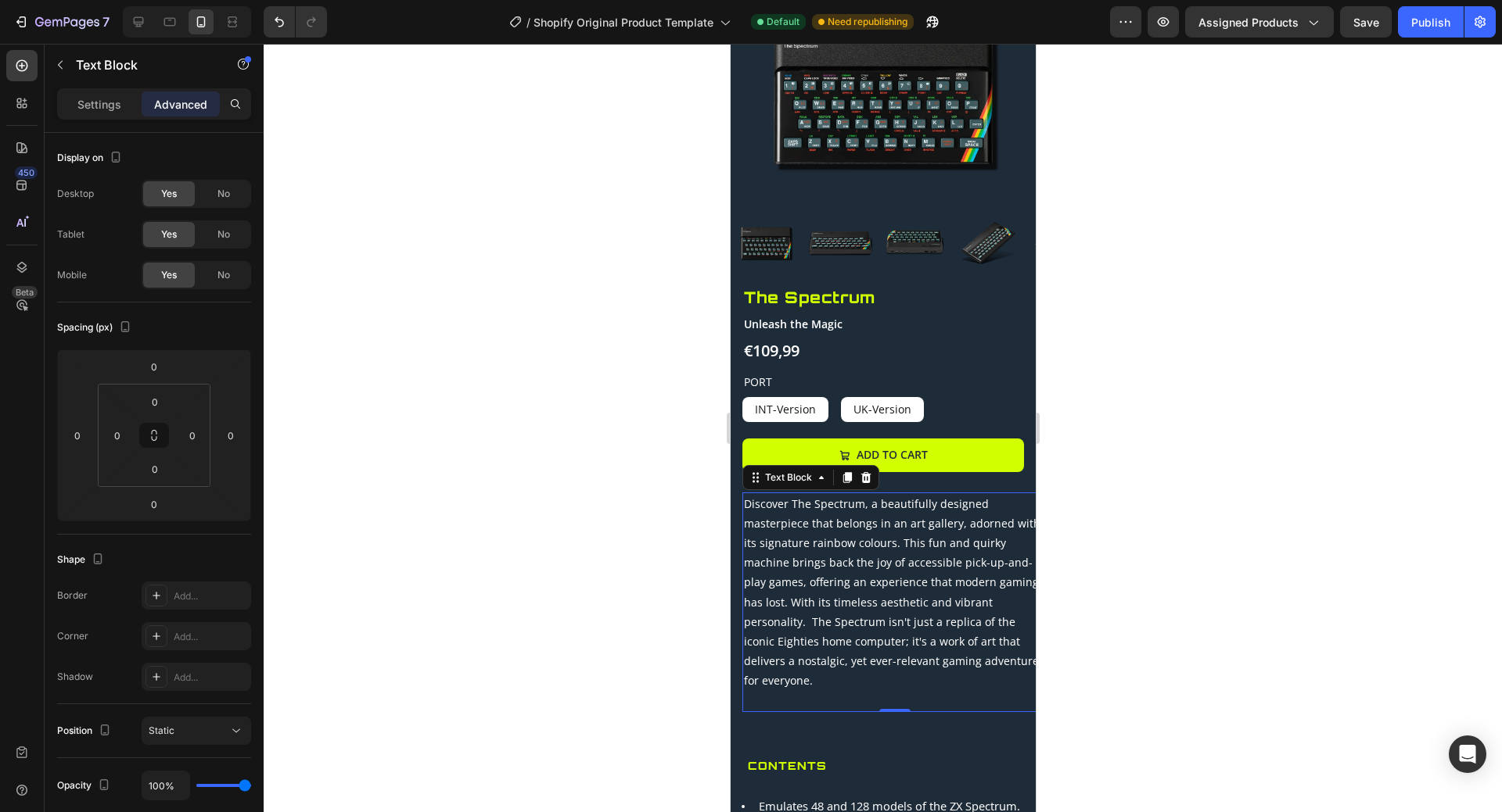
click at [908, 591] on span "Discover The Spectrum, a beautifully designed masterpiece that belongs in an ar…" at bounding box center [891, 592] width 296 height 192
click at [836, 724] on div "Discover The Spectrum, a beautifully designed masterpiece that belongs in an ar…" at bounding box center [894, 637] width 305 height 290
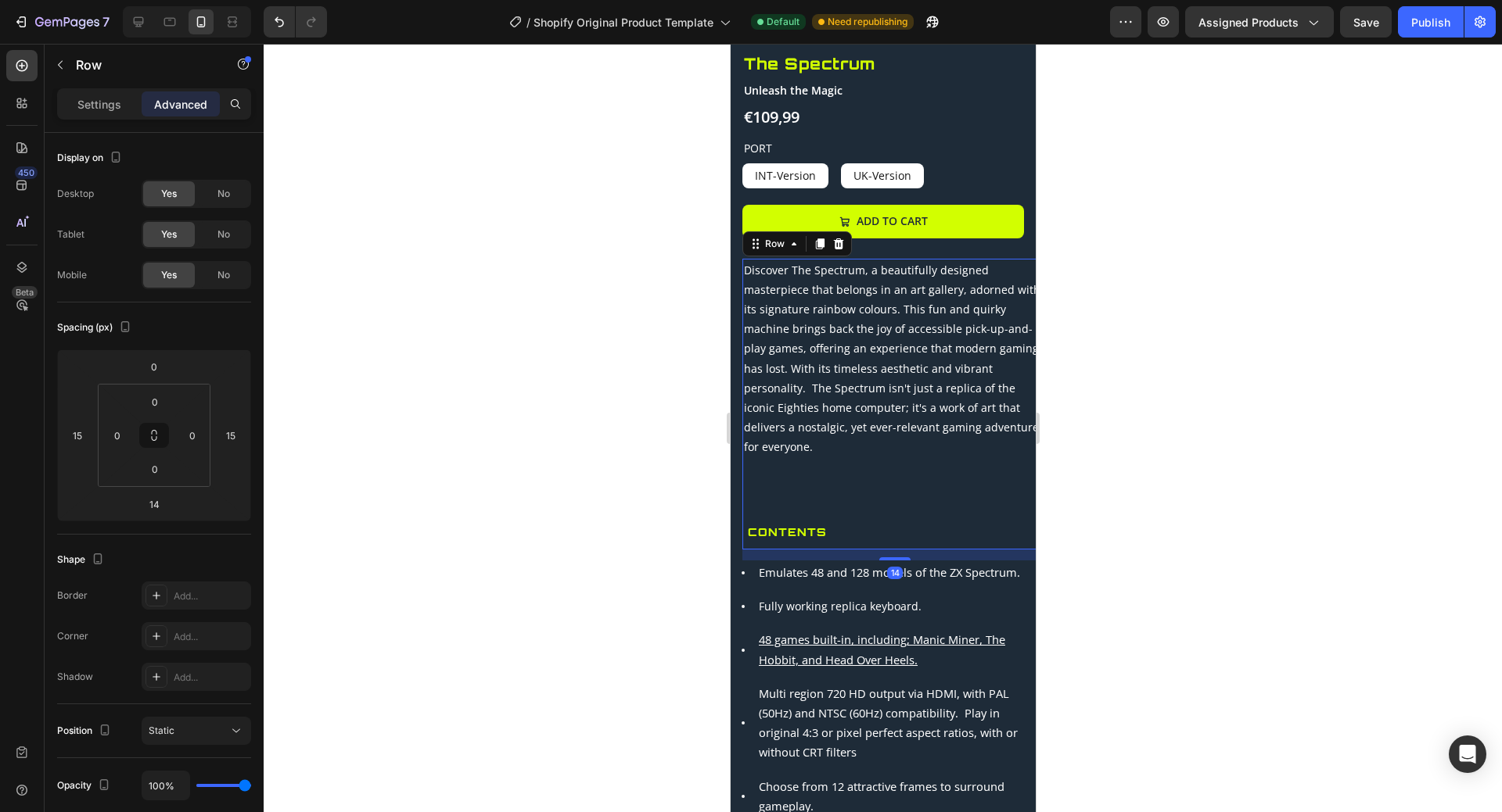
scroll to position [391, 0]
click at [874, 411] on span "Discover The Spectrum, a beautifully designed masterpiece that belongs in an ar…" at bounding box center [891, 358] width 296 height 192
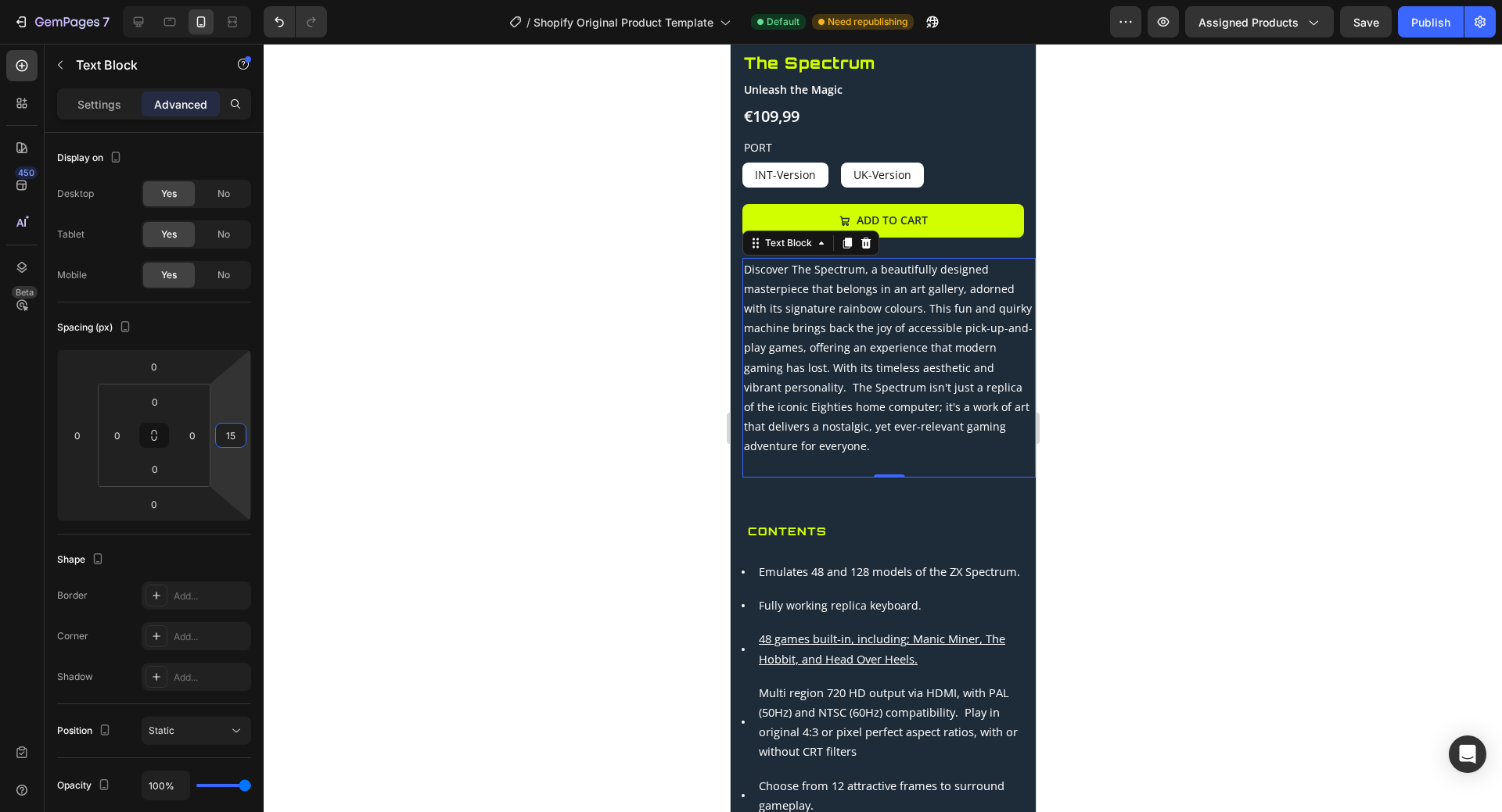
type input "15"
click at [1169, 424] on div at bounding box center [882, 427] width 1238 height 768
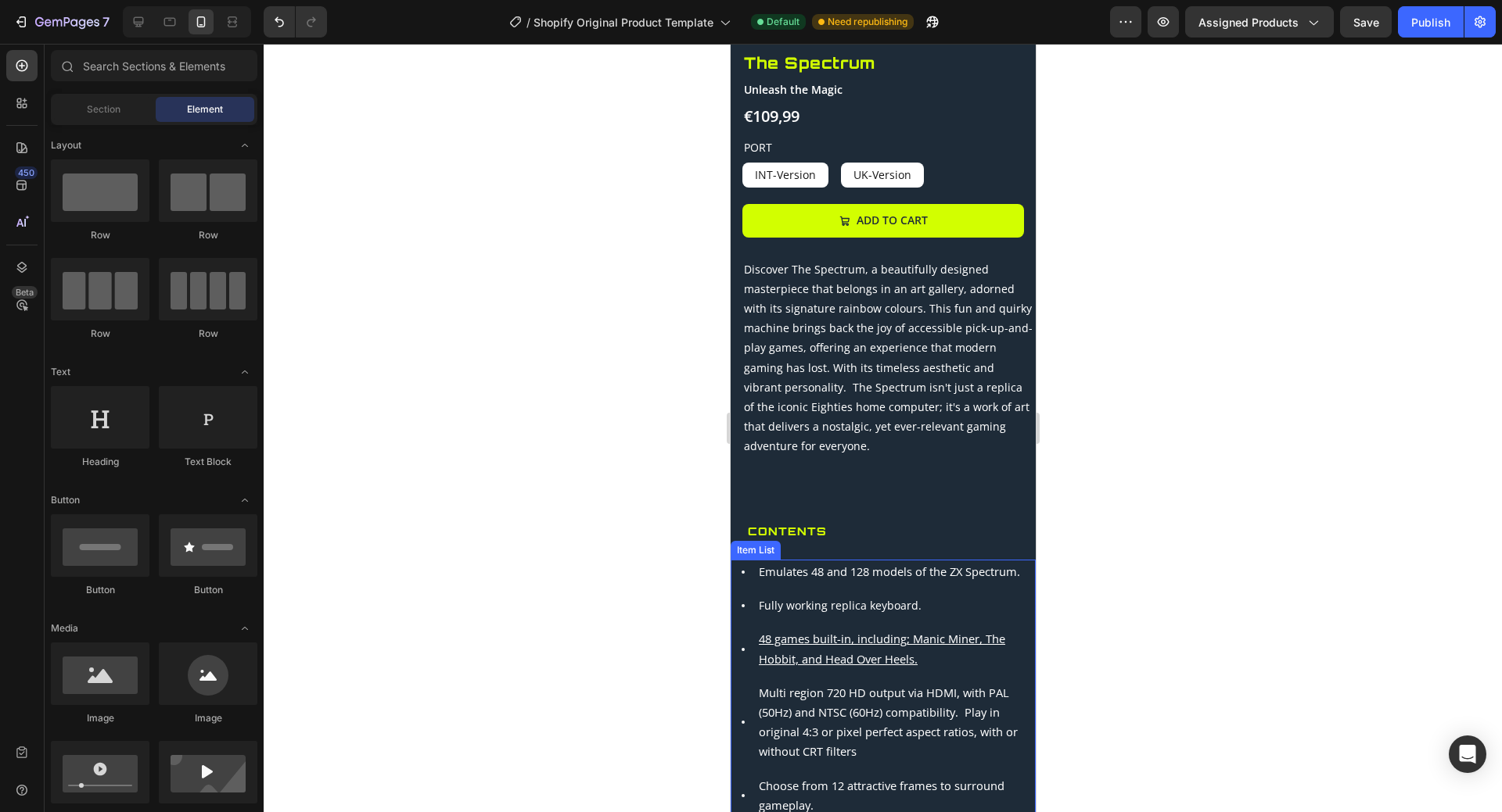
click at [738, 581] on div "Emulates 48 and 128 models of the ZX Spectrum. Fully working replica keyboard. …" at bounding box center [885, 798] width 299 height 478
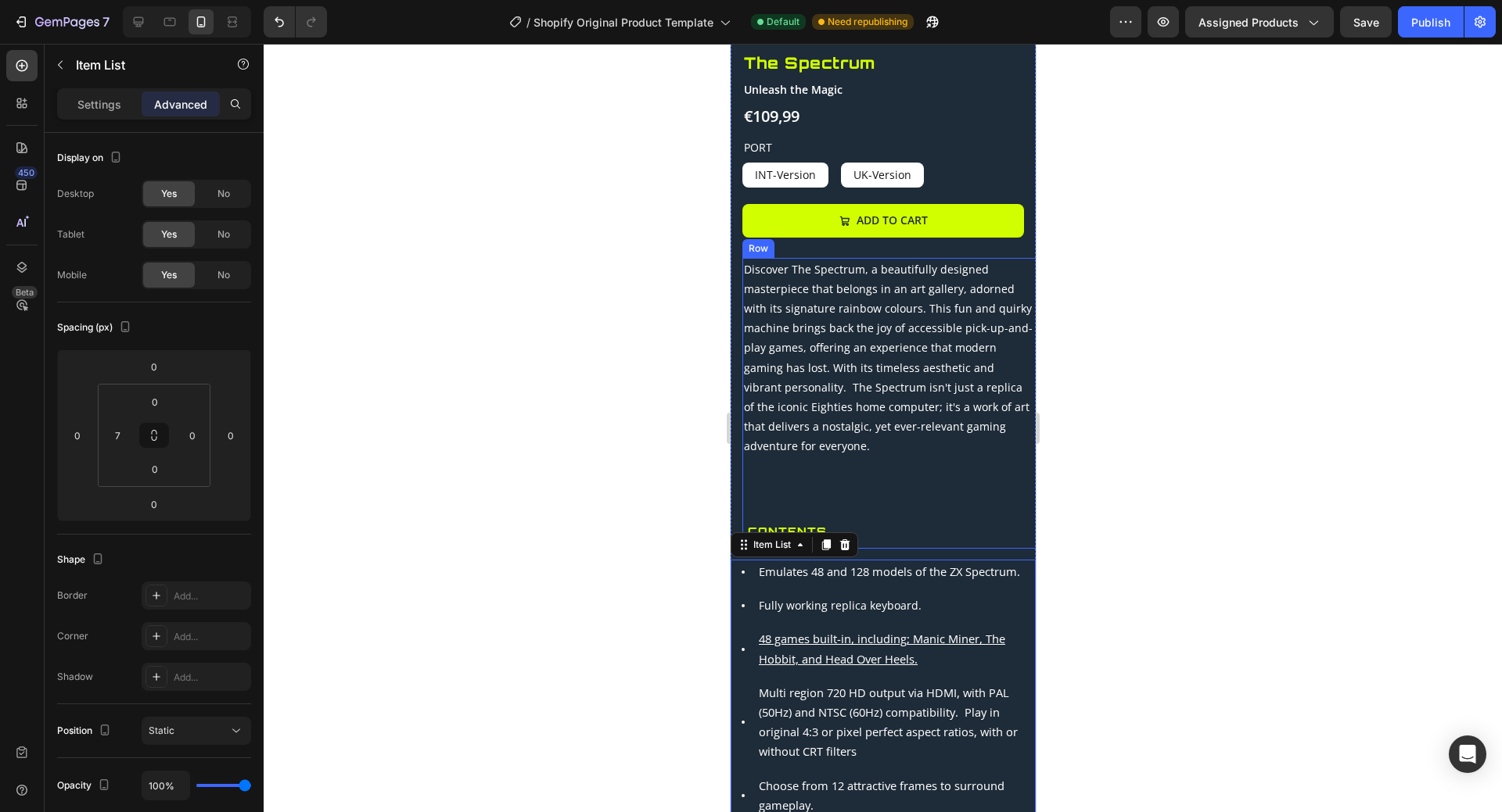
click at [822, 490] on div "Discover The Spectrum, a beautifully designed masterpiece that belongs in an ar…" at bounding box center [894, 403] width 305 height 290
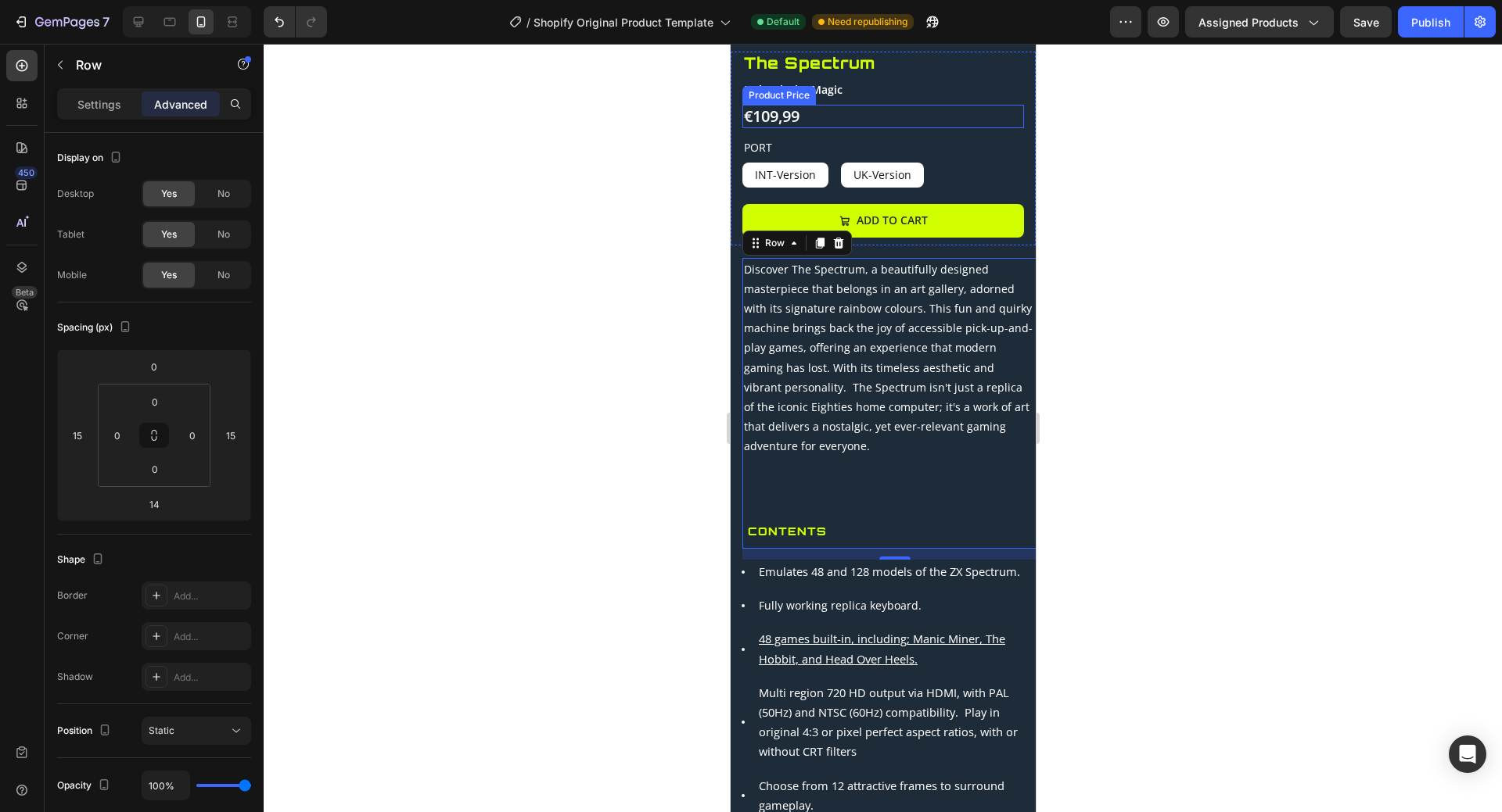
click at [897, 105] on div "€109,99" at bounding box center [882, 117] width 282 height 23
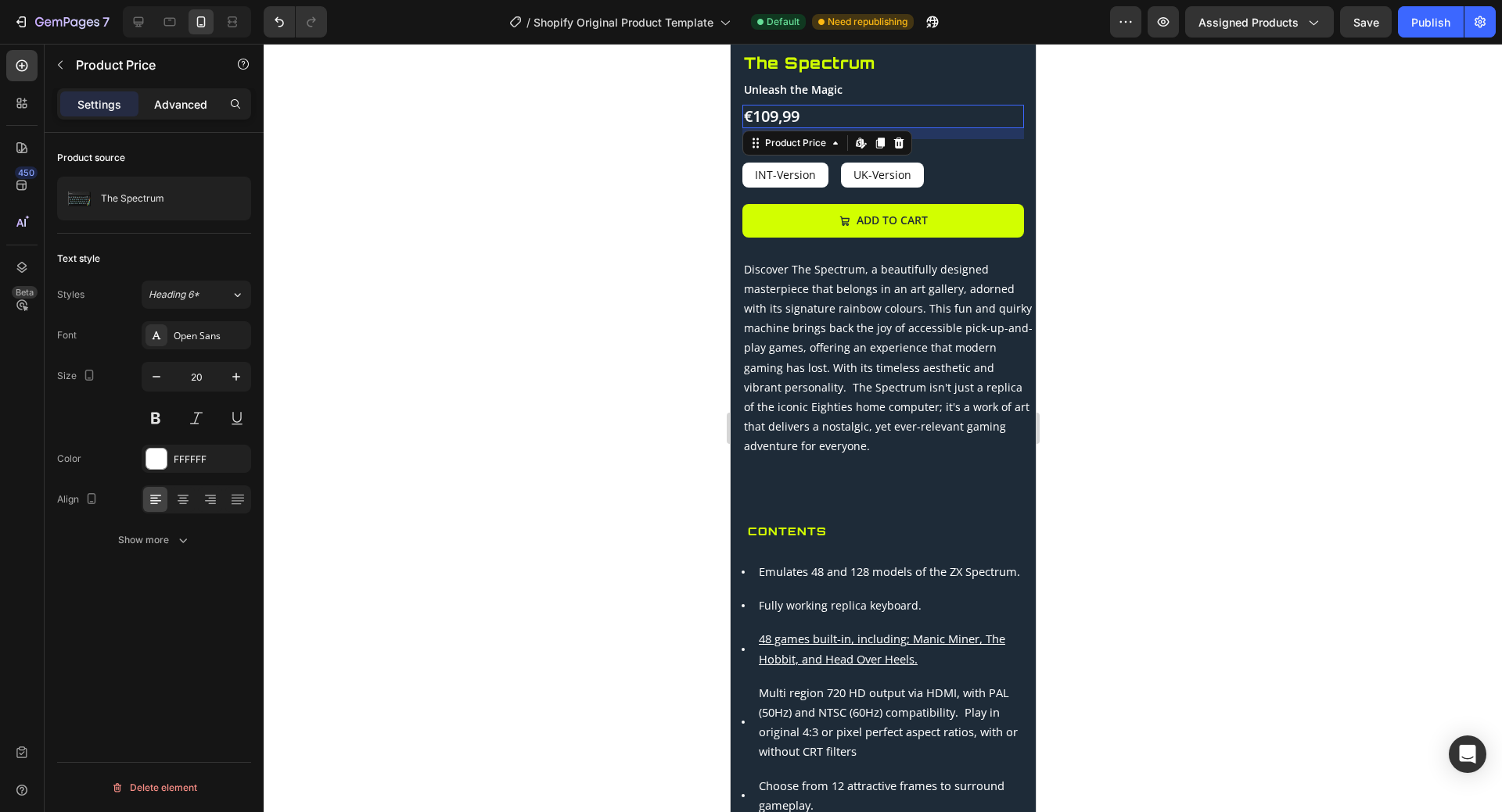
click at [194, 110] on p "Advanced" at bounding box center [181, 104] width 53 height 17
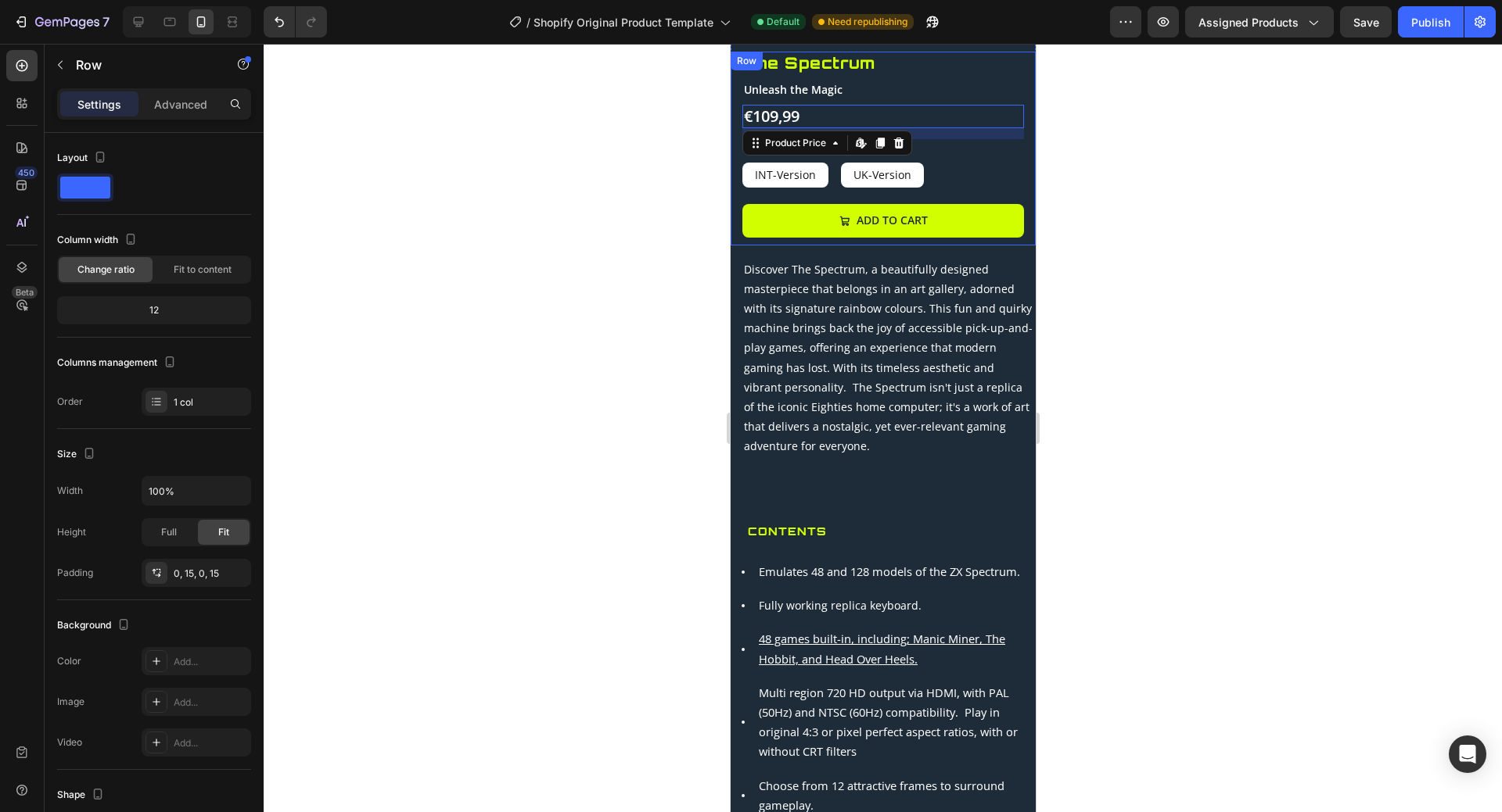
click at [735, 106] on div "Bestseller Text Block The Spectrum Product Title Unleash the Magic Text Block €…" at bounding box center [882, 149] width 305 height 194
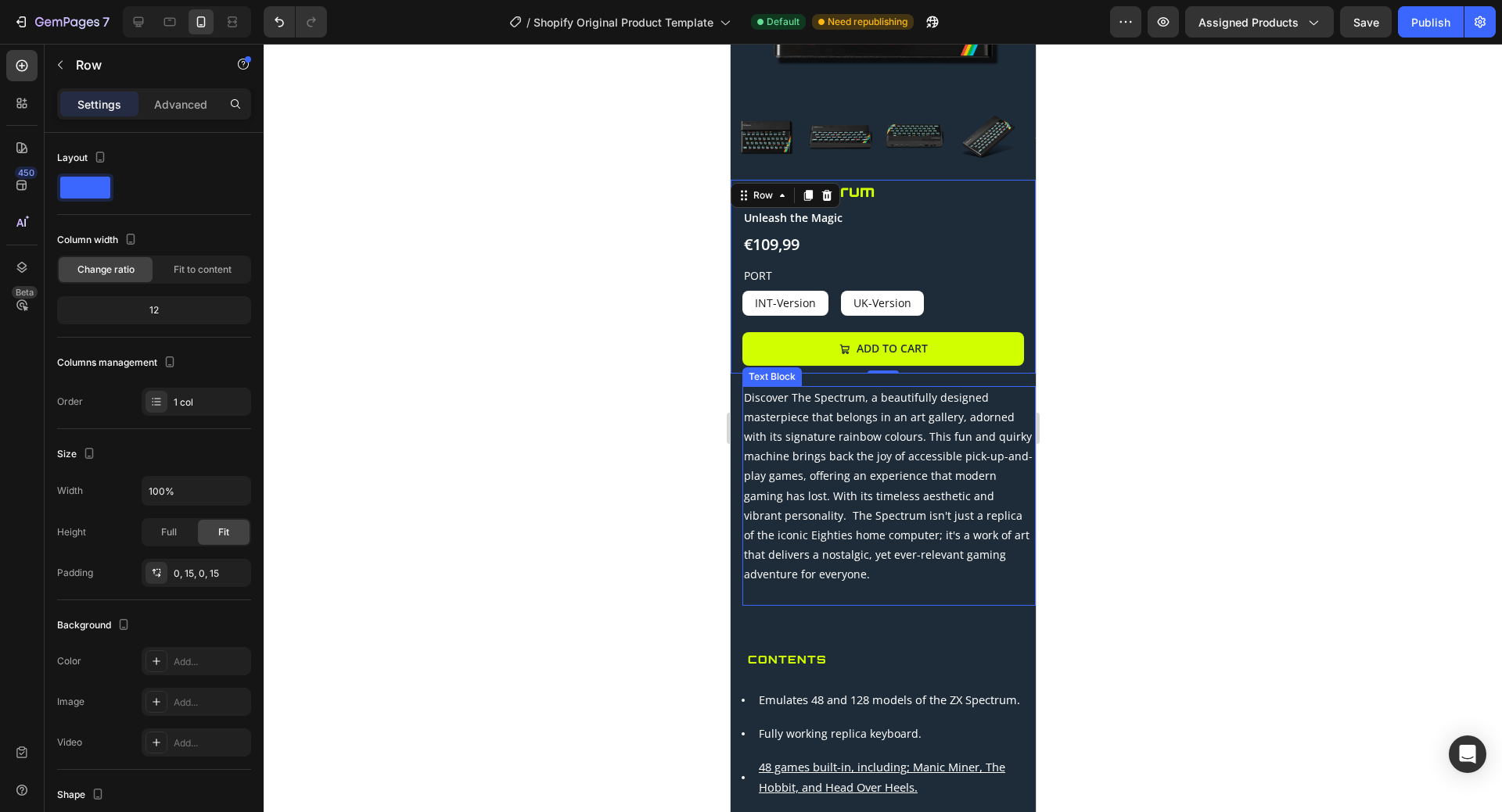
scroll to position [235, 0]
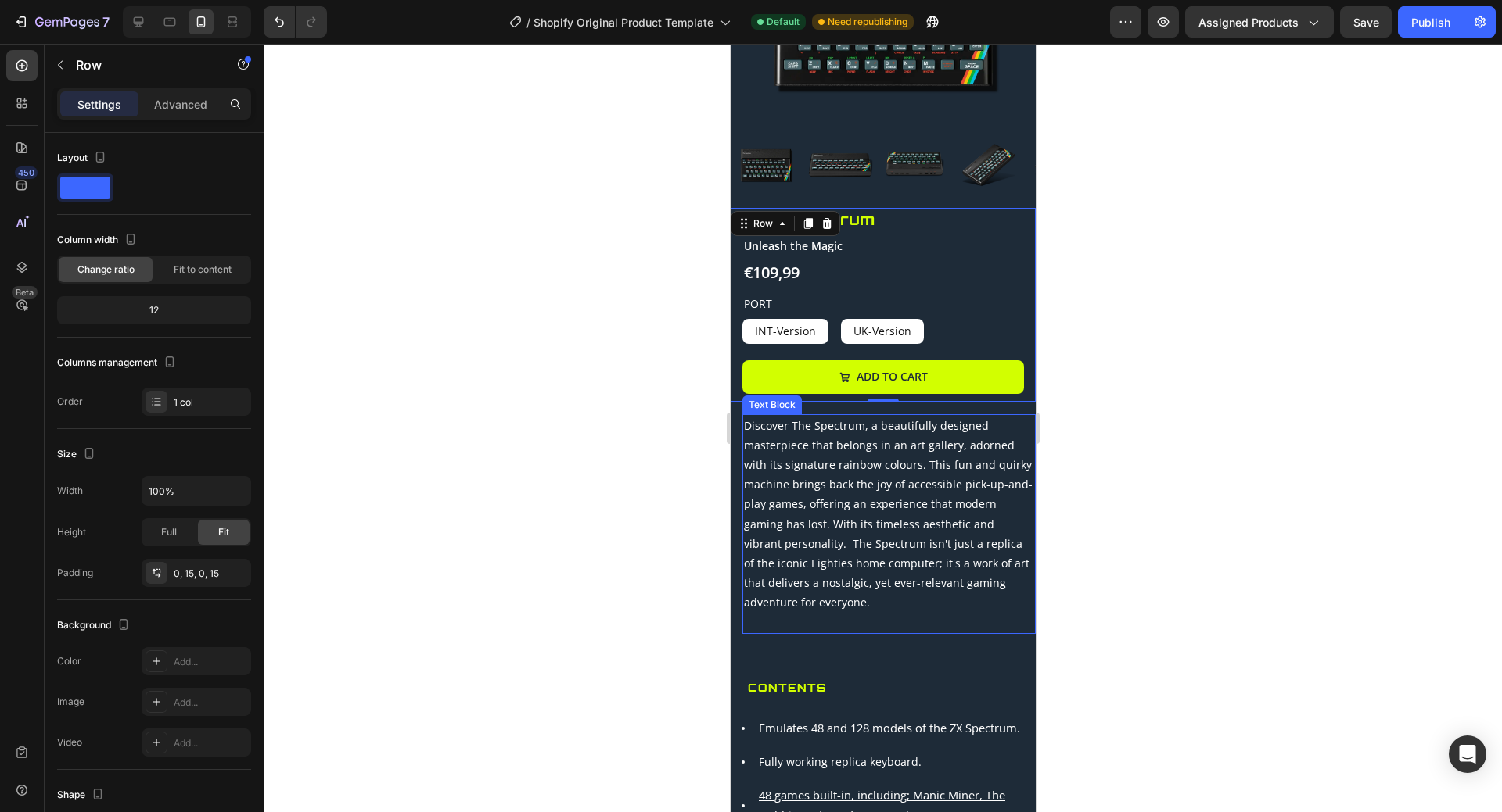
click at [966, 465] on p "Discover The Spectrum, a beautifully designed masterpiece that belongs in an ar…" at bounding box center [888, 514] width 290 height 197
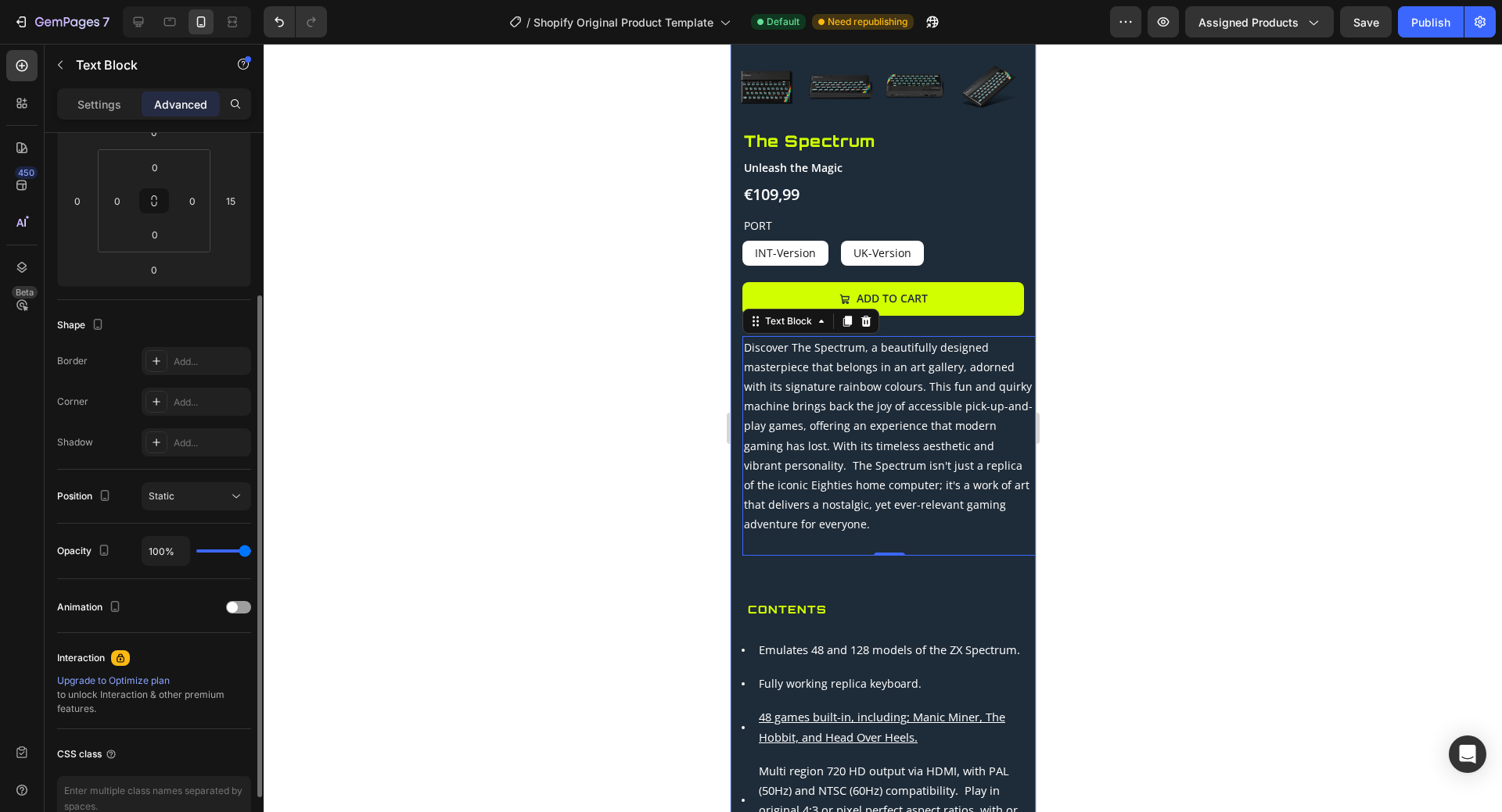
scroll to position [313, 0]
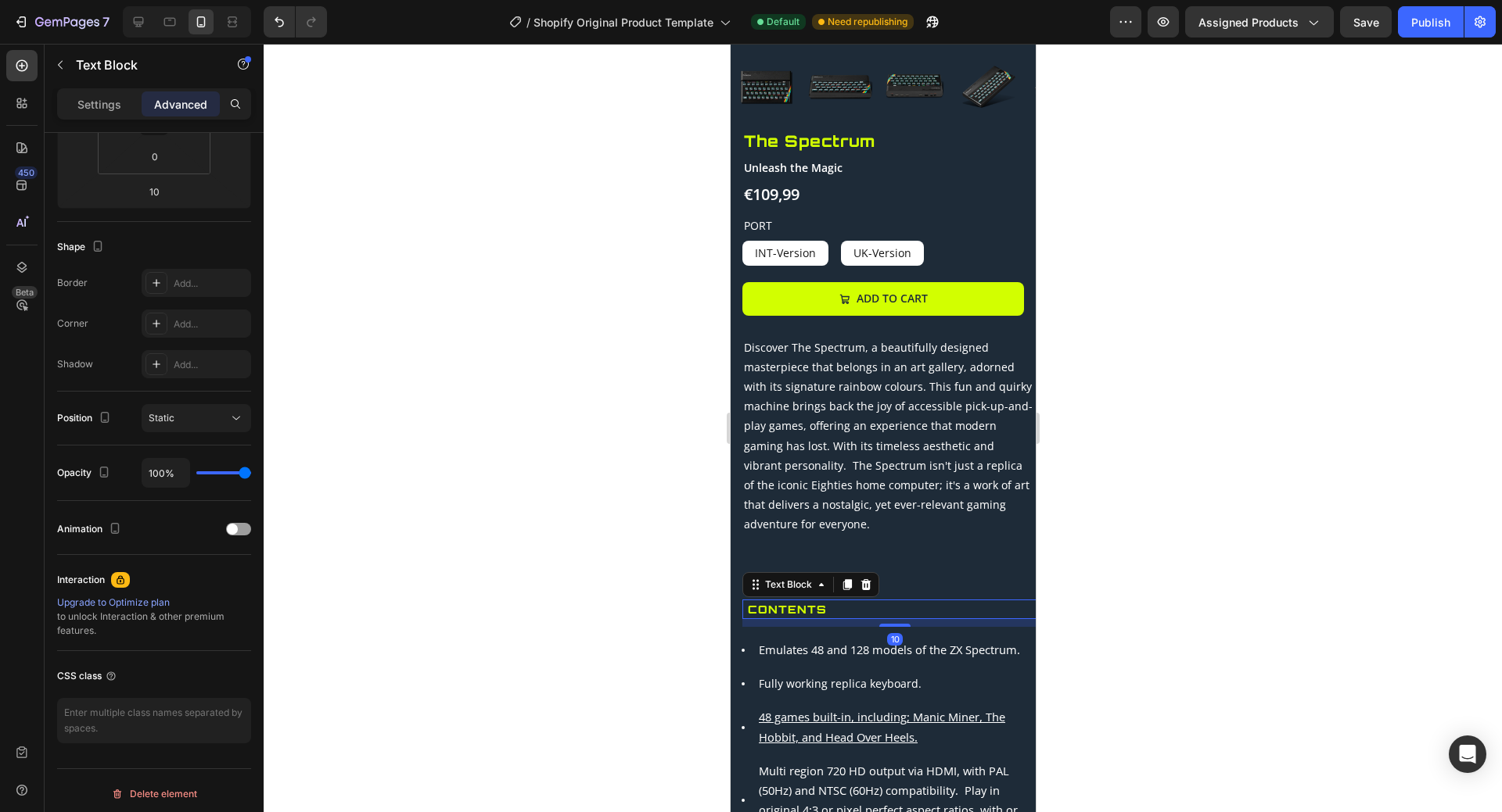
click at [842, 599] on p "Contents" at bounding box center [897, 609] width 299 height 19
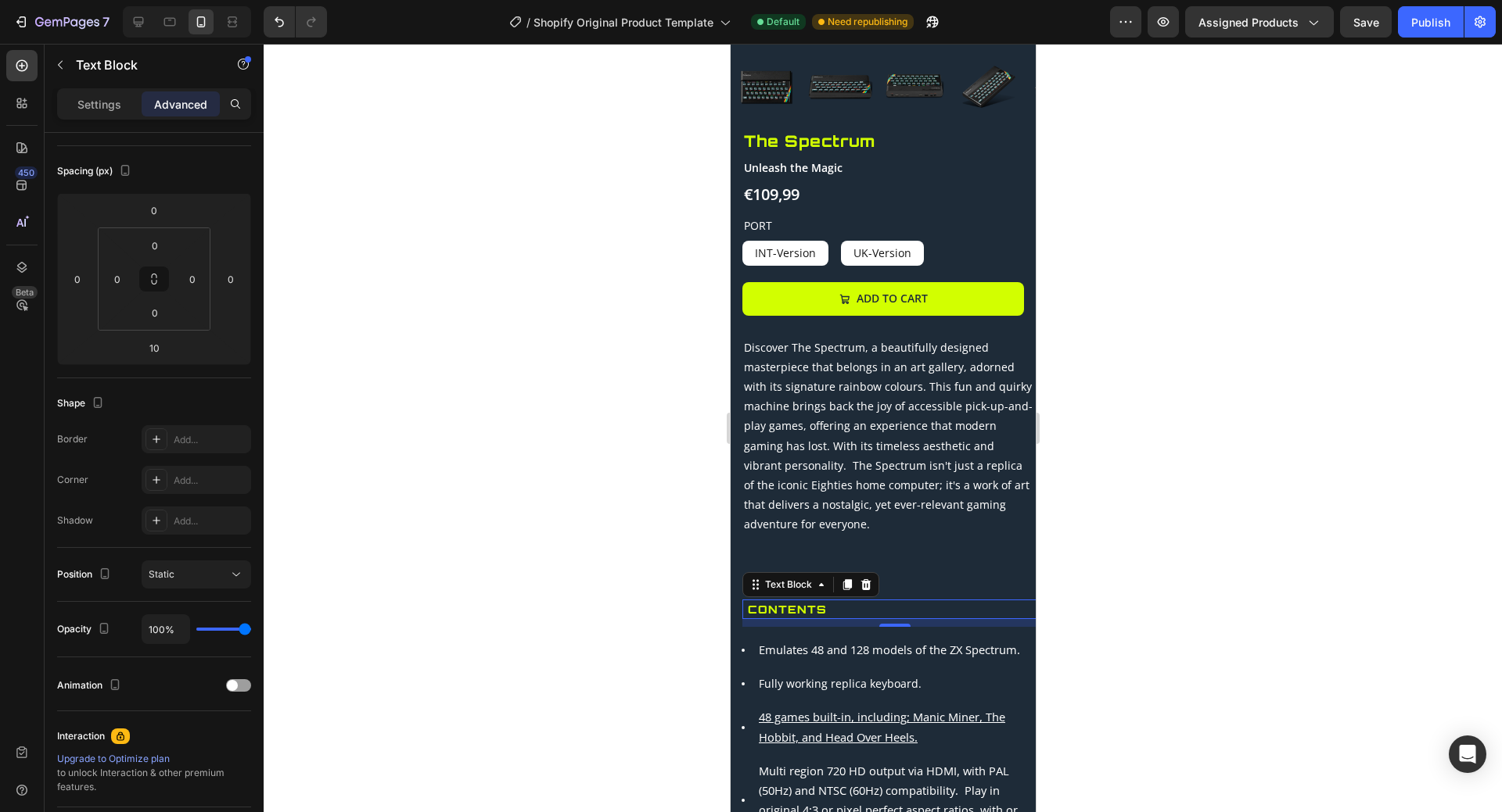
click at [751, 599] on p "Contents" at bounding box center [897, 609] width 299 height 19
click at [735, 601] on div "Product Images Bestseller Text Block The Spectrum Product Title Unleash the Mag…" at bounding box center [882, 589] width 305 height 1527
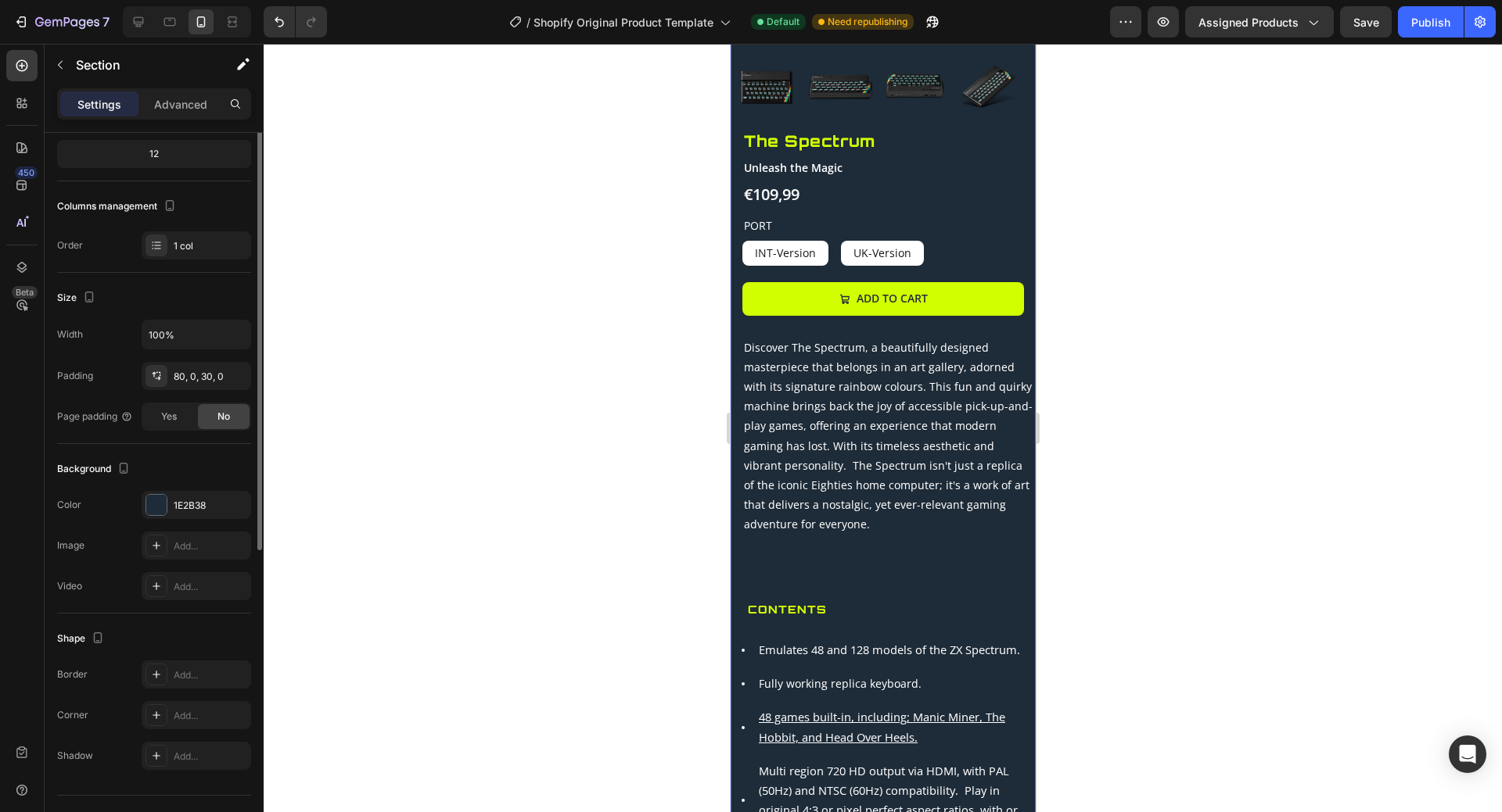
scroll to position [0, 0]
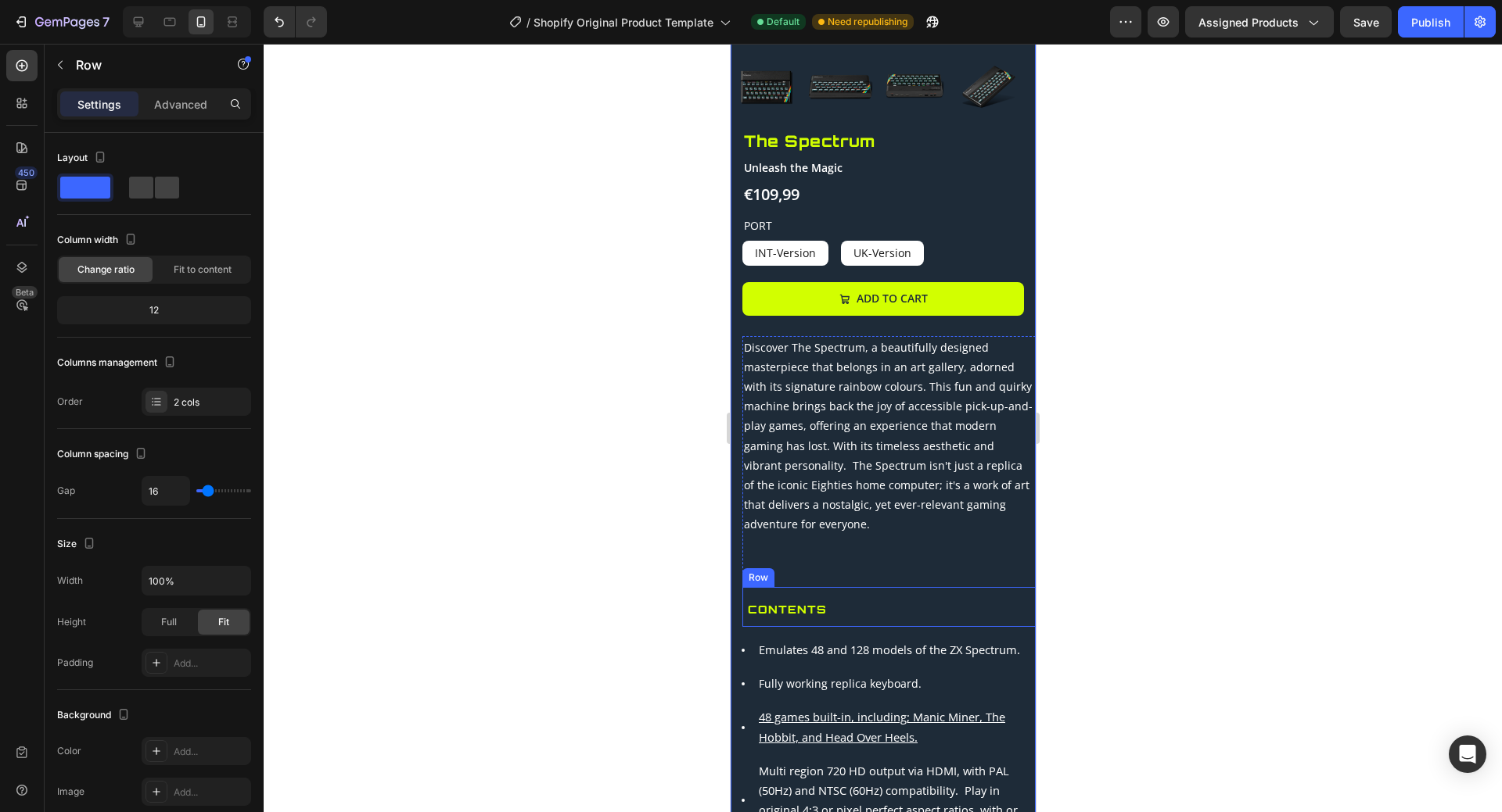
click at [853, 588] on div "Description Text Block Contents Text Block Row" at bounding box center [894, 607] width 305 height 40
click at [161, 97] on p "Advanced" at bounding box center [181, 104] width 53 height 17
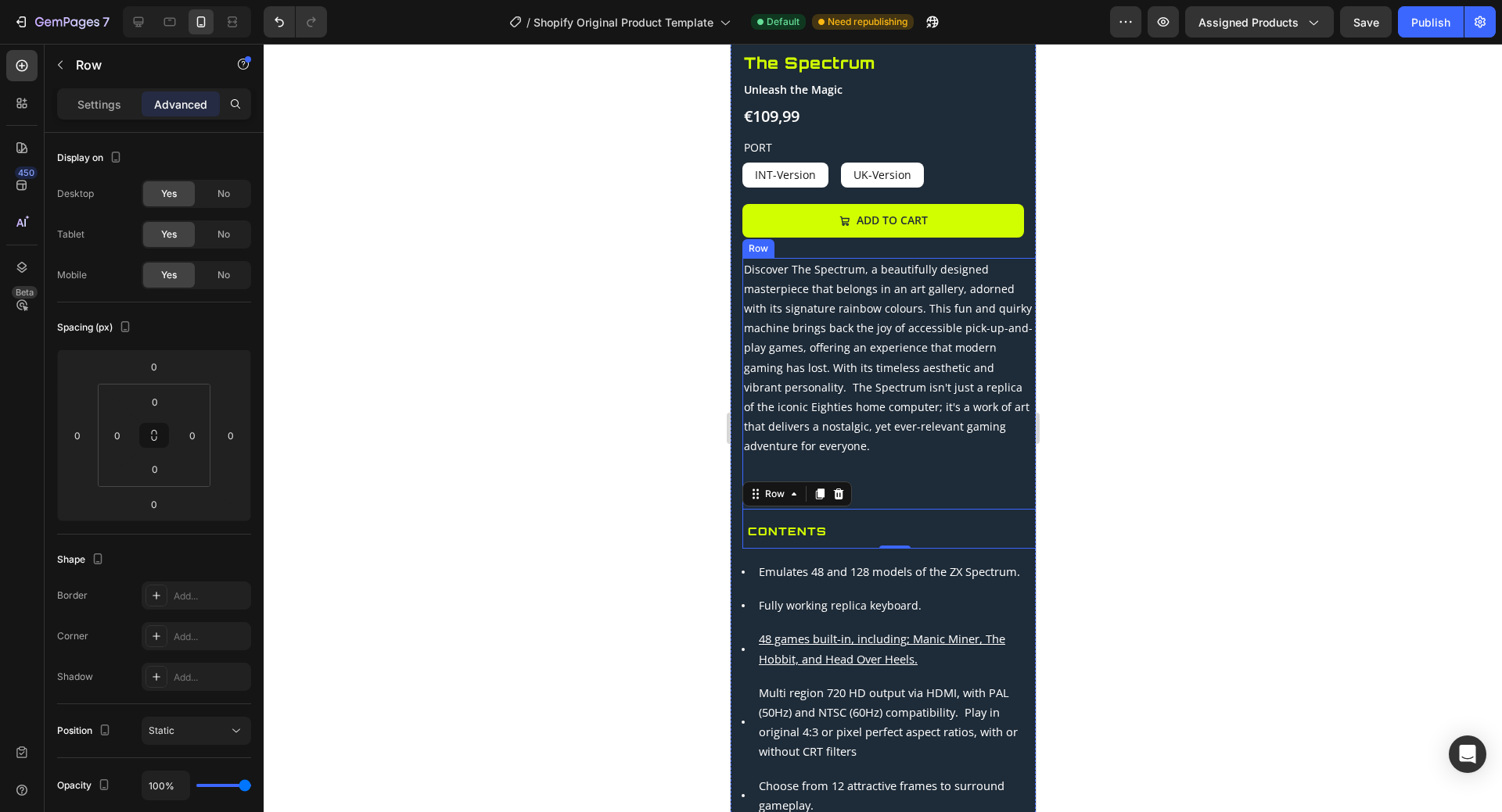
scroll to position [469, 0]
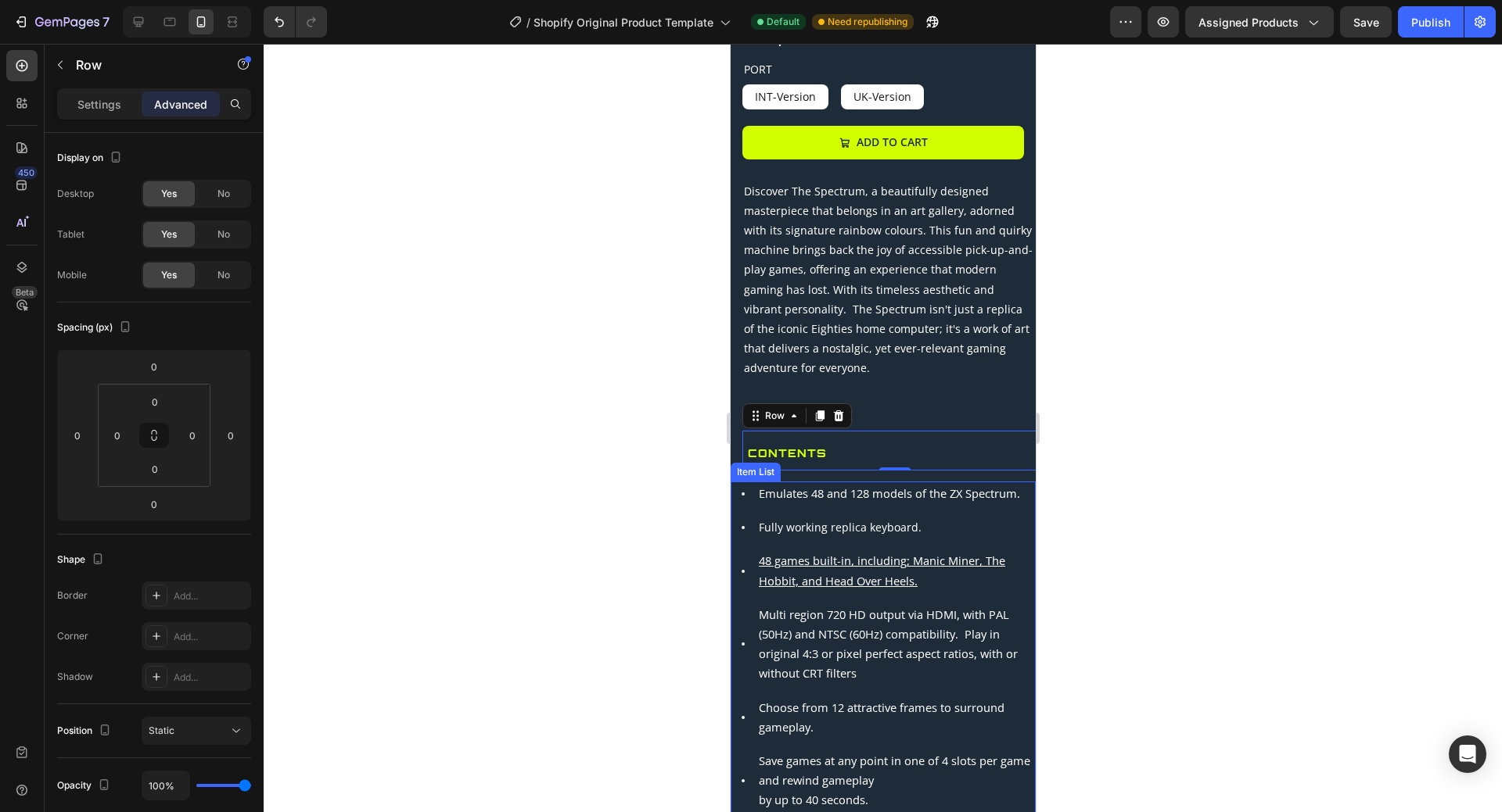
click at [738, 488] on icon at bounding box center [742, 494] width 14 height 14
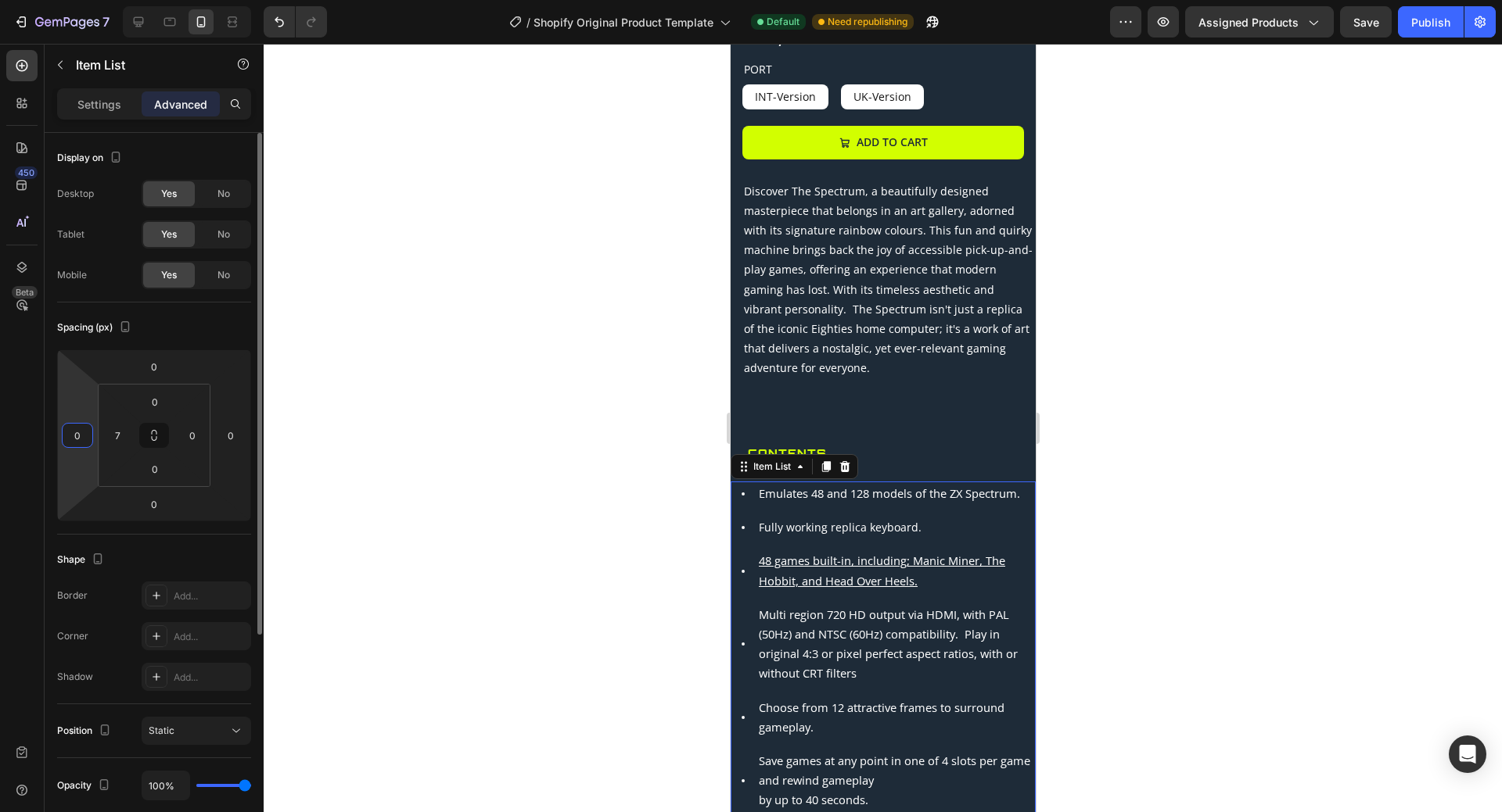
click at [79, 435] on input "0" at bounding box center [78, 435] width 23 height 23
type input "15"
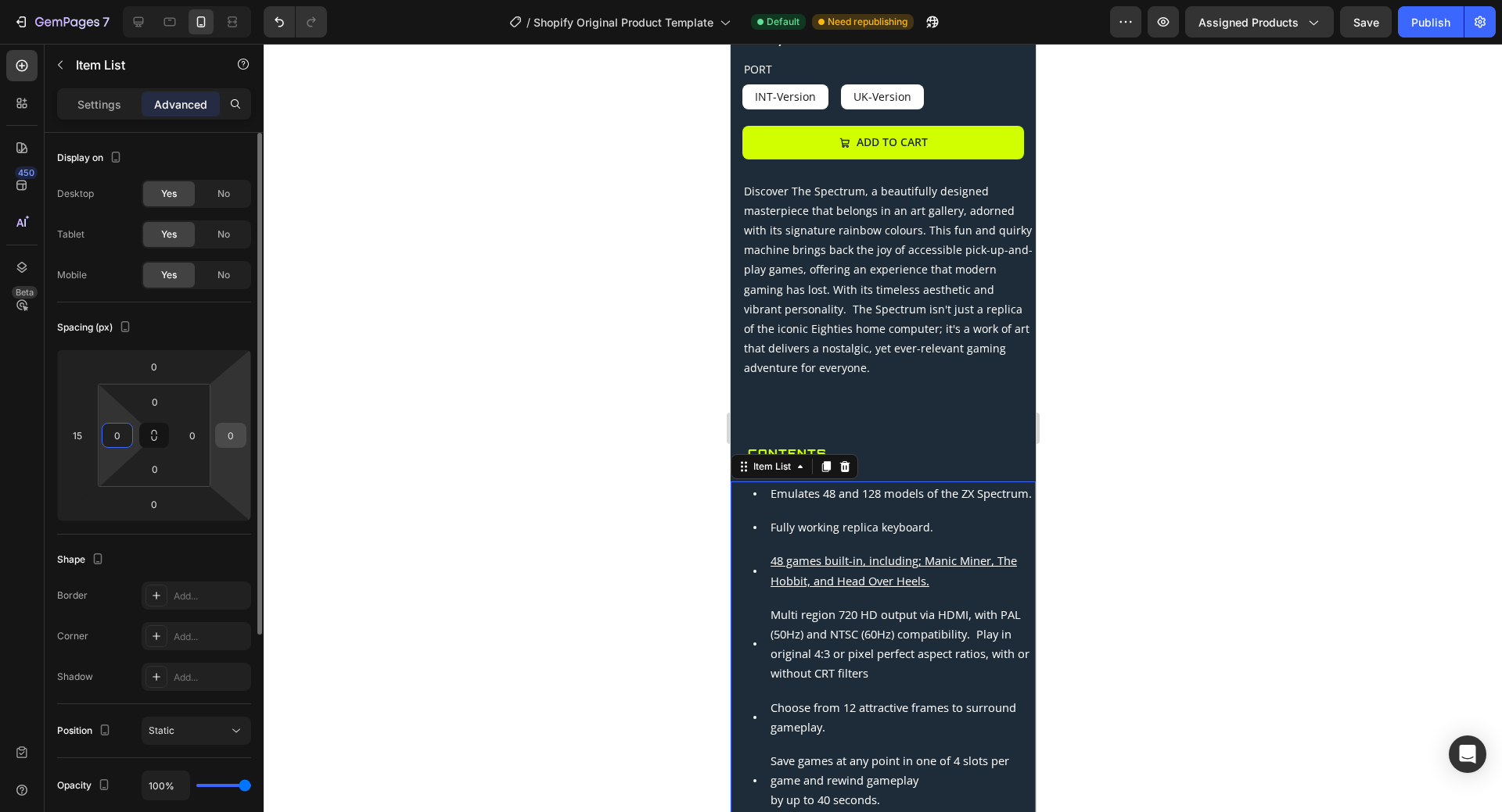
type input "0"
click at [235, 438] on input "0" at bounding box center [230, 435] width 23 height 23
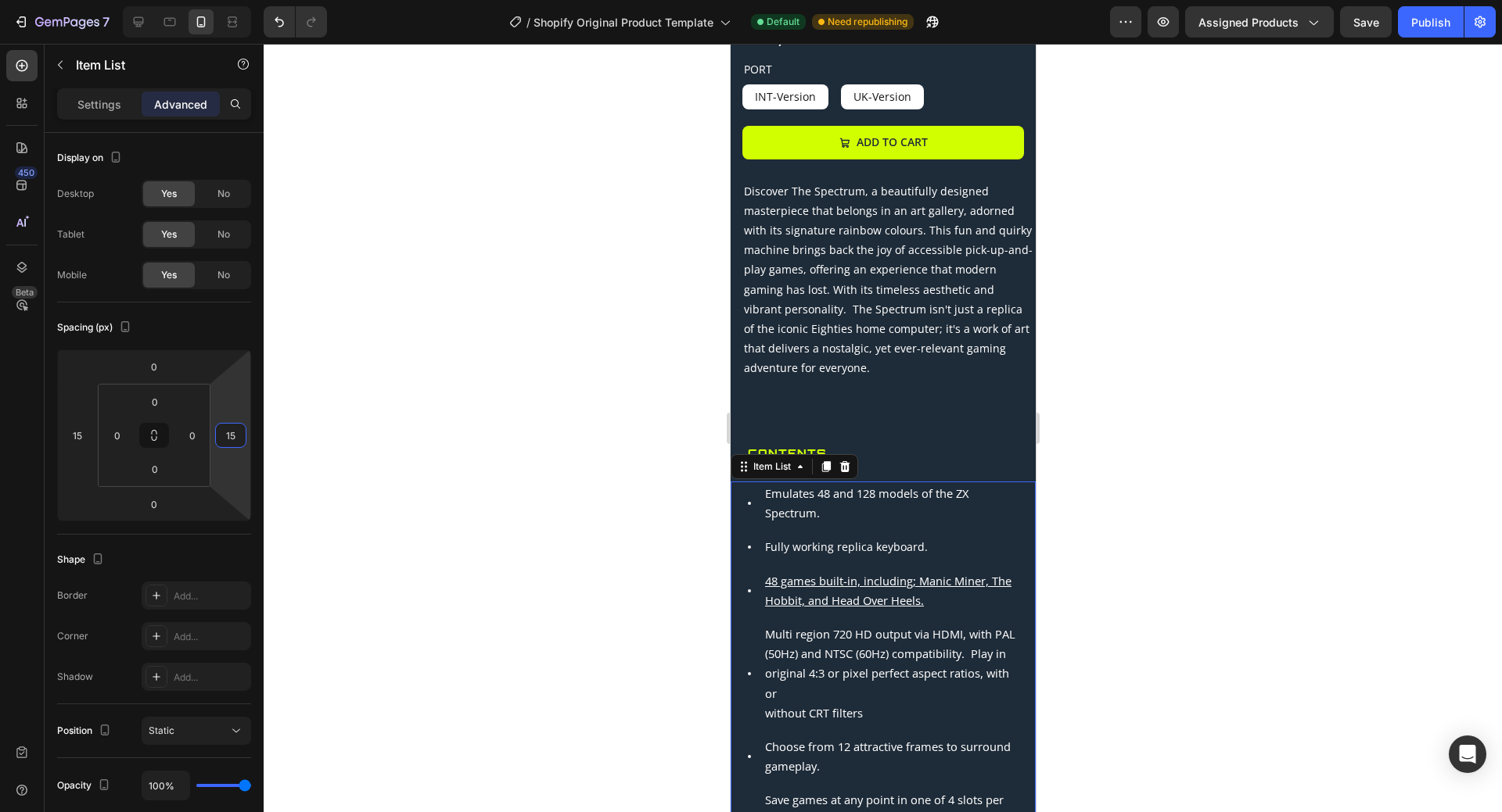
type input "15"
click at [791, 503] on span "Emulates 48 and 128 models of the ZX Spectrum." at bounding box center [865, 503] width 203 height 35
click at [802, 539] on span "Fully working replica keyboard." at bounding box center [844, 546] width 162 height 15
click at [734, 511] on div "Emulates 48 and 128 models of the ZX Spectrum. Fully working replica keyboard. …" at bounding box center [882, 740] width 305 height 517
click at [809, 494] on p "Emulates 48 and 128 models of the ZX Spectrum." at bounding box center [892, 503] width 256 height 39
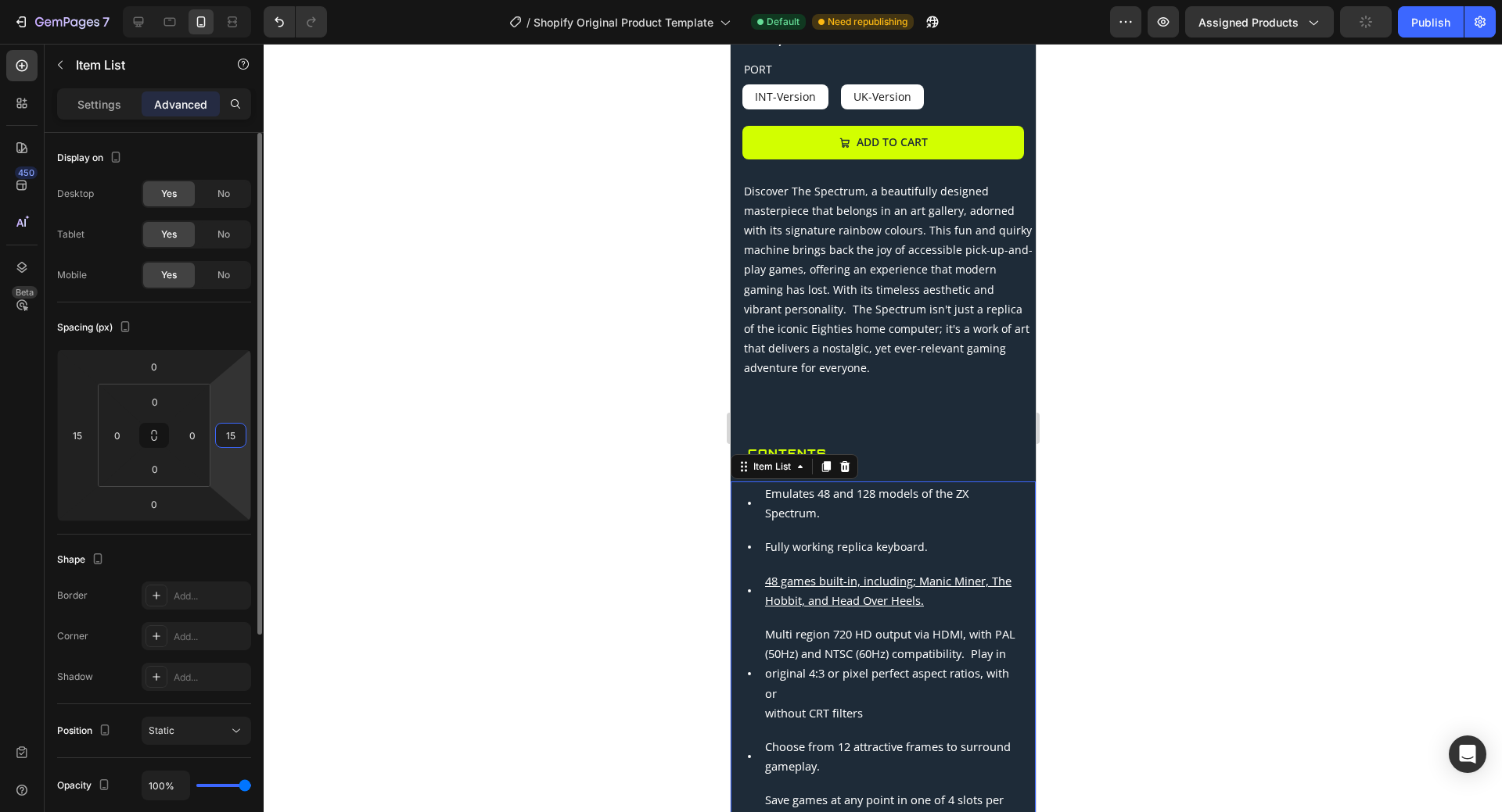
click at [235, 435] on input "15" at bounding box center [230, 435] width 23 height 23
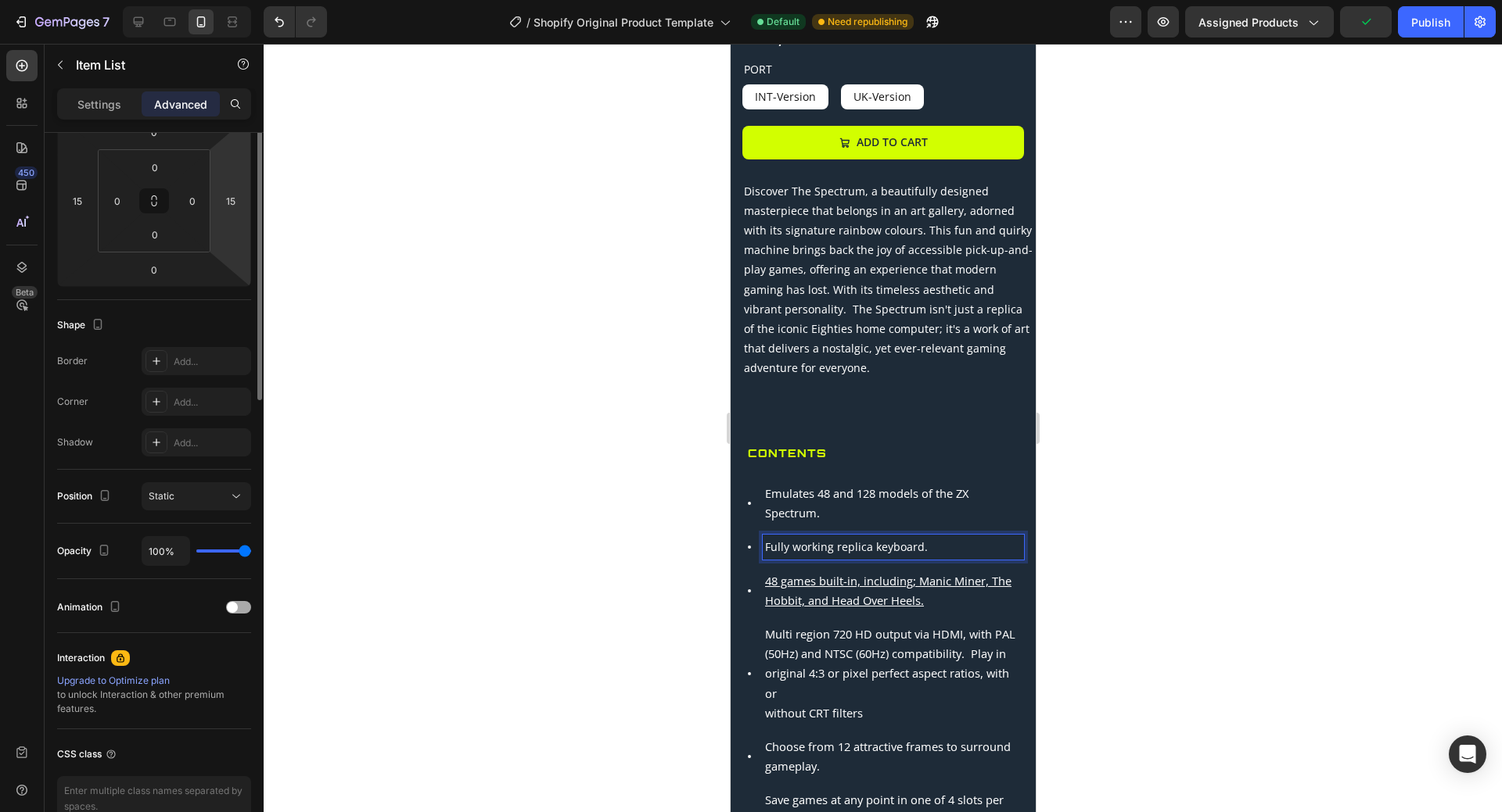
scroll to position [0, 0]
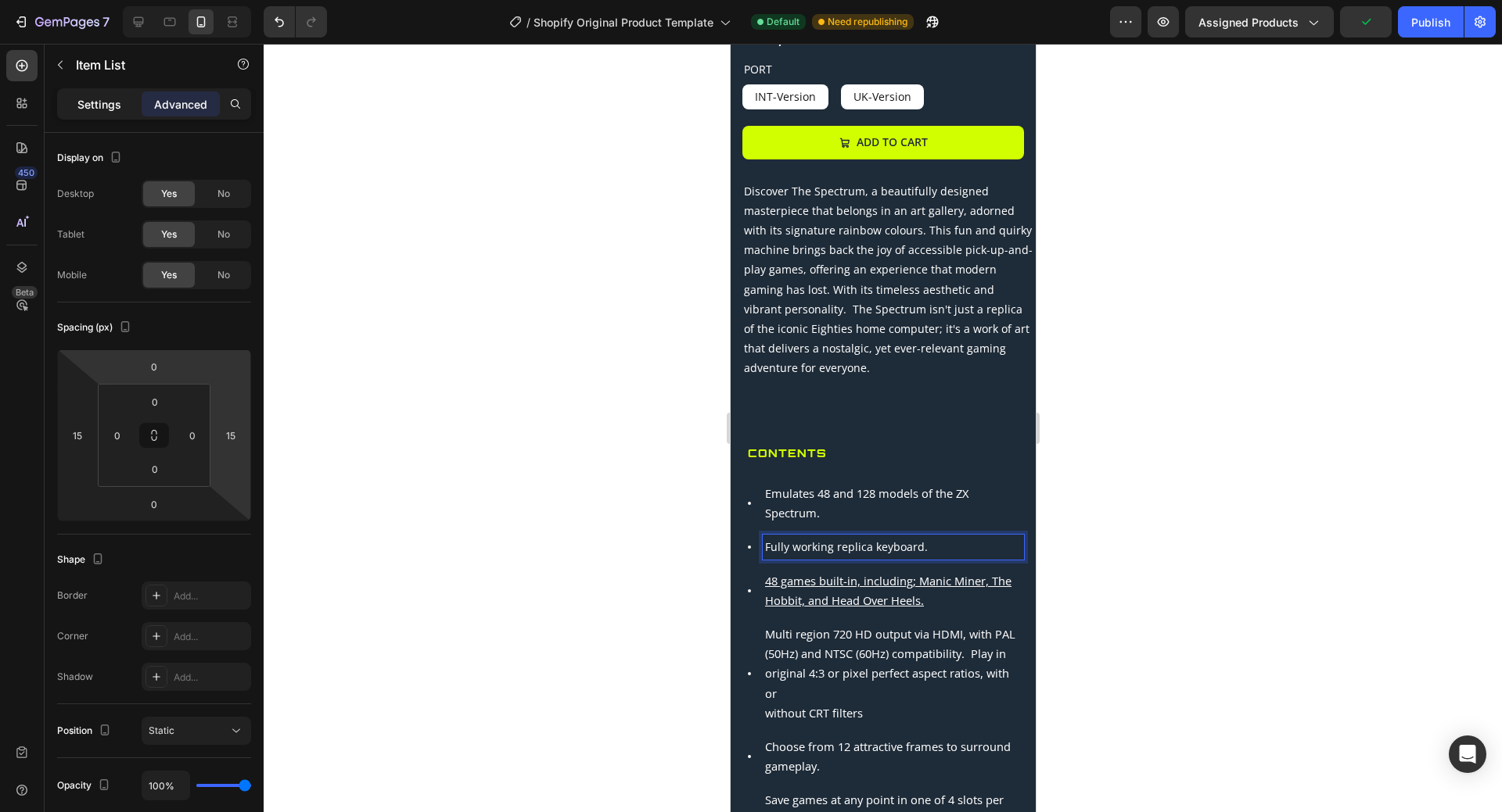
click at [106, 100] on p "Settings" at bounding box center [99, 104] width 44 height 17
type input "8"
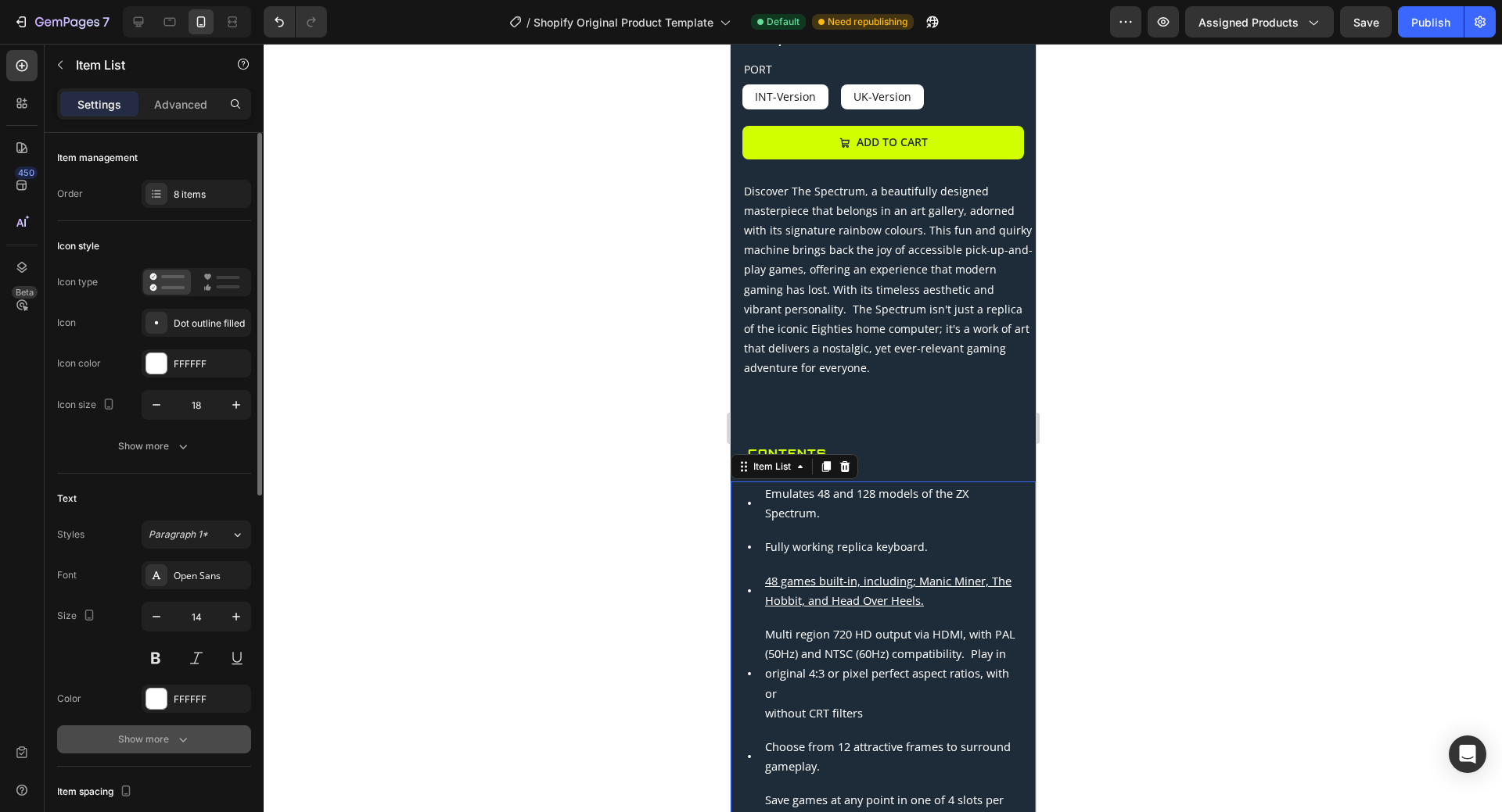
click at [168, 735] on div "Show more" at bounding box center [154, 739] width 73 height 16
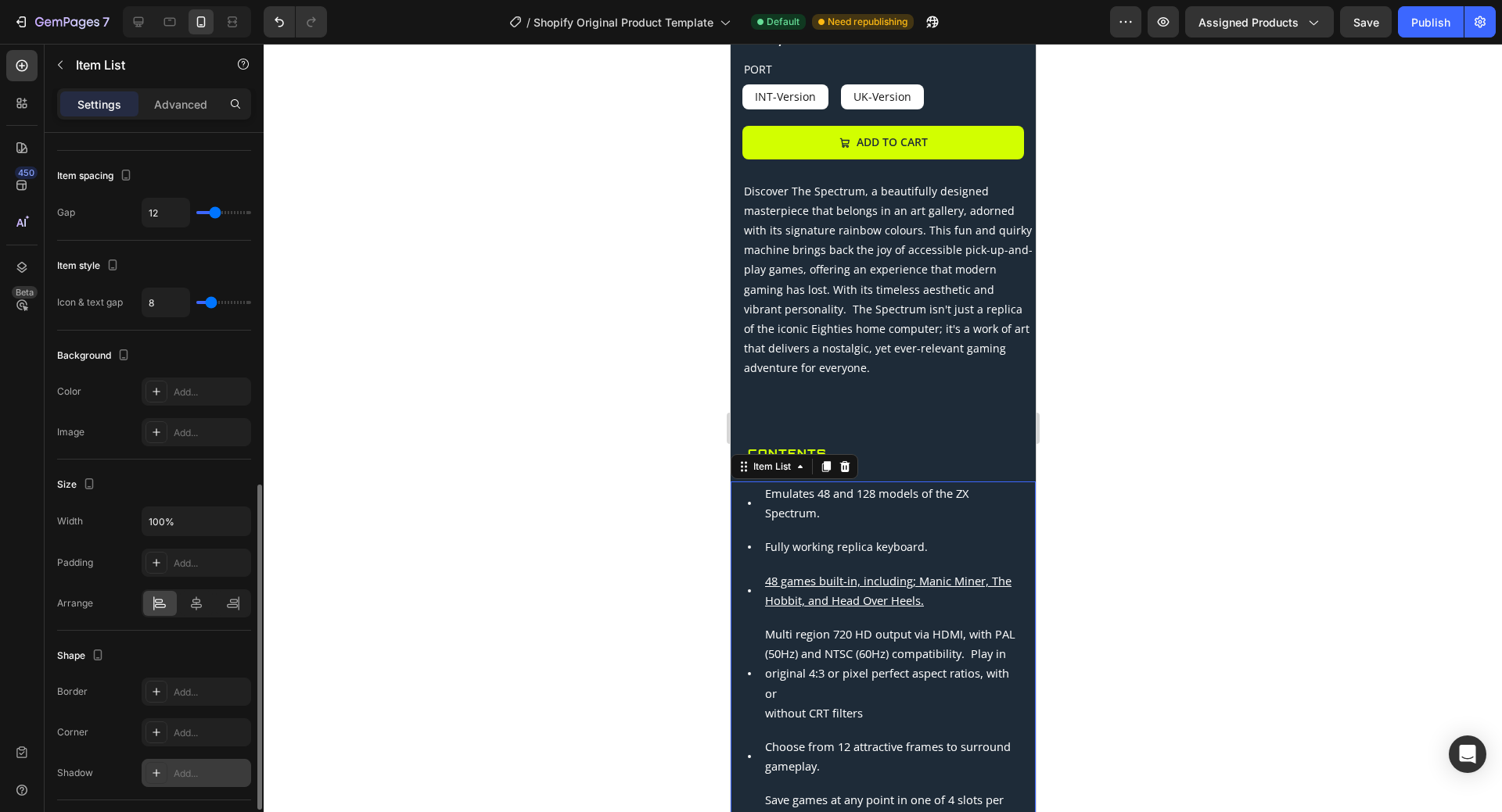
scroll to position [886, 0]
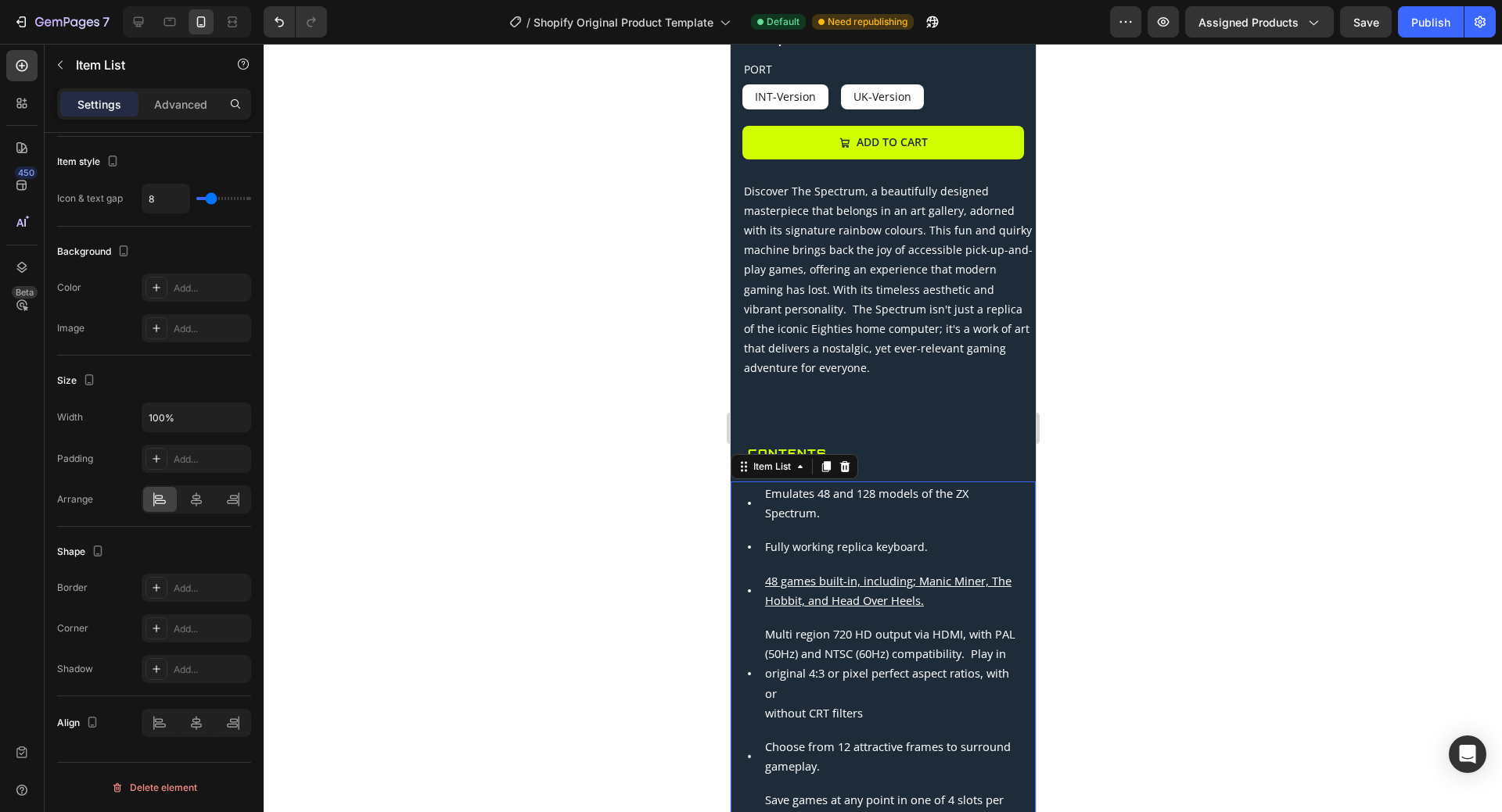
click at [747, 482] on div "Emulates 48 and 128 models of the ZX Spectrum." at bounding box center [882, 503] width 282 height 44
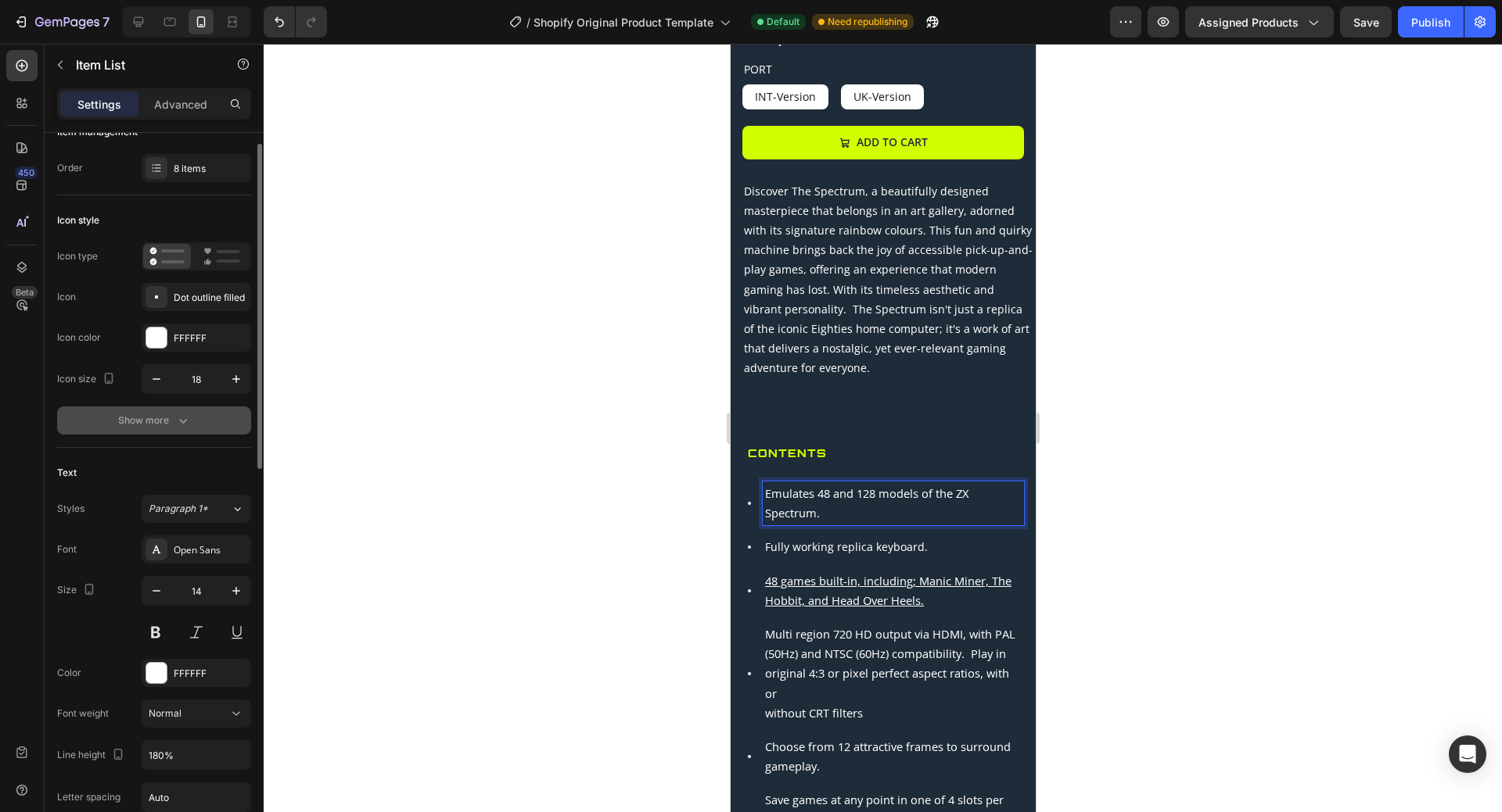
scroll to position [0, 0]
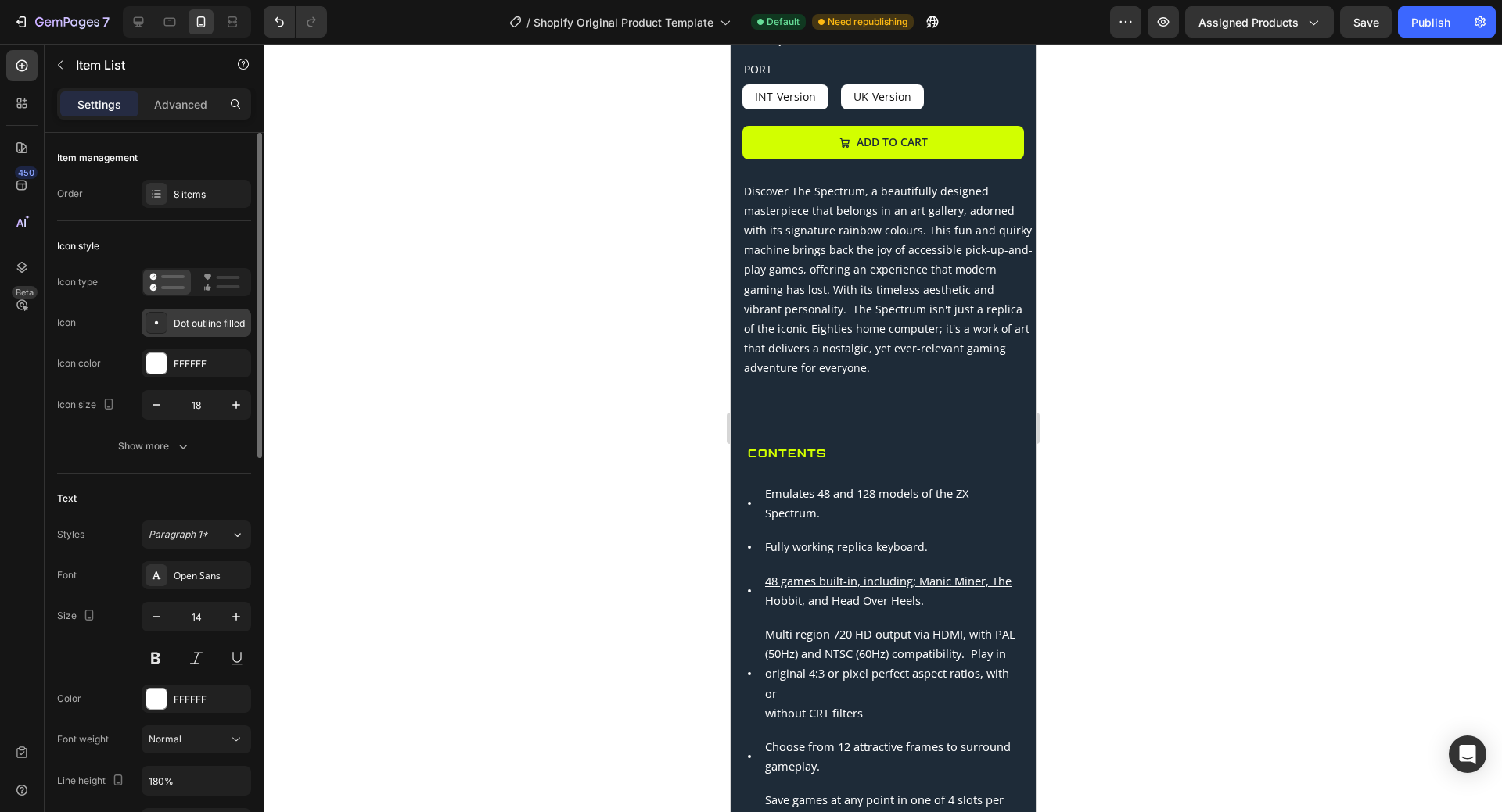
click at [190, 319] on div "Dot outline filled" at bounding box center [211, 323] width 74 height 14
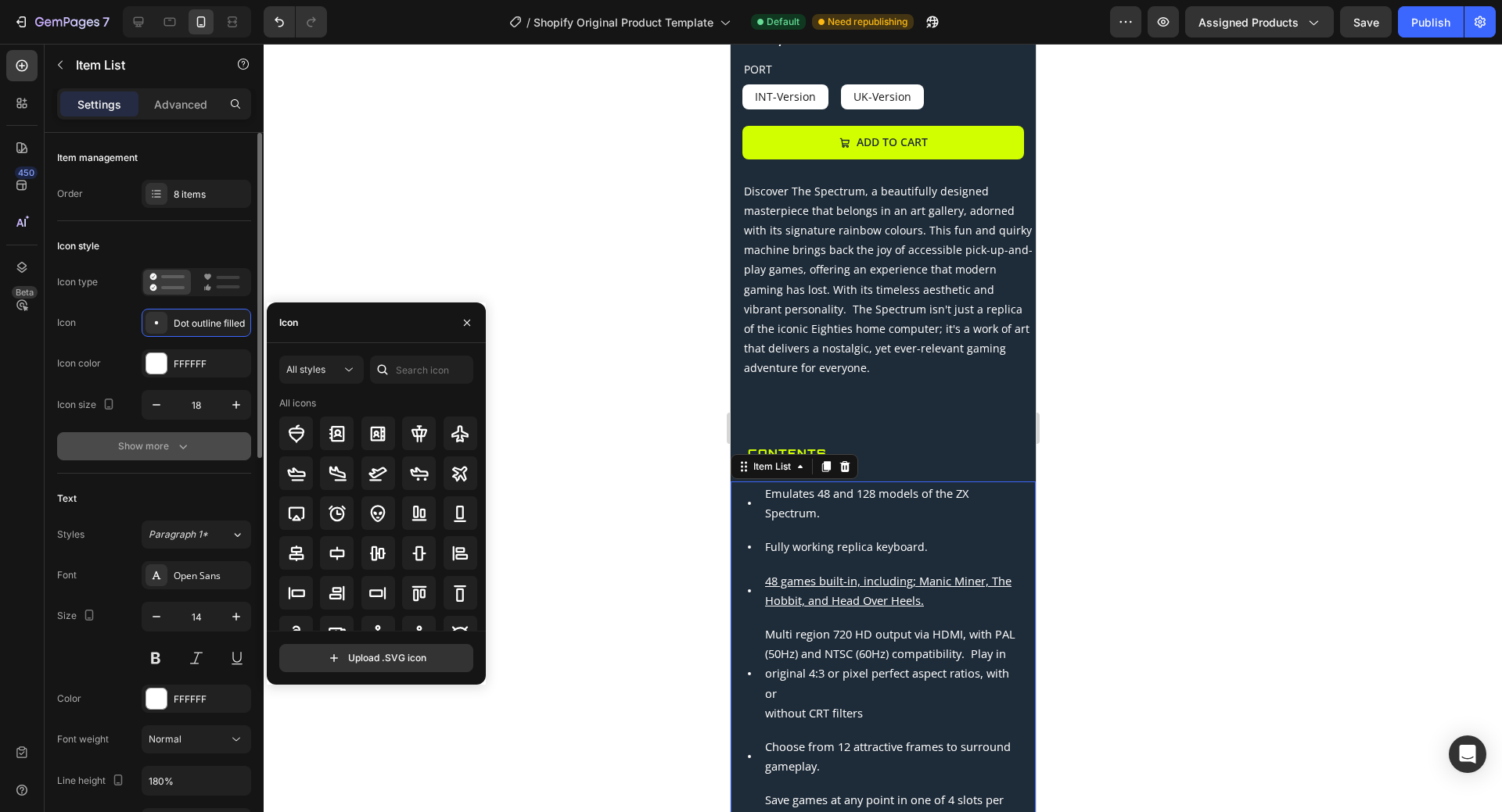
click at [160, 445] on div "Show more" at bounding box center [154, 447] width 73 height 16
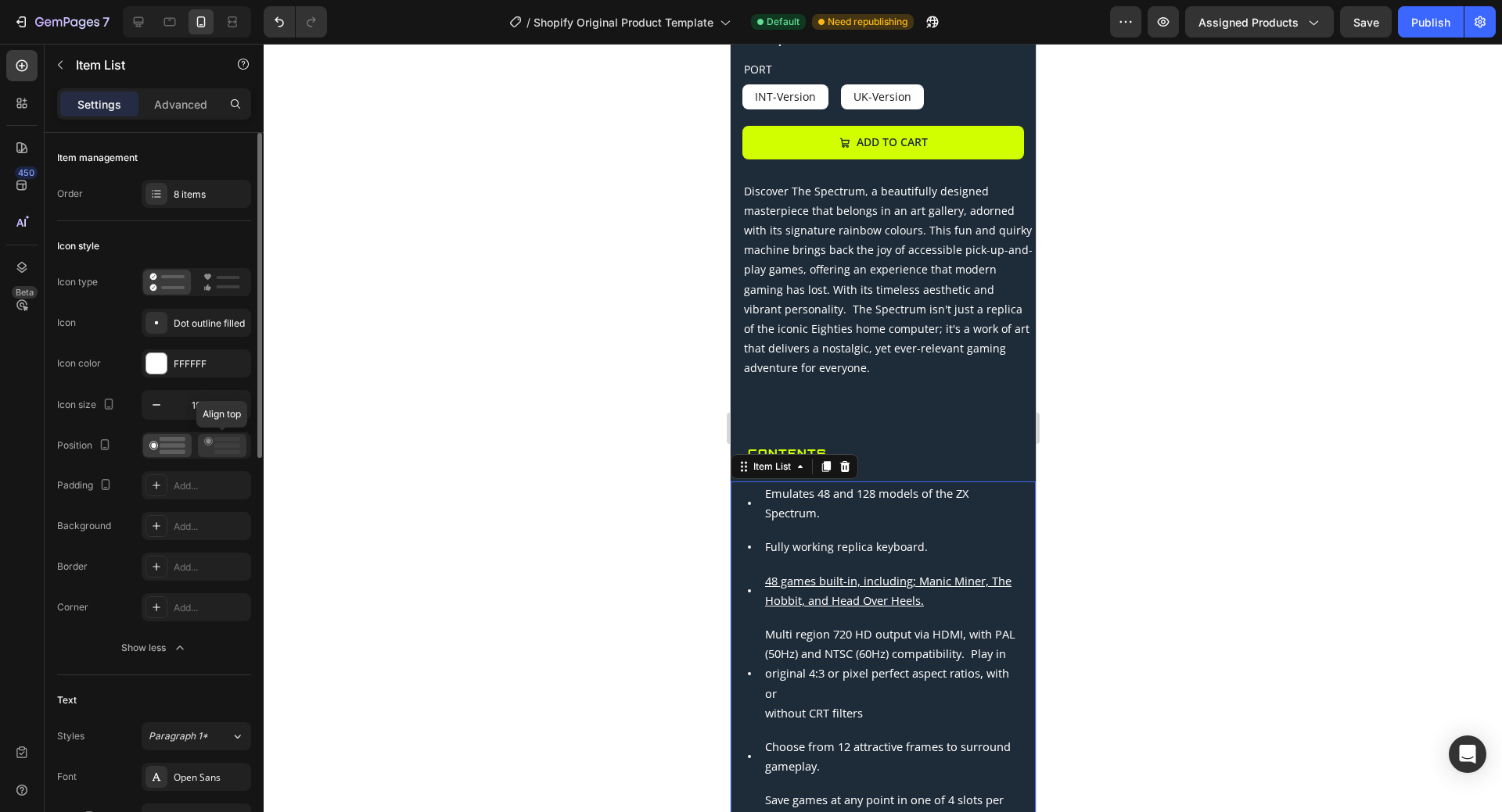
click at [204, 443] on icon at bounding box center [222, 446] width 36 height 17
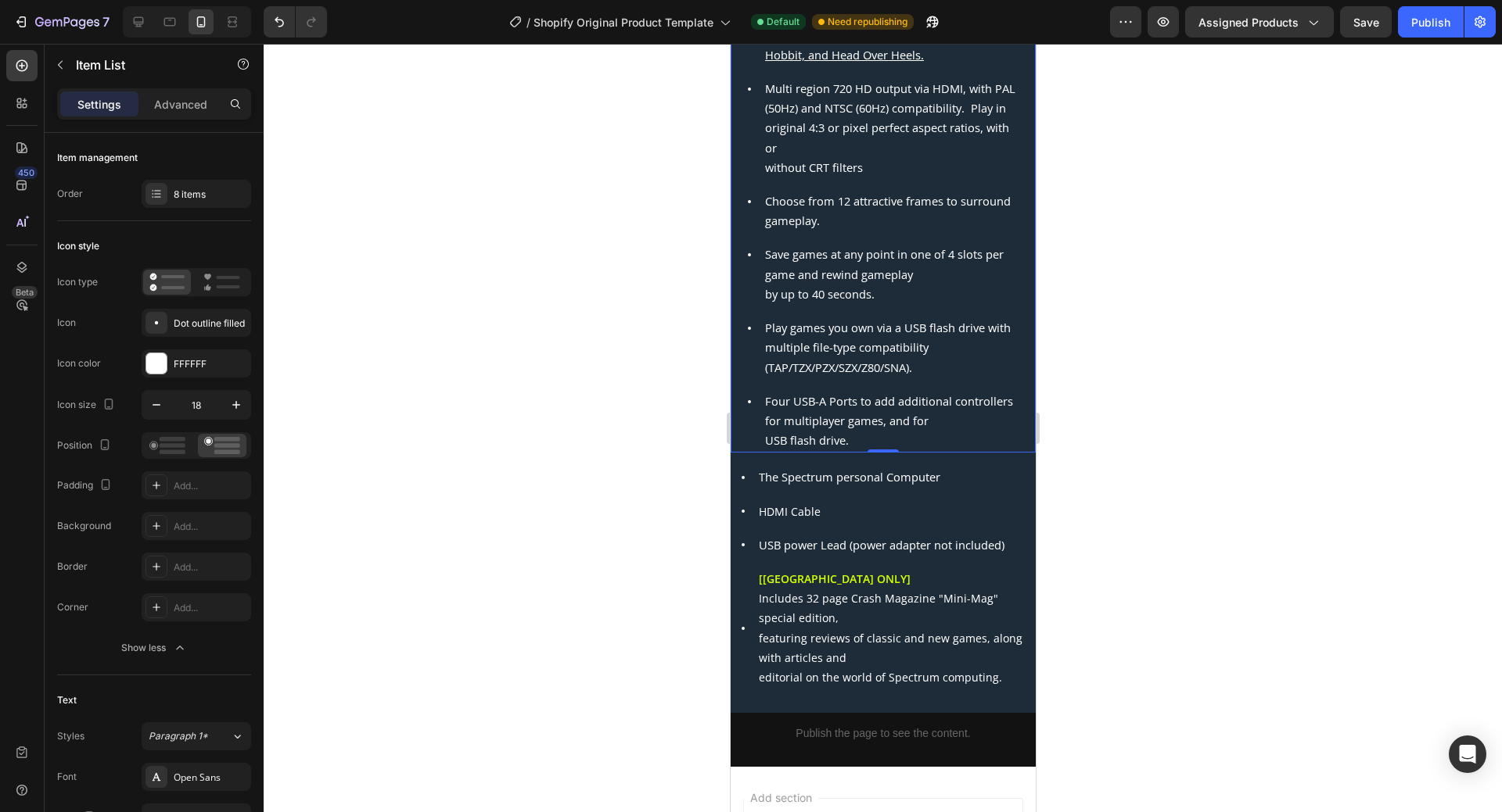
scroll to position [1017, 0]
click at [974, 498] on div "HDMI Cable" at bounding box center [895, 510] width 279 height 24
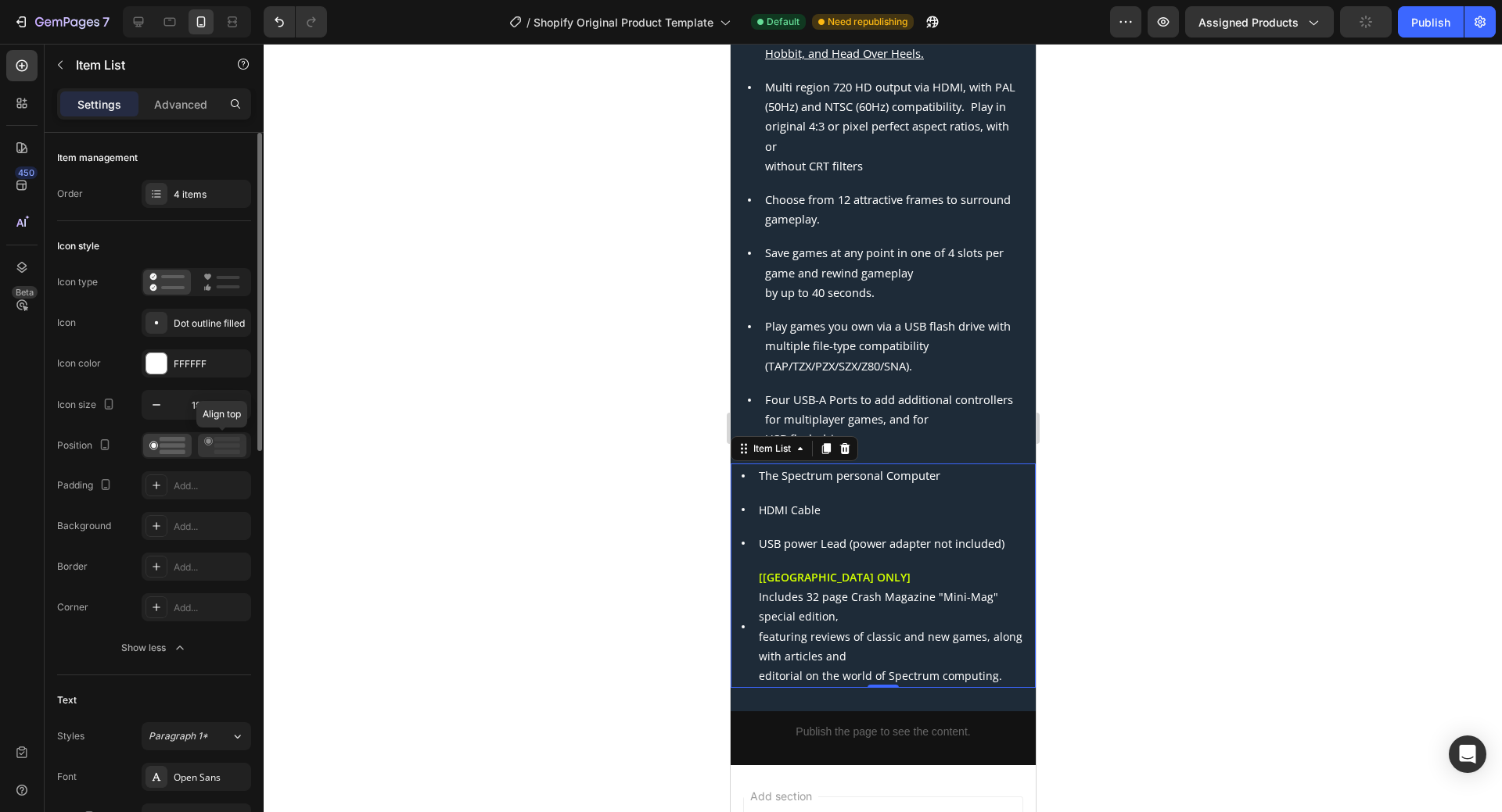
click at [210, 449] on icon at bounding box center [222, 446] width 36 height 17
click at [1215, 329] on div at bounding box center [882, 427] width 1238 height 768
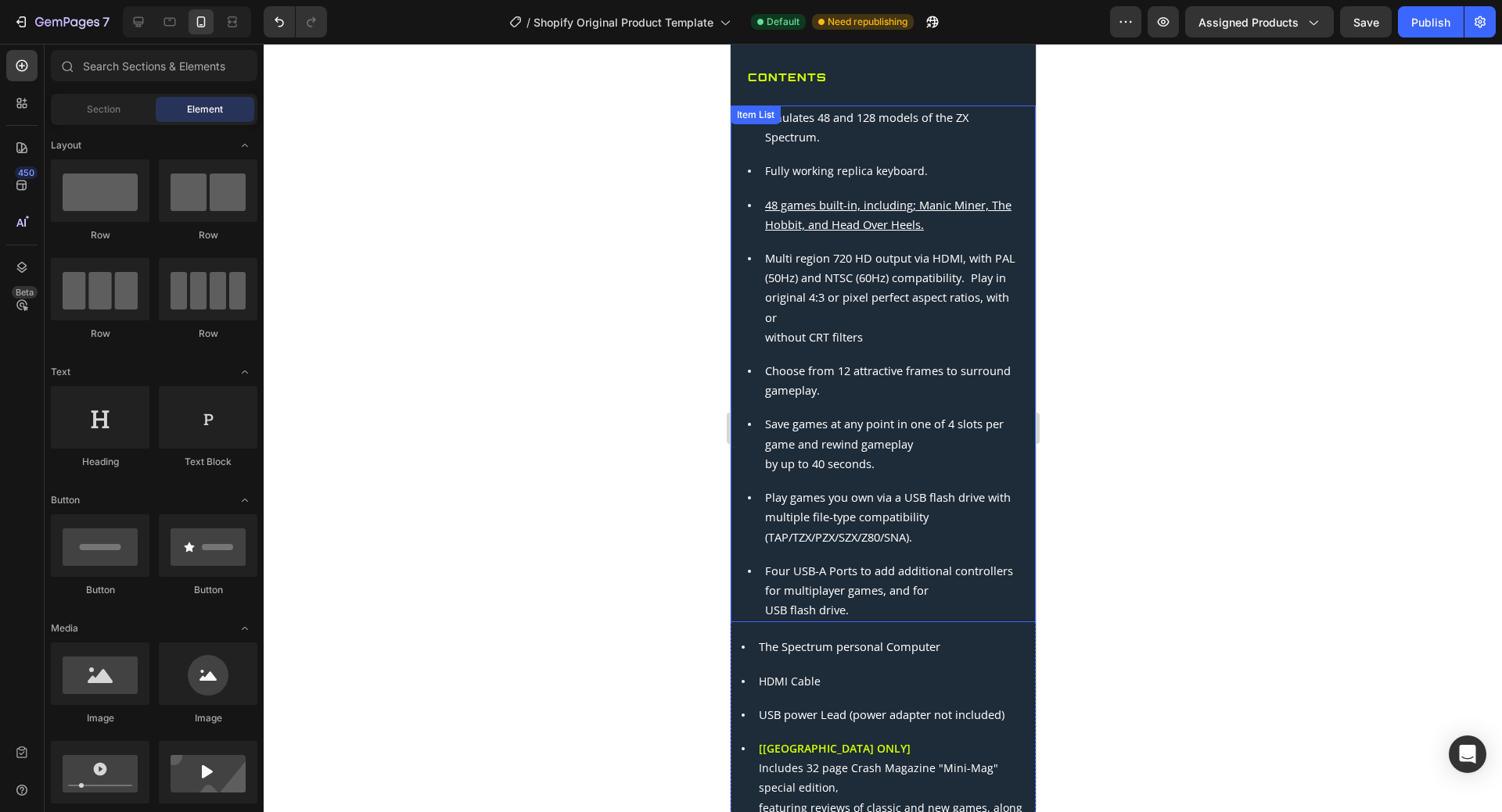
scroll to position [626, 0]
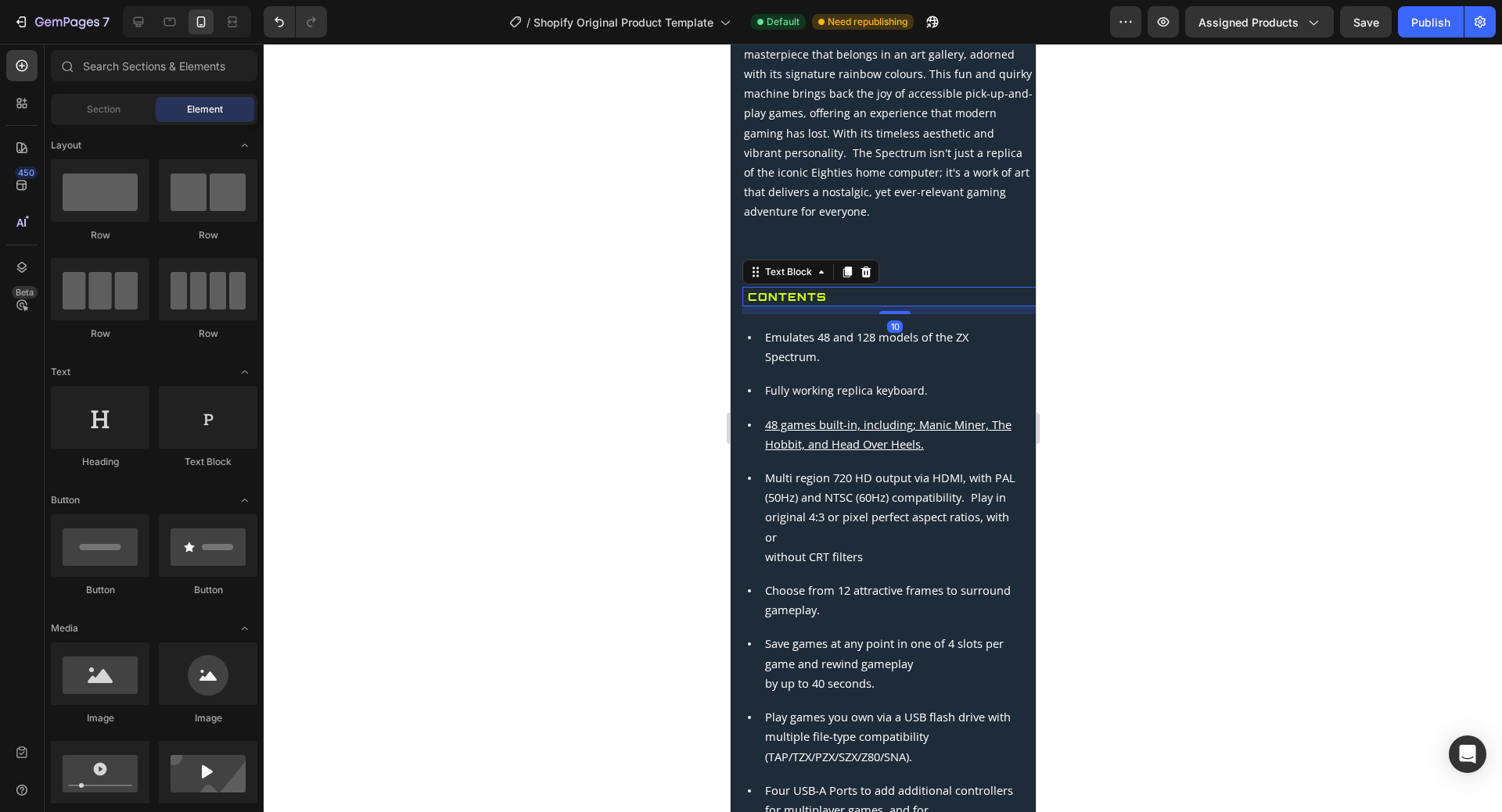
click at [905, 287] on p "Contents" at bounding box center [897, 296] width 299 height 19
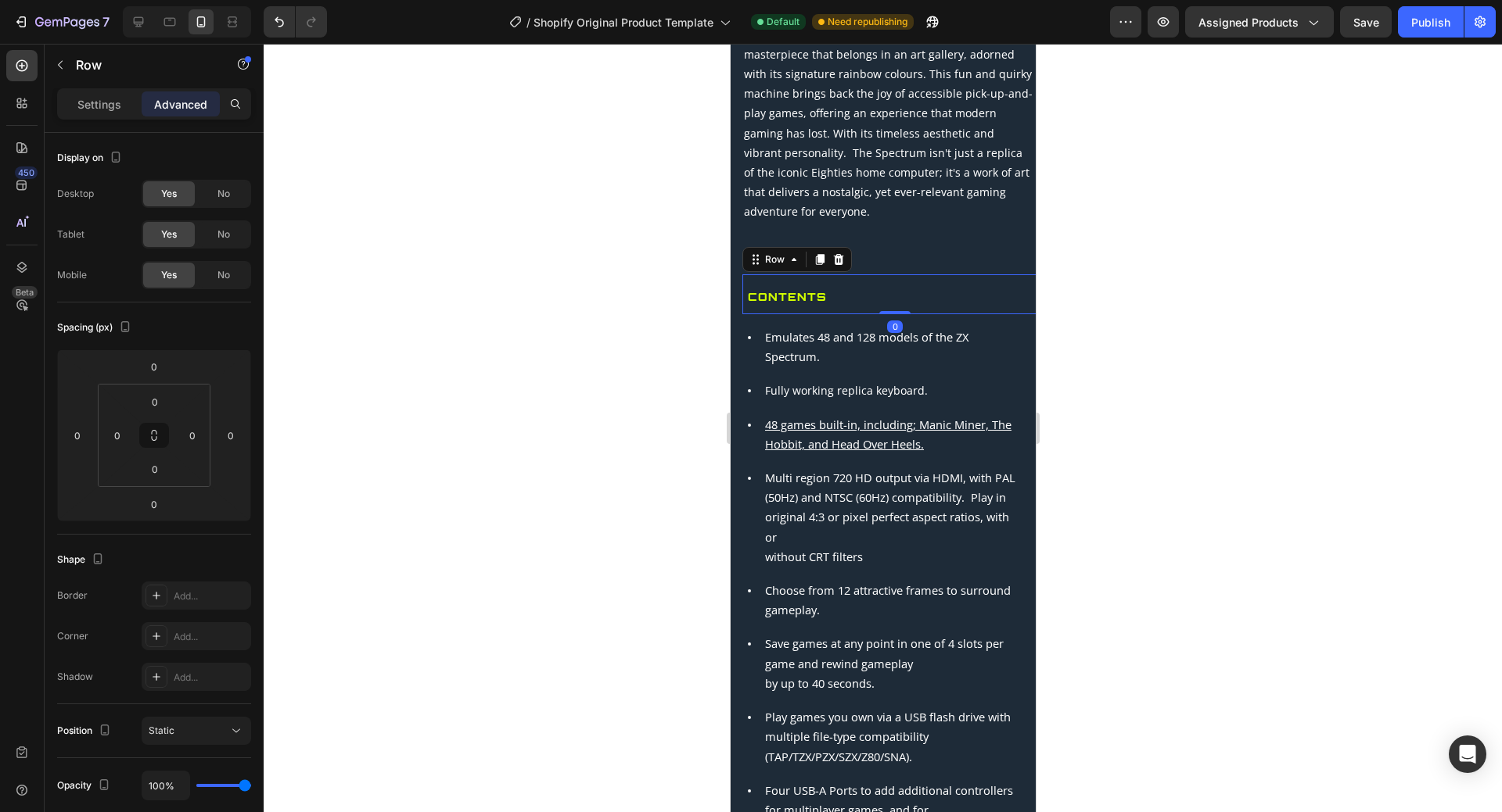
click at [940, 275] on div "Description Text Block Contents Text Block Row 0" at bounding box center [894, 294] width 305 height 40
click at [944, 249] on div "Discover The Spectrum, a beautifully designed masterpiece that belongs in an ar…" at bounding box center [894, 168] width 305 height 290
click at [963, 315] on div "14" at bounding box center [894, 320] width 305 height 11
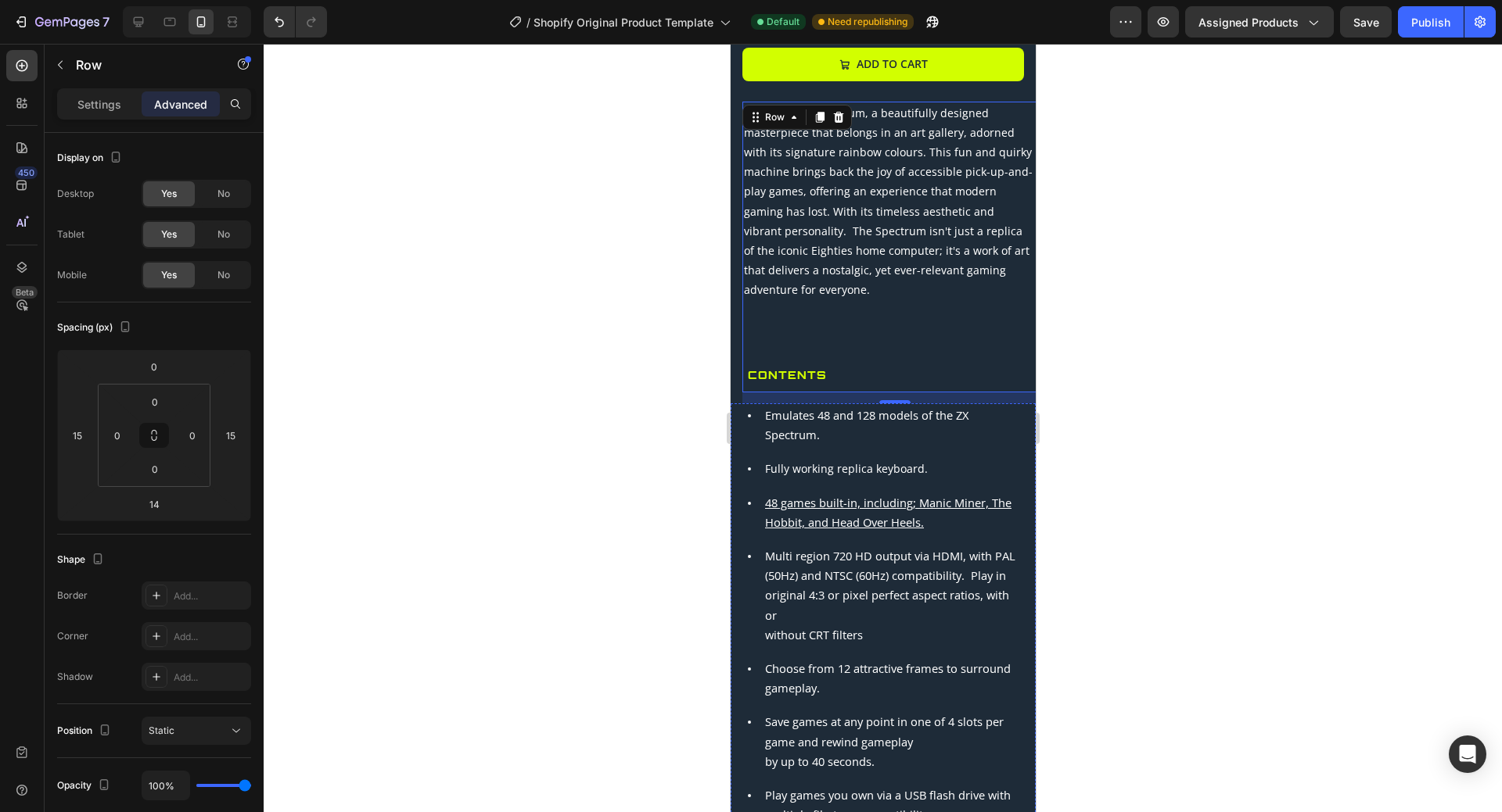
scroll to position [0, 0]
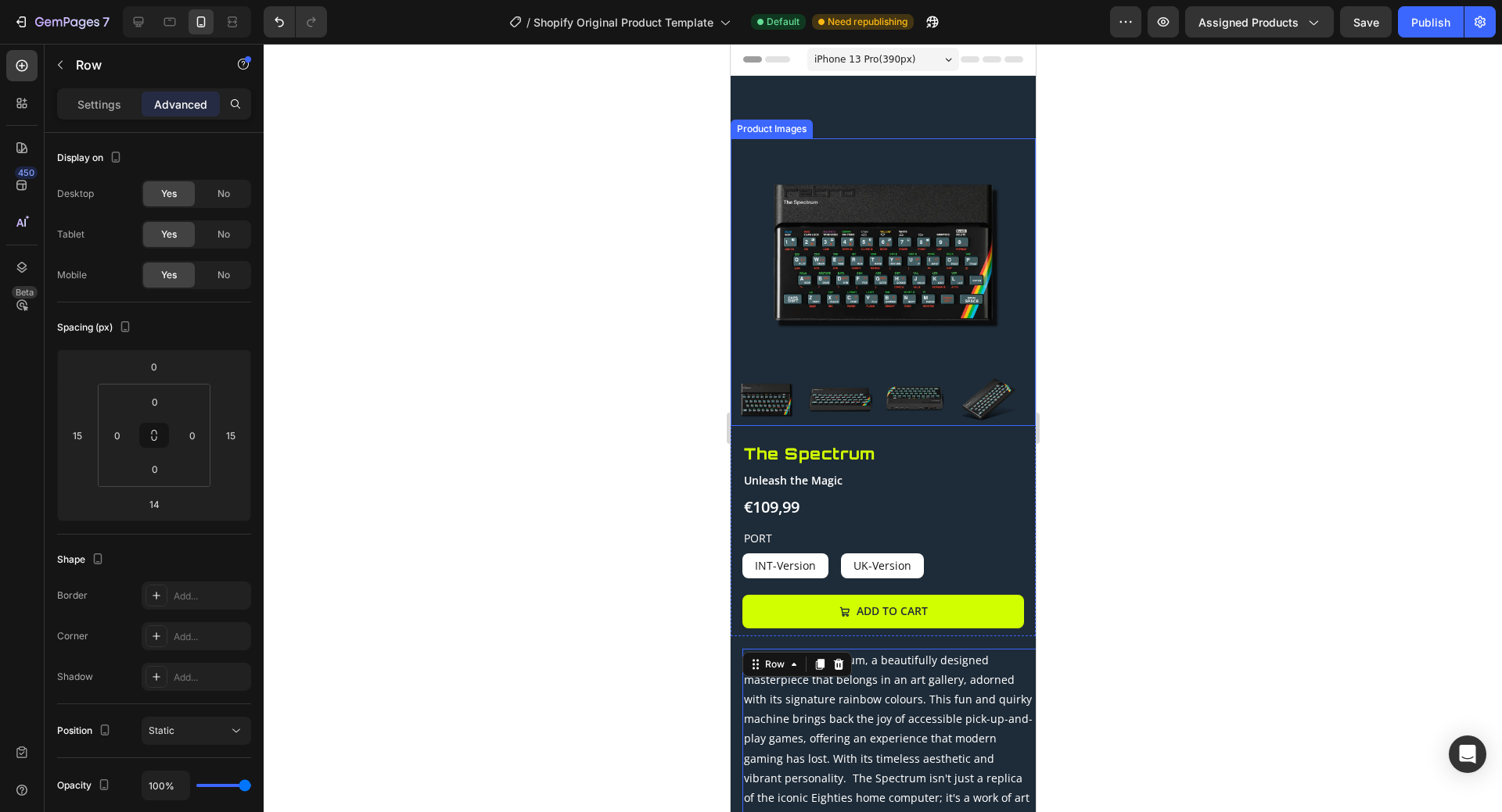
click at [933, 354] on img at bounding box center [882, 253] width 305 height 229
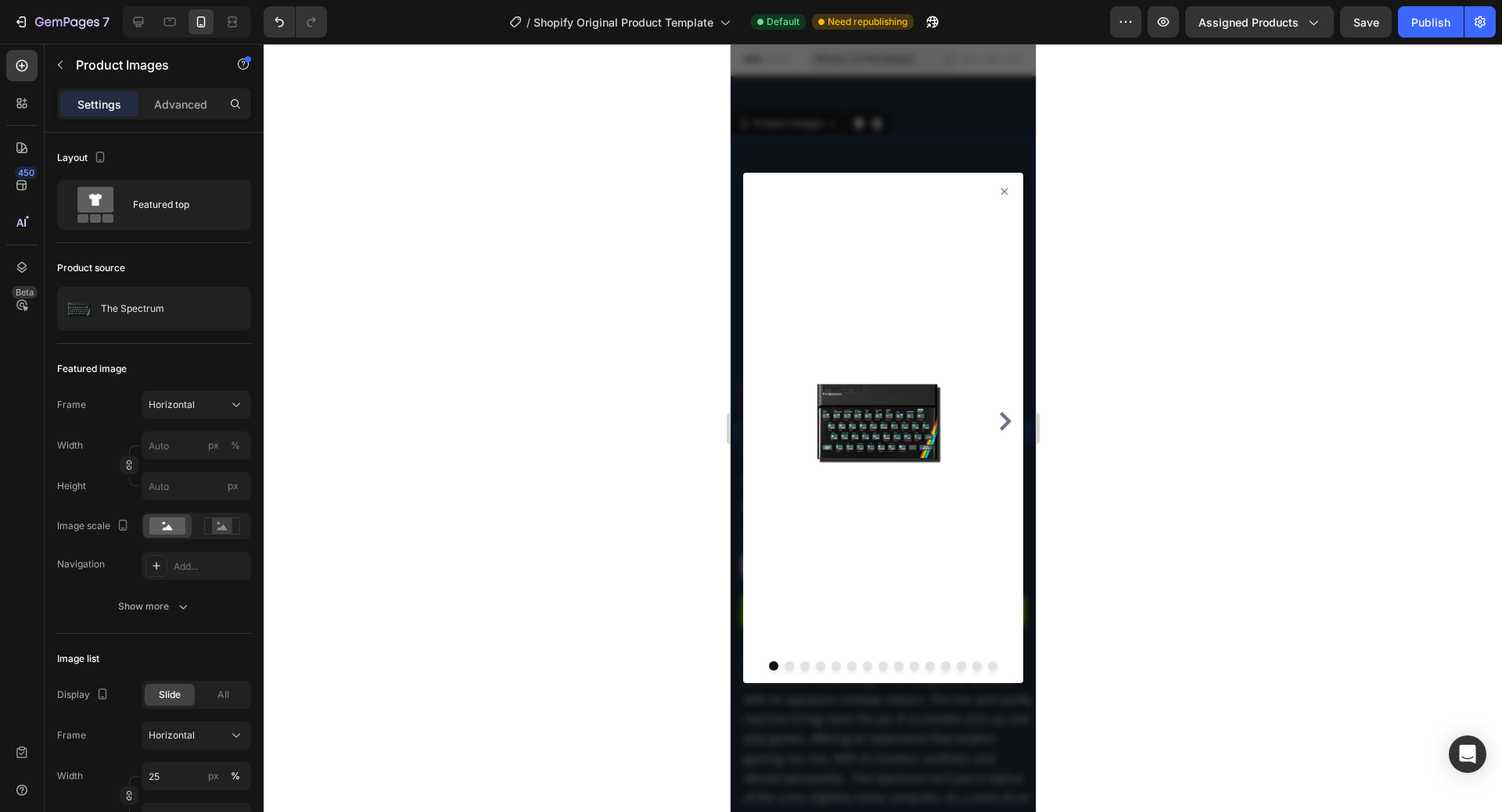
click at [997, 186] on icon at bounding box center [1003, 191] width 13 height 13
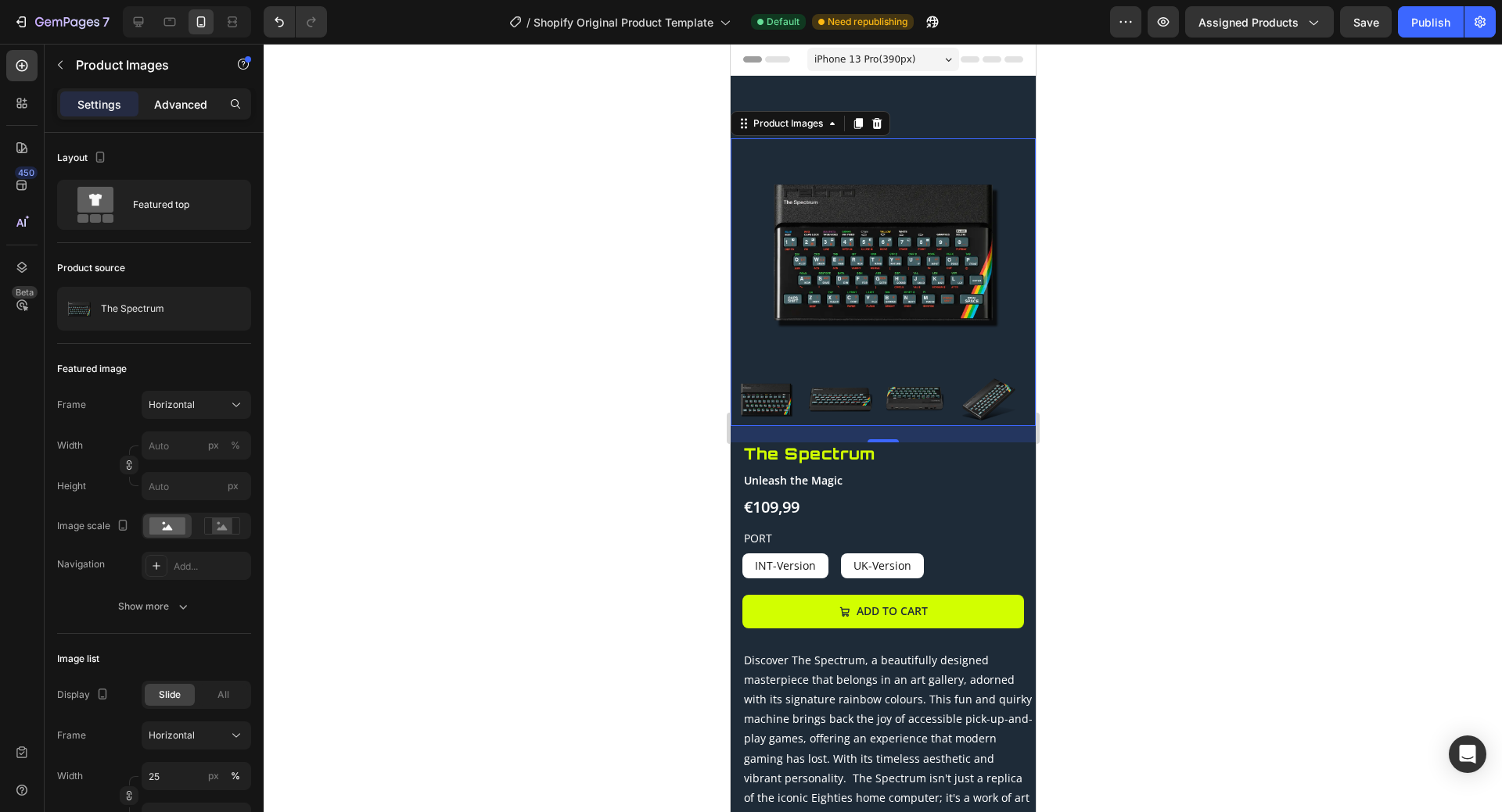
click at [188, 102] on p "Advanced" at bounding box center [181, 104] width 53 height 17
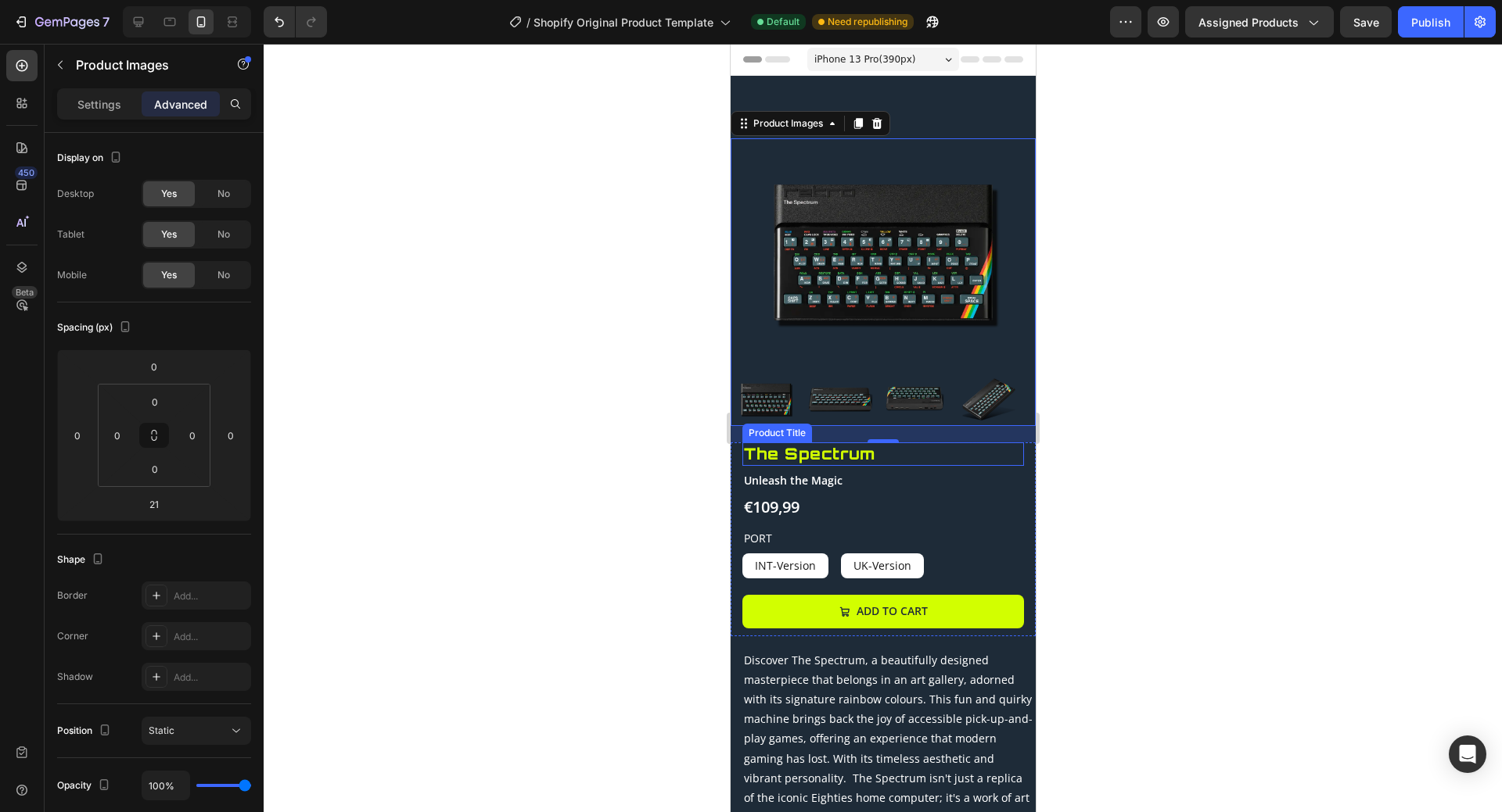
click at [980, 448] on h1 "The Spectrum" at bounding box center [882, 455] width 282 height 23
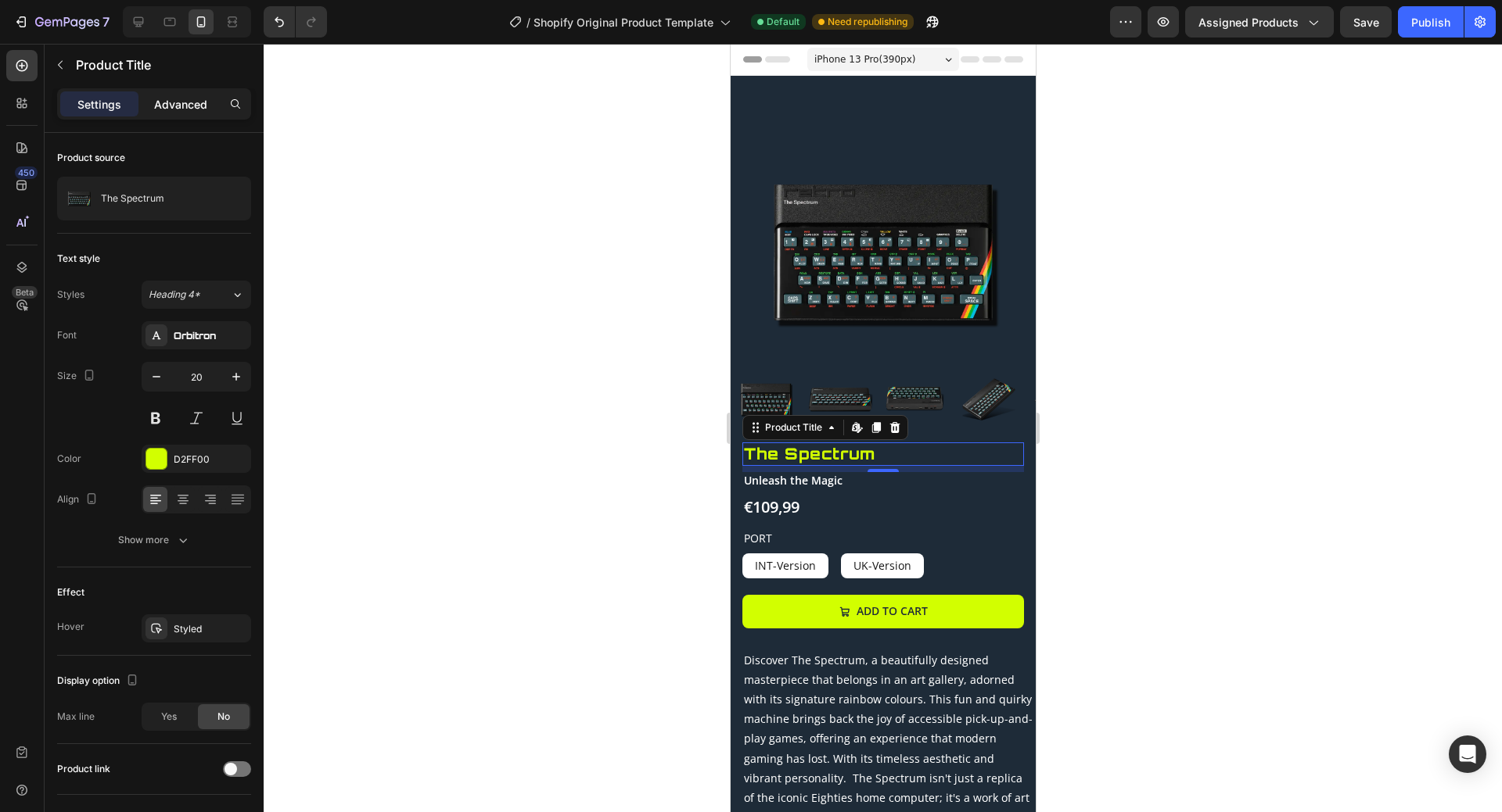
click at [168, 104] on p "Advanced" at bounding box center [181, 104] width 53 height 17
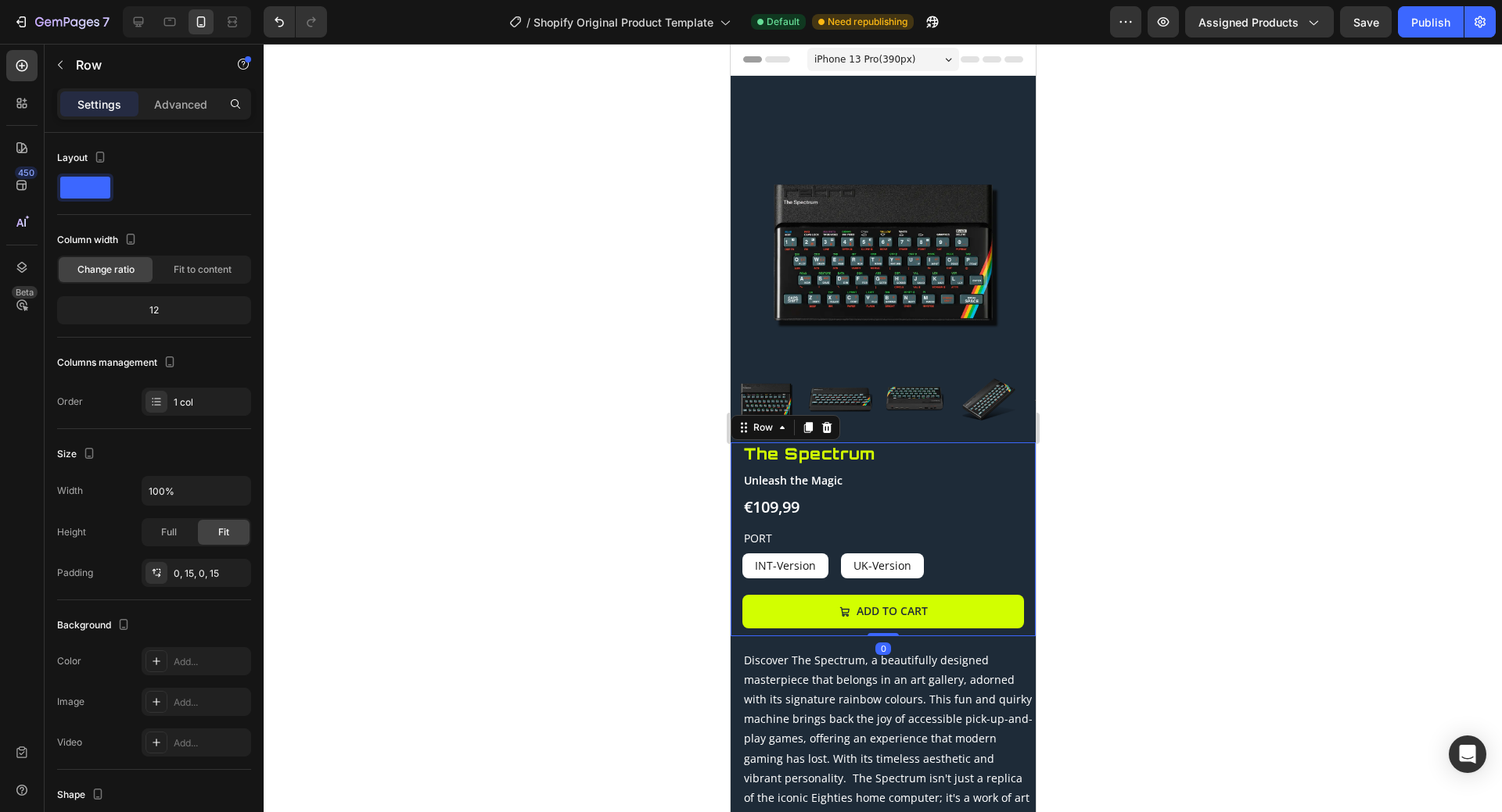
click at [732, 447] on div "Bestseller Text Block The Spectrum Product Title Unleash the Magic Text Block €…" at bounding box center [882, 540] width 305 height 194
click at [187, 104] on p "Advanced" at bounding box center [181, 104] width 53 height 17
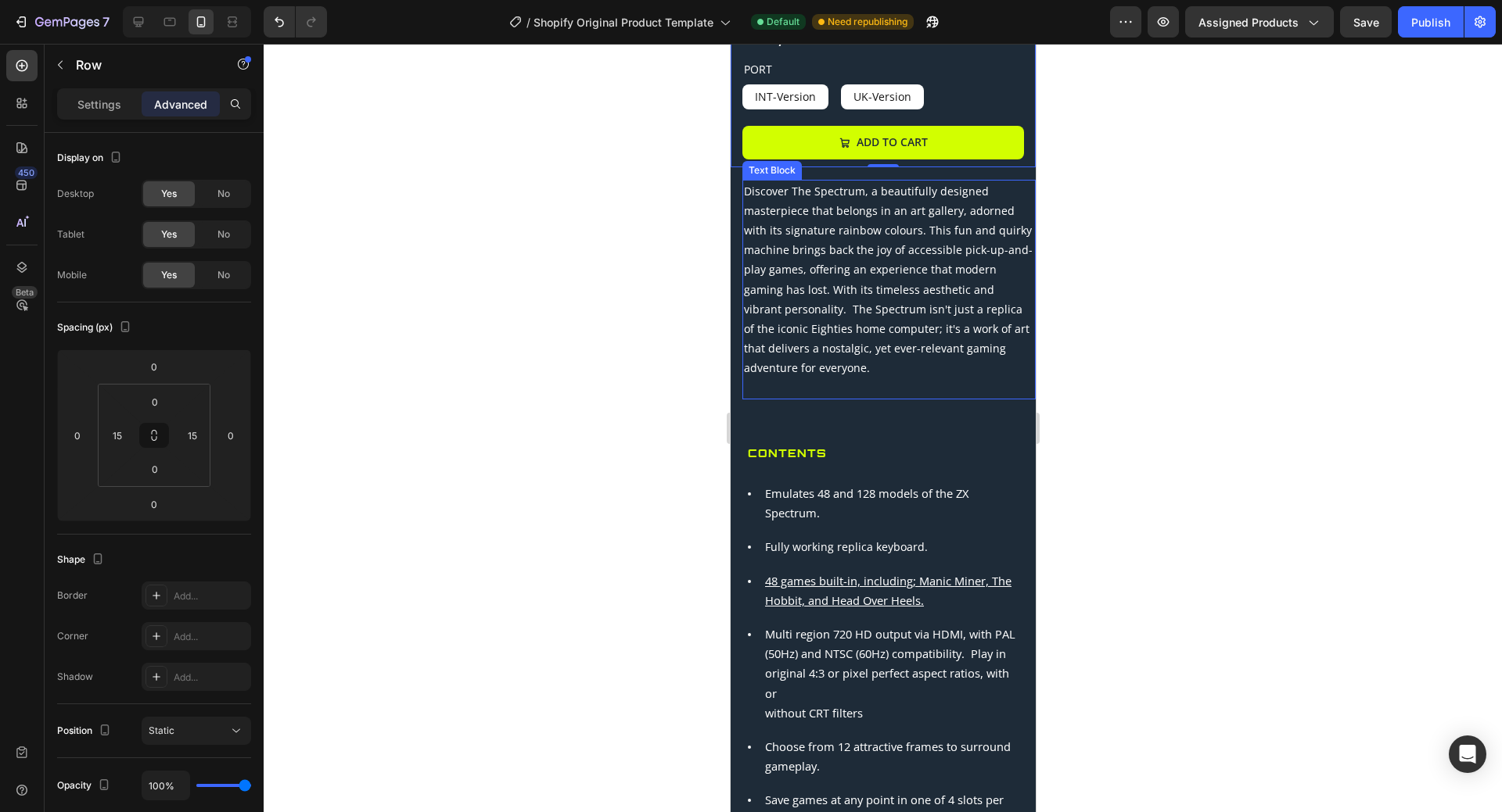
scroll to position [548, 0]
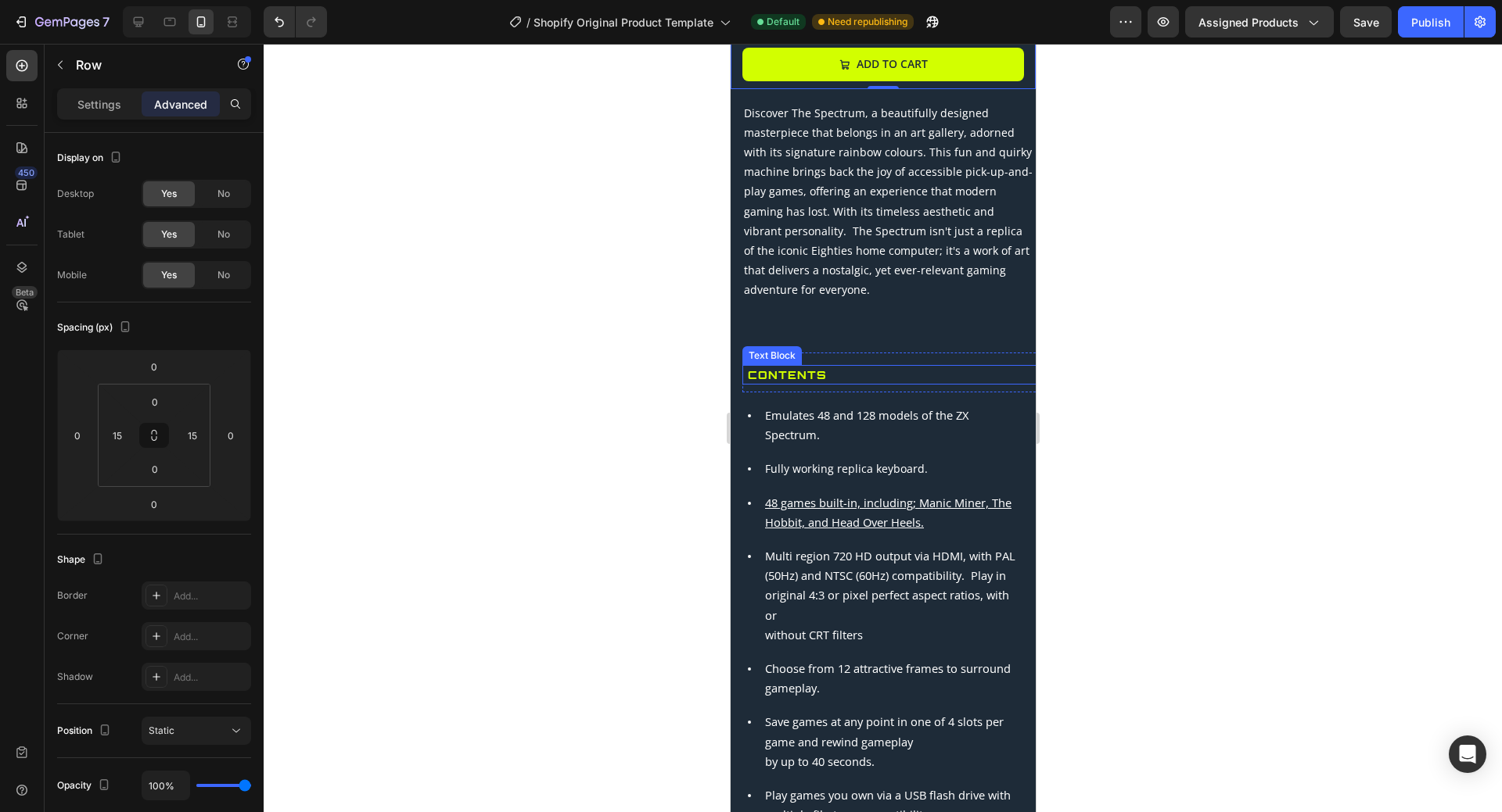
click at [898, 374] on p "Contents" at bounding box center [897, 375] width 299 height 19
click at [798, 365] on p "Contents" at bounding box center [897, 375] width 299 height 19
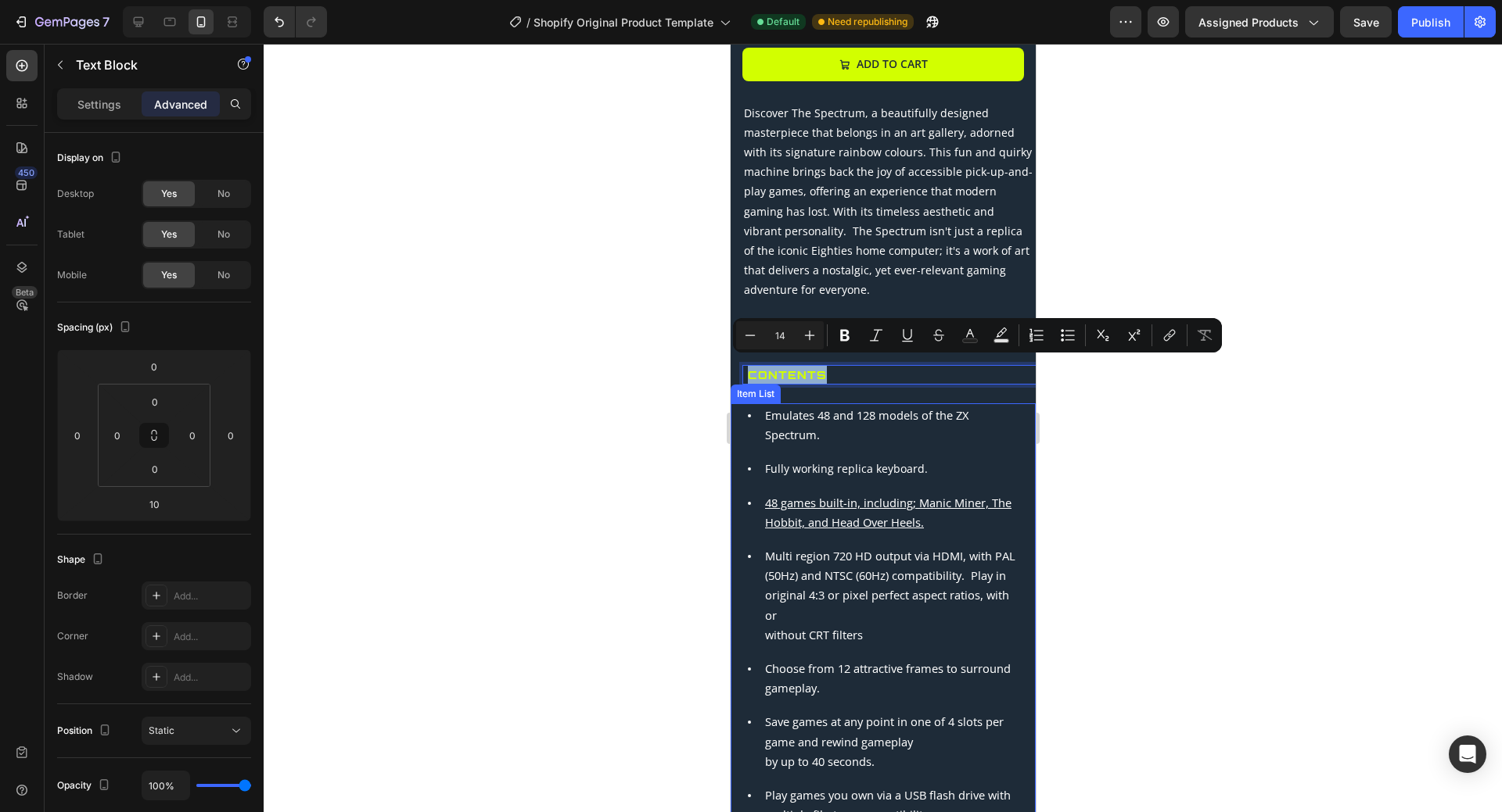
click at [818, 407] on span "Emulates 48 and 128 models of the ZX Spectrum." at bounding box center [865, 424] width 203 height 35
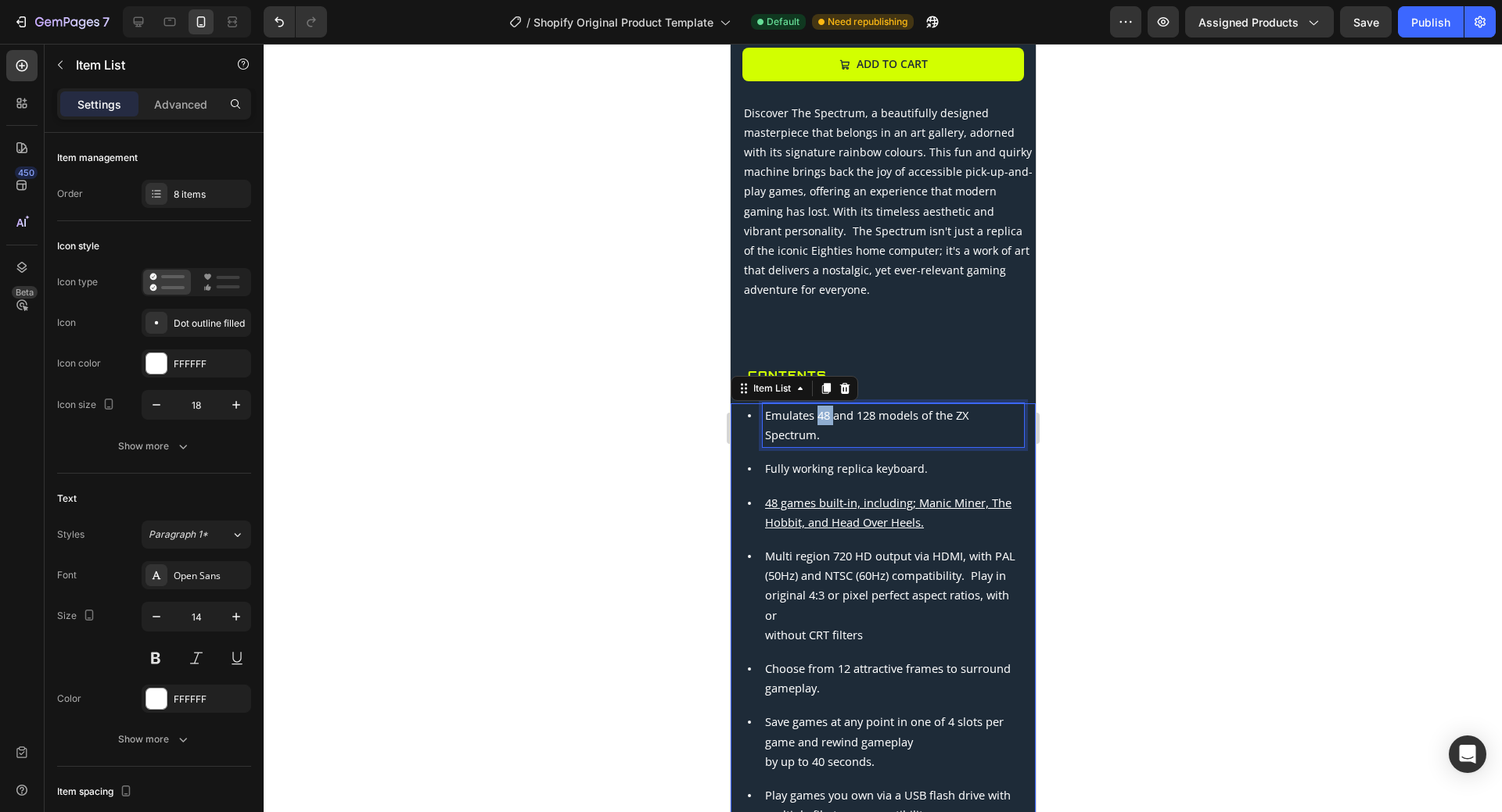
click at [818, 407] on span "Emulates 48 and 128 models of the ZX Spectrum." at bounding box center [865, 424] width 203 height 35
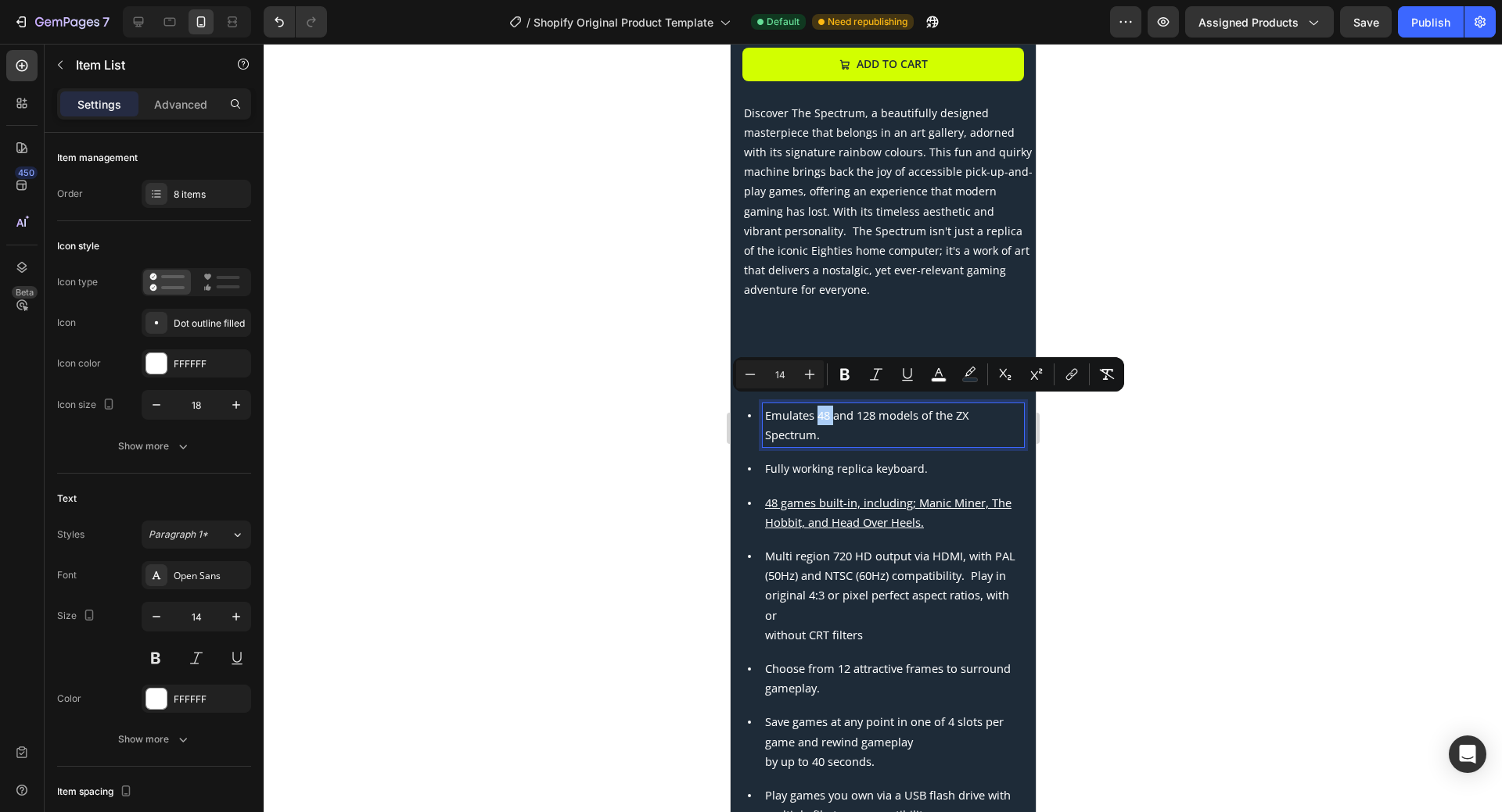
click at [1226, 292] on div at bounding box center [882, 427] width 1238 height 768
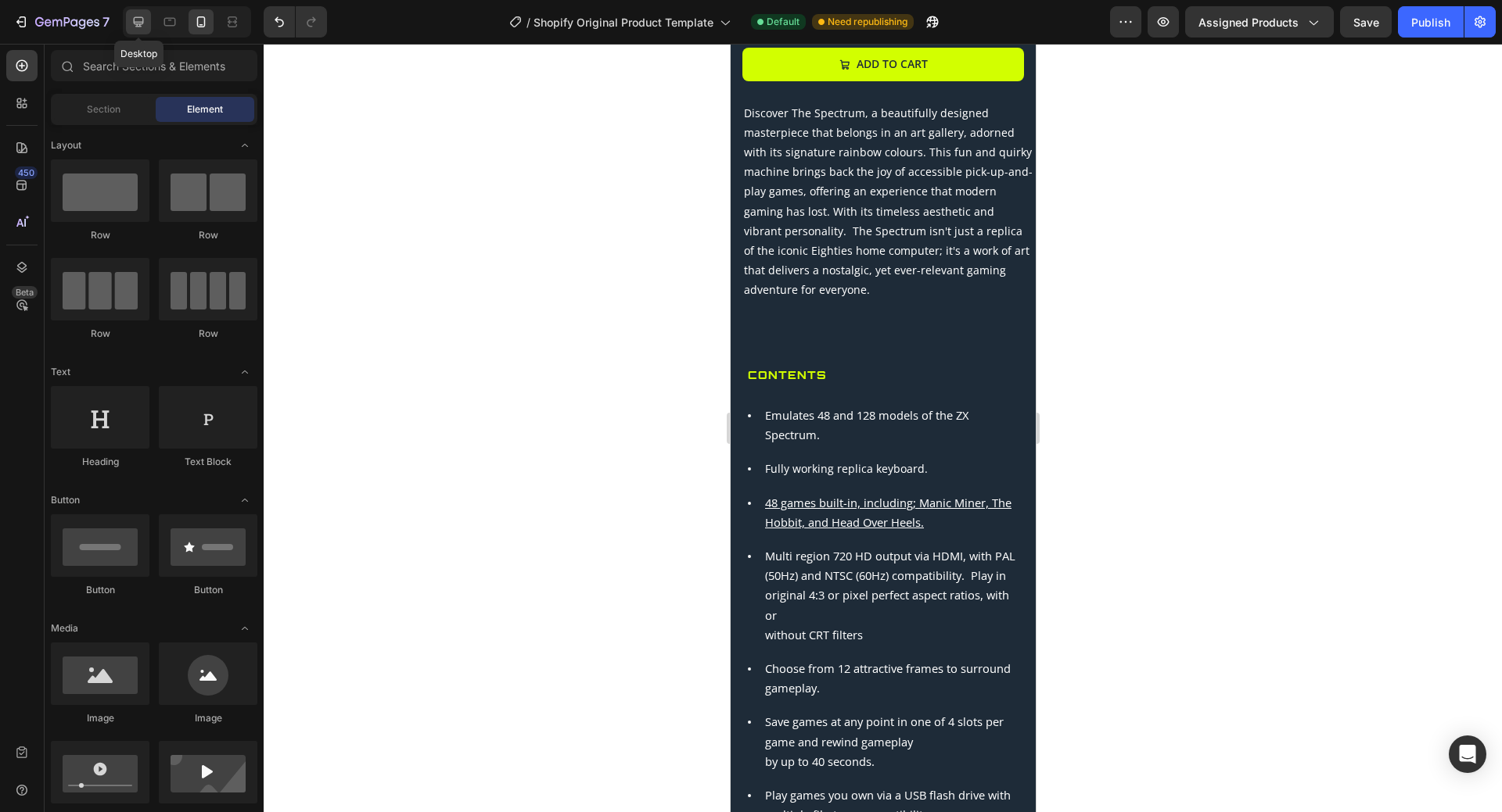
click at [146, 14] on icon at bounding box center [138, 21] width 16 height 16
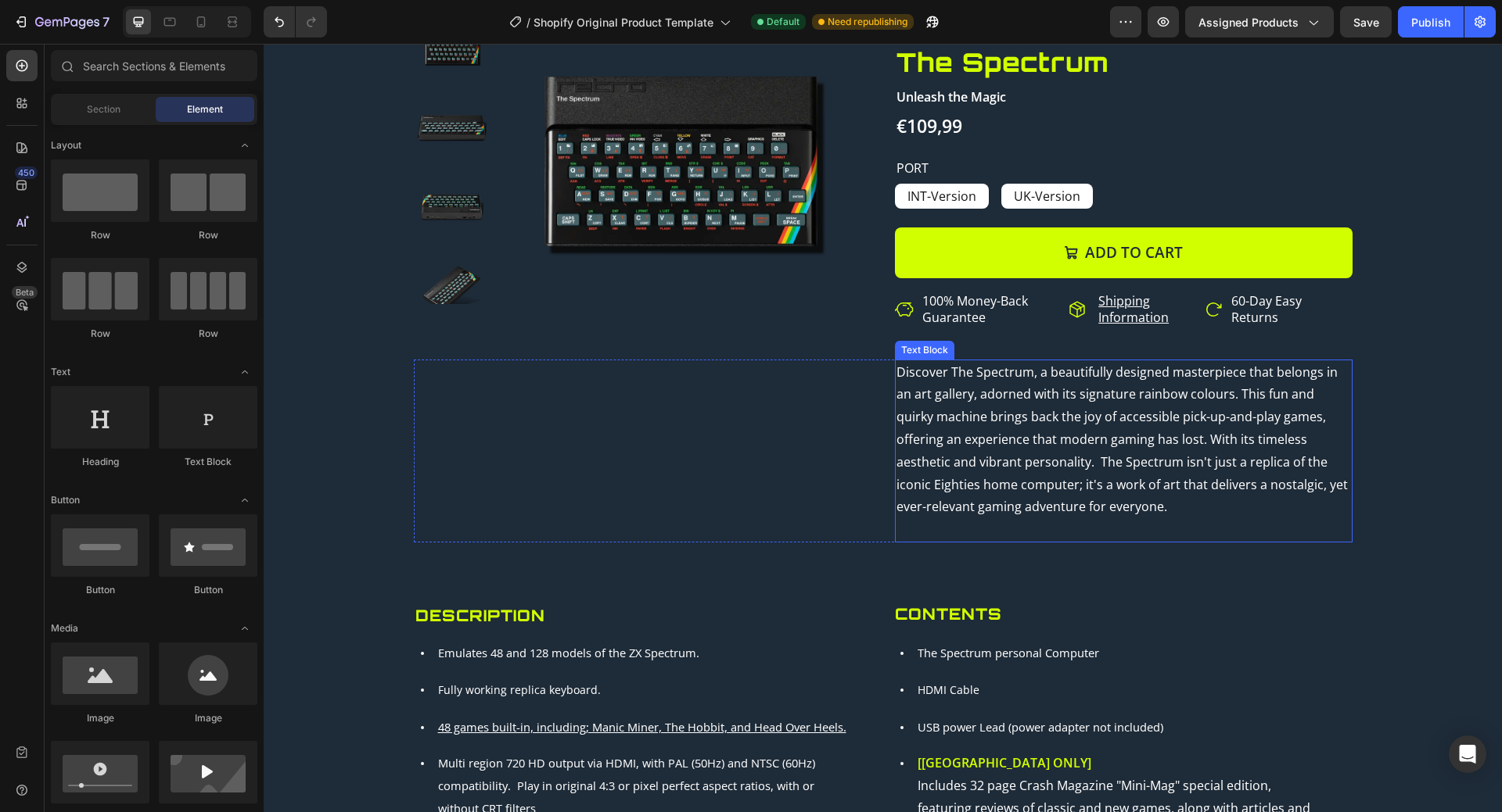
scroll to position [235, 0]
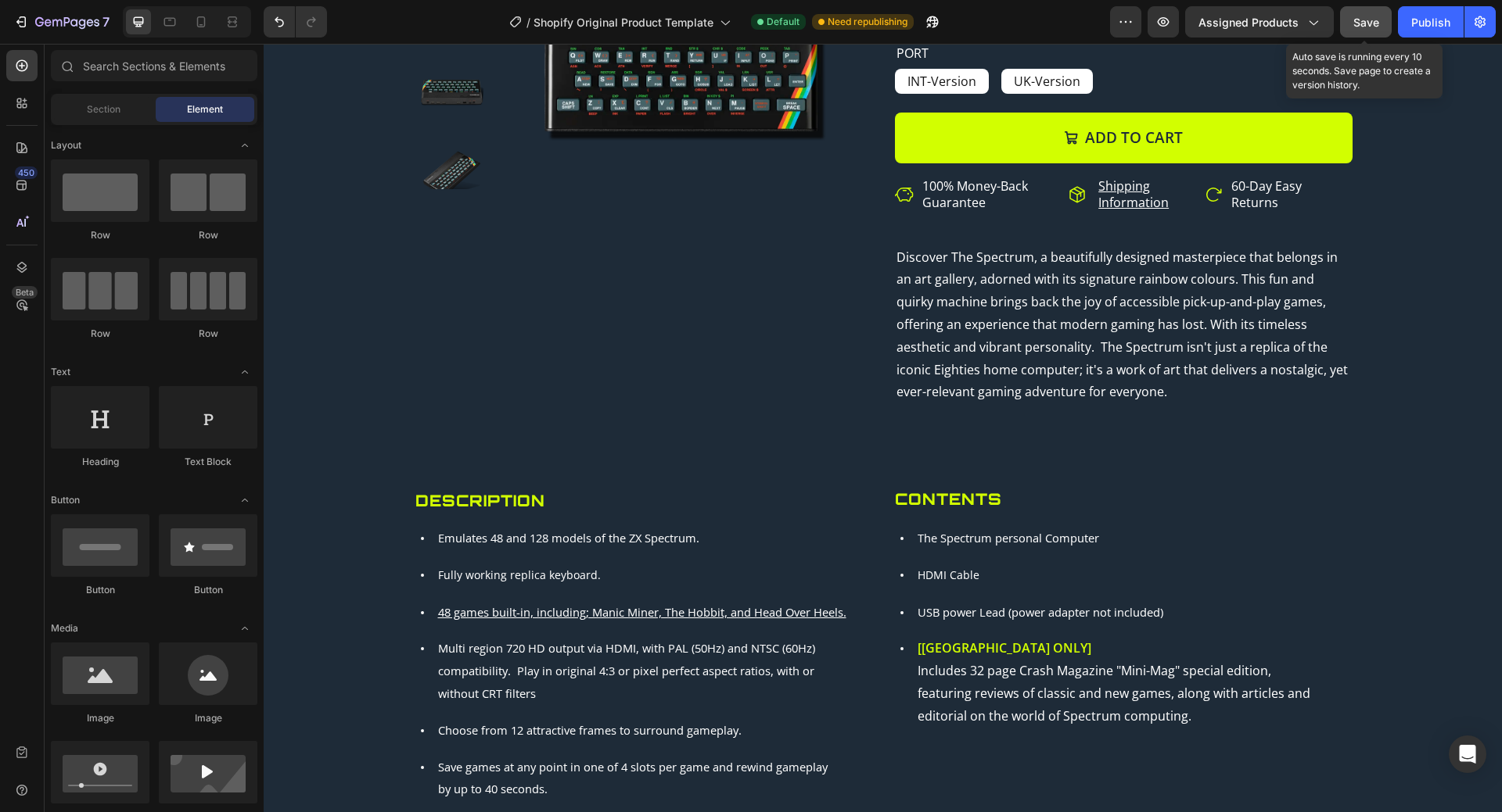
click at [1376, 18] on span "Save" at bounding box center [1366, 22] width 26 height 14
click at [423, 542] on icon at bounding box center [422, 538] width 14 height 14
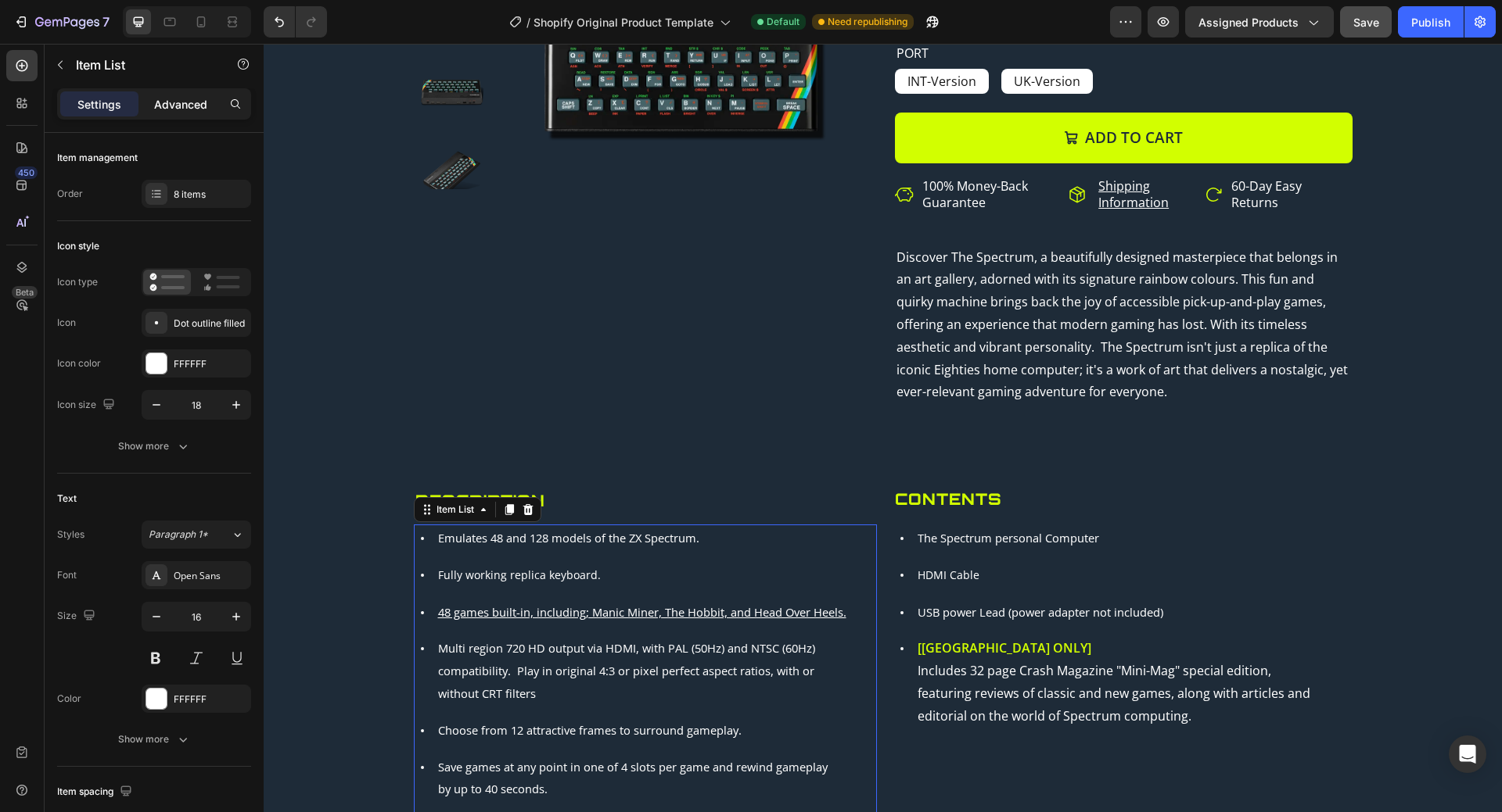
click at [170, 101] on p "Advanced" at bounding box center [181, 104] width 53 height 17
type input "100%"
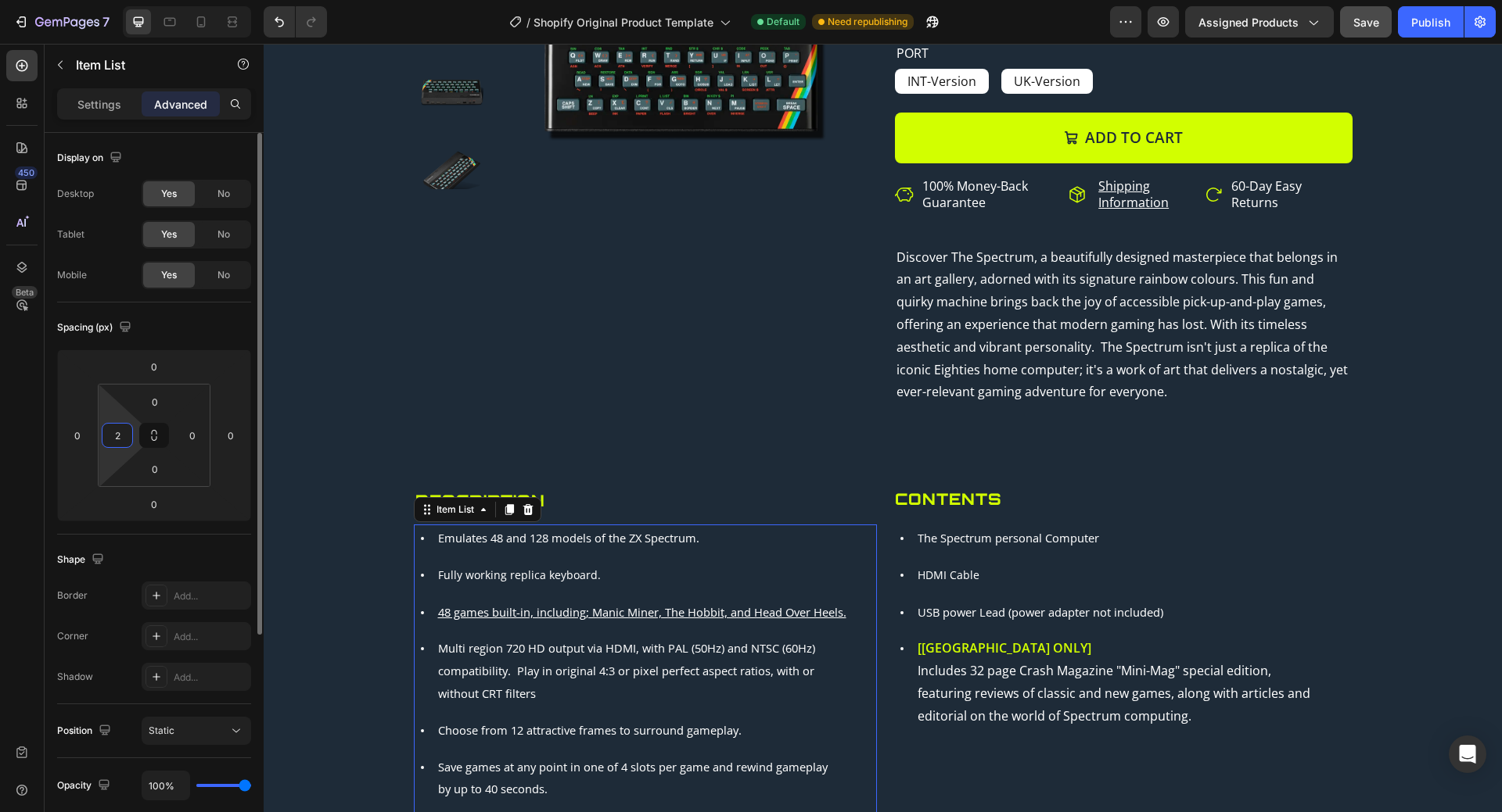
click at [117, 440] on input "2" at bounding box center [118, 435] width 23 height 23
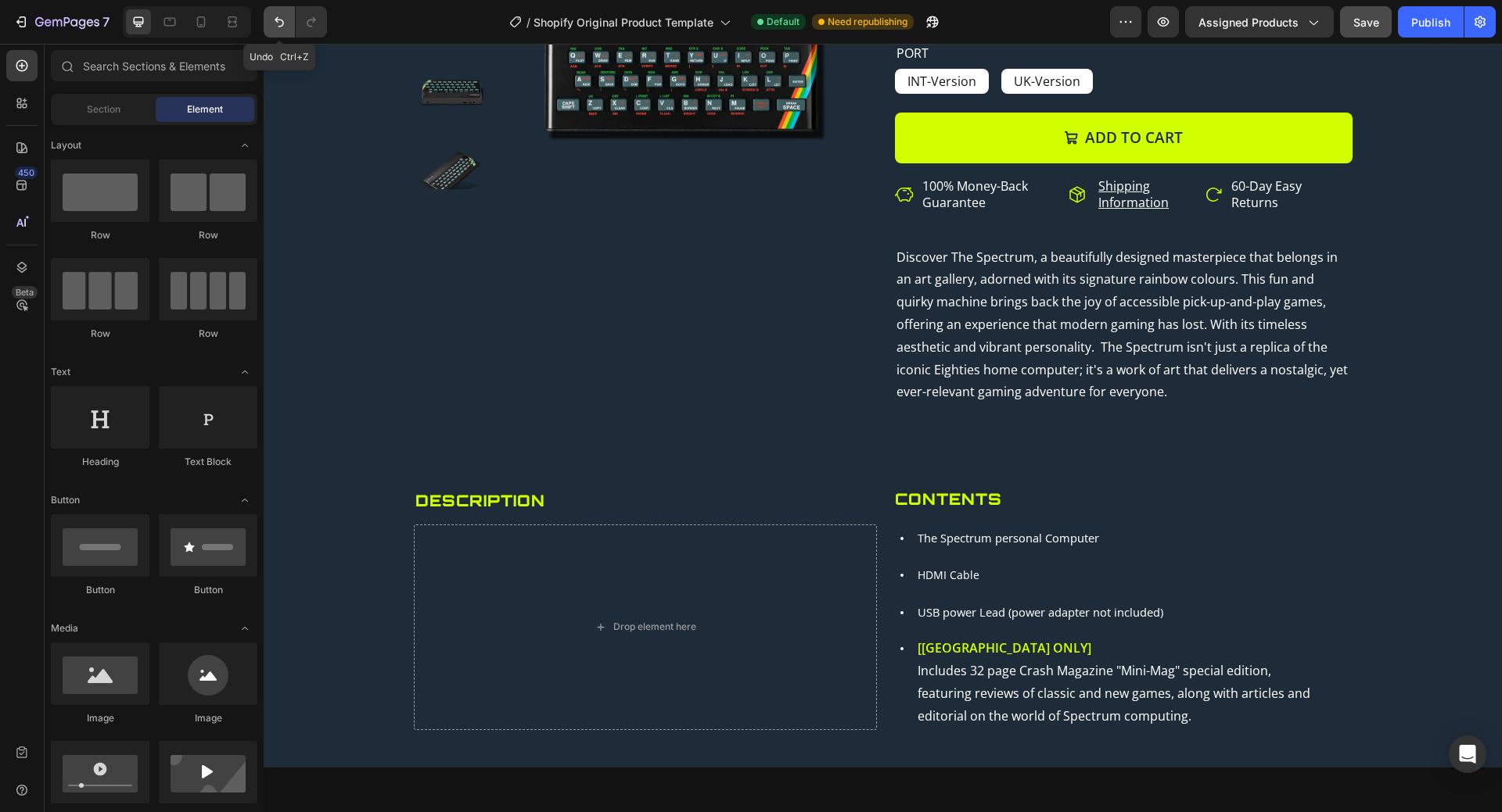
click at [284, 18] on icon "Undo/Redo" at bounding box center [279, 21] width 16 height 16
click at [277, 14] on button "Undo/Redo" at bounding box center [279, 21] width 31 height 31
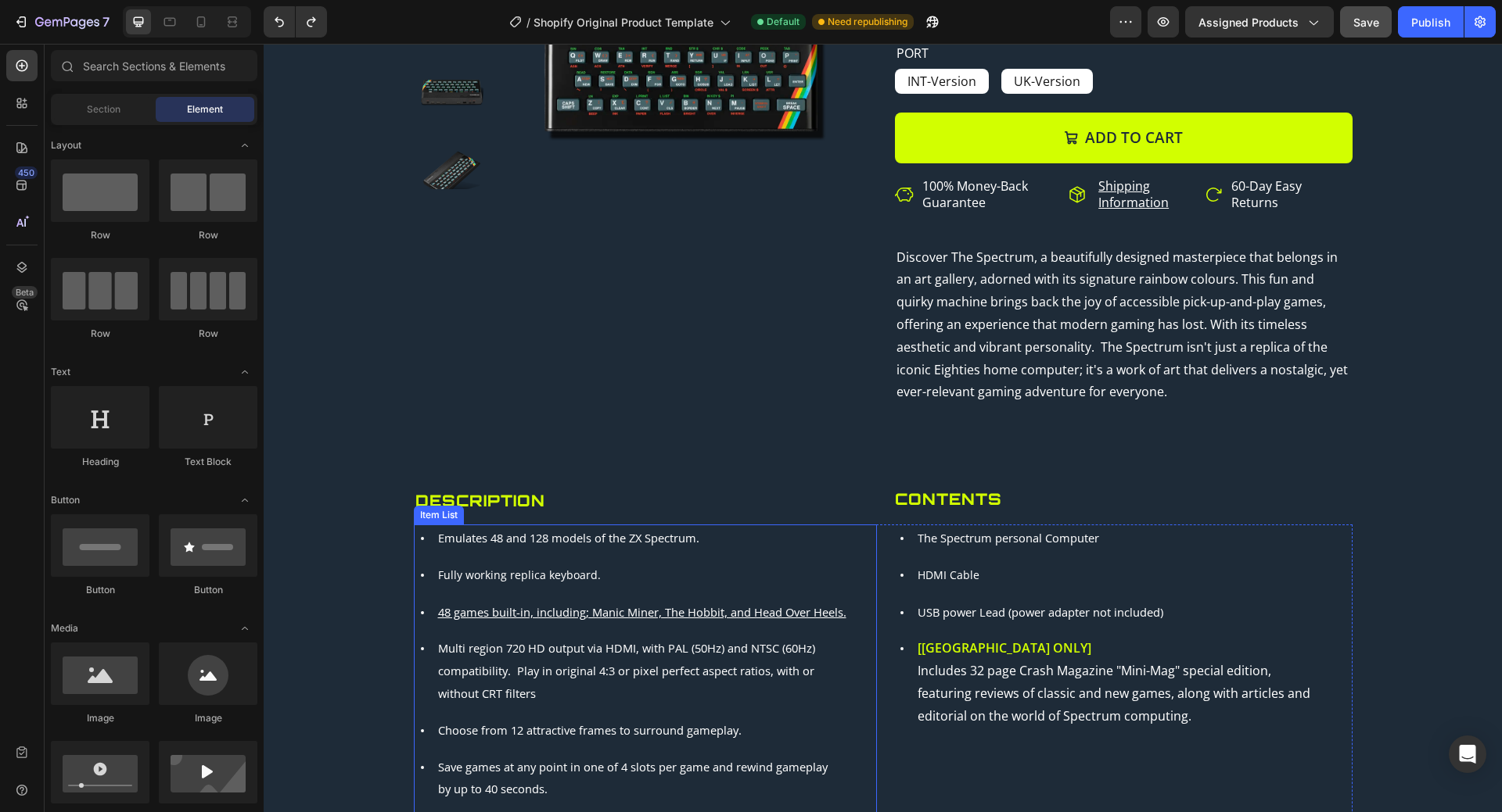
click at [423, 540] on icon at bounding box center [422, 538] width 14 height 14
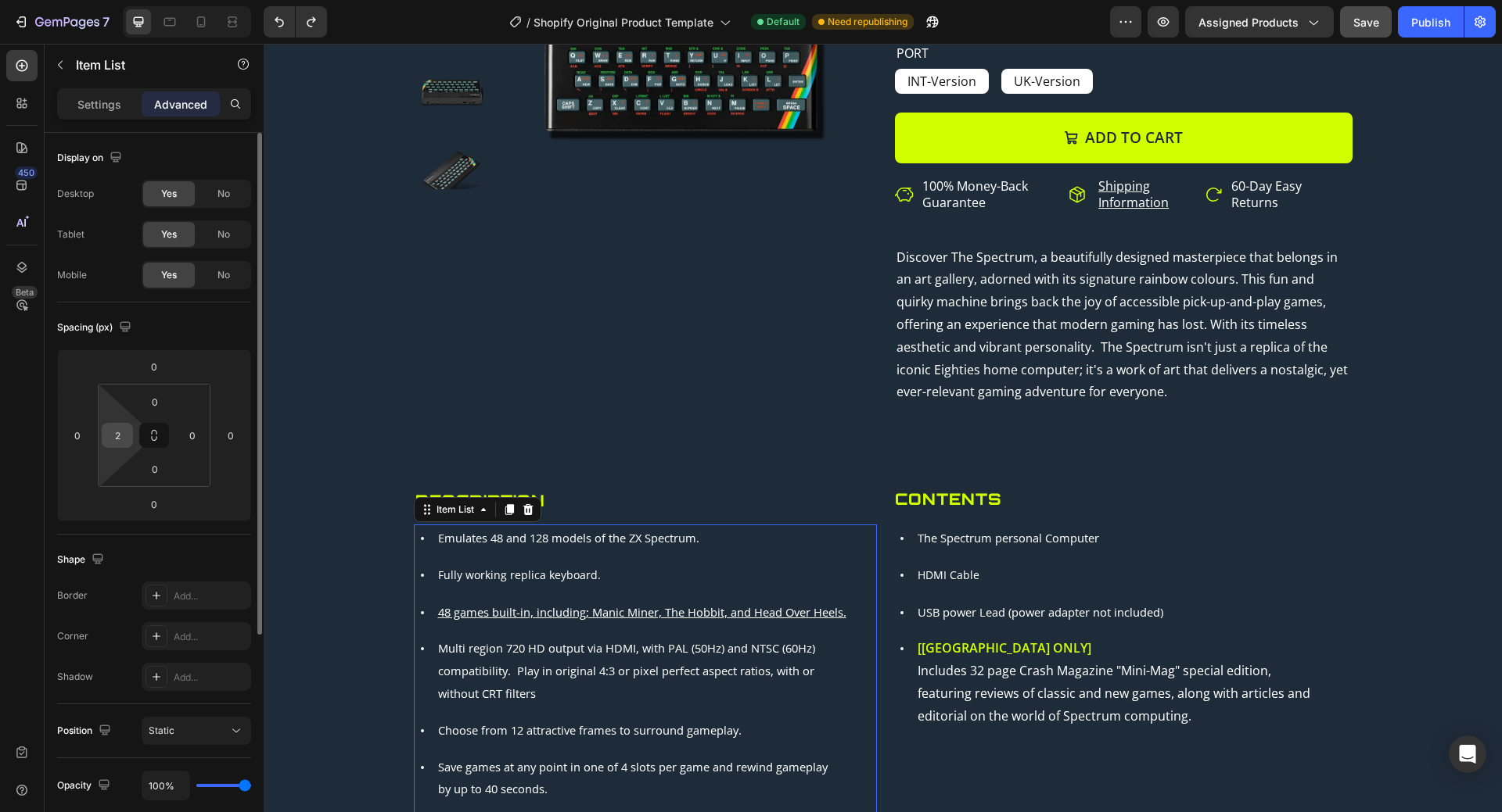
click at [124, 445] on input "2" at bounding box center [118, 435] width 23 height 23
type input "0"
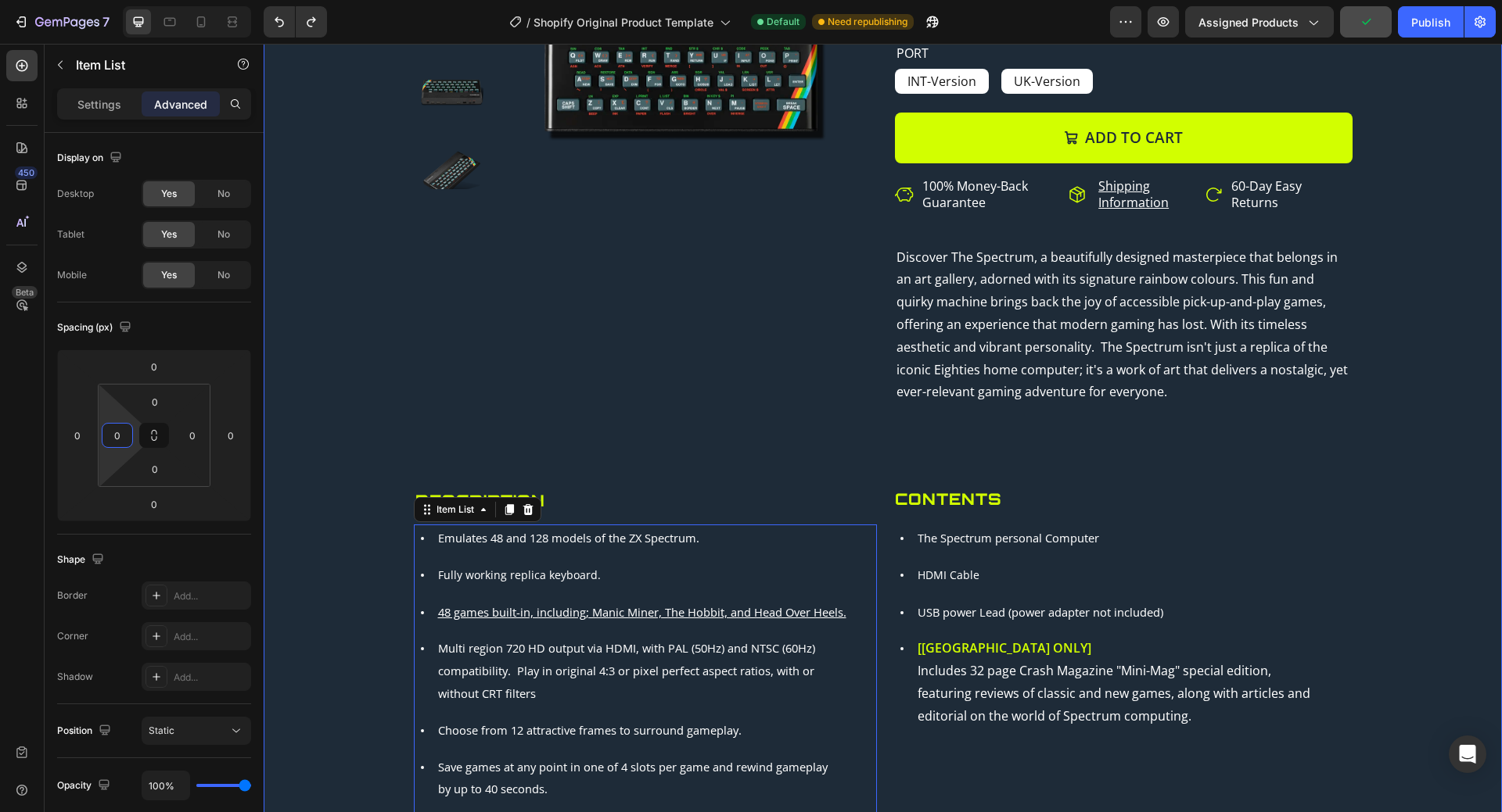
click at [371, 391] on div "Product Images Bestseller Text Block The Spectrum Product Title Unleash the Mag…" at bounding box center [882, 412] width 1214 height 1017
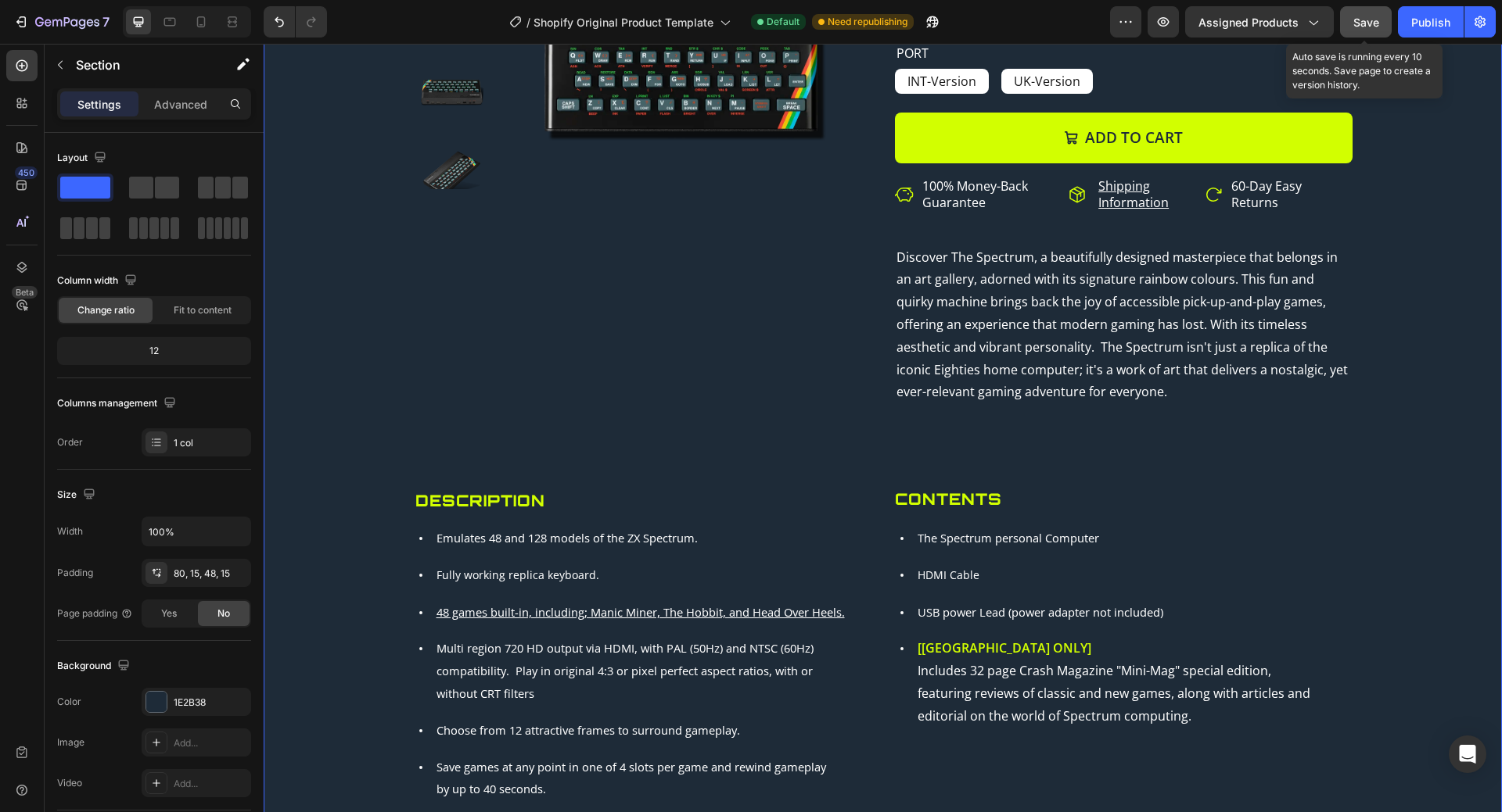
click at [1382, 22] on button "Save" at bounding box center [1365, 21] width 51 height 31
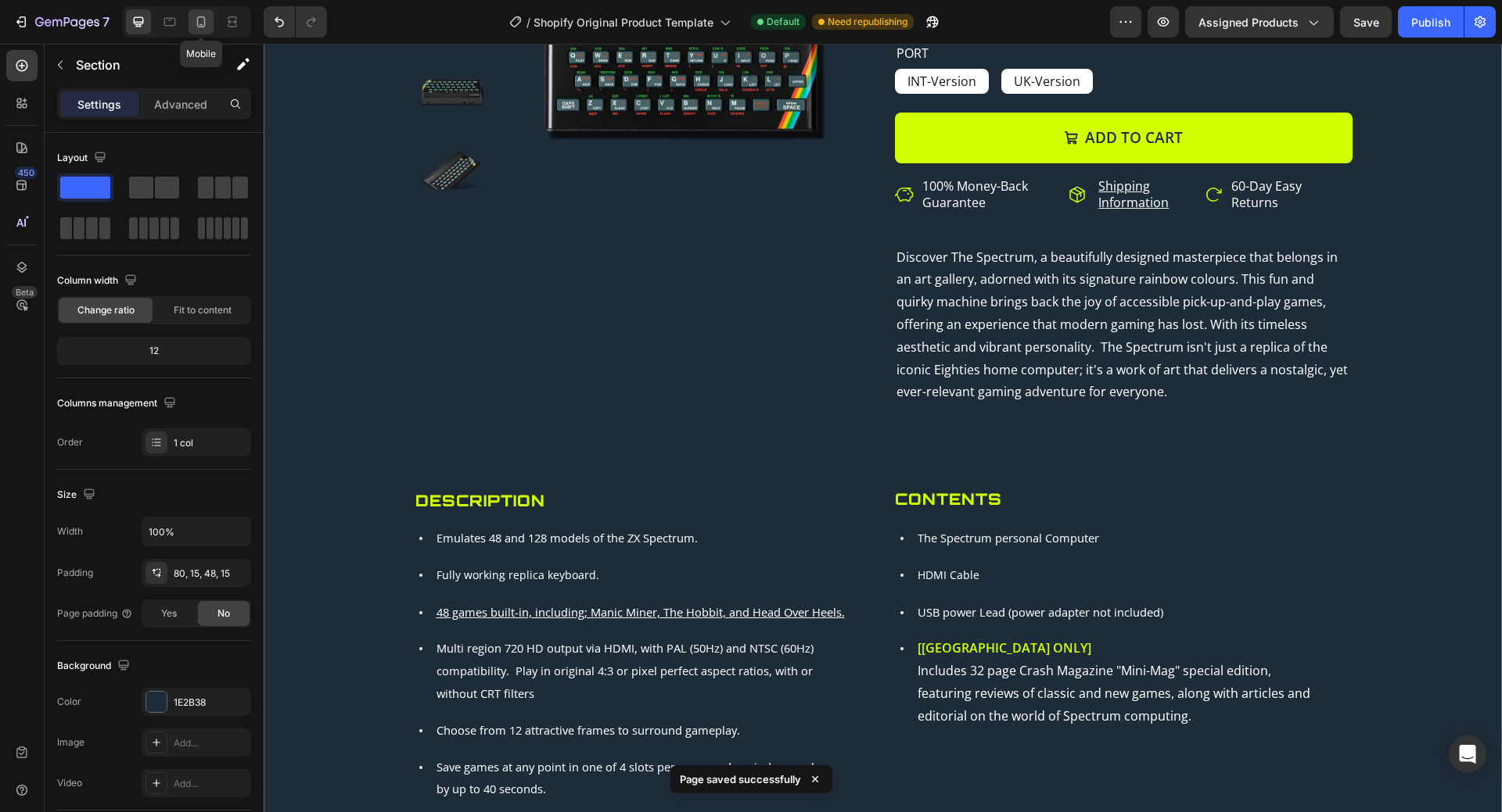
click at [193, 24] on icon at bounding box center [201, 21] width 16 height 16
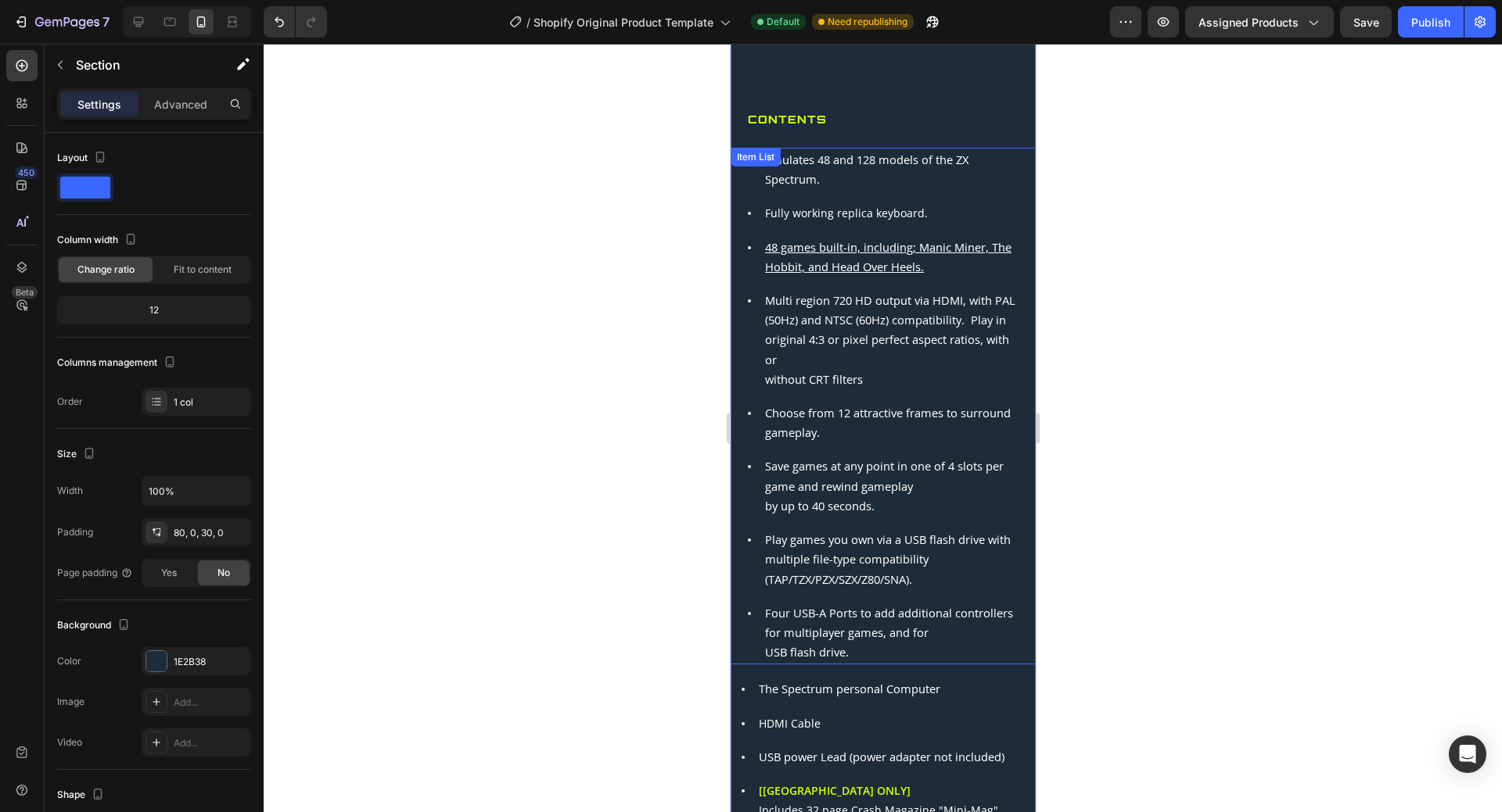
scroll to position [548, 0]
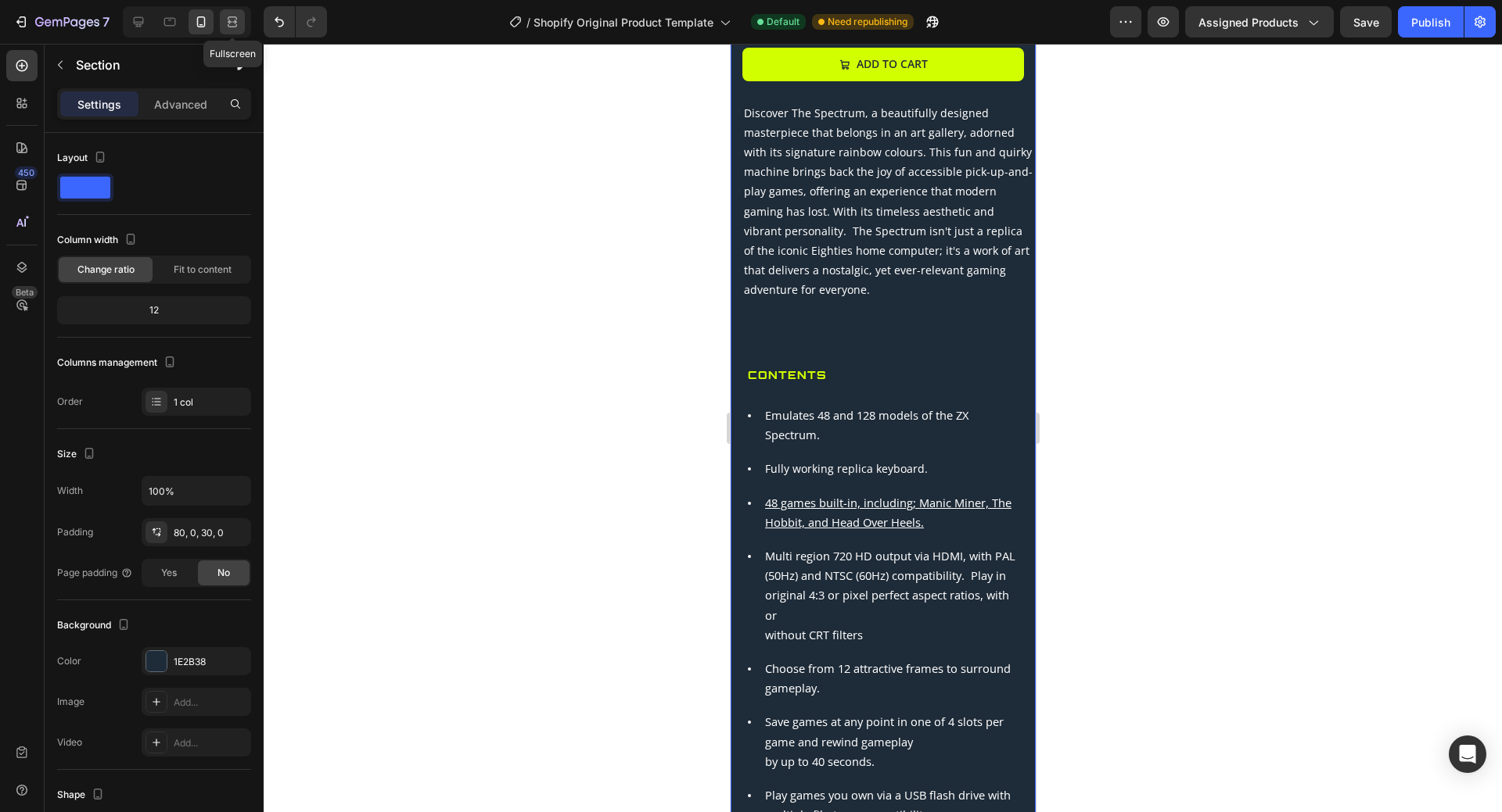
click at [232, 22] on icon at bounding box center [234, 21] width 5 height 4
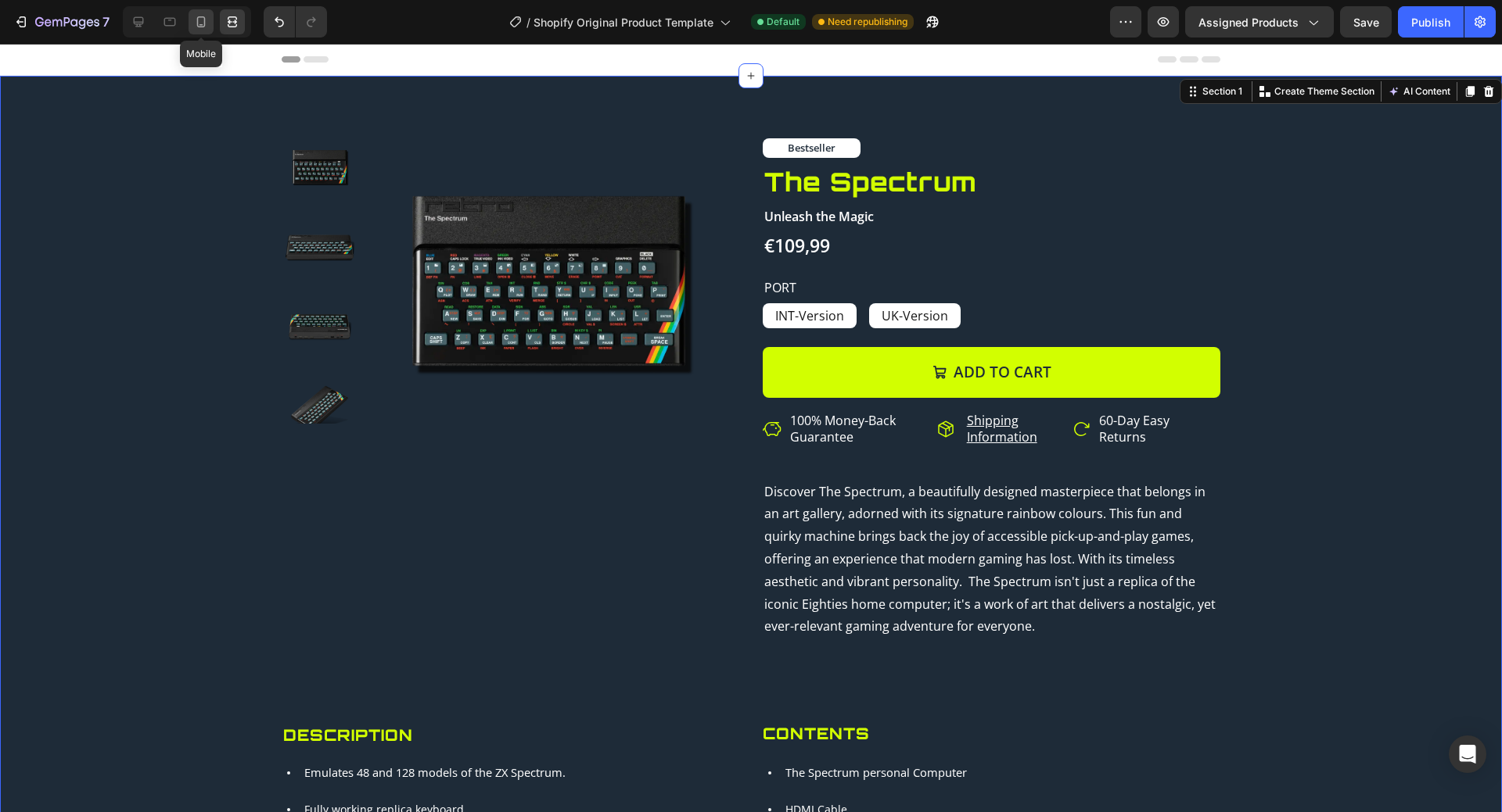
click at [198, 25] on icon at bounding box center [201, 21] width 16 height 16
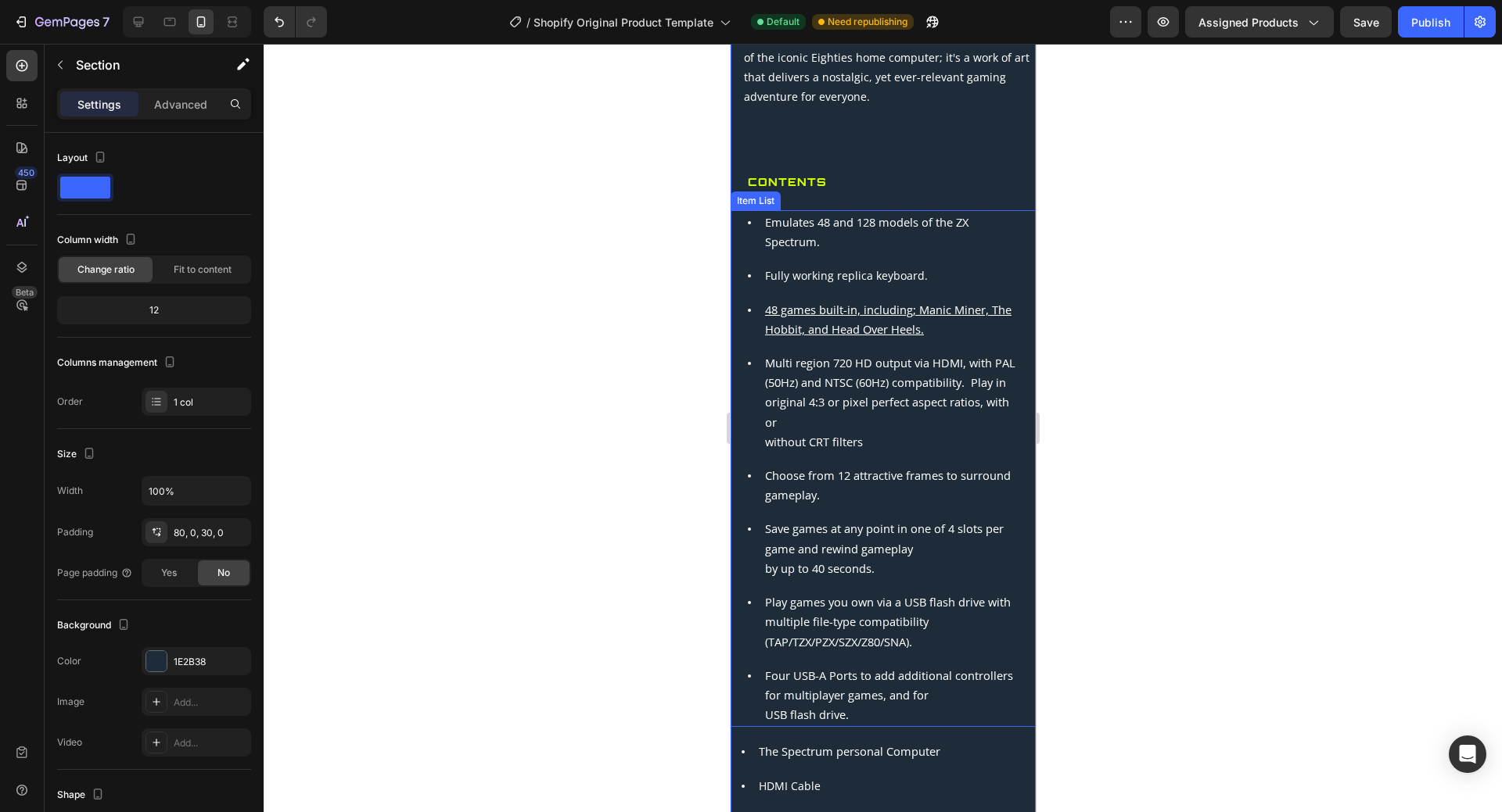
scroll to position [782, 0]
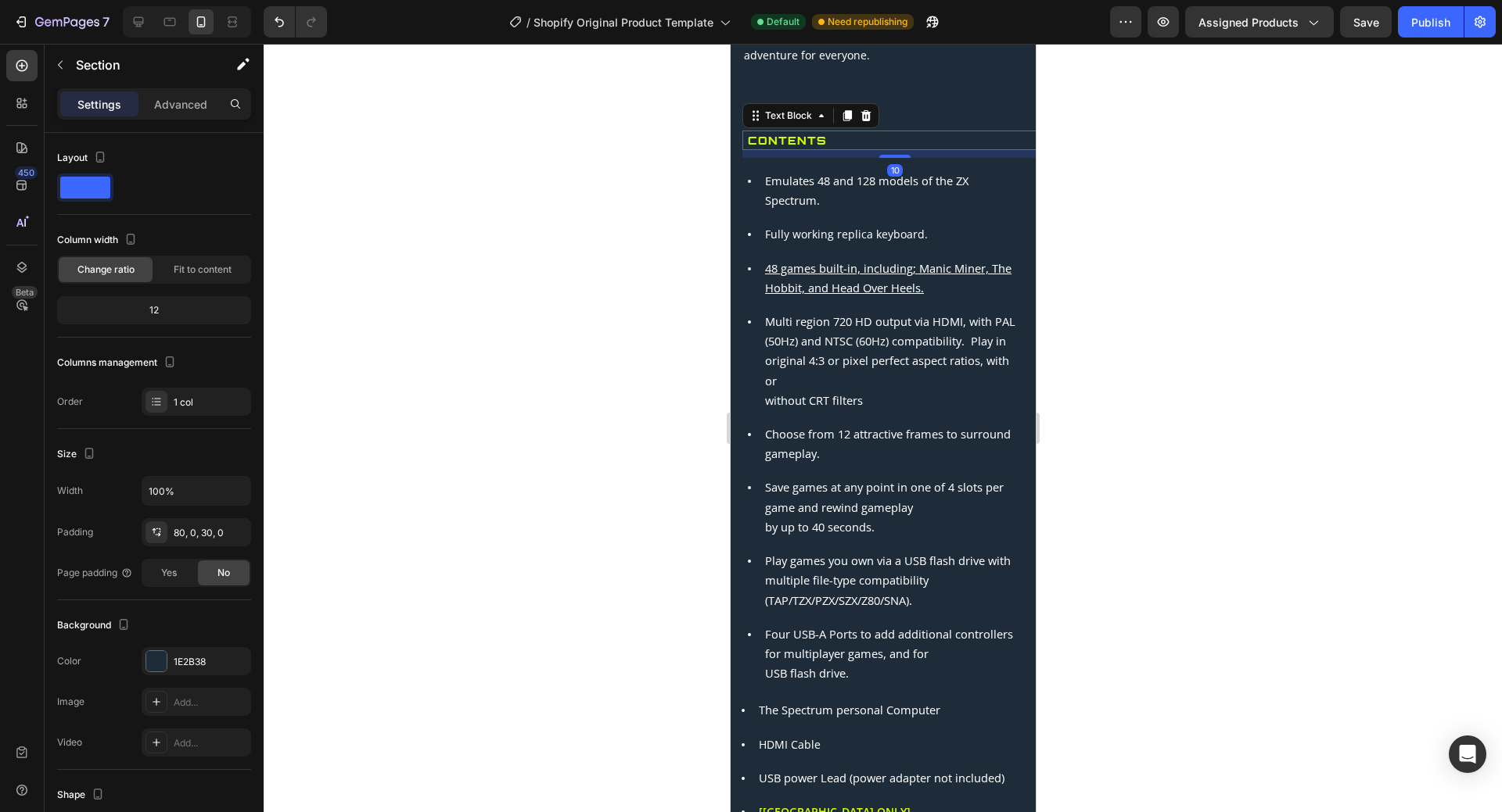
click at [829, 130] on p "Contents" at bounding box center [897, 140] width 299 height 19
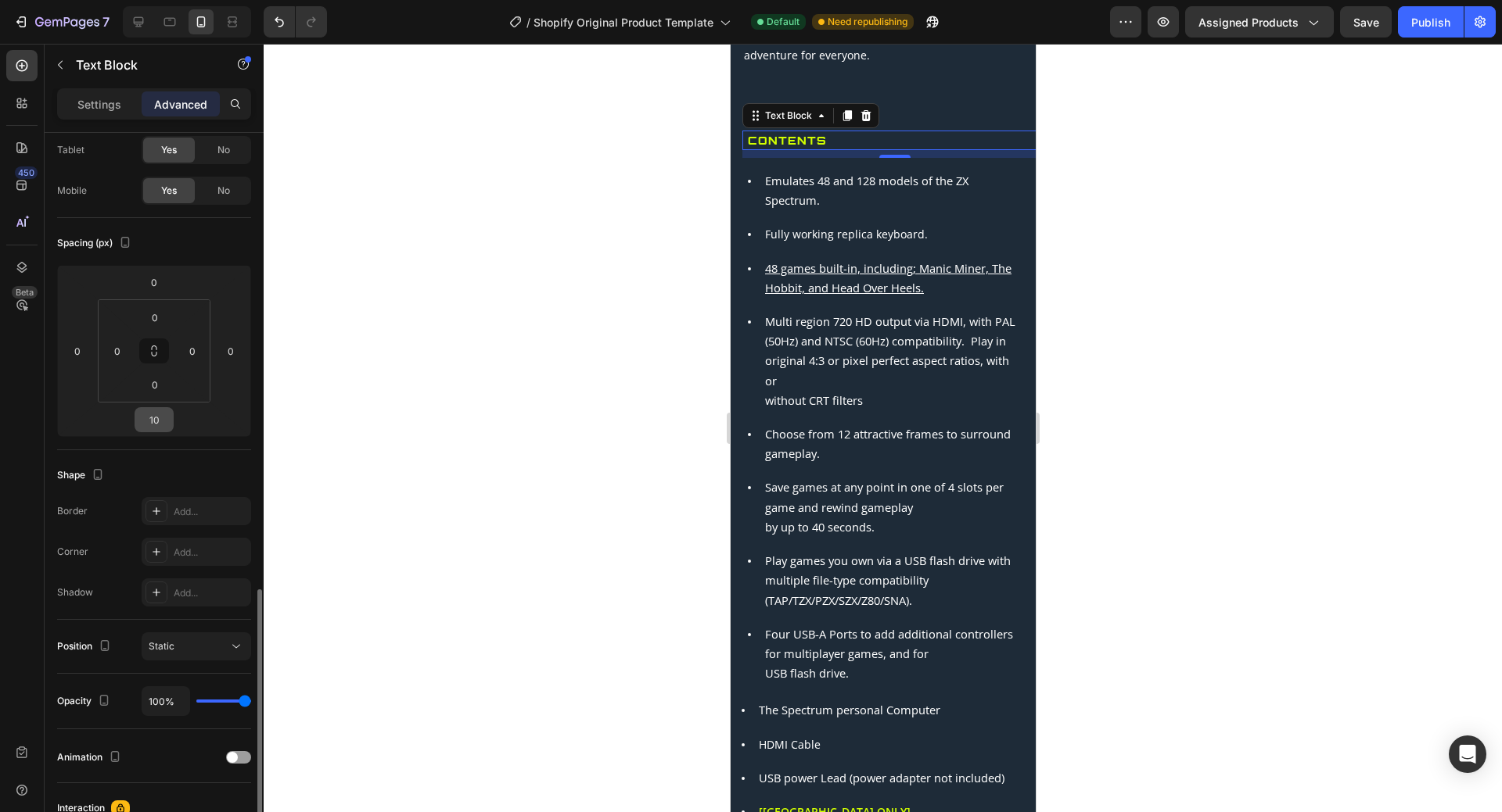
scroll to position [6, 0]
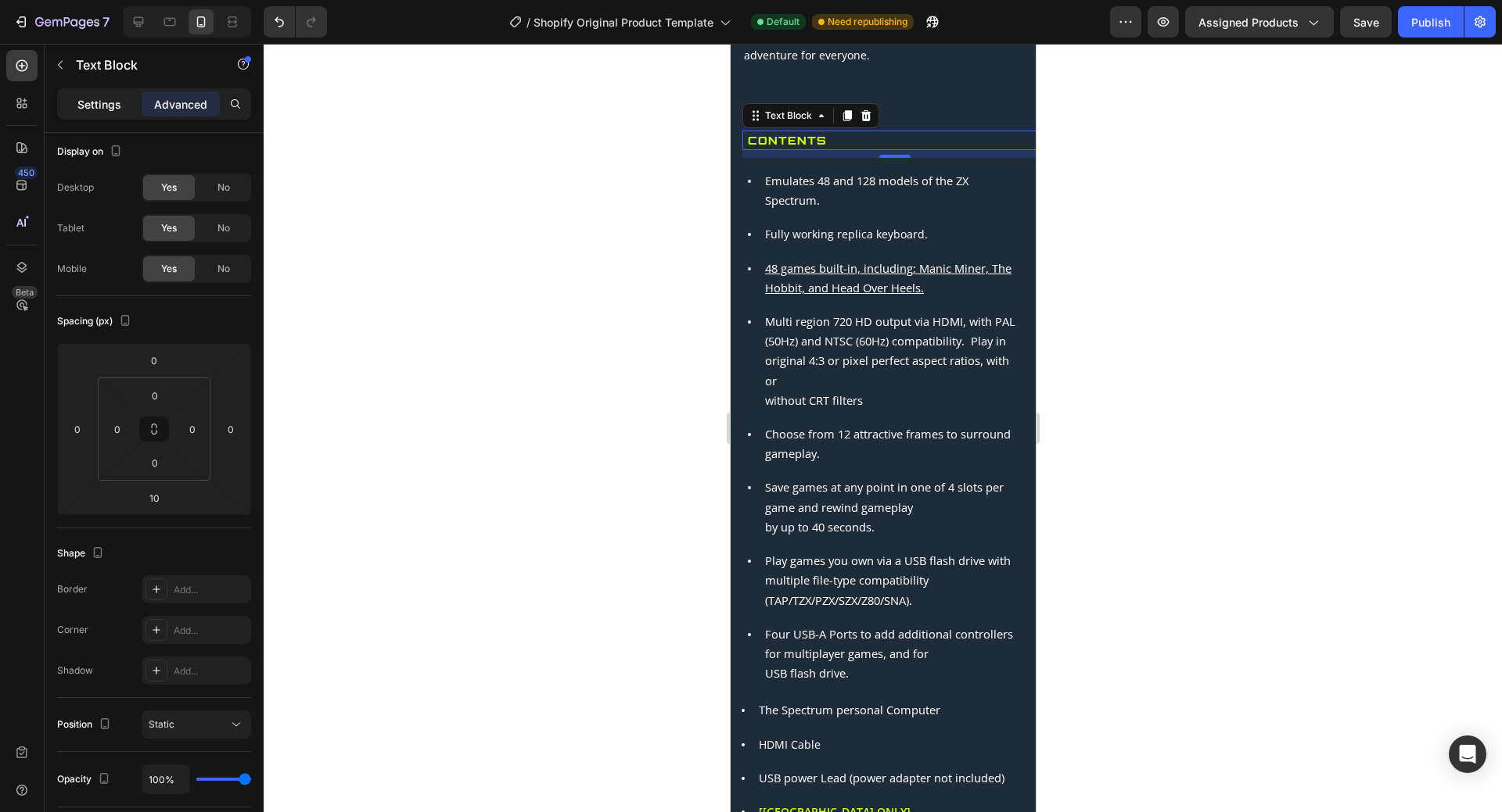
click at [82, 111] on p "Settings" at bounding box center [99, 104] width 44 height 17
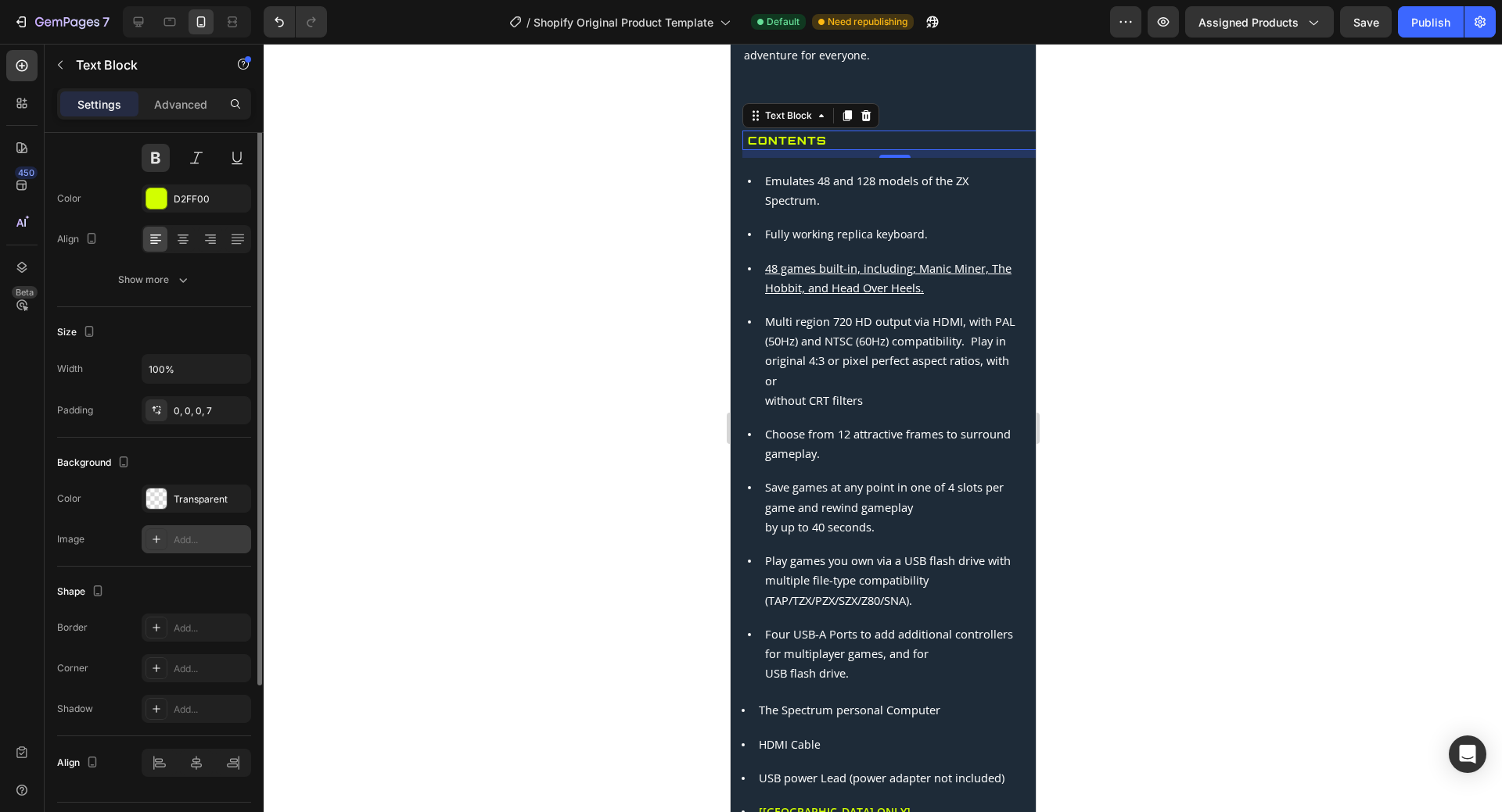
scroll to position [202, 0]
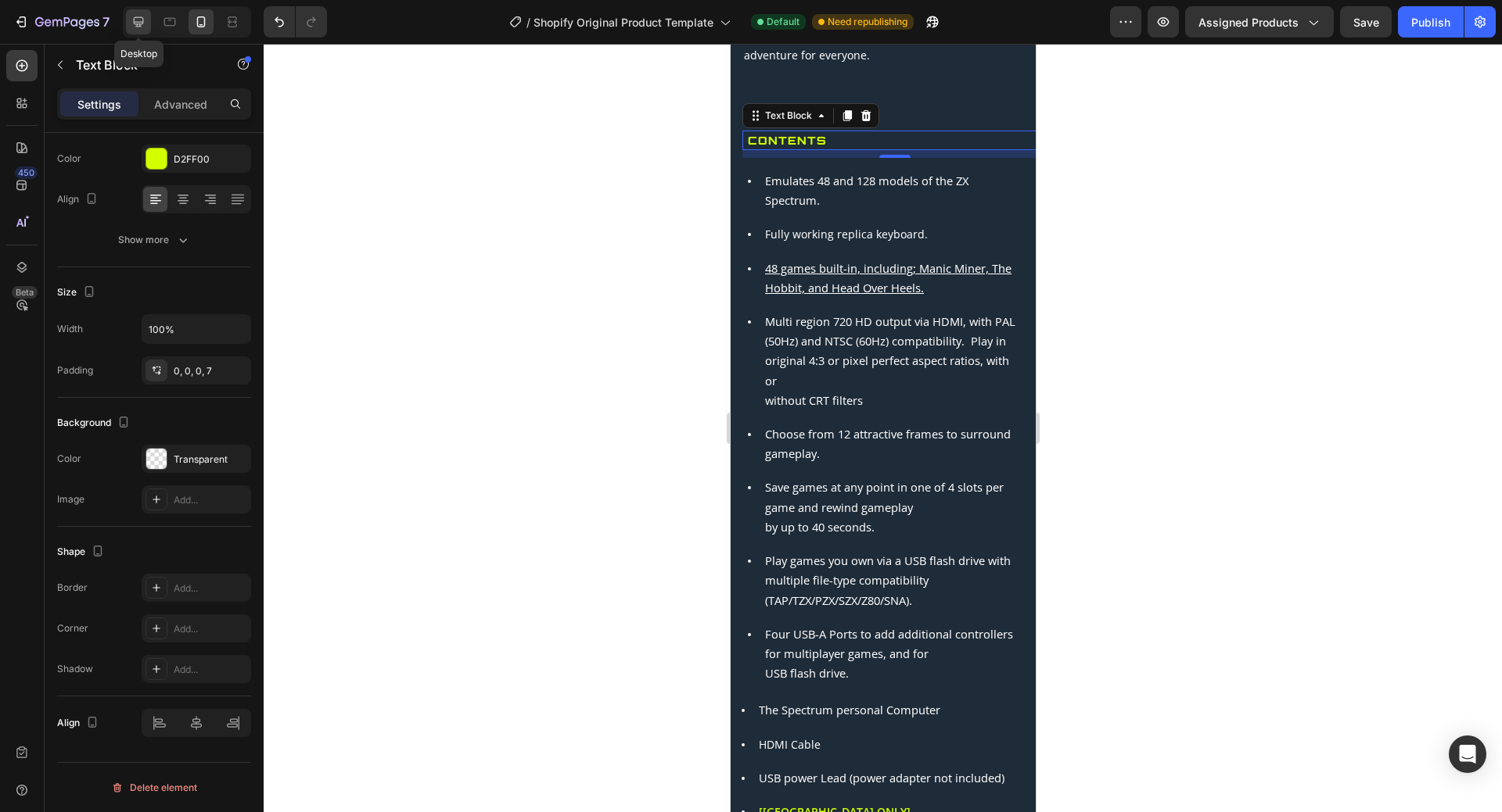
click at [147, 20] on icon at bounding box center [138, 21] width 16 height 16
type input "20"
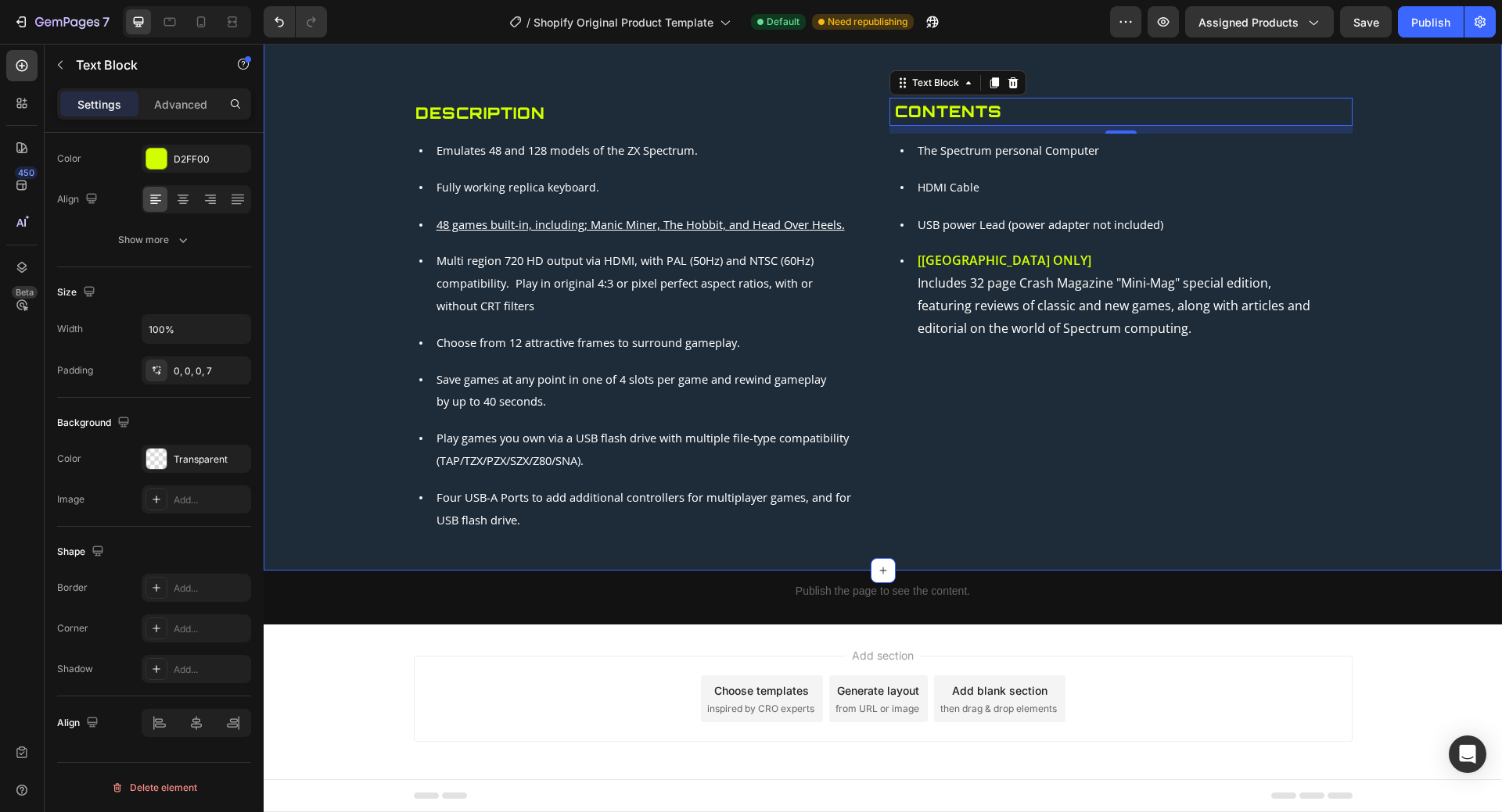
scroll to position [622, 0]
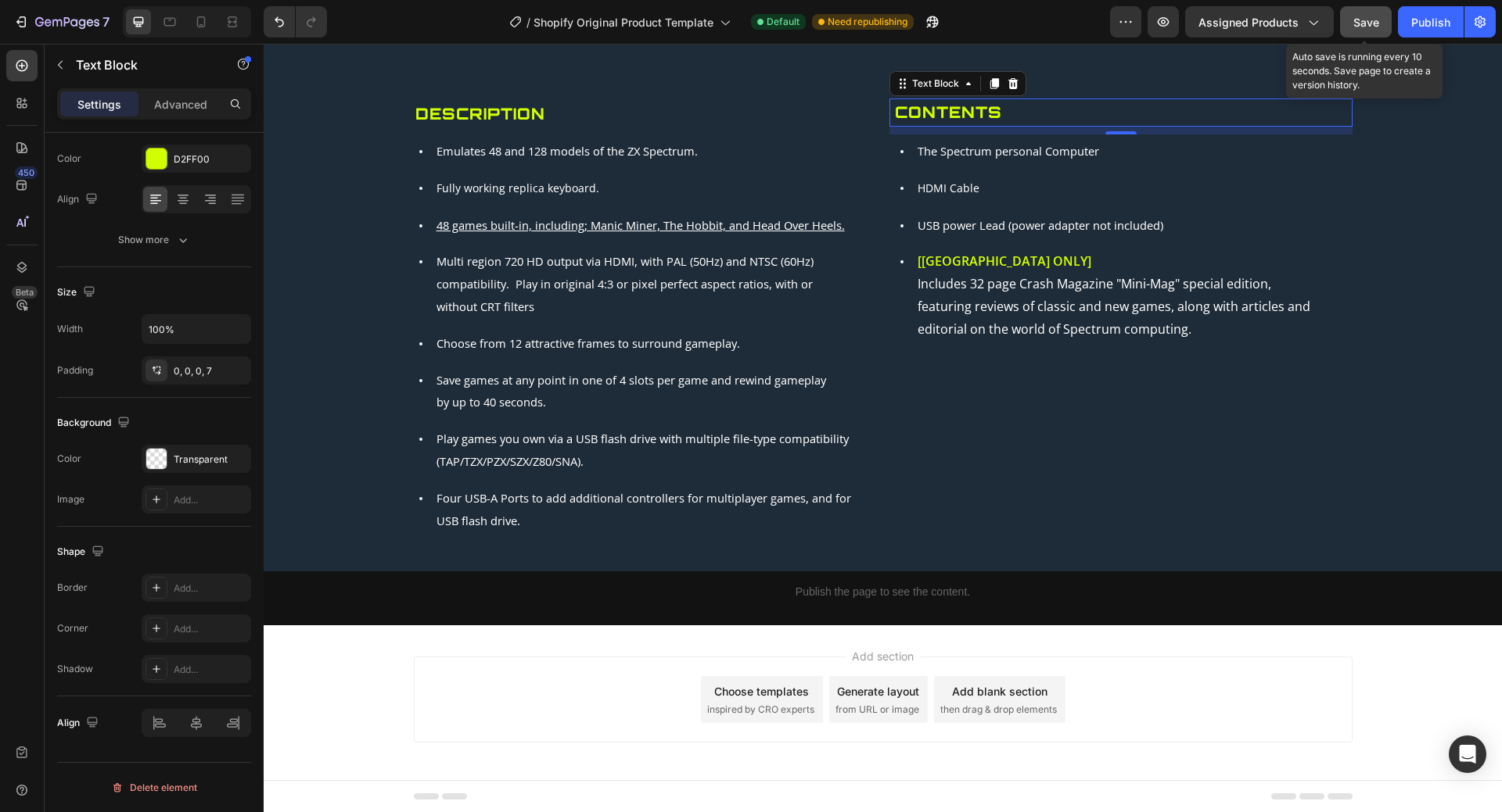
click at [1381, 29] on button "Save" at bounding box center [1365, 21] width 51 height 31
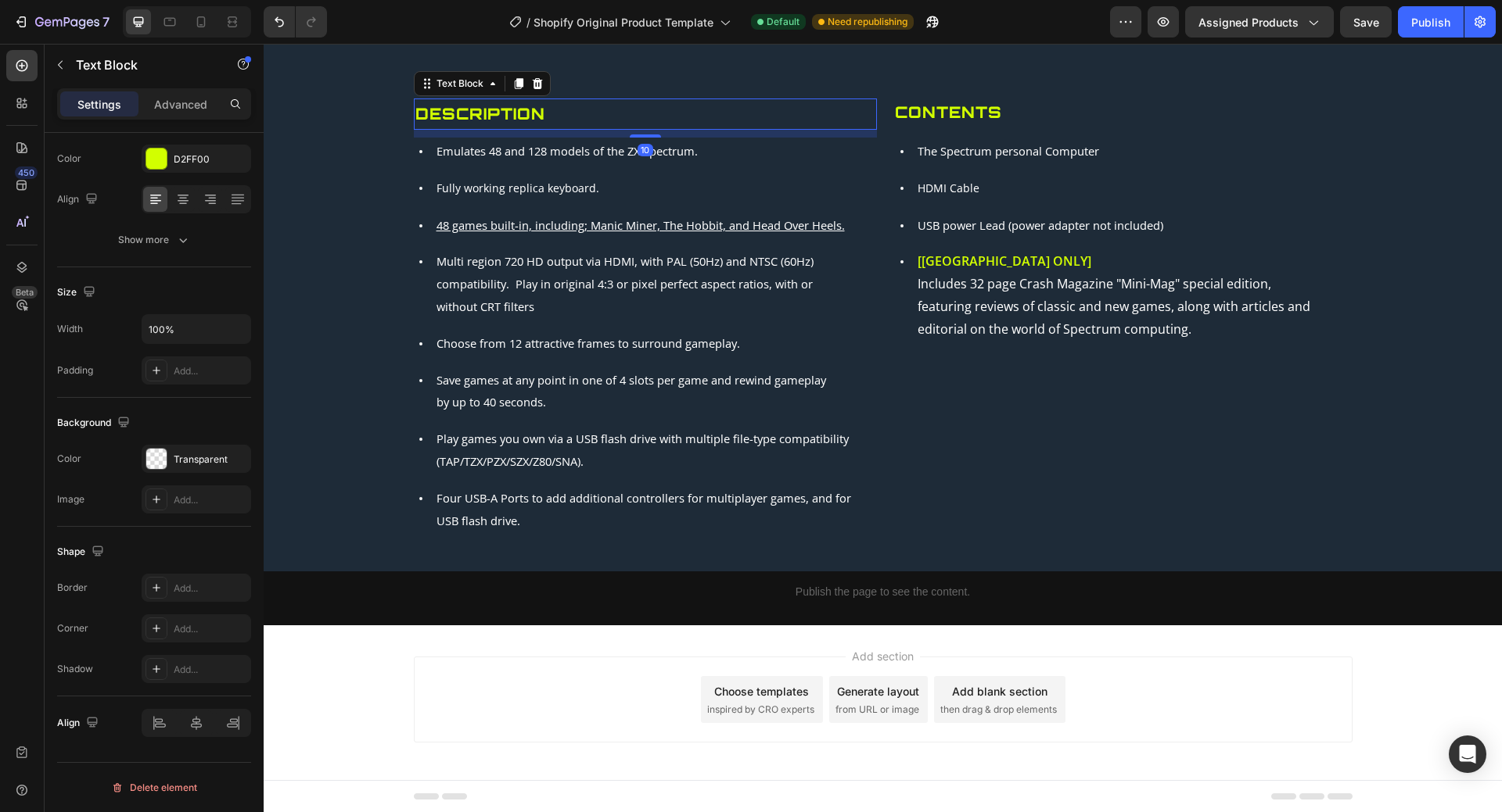
click at [529, 111] on strong "Description" at bounding box center [480, 114] width 130 height 19
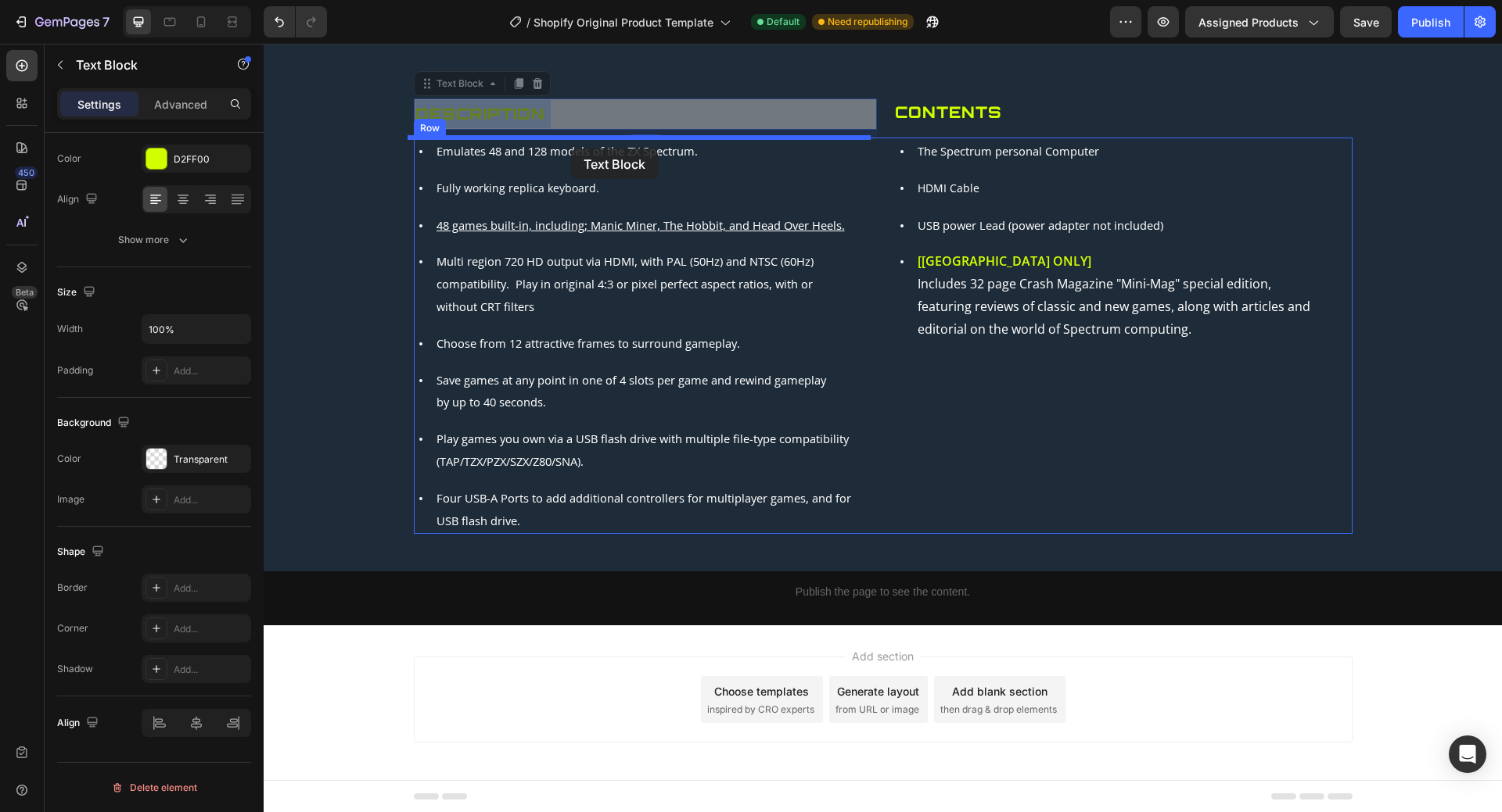
drag, startPoint x: 585, startPoint y: 111, endPoint x: 571, endPoint y: 149, distance: 40.5
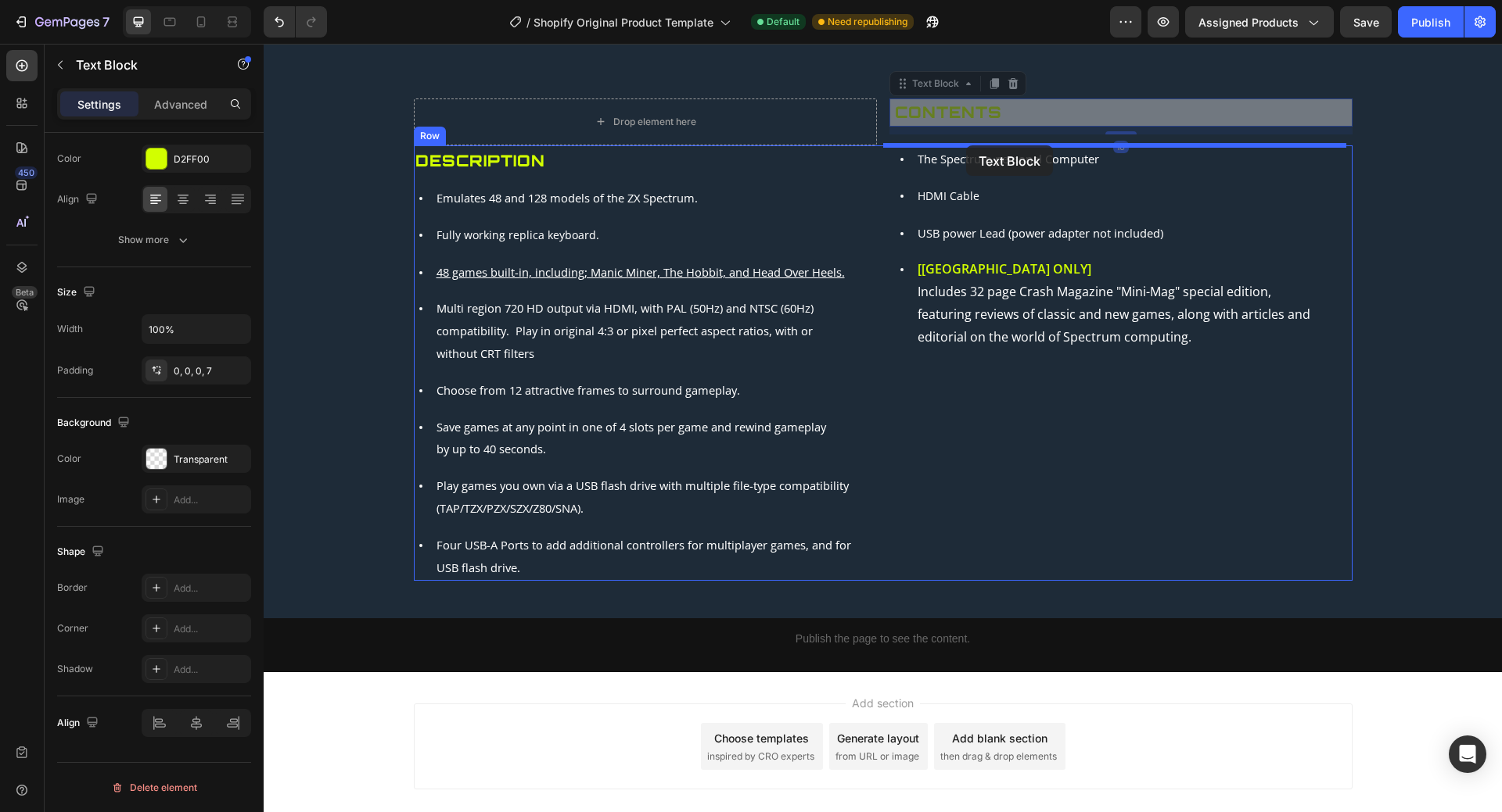
drag, startPoint x: 973, startPoint y: 118, endPoint x: 966, endPoint y: 146, distance: 28.9
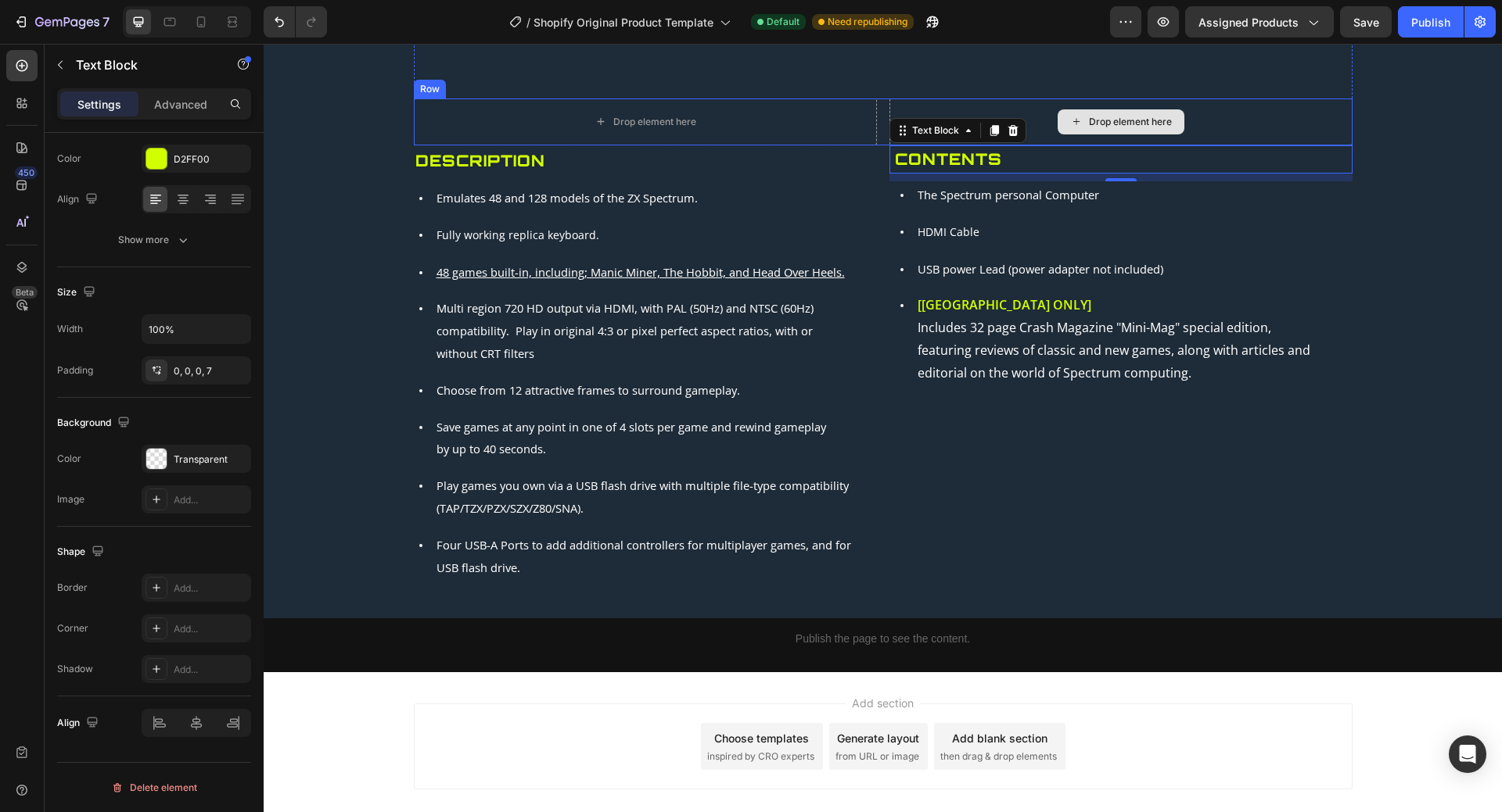
click at [1067, 111] on div "Drop element here" at bounding box center [1120, 122] width 126 height 25
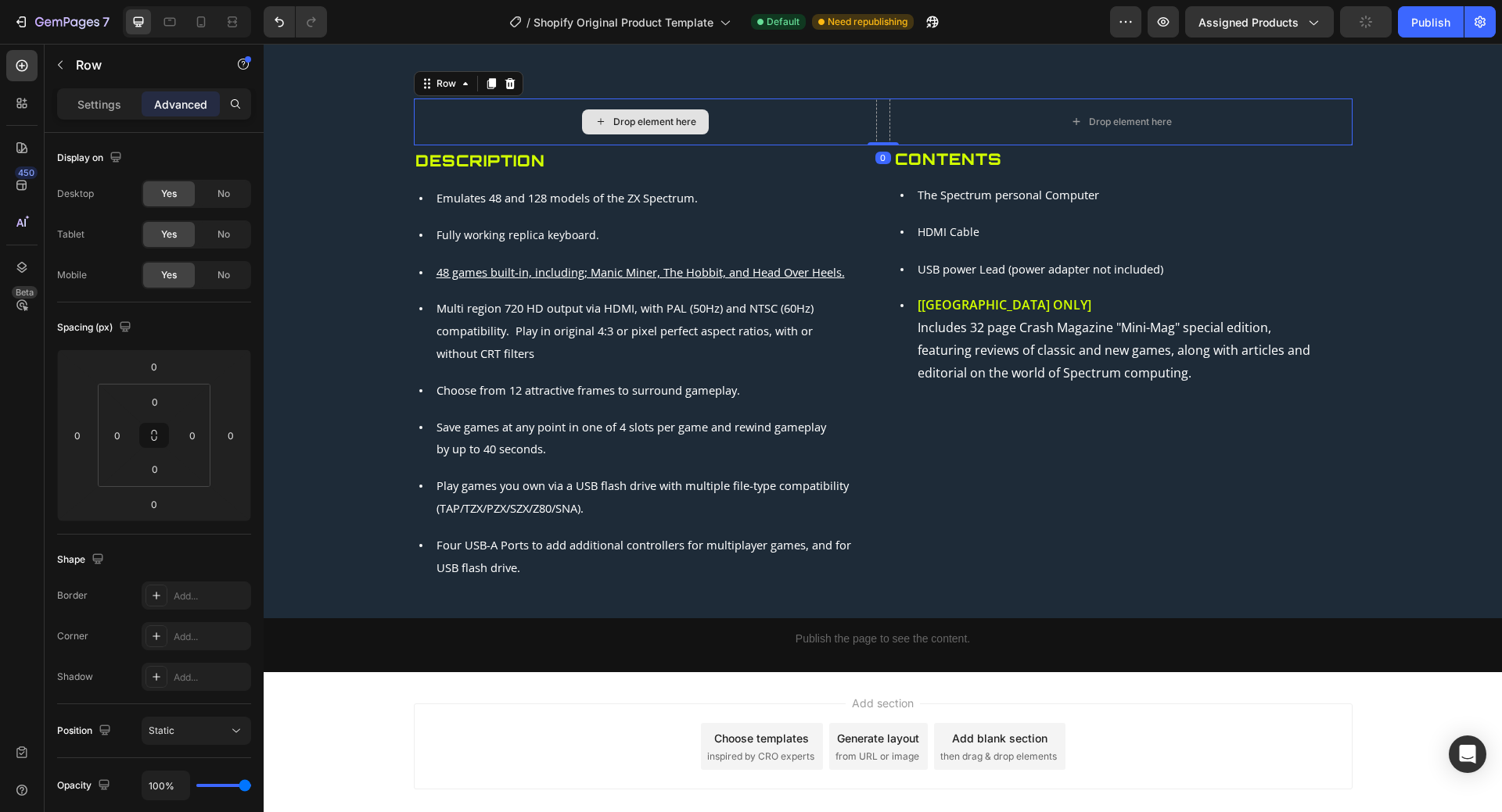
click at [798, 126] on div "Drop element here" at bounding box center [645, 121] width 463 height 47
click at [505, 85] on icon at bounding box center [509, 84] width 13 height 13
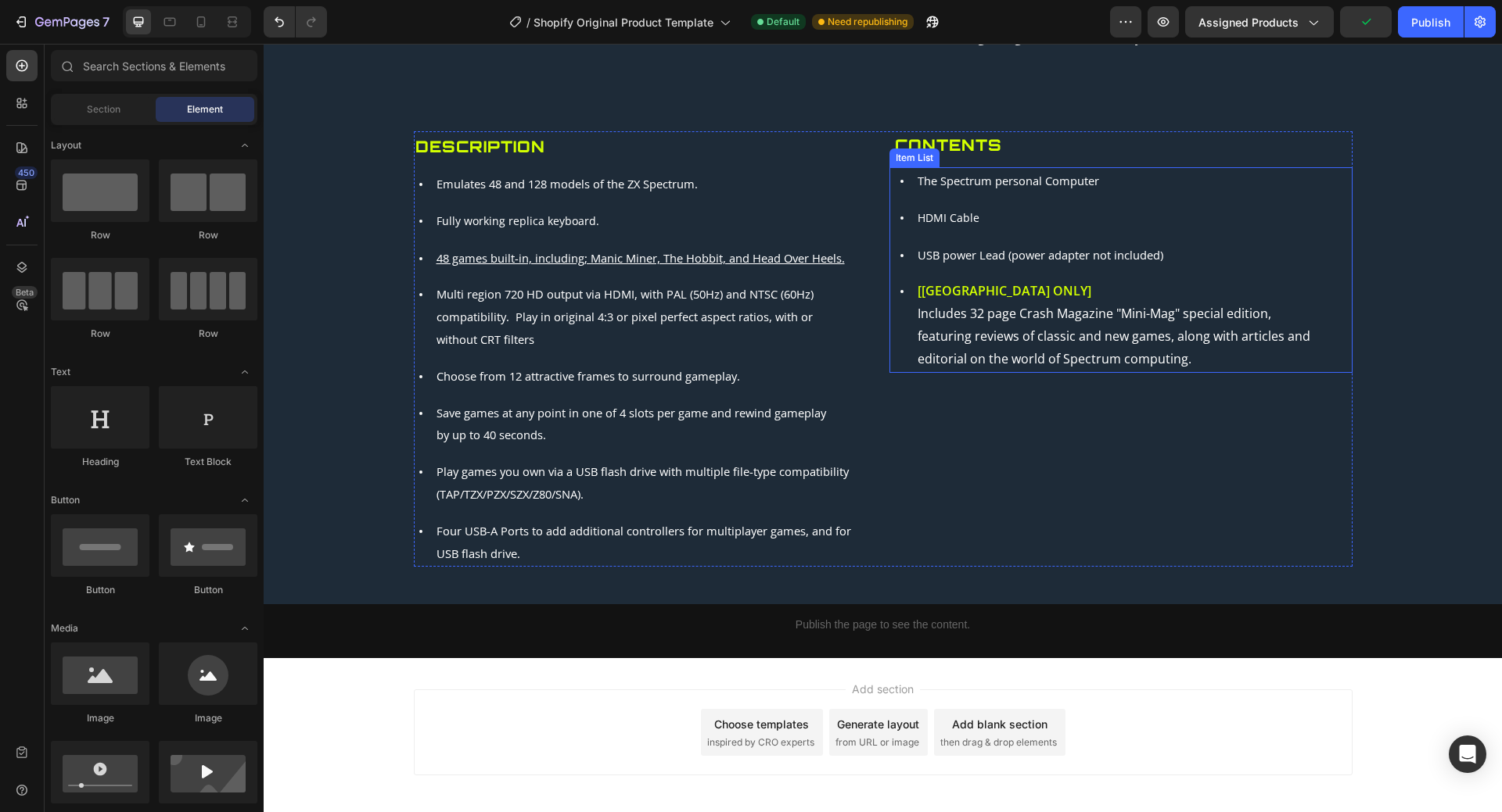
scroll to position [230, 0]
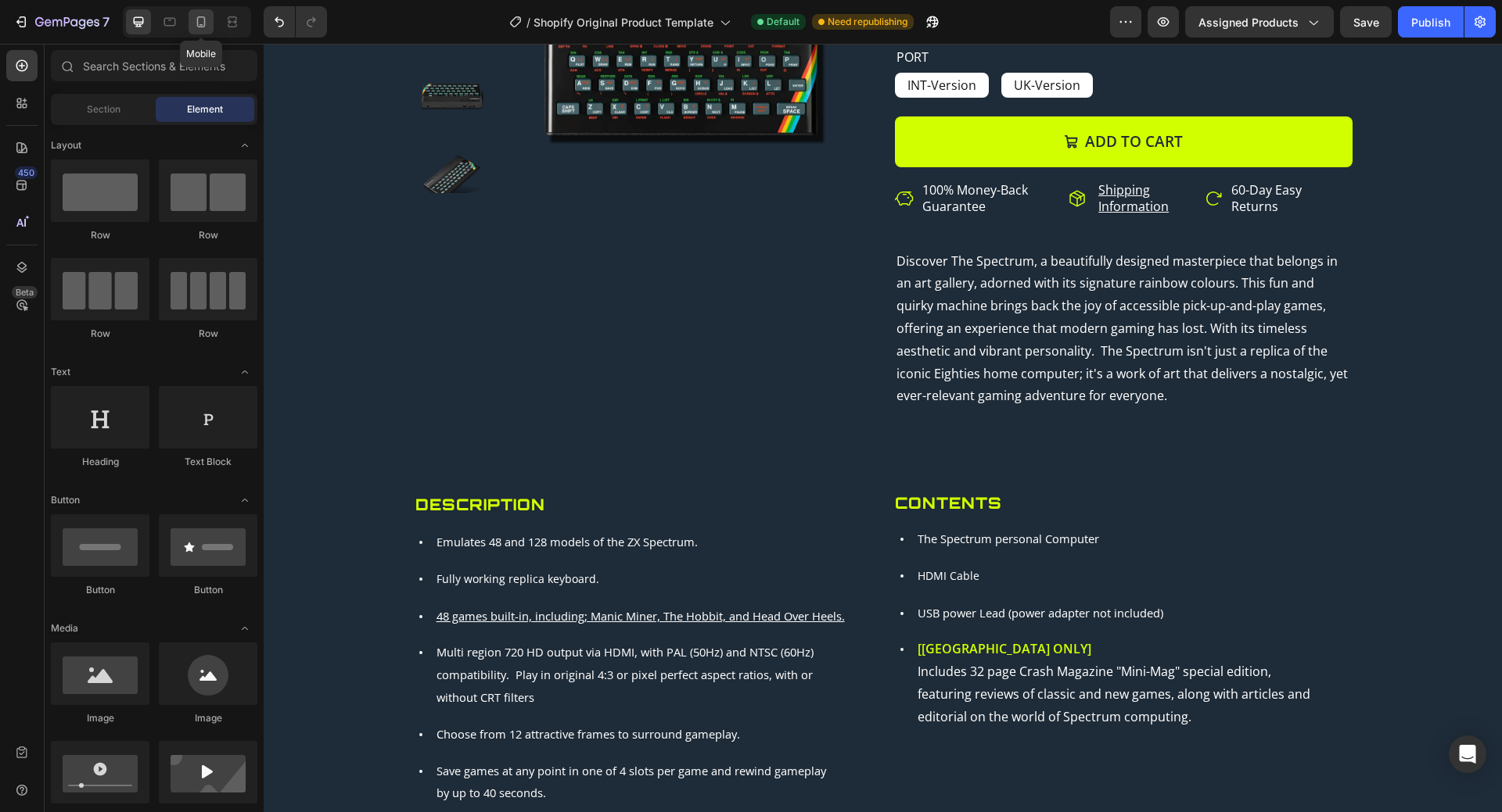
drag, startPoint x: 199, startPoint y: 25, endPoint x: 251, endPoint y: 349, distance: 328.1
click at [199, 25] on icon at bounding box center [201, 21] width 16 height 16
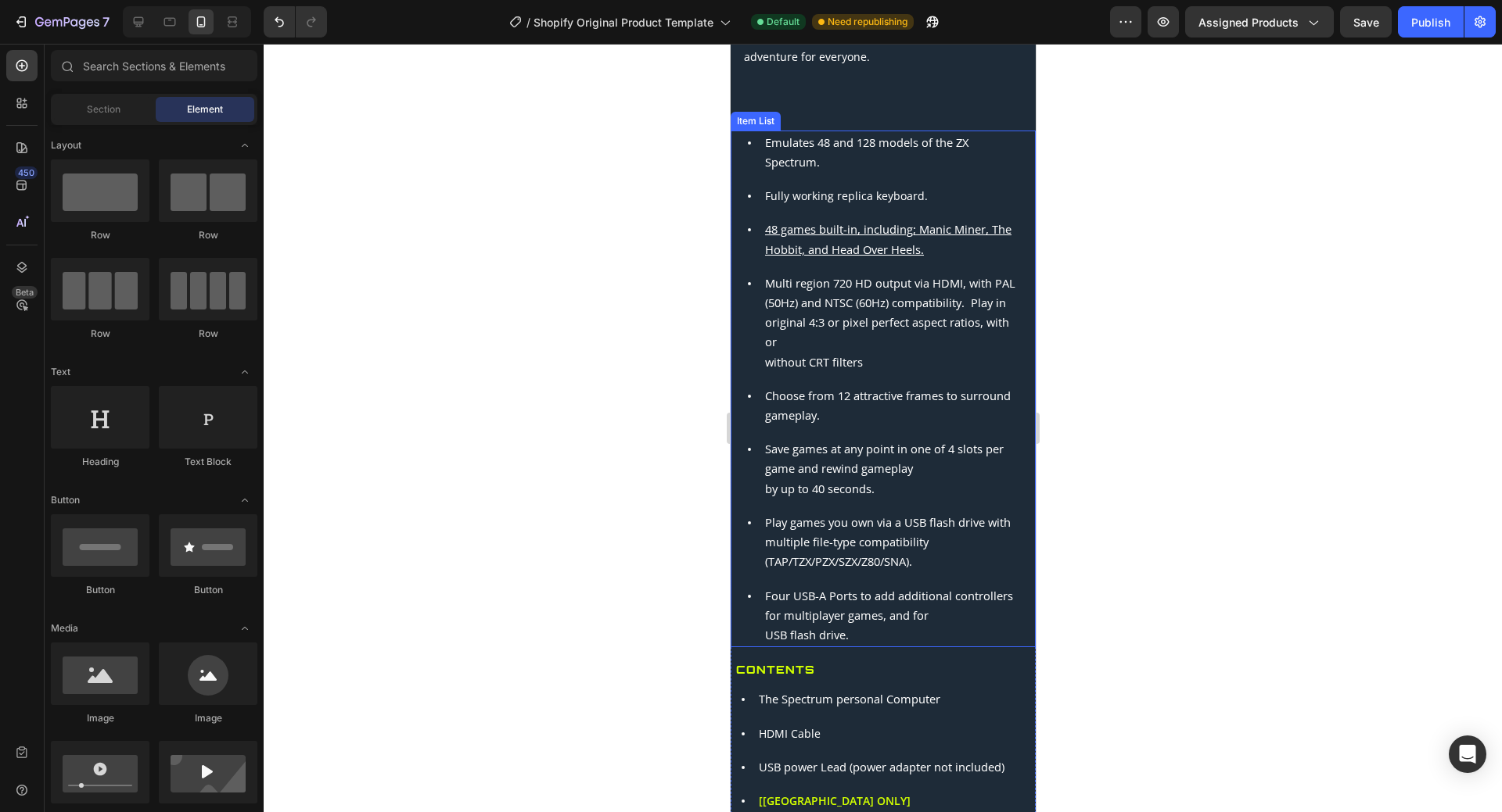
scroll to position [622, 0]
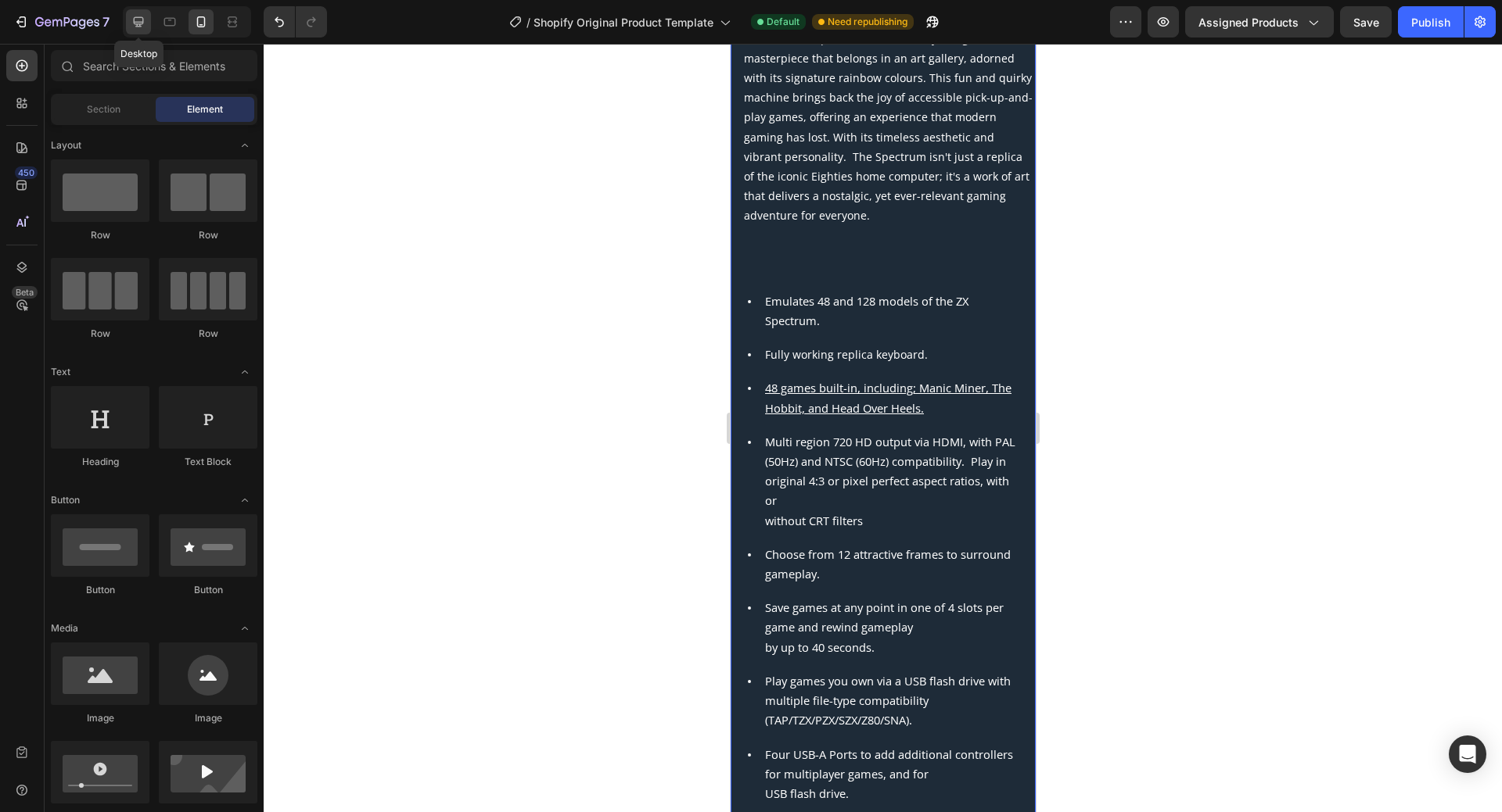
click at [145, 19] on icon at bounding box center [138, 21] width 16 height 16
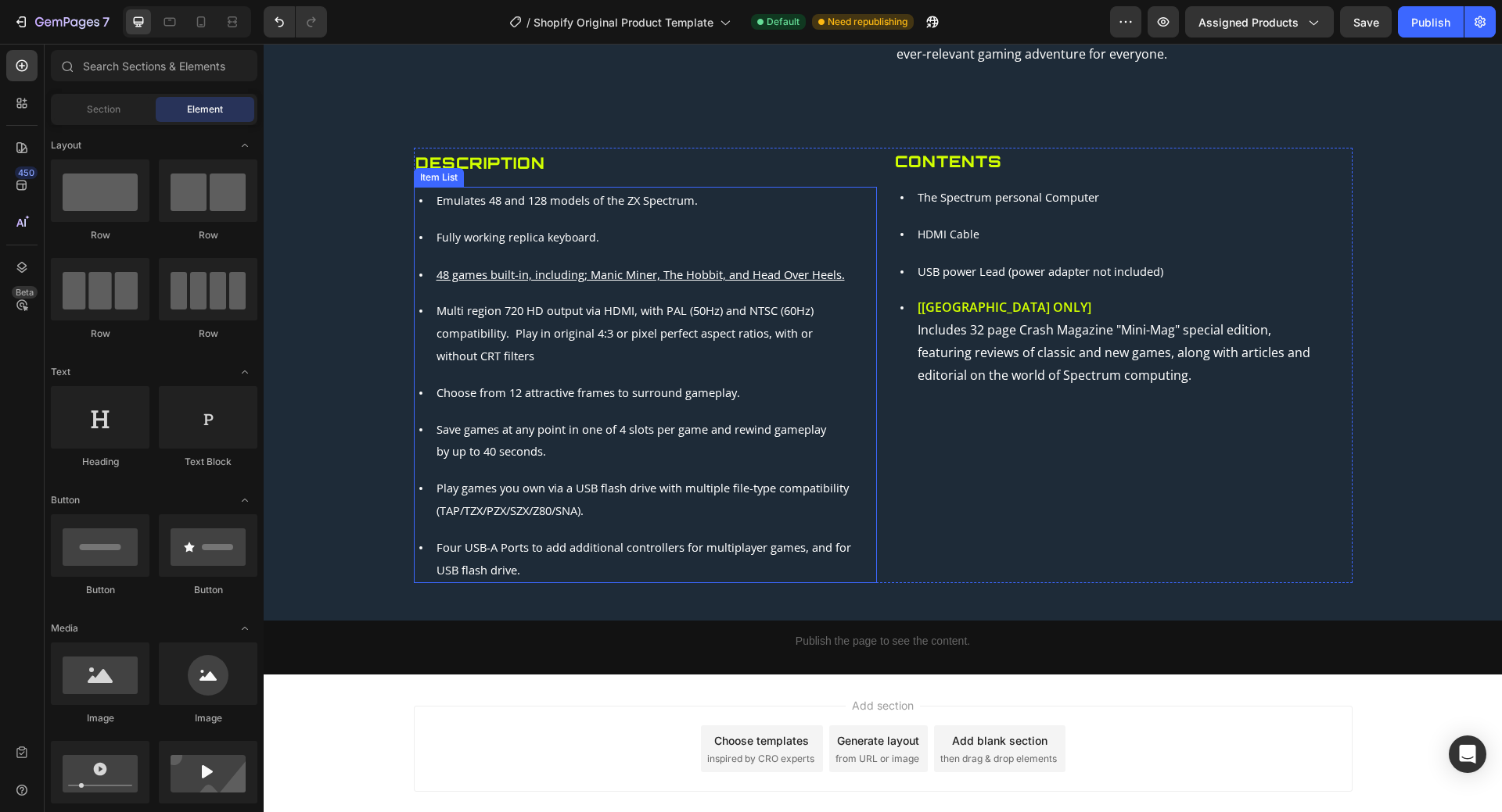
scroll to position [544, 0]
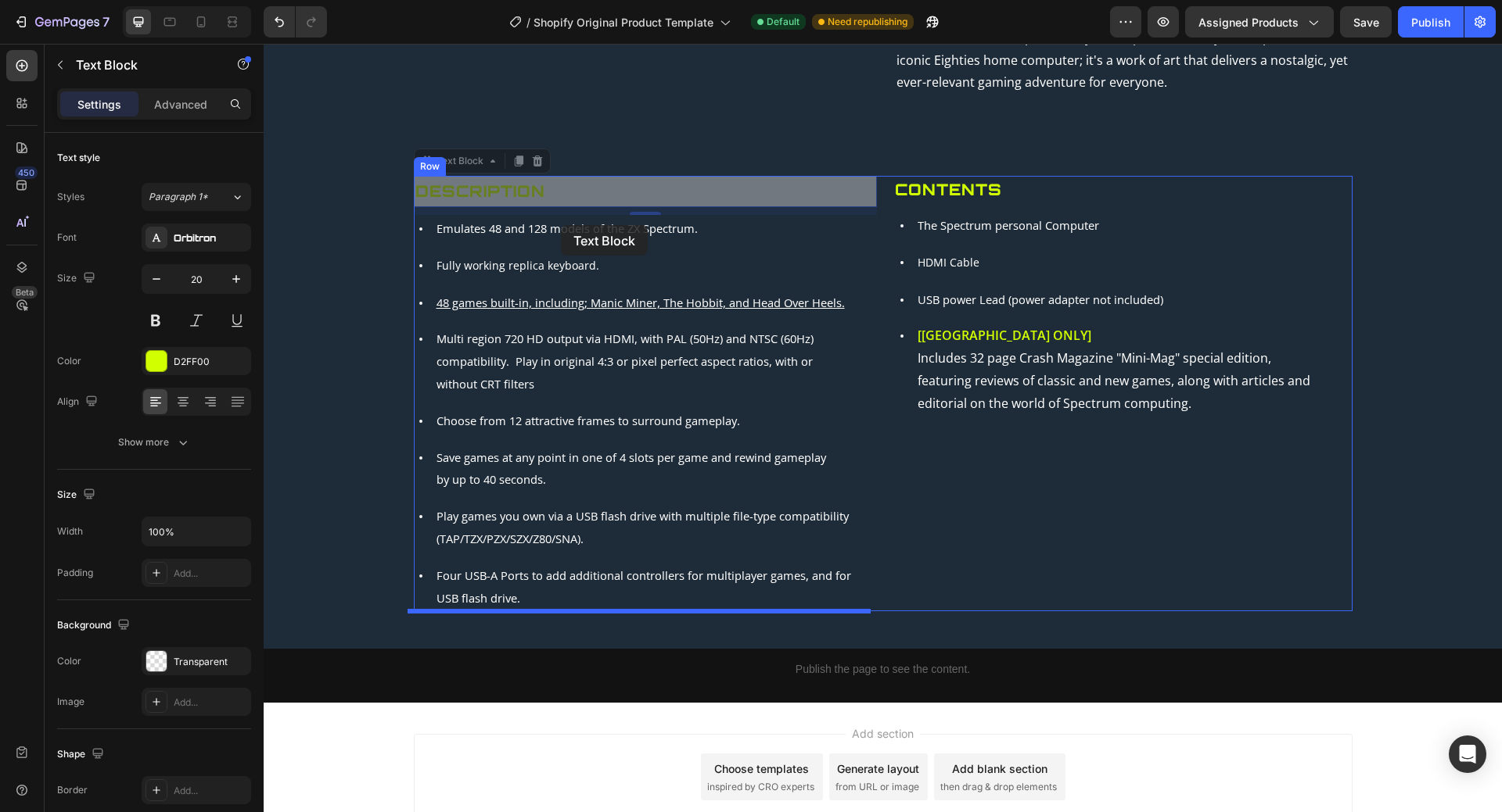
drag, startPoint x: 571, startPoint y: 190, endPoint x: 561, endPoint y: 225, distance: 36.4
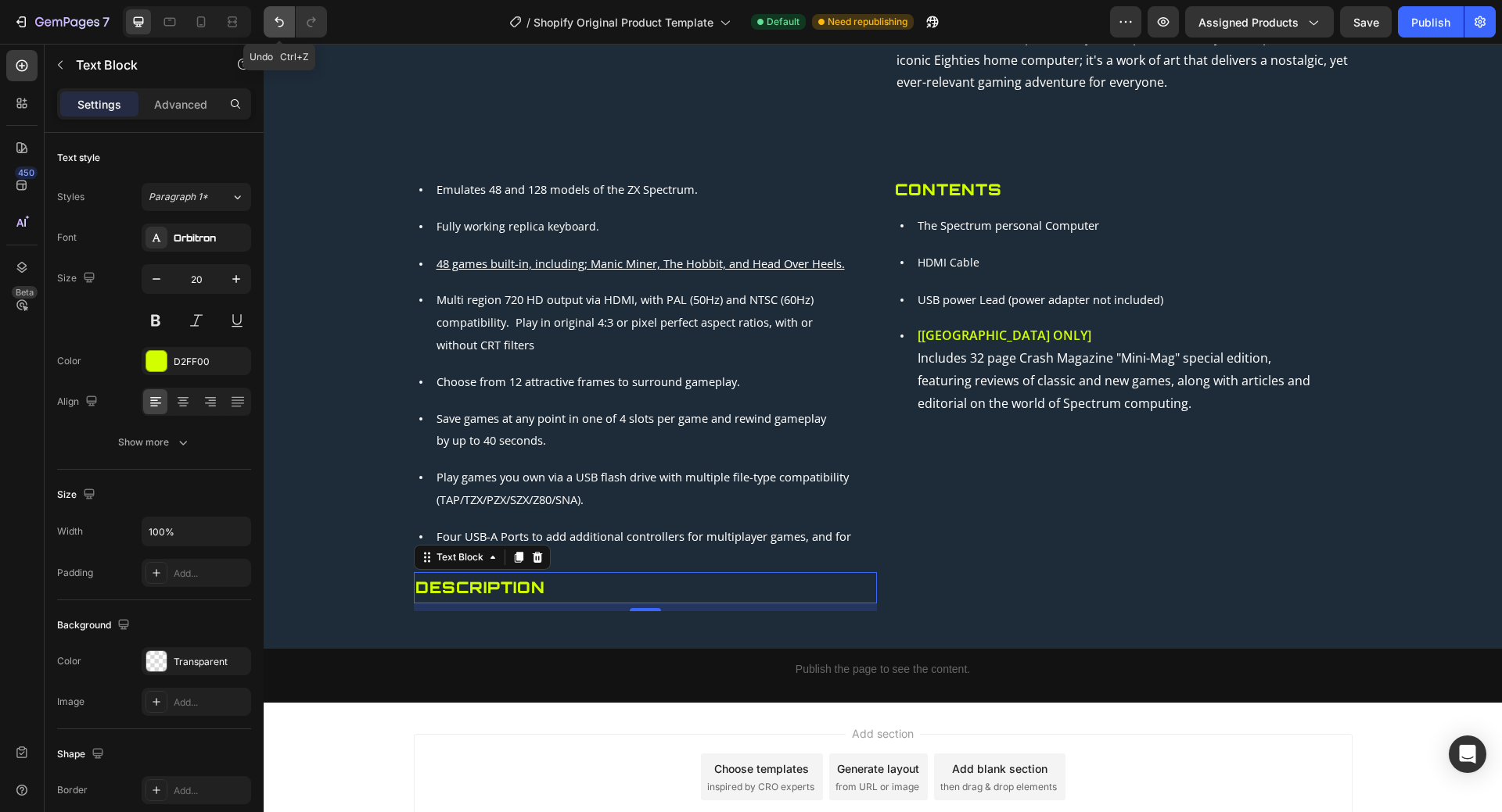
click at [271, 22] on button "Undo/Redo" at bounding box center [279, 21] width 31 height 31
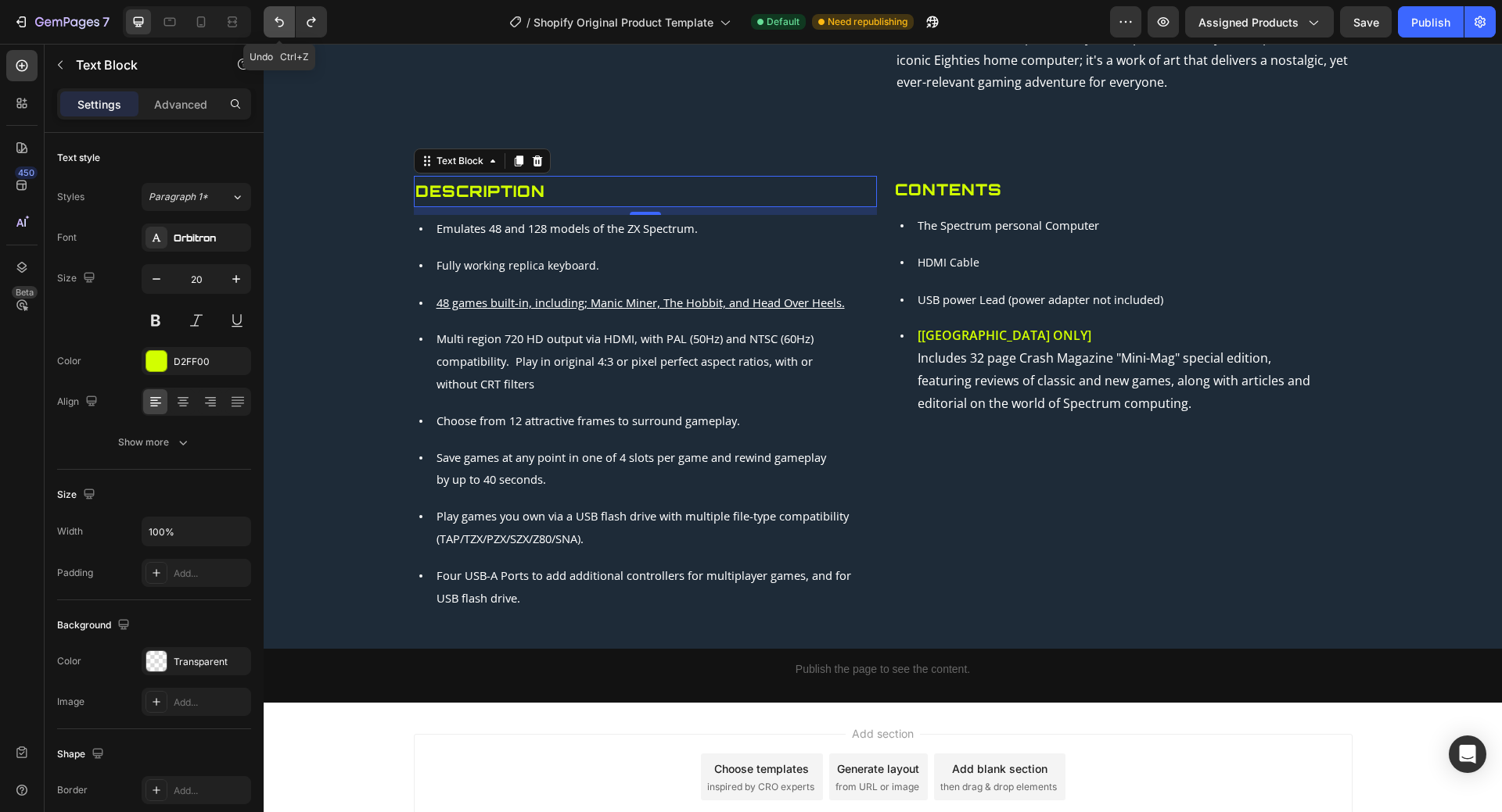
click at [274, 26] on icon "Undo/Redo" at bounding box center [279, 21] width 16 height 16
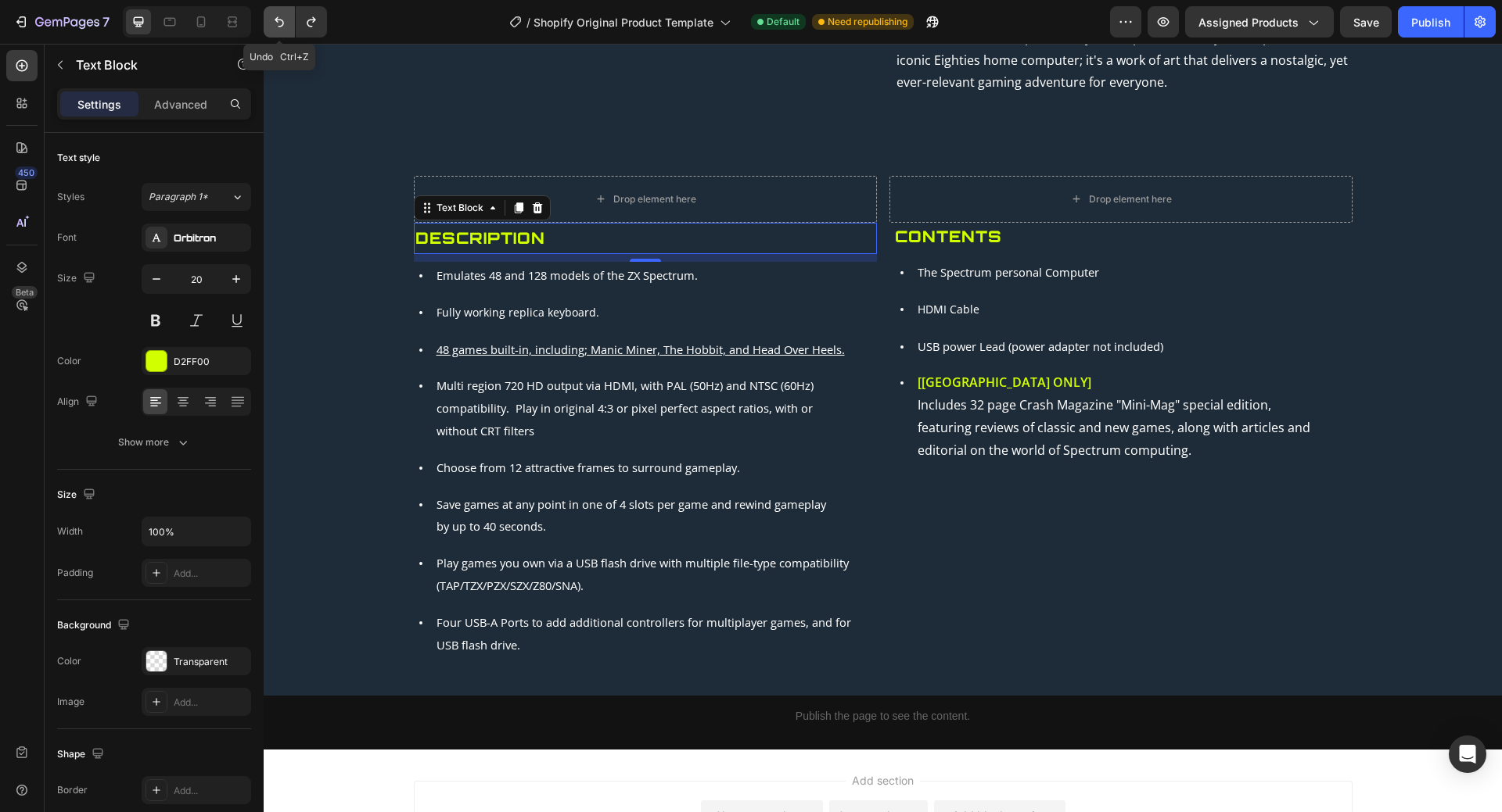
click at [274, 26] on icon "Undo/Redo" at bounding box center [279, 21] width 16 height 16
click at [275, 24] on icon "Undo/Redo" at bounding box center [279, 21] width 16 height 16
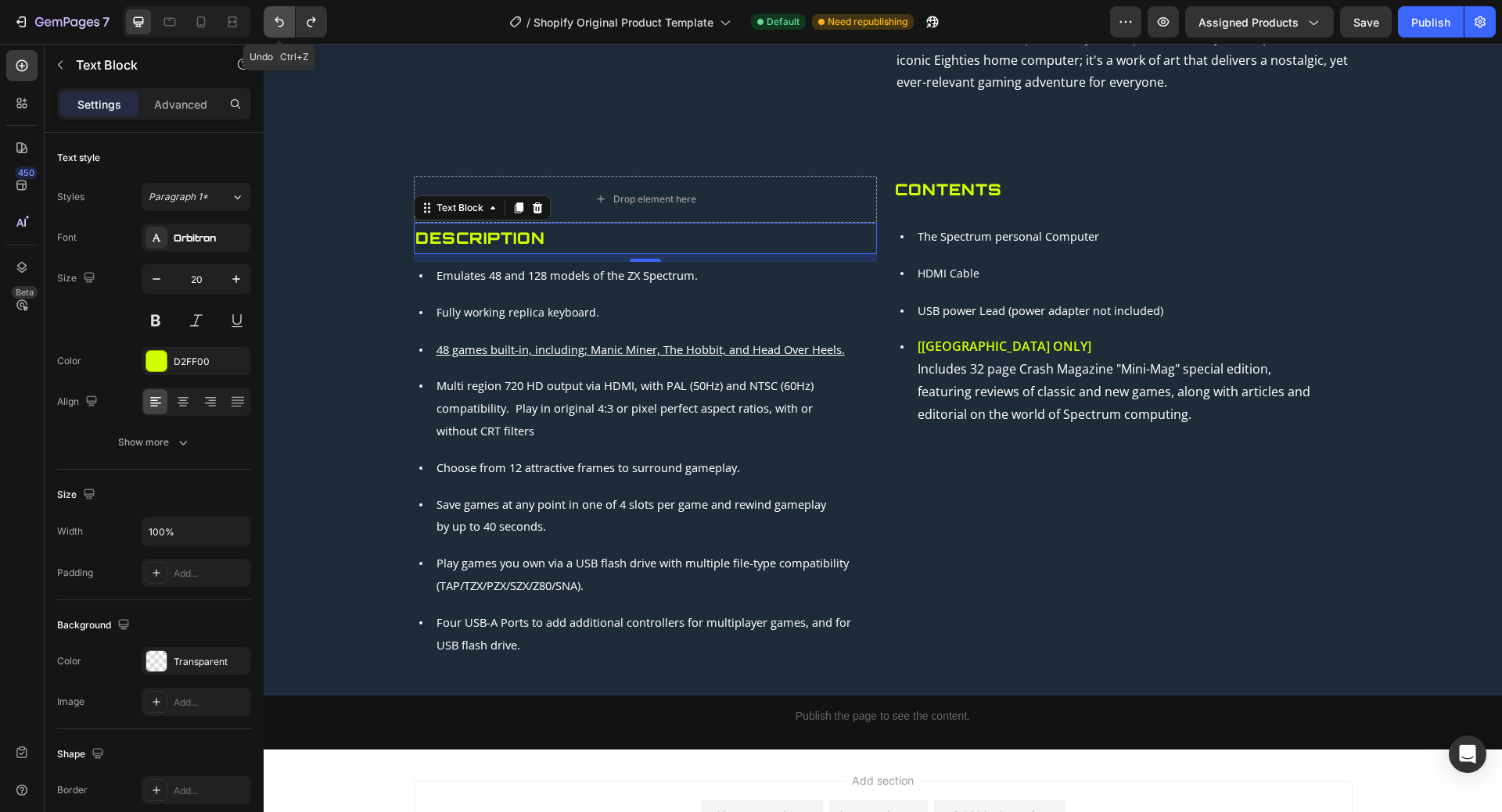
click at [275, 24] on icon "Undo/Redo" at bounding box center [279, 21] width 16 height 16
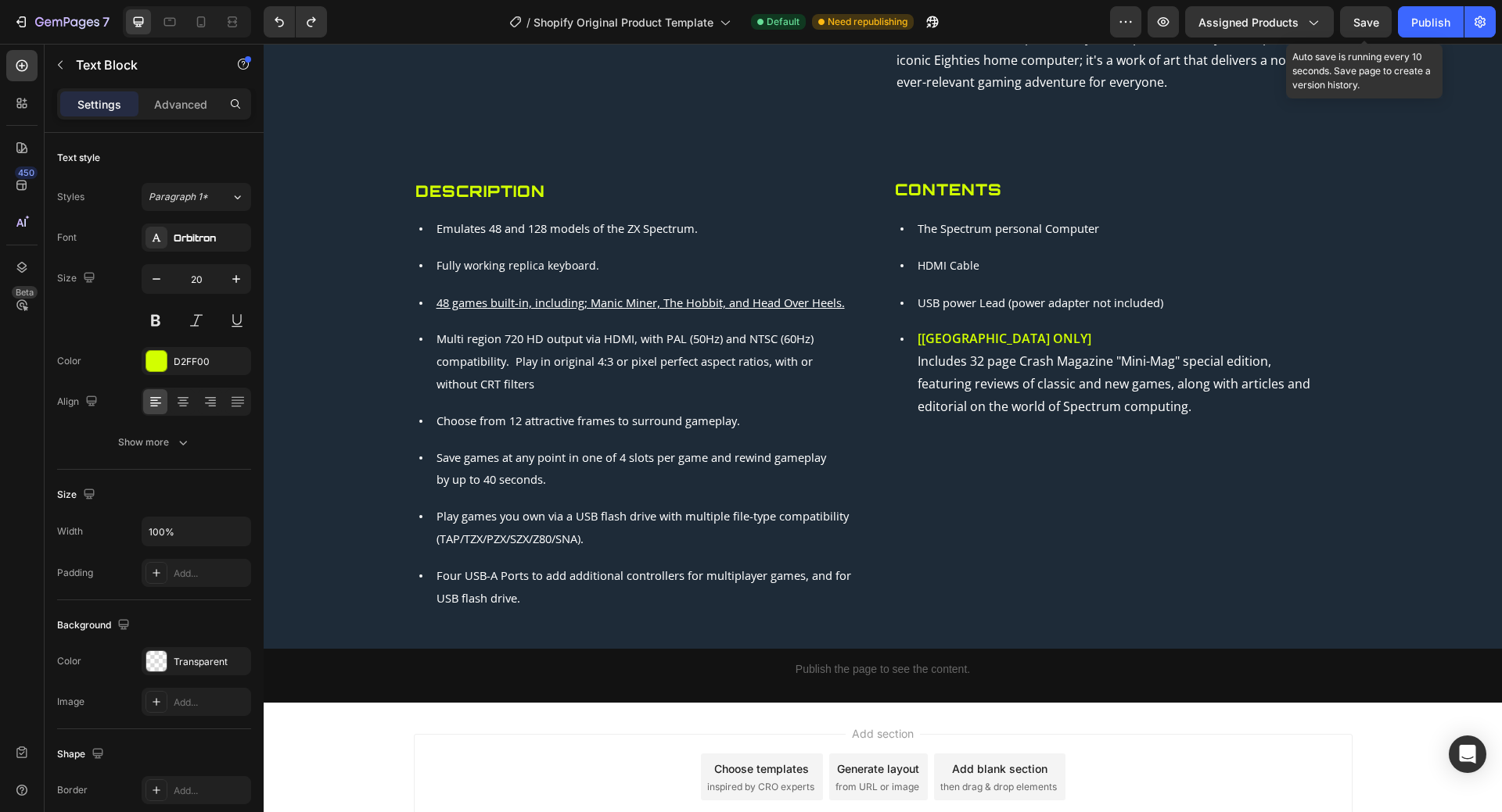
click at [1378, 19] on span "Save" at bounding box center [1366, 22] width 26 height 14
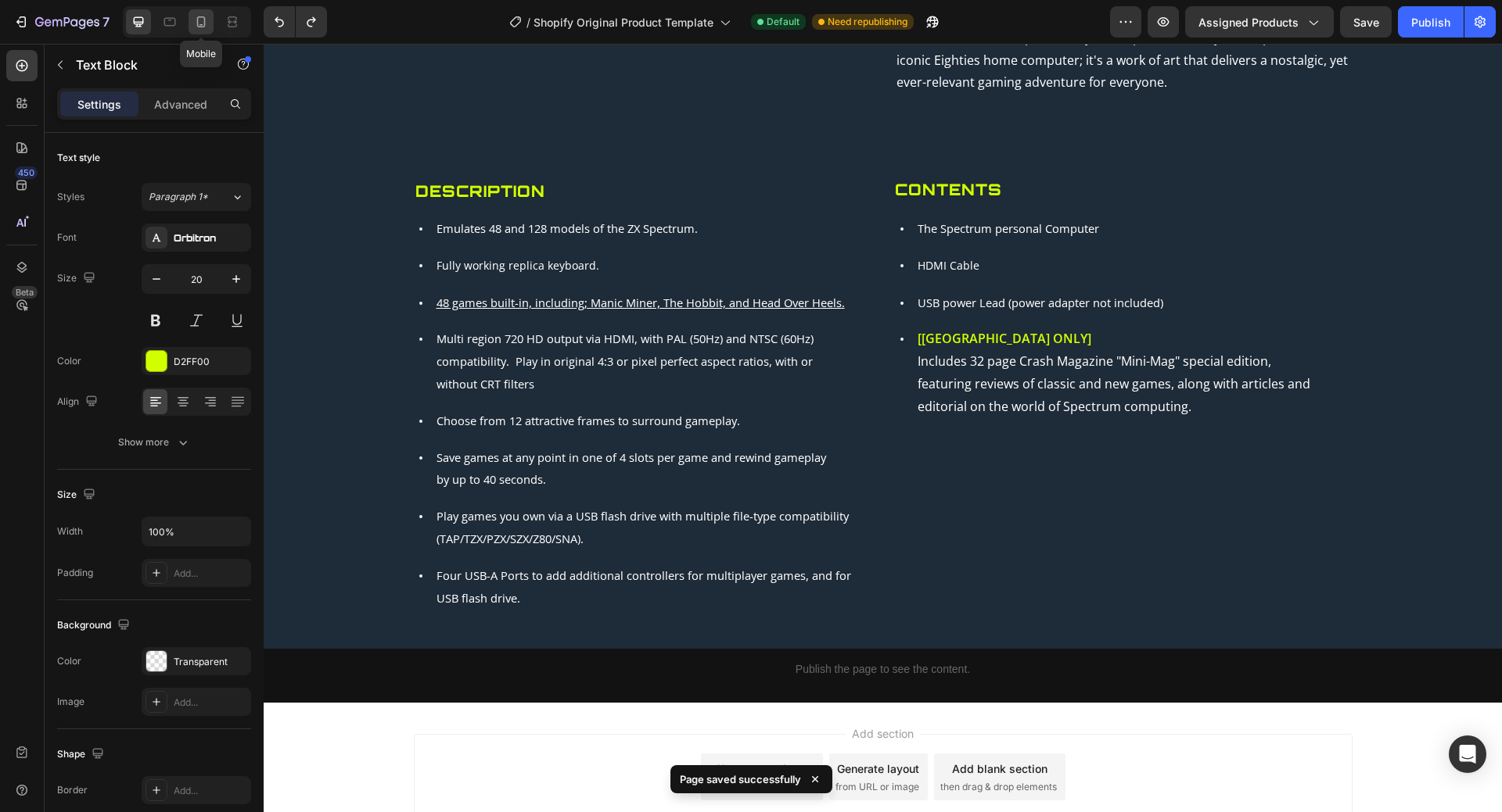
click at [192, 22] on div at bounding box center [201, 22] width 25 height 25
type input "14"
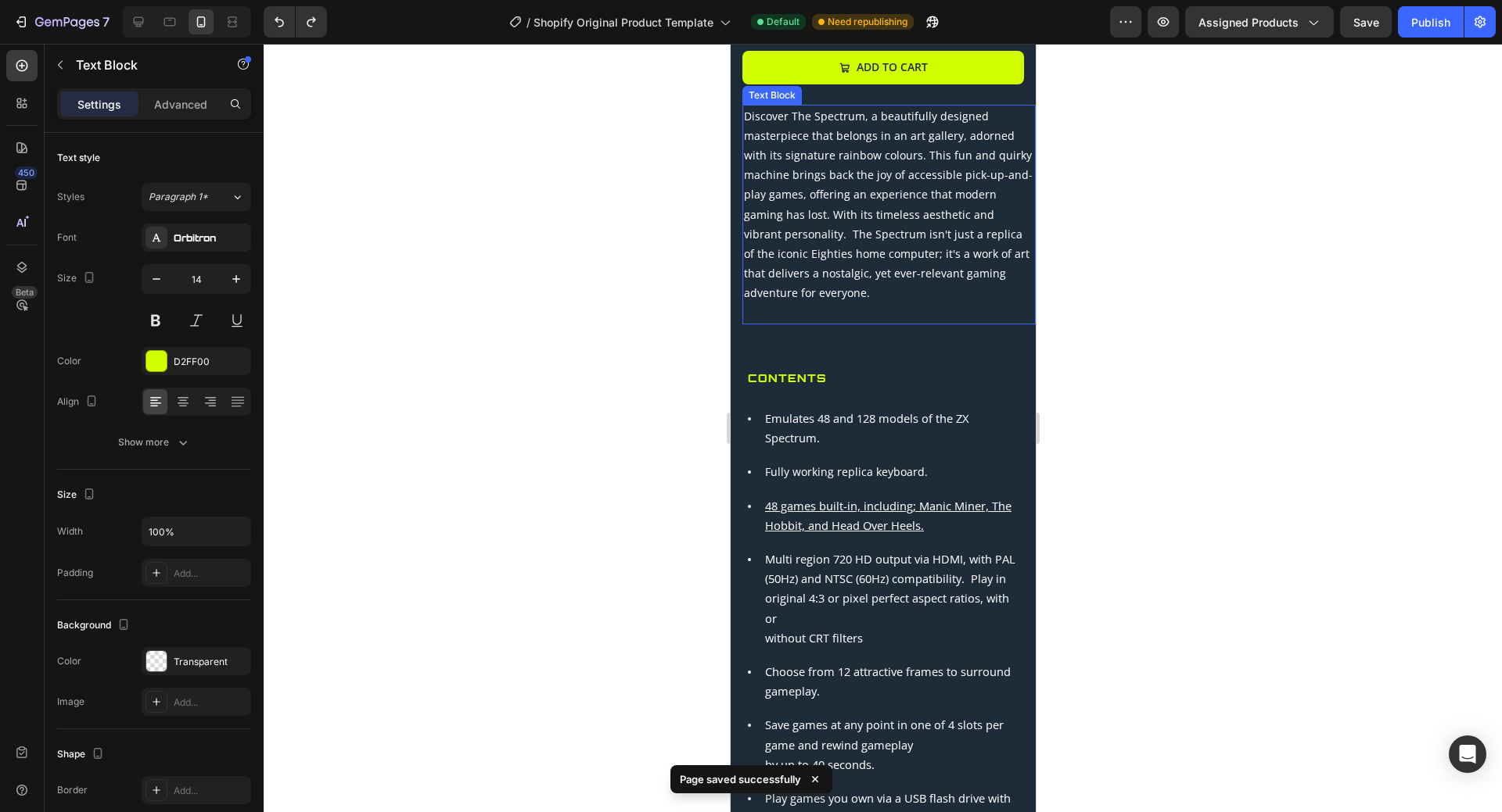
scroll to position [490, 0]
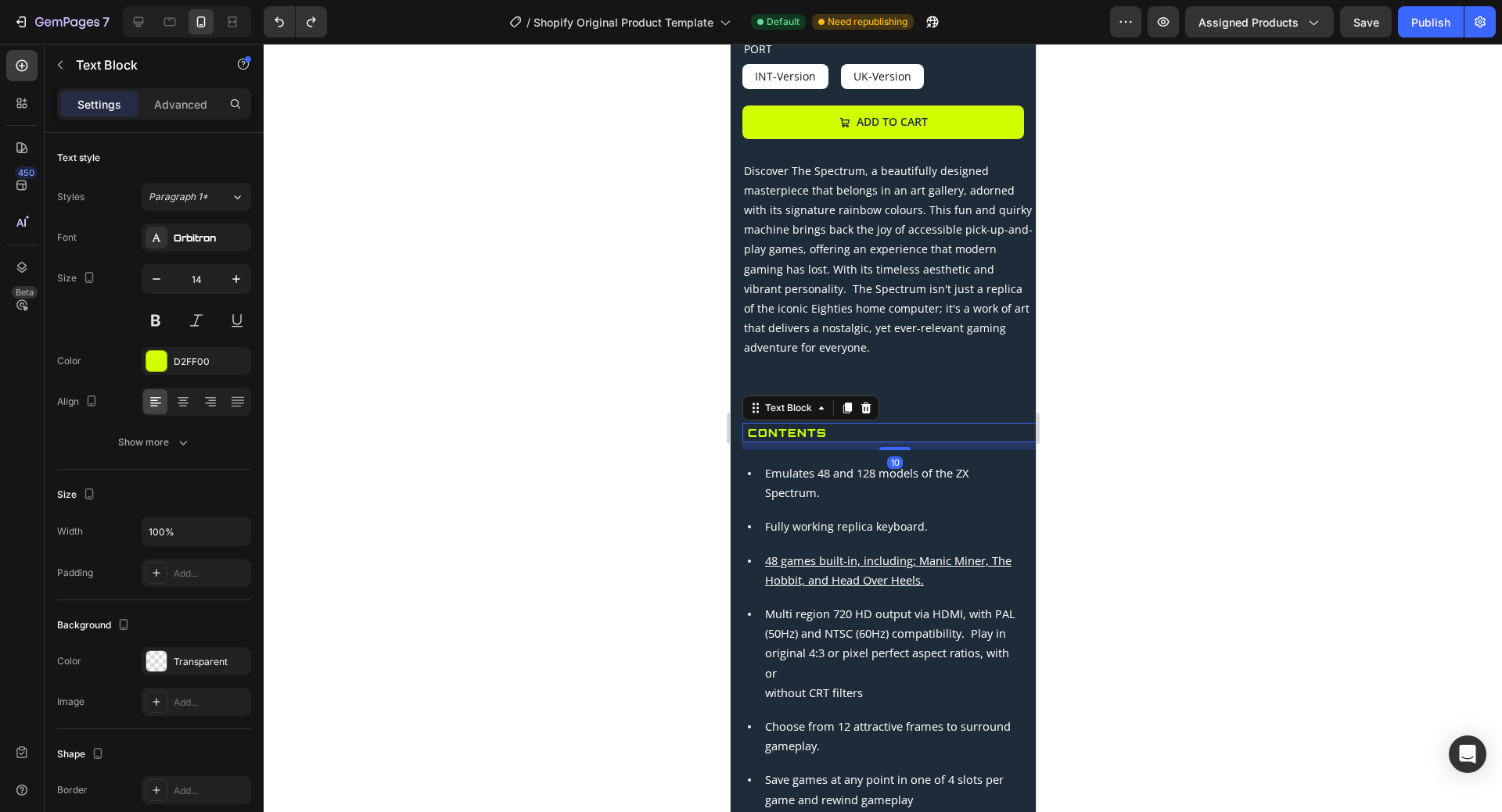
click at [844, 423] on p "Contents" at bounding box center [897, 433] width 299 height 19
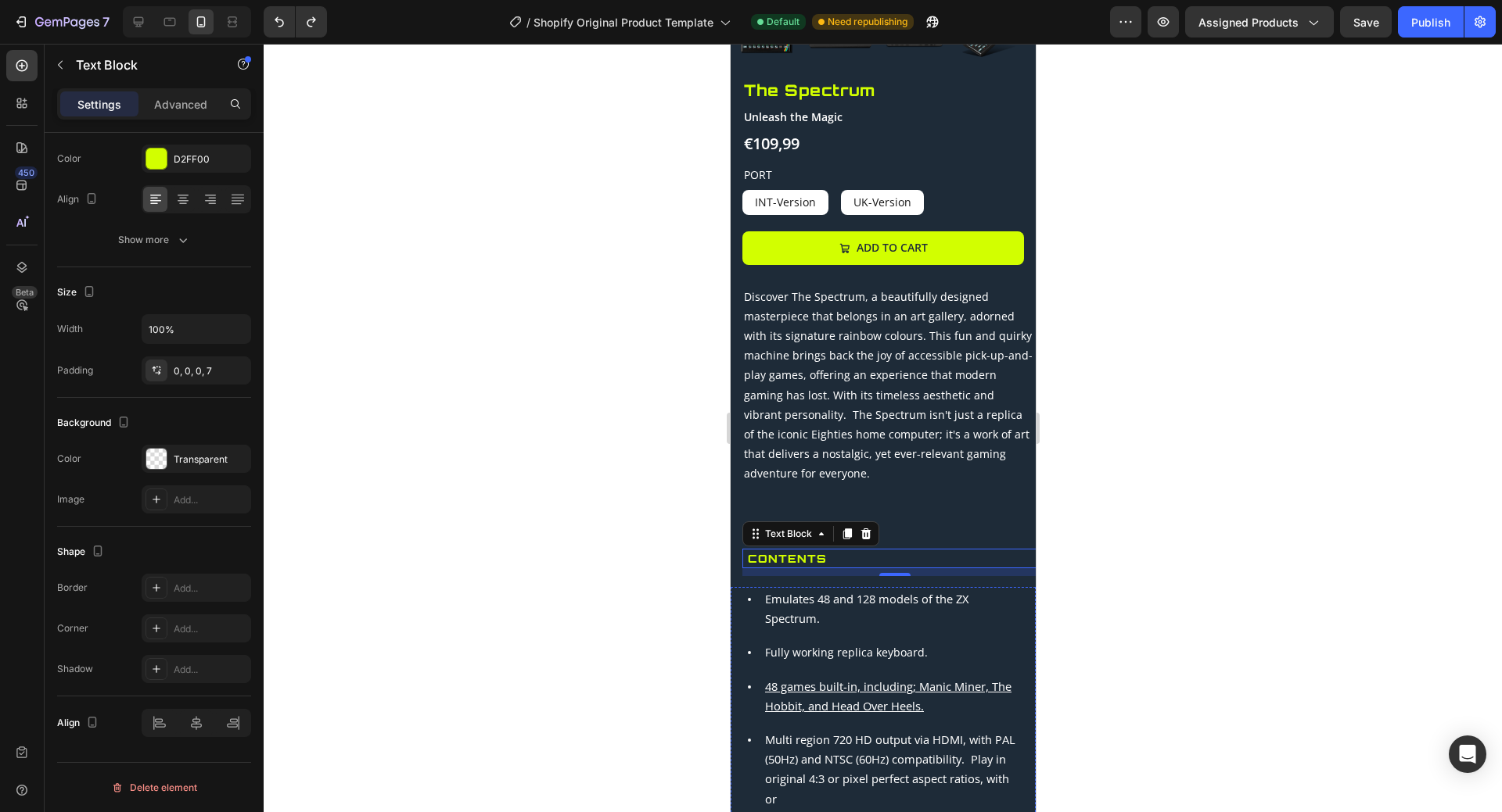
scroll to position [395, 0]
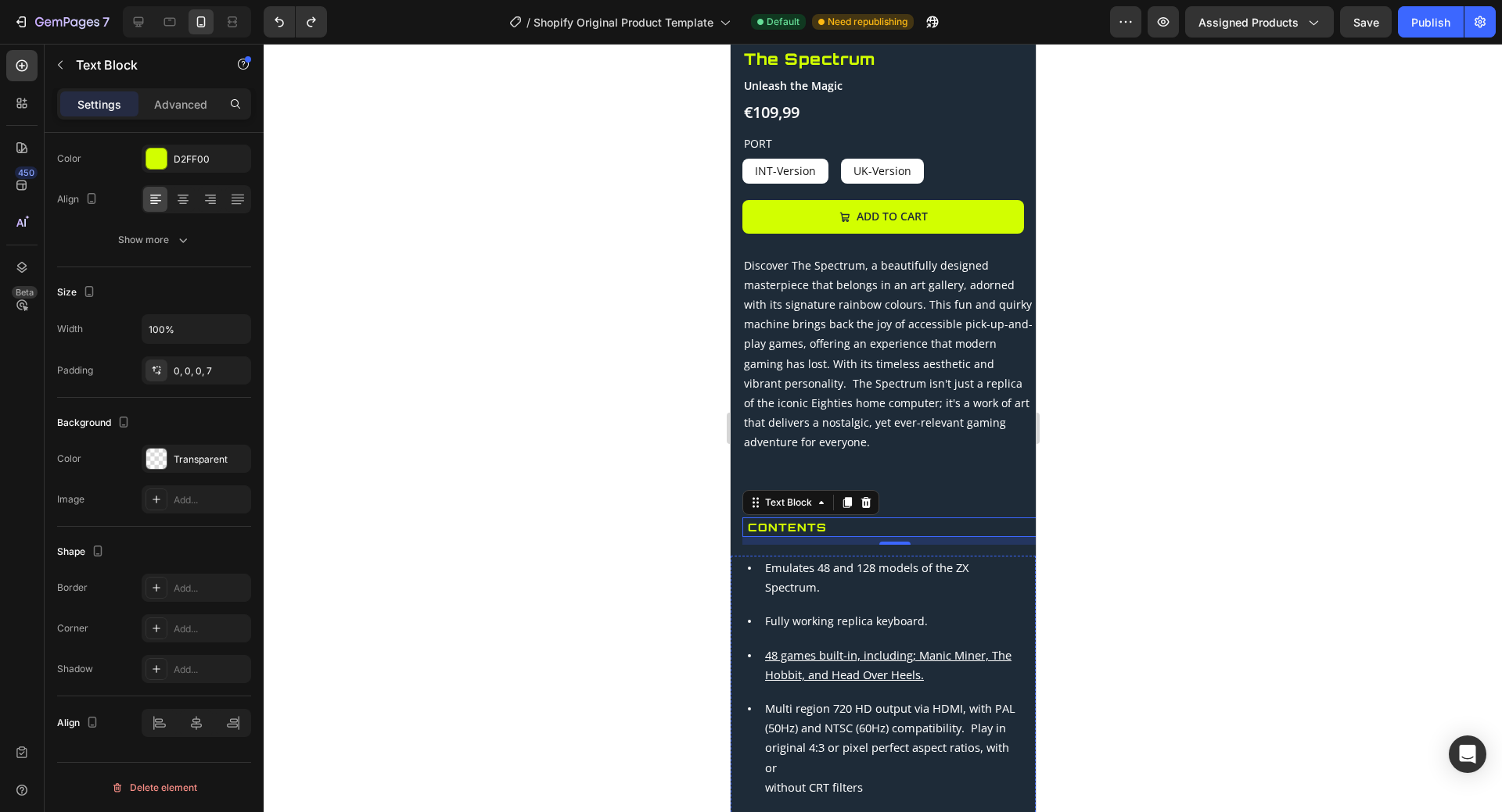
click at [929, 391] on span "Discover The Spectrum, a beautifully designed masterpiece that belongs in an ar…" at bounding box center [887, 355] width 289 height 192
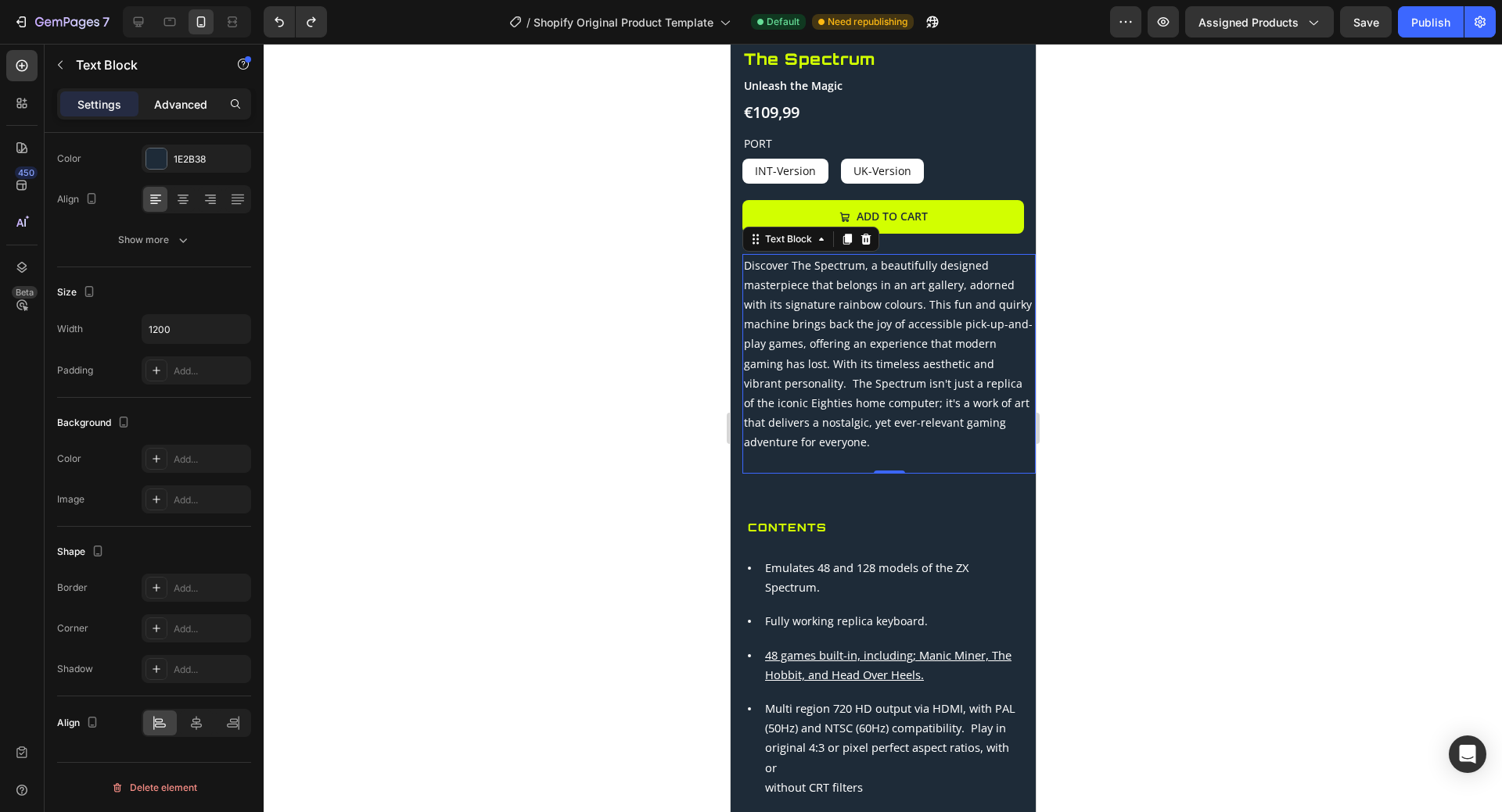
click at [170, 99] on p "Advanced" at bounding box center [181, 104] width 53 height 17
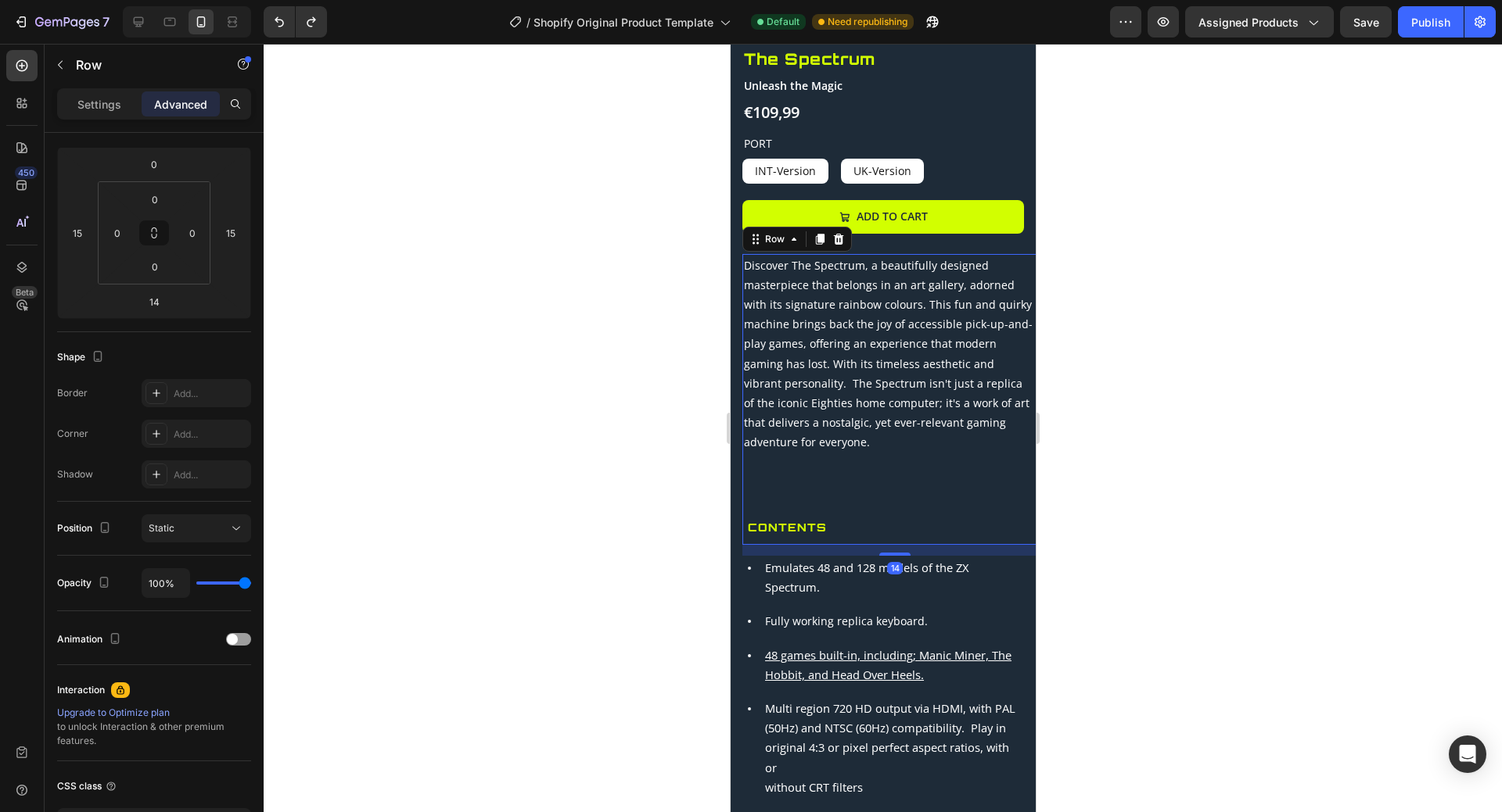
click at [773, 473] on div "Discover The Spectrum, a beautifully designed masterpiece that belongs in an ar…" at bounding box center [894, 399] width 305 height 290
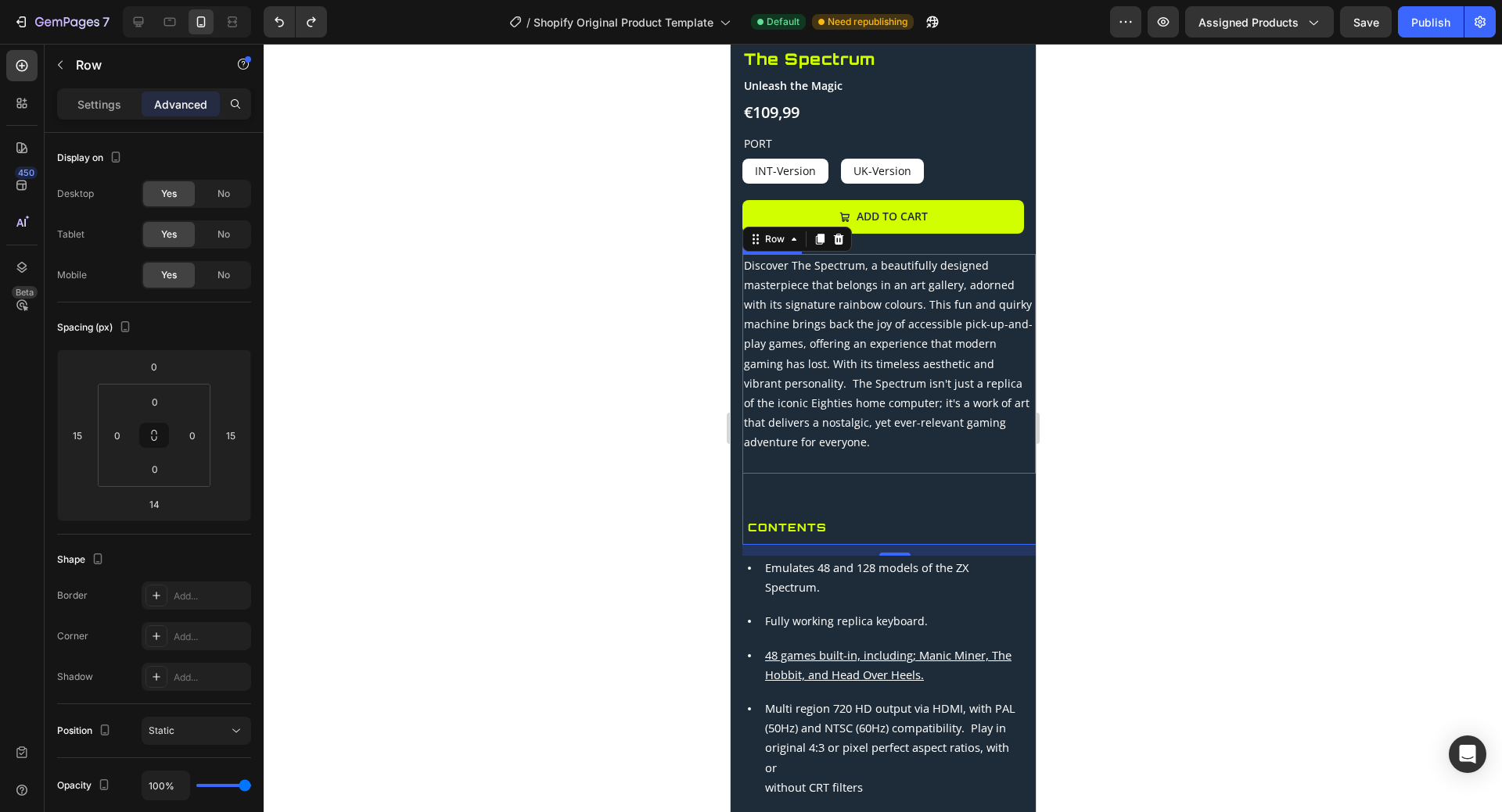
click at [852, 422] on p "Discover The Spectrum, a beautifully designed masterpiece that belongs in an ar…" at bounding box center [888, 354] width 290 height 197
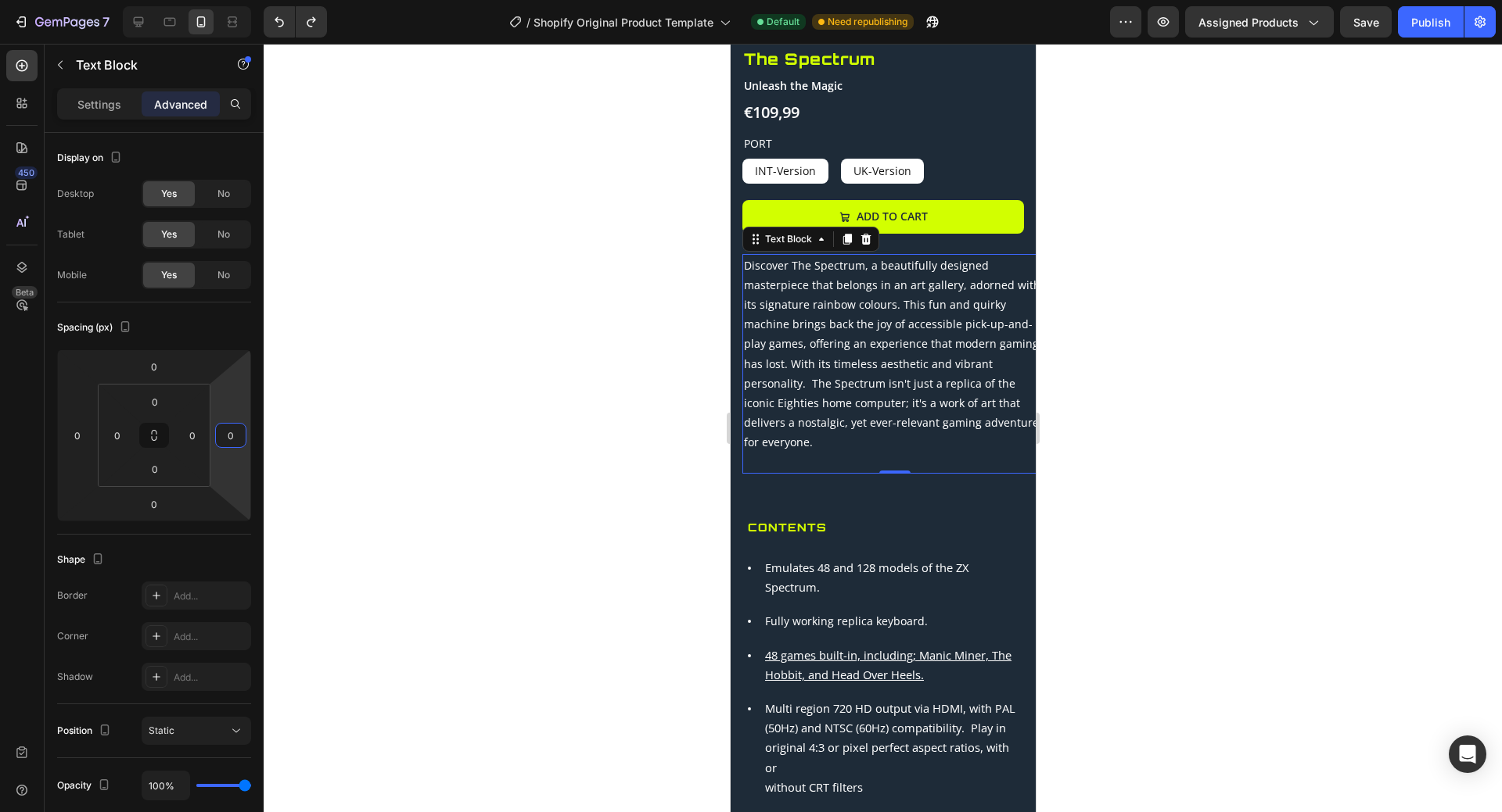
type input "0"
click at [1229, 292] on div at bounding box center [882, 427] width 1238 height 768
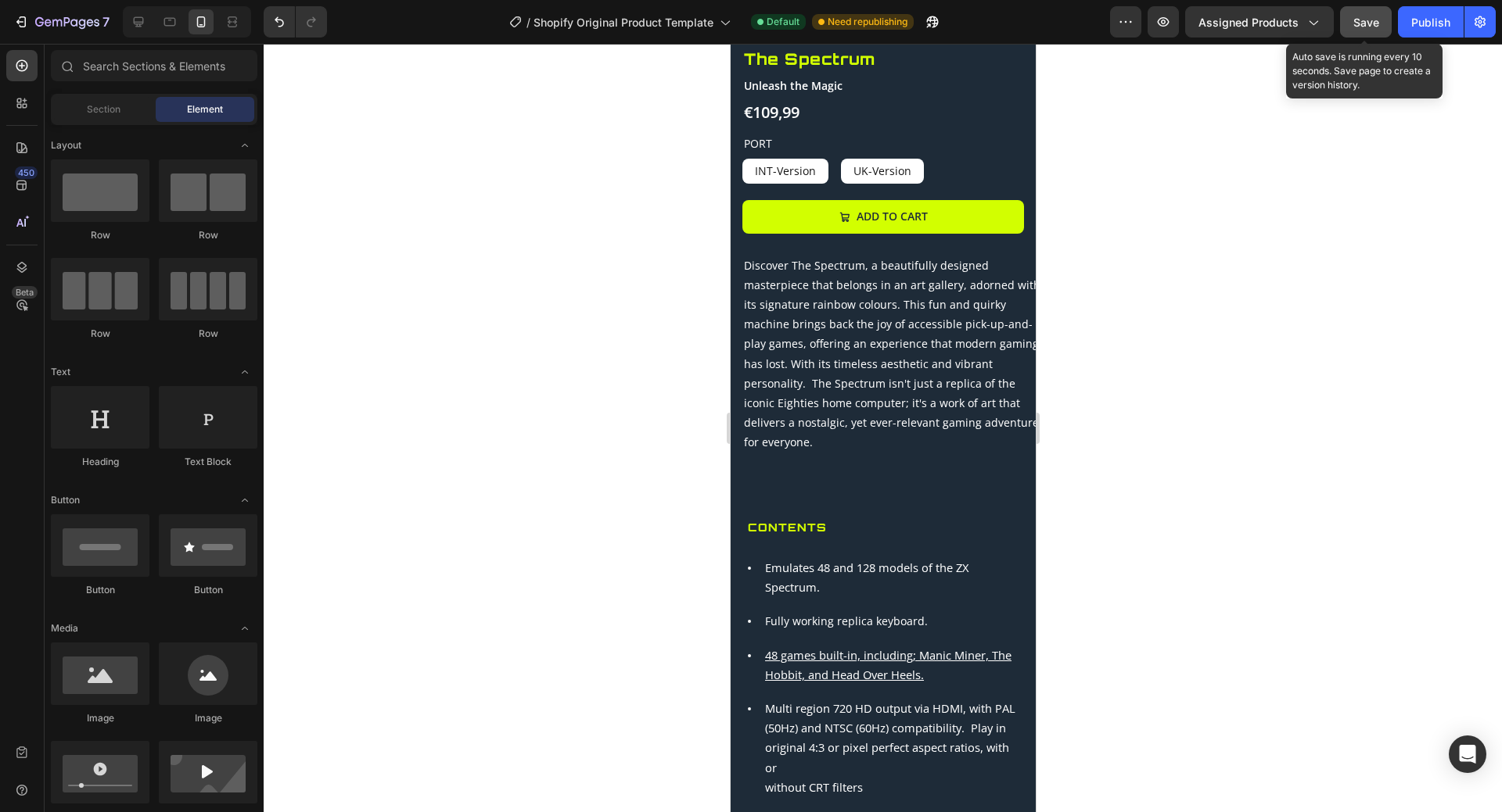
click at [1375, 23] on span "Save" at bounding box center [1366, 22] width 26 height 14
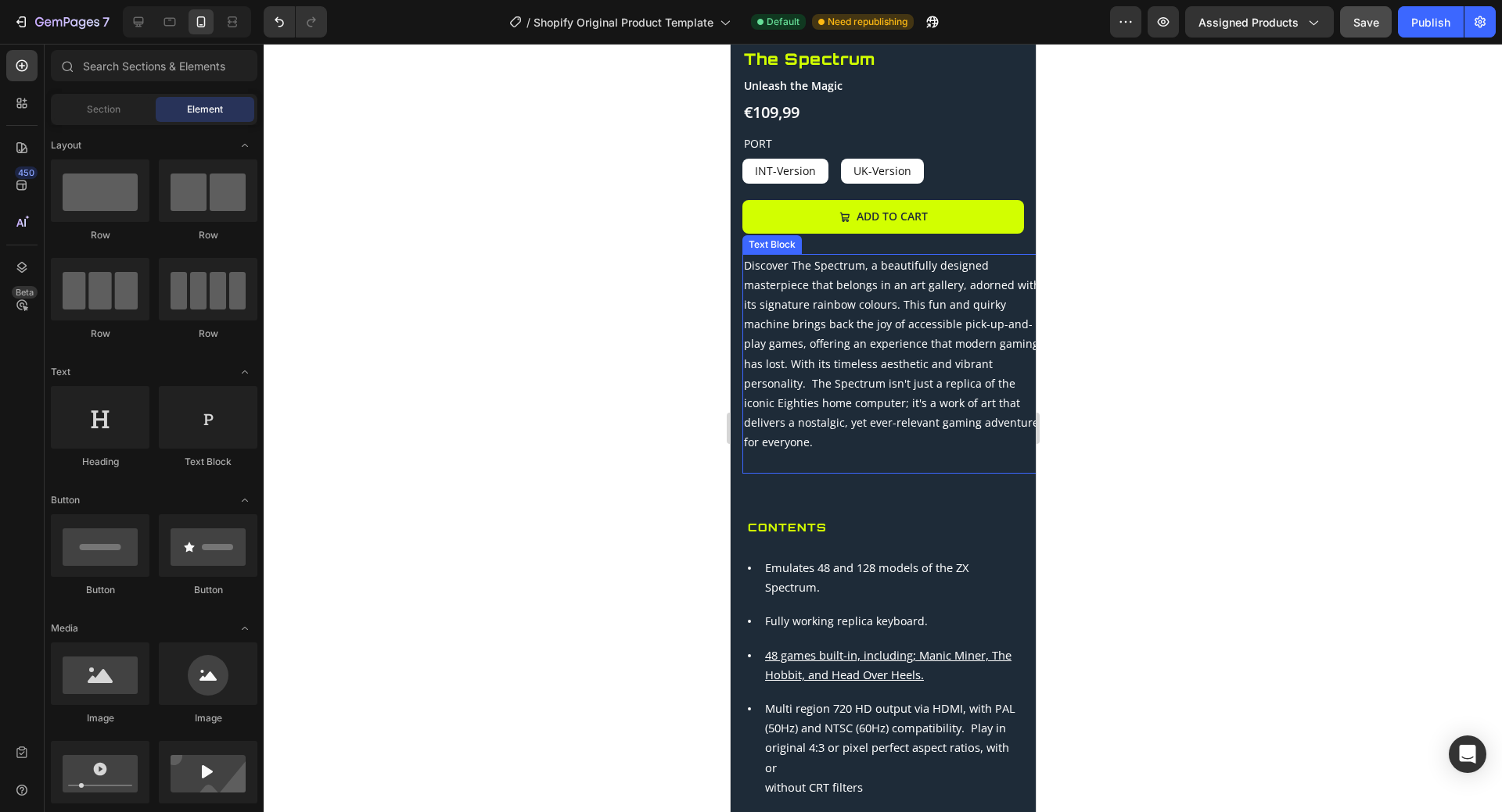
click at [933, 297] on span "Discover The Spectrum, a beautifully designed masterpiece that belongs in an ar…" at bounding box center [891, 355] width 296 height 192
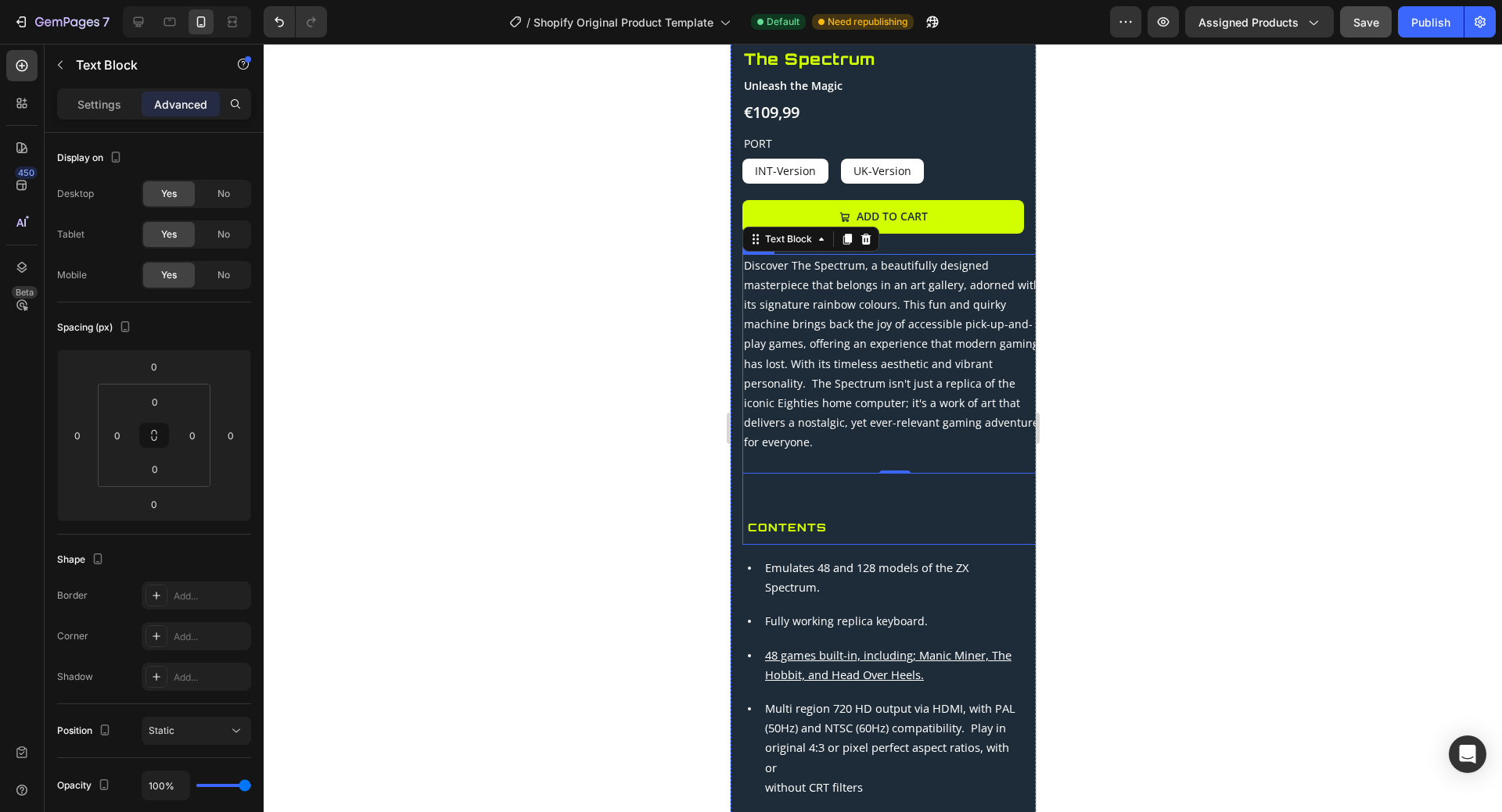
click at [827, 472] on div "Discover The Spectrum, a beautifully designed masterpiece that belongs in an ar…" at bounding box center [894, 399] width 305 height 290
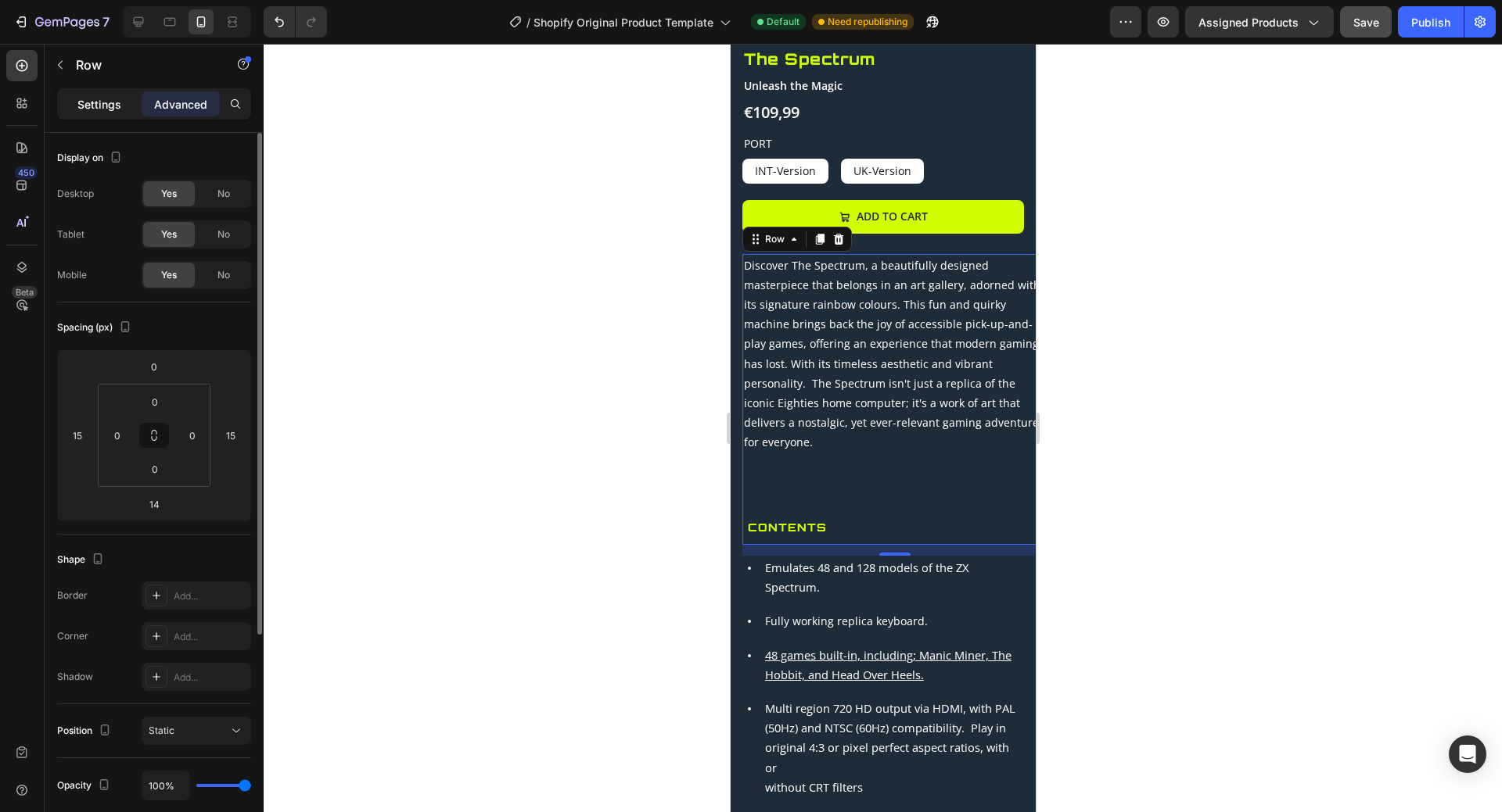
click at [98, 111] on p "Settings" at bounding box center [99, 104] width 44 height 17
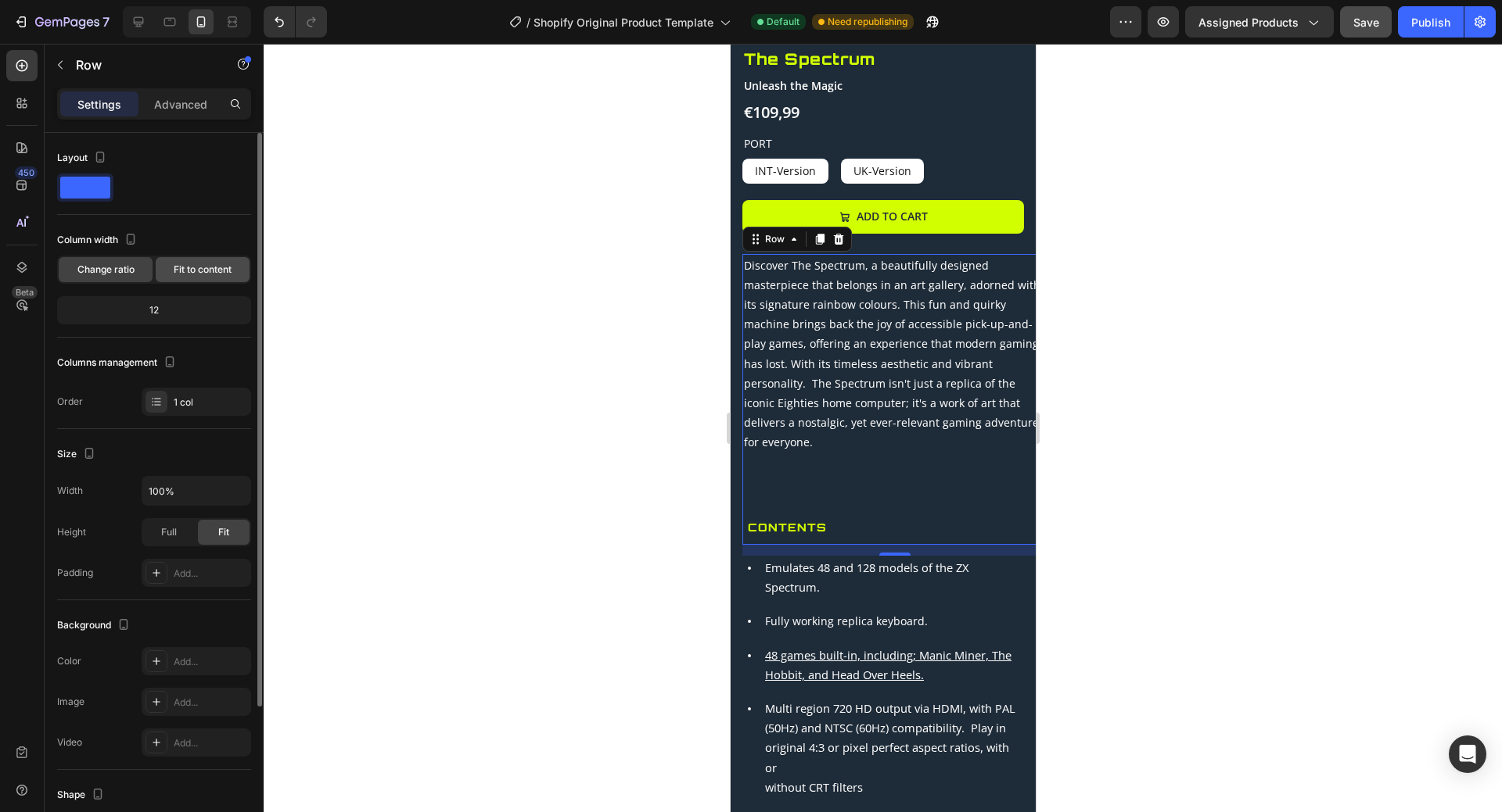
click at [178, 276] on span "Fit to content" at bounding box center [203, 269] width 58 height 14
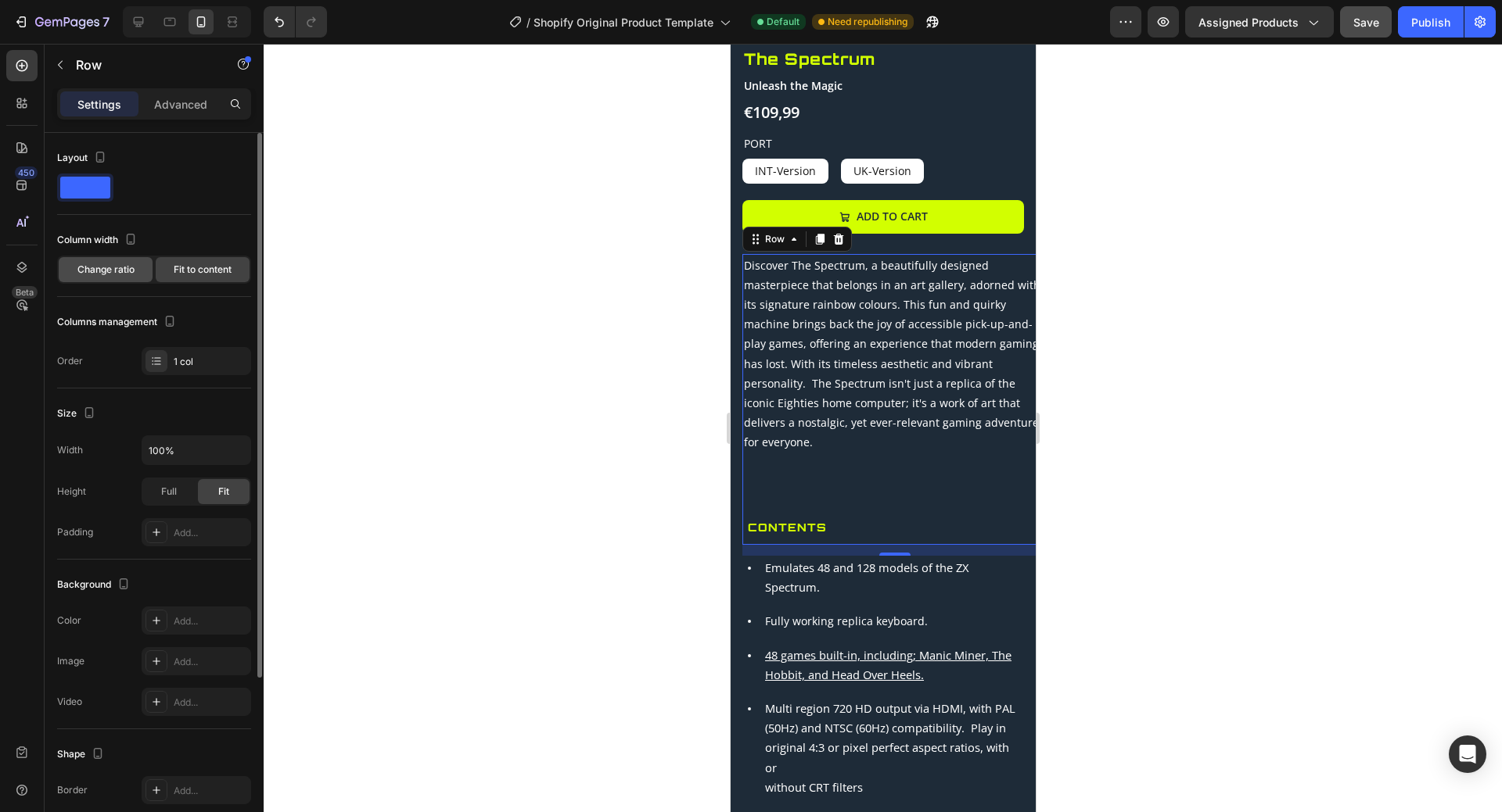
click at [123, 268] on span "Change ratio" at bounding box center [106, 269] width 57 height 14
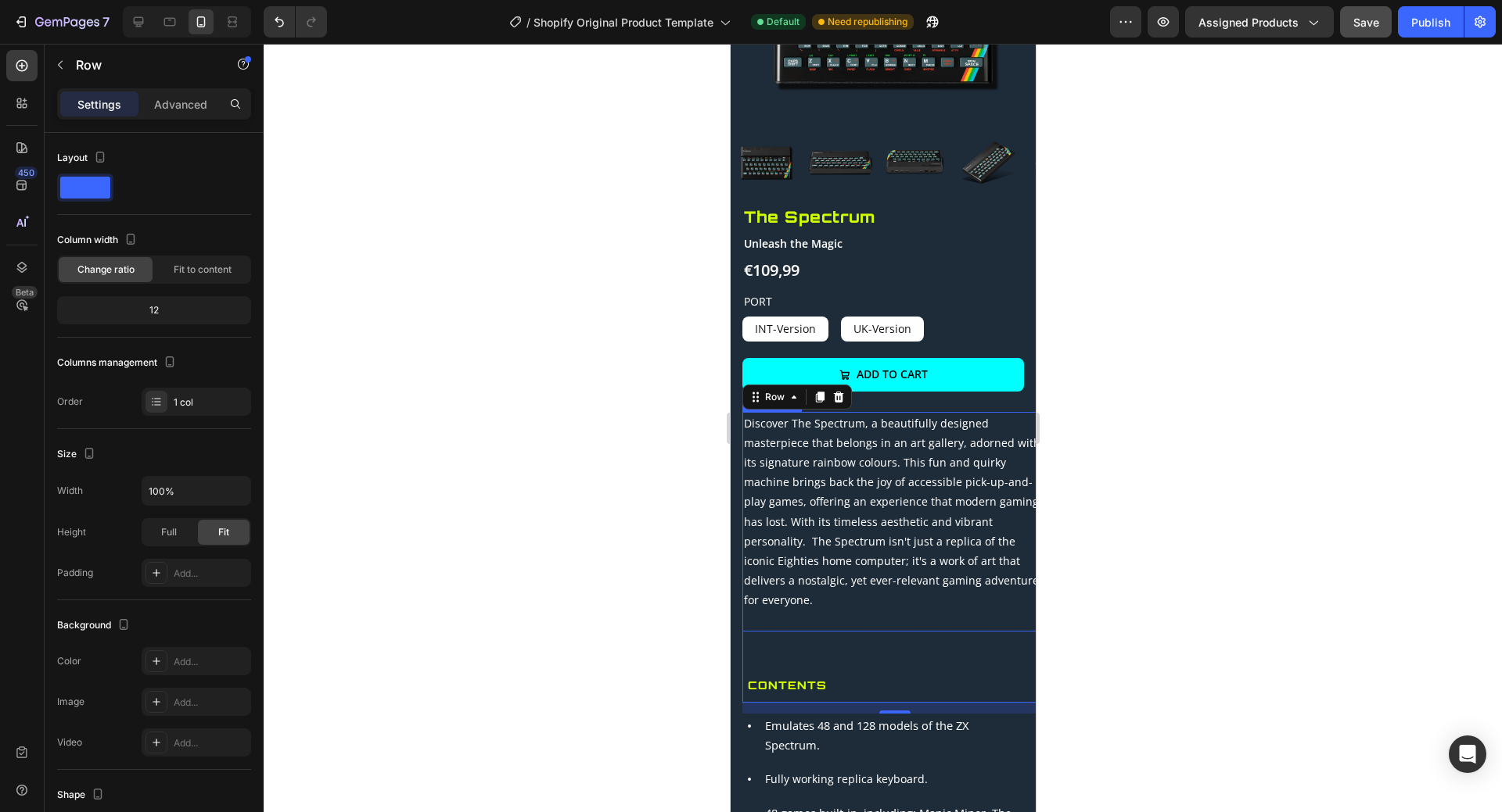
scroll to position [239, 0]
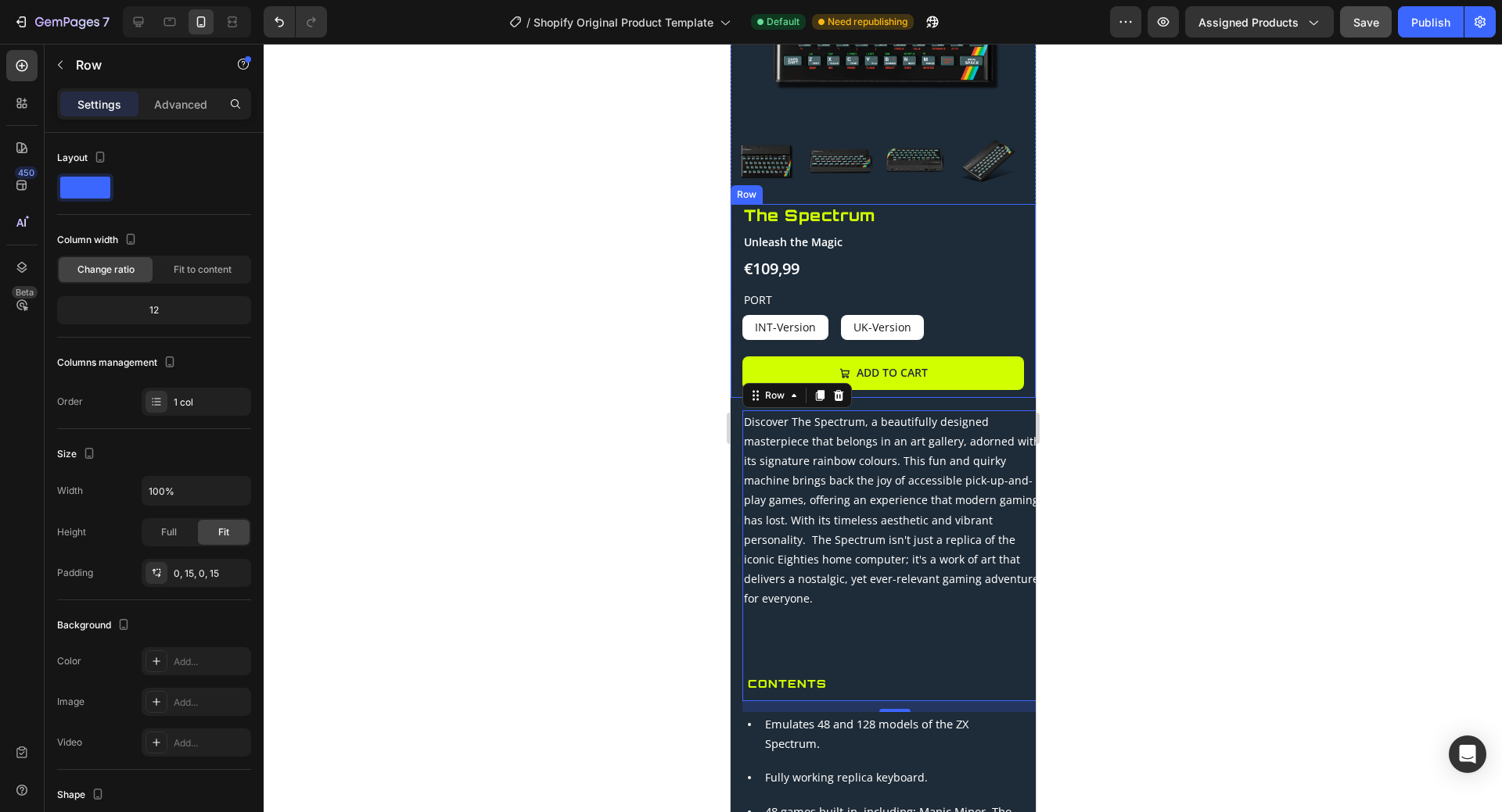
click at [993, 384] on div "Add to cart Add to Cart" at bounding box center [882, 377] width 282 height 41
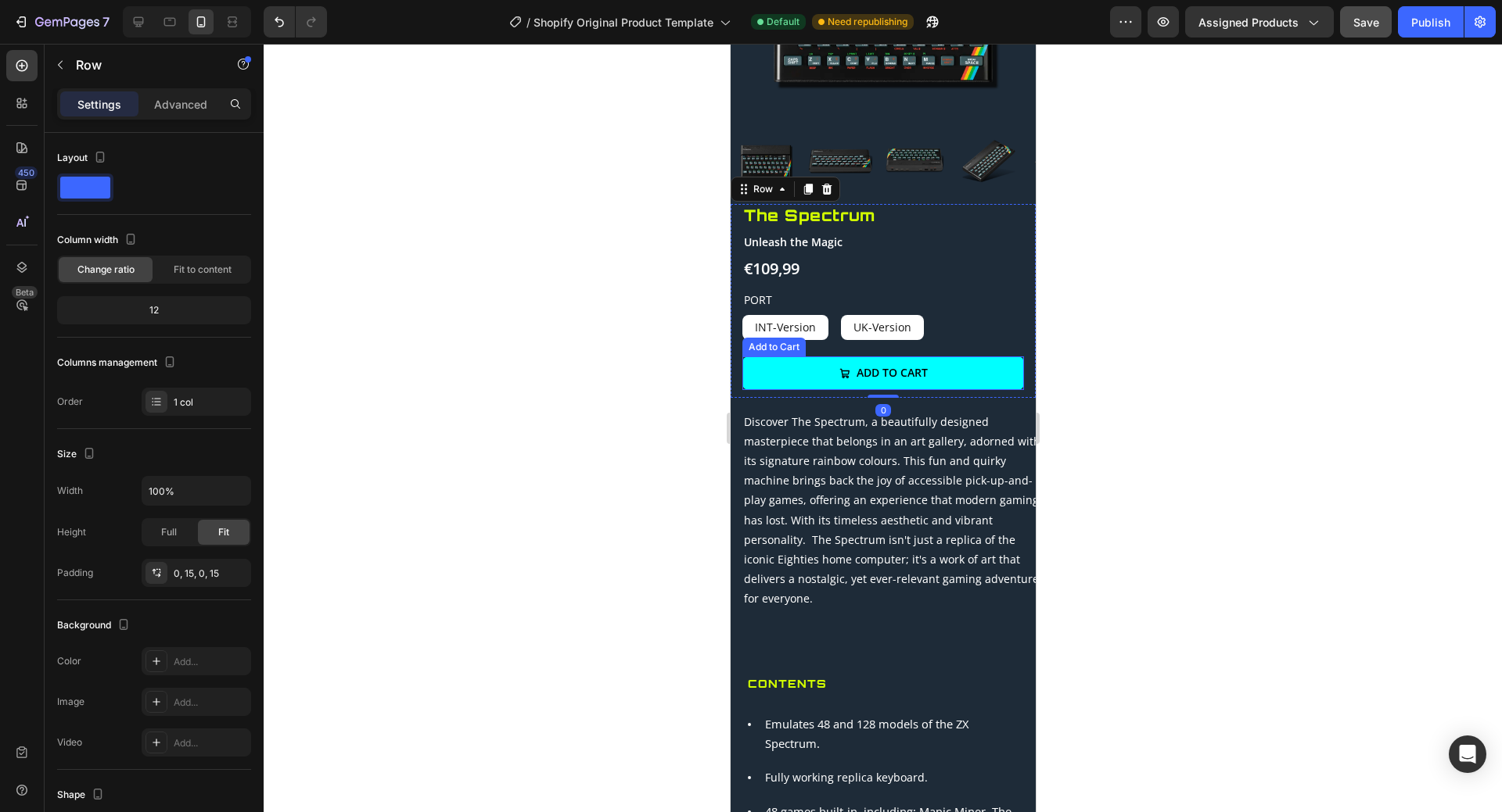
click at [997, 368] on button "Add to cart" at bounding box center [882, 373] width 282 height 33
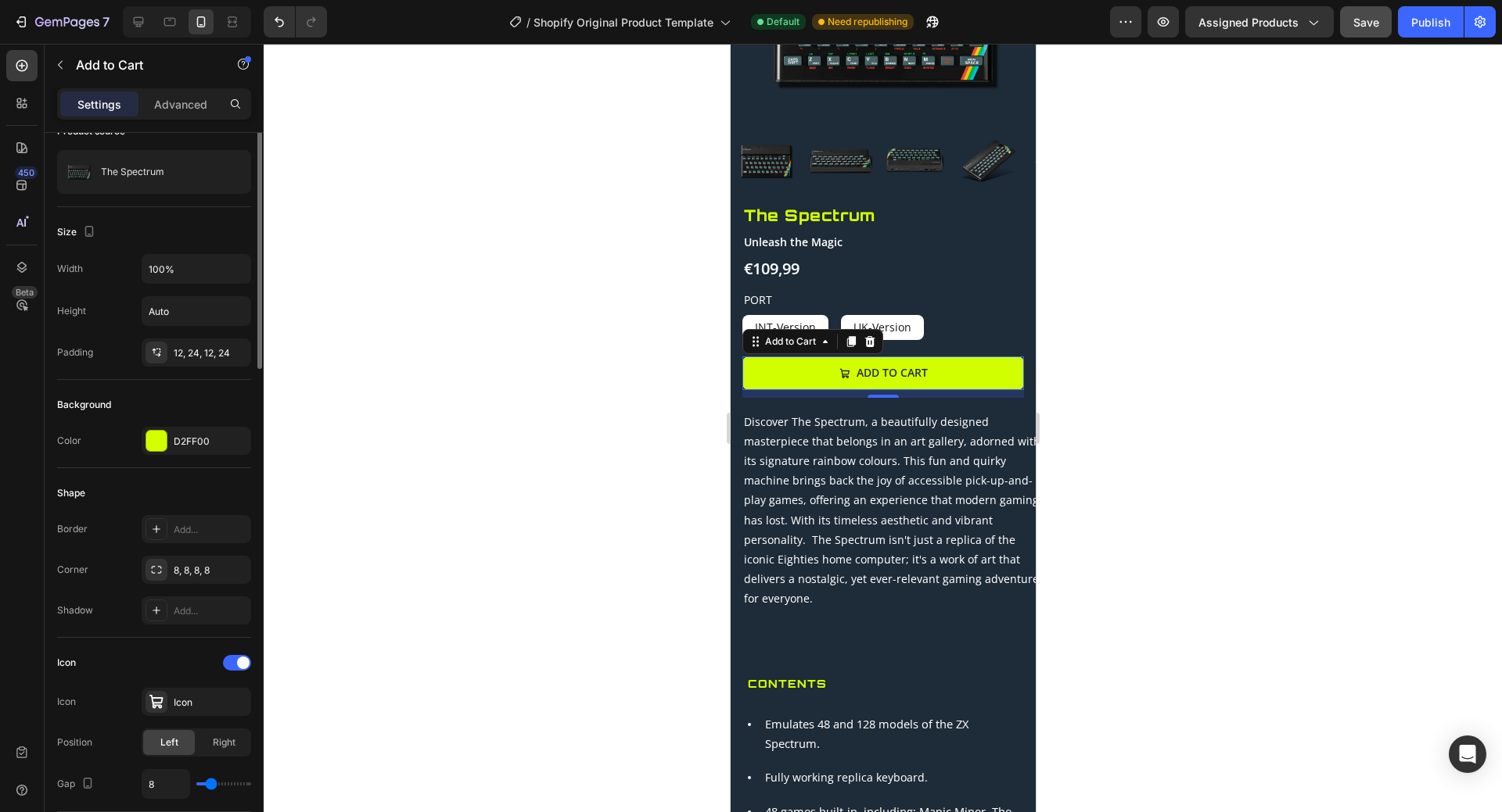
scroll to position [0, 0]
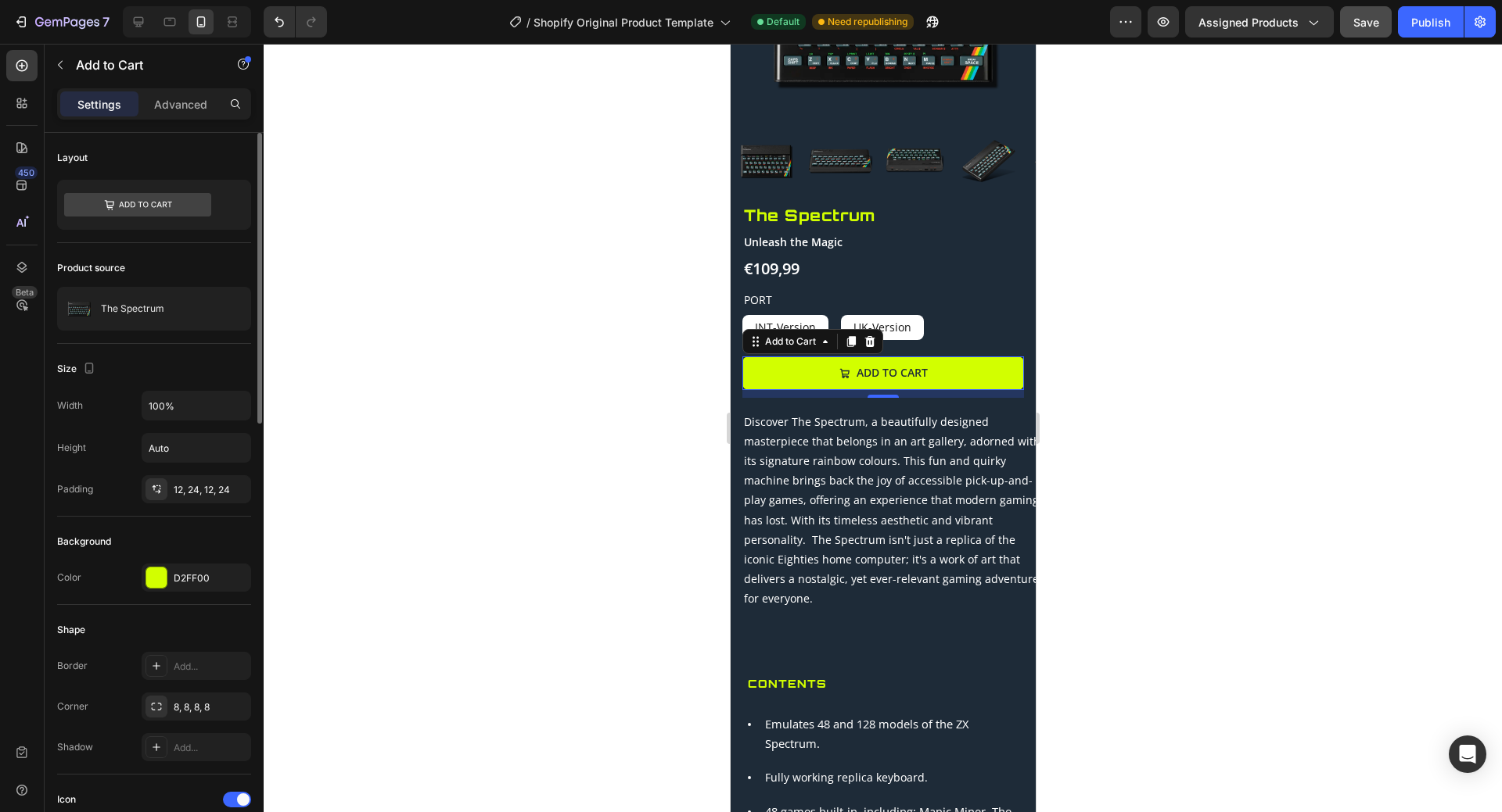
click at [175, 90] on div "Settings Advanced" at bounding box center [154, 104] width 194 height 31
click at [173, 96] on p "Advanced" at bounding box center [181, 104] width 53 height 17
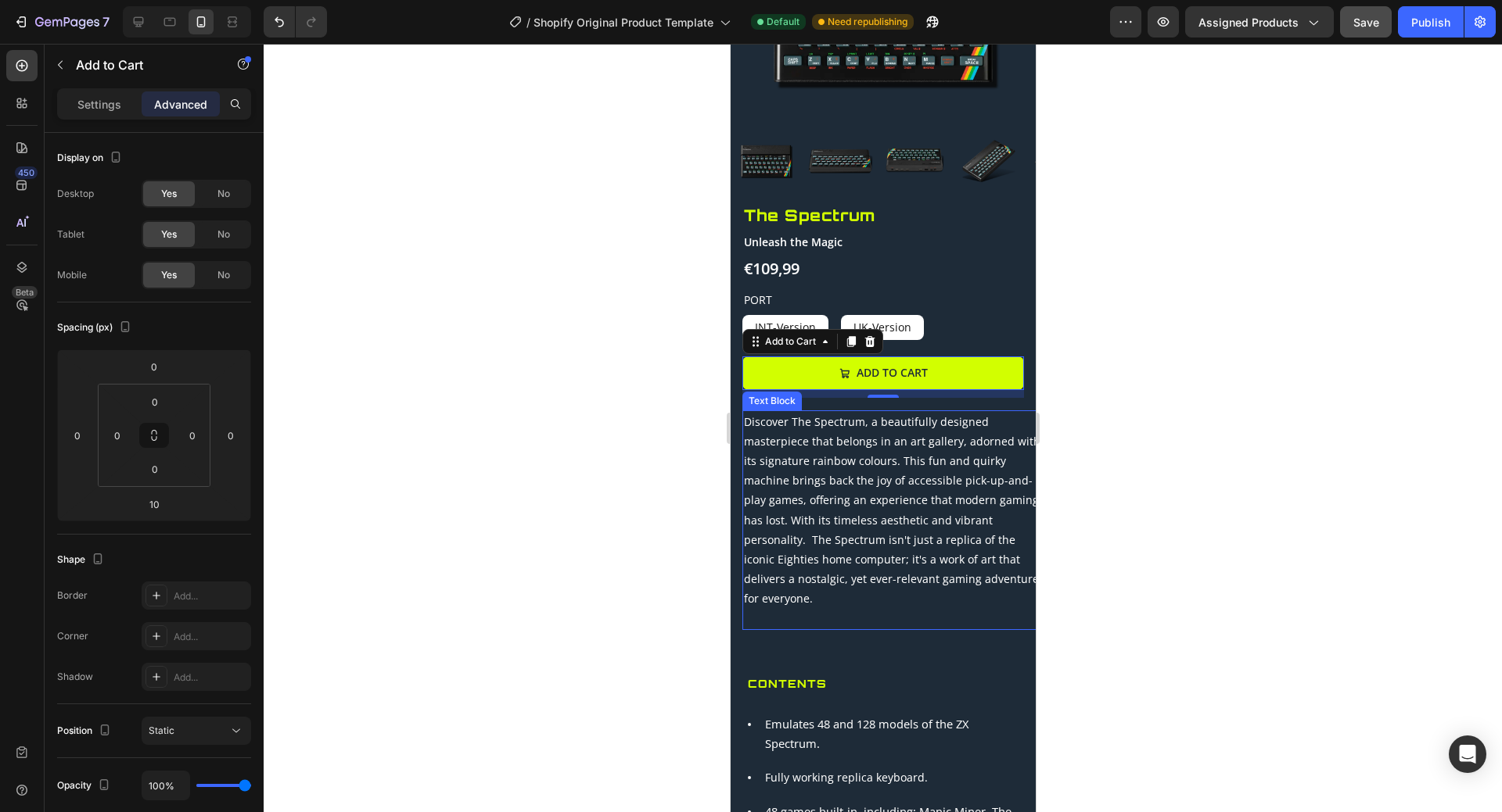
click at [887, 541] on p "Discover The Spectrum, a beautifully designed masterpiece that belongs in an ar…" at bounding box center [894, 510] width 302 height 197
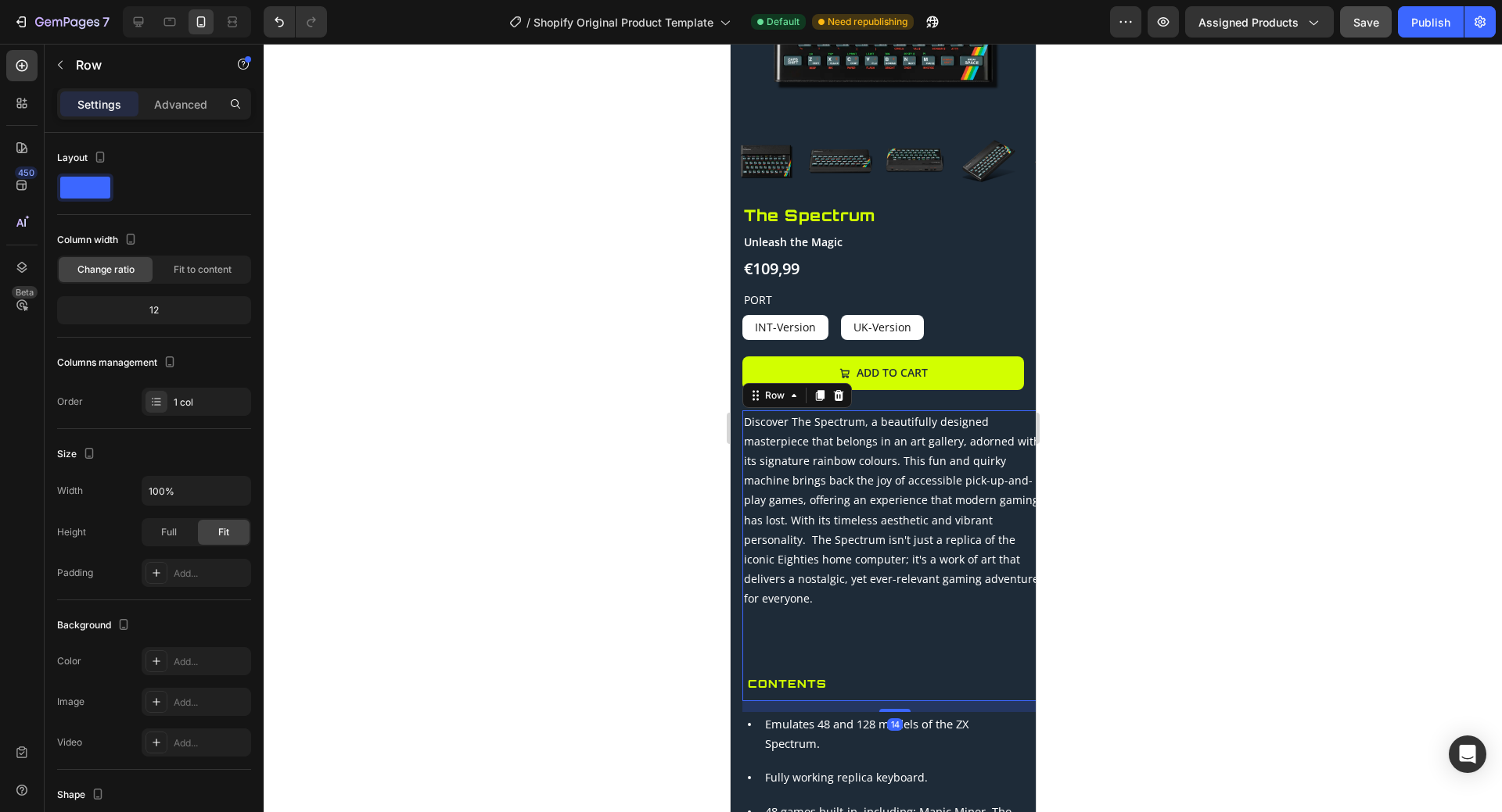
click at [802, 635] on div "Discover The Spectrum, a beautifully designed masterpiece that belongs in an ar…" at bounding box center [894, 556] width 305 height 290
click at [973, 221] on div "Bestseller Text Block The Spectrum Product Title Unleash the Magic Text Block €…" at bounding box center [882, 301] width 282 height 194
click at [784, 631] on div "Discover The Spectrum, a beautifully designed masterpiece that belongs in an ar…" at bounding box center [894, 556] width 305 height 290
click at [201, 19] on icon at bounding box center [201, 21] width 16 height 16
click at [161, 28] on div at bounding box center [170, 22] width 25 height 25
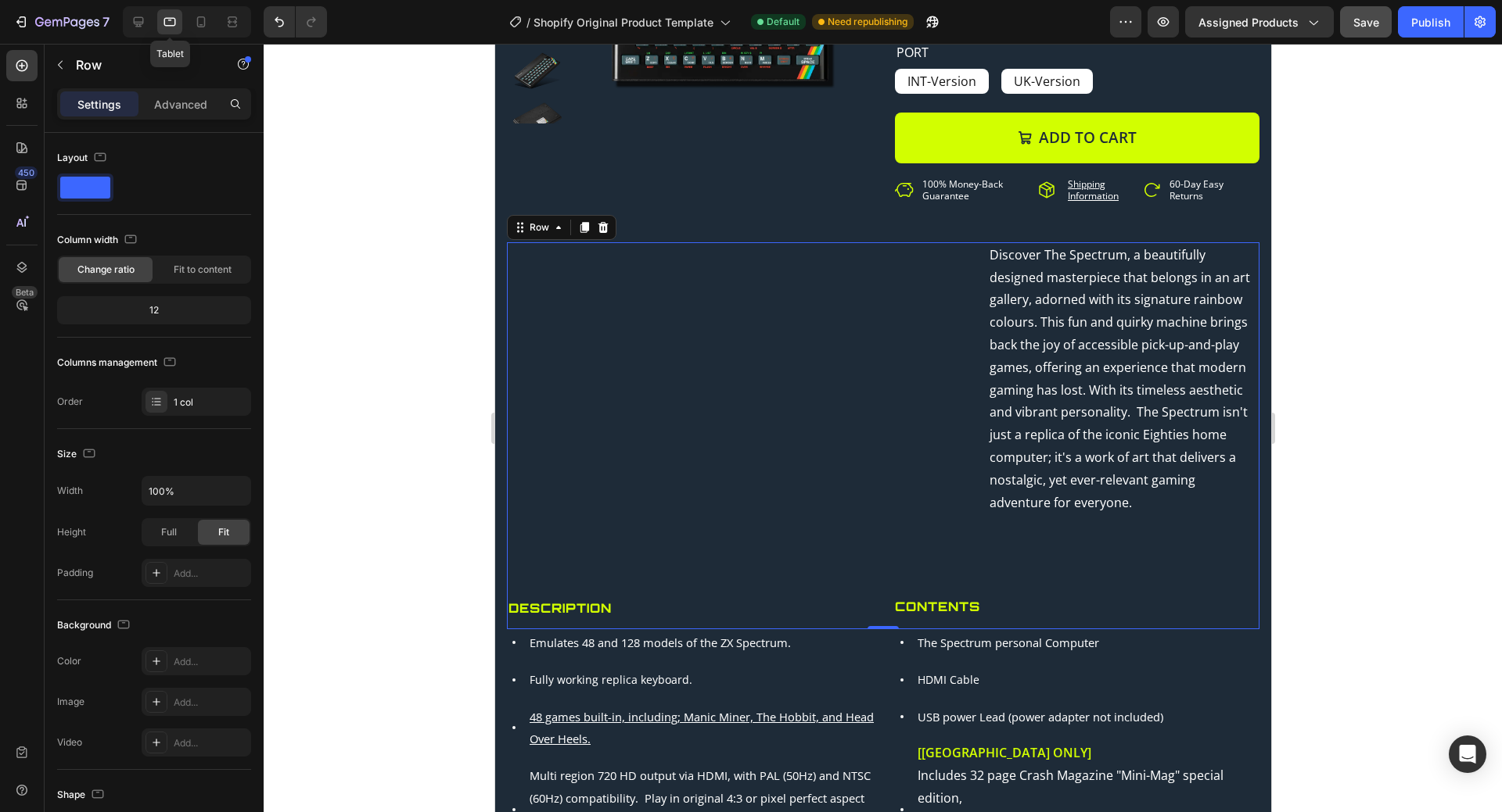
scroll to position [383, 0]
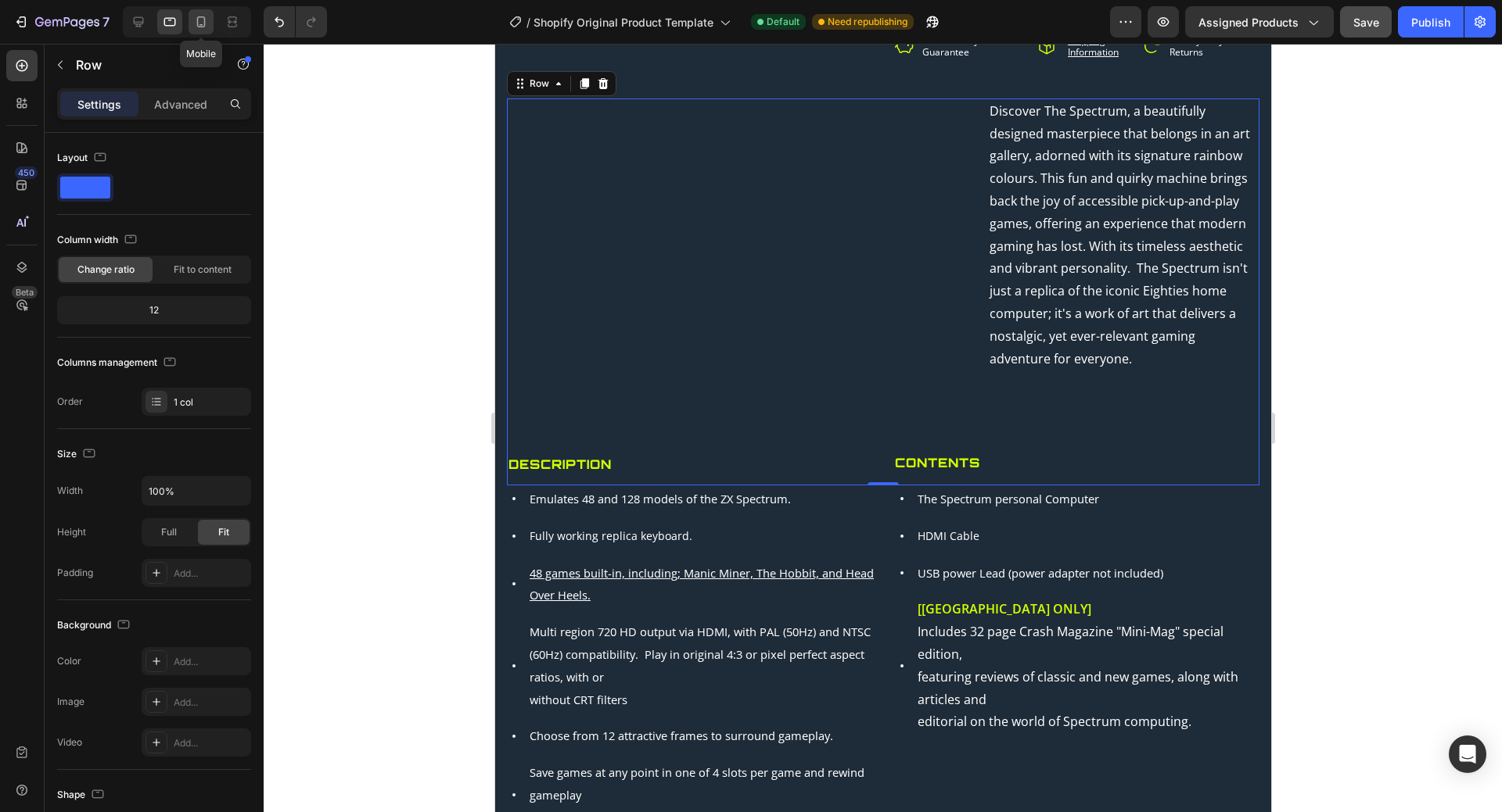
click at [201, 28] on icon at bounding box center [201, 21] width 16 height 16
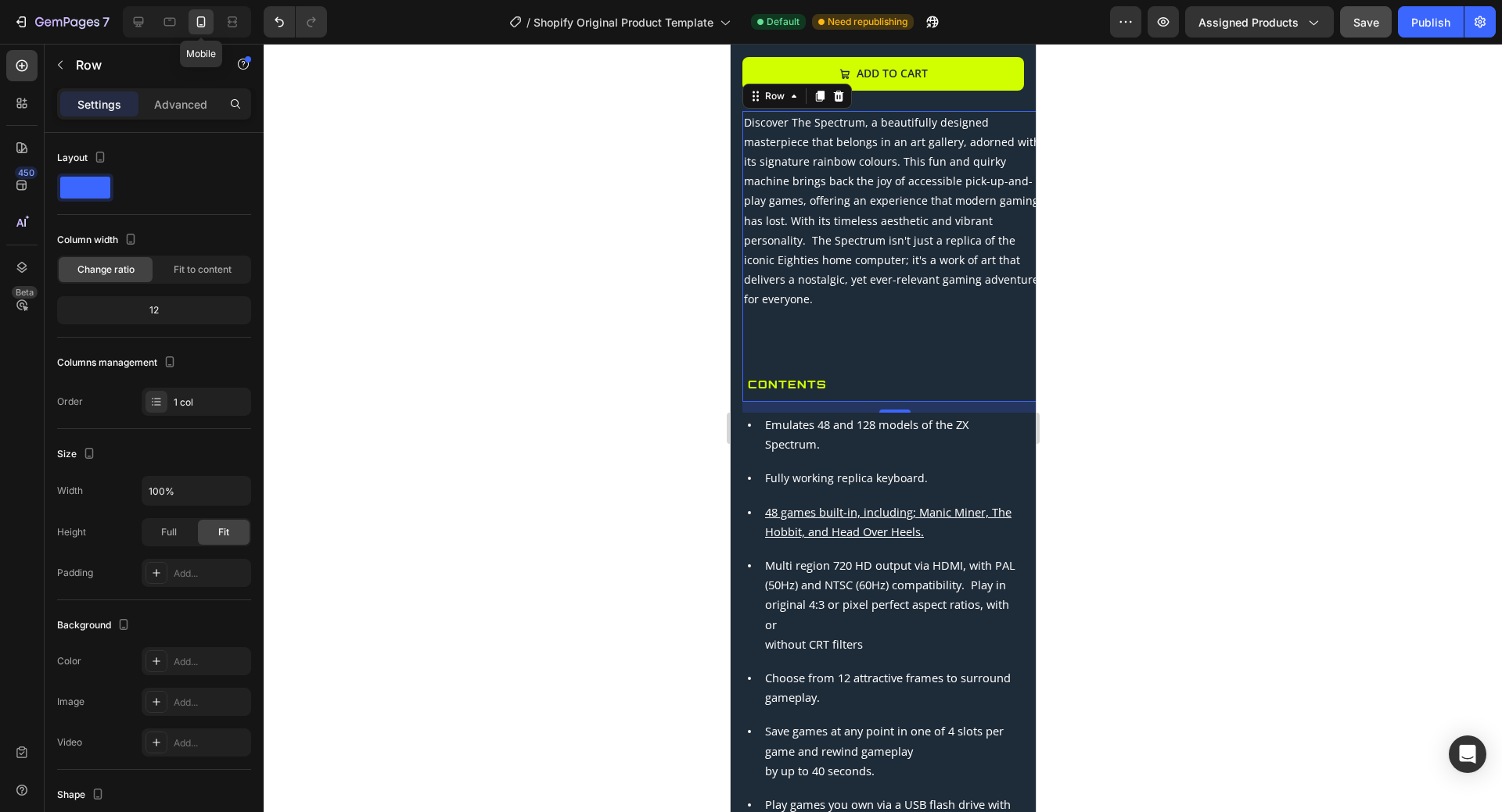
scroll to position [541, 0]
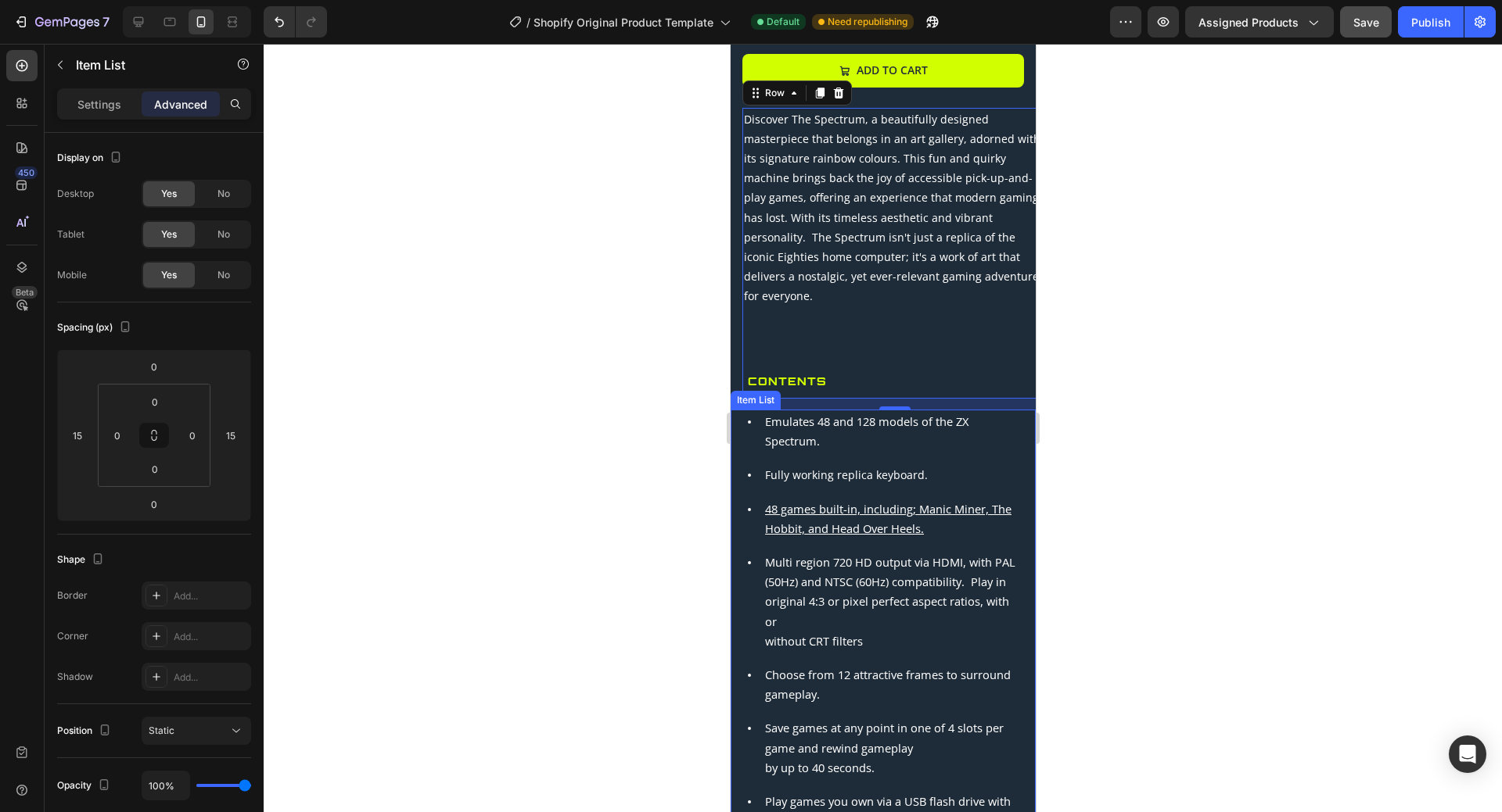
click at [1015, 422] on div "Emulates 48 and 128 models of the ZX Spectrum. Fully working replica keyboard. …" at bounding box center [882, 668] width 305 height 517
click at [968, 501] on u "48 games built-in, including; Manic Miner, The Hobbit, and Head Over Heels." at bounding box center [887, 519] width 247 height 35
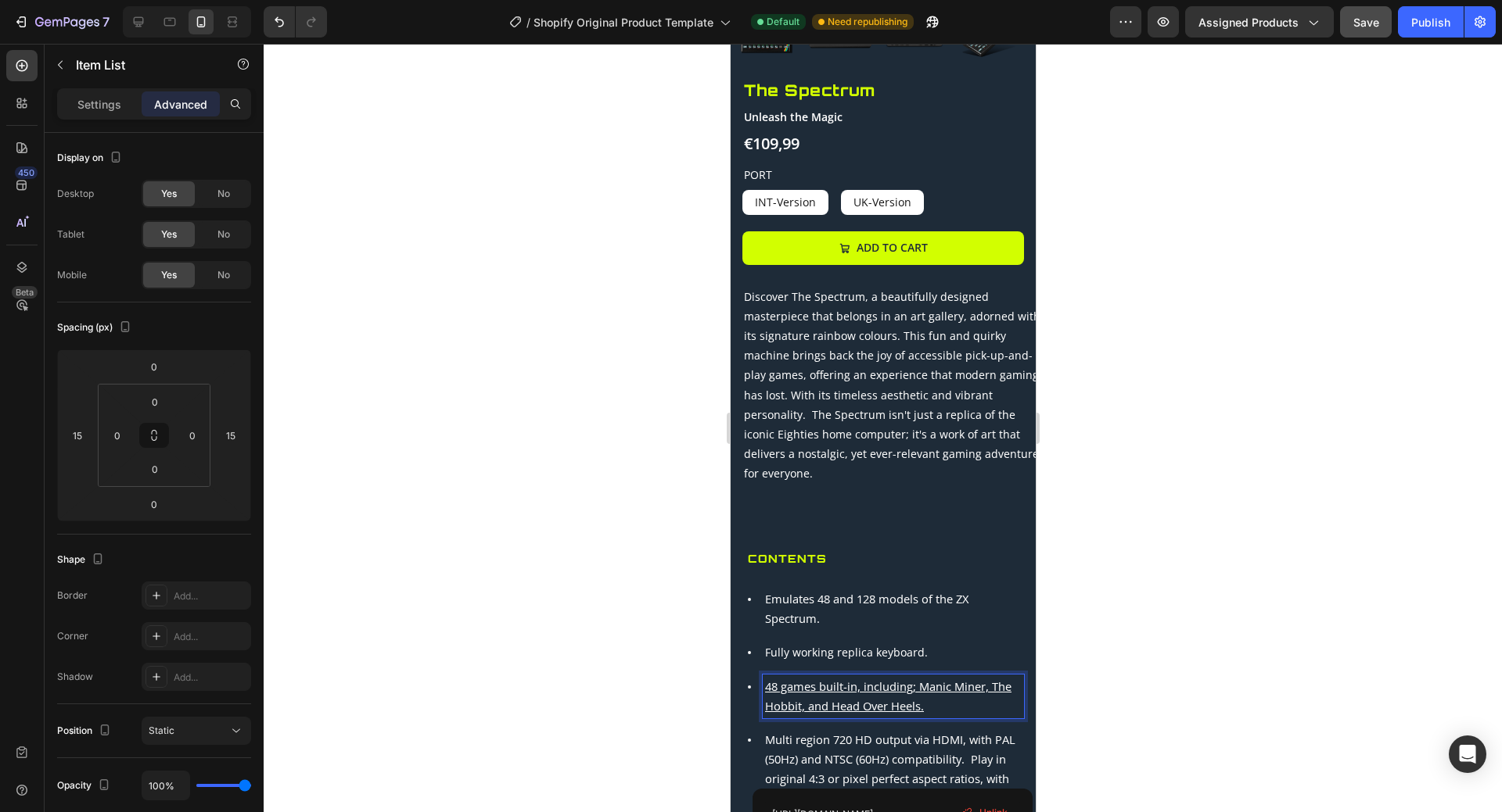
scroll to position [385, 0]
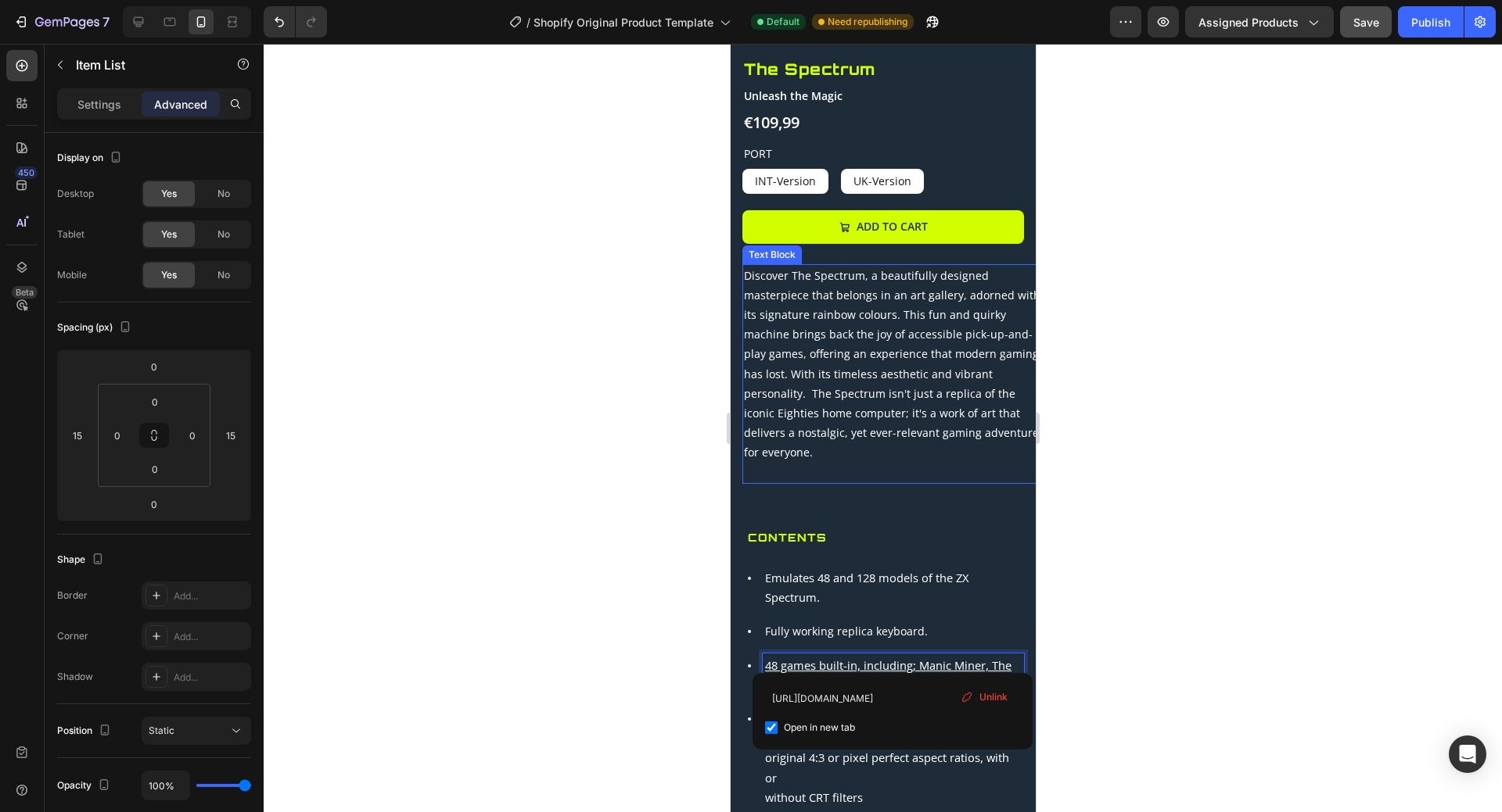
click at [961, 411] on span "Discover The Spectrum, a beautifully designed masterpiece that belongs in an ar…" at bounding box center [891, 364] width 296 height 192
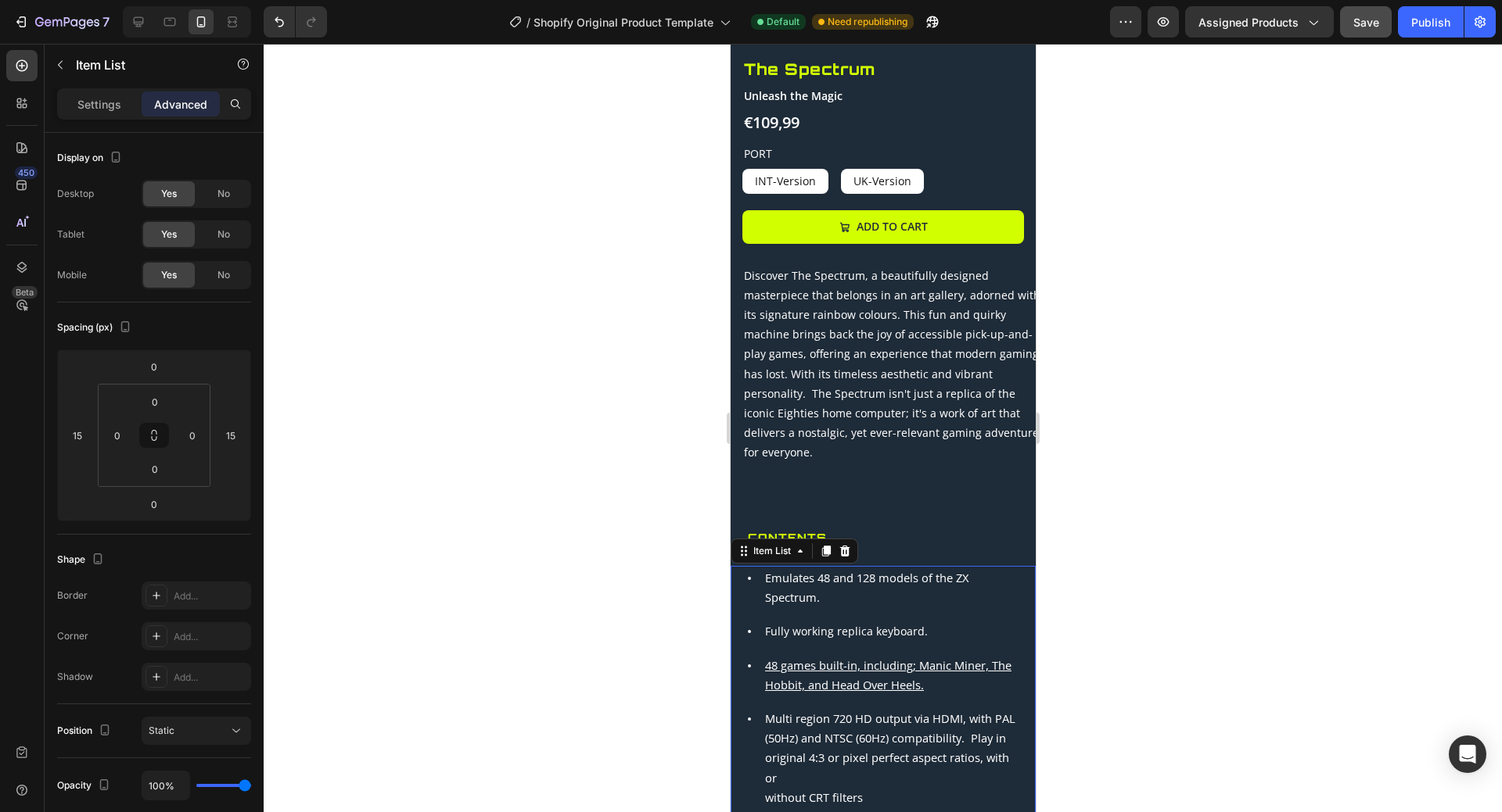
click at [901, 589] on p "Emulates 48 and 128 models of the ZX Spectrum." at bounding box center [892, 588] width 256 height 39
click at [743, 595] on div "Emulates 48 and 128 models of the ZX Spectrum." at bounding box center [882, 588] width 282 height 44
click at [902, 624] on span "Fully working replica keyboard." at bounding box center [844, 630] width 162 height 15
click at [738, 606] on div "Emulates 48 and 128 models of the ZX Spectrum. Fully working replica keyboard. …" at bounding box center [882, 825] width 305 height 517
click at [916, 527] on p "Contents" at bounding box center [897, 537] width 299 height 19
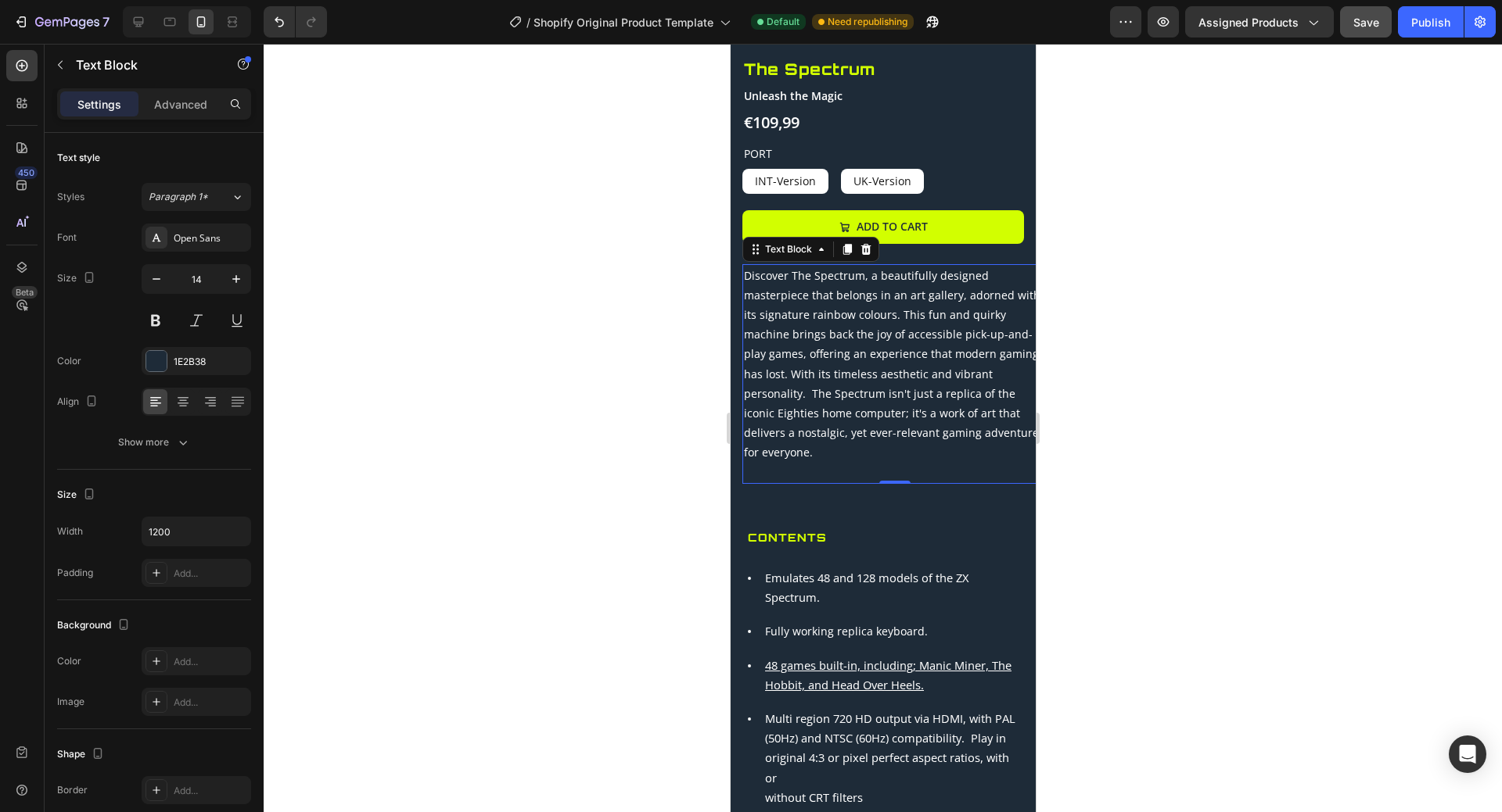
click at [976, 397] on span "Discover The Spectrum, a beautifully designed masterpiece that belongs in an ar…" at bounding box center [891, 364] width 296 height 192
click at [936, 579] on p "Emulates 48 and 128 models of the ZX Spectrum." at bounding box center [892, 588] width 256 height 39
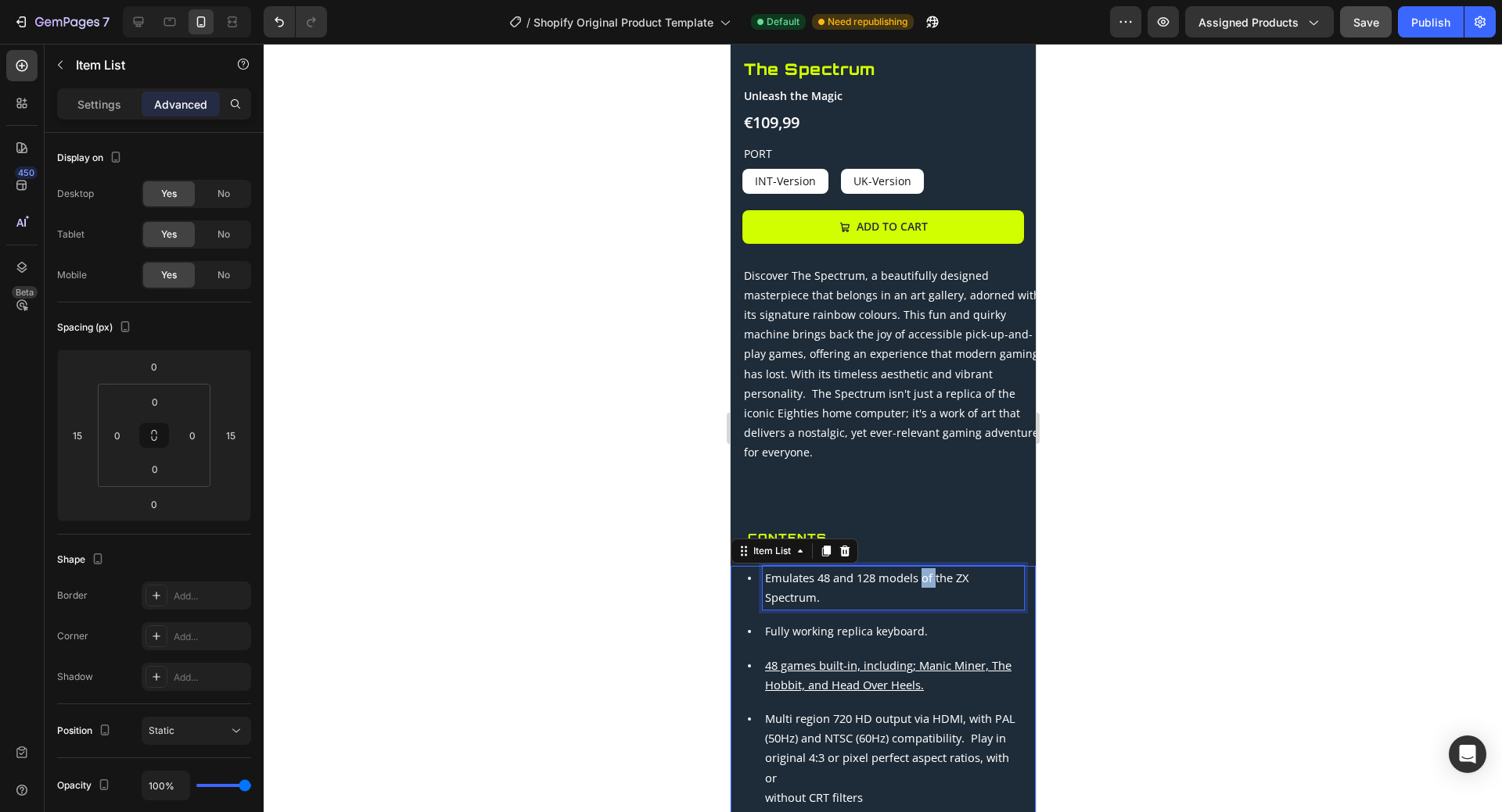
click at [926, 570] on span "Emulates 48 and 128 models of the ZX Spectrum." at bounding box center [865, 588] width 203 height 35
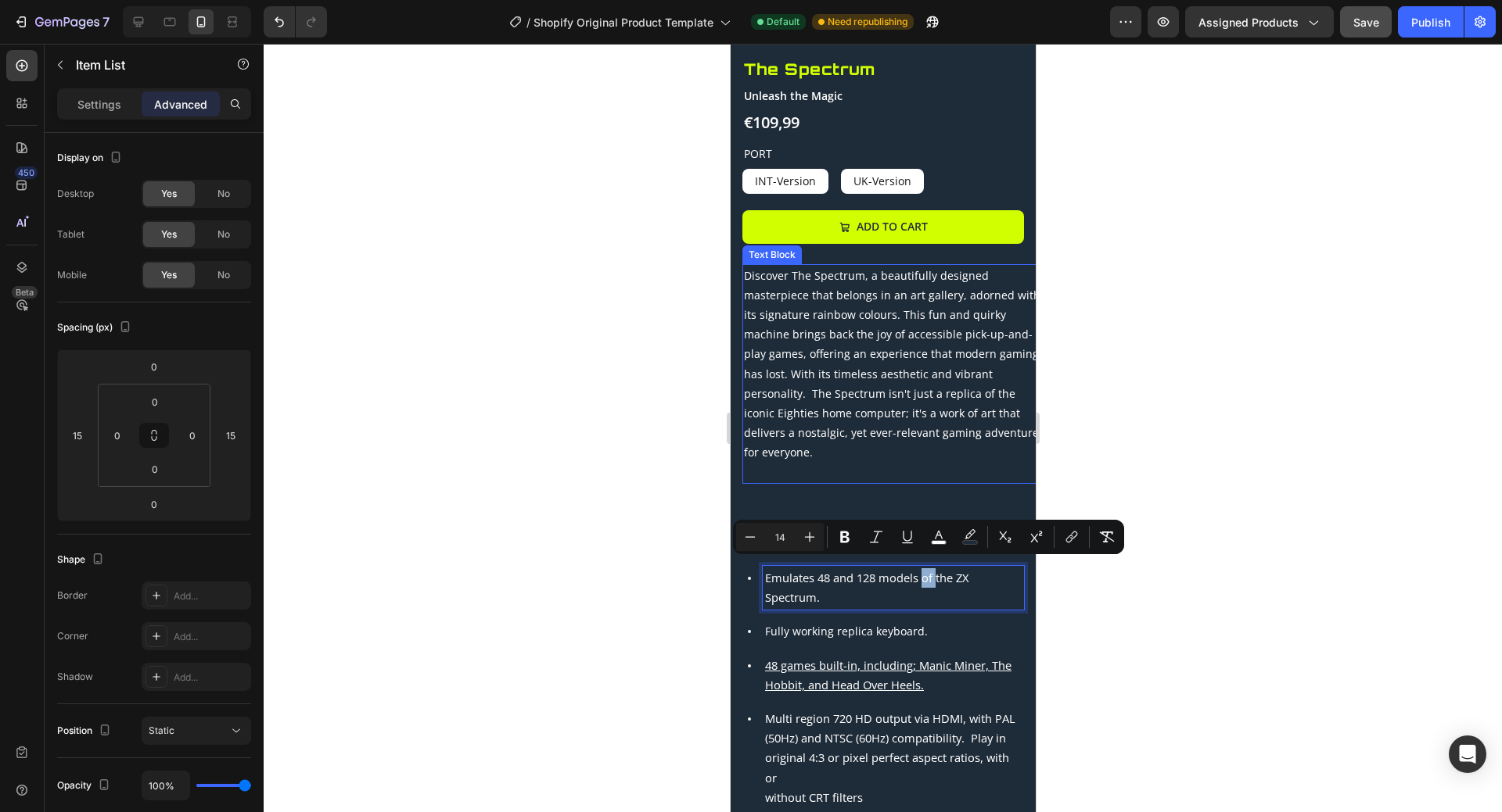
click at [923, 373] on p "Discover The Spectrum, a beautifully designed masterpiece that belongs in an ar…" at bounding box center [894, 364] width 302 height 197
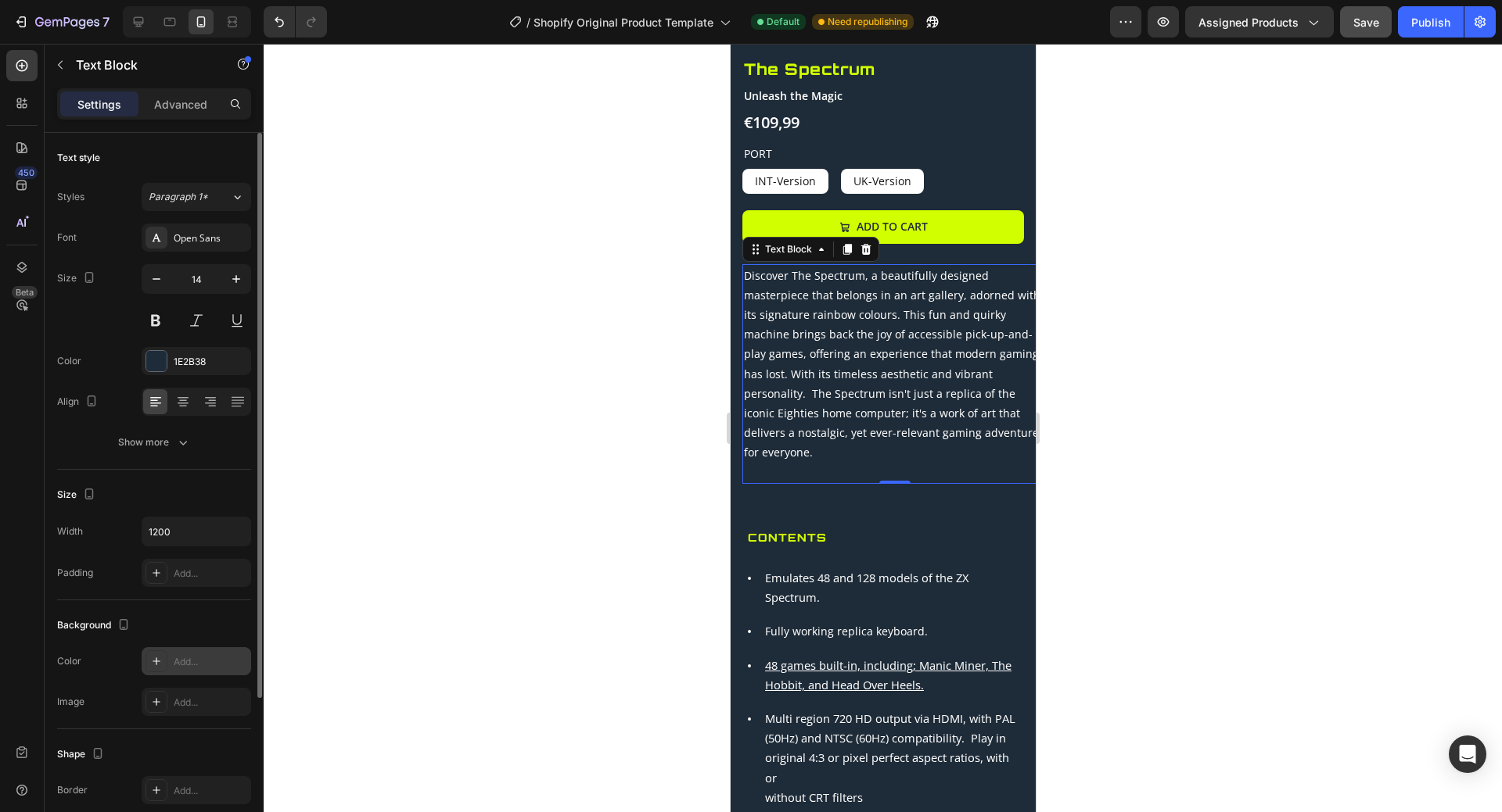
scroll to position [202, 0]
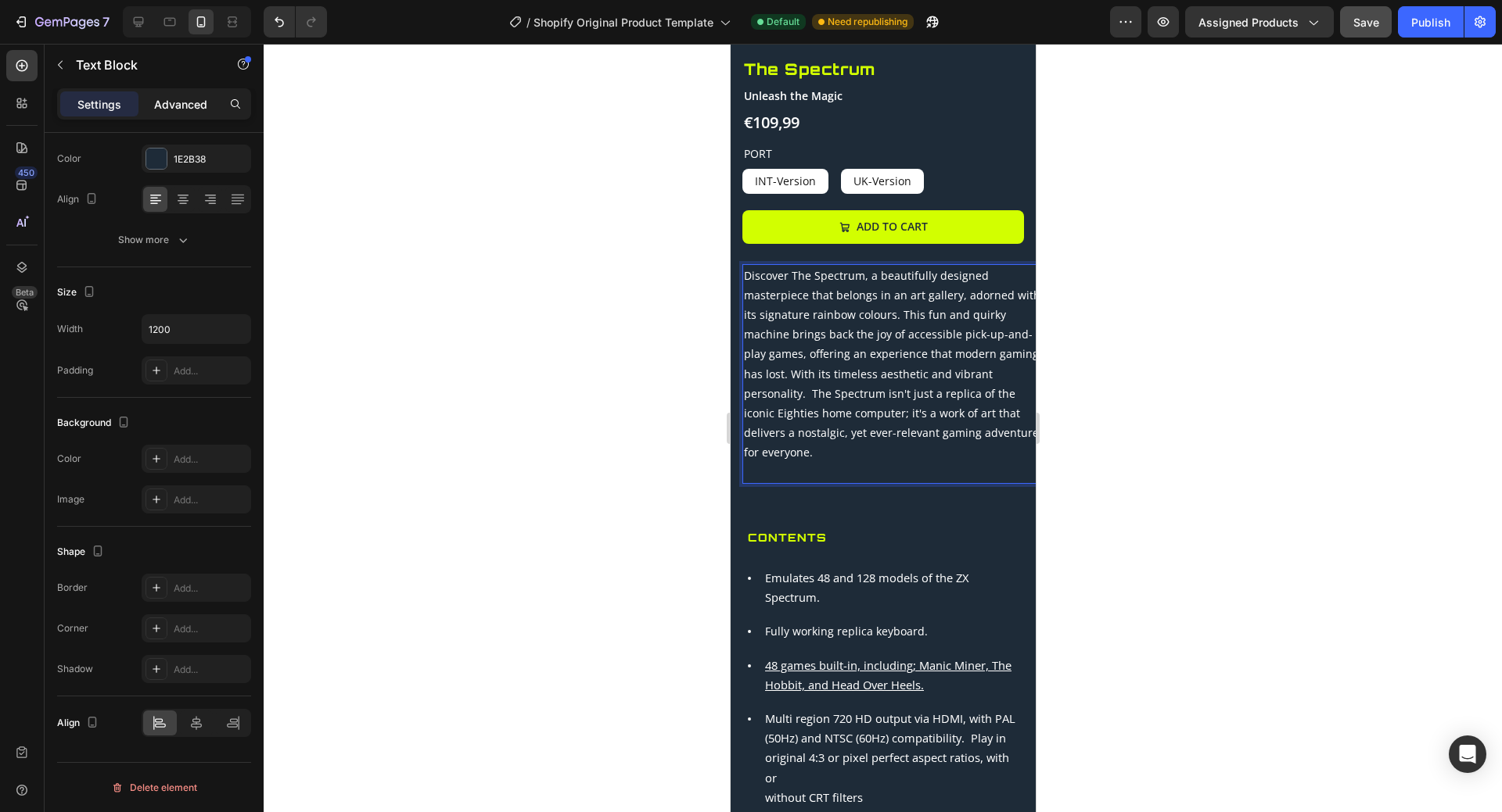
click at [186, 104] on p "Advanced" at bounding box center [181, 104] width 53 height 17
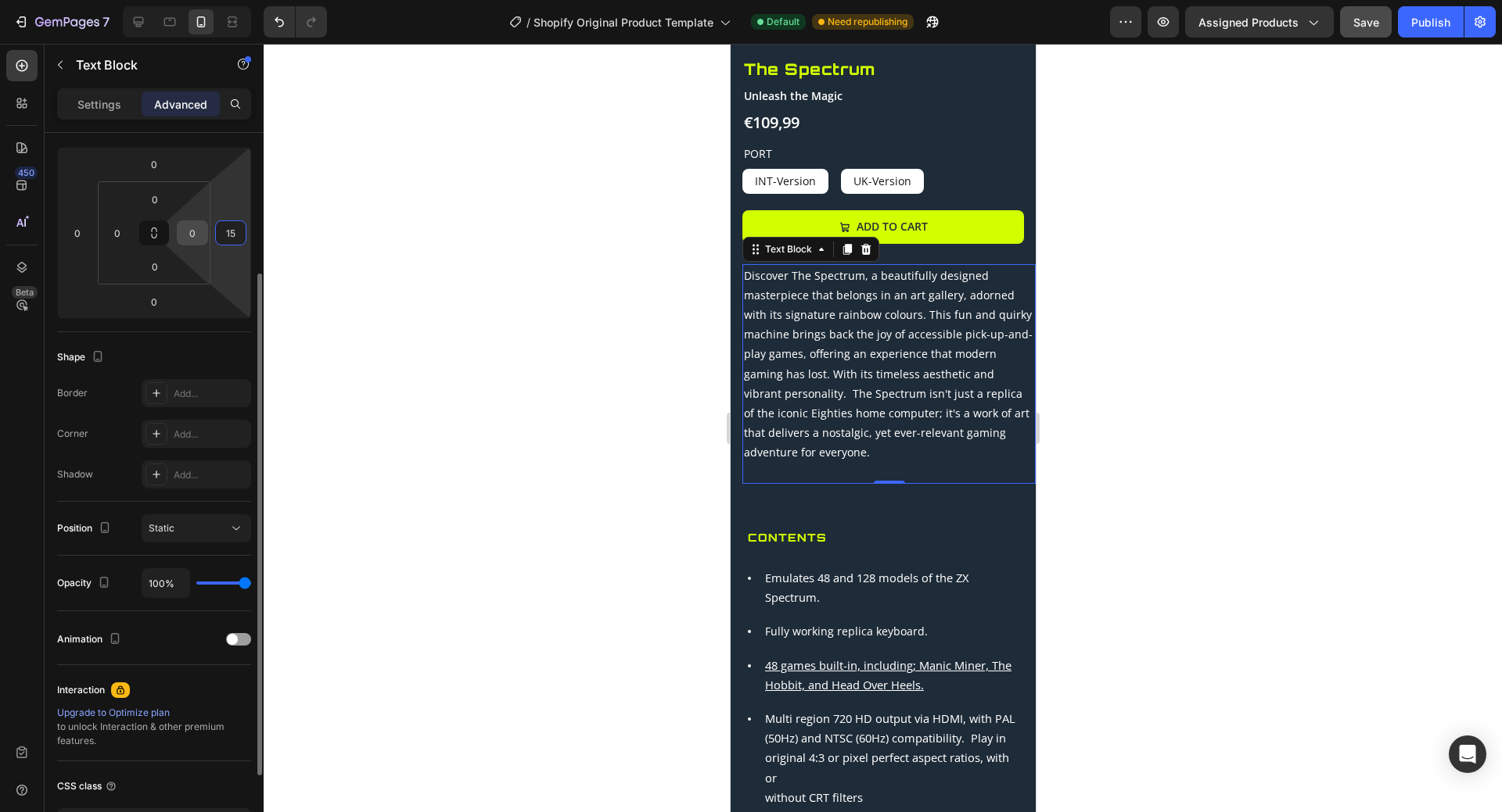
type input "15"
click at [189, 239] on input "0" at bounding box center [192, 233] width 23 height 23
type input "1"
type input "0"
click at [222, 234] on input "15" at bounding box center [230, 233] width 23 height 23
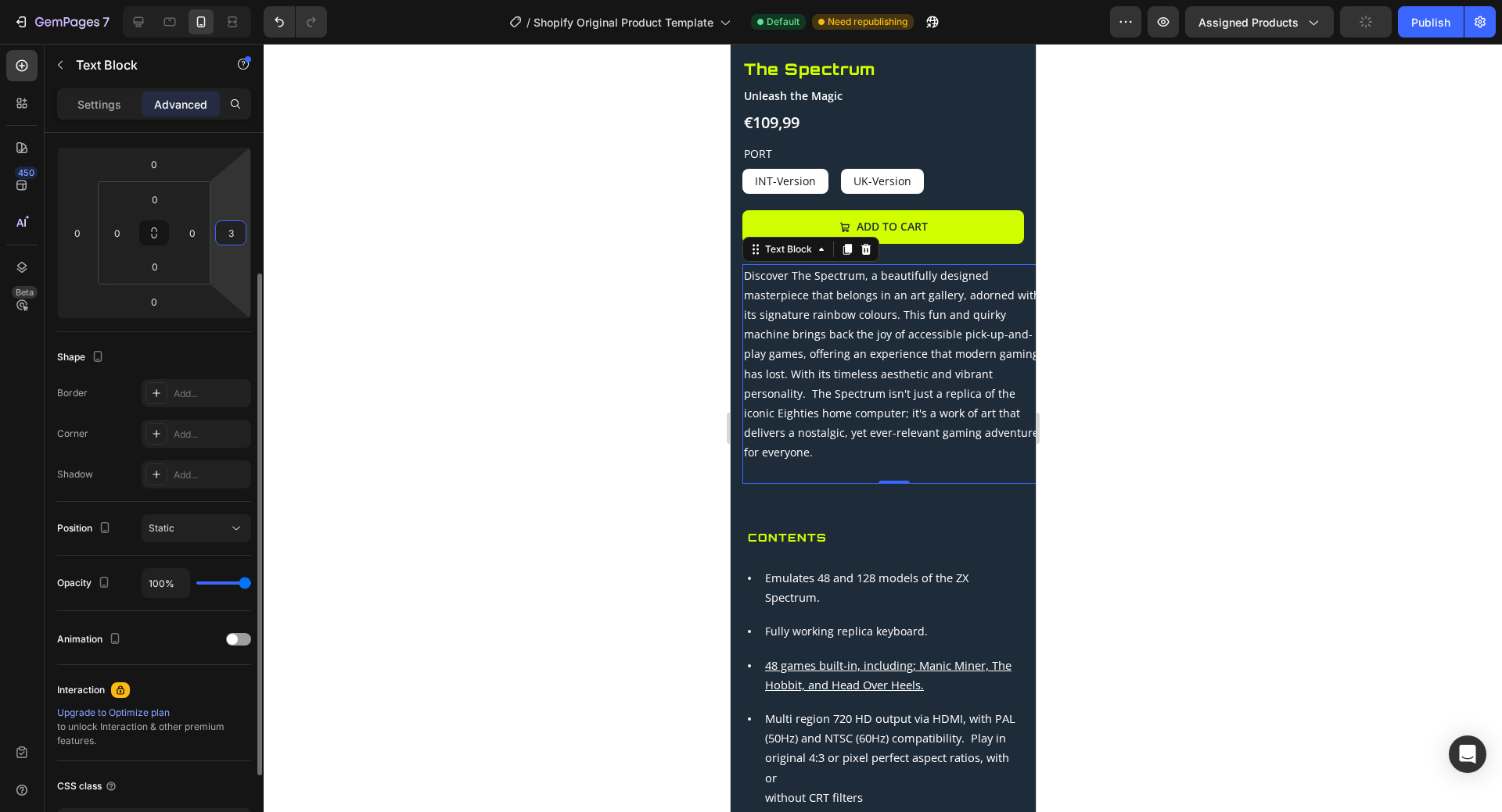
type input "30"
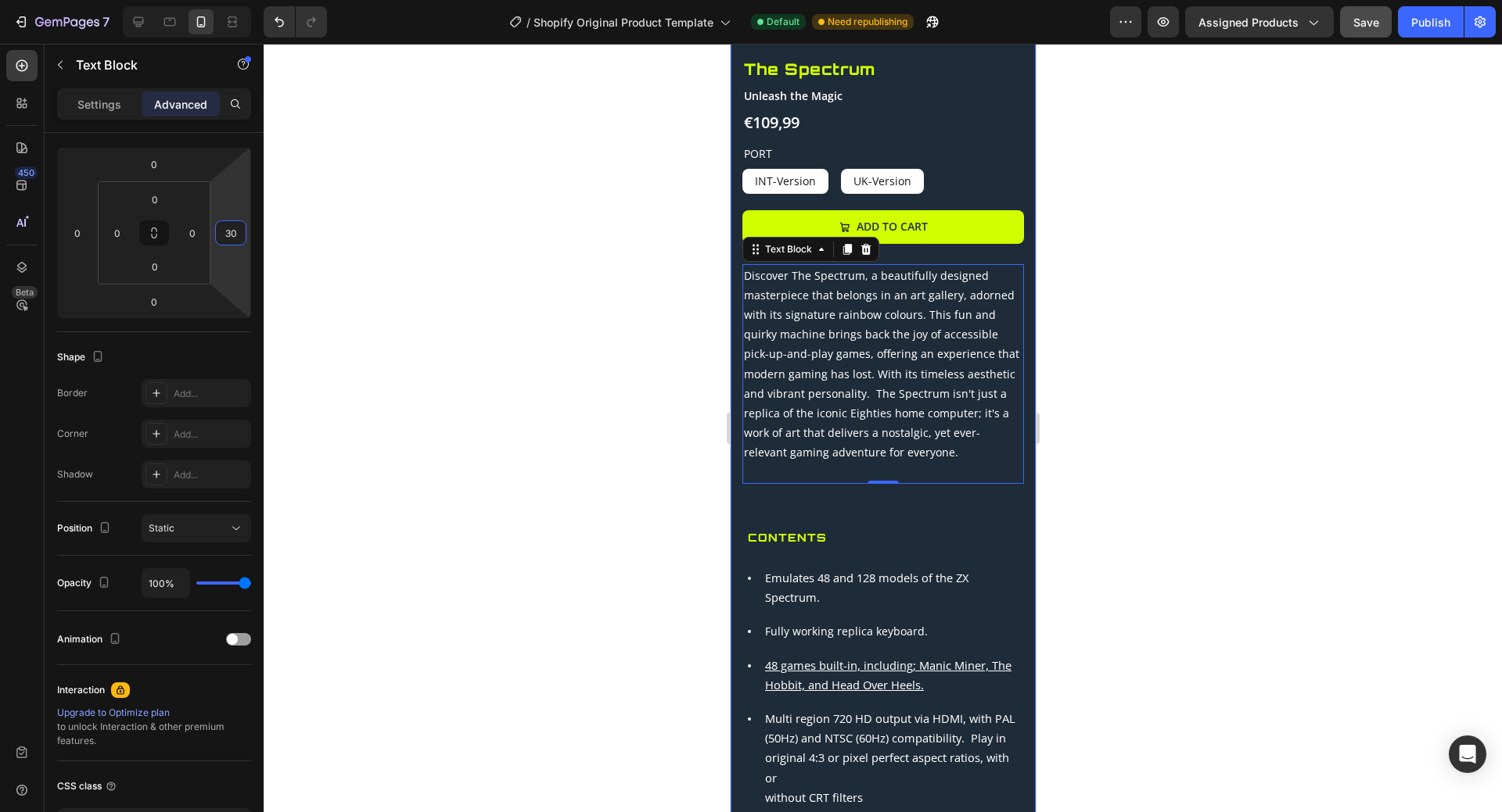
click at [929, 550] on div "Product Images Bestseller Text Block The Spectrum Product Title Unleash the Mag…" at bounding box center [882, 536] width 305 height 1566
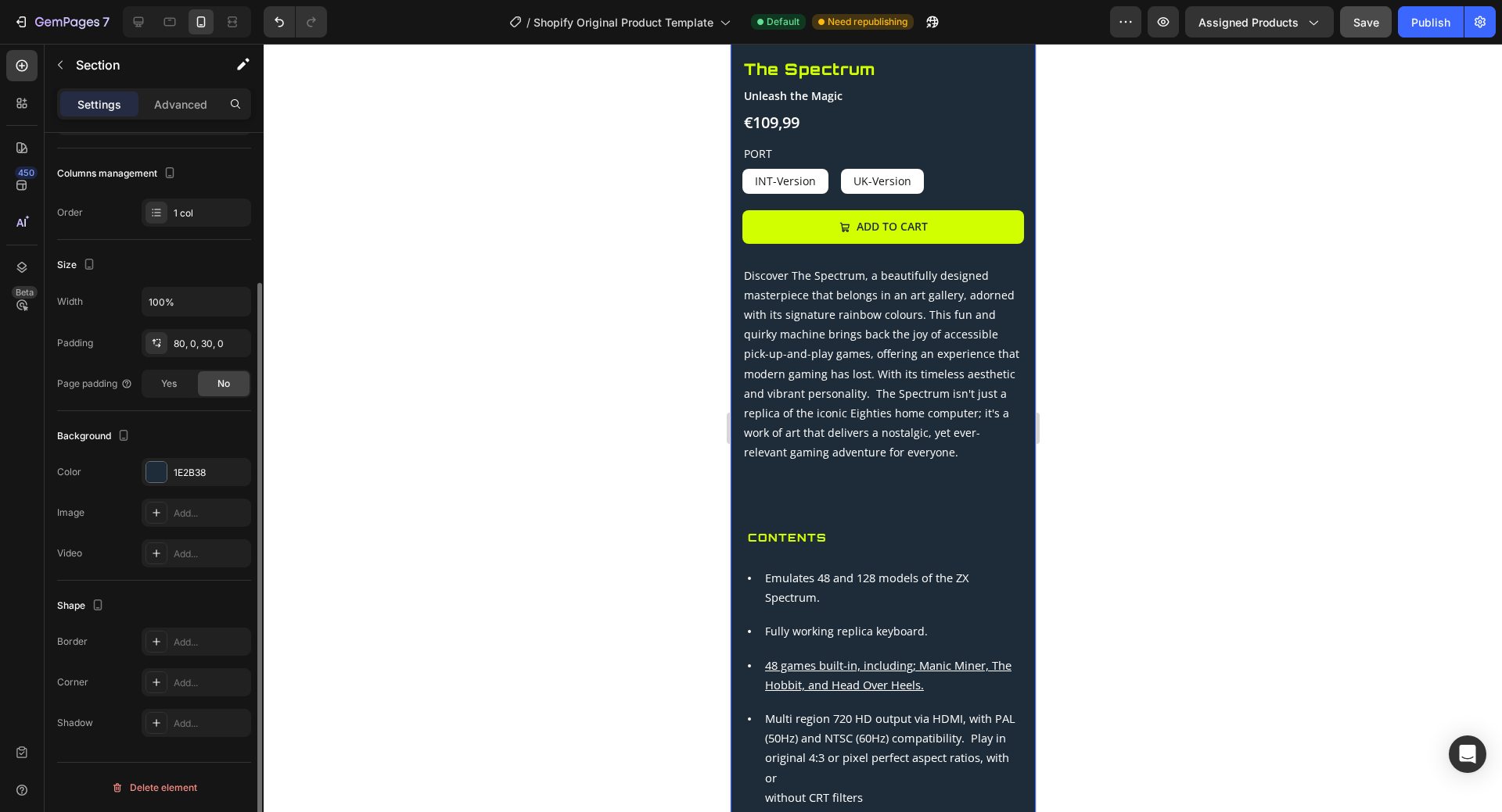
scroll to position [0, 0]
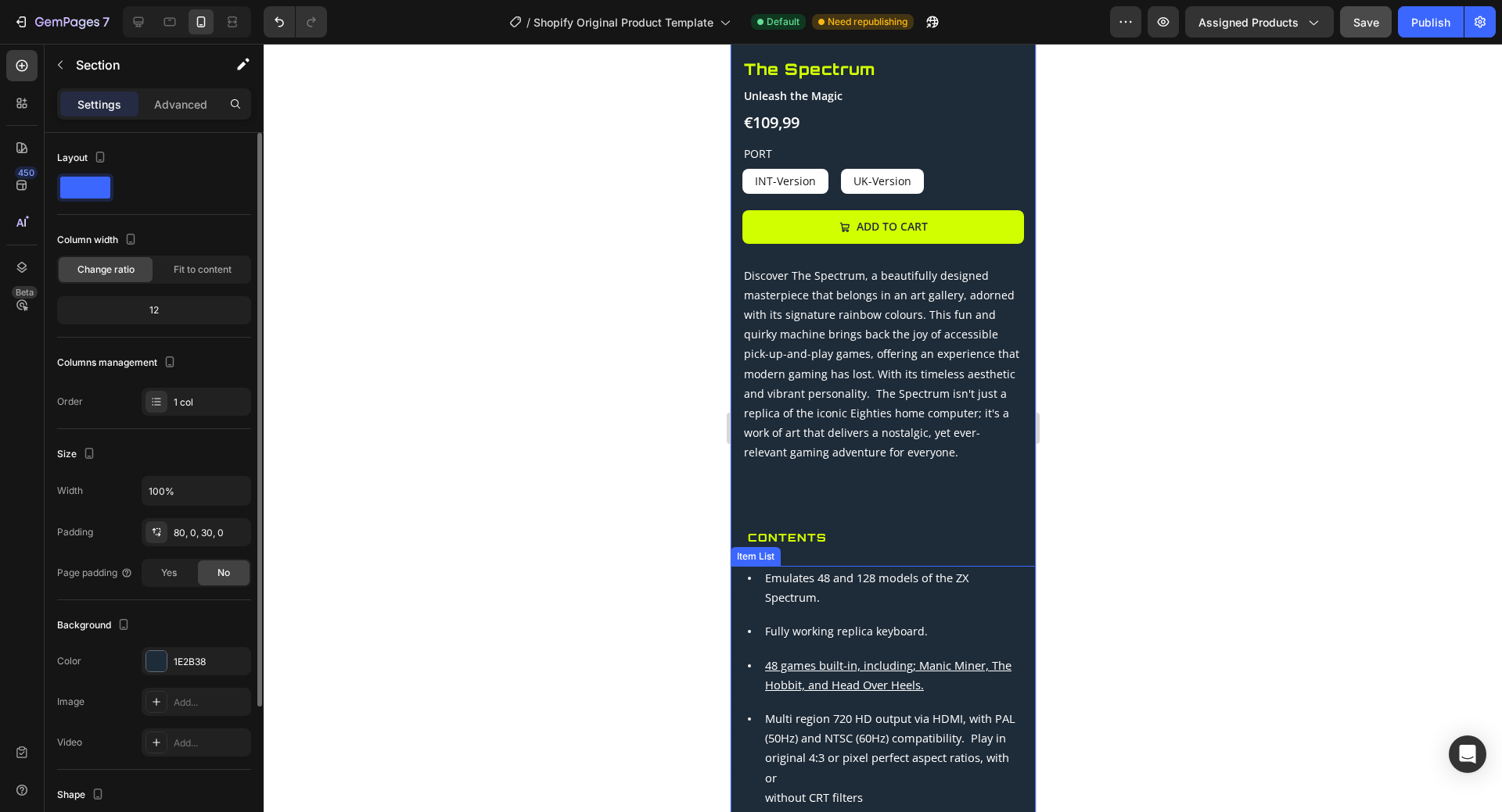
click at [1011, 580] on div "Emulates 48 and 128 models of the ZX Spectrum. Fully working replica keyboard. …" at bounding box center [882, 825] width 305 height 517
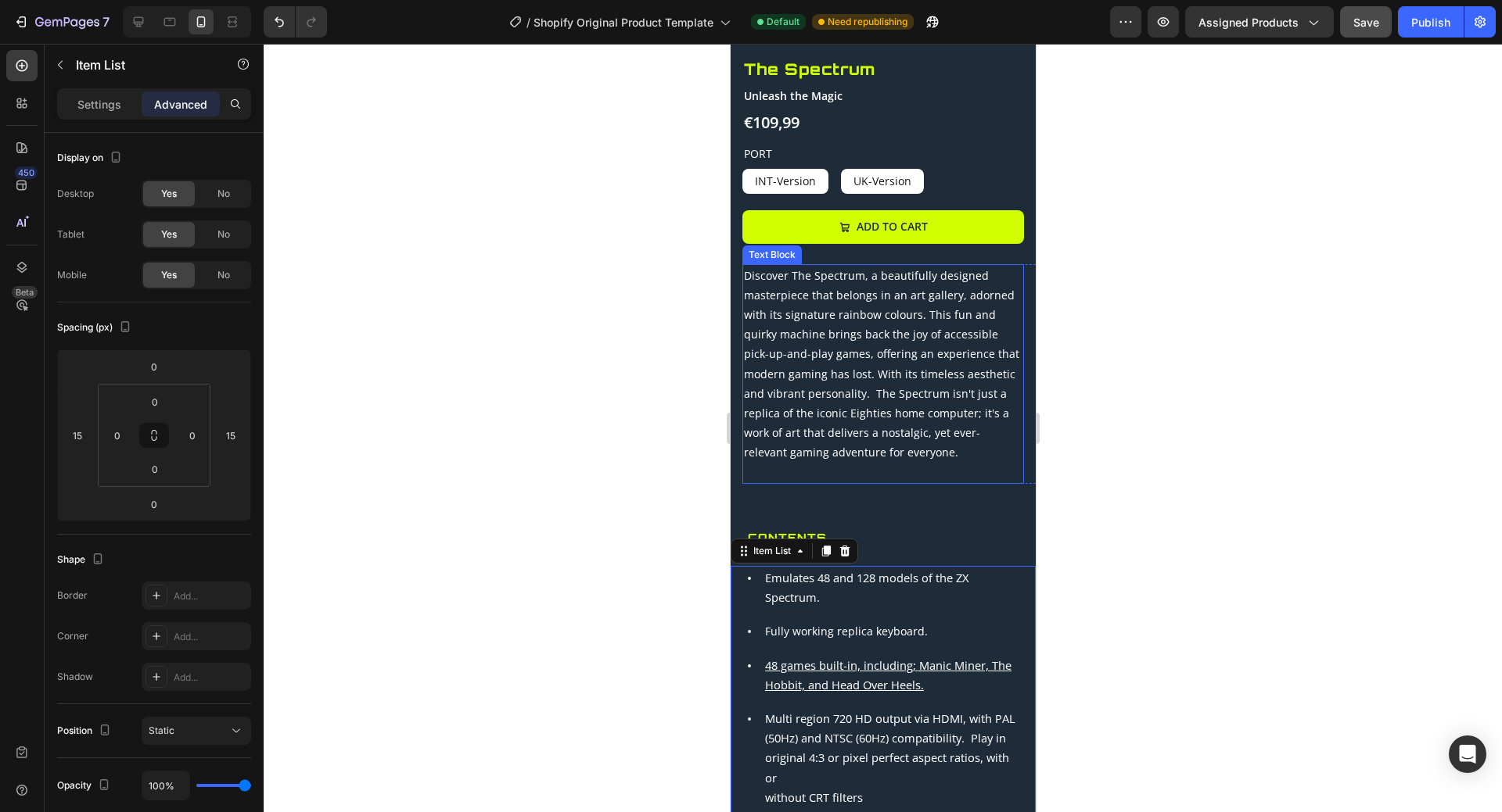
click at [979, 433] on p "Discover The Spectrum, a beautifully designed masterpiece that belongs in an ar…" at bounding box center [882, 364] width 279 height 197
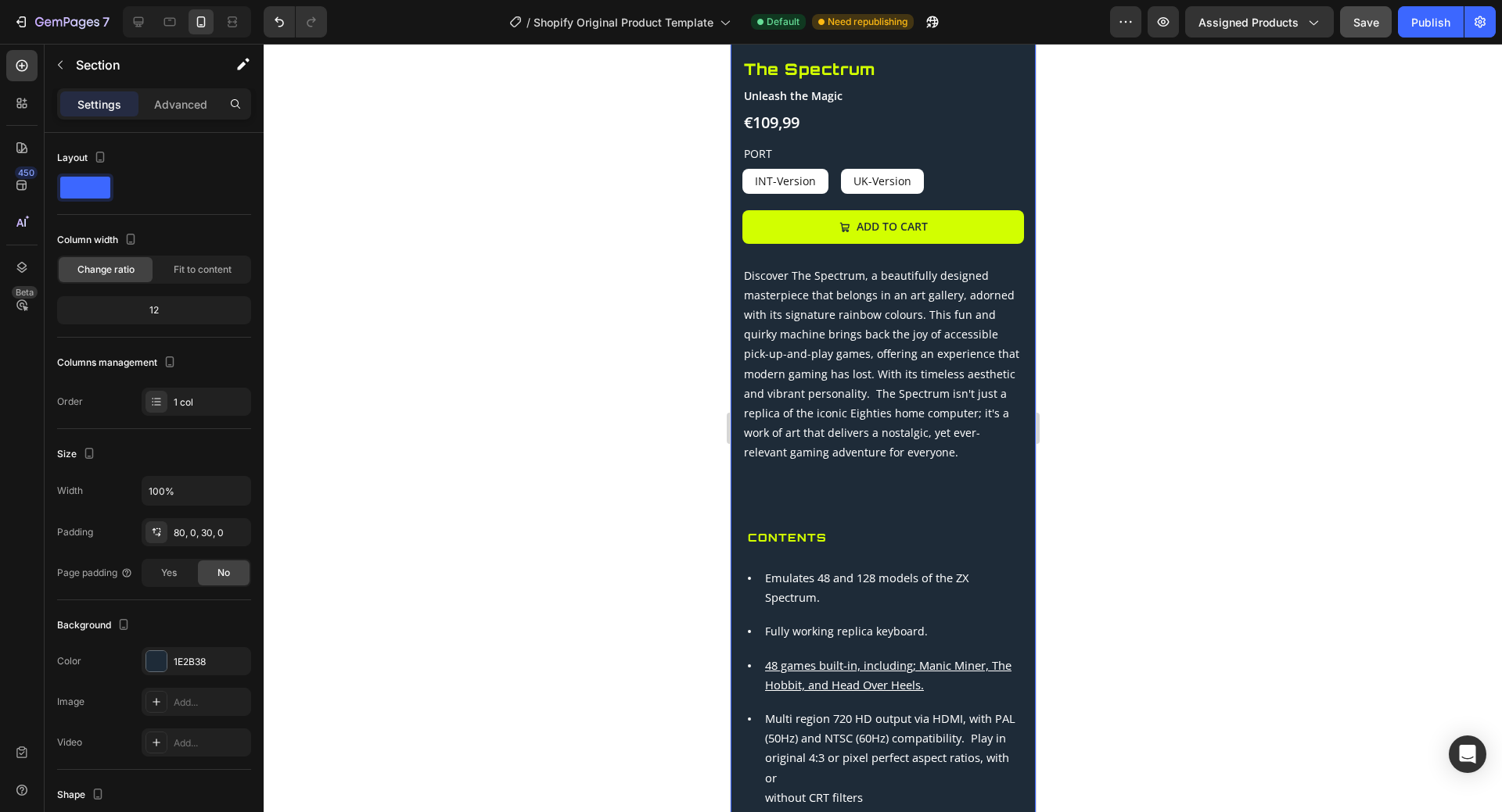
click at [734, 415] on div "Product Images Bestseller Text Block The Spectrum Product Title Unleash the Mag…" at bounding box center [882, 536] width 305 height 1566
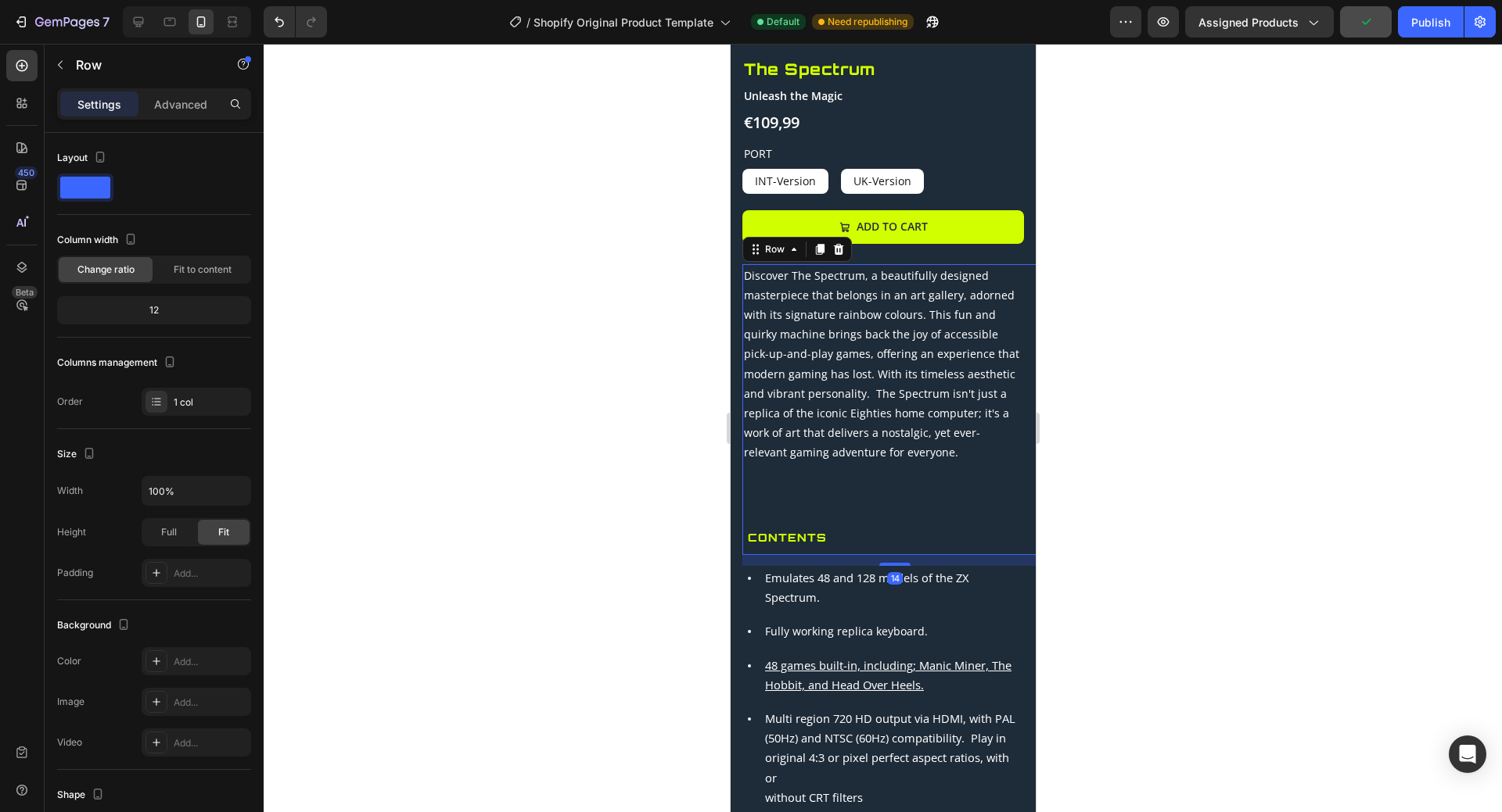
click at [858, 486] on div "Discover The Spectrum, a beautifully designed masterpiece that belongs in an ar…" at bounding box center [894, 409] width 305 height 290
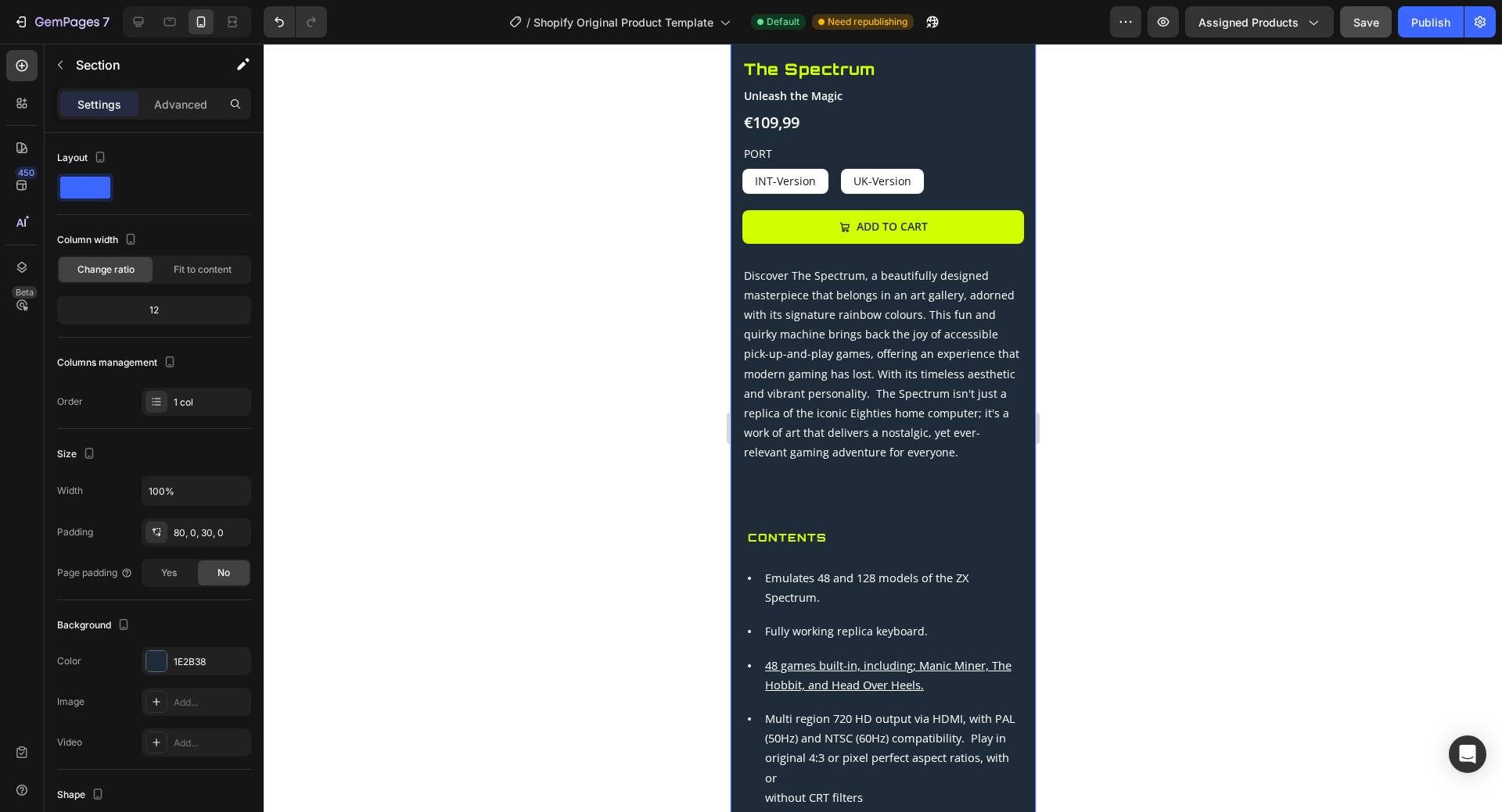
click at [734, 493] on div "Product Images Bestseller Text Block The Spectrum Product Title Unleash the Mag…" at bounding box center [882, 536] width 305 height 1566
click at [905, 482] on div "Discover The Spectrum, a beautifully designed masterpiece that belongs in an ar…" at bounding box center [894, 409] width 305 height 290
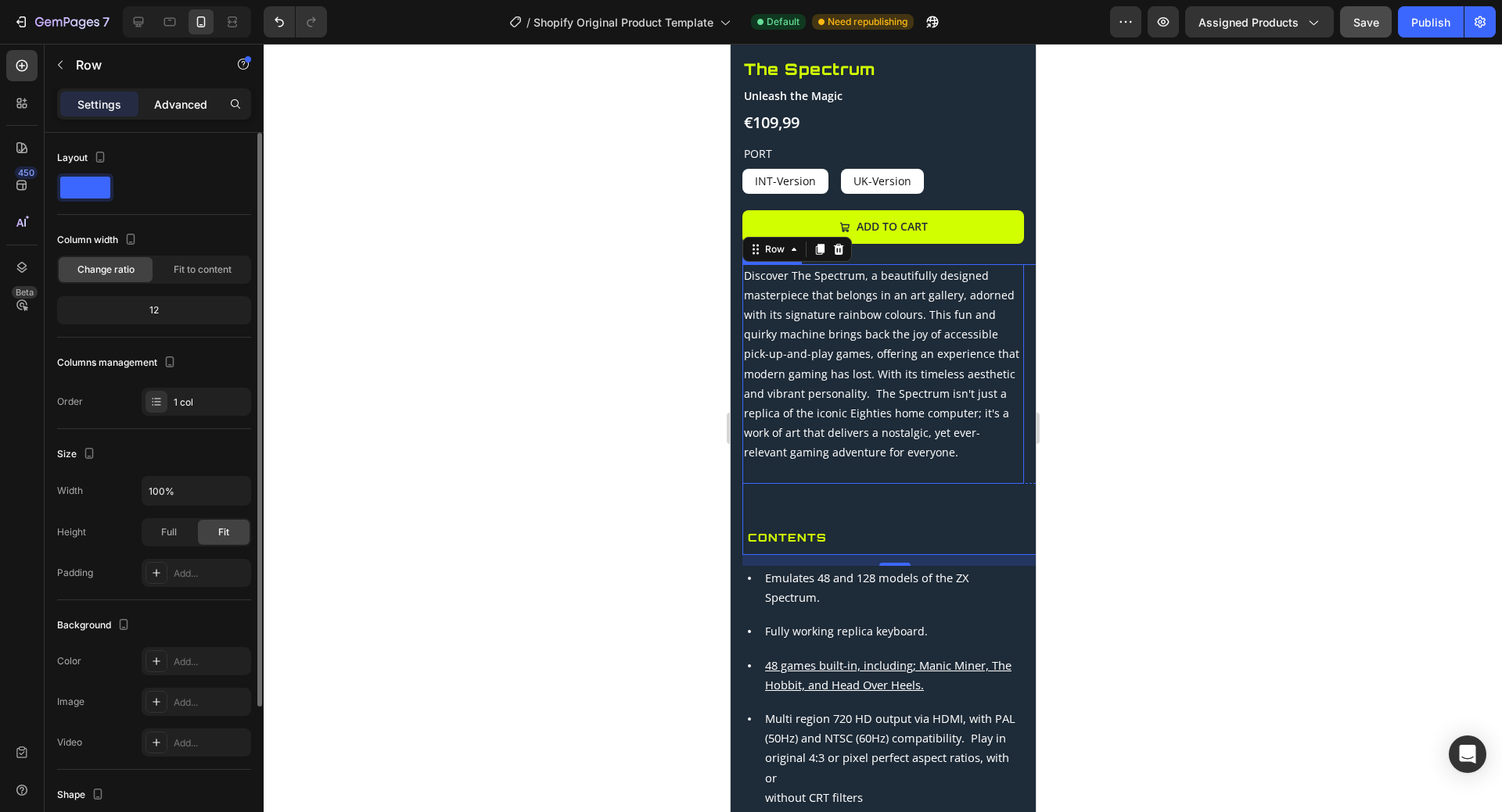
click at [179, 110] on p "Advanced" at bounding box center [181, 104] width 53 height 17
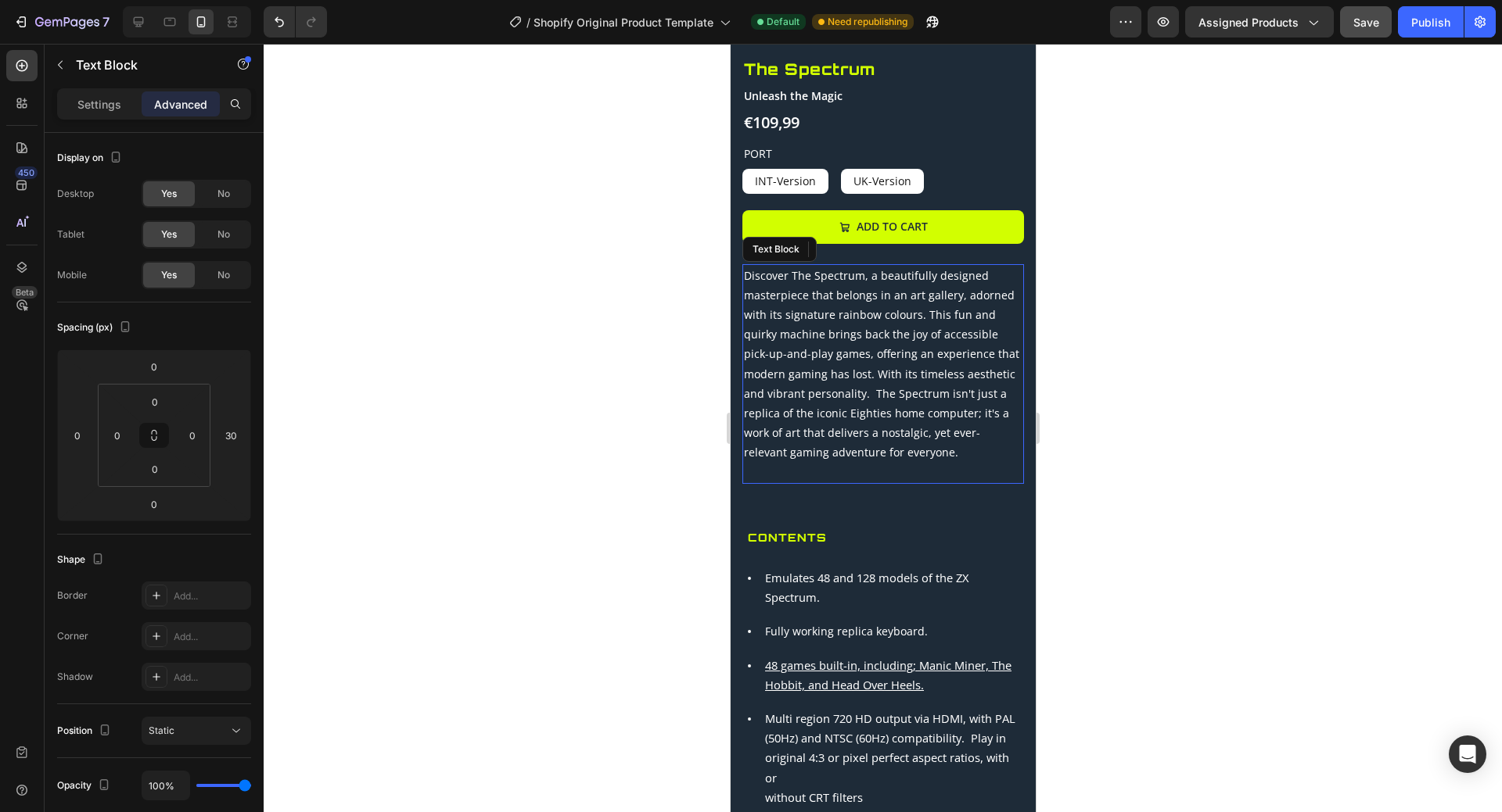
click at [1000, 447] on p "Discover The Spectrum, a beautifully designed masterpiece that belongs in an ar…" at bounding box center [882, 364] width 279 height 197
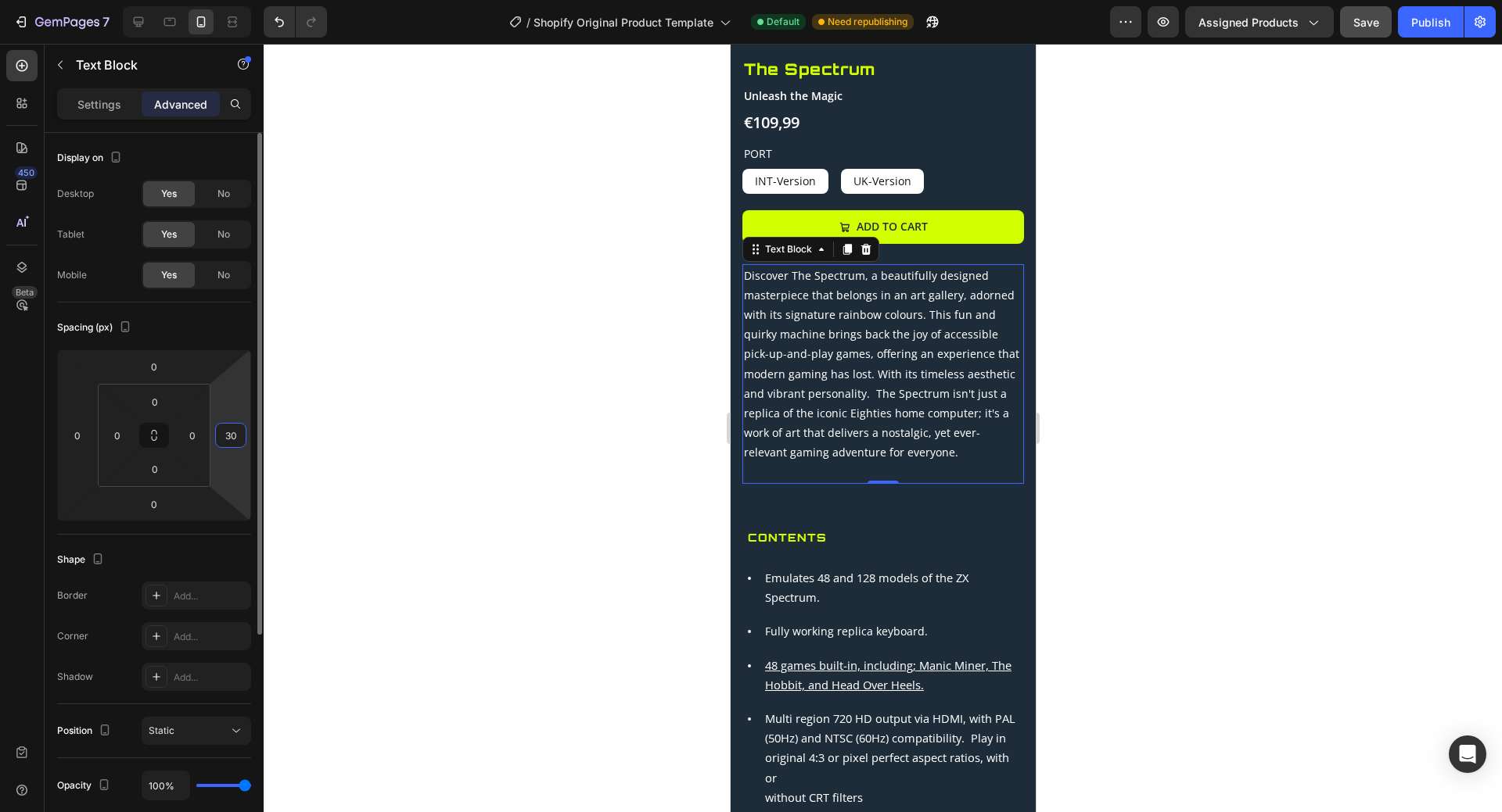
click at [222, 435] on input "30" at bounding box center [230, 435] width 23 height 23
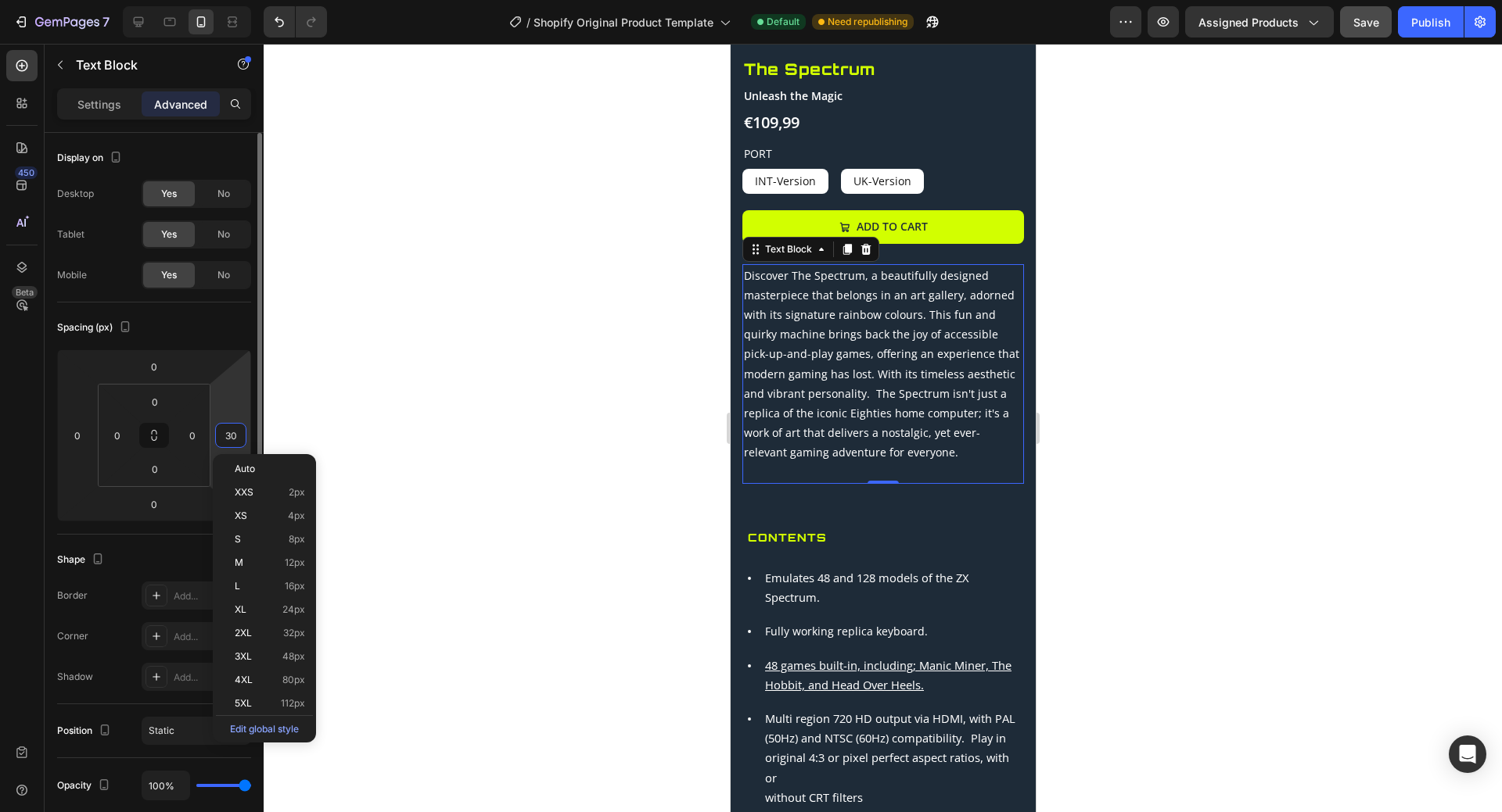
type input "0"
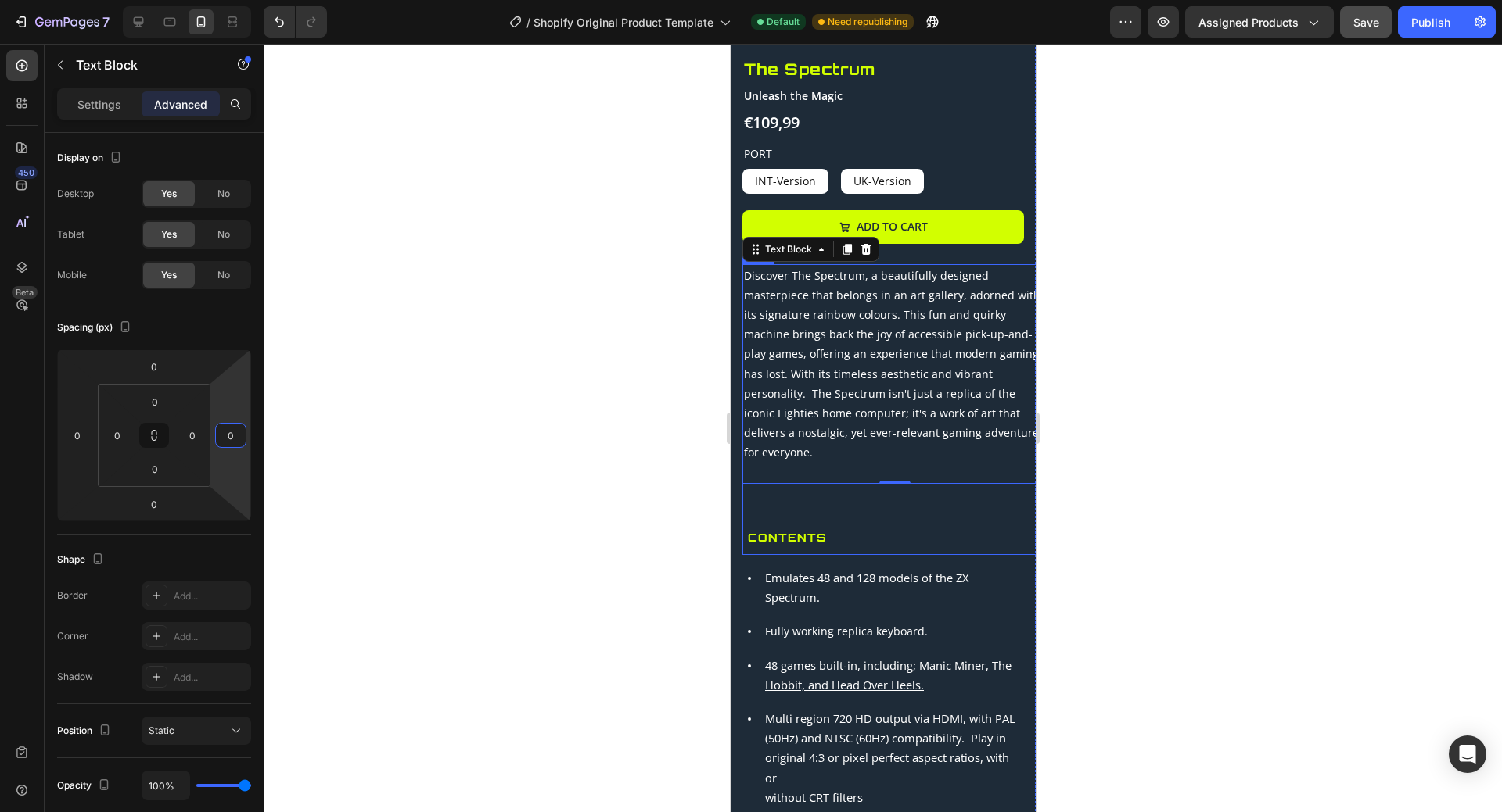
click at [874, 503] on div "Discover The Spectrum, a beautifully designed masterpiece that belongs in an ar…" at bounding box center [894, 409] width 305 height 290
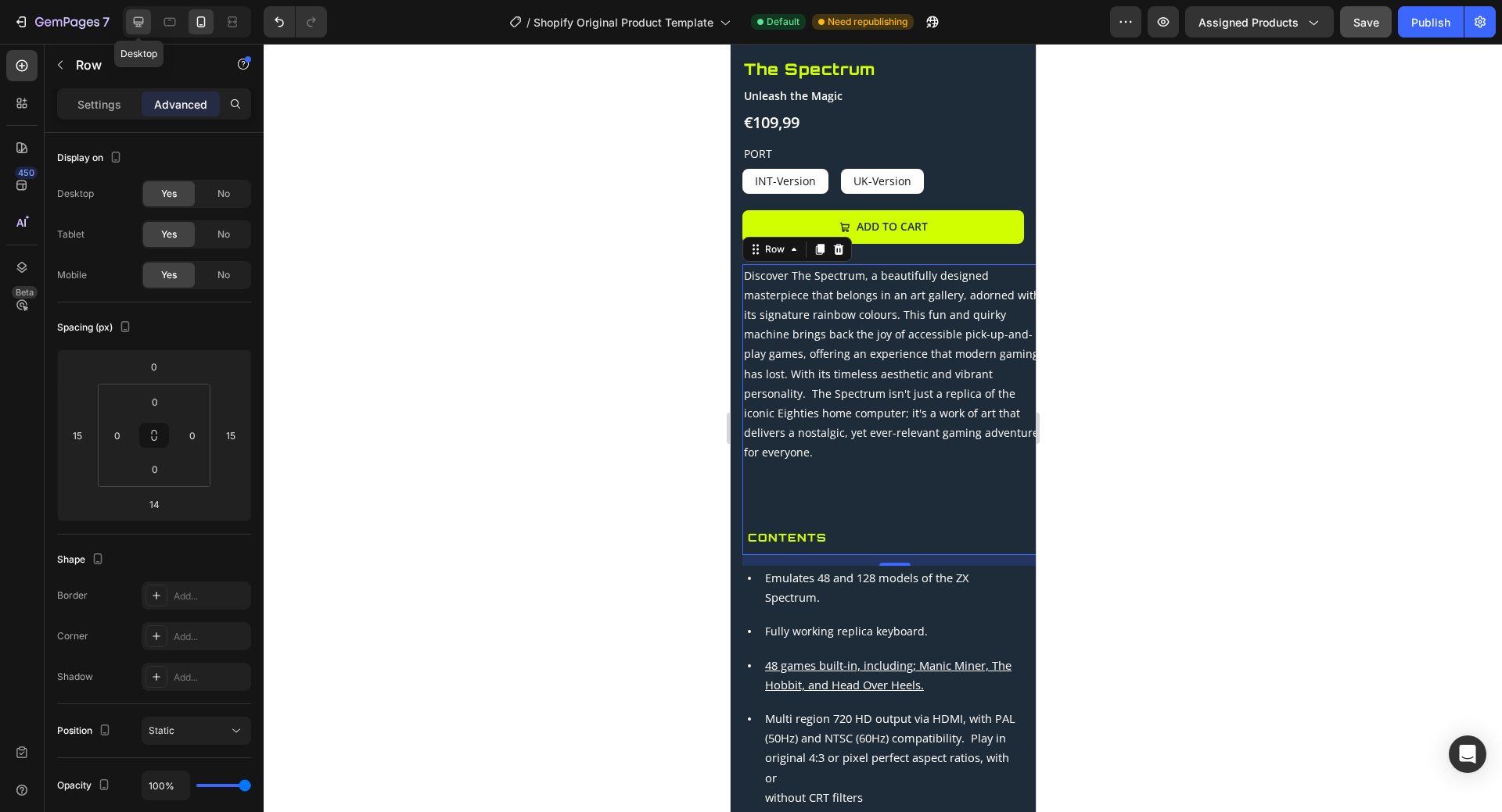
click at [132, 18] on icon at bounding box center [138, 21] width 16 height 16
type input "0"
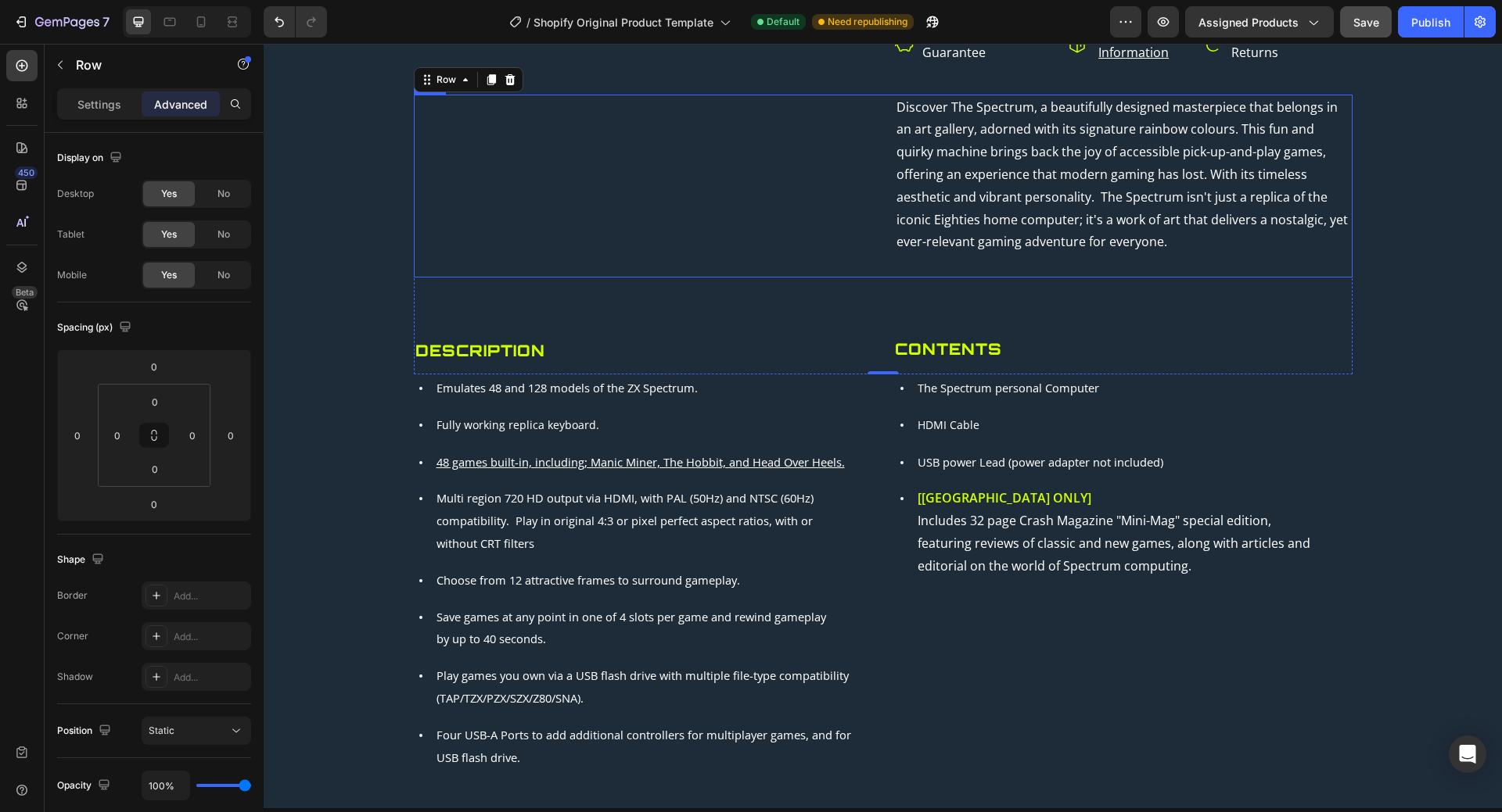
scroll to position [381, 0]
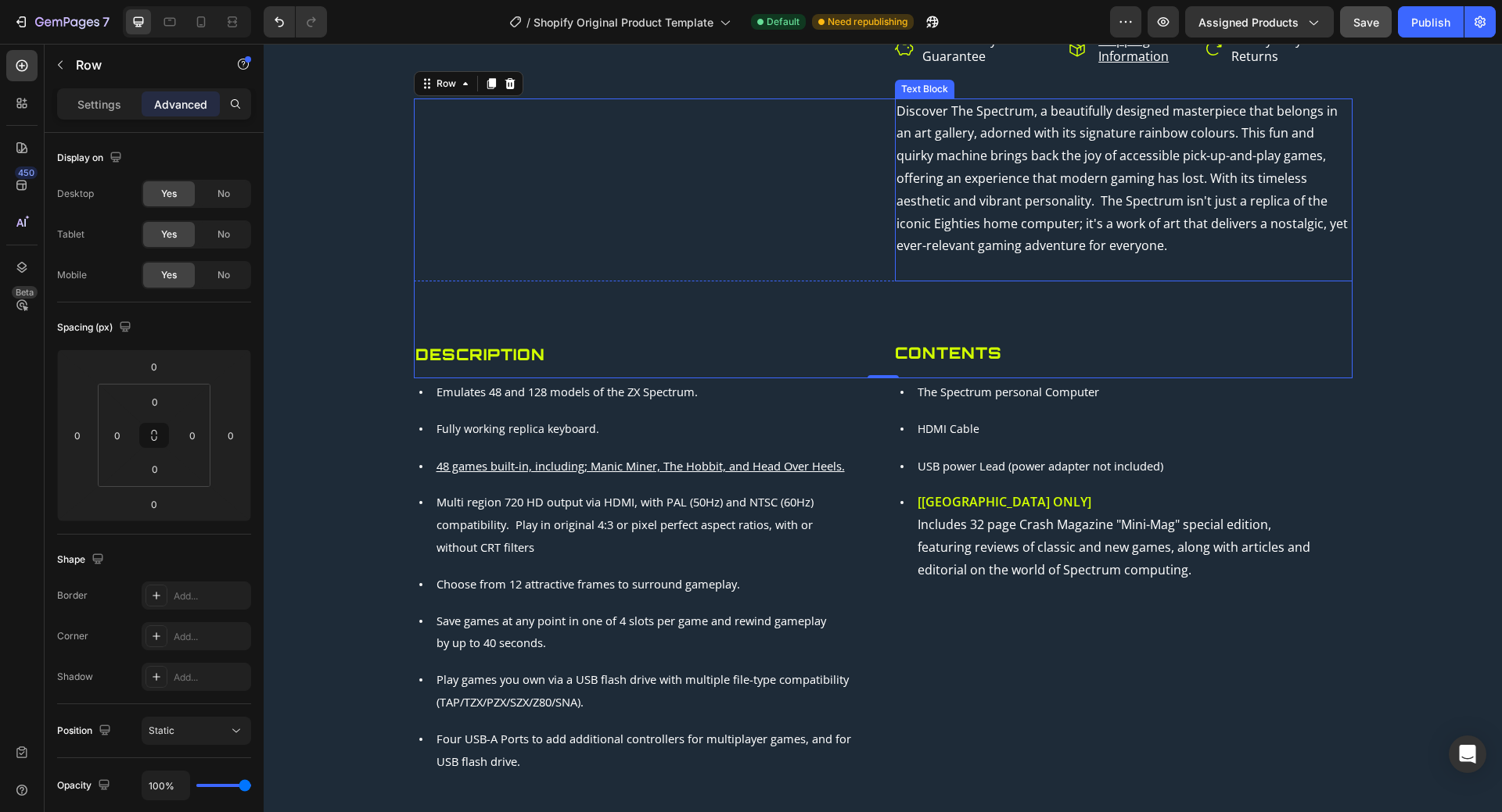
click at [1328, 191] on p "Discover The Spectrum, a beautifully designed masterpiece that belongs in an ar…" at bounding box center [1124, 179] width 455 height 158
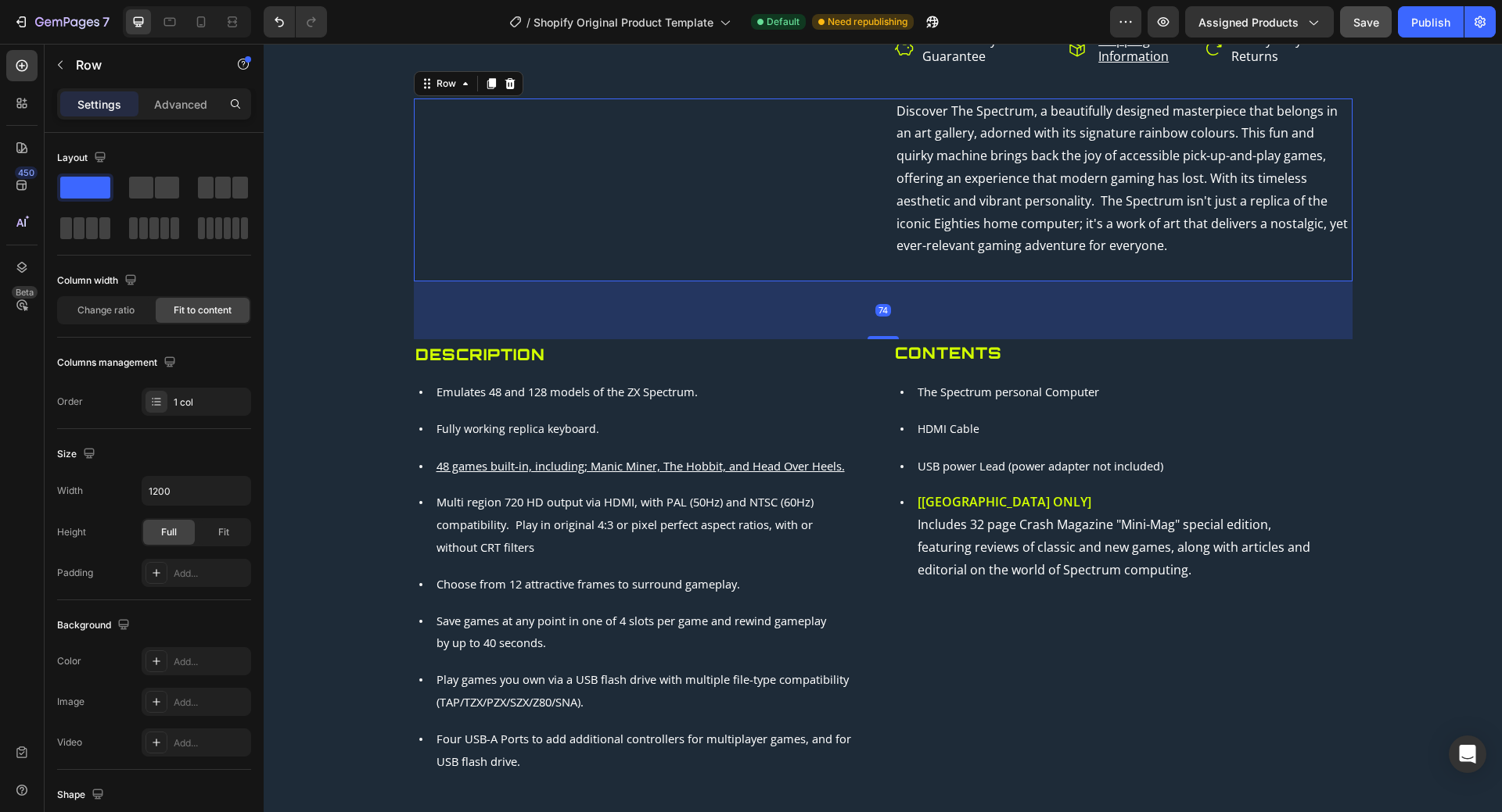
click at [785, 194] on div "Discover The Spectrum, a beautifully designed masterpiece that belongs in an ar…" at bounding box center [883, 189] width 939 height 183
click at [1271, 357] on p "Contents" at bounding box center [1123, 353] width 458 height 28
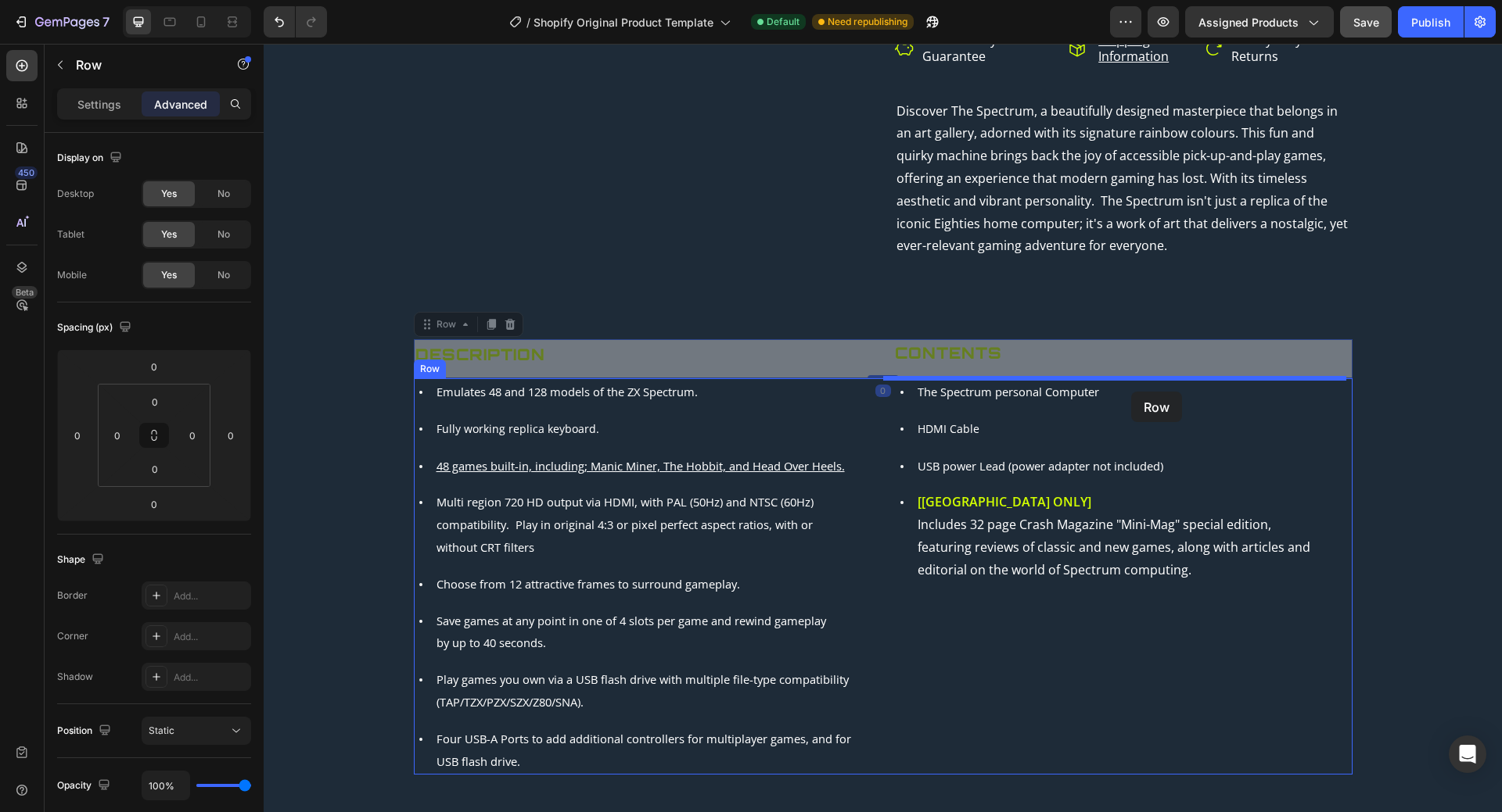
drag, startPoint x: 1133, startPoint y: 375, endPoint x: 1131, endPoint y: 391, distance: 16.1
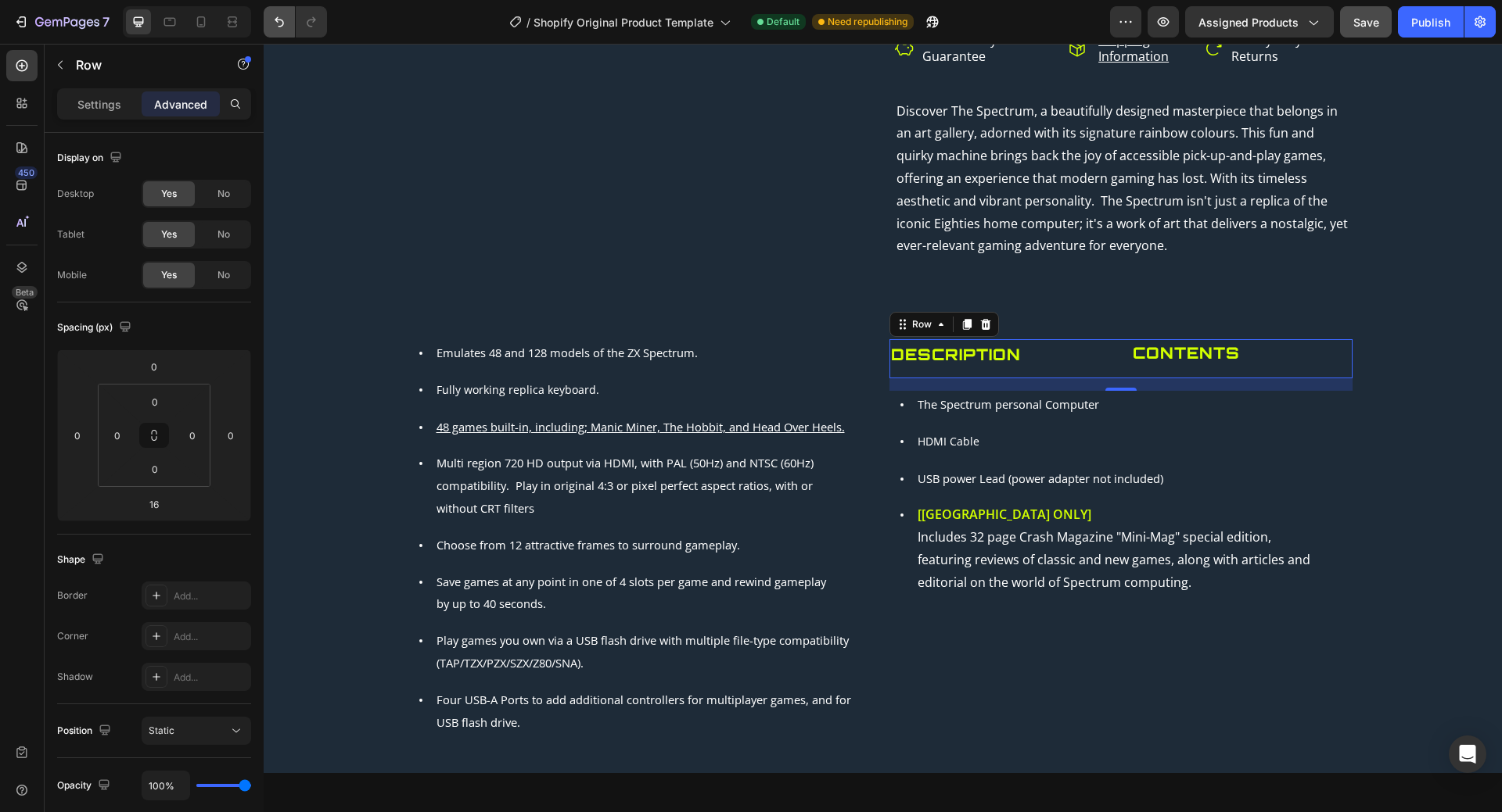
click at [271, 22] on icon "Undo/Redo" at bounding box center [279, 21] width 16 height 16
click at [267, 22] on button "Undo/Redo" at bounding box center [279, 21] width 31 height 31
click at [273, 22] on icon "Undo/Redo" at bounding box center [279, 21] width 16 height 16
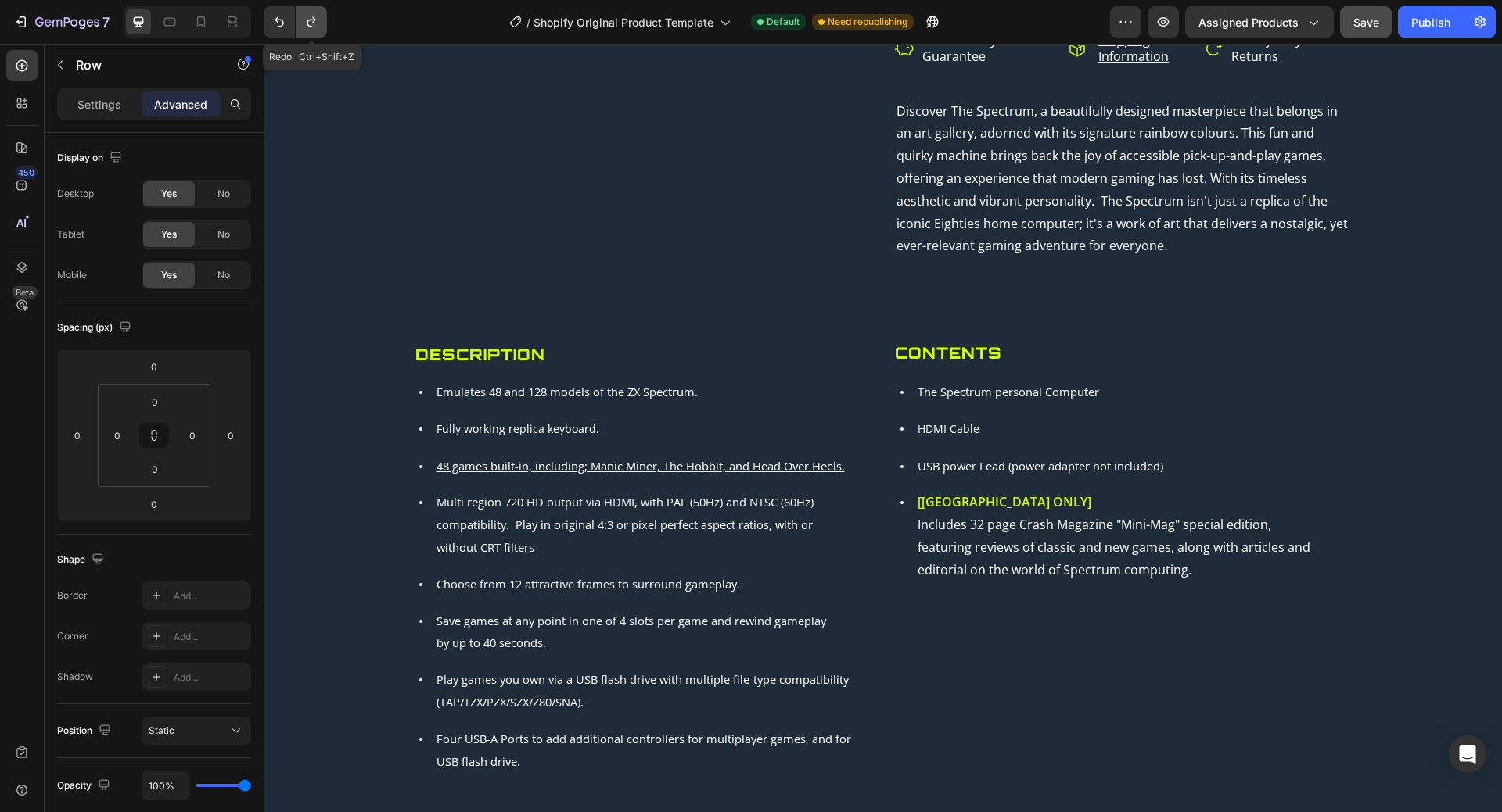
click at [315, 28] on icon "Undo/Redo" at bounding box center [311, 21] width 16 height 16
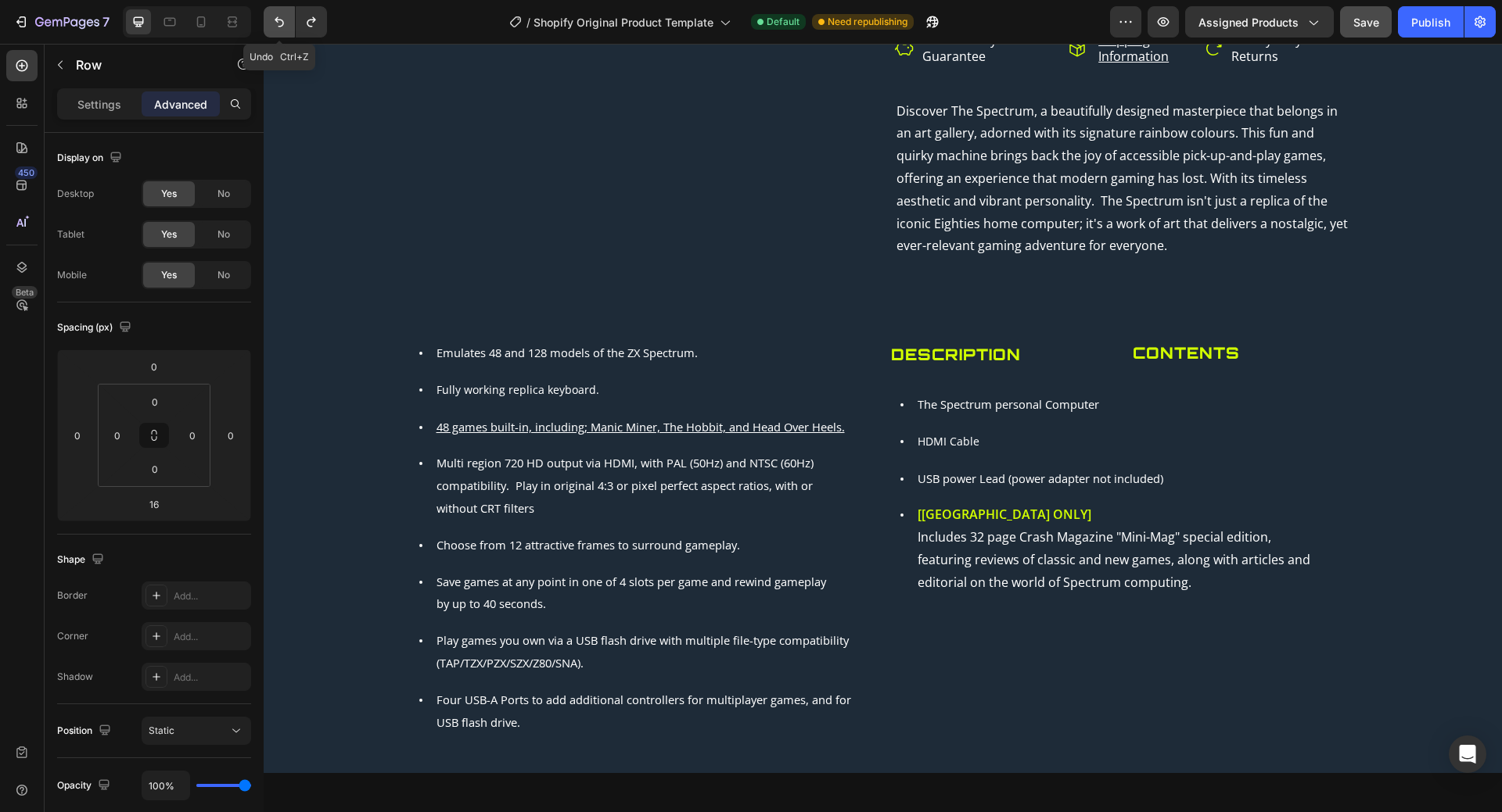
click at [288, 28] on button "Undo/Redo" at bounding box center [279, 21] width 31 height 31
type input "0"
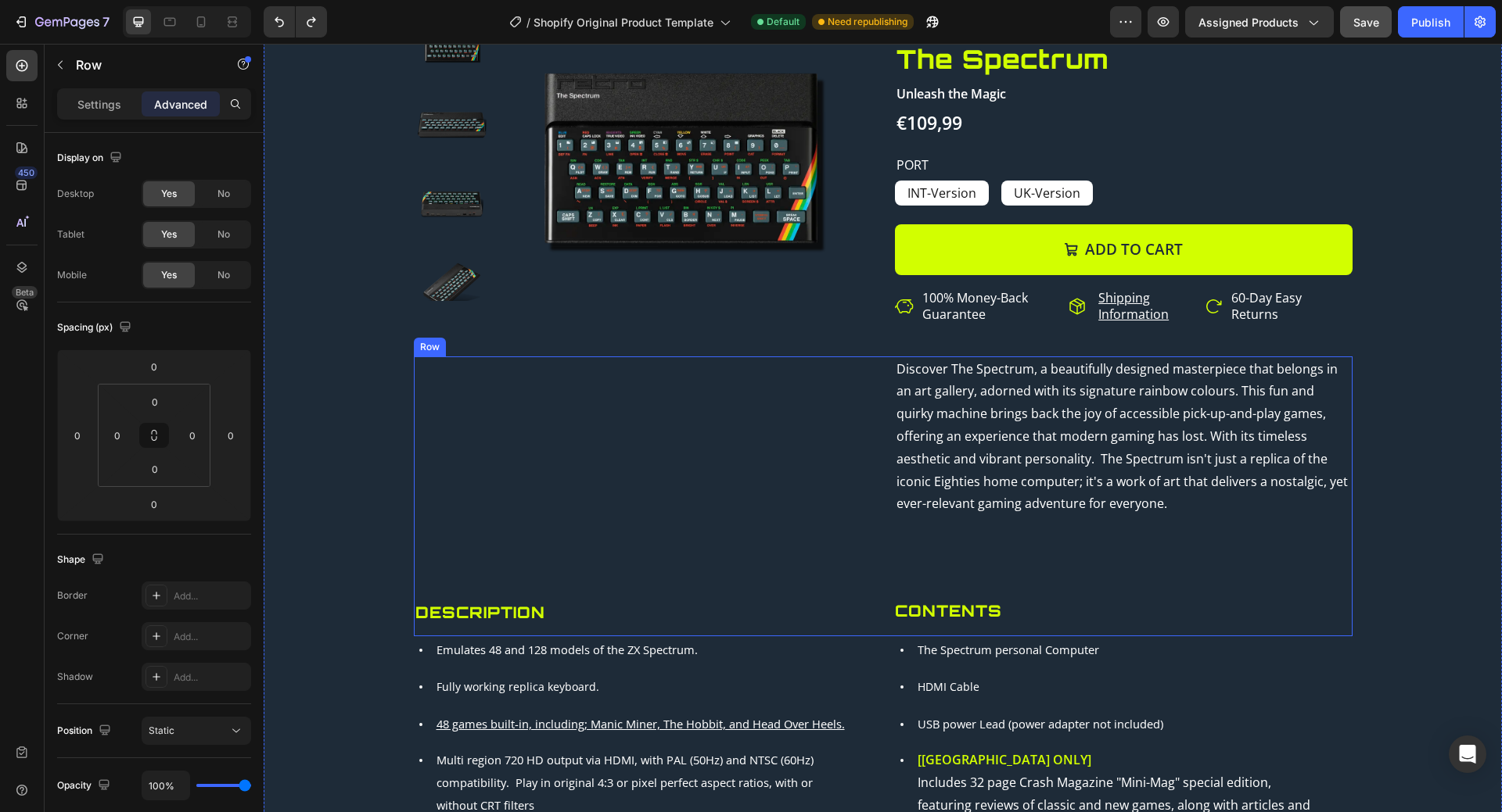
scroll to position [68, 0]
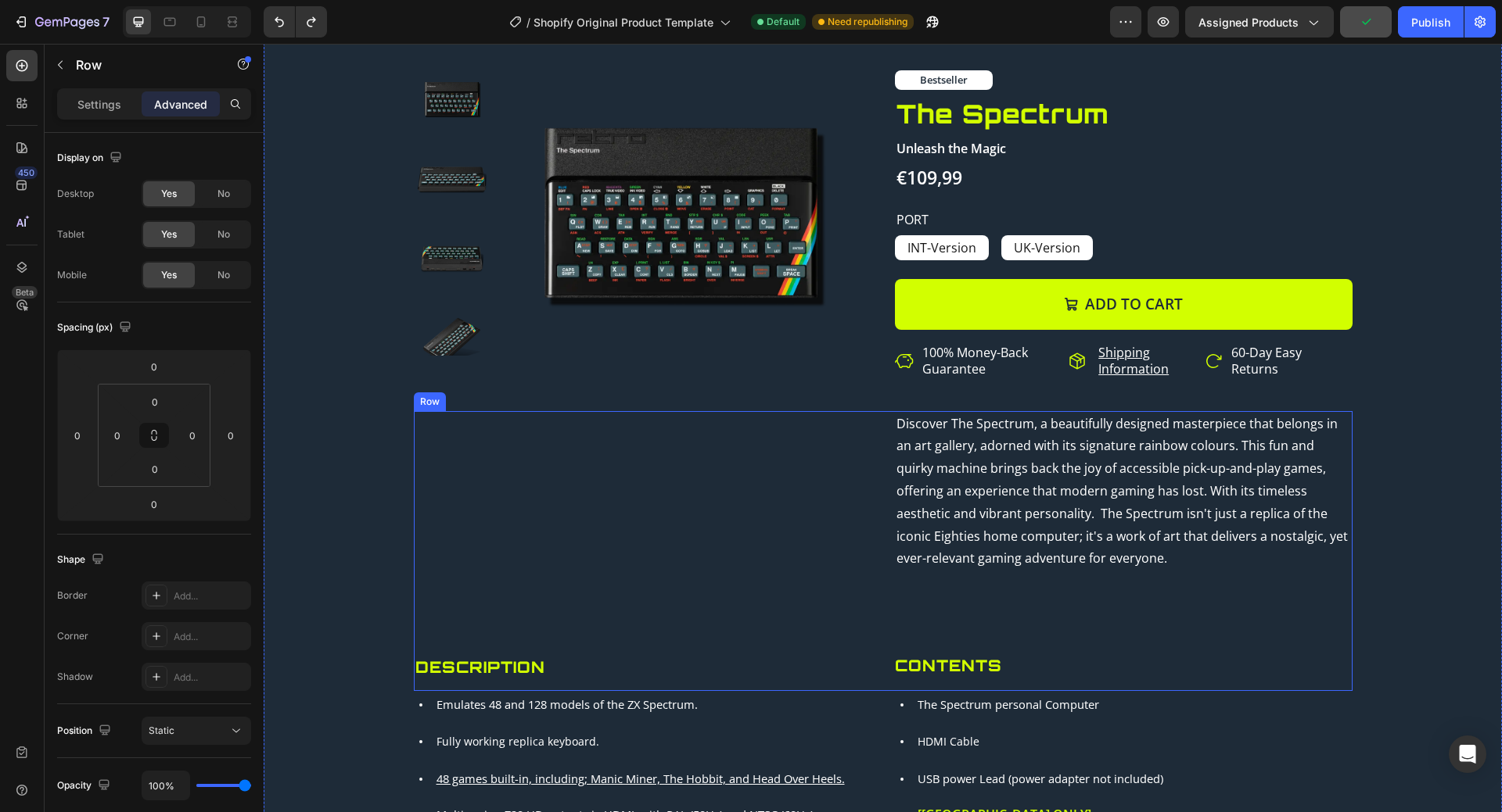
click at [606, 625] on div "Discover The Spectrum, a beautifully designed masterpiece that belongs in an ar…" at bounding box center [883, 551] width 939 height 280
click at [487, 398] on icon at bounding box center [491, 396] width 9 height 11
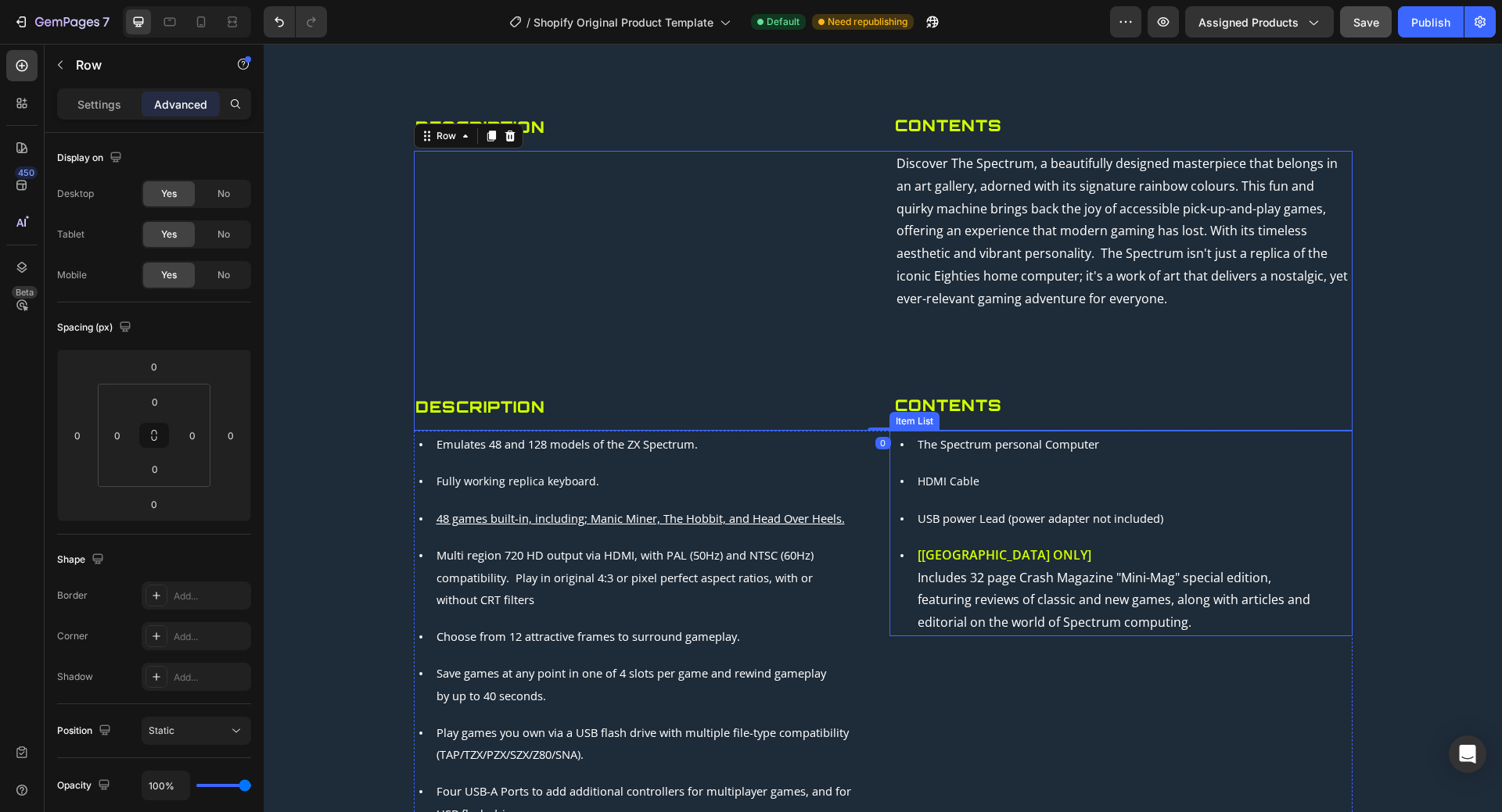
scroll to position [583, 0]
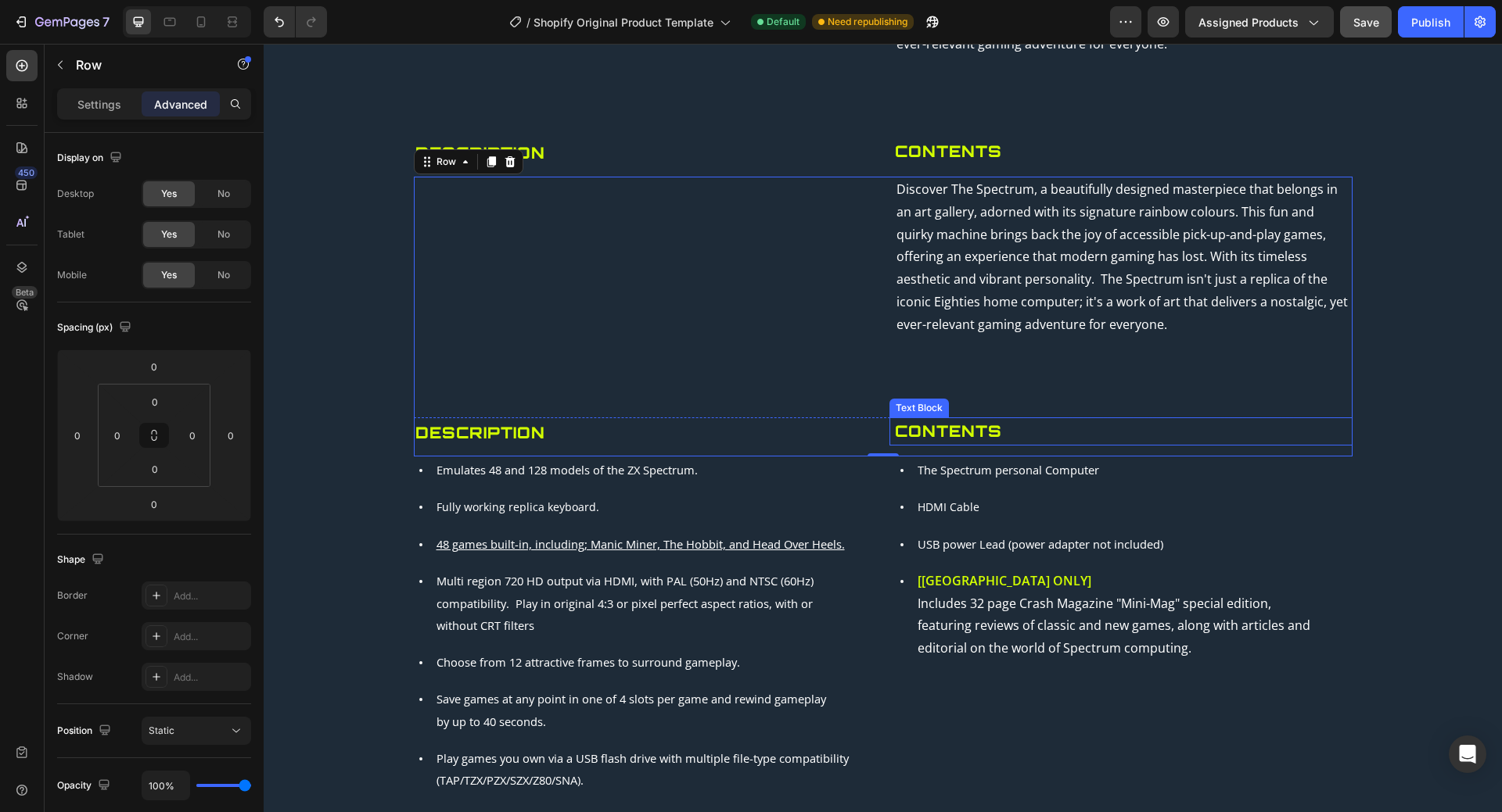
click at [1047, 422] on p "Contents" at bounding box center [1123, 431] width 458 height 28
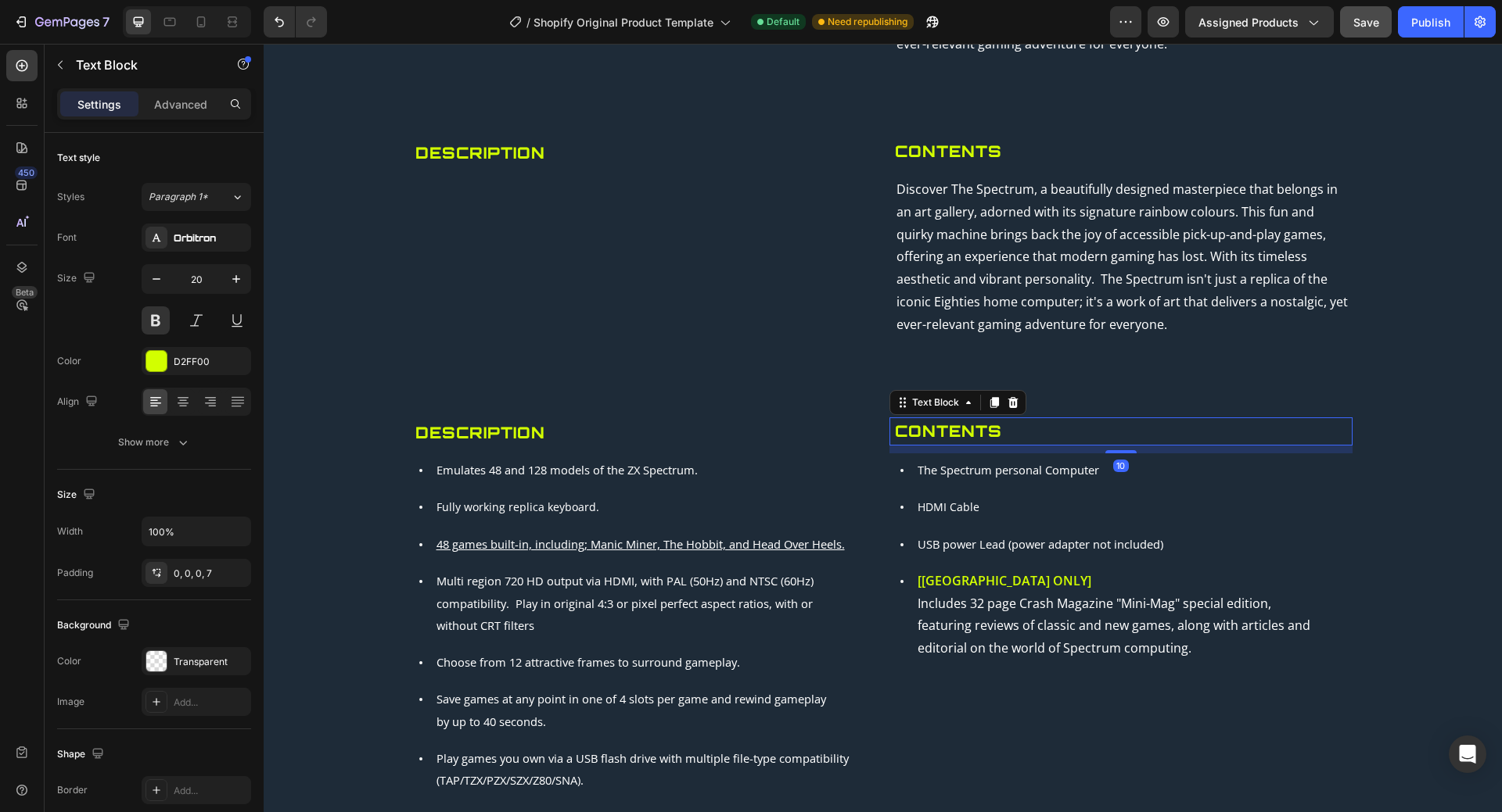
click at [1229, 450] on div "10" at bounding box center [1120, 450] width 463 height 8
click at [1007, 405] on icon at bounding box center [1012, 402] width 10 height 11
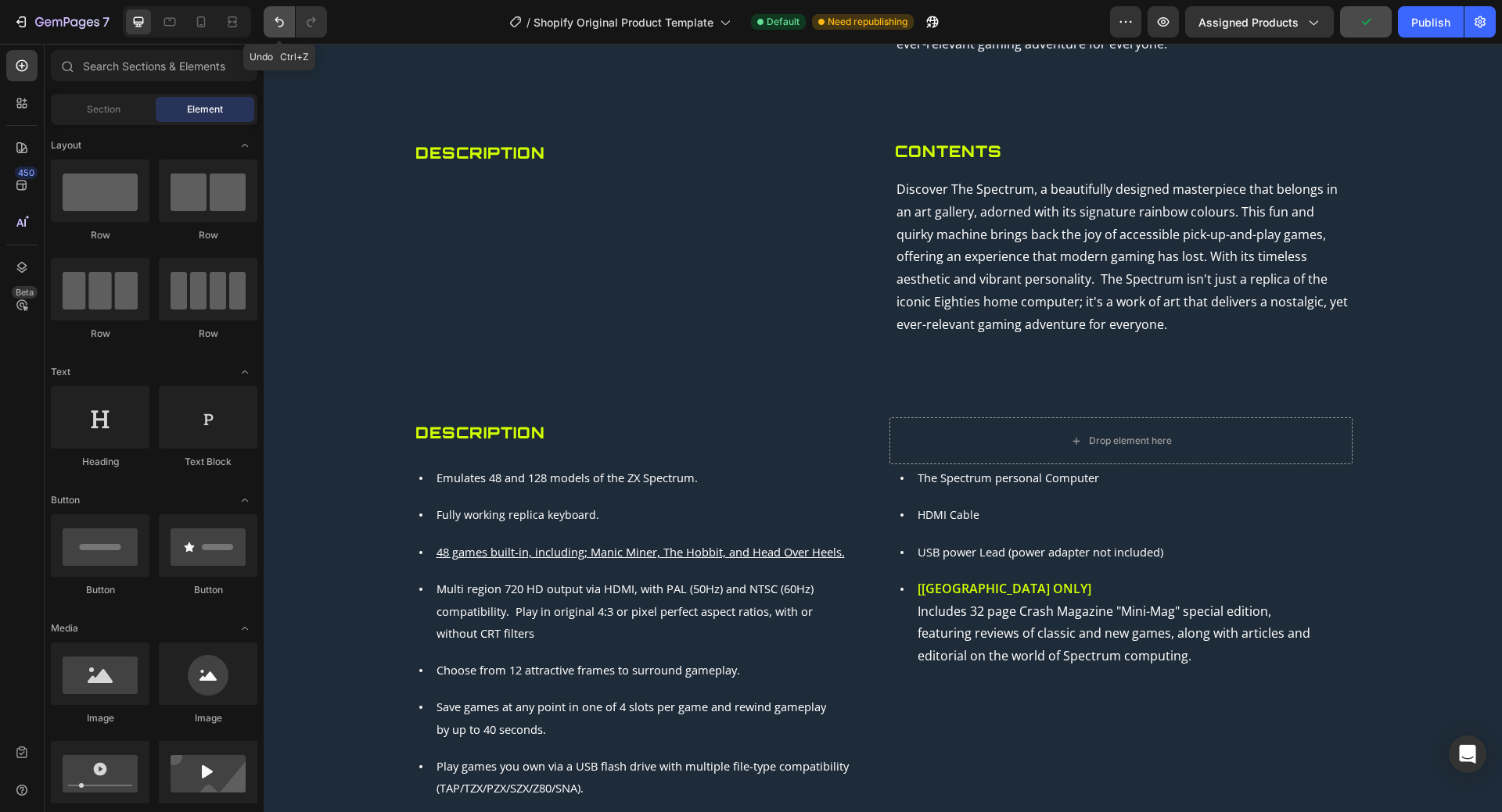
click at [285, 19] on icon "Undo/Redo" at bounding box center [279, 21] width 16 height 16
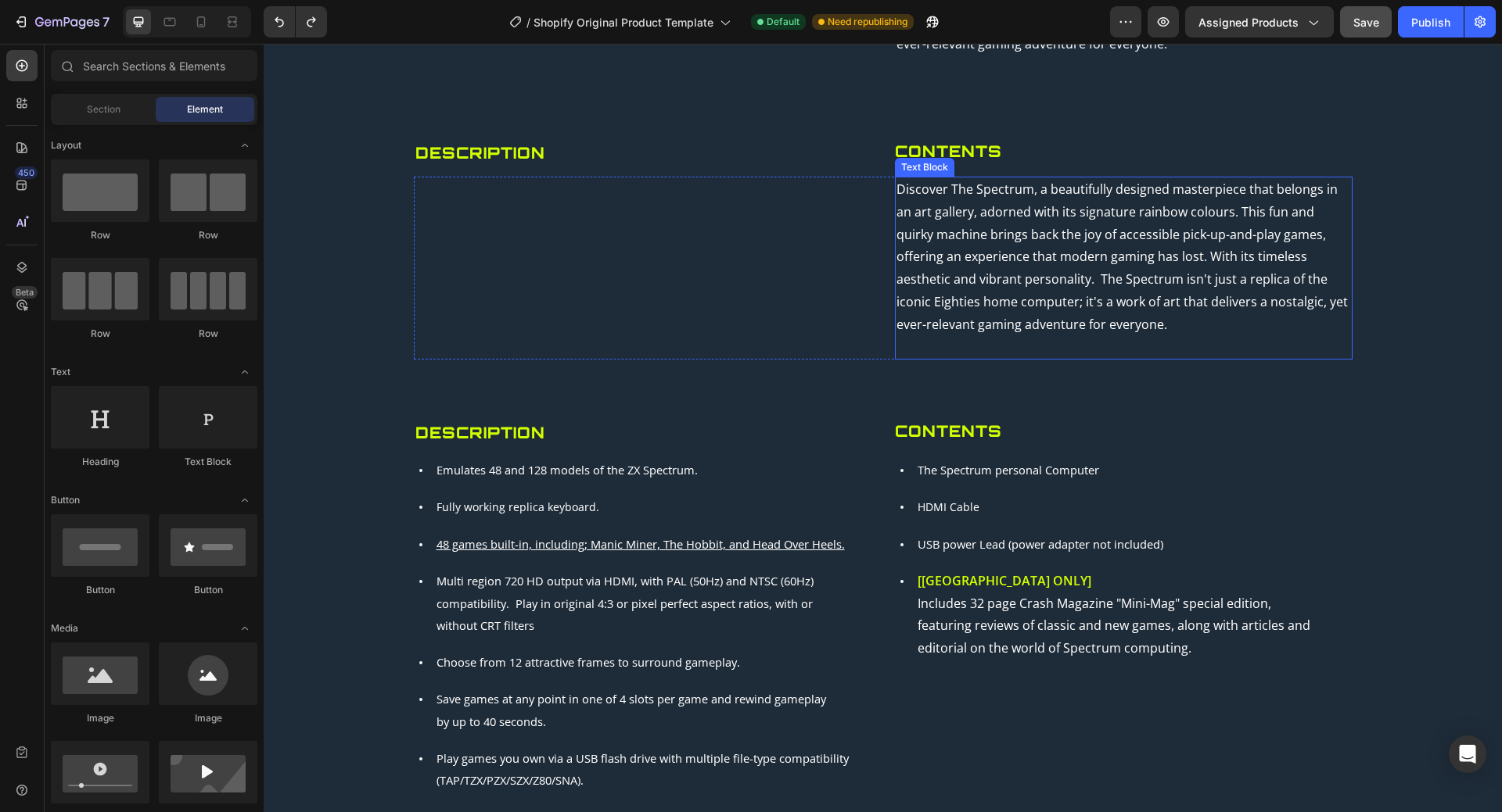
click at [1054, 271] on span "Discover The Spectrum, a beautifully designed masterpiece that belongs in an ar…" at bounding box center [1122, 256] width 451 height 152
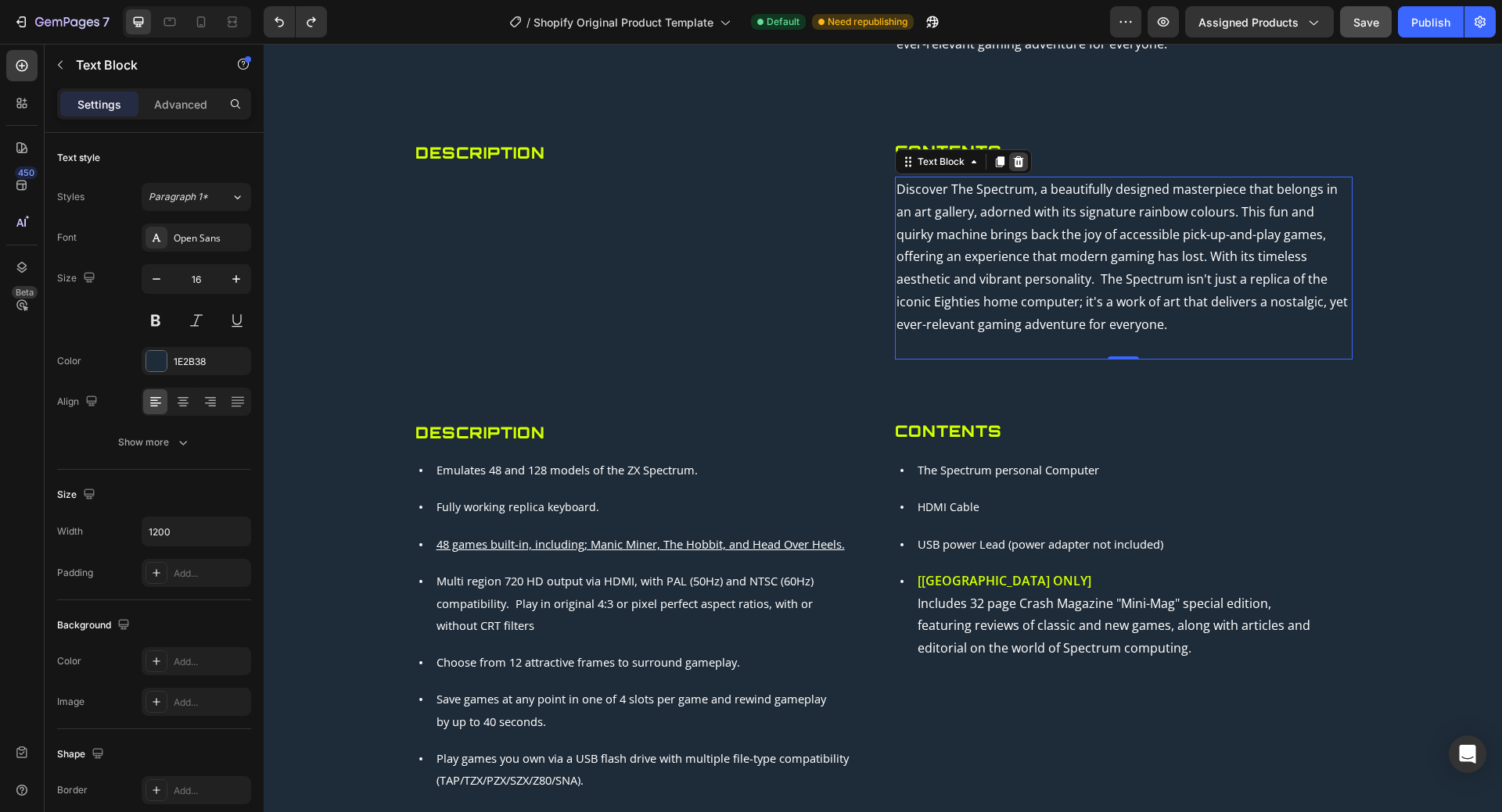
click at [1012, 155] on icon at bounding box center [1018, 161] width 13 height 13
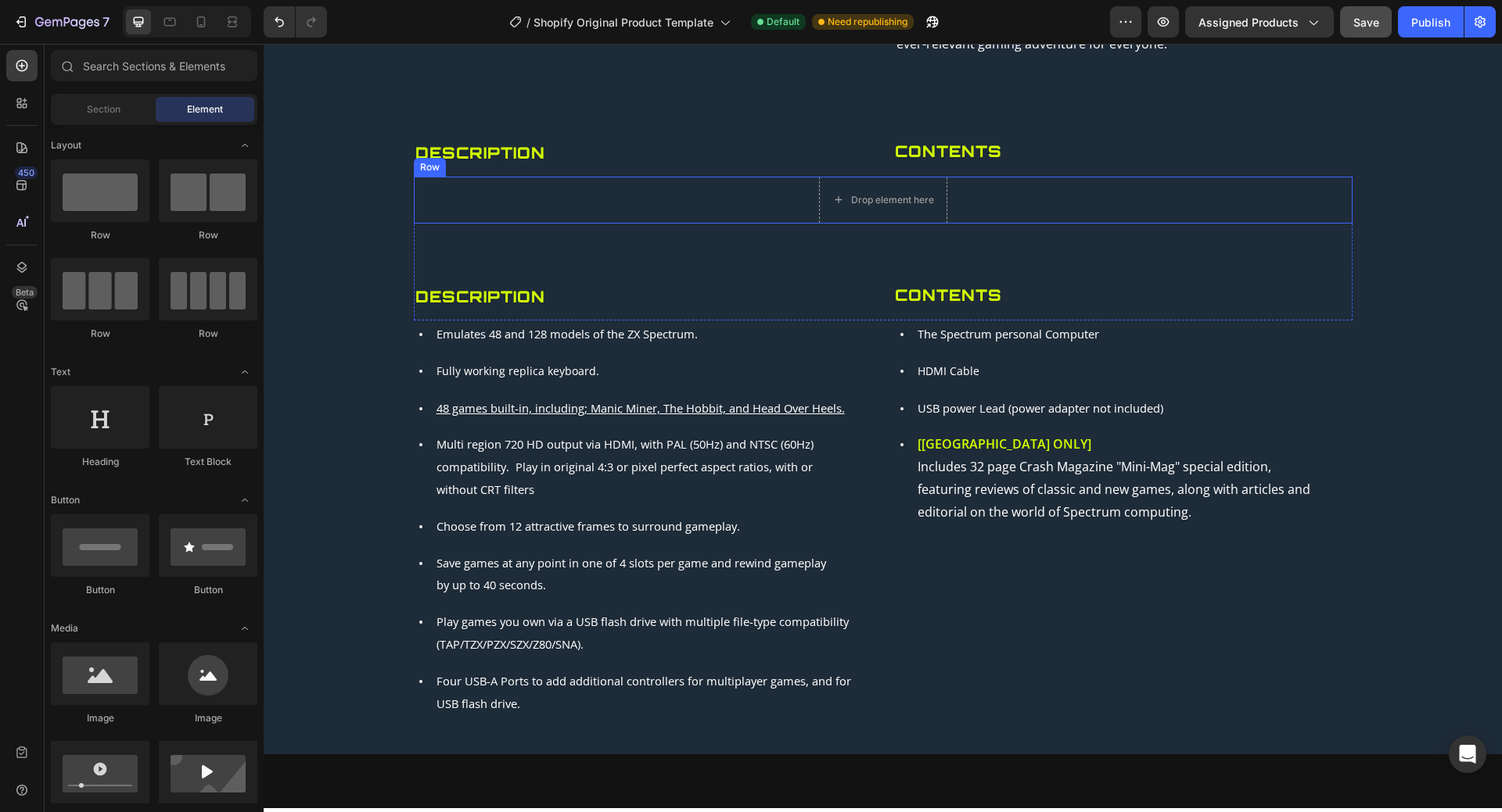
click at [1025, 211] on div "Drop element here Row" at bounding box center [883, 200] width 939 height 47
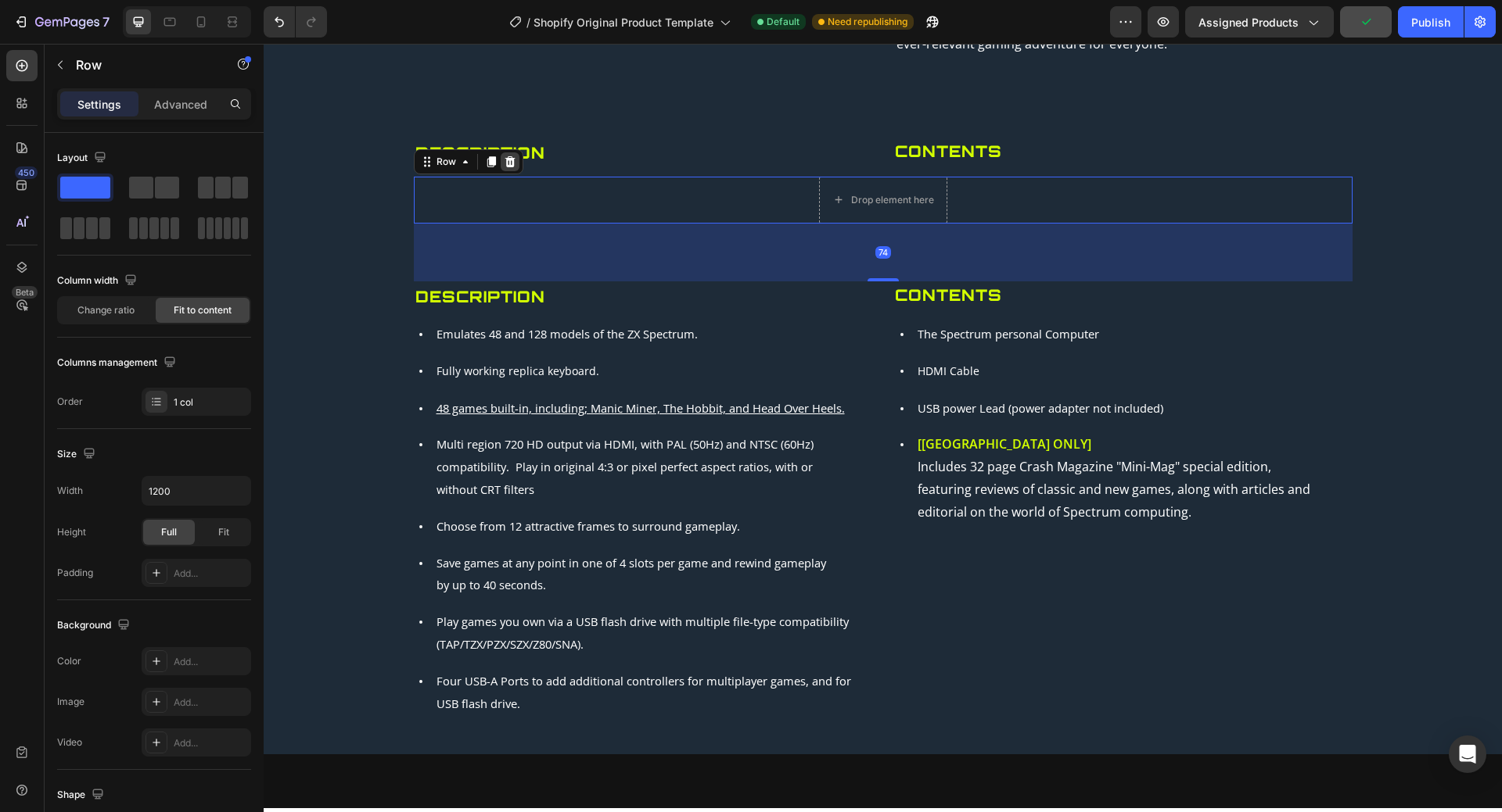
click at [504, 164] on icon at bounding box center [509, 161] width 10 height 11
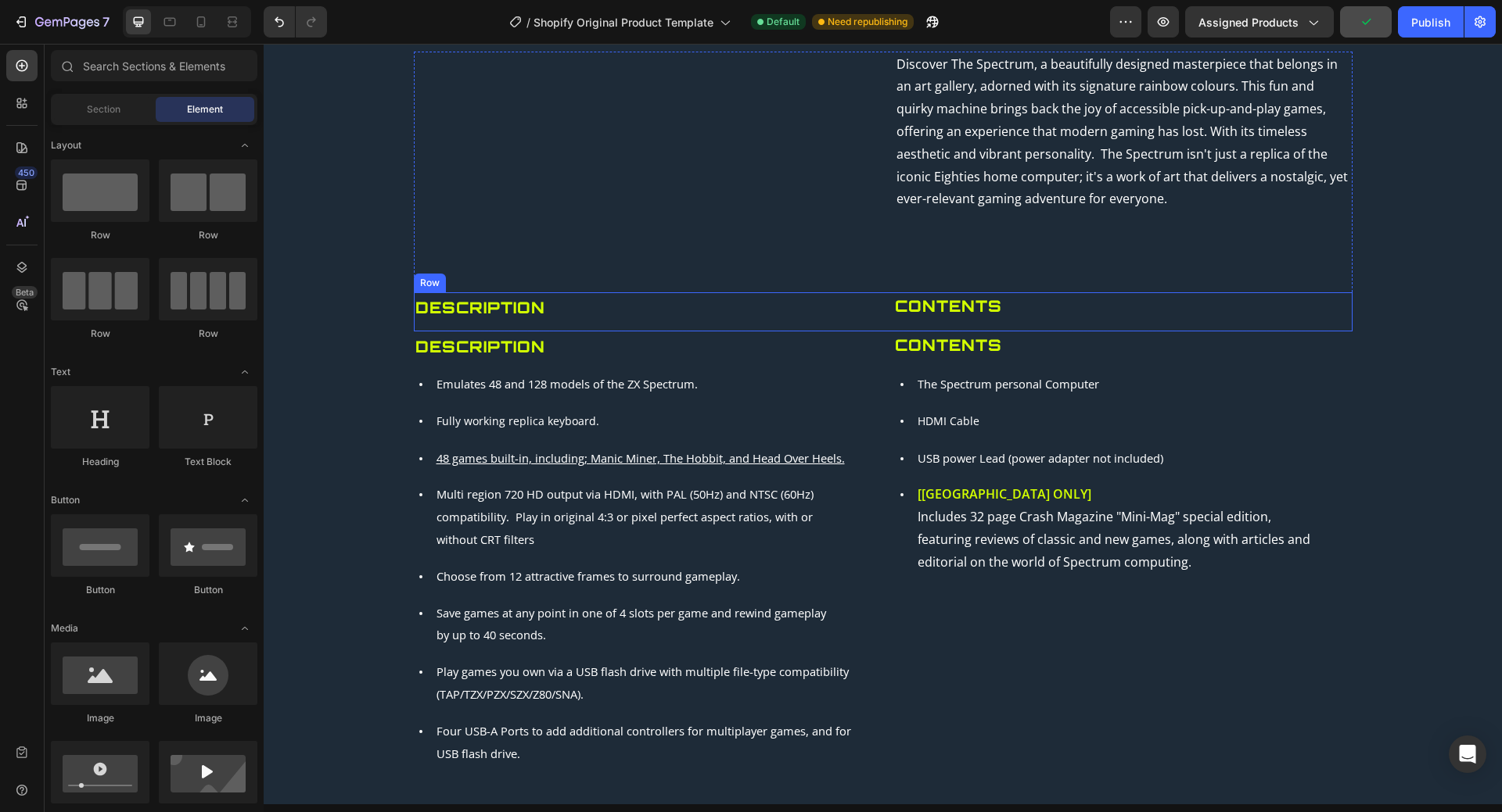
scroll to position [426, 0]
click at [1042, 305] on p "Contents" at bounding box center [1123, 308] width 458 height 28
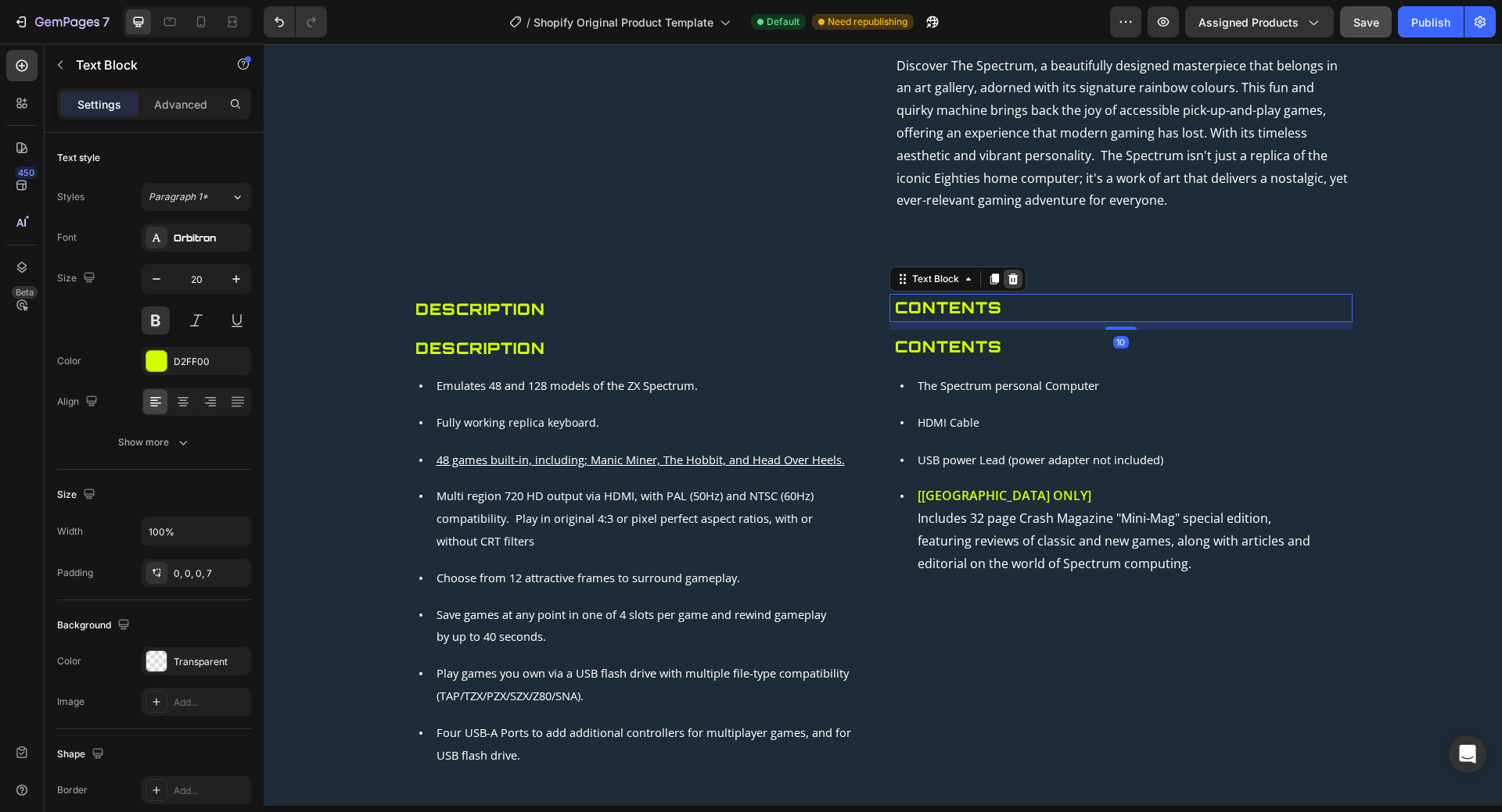
click at [1010, 277] on icon at bounding box center [1012, 279] width 13 height 13
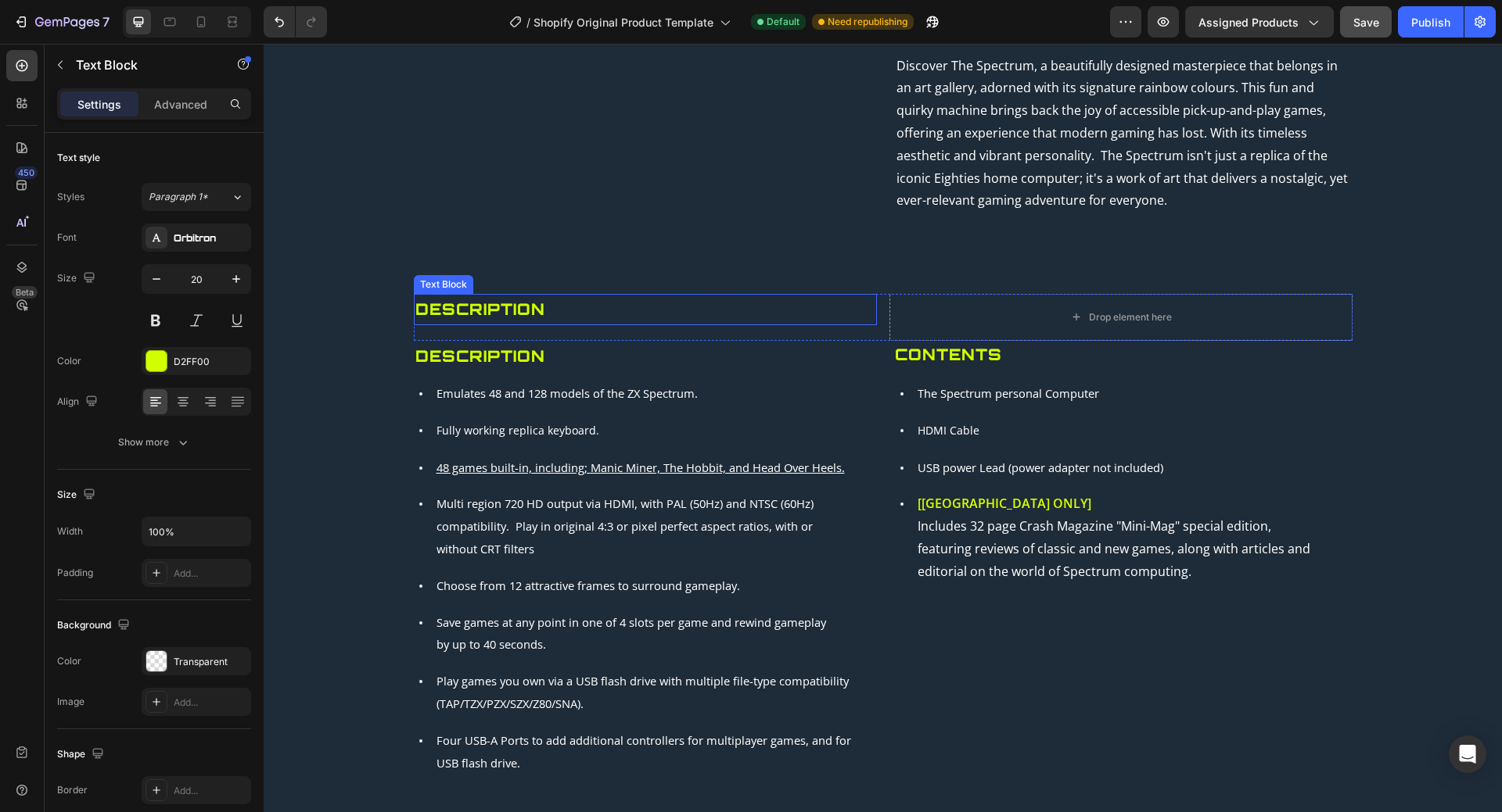
click at [597, 311] on p "Description" at bounding box center [644, 309] width 460 height 28
click at [531, 279] on icon at bounding box center [536, 279] width 10 height 11
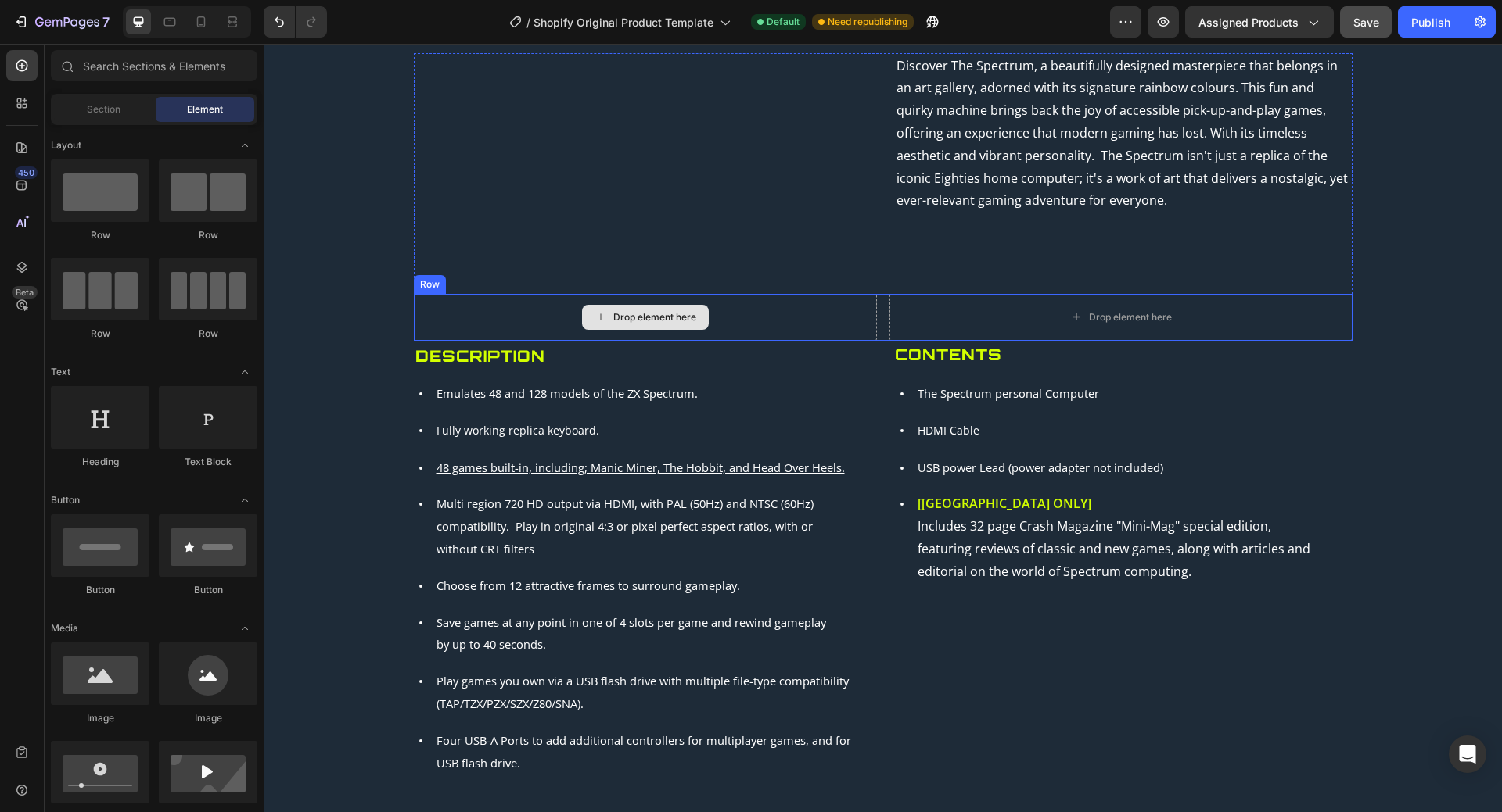
click at [850, 308] on div "Drop element here" at bounding box center [645, 318] width 463 height 47
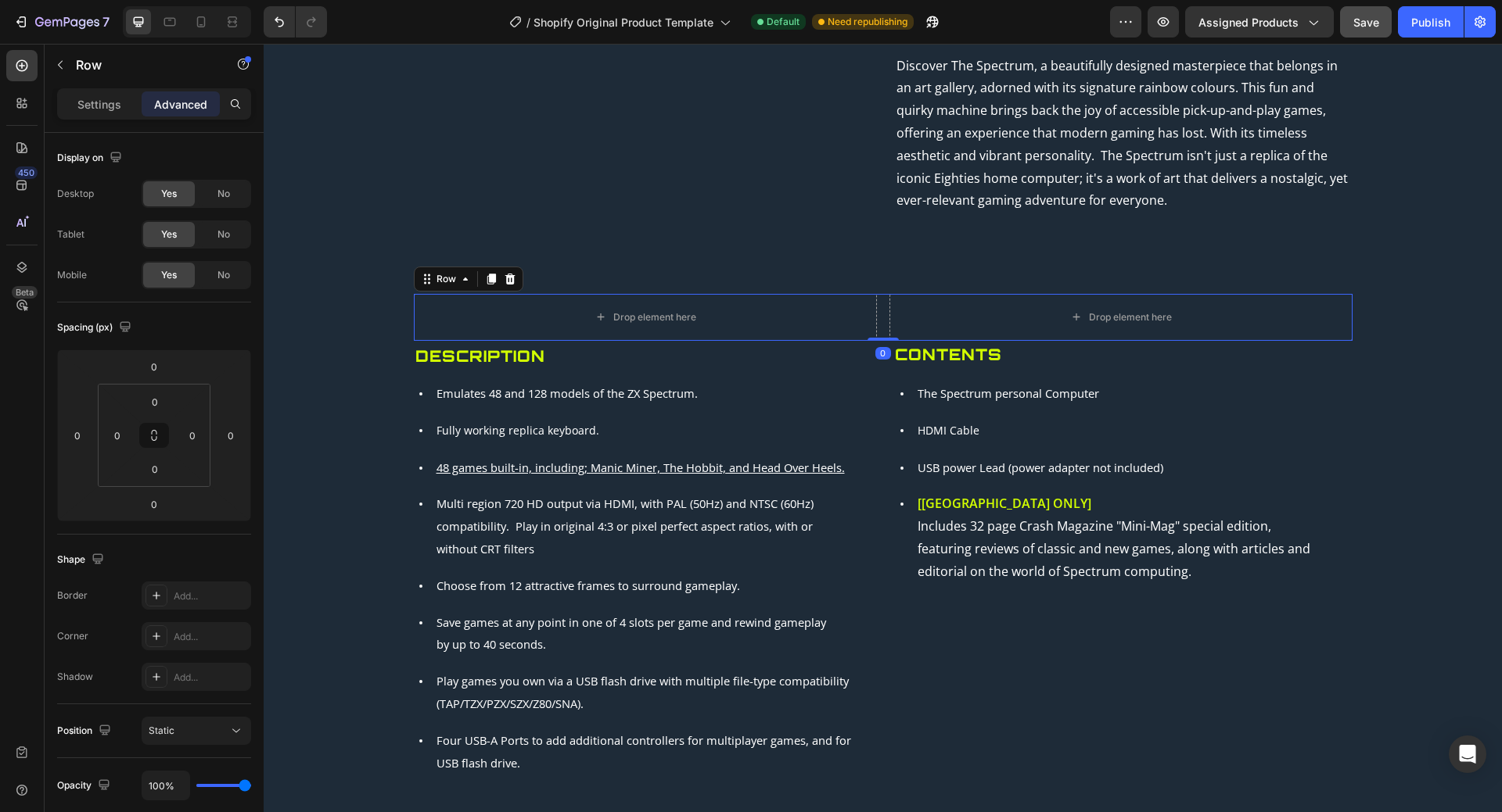
click at [509, 283] on icon at bounding box center [509, 279] width 13 height 13
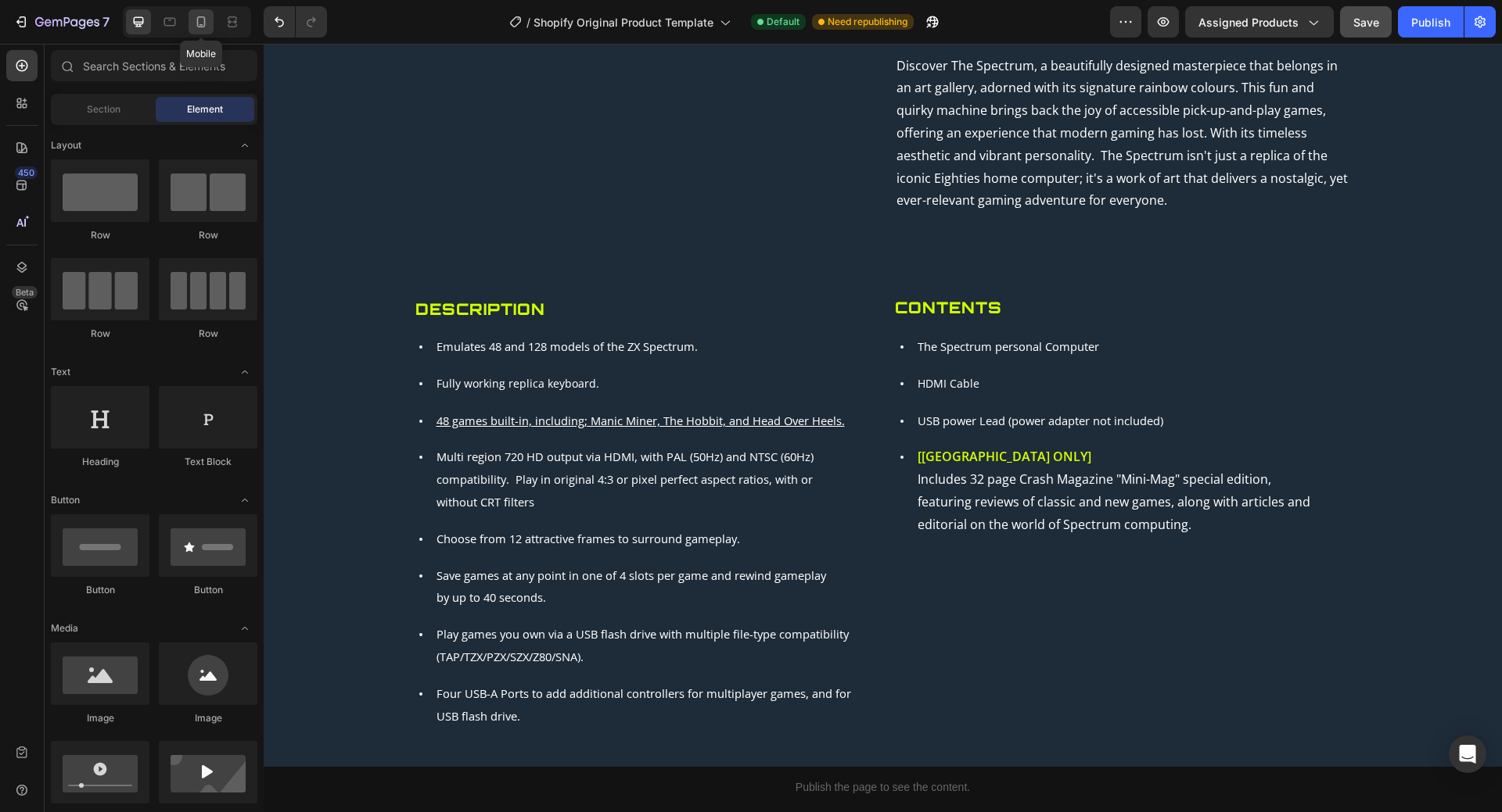
click at [197, 26] on icon at bounding box center [201, 21] width 16 height 16
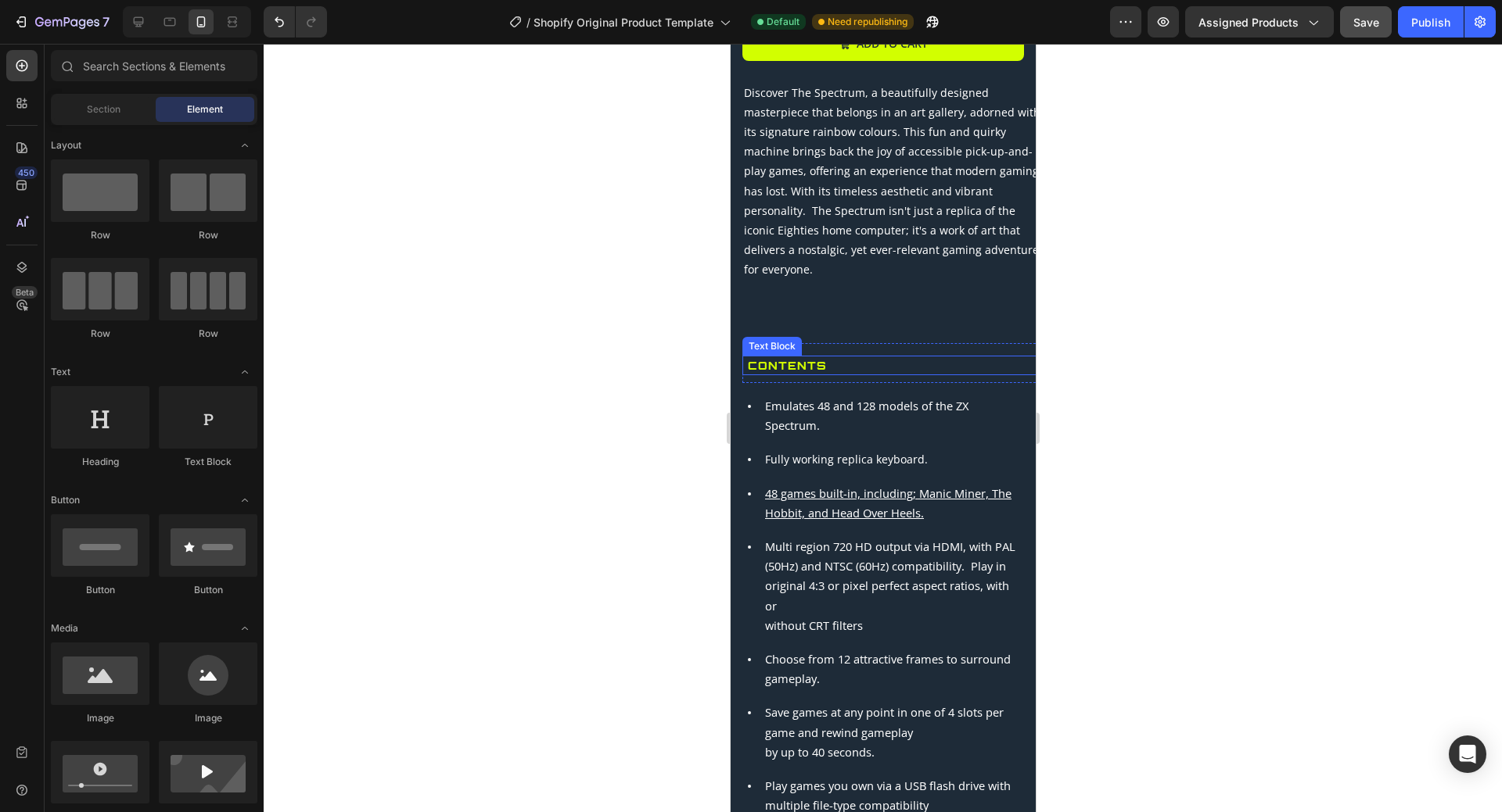
scroll to position [327, 0]
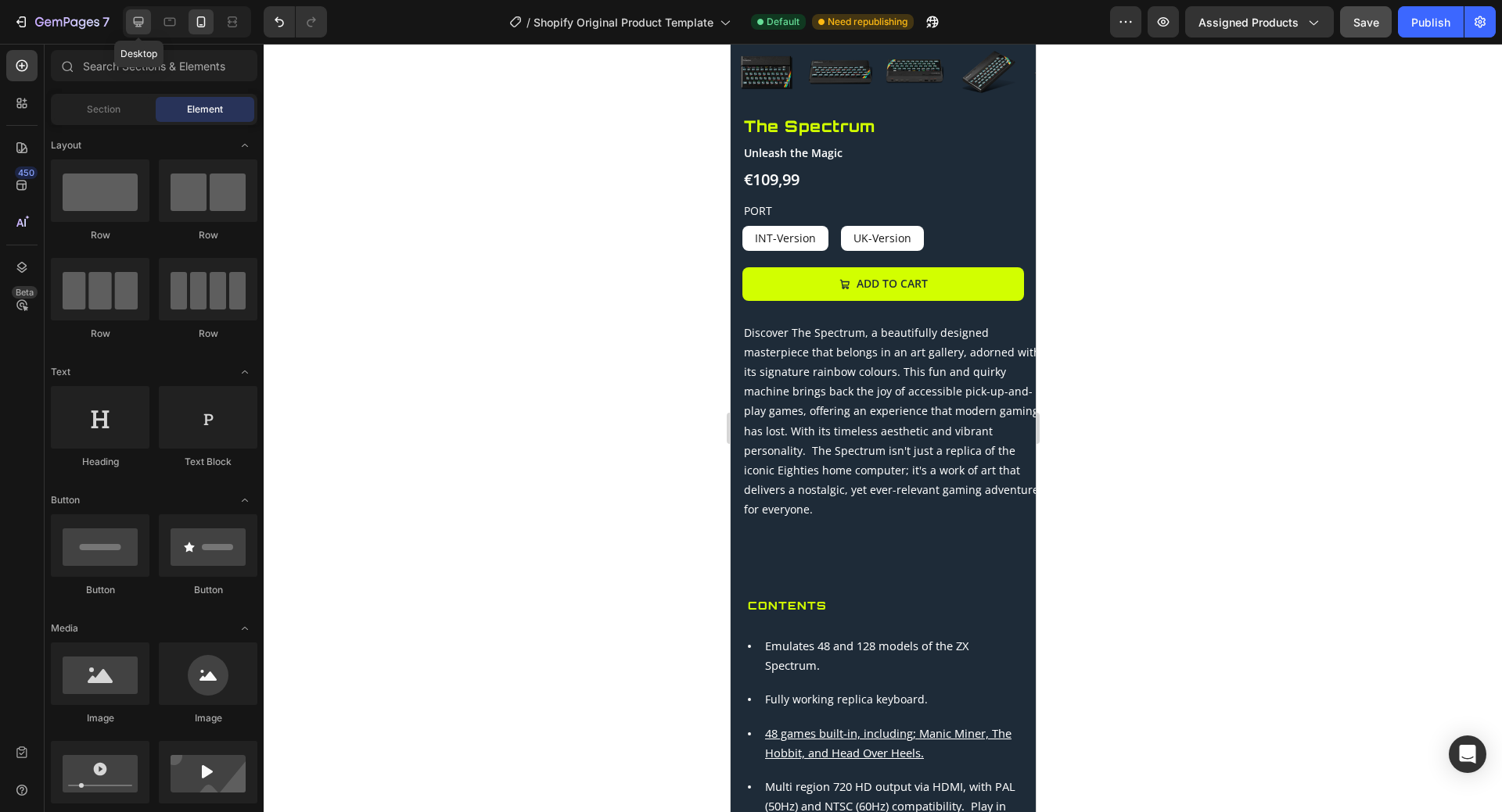
click at [139, 22] on icon at bounding box center [139, 22] width 10 height 10
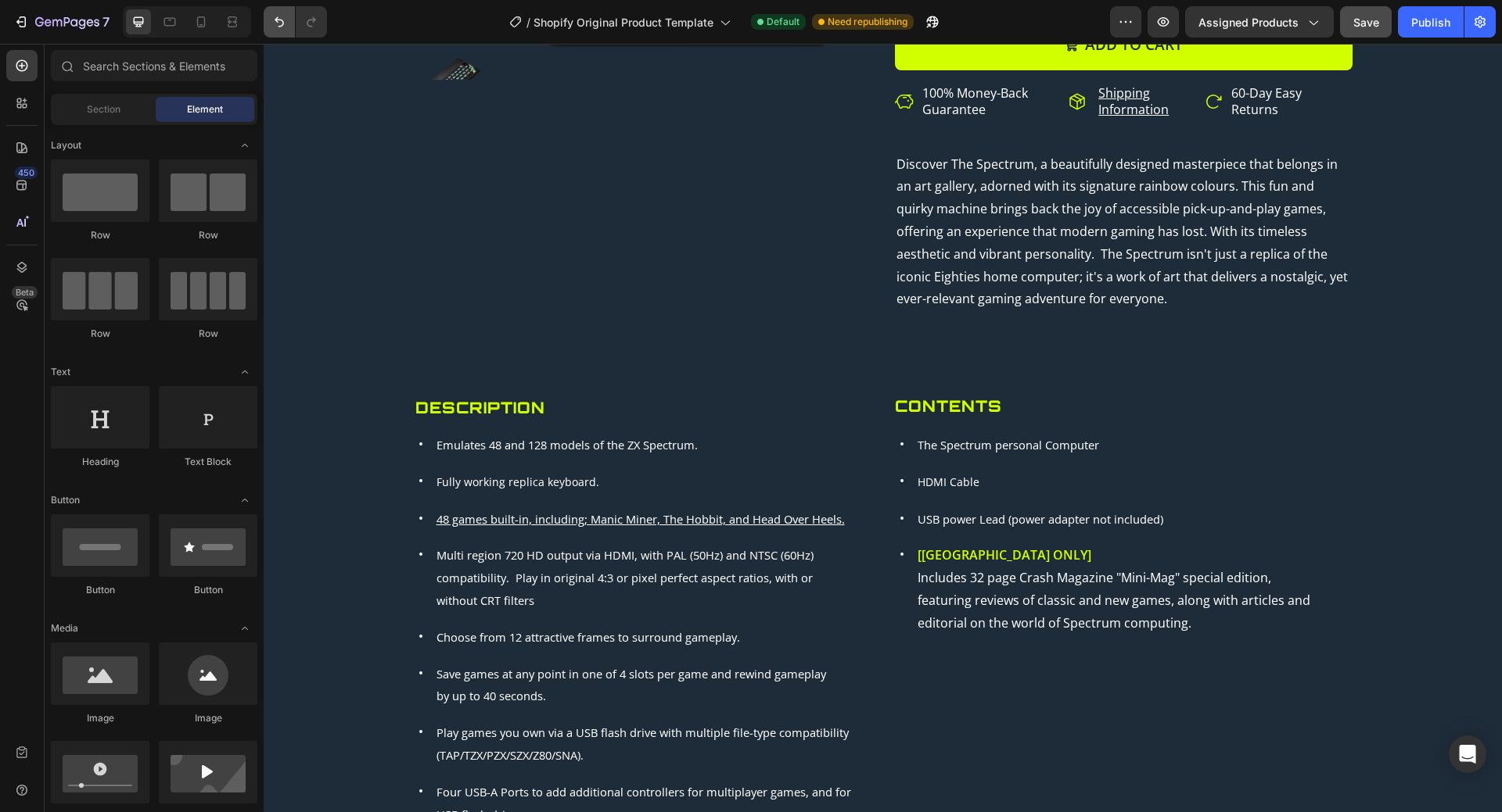
scroll to position [377, 0]
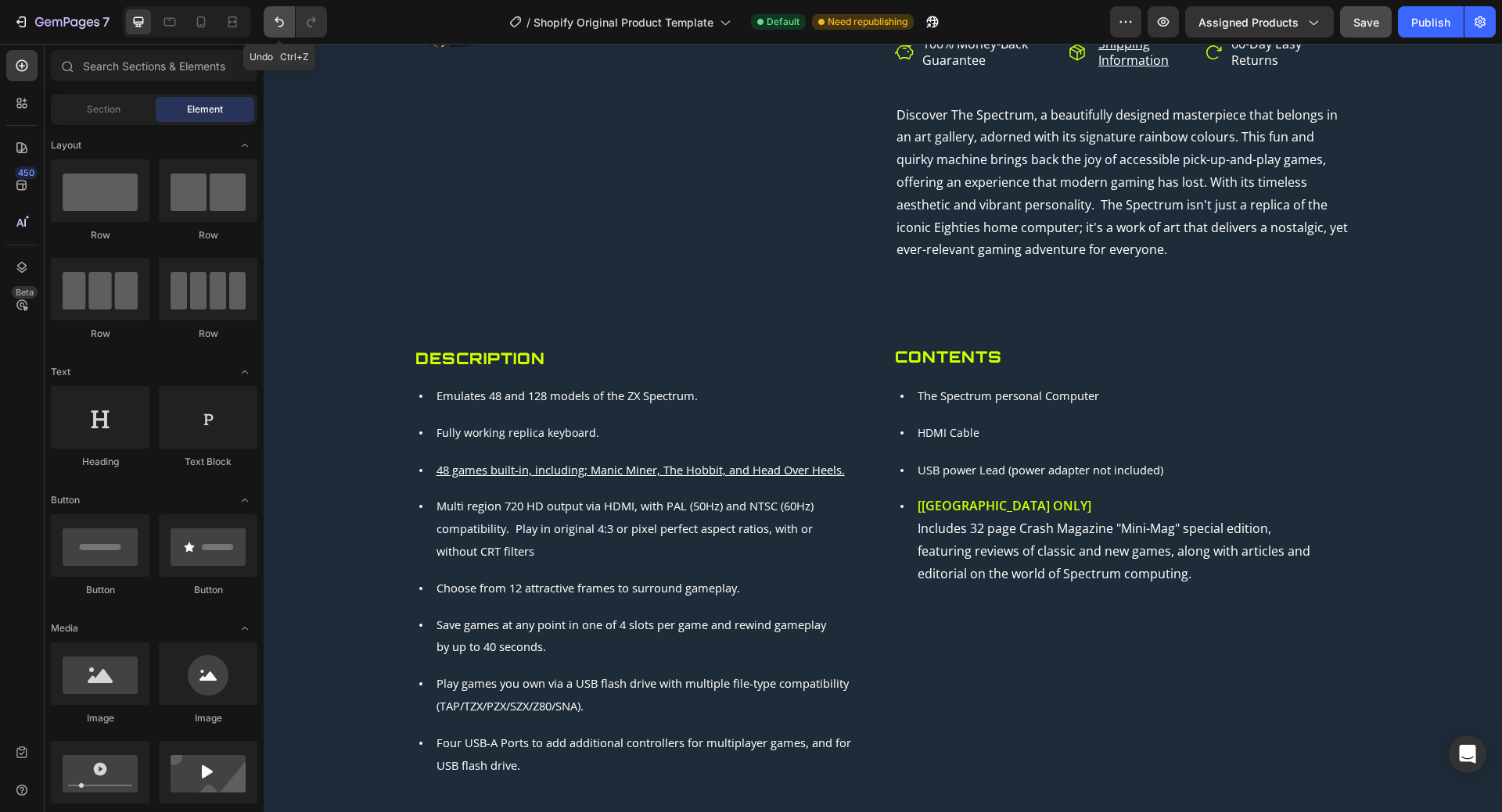
click at [282, 28] on icon "Undo/Redo" at bounding box center [279, 21] width 16 height 16
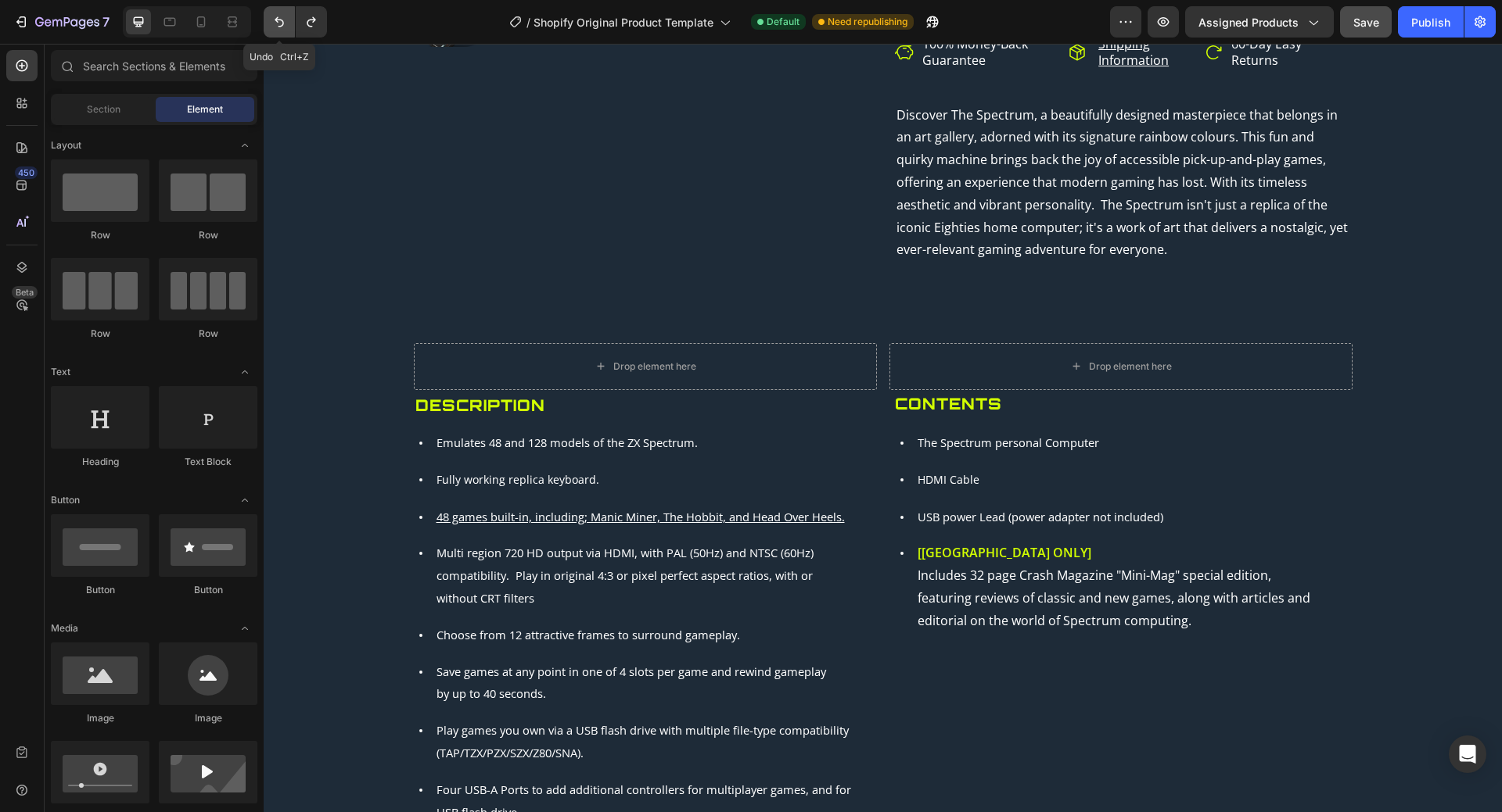
click at [282, 28] on icon "Undo/Redo" at bounding box center [279, 21] width 16 height 16
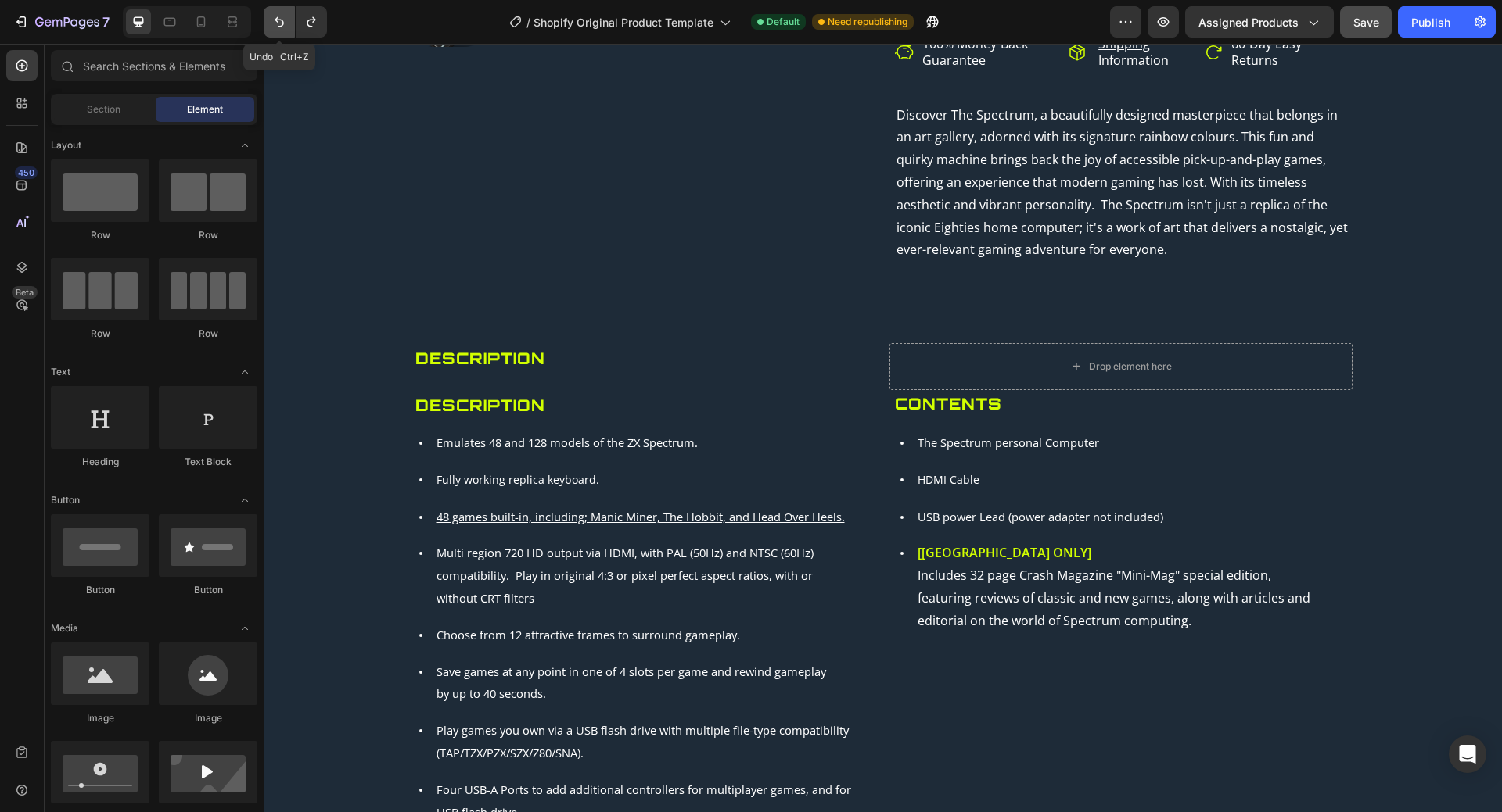
click at [282, 28] on icon "Undo/Redo" at bounding box center [279, 21] width 16 height 16
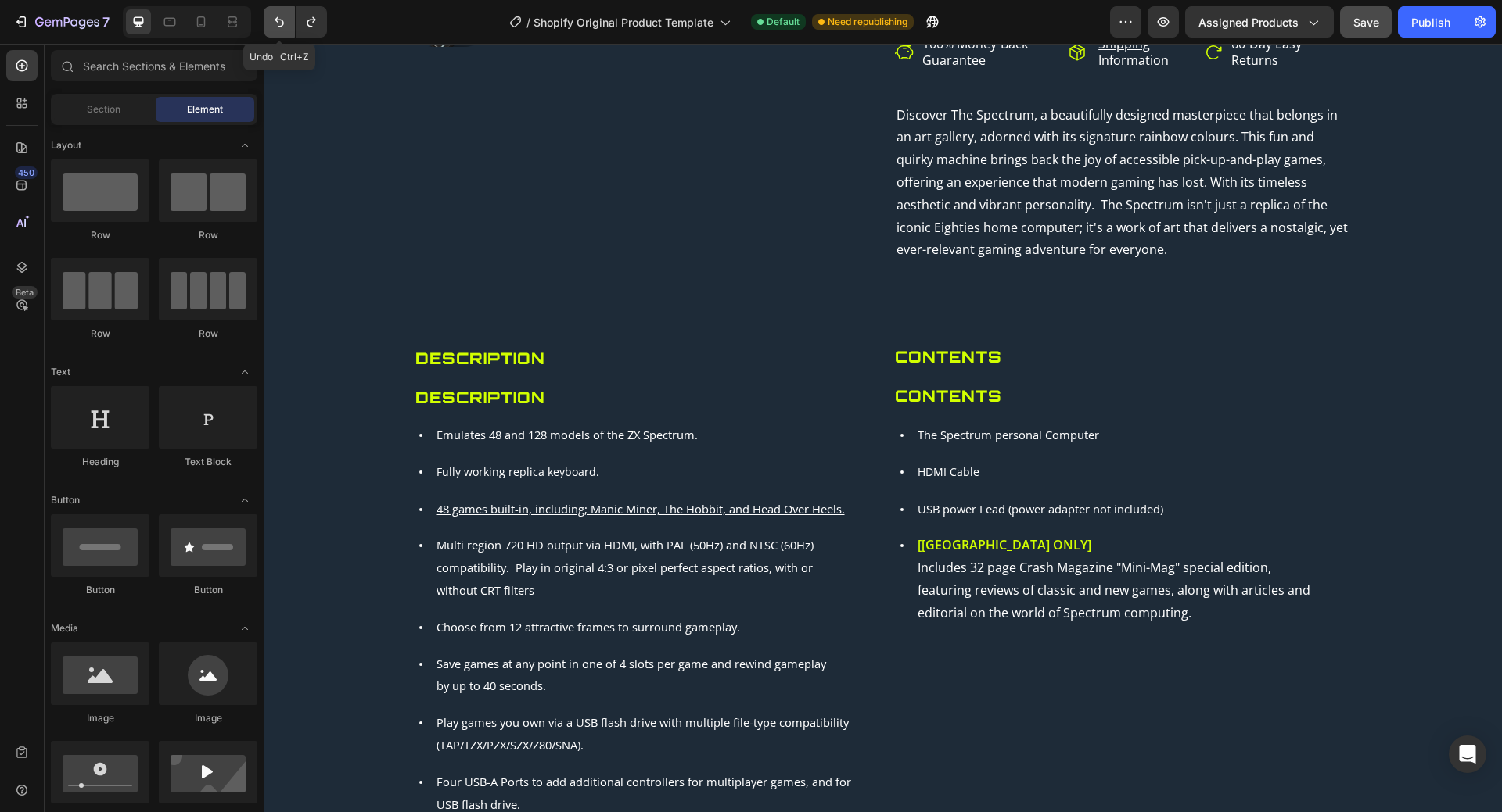
click at [282, 28] on icon "Undo/Redo" at bounding box center [279, 21] width 16 height 16
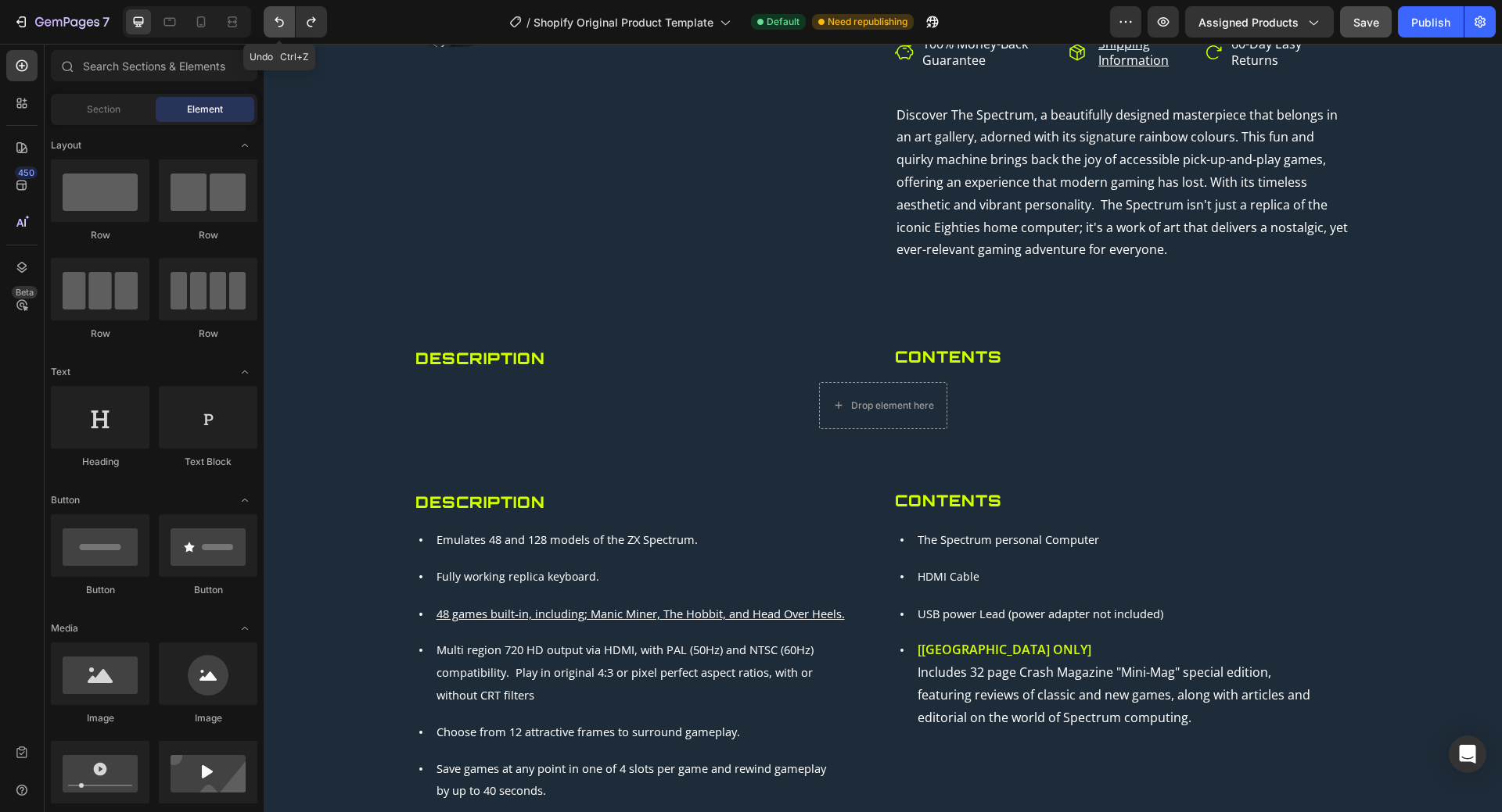
click at [282, 28] on icon "Undo/Redo" at bounding box center [279, 21] width 16 height 16
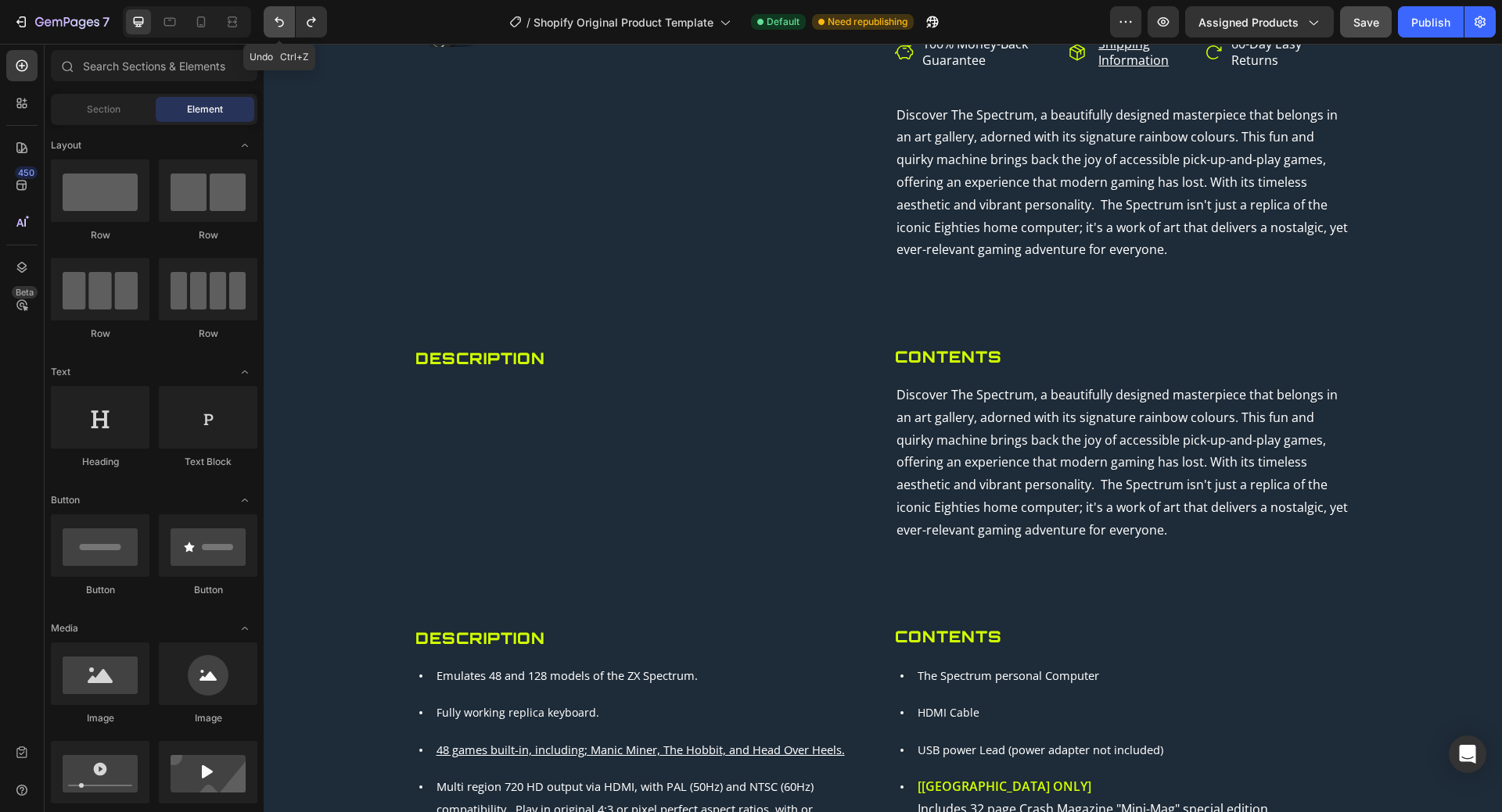
click at [282, 28] on icon "Undo/Redo" at bounding box center [279, 21] width 16 height 16
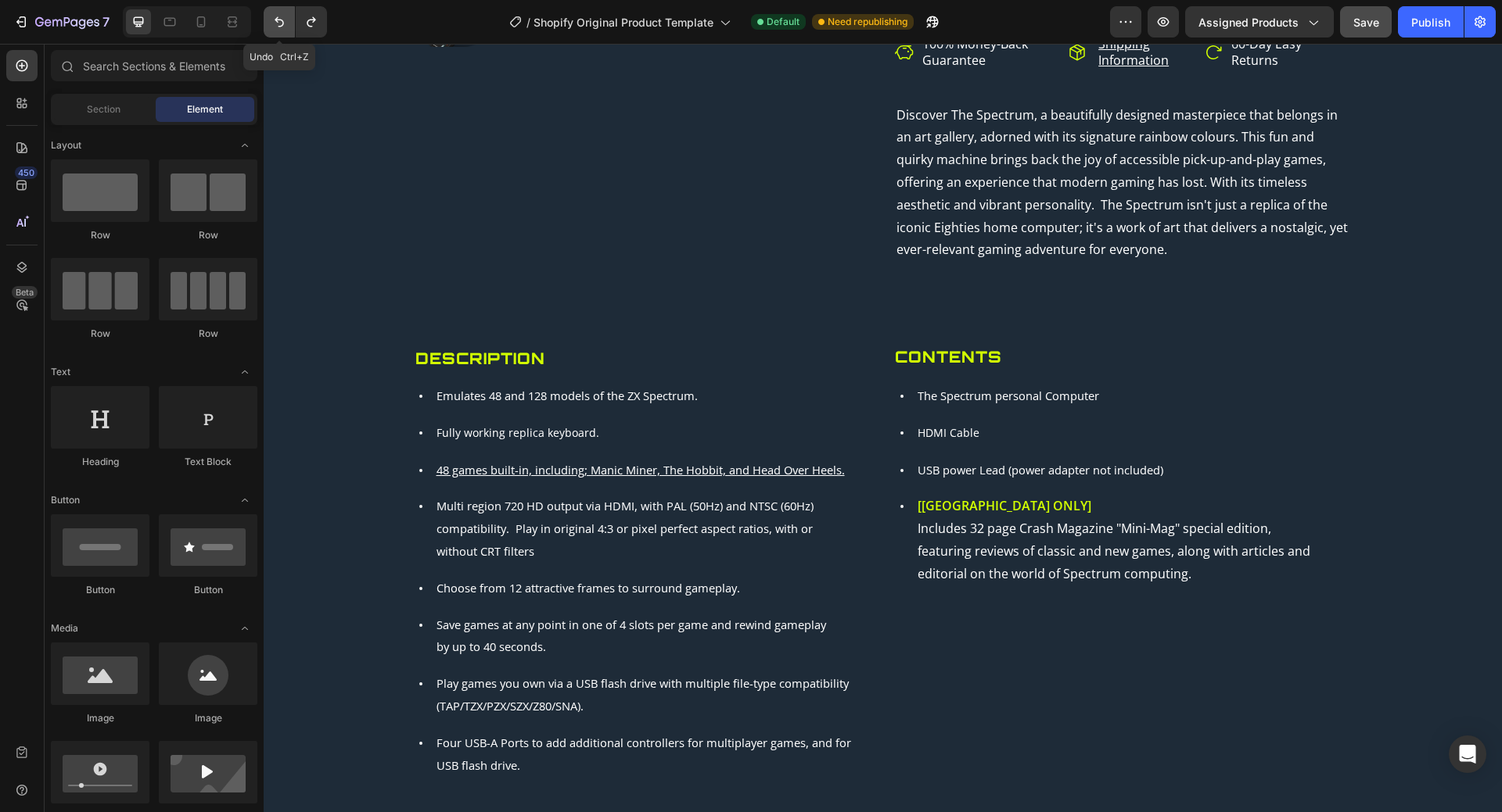
click at [282, 28] on icon "Undo/Redo" at bounding box center [279, 21] width 16 height 16
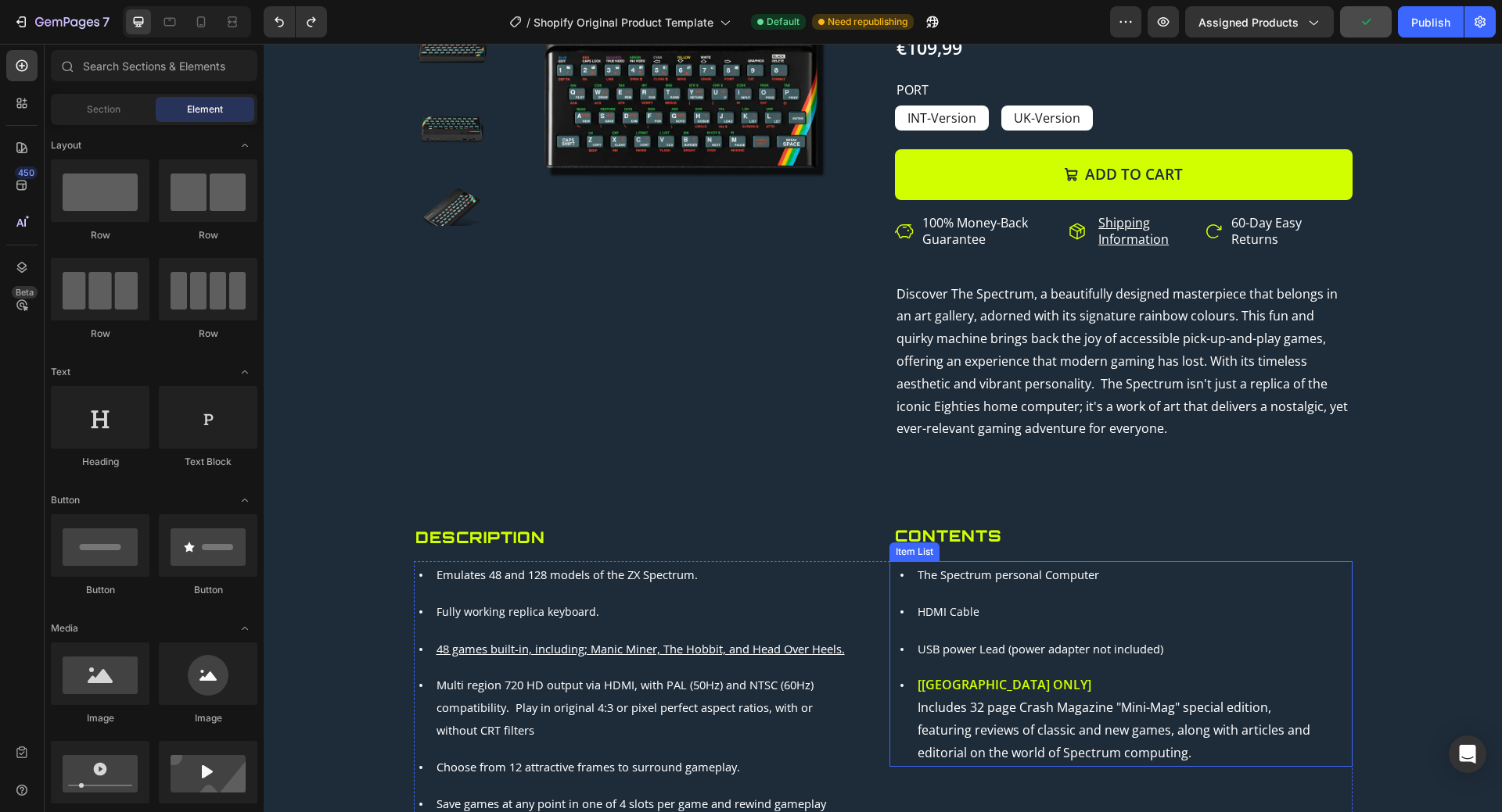
scroll to position [456, 0]
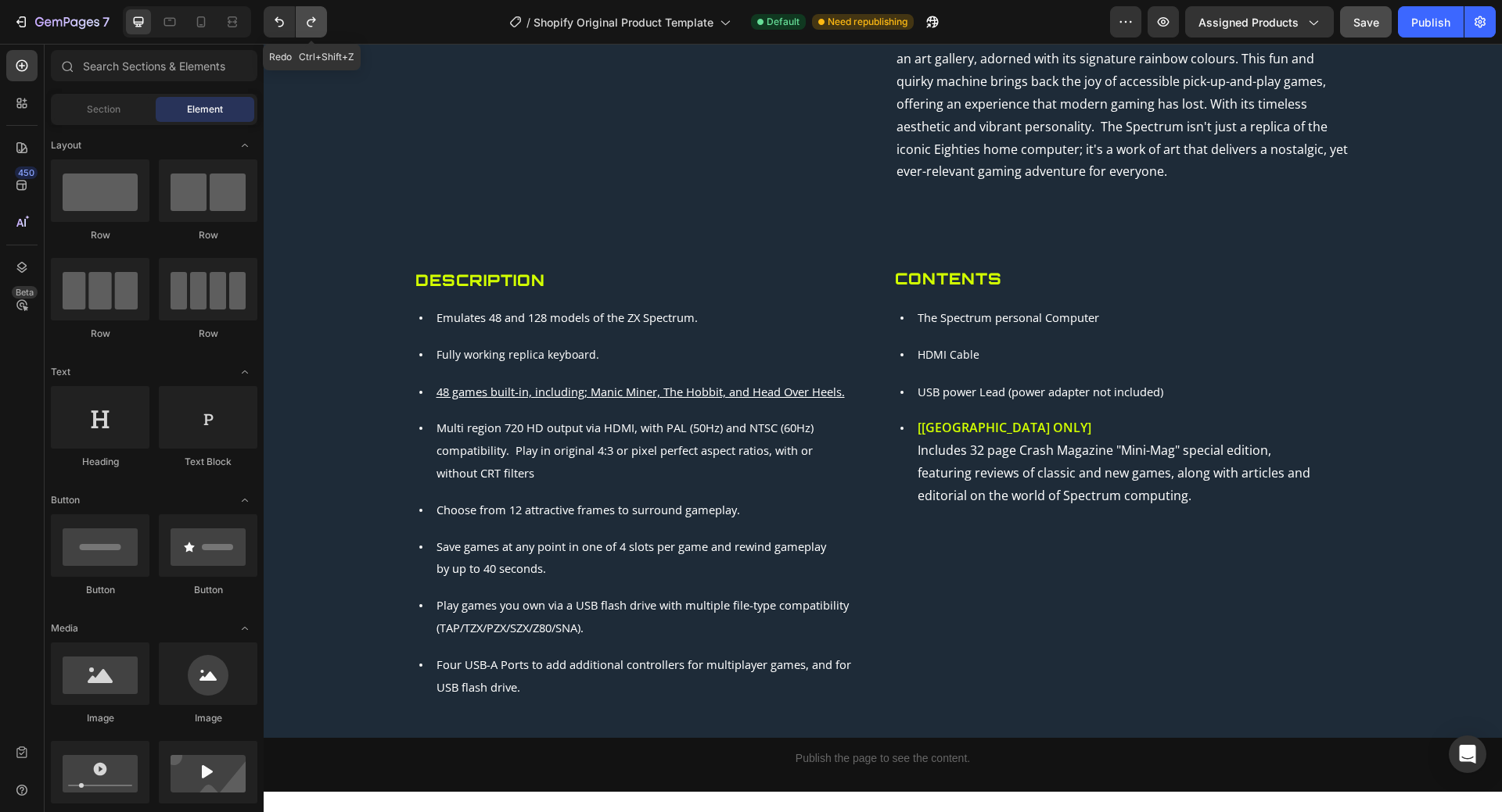
click at [304, 12] on button "Undo/Redo" at bounding box center [311, 21] width 31 height 31
click at [305, 17] on icon "Undo/Redo" at bounding box center [311, 21] width 16 height 16
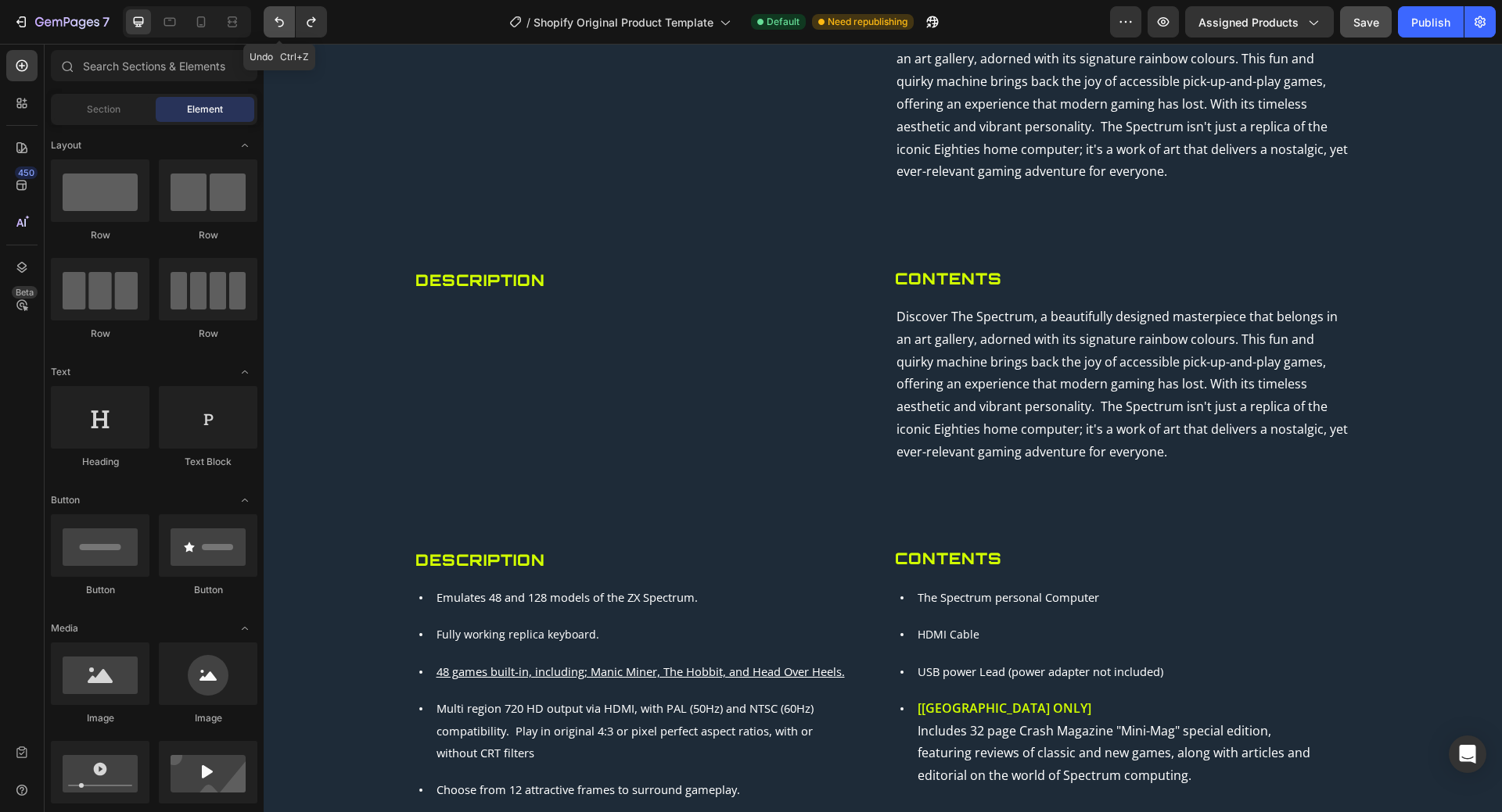
click at [279, 24] on icon "Undo/Redo" at bounding box center [279, 21] width 16 height 16
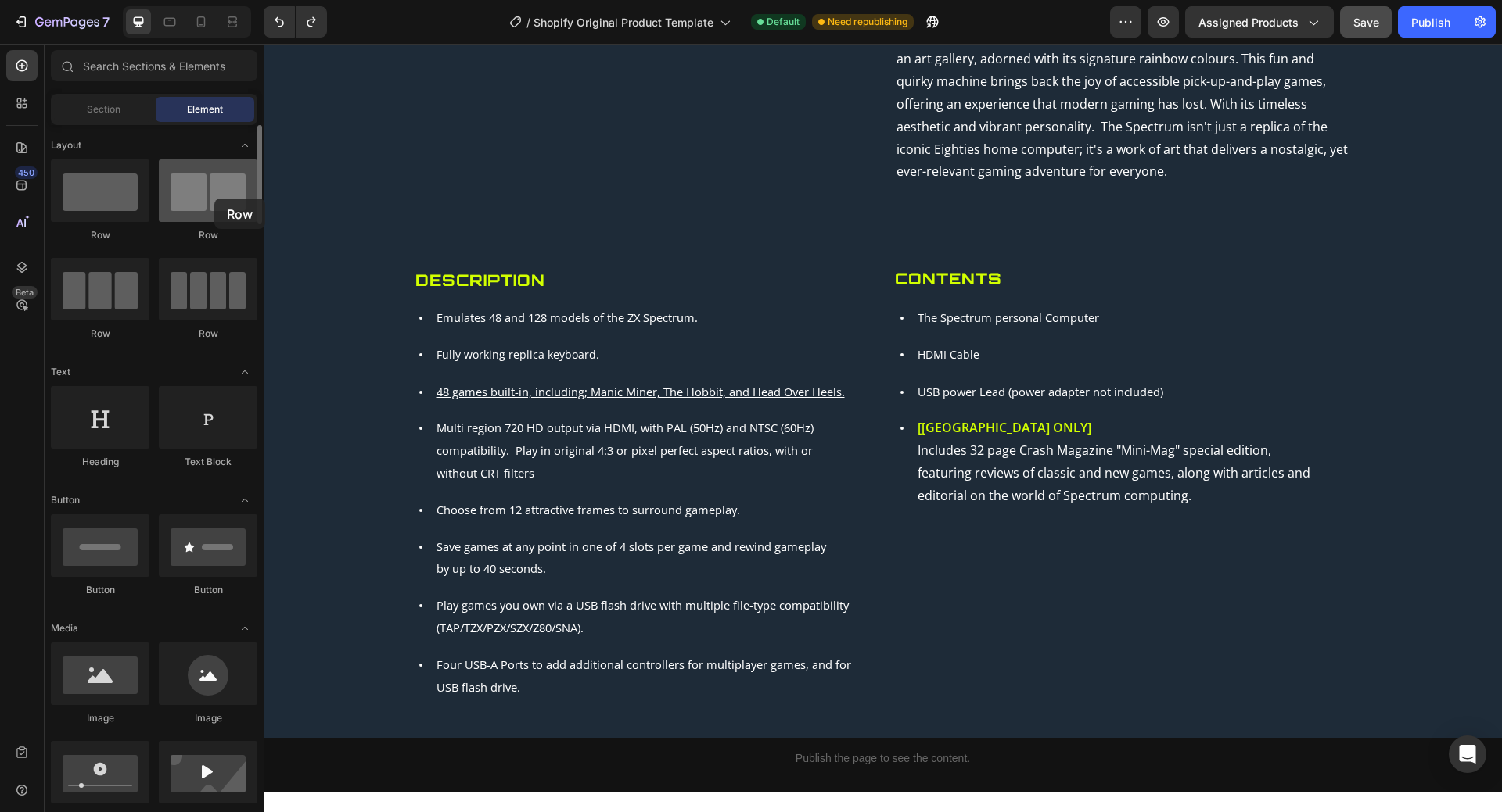
click at [215, 198] on div at bounding box center [207, 190] width 98 height 62
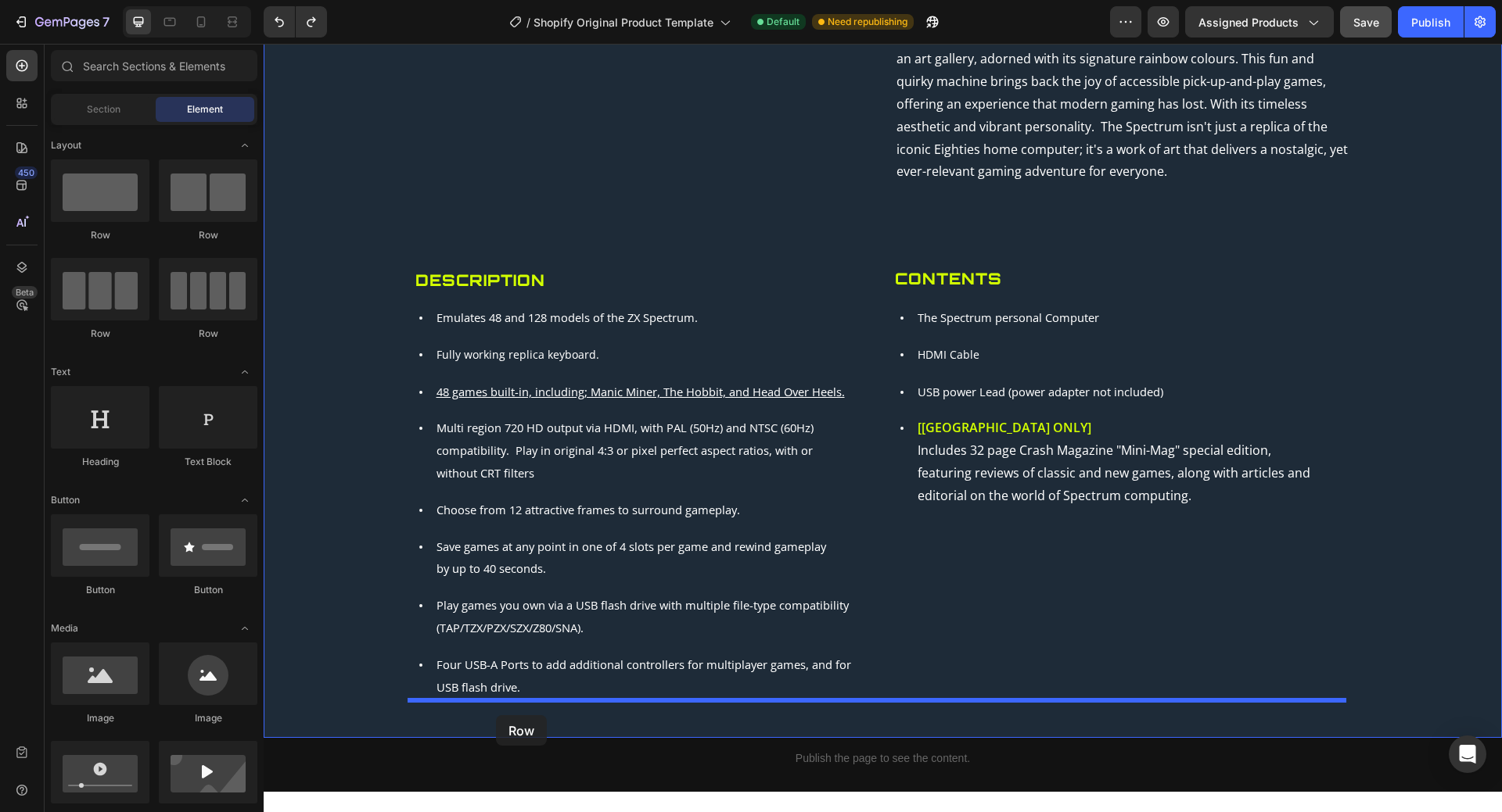
drag, startPoint x: 471, startPoint y: 239, endPoint x: 495, endPoint y: 716, distance: 477.6
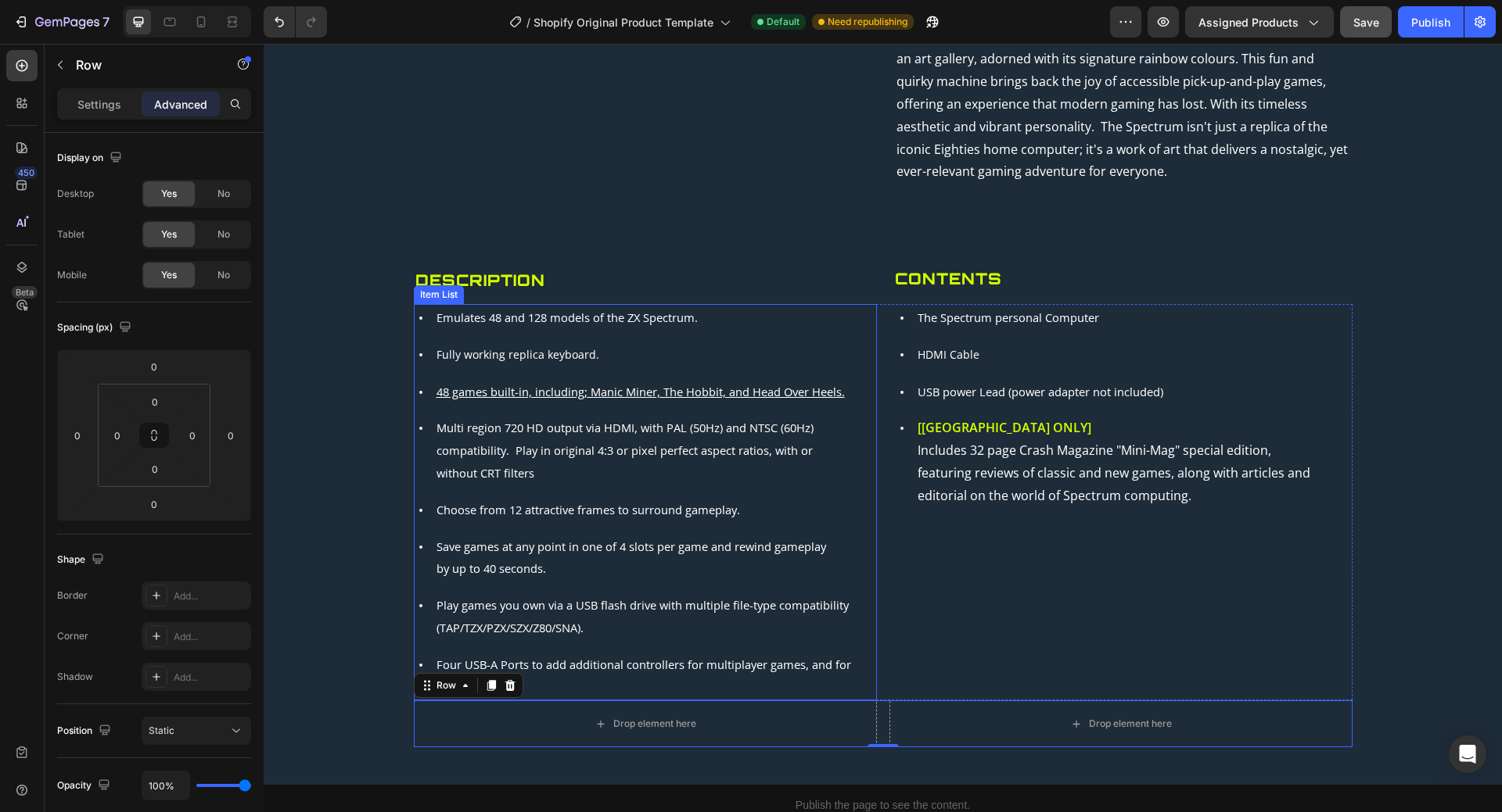
scroll to position [533, 0]
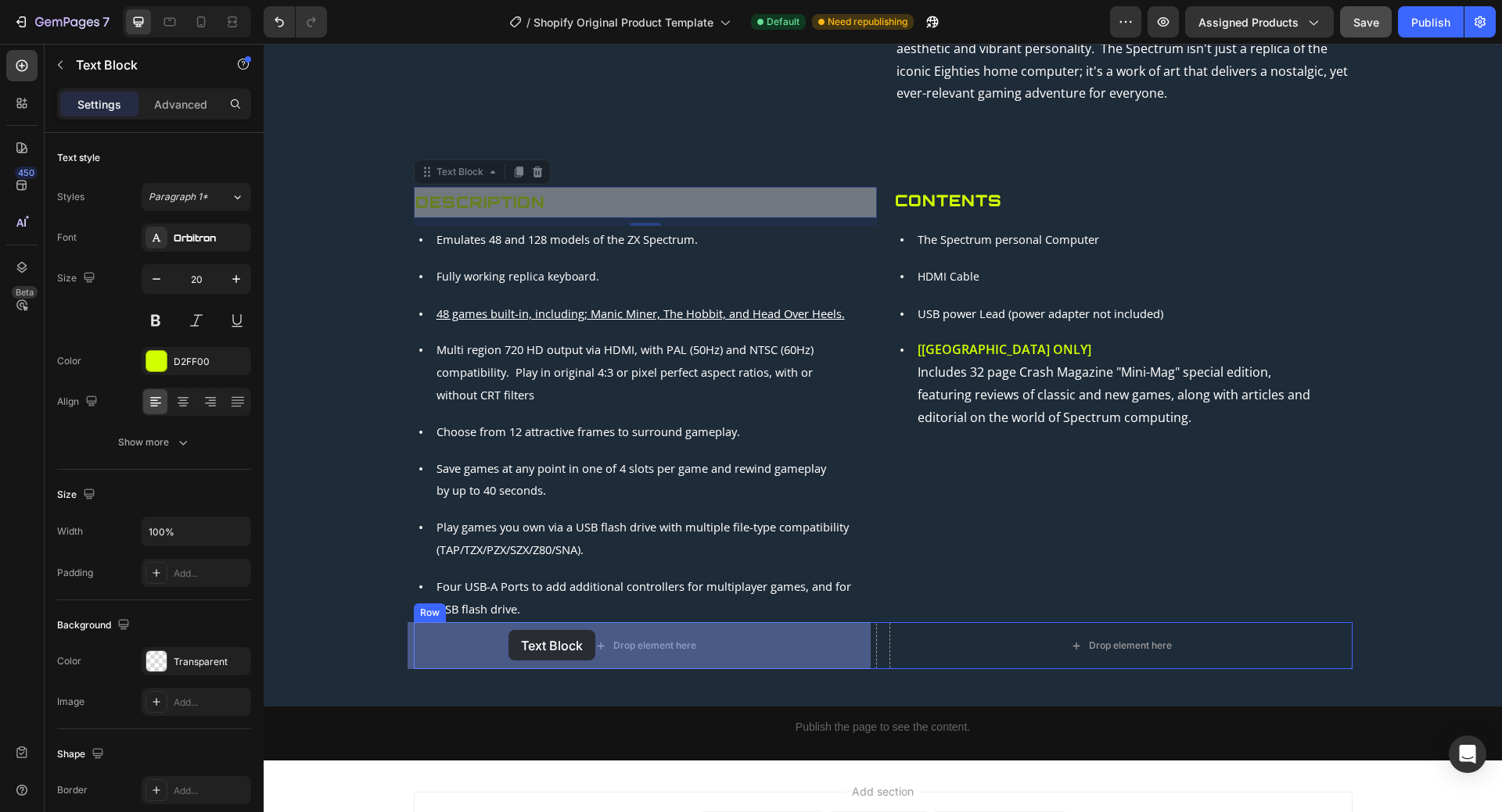
drag, startPoint x: 485, startPoint y: 194, endPoint x: 508, endPoint y: 630, distance: 436.6
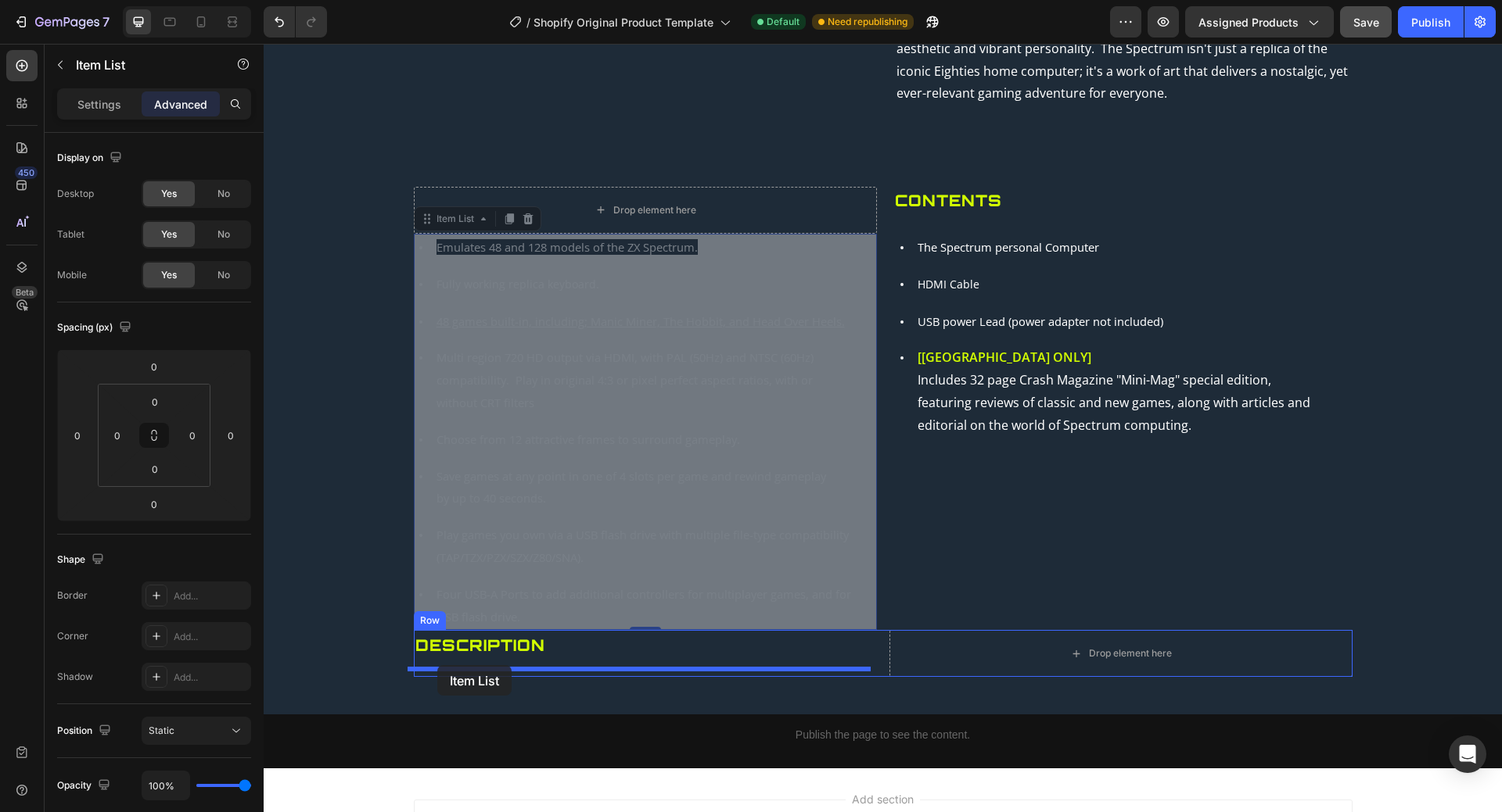
drag, startPoint x: 419, startPoint y: 265, endPoint x: 437, endPoint y: 665, distance: 400.4
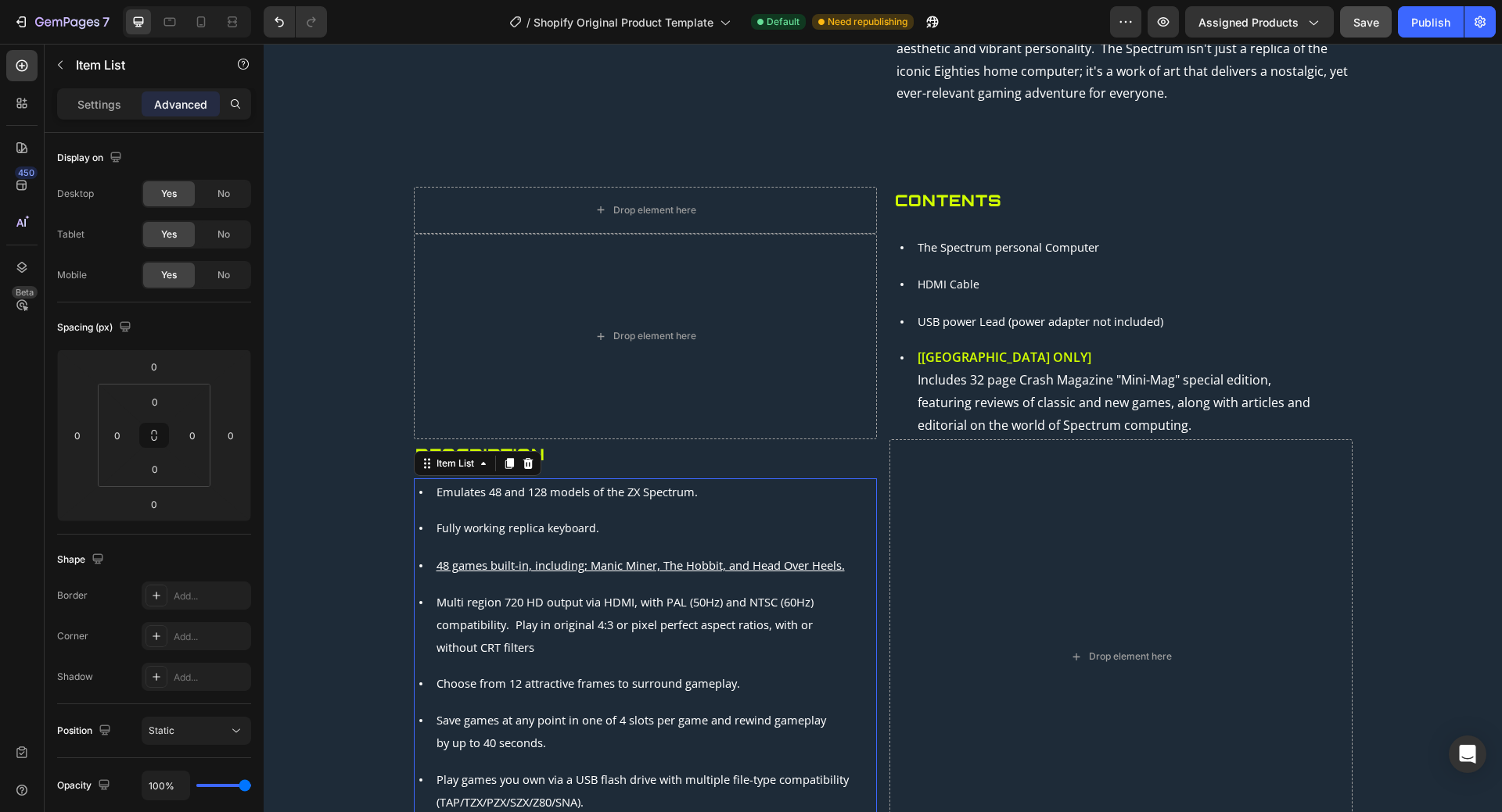
scroll to position [612, 0]
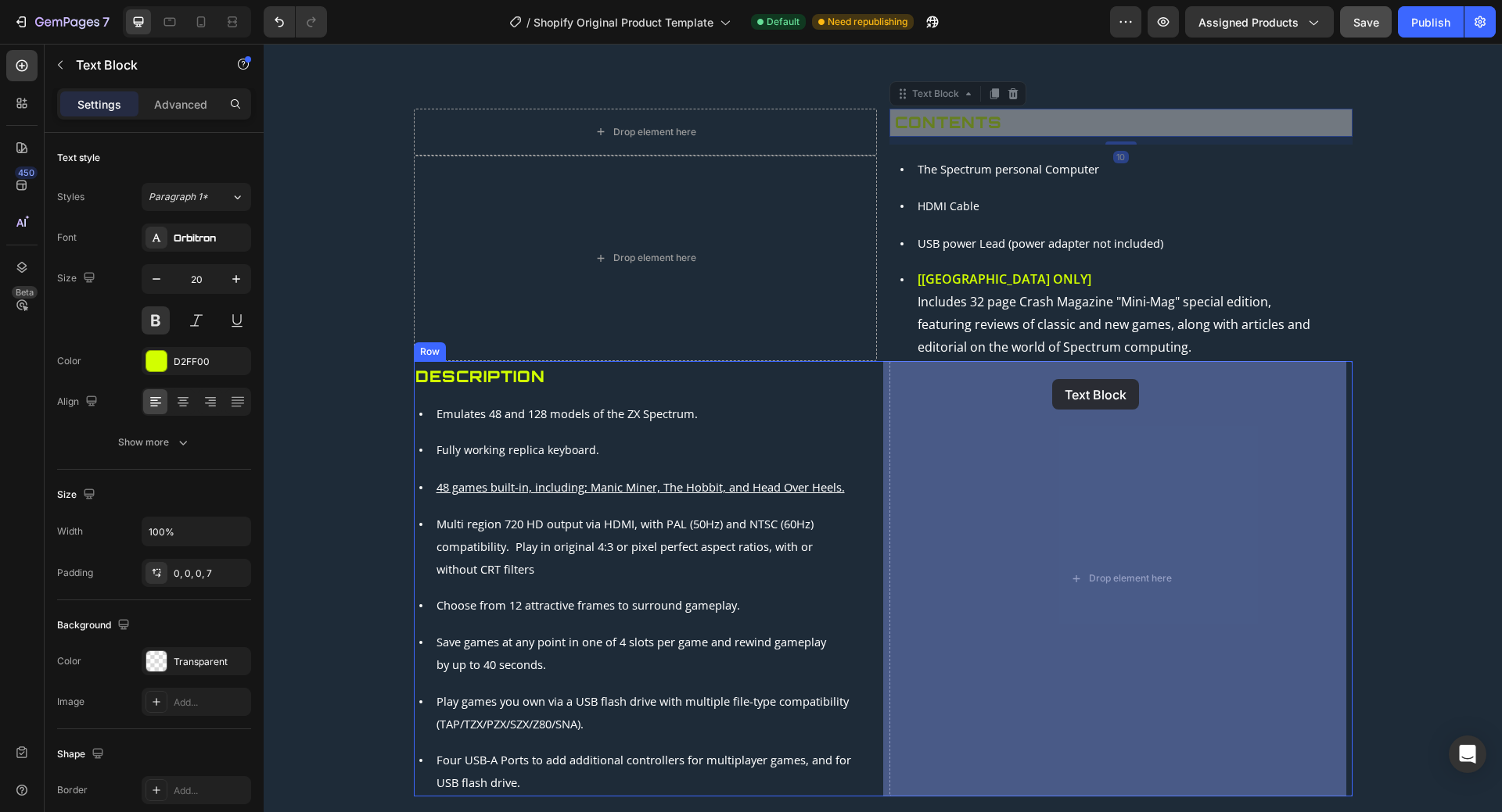
drag, startPoint x: 1041, startPoint y: 121, endPoint x: 1052, endPoint y: 379, distance: 258.2
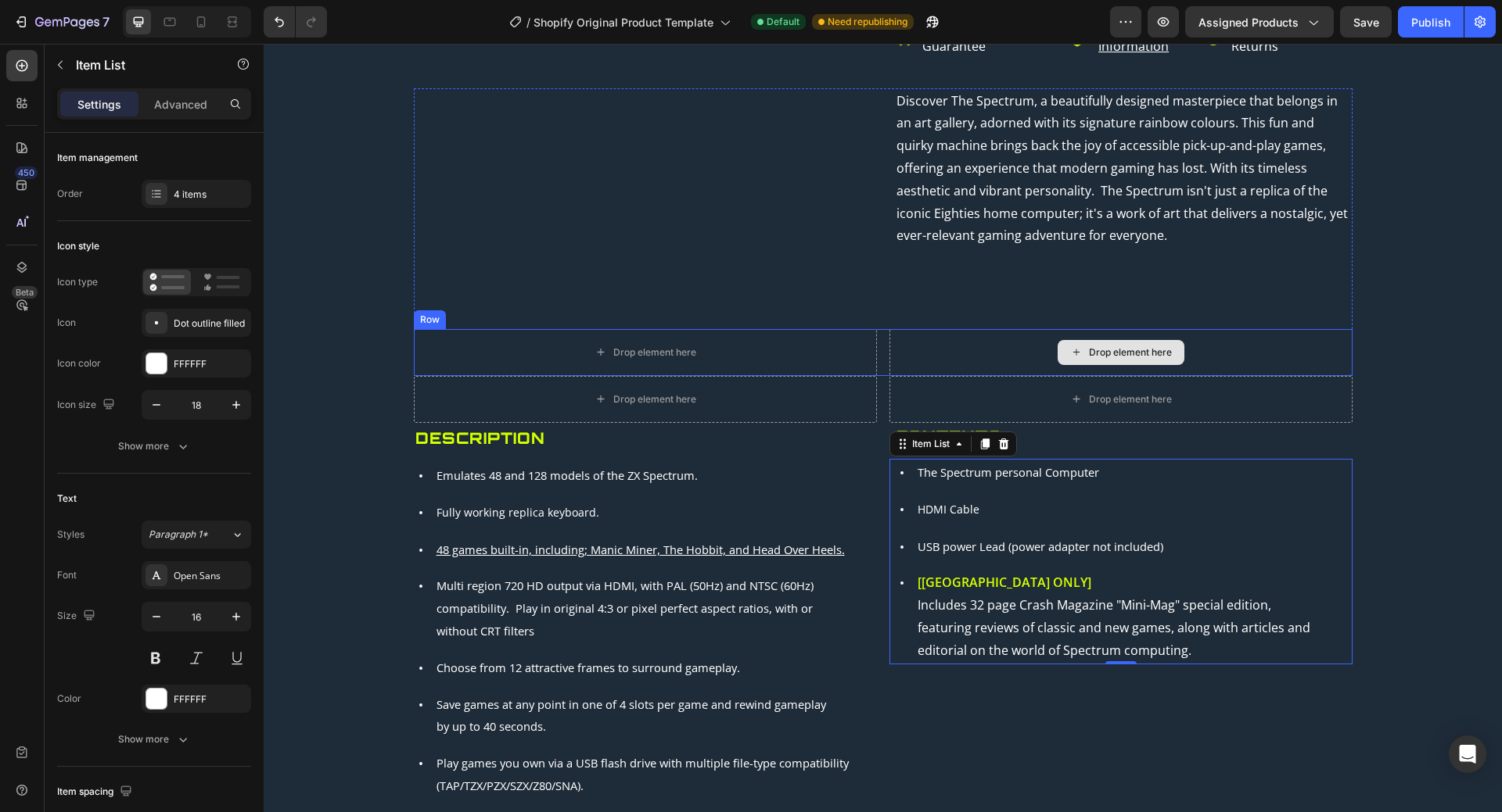
scroll to position [377, 0]
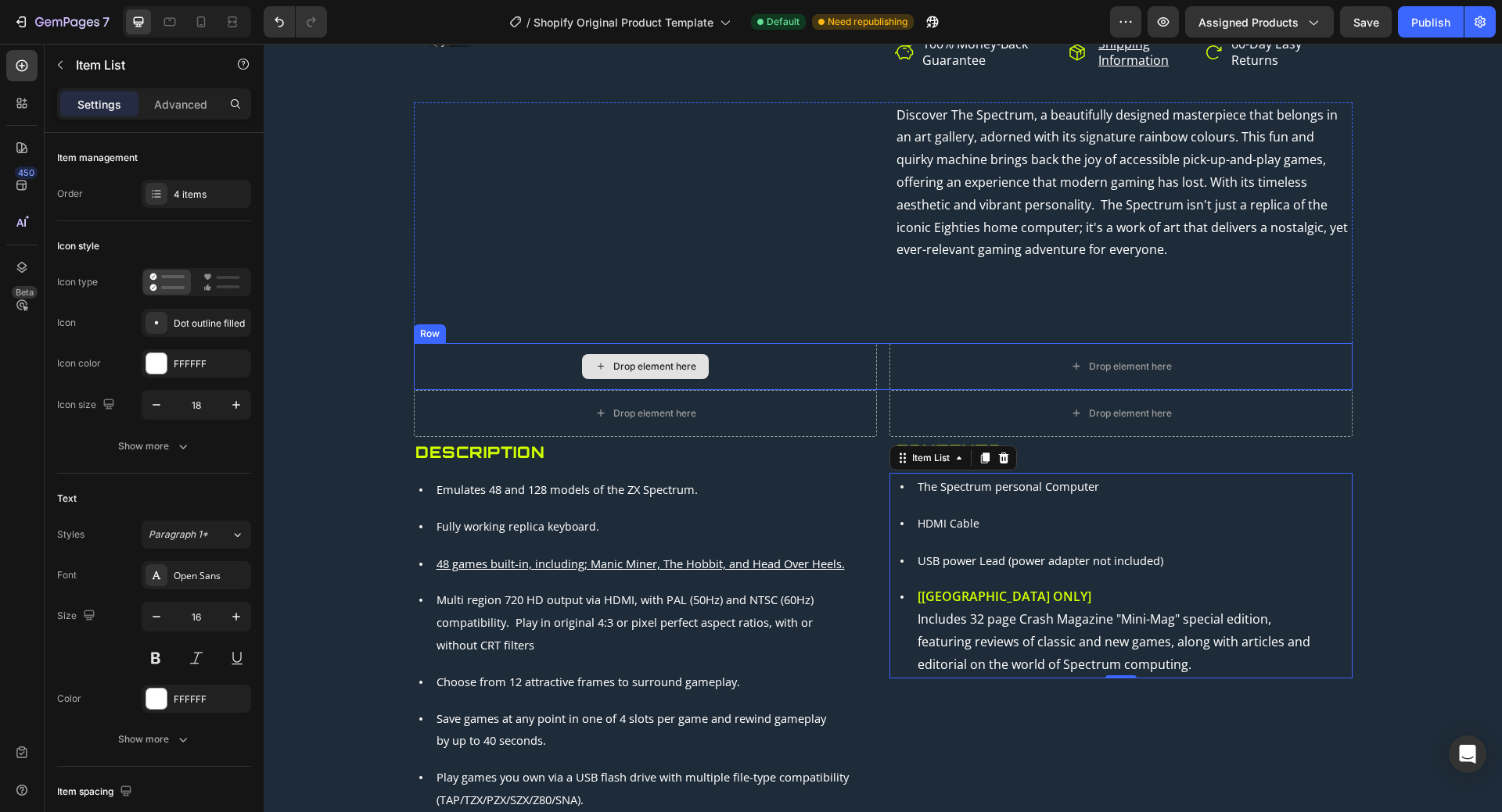
click at [809, 365] on div "Drop element here" at bounding box center [645, 366] width 463 height 47
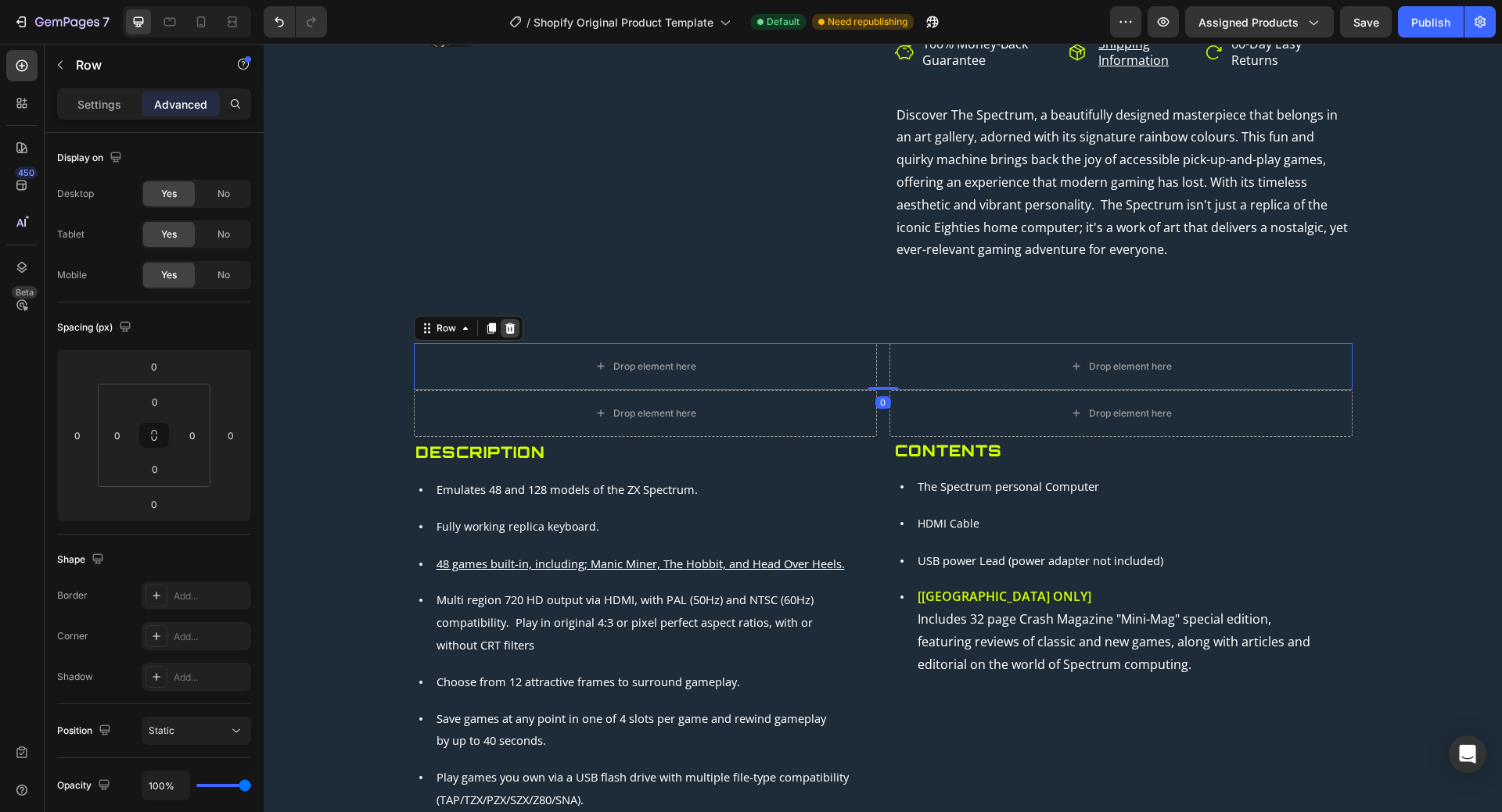
click at [507, 329] on icon at bounding box center [509, 328] width 13 height 13
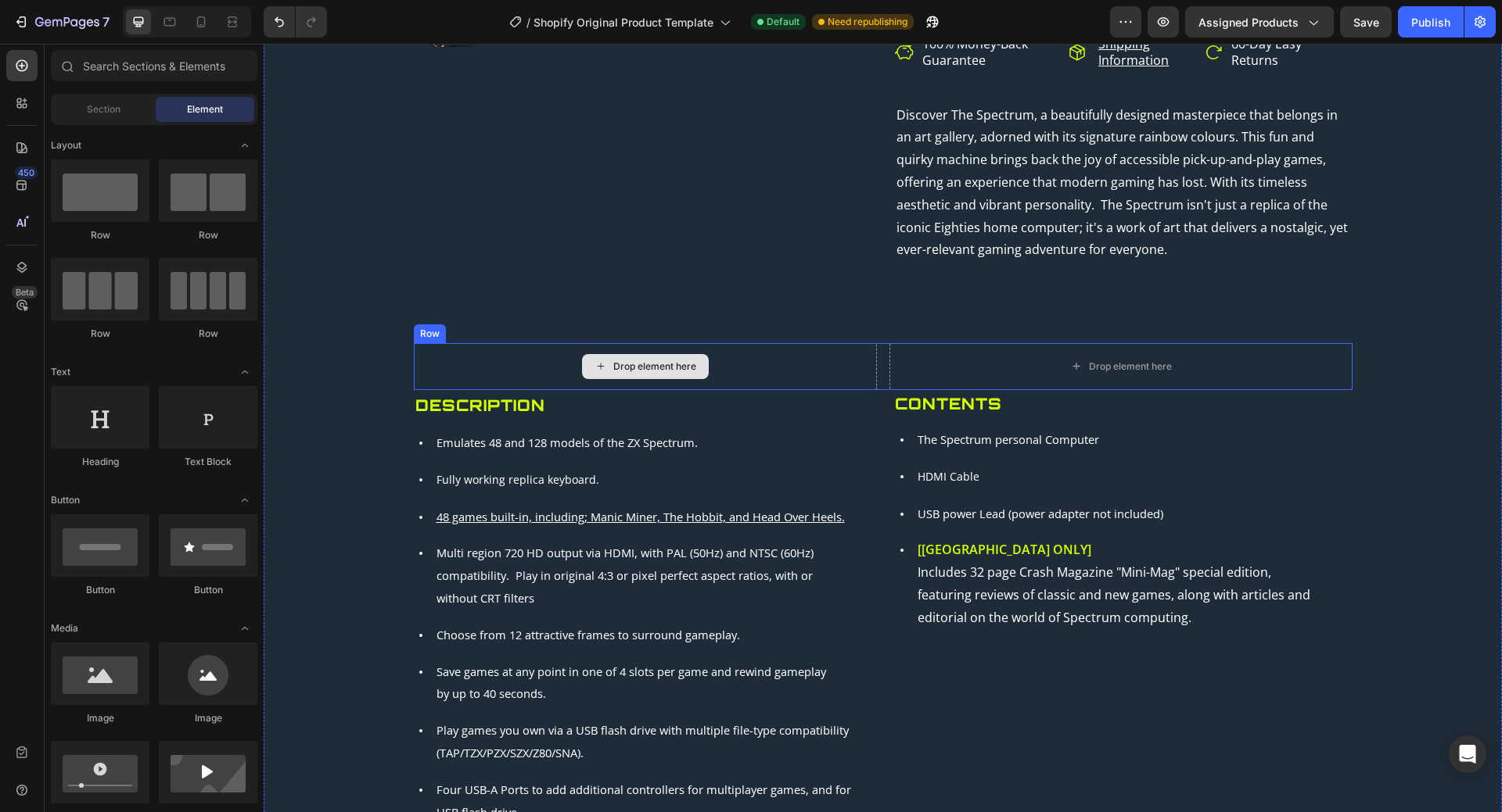
click at [796, 365] on div "Drop element here" at bounding box center [645, 366] width 463 height 47
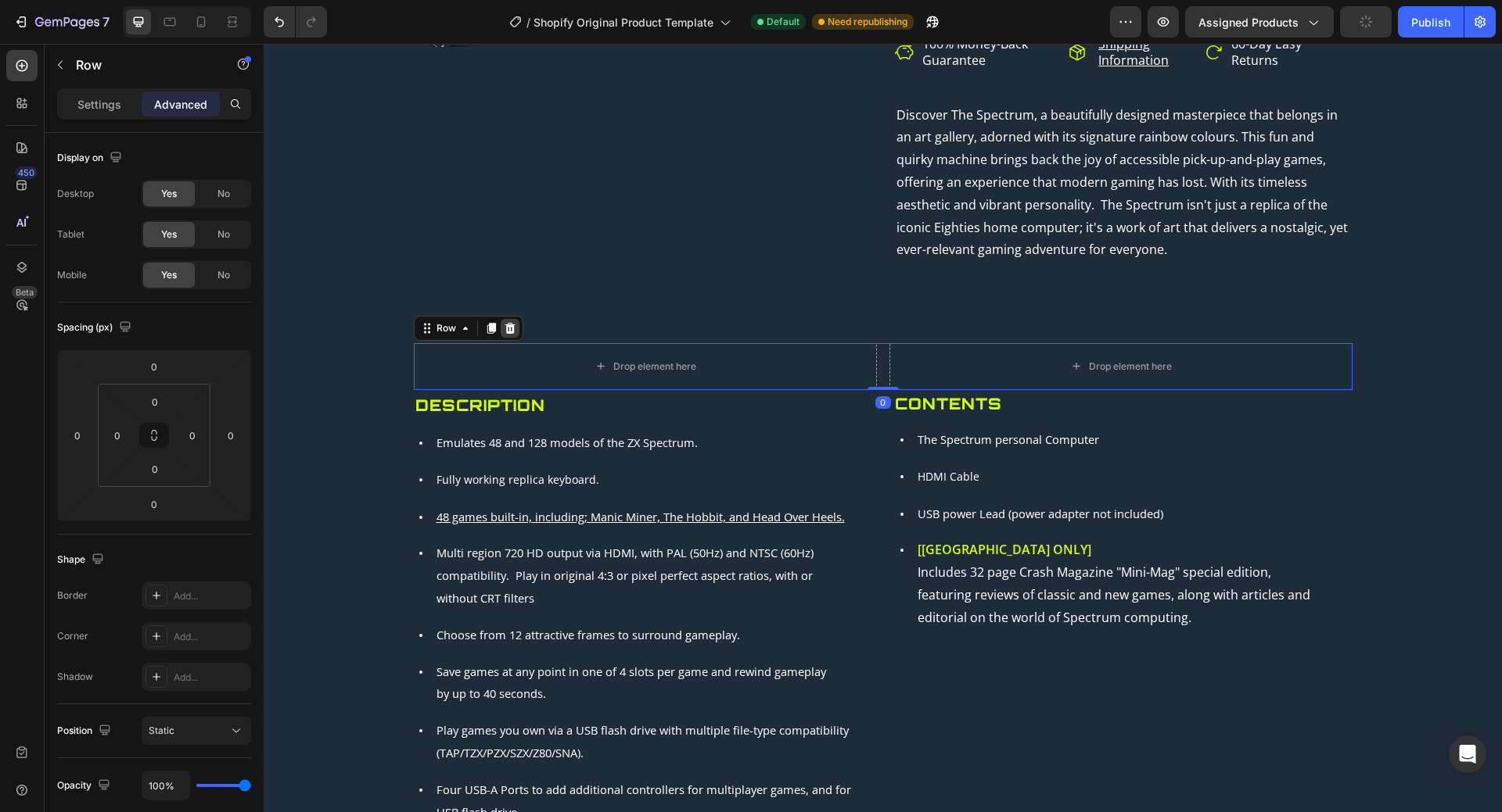
click at [505, 323] on icon at bounding box center [509, 327] width 10 height 11
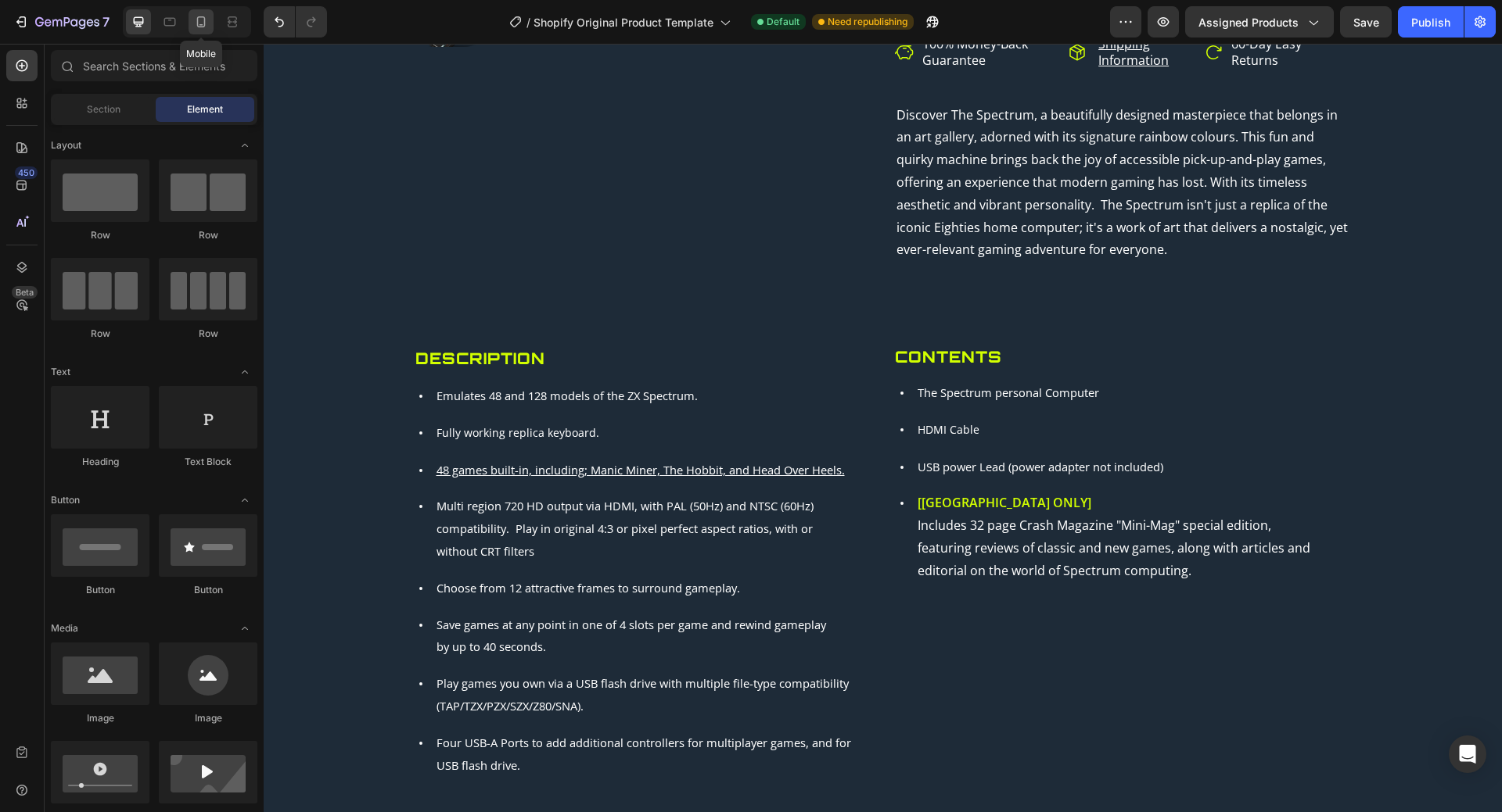
click at [201, 27] on icon at bounding box center [201, 21] width 9 height 11
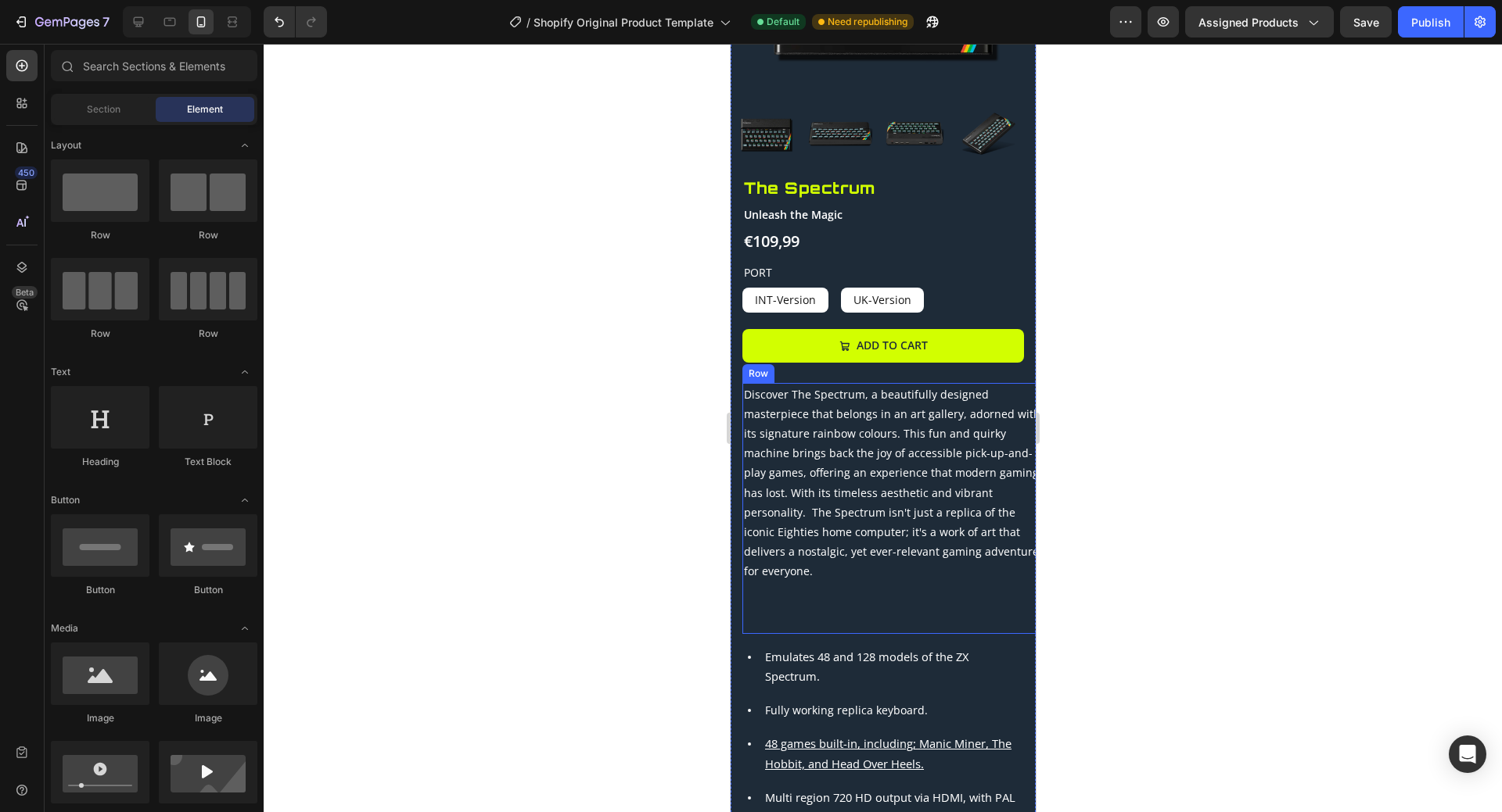
scroll to position [156, 0]
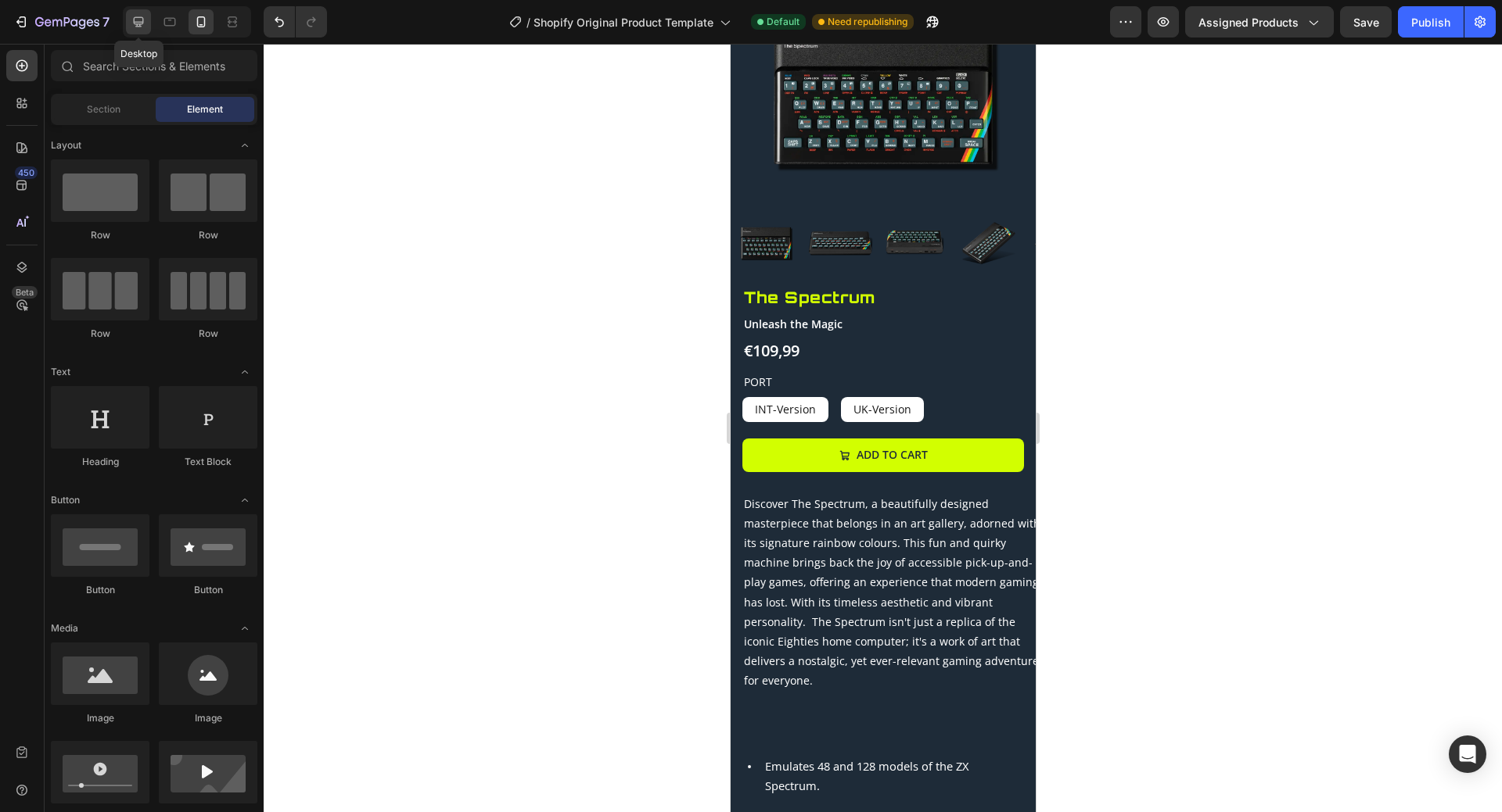
click at [134, 24] on icon at bounding box center [139, 22] width 10 height 10
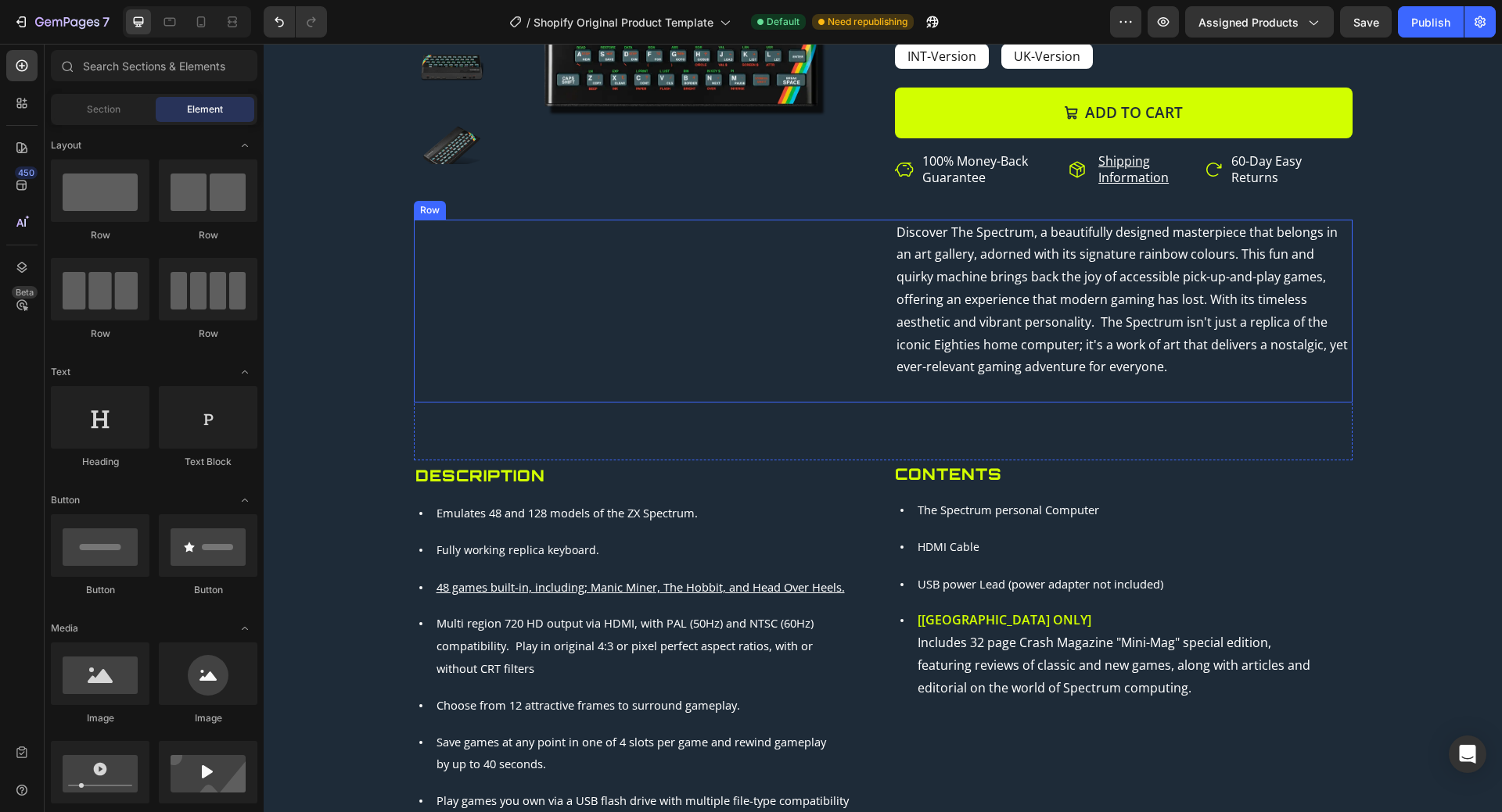
scroll to position [548, 0]
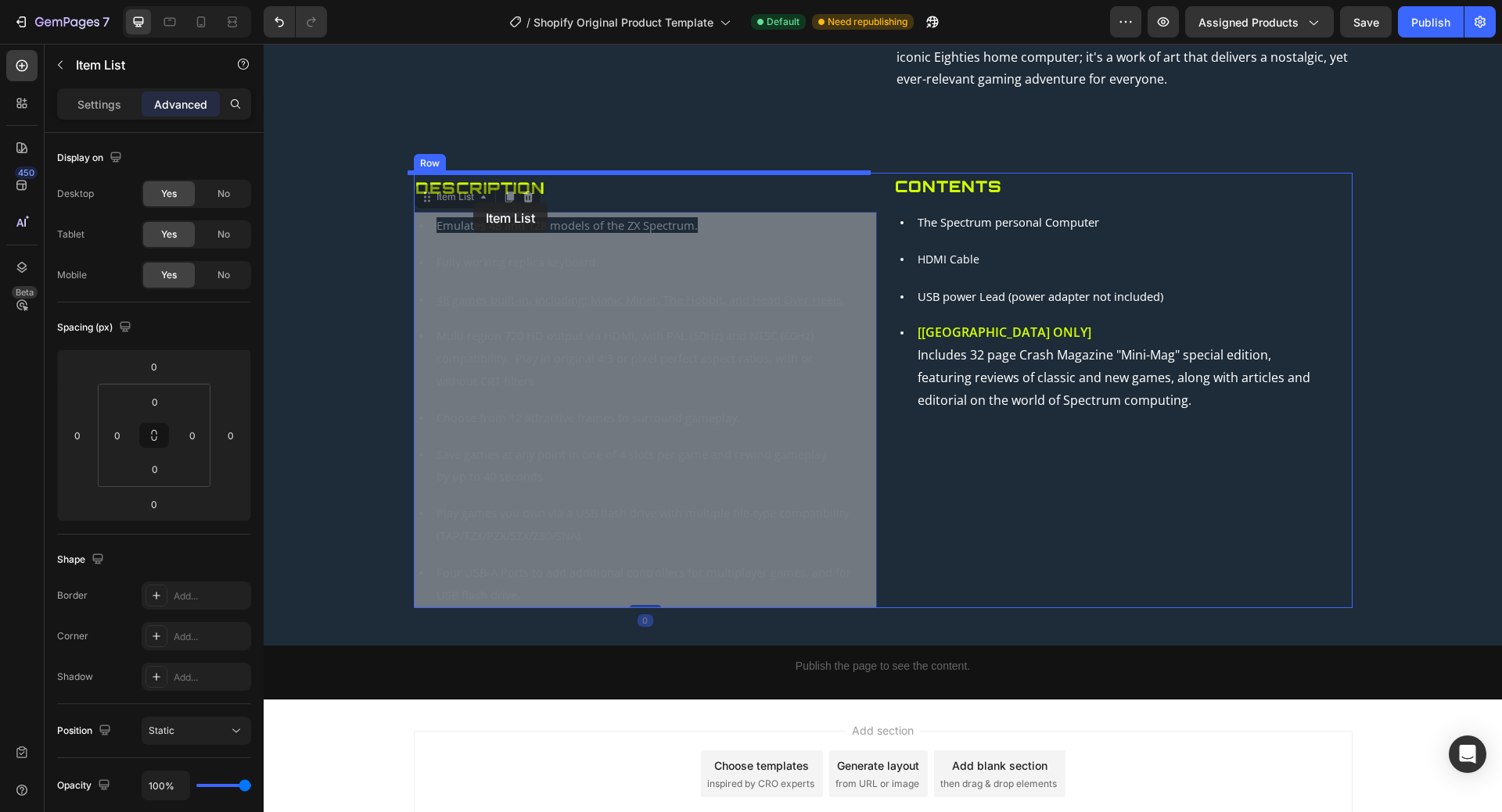
drag, startPoint x: 473, startPoint y: 222, endPoint x: 473, endPoint y: 202, distance: 20.0
click at [473, 202] on div "Product Images Bestseller Text Block The Spectrum Product Title Unleash the Mag…" at bounding box center [882, 192] width 1238 height 1391
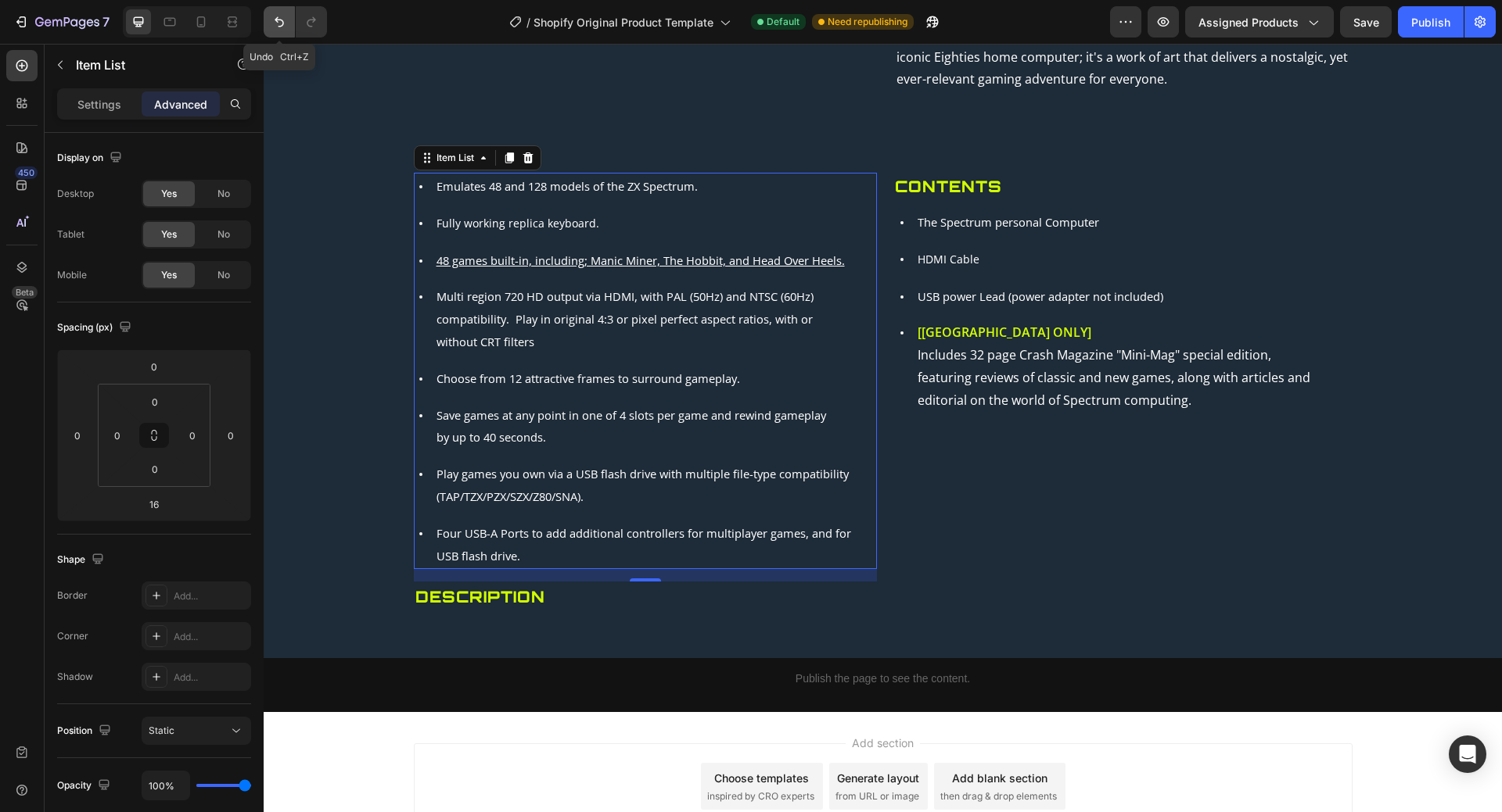
click at [280, 32] on button "Undo/Redo" at bounding box center [279, 21] width 31 height 31
type input "0"
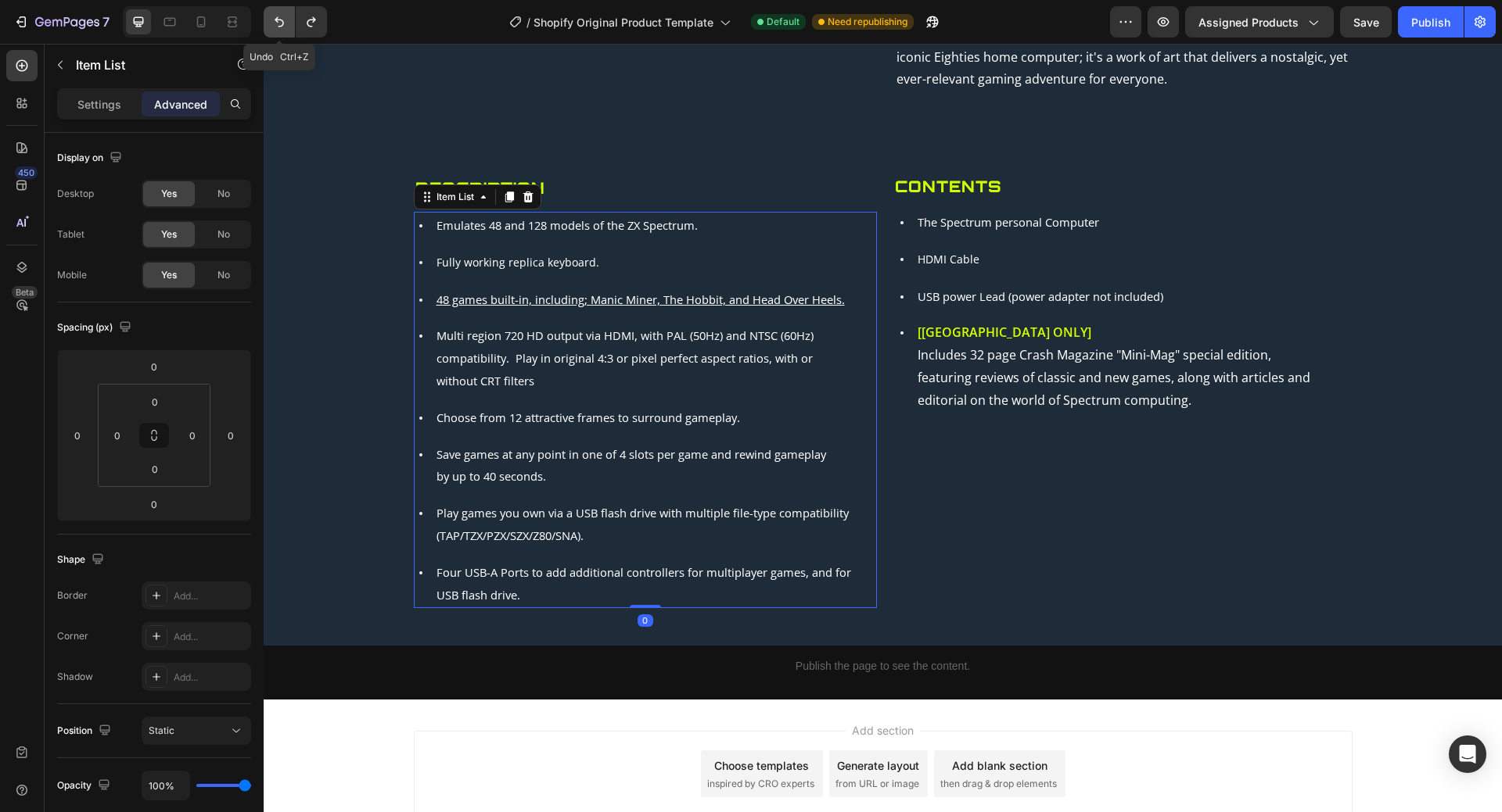
click at [280, 32] on button "Undo/Redo" at bounding box center [279, 21] width 31 height 31
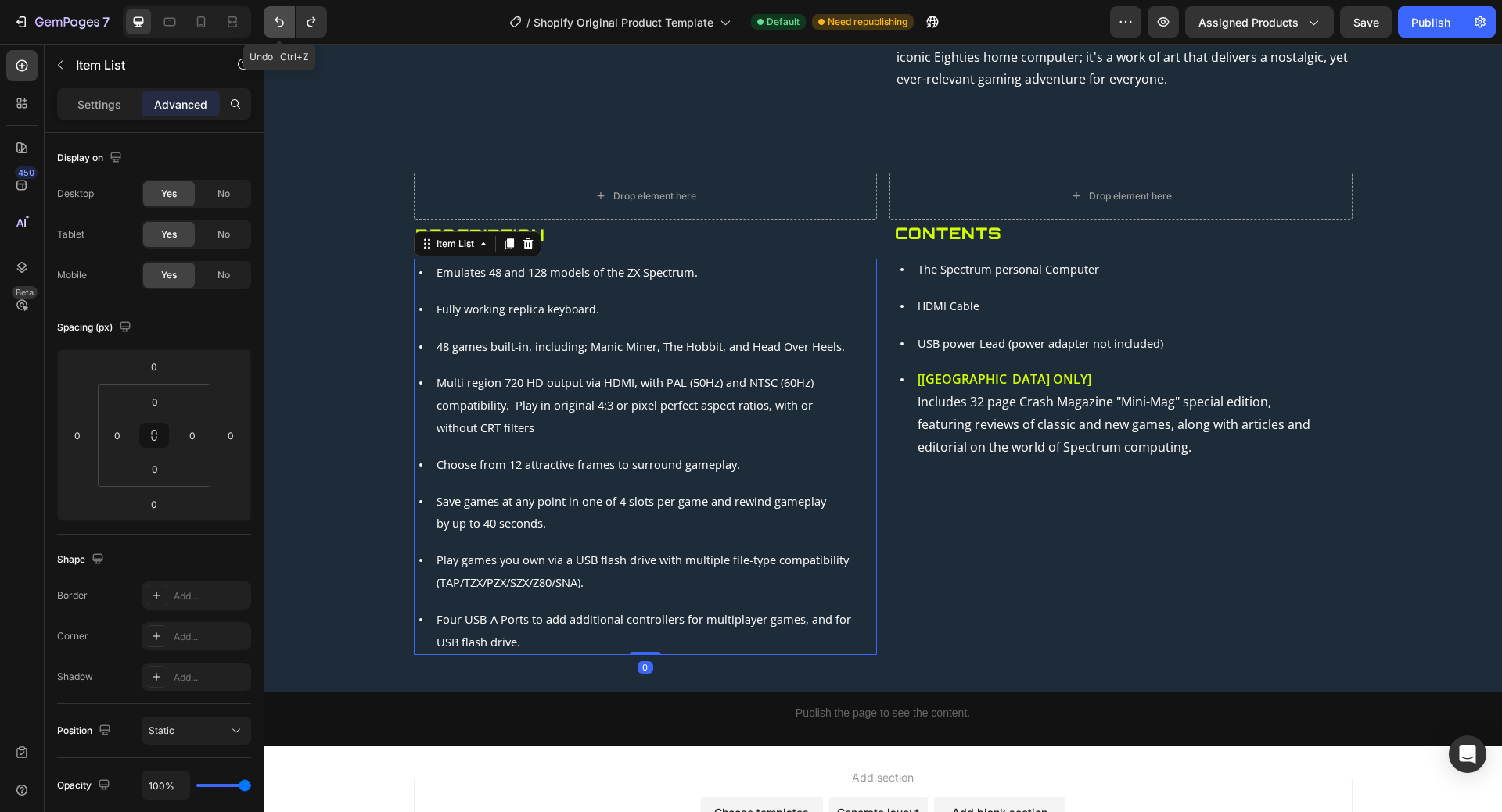
click at [280, 32] on button "Undo/Redo" at bounding box center [279, 21] width 31 height 31
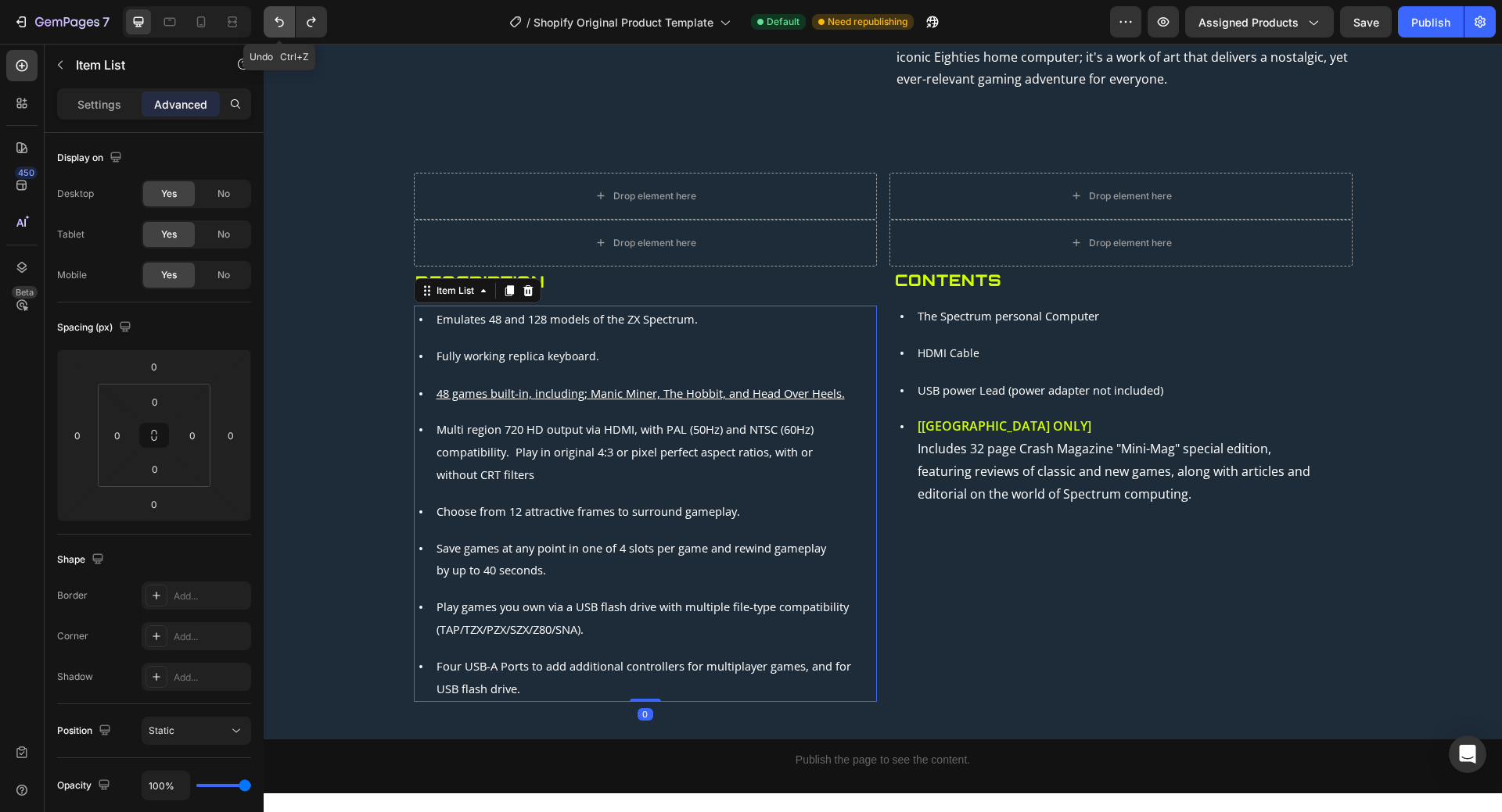
click at [280, 32] on button "Undo/Redo" at bounding box center [279, 21] width 31 height 31
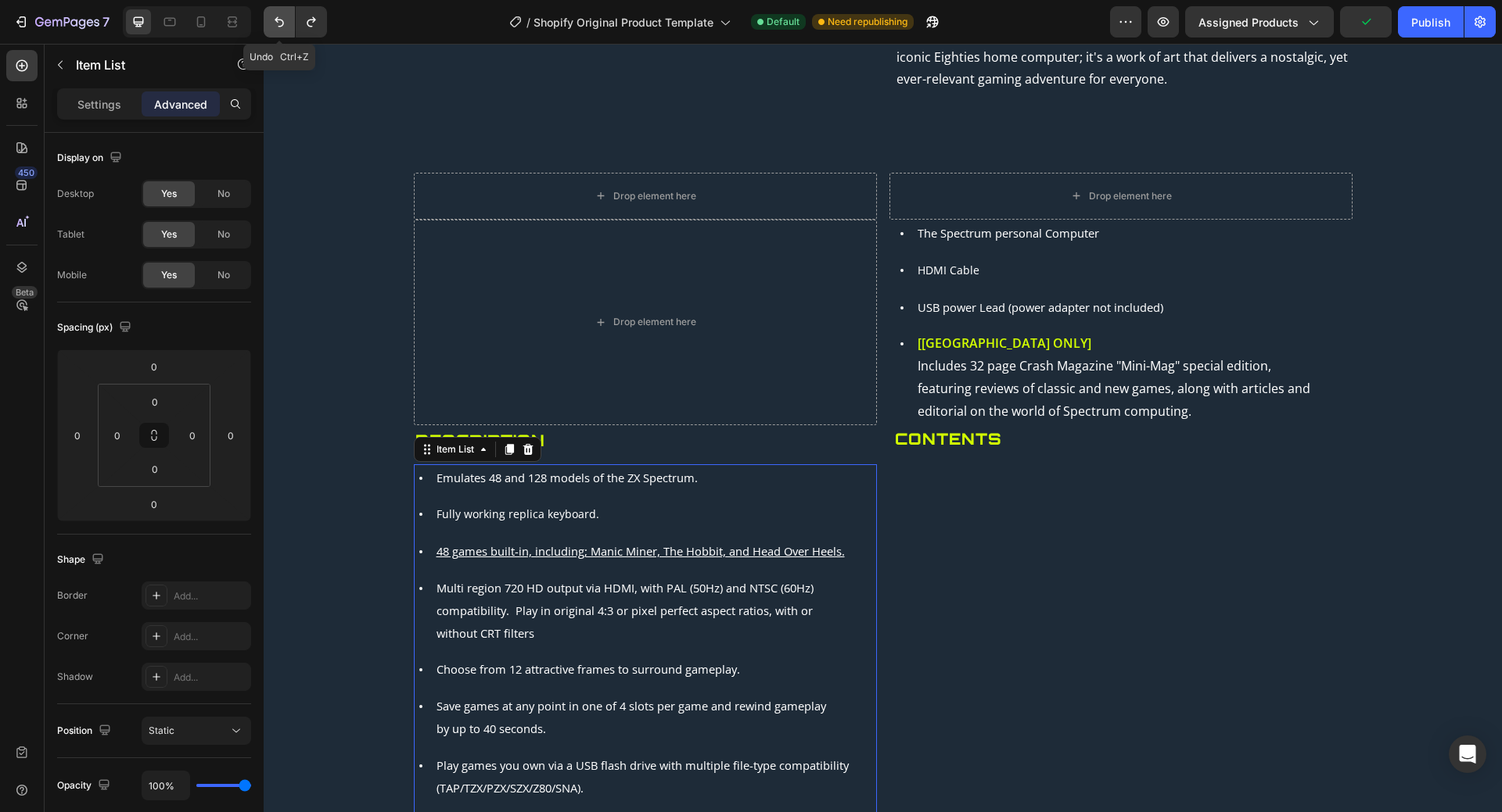
click at [280, 32] on button "Undo/Redo" at bounding box center [279, 21] width 31 height 31
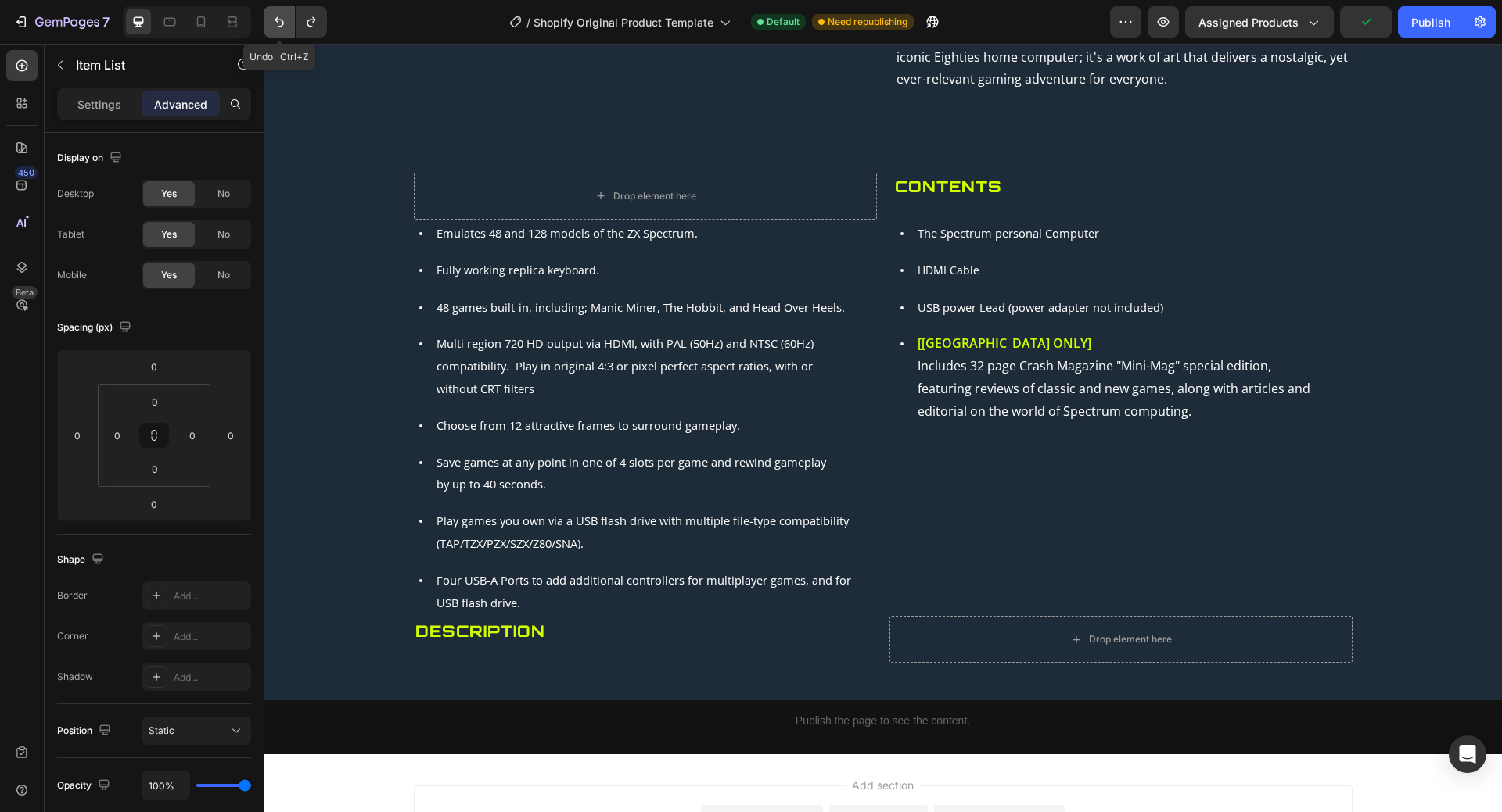
click at [280, 32] on button "Undo/Redo" at bounding box center [279, 21] width 31 height 31
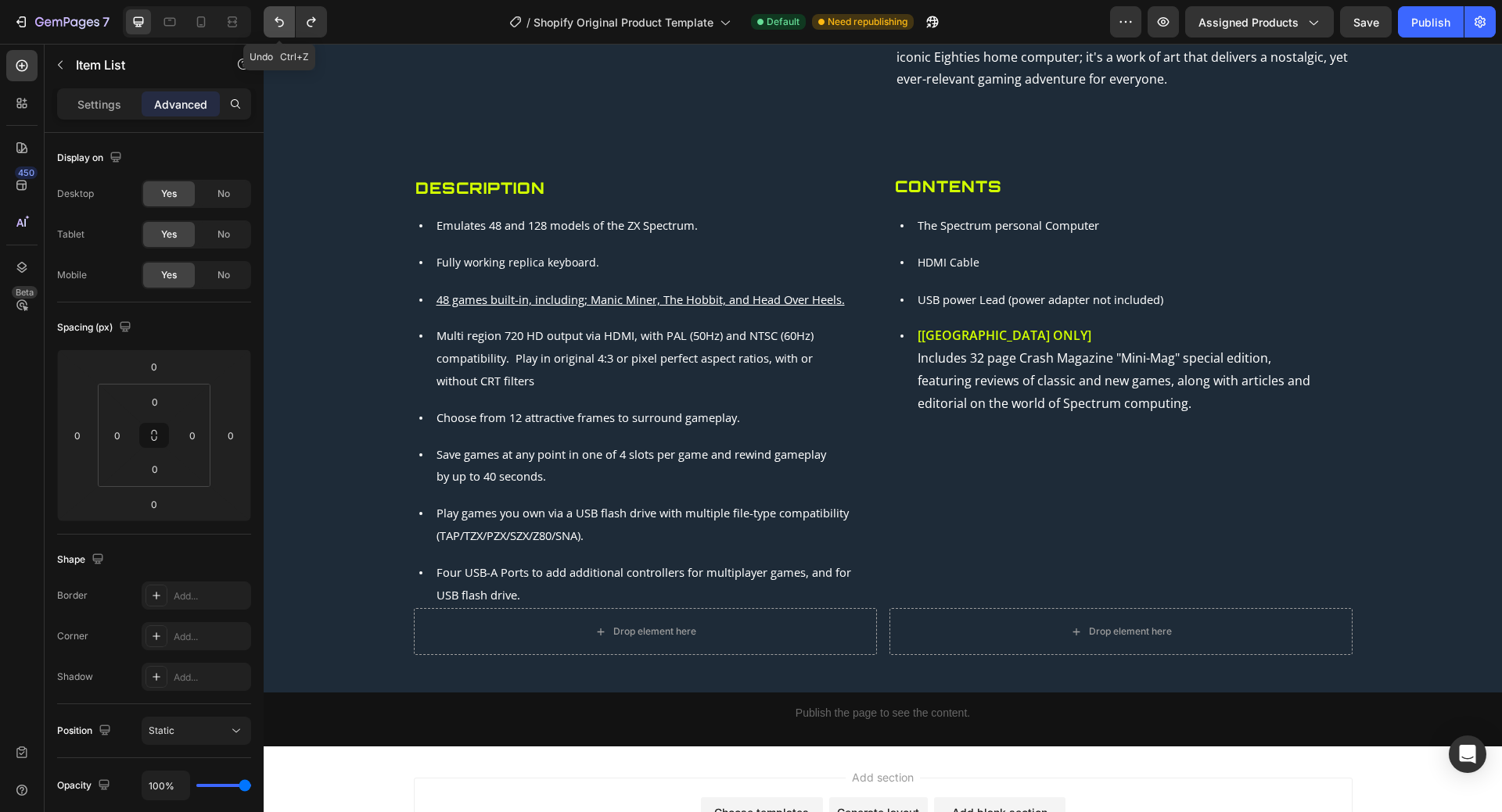
click at [280, 32] on button "Undo/Redo" at bounding box center [279, 21] width 31 height 31
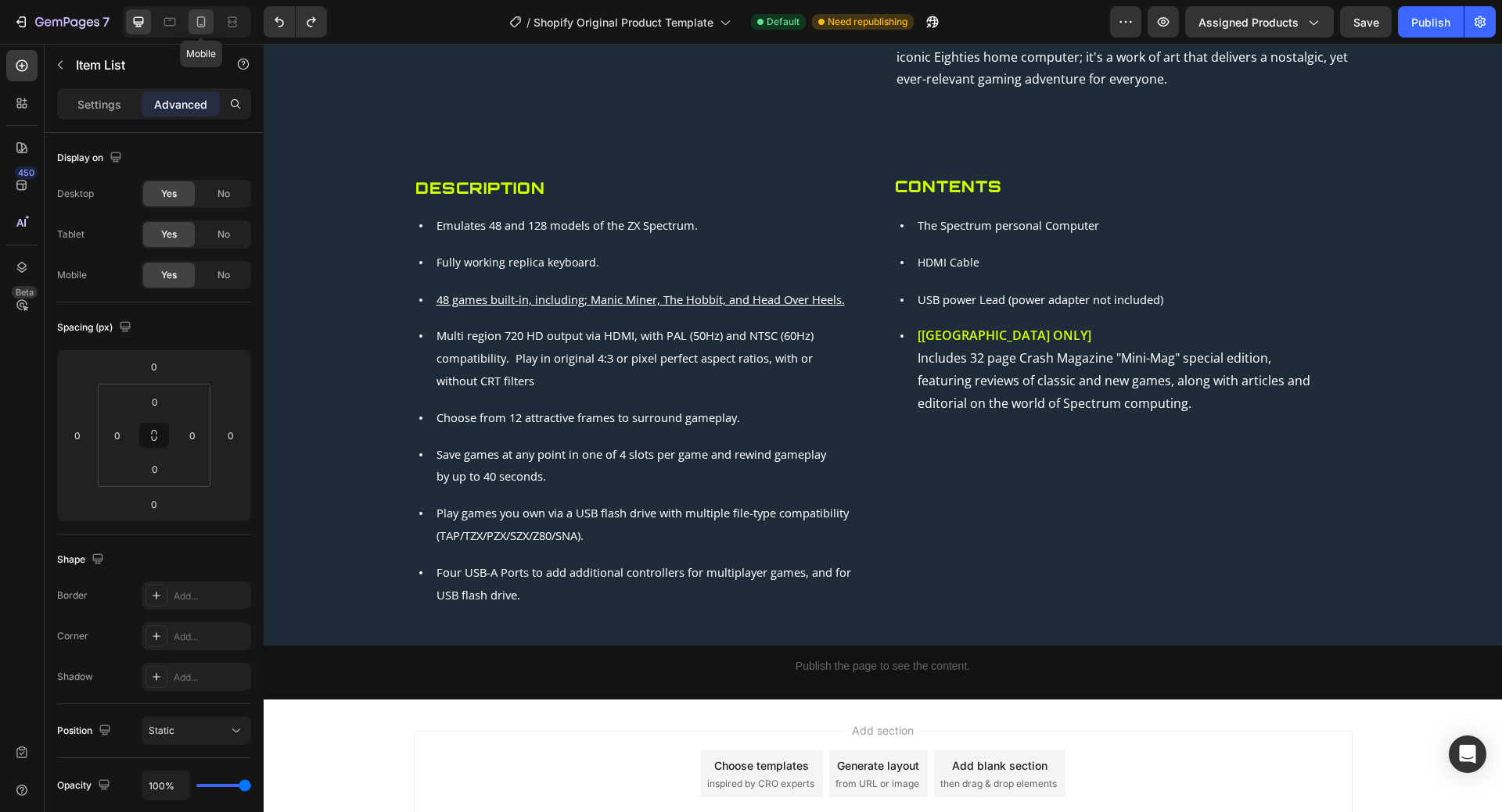
click at [190, 14] on div at bounding box center [201, 22] width 25 height 25
type input "15"
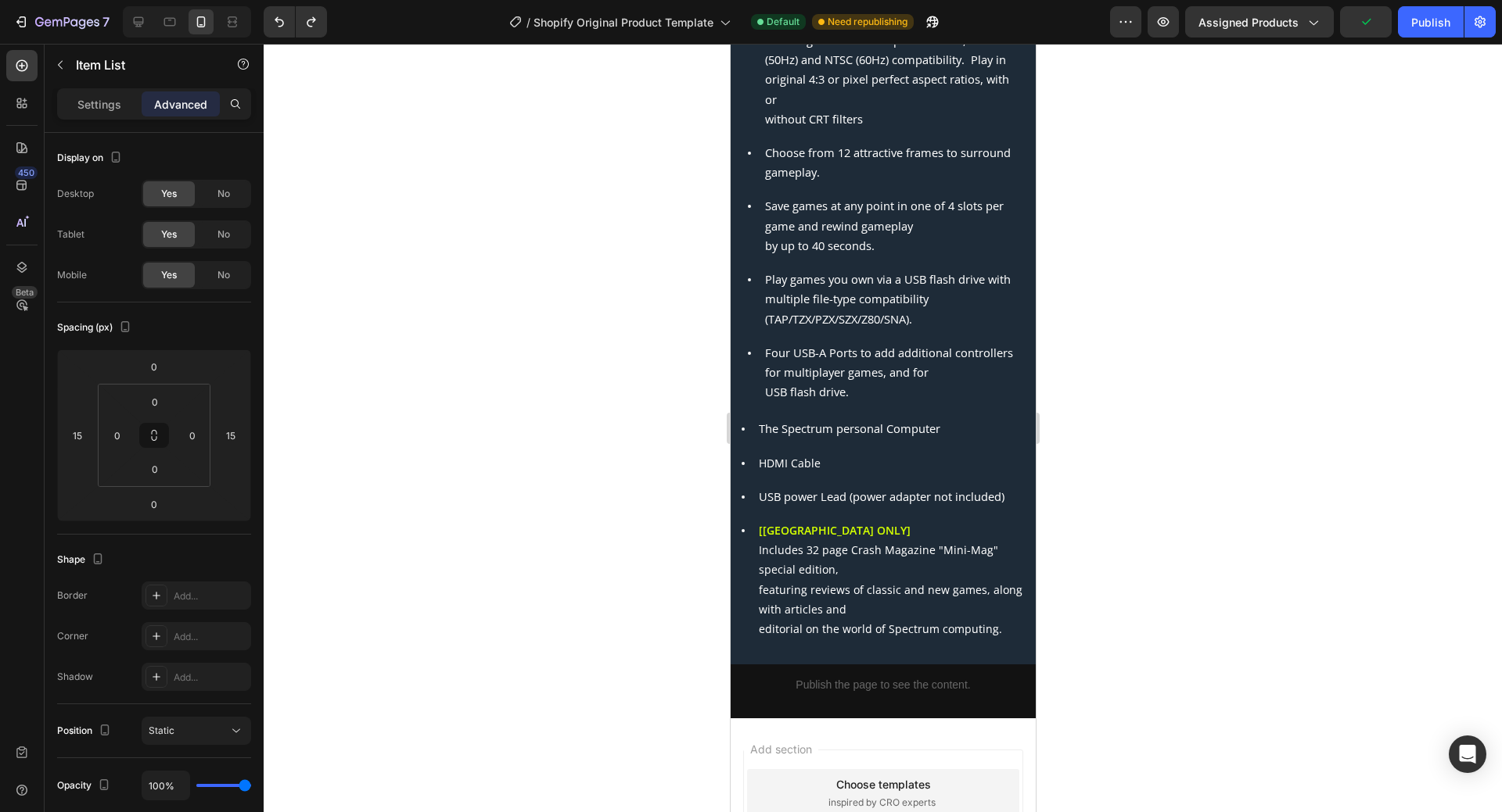
scroll to position [1078, 0]
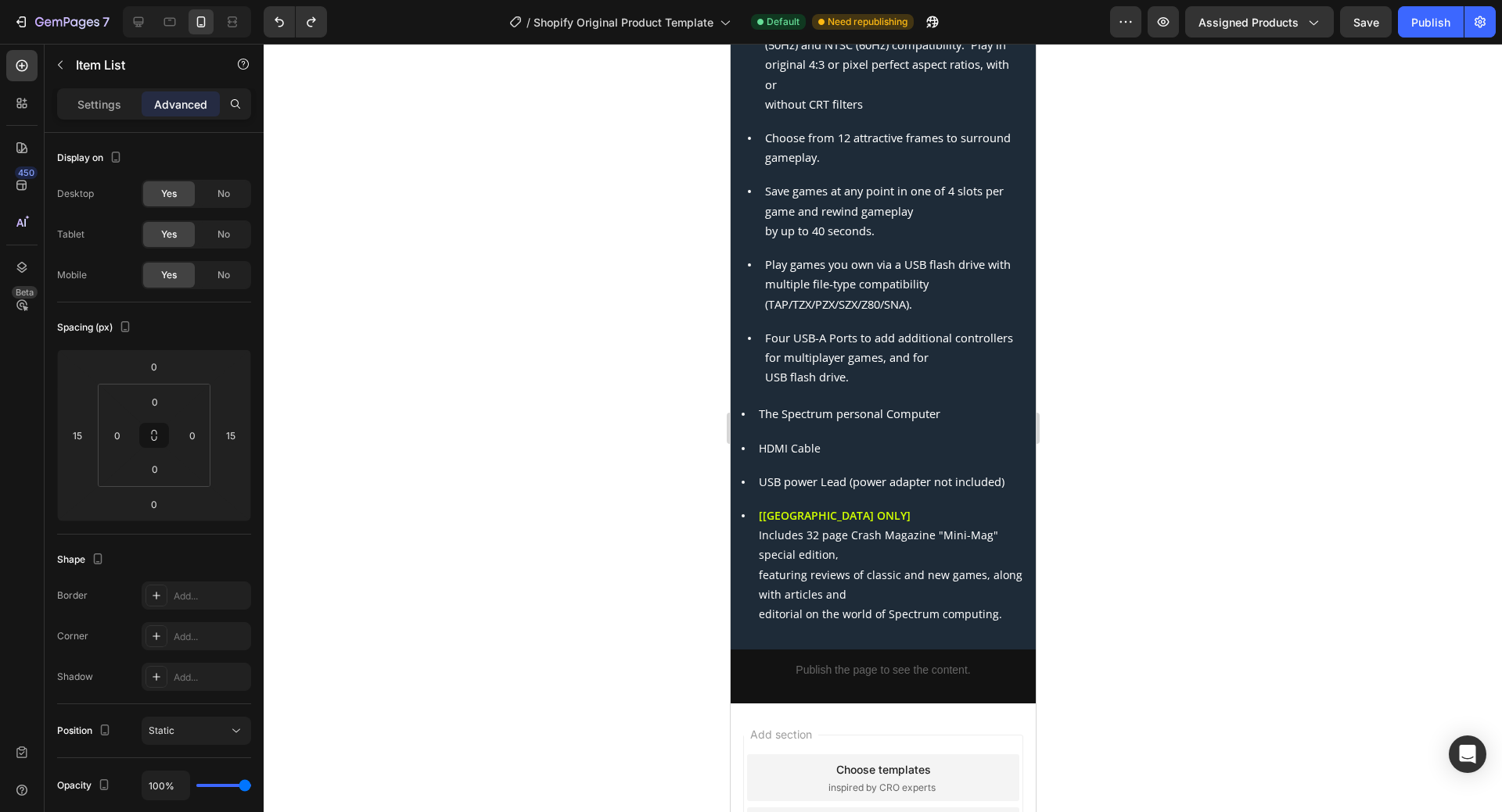
click at [739, 357] on div "Emulates 48 and 128 models of the ZX Spectrum. Fully working replica keyboard. …" at bounding box center [882, 131] width 305 height 517
click at [941, 330] on span "Four USB-A Ports to add additional controllers for multiplayer games, and for" at bounding box center [887, 348] width 248 height 35
click at [1014, 297] on div "Emulates 48 and 128 models of the ZX Spectrum. Fully working replica keyboard. …" at bounding box center [882, 131] width 305 height 517
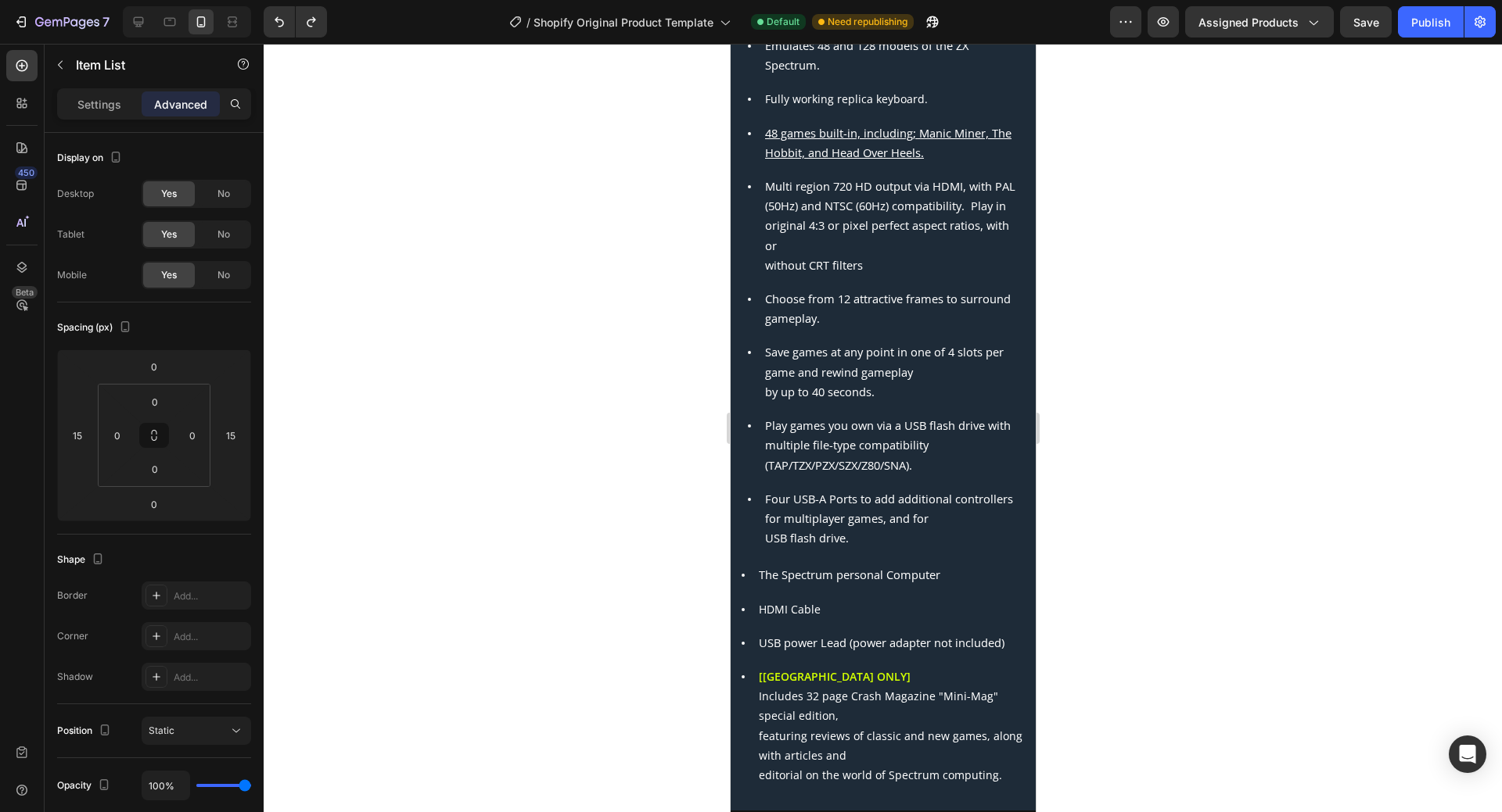
scroll to position [688, 0]
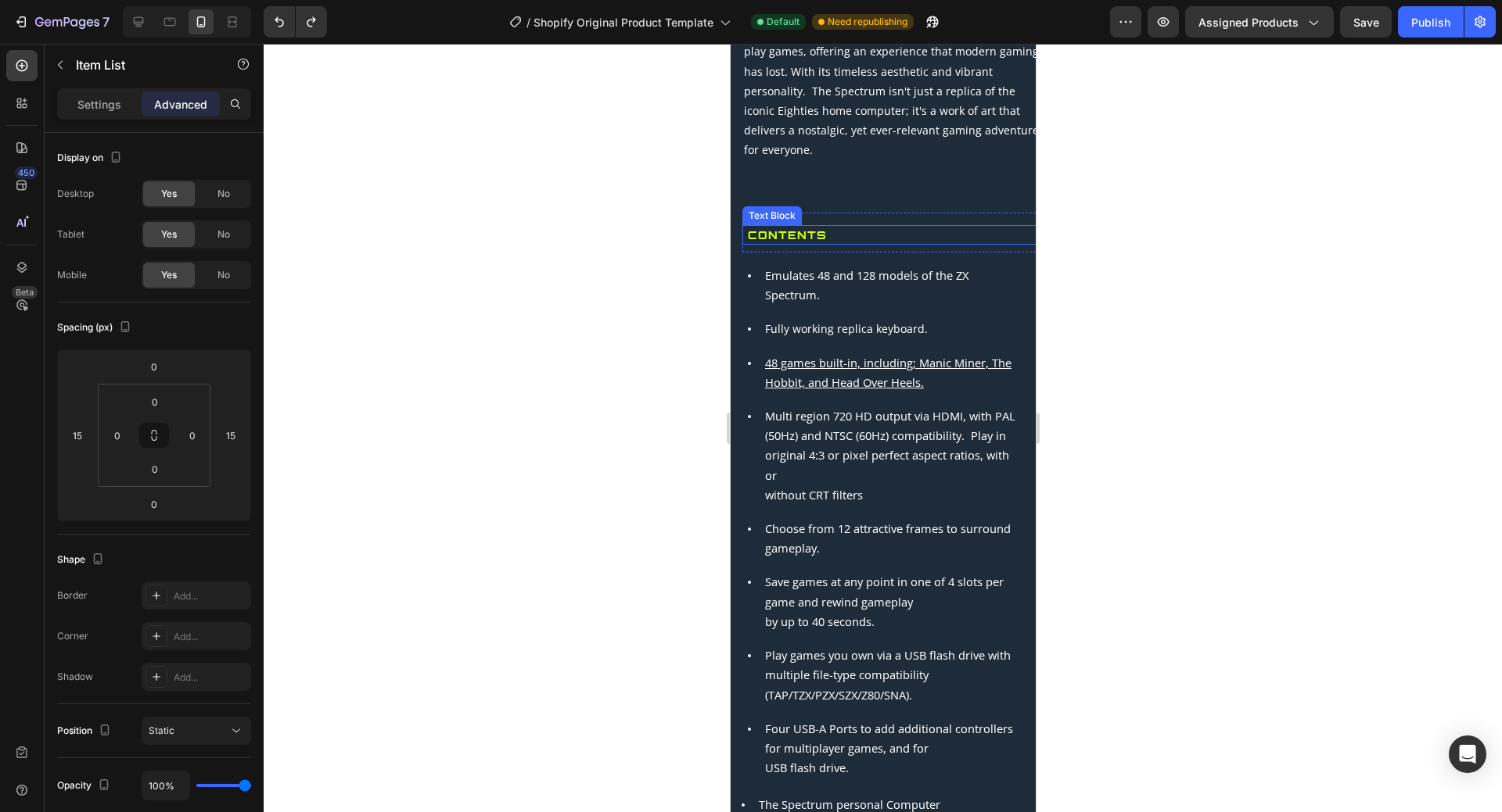
click at [977, 225] on p "Contents" at bounding box center [897, 235] width 299 height 19
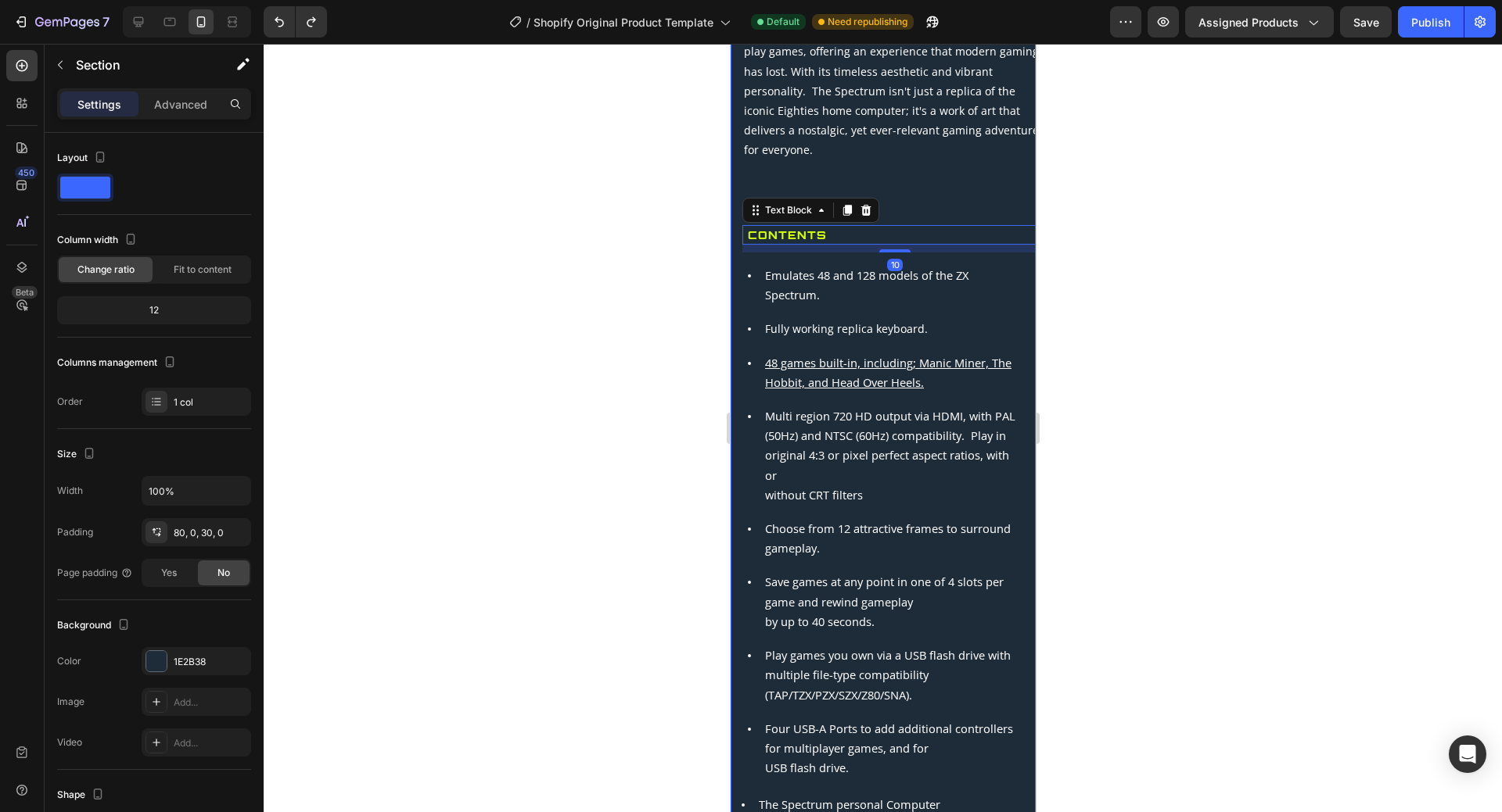
click at [1010, 254] on div "Product Images Bestseller Text Block The Spectrum Product Title Unleash the Mag…" at bounding box center [882, 234] width 305 height 1566
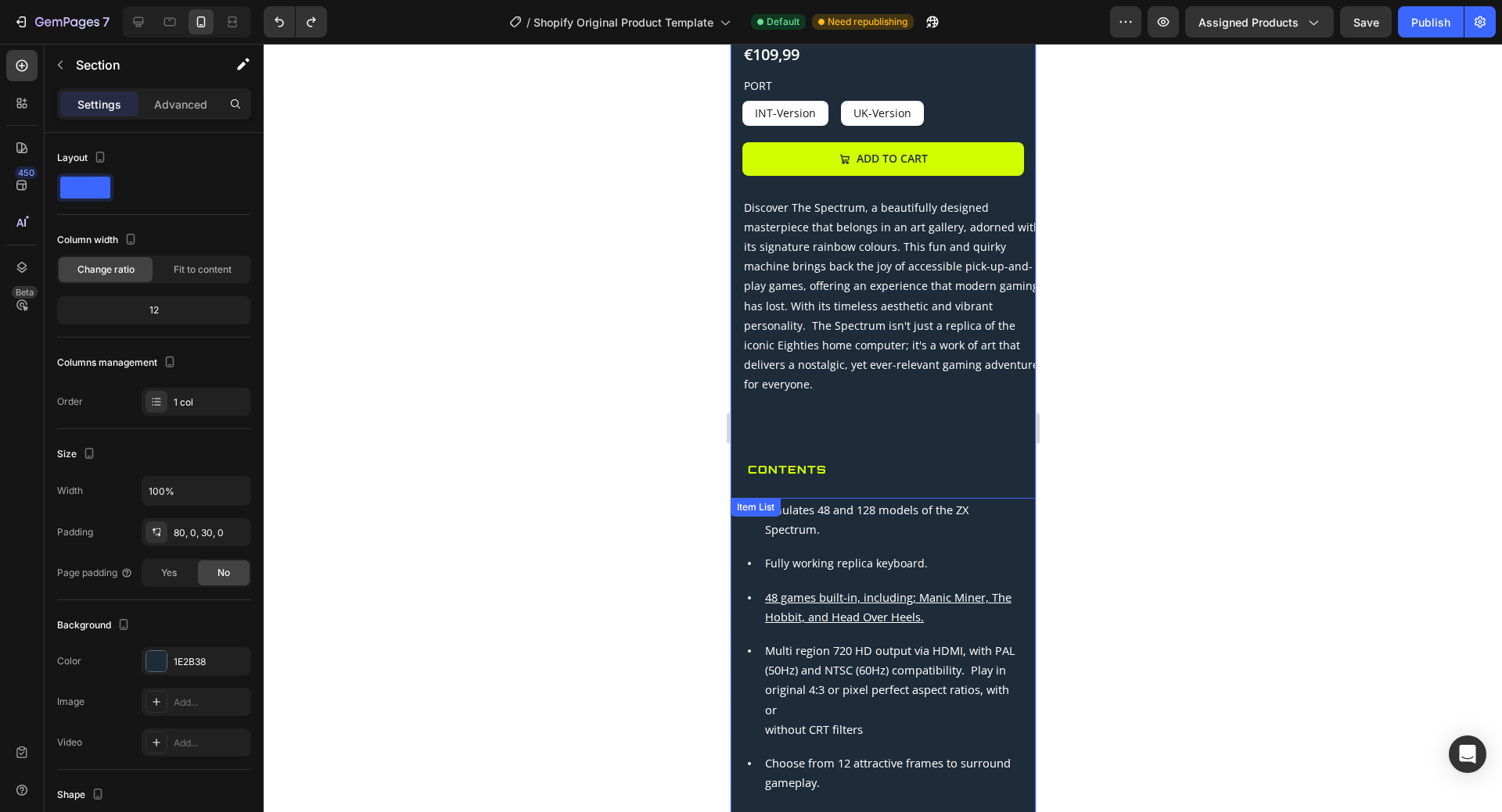
scroll to position [0, 0]
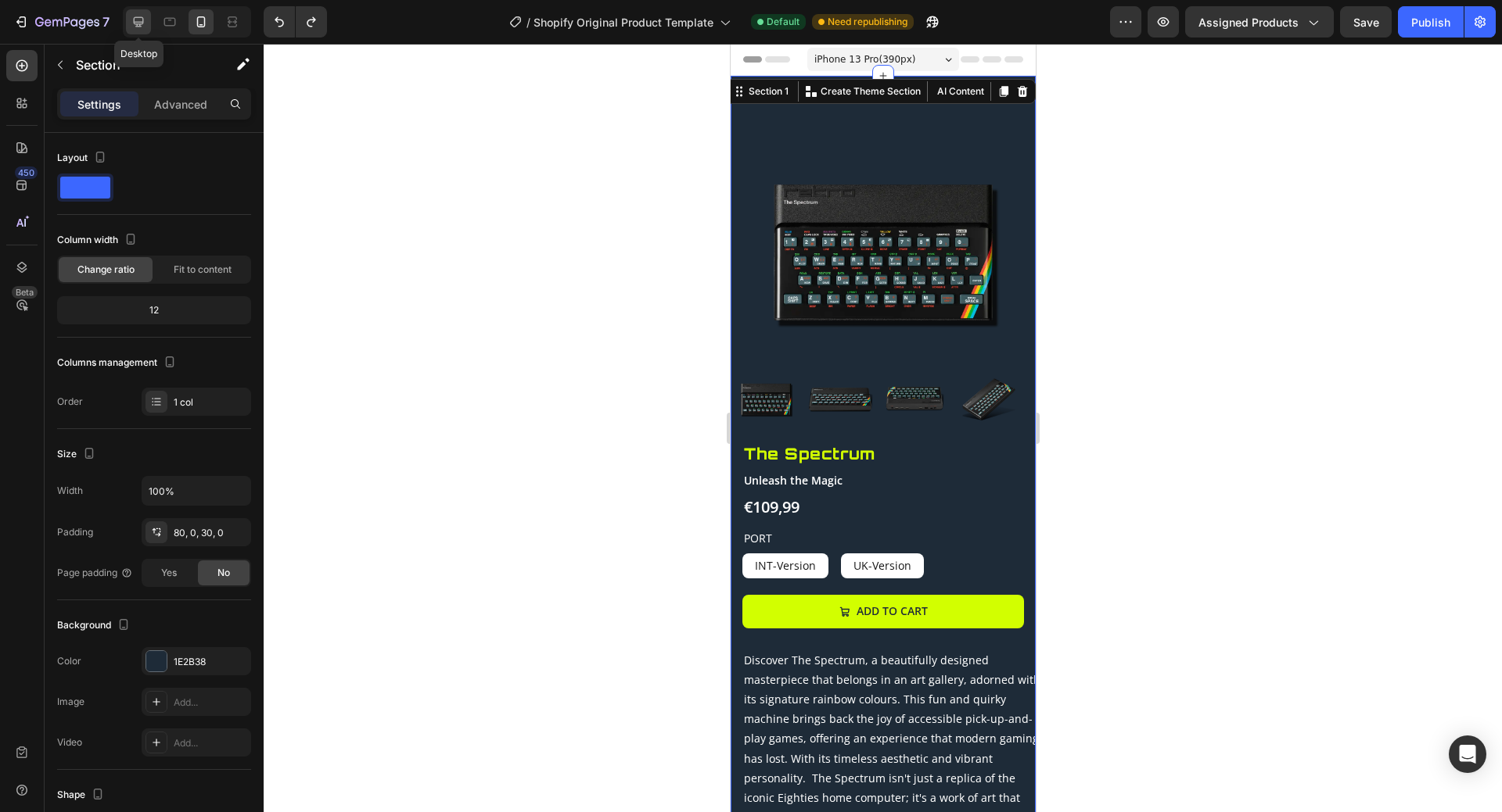
click at [147, 22] on div at bounding box center [139, 22] width 25 height 25
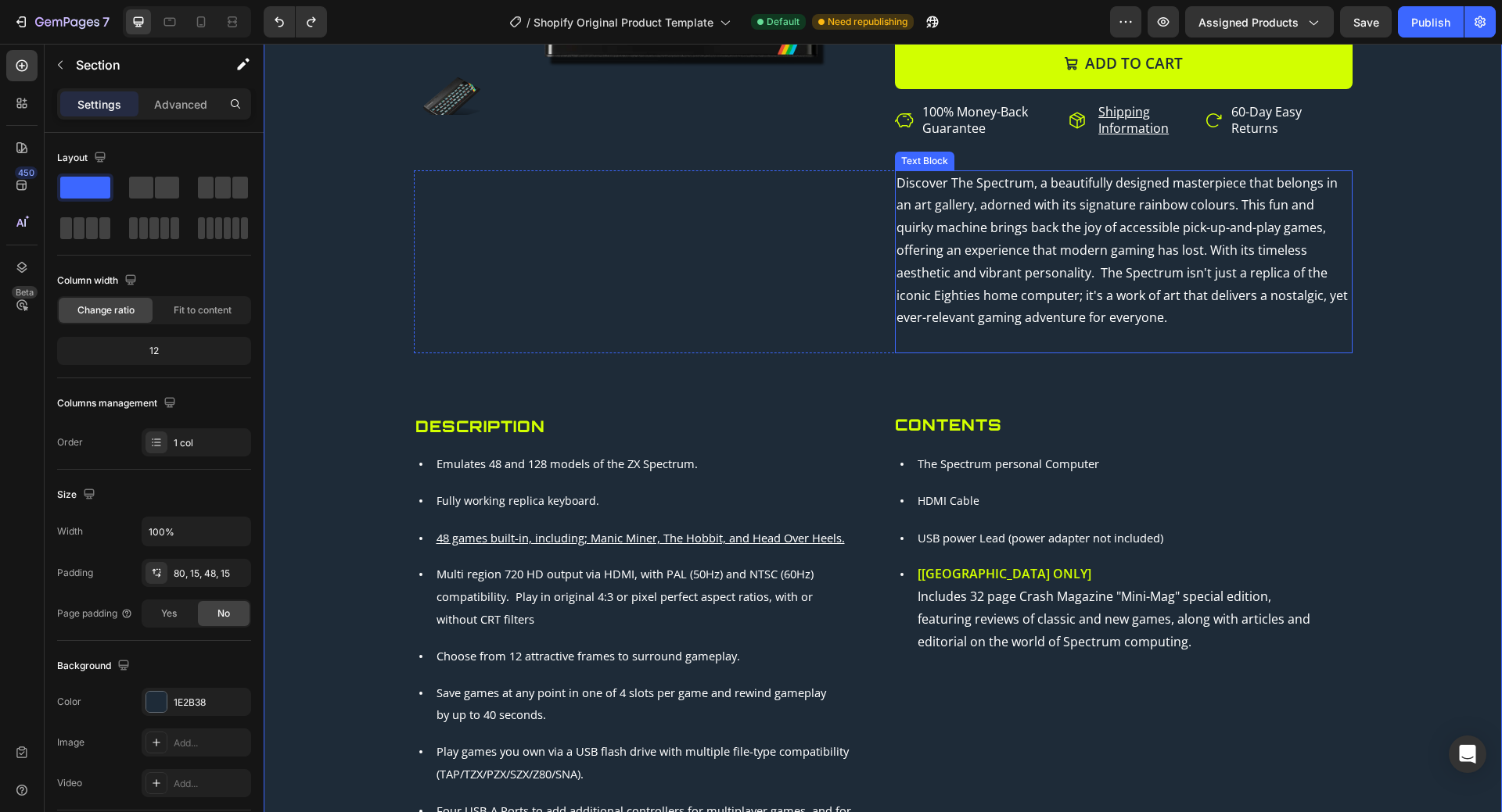
scroll to position [313, 0]
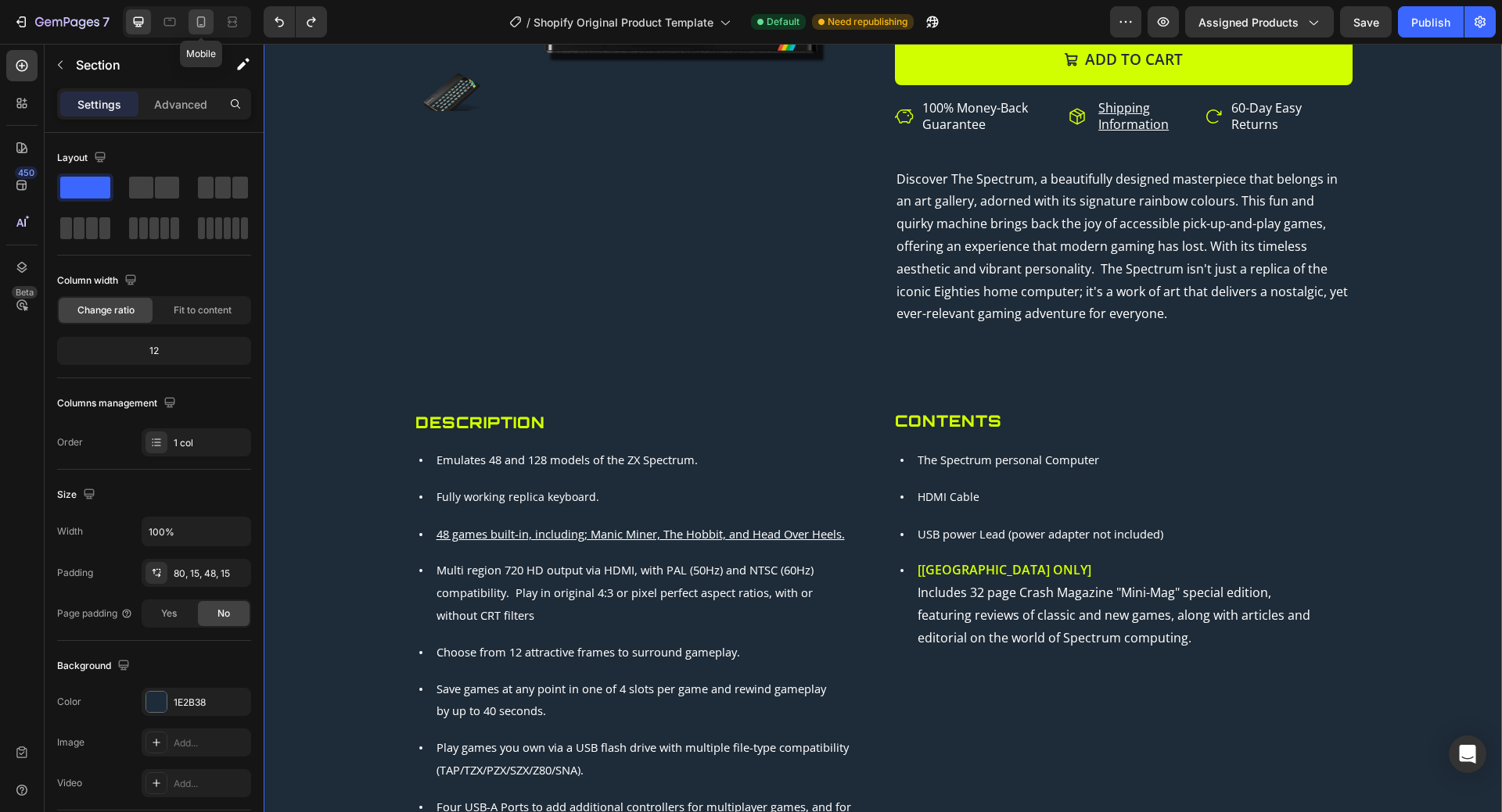
click at [198, 17] on icon at bounding box center [201, 21] width 9 height 11
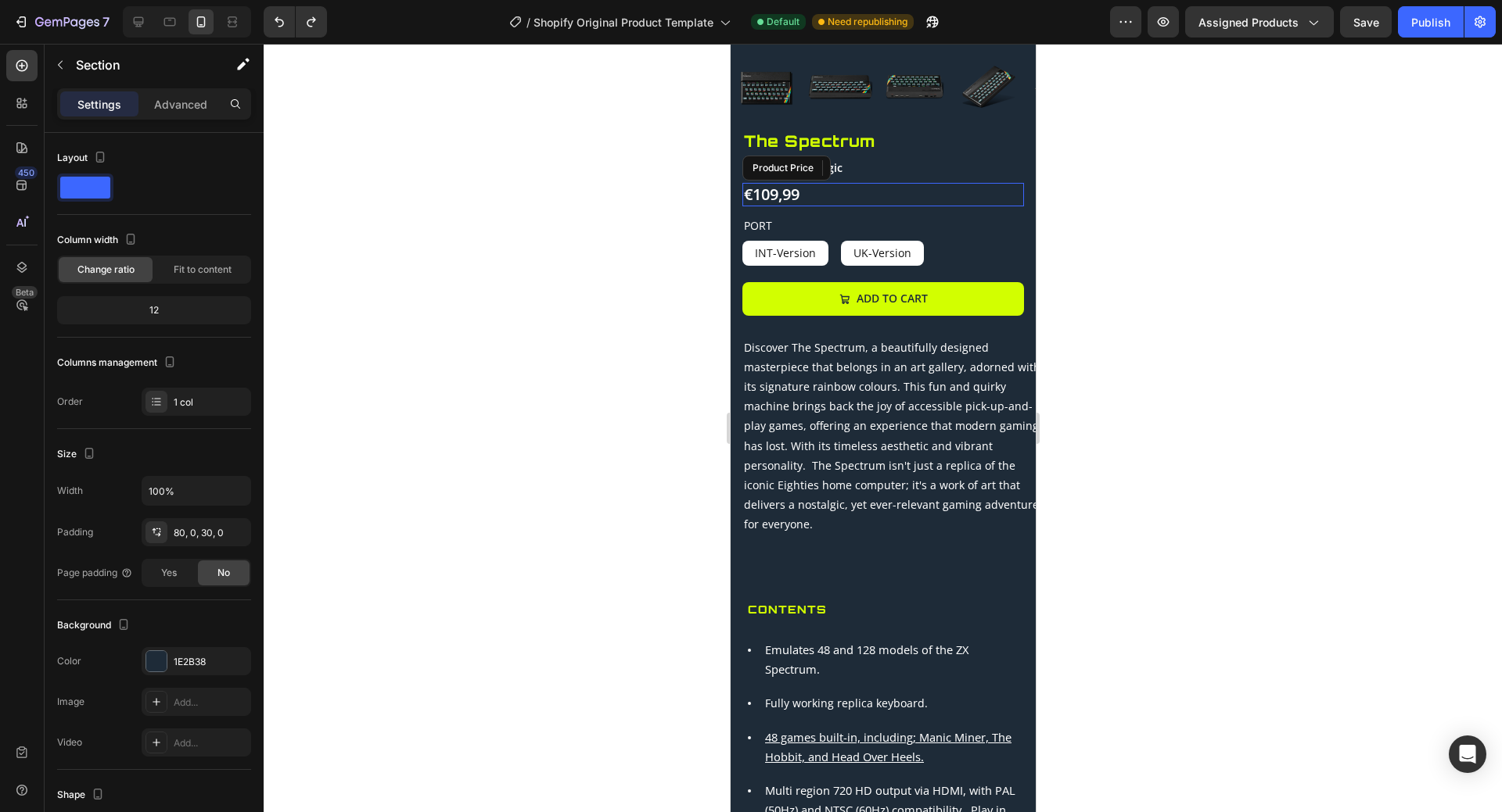
click at [812, 323] on div "Bestseller Text Block The Spectrum Product Title Unleash the Magic Text Block €…" at bounding box center [882, 227] width 282 height 194
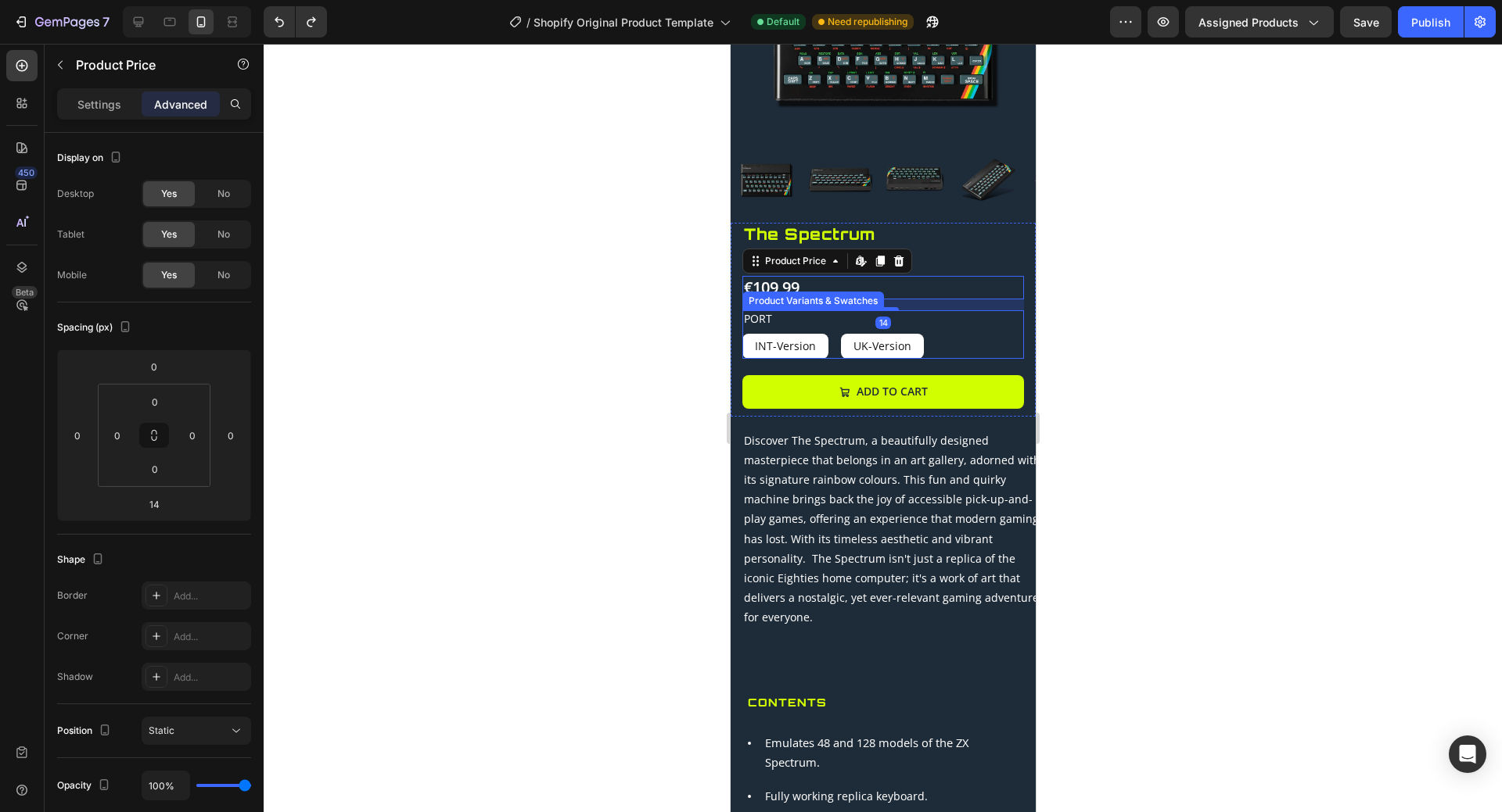
scroll to position [235, 0]
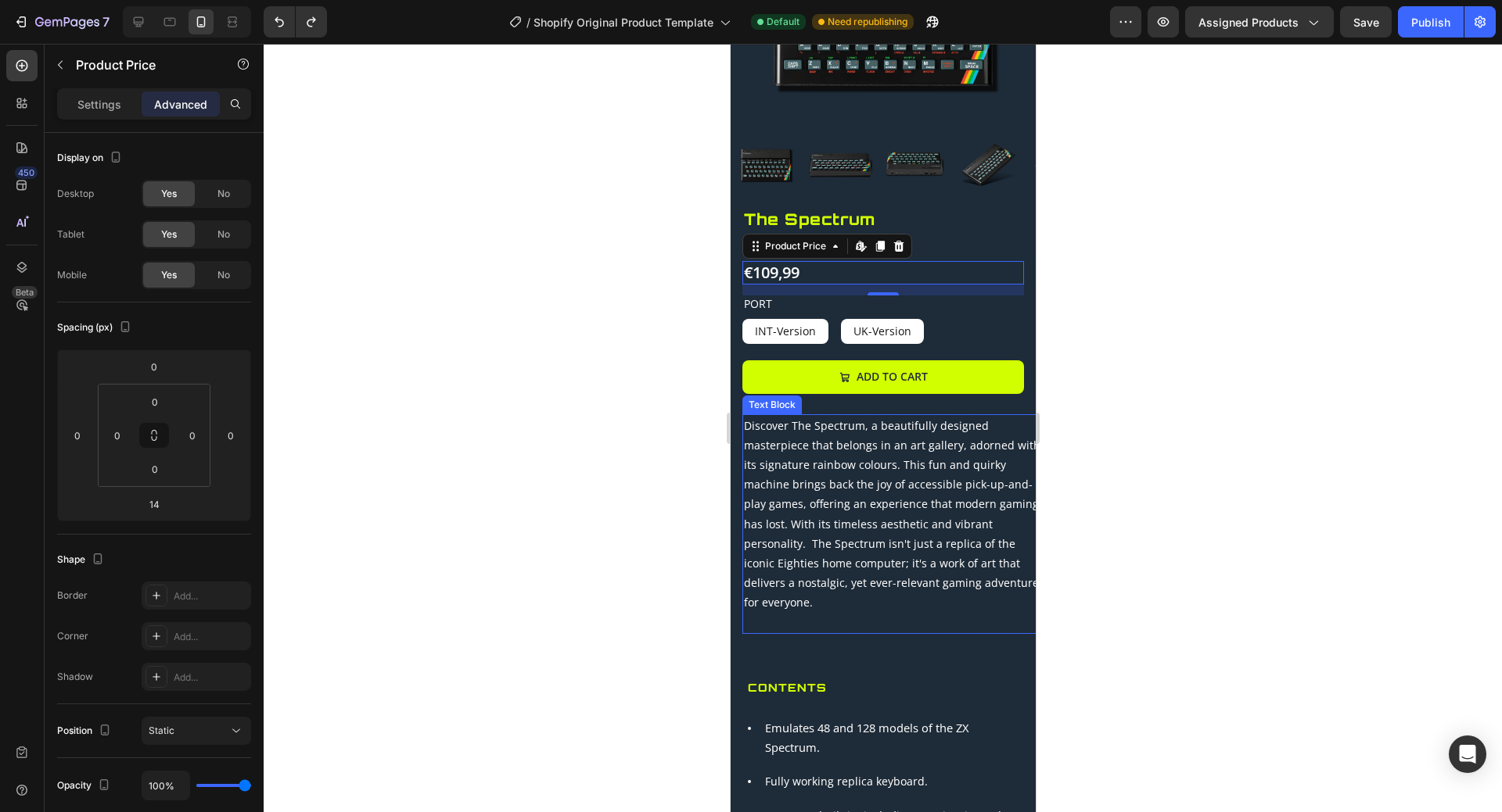
click at [927, 423] on span "Discover The Spectrum, a beautifully designed masterpiece that belongs in an ar…" at bounding box center [891, 515] width 296 height 192
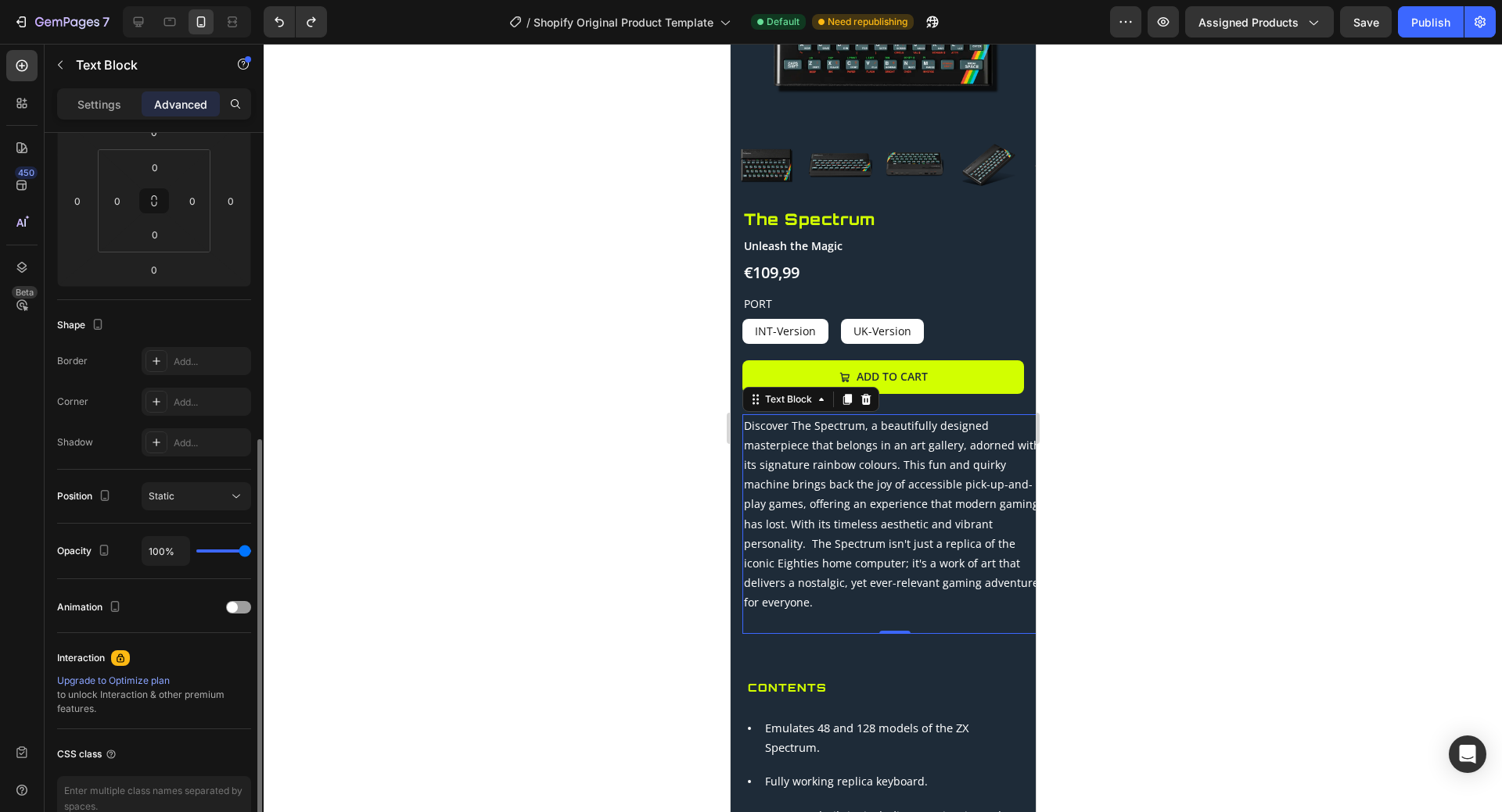
scroll to position [319, 0]
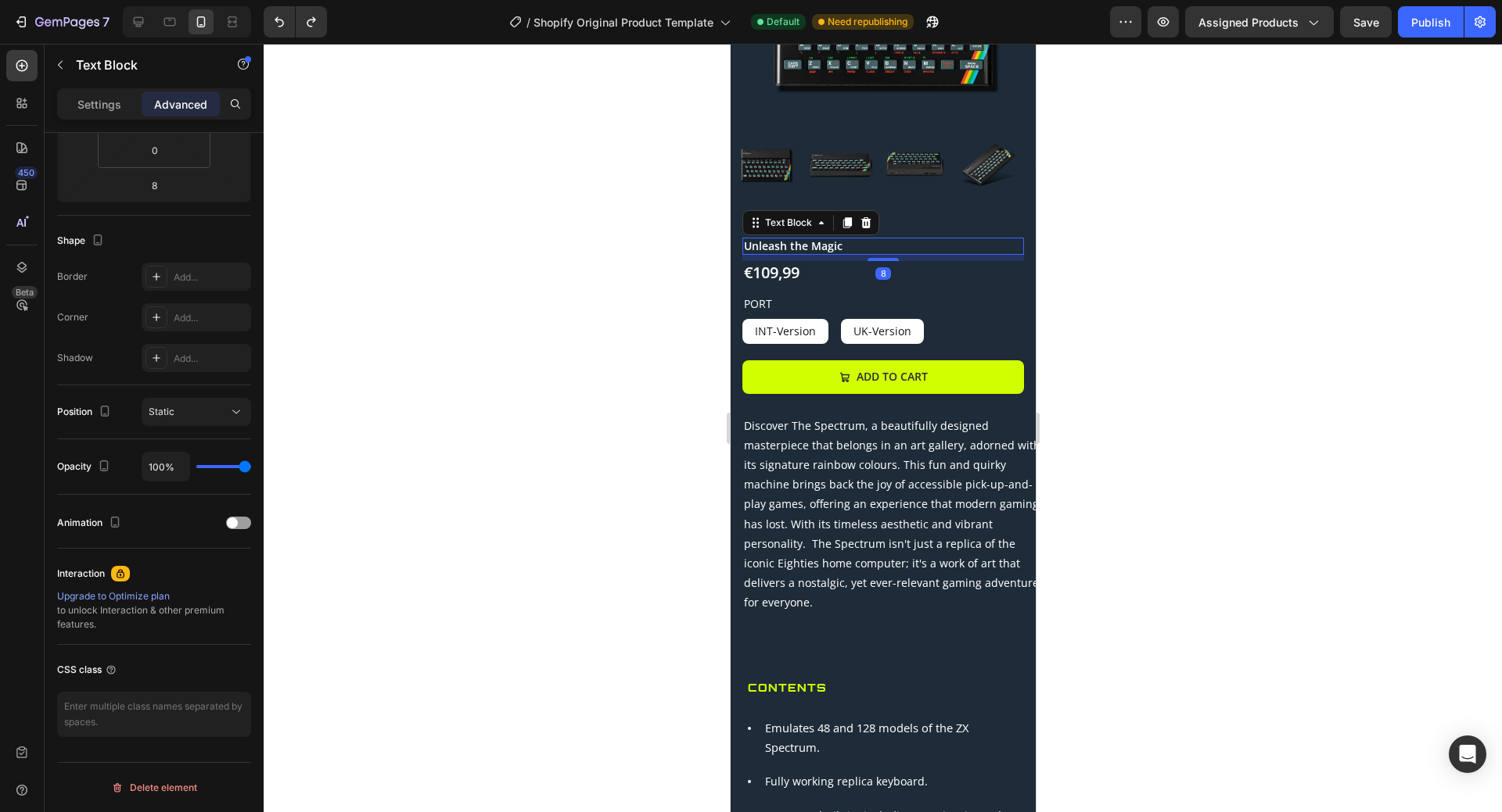
click at [944, 239] on p "Unleash the Magic" at bounding box center [882, 246] width 279 height 14
click at [965, 462] on span "Discover The Spectrum, a beautifully designed masterpiece that belongs in an ar…" at bounding box center [891, 515] width 296 height 192
click at [111, 101] on p "Settings" at bounding box center [99, 104] width 44 height 17
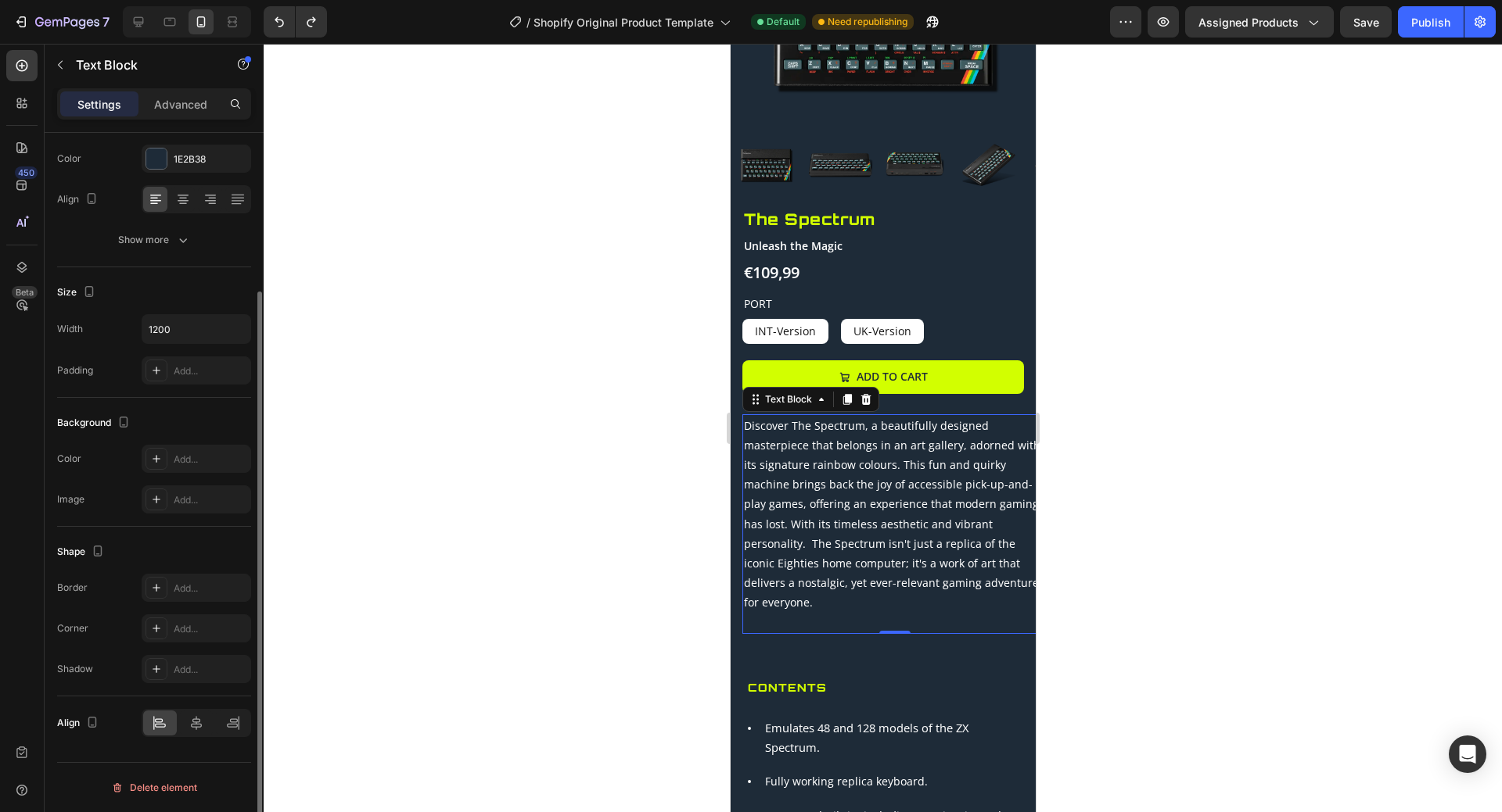
scroll to position [202, 0]
click at [166, 239] on div "Show more" at bounding box center [154, 240] width 73 height 16
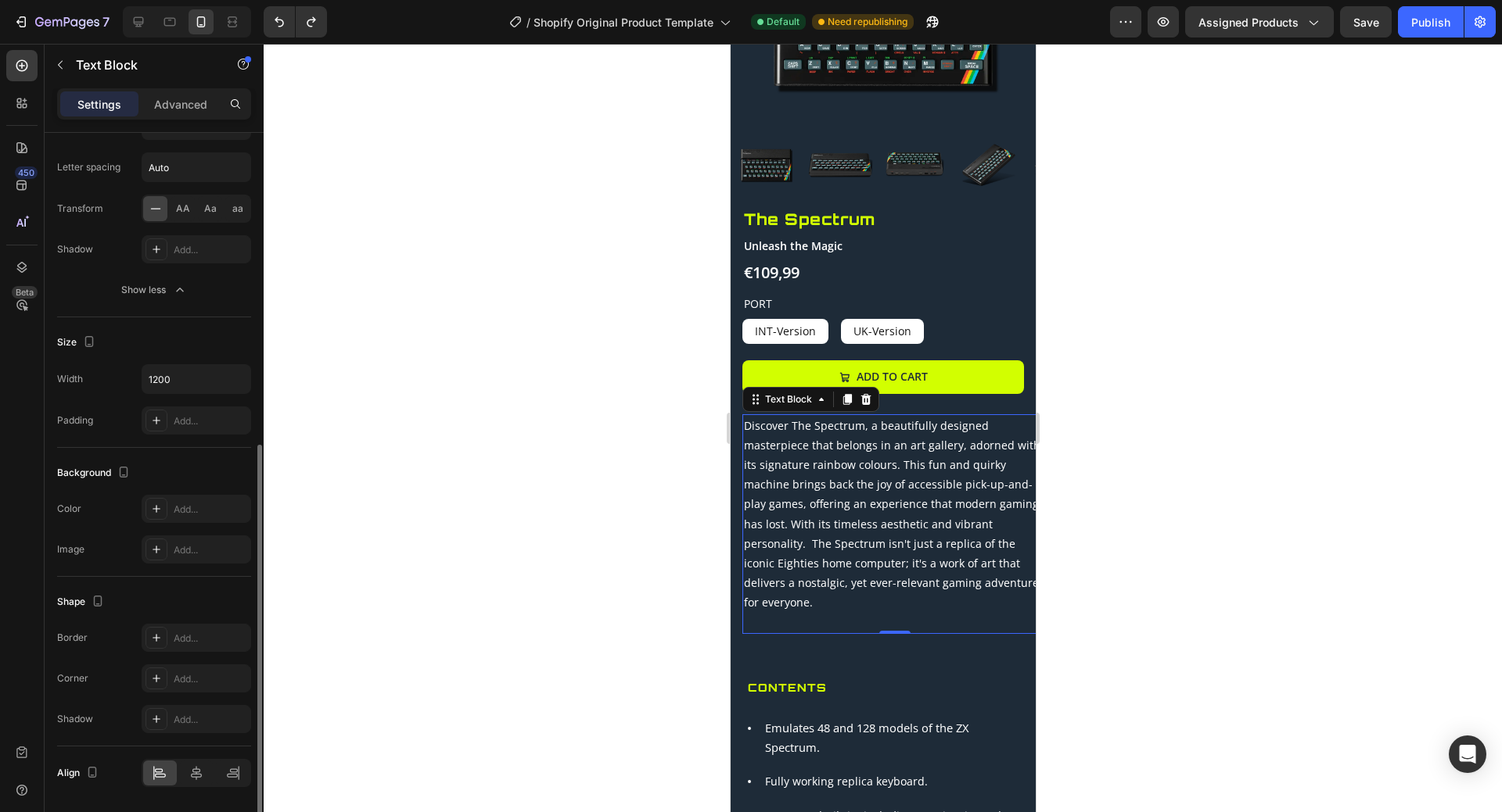
scroll to position [409, 0]
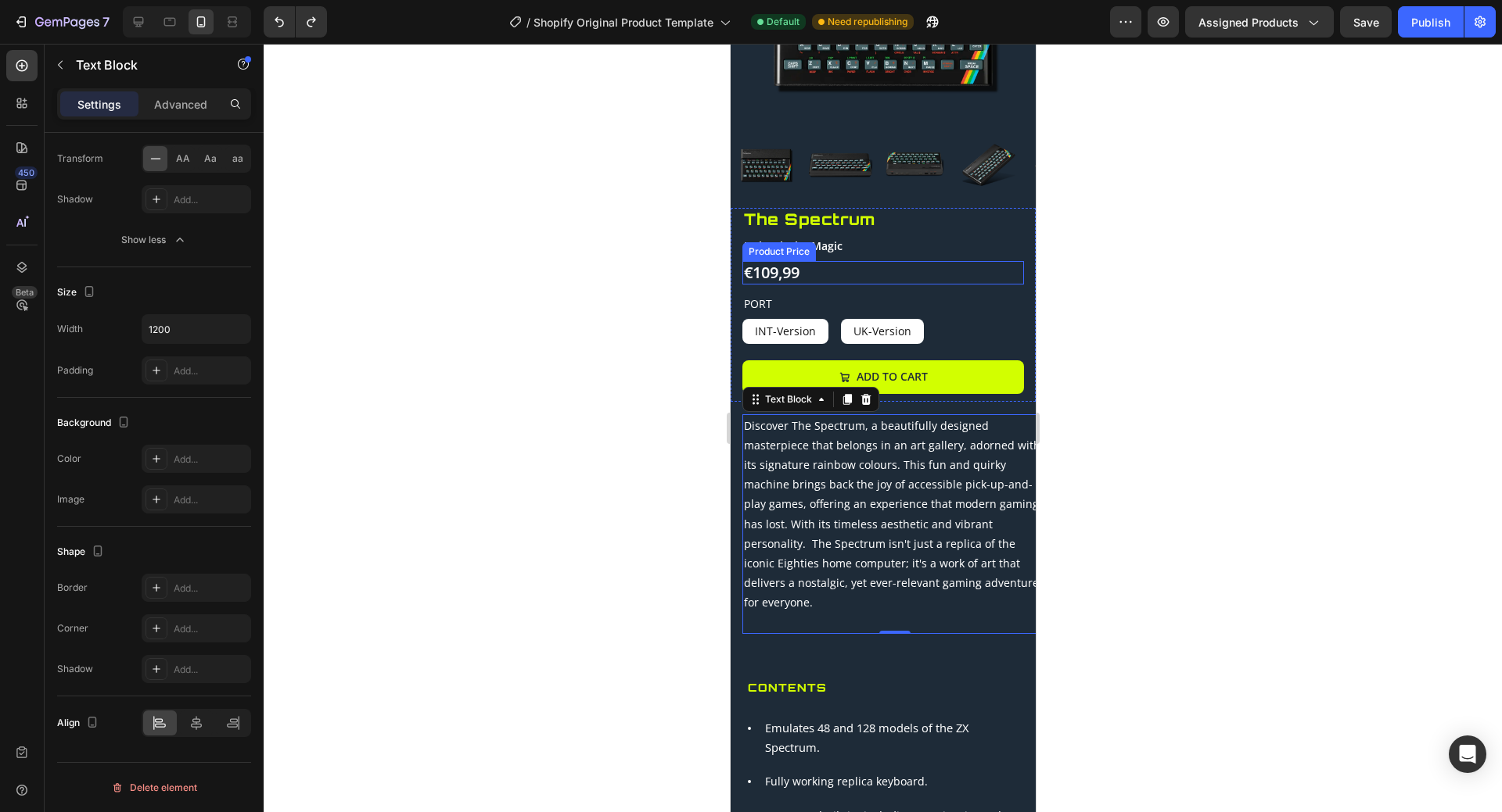
click at [931, 261] on div "€109,99" at bounding box center [882, 273] width 282 height 23
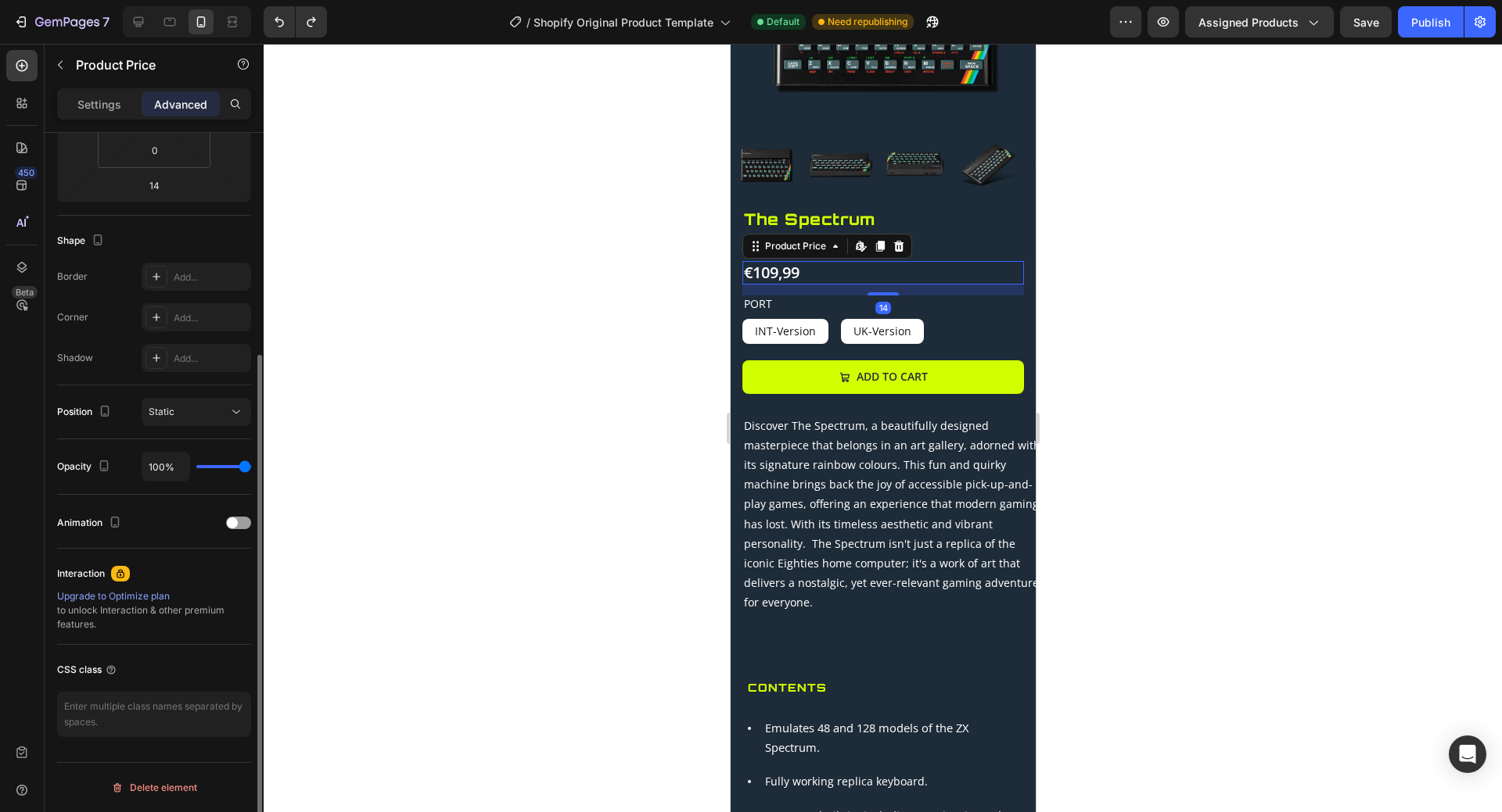
scroll to position [0, 0]
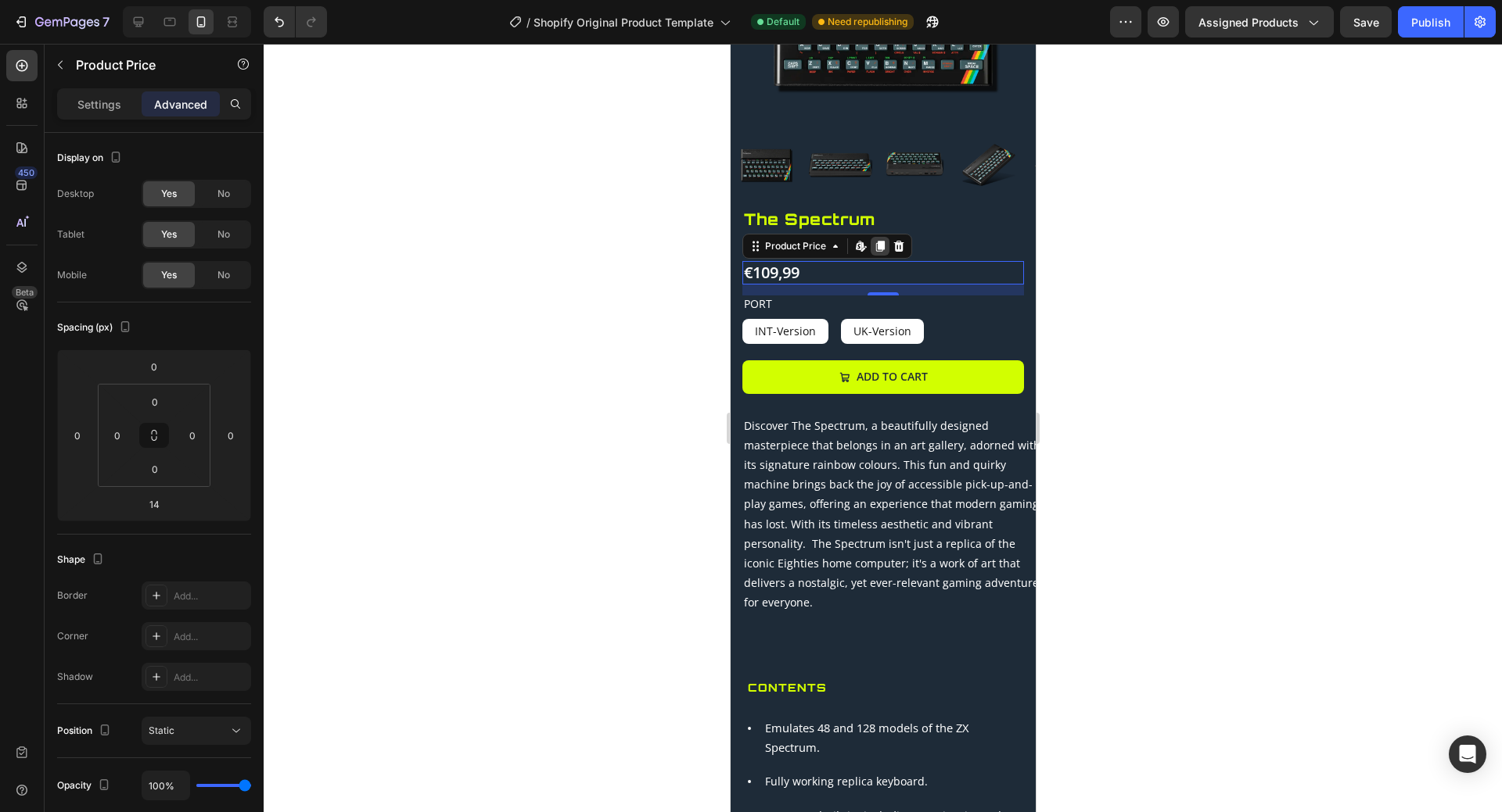
click at [876, 241] on icon at bounding box center [879, 246] width 9 height 11
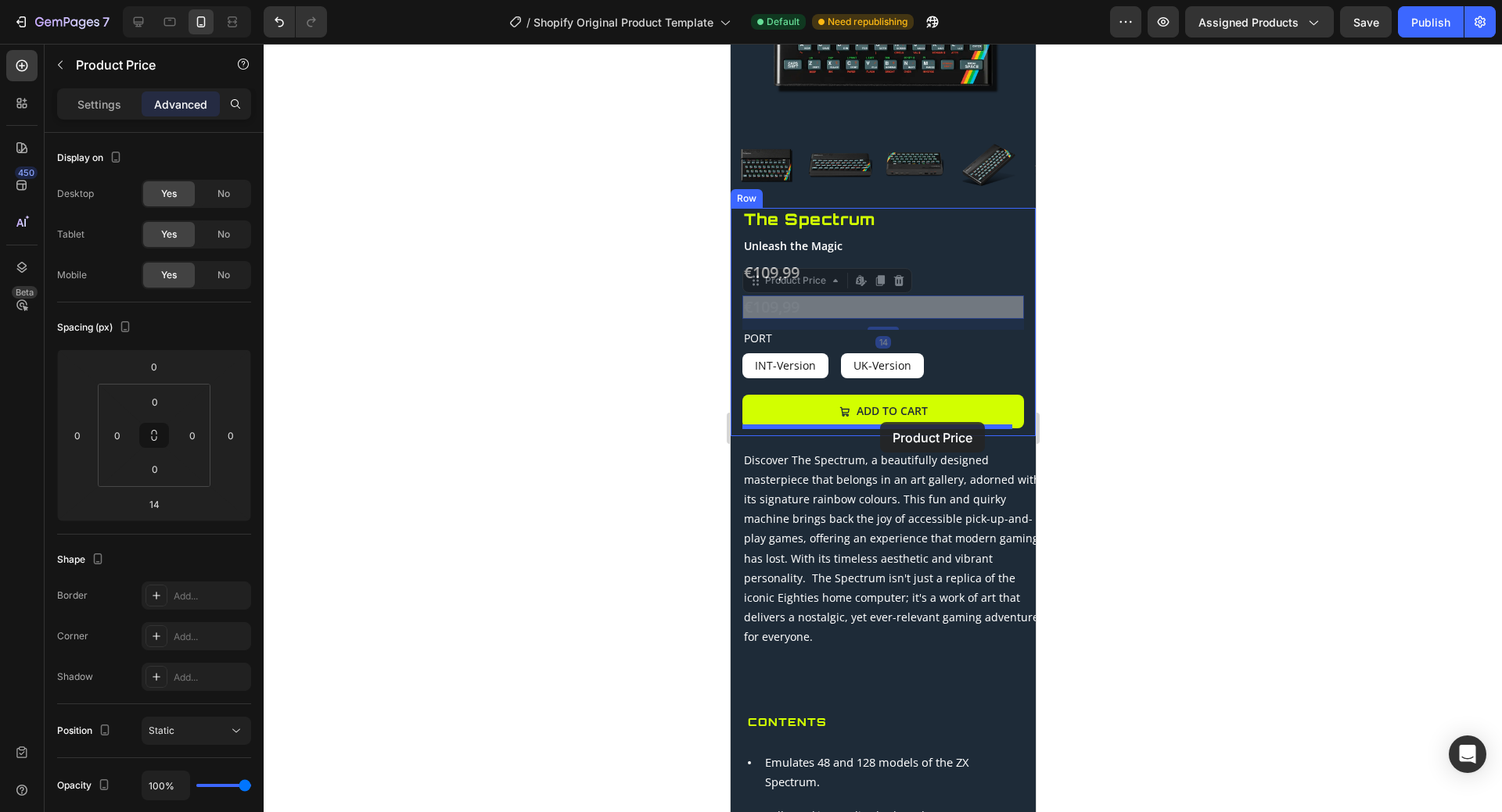
drag, startPoint x: 957, startPoint y: 296, endPoint x: 879, endPoint y: 423, distance: 149.0
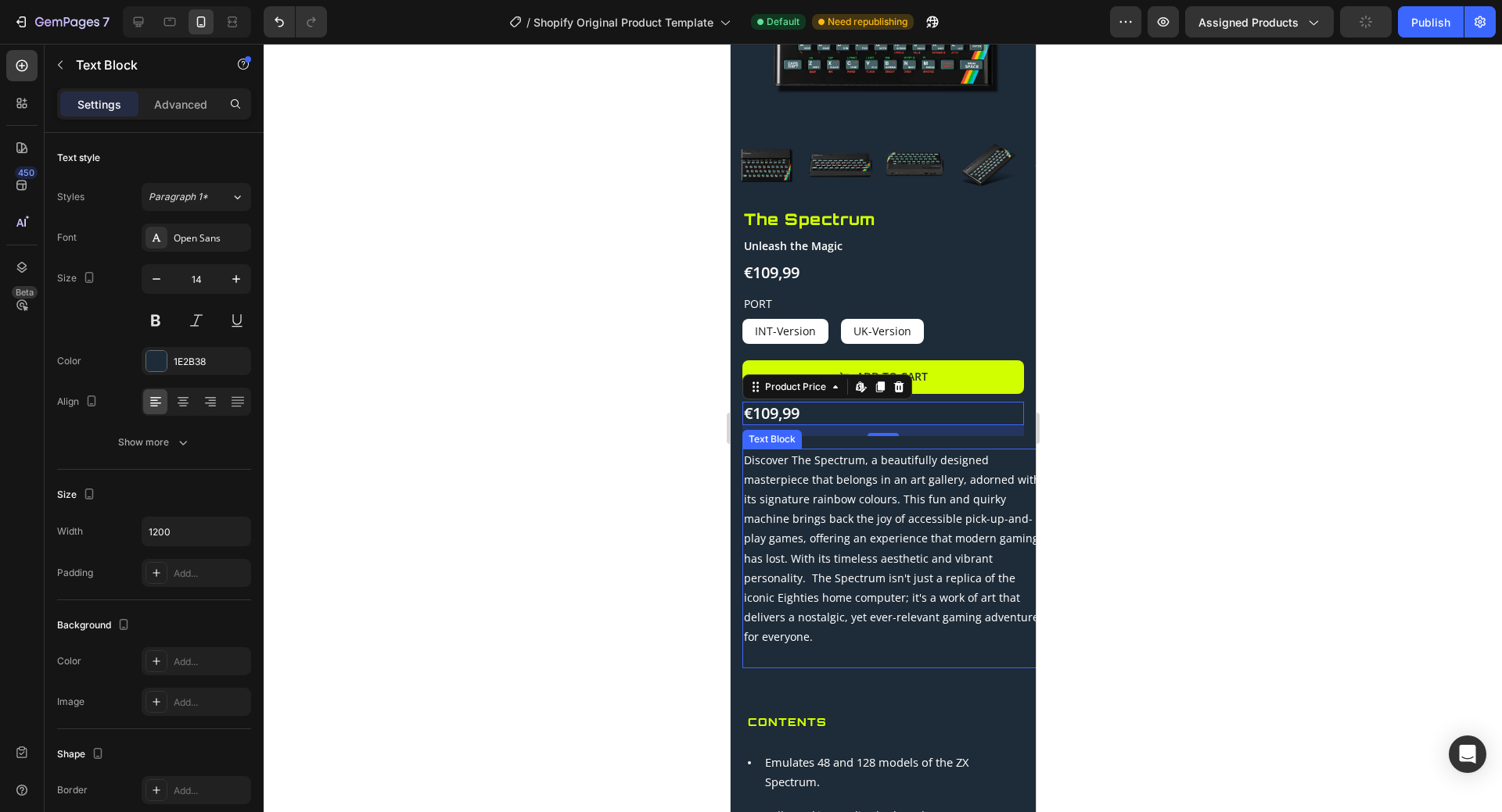
click at [950, 537] on span "Discover The Spectrum, a beautifully designed masterpiece that belongs in an ar…" at bounding box center [891, 549] width 296 height 192
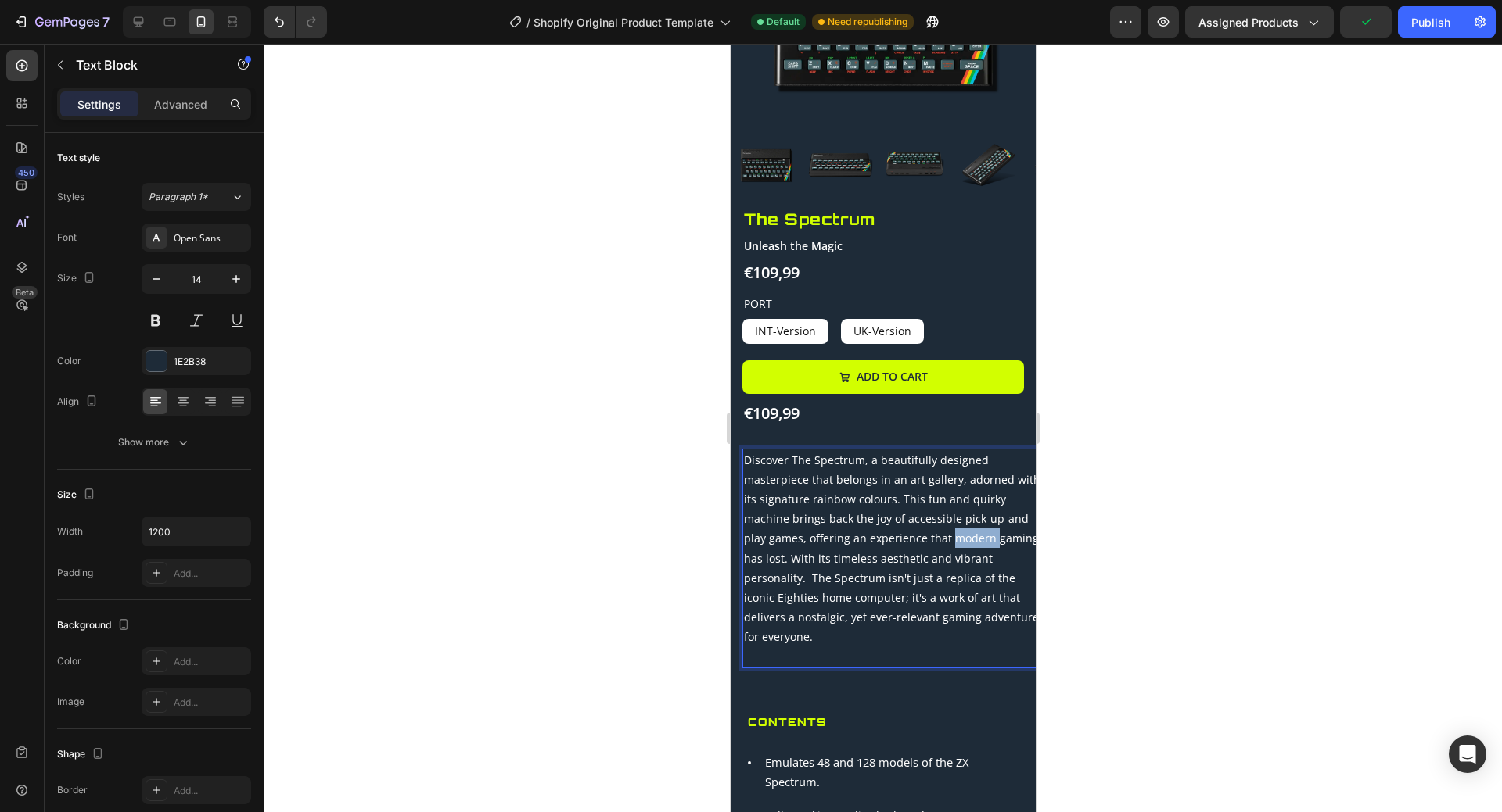
click at [950, 537] on span "Discover The Spectrum, a beautifully designed masterpiece that belongs in an ar…" at bounding box center [891, 549] width 296 height 192
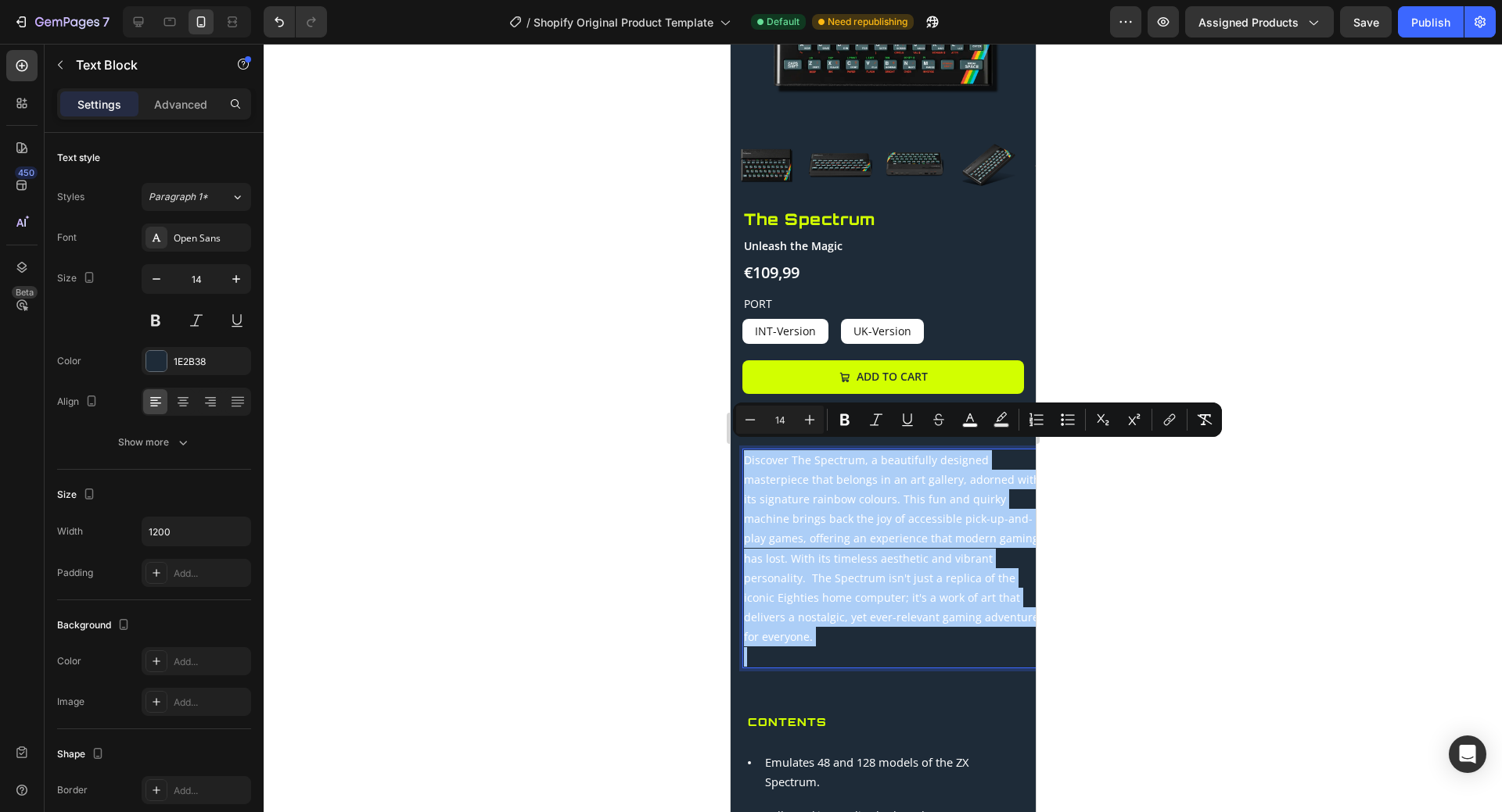
click at [1175, 529] on div at bounding box center [882, 427] width 1238 height 768
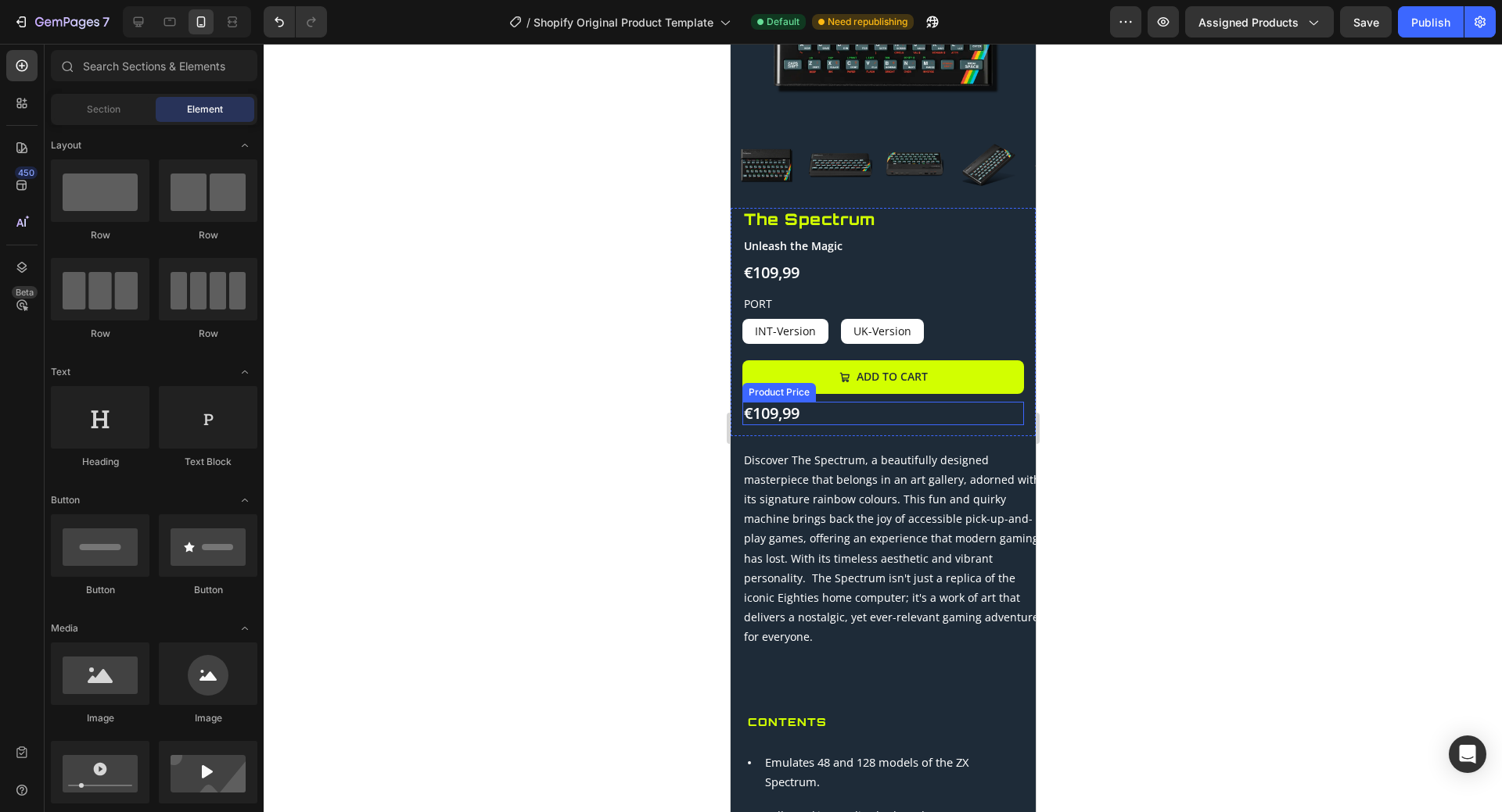
click at [835, 405] on div "€109,99" at bounding box center [882, 414] width 282 height 23
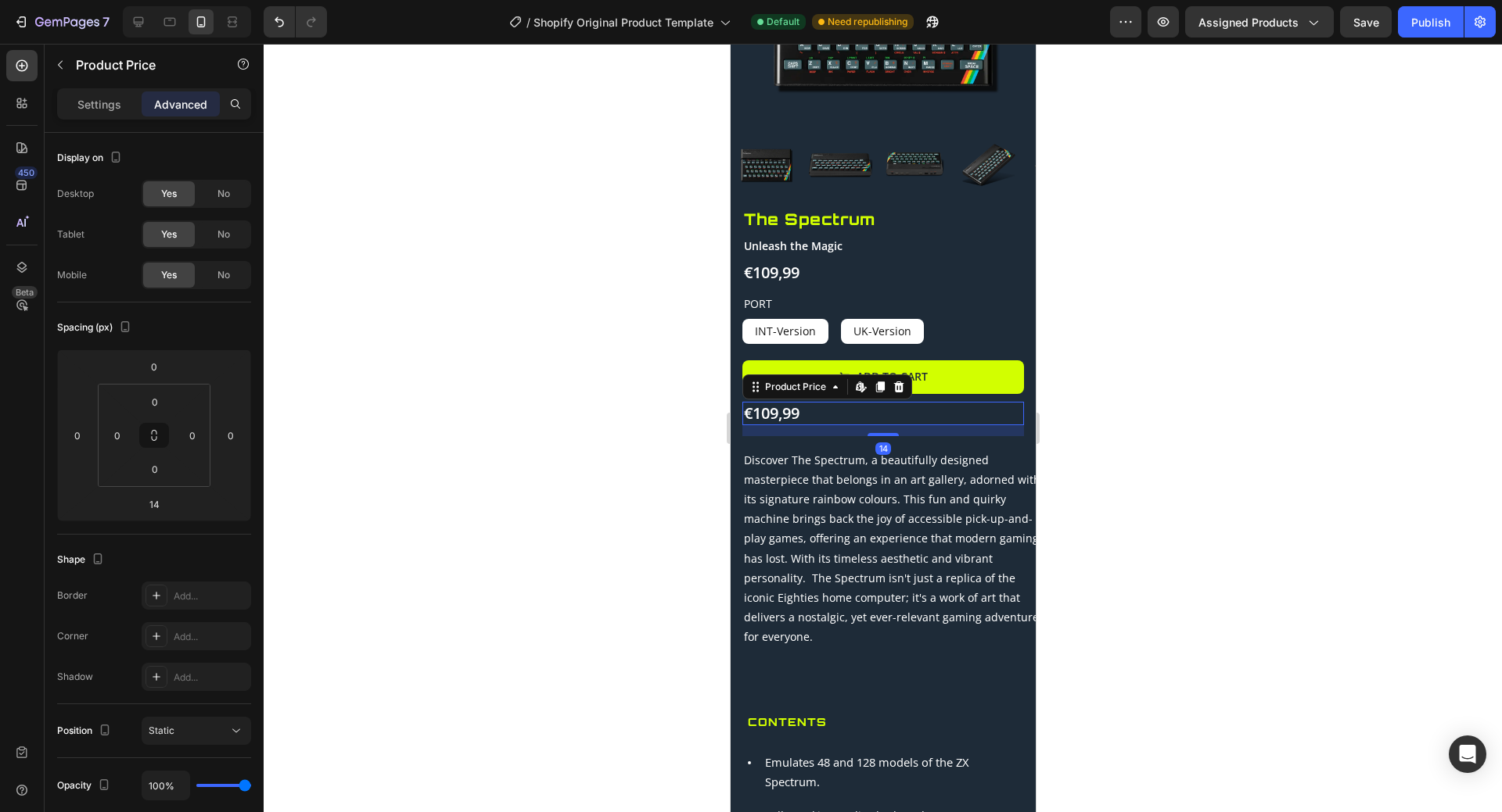
click at [811, 408] on div "€109,99" at bounding box center [882, 414] width 282 height 23
click at [777, 407] on div "€109,99" at bounding box center [882, 414] width 282 height 23
click at [771, 402] on div "€109,99" at bounding box center [882, 414] width 282 height 23
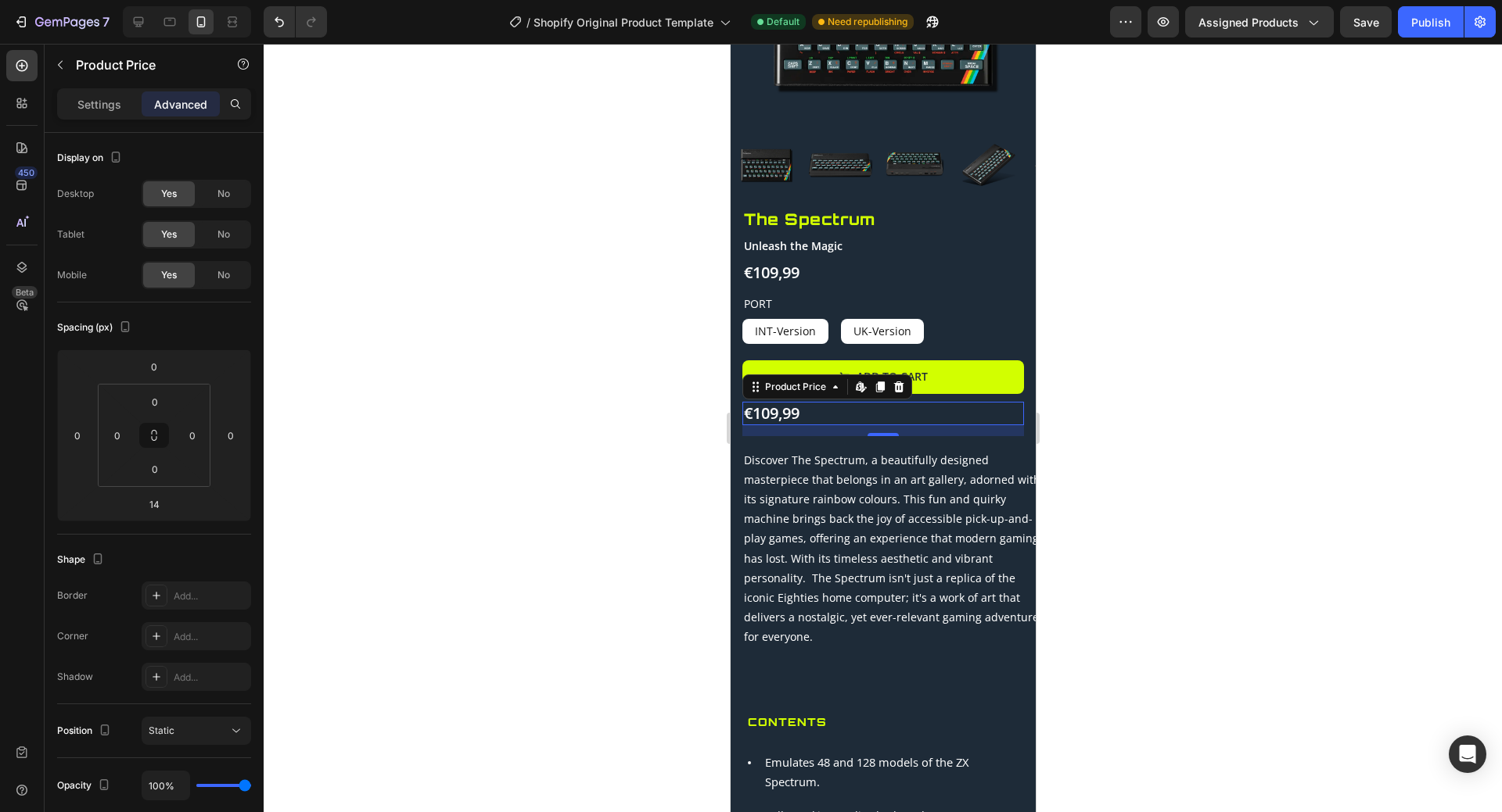
click at [792, 408] on div "€109,99" at bounding box center [882, 414] width 282 height 23
click at [287, 27] on icon "Undo/Redo" at bounding box center [279, 21] width 16 height 16
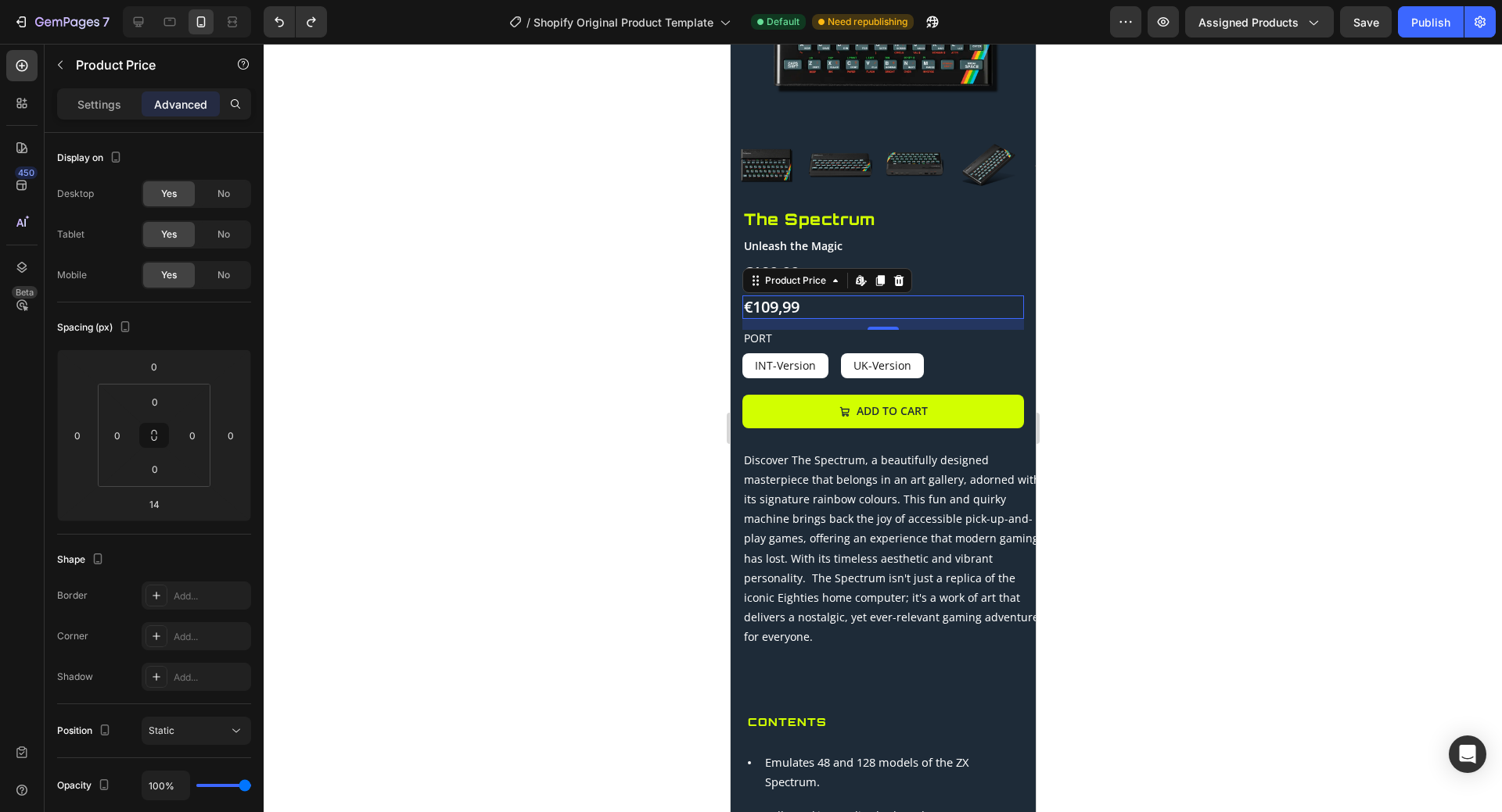
click at [1299, 462] on div at bounding box center [882, 427] width 1238 height 768
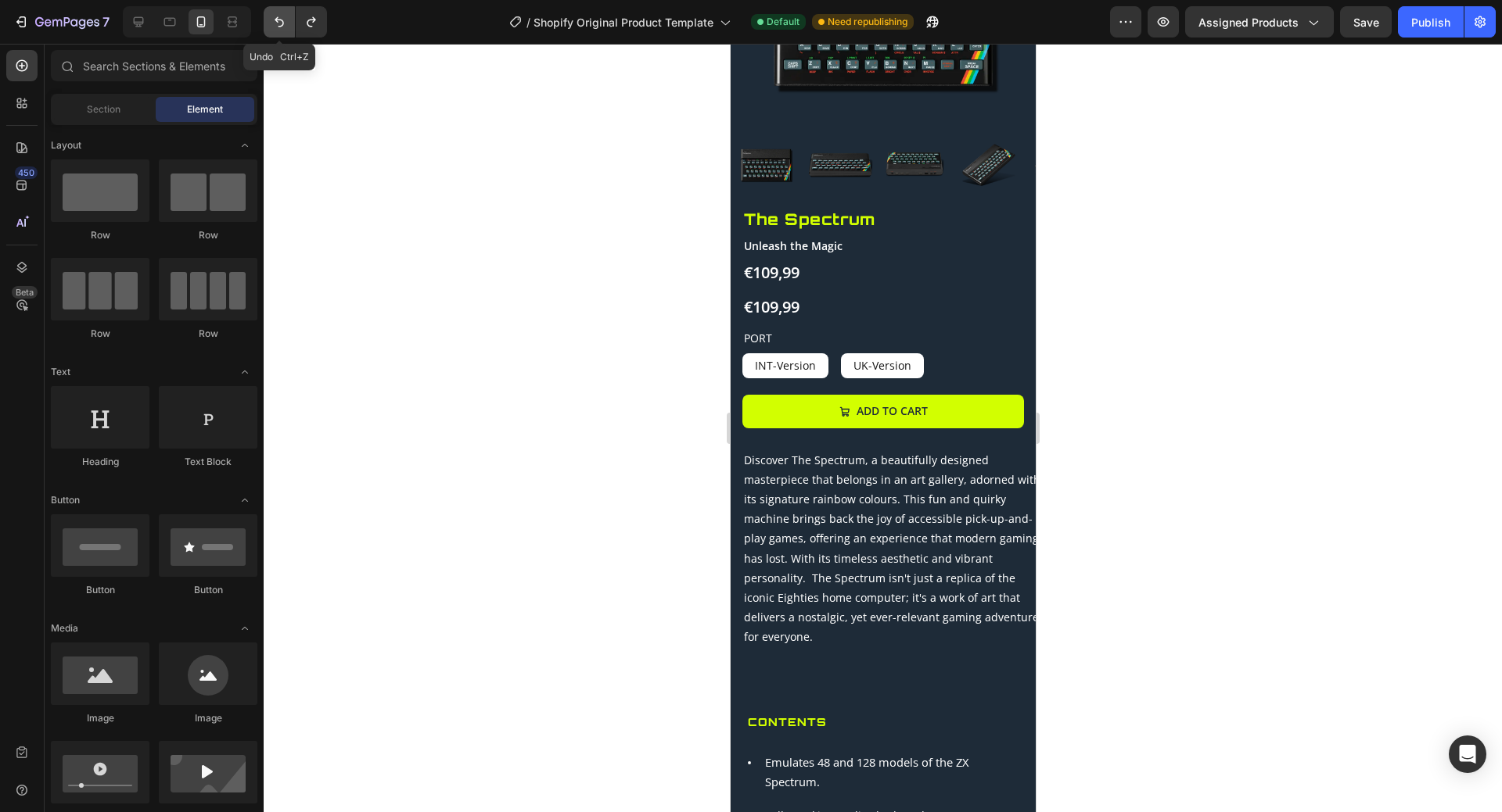
click at [272, 20] on icon "Undo/Redo" at bounding box center [279, 21] width 16 height 16
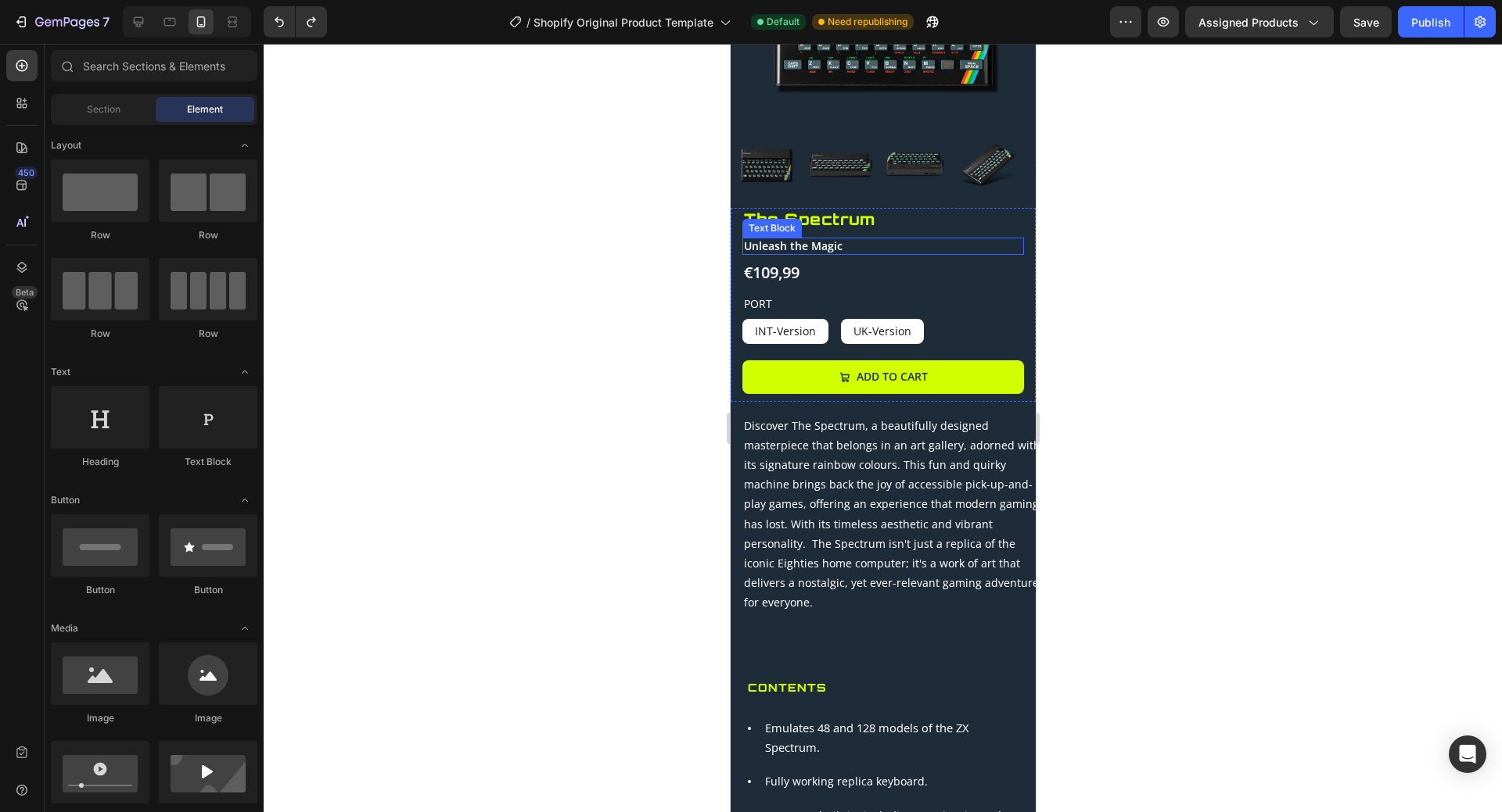
click at [875, 243] on p "Unleash the Magic" at bounding box center [882, 246] width 279 height 14
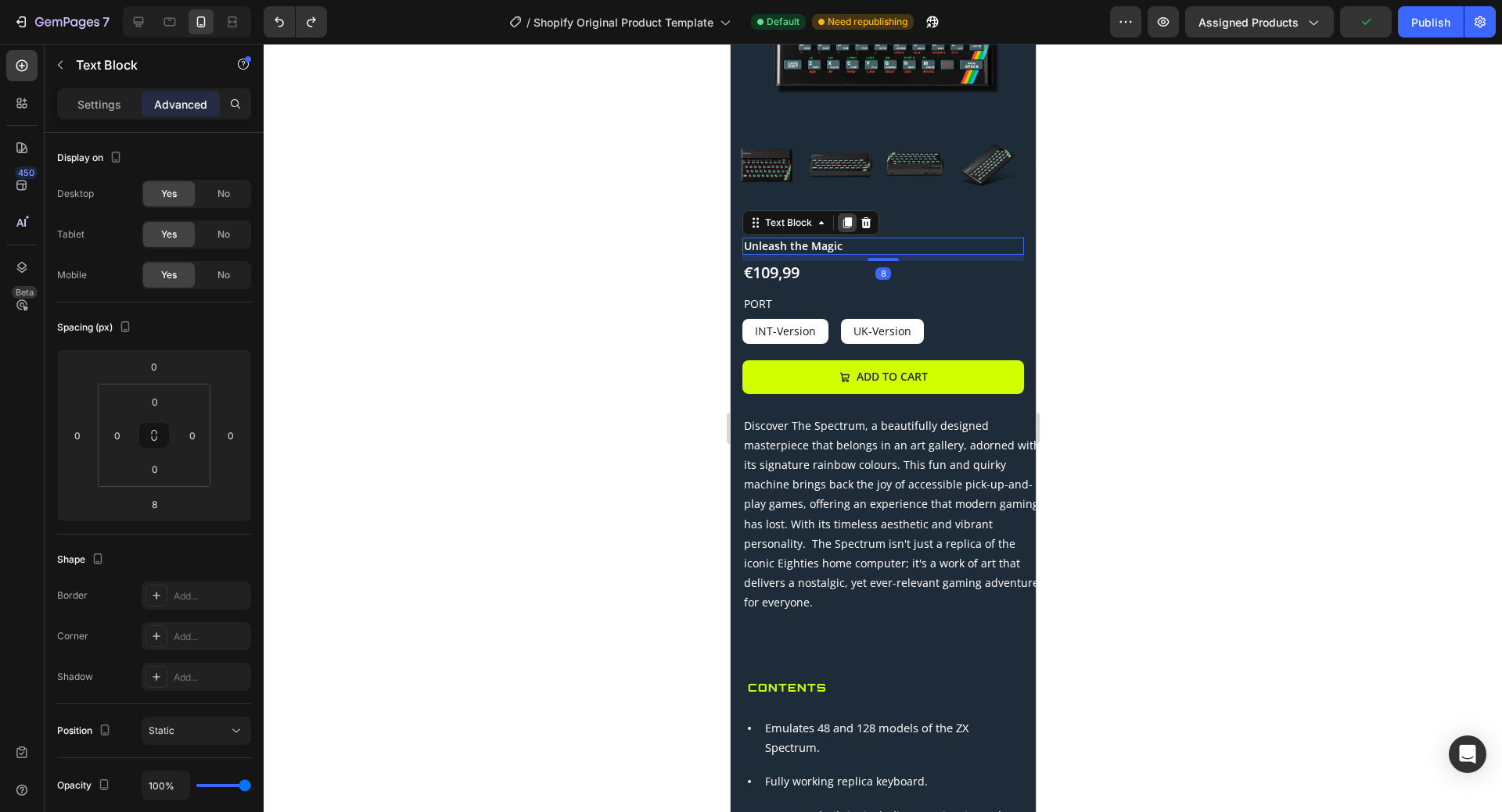
click at [842, 218] on icon at bounding box center [846, 222] width 9 height 11
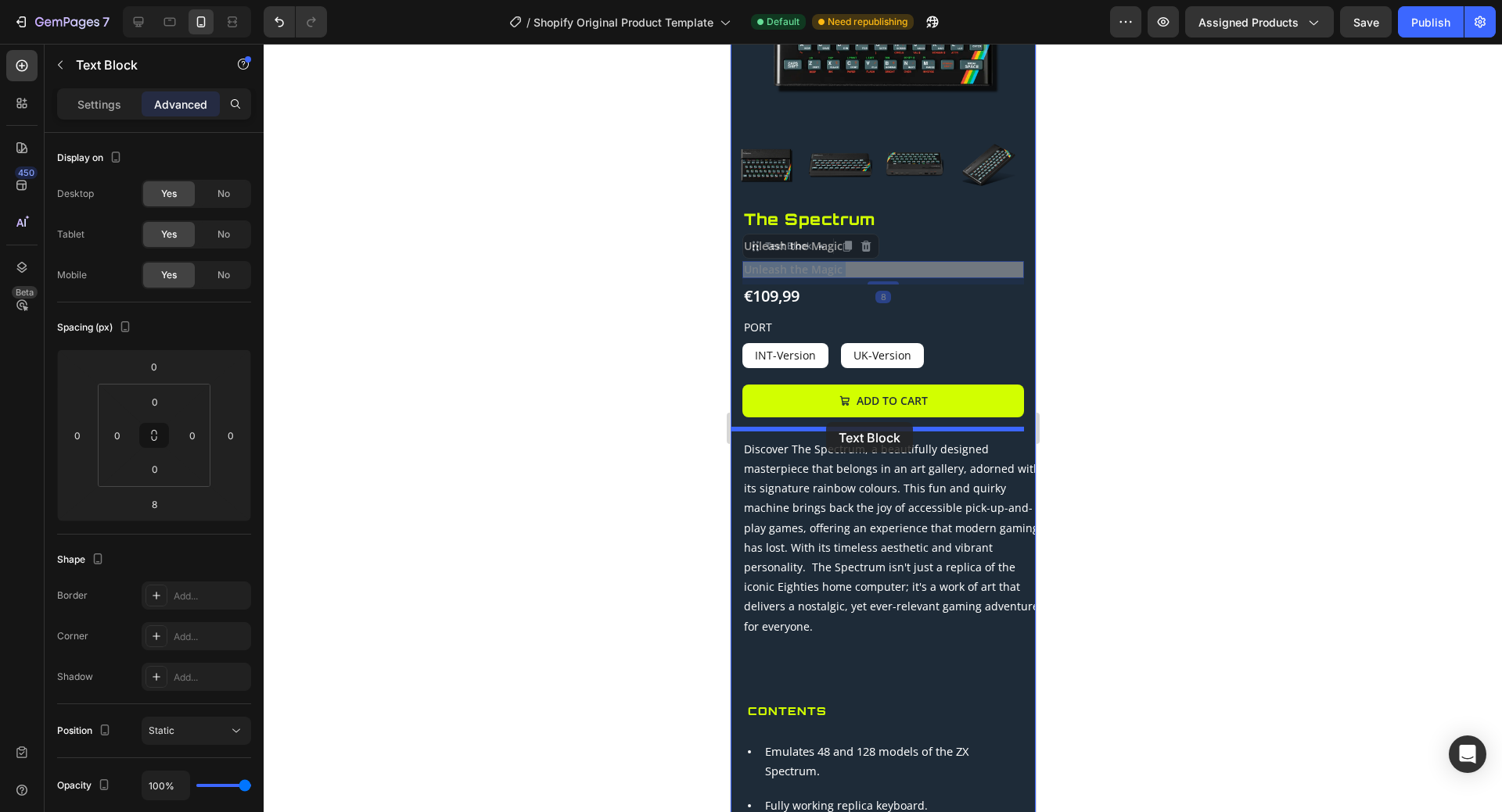
drag, startPoint x: 857, startPoint y: 260, endPoint x: 825, endPoint y: 423, distance: 166.1
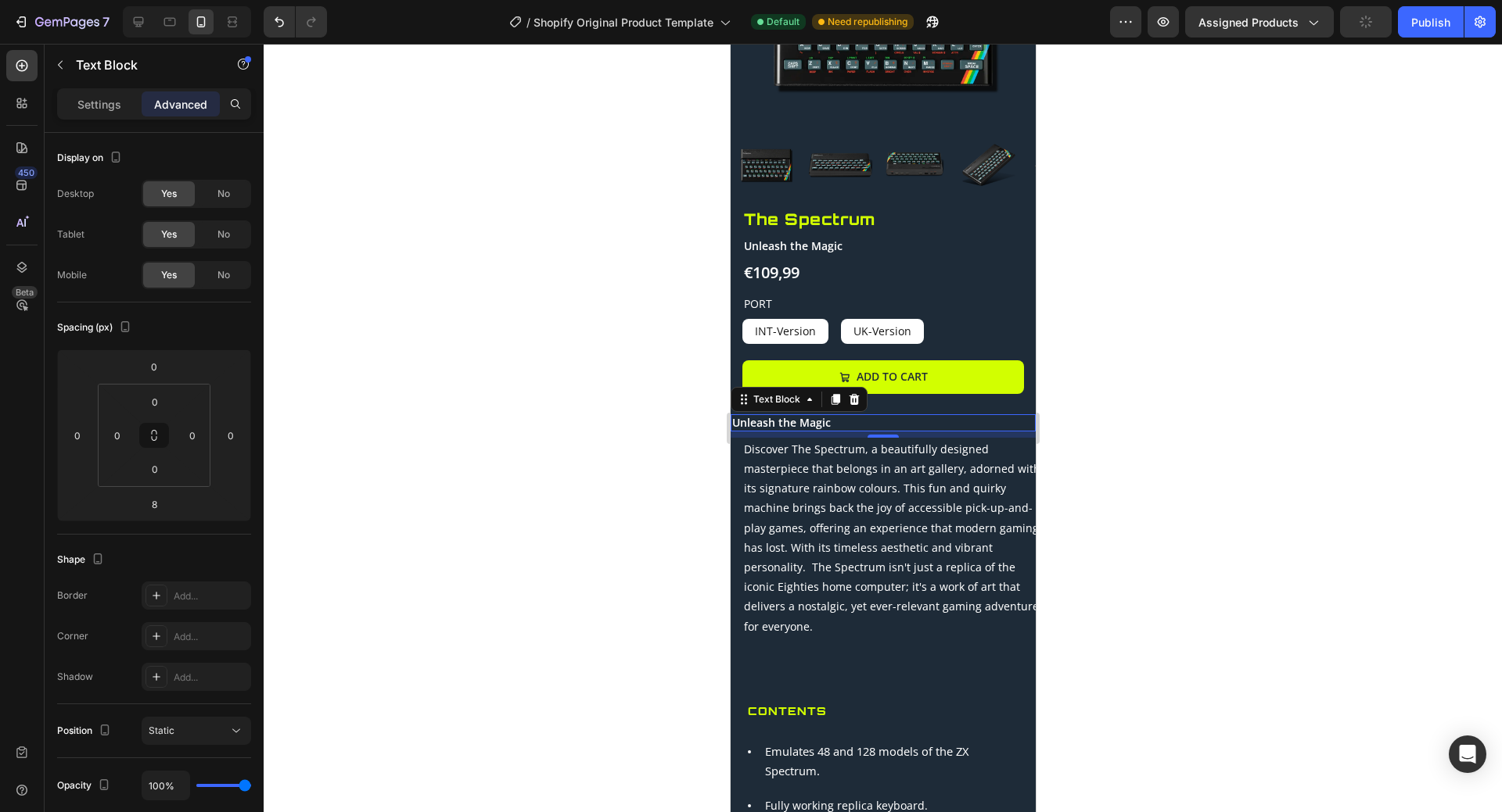
click at [1196, 458] on div at bounding box center [882, 427] width 1238 height 768
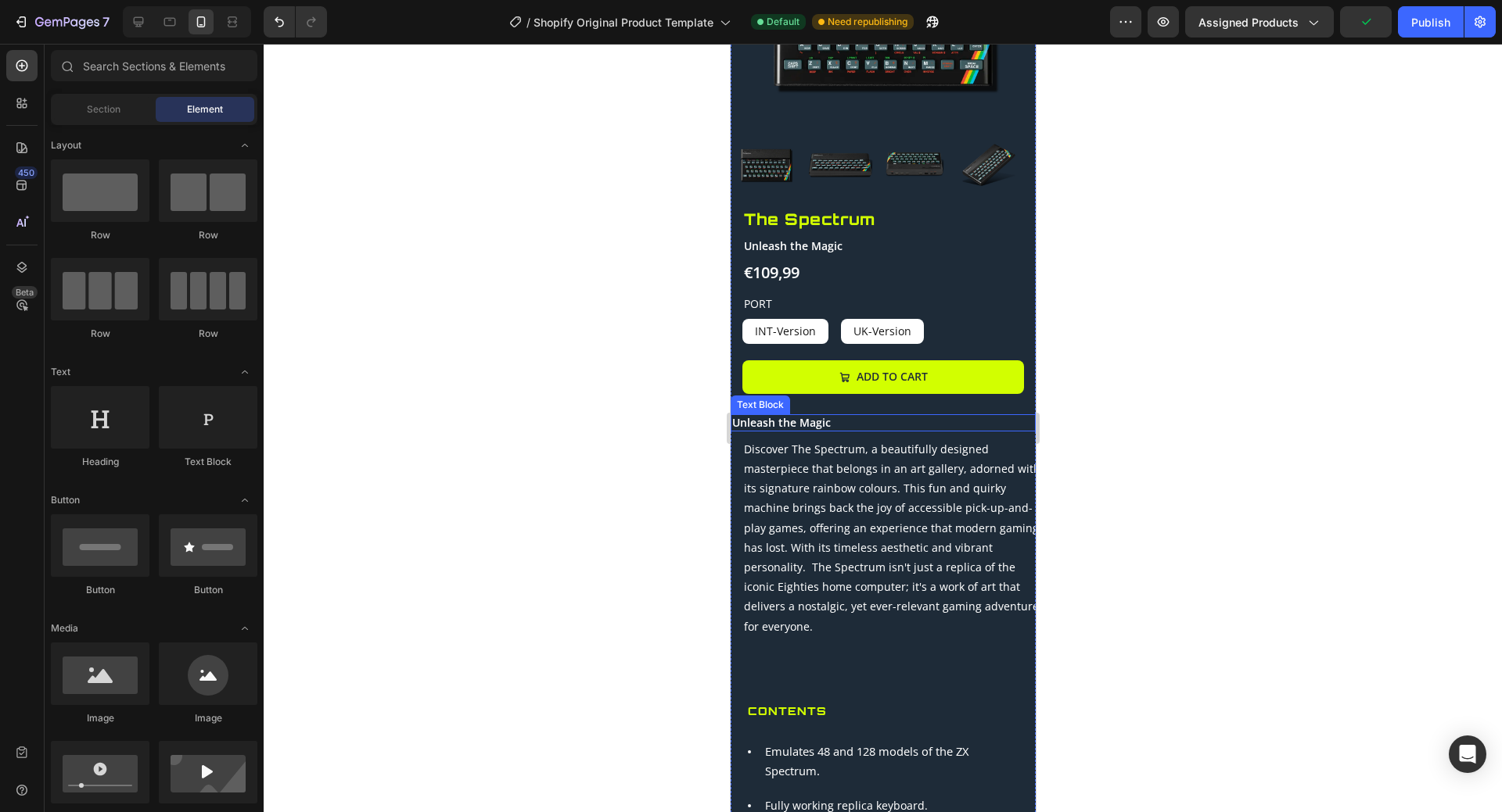
click at [995, 419] on p "Unleash the Magic" at bounding box center [882, 423] width 302 height 14
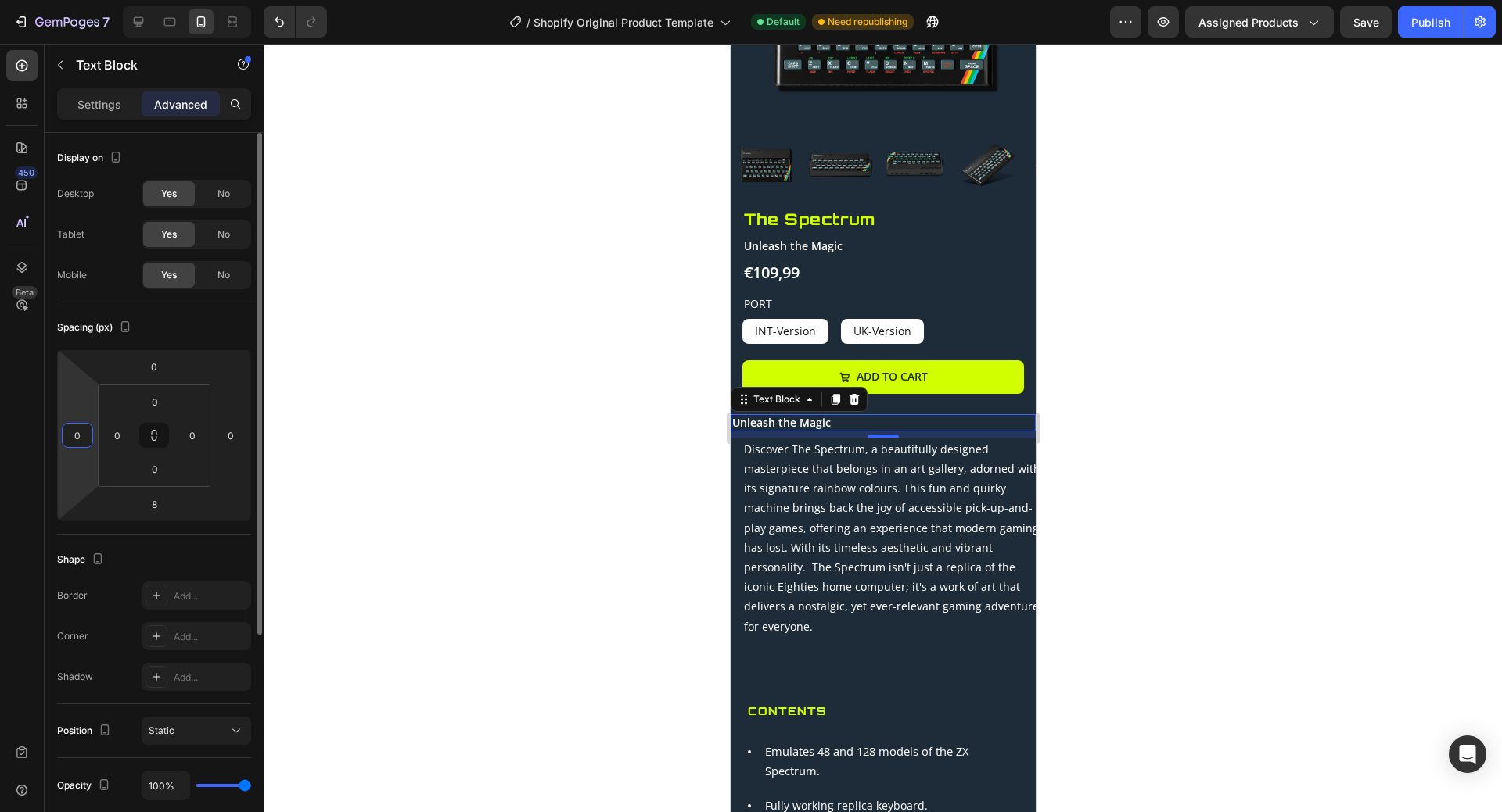
click at [80, 437] on input "0" at bounding box center [78, 435] width 23 height 23
type input "15"
click at [232, 435] on input "0" at bounding box center [230, 435] width 23 height 23
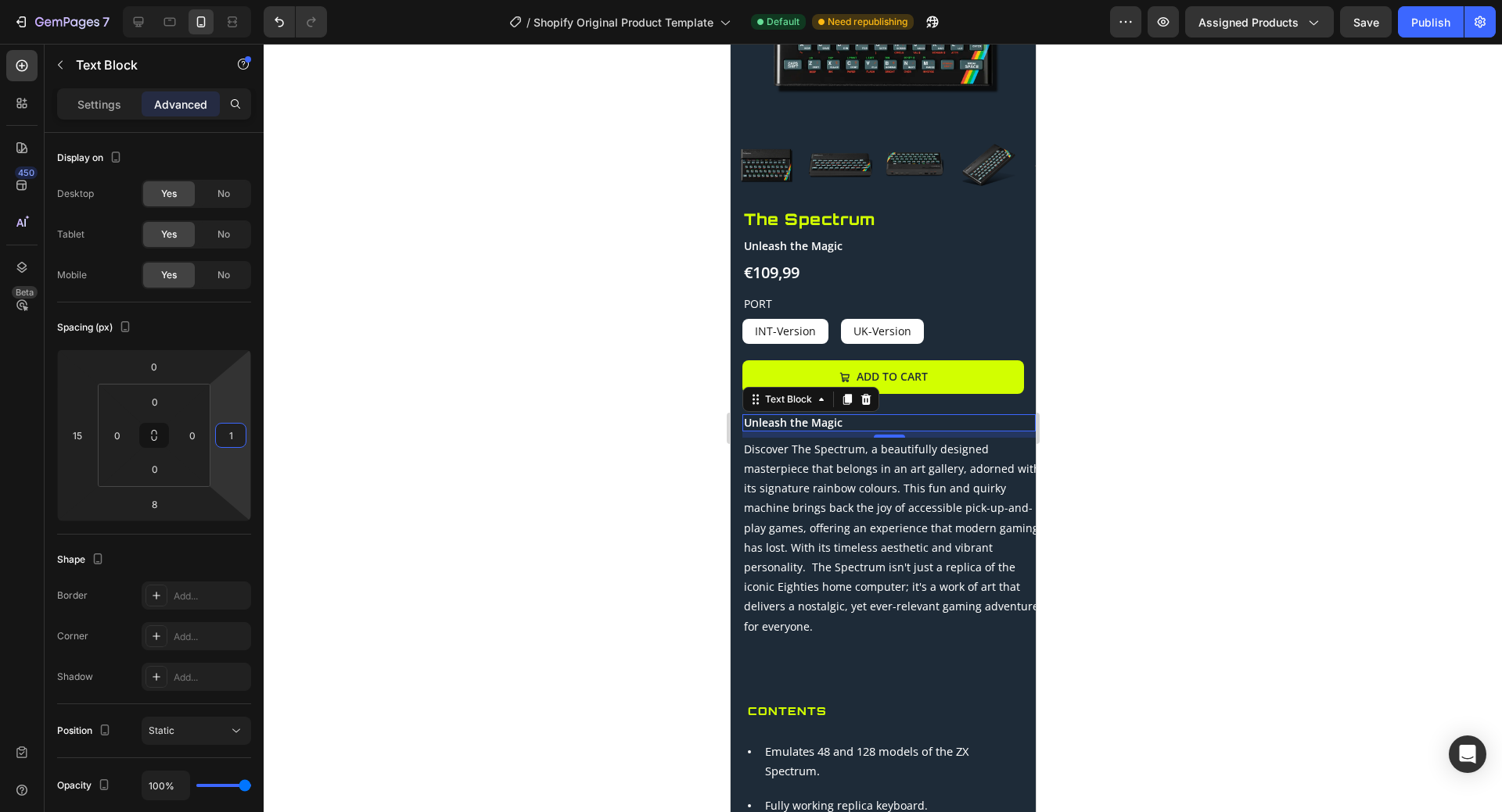
type input "15"
click at [850, 473] on span "Discover The Spectrum, a beautifully designed masterpiece that belongs in an ar…" at bounding box center [891, 538] width 296 height 192
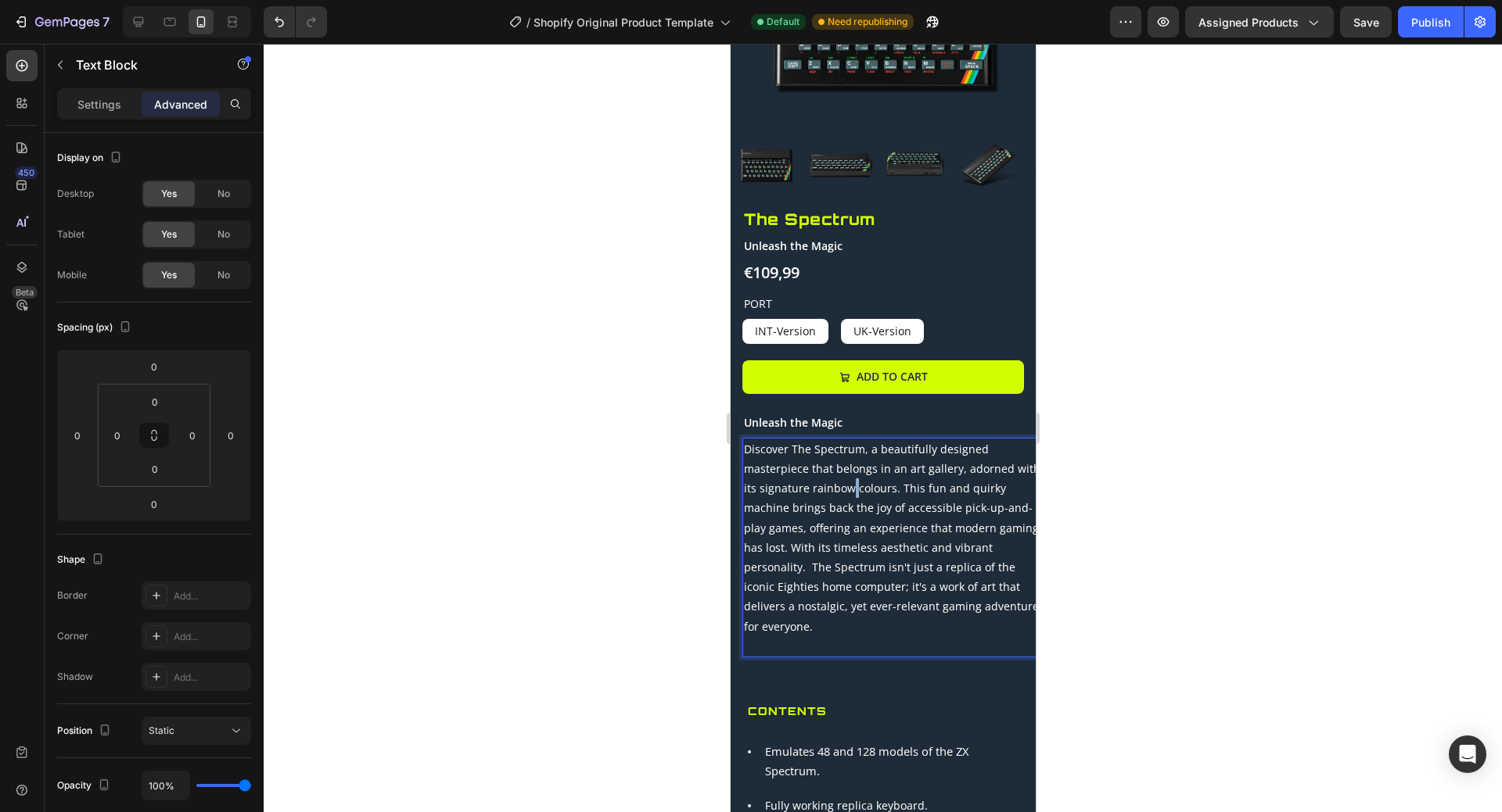
click at [851, 471] on p "Discover The Spectrum, a beautifully designed masterpiece that belongs in an ar…" at bounding box center [894, 537] width 302 height 197
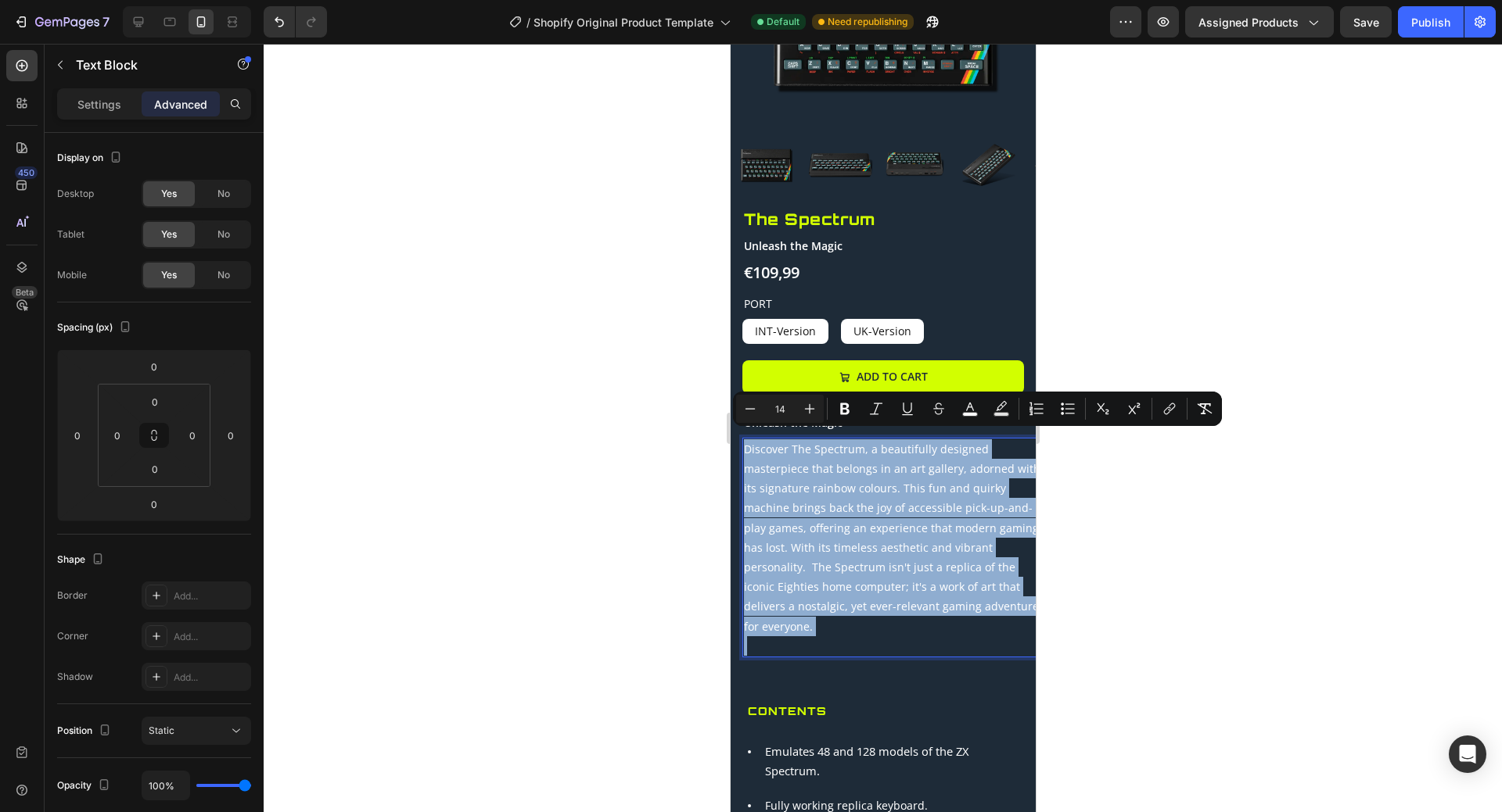
copy span "Discover The Spectrum, a beautifully designed masterpiece that belongs in an ar…"
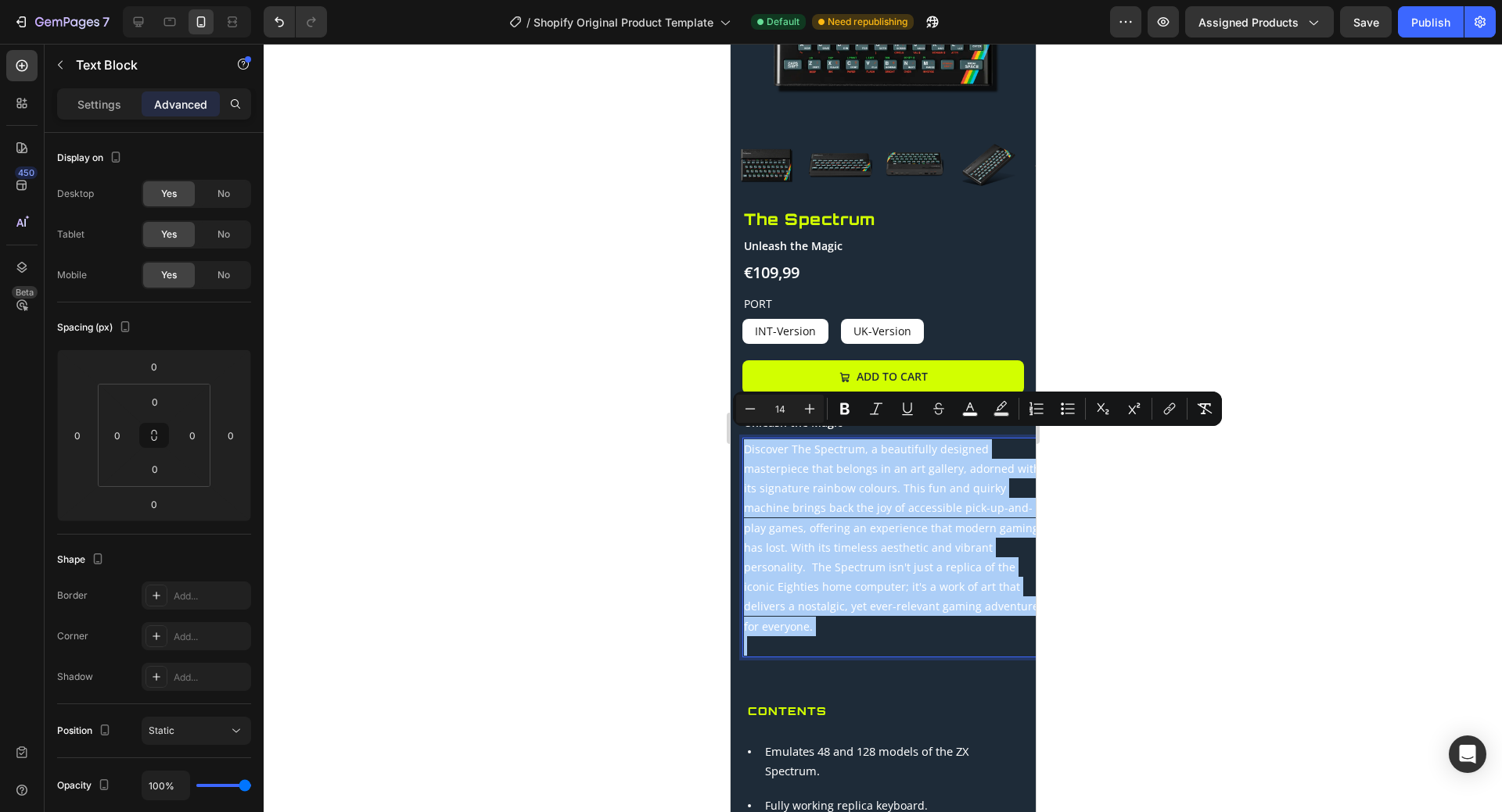
click at [1285, 519] on div at bounding box center [882, 427] width 1238 height 768
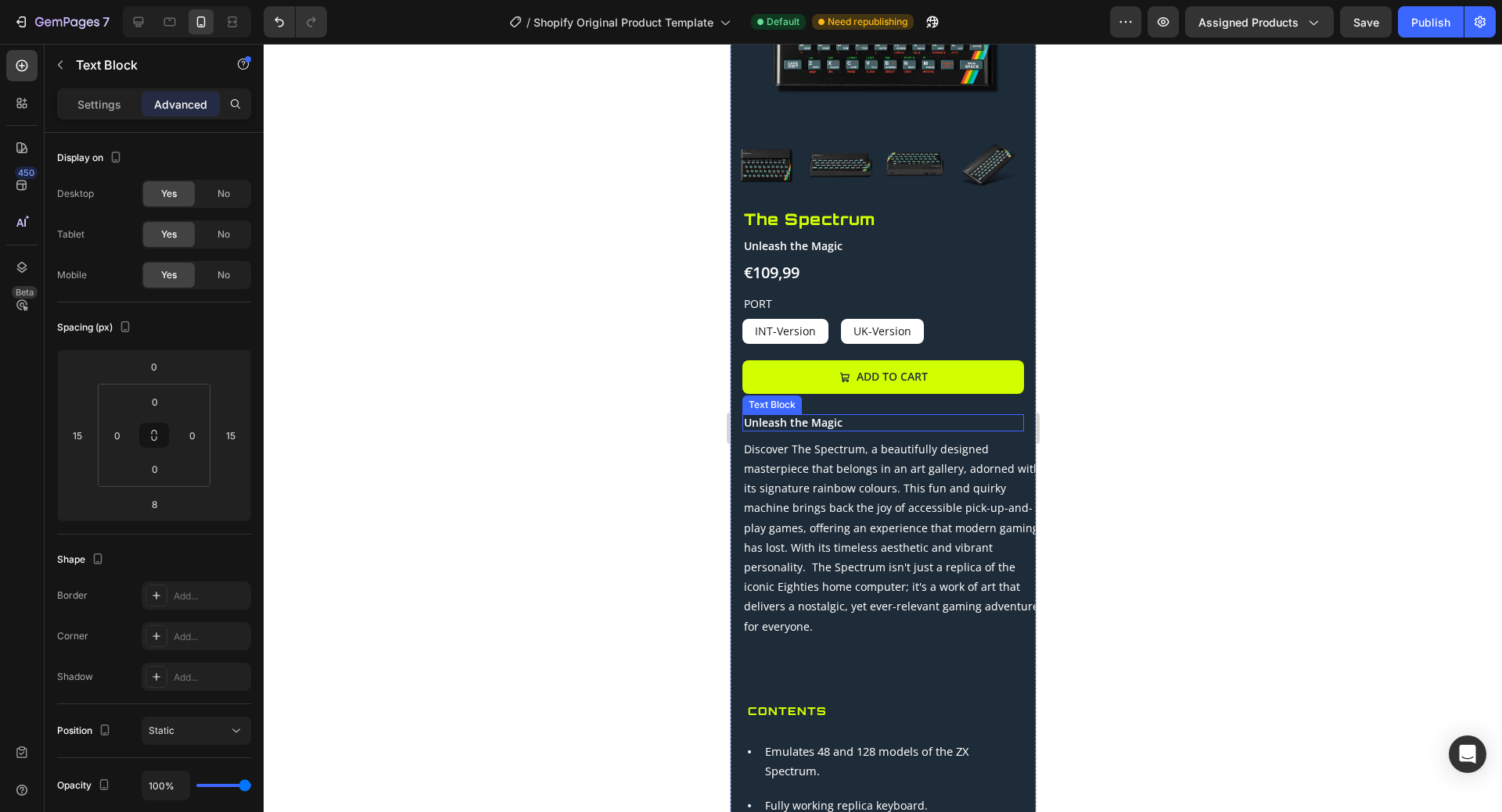
click at [809, 415] on span "Unleash the Magic" at bounding box center [792, 422] width 98 height 15
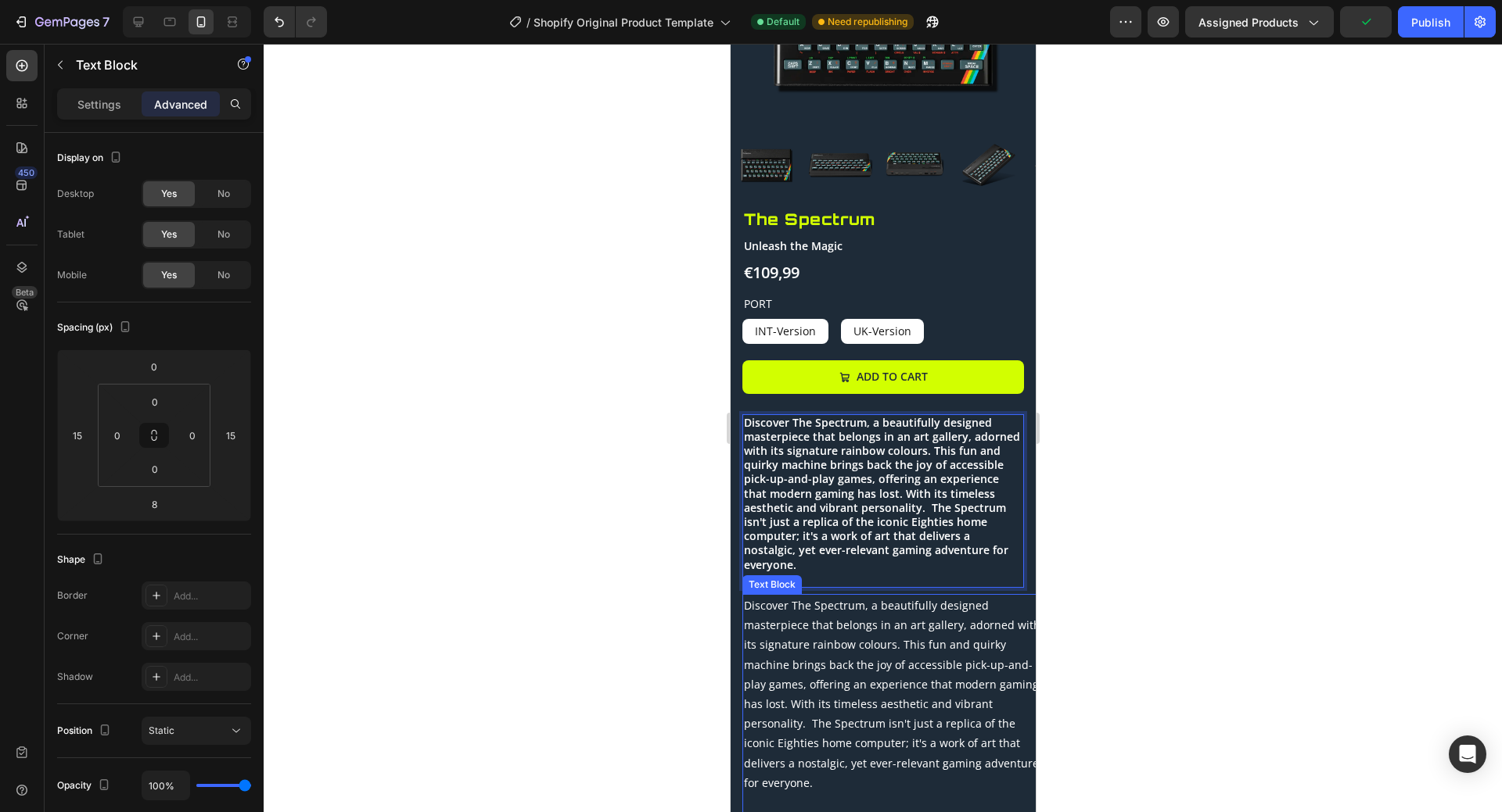
click at [858, 621] on span "Discover The Spectrum, a beautifully designed masterpiece that belongs in an ar…" at bounding box center [891, 694] width 296 height 192
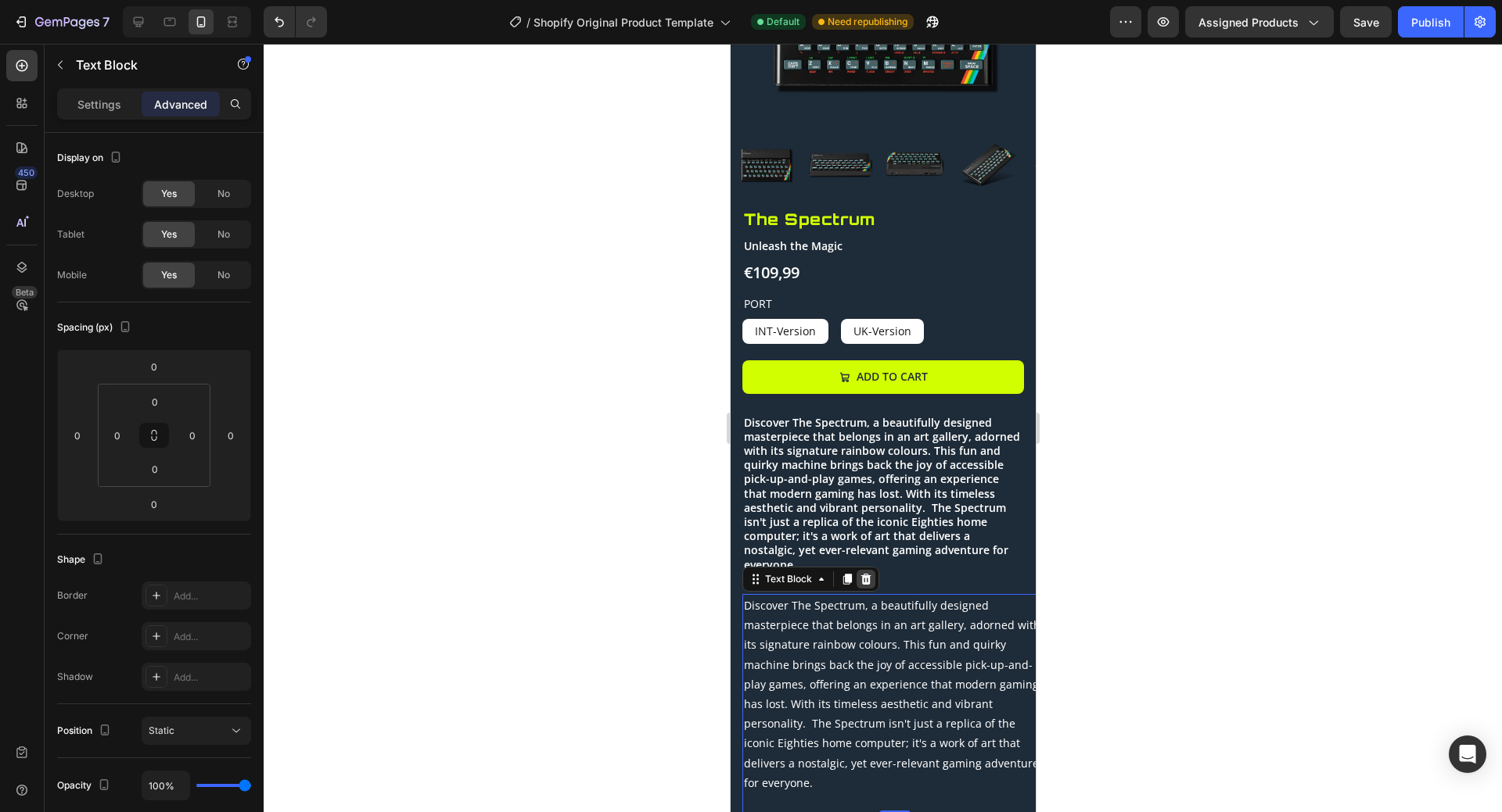
click at [861, 574] on icon at bounding box center [865, 579] width 13 height 13
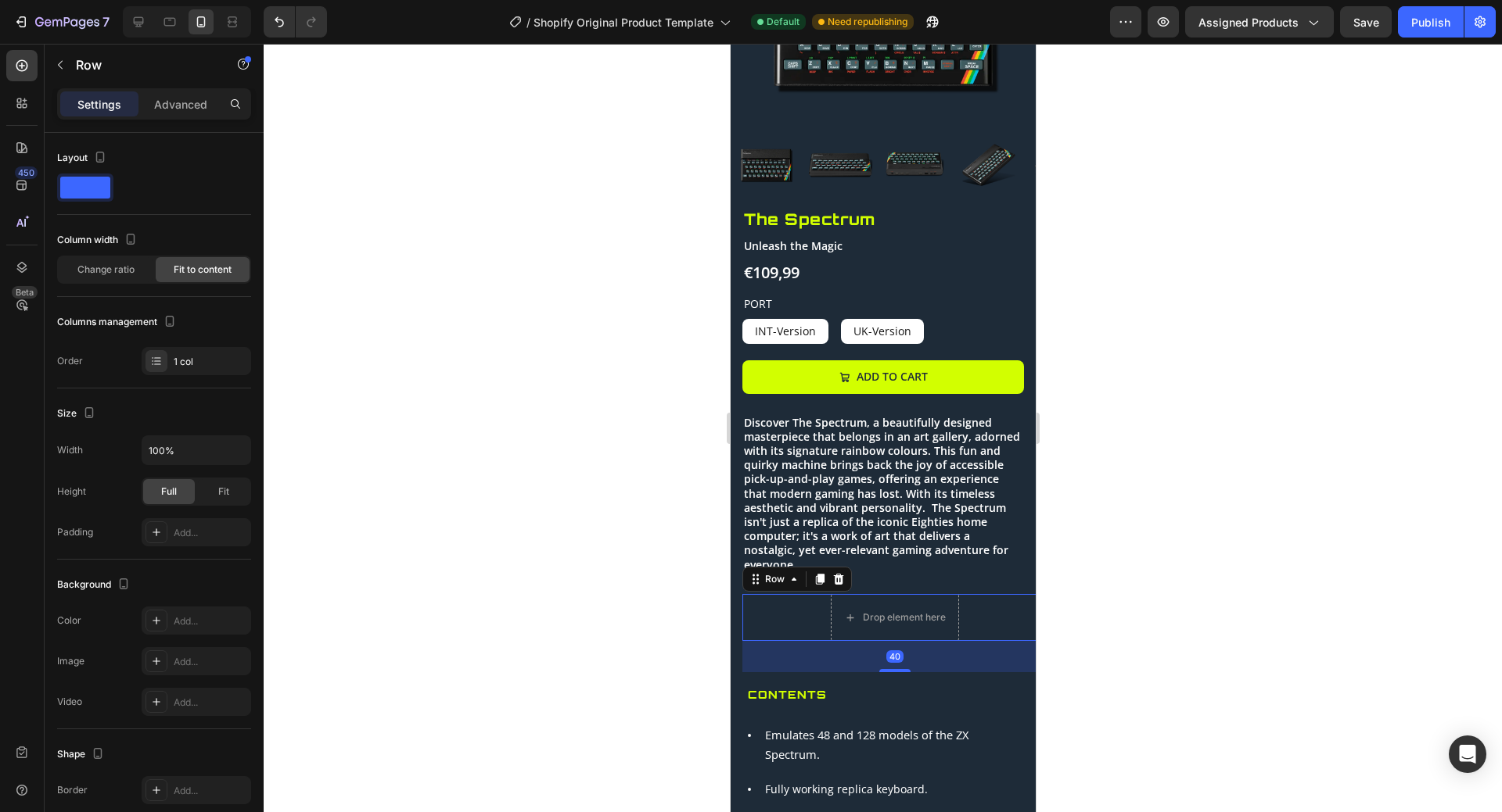
click at [787, 602] on div "Drop element here Row 40" at bounding box center [894, 618] width 305 height 47
click at [835, 574] on icon at bounding box center [837, 579] width 10 height 11
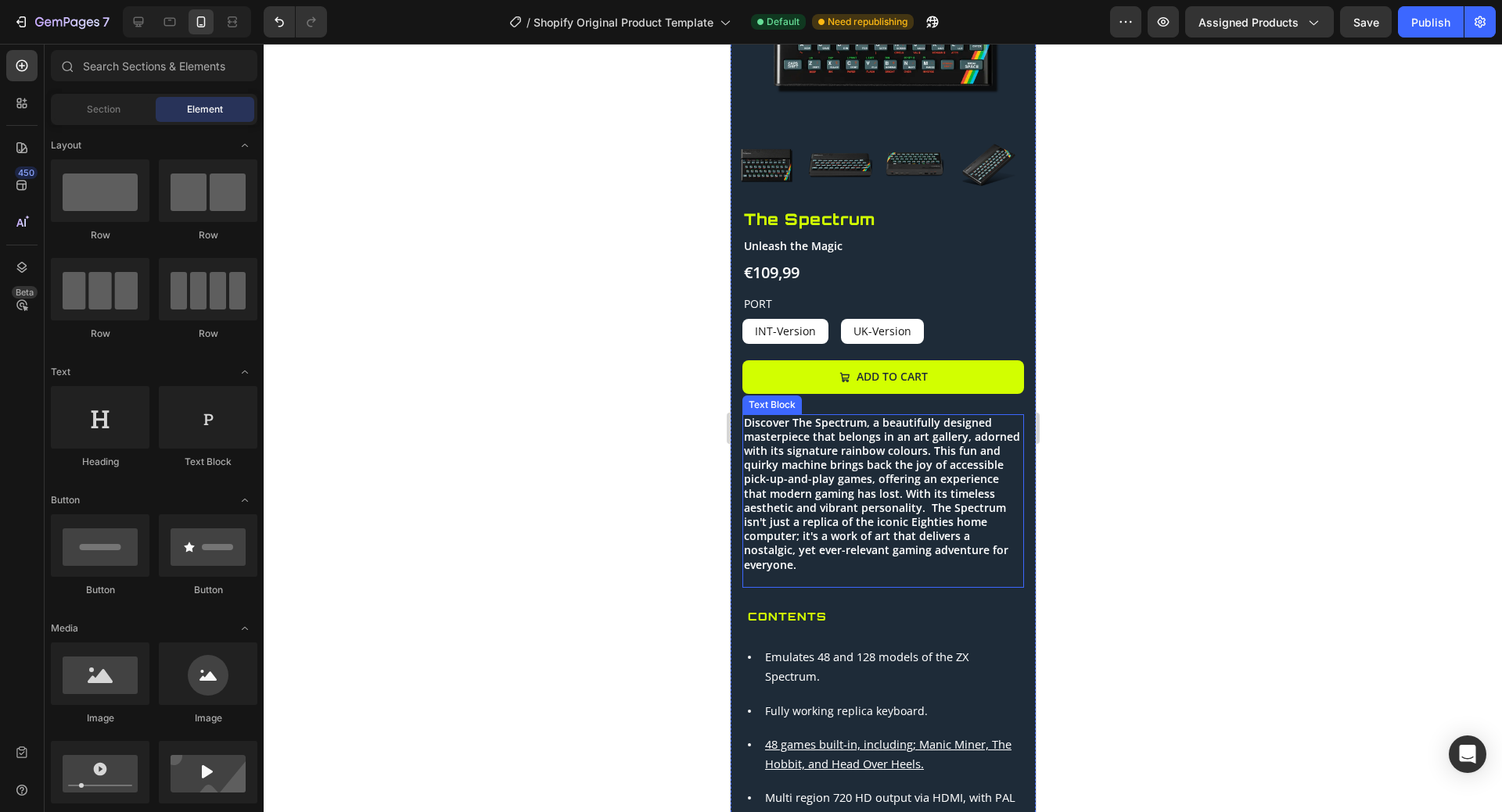
click at [924, 472] on span "Discover The Spectrum, a beautifully designed masterpiece that belongs in an ar…" at bounding box center [881, 493] width 276 height 157
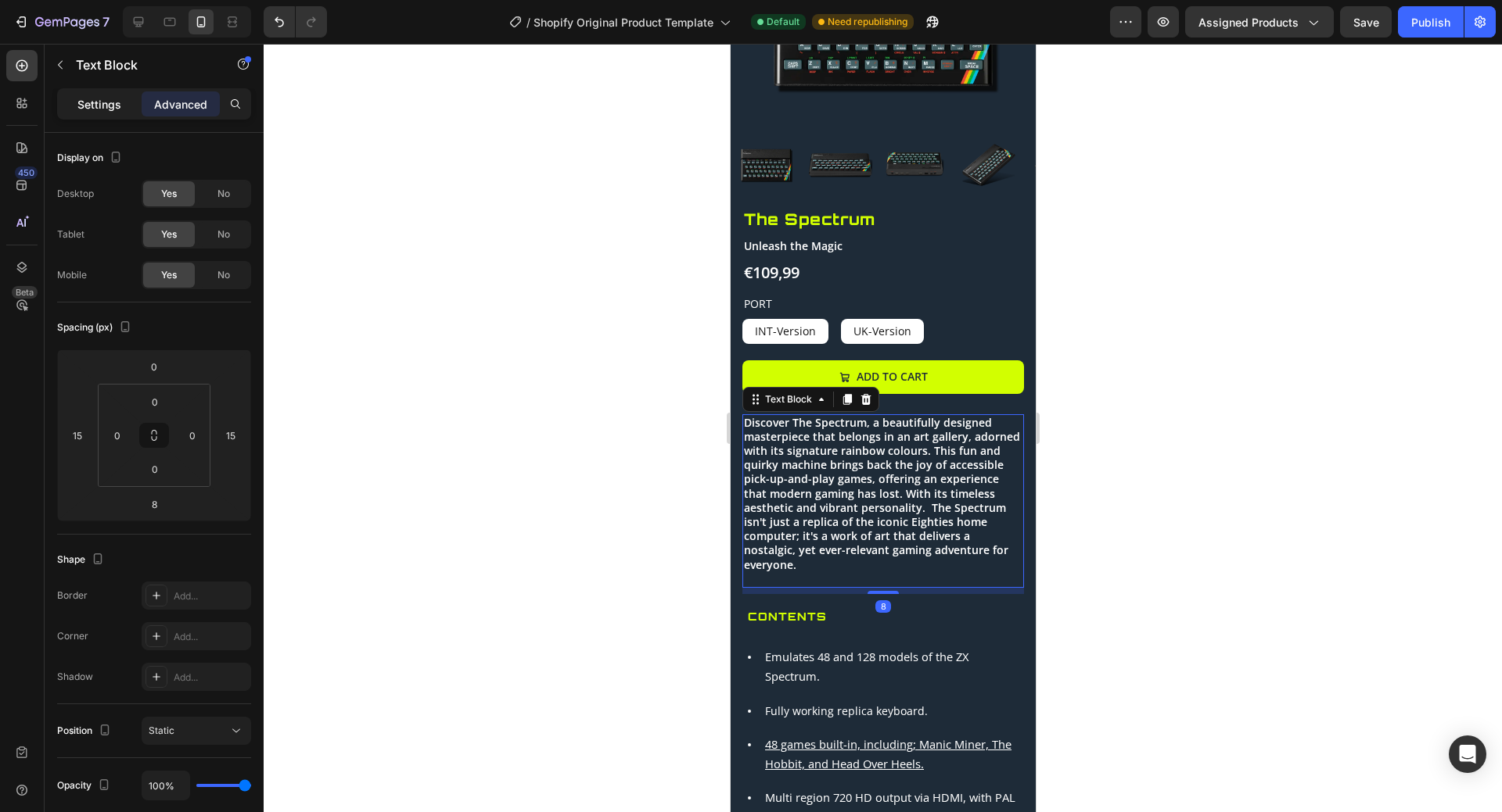
click at [108, 100] on p "Settings" at bounding box center [99, 104] width 44 height 17
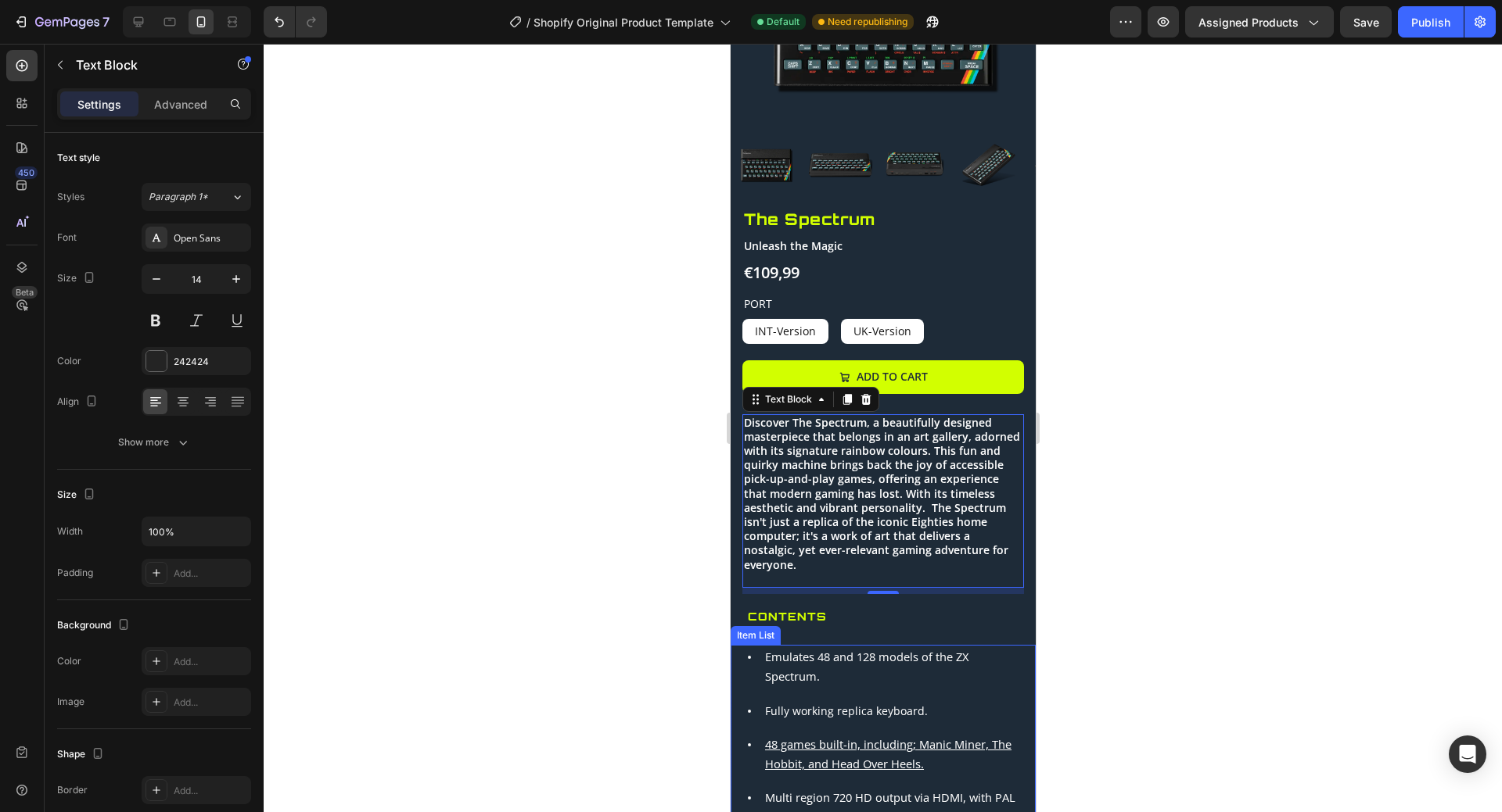
click at [879, 649] on span "Emulates 48 and 128 models of the ZX Spectrum." at bounding box center [865, 666] width 203 height 35
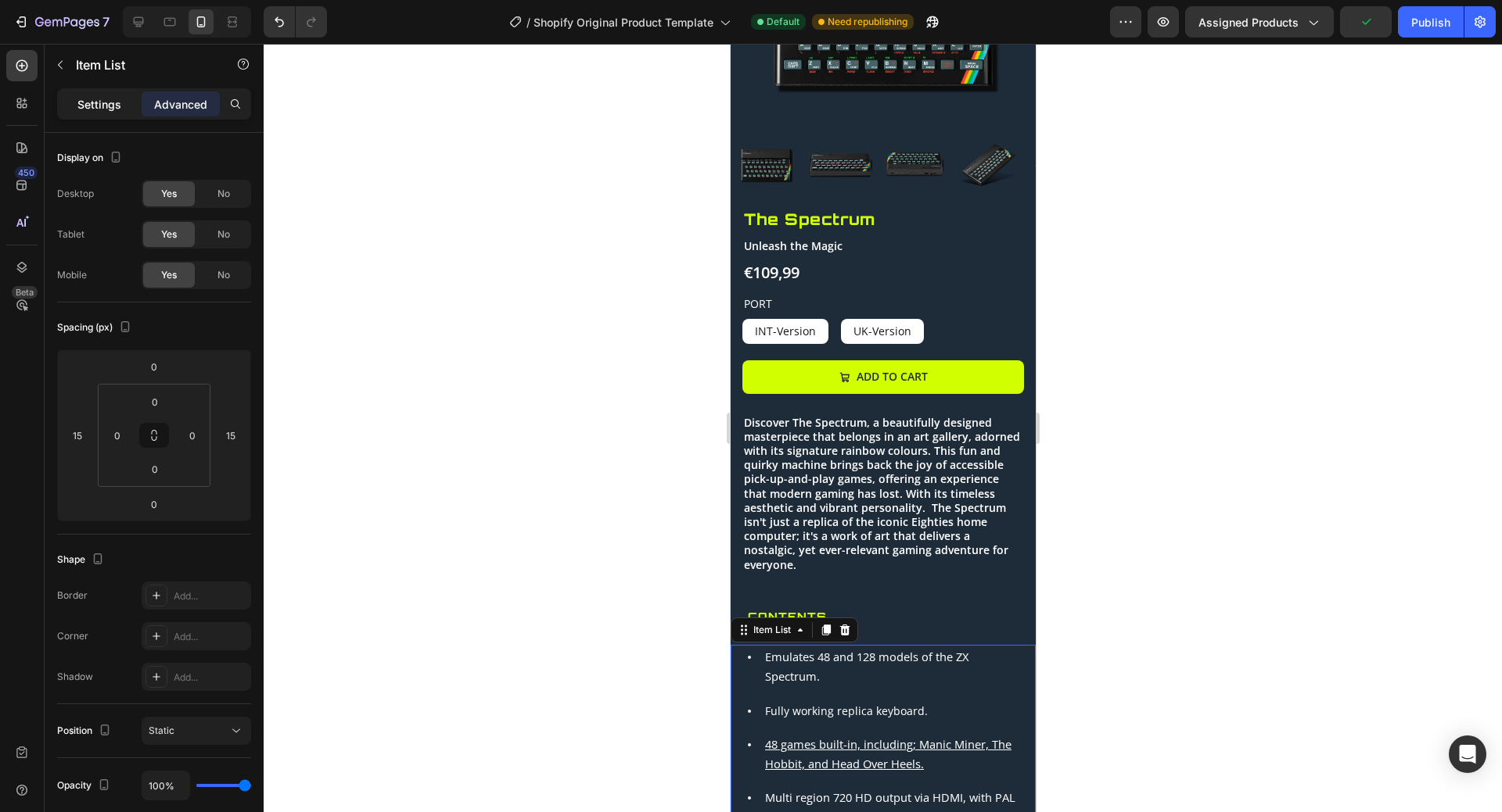
click at [83, 100] on p "Settings" at bounding box center [99, 104] width 44 height 17
type input "8"
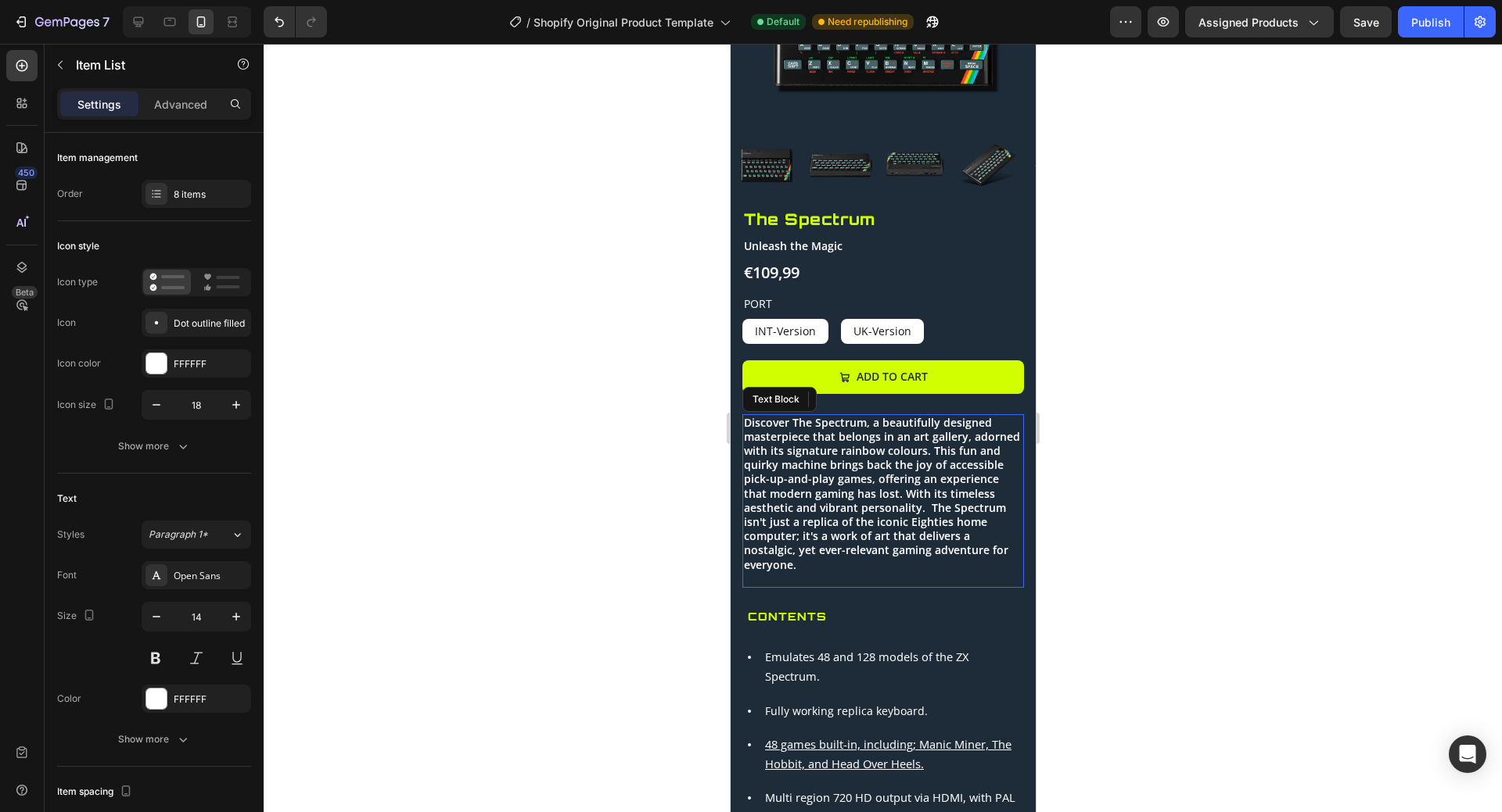
click at [876, 479] on span "Discover The Spectrum, a beautifully designed masterpiece that belongs in an ar…" at bounding box center [881, 493] width 276 height 157
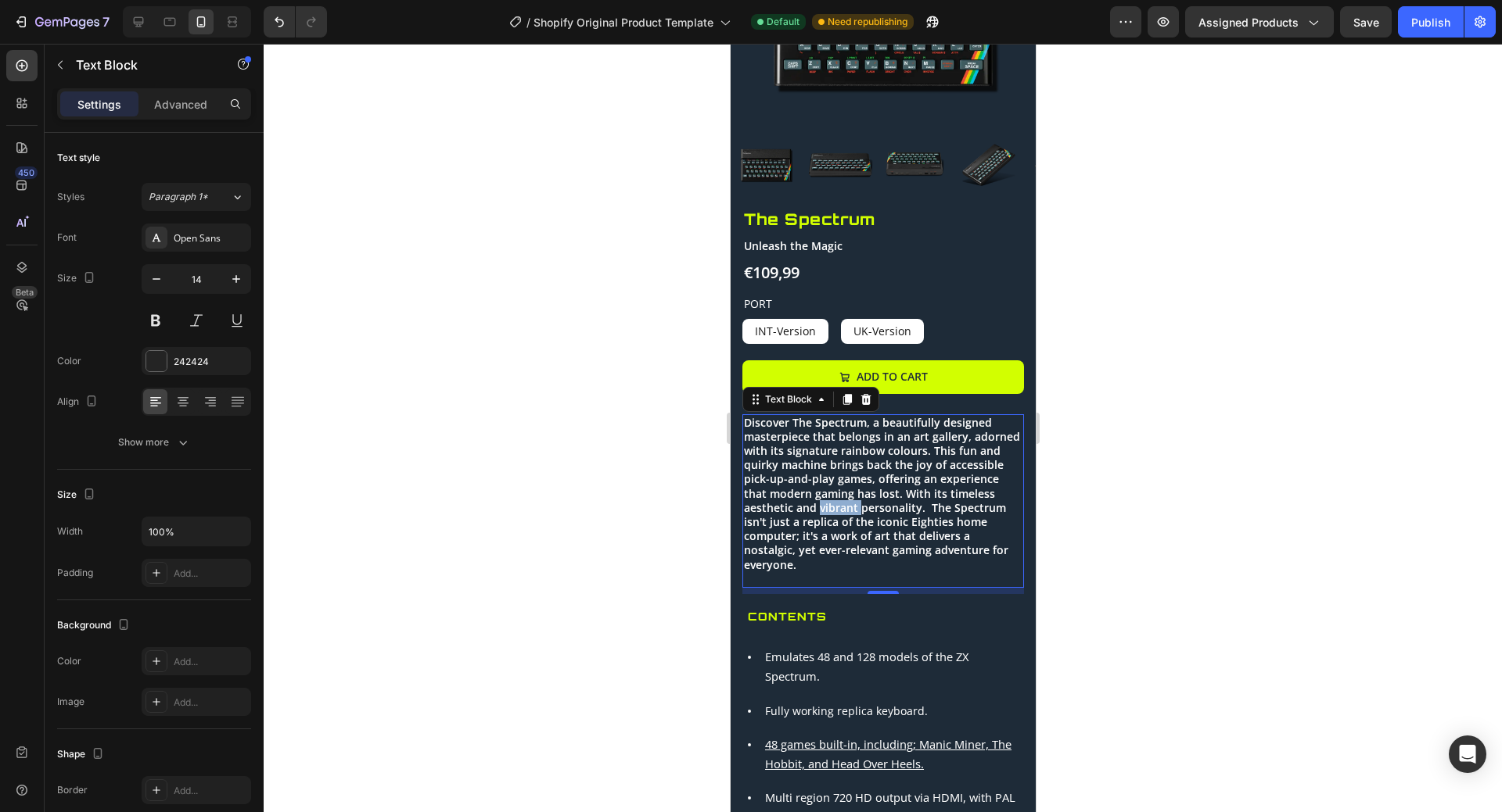
click at [873, 495] on span "Discover The Spectrum, a beautifully designed masterpiece that belongs in an ar…" at bounding box center [881, 493] width 276 height 157
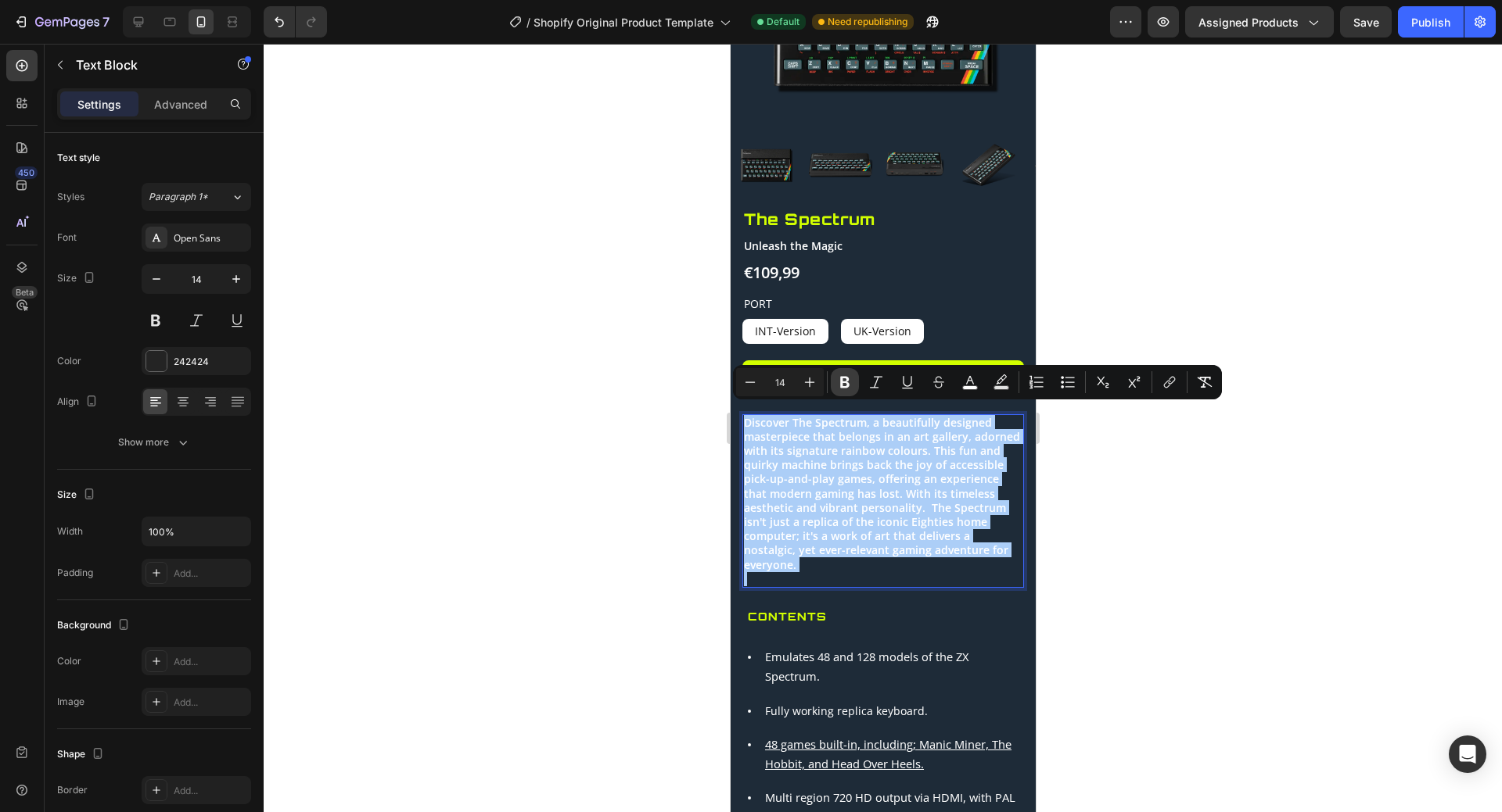
click at [841, 387] on icon "Editor contextual toolbar" at bounding box center [845, 383] width 10 height 12
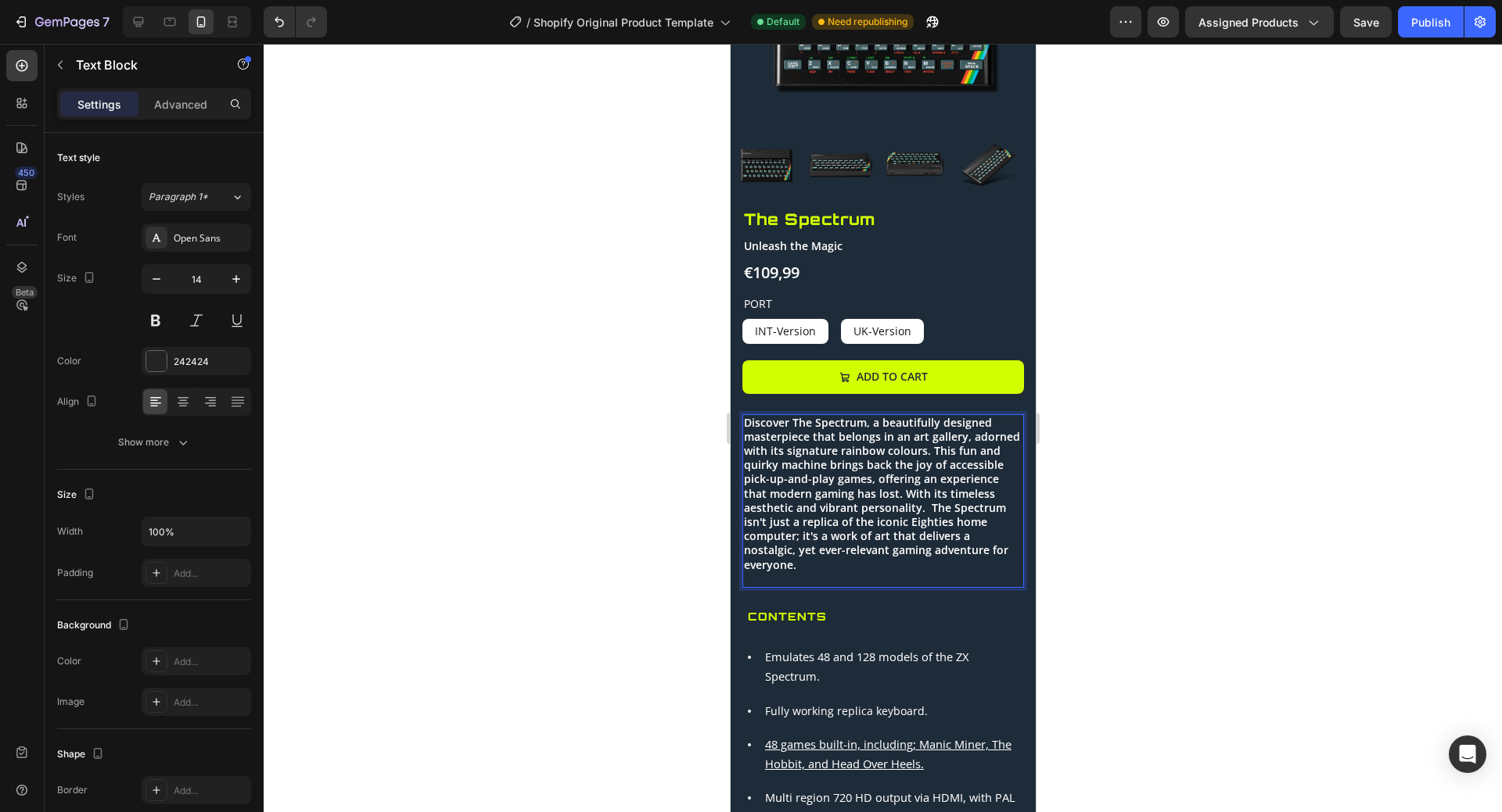
click at [840, 387] on div "Add to cart Add to Cart" at bounding box center [882, 381] width 282 height 41
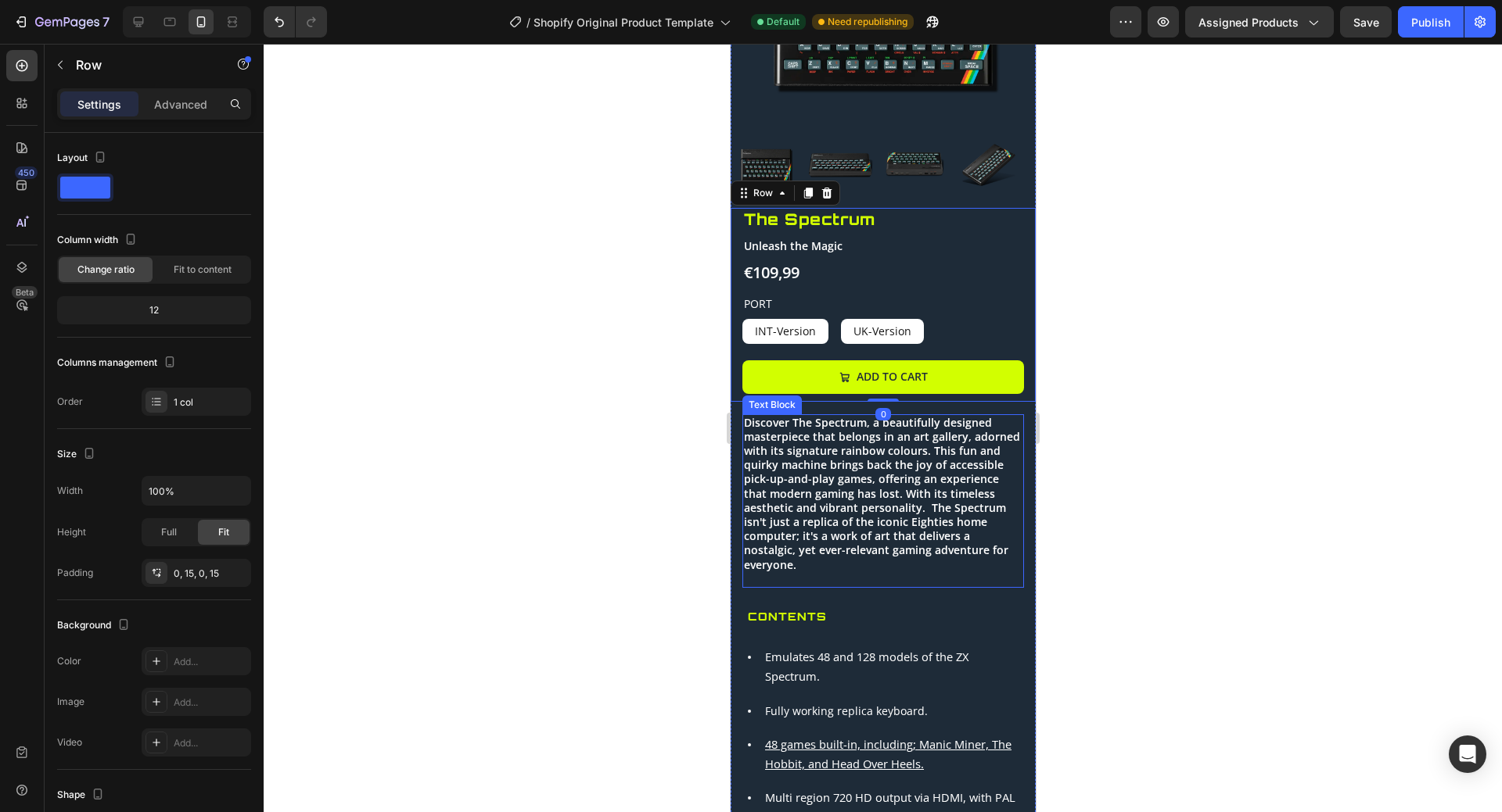
click at [846, 460] on strong "Discover The Spectrum, a beautifully designed masterpiece that belongs in an ar…" at bounding box center [881, 493] width 276 height 157
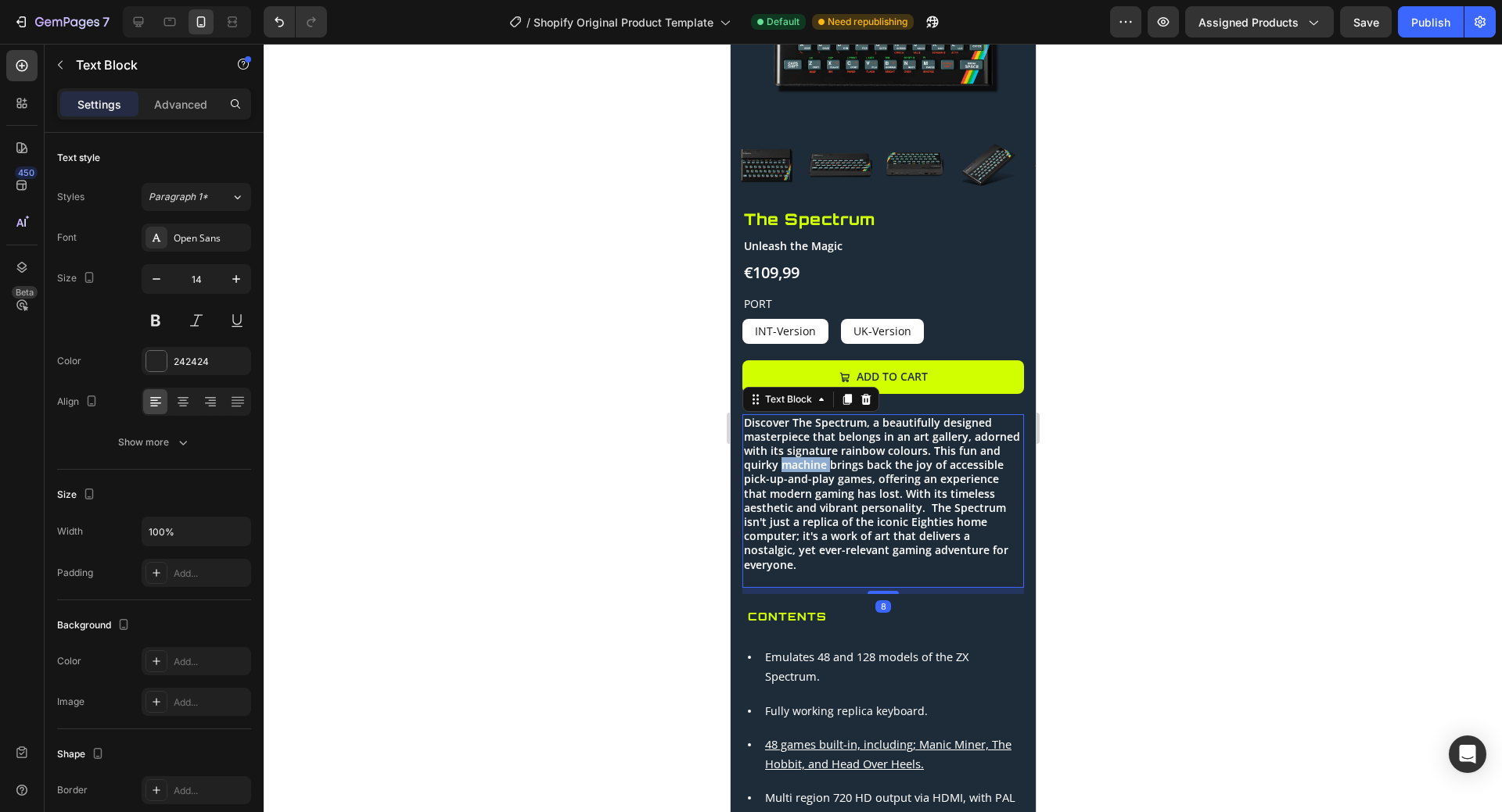
click at [846, 460] on strong "Discover The Spectrum, a beautifully designed masterpiece that belongs in an ar…" at bounding box center [881, 493] width 276 height 157
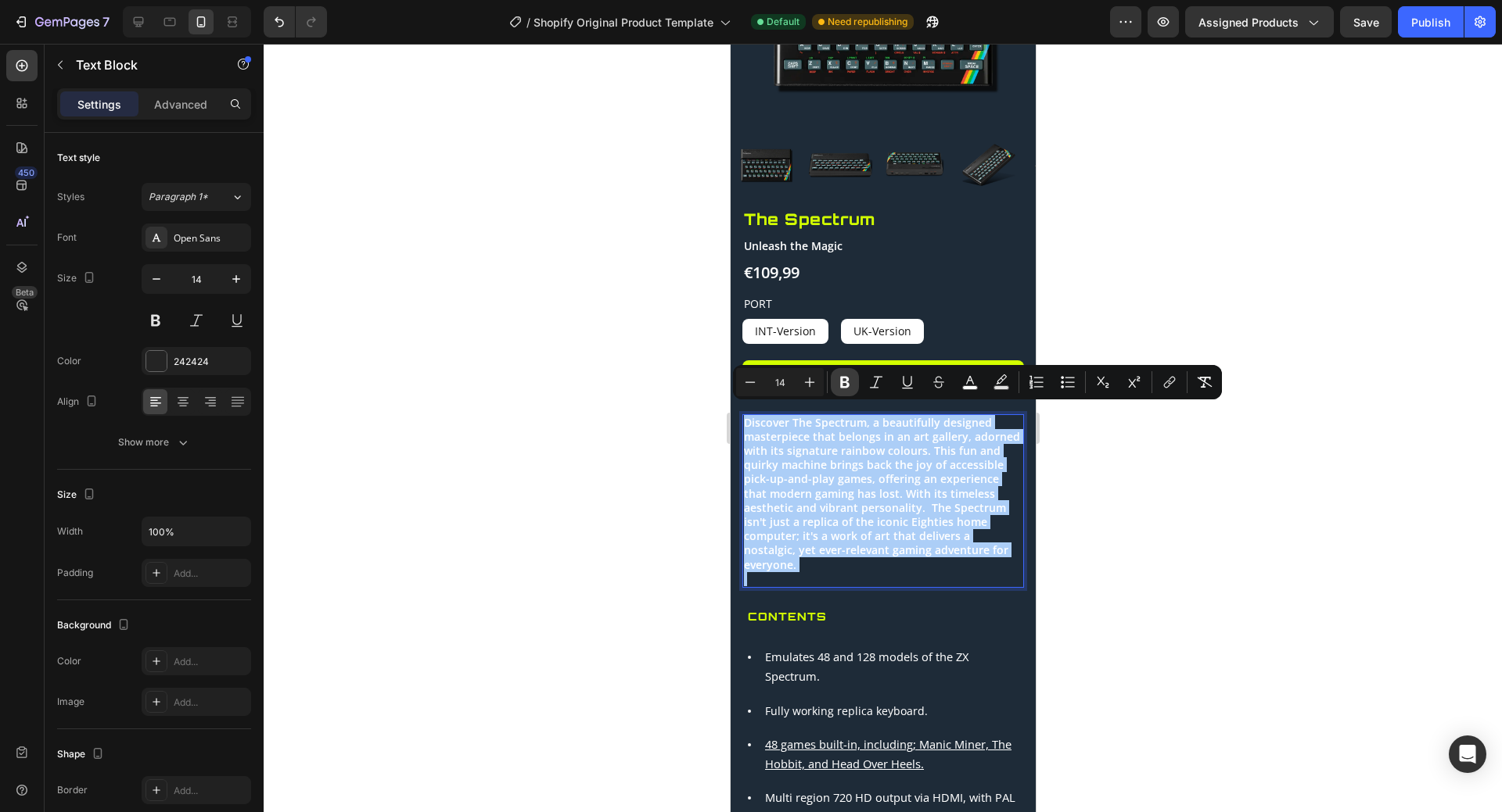
click at [848, 378] on icon "Editor contextual toolbar" at bounding box center [844, 383] width 16 height 16
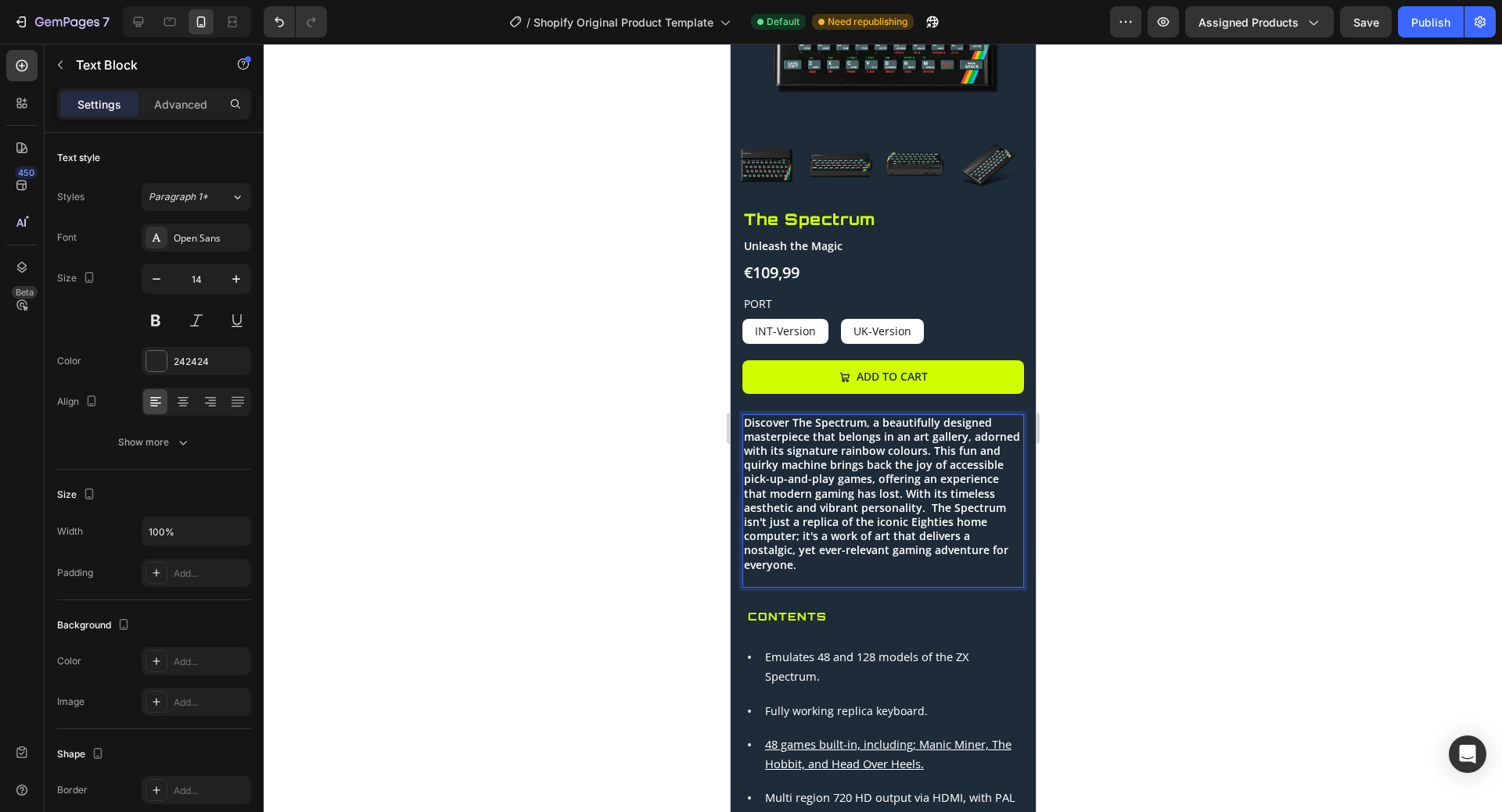
click at [827, 443] on span "Discover The Spectrum, a beautifully designed masterpiece that belongs in an ar…" at bounding box center [881, 493] width 276 height 157
click at [234, 195] on icon at bounding box center [237, 197] width 14 height 16
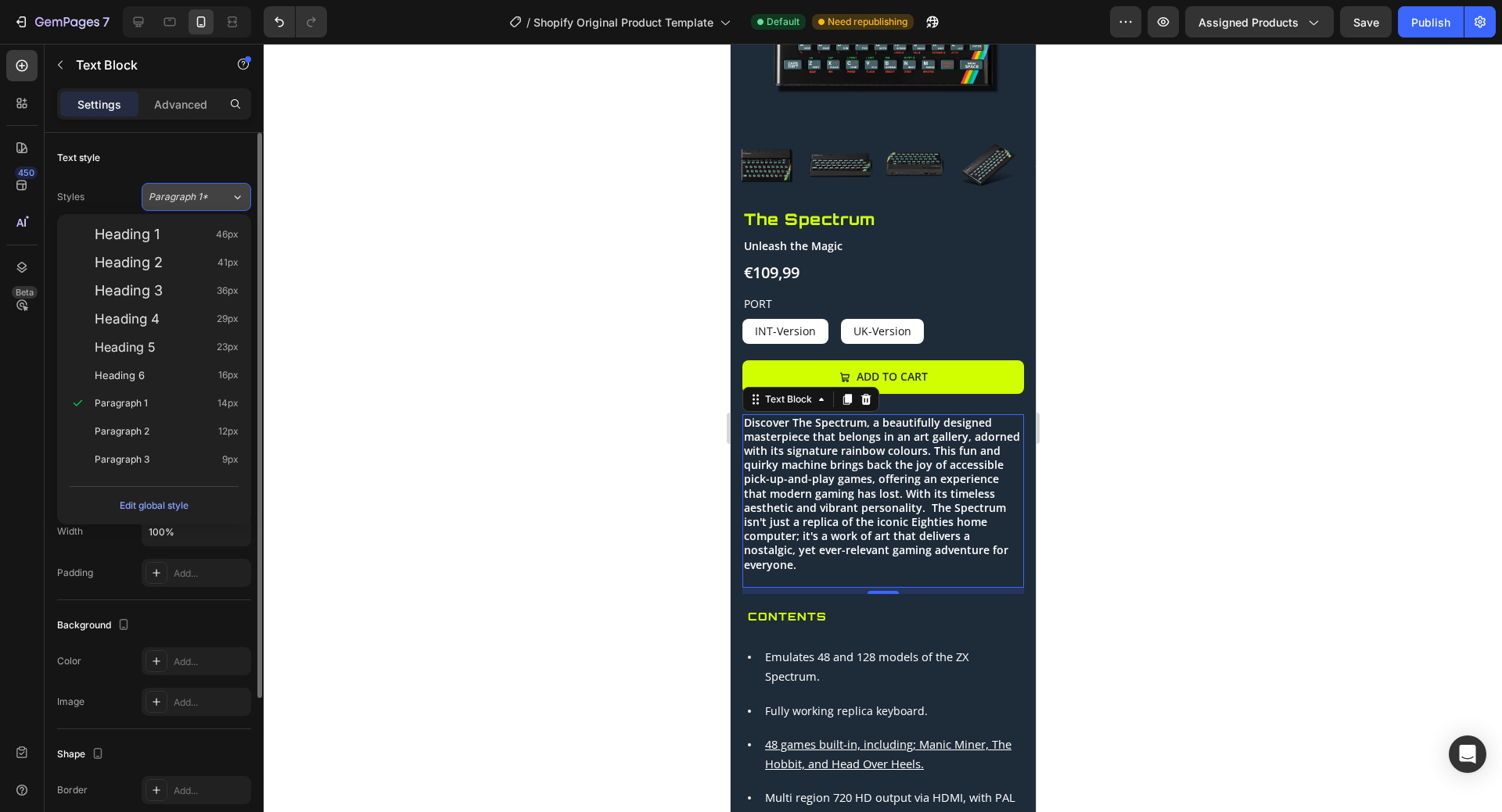
click at [235, 194] on icon at bounding box center [237, 197] width 14 height 16
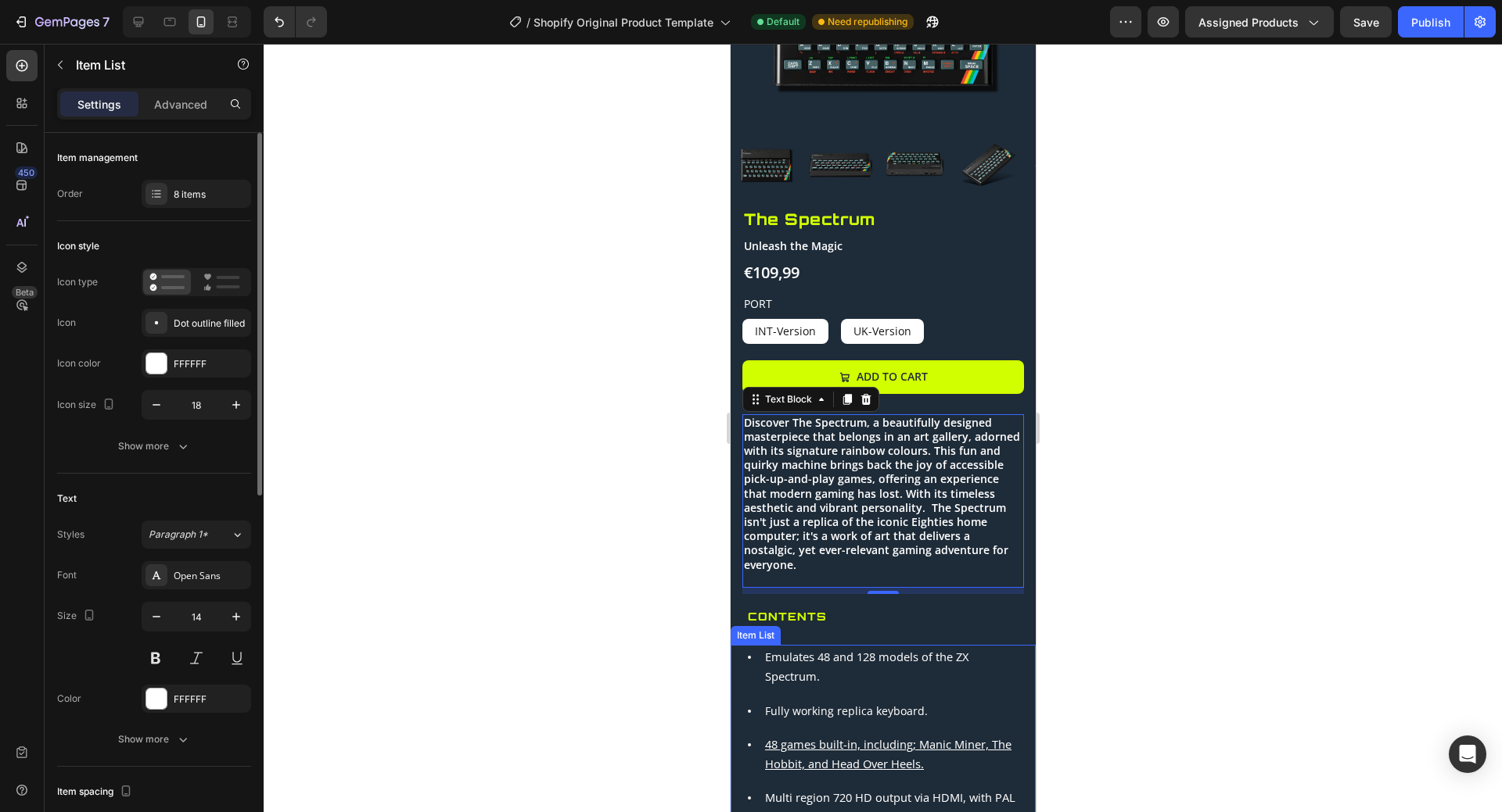
click at [848, 649] on span "Emulates 48 and 128 models of the ZX Spectrum." at bounding box center [865, 666] width 203 height 35
click at [863, 461] on span "Discover The Spectrum, a beautifully designed masterpiece that belongs in an ar…" at bounding box center [881, 493] width 276 height 157
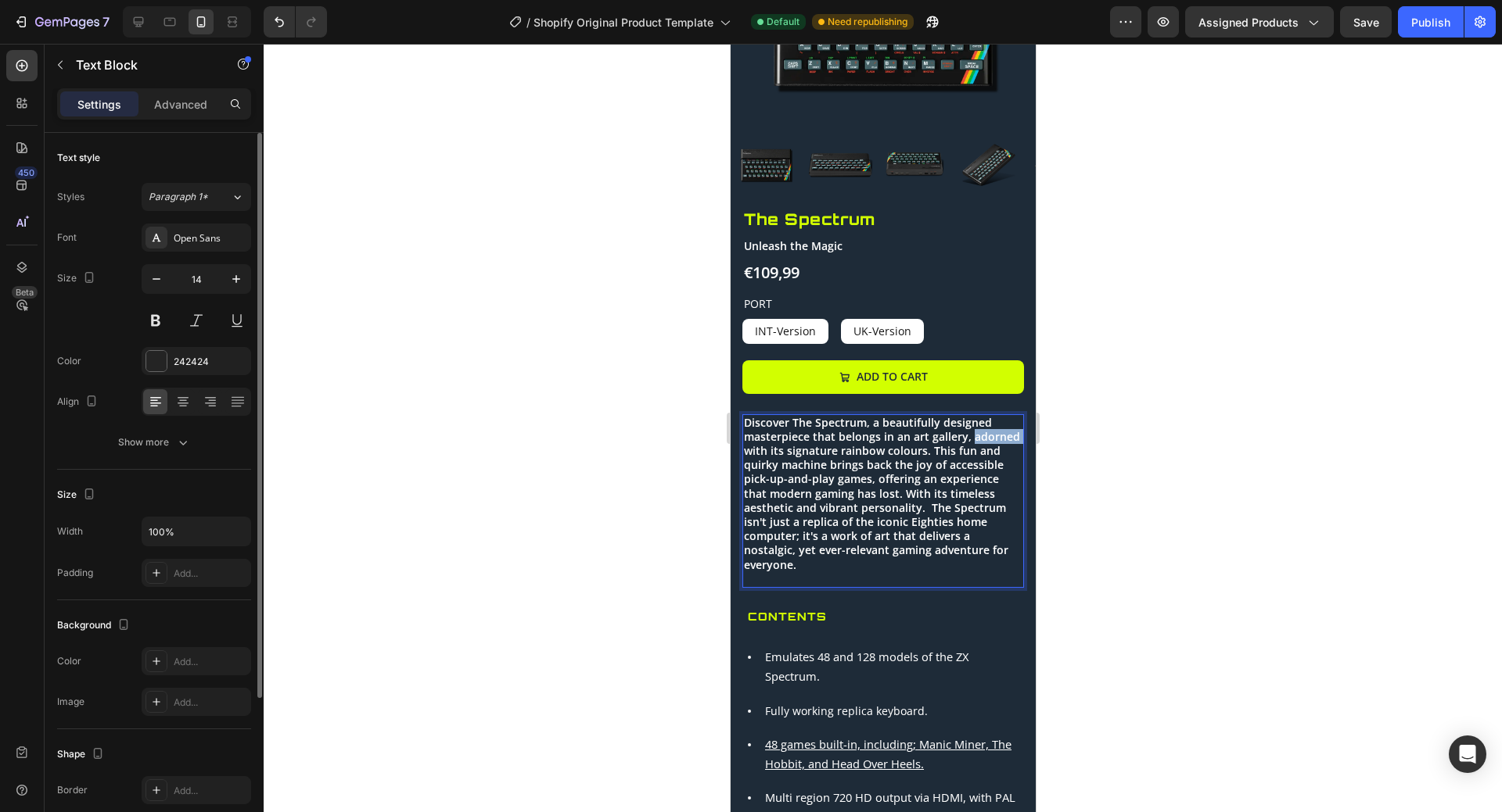
click at [776, 444] on span "Discover The Spectrum, a beautifully designed masterpiece that belongs in an ar…" at bounding box center [881, 493] width 276 height 157
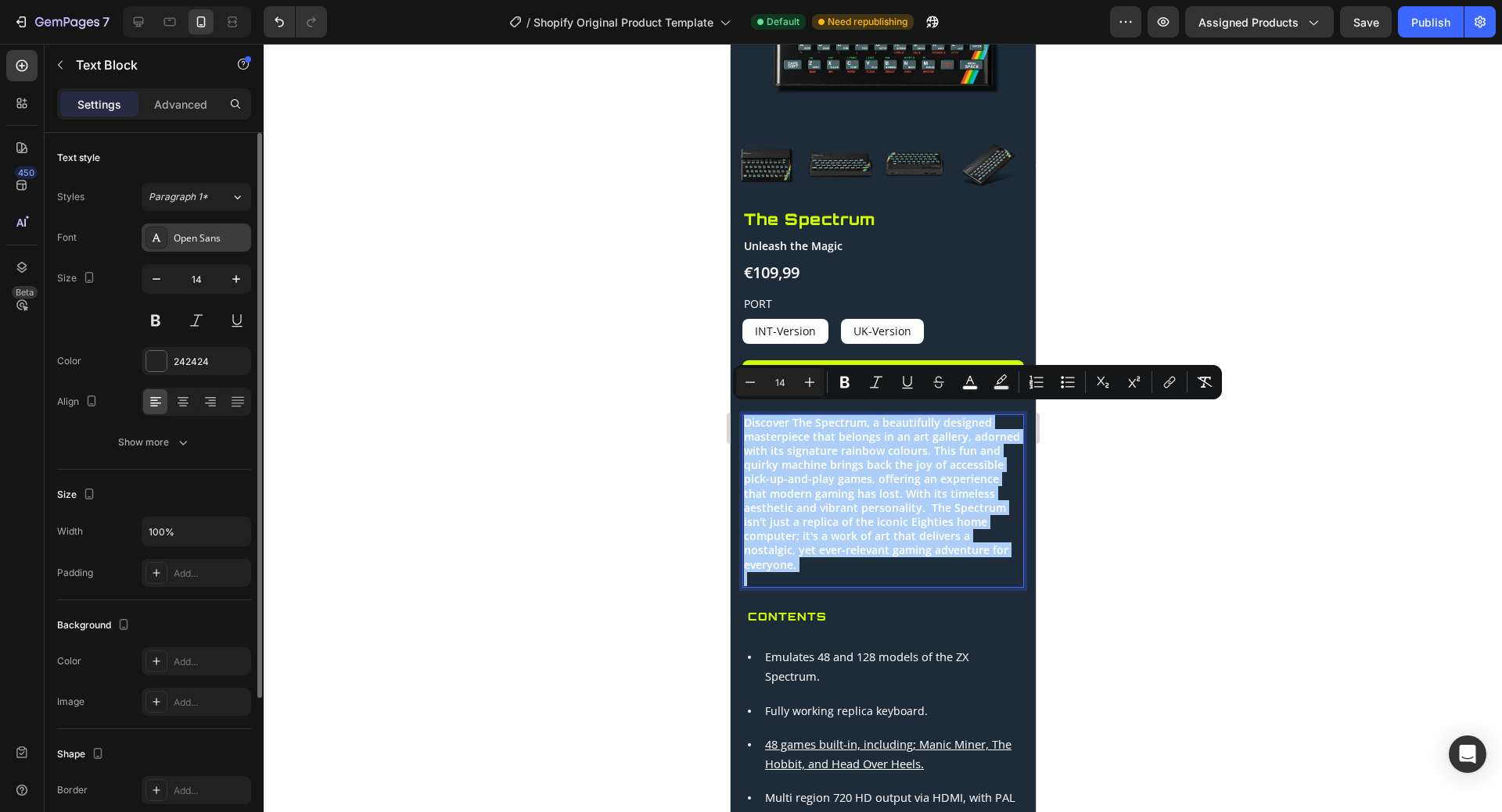
click at [221, 231] on div "Open Sans" at bounding box center [211, 238] width 74 height 14
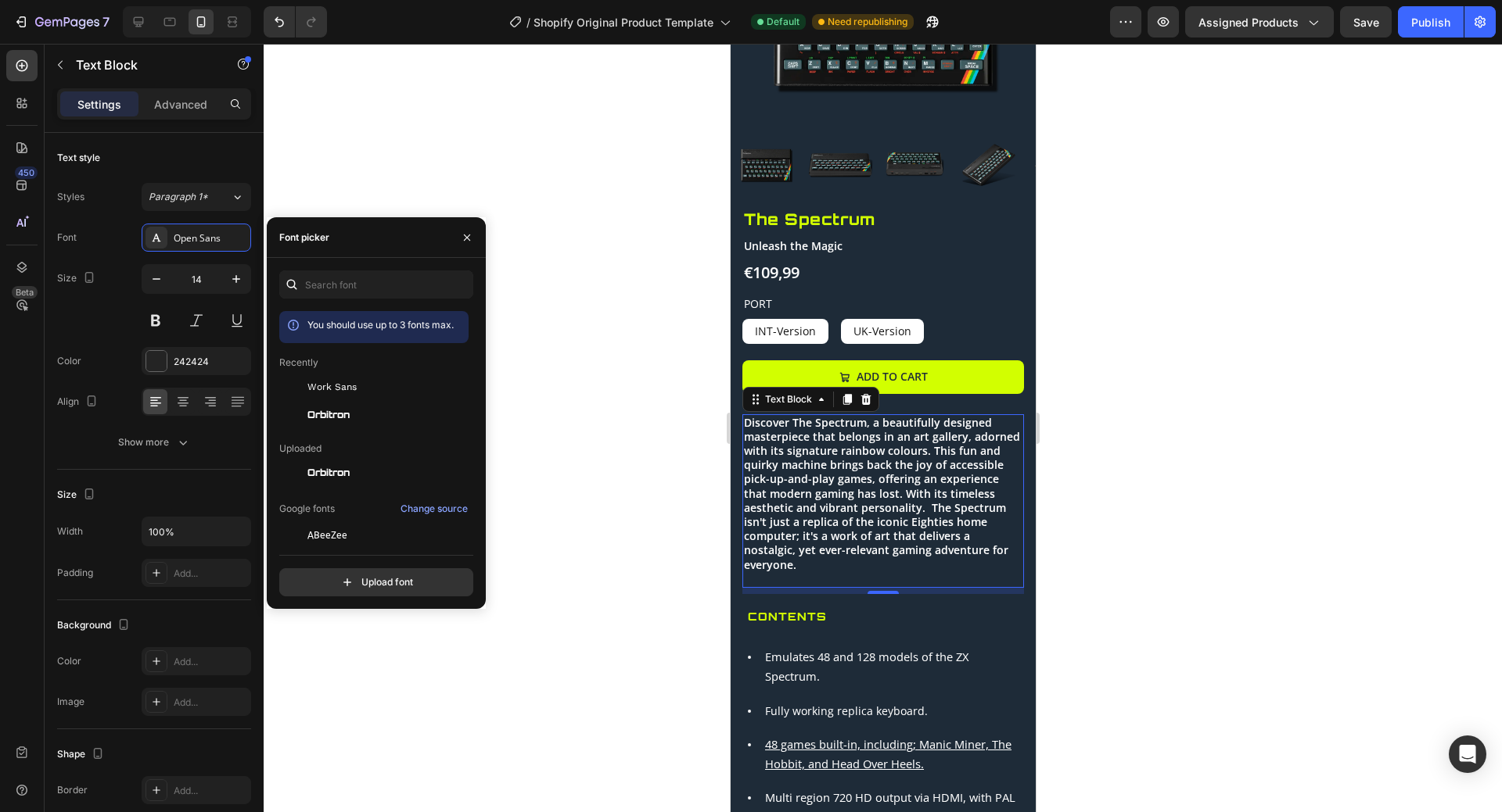
click at [1238, 423] on div at bounding box center [882, 427] width 1238 height 768
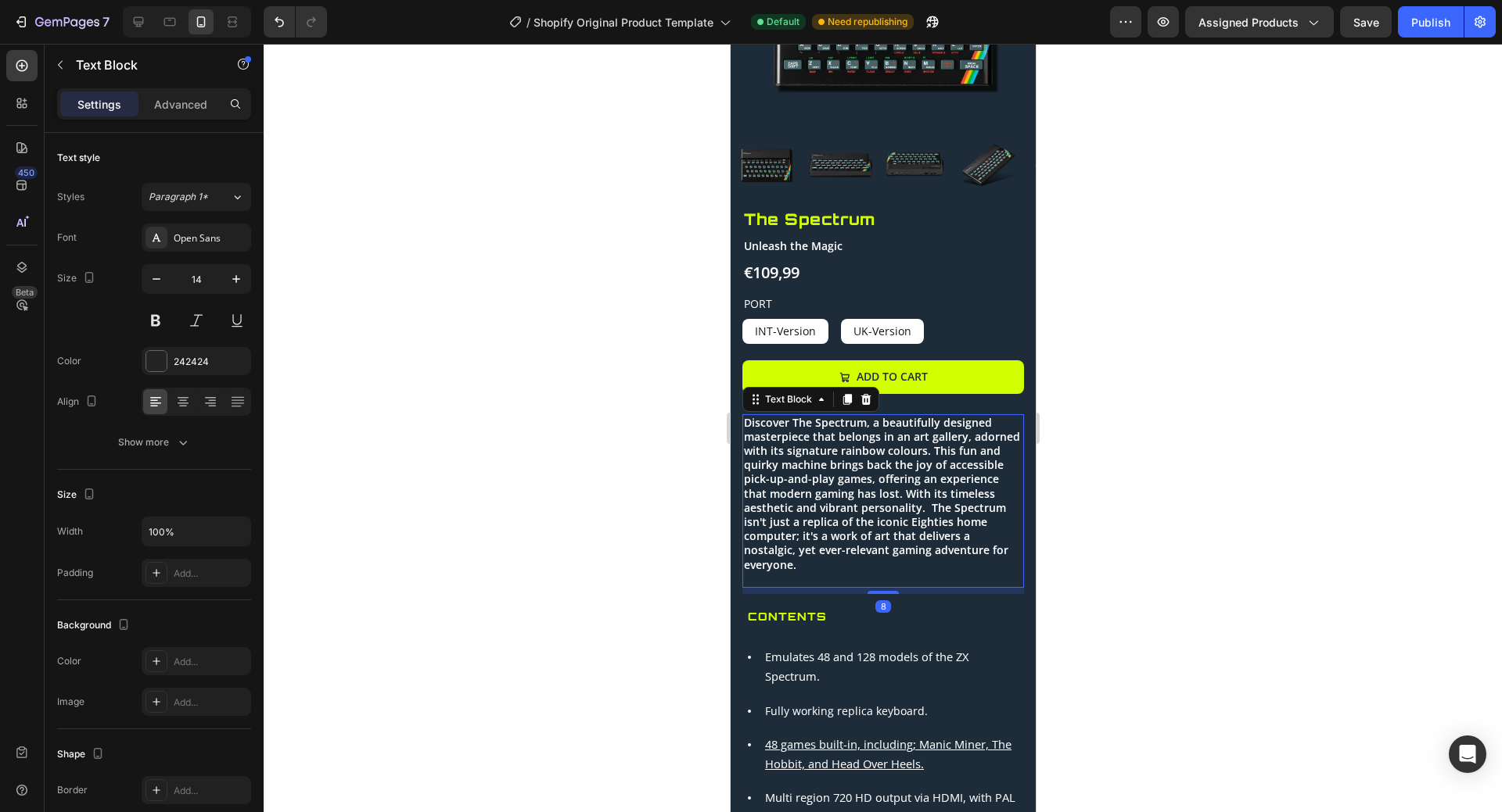
click at [988, 466] on span "Discover The Spectrum, a beautifully designed masterpiece that belongs in an ar…" at bounding box center [881, 493] width 276 height 157
click at [794, 239] on span "Unleash the Magic" at bounding box center [792, 246] width 98 height 15
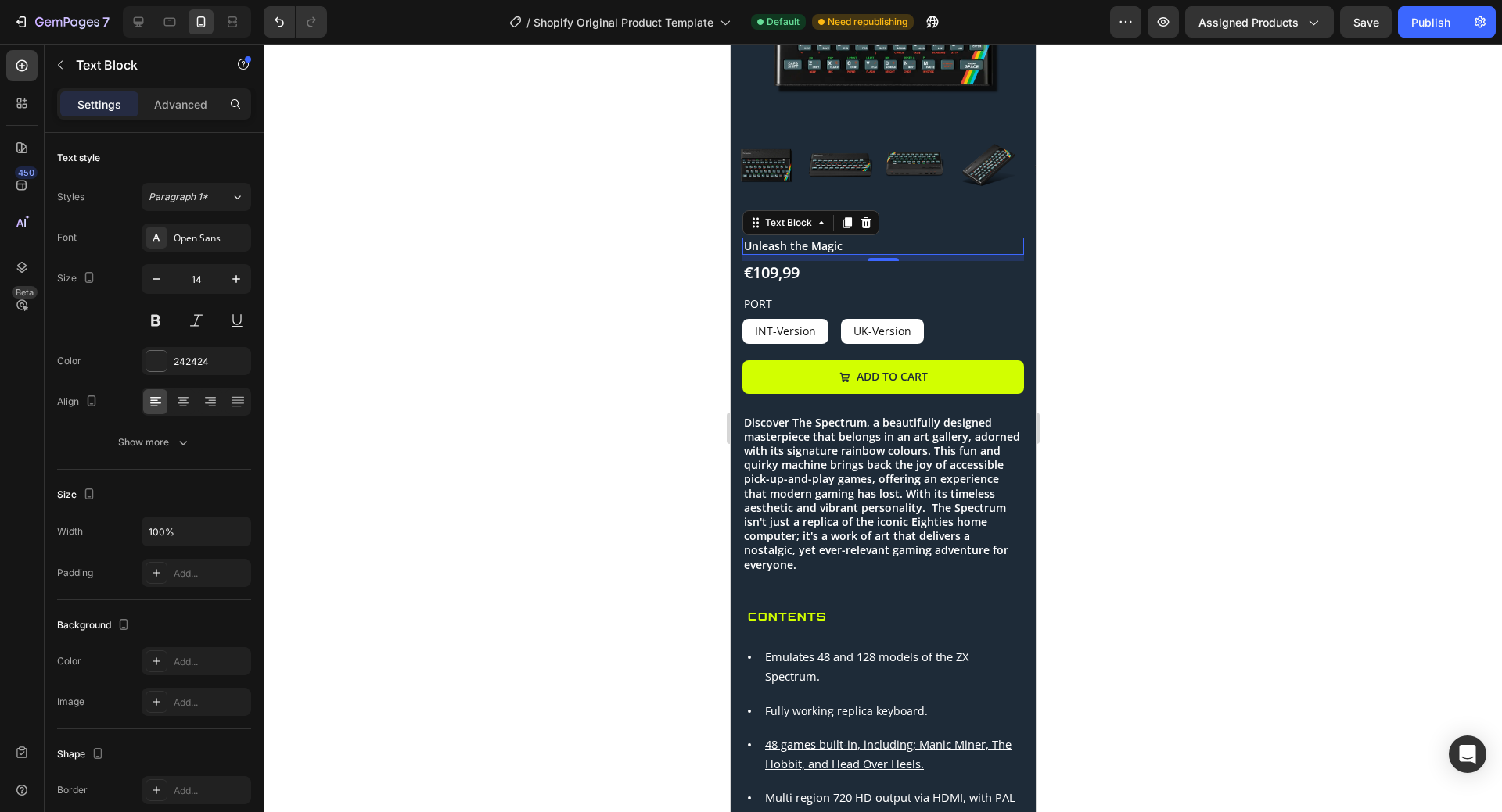
click at [801, 239] on span "Unleash the Magic" at bounding box center [792, 246] width 98 height 15
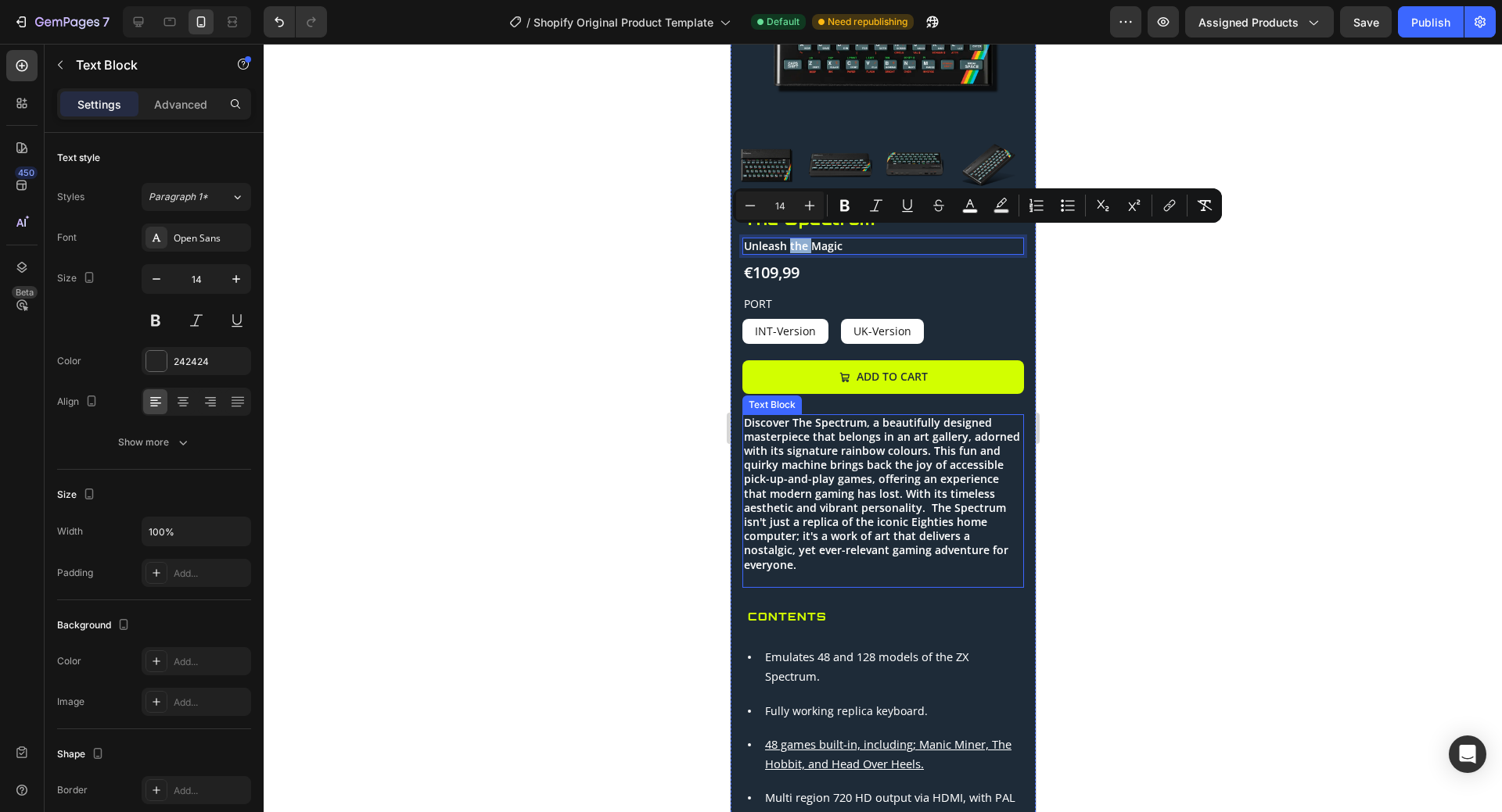
click at [880, 483] on span "Discover The Spectrum, a beautifully designed masterpiece that belongs in an ar…" at bounding box center [881, 493] width 276 height 157
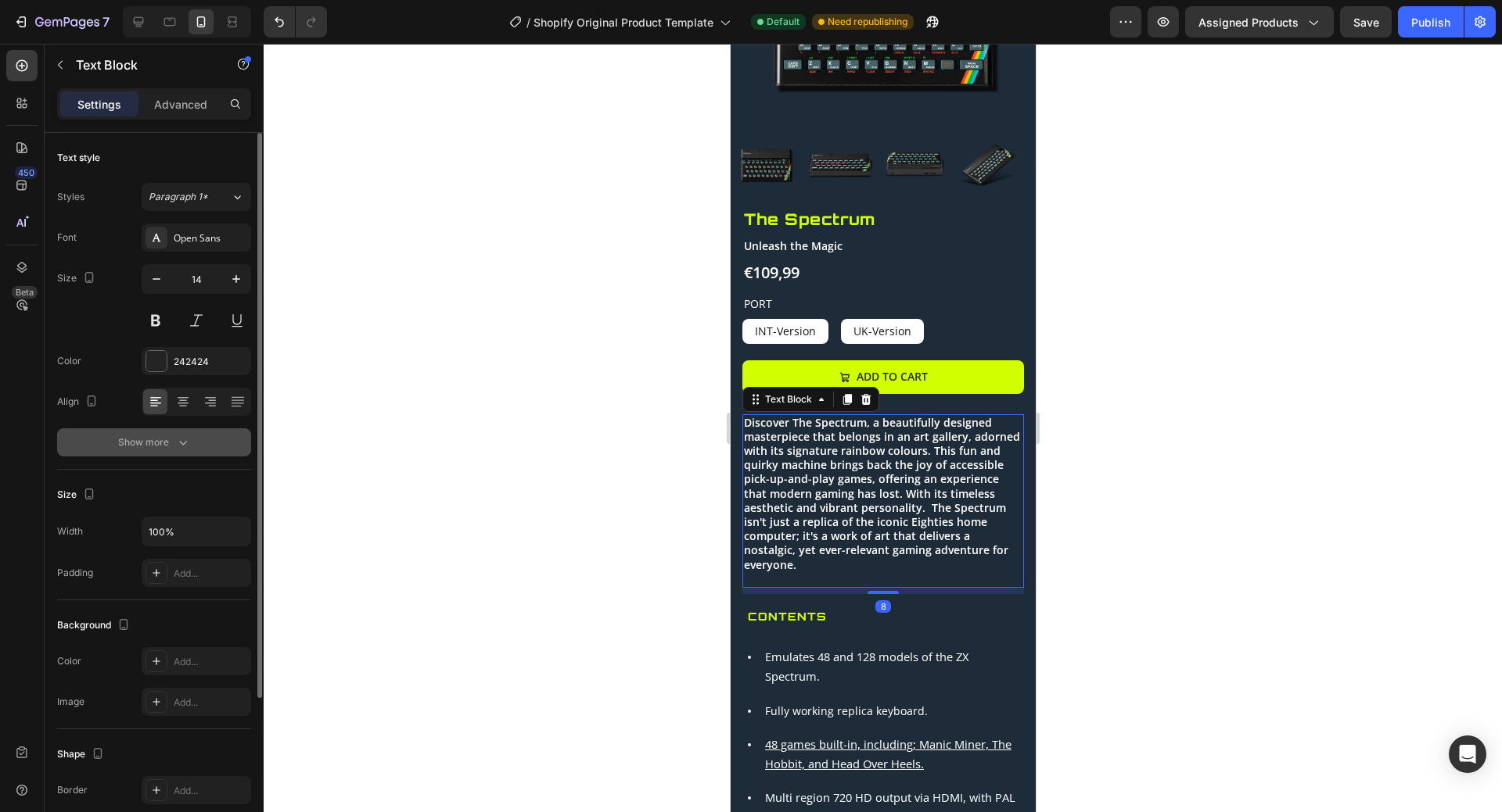
scroll to position [202, 0]
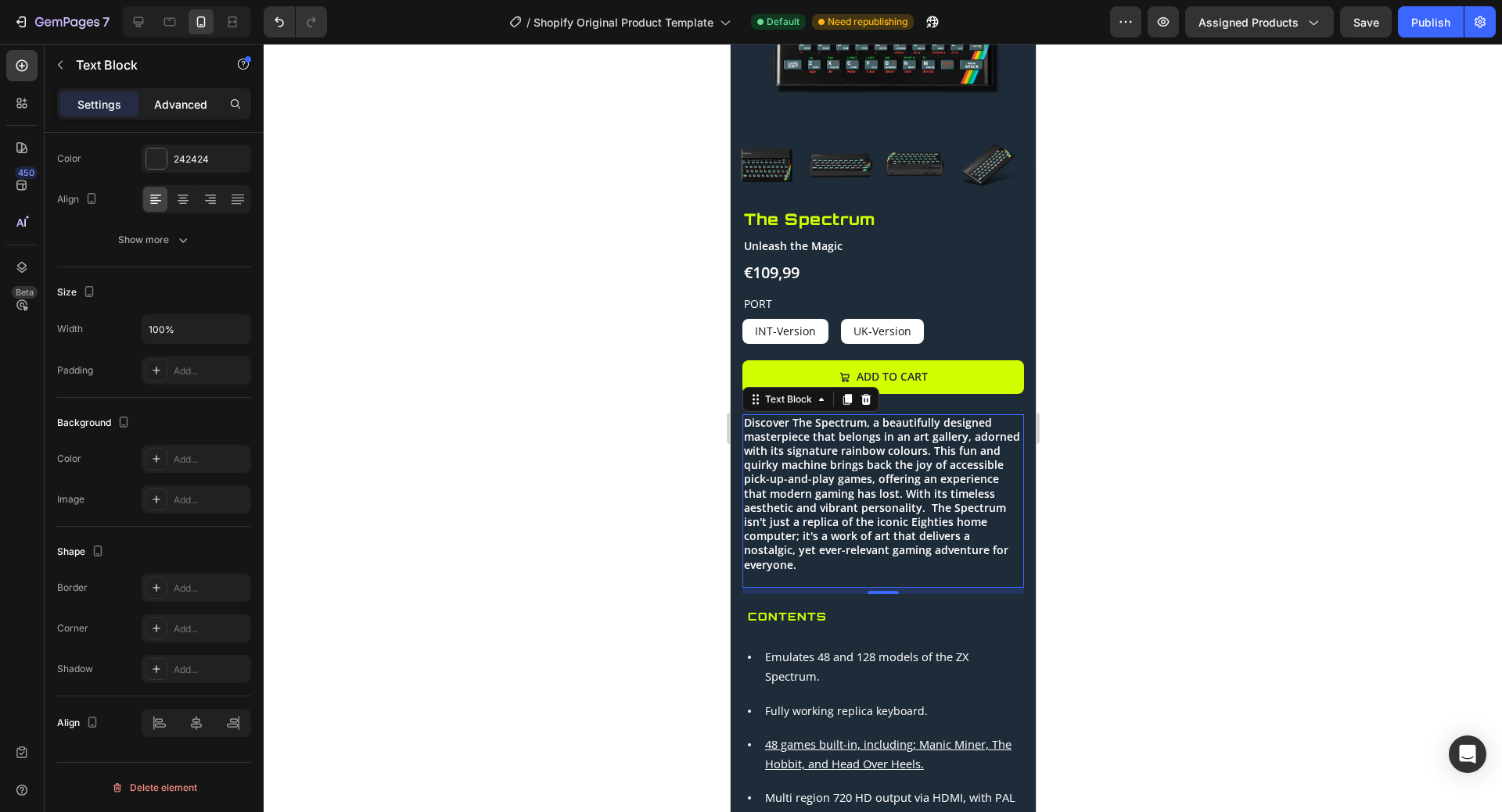
click at [183, 93] on div "Advanced" at bounding box center [181, 104] width 79 height 25
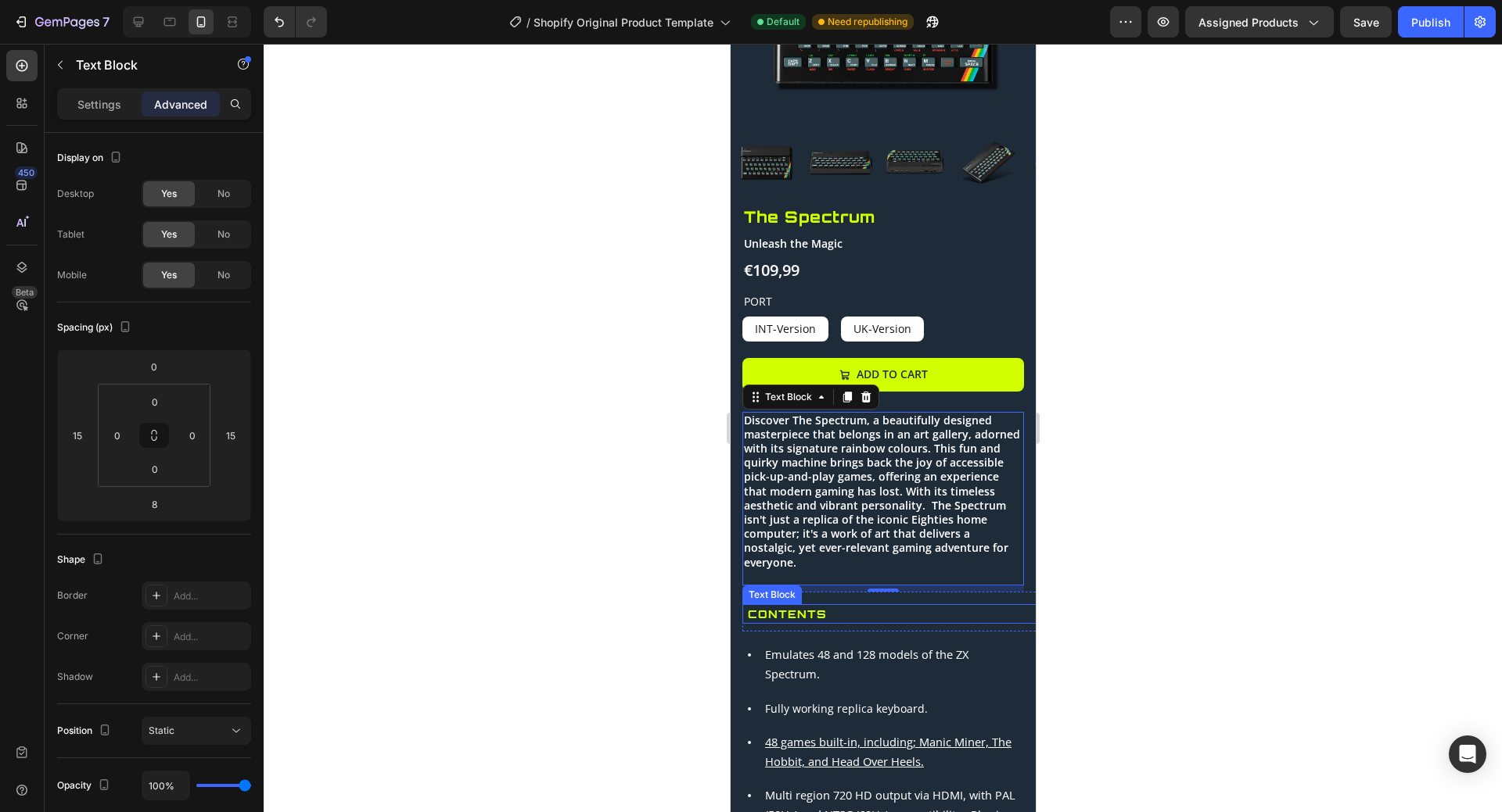
scroll to position [235, 0]
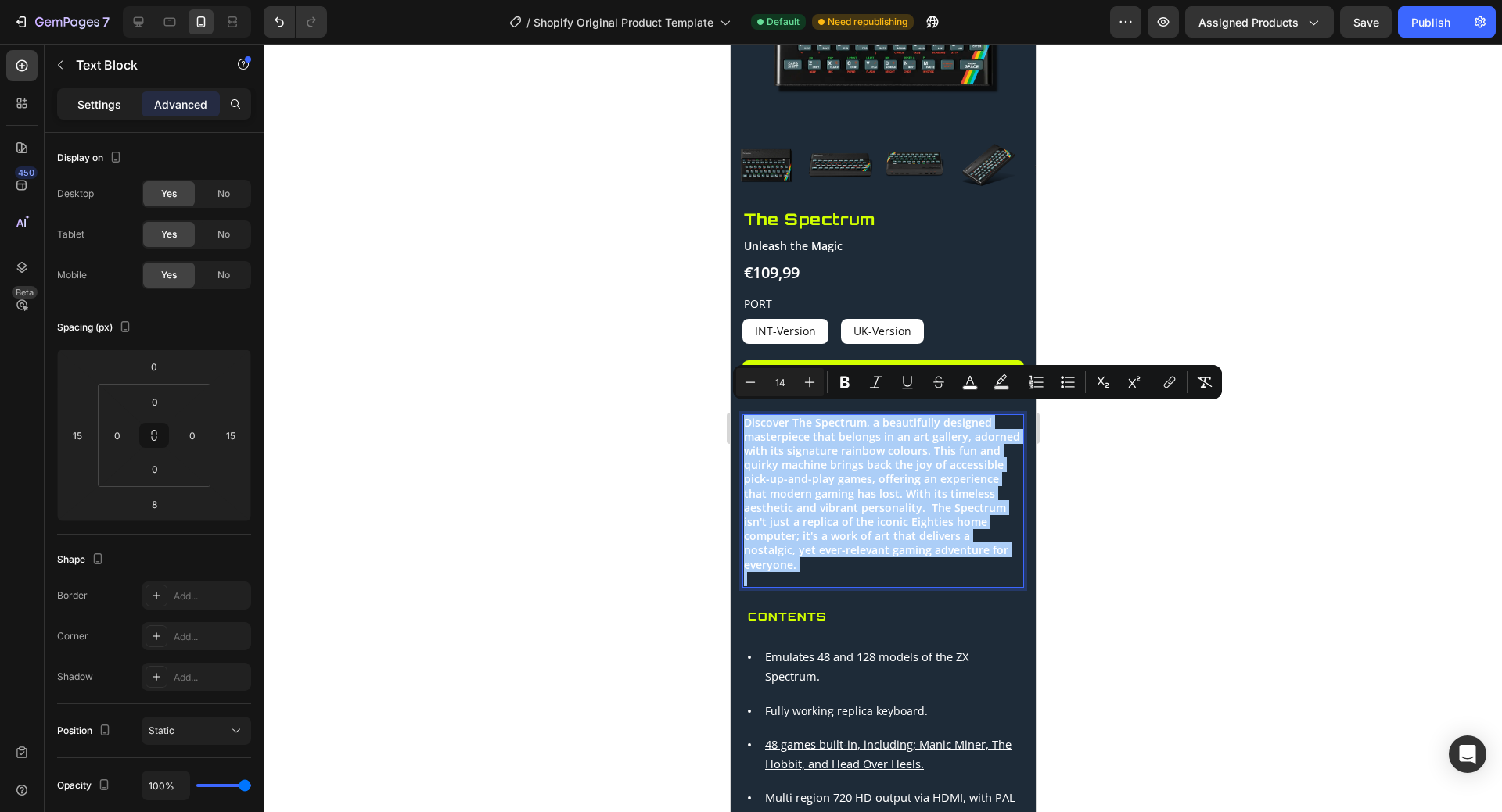
click at [111, 107] on p "Settings" at bounding box center [99, 104] width 44 height 17
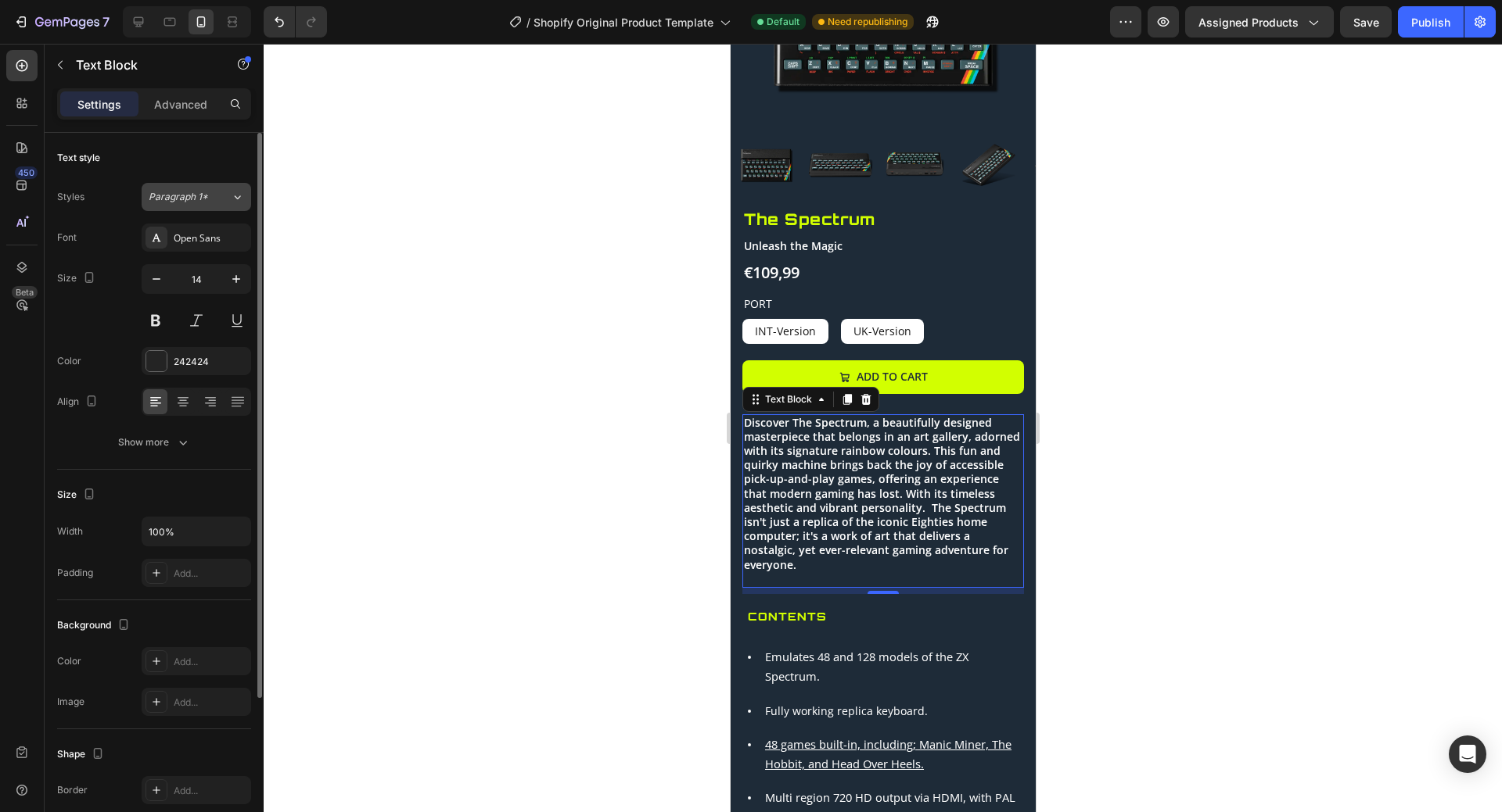
click at [242, 199] on icon at bounding box center [237, 197] width 14 height 16
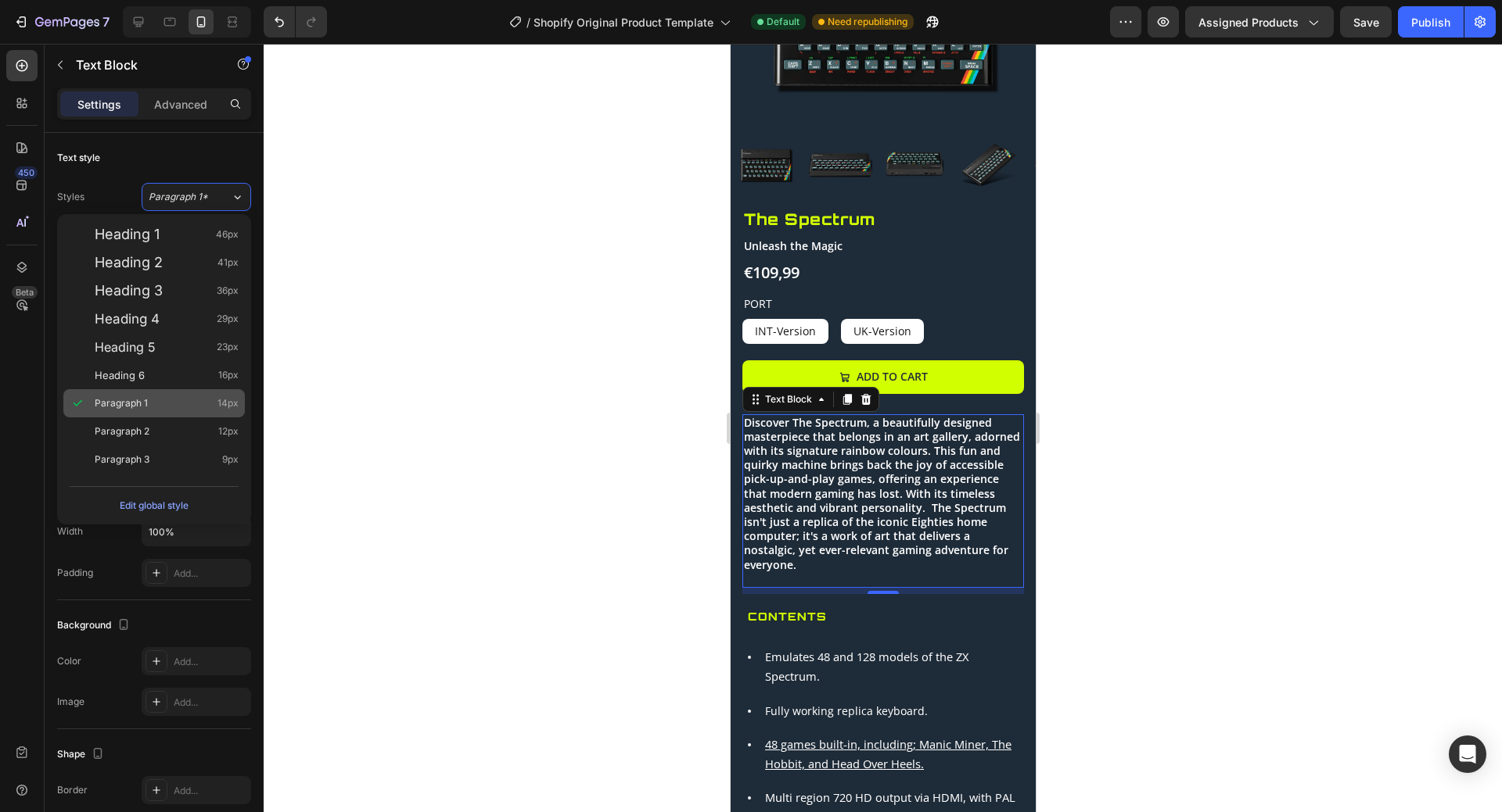
click at [145, 407] on span "Paragraph 1" at bounding box center [120, 403] width 53 height 16
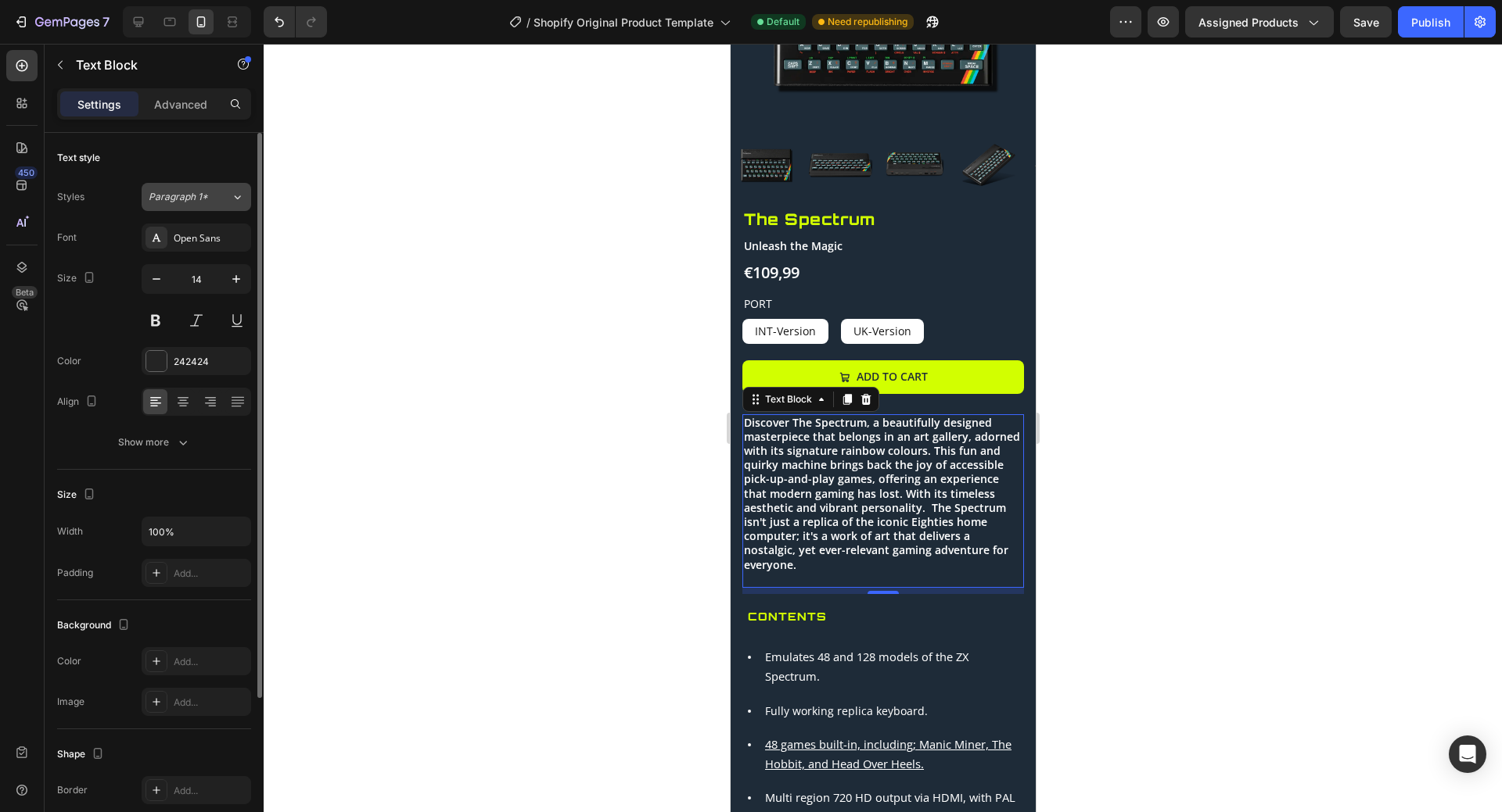
click at [228, 204] on button "Paragraph 1*" at bounding box center [196, 196] width 110 height 28
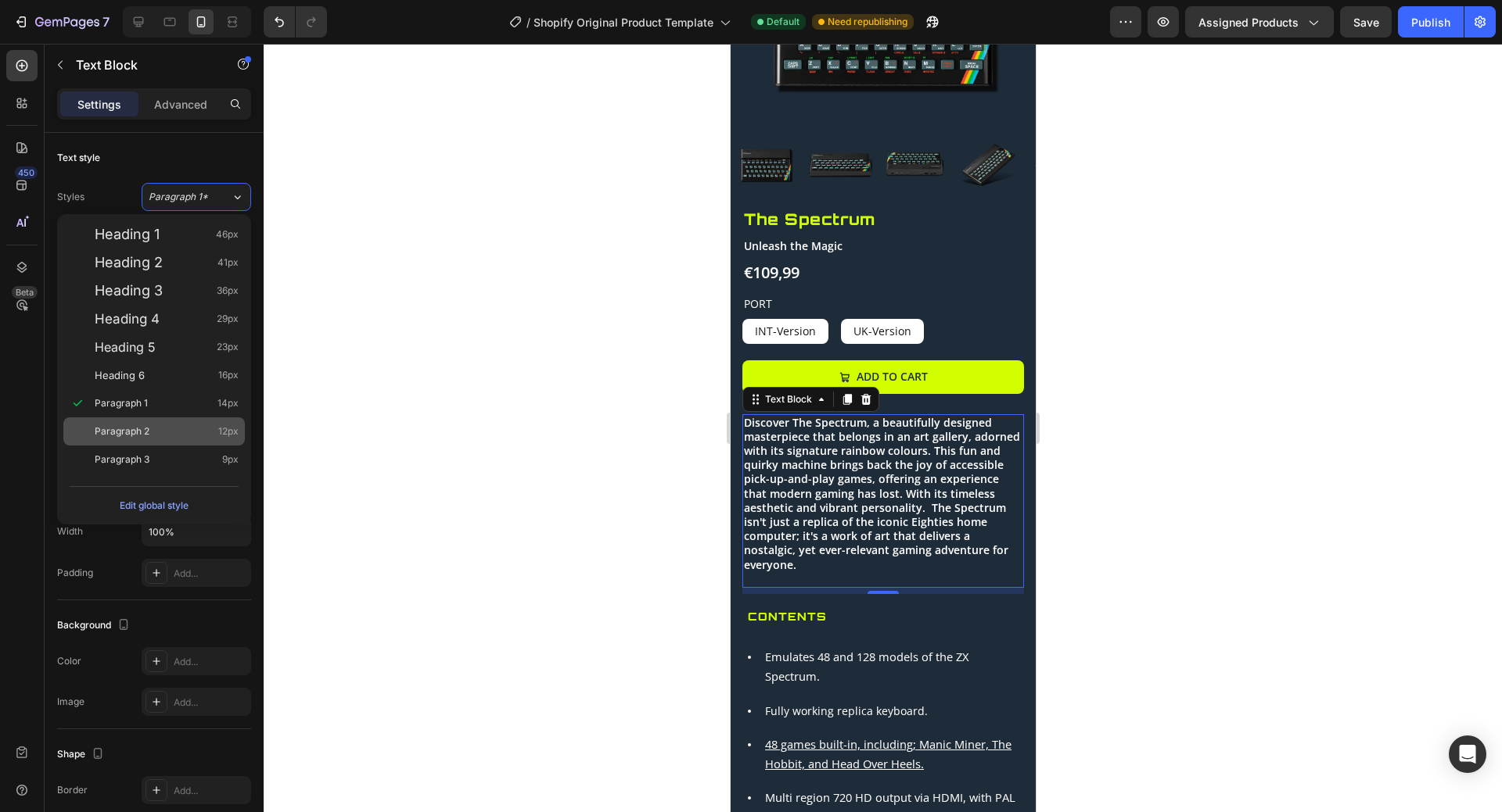
click at [131, 425] on span "Paragraph 2" at bounding box center [121, 431] width 54 height 16
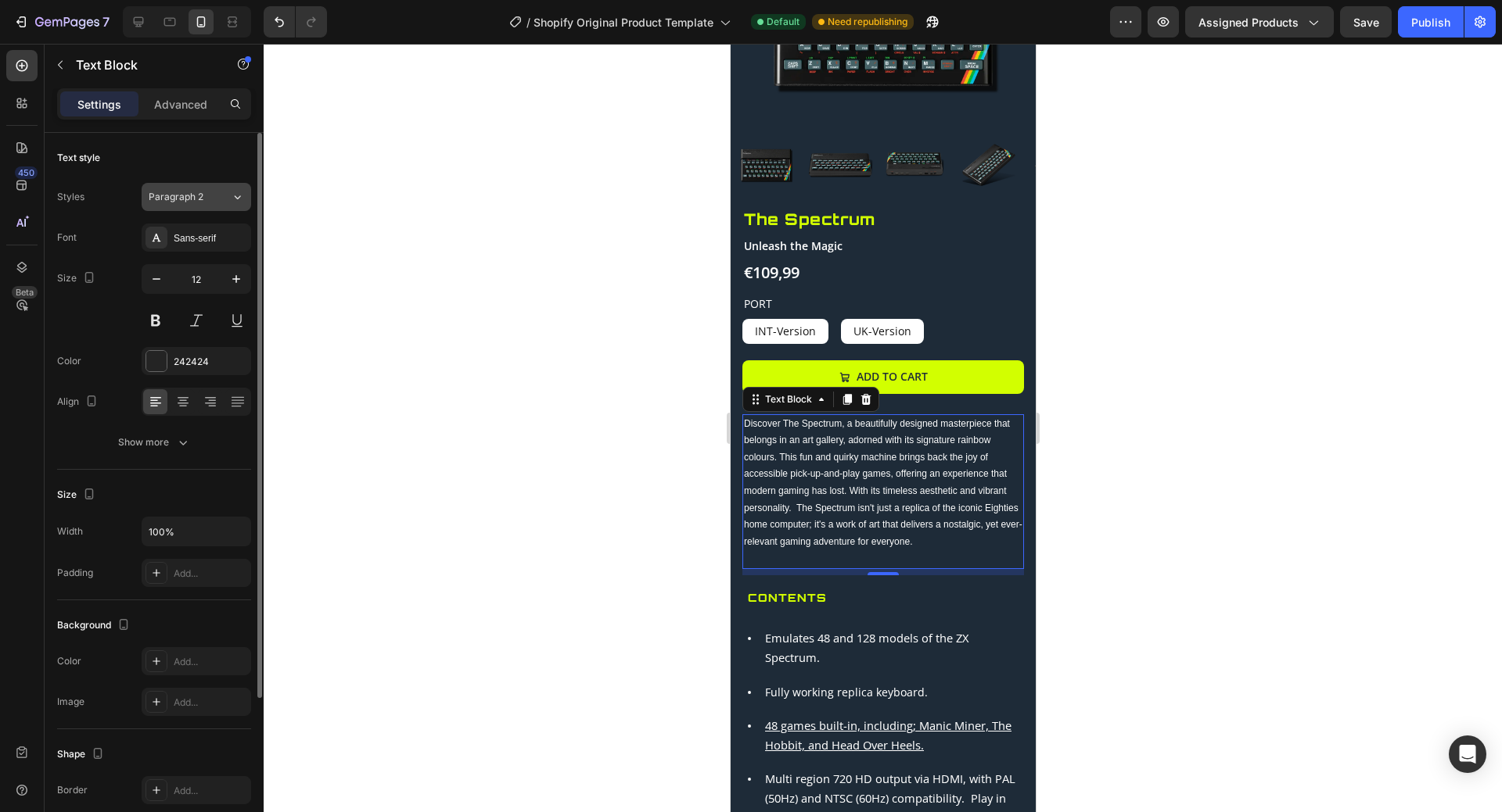
click at [228, 192] on div "Paragraph 2" at bounding box center [189, 197] width 83 height 14
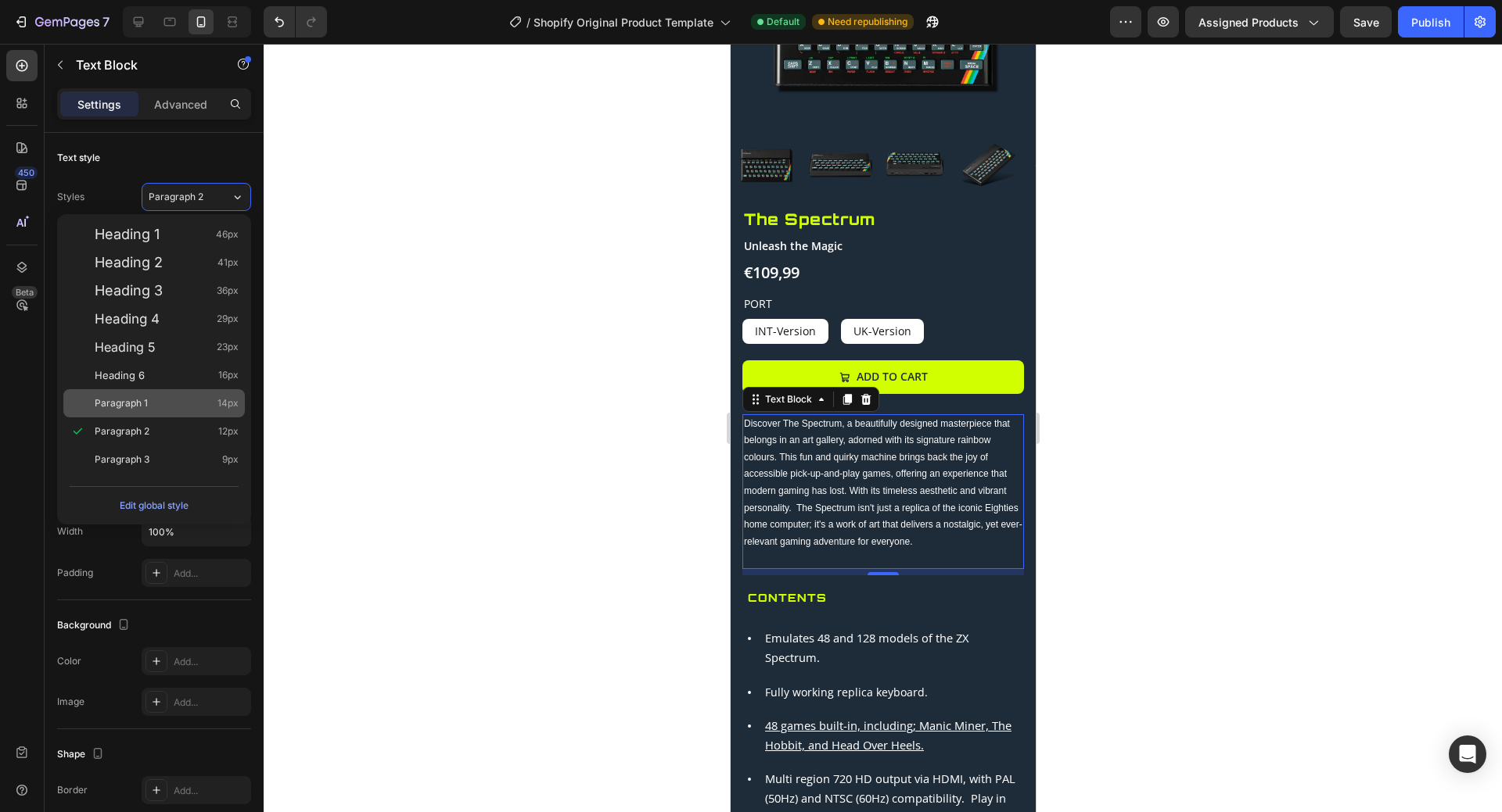
click at [146, 407] on span "Paragraph 1" at bounding box center [120, 403] width 53 height 16
type input "14"
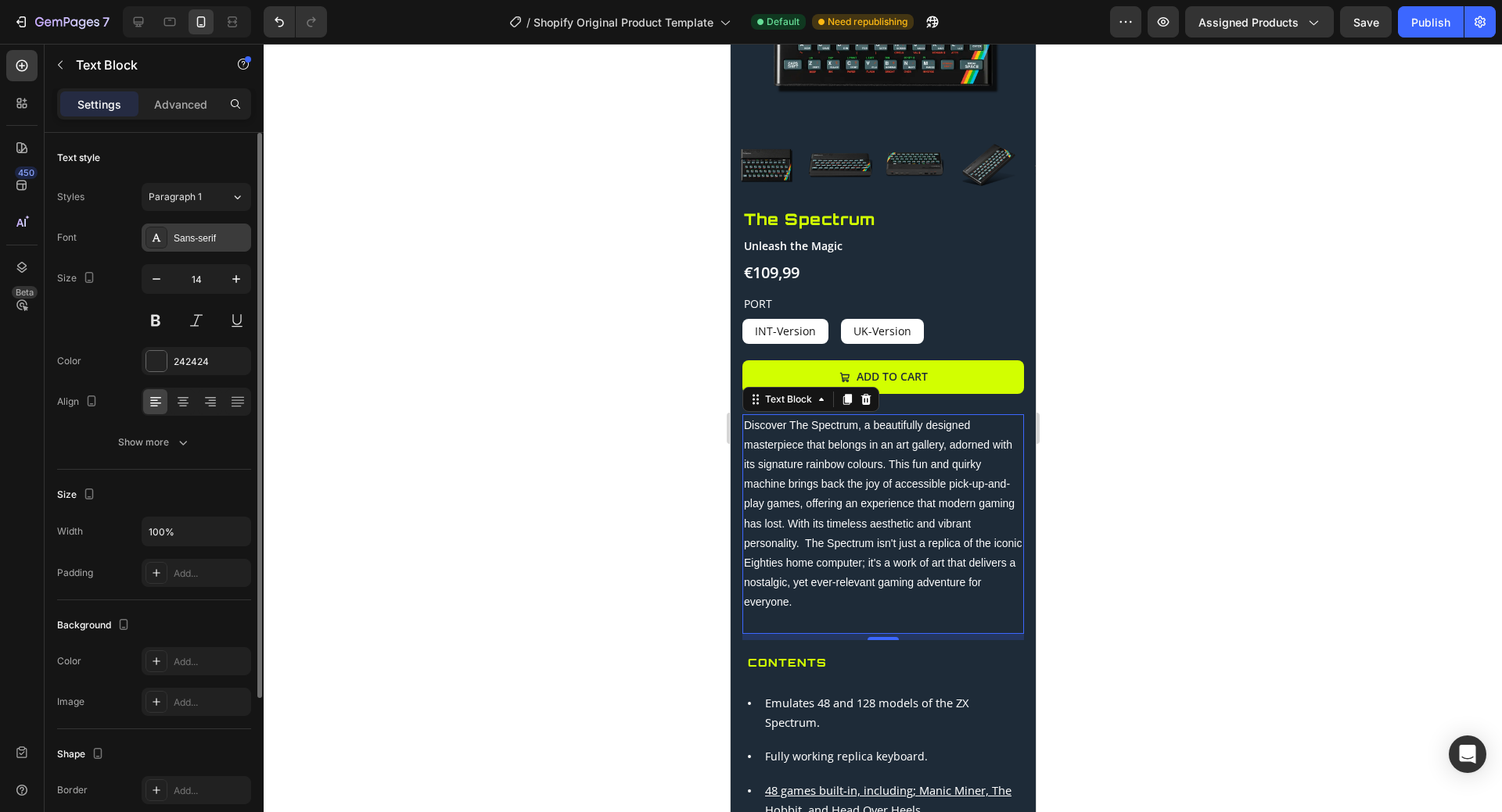
click at [206, 239] on div "Sans-serif" at bounding box center [211, 238] width 74 height 14
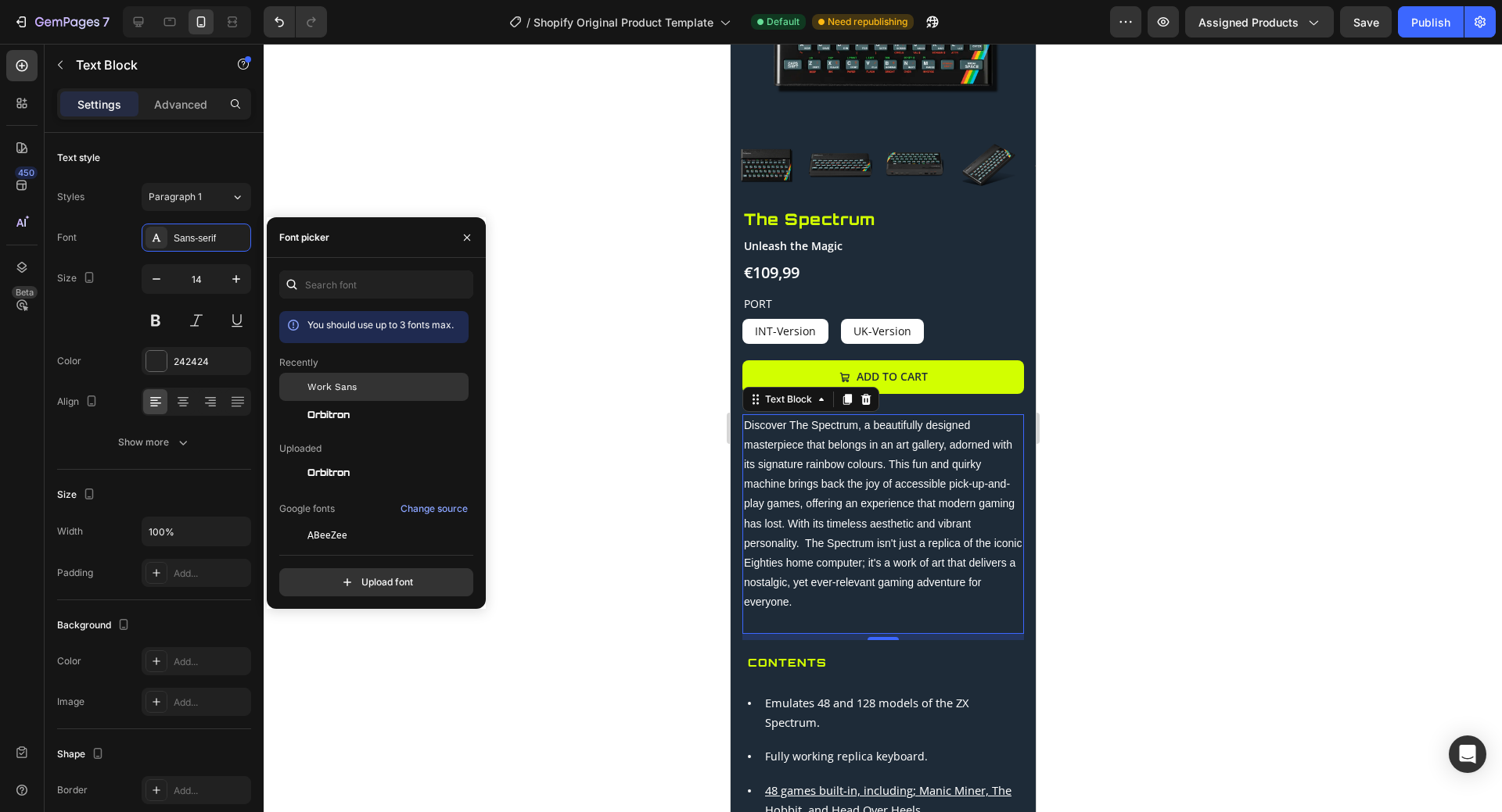
click at [330, 382] on span "Work Sans" at bounding box center [331, 387] width 50 height 14
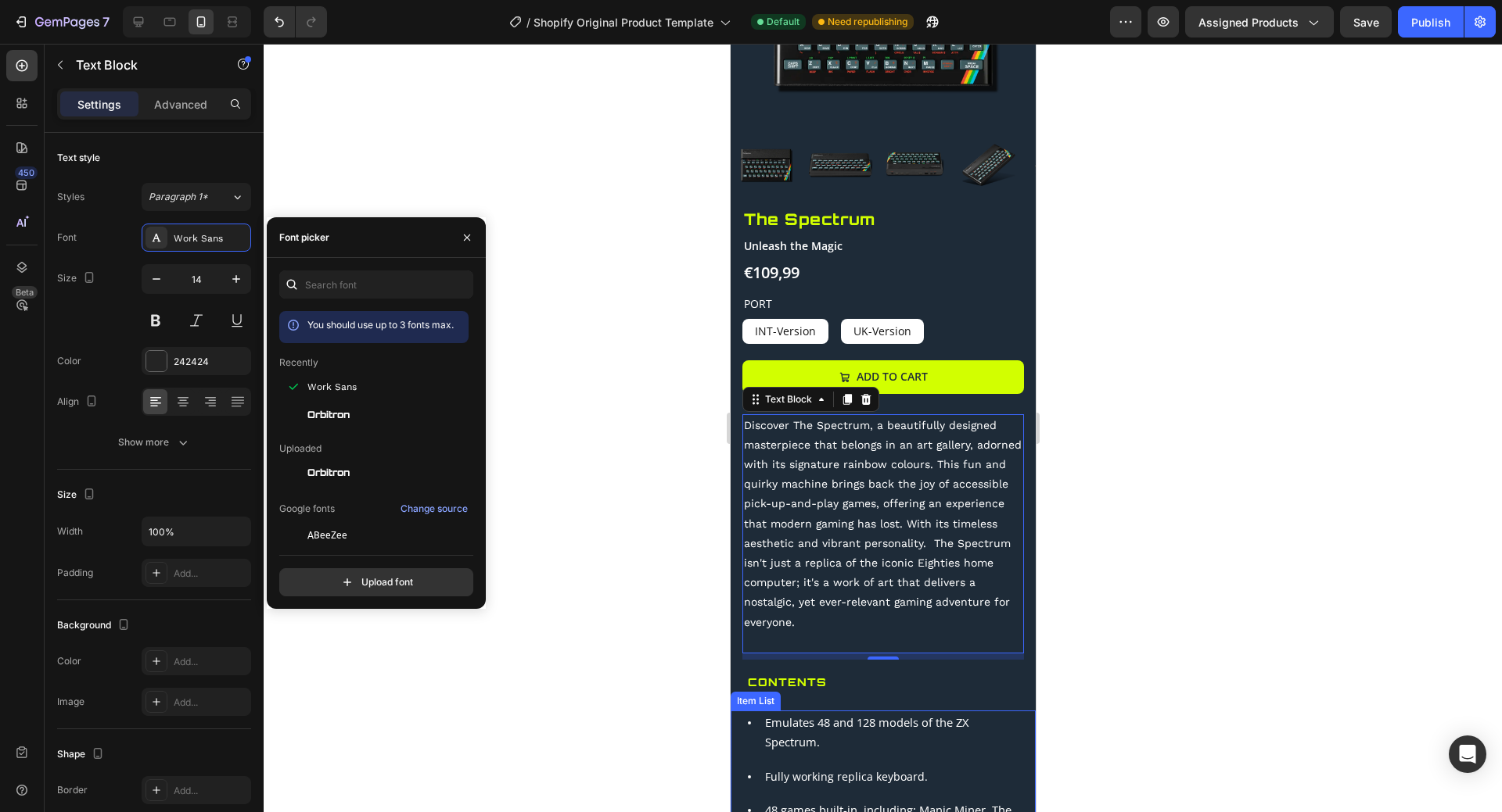
click at [843, 715] on span "Emulates 48 and 128 models of the ZX Spectrum." at bounding box center [865, 732] width 203 height 35
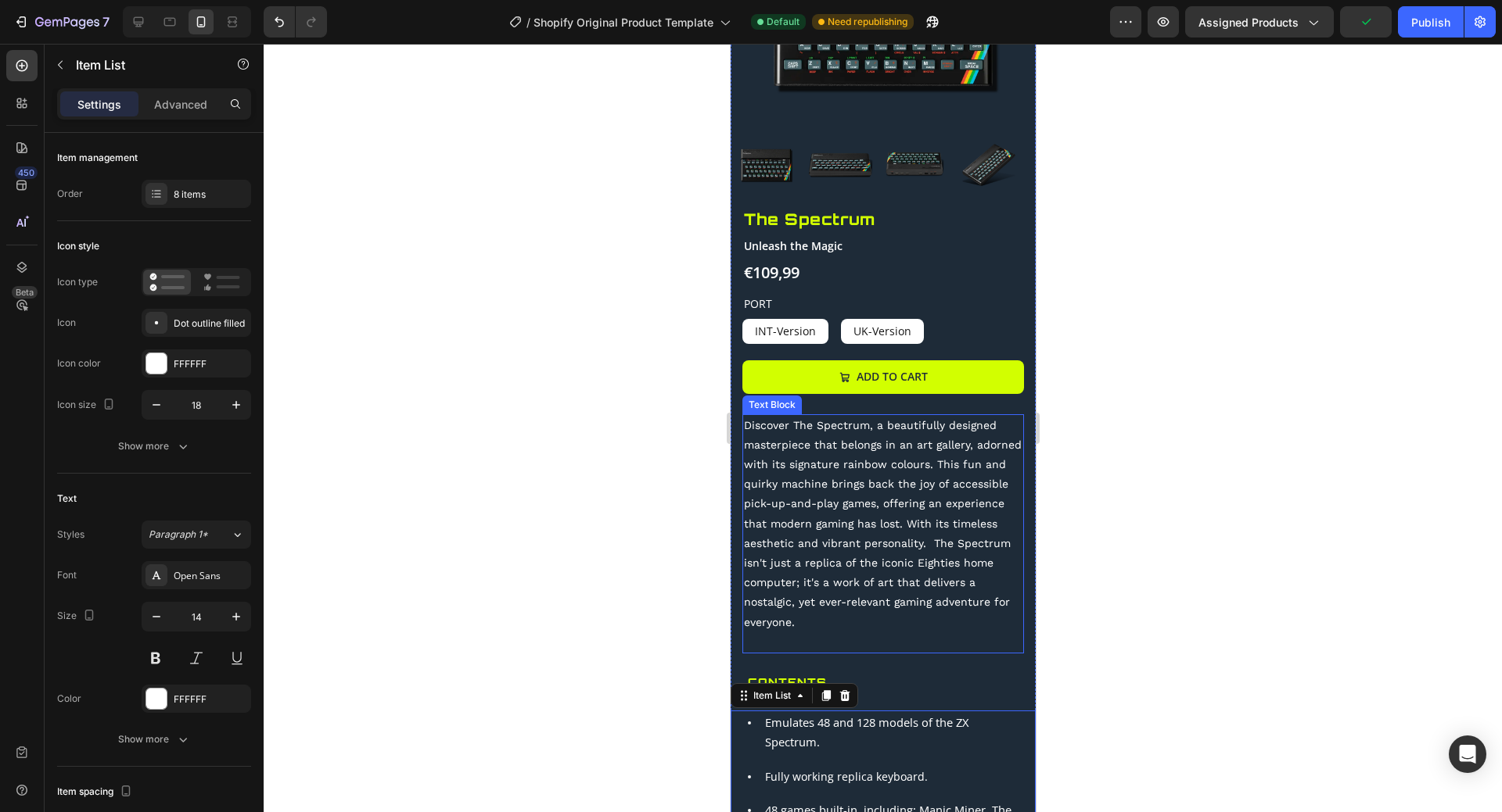
click at [886, 475] on span "Discover The Spectrum, a beautifully designed masterpiece that belongs in an ar…" at bounding box center [882, 524] width 278 height 210
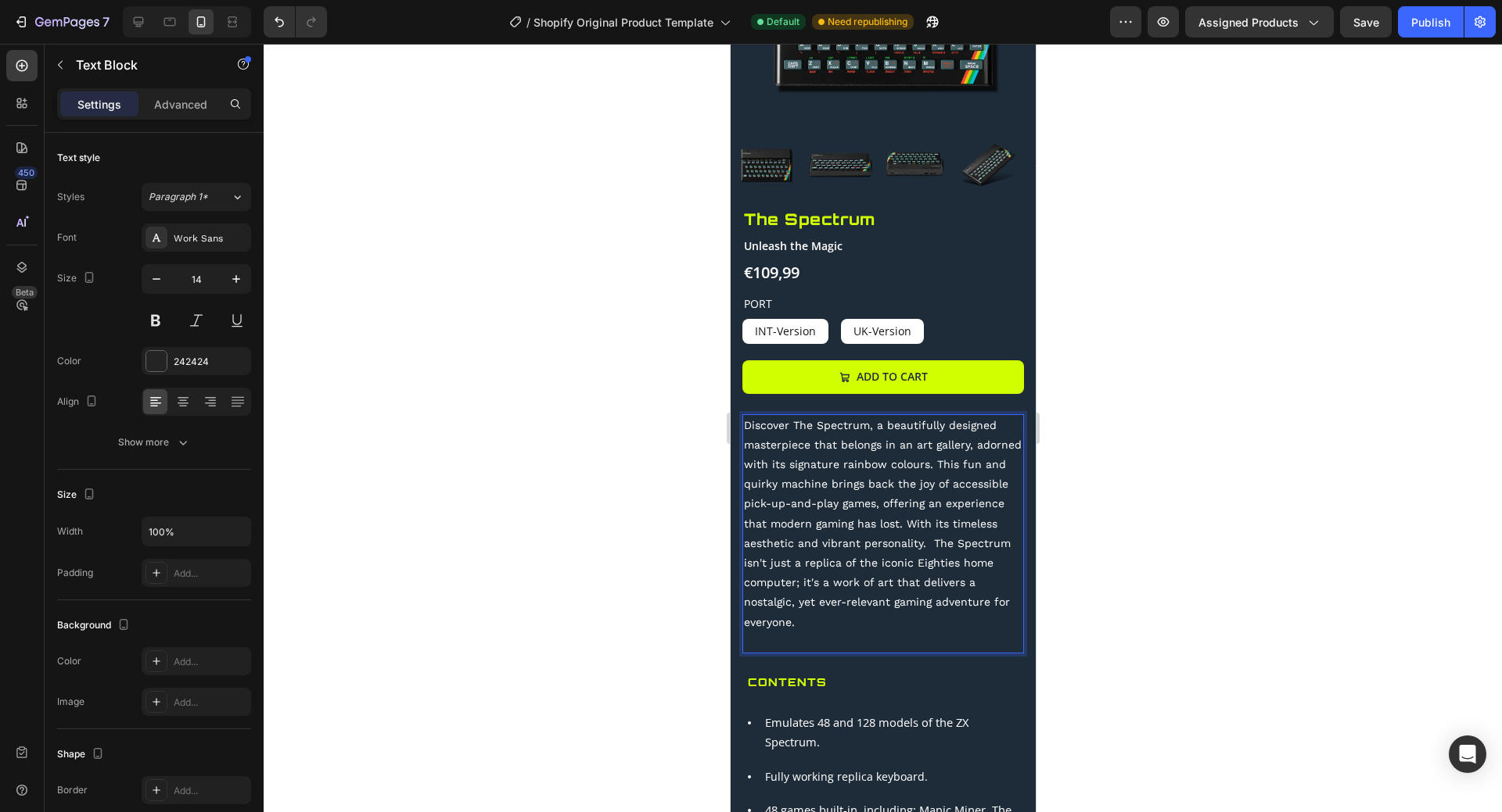
click at [801, 502] on p "Discover The Spectrum, a beautifully designed masterpiece that belongs in an ar…" at bounding box center [882, 524] width 279 height 217
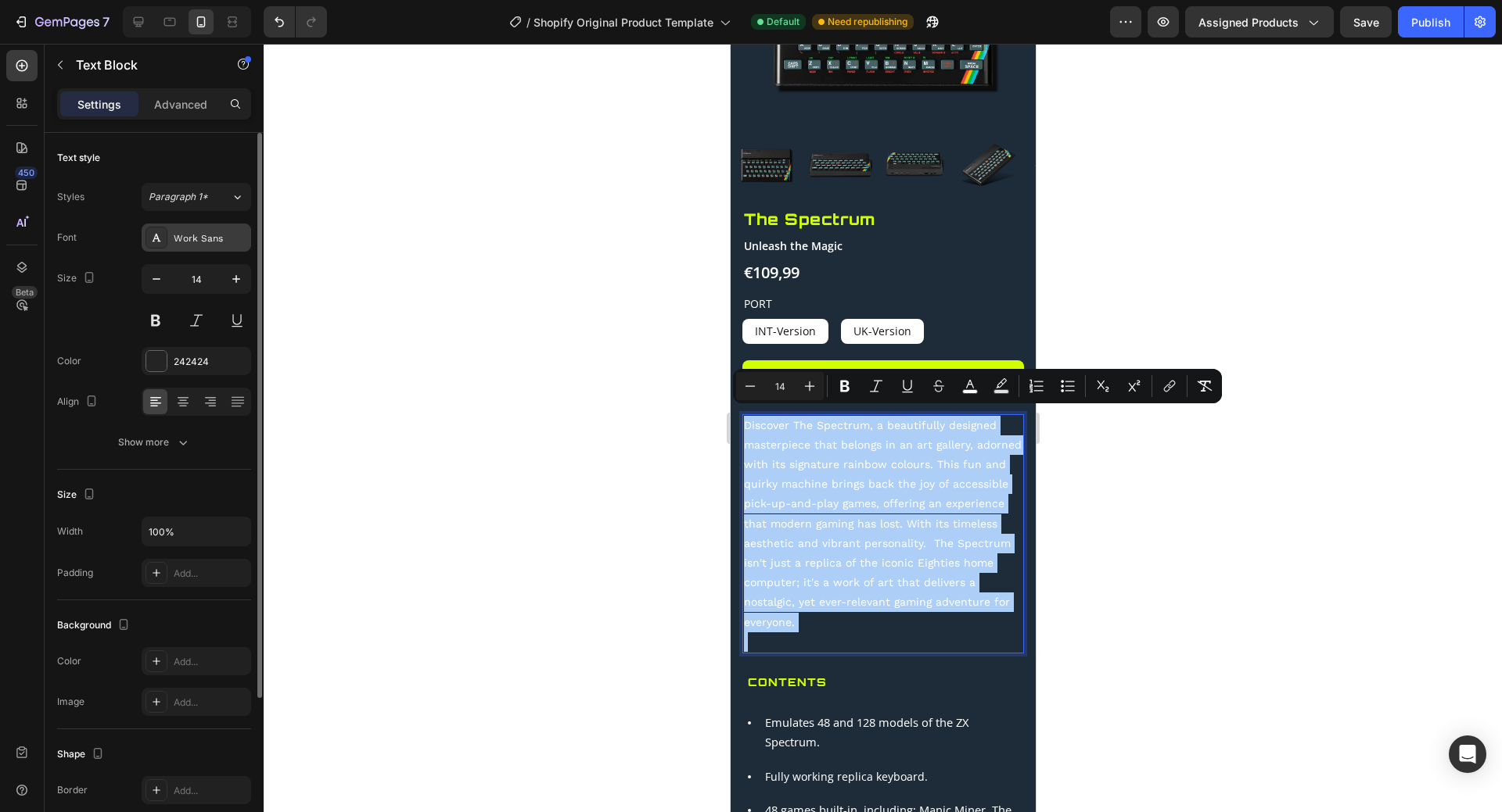
click at [212, 230] on div "Work Sans" at bounding box center [196, 237] width 110 height 28
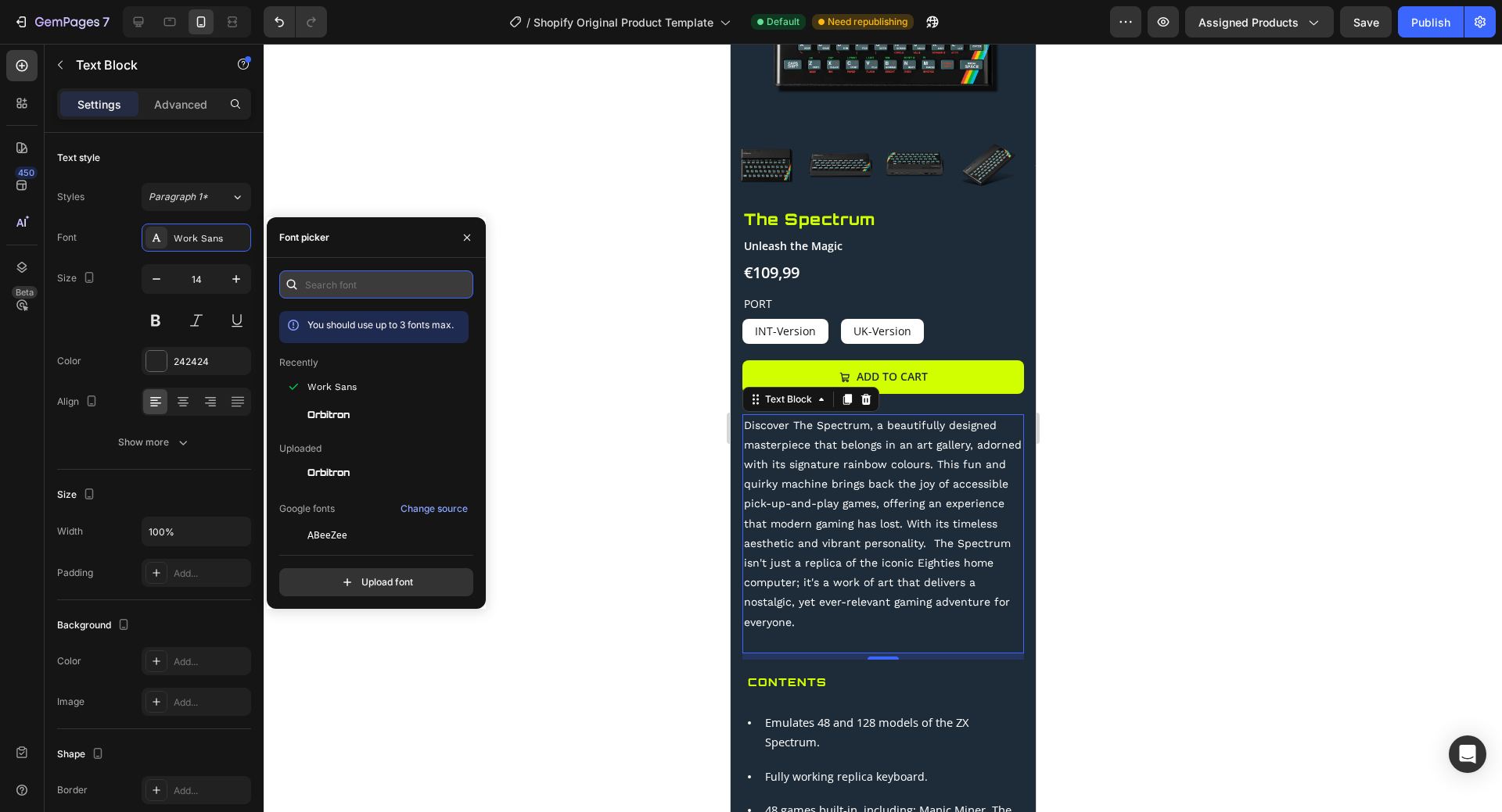
click at [339, 285] on input "text" at bounding box center [376, 285] width 194 height 28
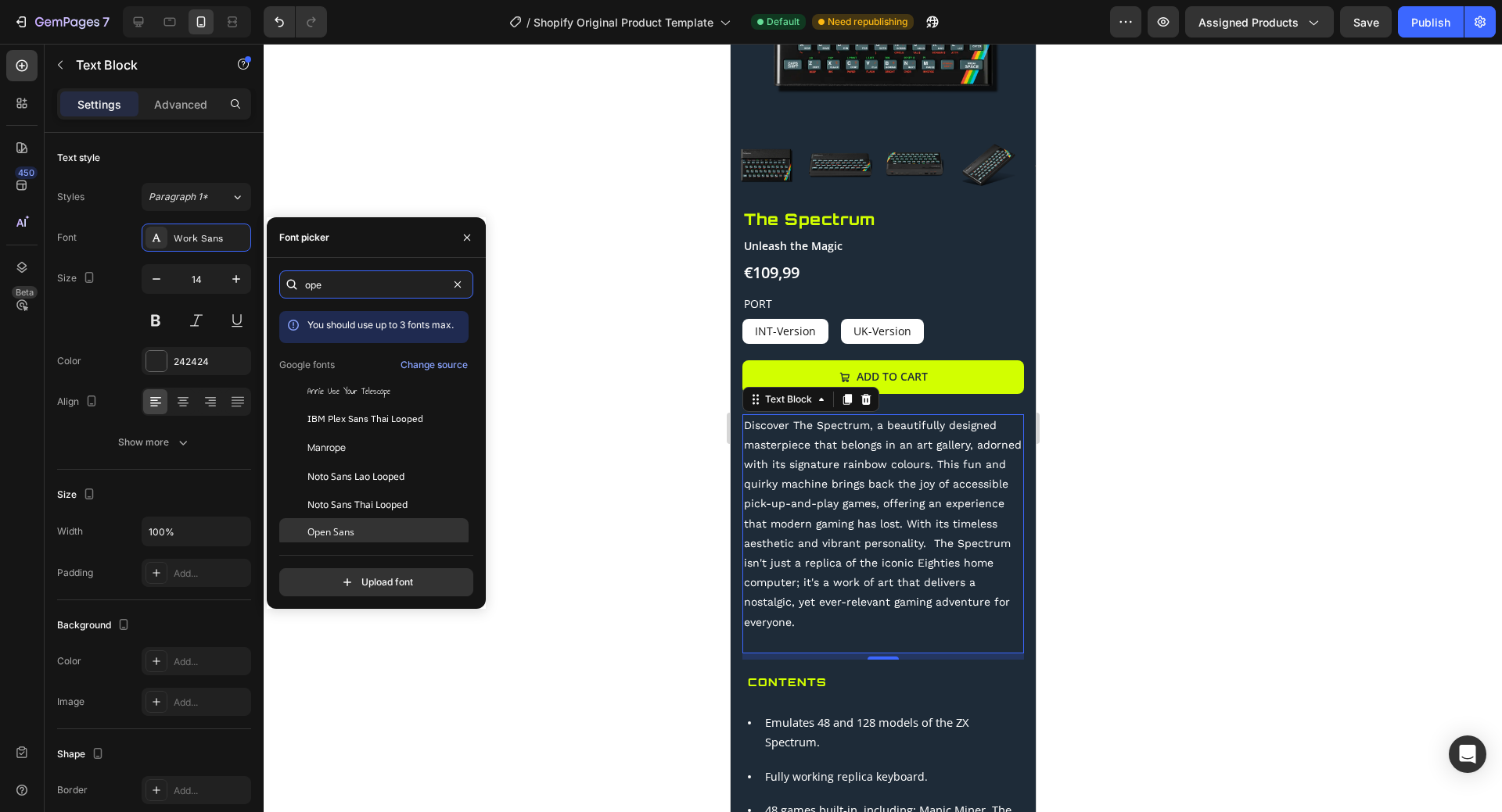
type input "ope"
click at [304, 529] on div at bounding box center [292, 532] width 28 height 28
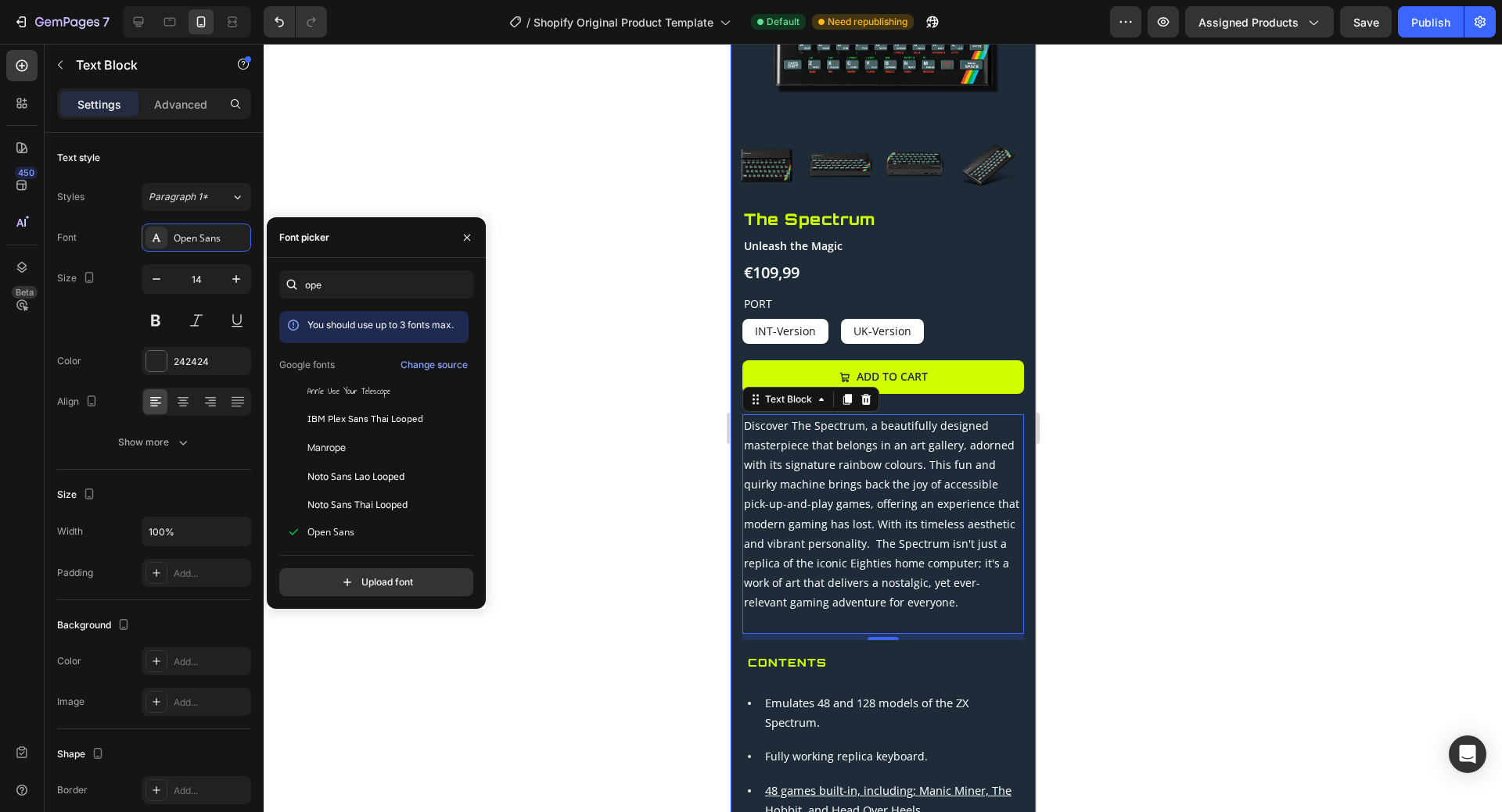
click at [1136, 452] on div at bounding box center [882, 427] width 1238 height 768
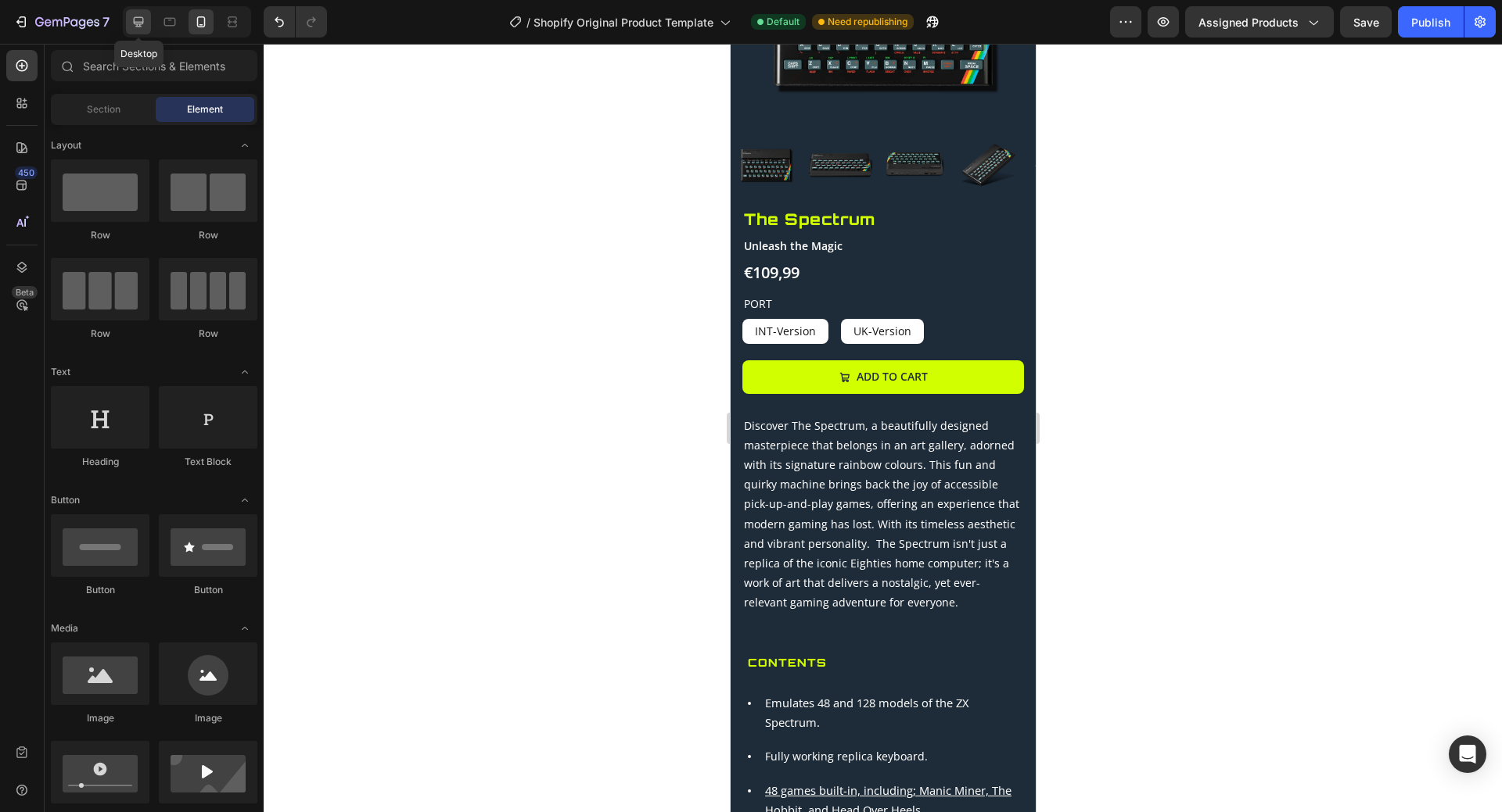
drag, startPoint x: 143, startPoint y: 28, endPoint x: 397, endPoint y: 197, distance: 305.1
click at [143, 28] on icon at bounding box center [138, 21] width 16 height 16
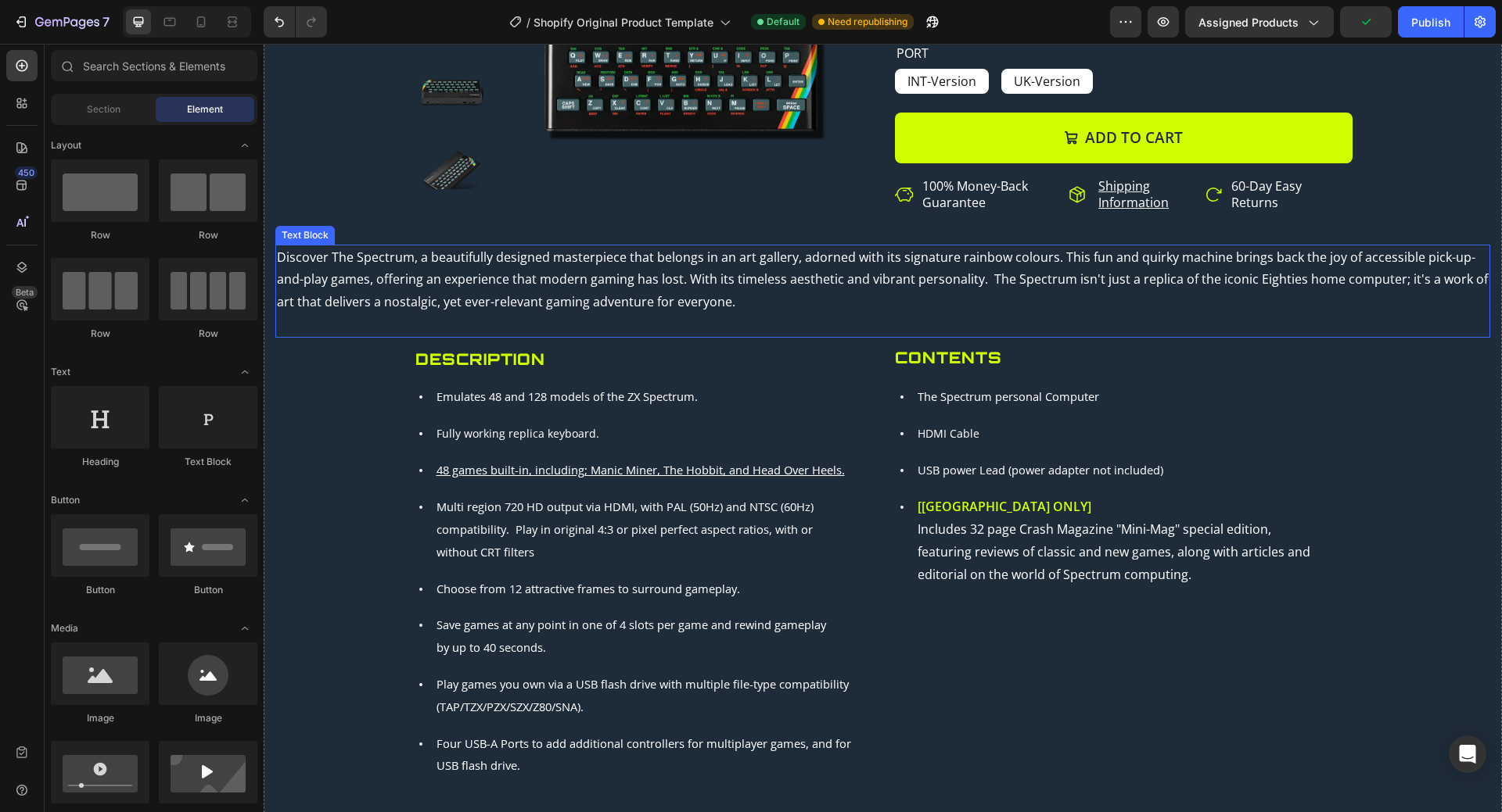
click at [856, 277] on span "Discover The Spectrum, a beautifully designed masterpiece that belongs in an ar…" at bounding box center [882, 280] width 1211 height 62
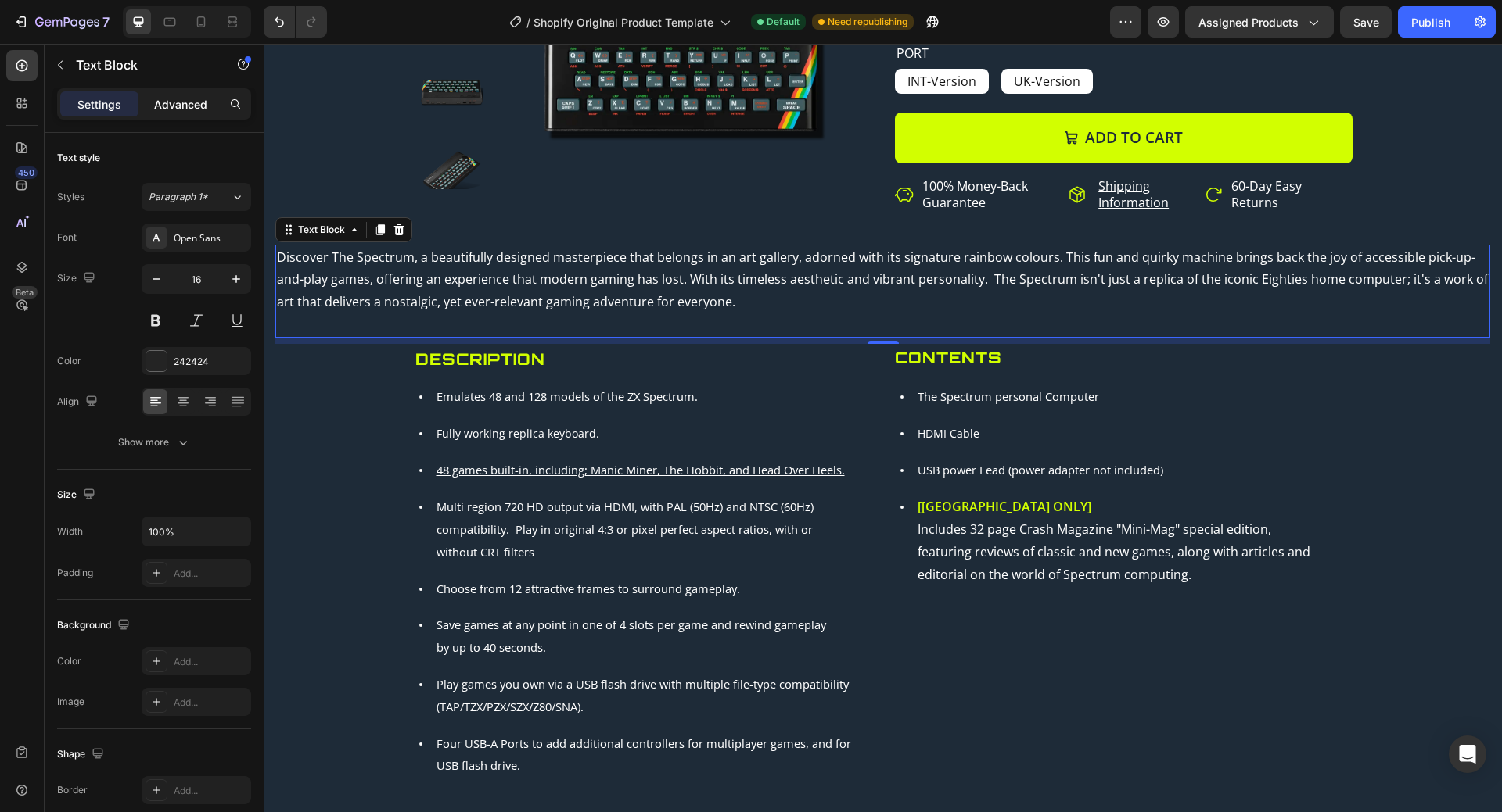
click at [192, 98] on p "Advanced" at bounding box center [181, 104] width 53 height 17
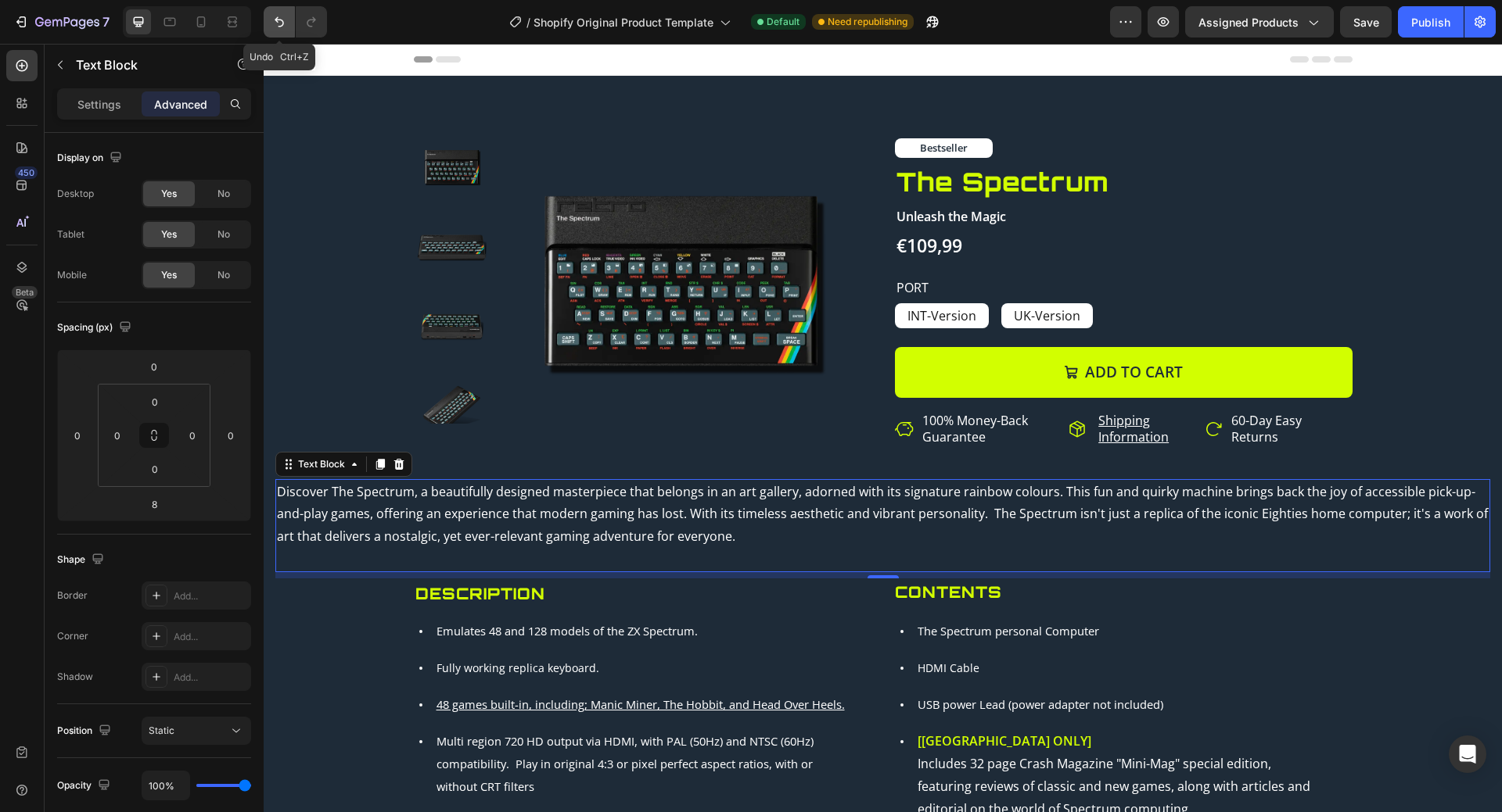
click at [279, 25] on icon "Undo/Redo" at bounding box center [279, 21] width 16 height 16
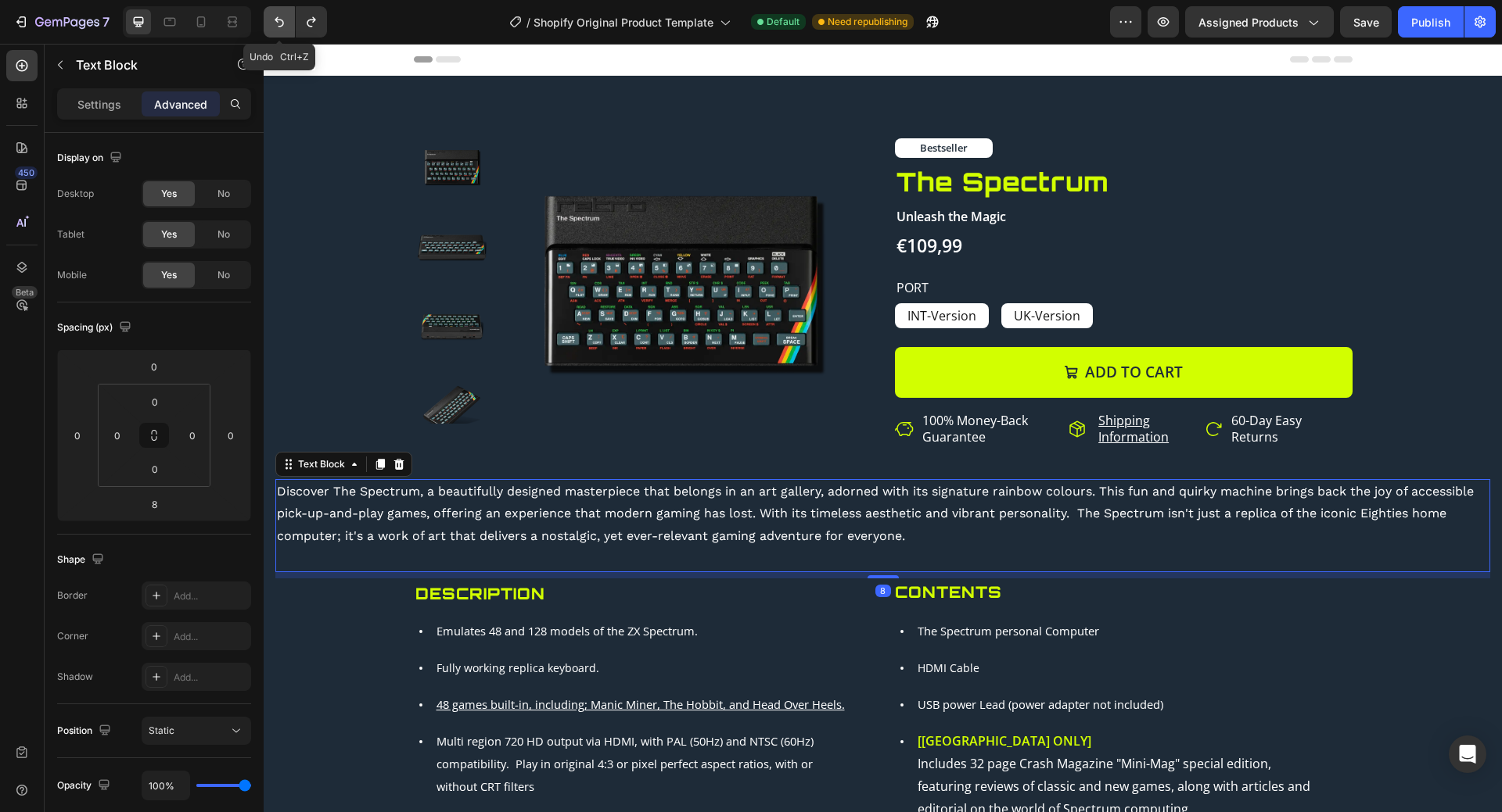
click at [279, 25] on icon "Undo/Redo" at bounding box center [279, 21] width 16 height 16
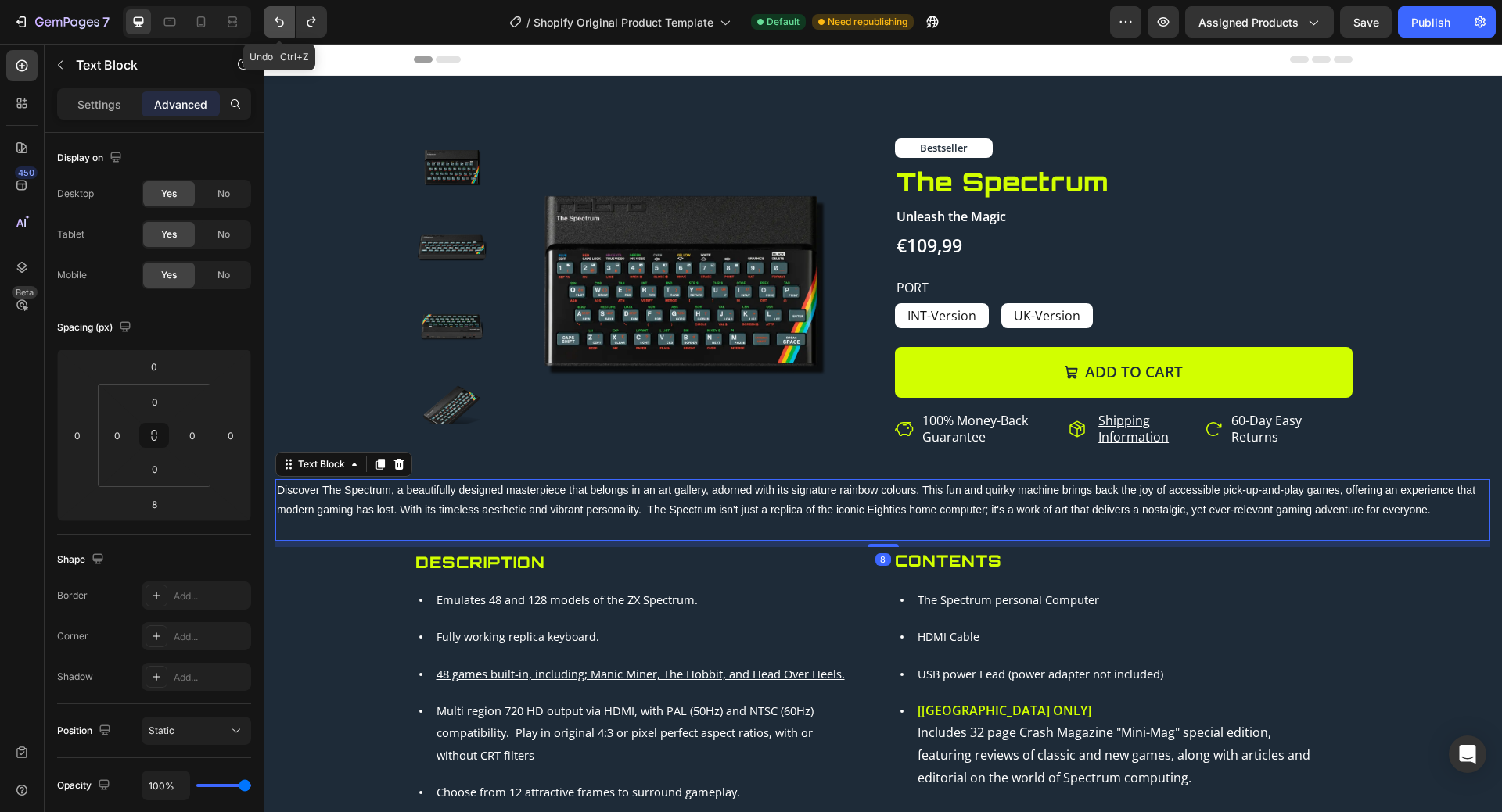
click at [279, 25] on icon "Undo/Redo" at bounding box center [279, 21] width 16 height 16
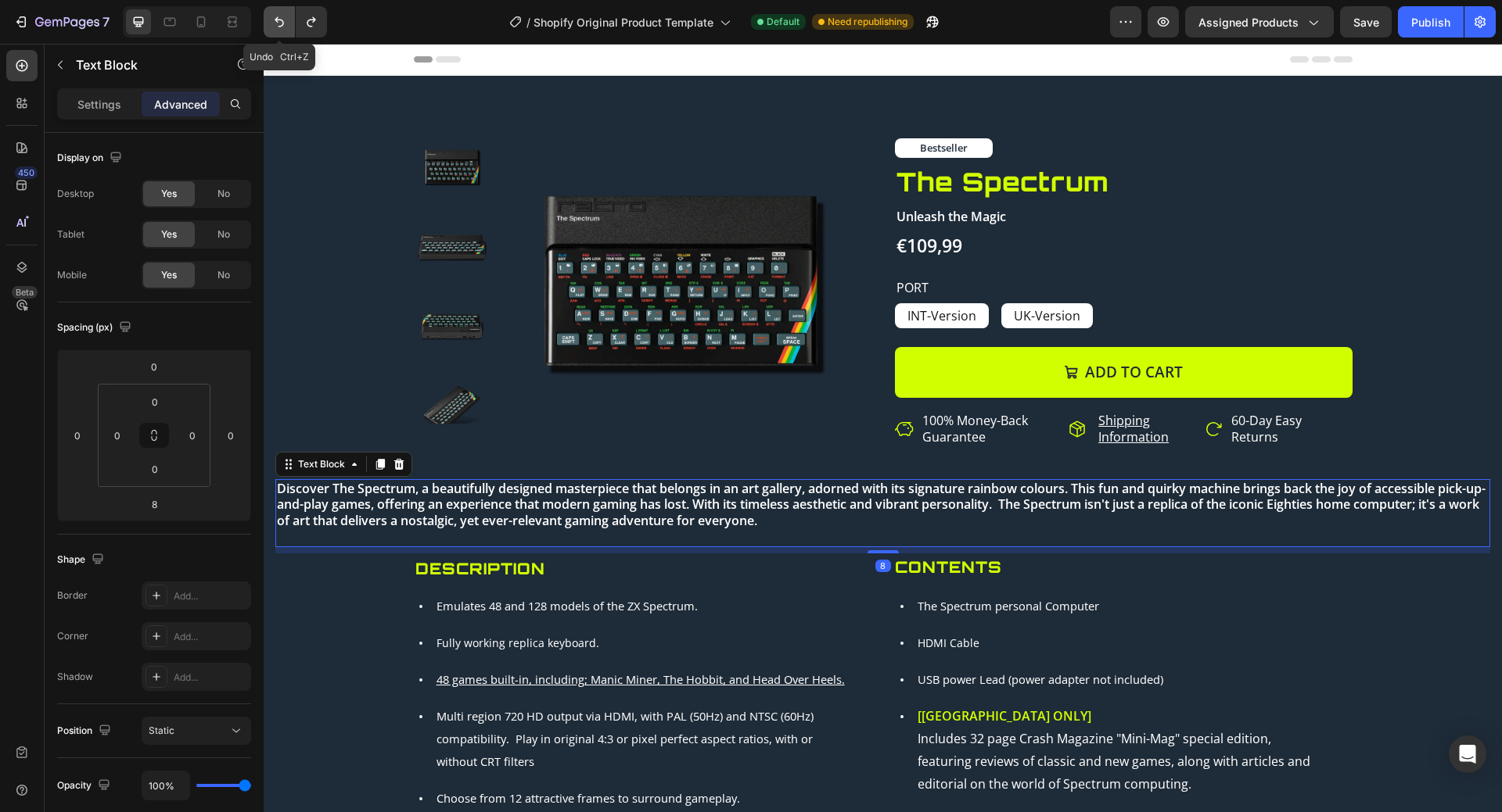
click at [279, 25] on icon "Undo/Redo" at bounding box center [279, 21] width 16 height 16
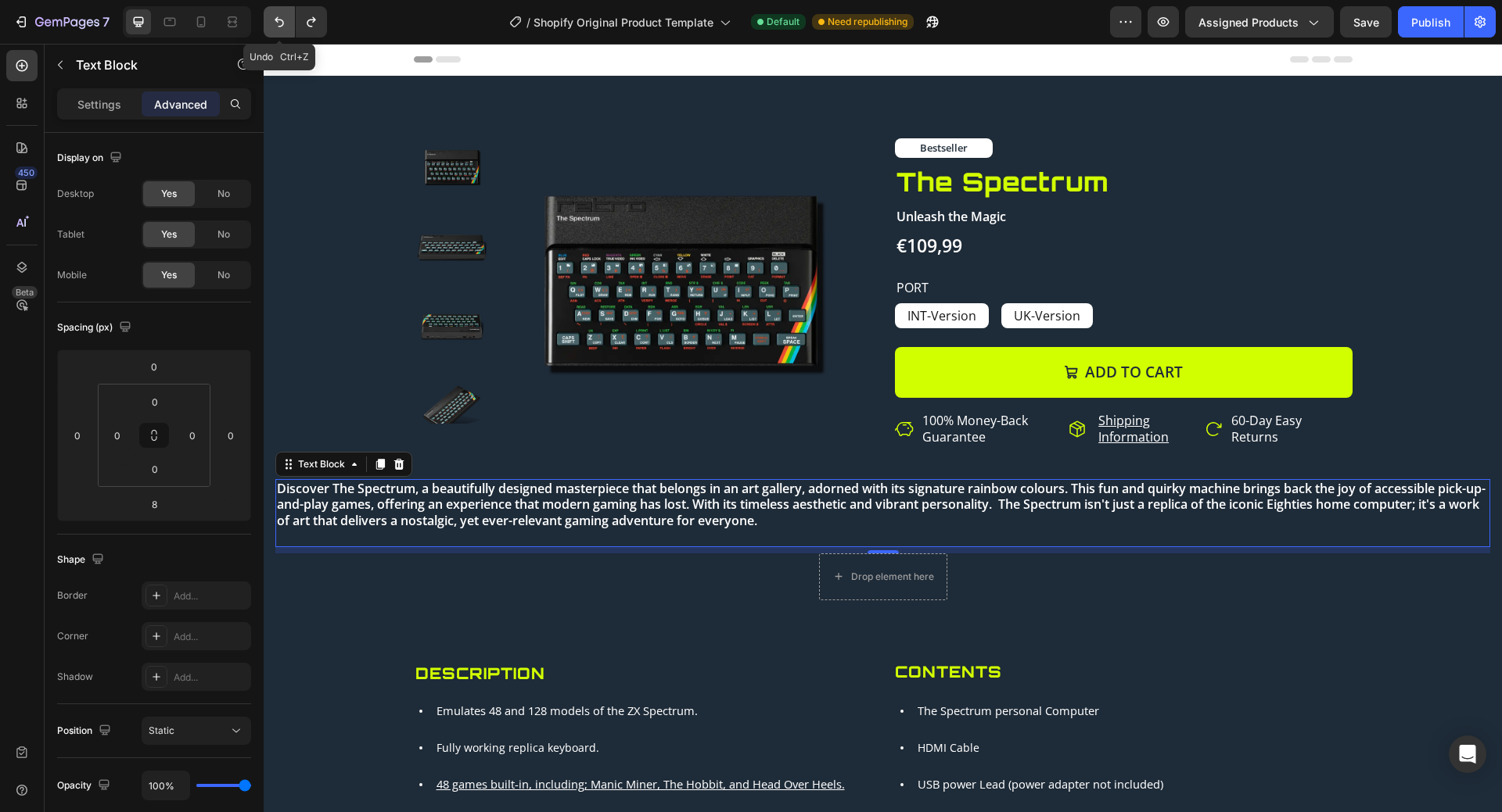
click at [279, 25] on icon "Undo/Redo" at bounding box center [279, 21] width 16 height 16
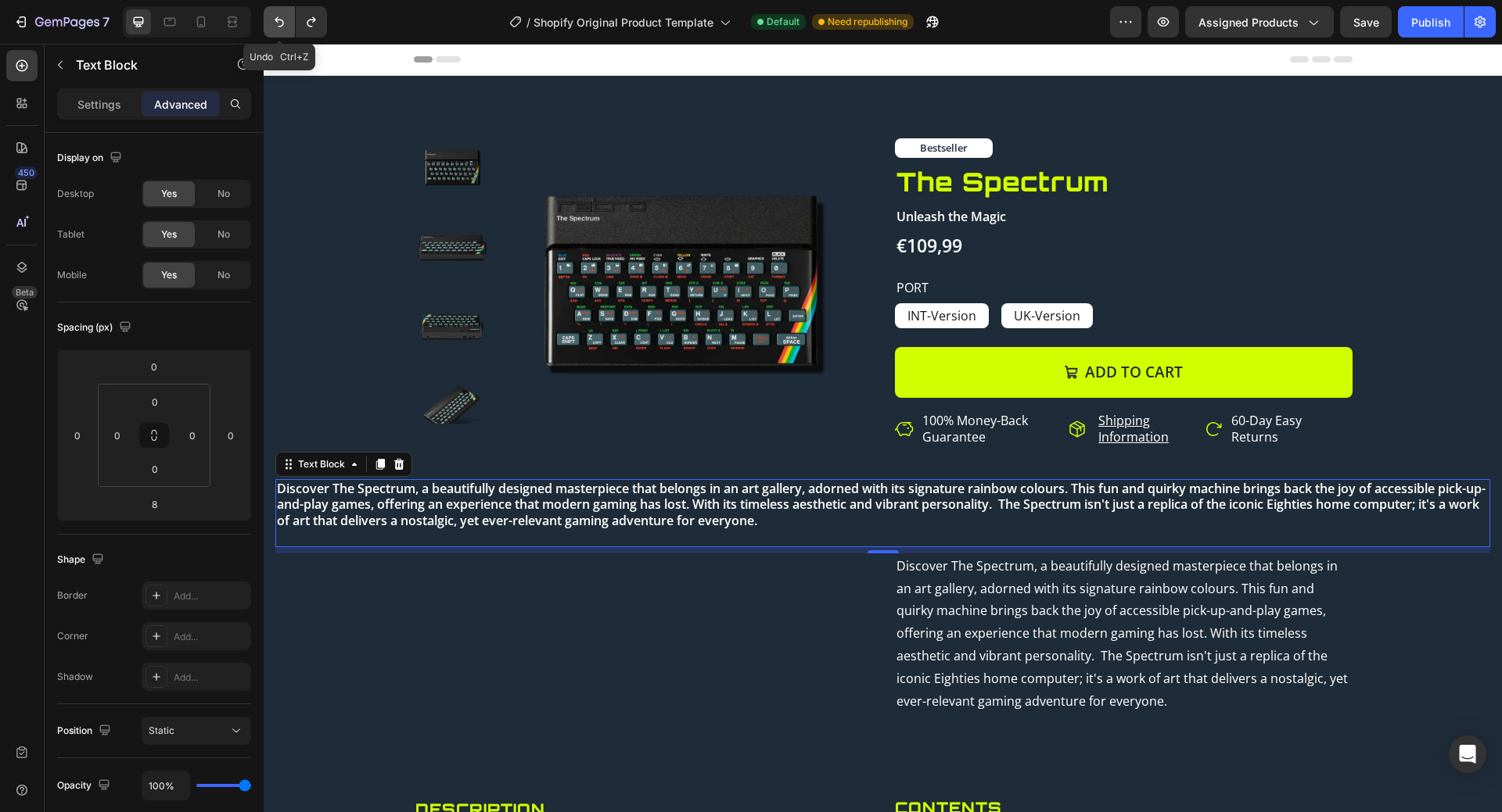
click at [279, 25] on icon "Undo/Redo" at bounding box center [279, 21] width 16 height 16
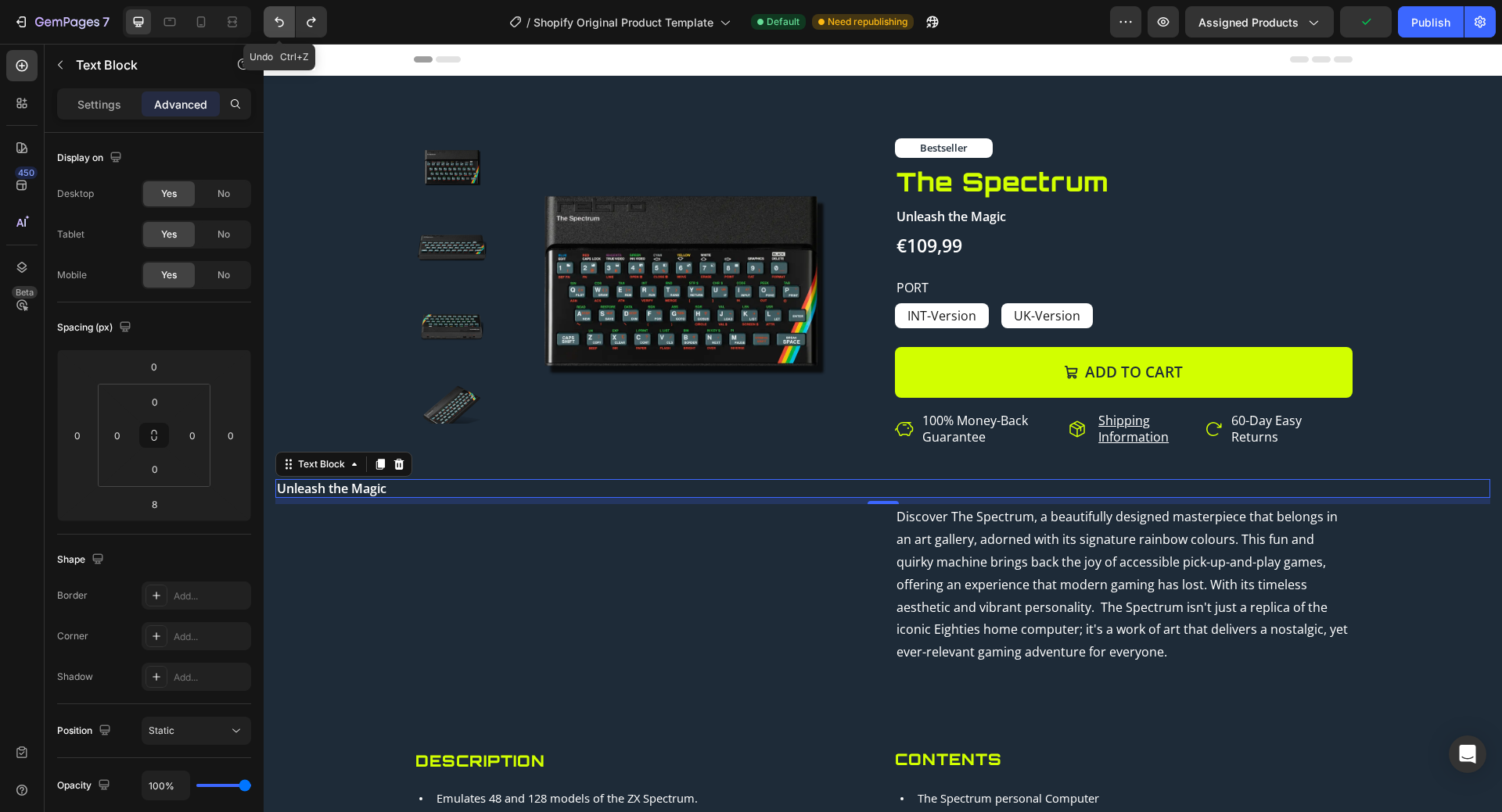
click at [279, 25] on icon "Undo/Redo" at bounding box center [279, 21] width 16 height 16
click at [279, 24] on icon "Undo/Redo" at bounding box center [279, 21] width 16 height 16
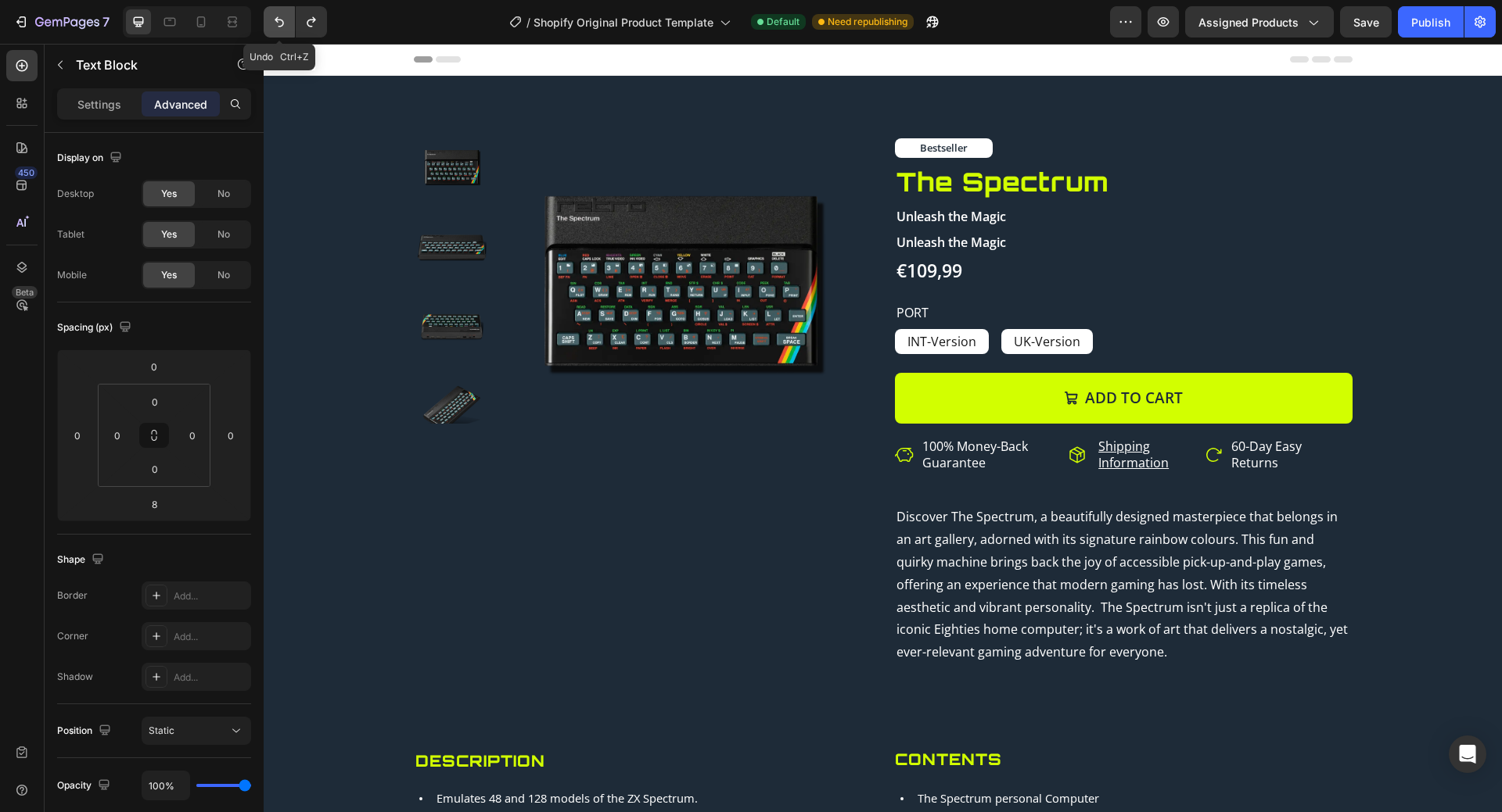
click at [279, 24] on icon "Undo/Redo" at bounding box center [279, 21] width 16 height 16
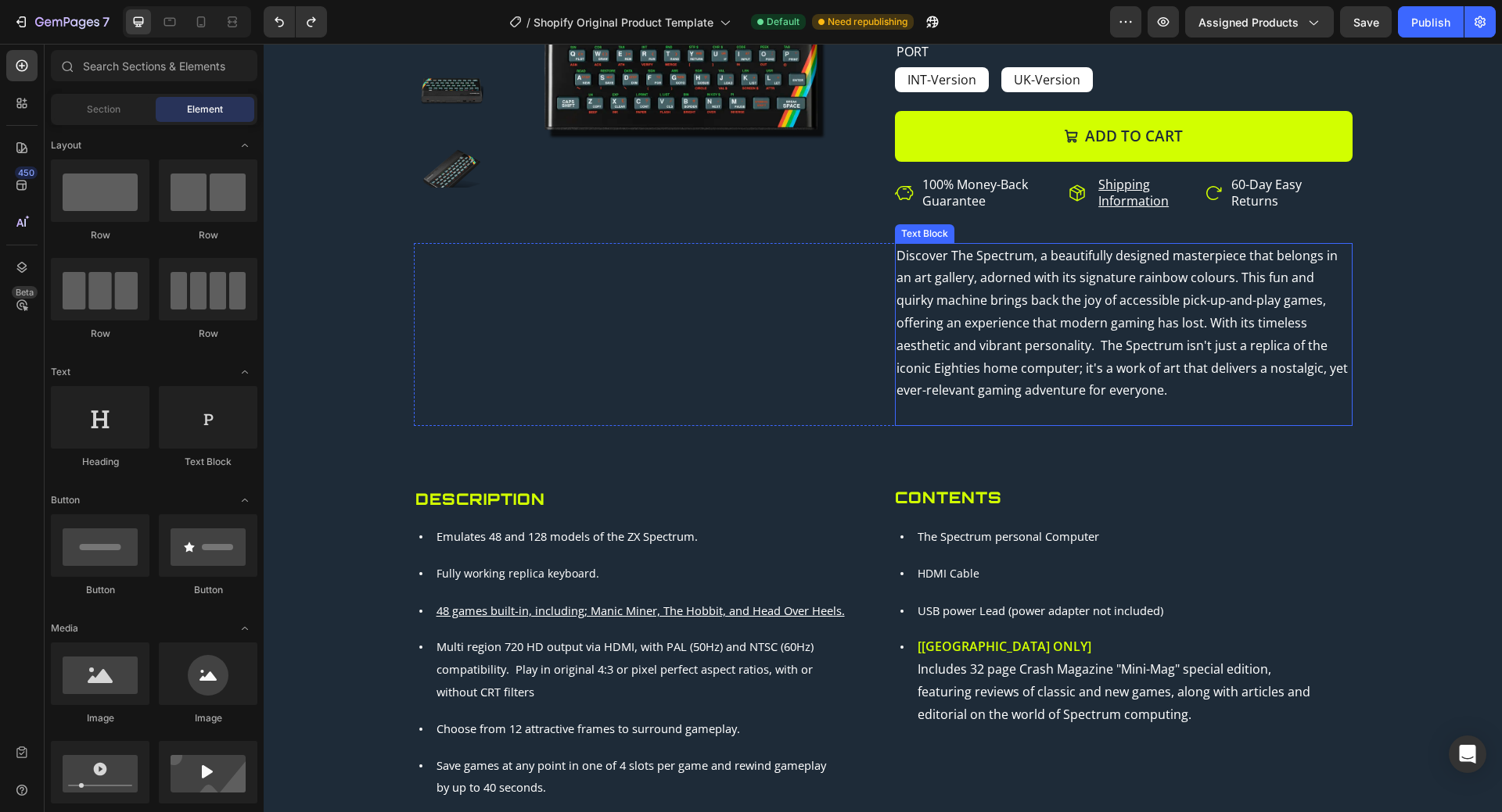
scroll to position [79, 0]
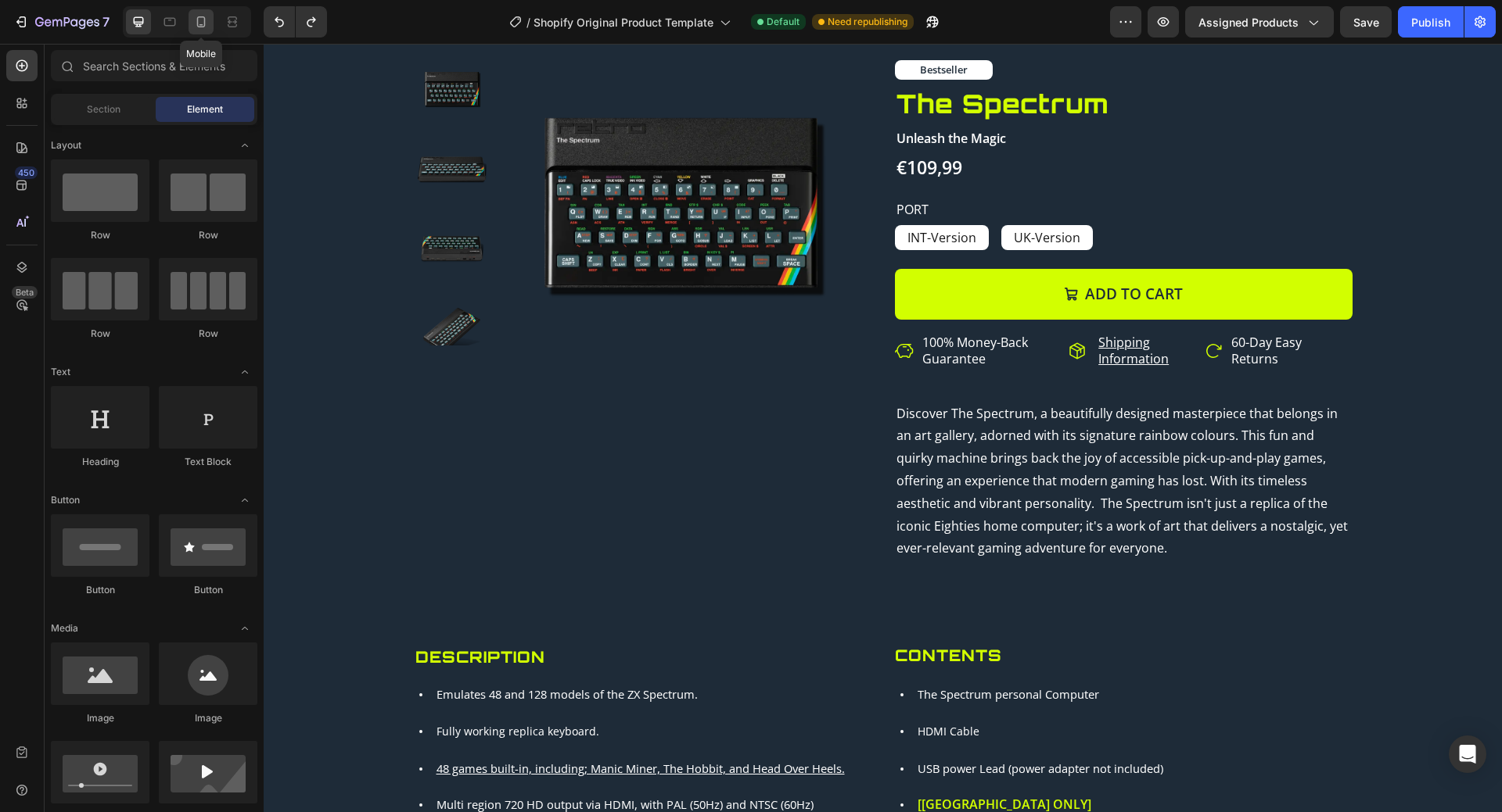
click at [194, 17] on icon at bounding box center [201, 21] width 16 height 16
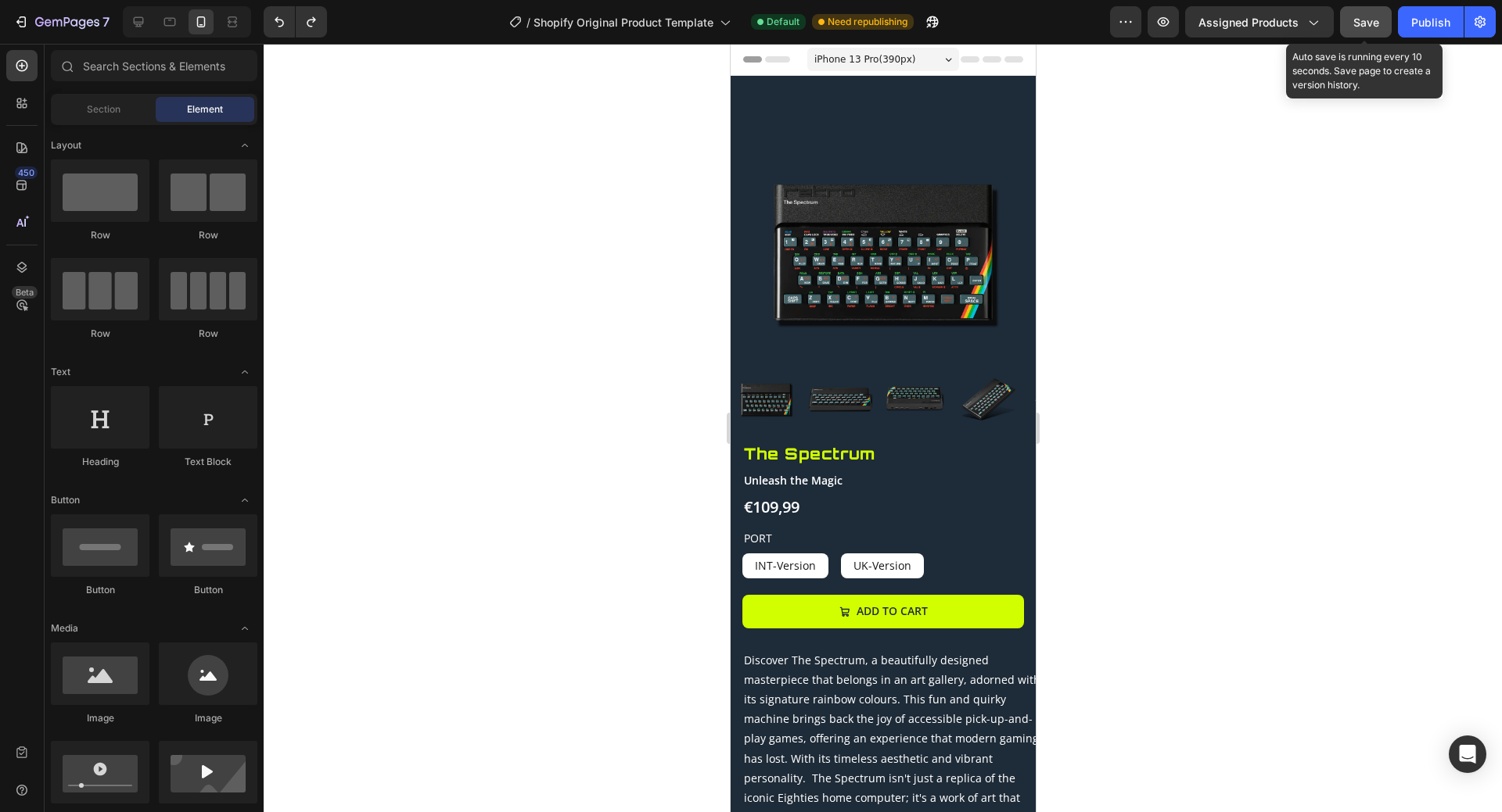
click at [1360, 27] on span "Save" at bounding box center [1366, 22] width 26 height 14
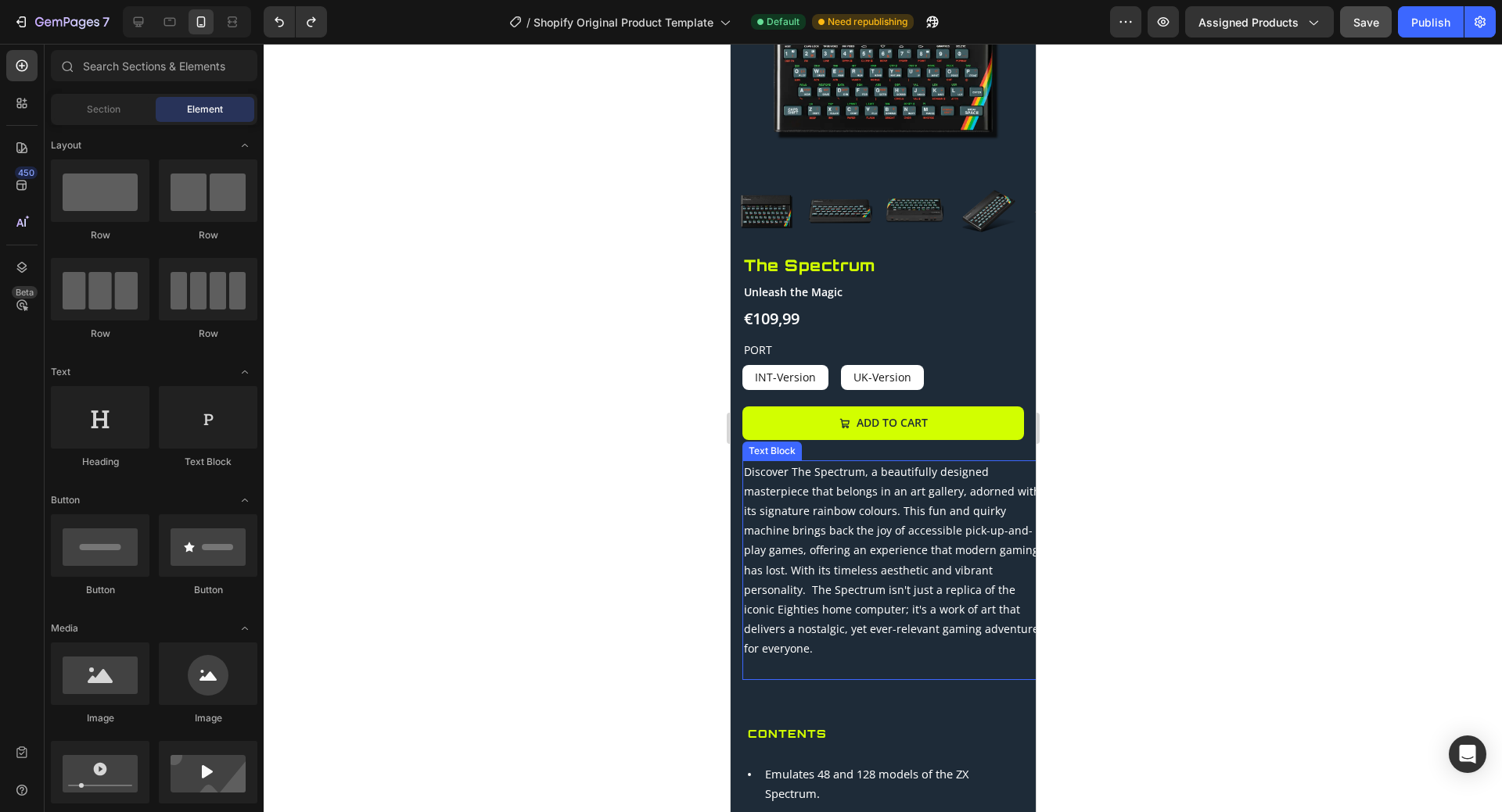
scroll to position [235, 0]
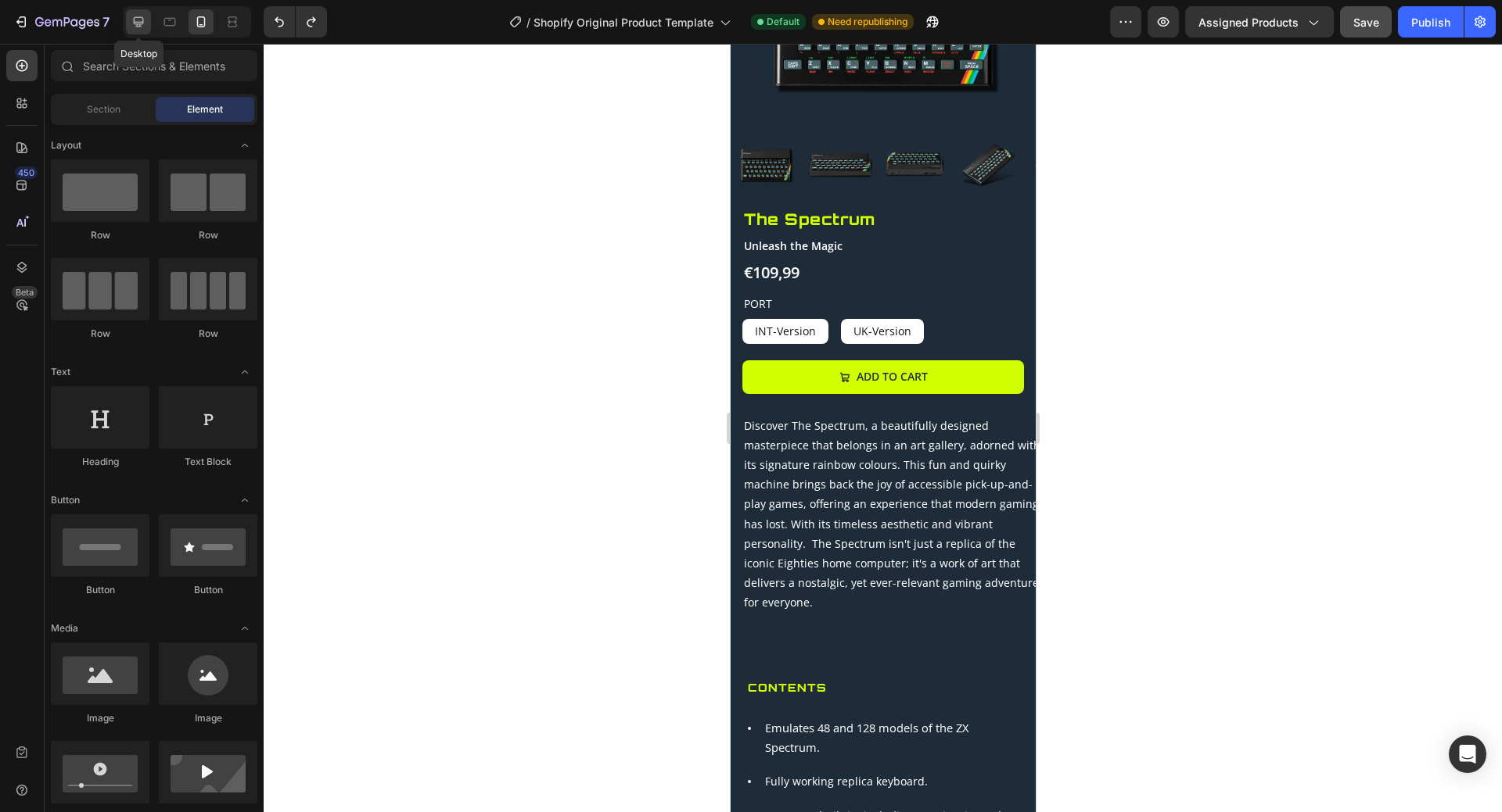
click at [130, 17] on icon at bounding box center [138, 21] width 16 height 16
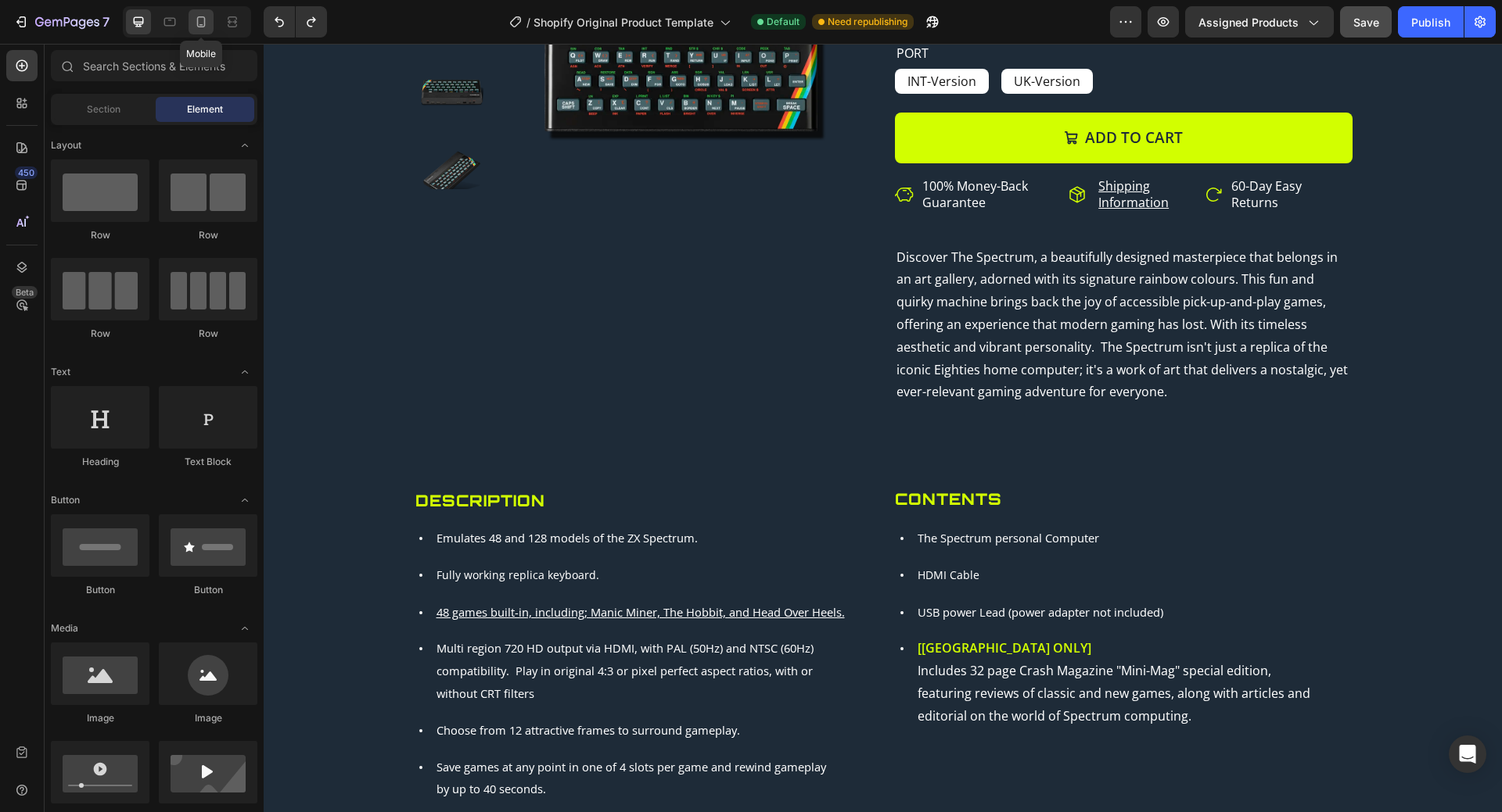
click at [192, 23] on div at bounding box center [201, 22] width 25 height 25
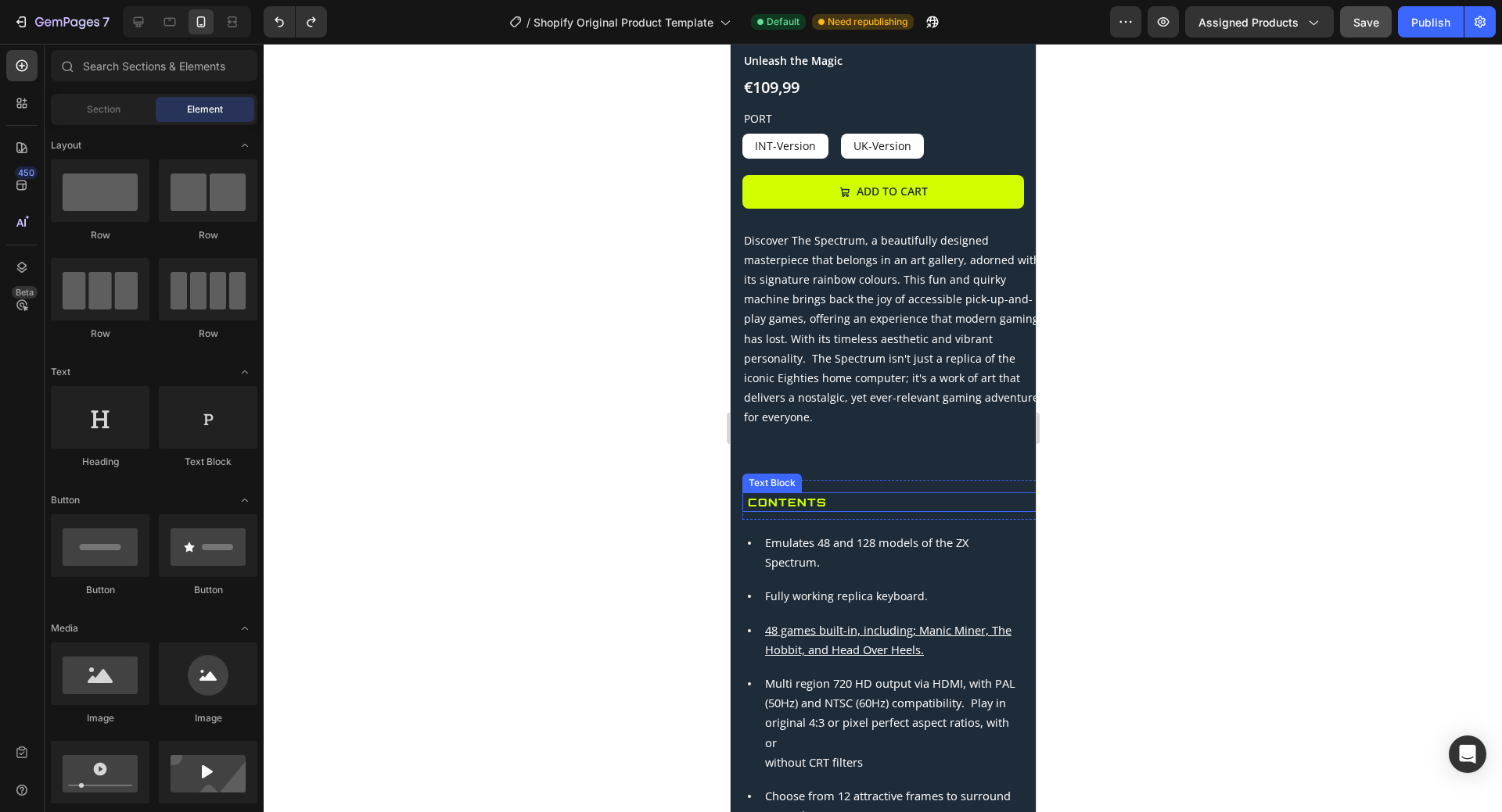
scroll to position [469, 0]
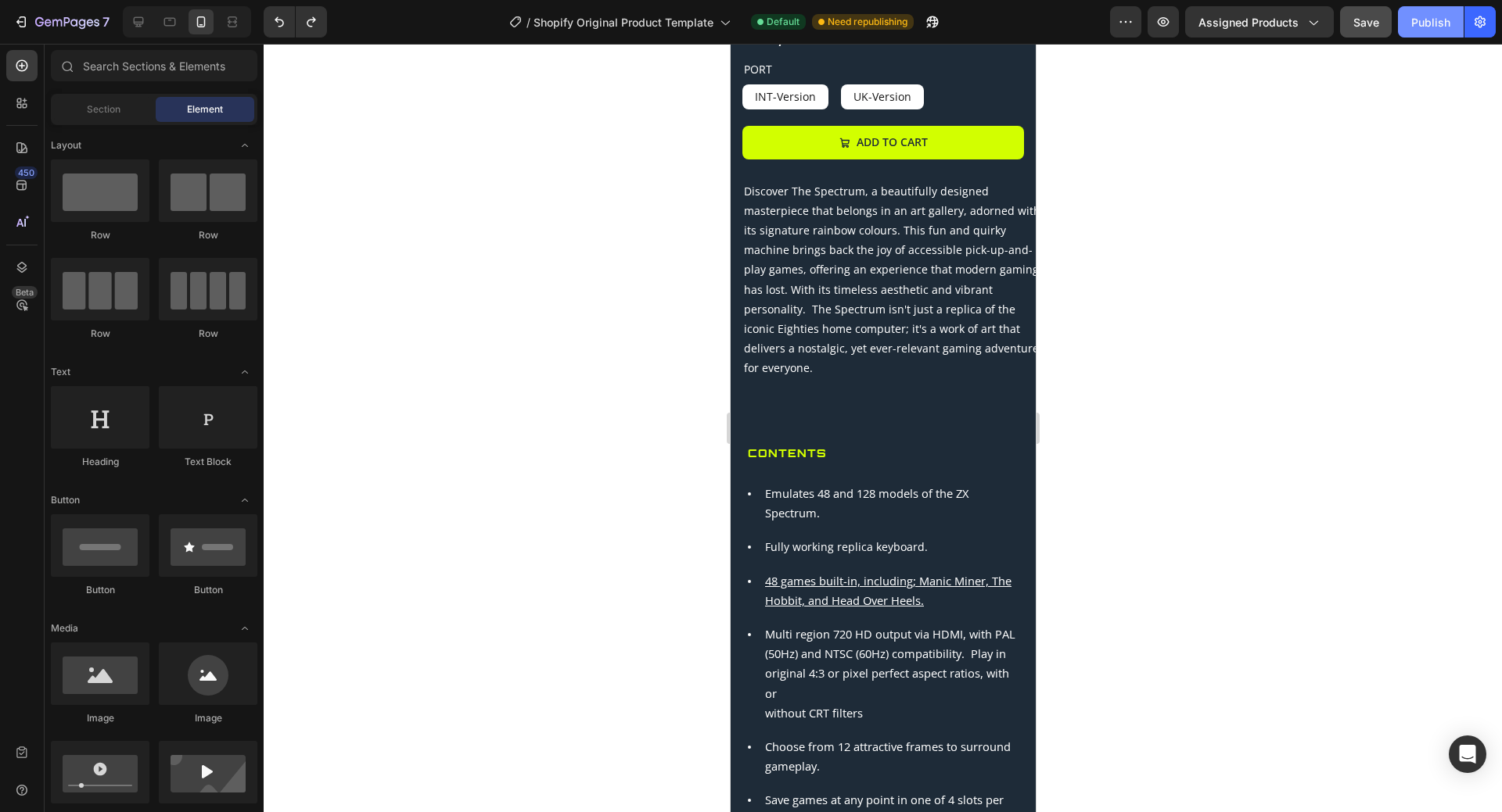
click at [1439, 22] on div "Publish" at bounding box center [1430, 21] width 39 height 17
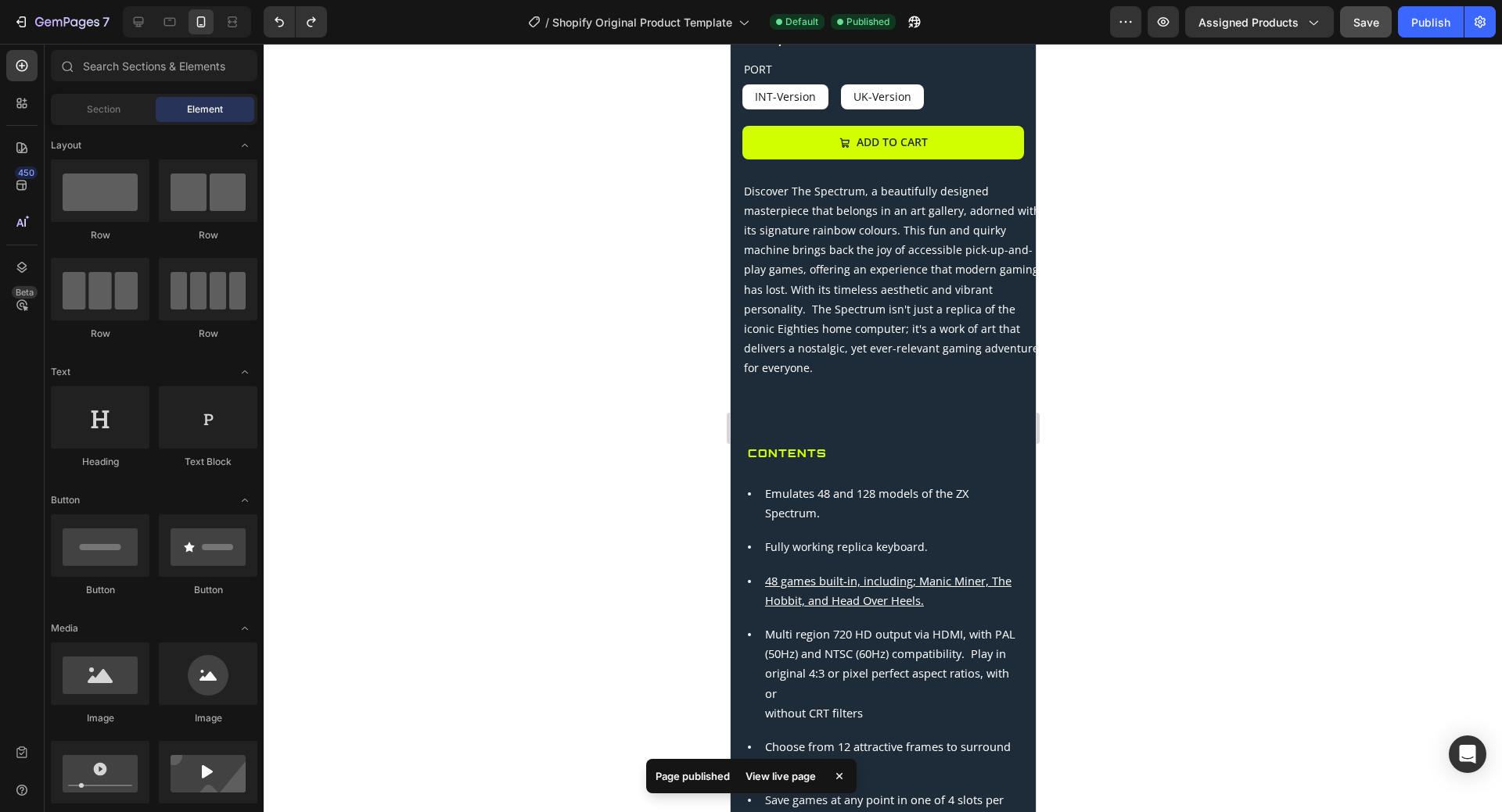
click at [784, 779] on div "View live page" at bounding box center [781, 776] width 89 height 22
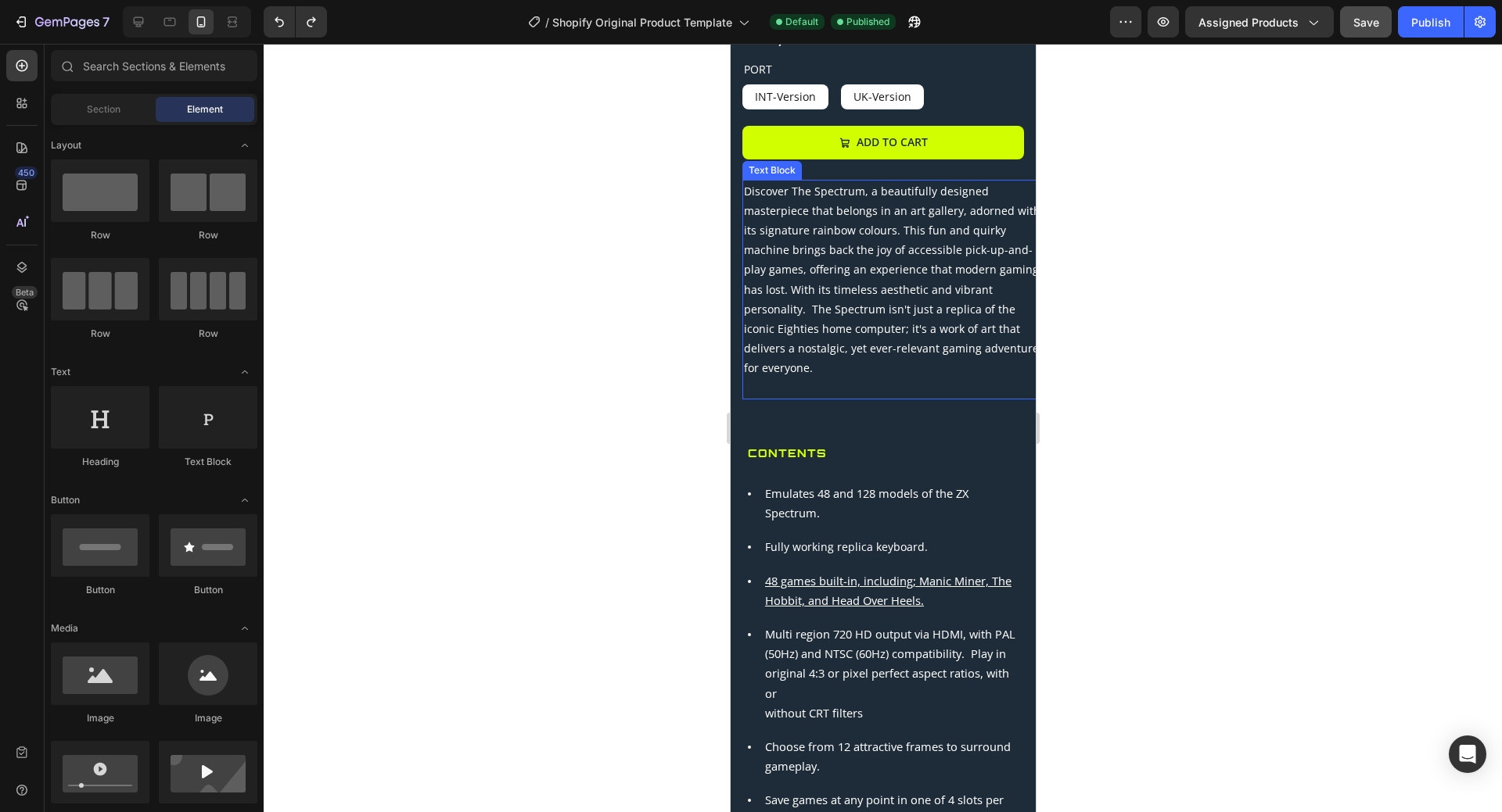
click at [1001, 195] on span "Discover The Spectrum, a beautifully designed masterpiece that belongs in an ar…" at bounding box center [891, 280] width 296 height 192
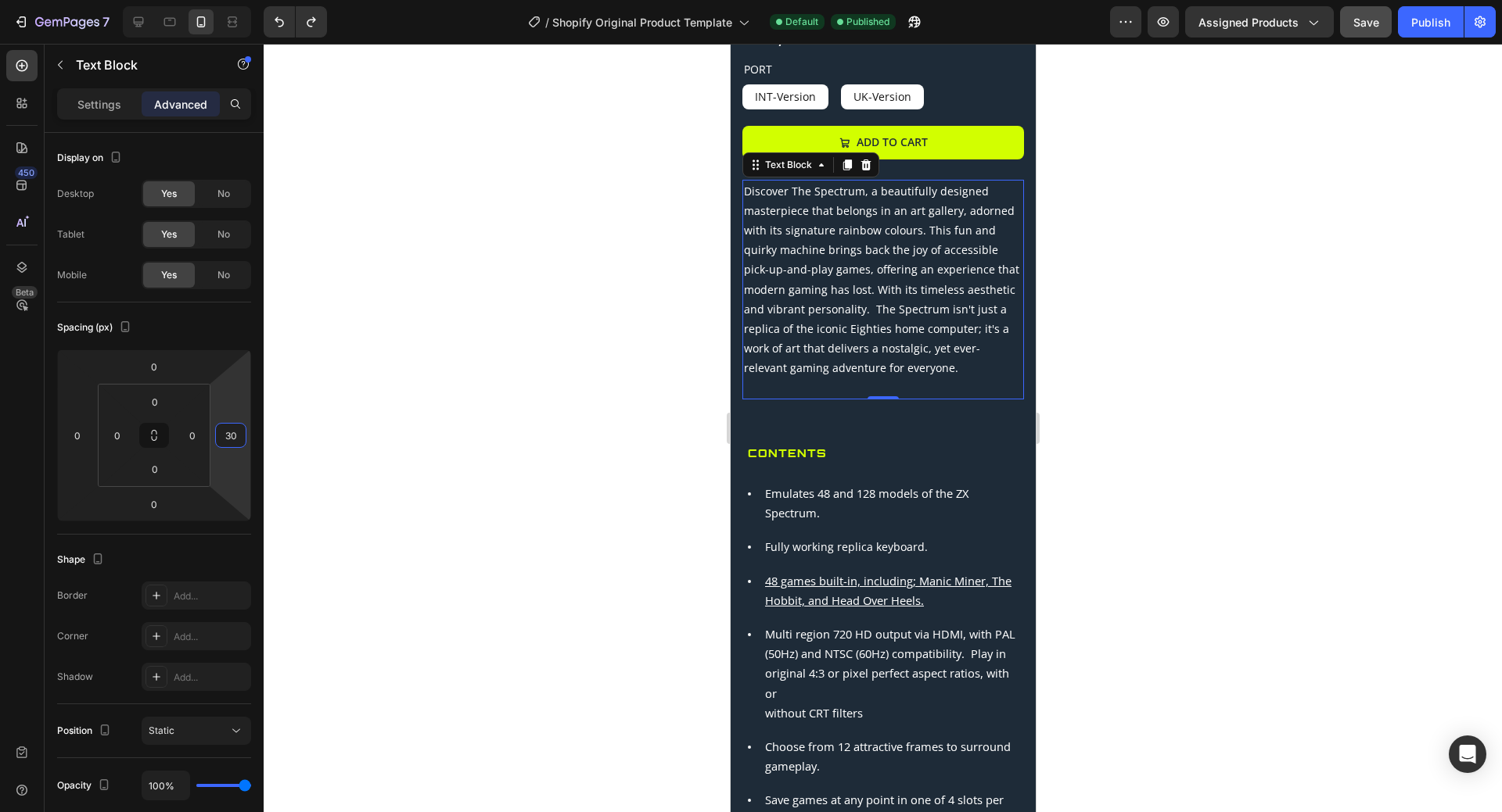
type input "30"
click at [1141, 306] on div at bounding box center [882, 427] width 1238 height 768
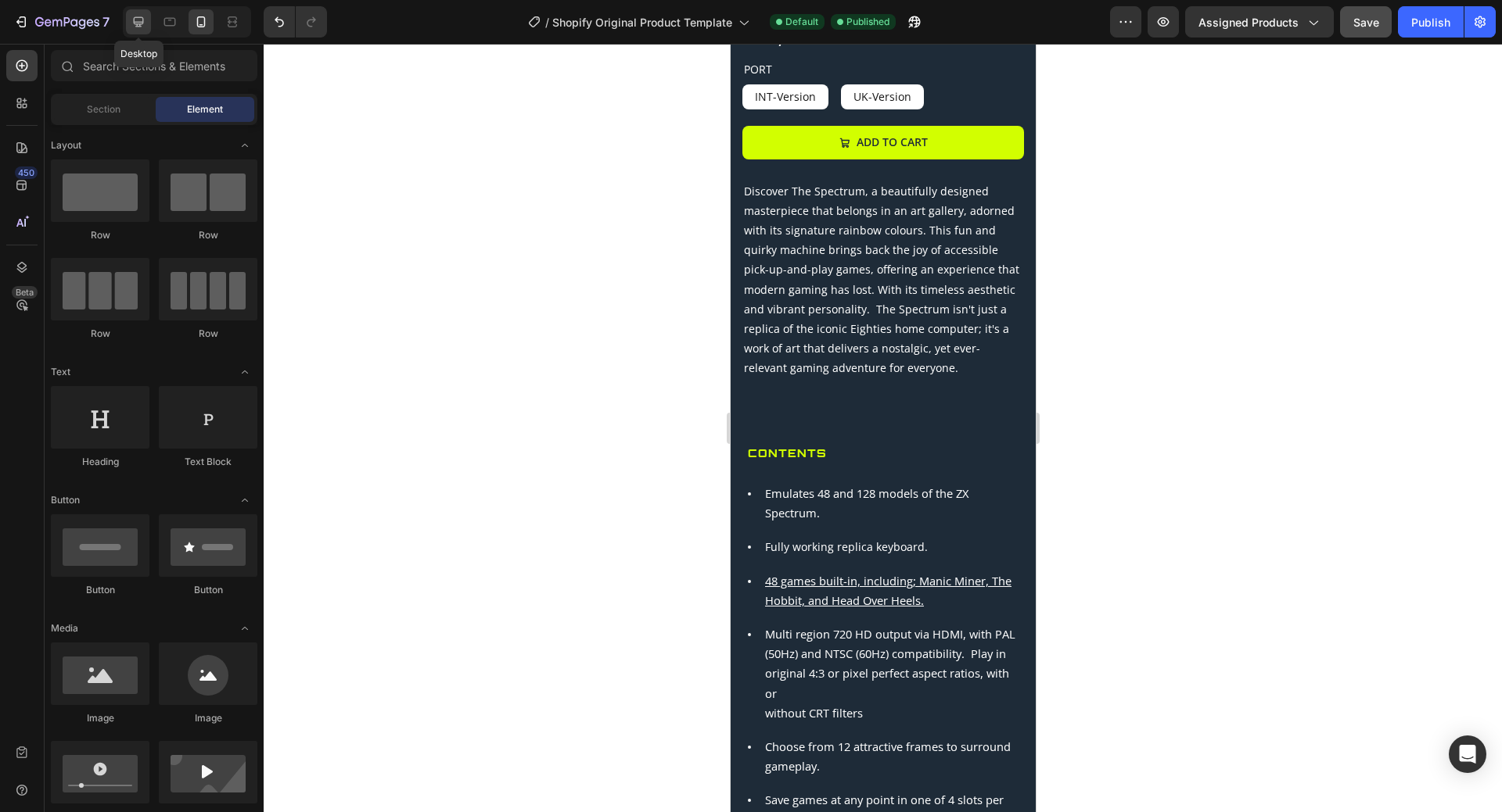
click at [126, 27] on div at bounding box center [139, 22] width 25 height 25
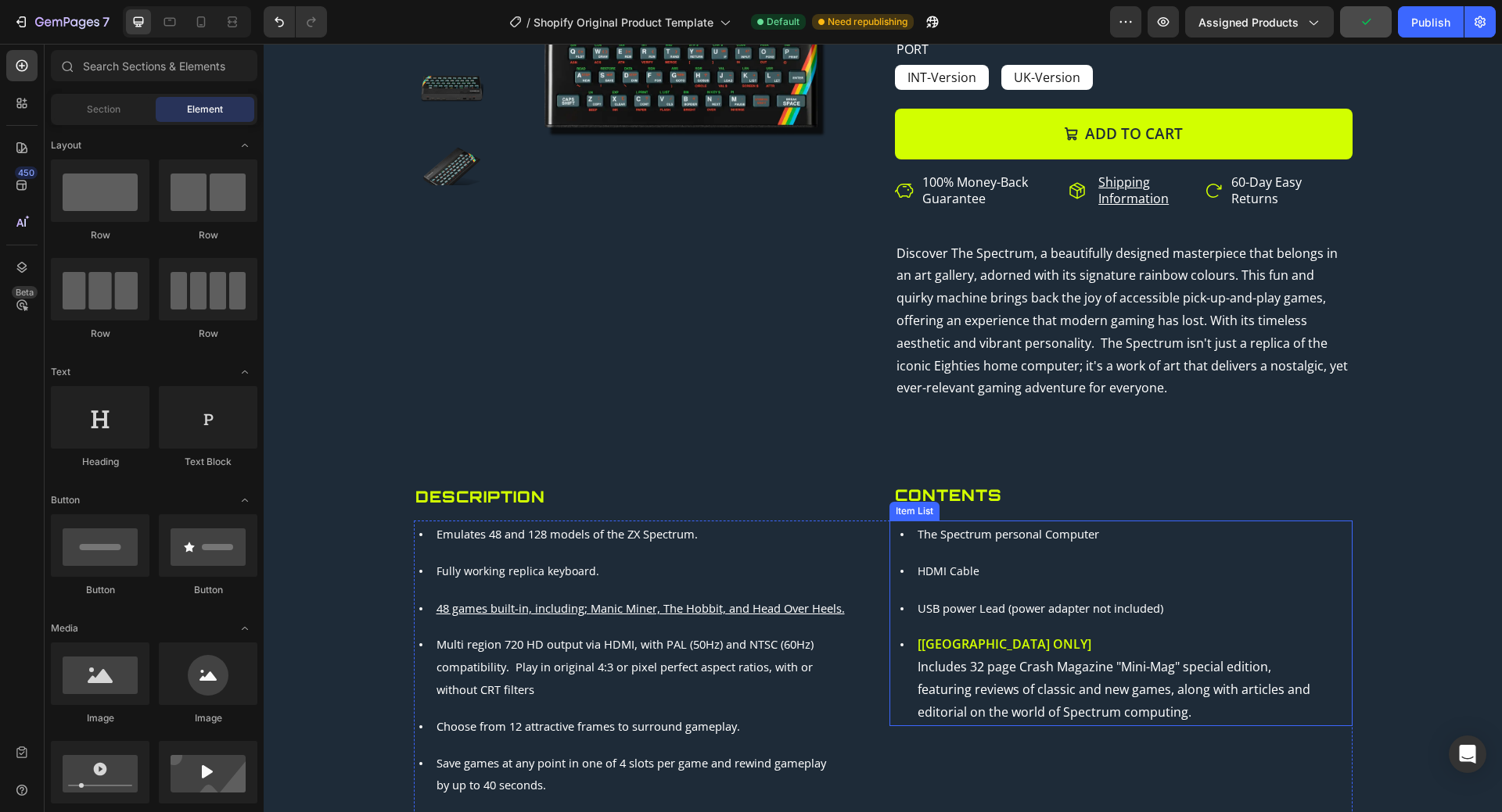
scroll to position [62, 0]
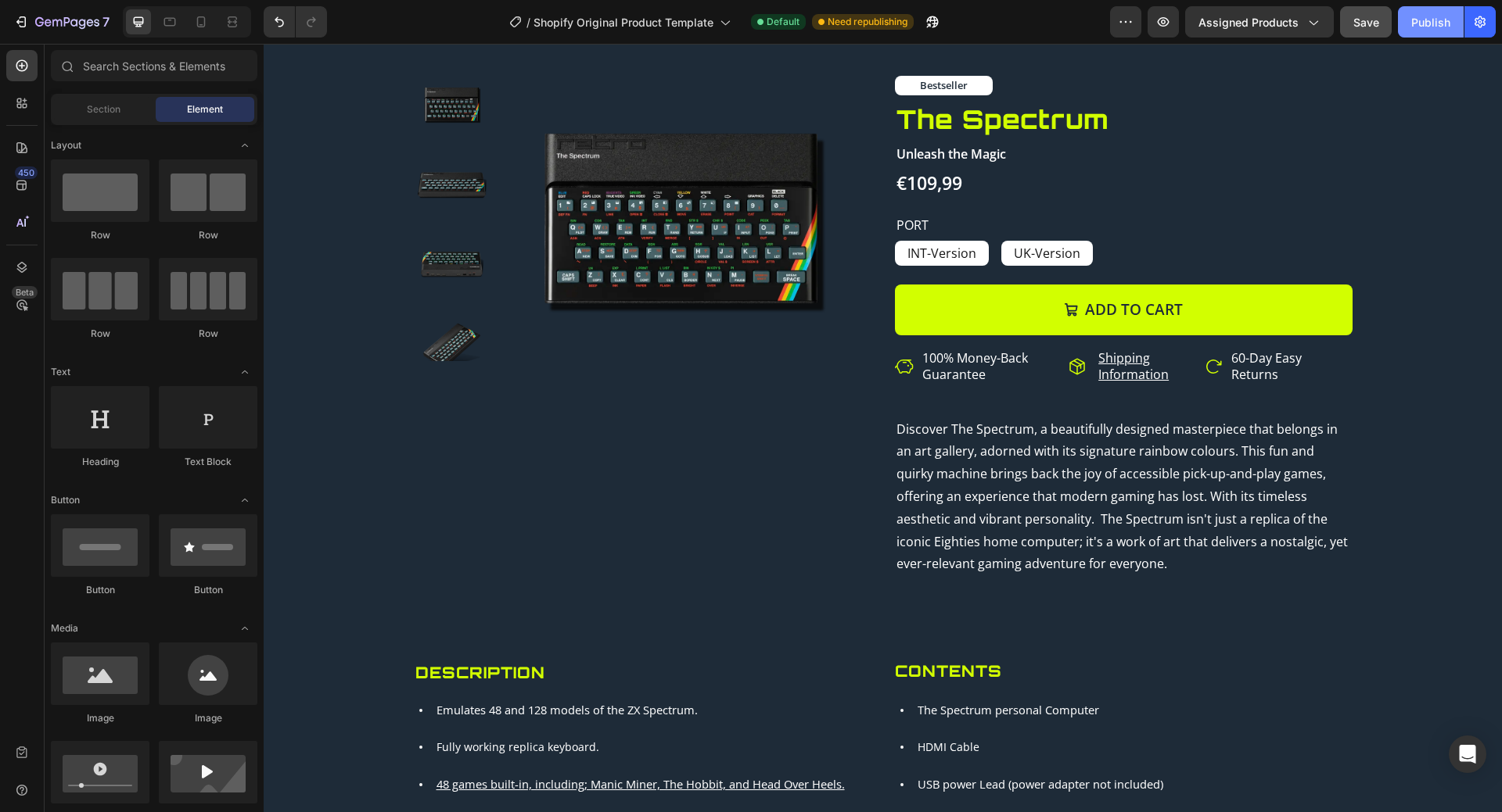
click at [1420, 26] on div "Publish" at bounding box center [1430, 21] width 39 height 17
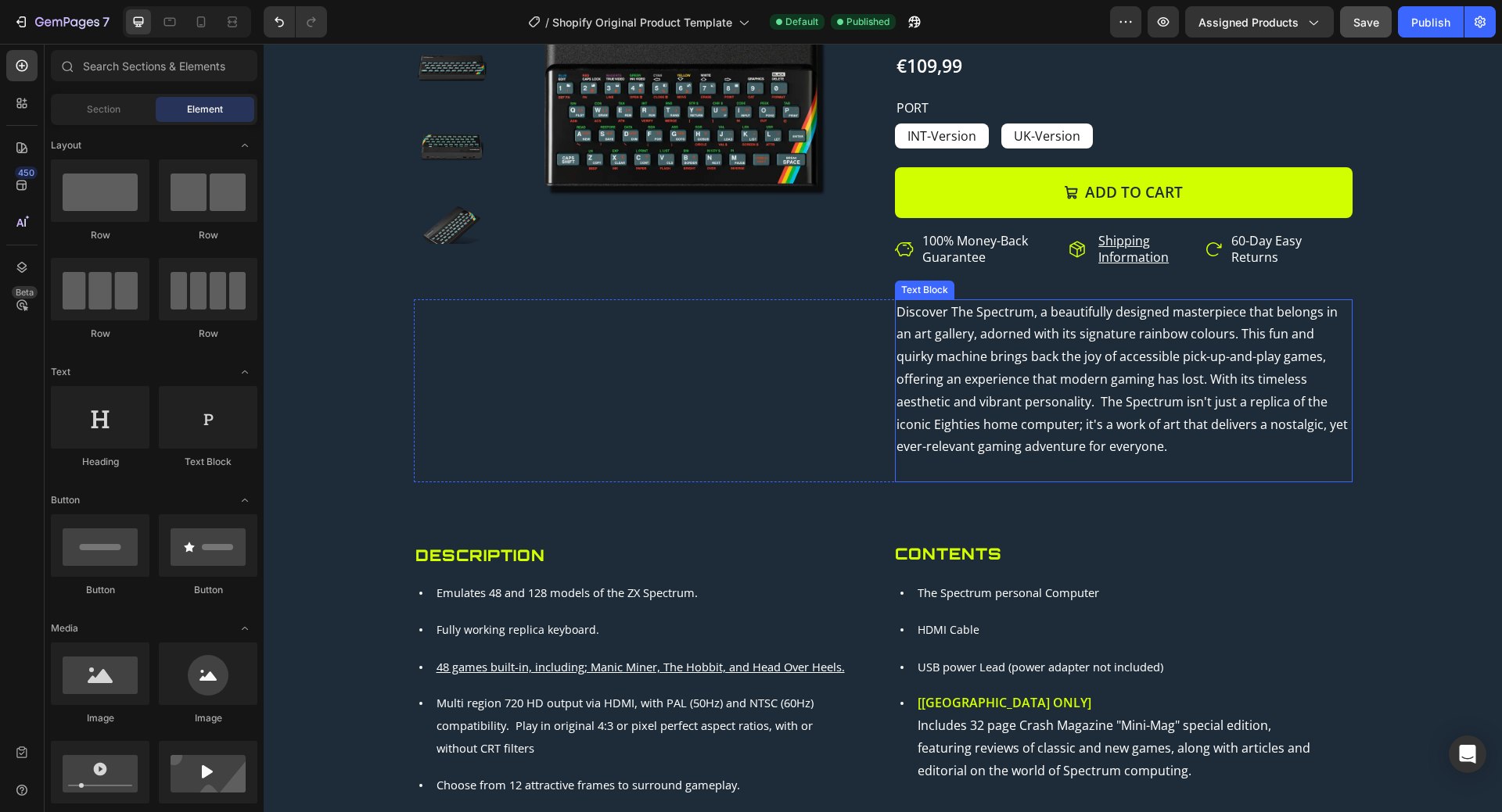
scroll to position [531, 0]
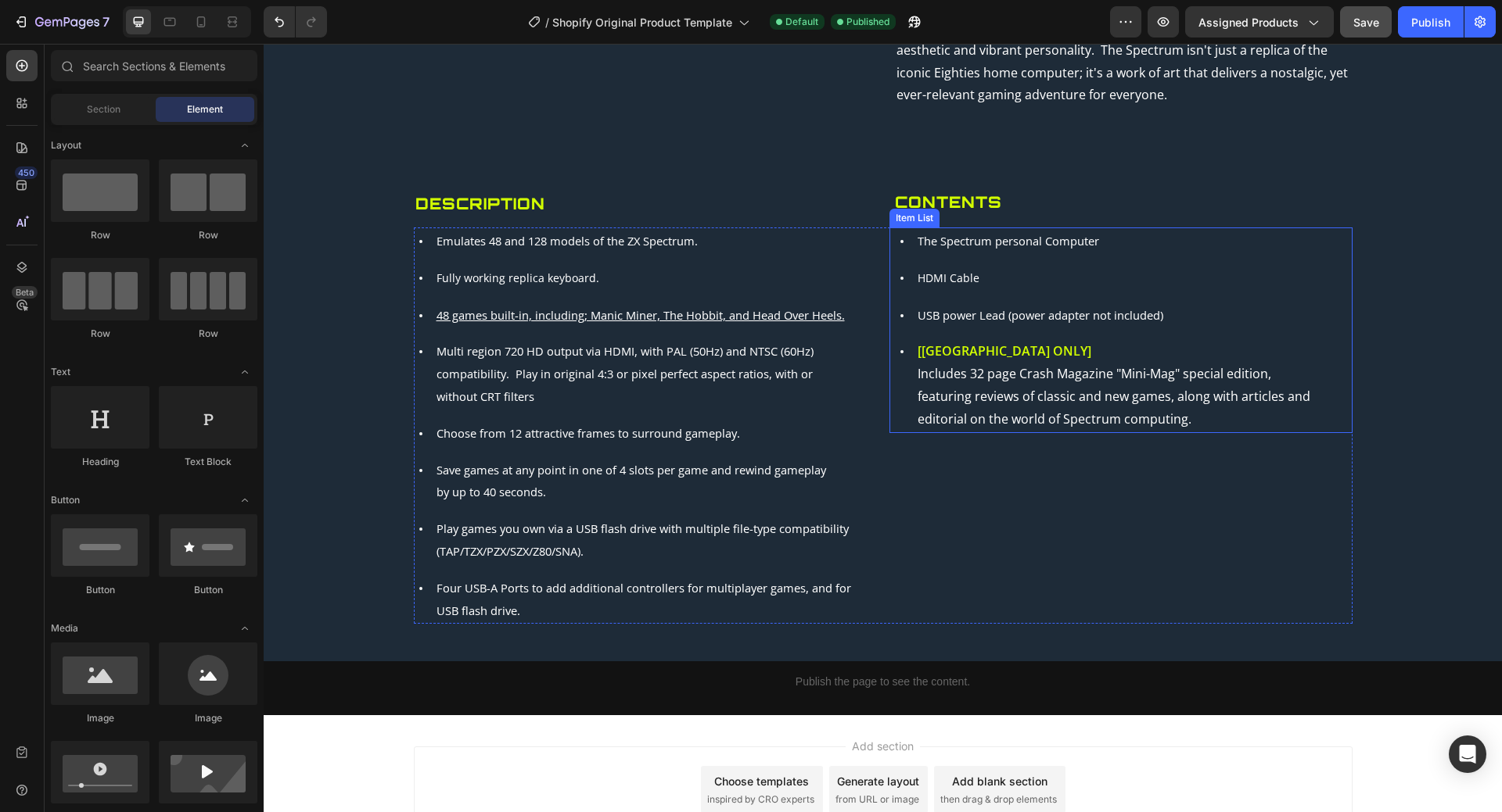
click at [1278, 375] on p "Includes 32 page Crash Magazine "Mini-Mag" special edition," at bounding box center [1113, 374] width 393 height 22
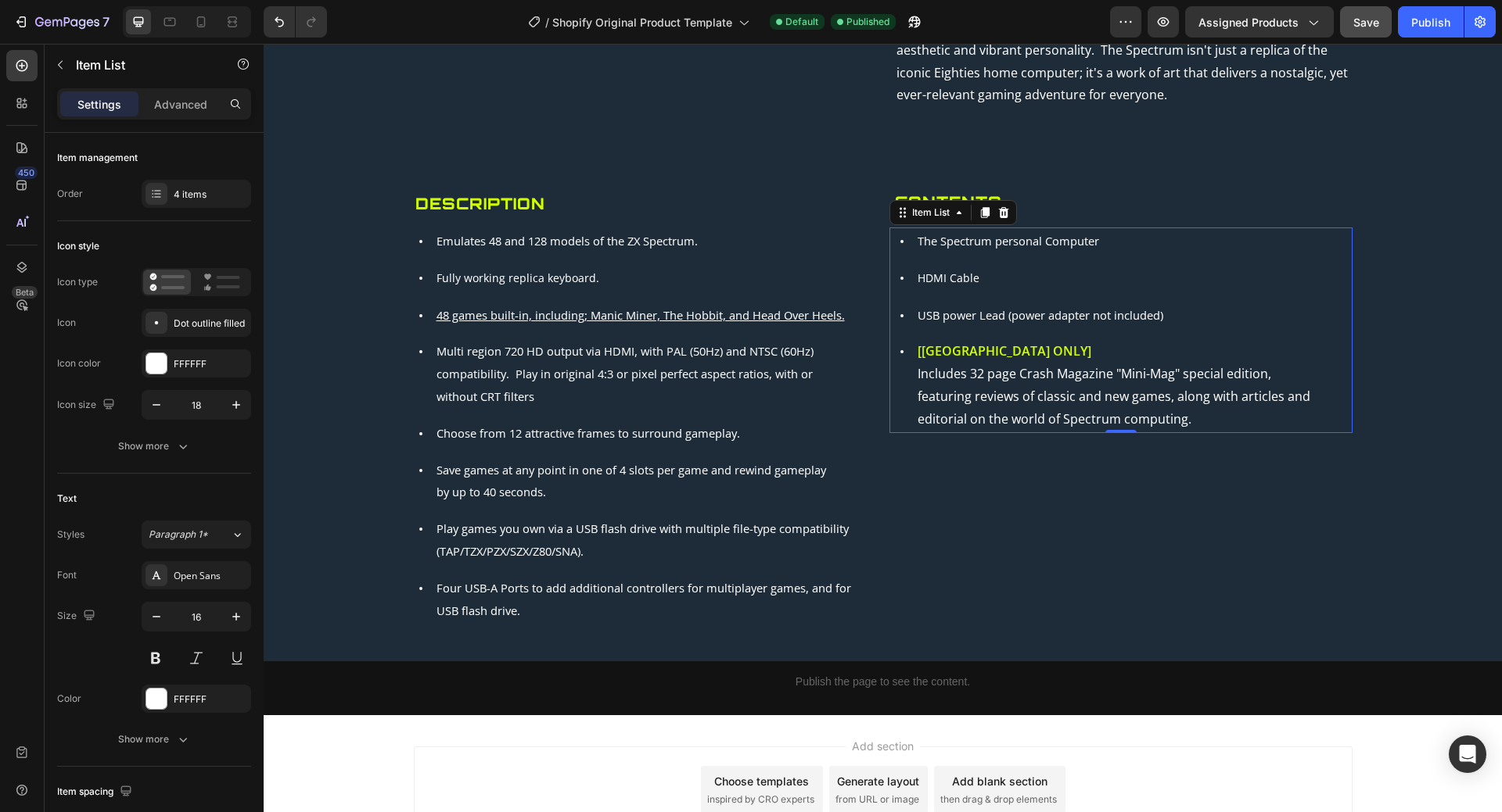
click at [1270, 374] on p "Includes 32 page Crash Magazine "Mini-Mag" special edition," at bounding box center [1113, 374] width 393 height 22
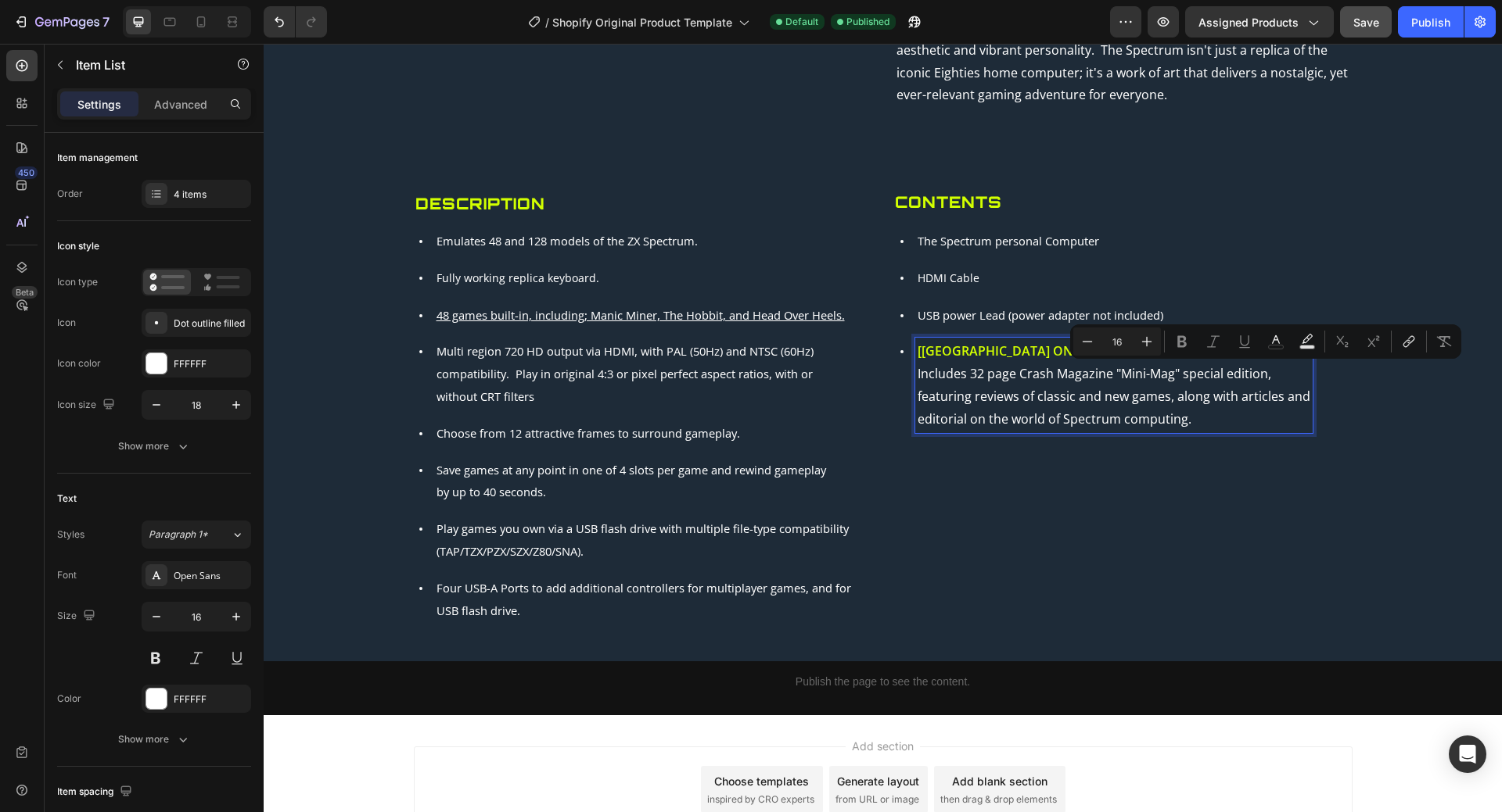
click at [1266, 375] on p "Includes 32 page Crash Magazine "Mini-Mag" special edition," at bounding box center [1113, 374] width 393 height 22
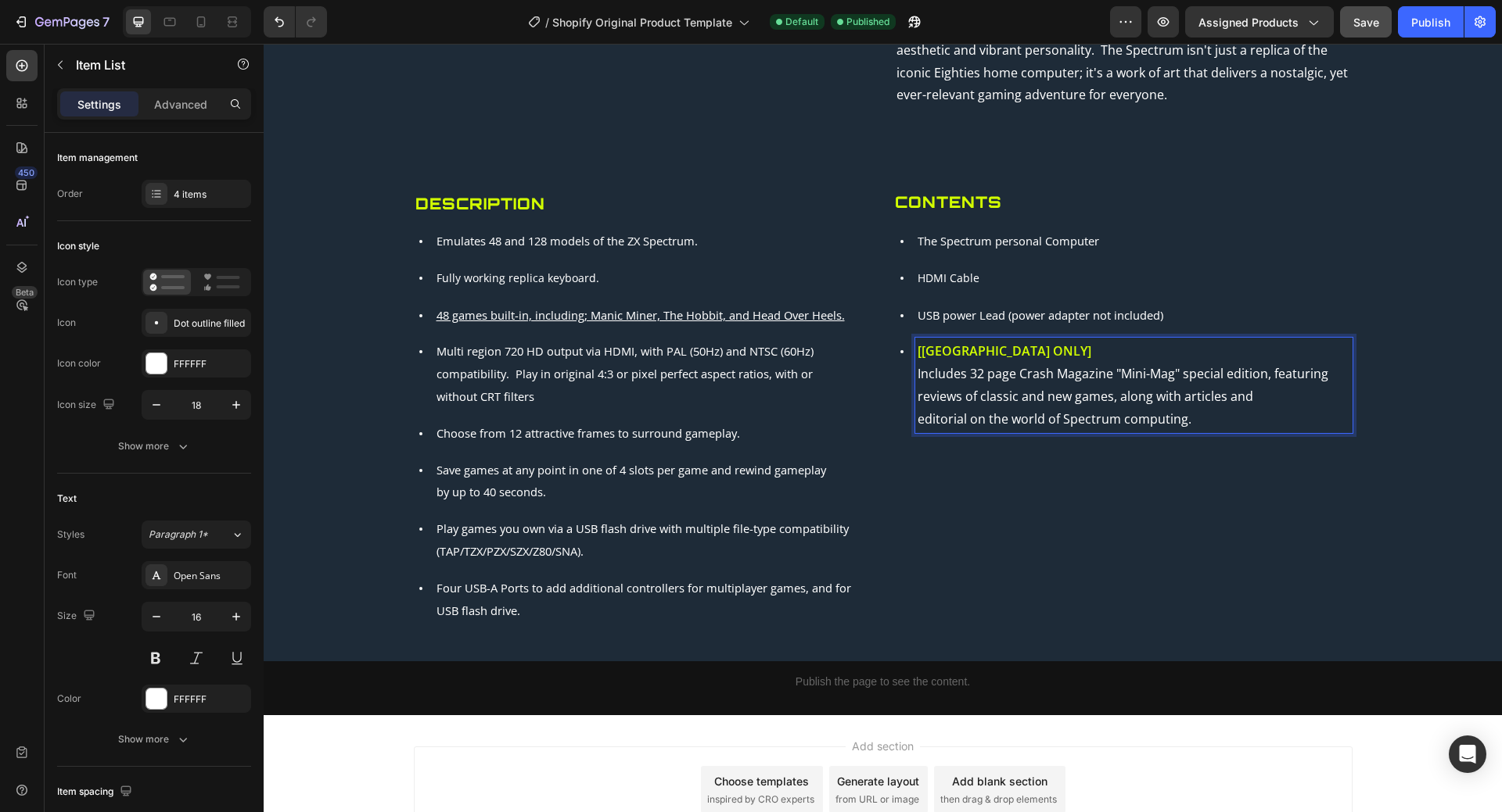
click at [1254, 396] on p "Includes 32 page Crash Magazine "Mini-Mag" special edition, featuring reviews o…" at bounding box center [1133, 386] width 432 height 46
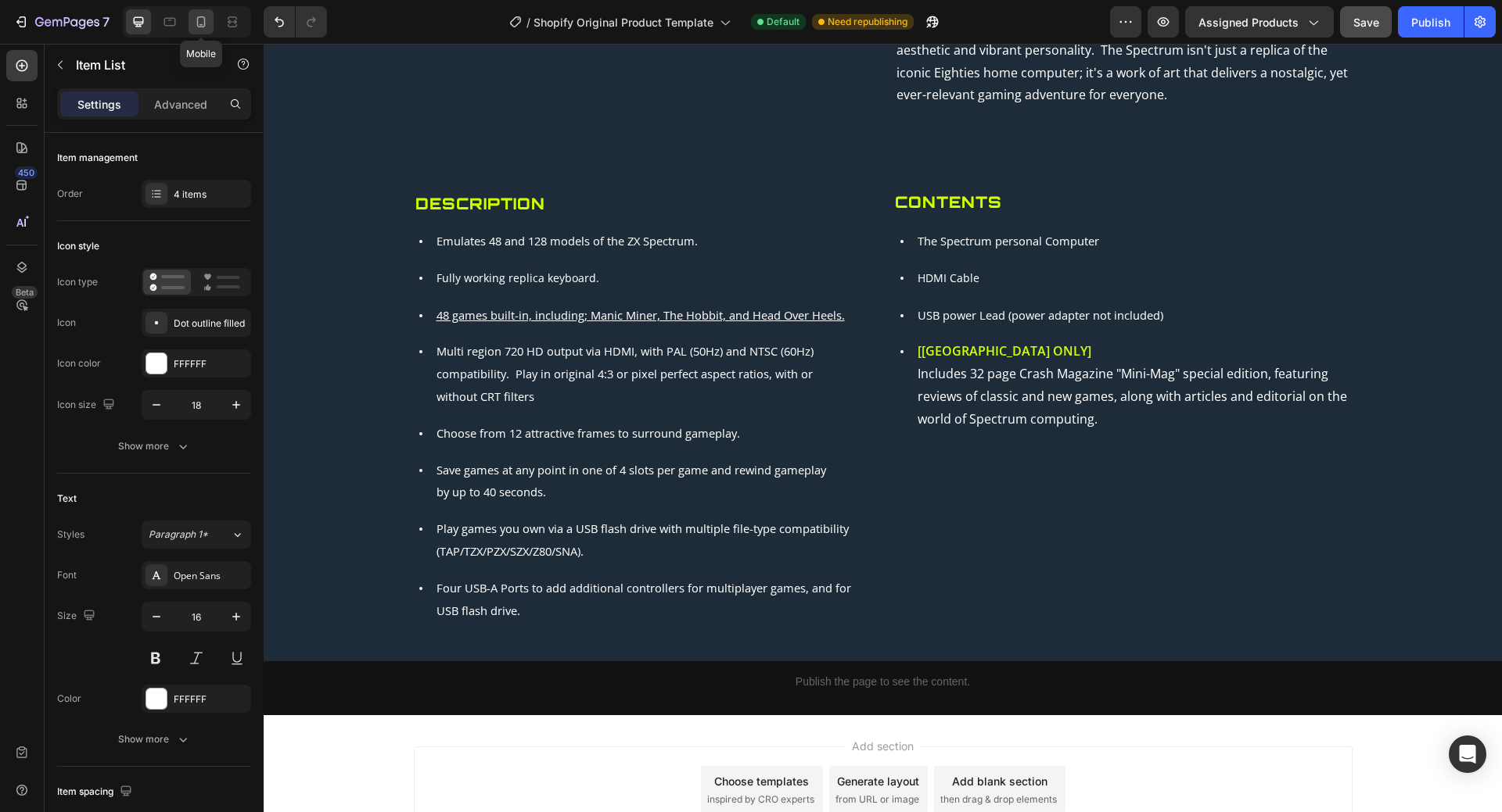
click at [198, 18] on icon at bounding box center [201, 21] width 9 height 11
type input "14"
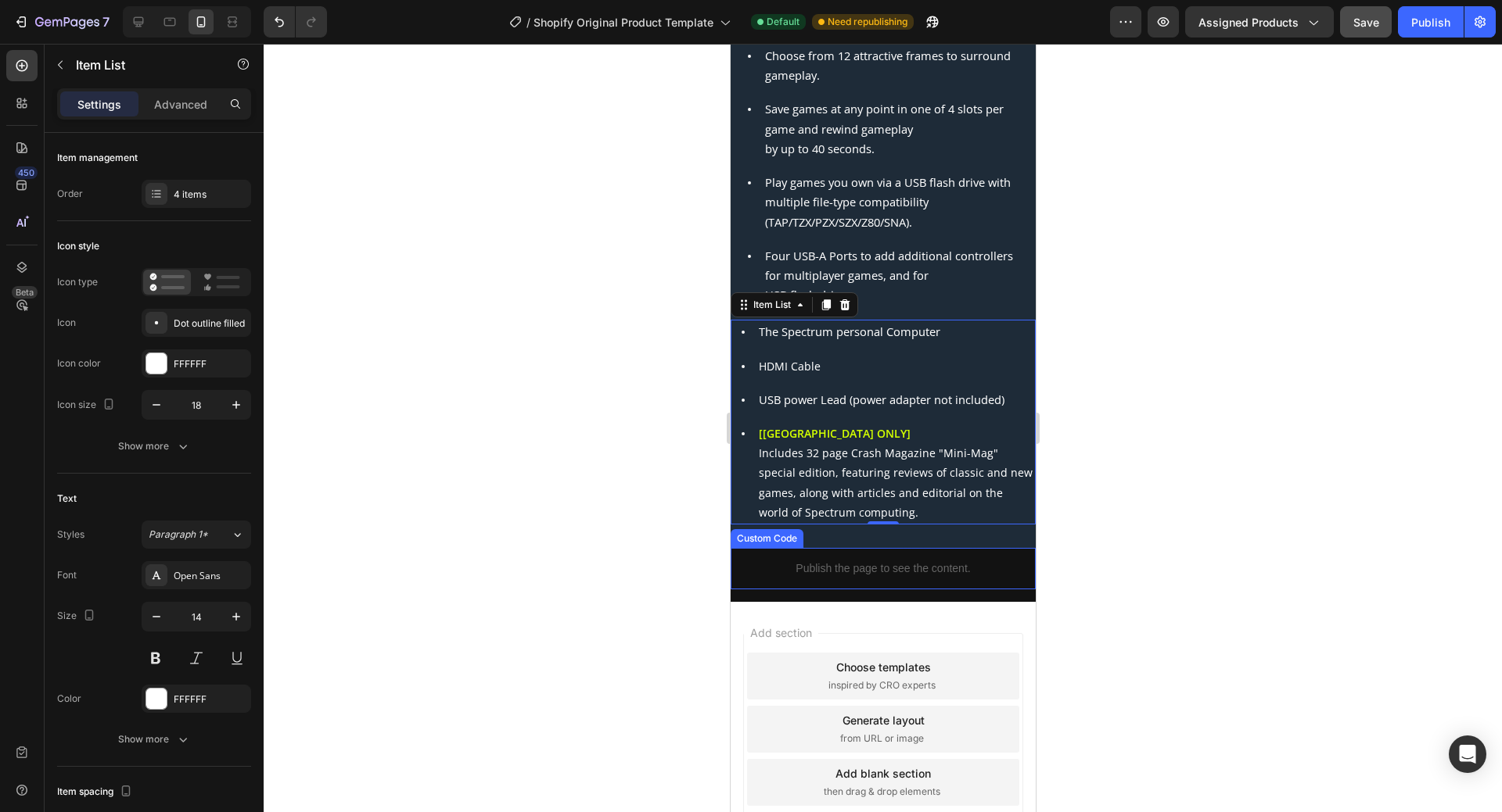
scroll to position [1157, 0]
click at [1000, 339] on div "The Spectrum personal Computer" at bounding box center [895, 334] width 279 height 24
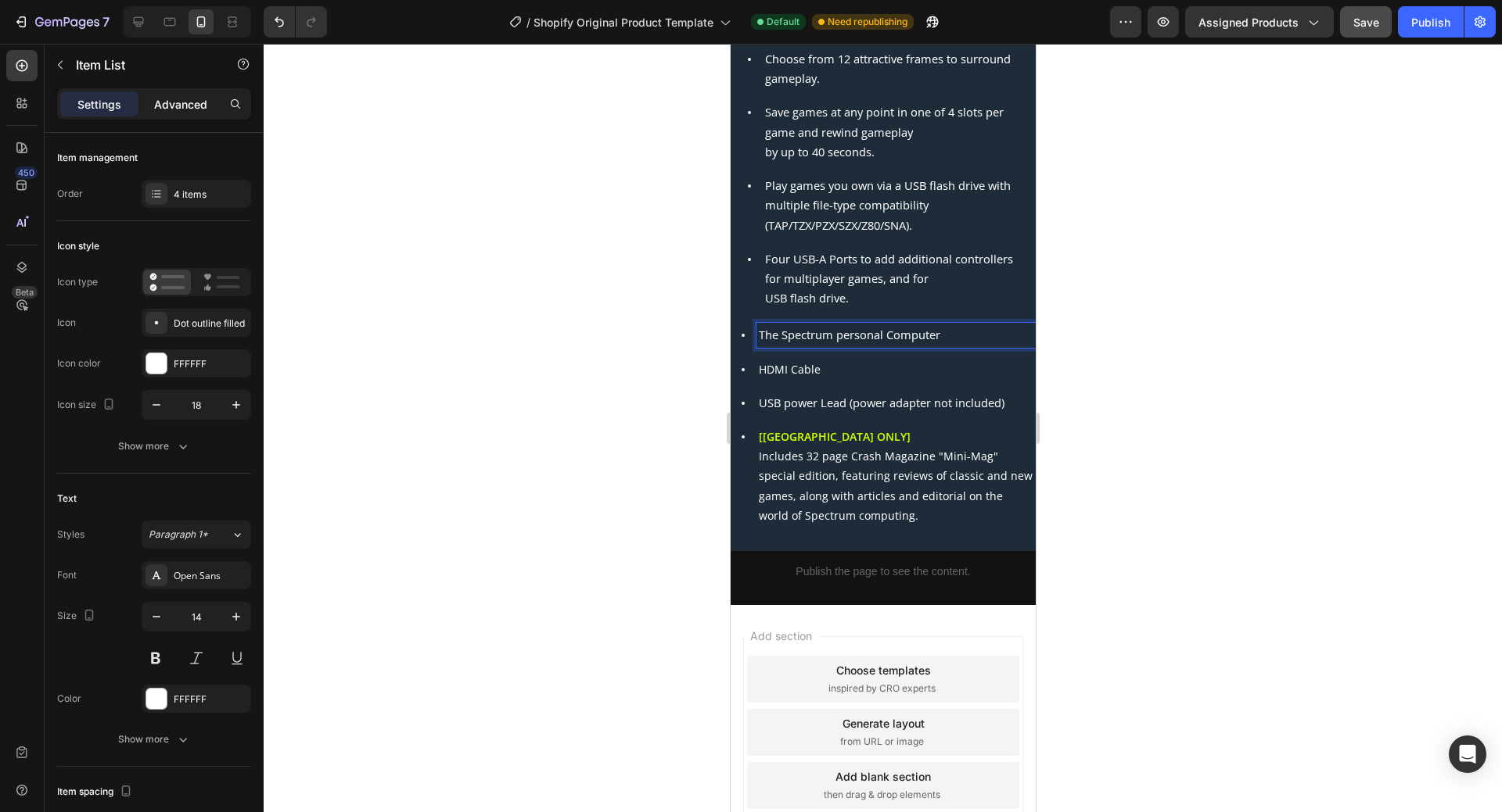
click at [192, 93] on div "Advanced" at bounding box center [181, 104] width 79 height 25
type input "100%"
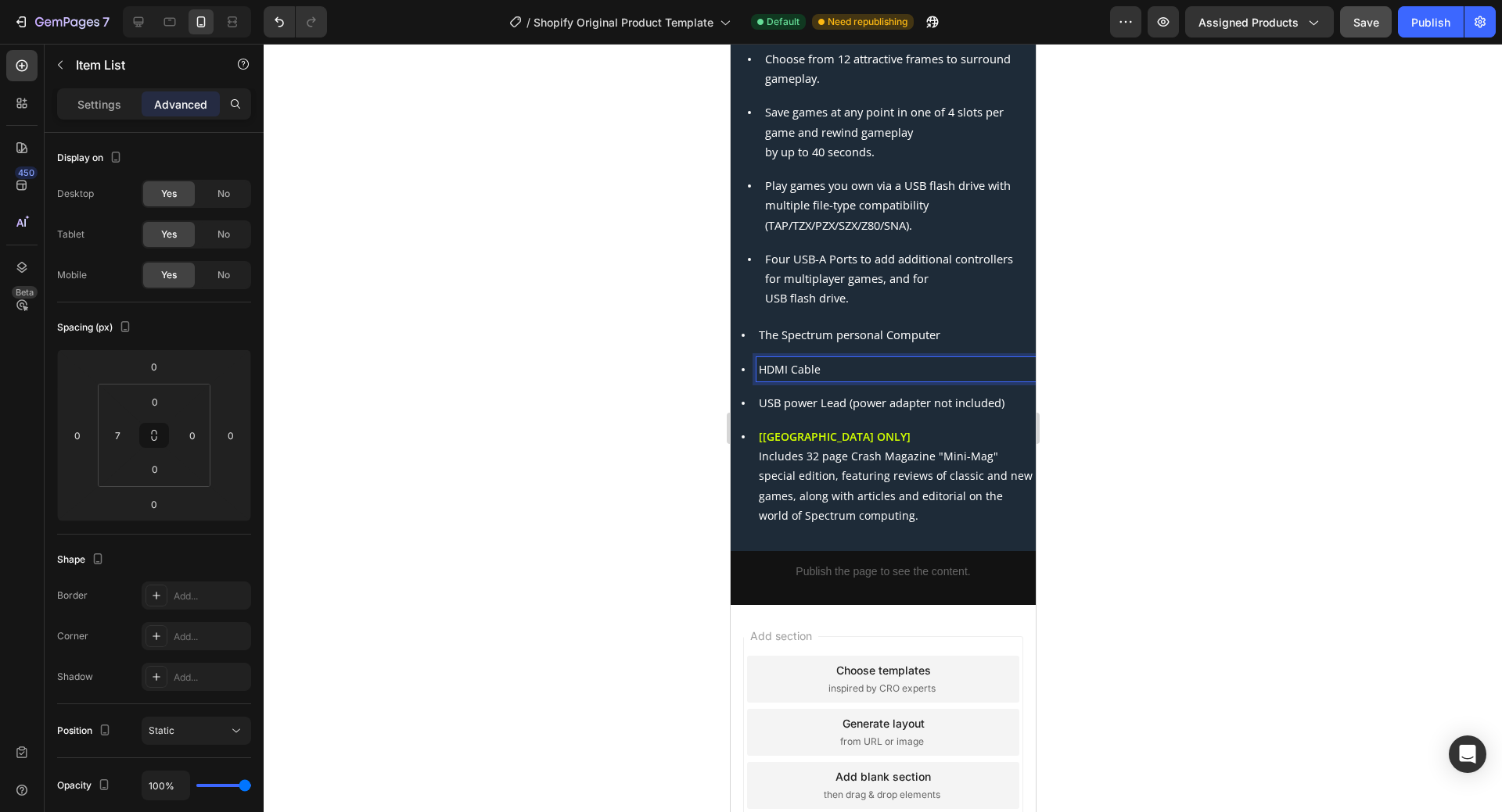
click at [974, 339] on div "The Spectrum personal Computer HDMI Cable USB power Lead (power adapter not inc…" at bounding box center [885, 424] width 299 height 205
click at [973, 231] on div "Emulates 48 and 128 models of the ZX Spectrum. Fully working replica keyboard. …" at bounding box center [882, 51] width 282 height 517
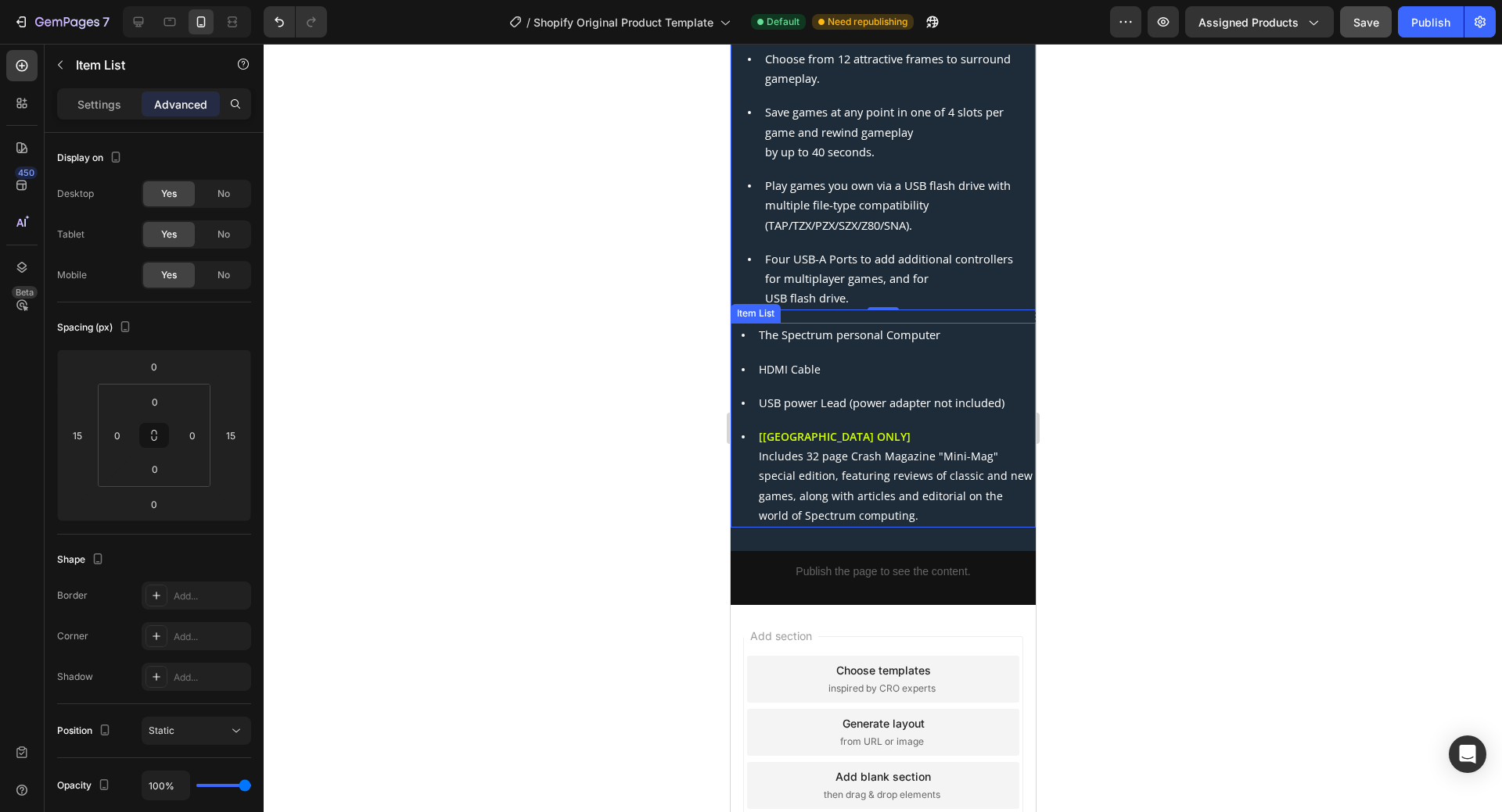
click at [975, 342] on div "The Spectrum personal Computer HDMI Cable USB power Lead (power adapter not inc…" at bounding box center [885, 424] width 299 height 205
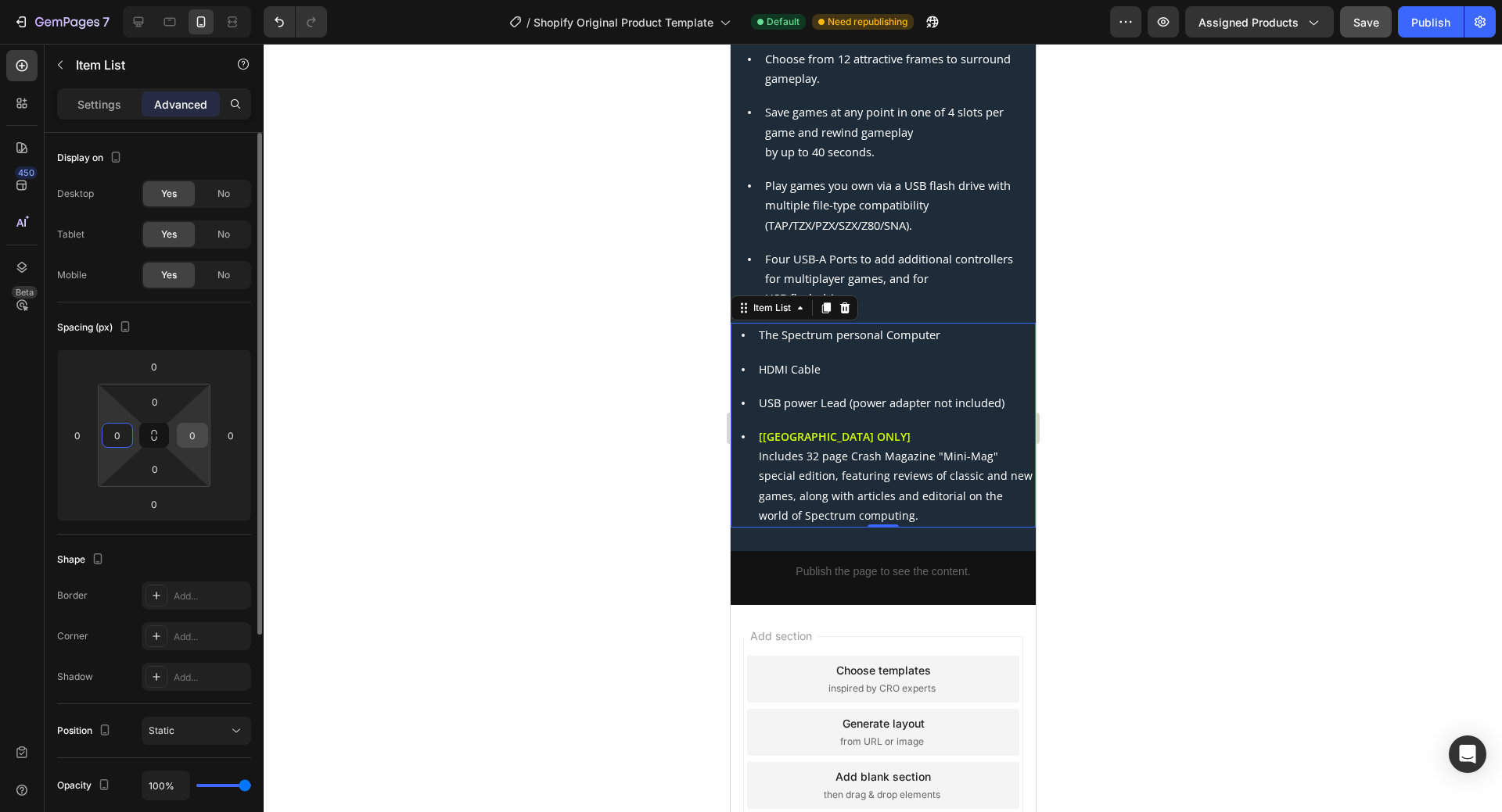
type input "0"
click at [190, 434] on input "0" at bounding box center [192, 435] width 23 height 23
click at [85, 437] on input "0" at bounding box center [78, 435] width 23 height 23
type input "15"
click at [236, 438] on input "0" at bounding box center [230, 435] width 23 height 23
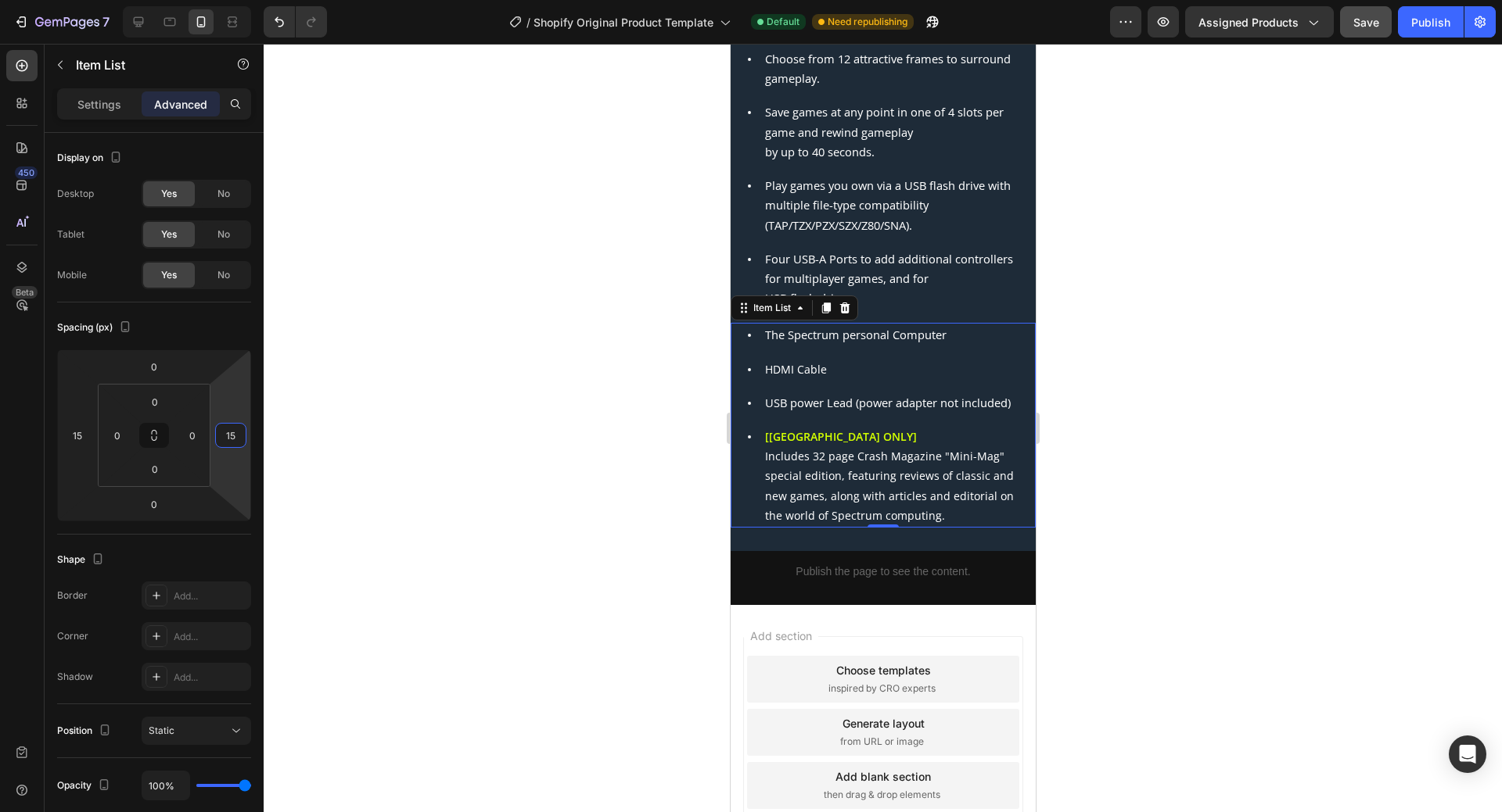
type input "15"
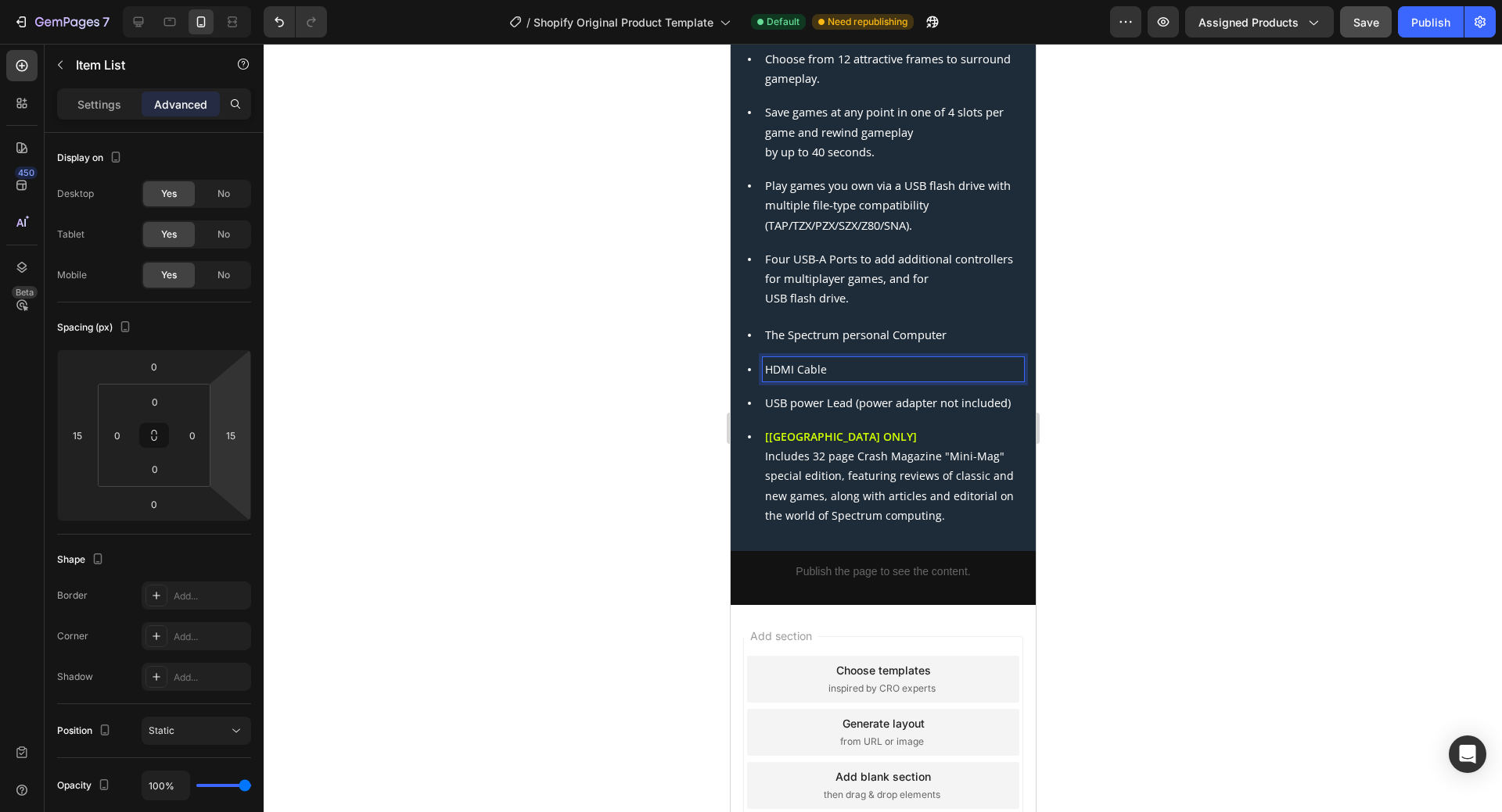
click at [961, 359] on p "HDMI Cable" at bounding box center [892, 369] width 256 height 19
click at [970, 334] on p "The Spectrum personal Computer" at bounding box center [892, 335] width 256 height 19
click at [971, 288] on p "USB flash drive." at bounding box center [892, 298] width 256 height 19
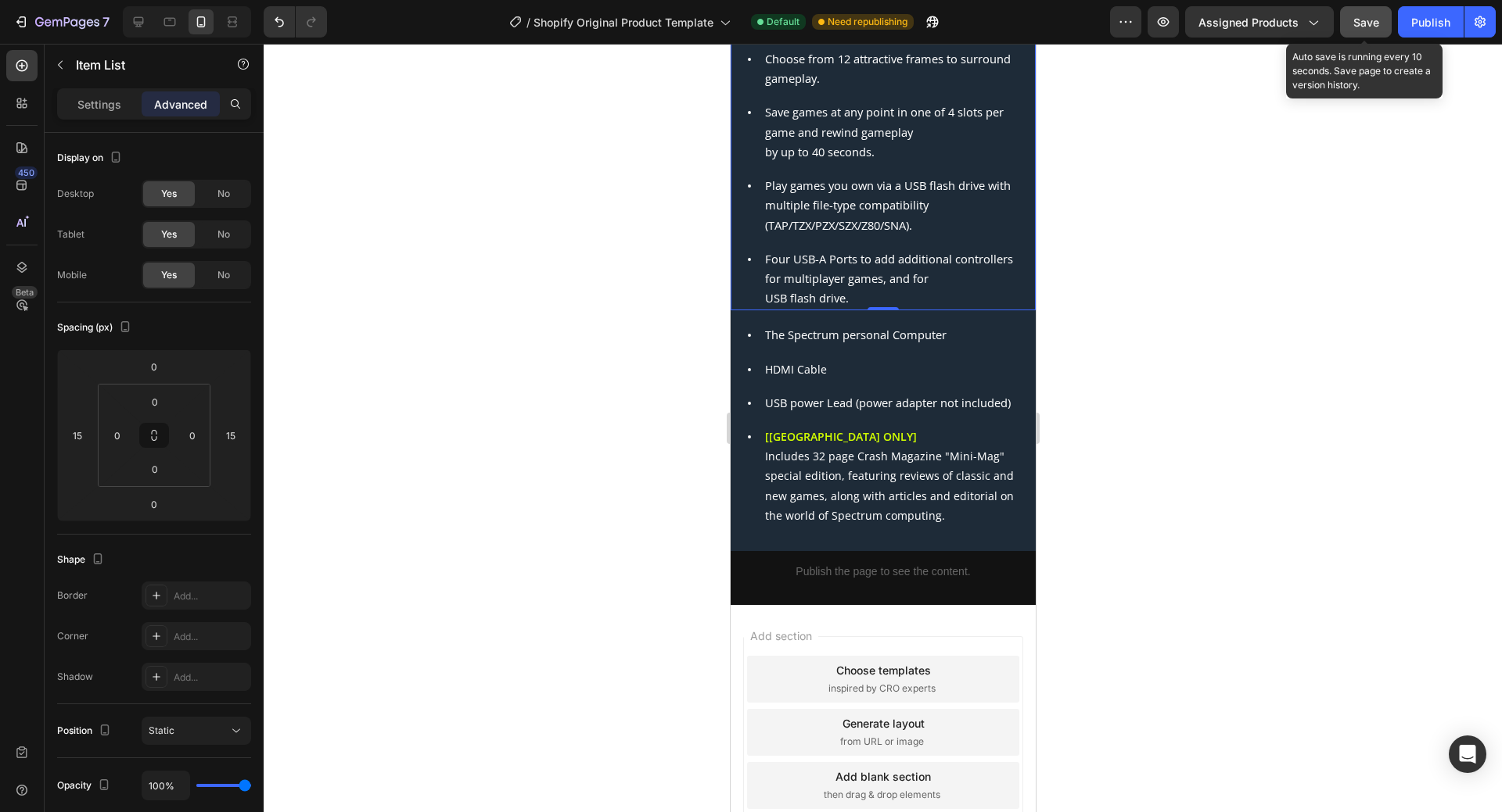
click at [1362, 10] on button "Save" at bounding box center [1365, 21] width 51 height 31
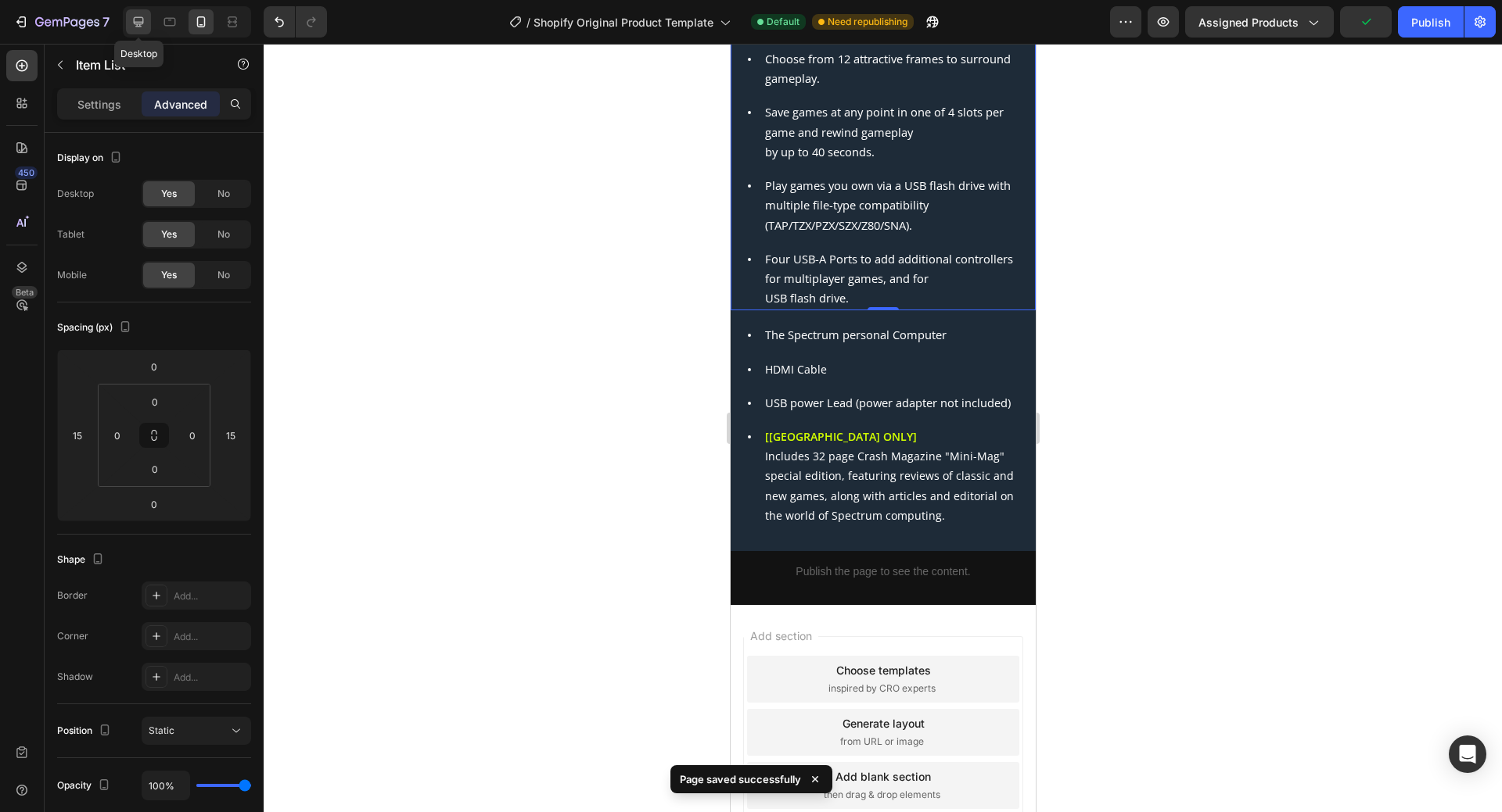
click at [140, 18] on icon at bounding box center [138, 21] width 16 height 16
type input "0"
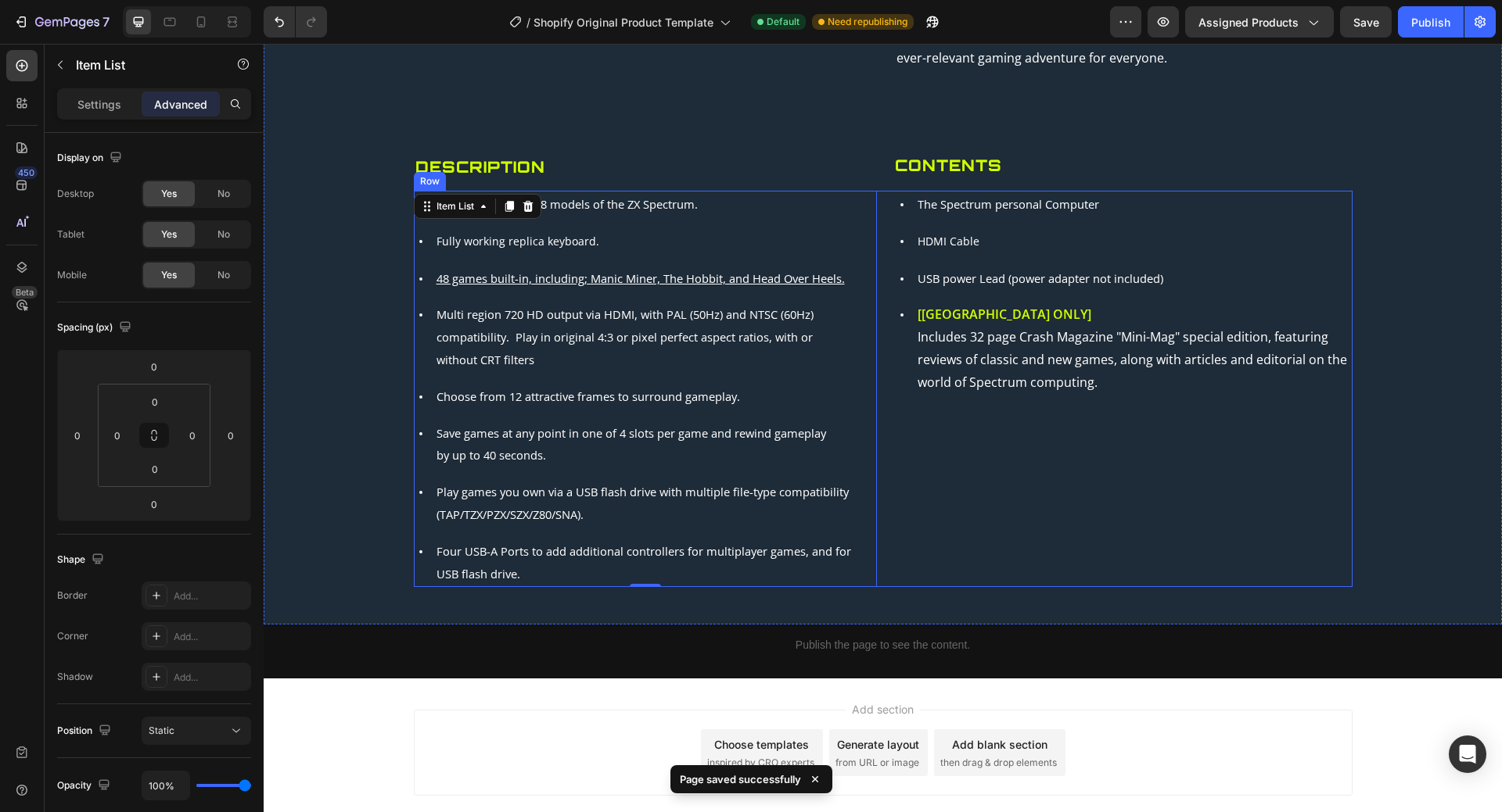
scroll to position [544, 0]
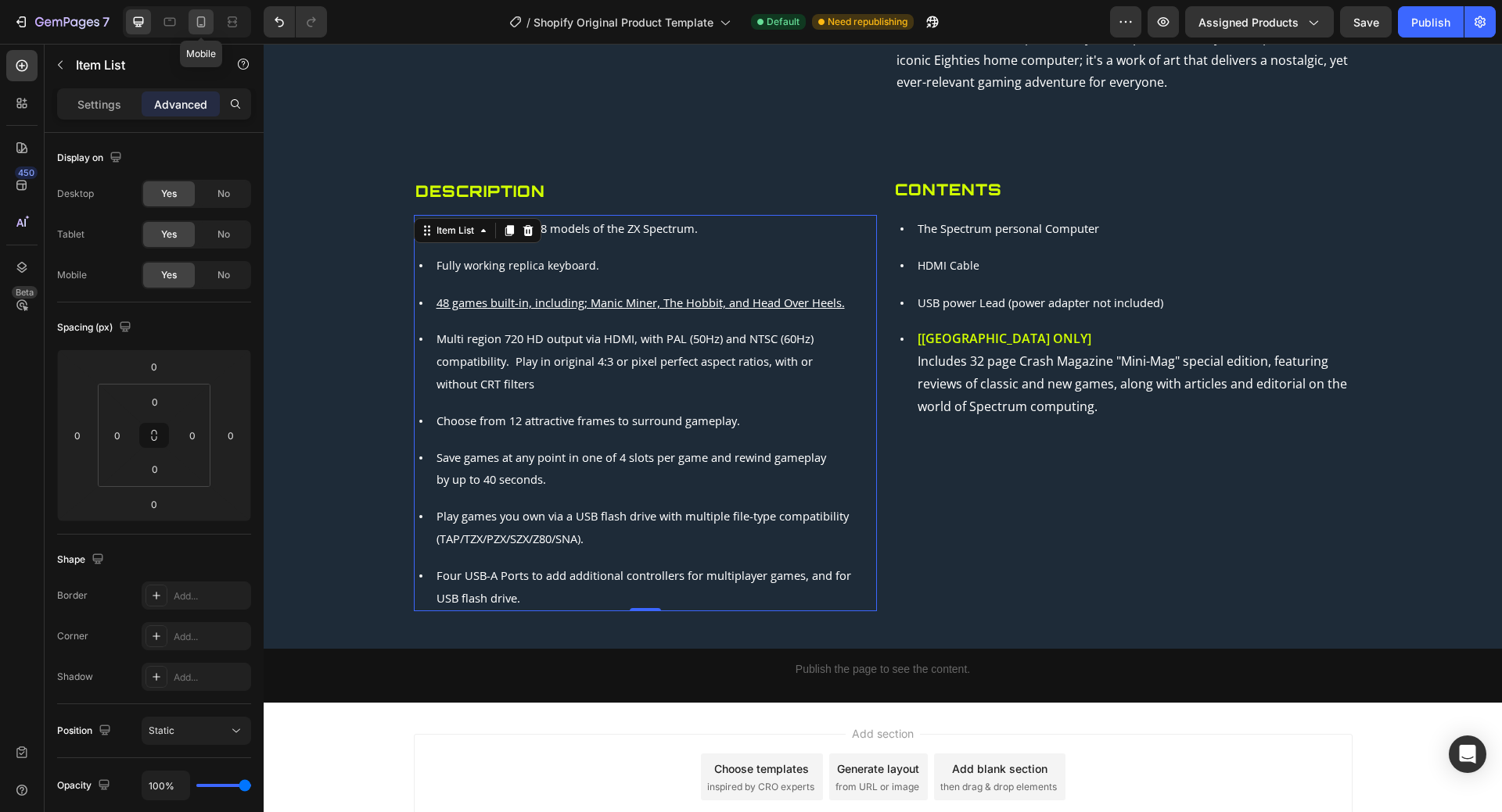
drag, startPoint x: 209, startPoint y: 13, endPoint x: 171, endPoint y: 515, distance: 503.4
click at [209, 13] on div at bounding box center [201, 22] width 25 height 25
type input "15"
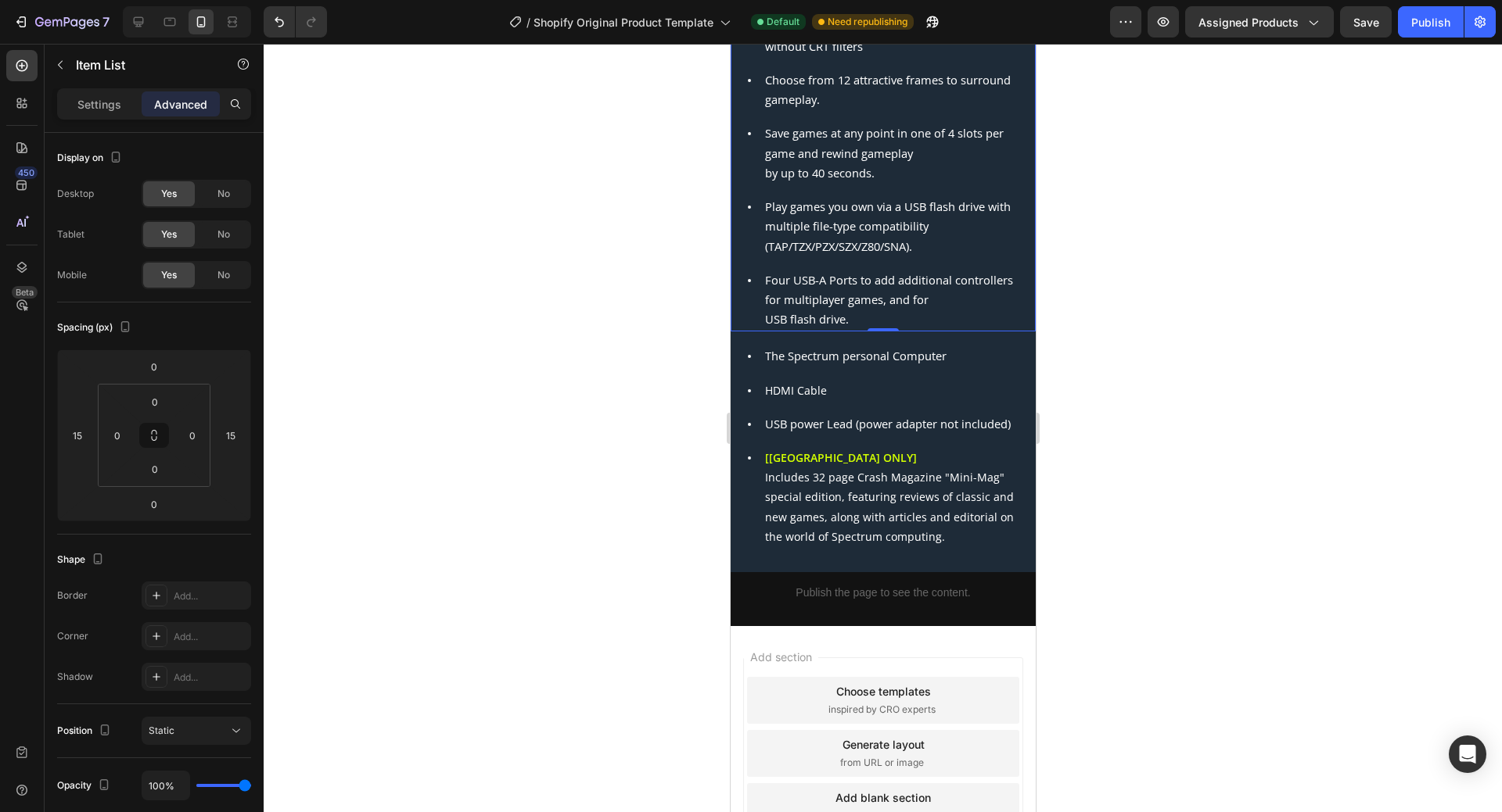
scroll to position [1021, 0]
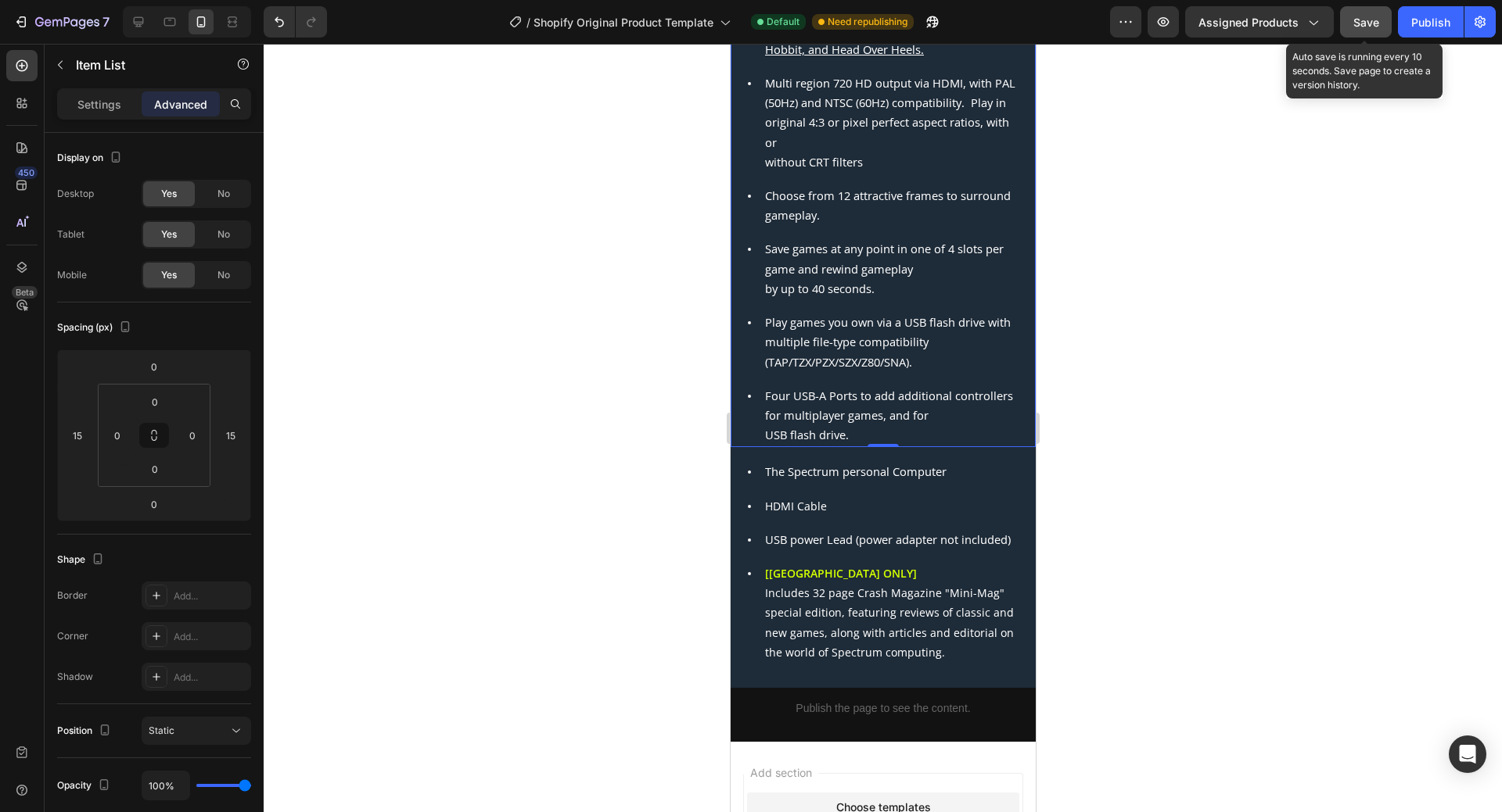
click at [1356, 32] on button "Save" at bounding box center [1365, 21] width 51 height 31
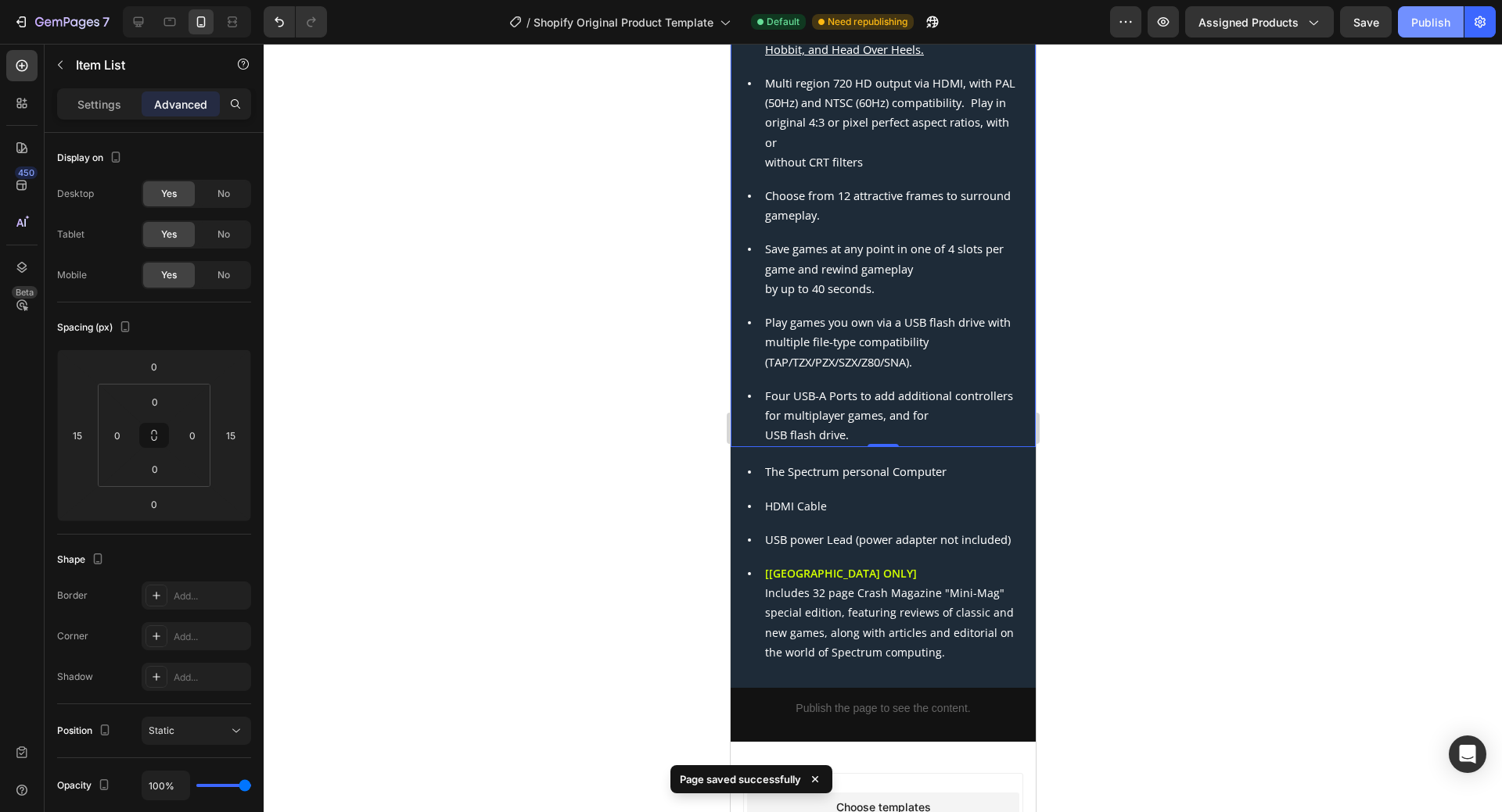
click at [1440, 29] on div "Publish" at bounding box center [1430, 21] width 39 height 17
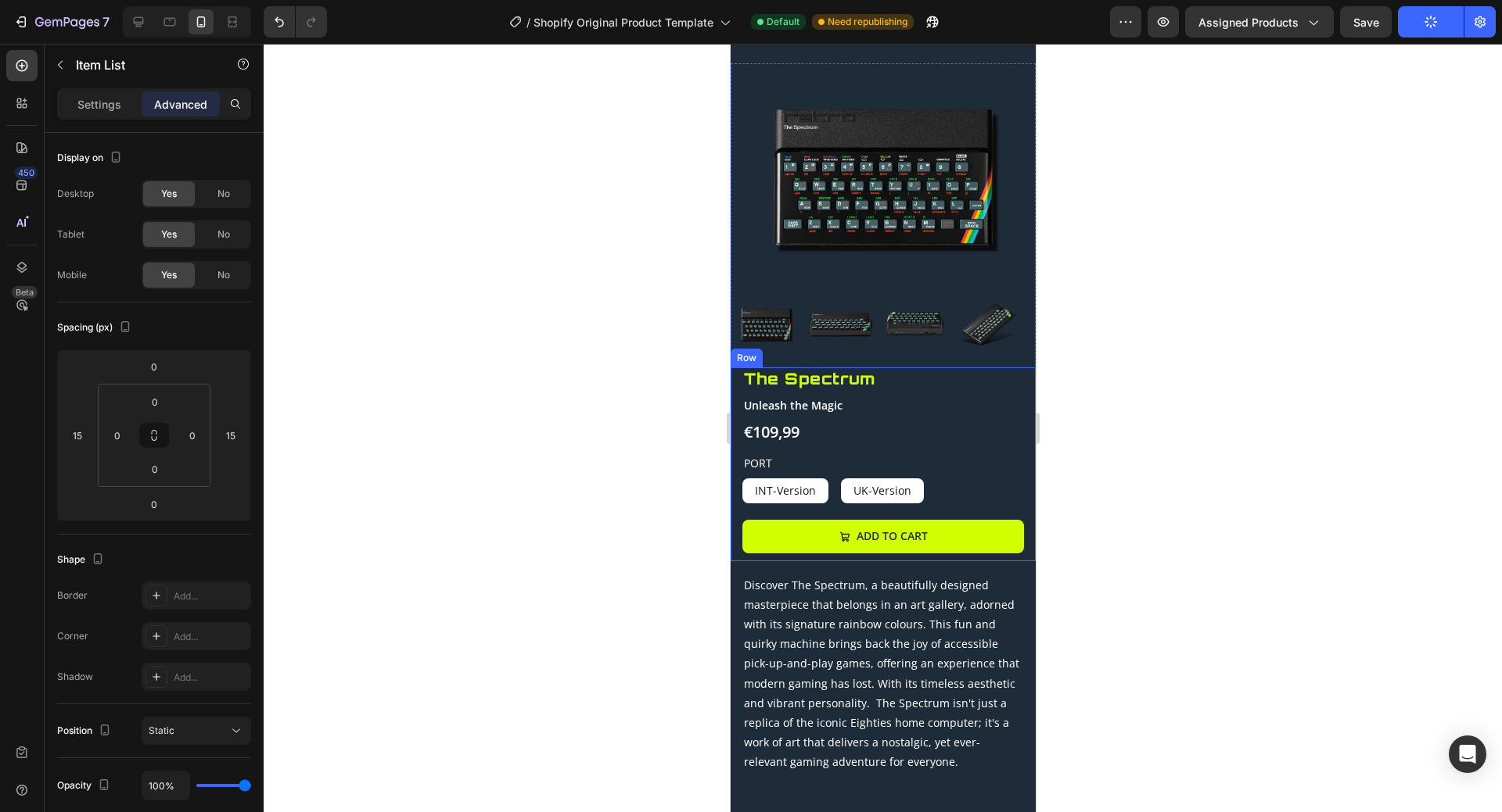
scroll to position [0, 0]
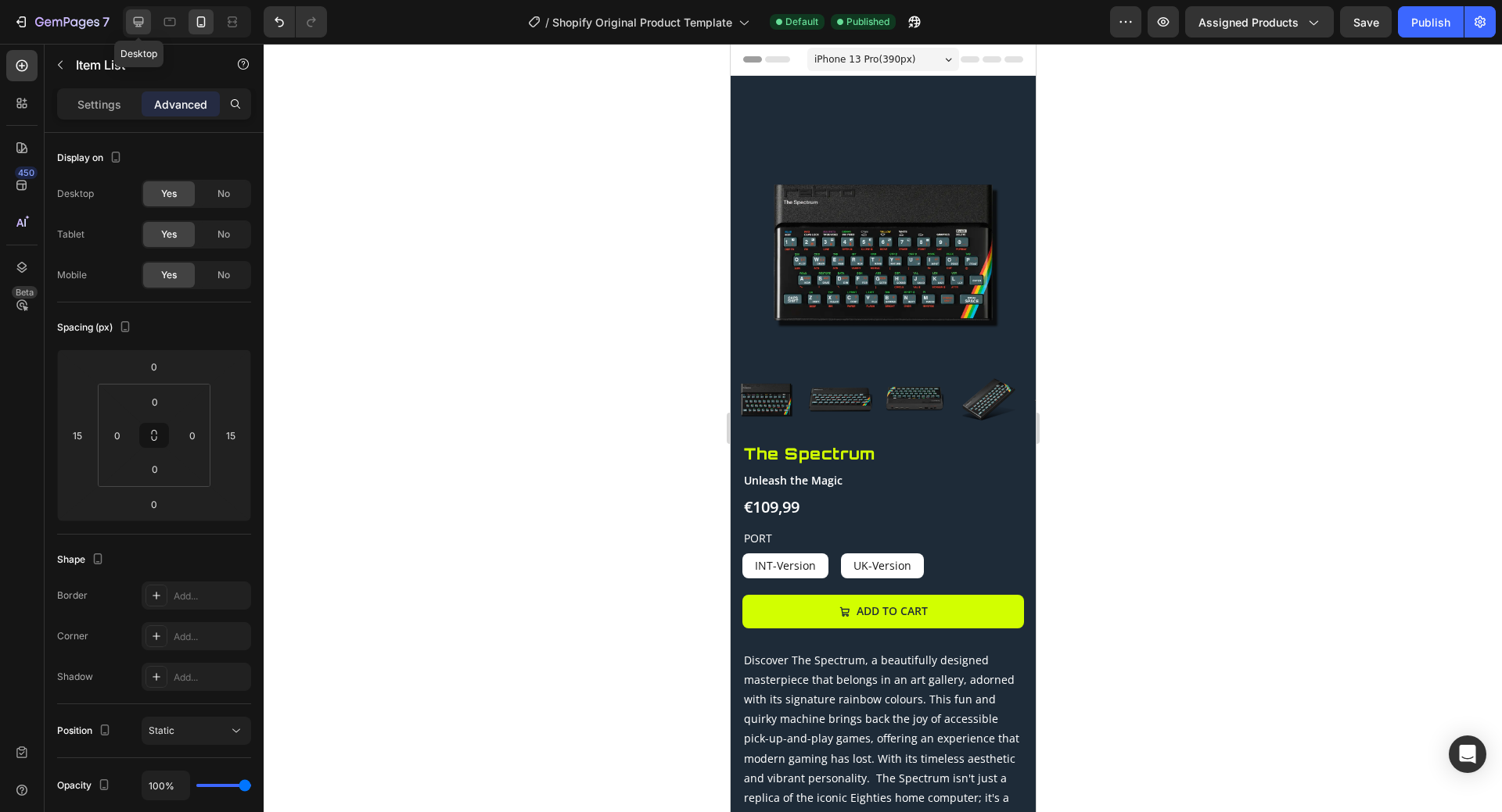
click at [146, 18] on icon at bounding box center [138, 21] width 16 height 16
type input "0"
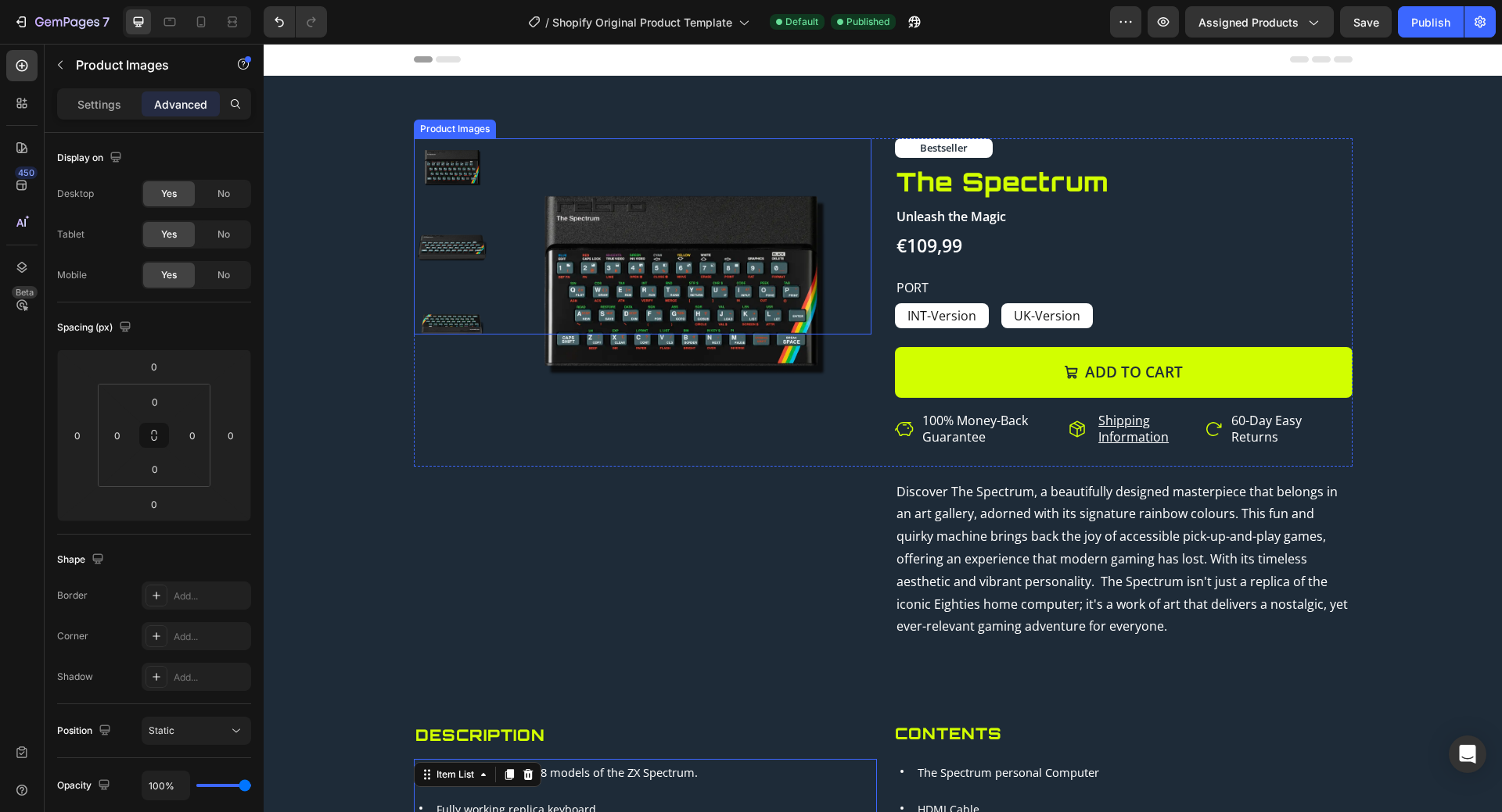
click at [704, 265] on img at bounding box center [681, 281] width 381 height 286
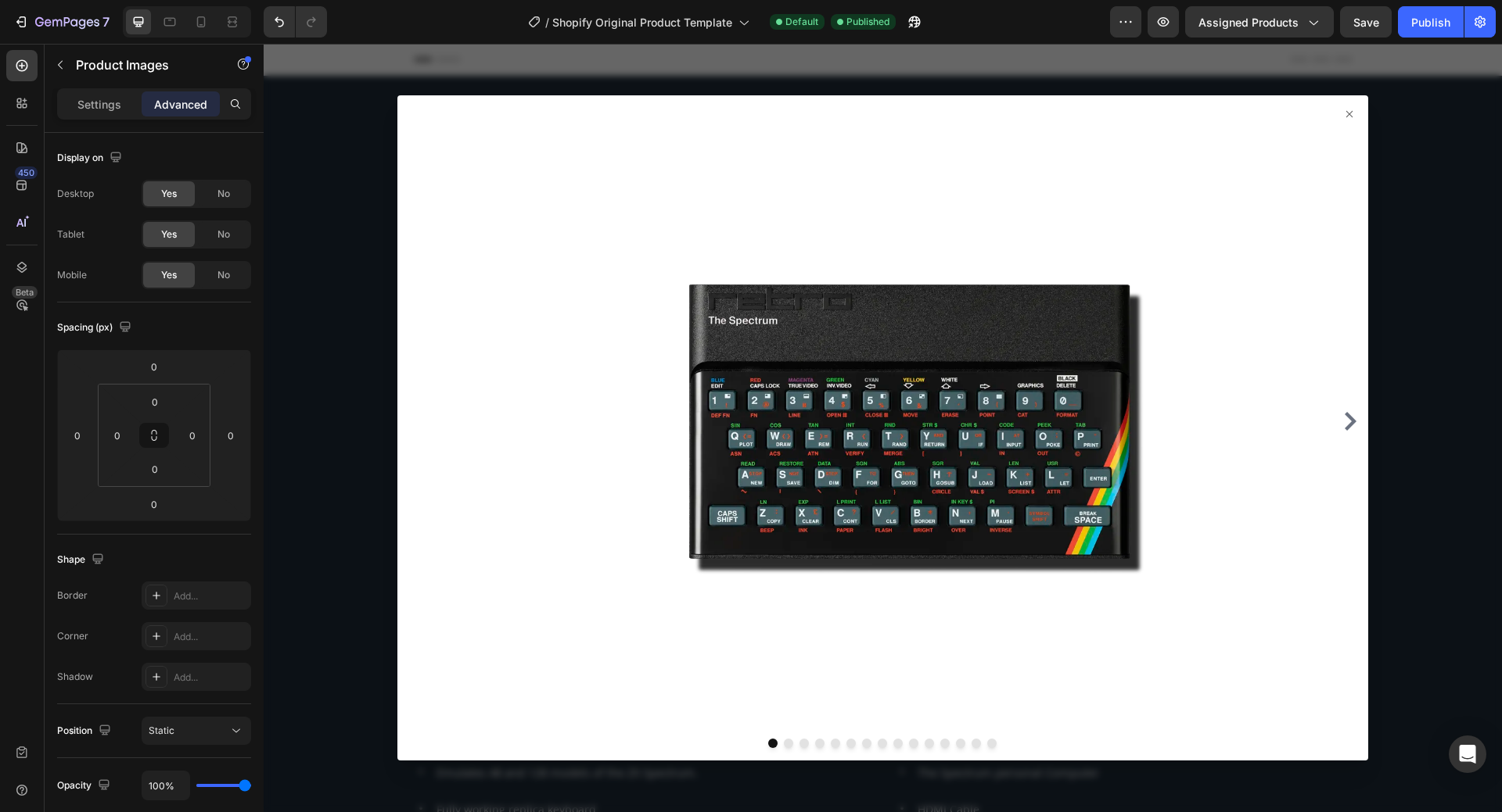
scroll to position [623, 0]
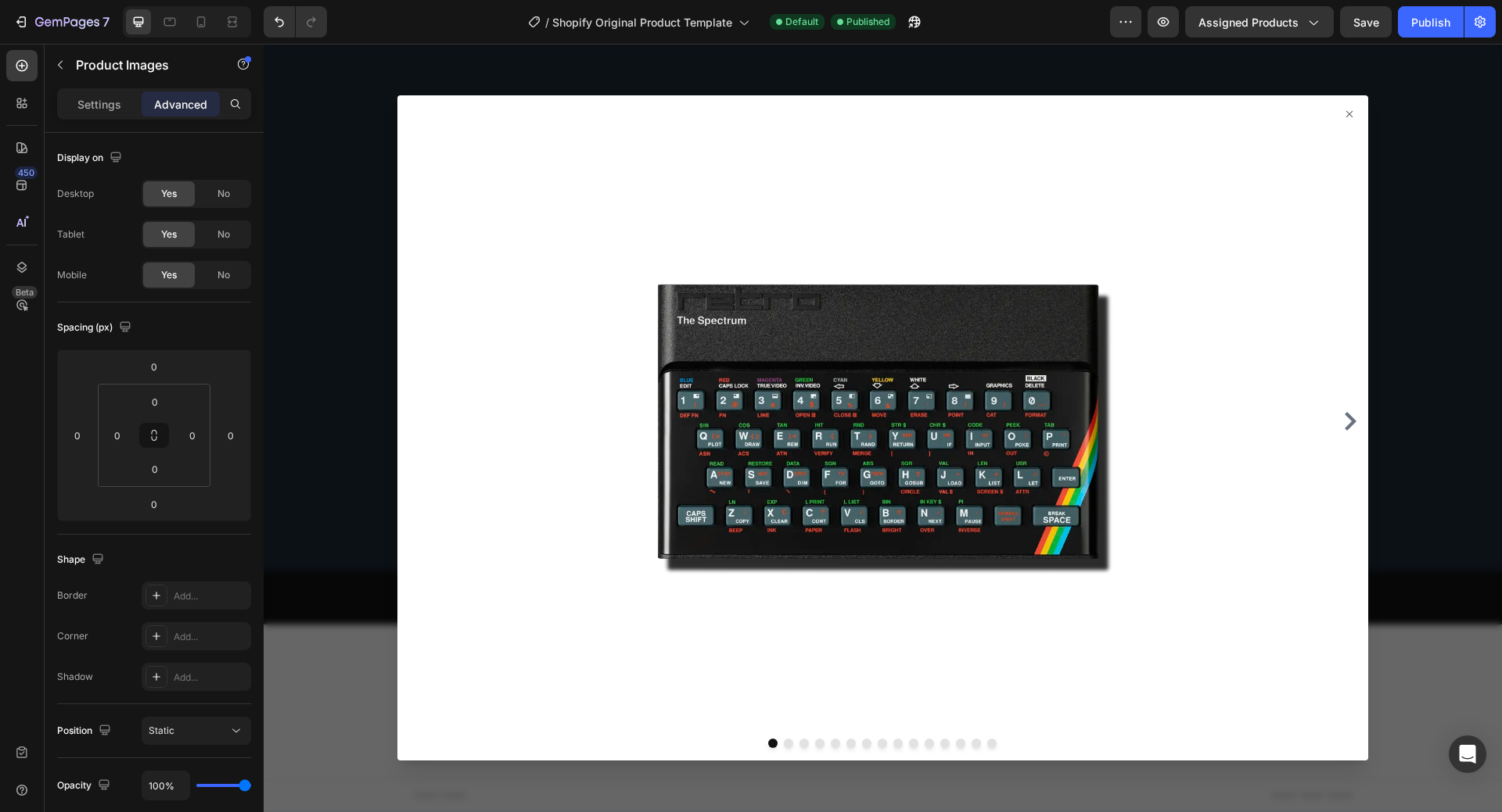
click at [1343, 111] on icon at bounding box center [1348, 114] width 13 height 13
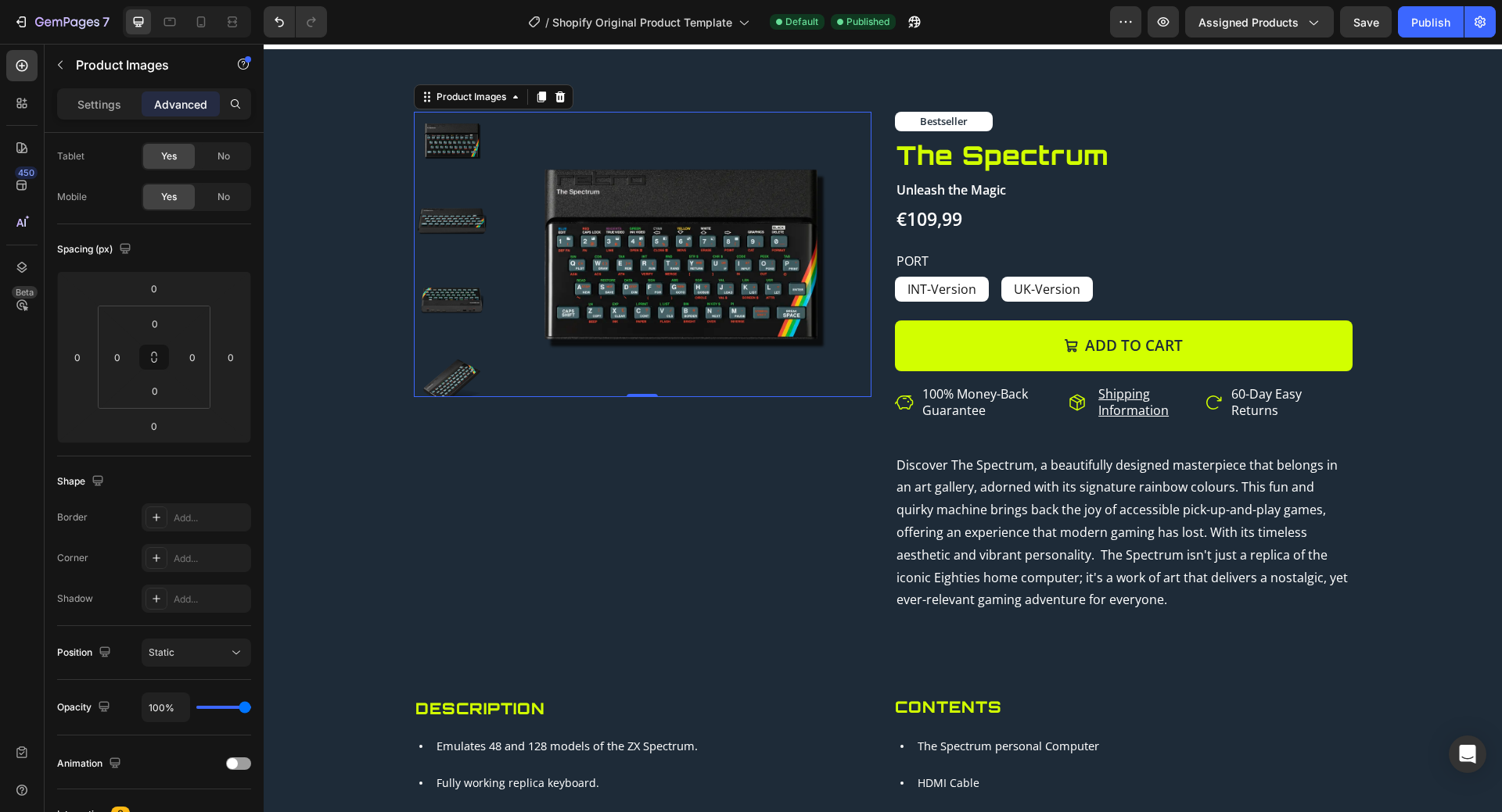
scroll to position [0, 0]
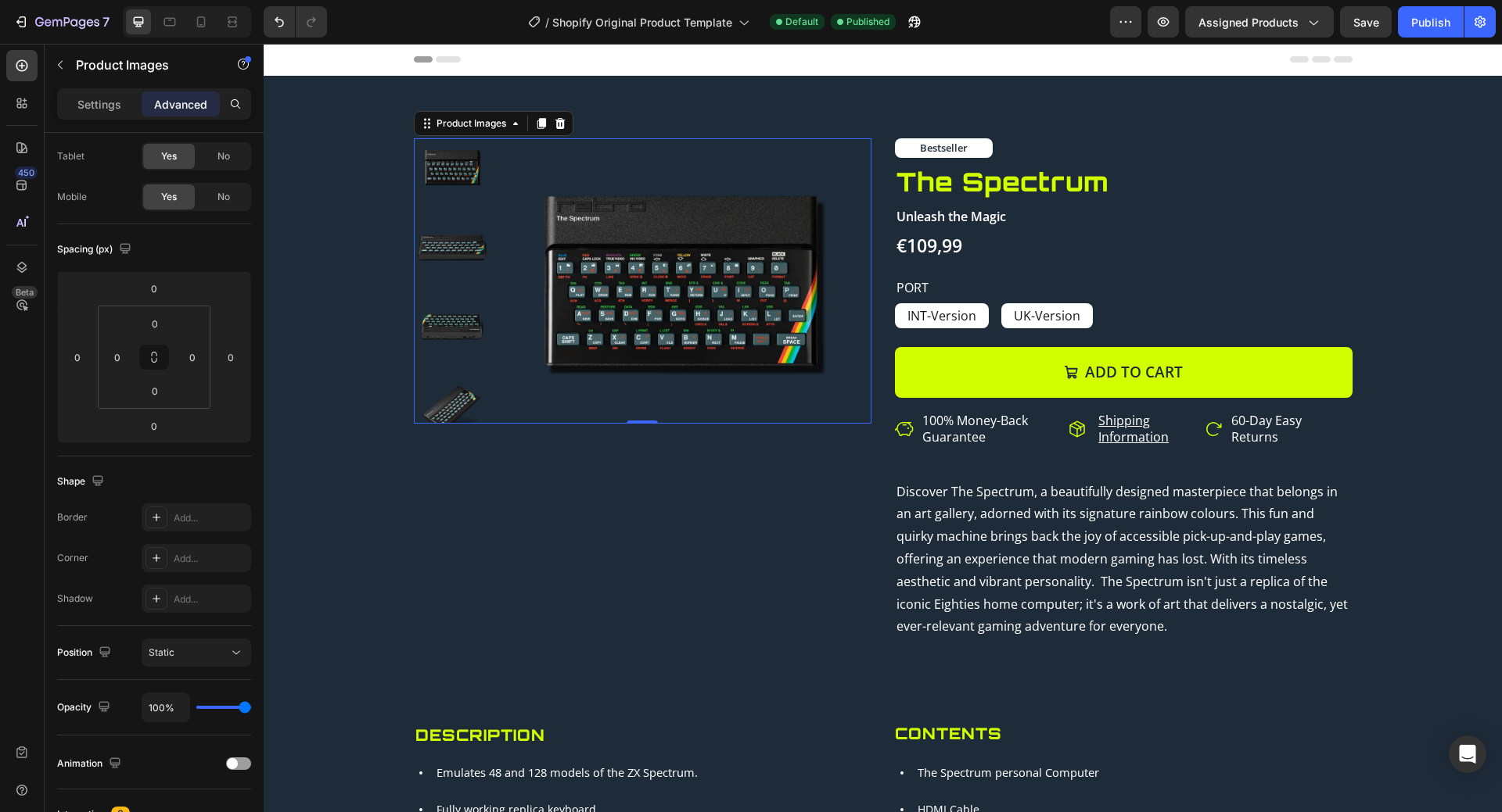
drag, startPoint x: 552, startPoint y: 407, endPoint x: 514, endPoint y: 447, distance: 55.2
click at [552, 407] on img at bounding box center [681, 281] width 381 height 286
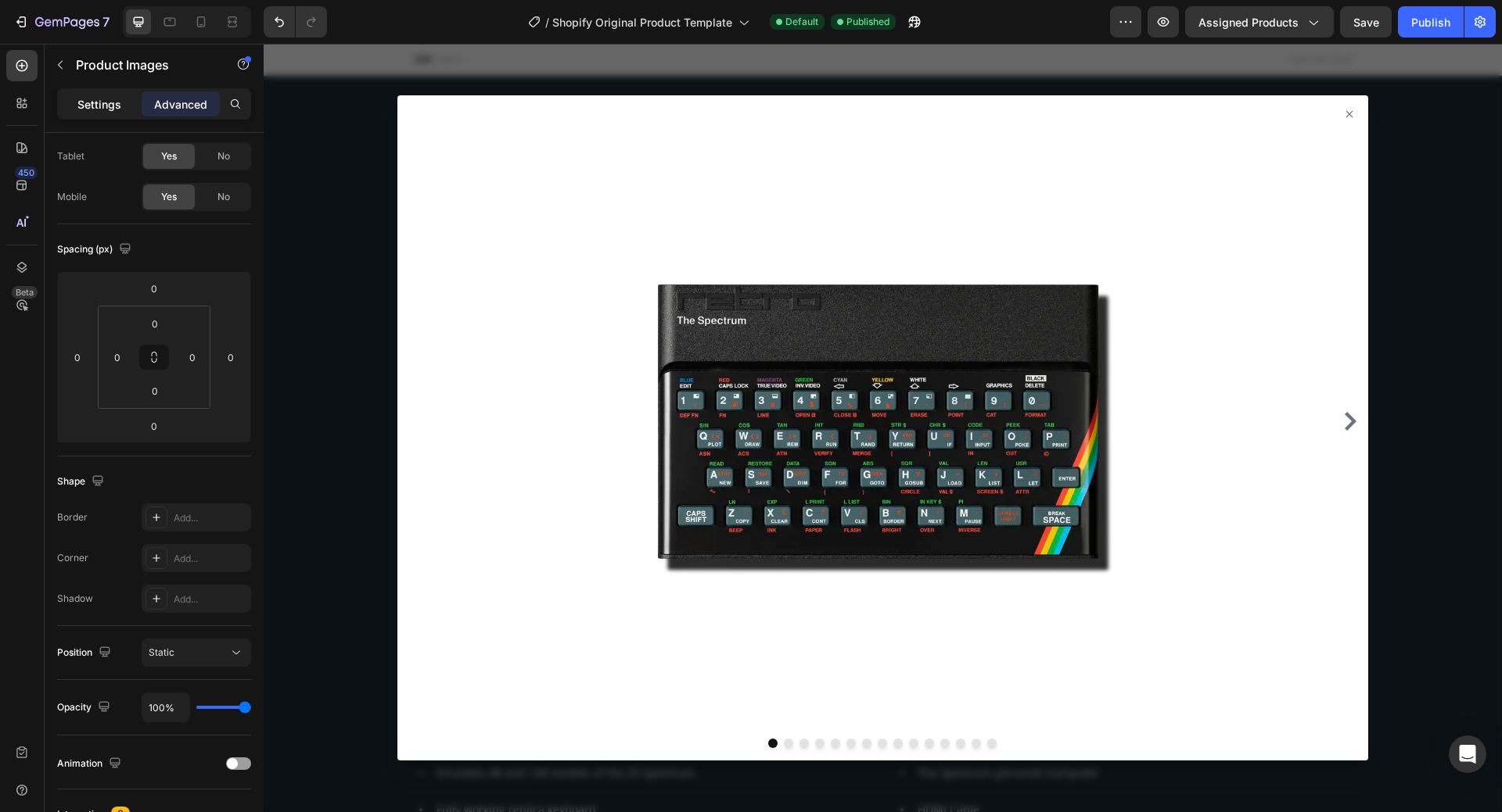
click at [101, 114] on div "Settings" at bounding box center [99, 104] width 79 height 25
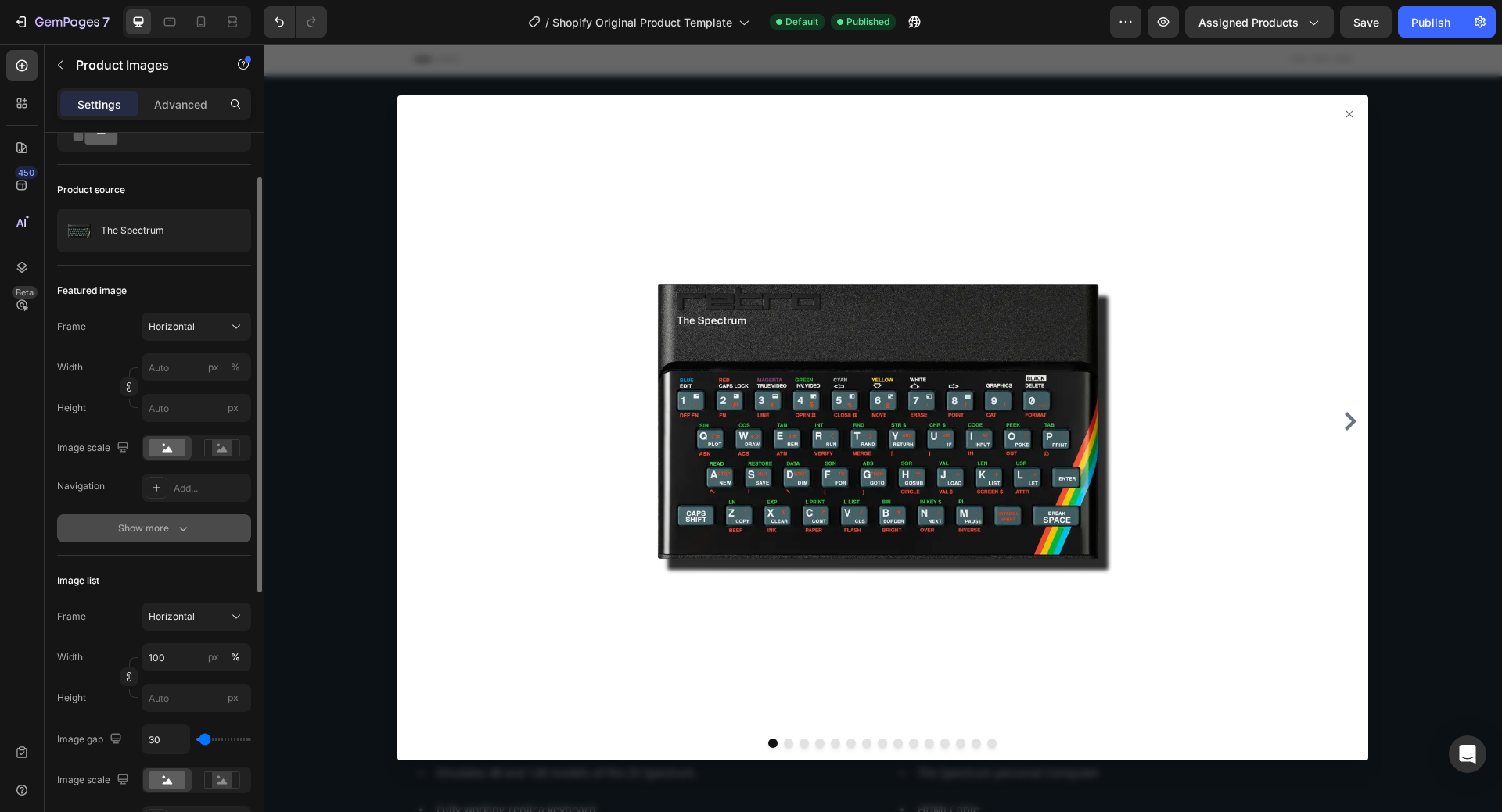
click at [178, 527] on icon "button" at bounding box center [183, 528] width 16 height 16
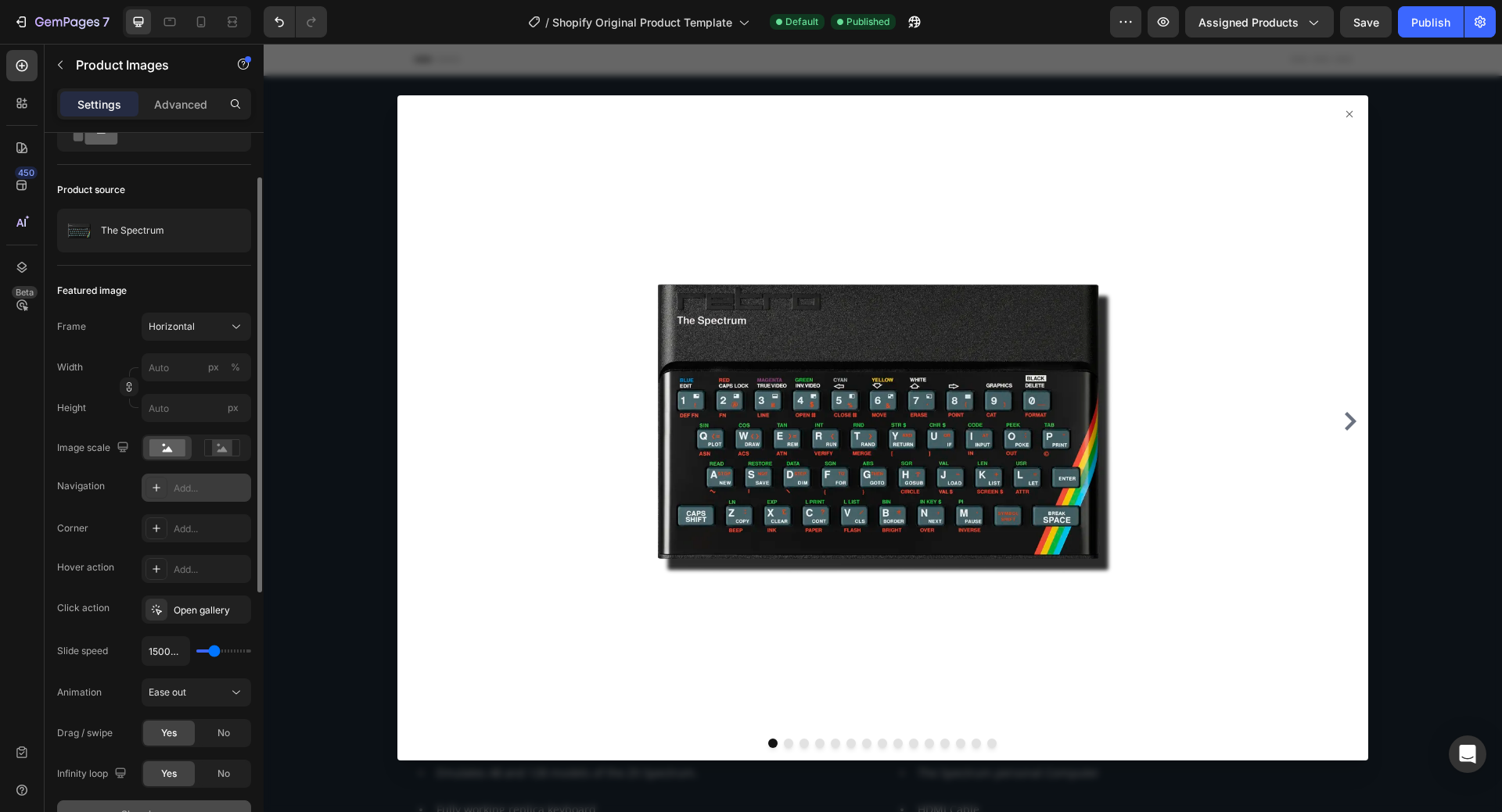
scroll to position [156, 0]
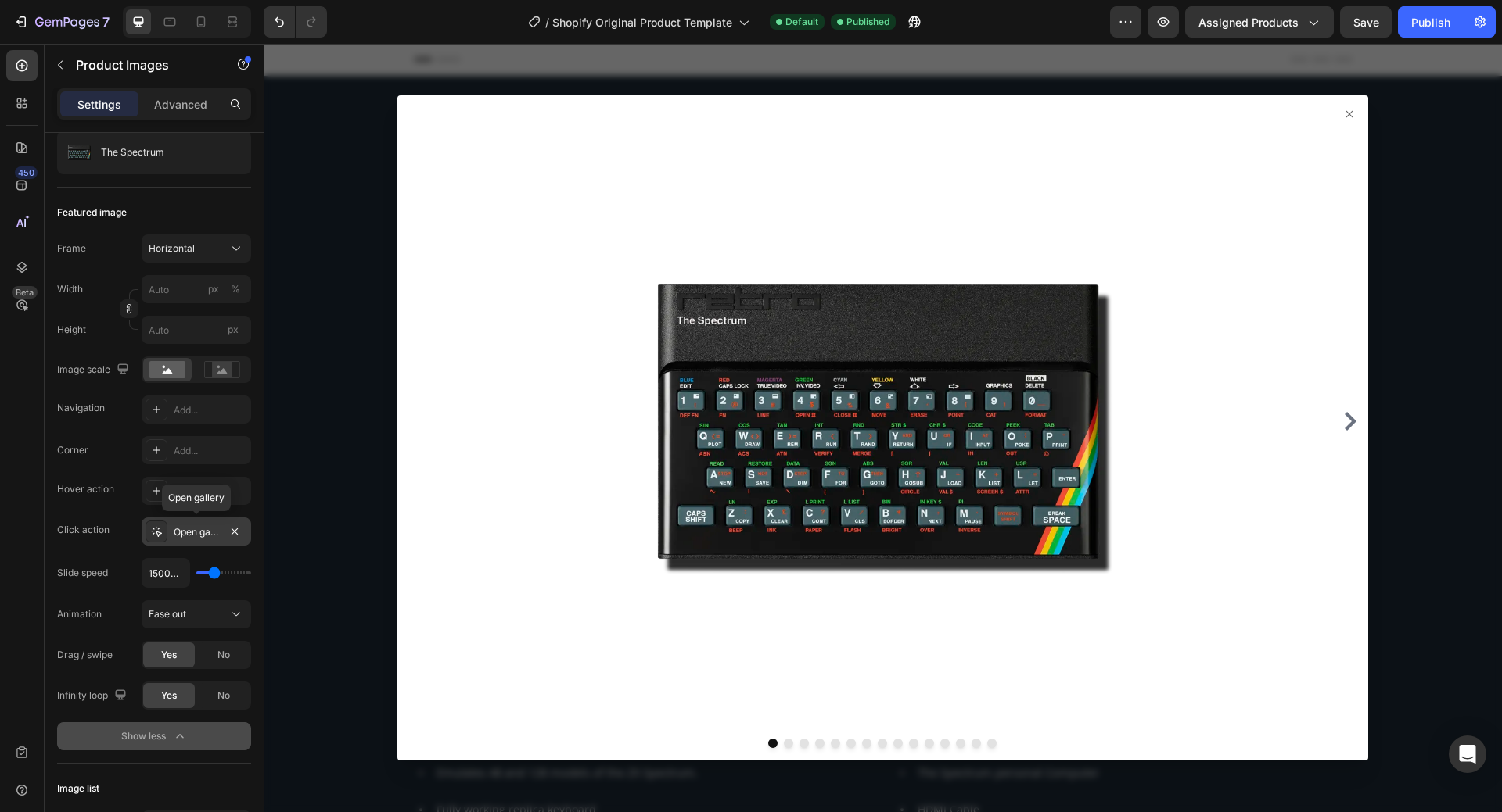
click at [159, 530] on icon at bounding box center [156, 531] width 13 height 13
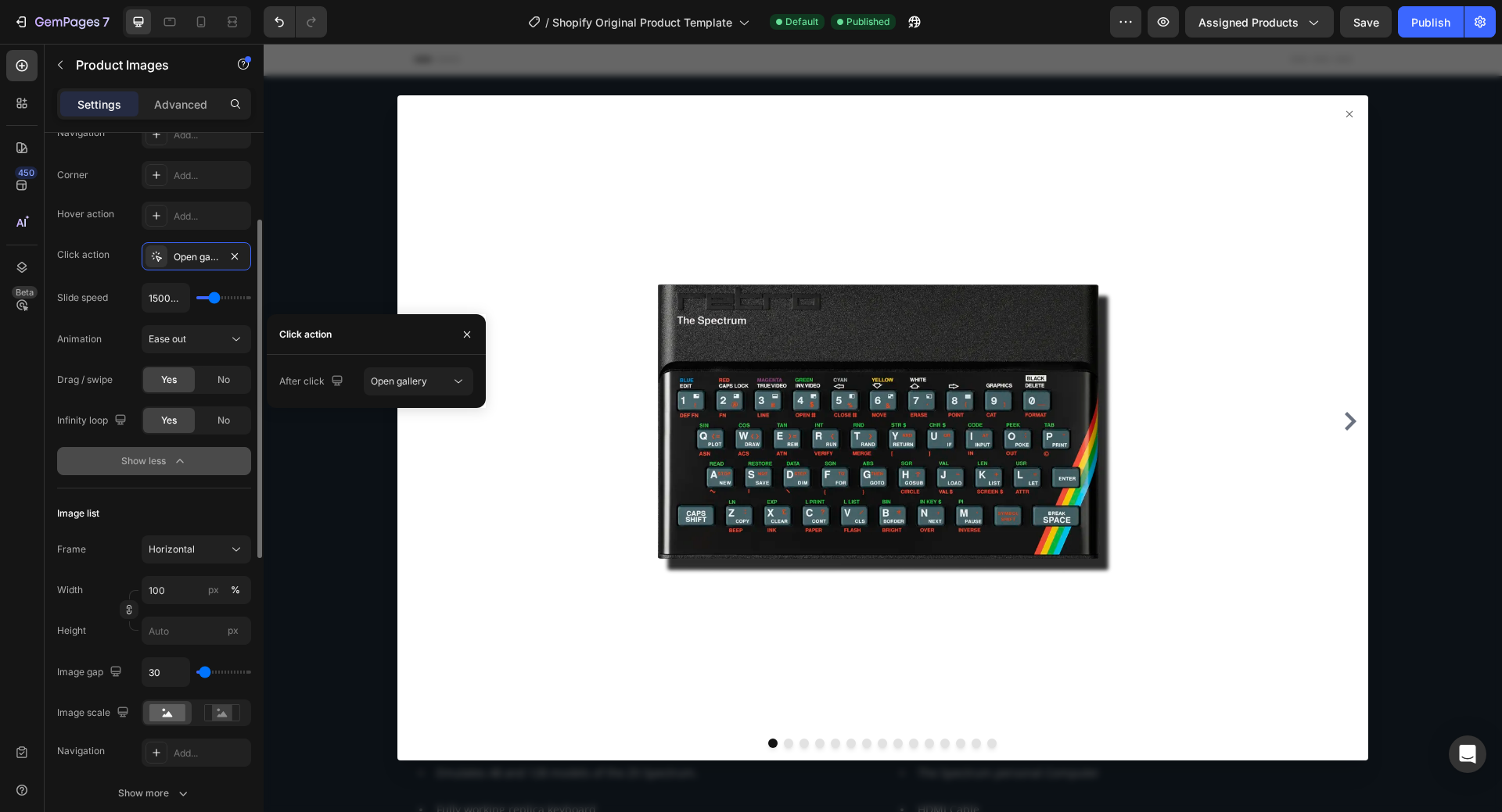
scroll to position [354, 0]
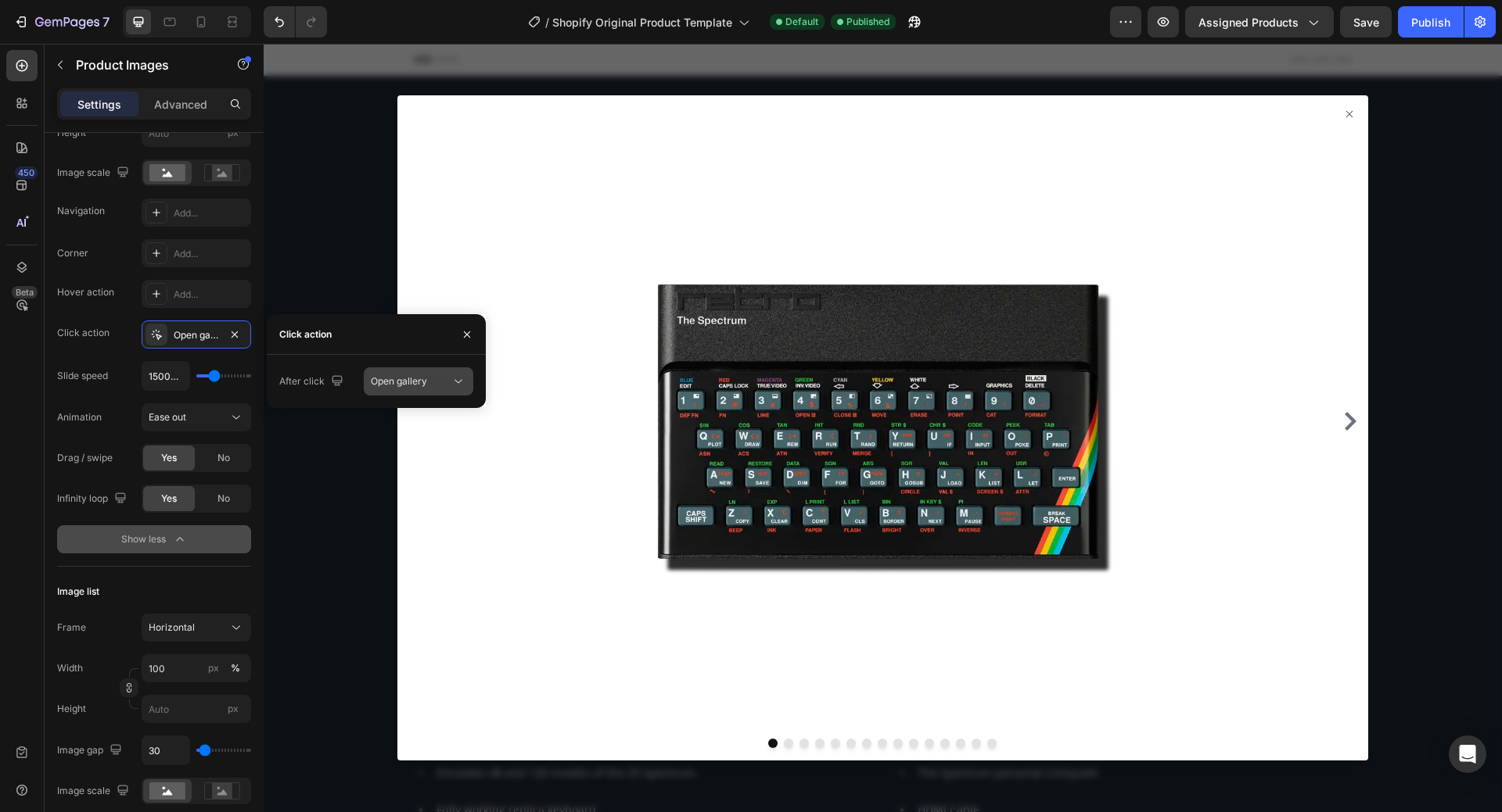
click at [451, 384] on icon at bounding box center [459, 382] width 16 height 16
click at [448, 384] on div "Open gallery" at bounding box center [419, 382] width 95 height 16
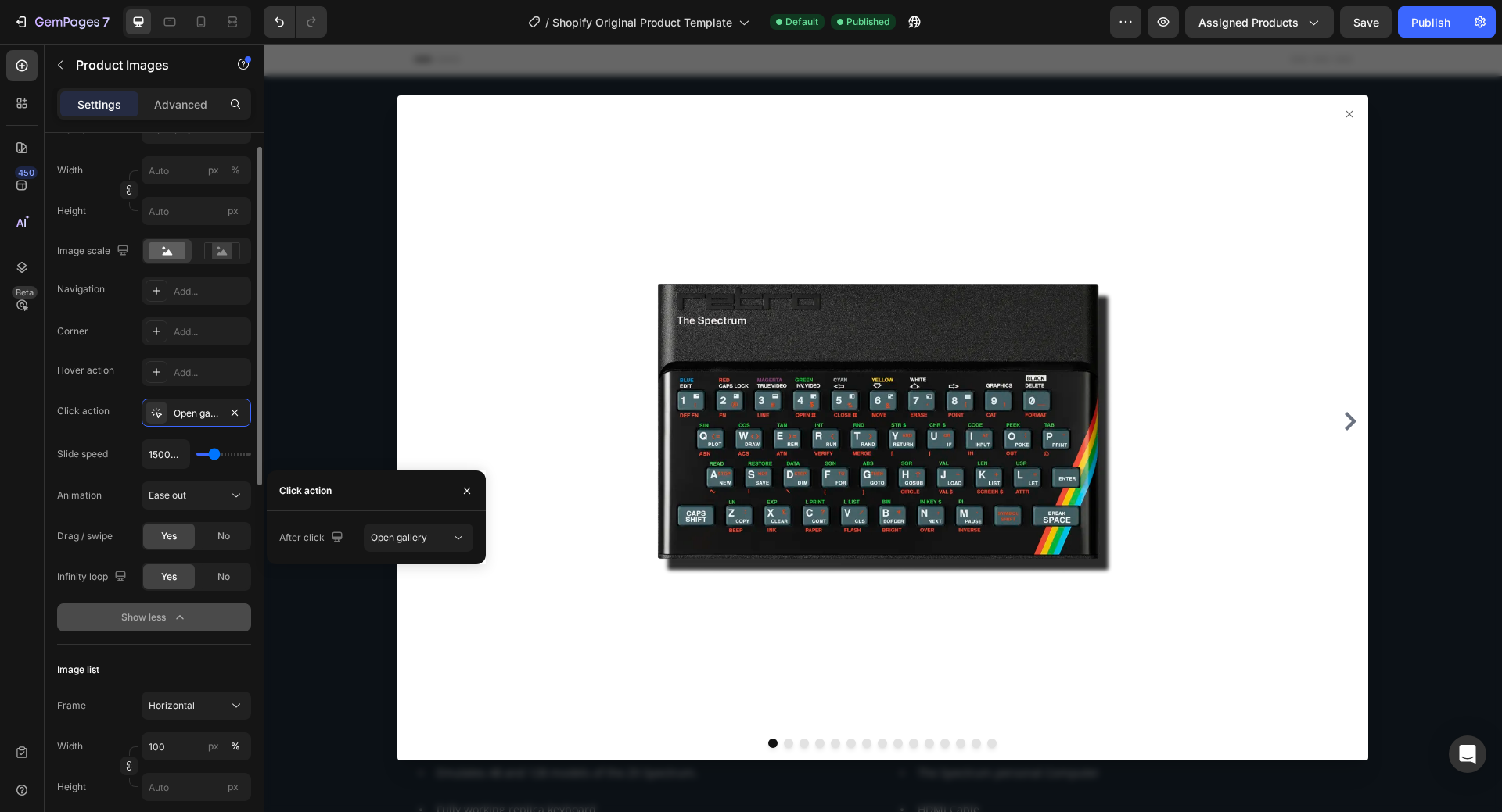
scroll to position [197, 0]
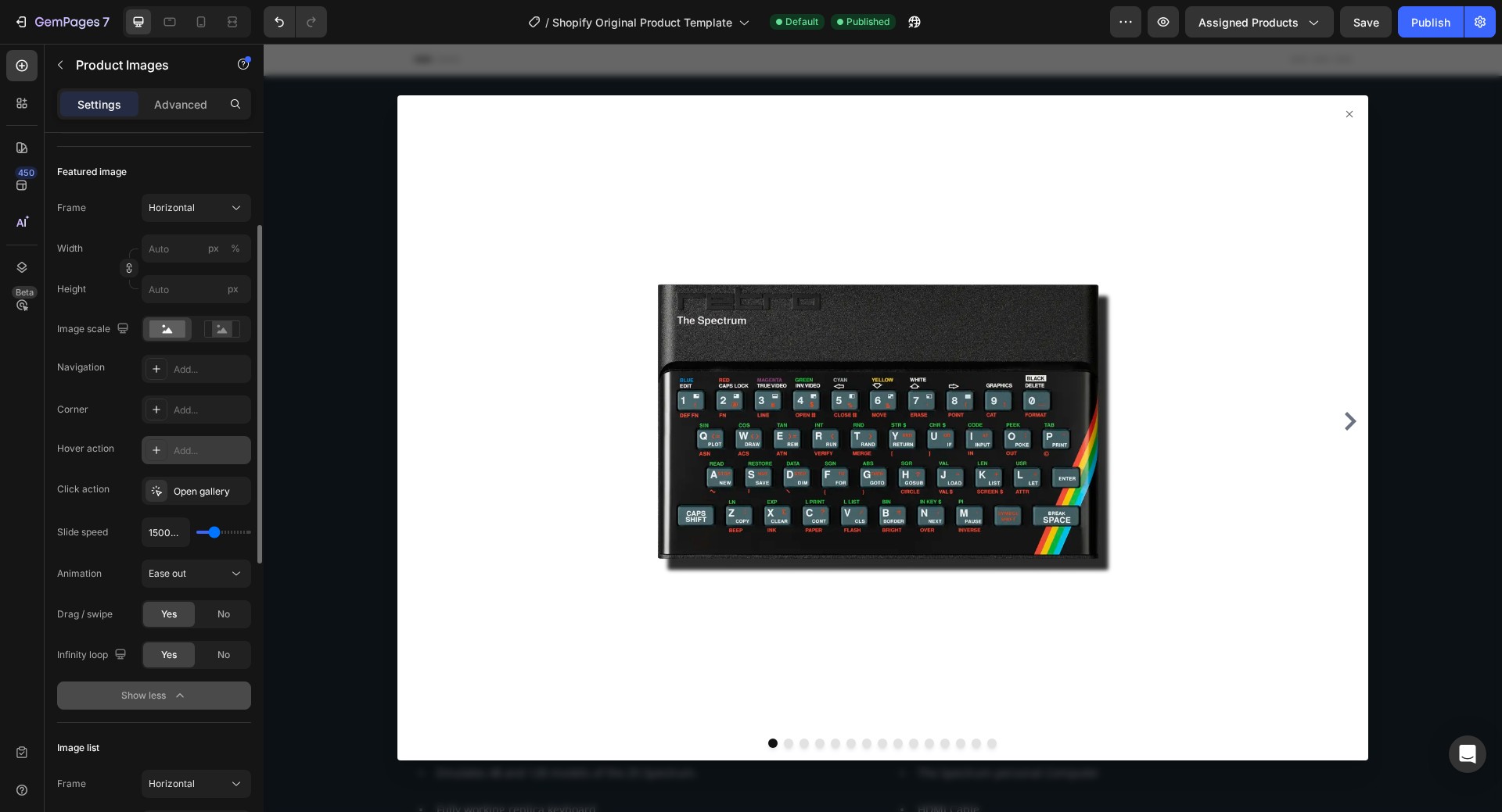
click at [153, 440] on div at bounding box center [156, 450] width 22 height 22
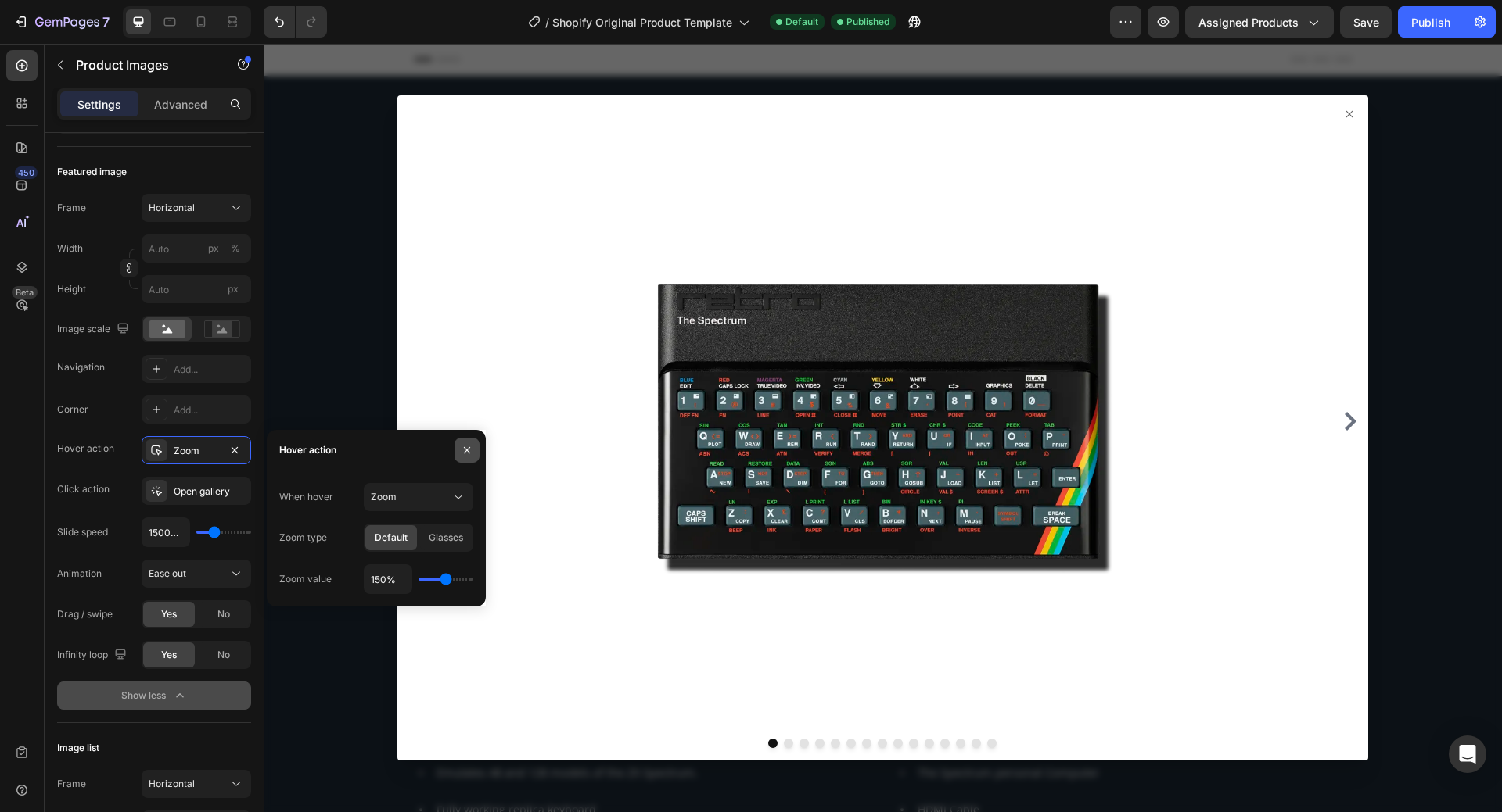
click at [462, 444] on icon "button" at bounding box center [466, 450] width 13 height 13
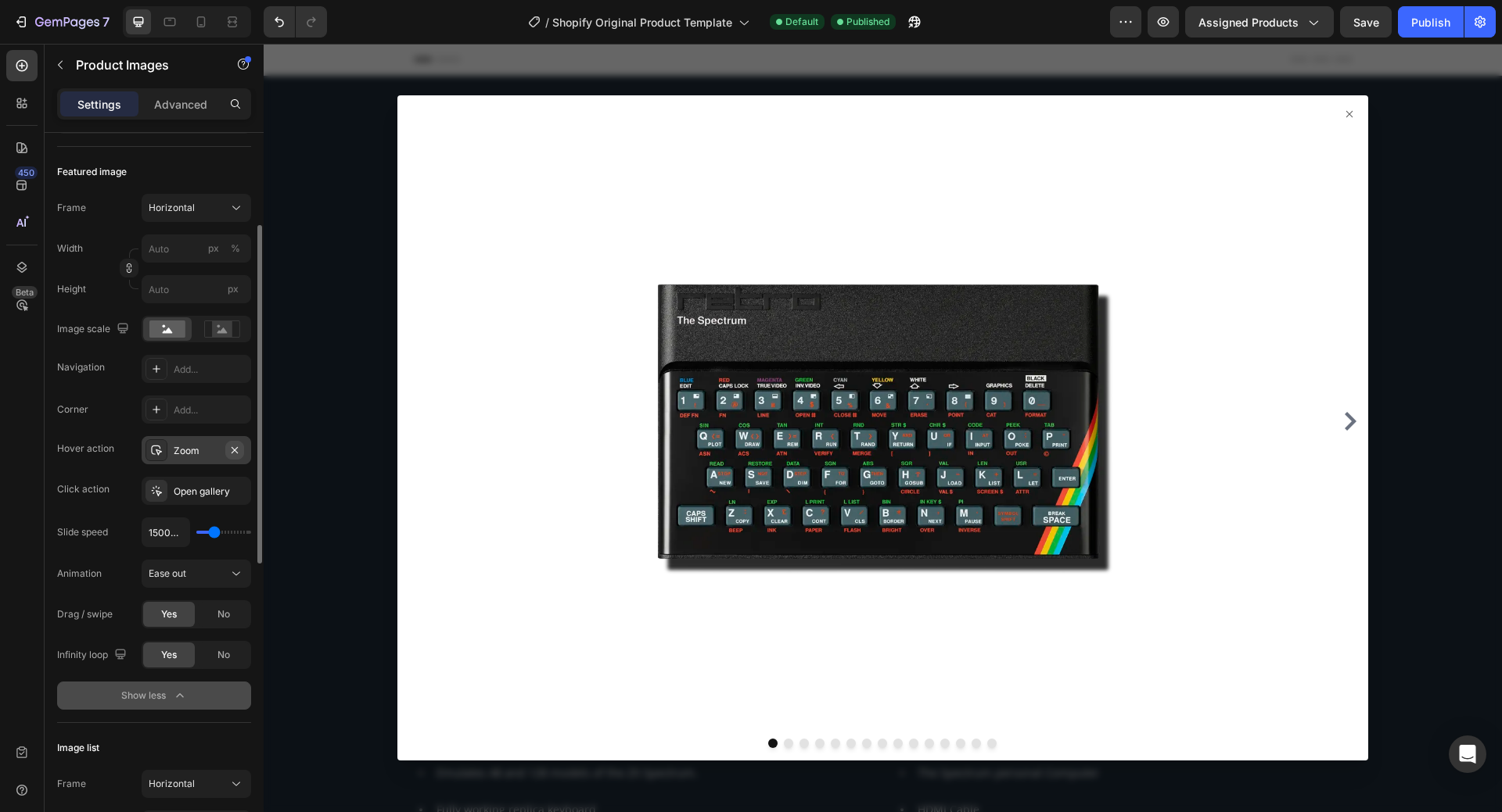
click at [236, 447] on icon "button" at bounding box center [234, 450] width 13 height 13
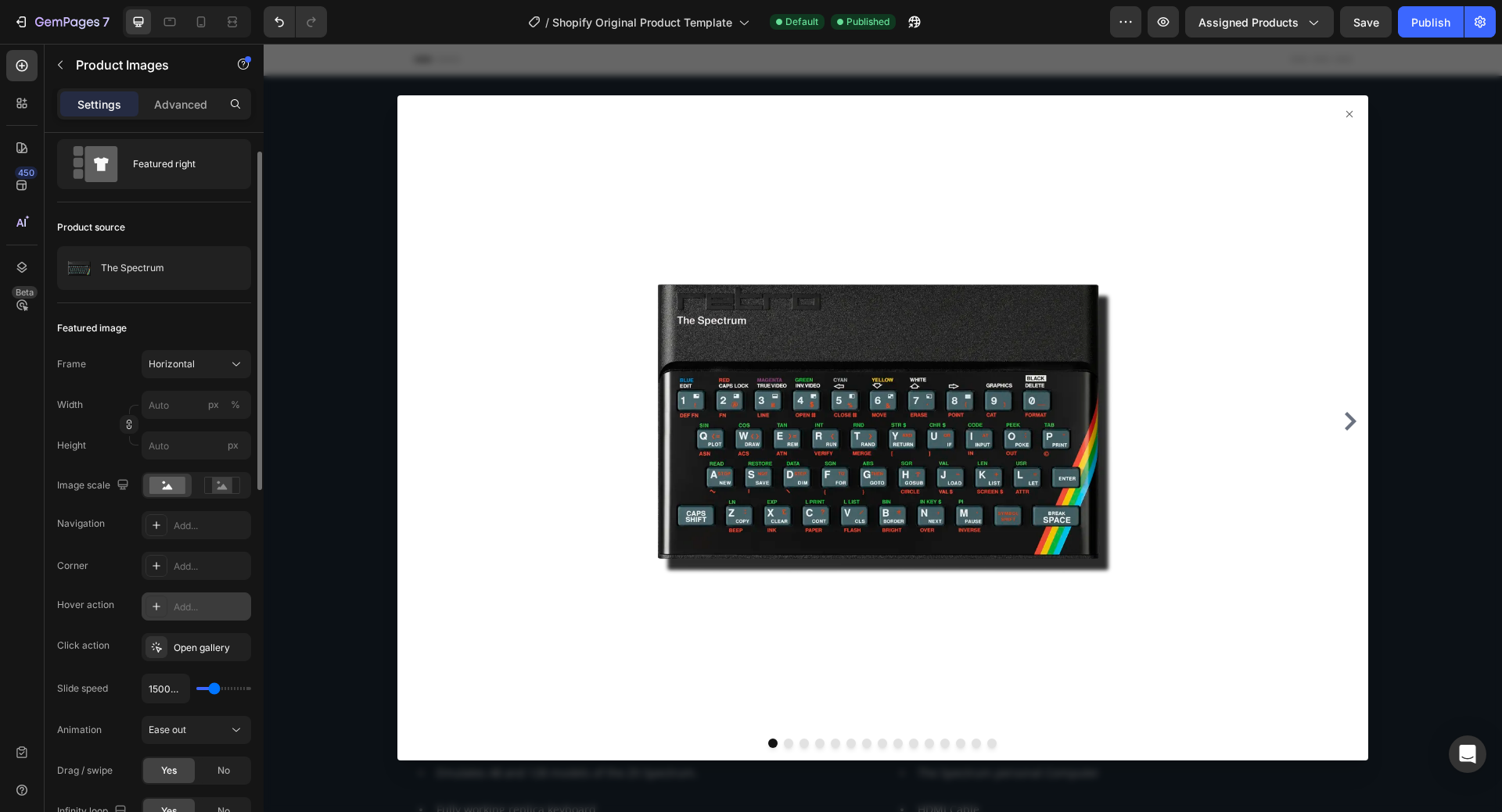
scroll to position [0, 0]
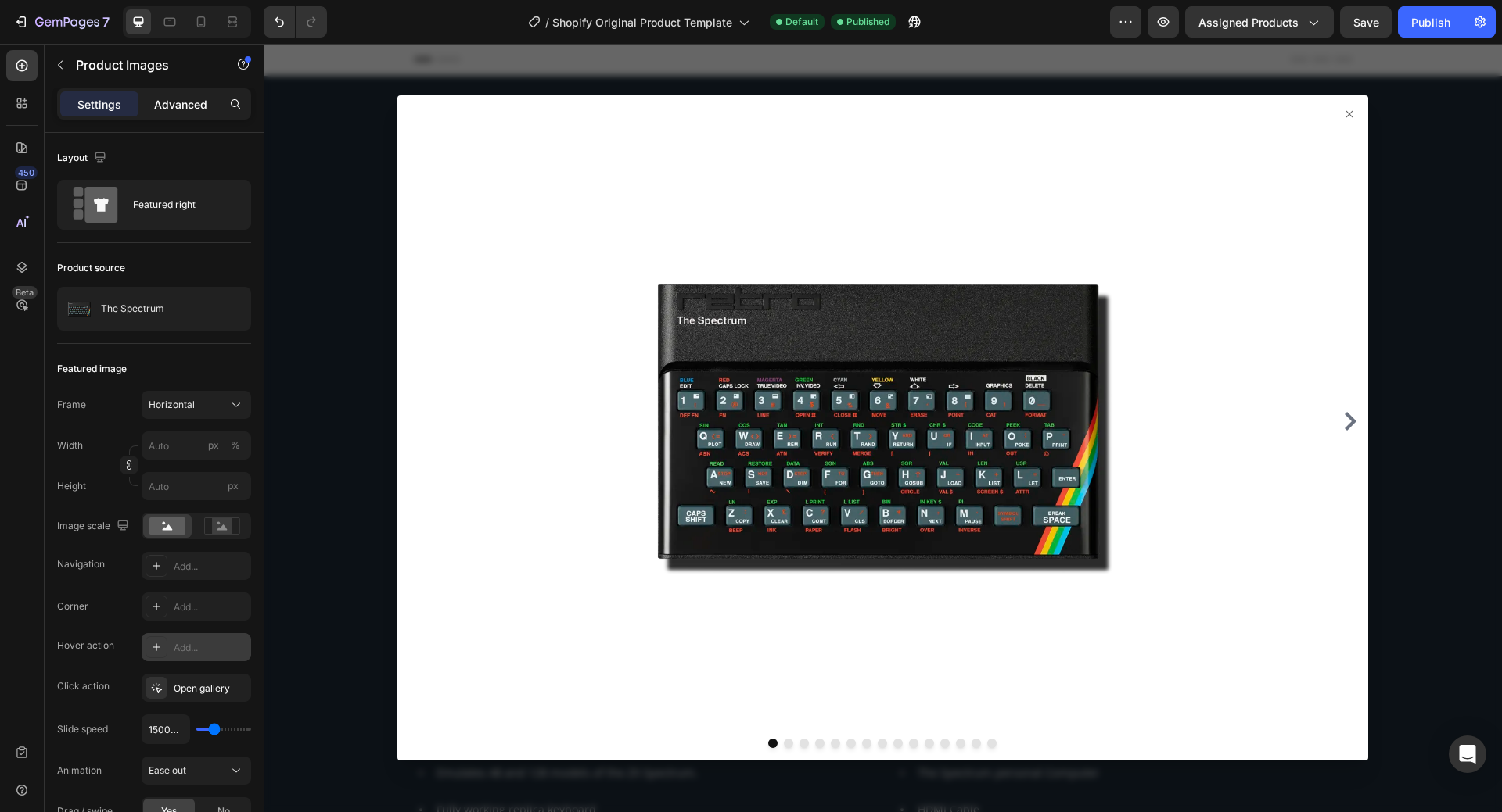
click at [184, 113] on div "Advanced" at bounding box center [181, 104] width 79 height 25
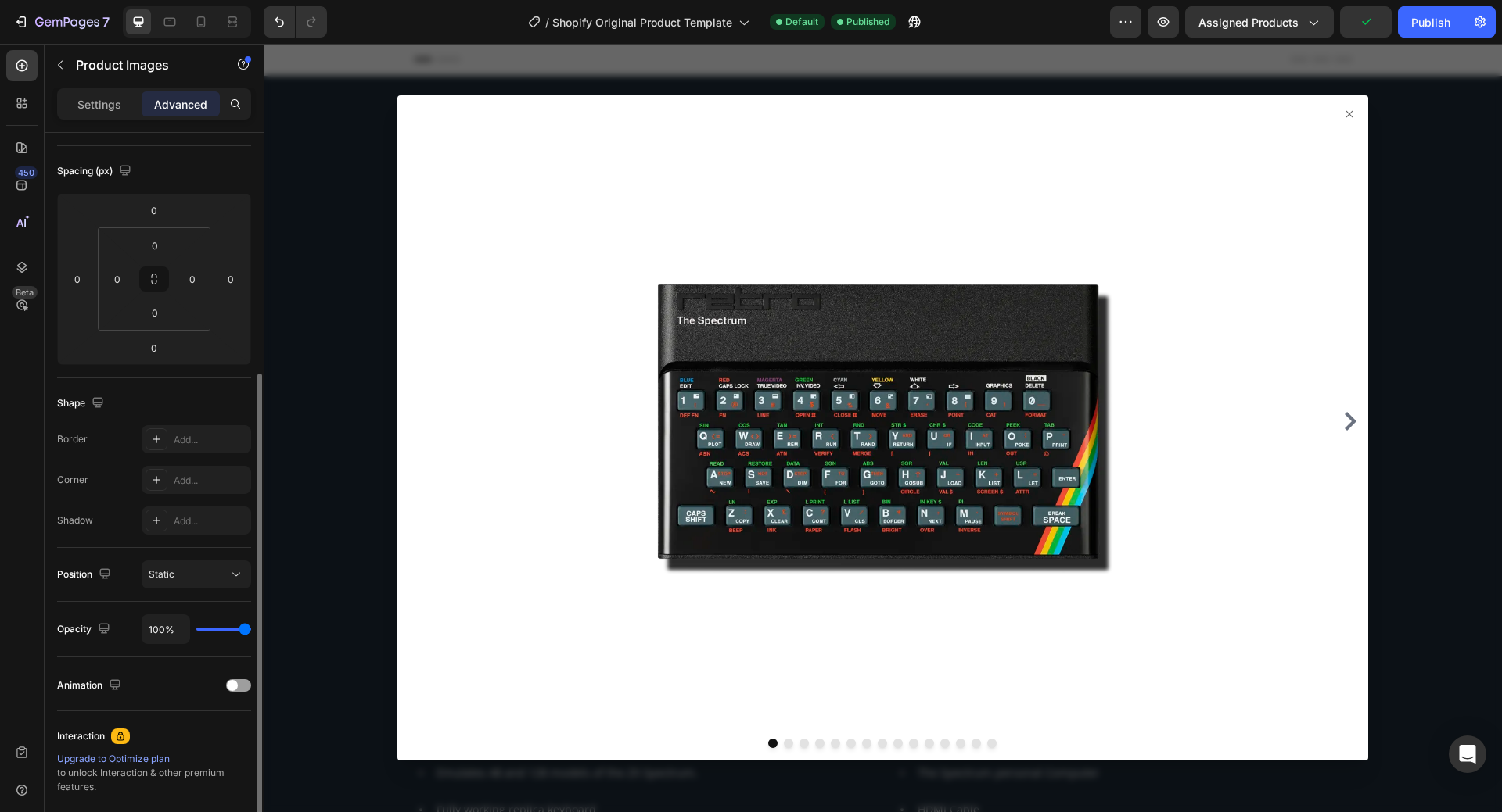
scroll to position [235, 0]
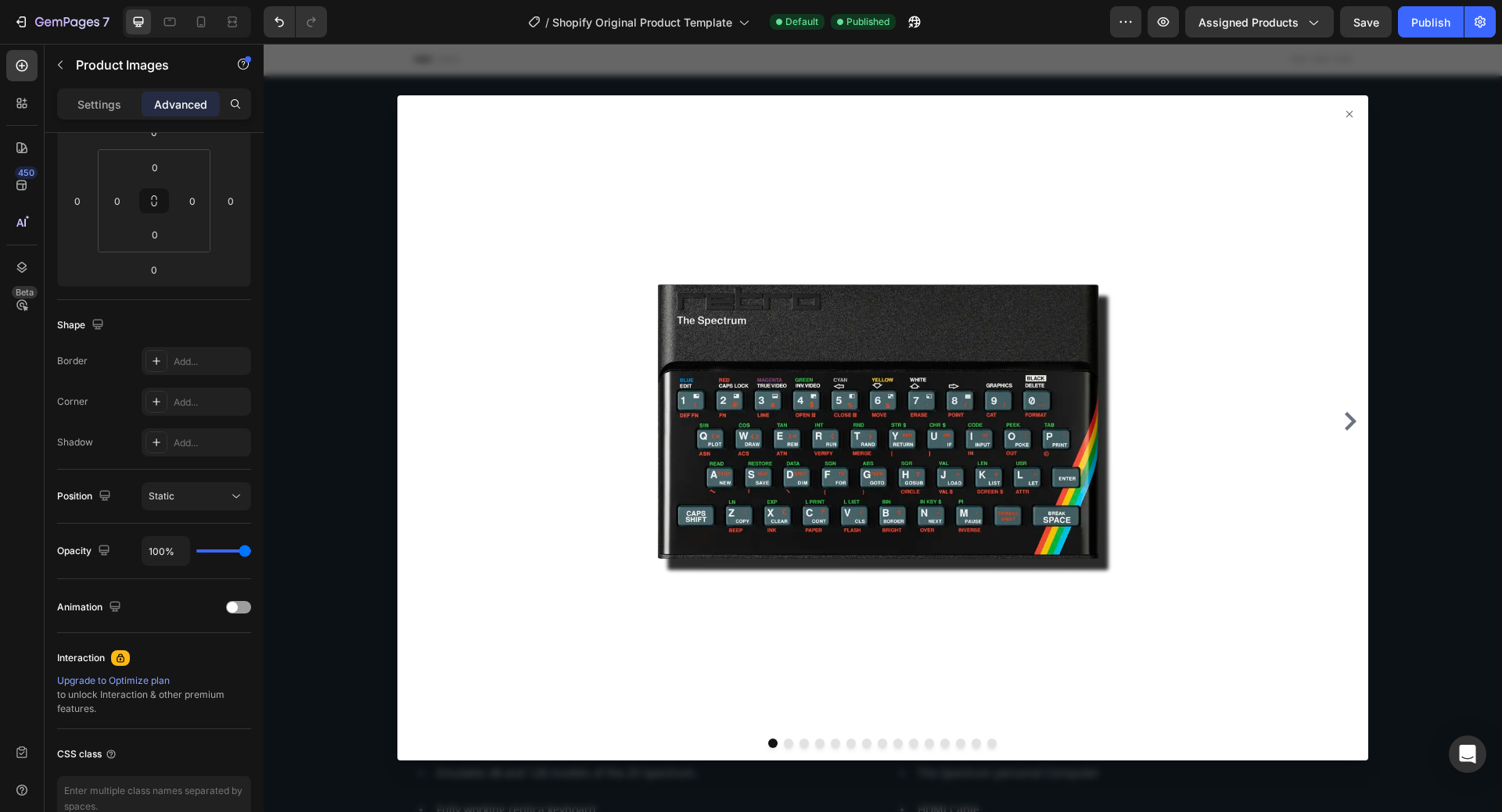
drag, startPoint x: 482, startPoint y: 296, endPoint x: 519, endPoint y: 247, distance: 61.4
click at [519, 247] on img at bounding box center [877, 422] width 861 height 615
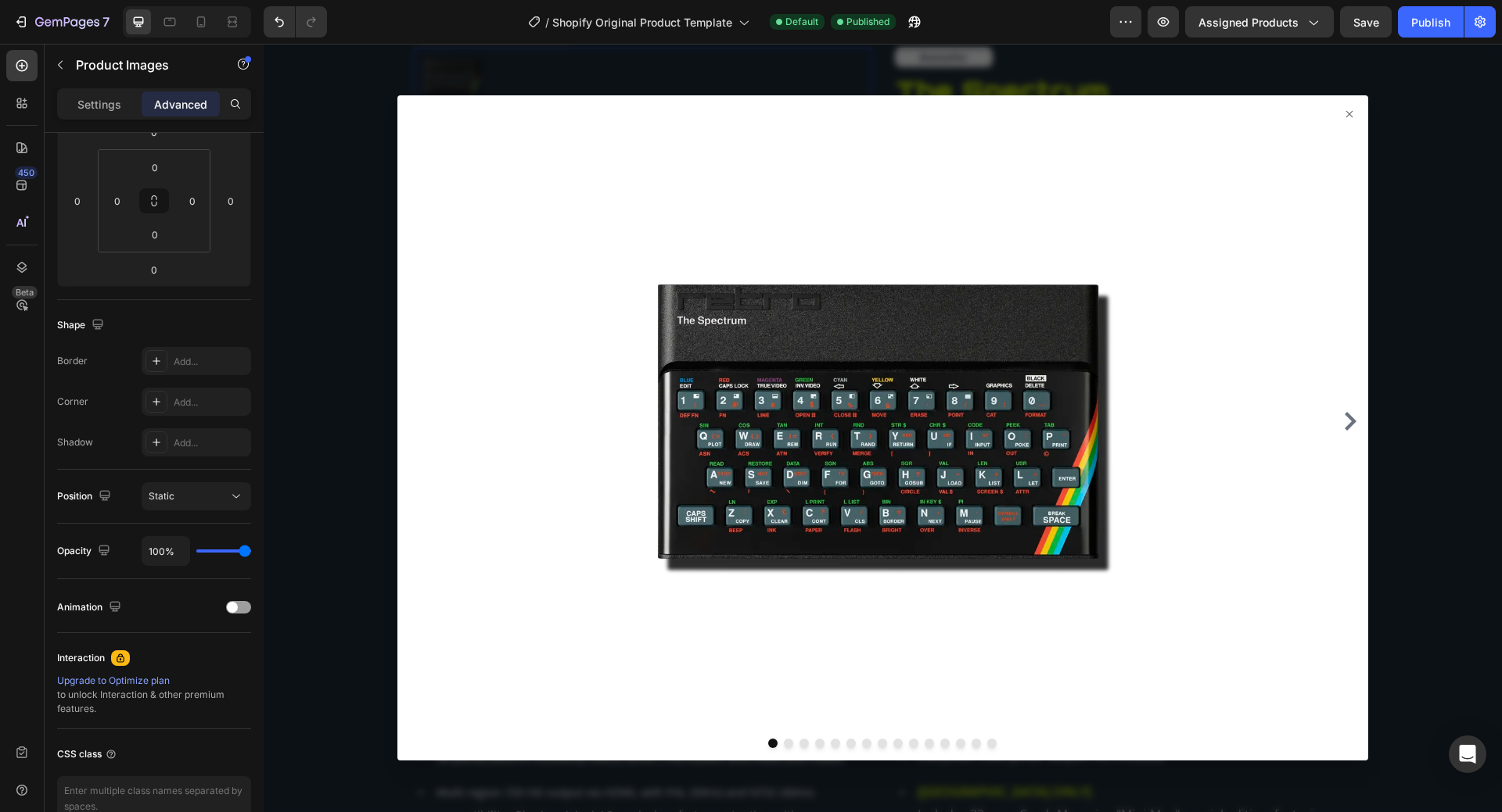
scroll to position [0, 0]
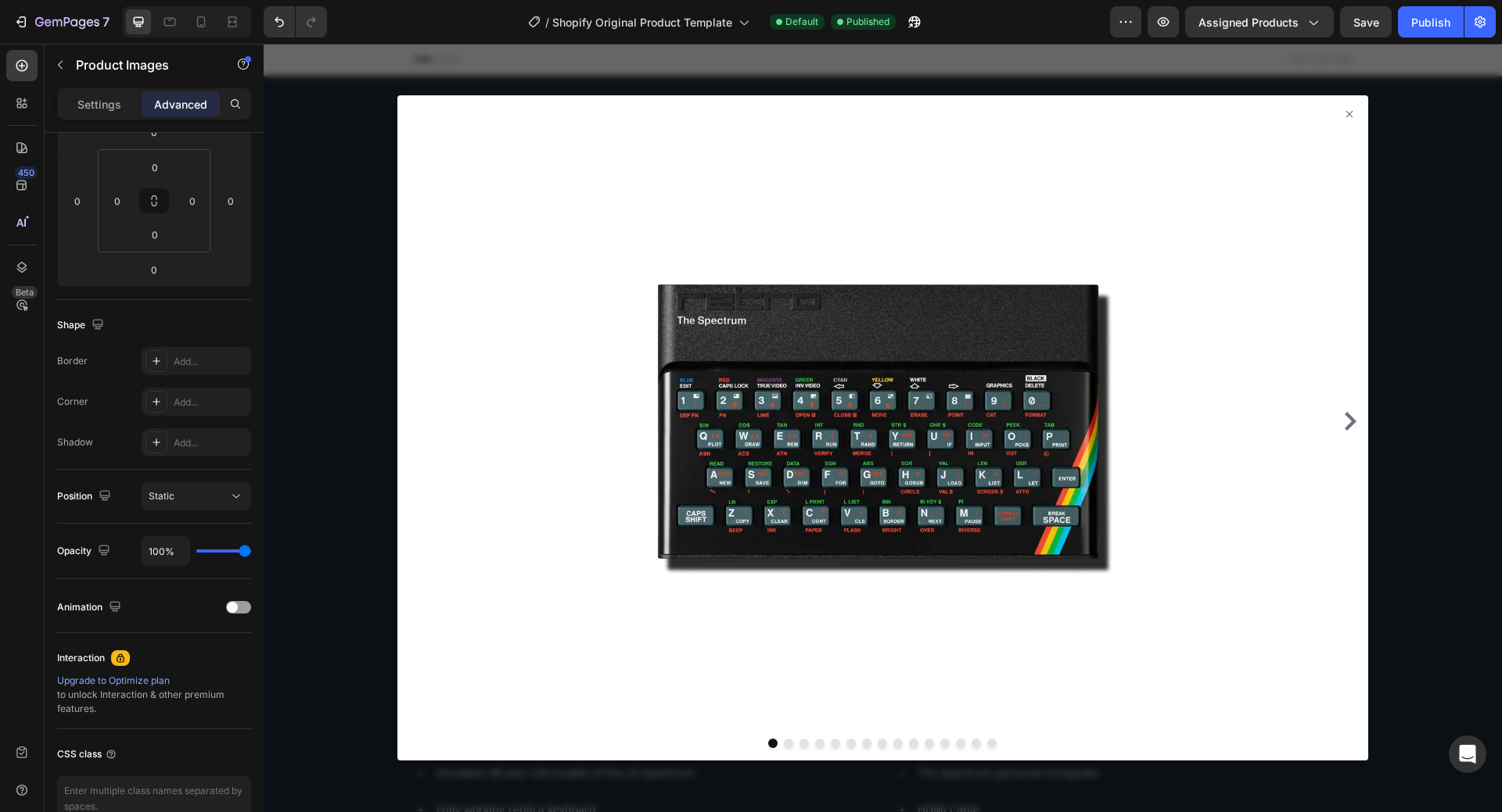
click at [1346, 421] on icon "Carousel Next Arrow" at bounding box center [1349, 421] width 18 height 18
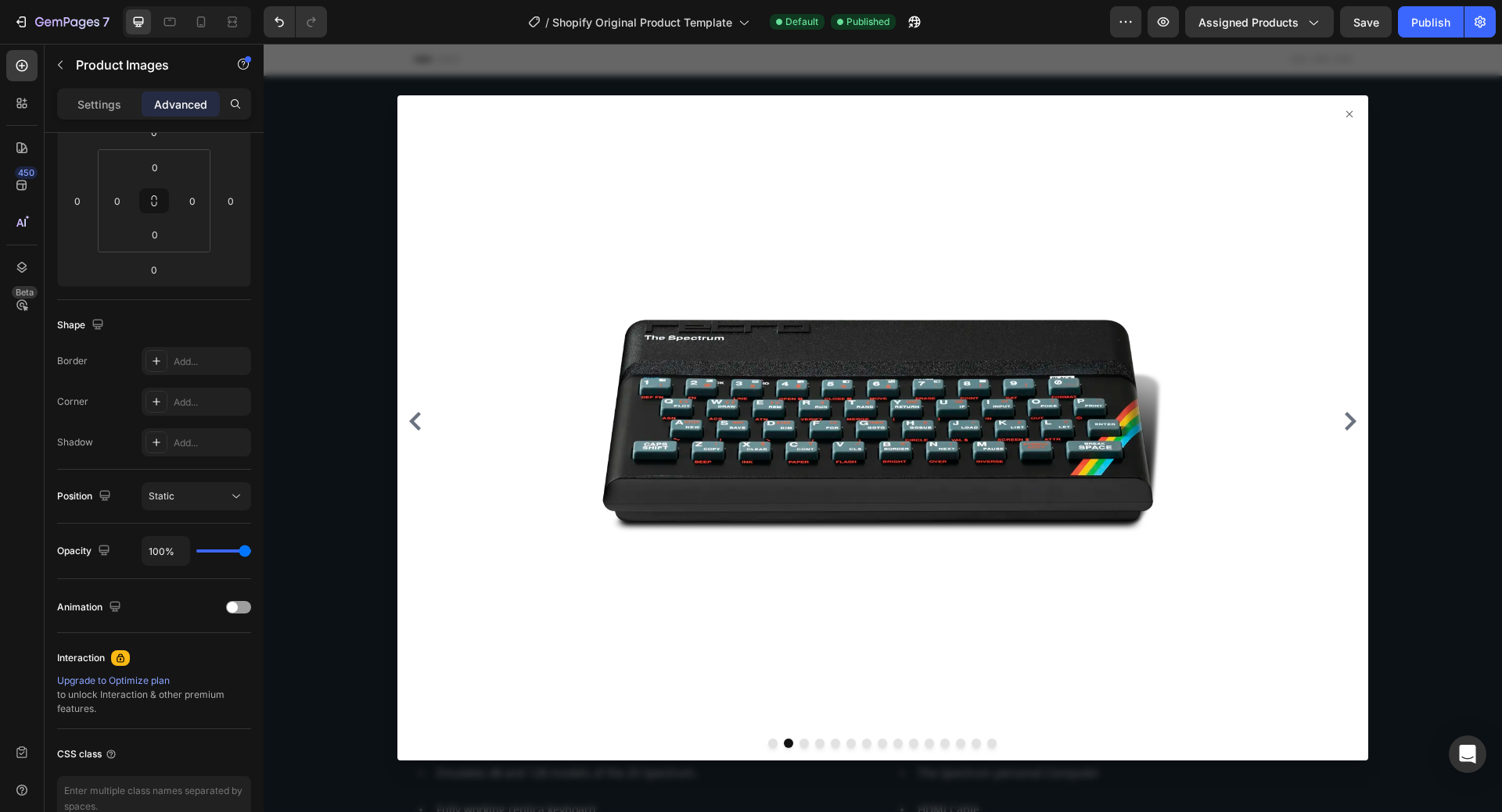
click at [1345, 419] on icon "Carousel Next Arrow" at bounding box center [1350, 421] width 12 height 18
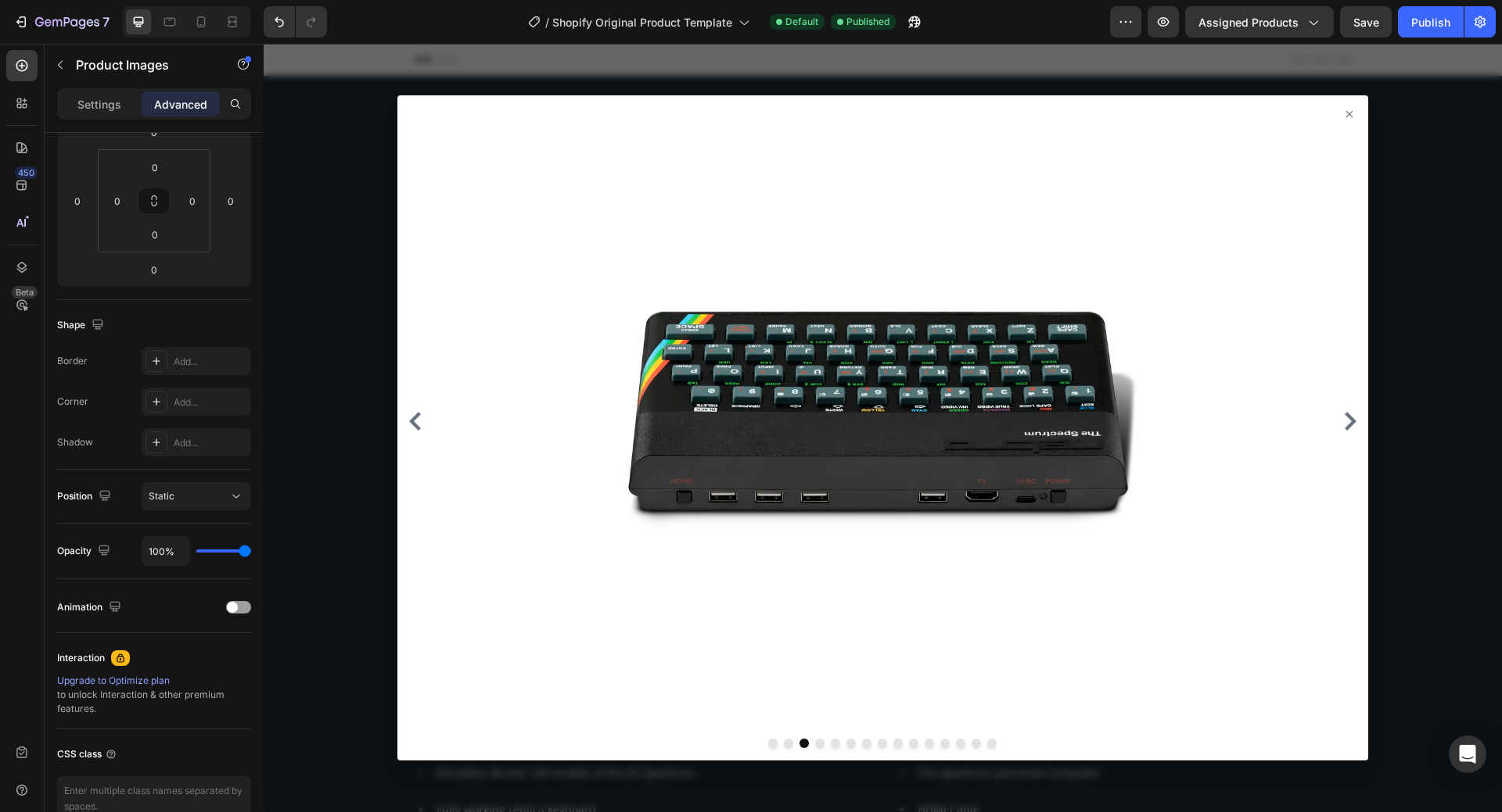
click at [1341, 417] on icon "Carousel Next Arrow" at bounding box center [1349, 421] width 18 height 18
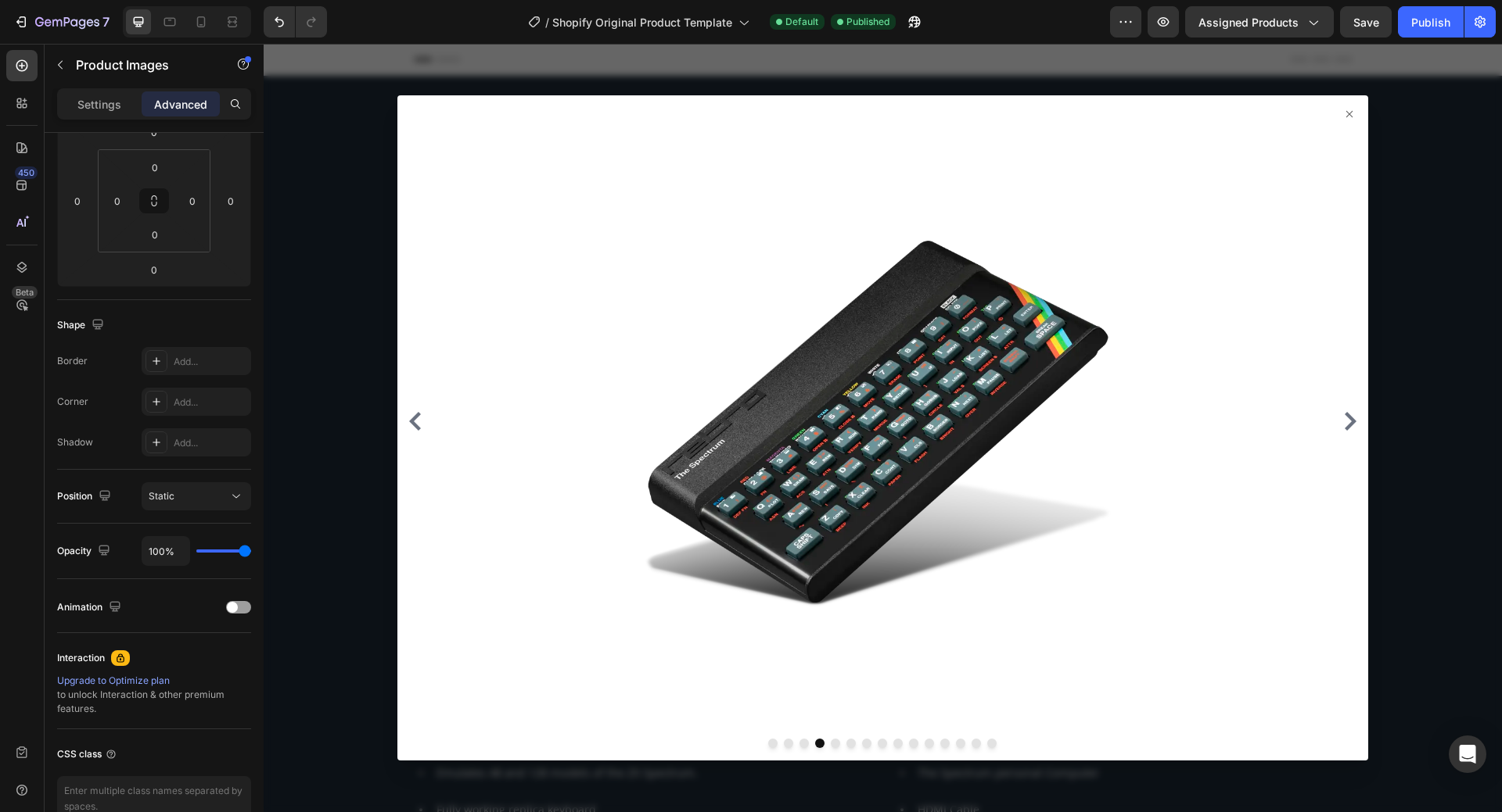
click at [1341, 417] on icon "Carousel Next Arrow" at bounding box center [1349, 421] width 18 height 18
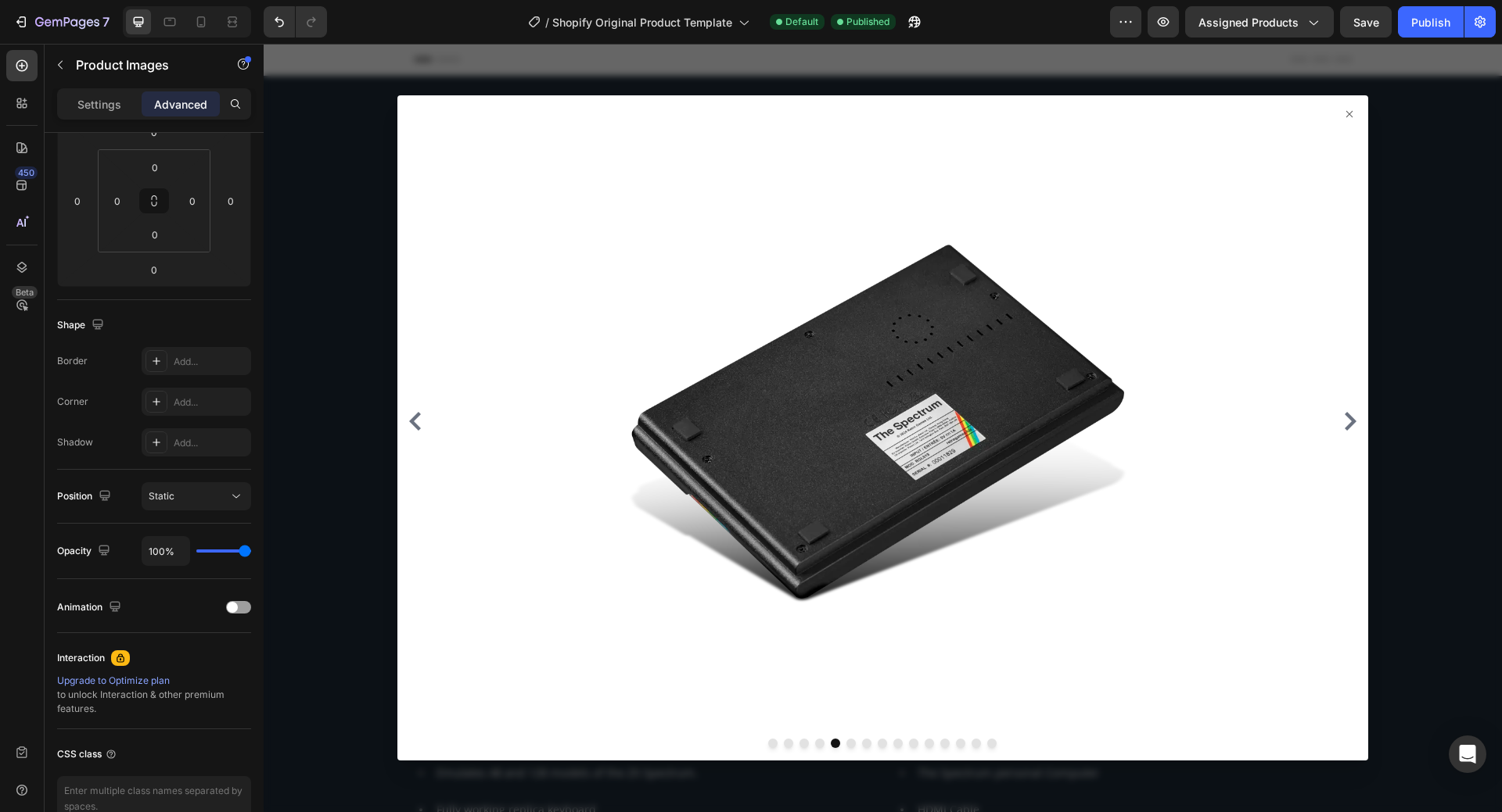
click at [1323, 416] on div at bounding box center [882, 422] width 958 height 615
click at [1341, 419] on icon "Carousel Next Arrow" at bounding box center [1349, 421] width 18 height 18
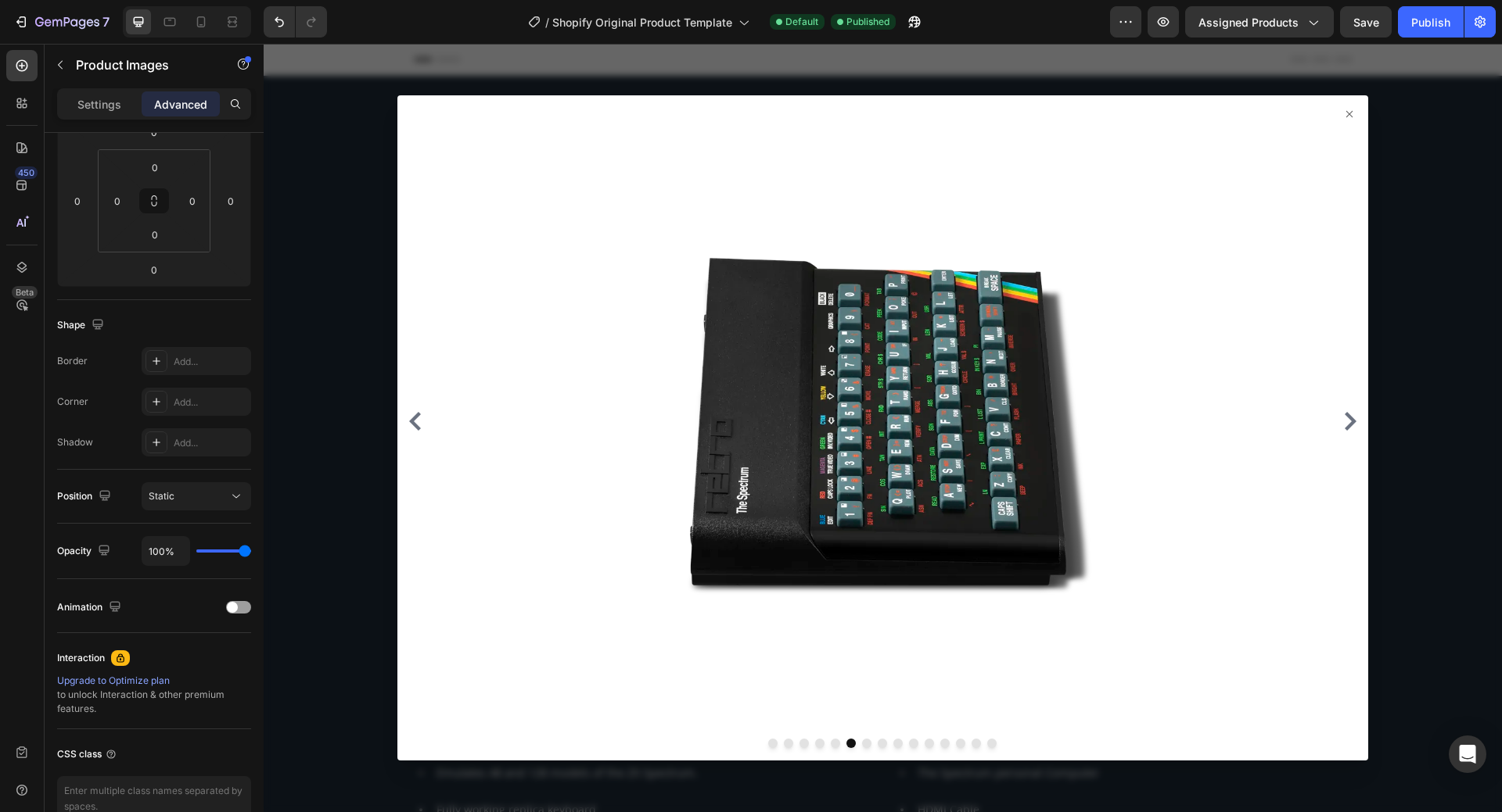
click at [1341, 419] on icon "Carousel Next Arrow" at bounding box center [1349, 421] width 18 height 18
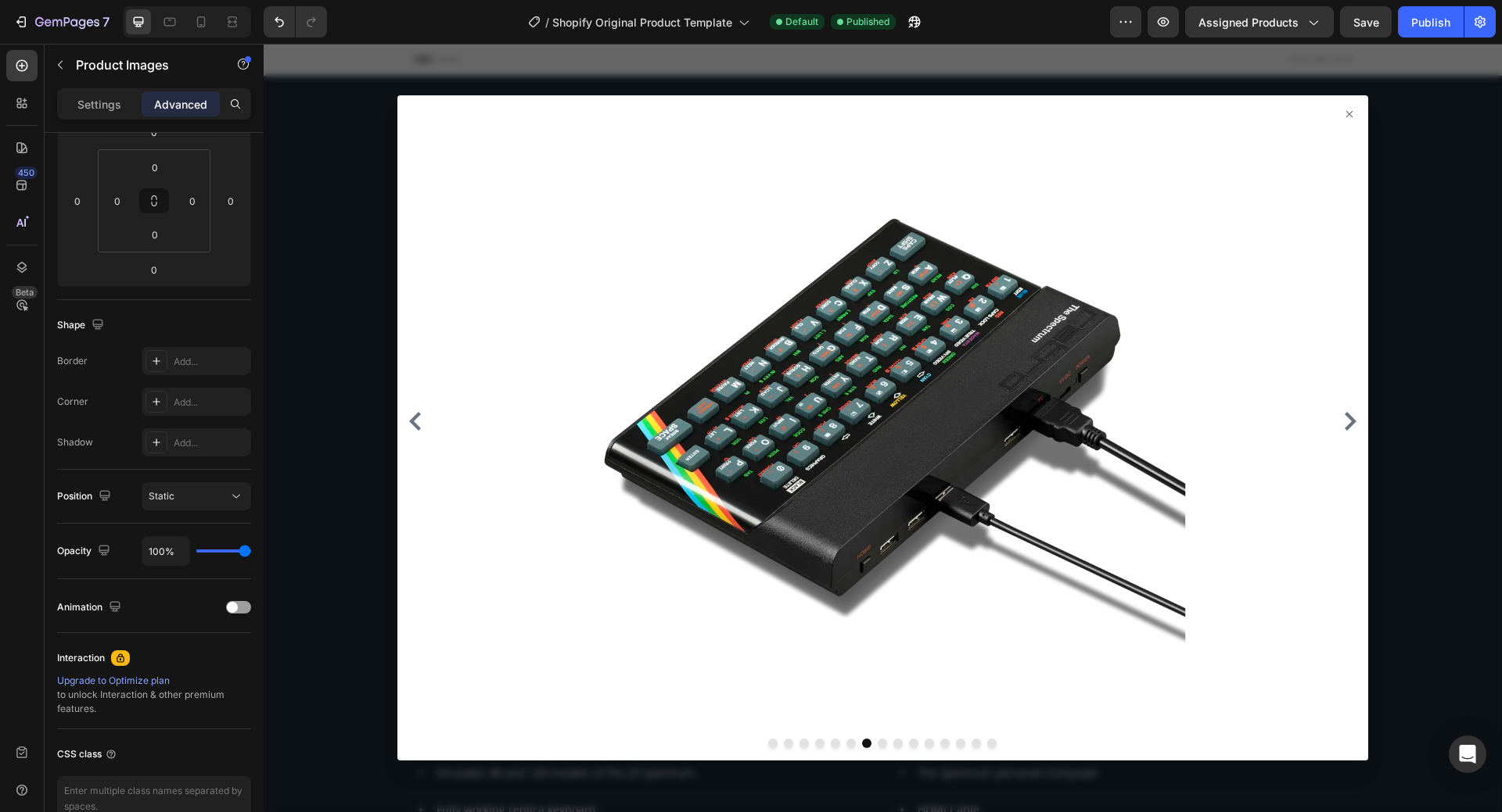
click at [1341, 414] on icon "Carousel Next Arrow" at bounding box center [1349, 421] width 18 height 18
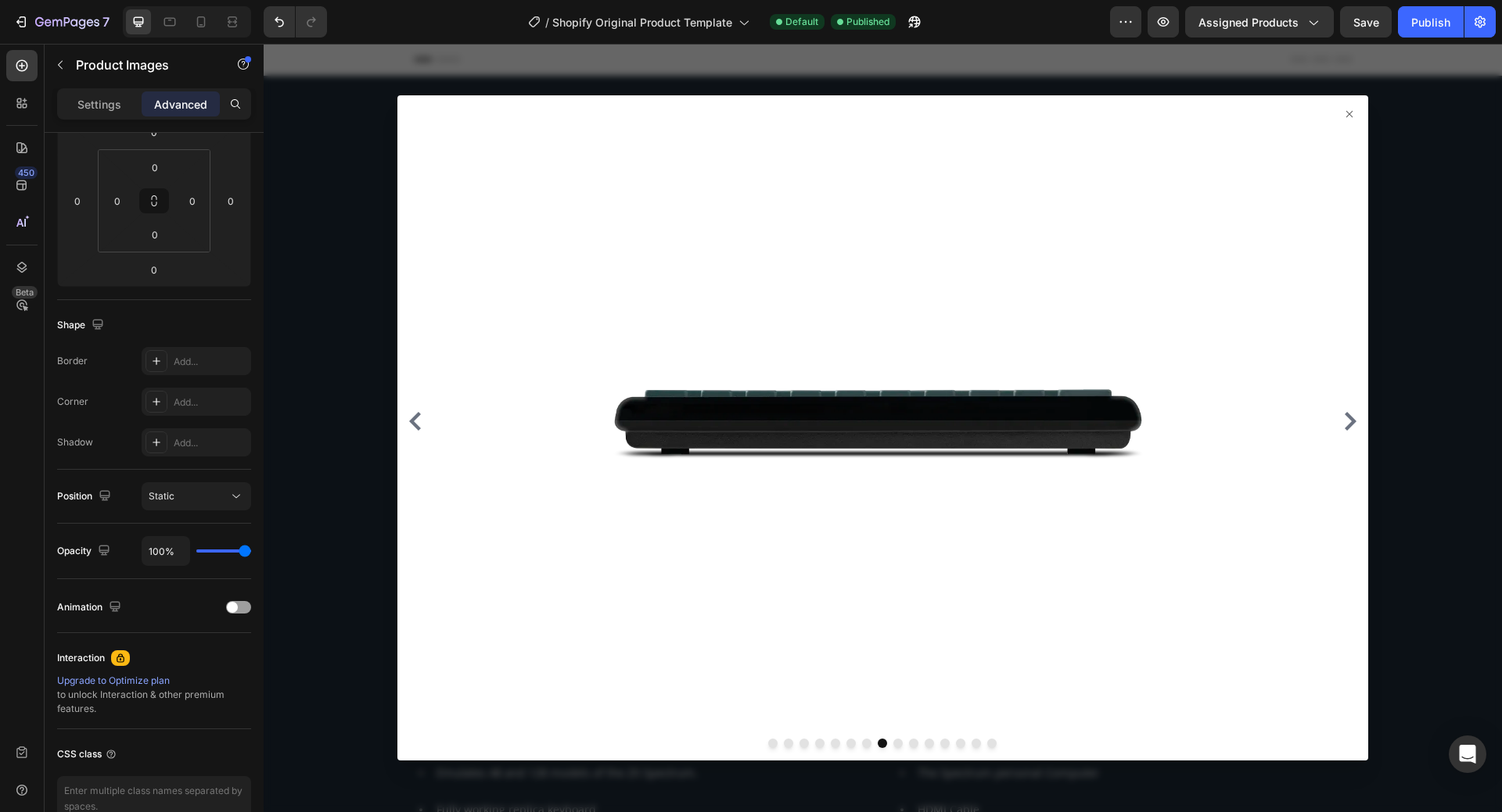
click at [1341, 419] on icon "Carousel Next Arrow" at bounding box center [1349, 421] width 18 height 18
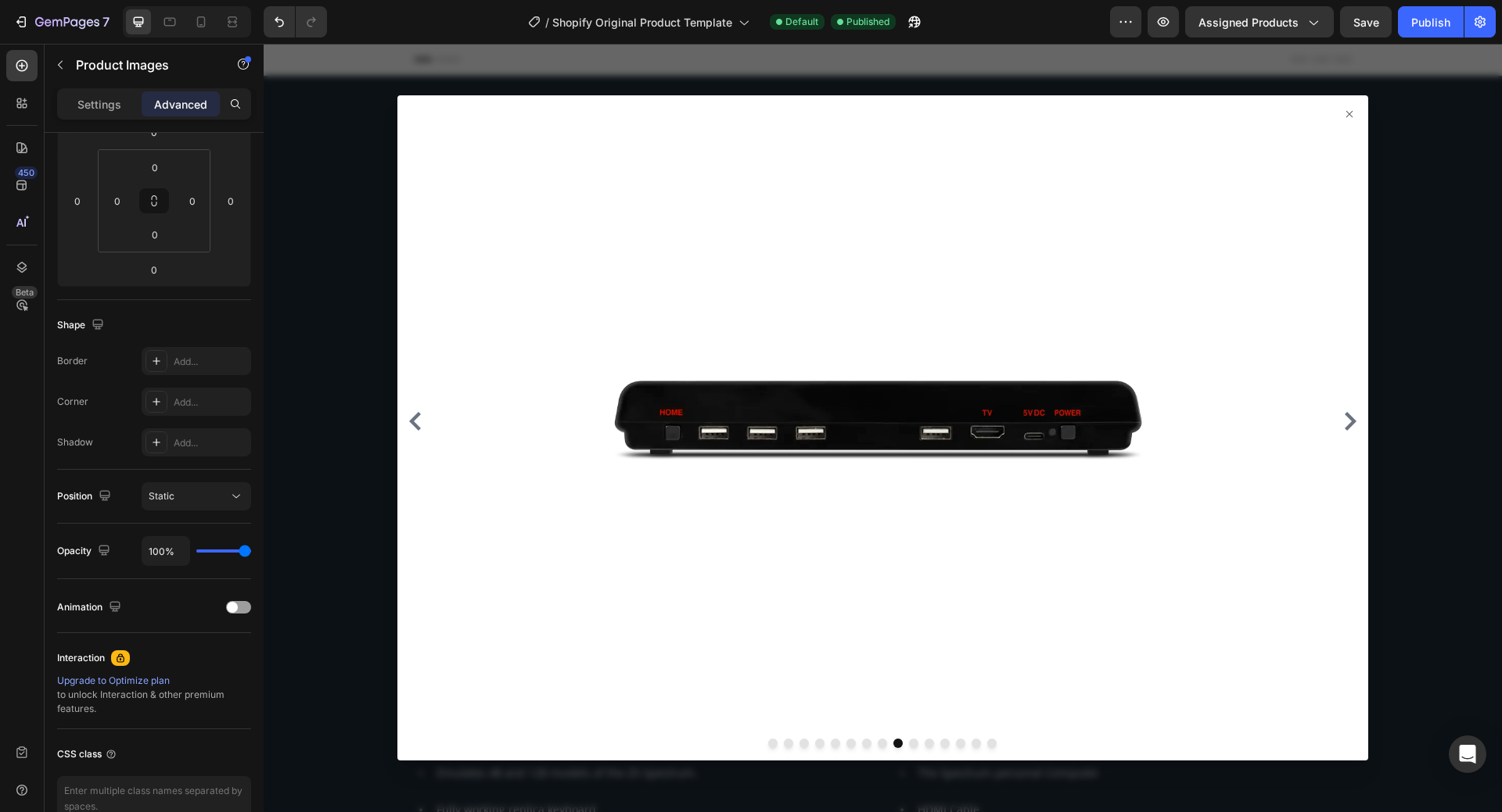
click at [1336, 107] on div at bounding box center [882, 427] width 971 height 664
click at [1343, 115] on icon at bounding box center [1348, 114] width 13 height 13
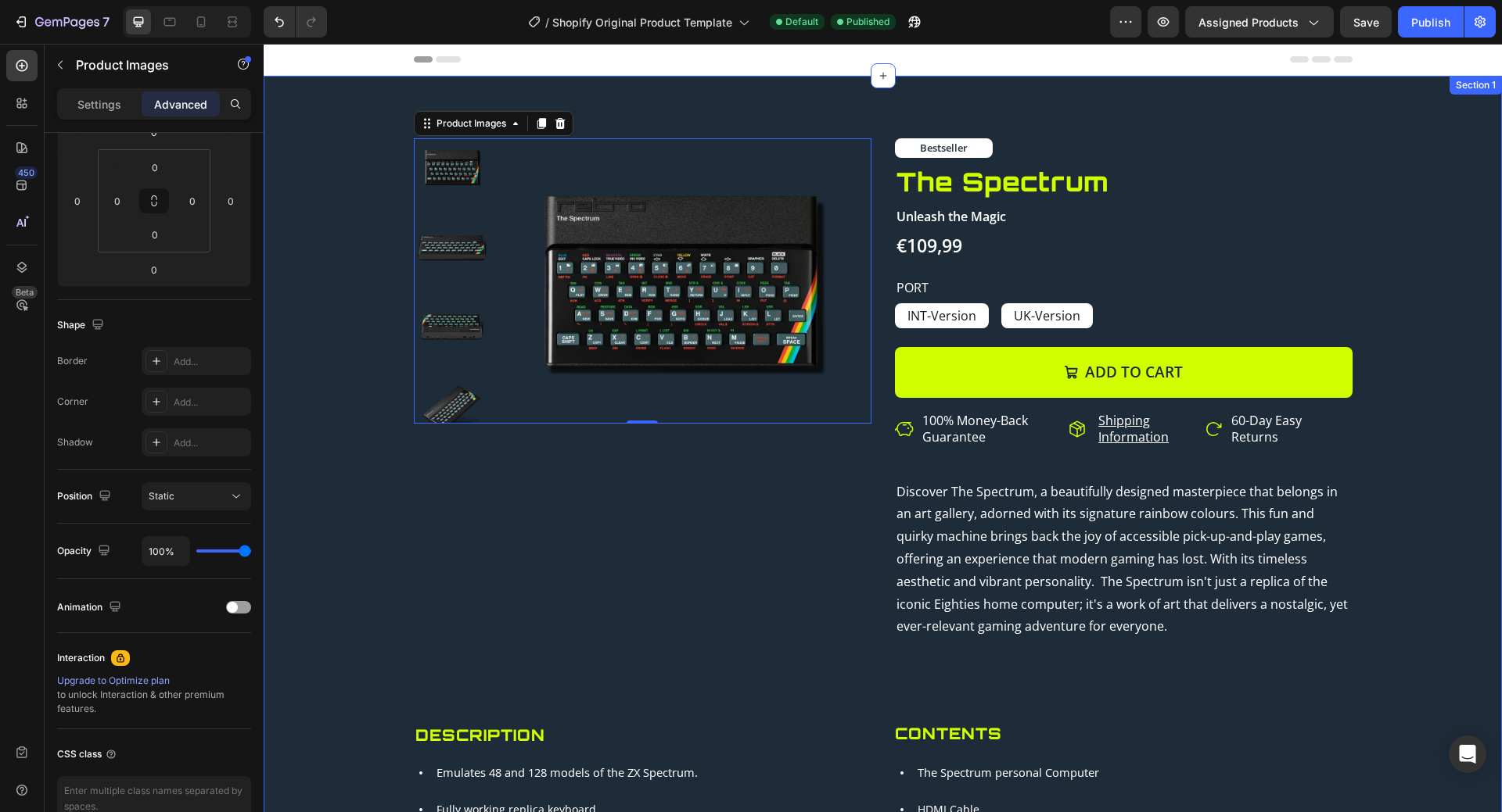
click at [319, 198] on div "Product Images 0 Bestseller Text Block The Spectrum Product Title Unleash the M…" at bounding box center [882, 646] width 1214 height 1017
